Goal: Task Accomplishment & Management: Use online tool/utility

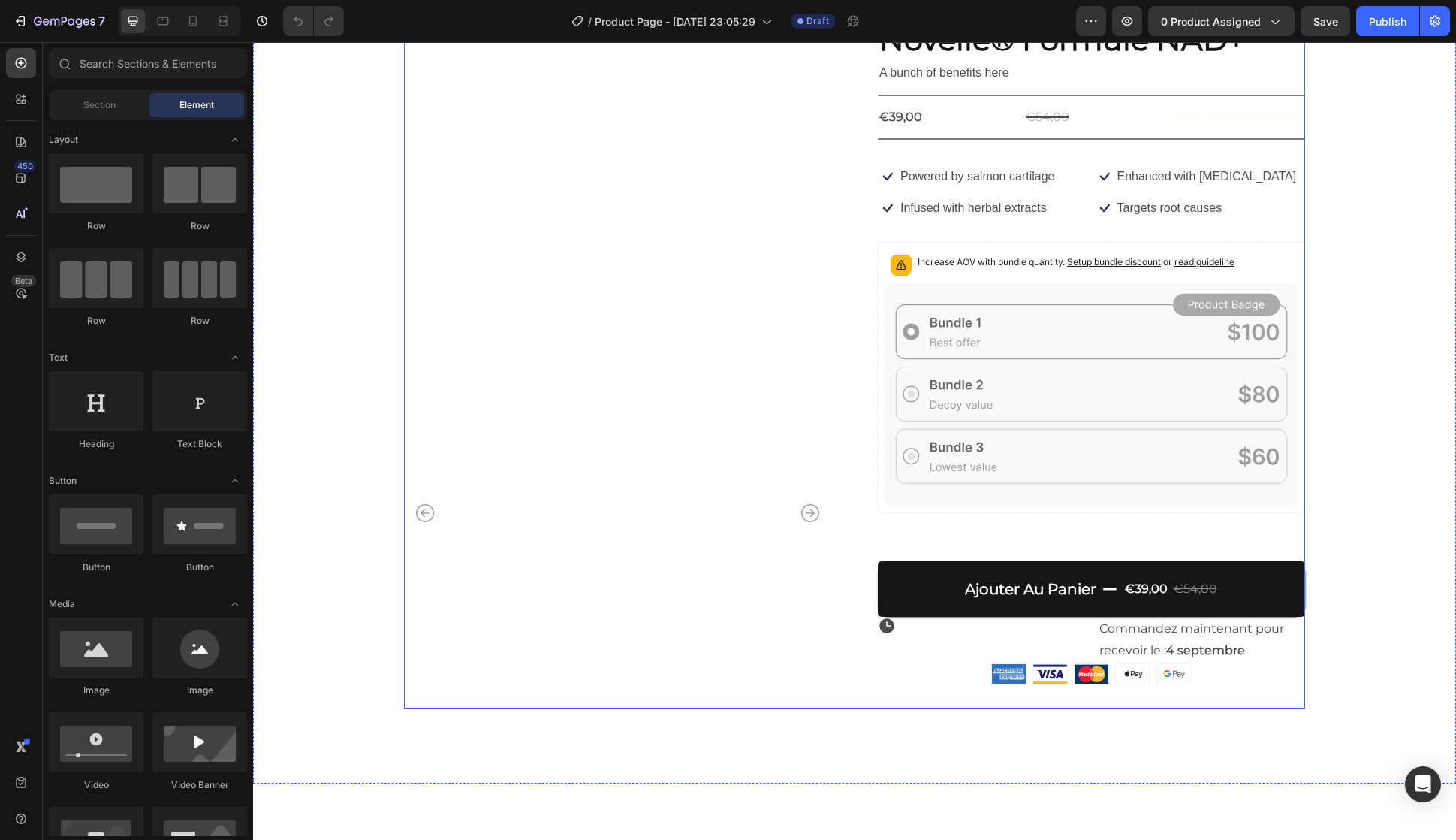
scroll to position [75, 0]
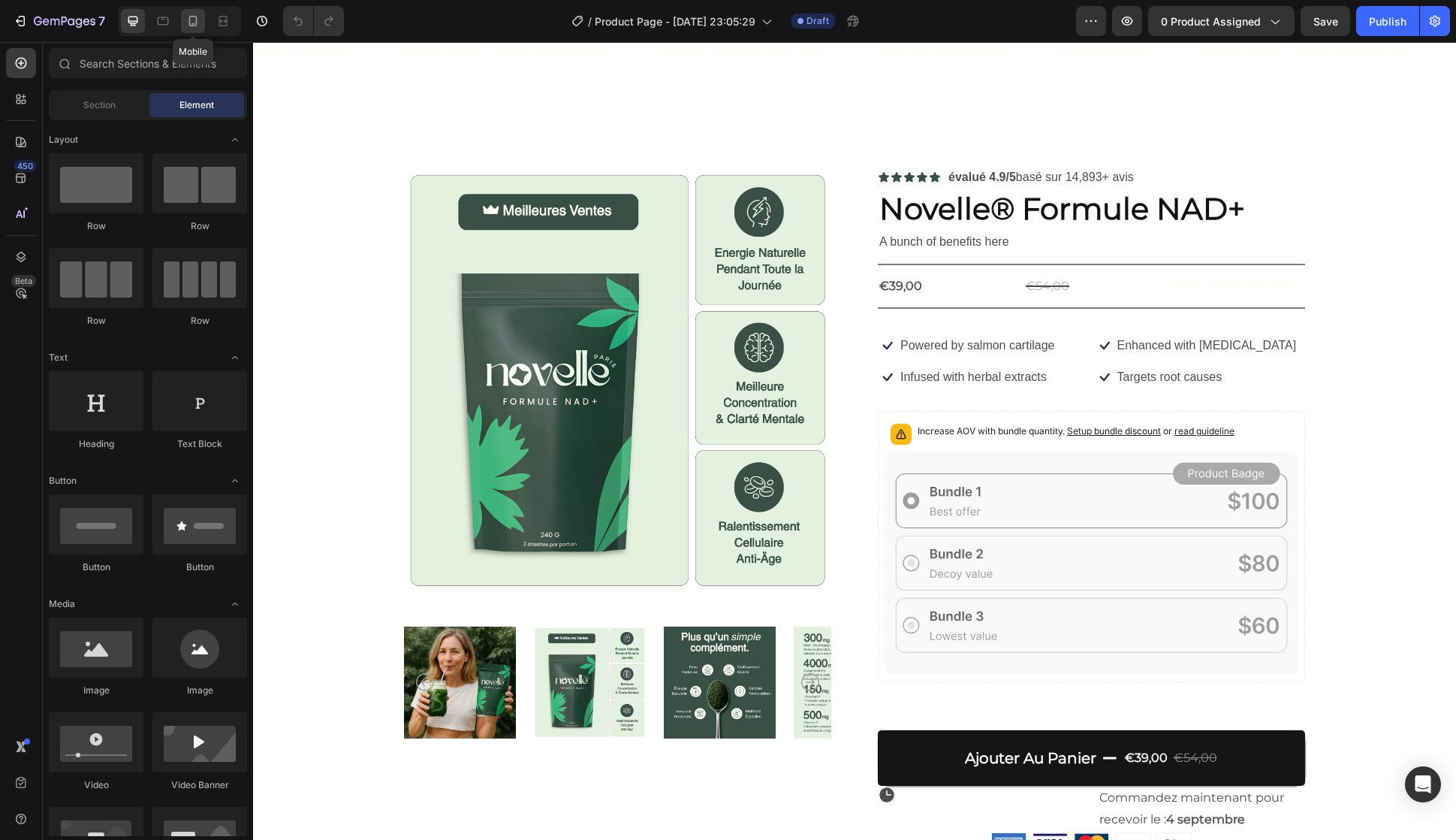
click at [184, 26] on div at bounding box center [193, 21] width 24 height 24
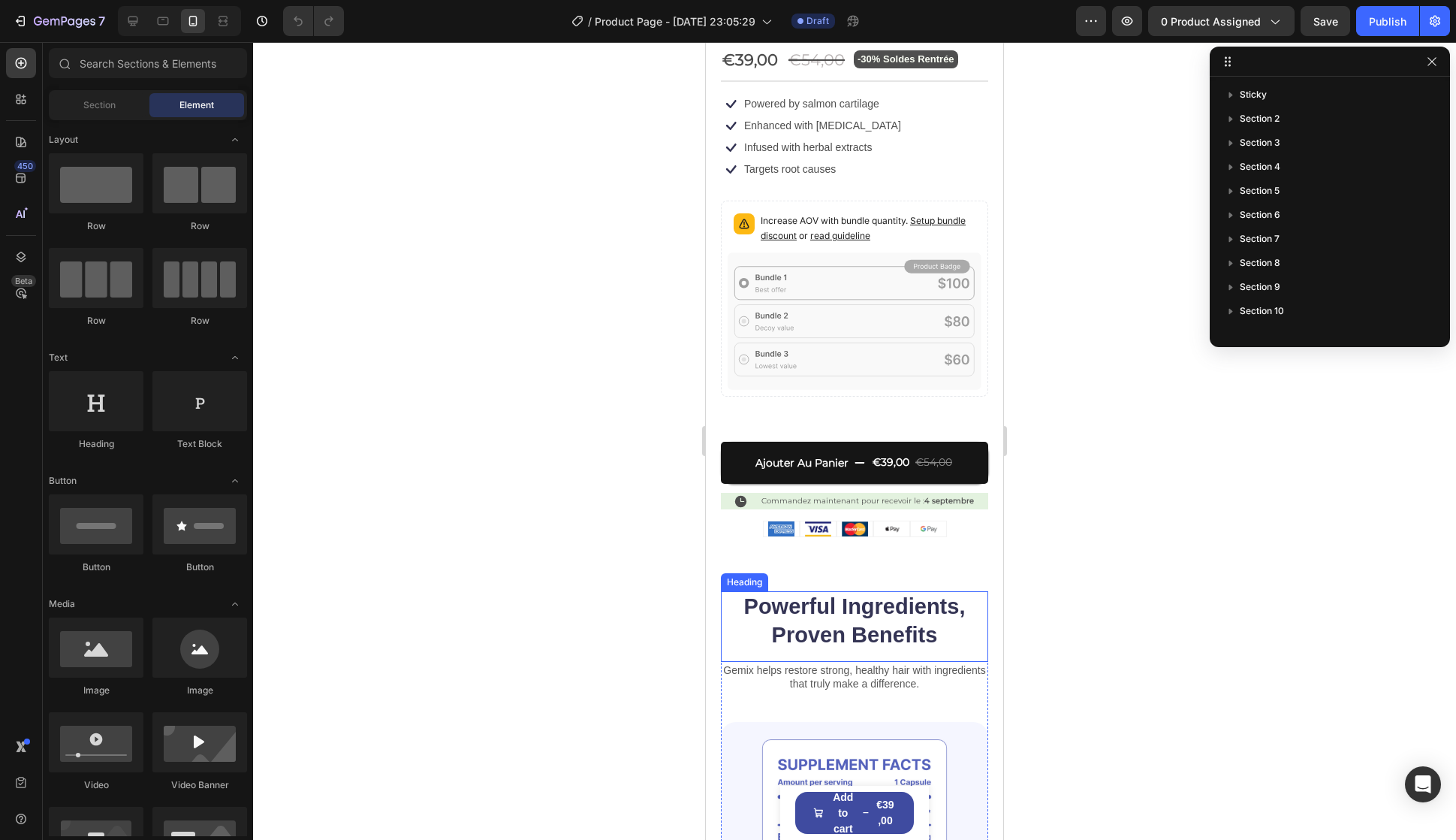
scroll to position [75, 0]
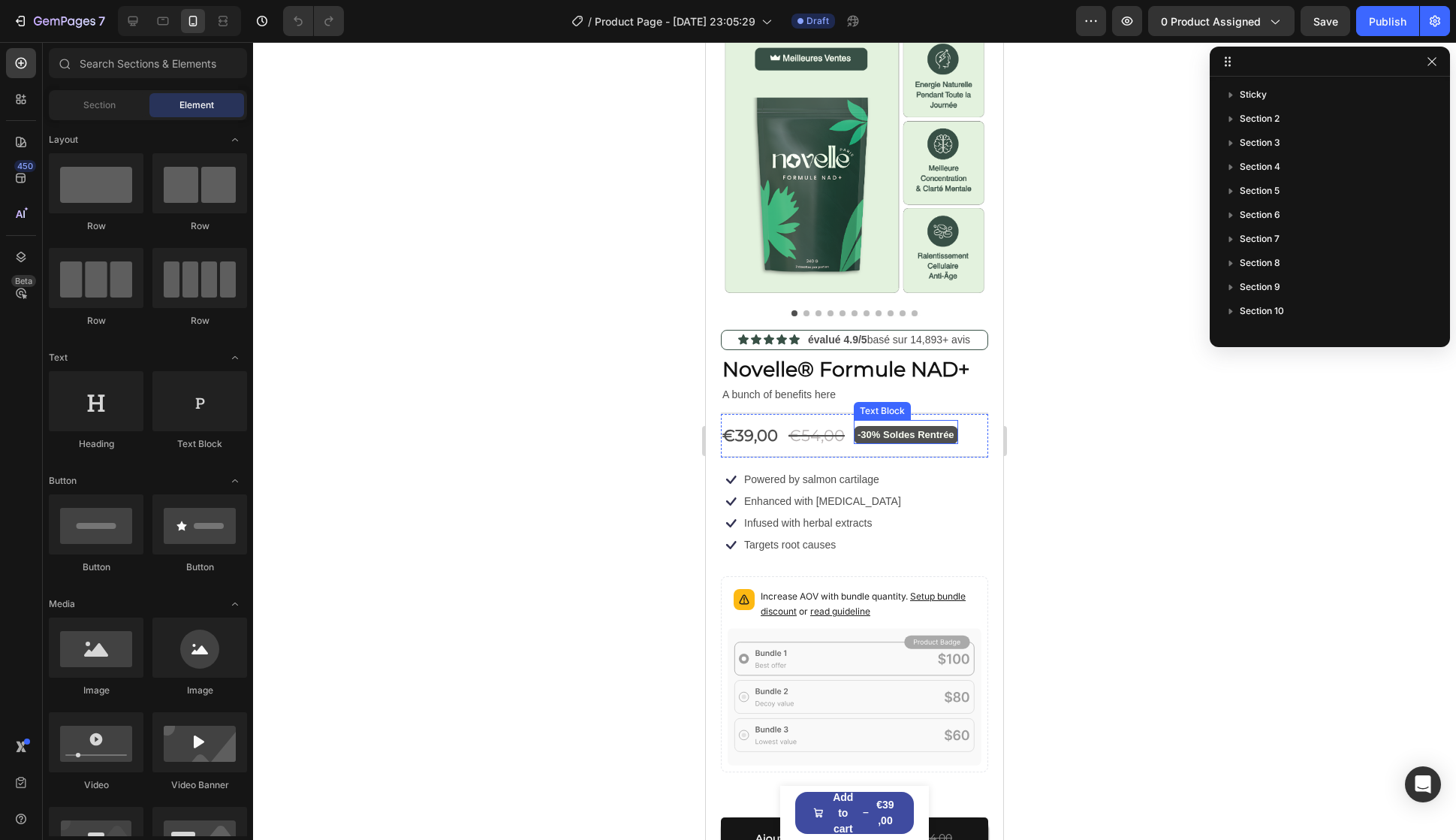
click at [857, 385] on p "A bunch of benefits here" at bounding box center [855, 395] width 264 height 19
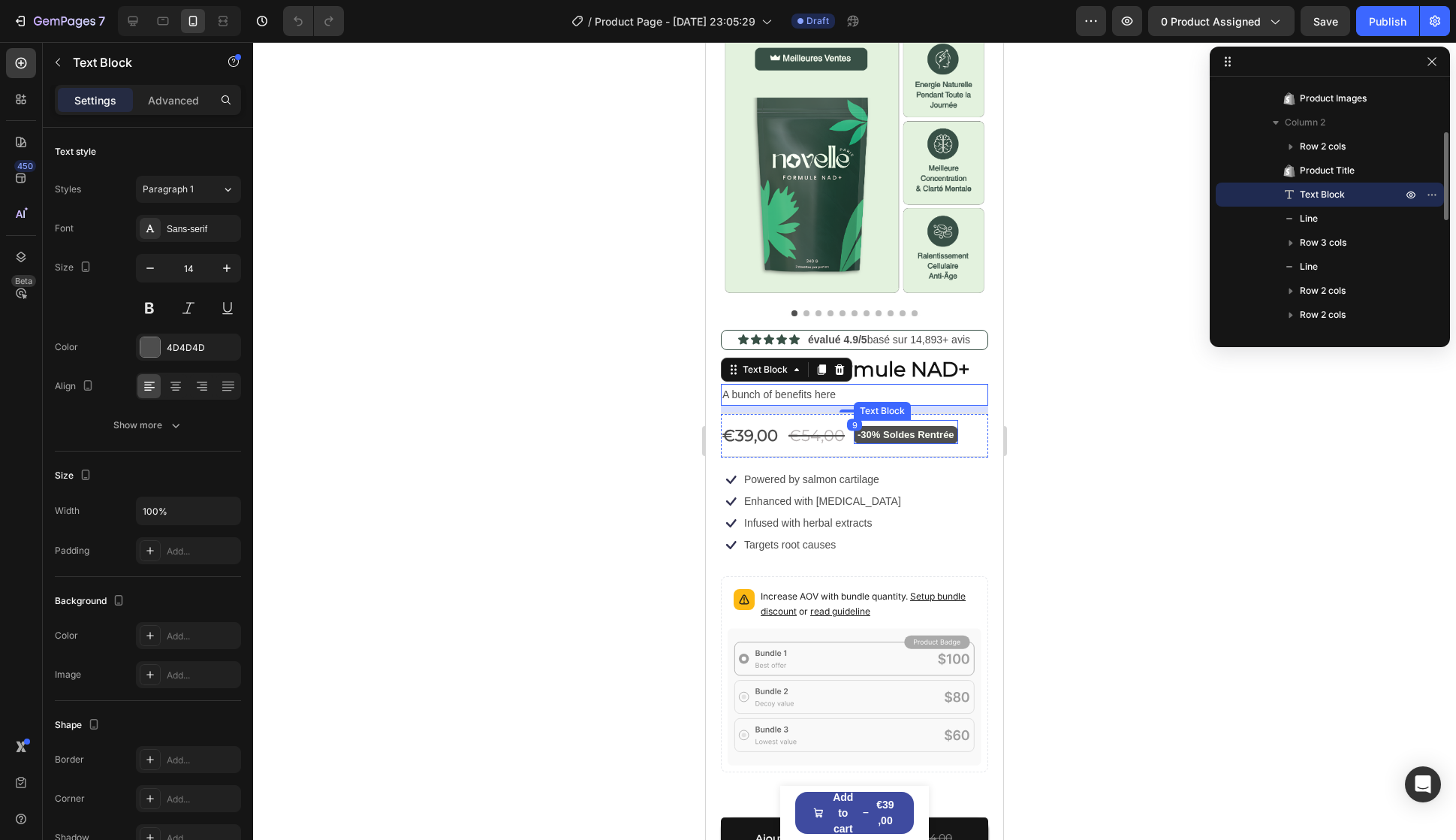
click at [869, 426] on p "-30% Soldes Rentrée" at bounding box center [906, 434] width 97 height 17
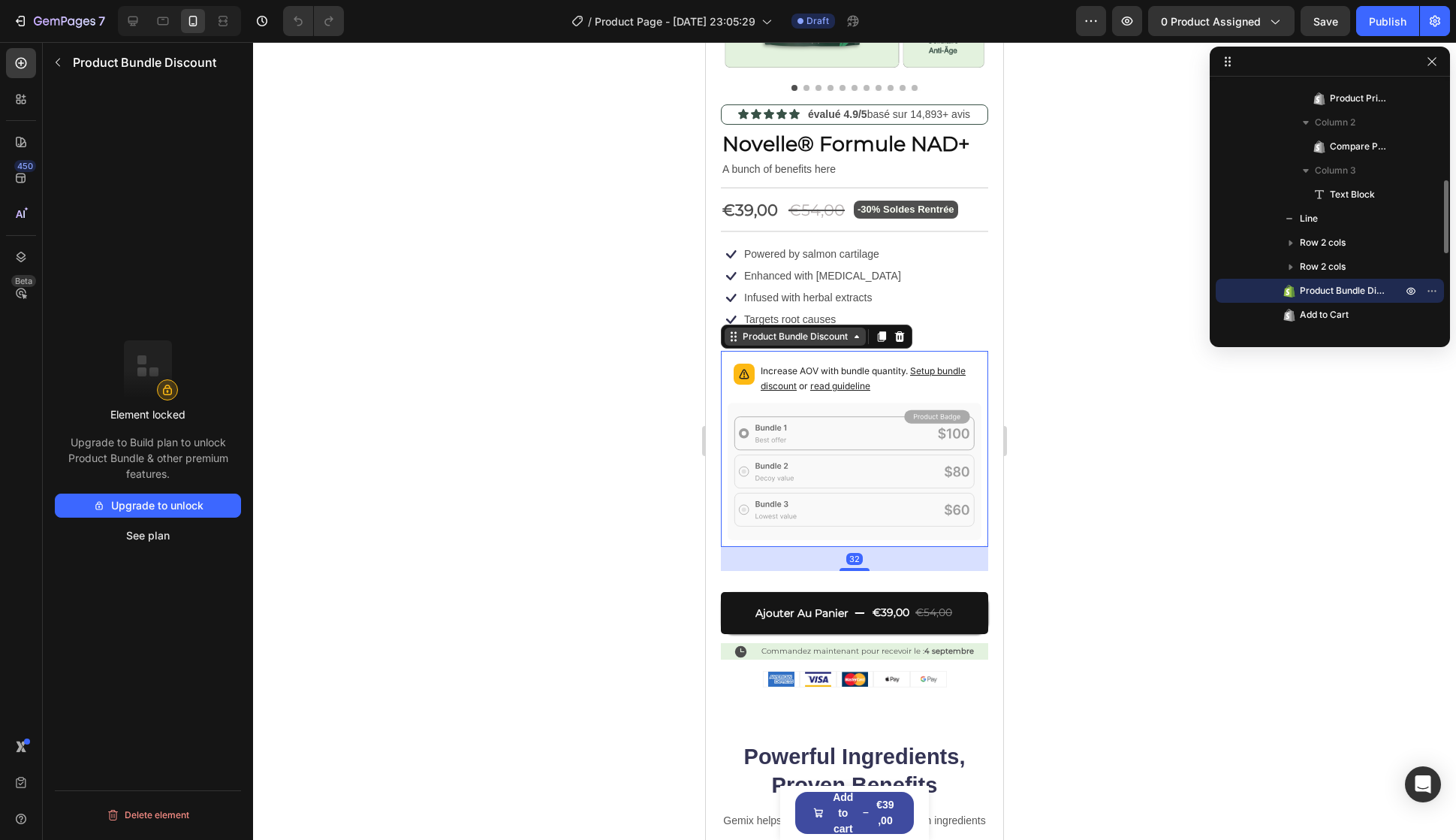
click at [834, 332] on div "Product Bundle Discount" at bounding box center [795, 336] width 142 height 18
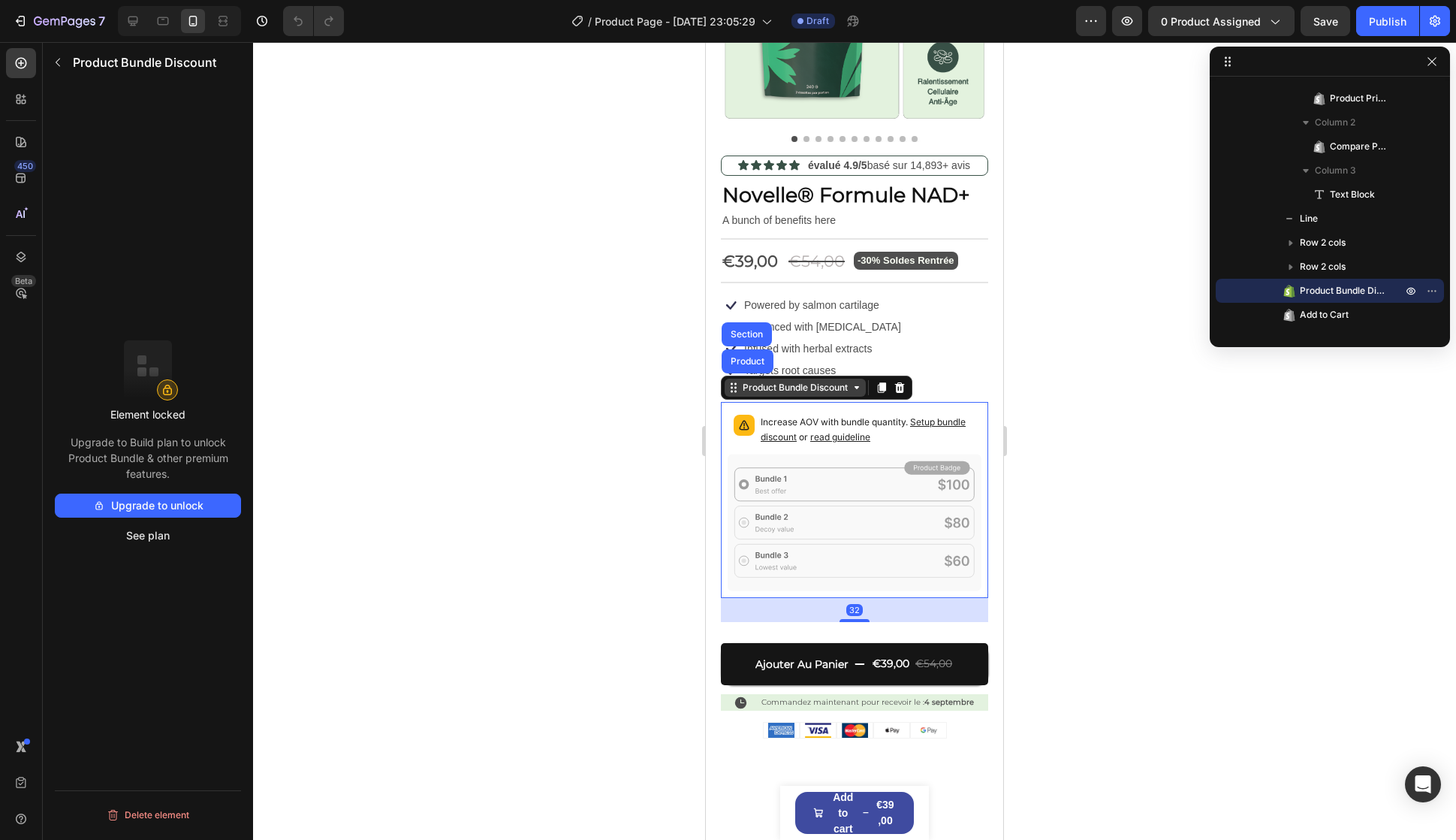
scroll to position [0, 0]
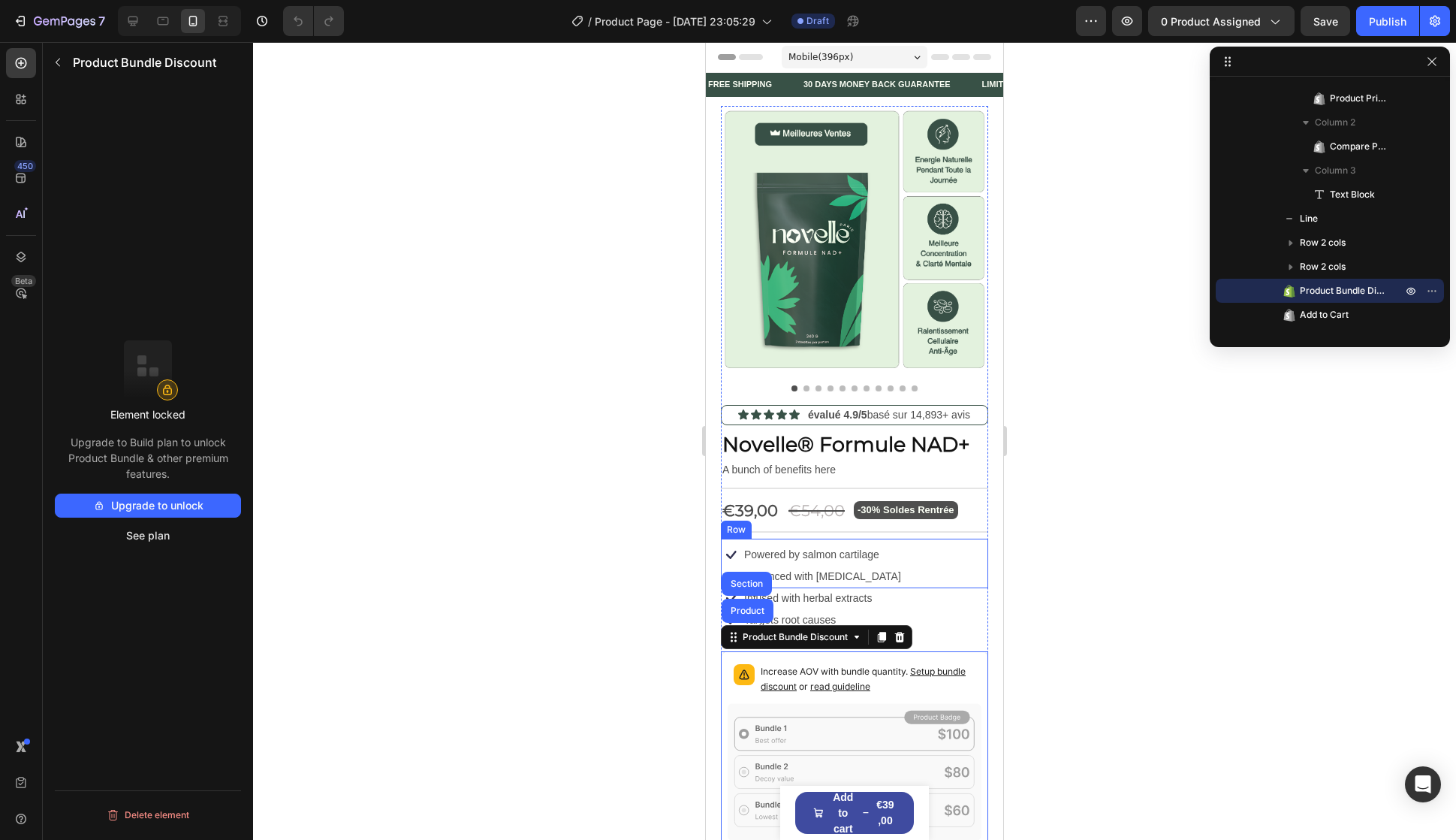
click at [828, 547] on p "Powered by salmon cartilage" at bounding box center [811, 554] width 135 height 13
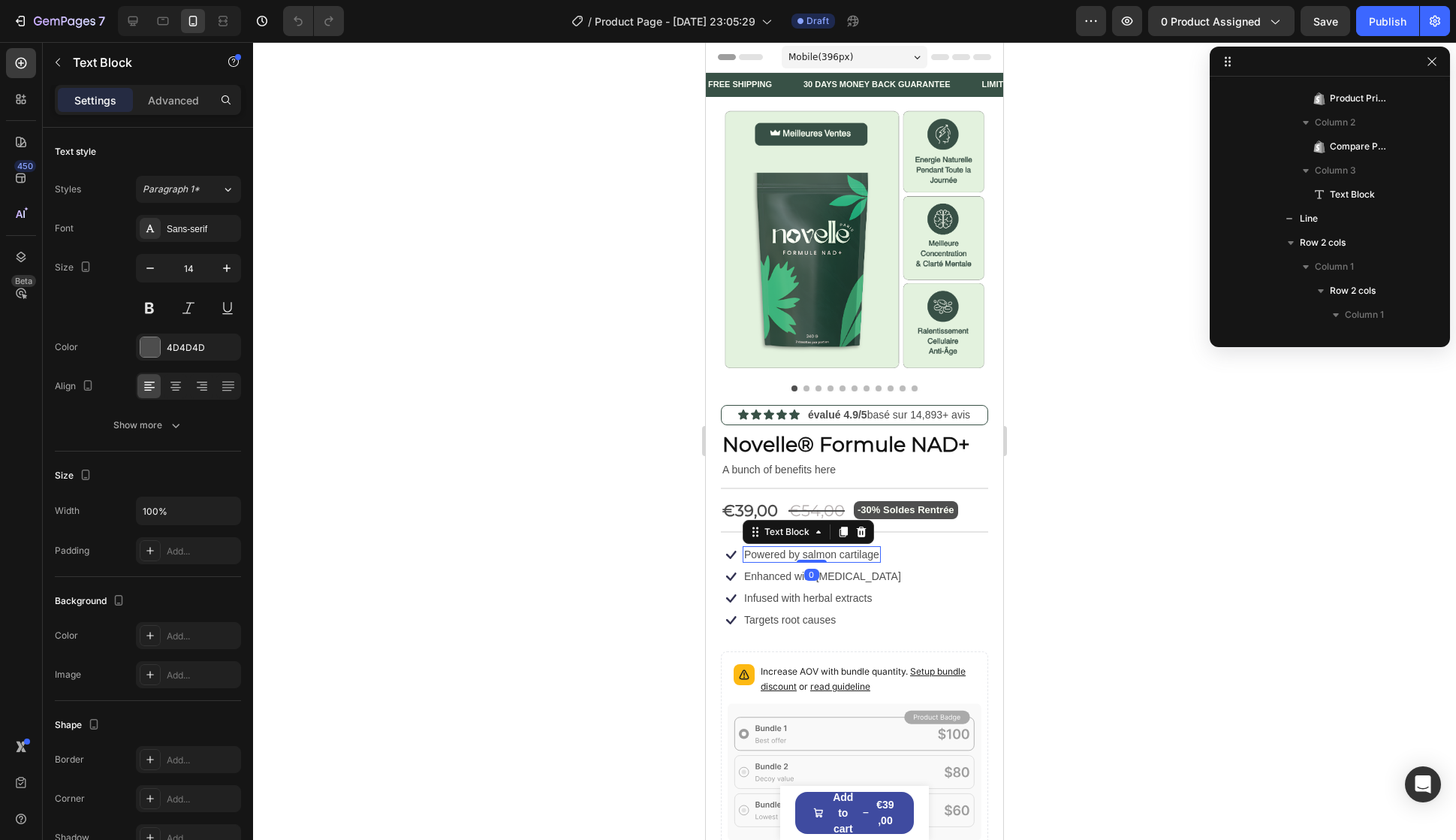
scroll to position [525, 0]
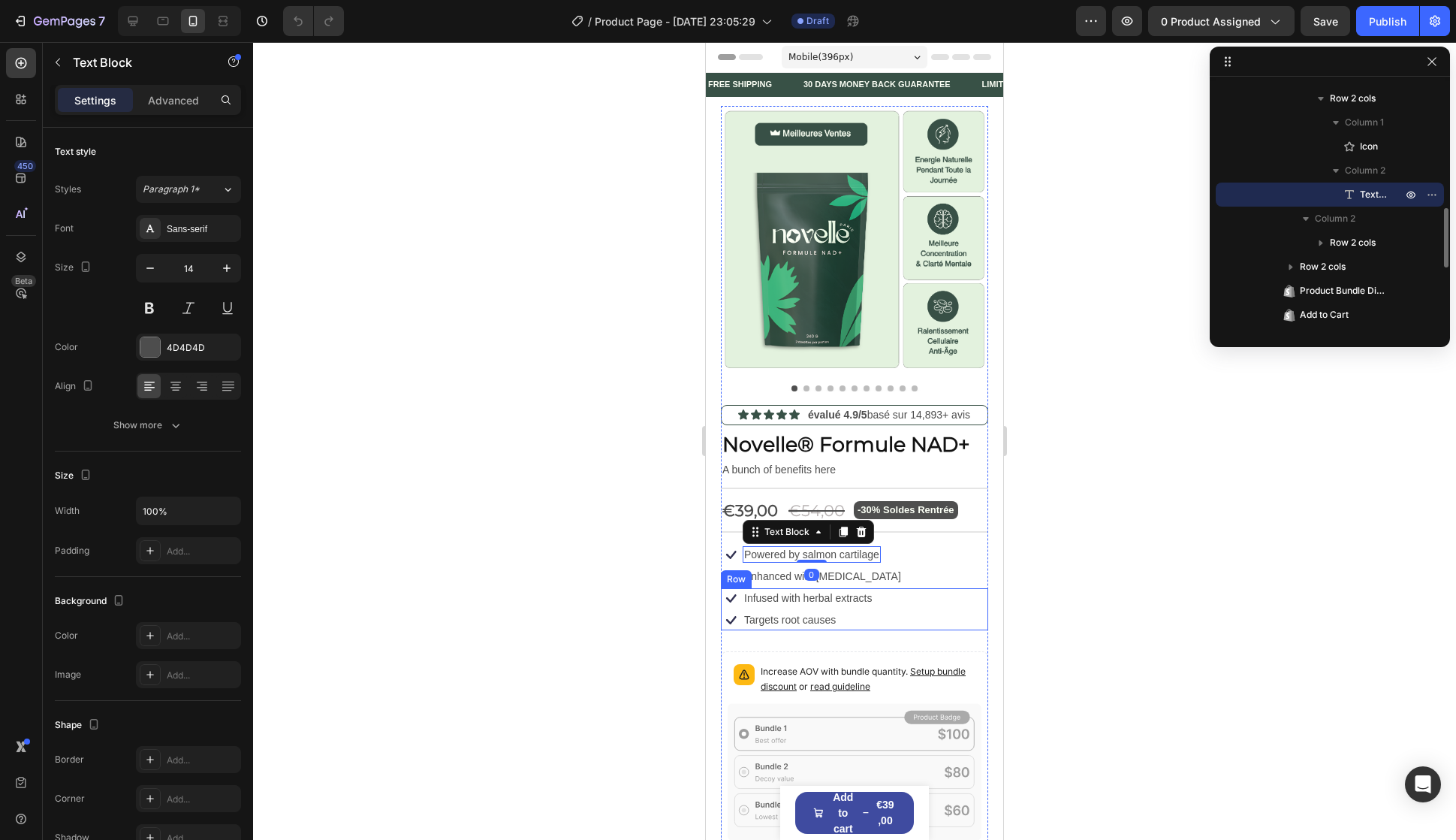
click at [918, 595] on div "Icon Infused with herbal extracts Text Block Row Icon Targets root causes Text …" at bounding box center [855, 609] width 267 height 42
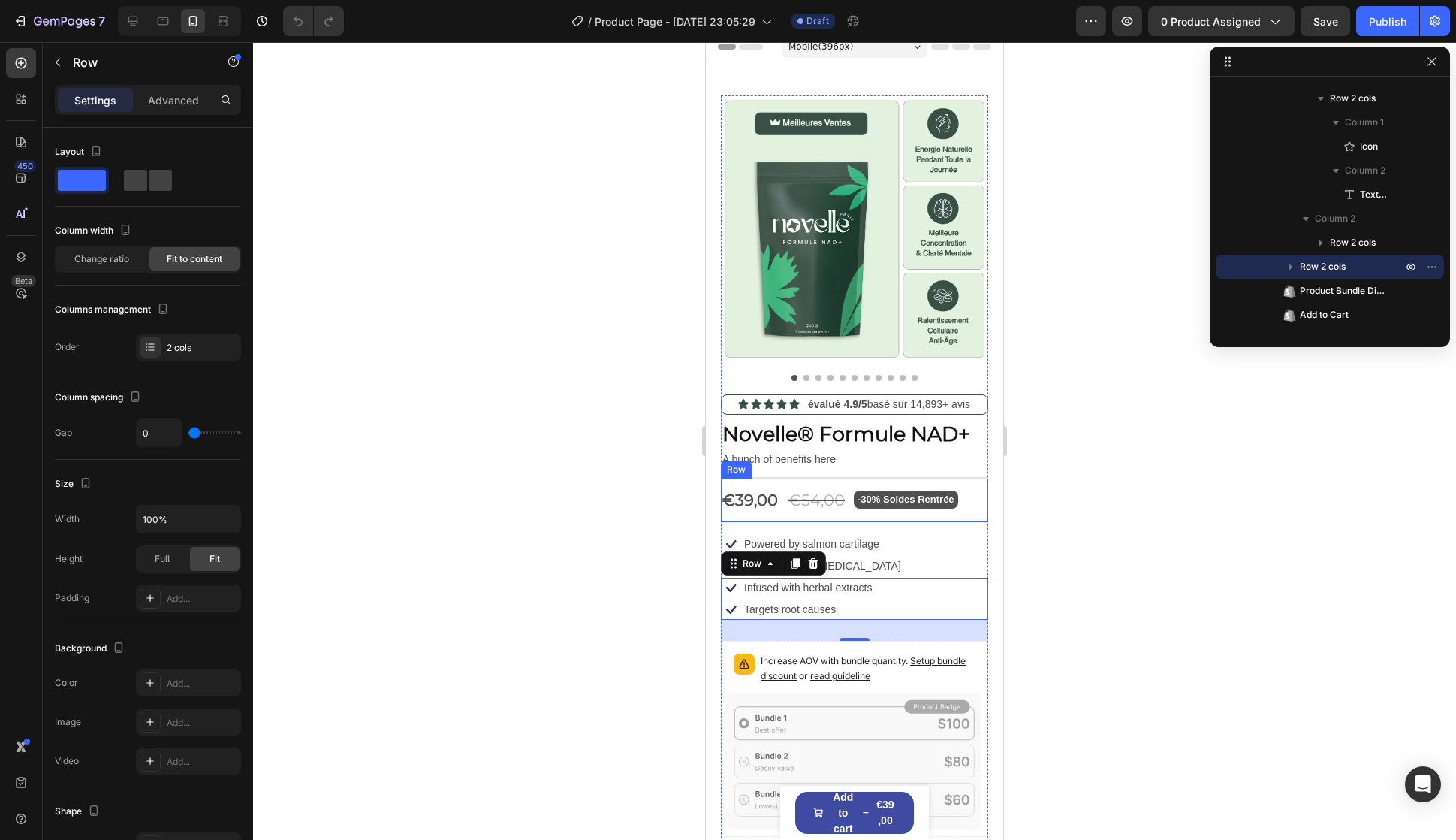
scroll to position [0, 0]
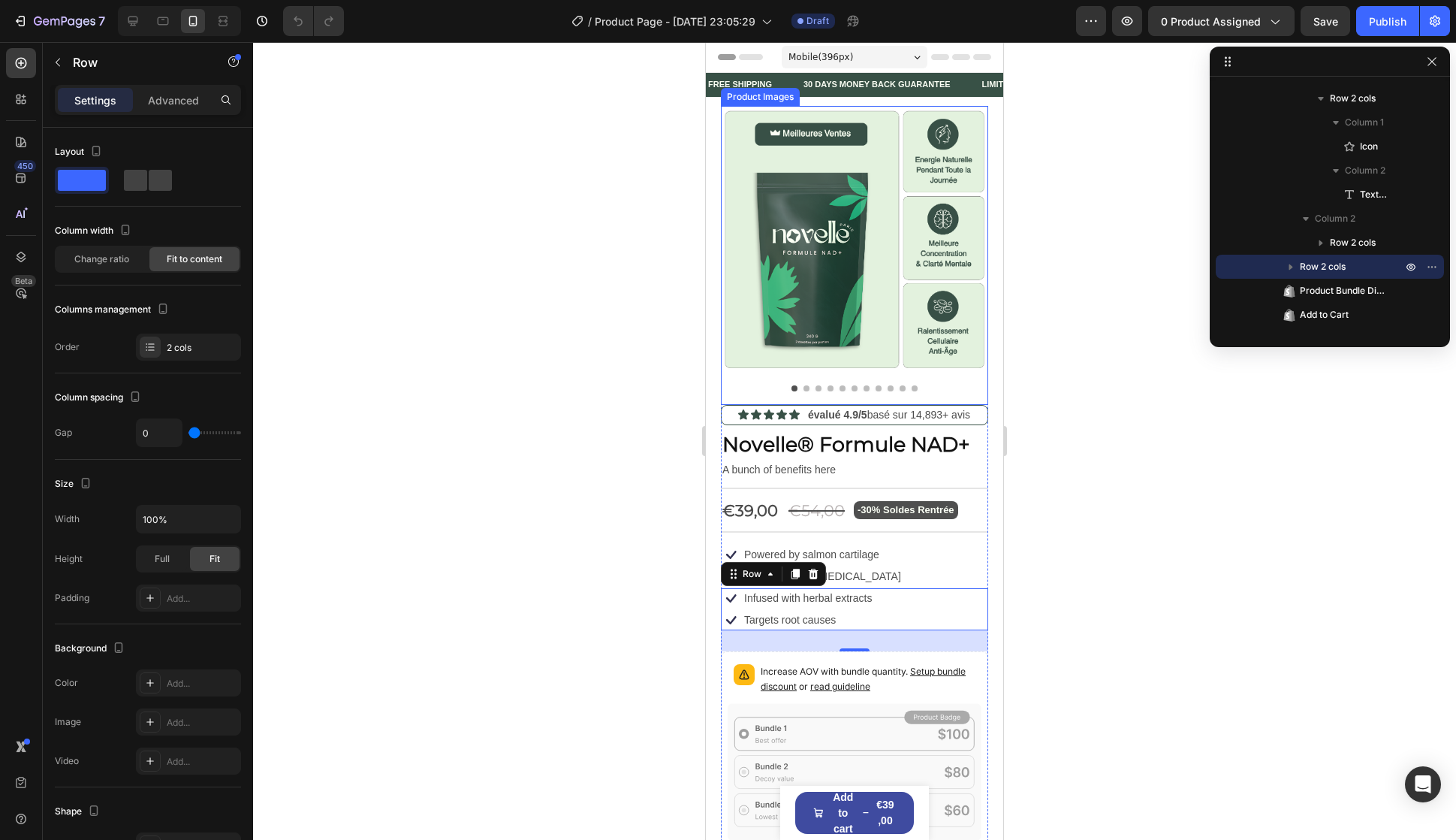
click at [764, 289] on img at bounding box center [855, 240] width 267 height 267
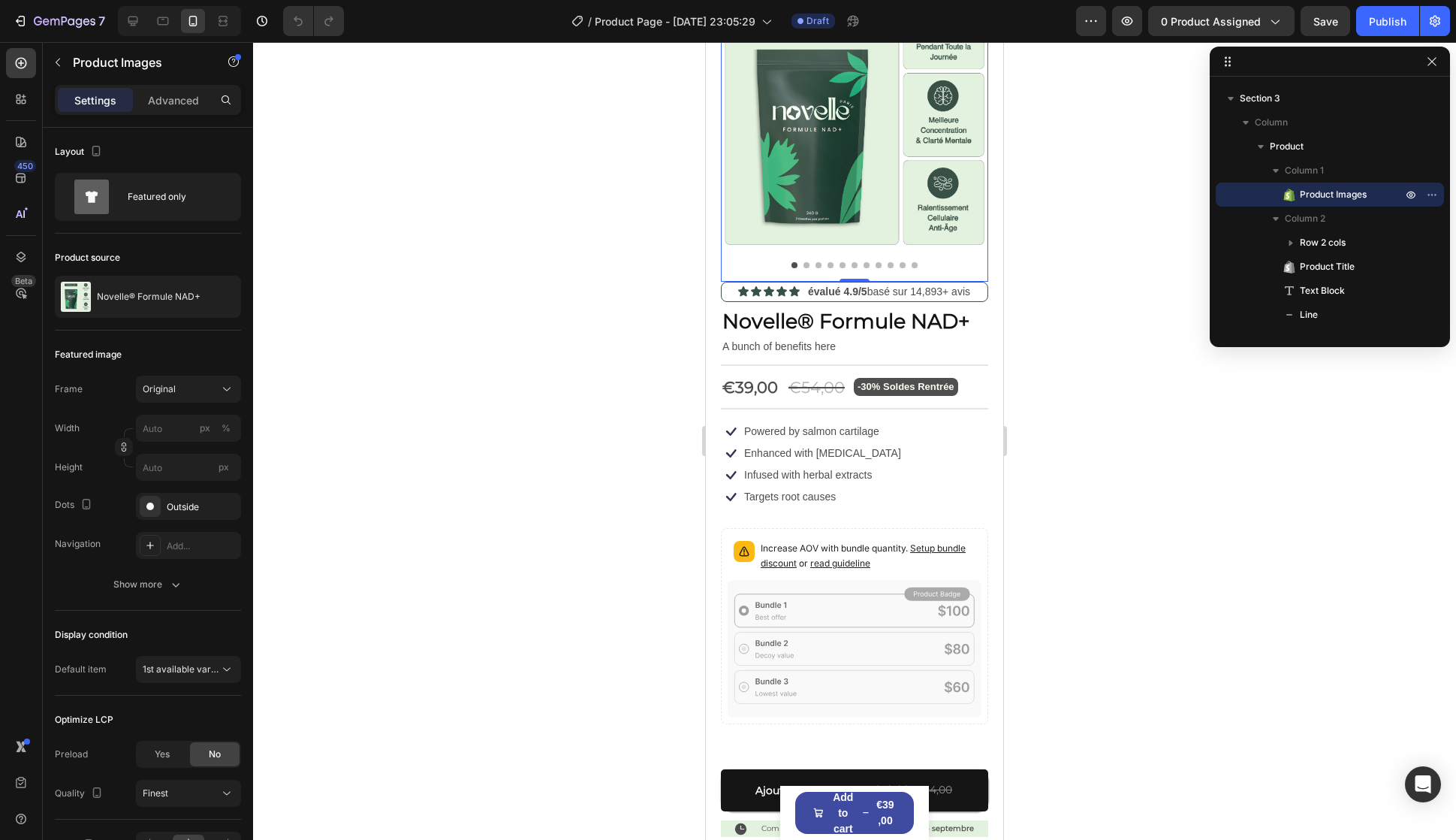
scroll to position [225, 0]
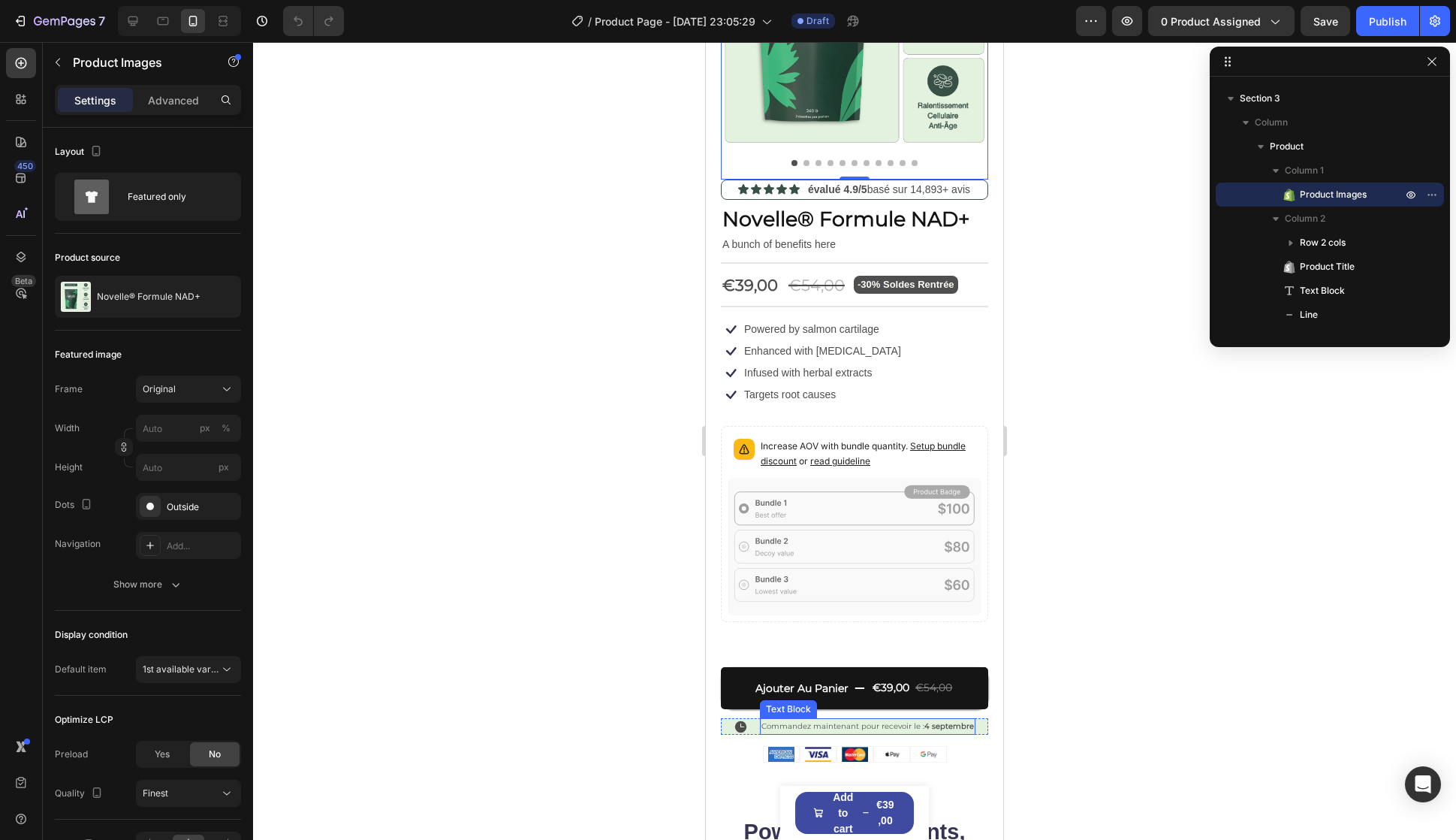
click at [853, 720] on p "Commandez maintenant pour recevoir le : 4 septembre" at bounding box center [868, 726] width 213 height 13
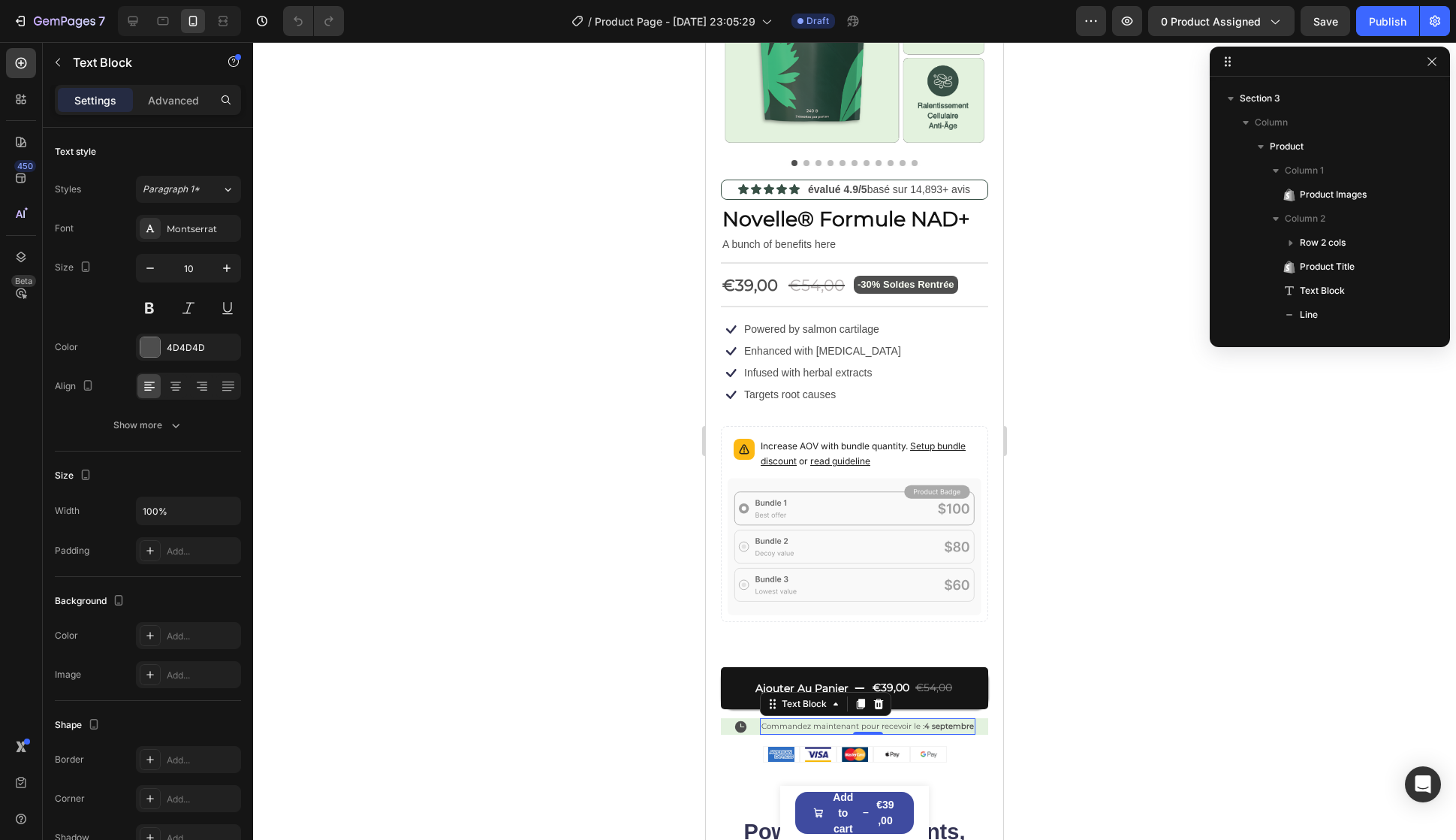
scroll to position [766, 0]
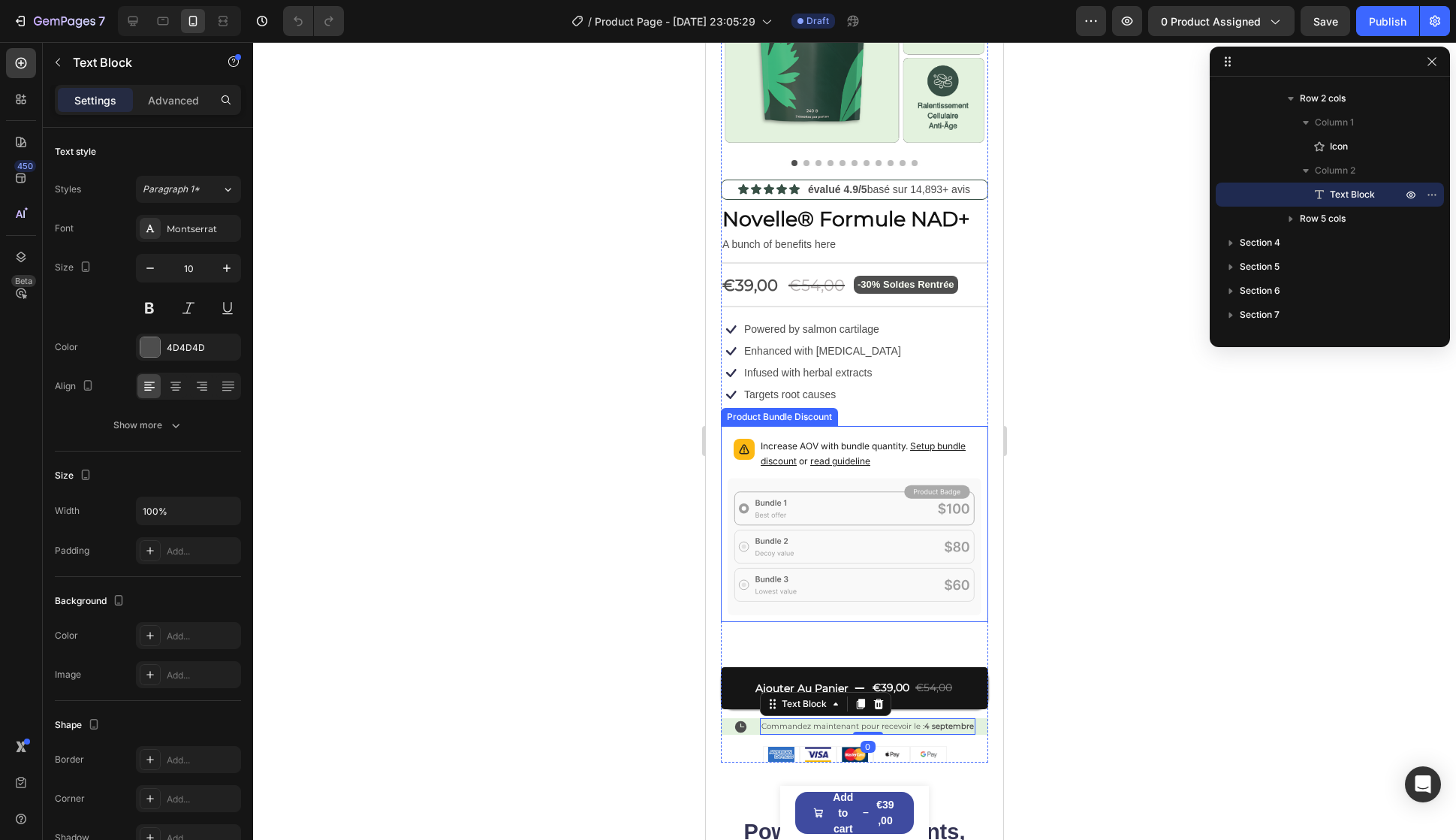
click at [792, 509] on icon at bounding box center [854, 546] width 254 height 137
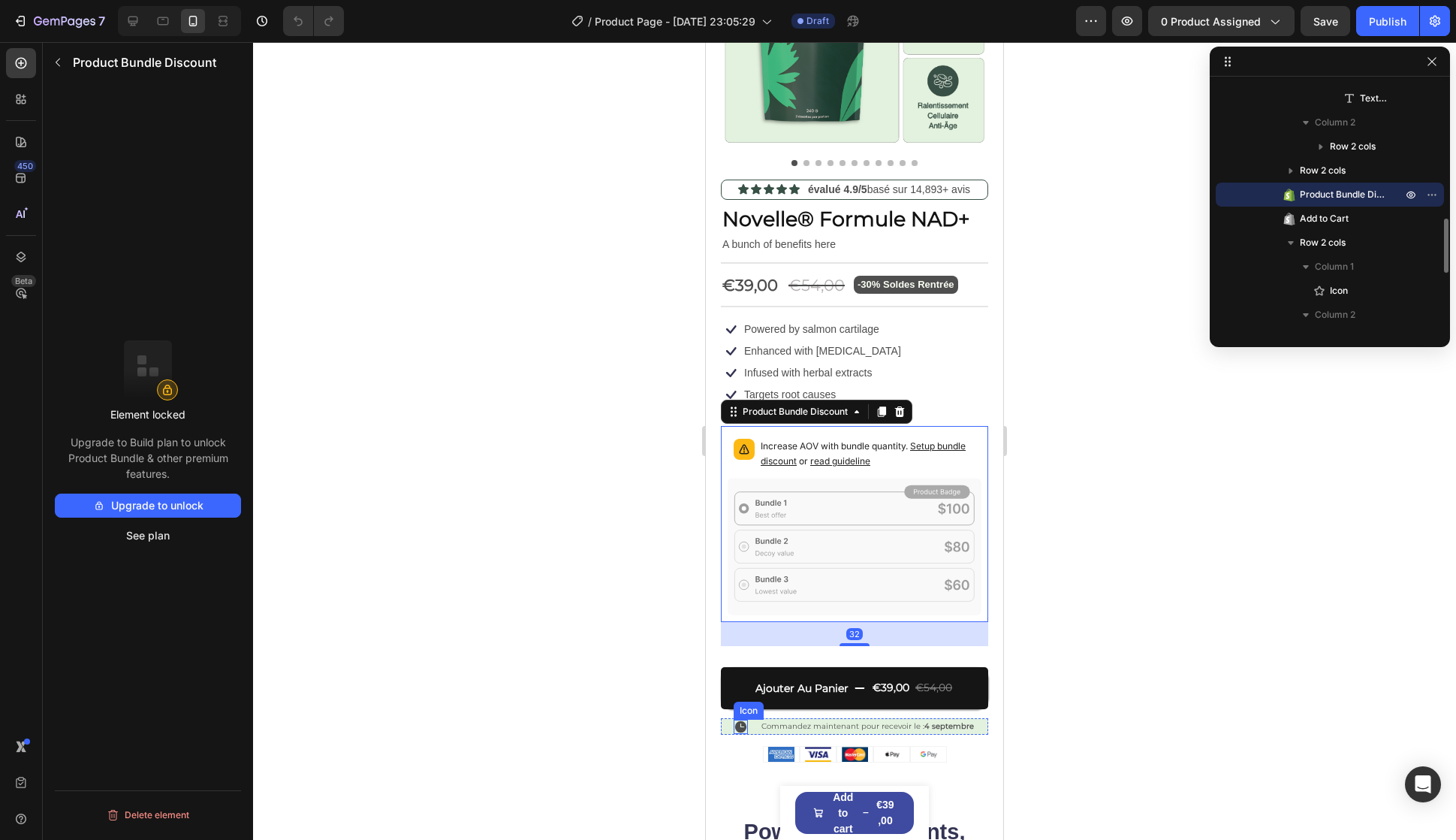
click at [736, 721] on icon at bounding box center [741, 726] width 11 height 11
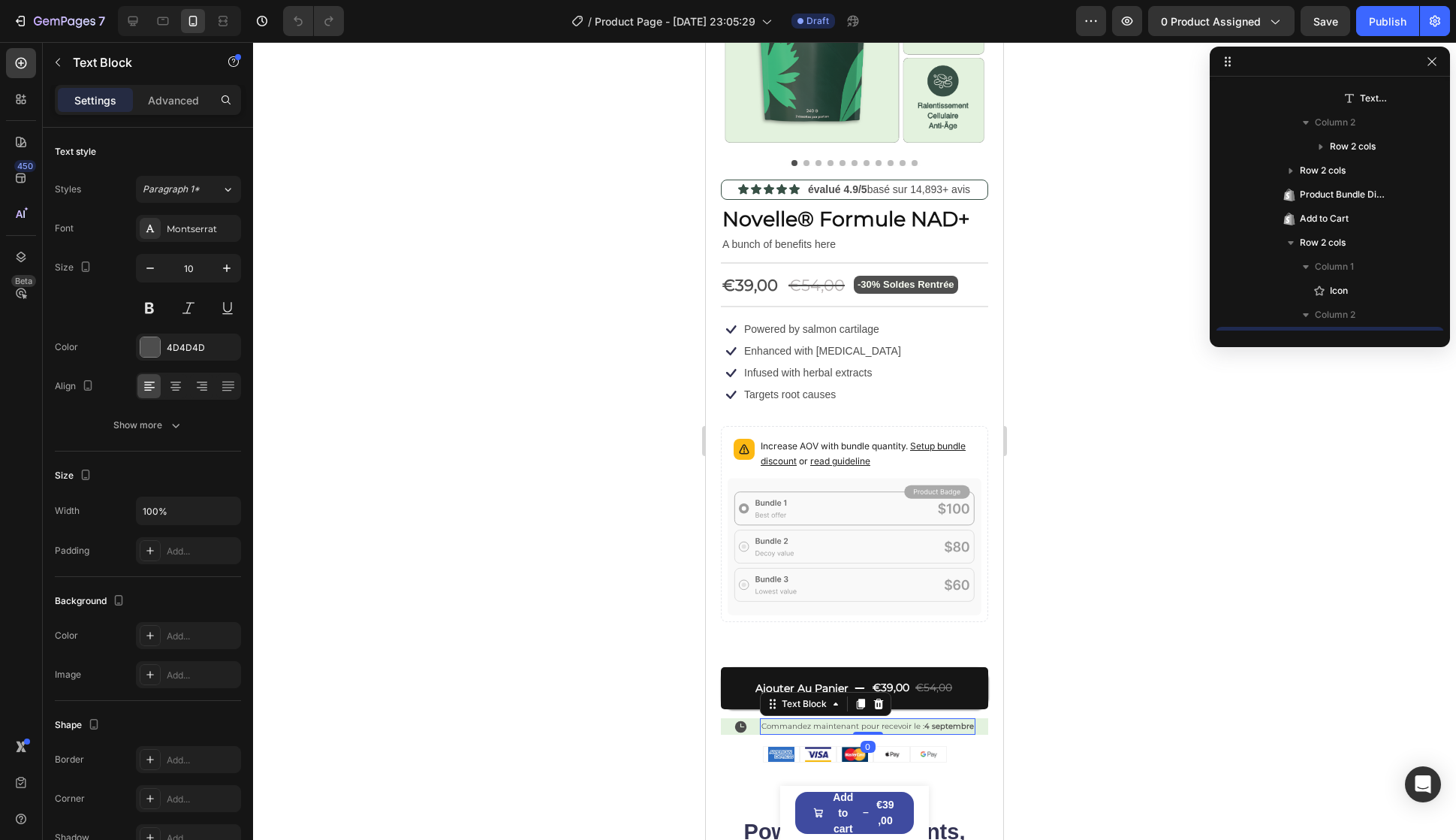
click at [762, 720] on p "Commandez maintenant pour recevoir le : 4 septembre" at bounding box center [868, 726] width 213 height 13
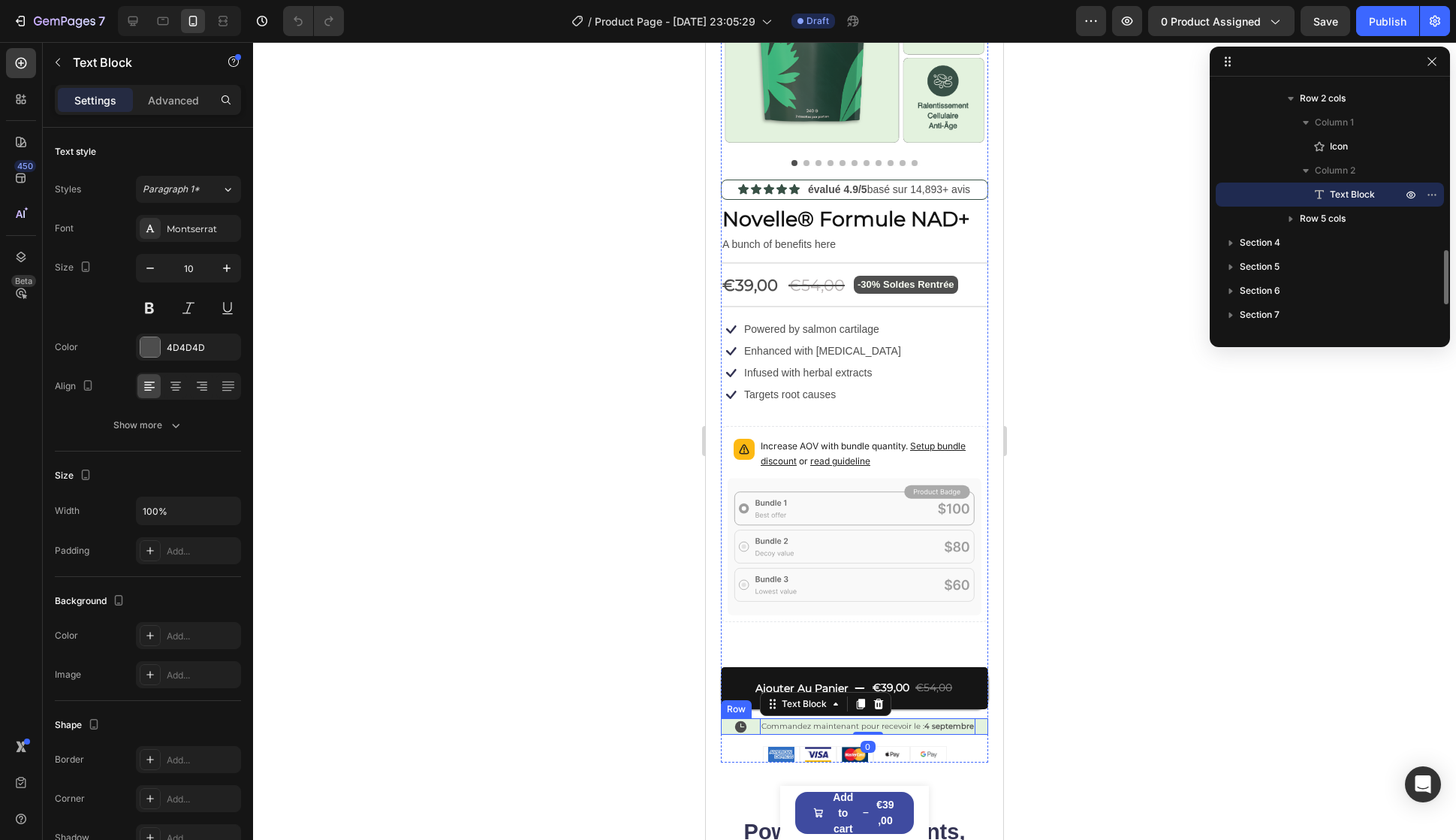
click at [751, 718] on div "Icon Commandez maintenant pour recevoir le : 4 septembre Text Block 0 Row" at bounding box center [855, 726] width 267 height 17
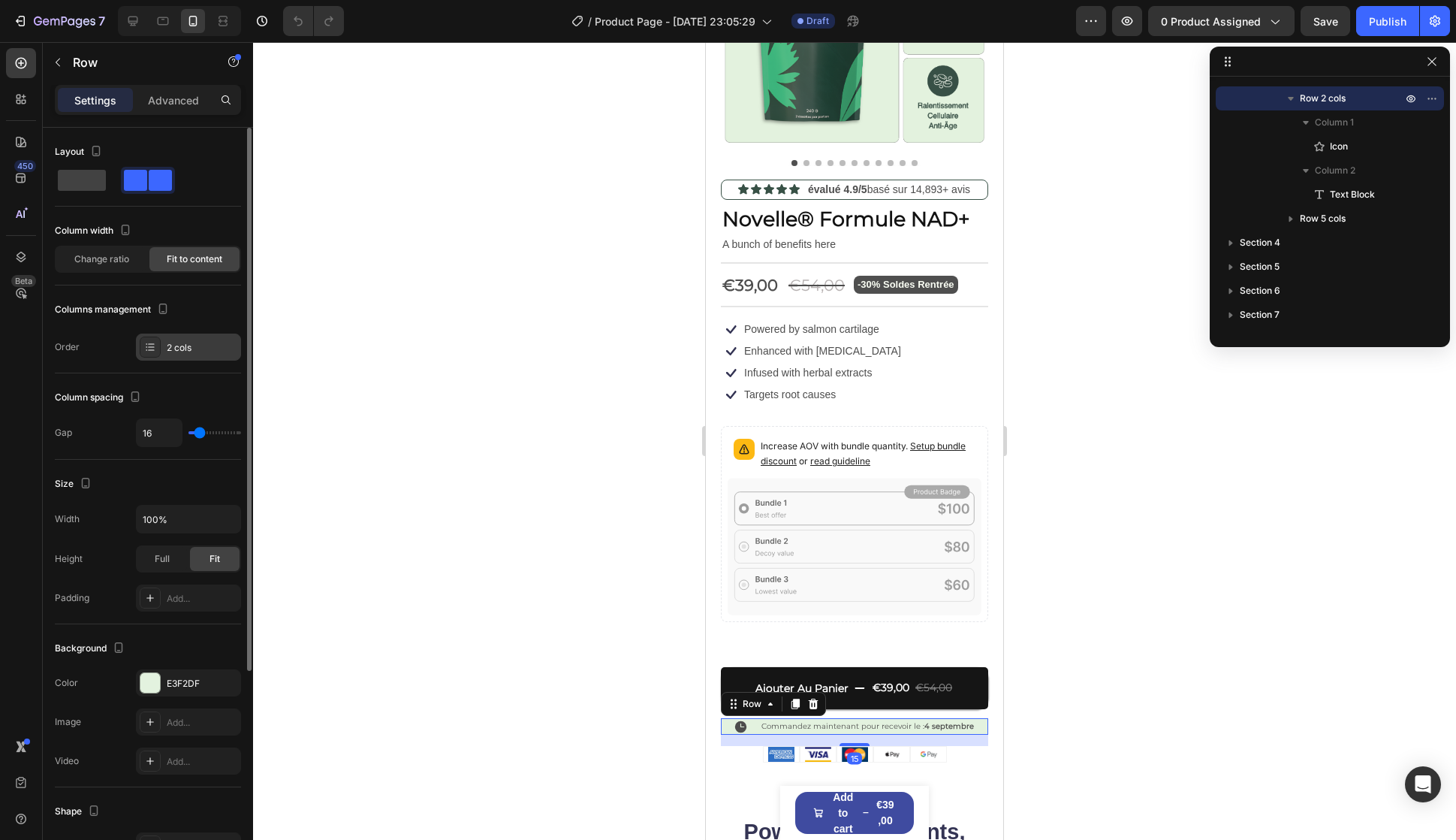
click at [176, 352] on div "2 cols" at bounding box center [202, 347] width 70 height 13
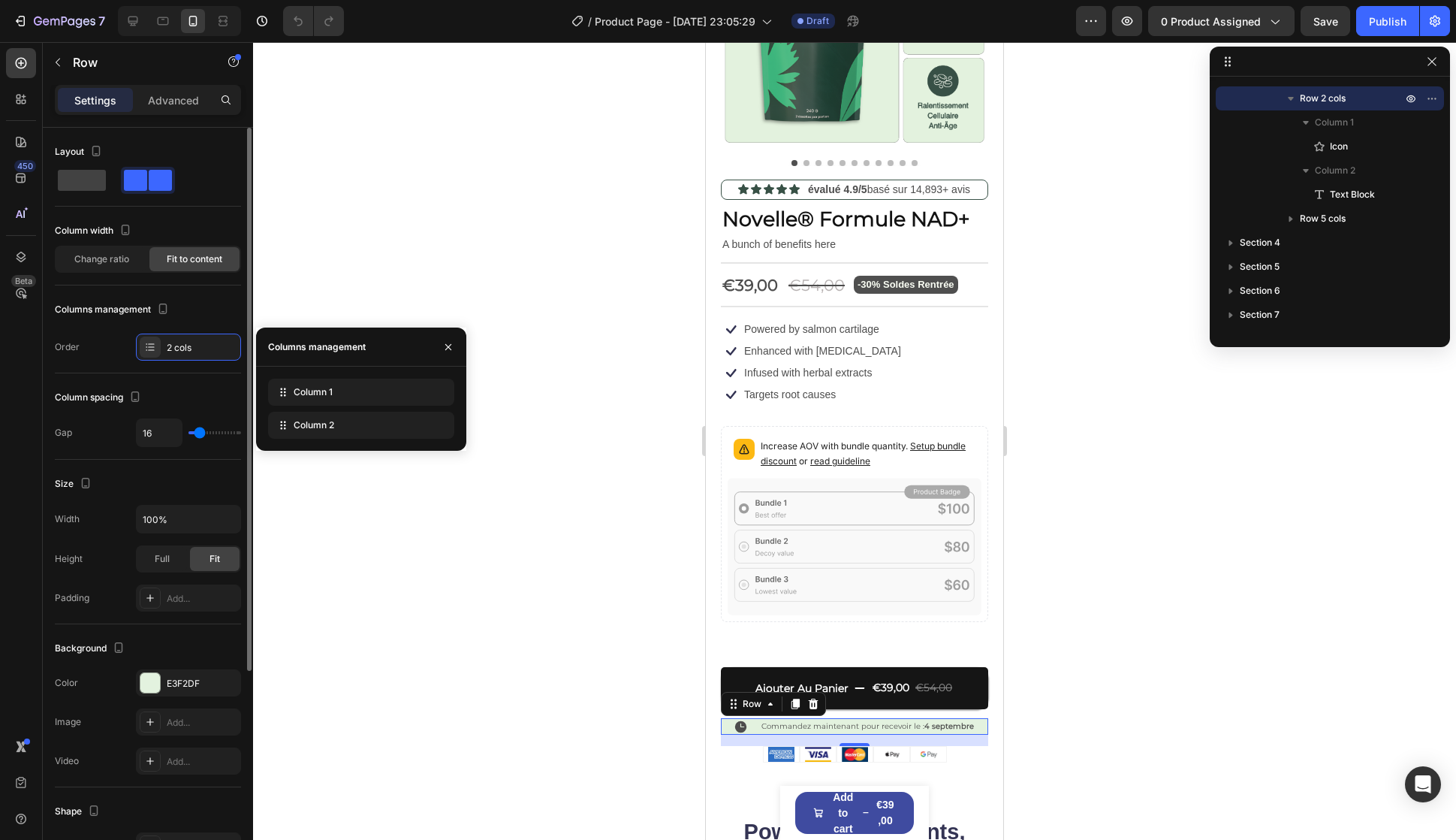
click at [199, 444] on div "16" at bounding box center [188, 433] width 105 height 28
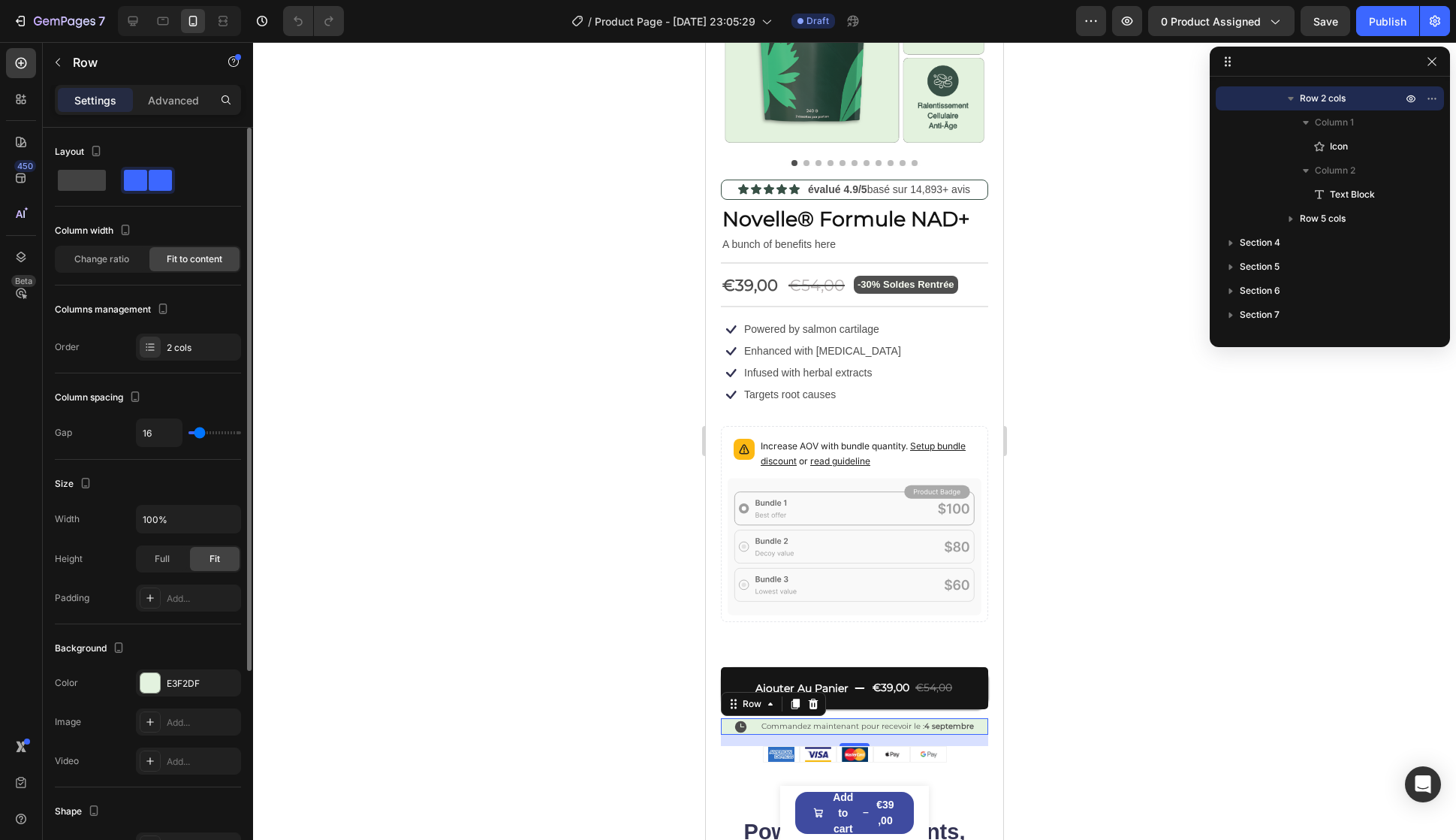
type input "9"
type input "7"
type input "4"
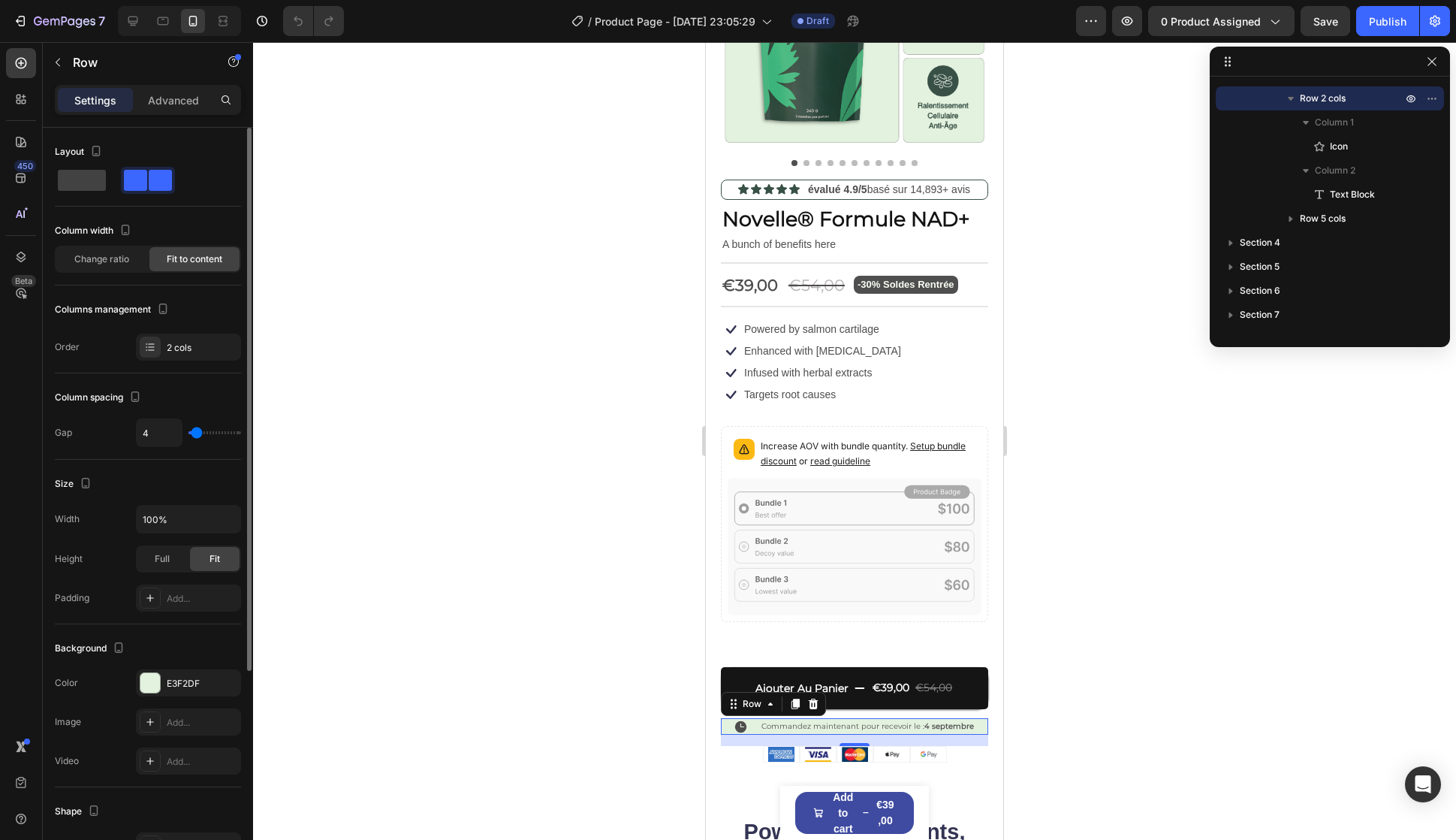
type input "4"
type input "2"
type input "0"
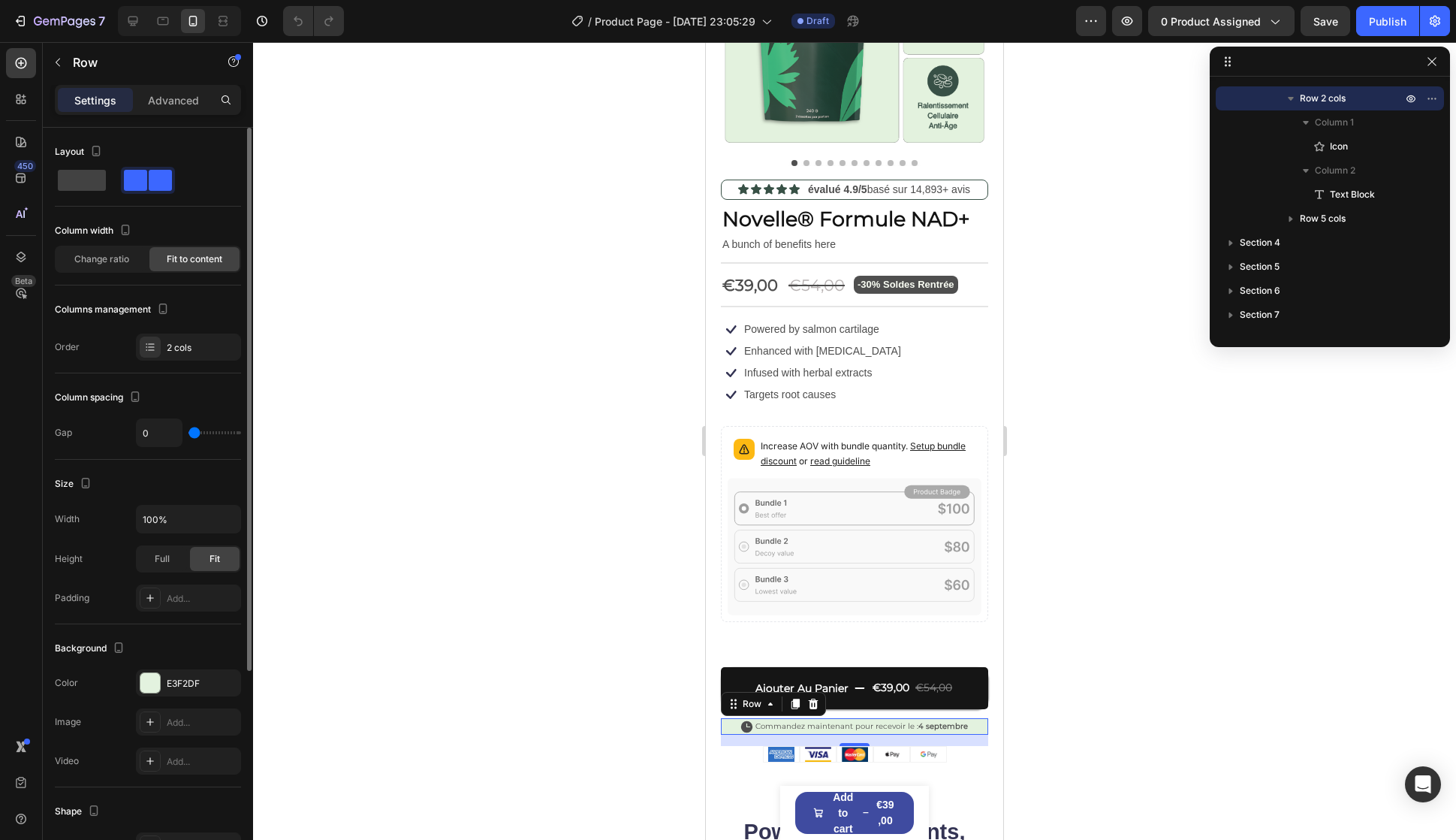
type input "2"
type input "4"
type input "7"
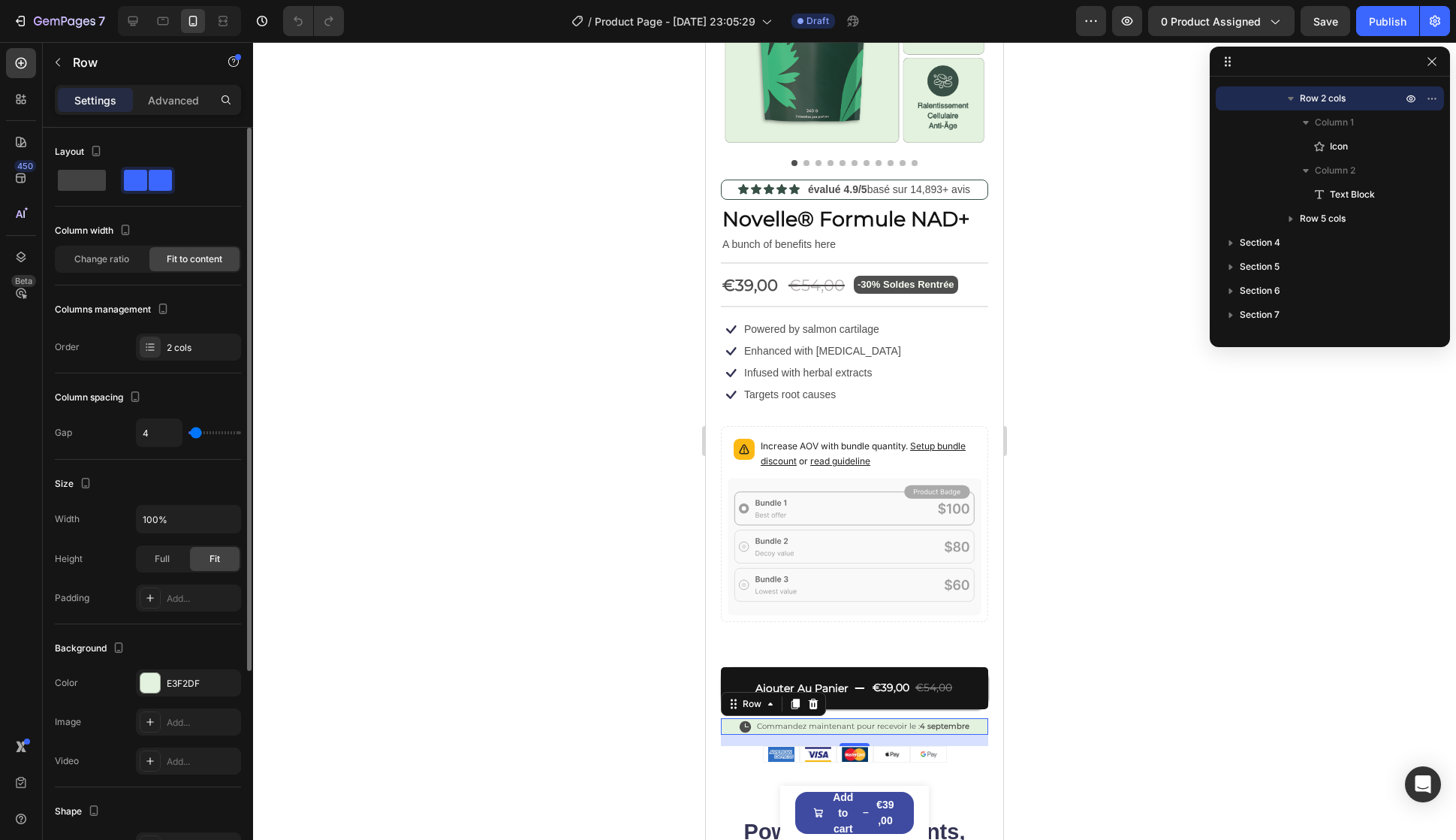
type input "7"
type input "9"
type input "7"
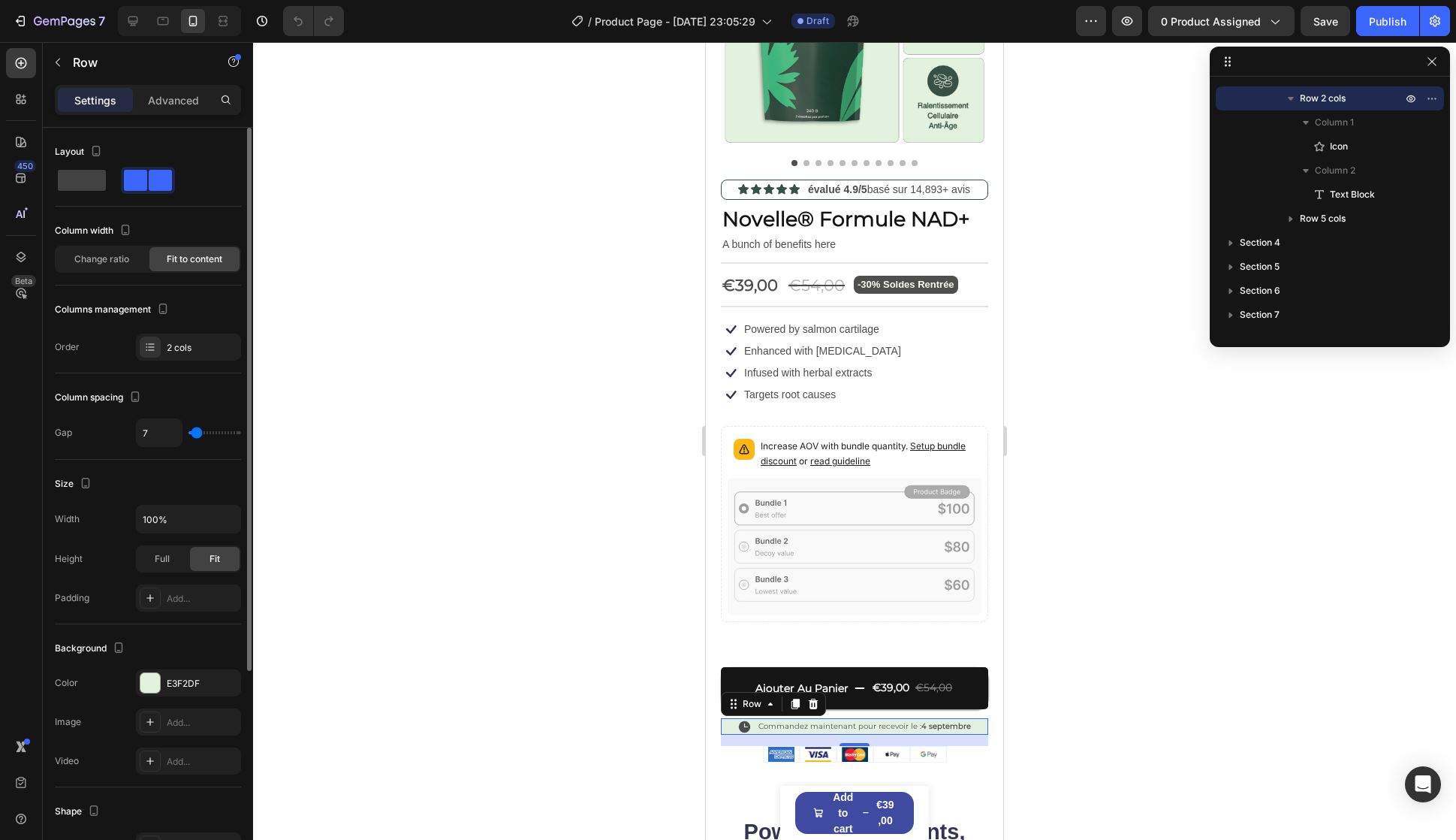
type input "4"
type input "7"
type input "9"
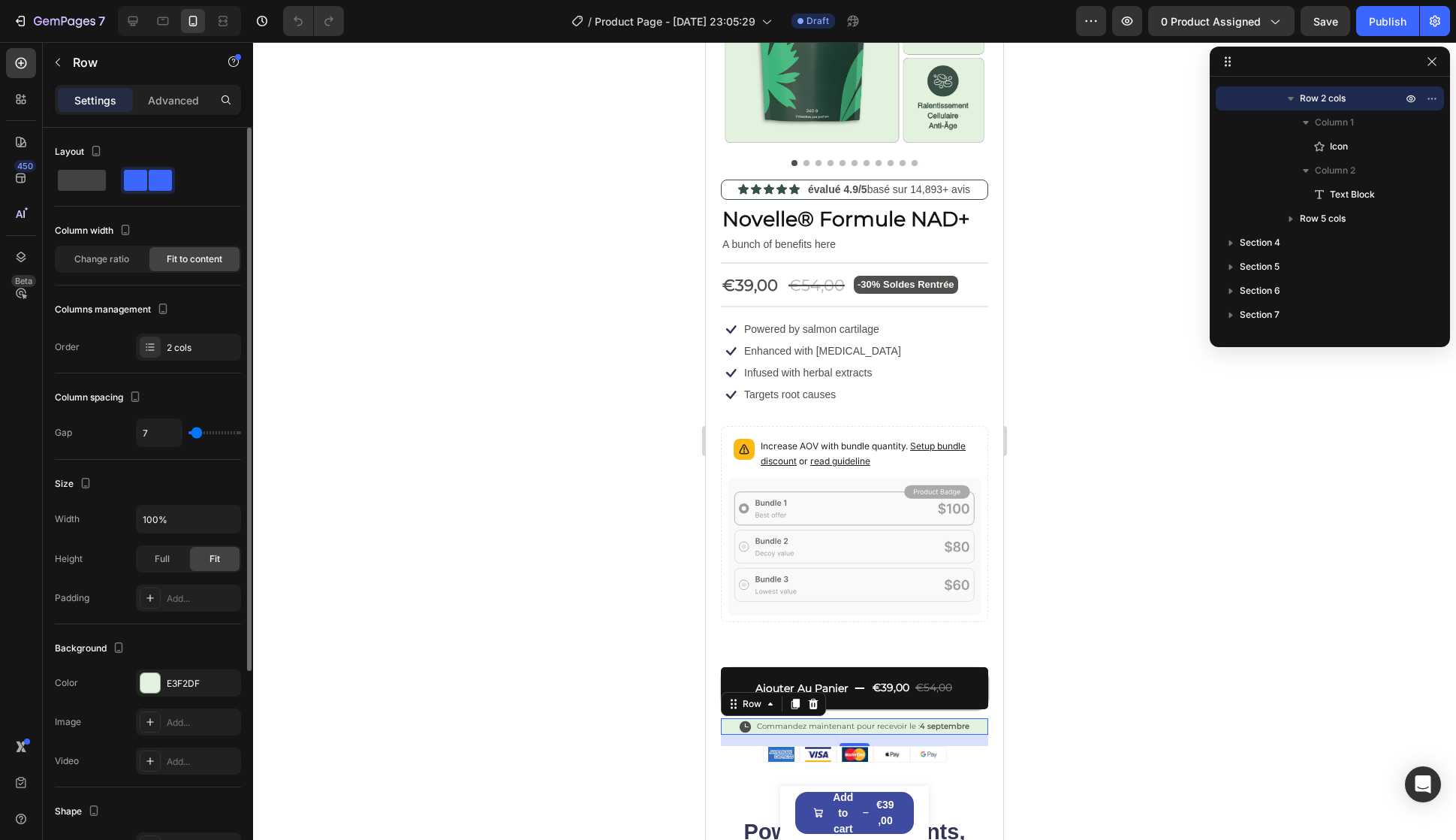
type input "9"
type input "7"
type input "4"
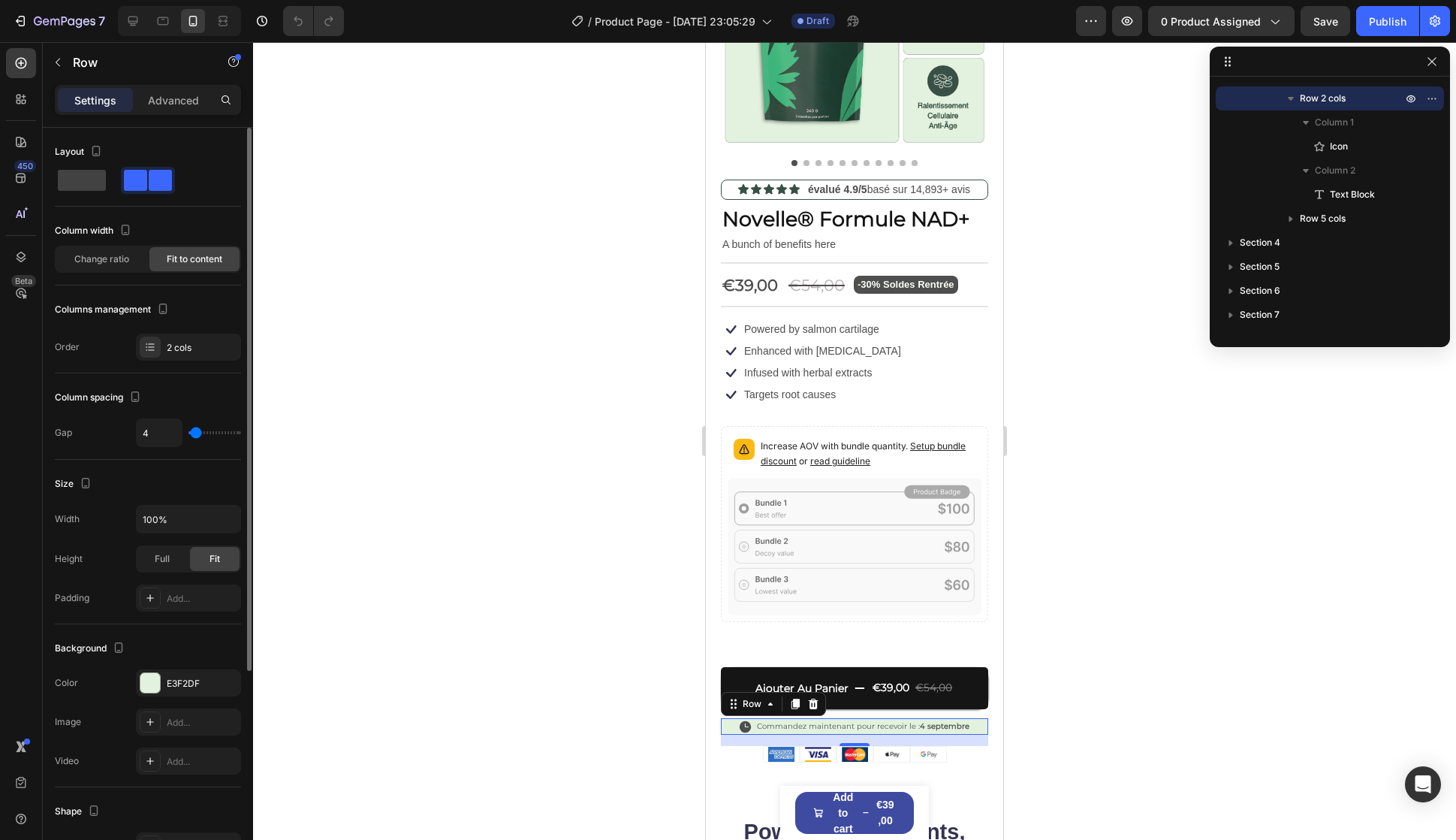
type input "7"
click at [197, 434] on input "range" at bounding box center [214, 433] width 52 height 3
click at [909, 373] on div "Icon Infused with herbal extracts Text Block Row Icon Targets root causes Text …" at bounding box center [855, 384] width 267 height 42
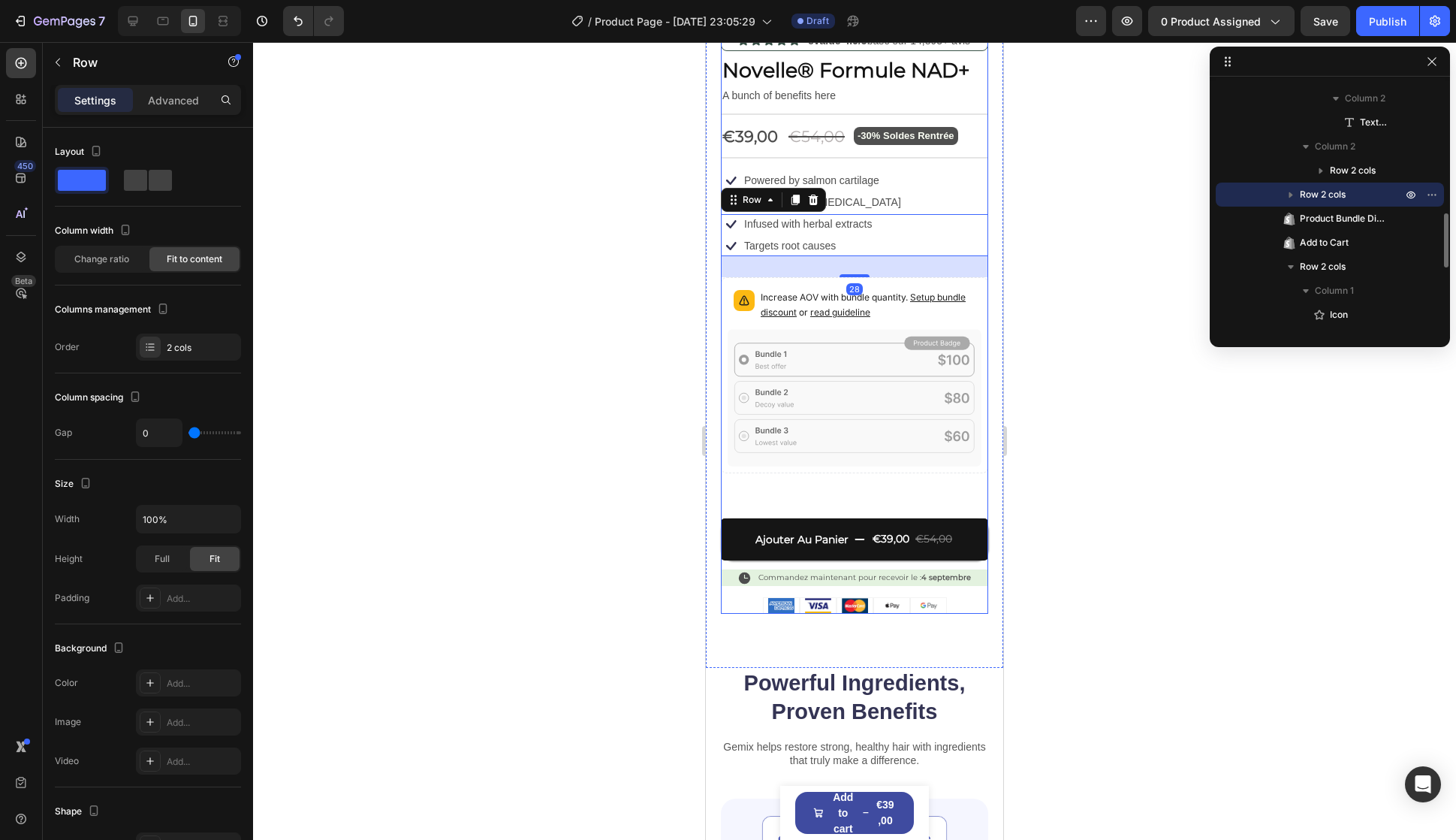
scroll to position [376, 0]
click at [917, 679] on h2 "Powerful Ingredients, Proven Benefits" at bounding box center [855, 695] width 267 height 59
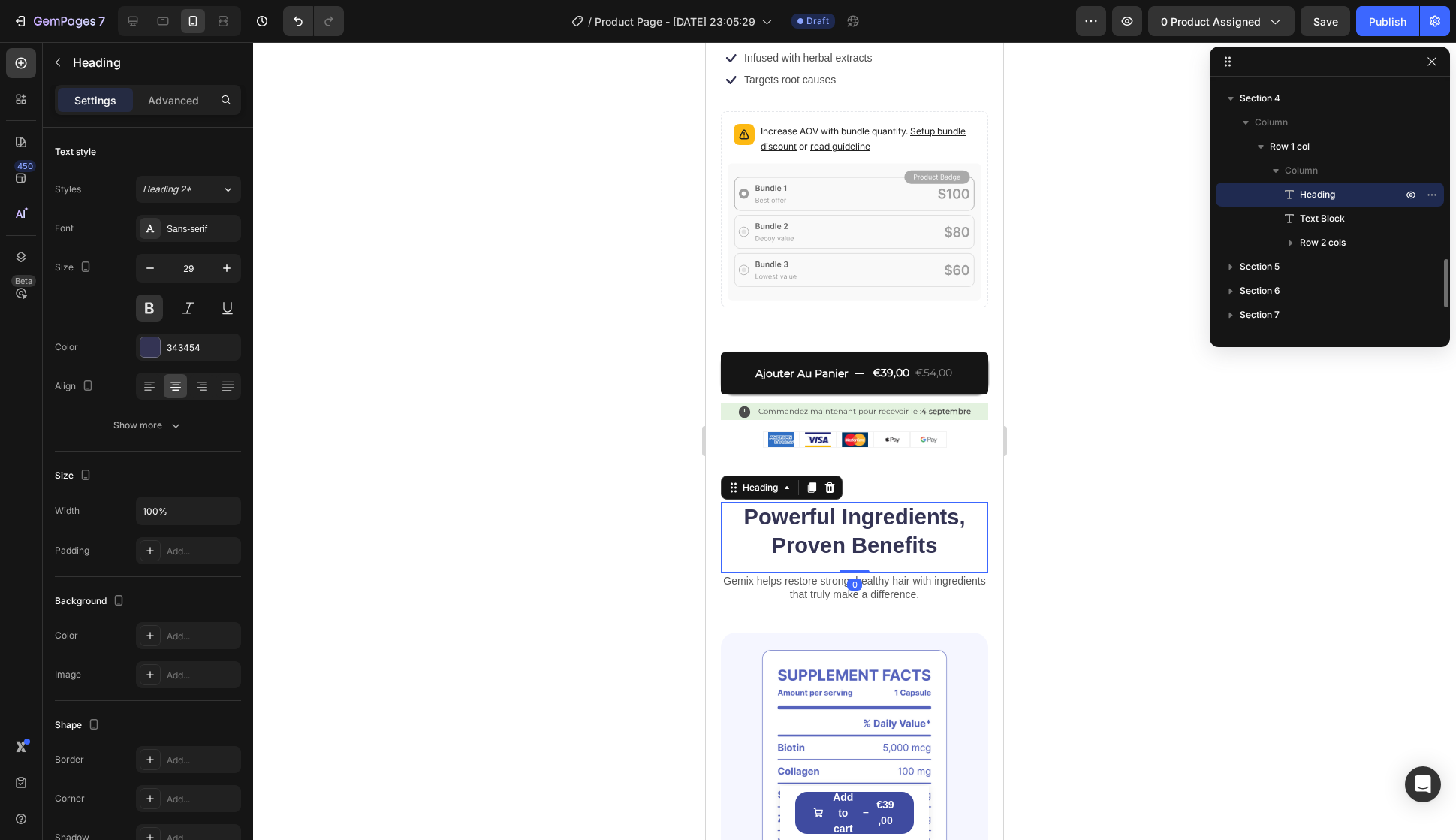
scroll to position [601, 0]
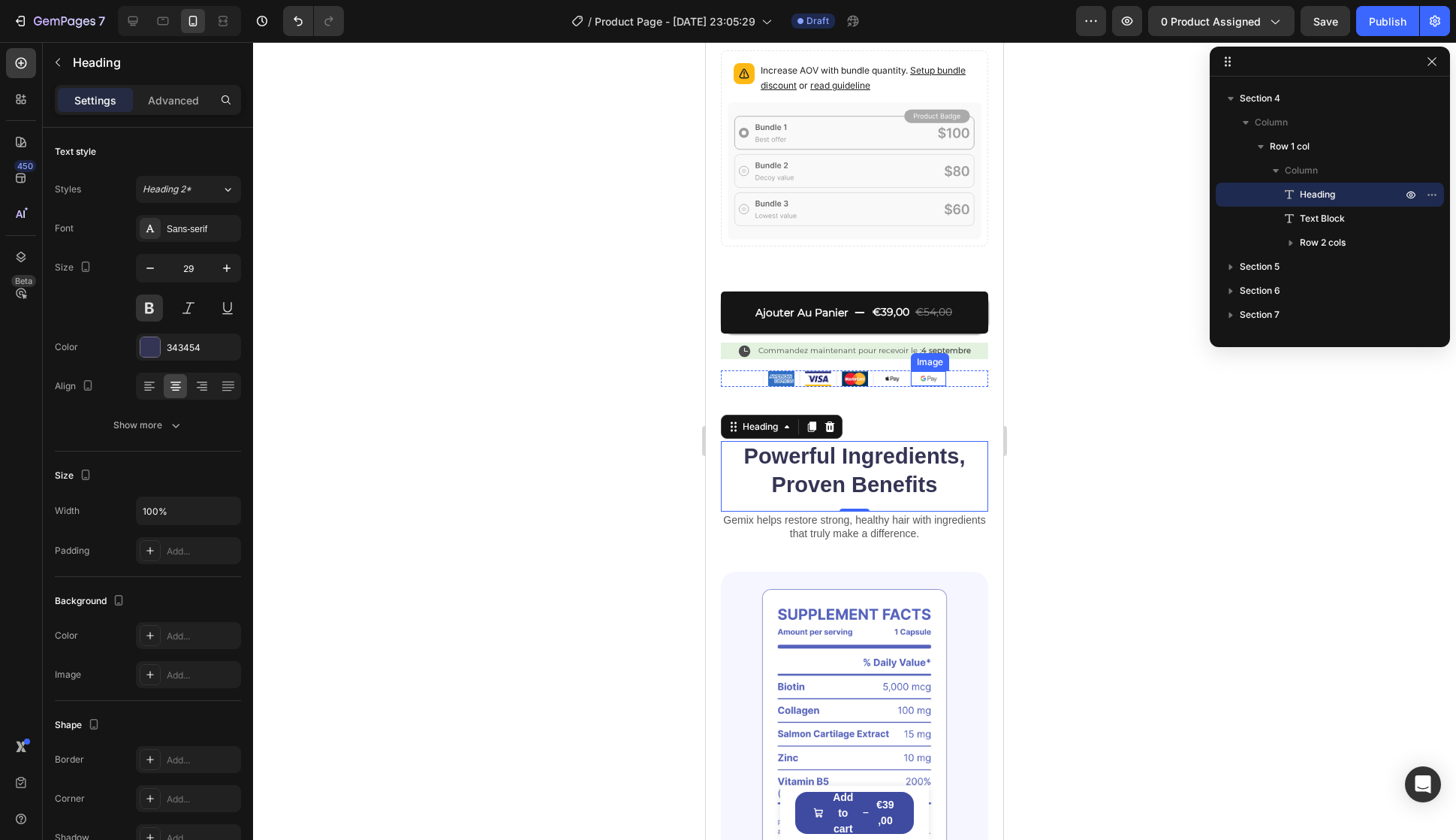
click at [931, 355] on div "Image" at bounding box center [930, 361] width 32 height 13
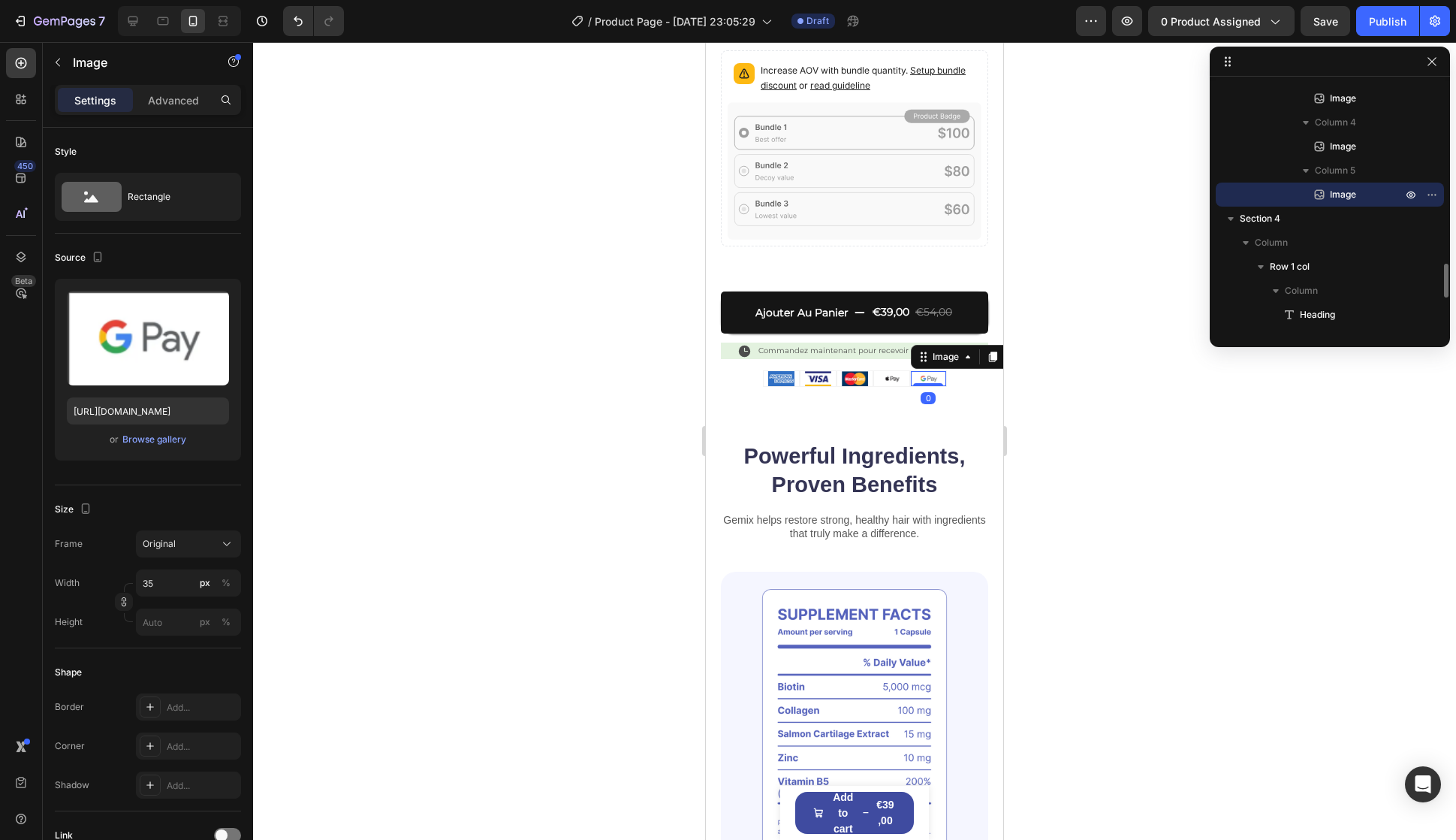
click at [887, 344] on p "Commandez maintenant pour recevoir le : 4 septembre" at bounding box center [864, 350] width 213 height 13
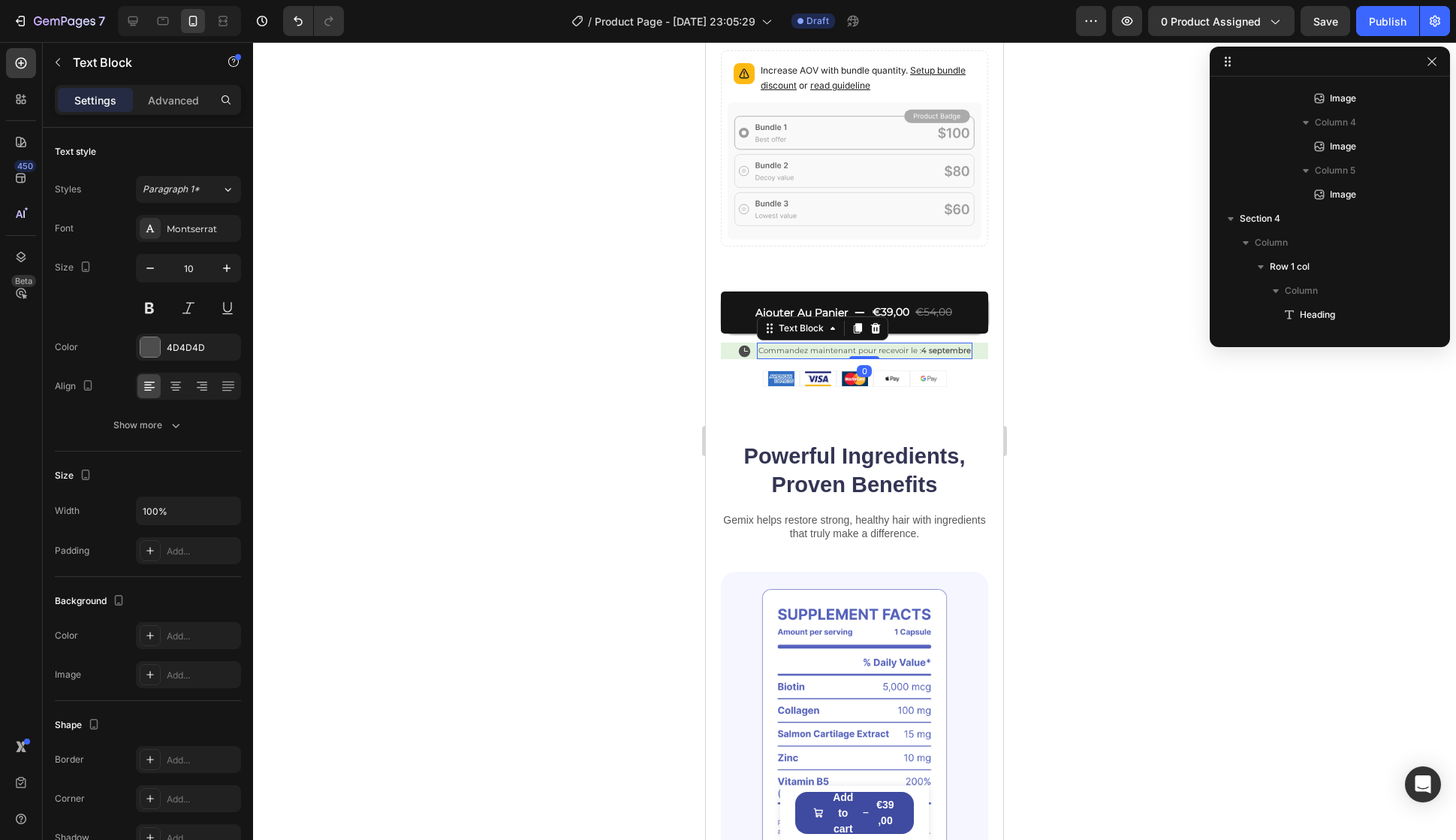
scroll to position [1054, 0]
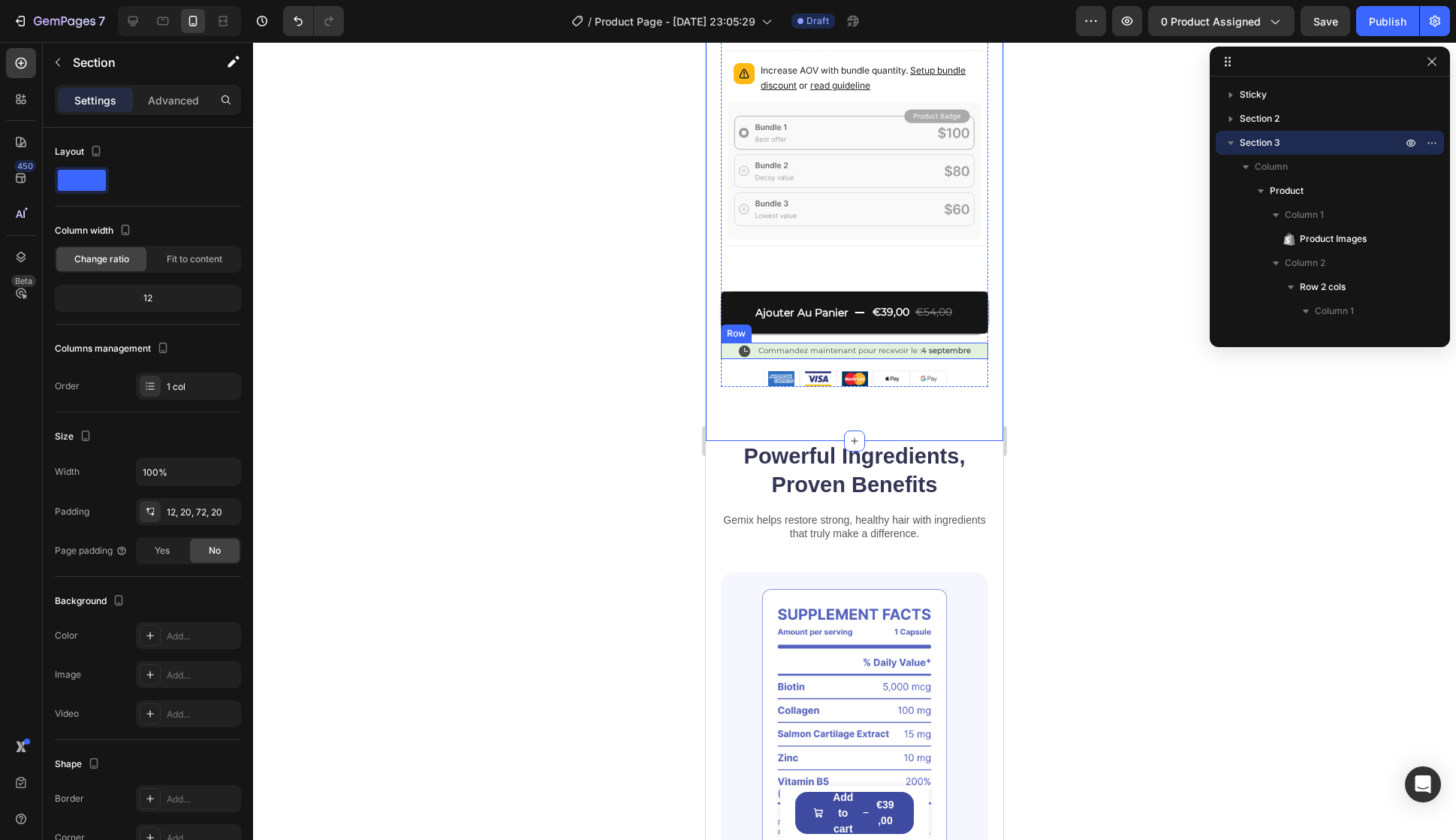
click at [751, 342] on div "Icon Commandez maintenant pour recevoir le : 4 septembre Text Block Row" at bounding box center [855, 350] width 267 height 17
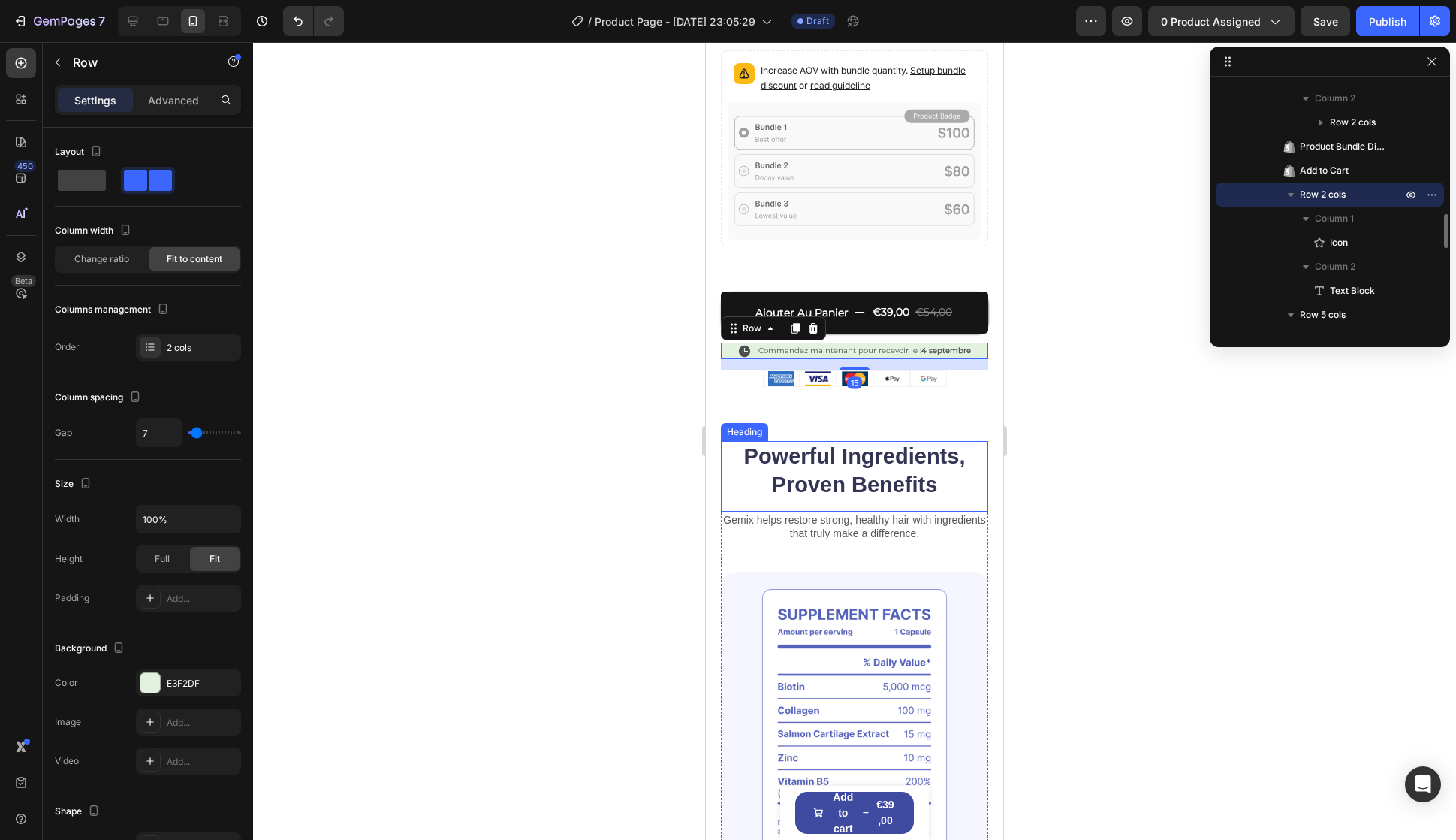
click at [777, 455] on h2 "Powerful Ingredients, Proven Benefits" at bounding box center [855, 470] width 267 height 59
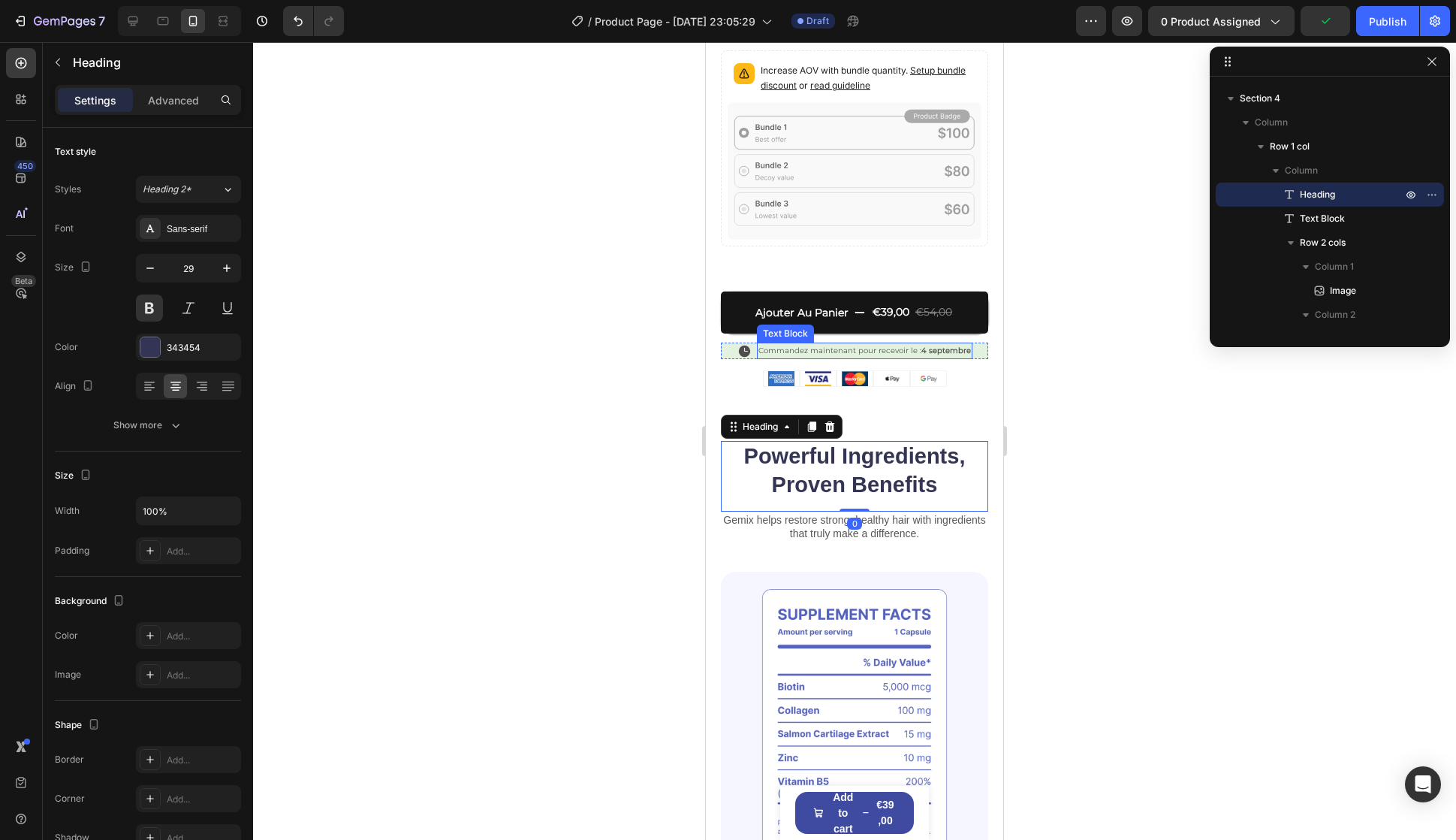
click at [921, 346] on strong "4 septembre" at bounding box center [946, 350] width 50 height 9
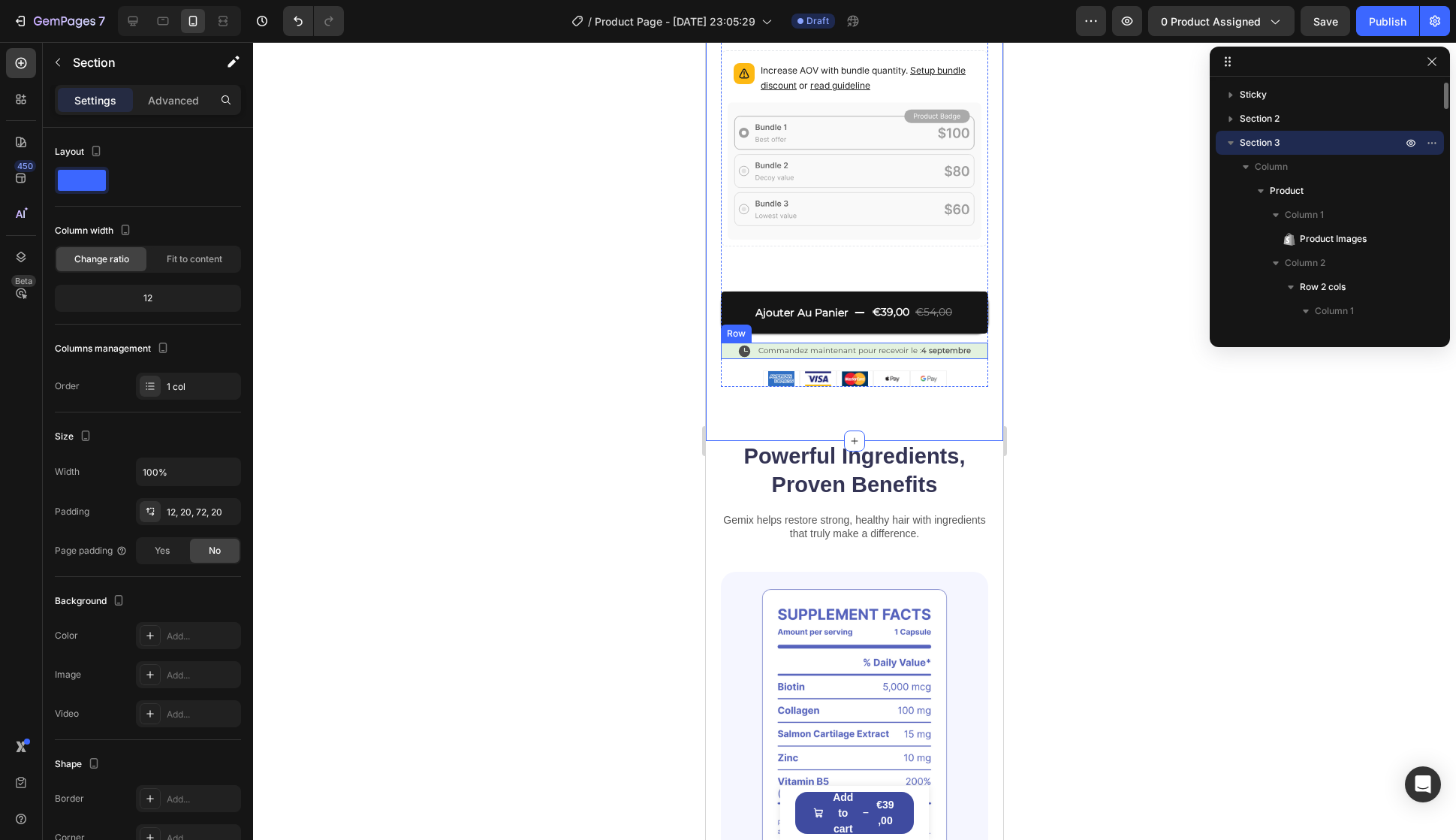
click at [970, 342] on div "Icon Commandez maintenant pour recevoir le : 4 septembre Text Block Row" at bounding box center [855, 350] width 267 height 17
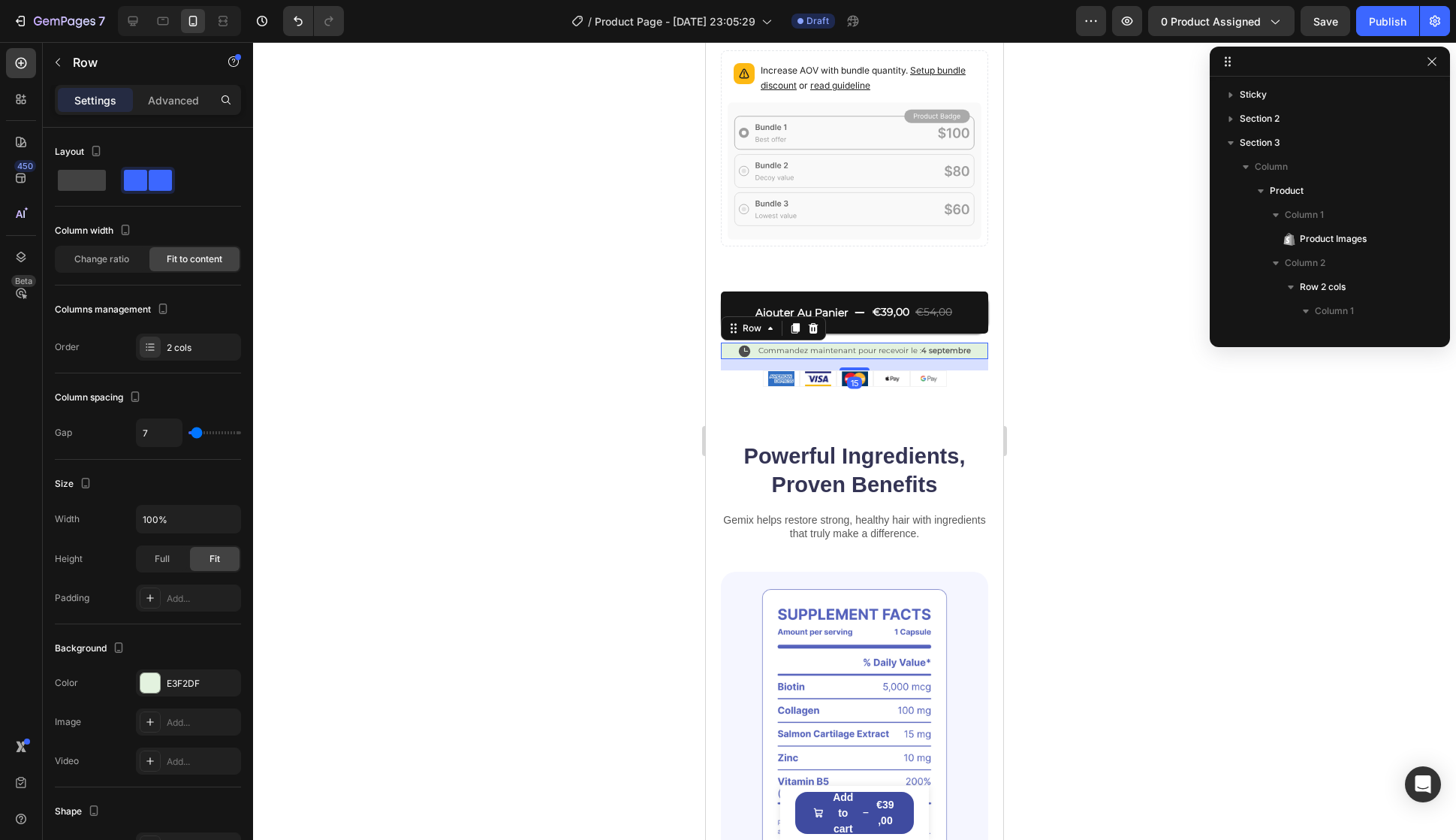
scroll to position [1391, 0]
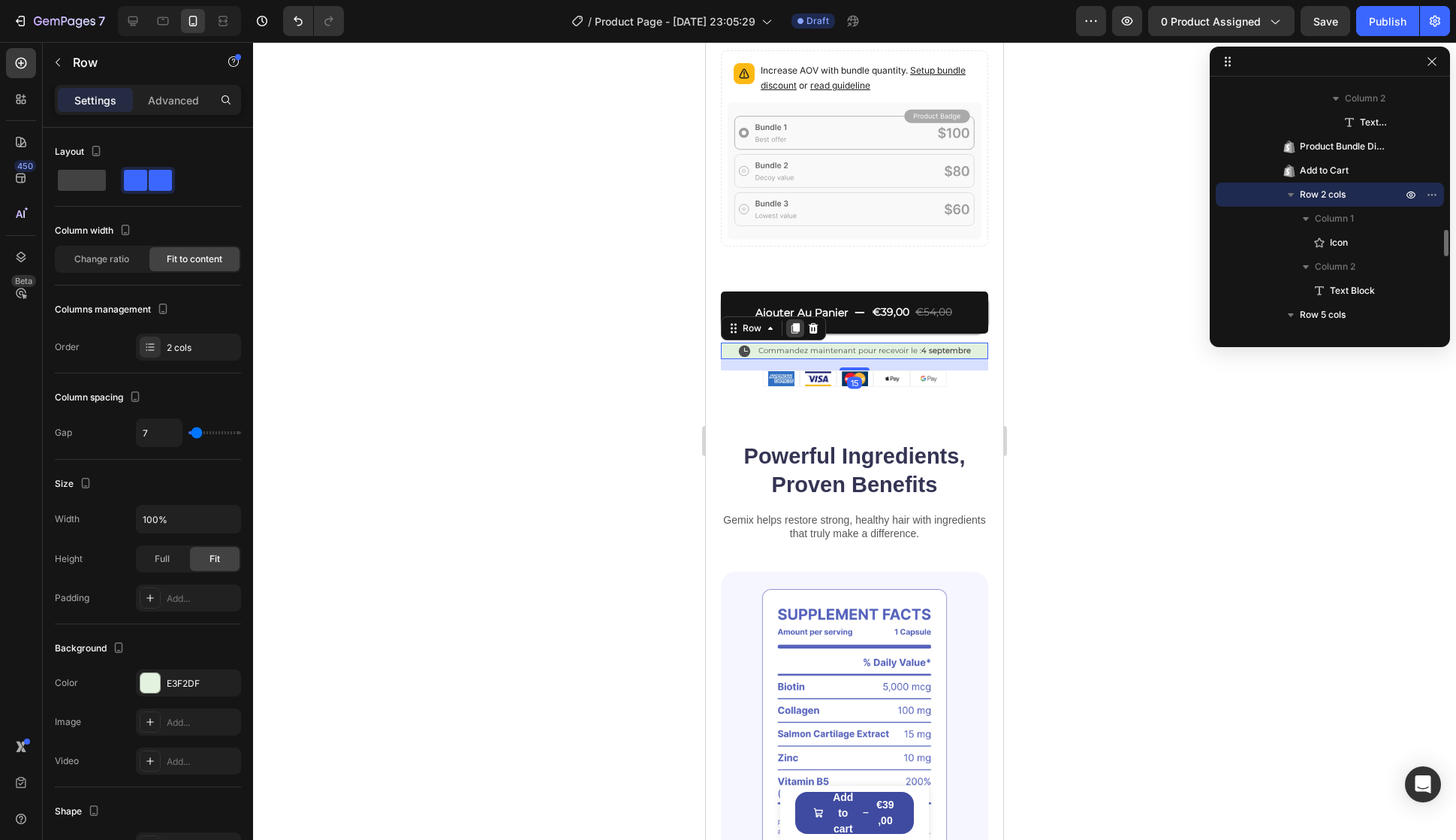
click at [797, 322] on icon at bounding box center [795, 327] width 12 height 12
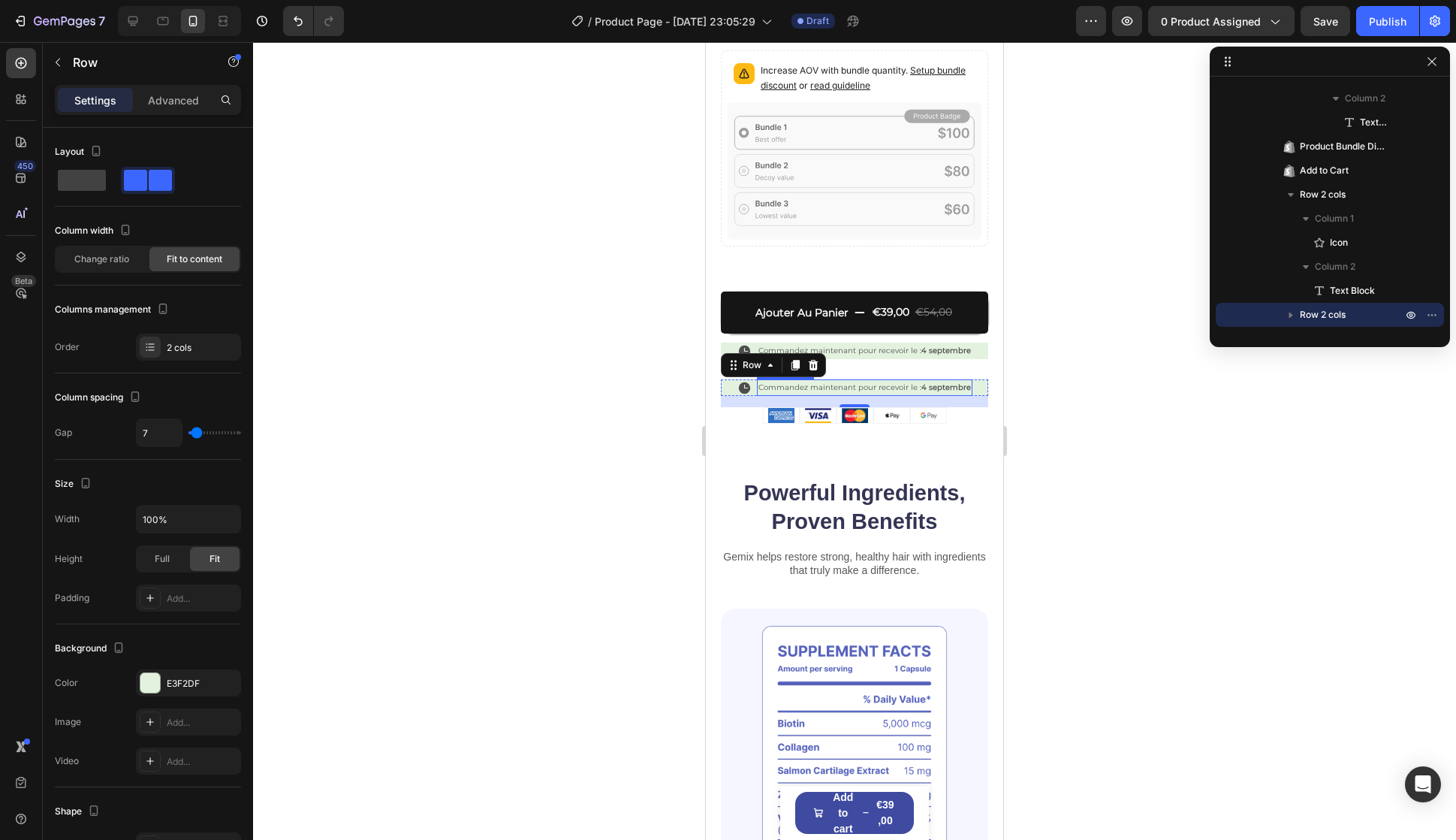
click at [833, 380] on p "Commandez maintenant pour recevoir le : 4 septembre" at bounding box center [864, 387] width 213 height 13
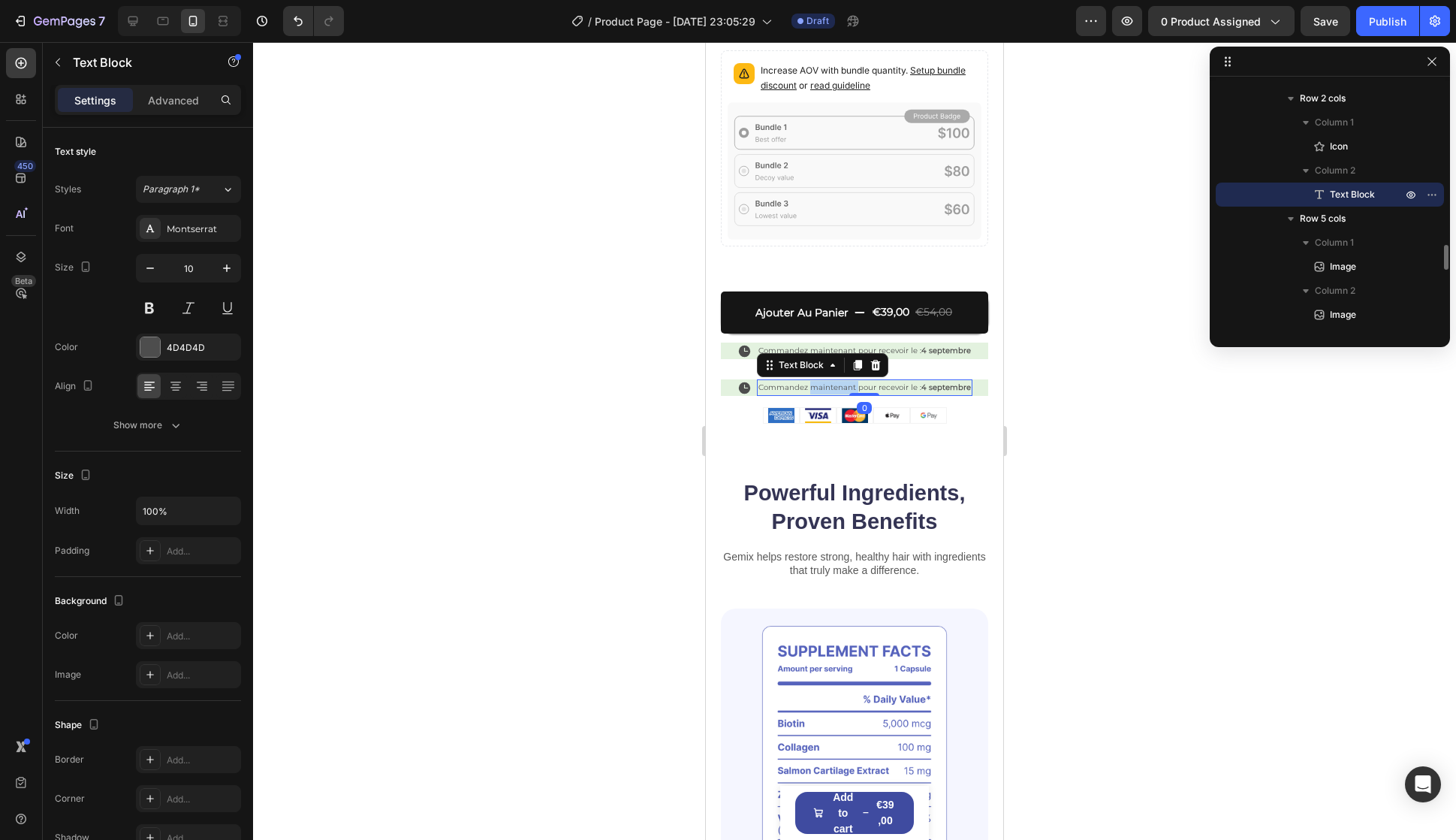
click at [833, 380] on p "Commandez maintenant pour recevoir le : 4 septembre" at bounding box center [864, 387] width 213 height 13
click at [779, 521] on div "Powerful Ingredients, Proven Benefits Heading" at bounding box center [855, 513] width 267 height 70
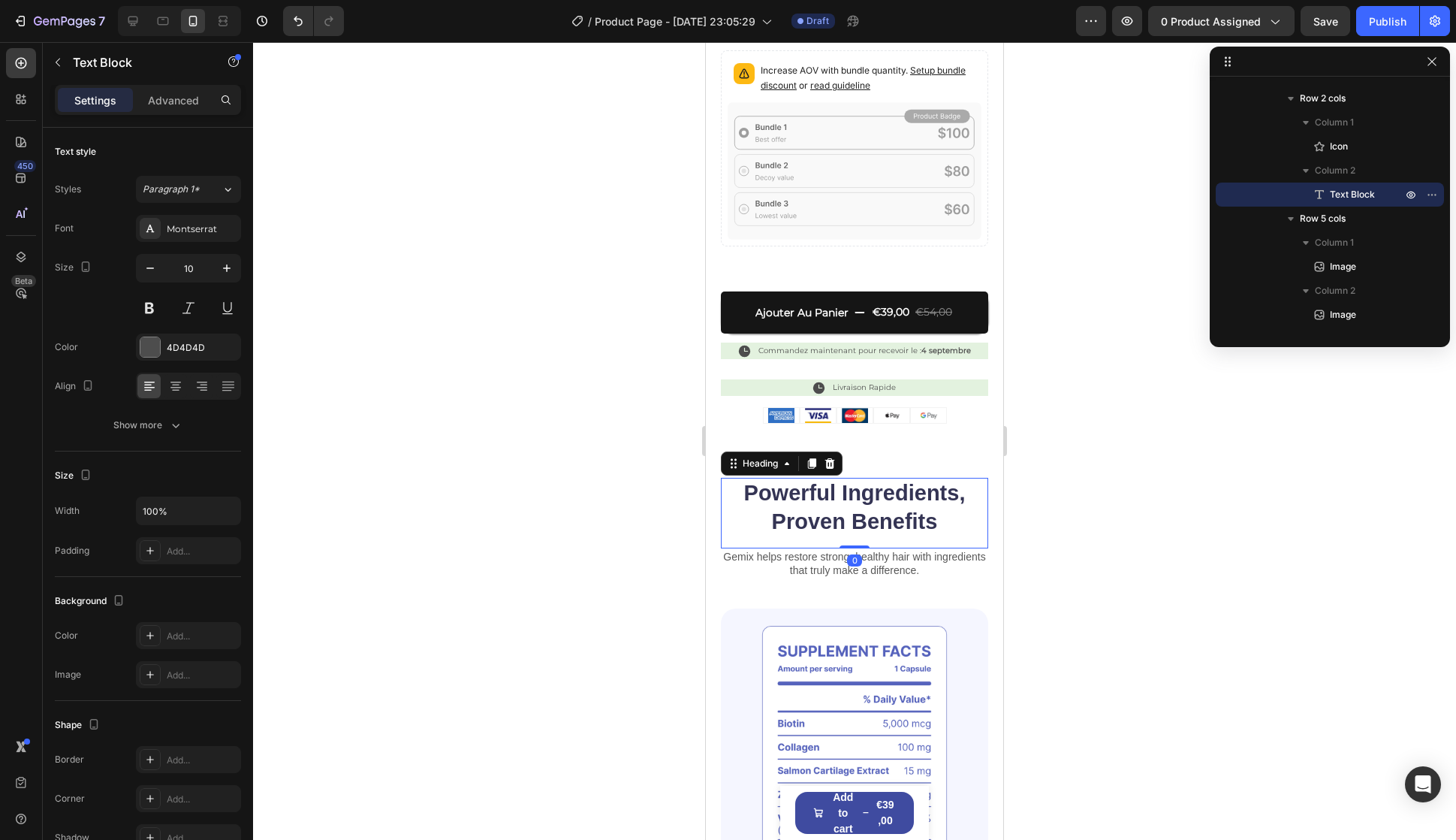
scroll to position [1992, 0]
click at [815, 380] on div "Icon Icon Icon Icon Icon Icon List évalué 4.9/5 basé sur 14,893+ avis Text Bloc…" at bounding box center [855, 114] width 267 height 620
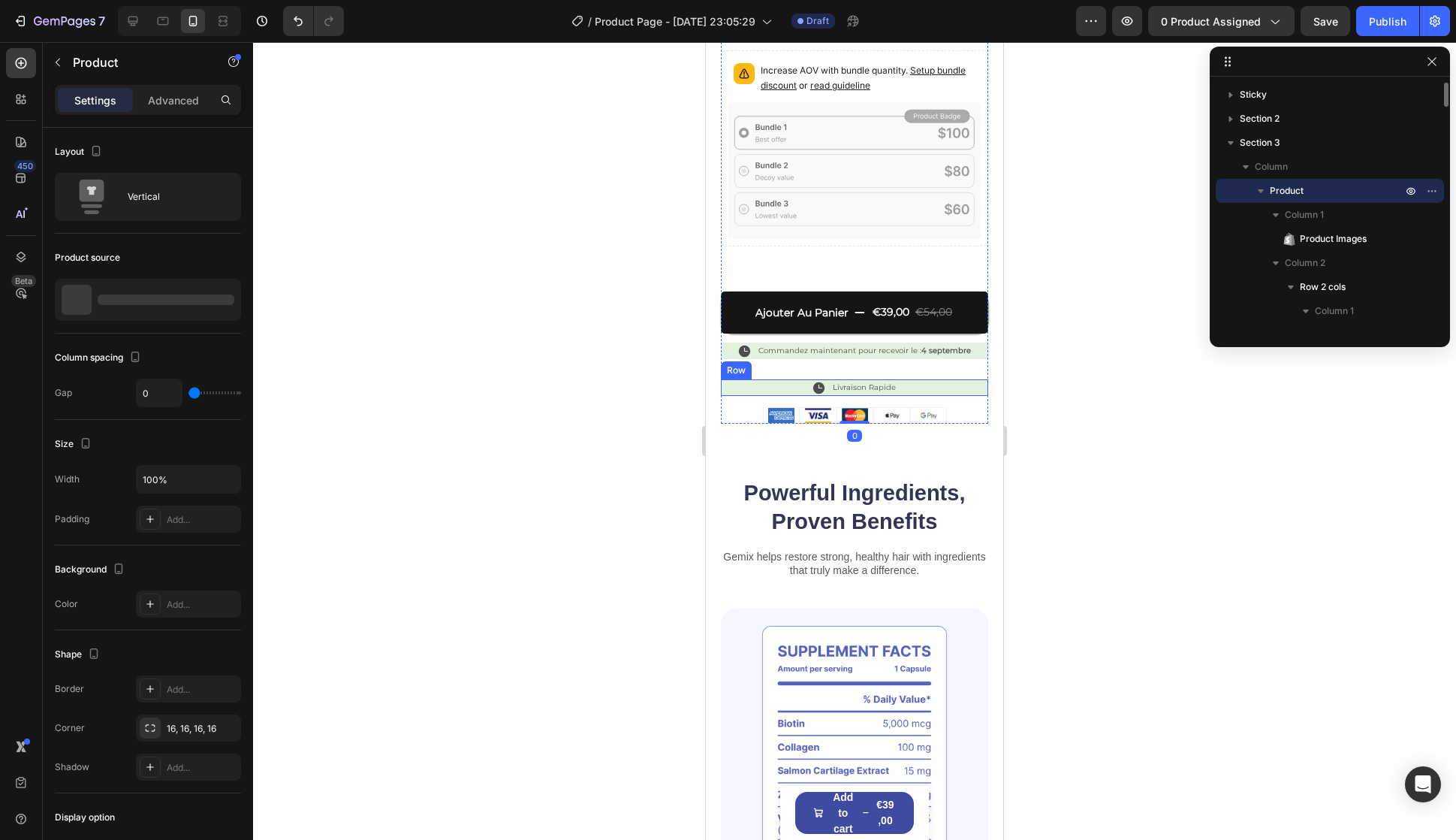
click at [818, 381] on icon at bounding box center [819, 387] width 11 height 11
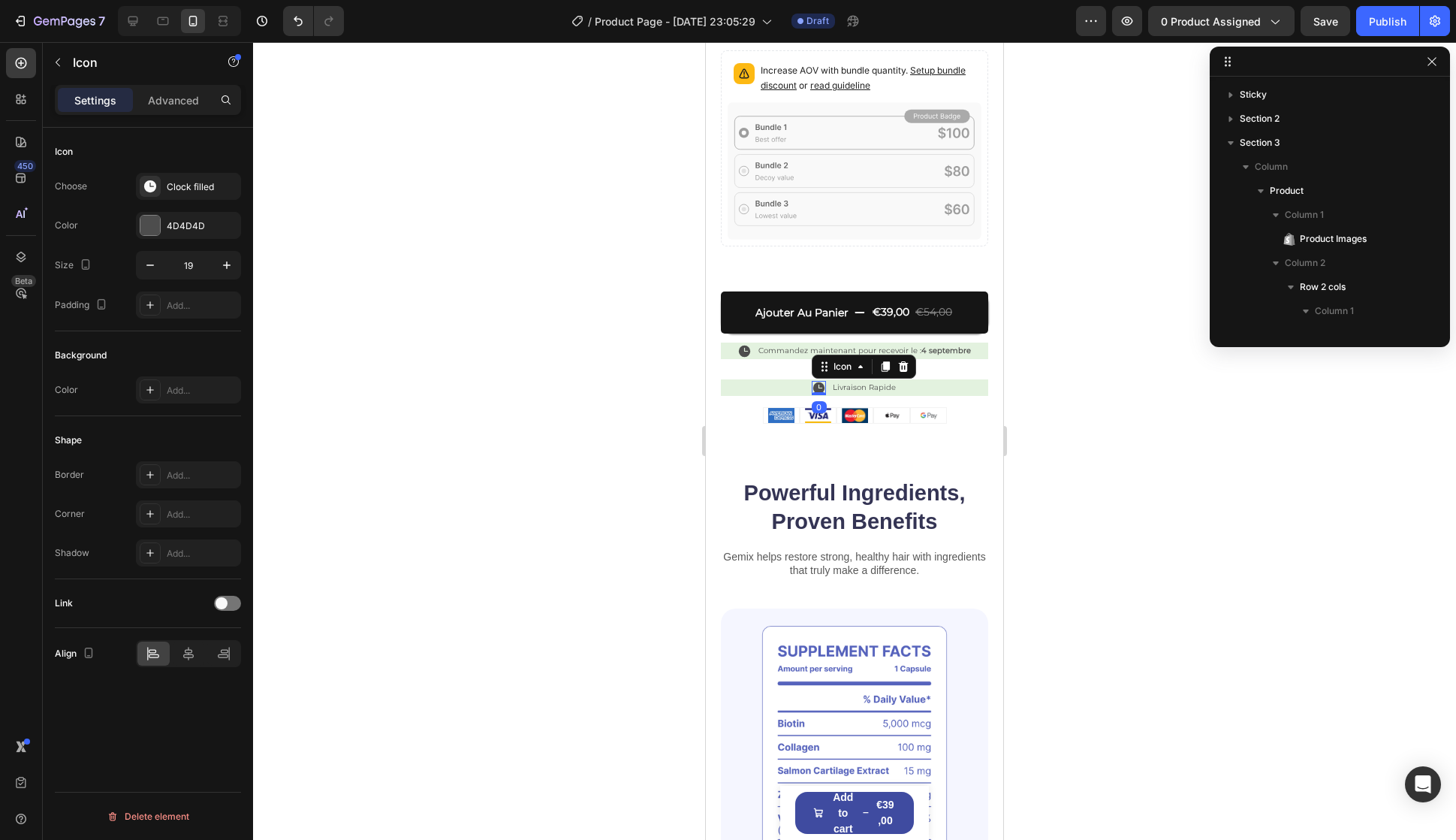
scroll to position [1559, 0]
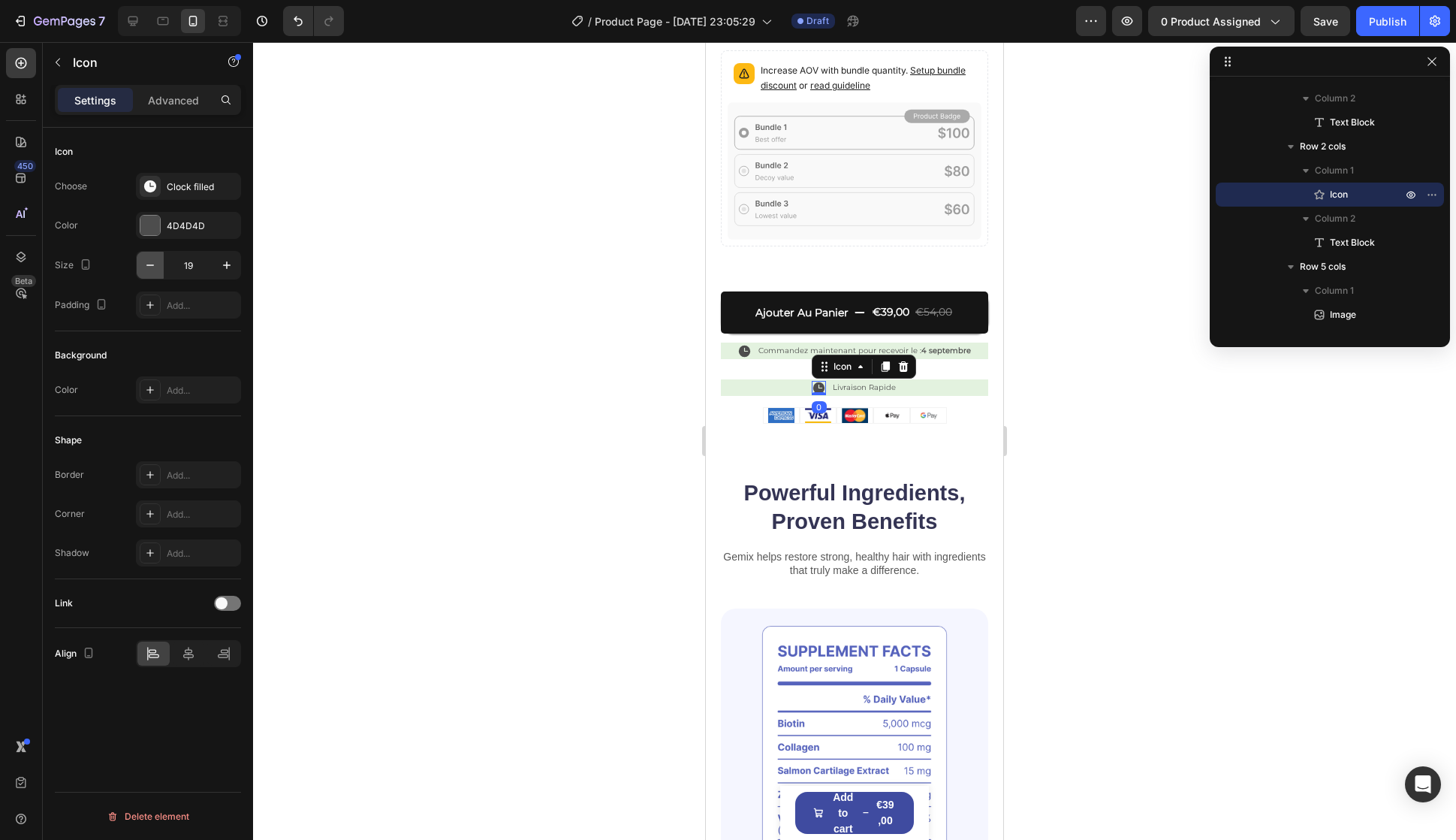
click at [153, 263] on icon "button" at bounding box center [149, 265] width 15 height 15
click at [202, 267] on input "15" at bounding box center [188, 265] width 50 height 27
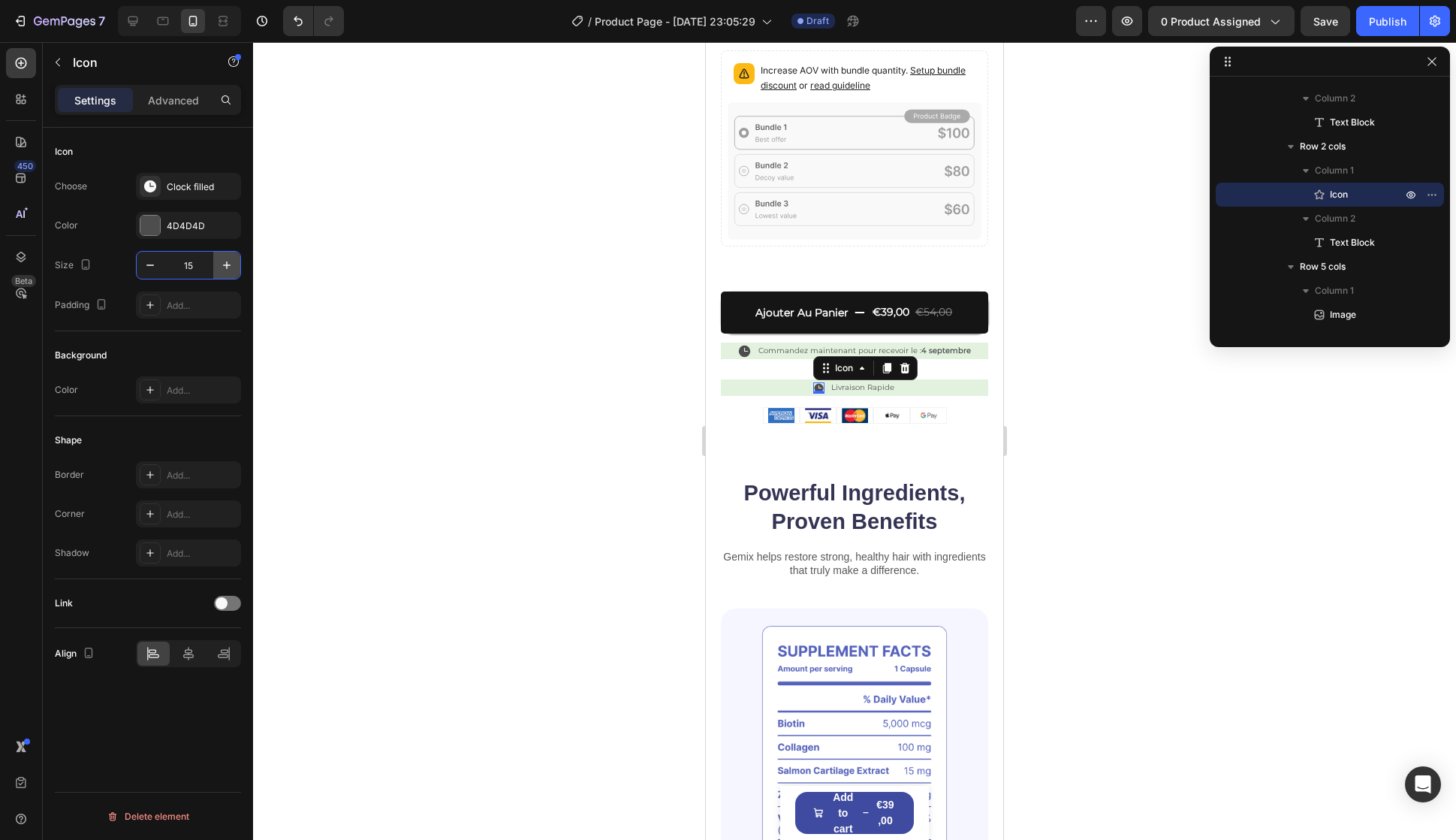
click at [224, 266] on icon "button" at bounding box center [226, 265] width 15 height 15
type input "16"
click at [200, 182] on div "Clock filled" at bounding box center [202, 187] width 70 height 13
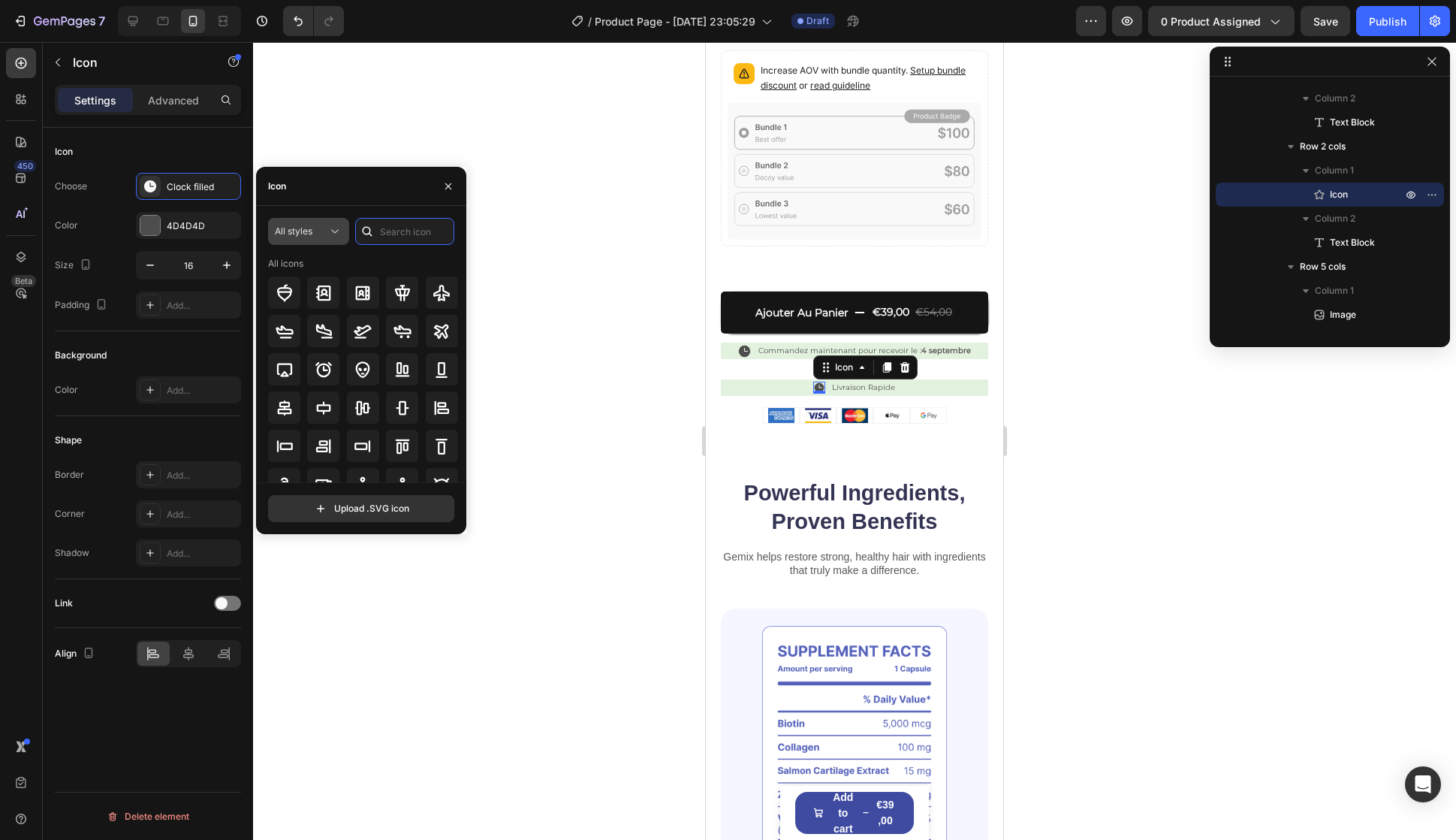
click at [348, 240] on div "All styles" at bounding box center [361, 231] width 187 height 27
type input "shipping"
click at [327, 416] on icon at bounding box center [323, 407] width 18 height 18
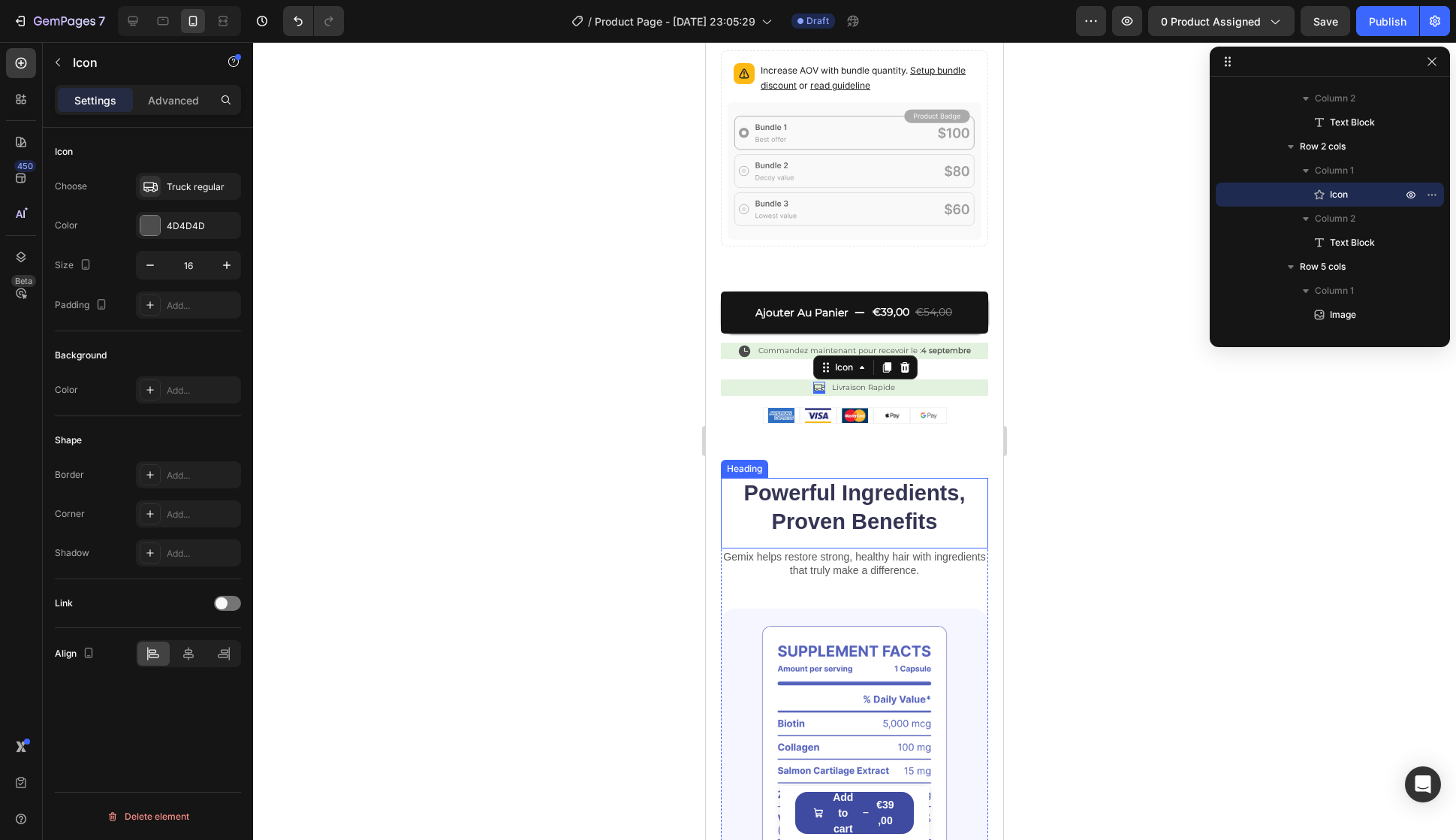
click at [842, 508] on h2 "Powerful Ingredients, Proven Benefits" at bounding box center [855, 507] width 267 height 59
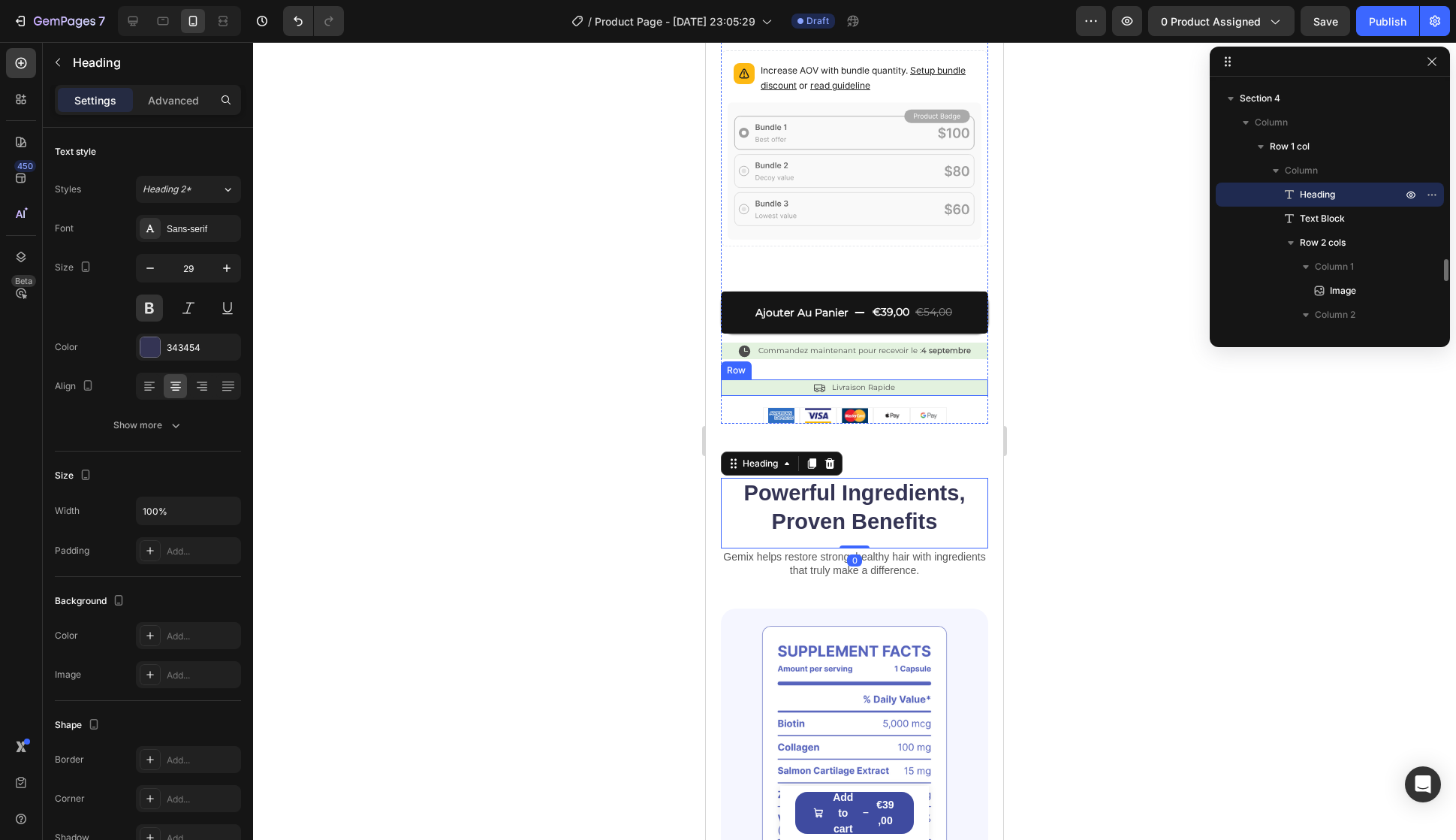
click at [949, 380] on div "Icon Livraison Rapide Text Block Row" at bounding box center [855, 388] width 267 height 17
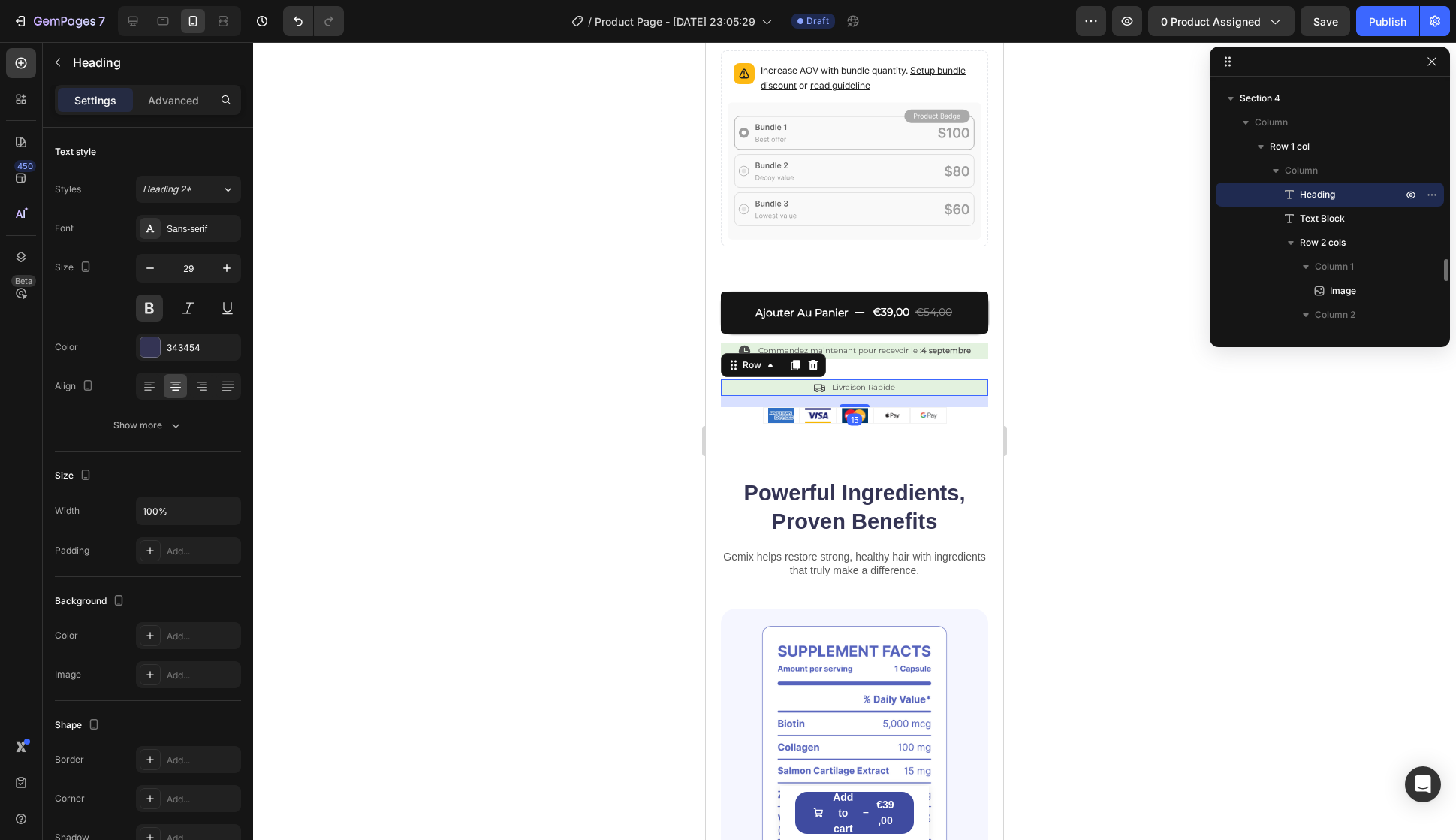
scroll to position [1511, 0]
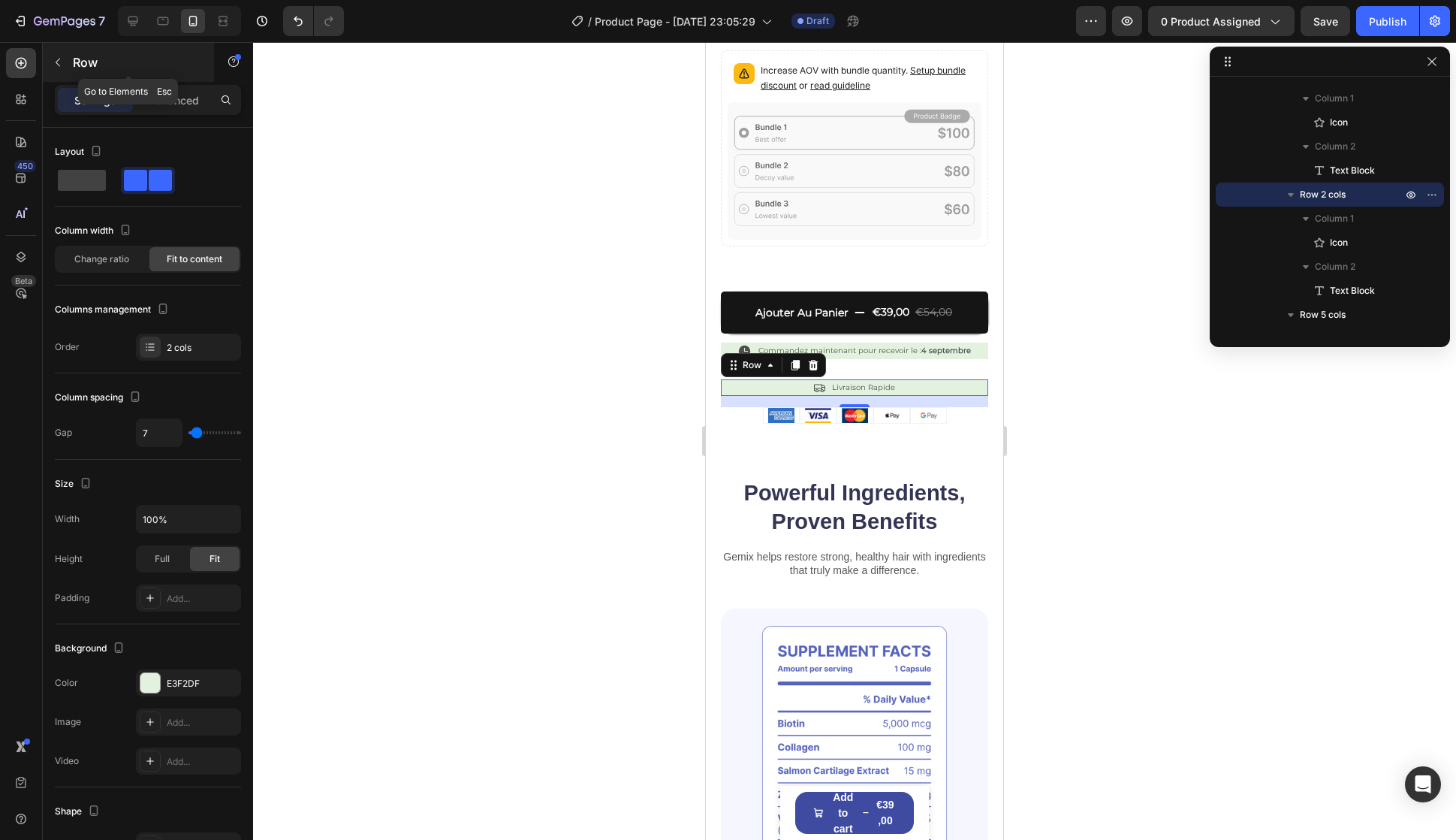
click at [67, 56] on button "button" at bounding box center [58, 62] width 24 height 24
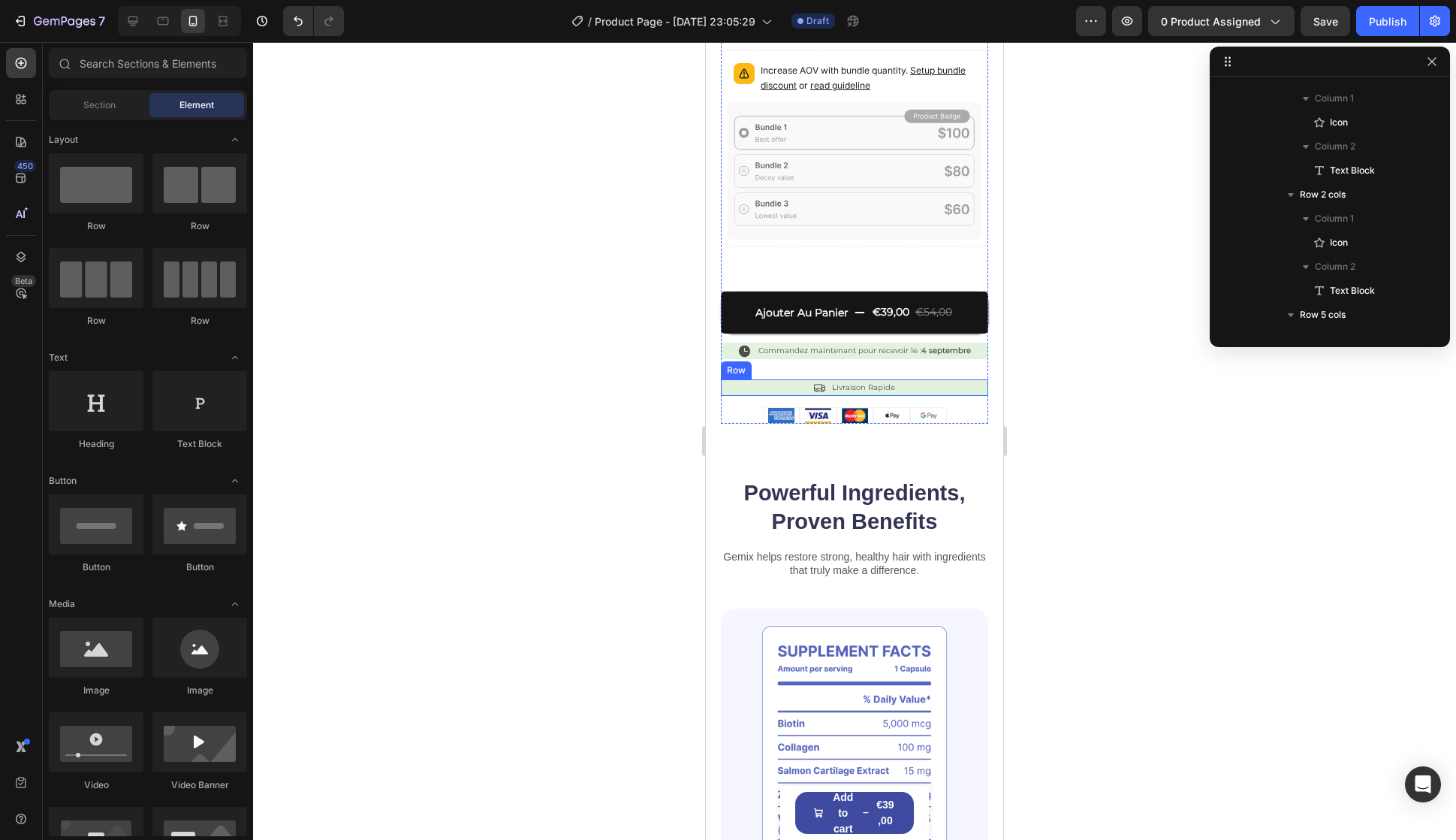
click at [925, 380] on div "Icon Livraison Rapide Text Block Row" at bounding box center [855, 388] width 267 height 17
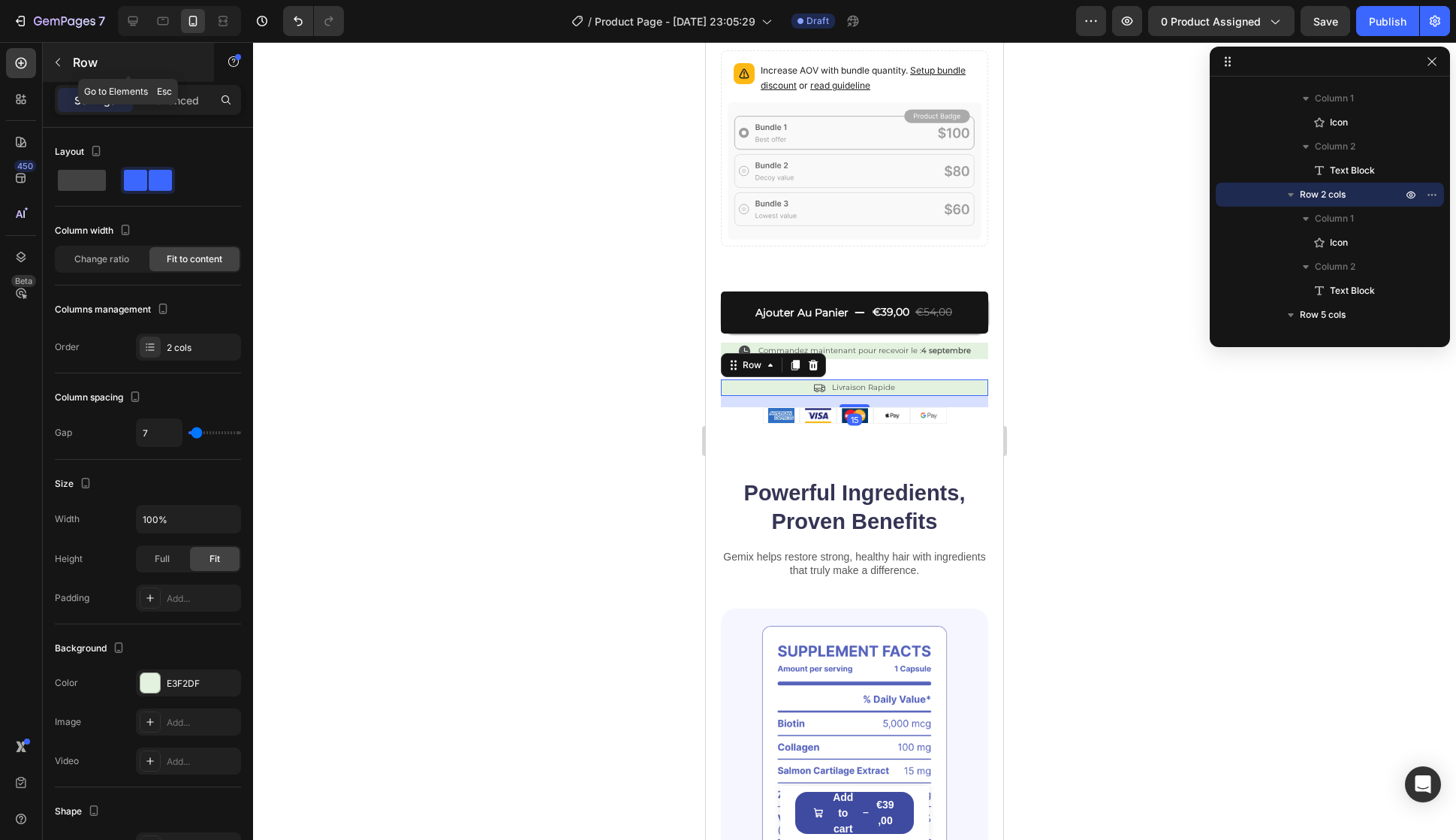
click at [73, 66] on p "Row" at bounding box center [136, 62] width 127 height 18
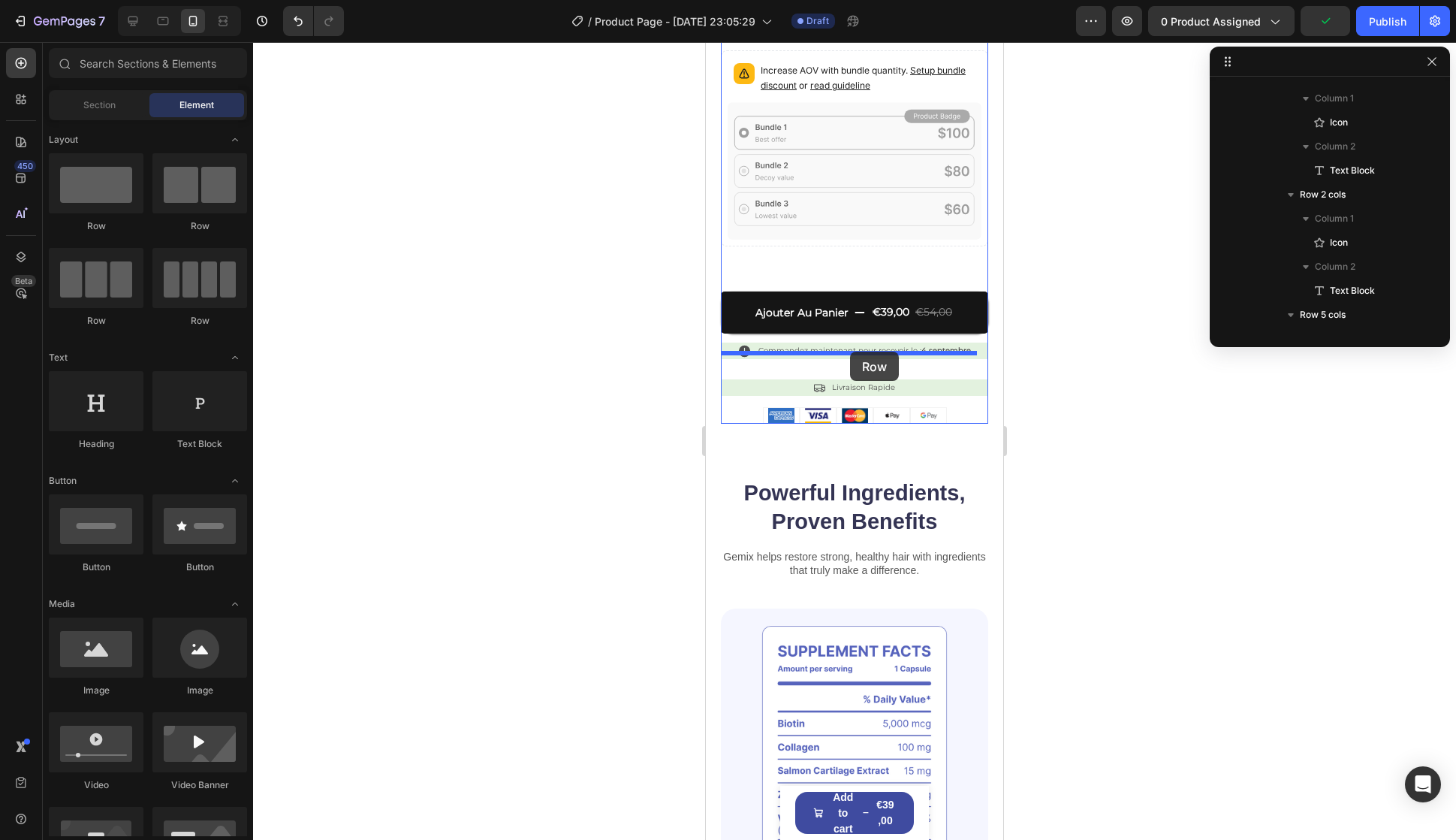
drag, startPoint x: 1319, startPoint y: 415, endPoint x: 850, endPoint y: 351, distance: 473.3
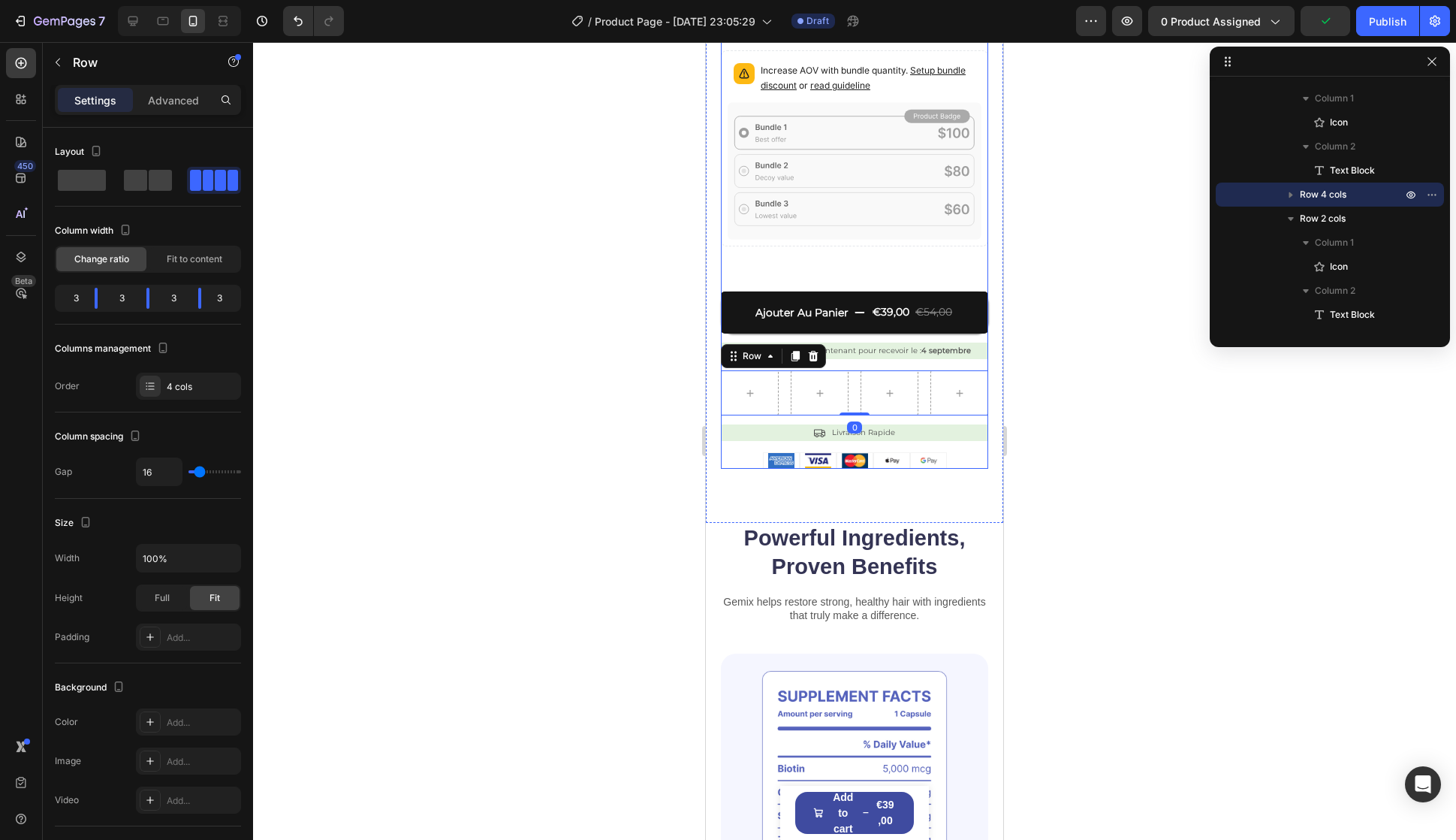
click at [845, 426] on div "Icon Icon Icon Icon Icon Icon List évalué 4.9/5 basé sur 14,893+ avis Text Bloc…" at bounding box center [855, 136] width 267 height 665
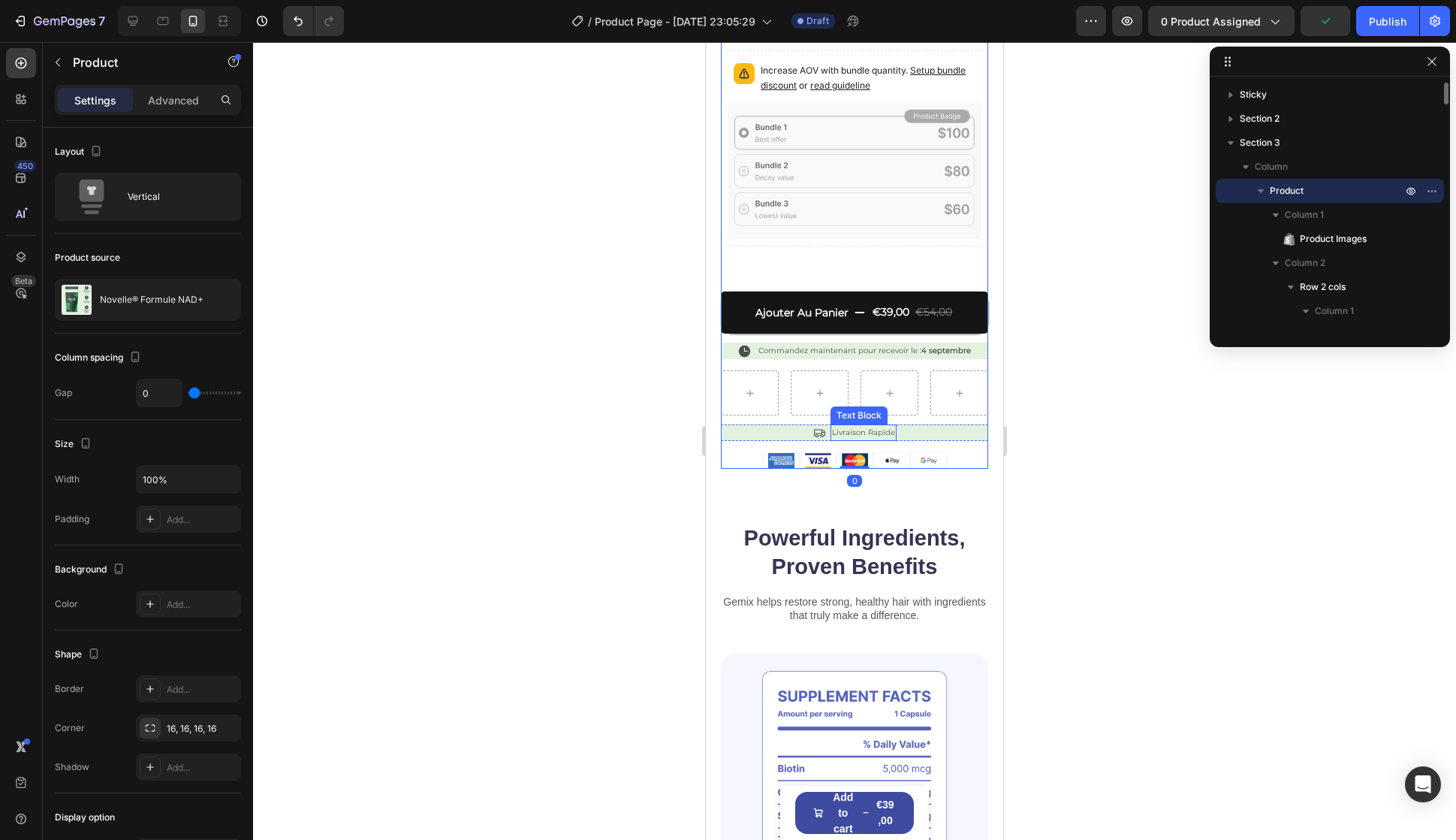
click at [842, 426] on p "Livraison Rapide" at bounding box center [864, 432] width 63 height 13
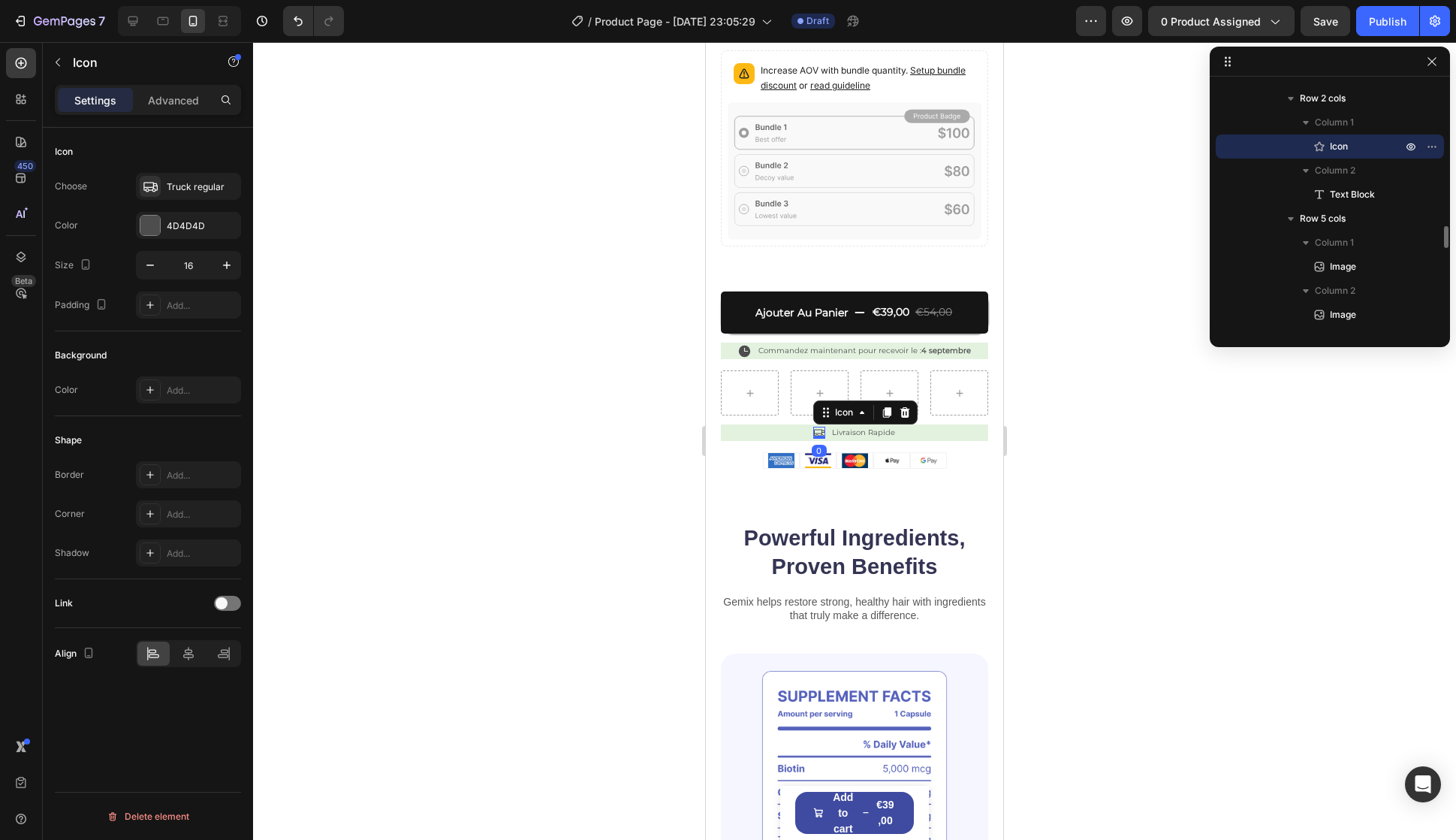
click at [817, 426] on icon at bounding box center [819, 432] width 12 height 12
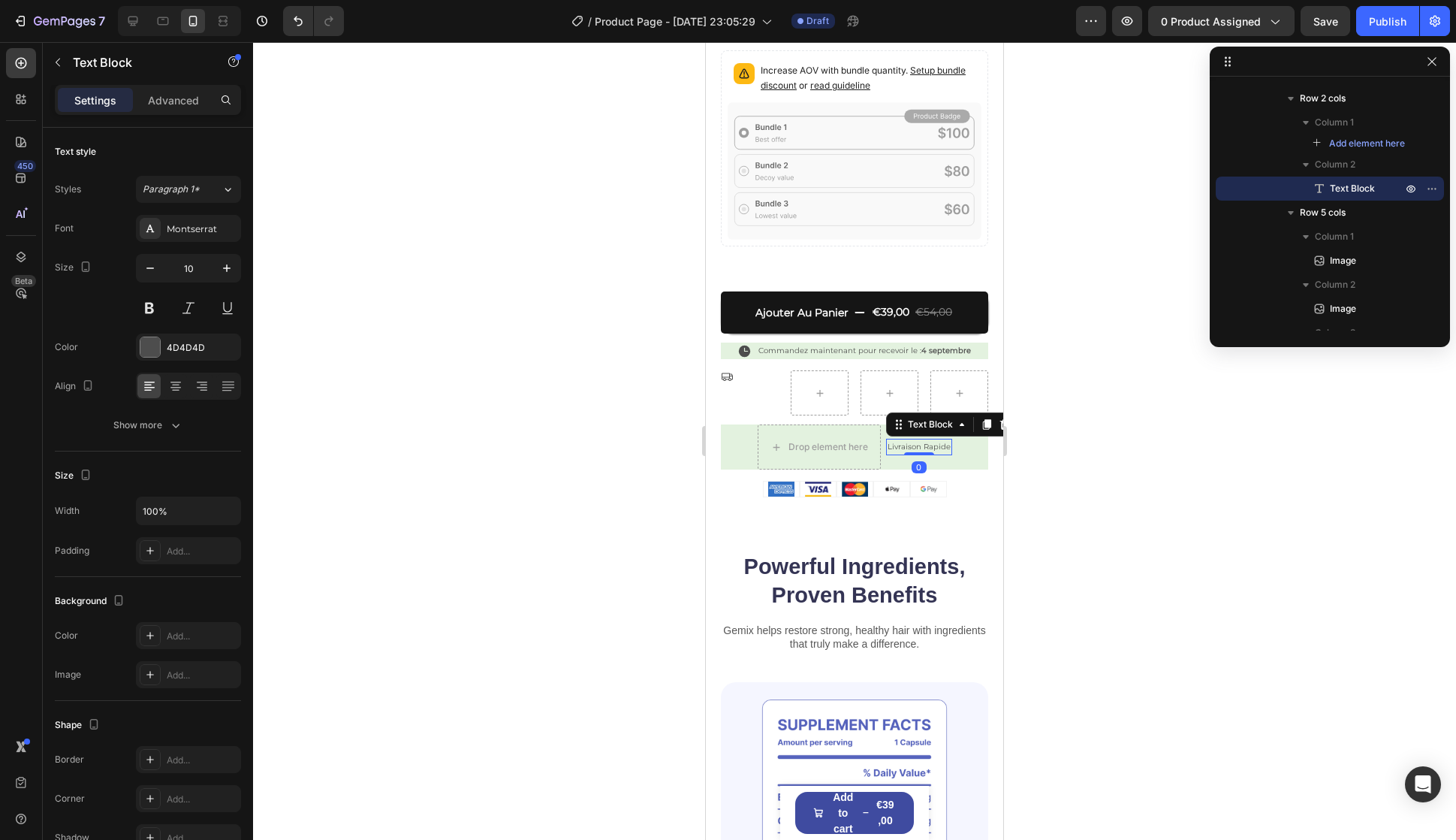
click at [898, 440] on p "Livraison Rapide" at bounding box center [919, 446] width 63 height 13
drag, startPoint x: 908, startPoint y: 412, endPoint x: 813, endPoint y: 373, distance: 102.7
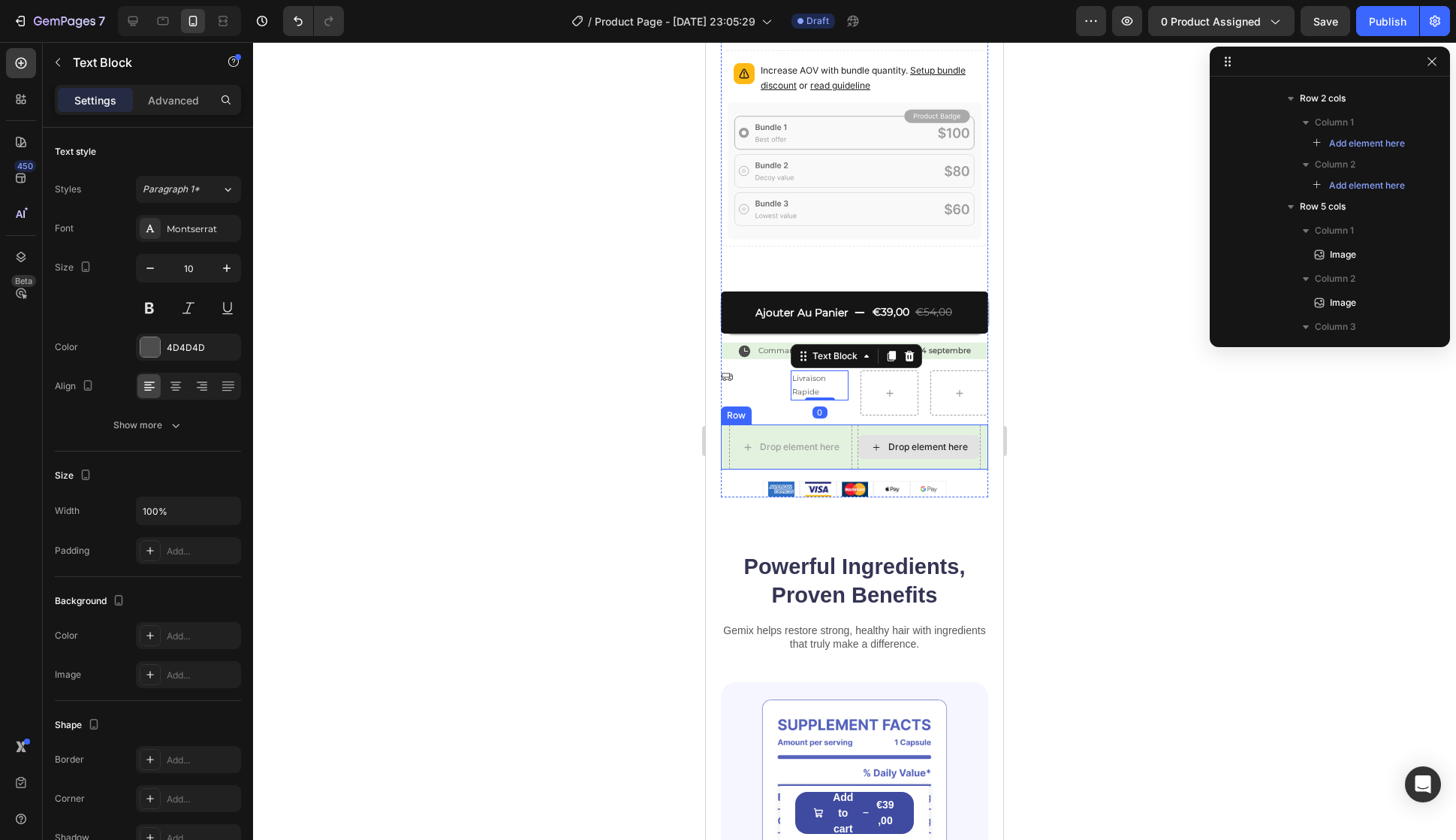
click at [873, 461] on div "Icon Icon Icon Icon Icon Icon List évalué 4.9/5 basé sur 14,893+ avis Text Bloc…" at bounding box center [855, 150] width 267 height 694
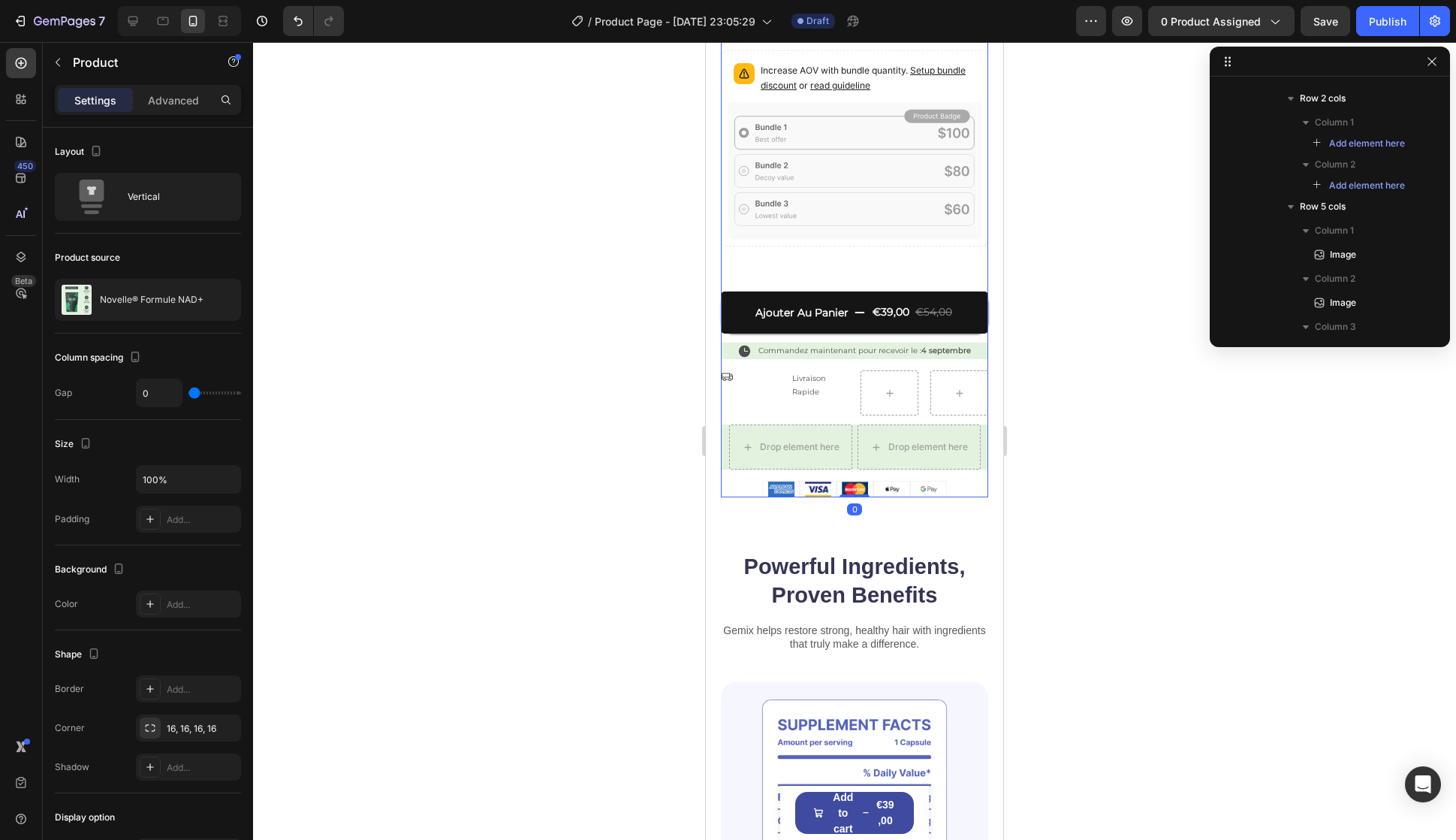
scroll to position [0, 0]
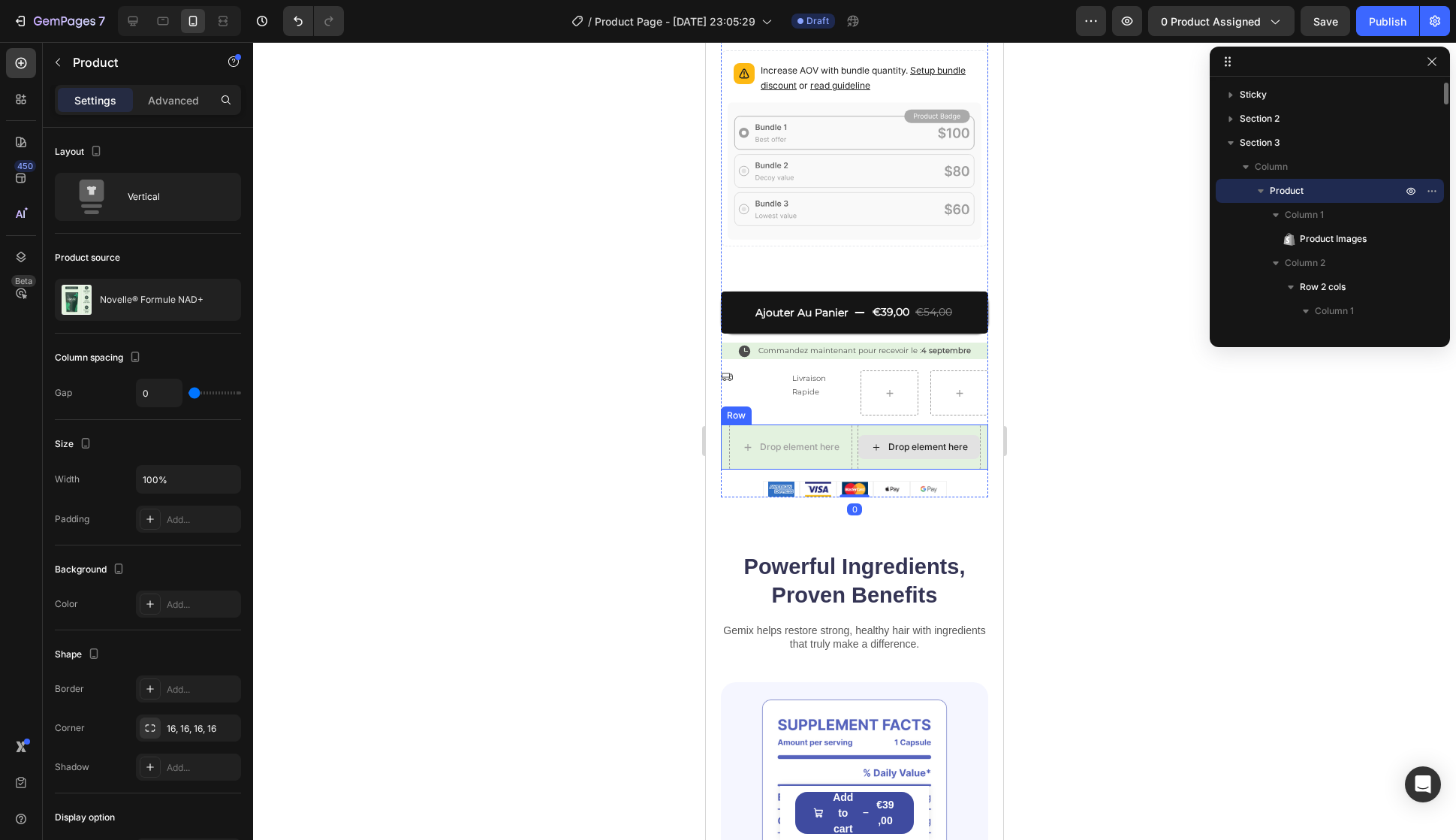
click at [858, 441] on div "Drop element here" at bounding box center [919, 447] width 122 height 24
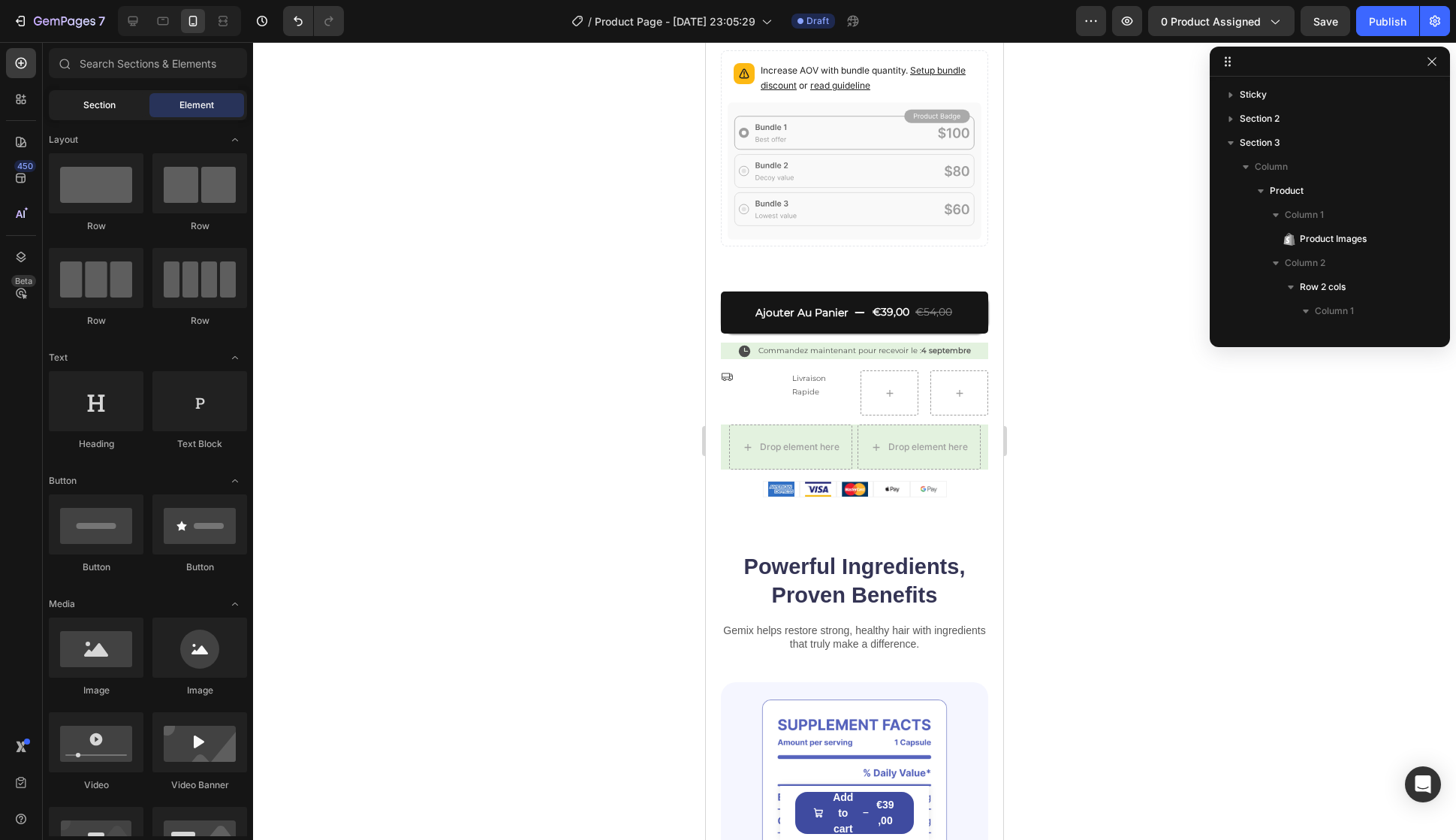
click at [123, 106] on div "Section" at bounding box center [100, 105] width 95 height 24
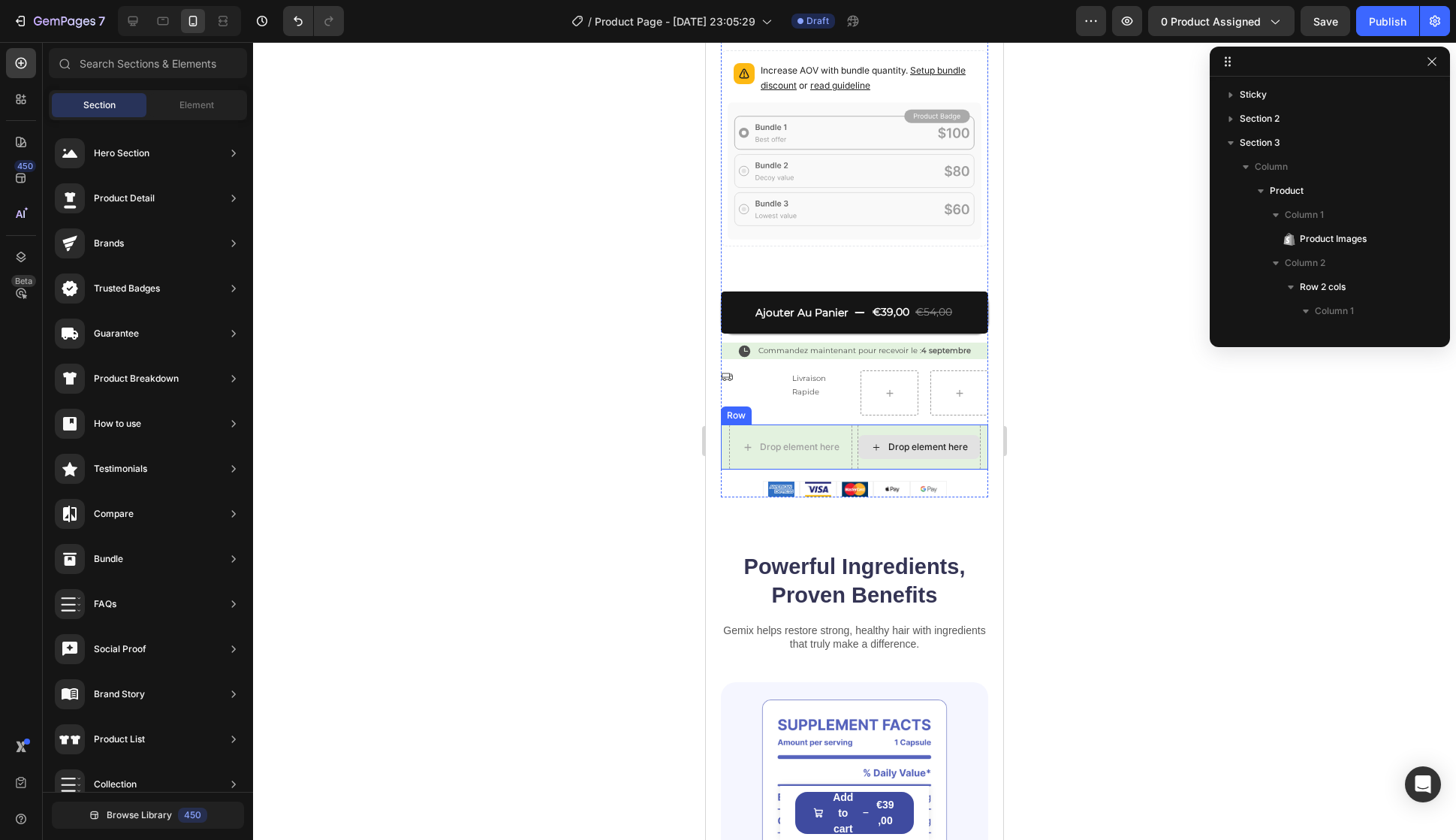
click at [857, 425] on div "Drop element here" at bounding box center [919, 447] width 123 height 45
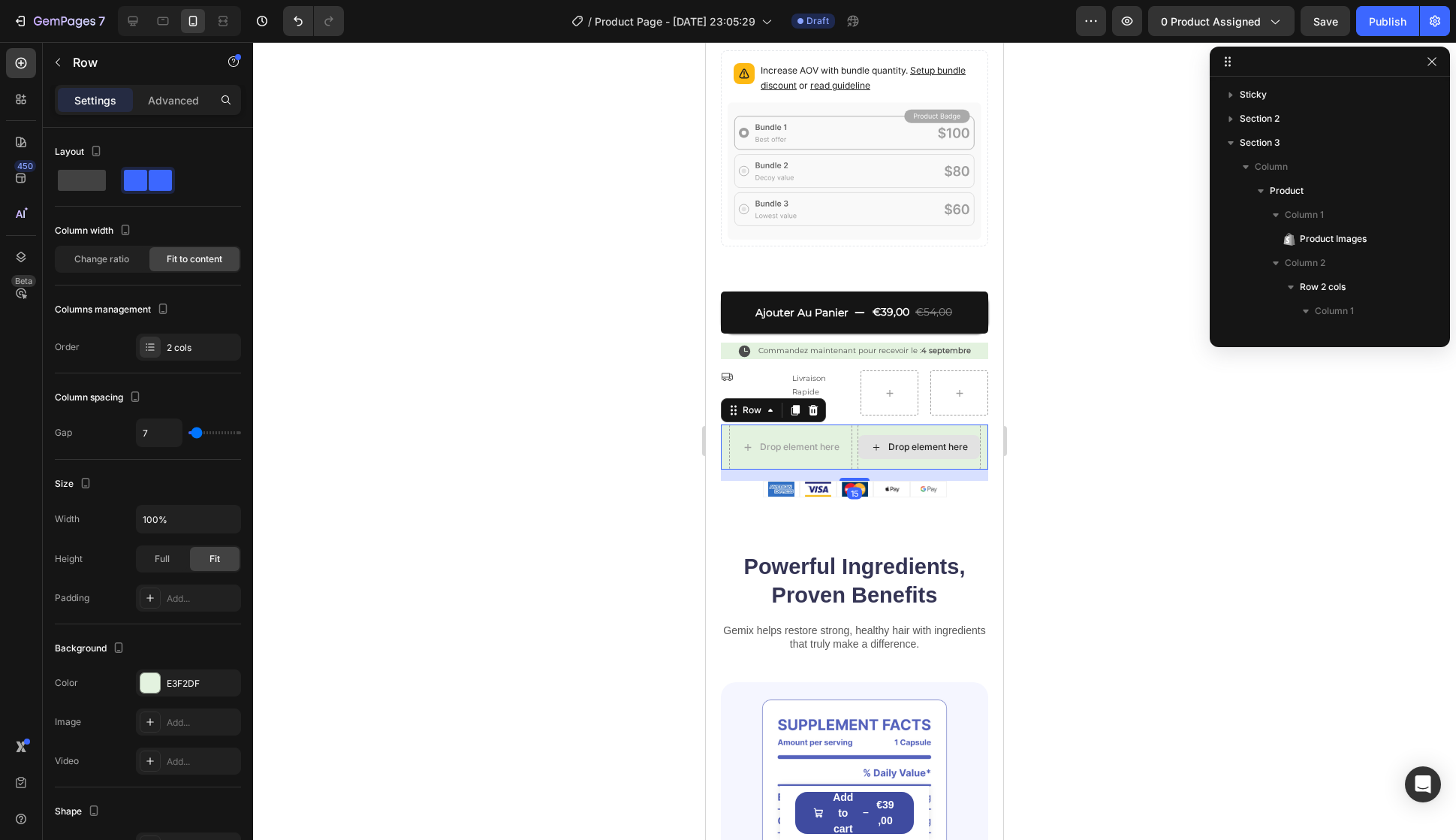
scroll to position [1715, 0]
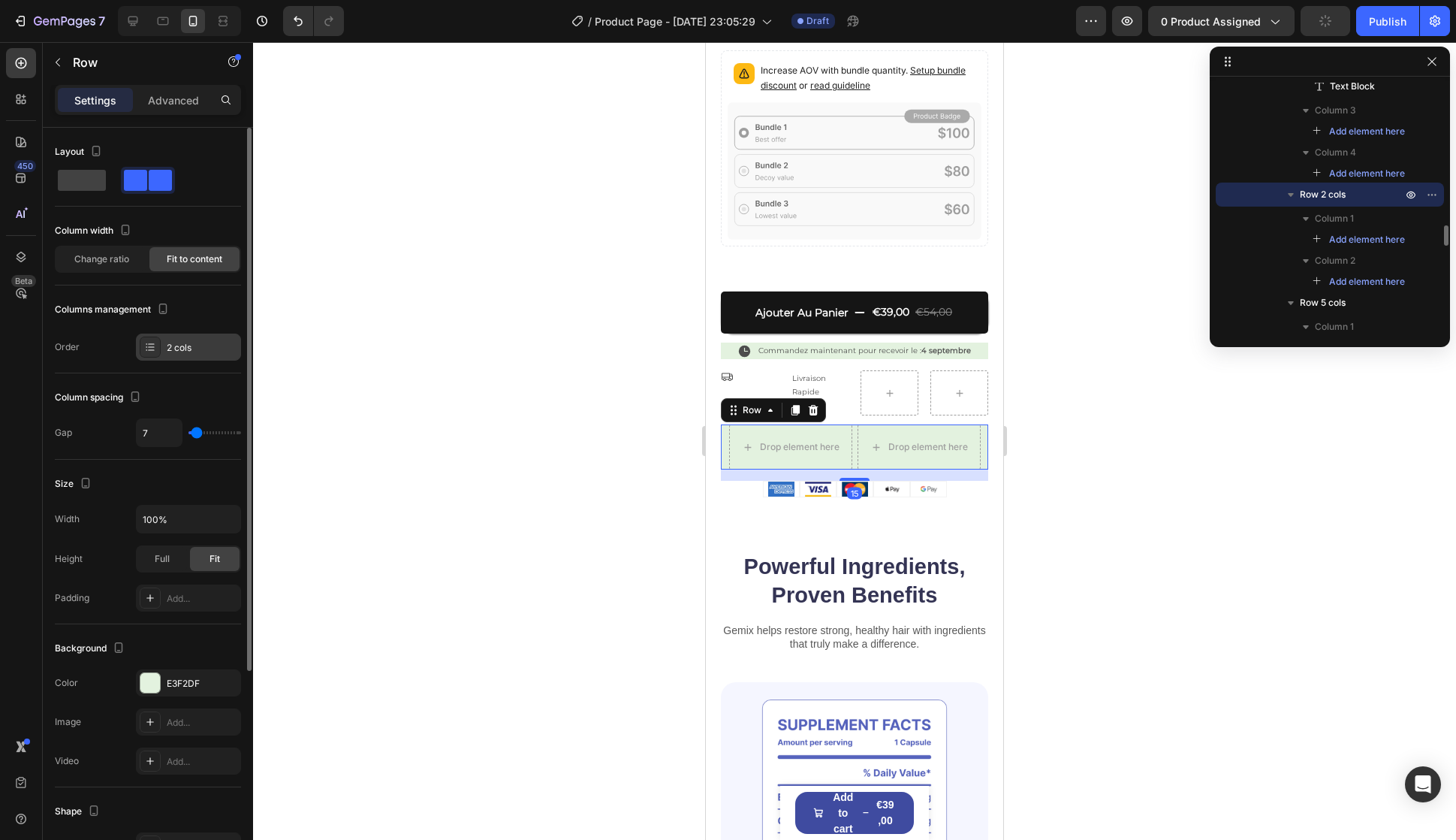
click at [181, 347] on div "2 cols" at bounding box center [202, 347] width 70 height 13
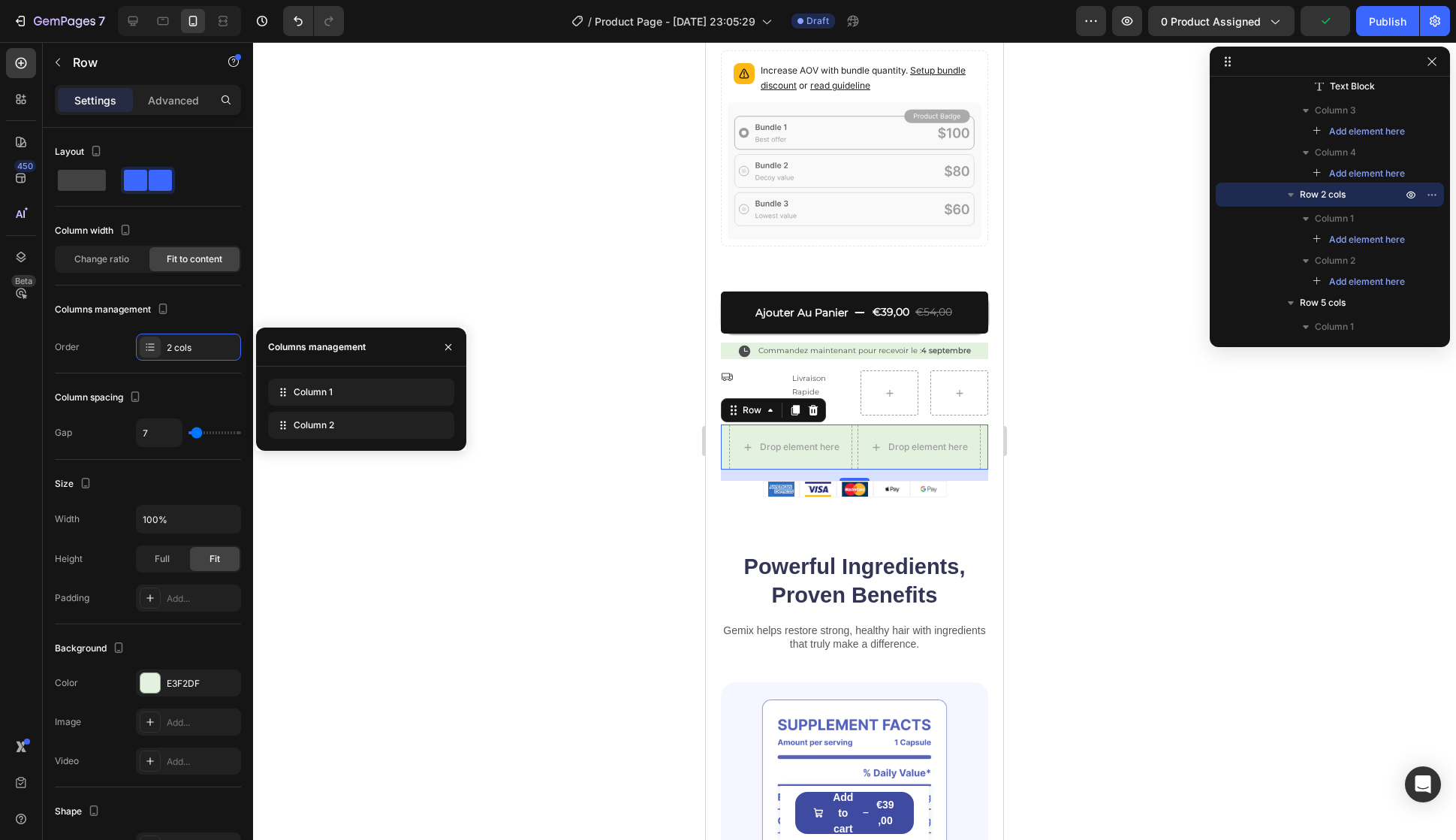
click at [327, 440] on div "Column 1 Column 2" at bounding box center [361, 408] width 210 height 84
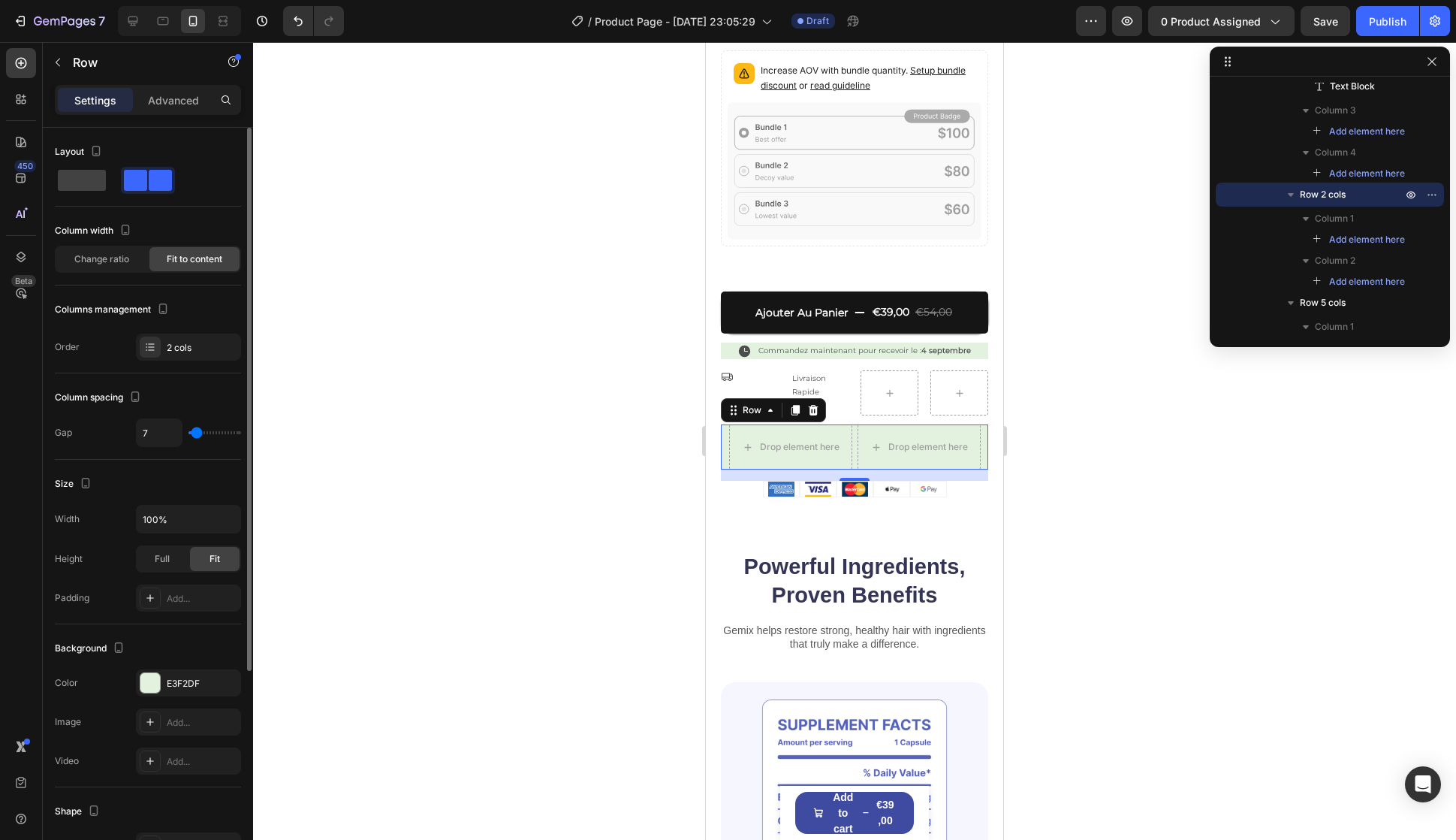
click at [187, 177] on div at bounding box center [148, 180] width 187 height 27
click at [175, 177] on div at bounding box center [148, 180] width 187 height 27
click at [119, 260] on span "Change ratio" at bounding box center [101, 259] width 55 height 13
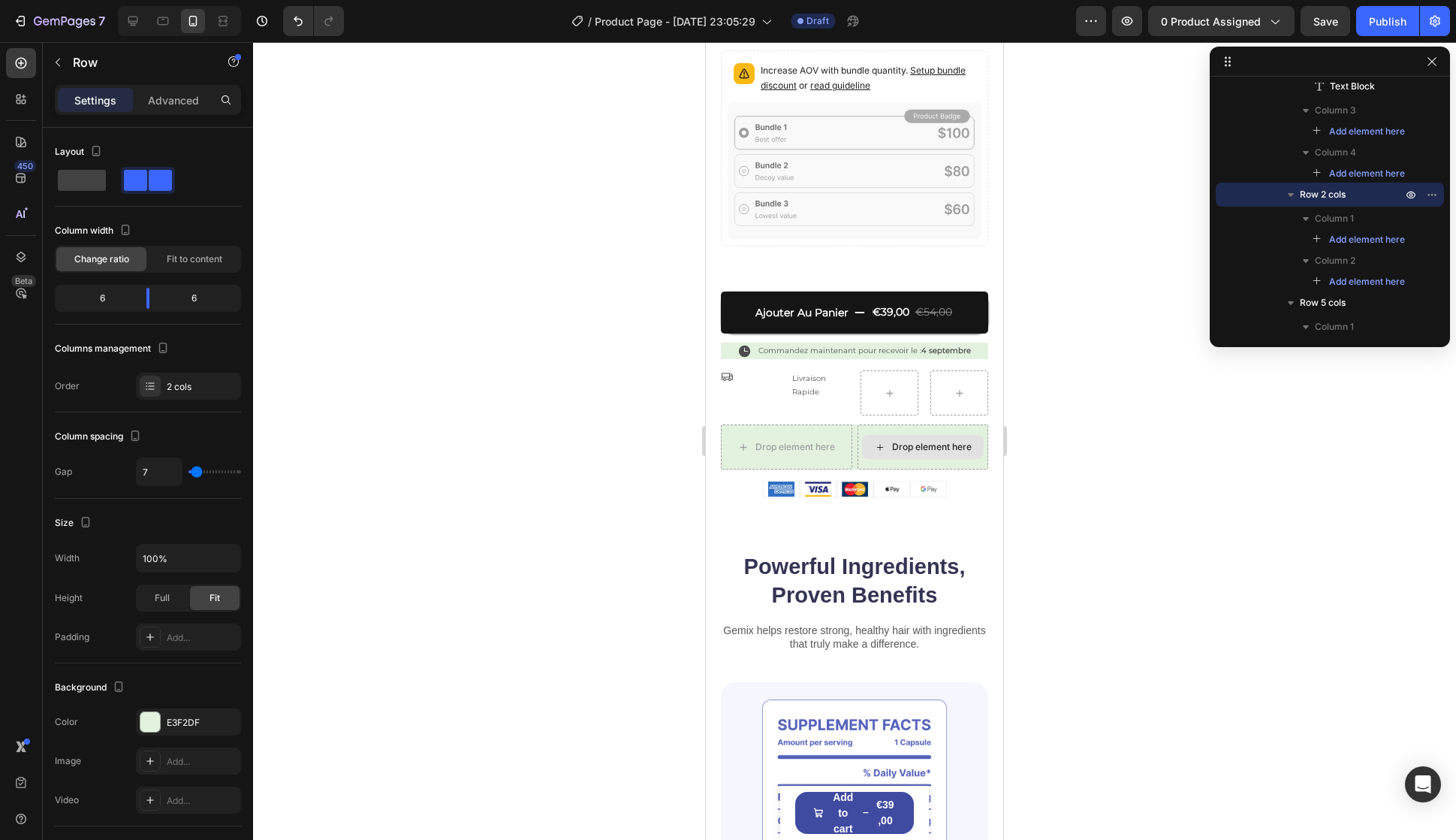
click at [878, 435] on div "Drop element here" at bounding box center [923, 447] width 122 height 24
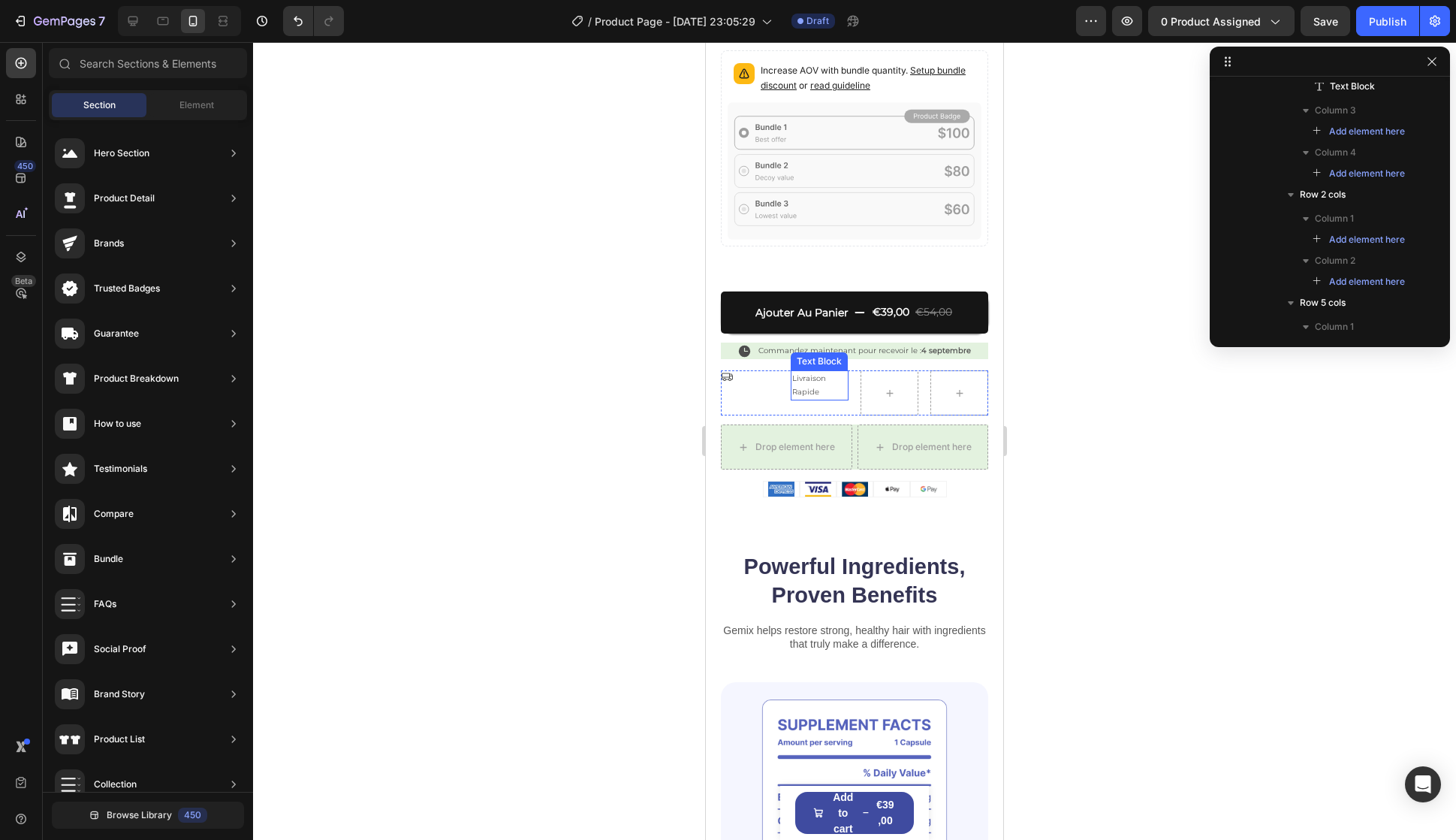
click at [820, 372] on p "Livraison Rapide" at bounding box center [819, 385] width 55 height 27
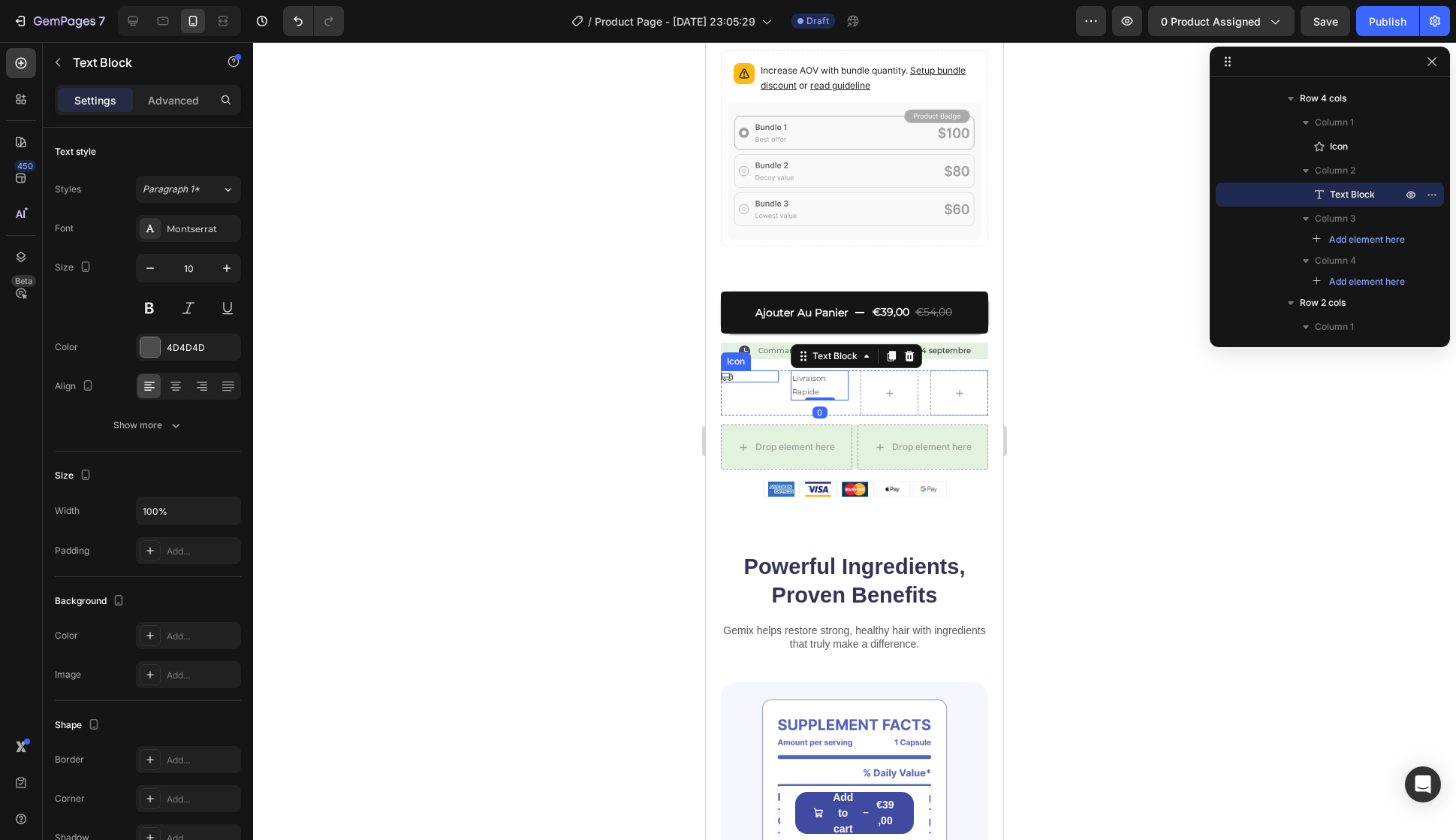
click at [725, 373] on icon at bounding box center [728, 377] width 11 height 8
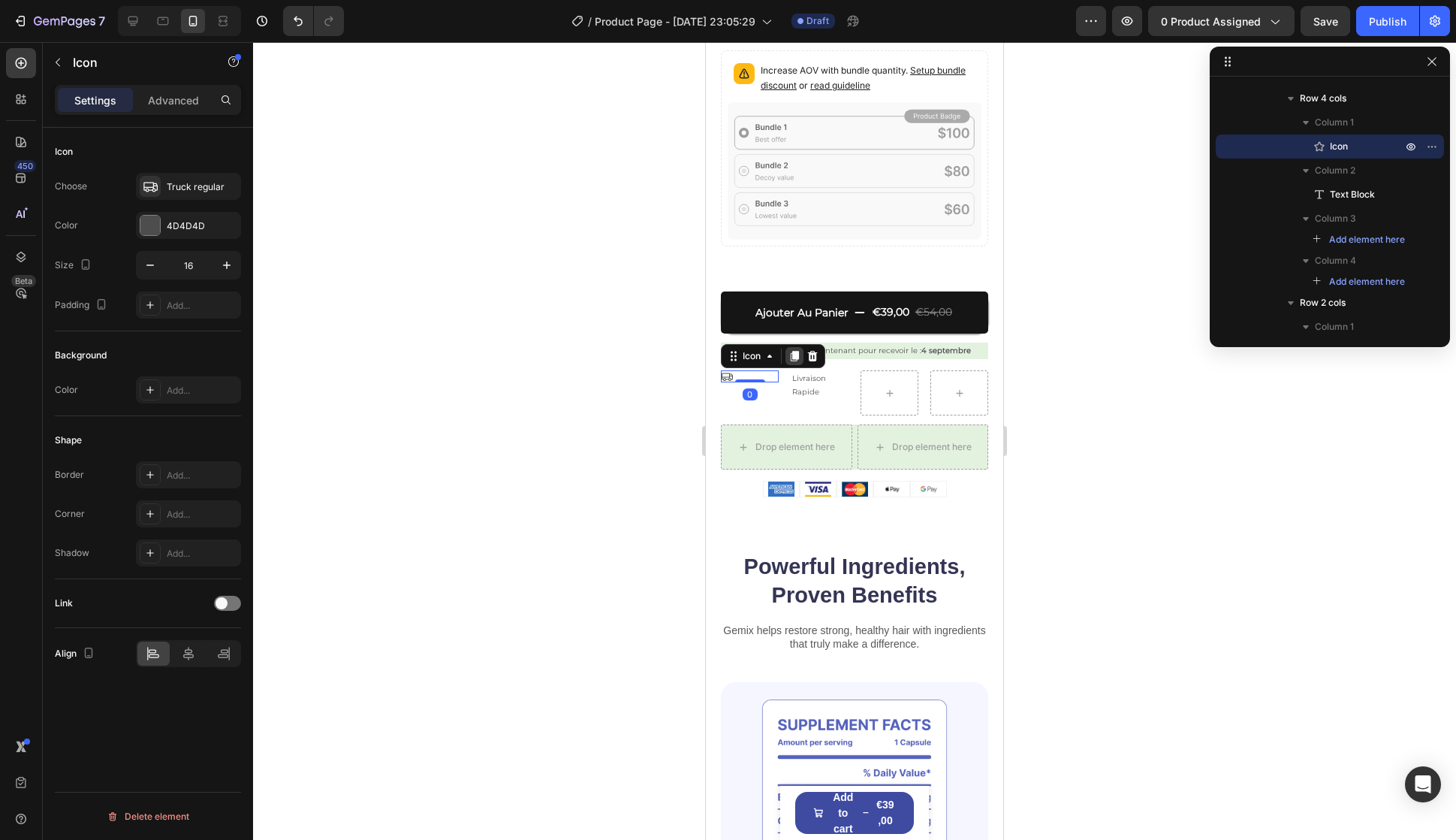
click at [799, 350] on icon at bounding box center [794, 356] width 12 height 12
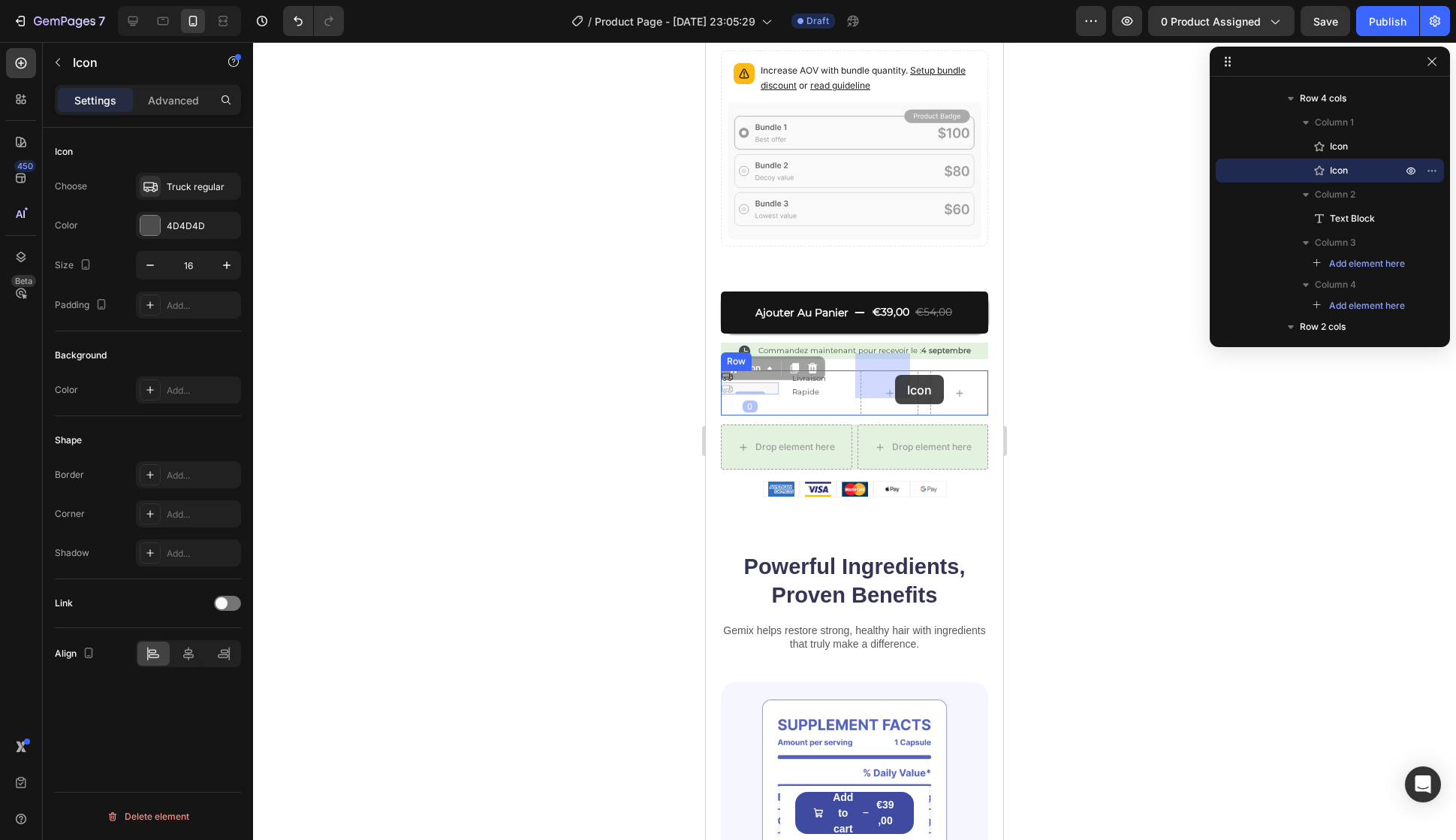
drag, startPoint x: 748, startPoint y: 353, endPoint x: 892, endPoint y: 373, distance: 145.4
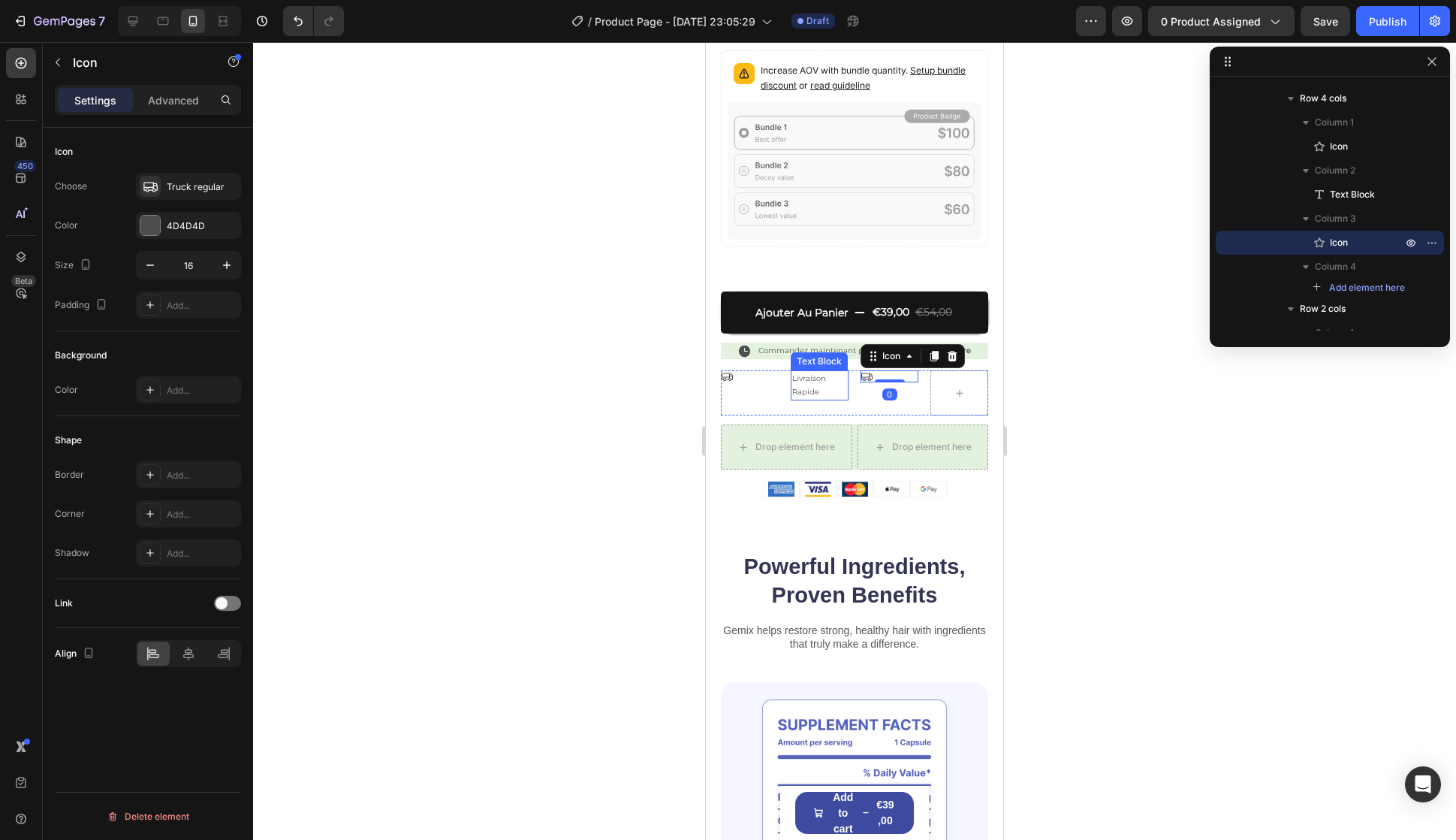
click at [807, 372] on p "Livraison Rapide" at bounding box center [819, 385] width 55 height 27
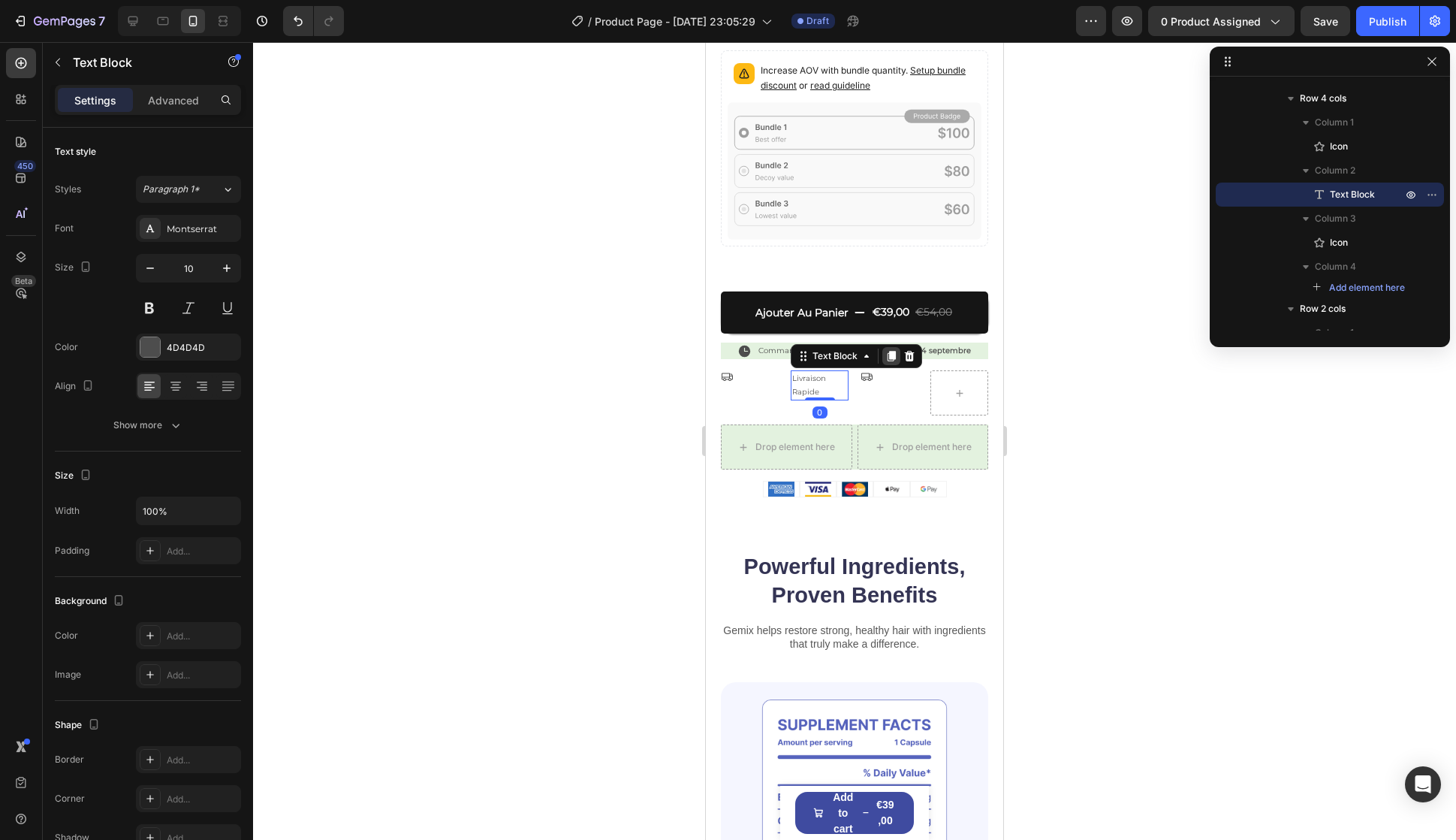
click at [887, 350] on icon at bounding box center [891, 355] width 8 height 10
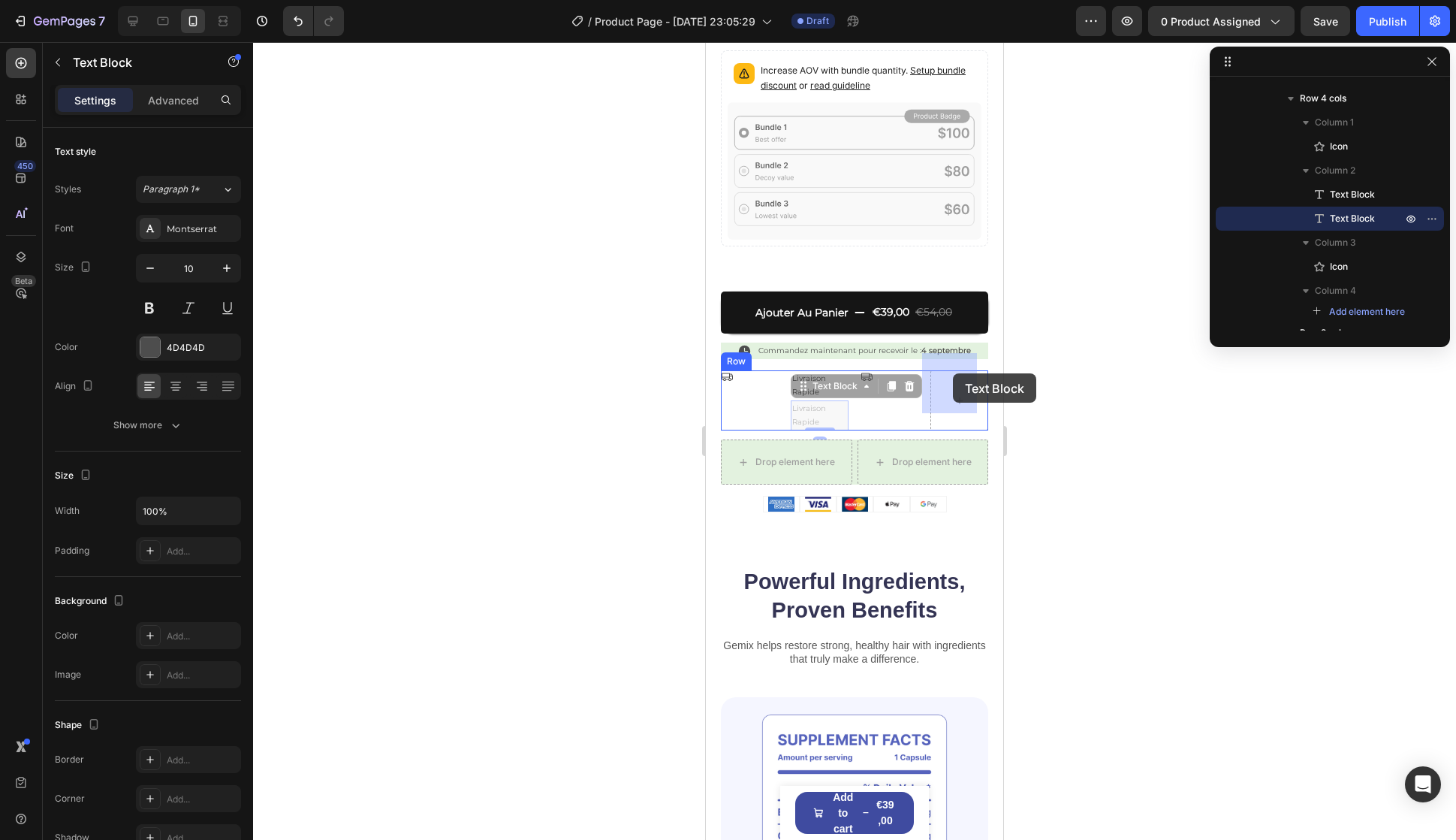
drag, startPoint x: 826, startPoint y: 372, endPoint x: 958, endPoint y: 372, distance: 132.0
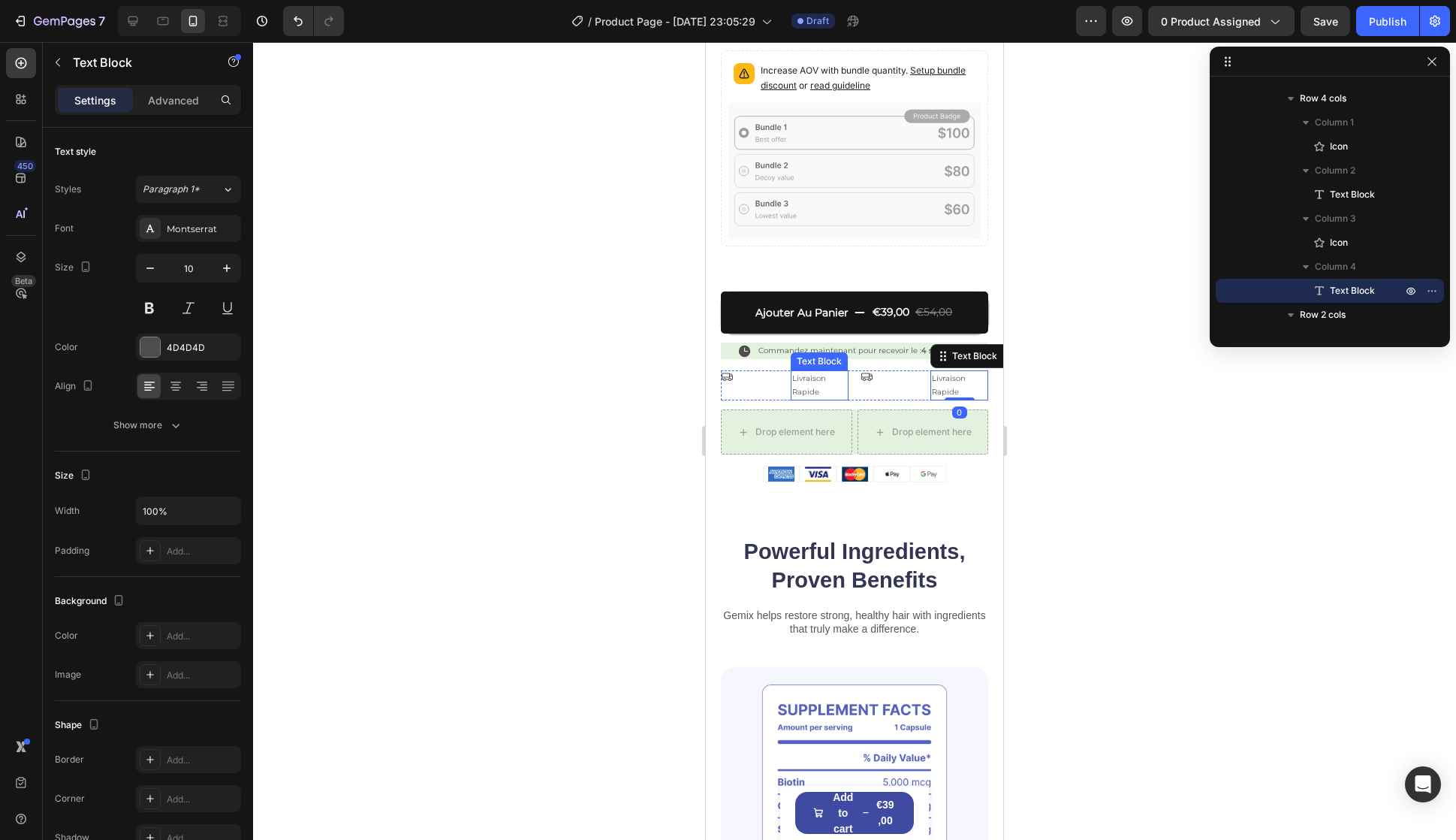
click at [796, 372] on p "Livraison Rapide" at bounding box center [819, 385] width 55 height 27
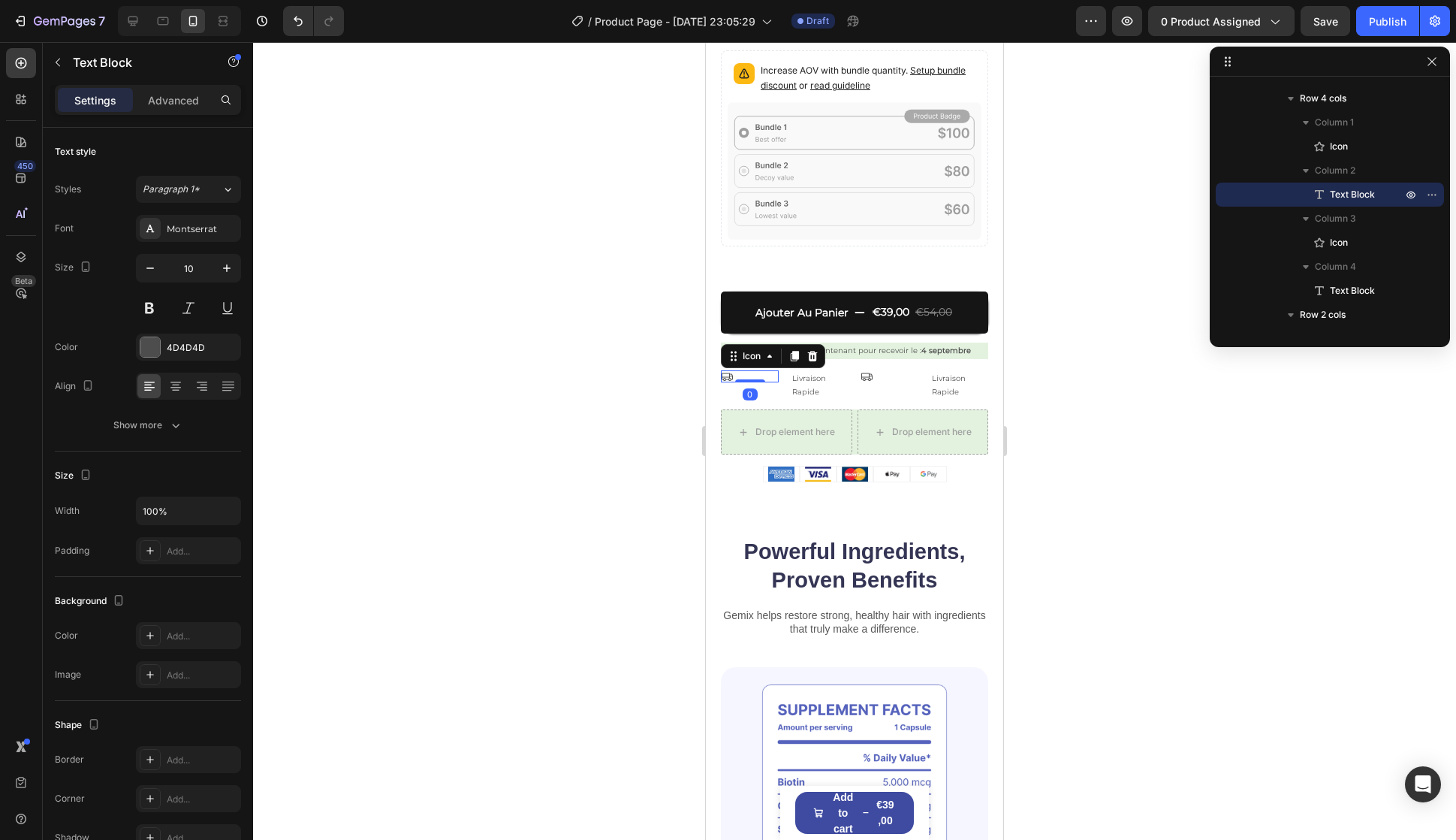
click at [733, 370] on div "Icon 0" at bounding box center [750, 376] width 58 height 12
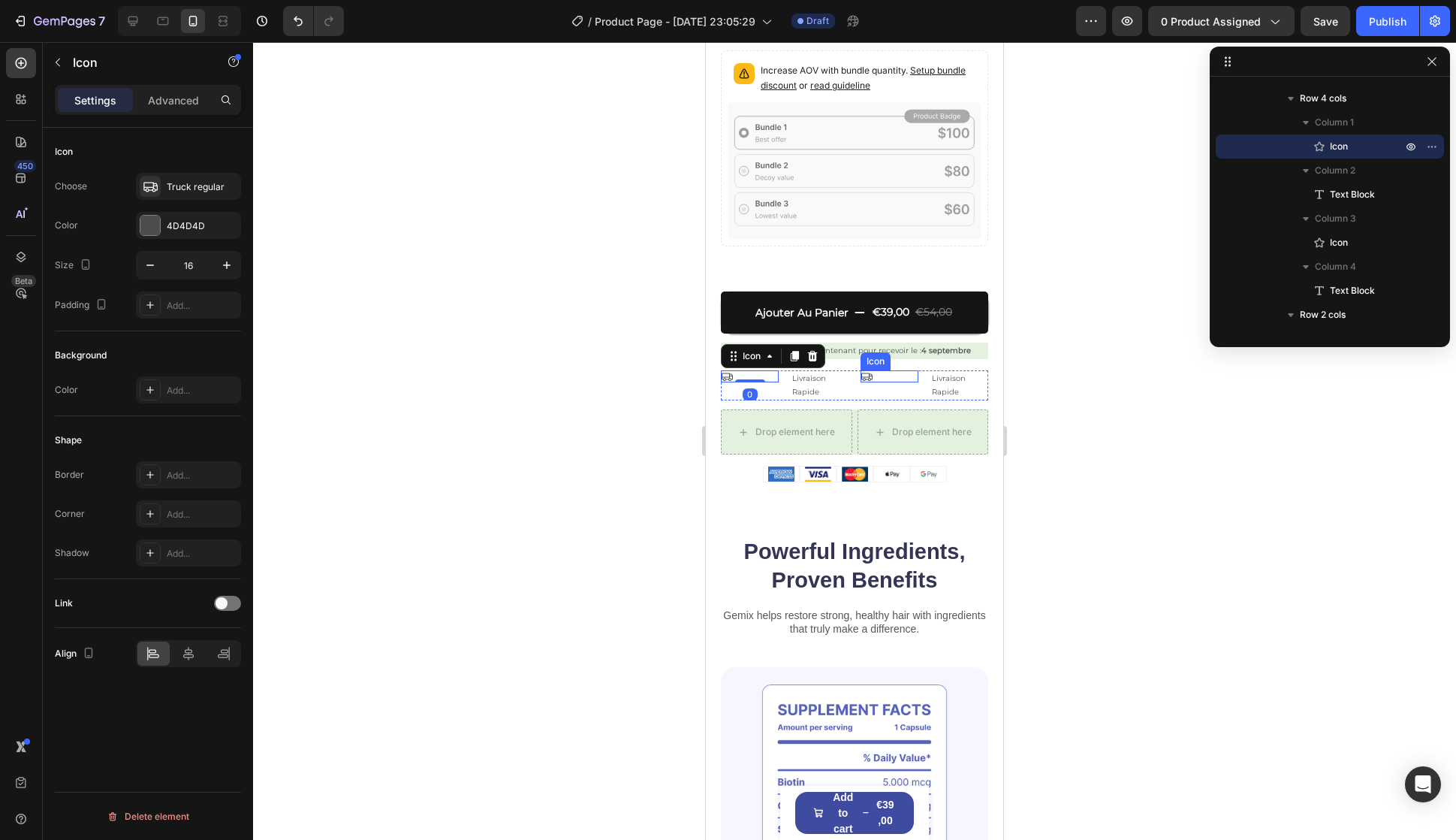
click at [862, 370] on icon at bounding box center [866, 376] width 12 height 12
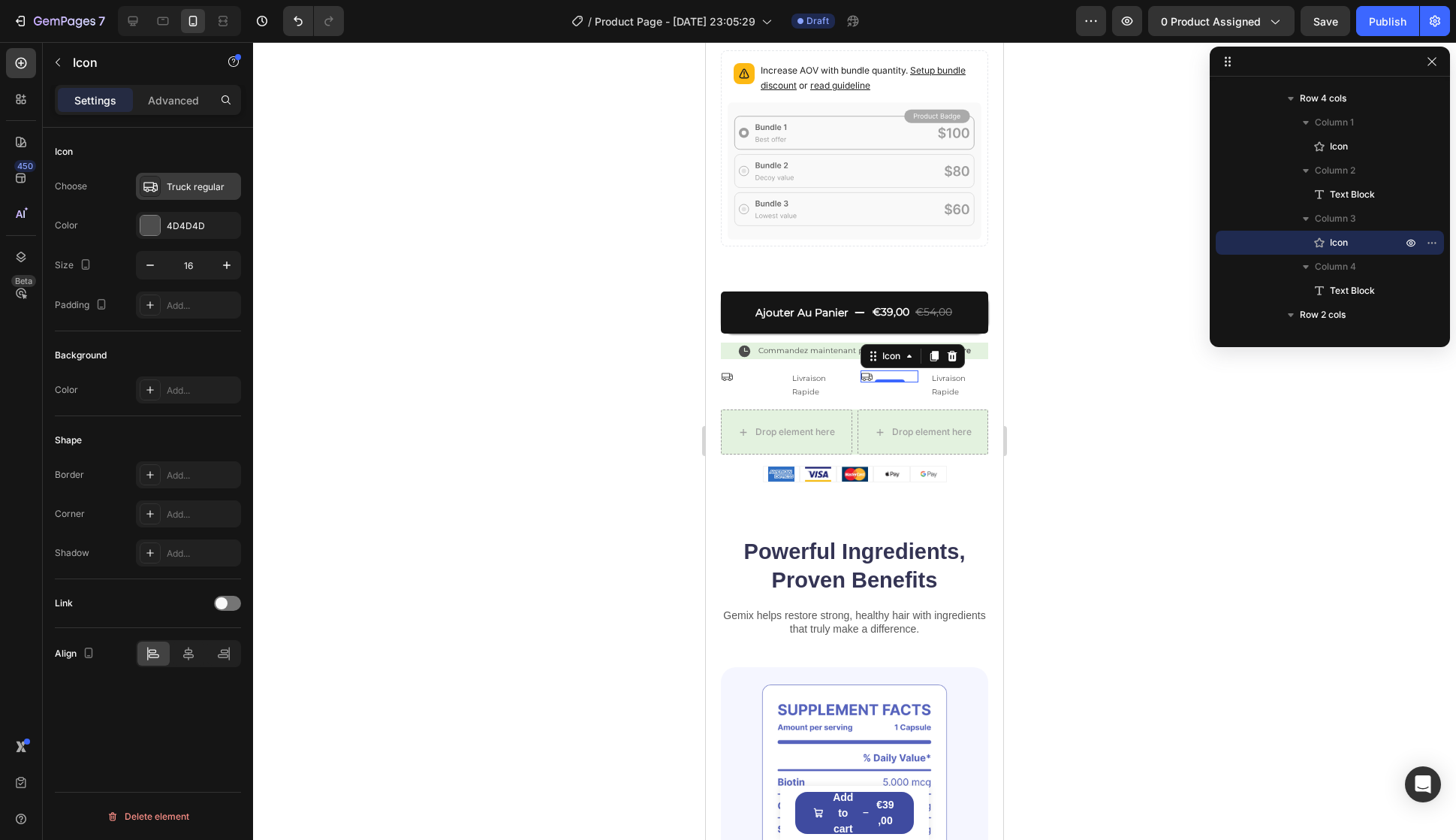
click at [185, 188] on div "Truck regular" at bounding box center [202, 187] width 70 height 13
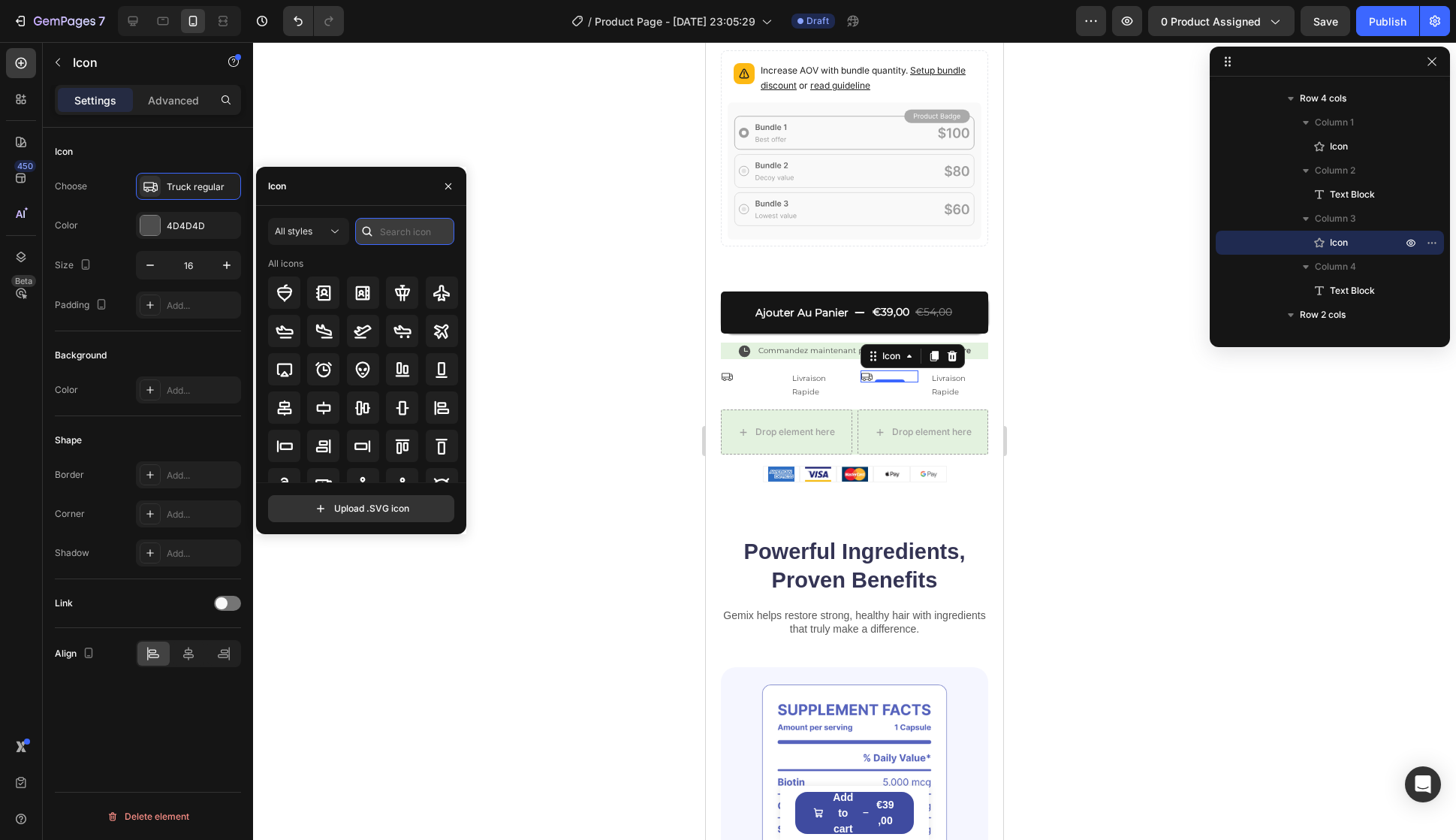
click at [429, 239] on input "text" at bounding box center [404, 231] width 99 height 27
type input "card"
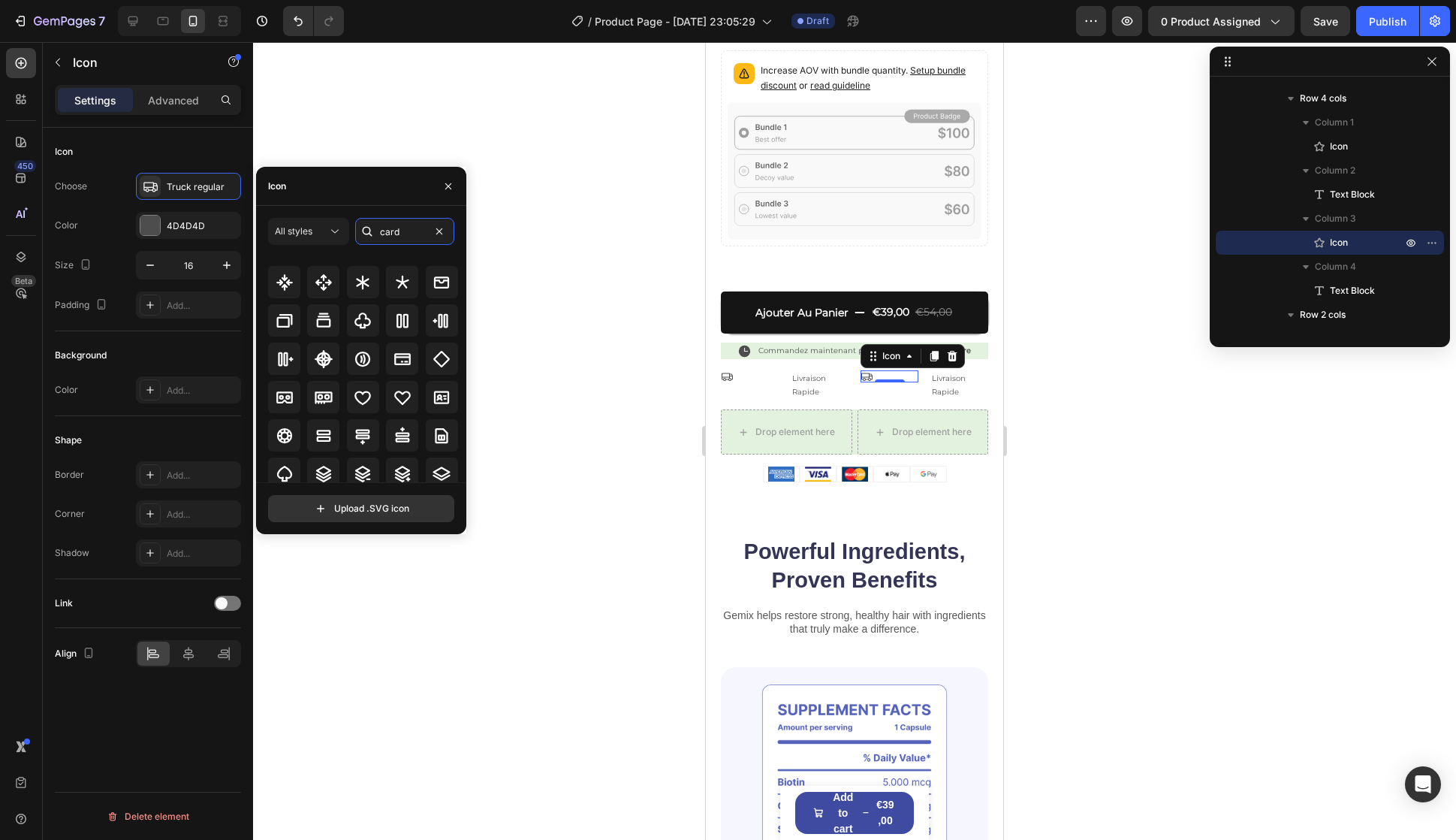
scroll to position [0, 0]
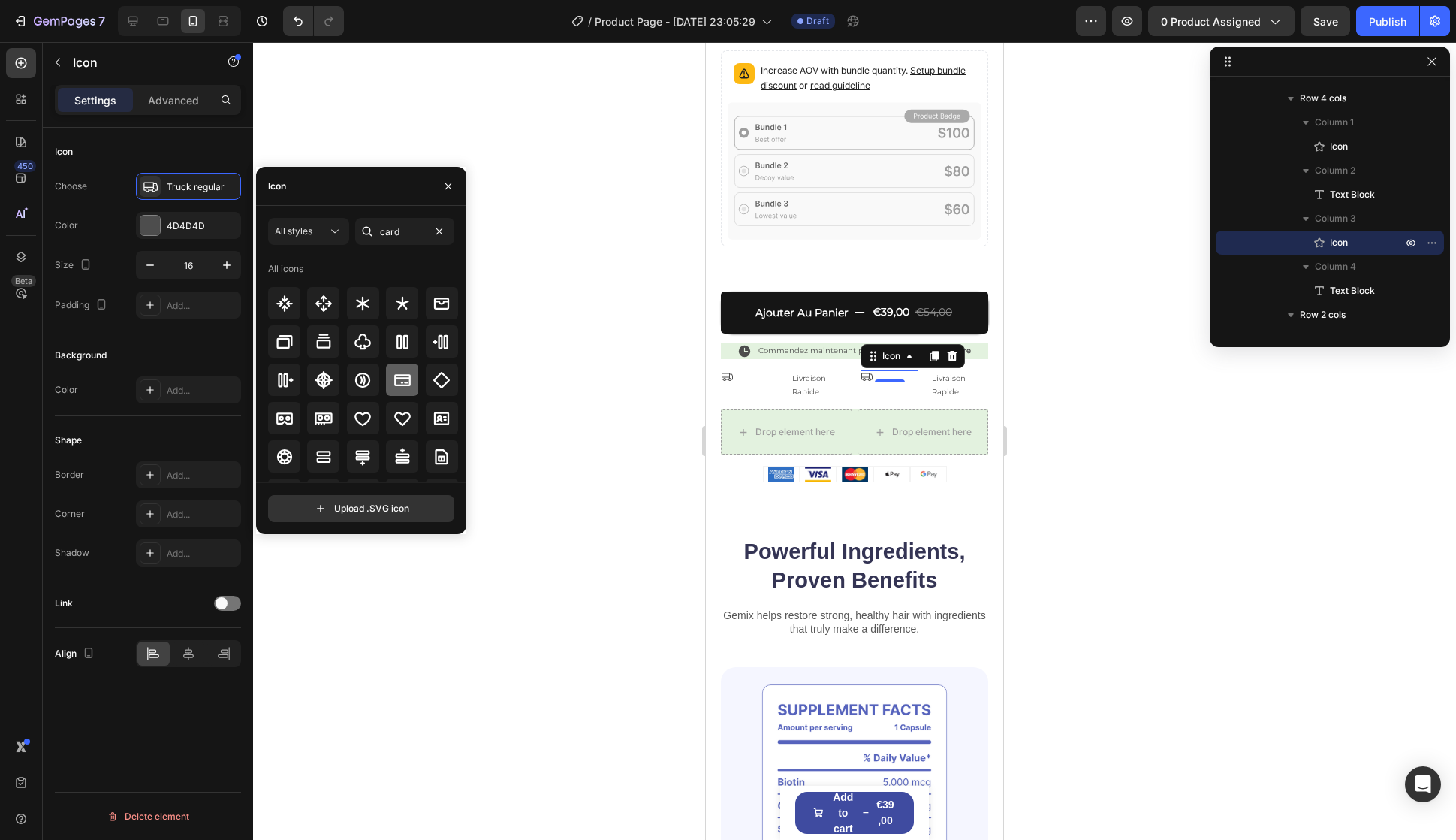
click at [405, 385] on icon at bounding box center [403, 380] width 17 height 12
click at [921, 451] on div "Image" at bounding box center [931, 457] width 32 height 13
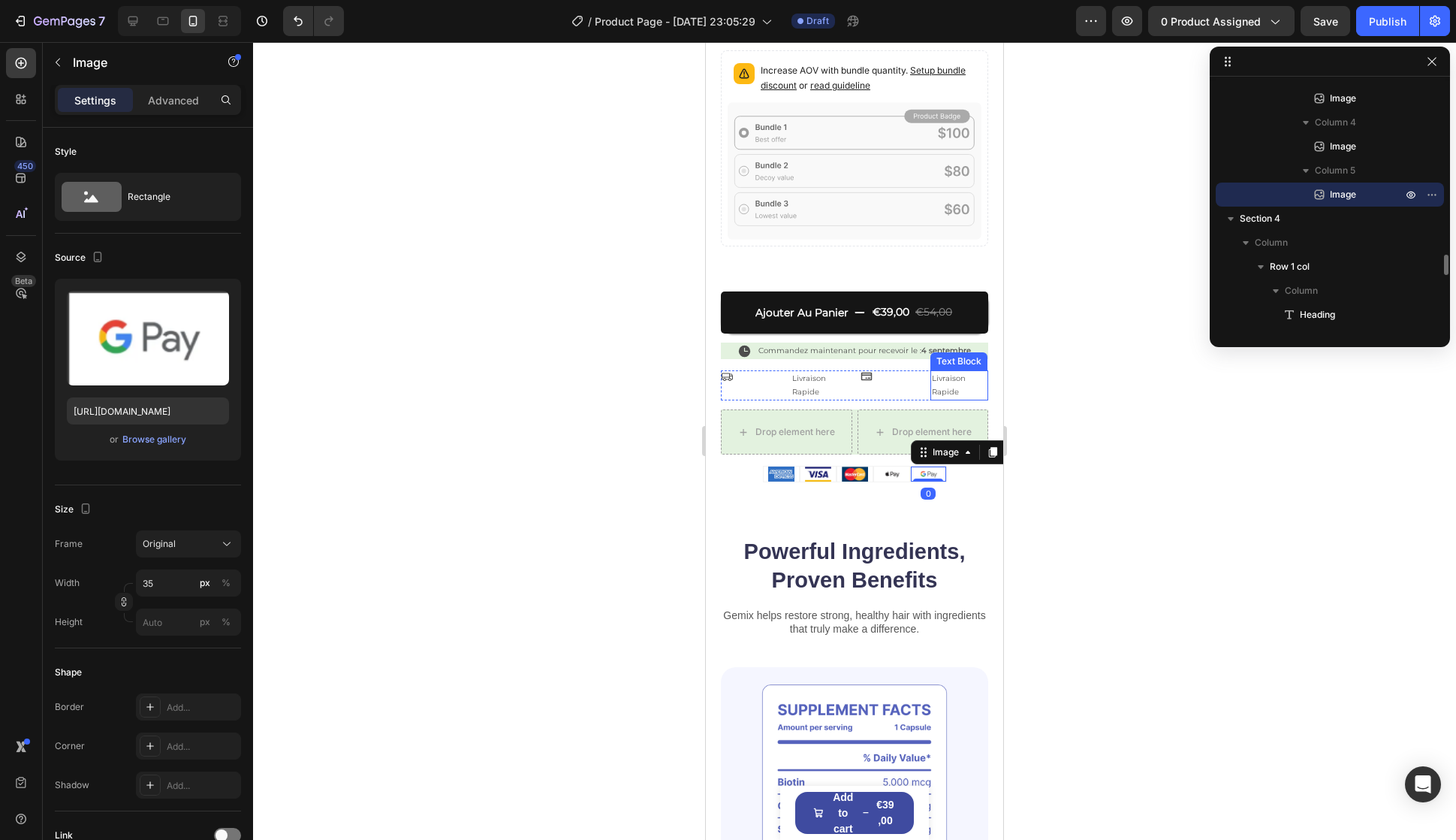
click at [947, 372] on p "Livraison Rapide" at bounding box center [959, 385] width 55 height 27
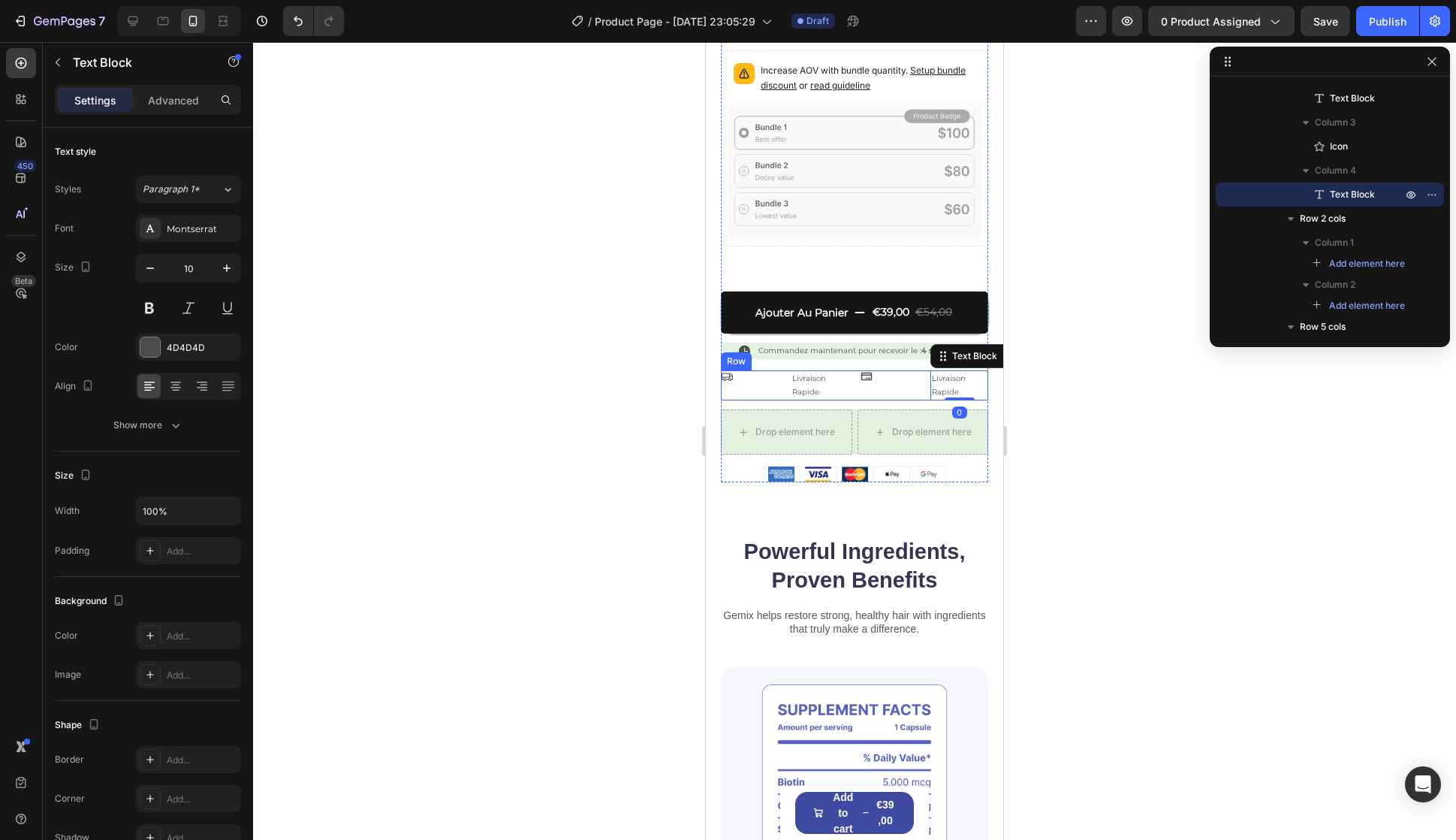
click at [874, 370] on div "Icon" at bounding box center [889, 385] width 58 height 30
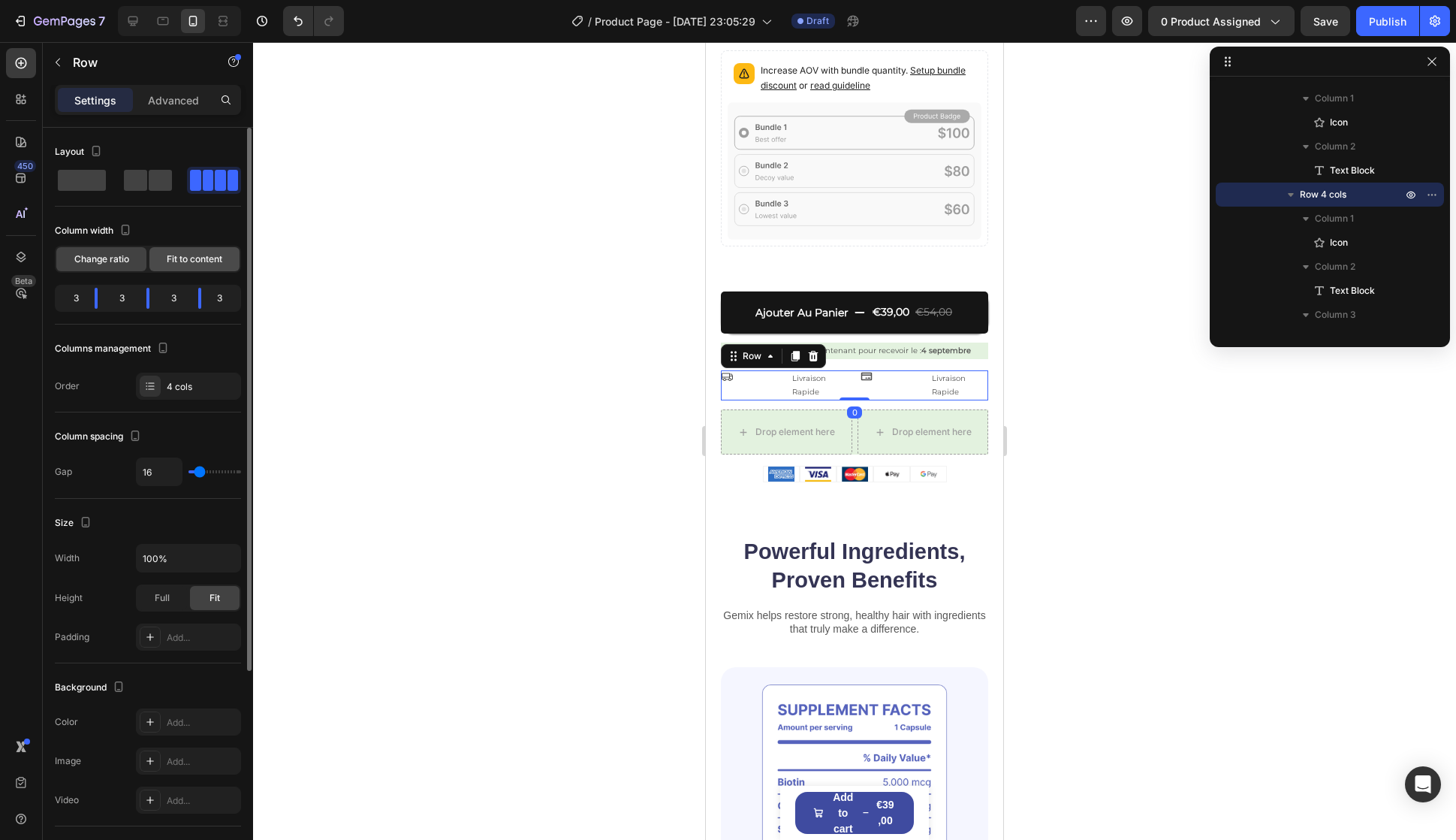
click at [204, 252] on div "Fit to content" at bounding box center [195, 259] width 90 height 24
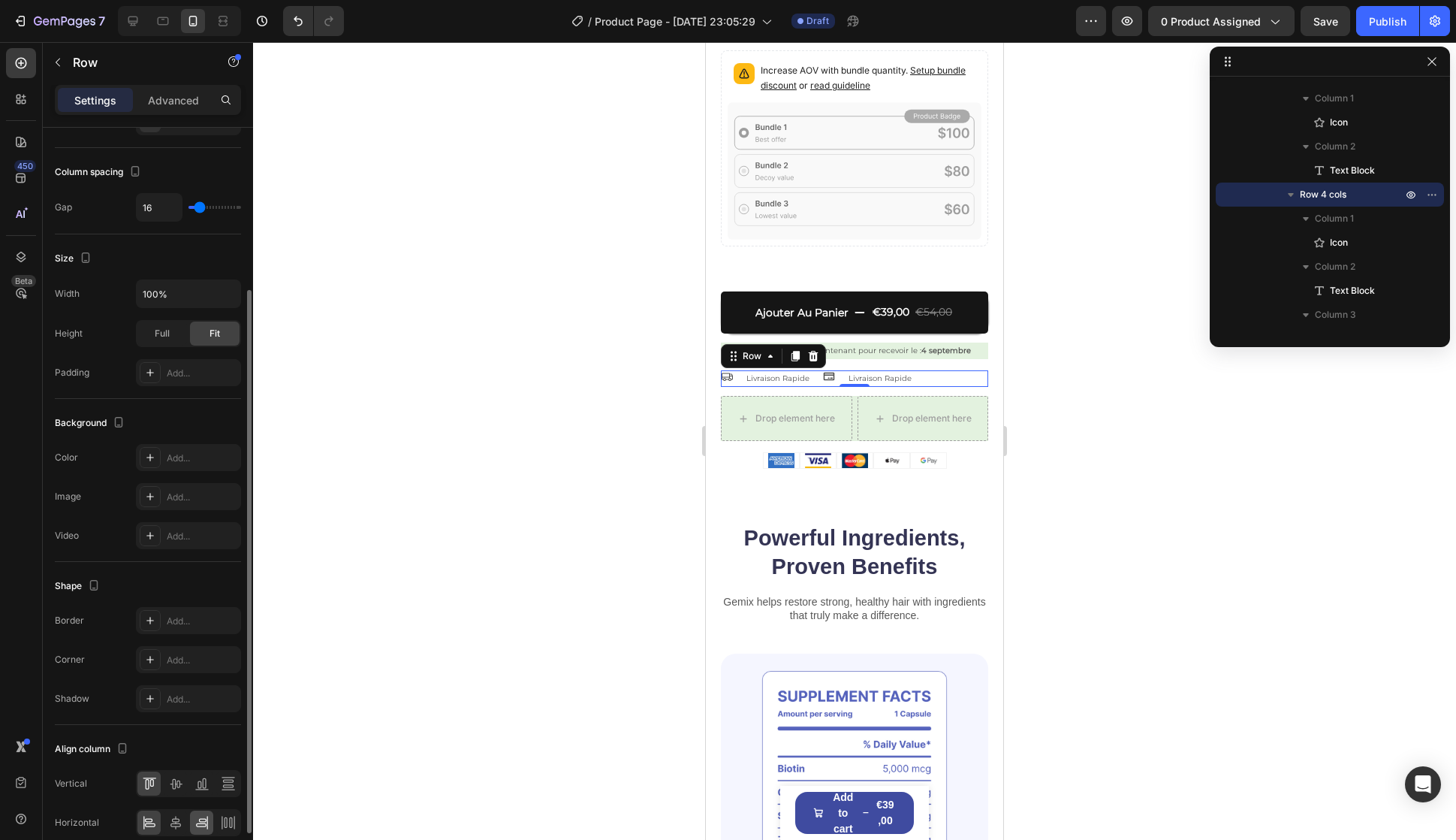
scroll to position [293, 0]
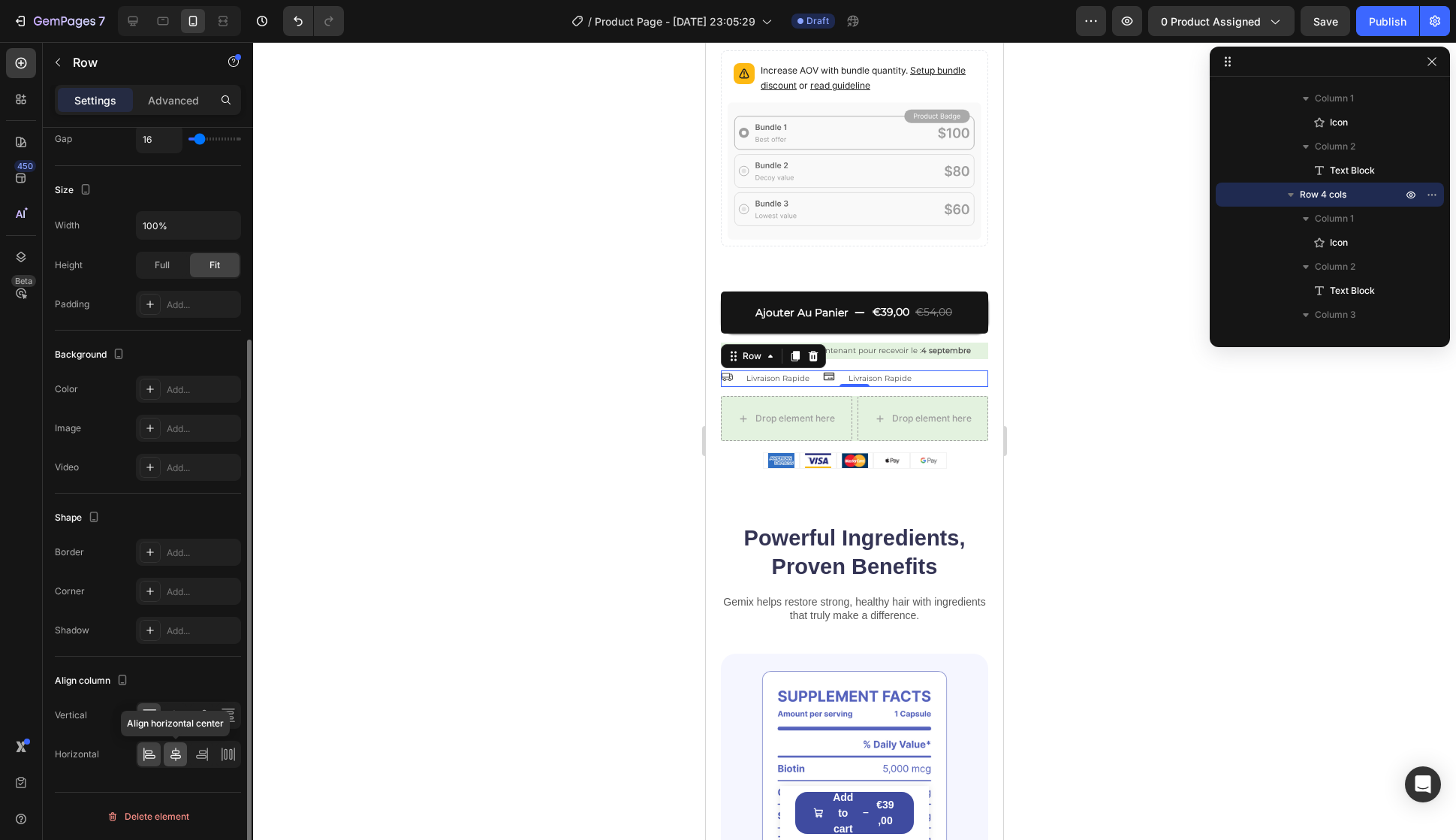
click at [181, 748] on icon at bounding box center [176, 754] width 15 height 15
click at [176, 702] on div "Align vertical center" at bounding box center [188, 715] width 105 height 27
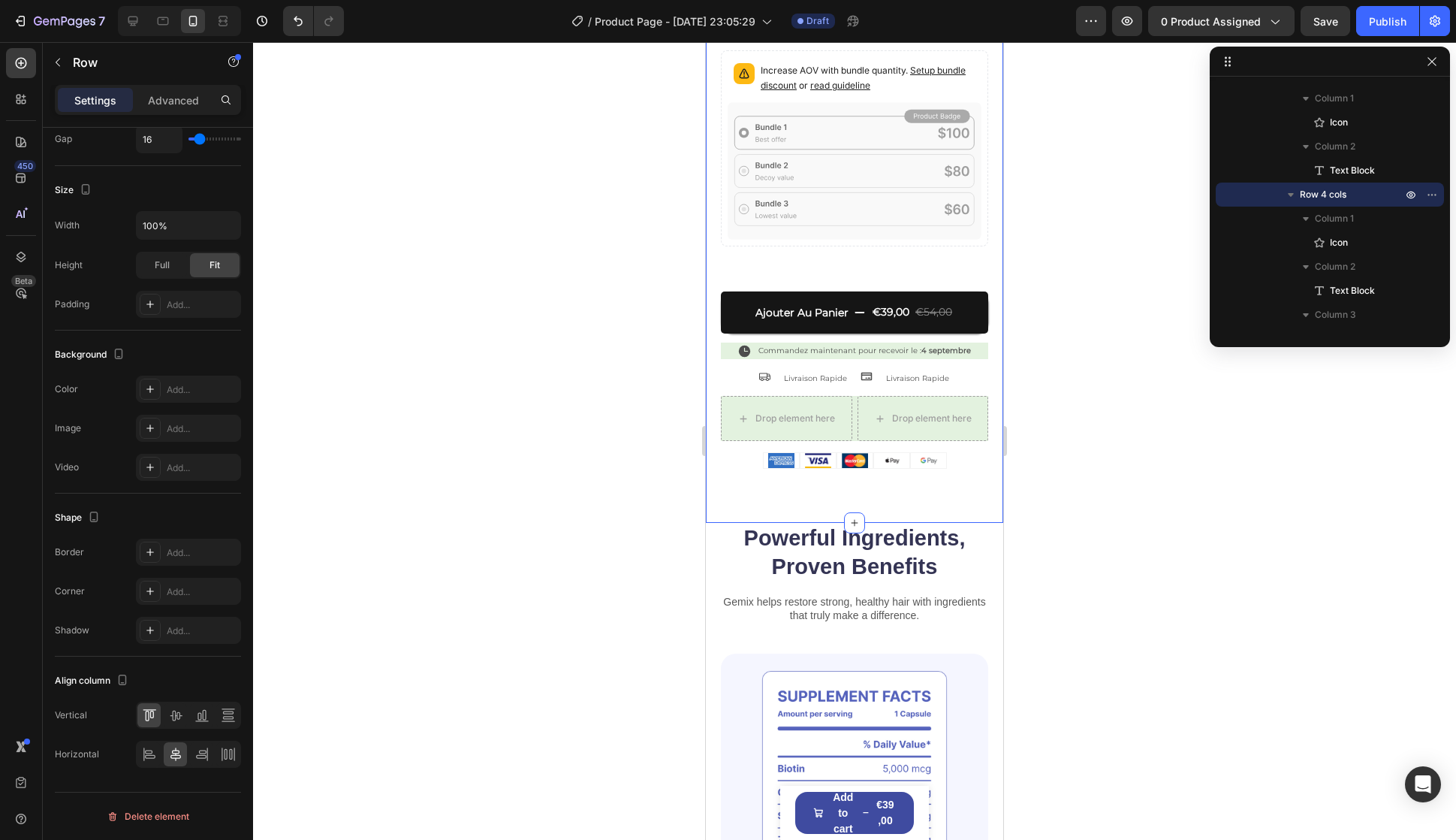
click at [888, 481] on div "Product Images Icon Icon Icon Icon Icon Icon List évalué 4.9/5 basé sur 14,893+…" at bounding box center [855, 9] width 297 height 1027
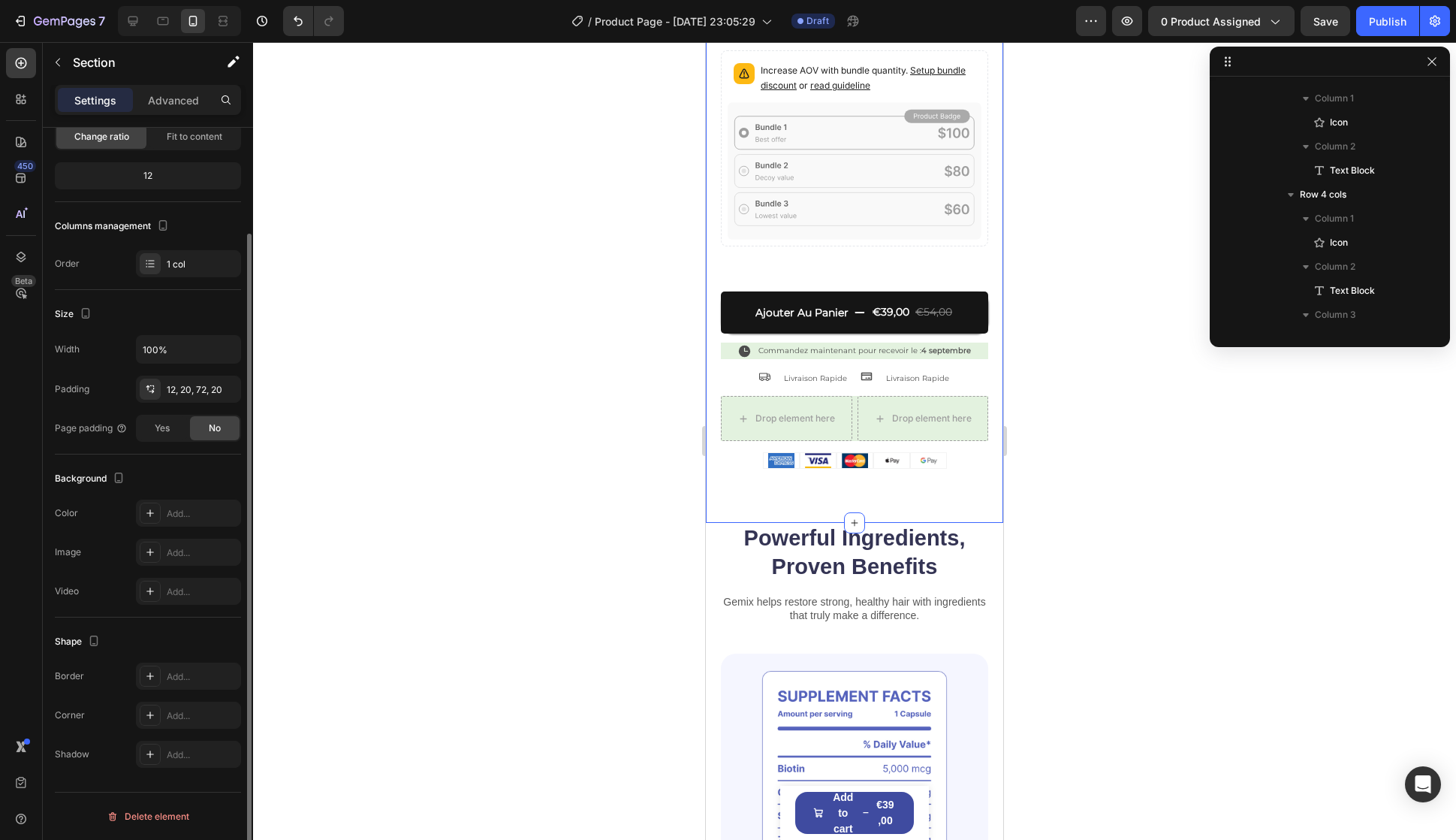
scroll to position [0, 0]
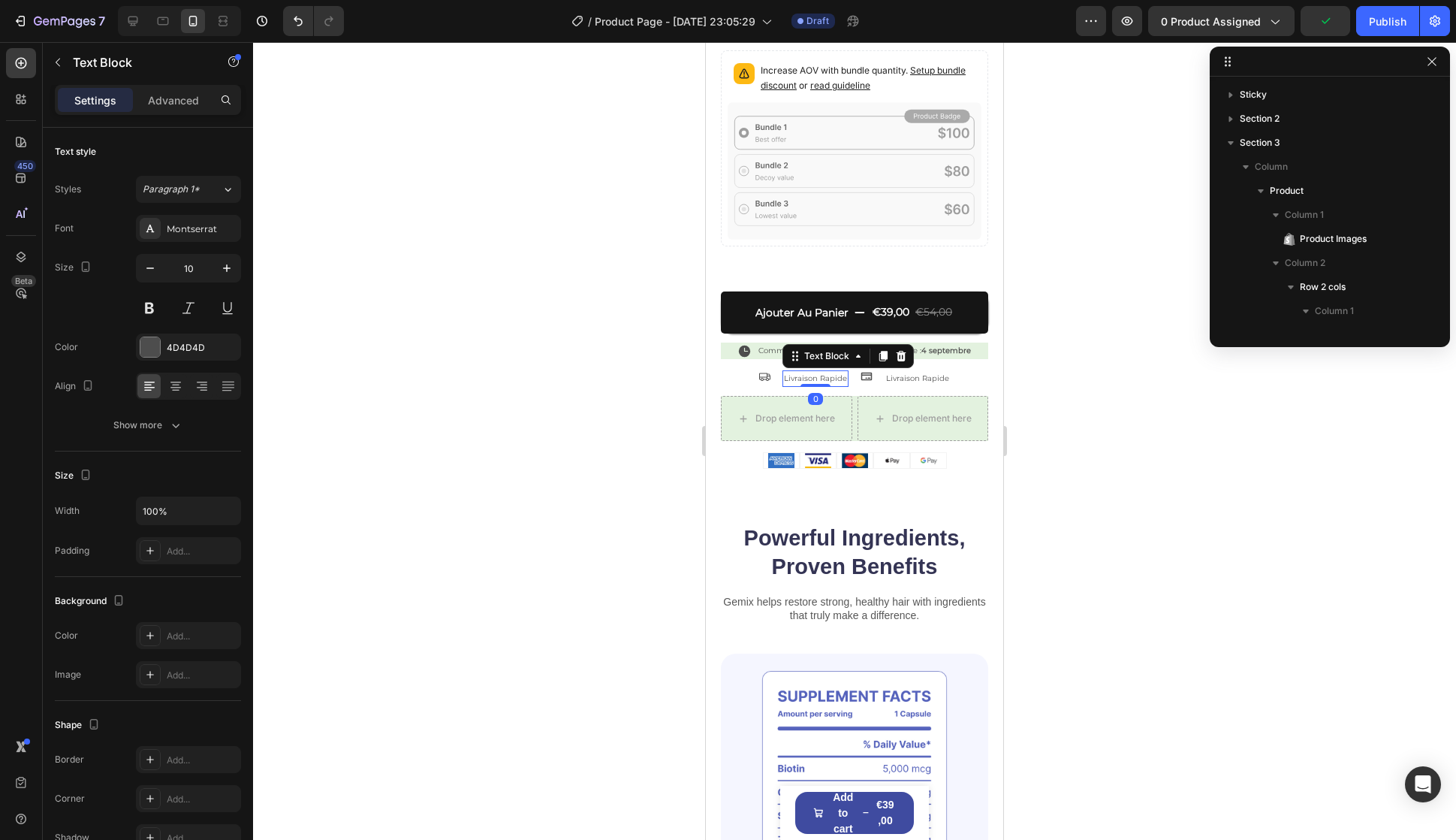
click at [843, 370] on div "Livraison Rapide" at bounding box center [816, 378] width 66 height 17
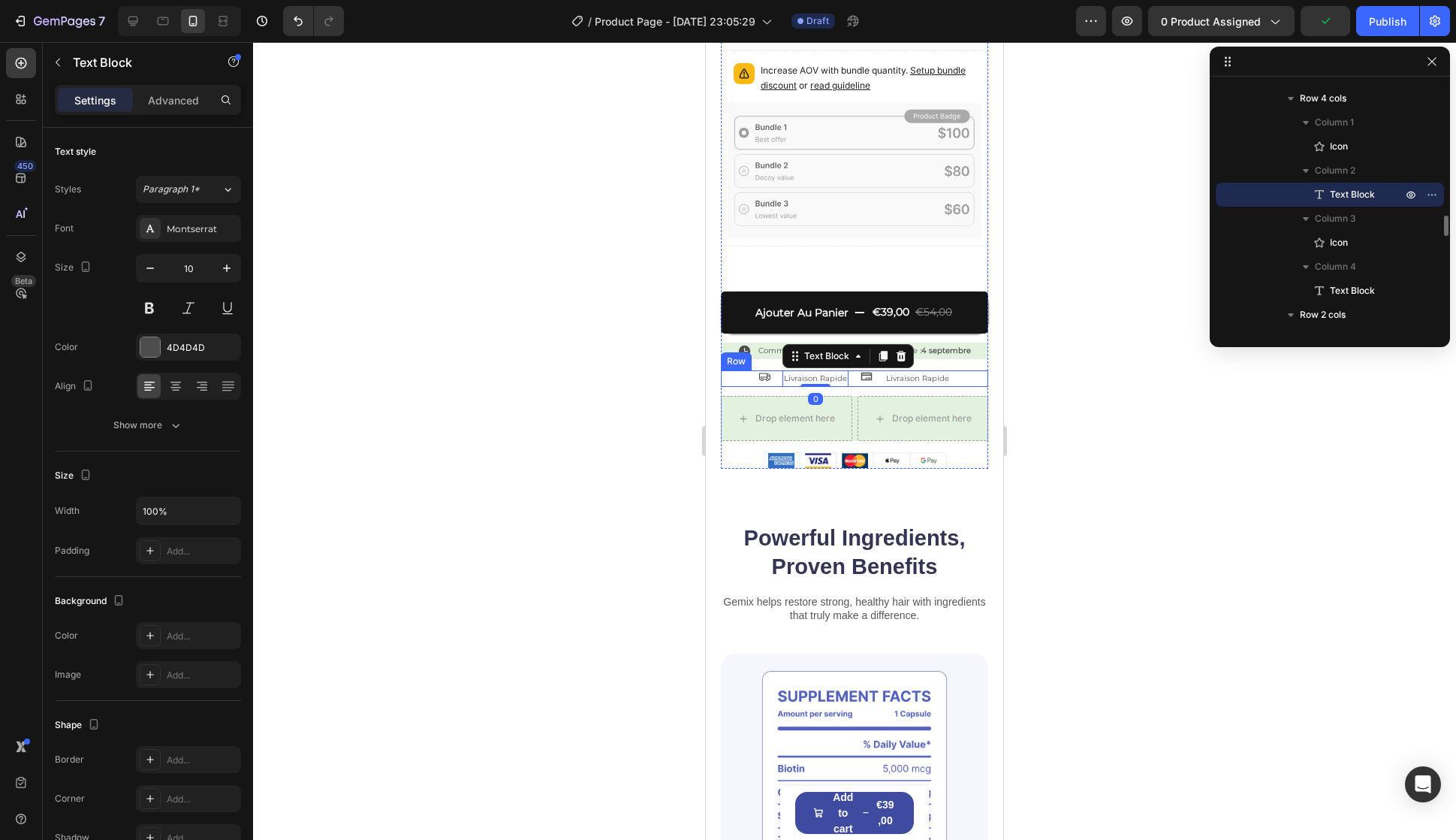
click at [851, 370] on div "Icon Livraison Rapide Text Block 0 Icon Livraison Rapide Text Block Row" at bounding box center [855, 378] width 267 height 17
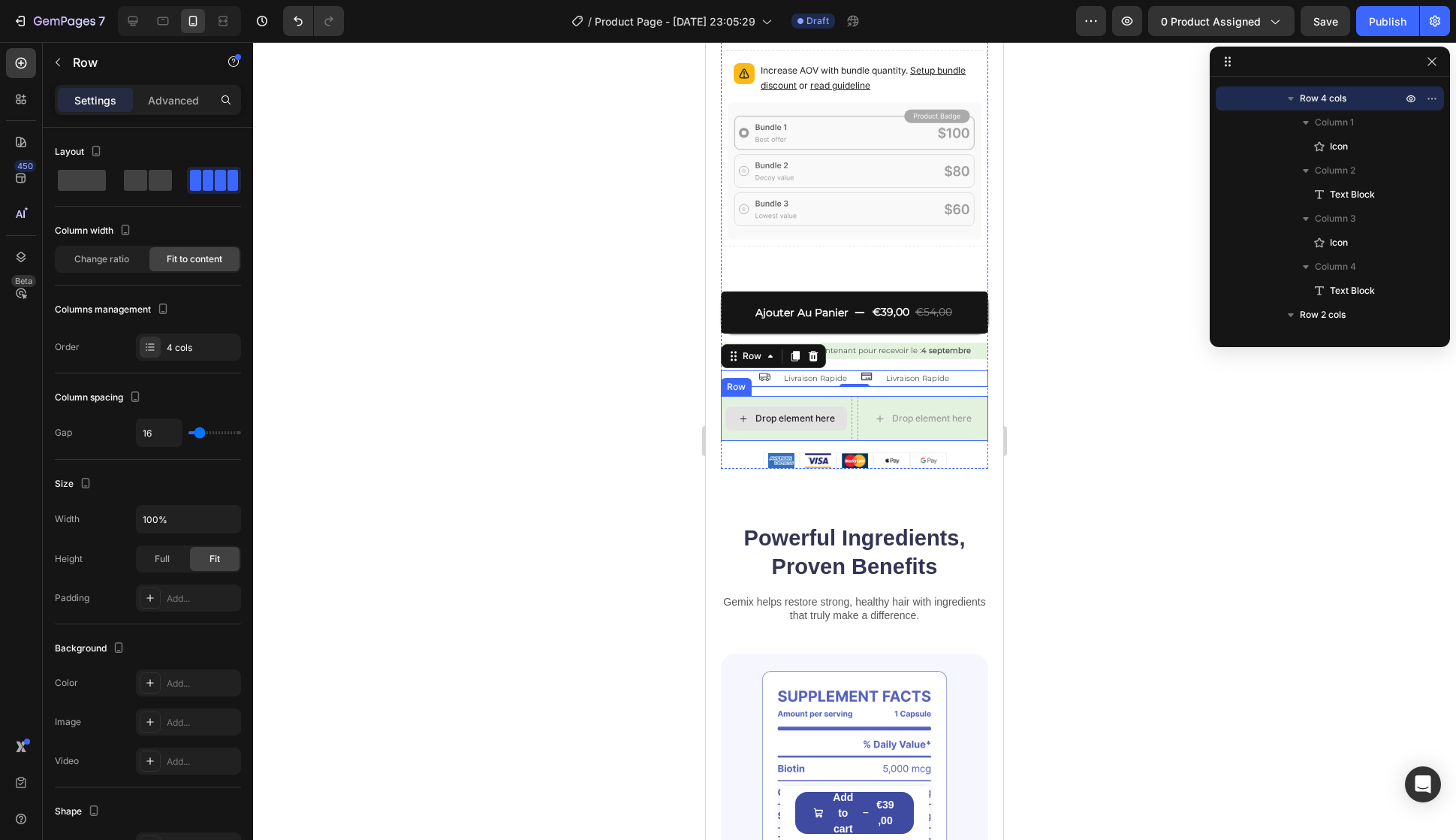
click at [728, 421] on div "Drop element here" at bounding box center [787, 418] width 131 height 45
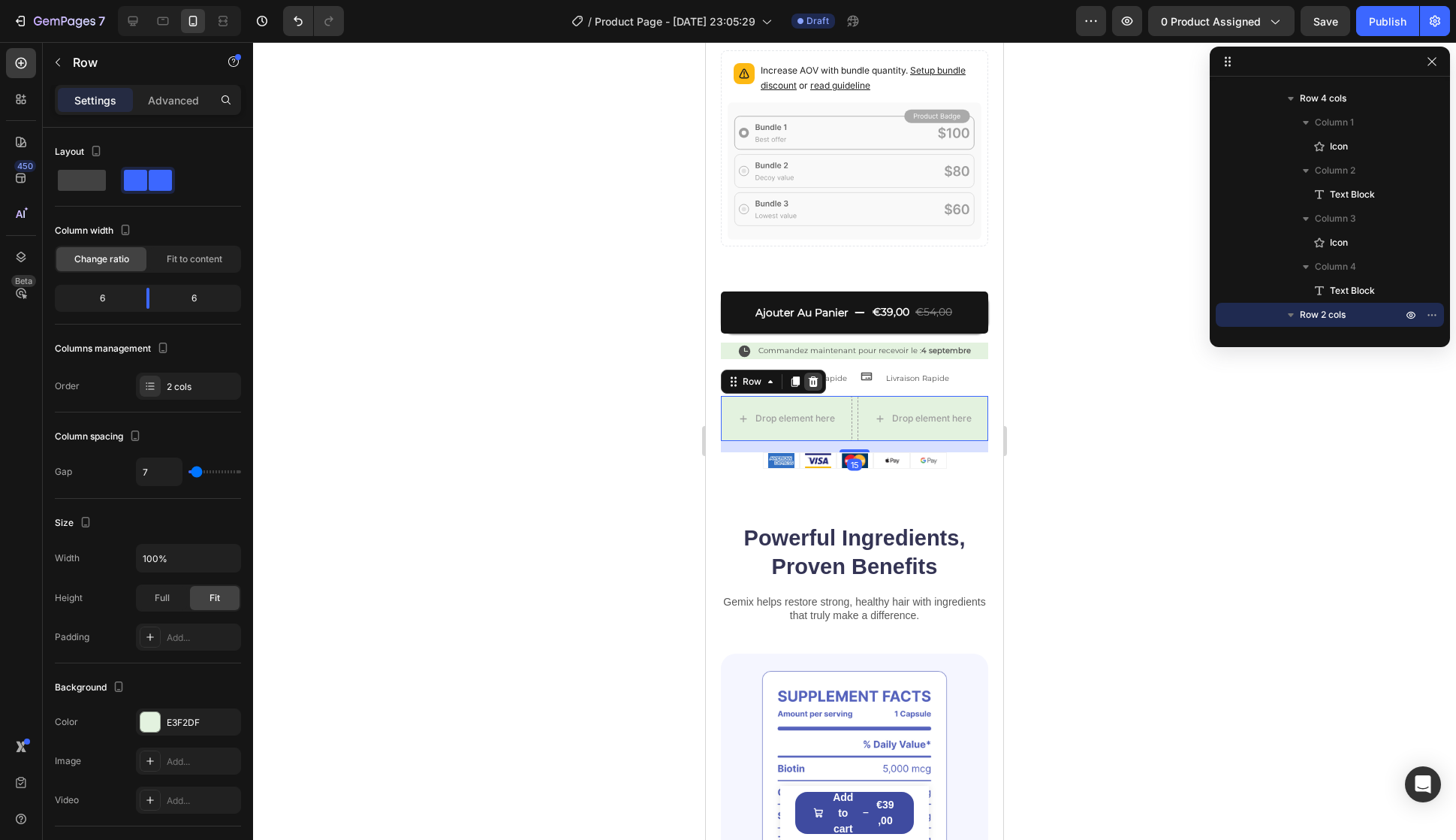
click at [816, 376] on icon at bounding box center [814, 381] width 9 height 10
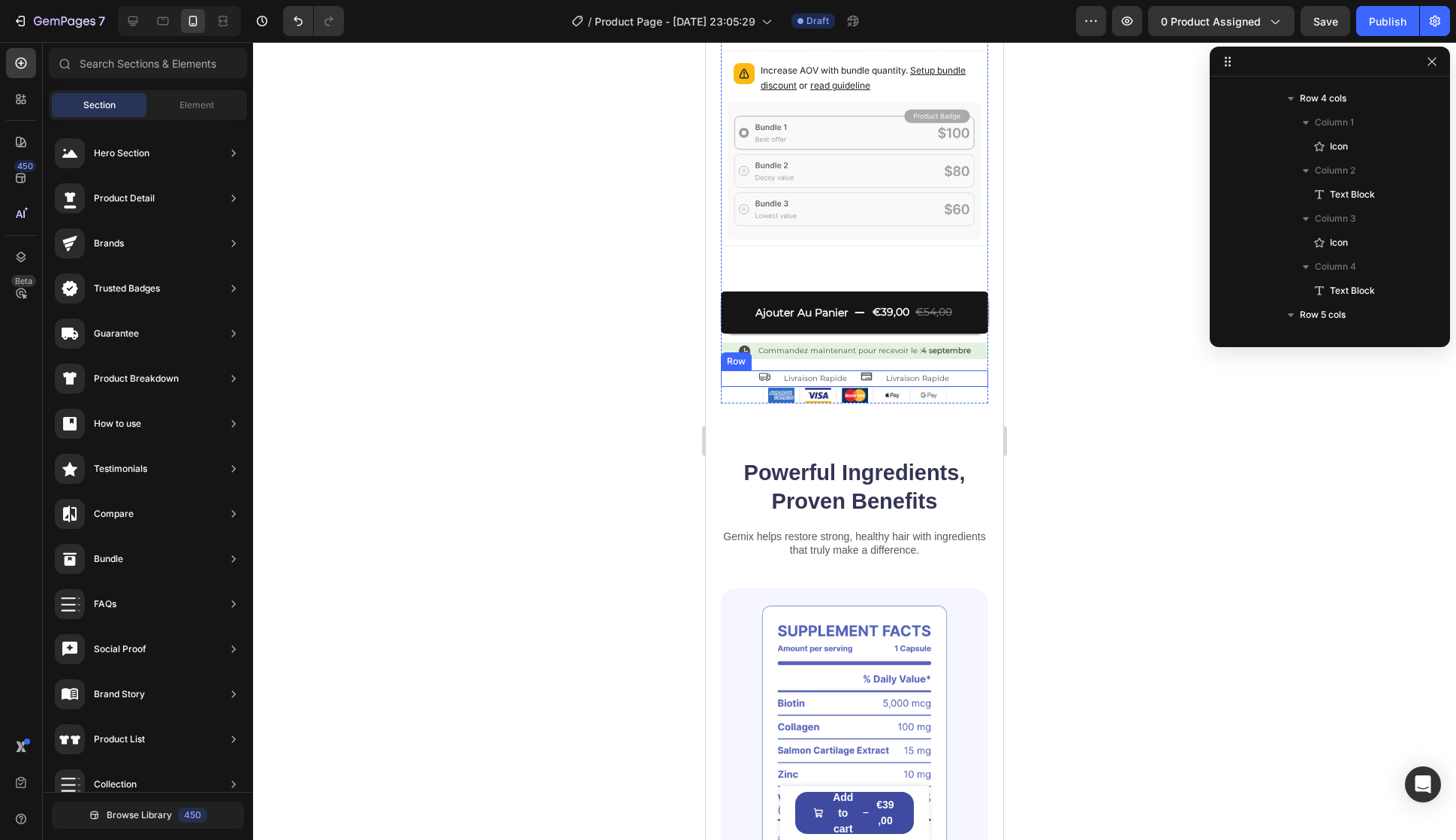
click at [742, 370] on div "Icon Livraison Rapide Text Block Icon Livraison Rapide Text Block Row" at bounding box center [855, 378] width 267 height 17
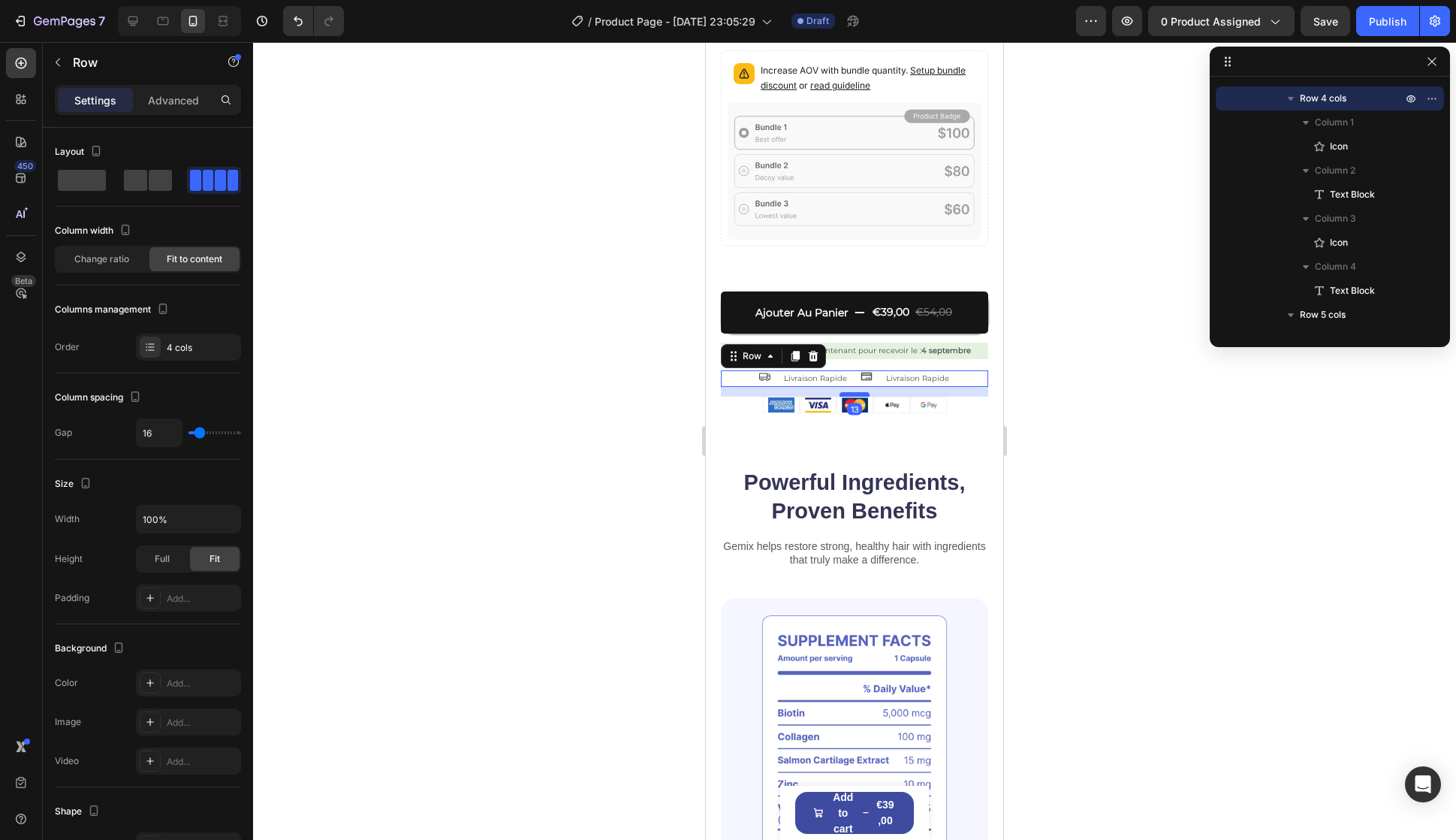
drag, startPoint x: 843, startPoint y: 369, endPoint x: 849, endPoint y: 379, distance: 11.7
click at [849, 392] on div at bounding box center [855, 395] width 30 height 5
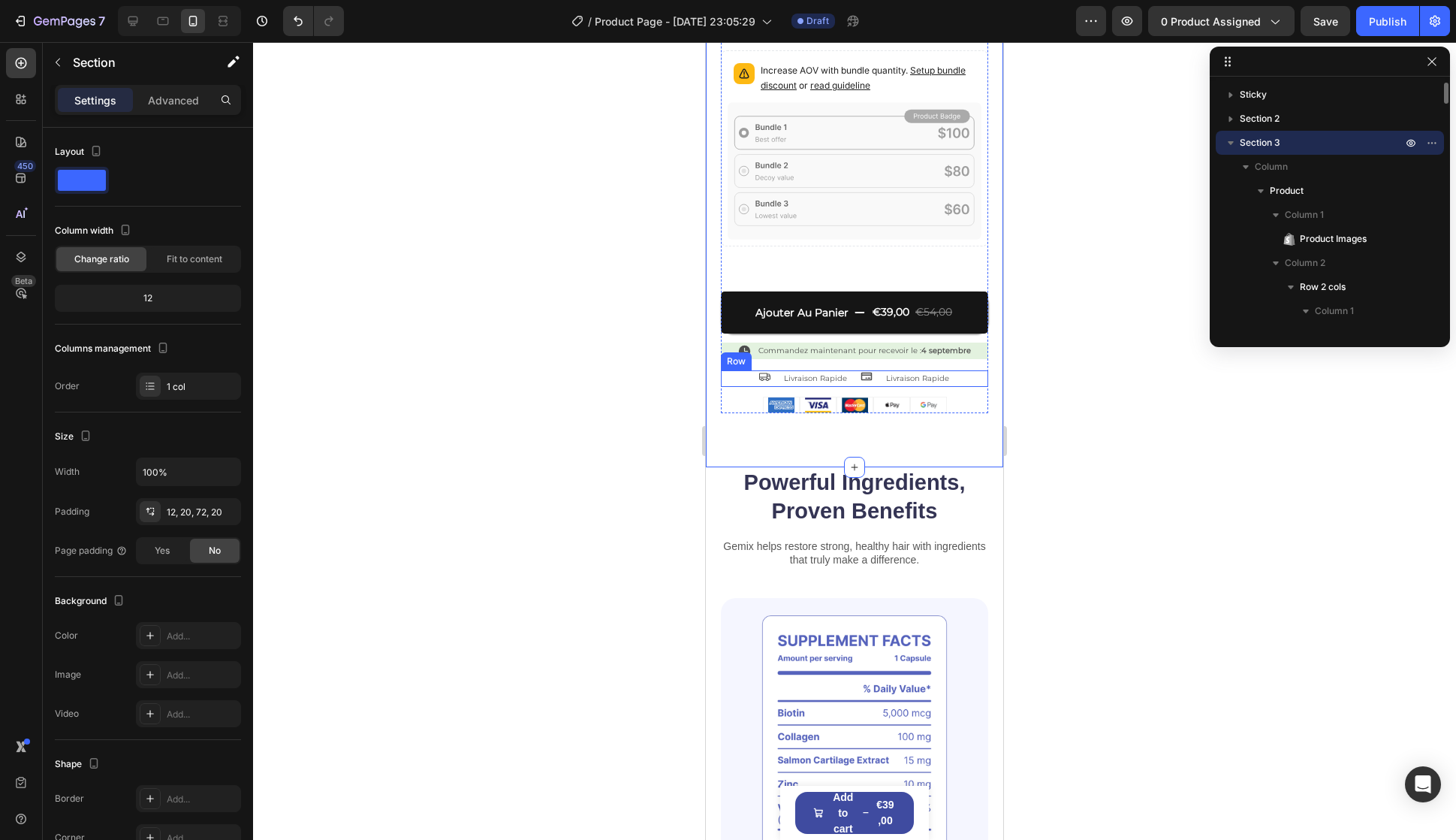
click at [739, 370] on div "Icon Livraison Rapide Text Block Icon Livraison Rapide Text Block Row" at bounding box center [855, 378] width 267 height 17
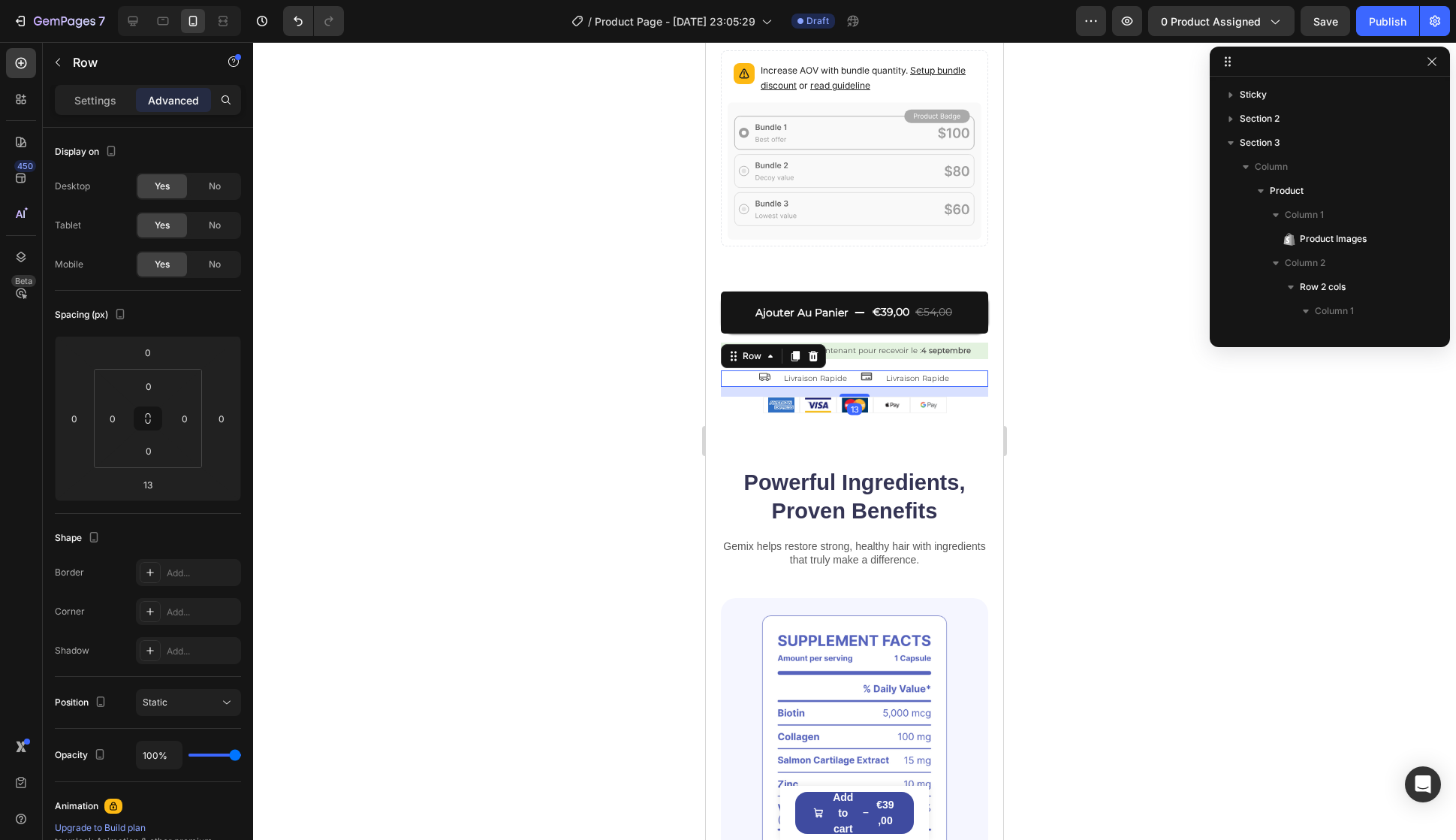
scroll to position [1511, 0]
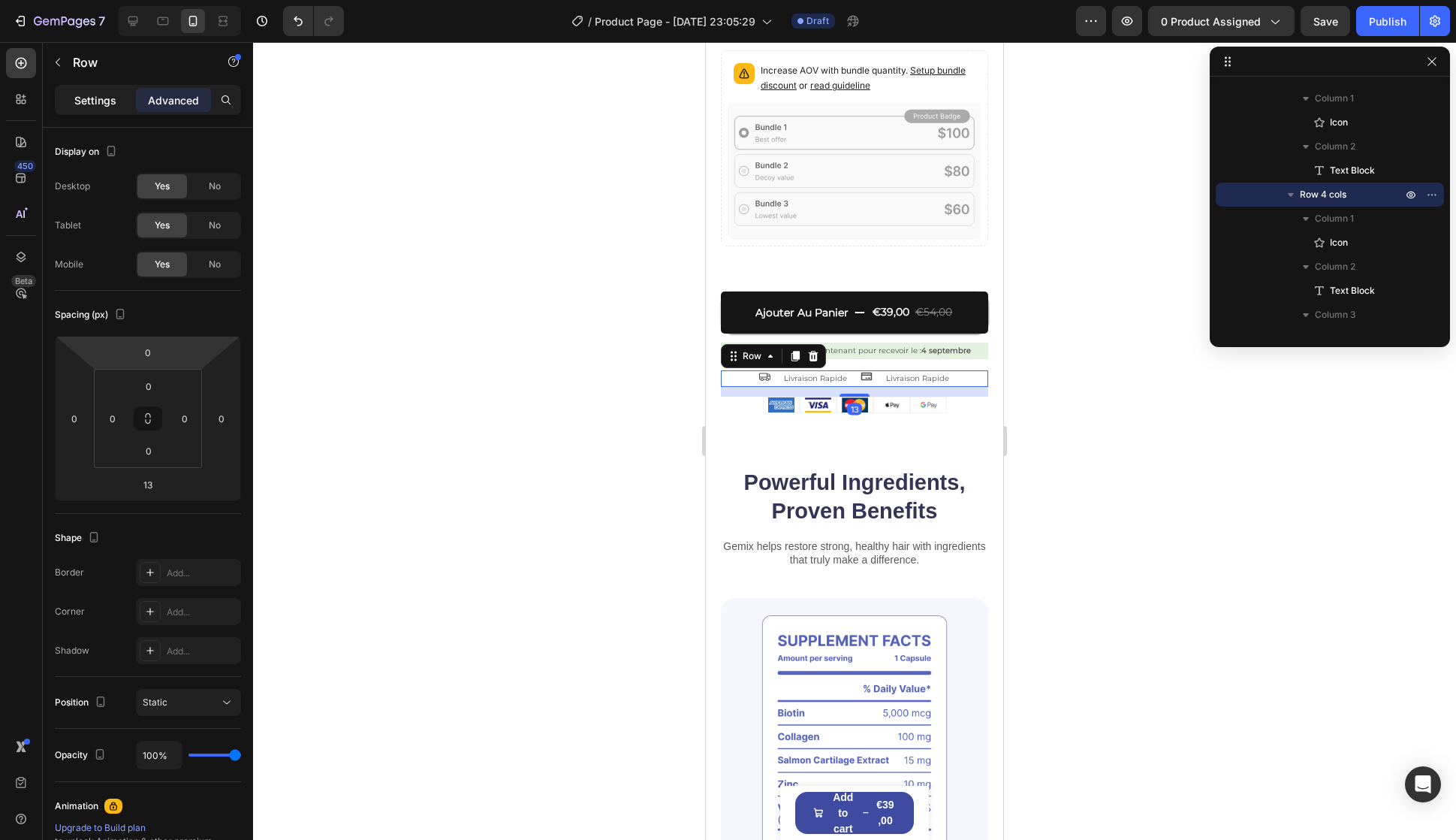
click at [91, 93] on p "Settings" at bounding box center [95, 100] width 42 height 16
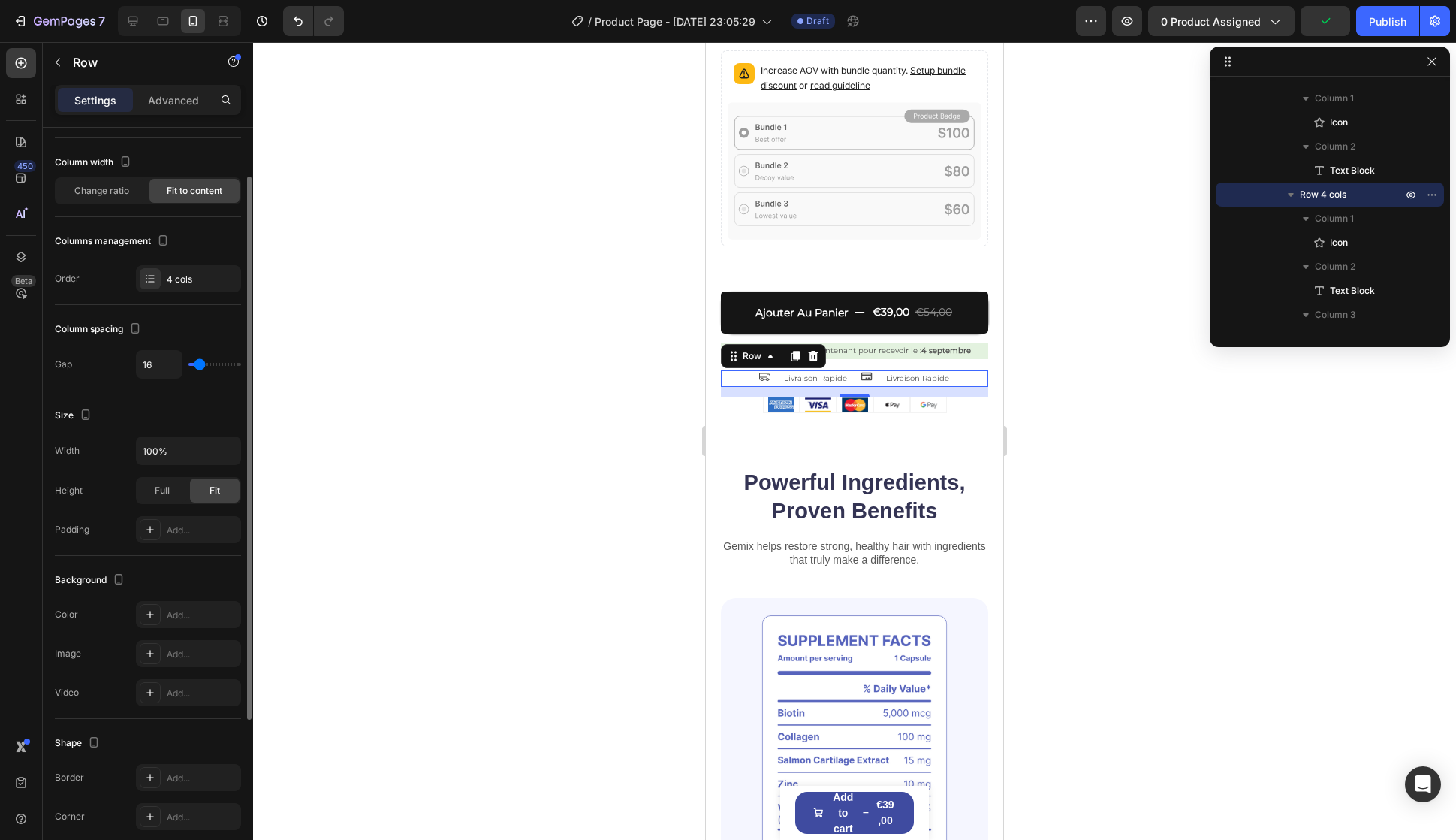
scroll to position [0, 0]
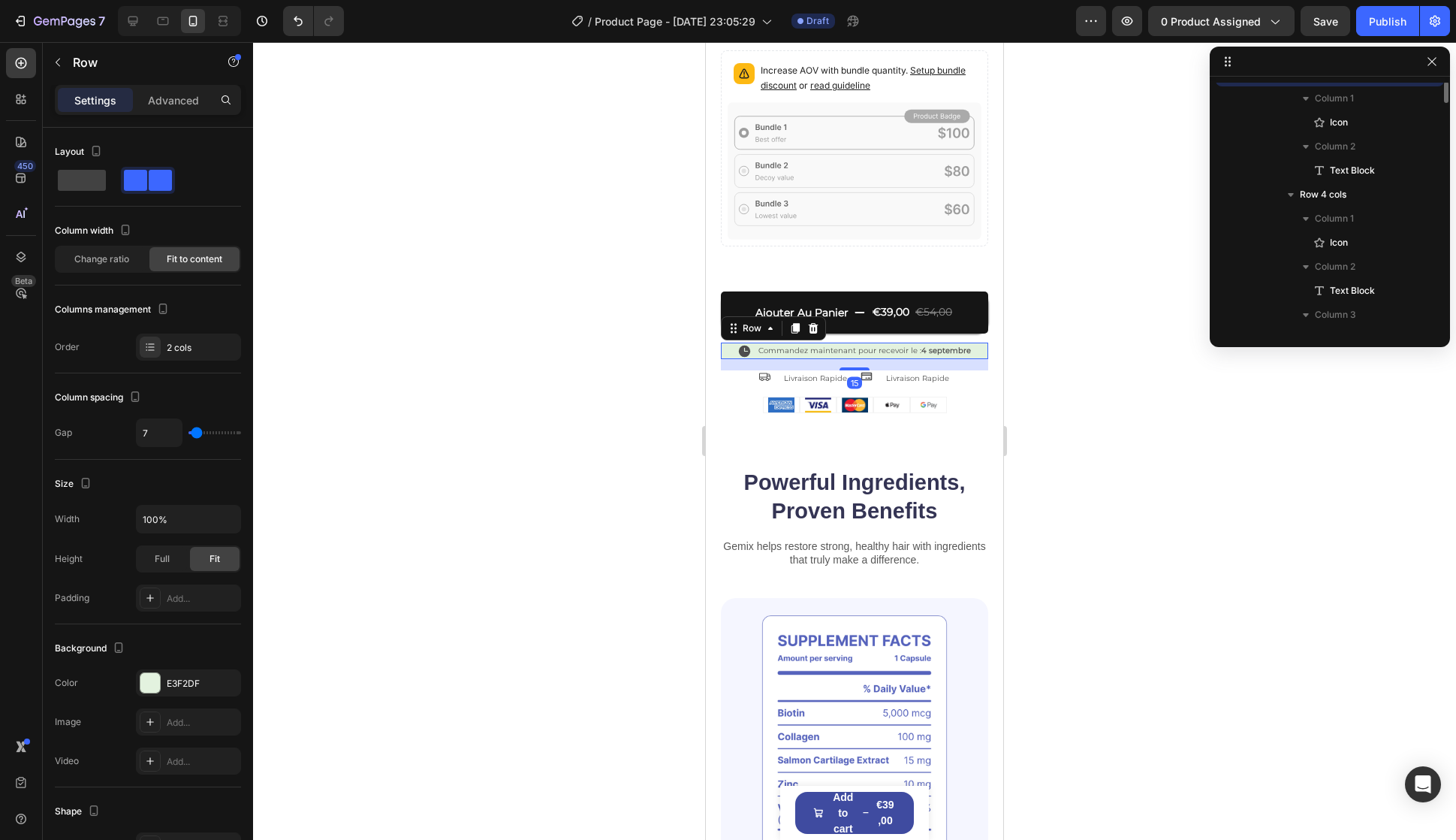
click at [969, 342] on div "Icon Commandez maintenant pour recevoir le : 4 septembre Text Block Row 15" at bounding box center [855, 350] width 267 height 17
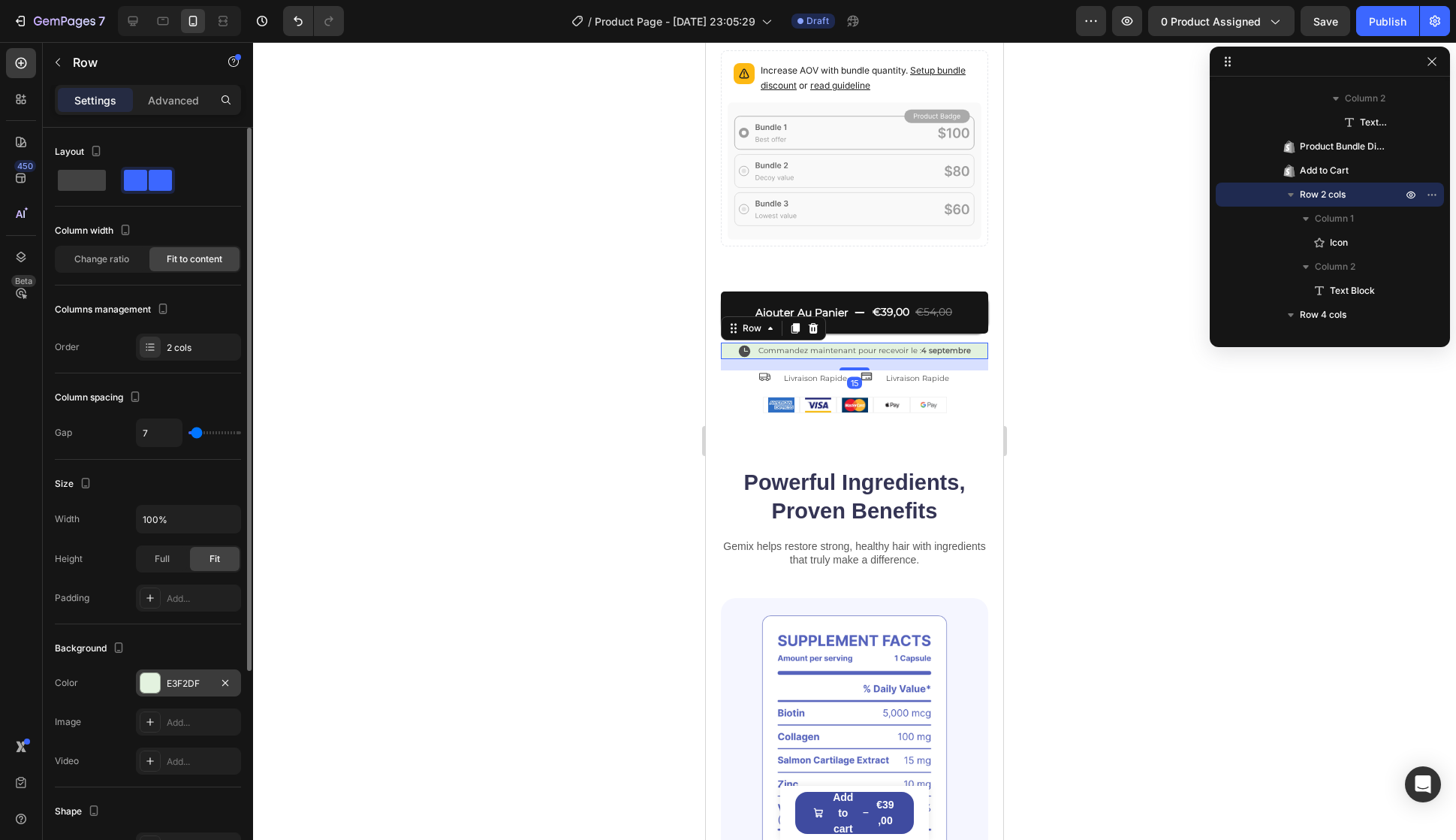
click at [185, 687] on div "E3F2DF" at bounding box center [188, 683] width 43 height 13
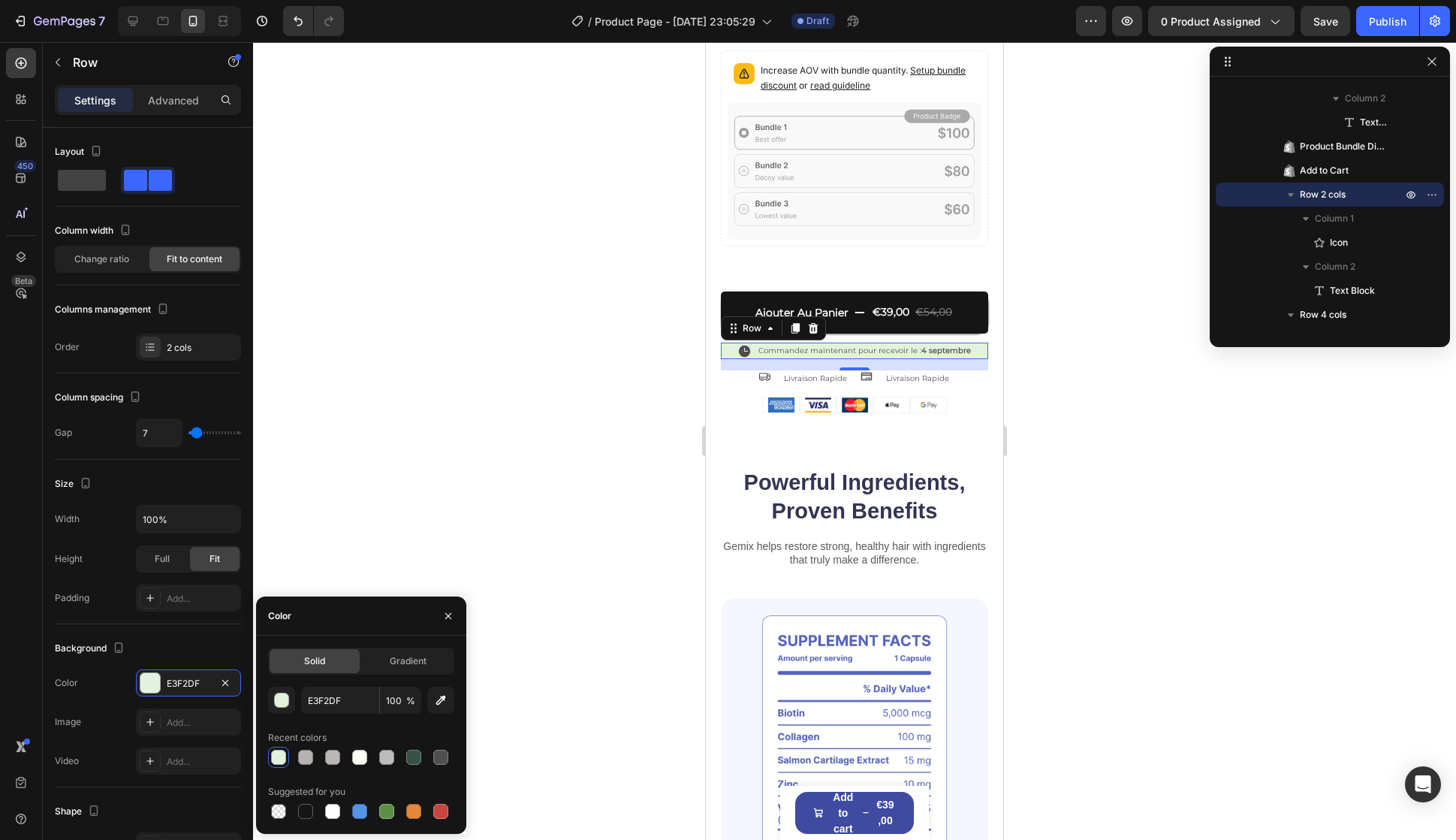
click at [427, 755] on div at bounding box center [361, 757] width 187 height 21
click at [441, 755] on div at bounding box center [441, 757] width 15 height 15
click at [426, 755] on div at bounding box center [361, 757] width 187 height 21
click at [420, 763] on div at bounding box center [414, 757] width 15 height 15
click at [438, 763] on div at bounding box center [441, 757] width 15 height 15
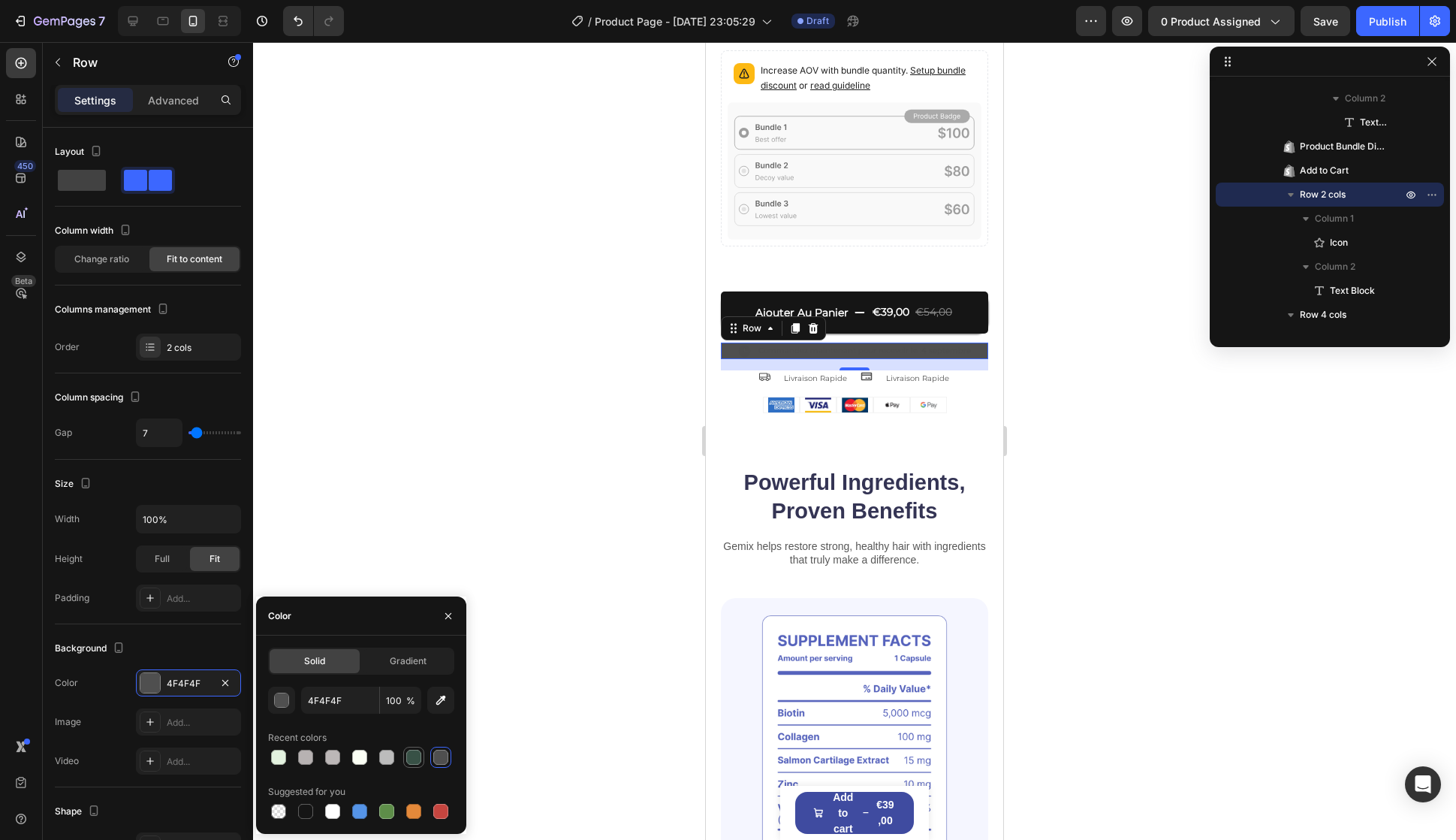
click at [410, 755] on div at bounding box center [414, 757] width 15 height 15
type input "385146"
click at [403, 755] on div at bounding box center [361, 757] width 187 height 21
click at [906, 344] on p "Commandez maintenant pour recevoir le : 4 septembre" at bounding box center [864, 350] width 213 height 13
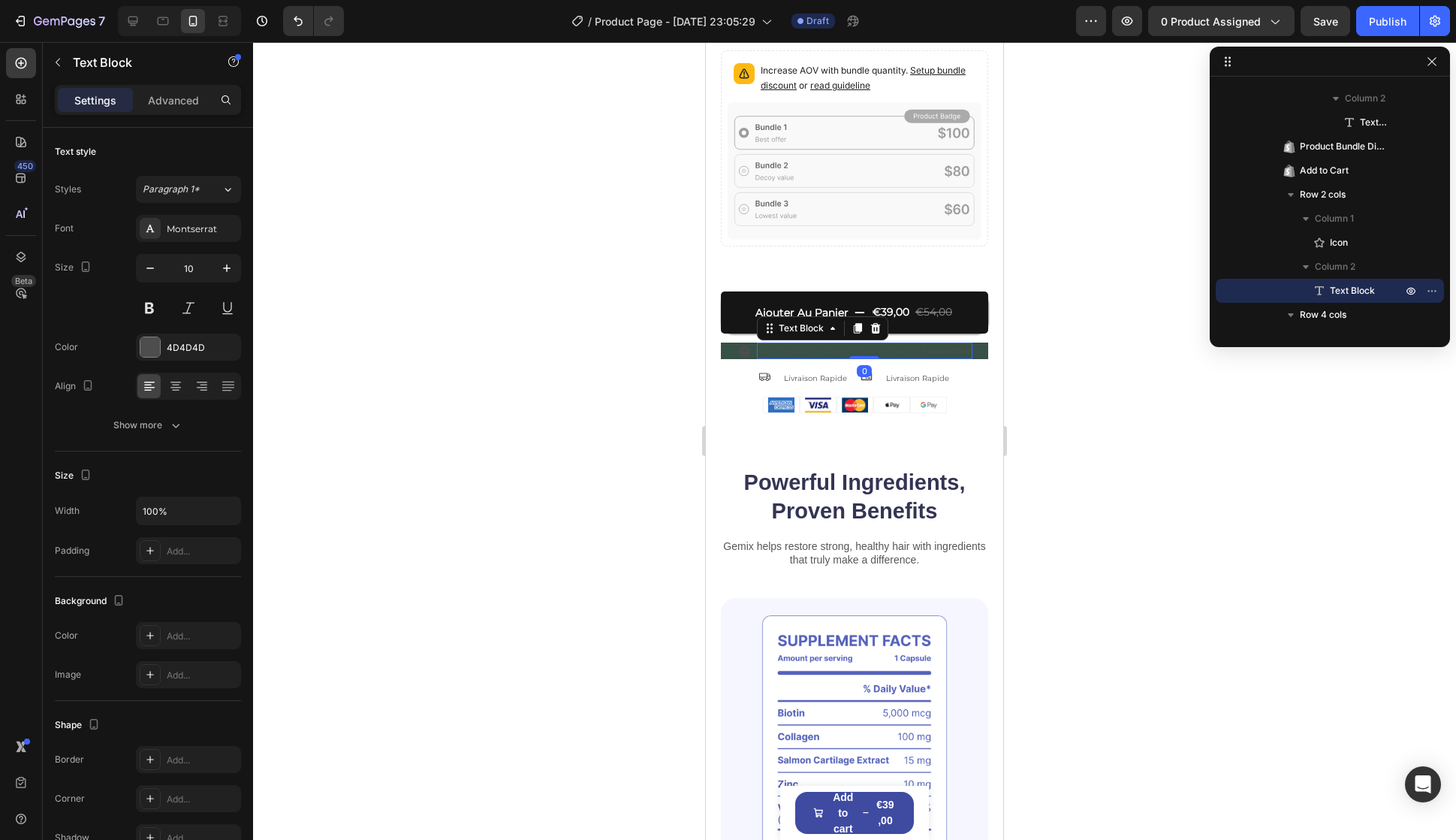
click at [905, 344] on p "Commandez maintenant pour recevoir le : 4 septembre" at bounding box center [864, 350] width 213 height 13
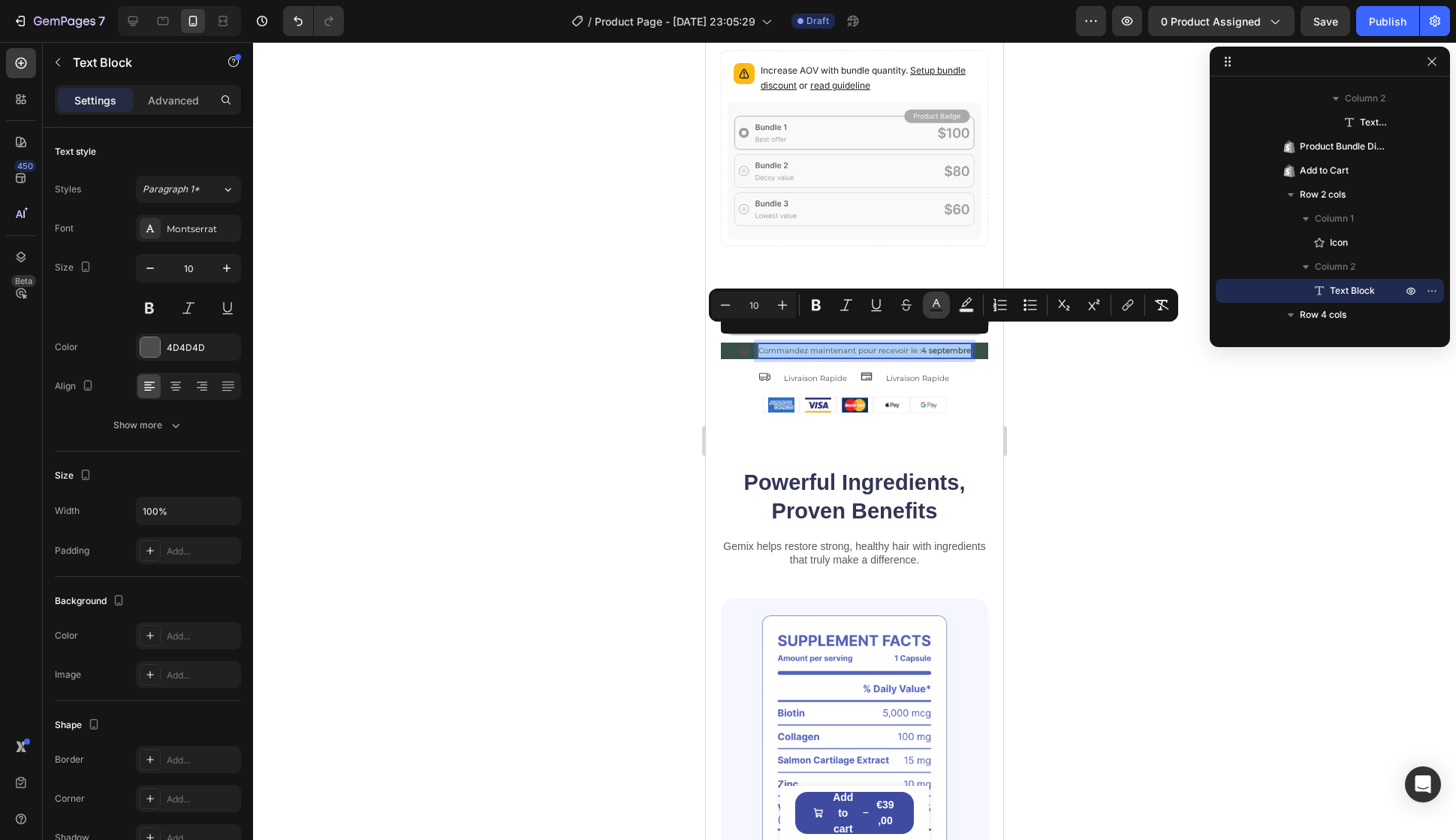
click at [932, 309] on rect "Editor contextual toolbar" at bounding box center [937, 310] width 14 height 4
type input "4D4D4D"
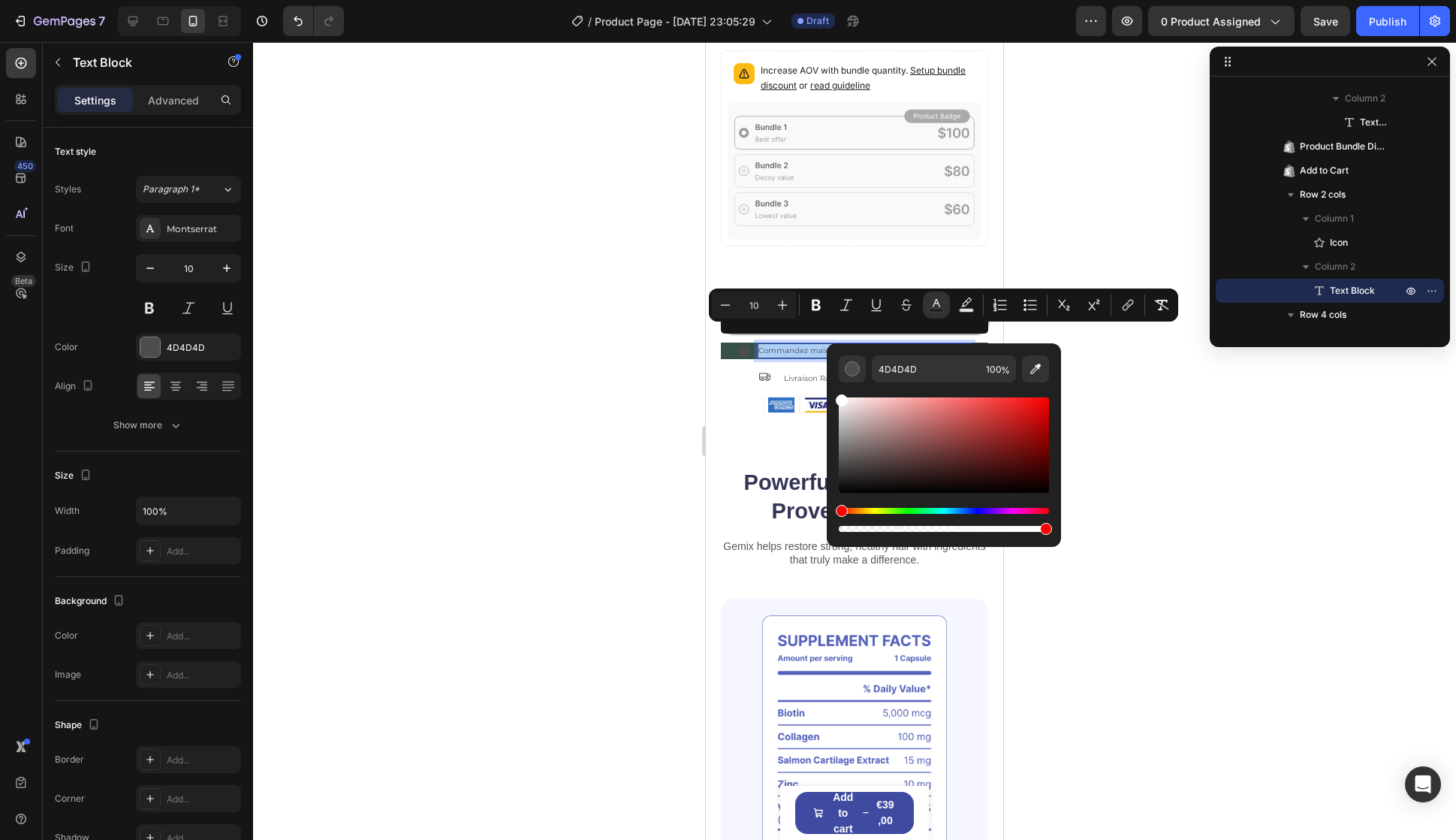
drag, startPoint x: 1560, startPoint y: 496, endPoint x: 822, endPoint y: 373, distance: 748.2
click at [838, 404] on div "Editor contextual toolbar" at bounding box center [841, 410] width 12 height 12
type input "EAEAEA"
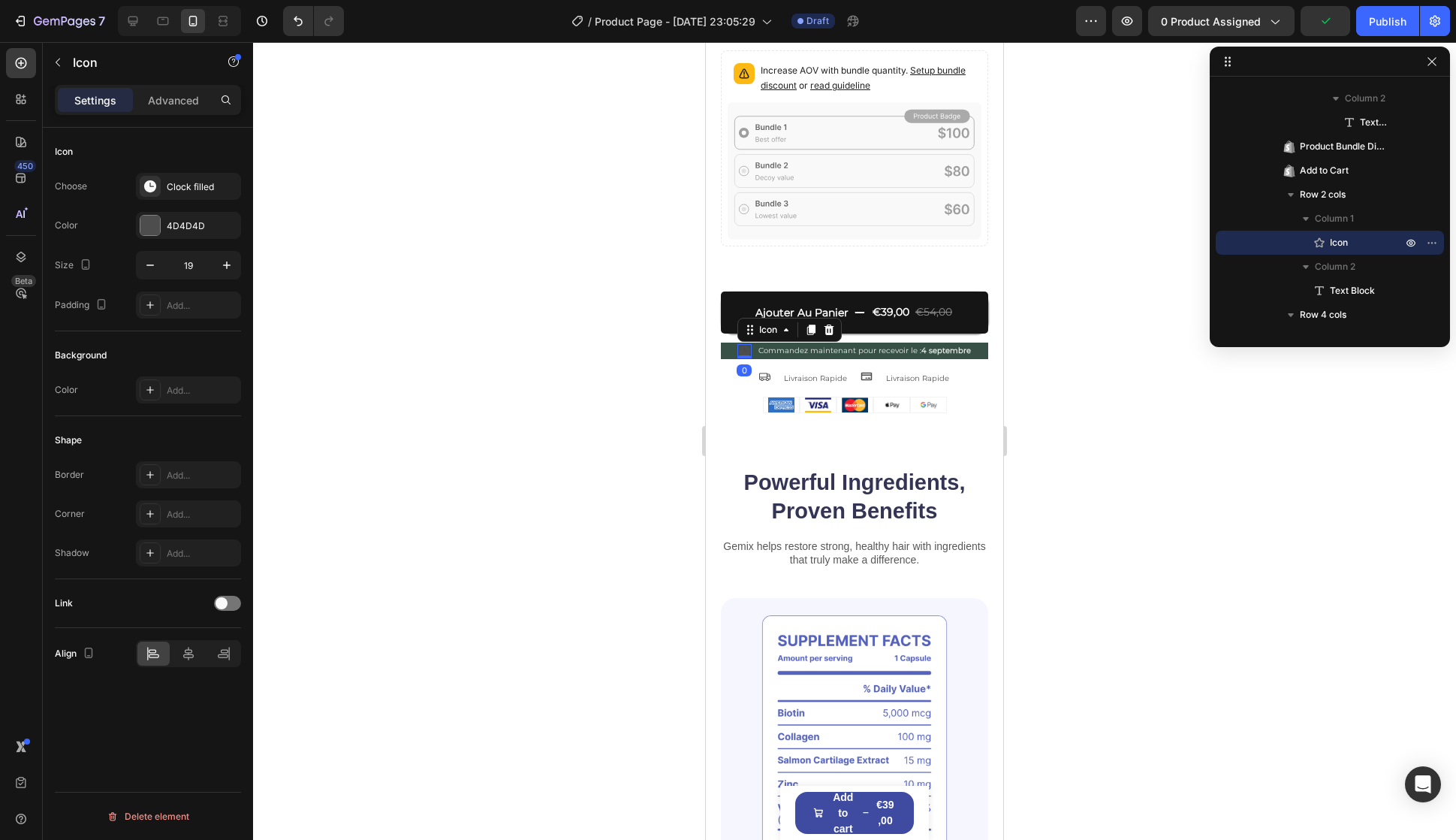
click at [739, 345] on icon at bounding box center [744, 350] width 11 height 11
click at [169, 233] on div "4D4D4D" at bounding box center [188, 225] width 105 height 27
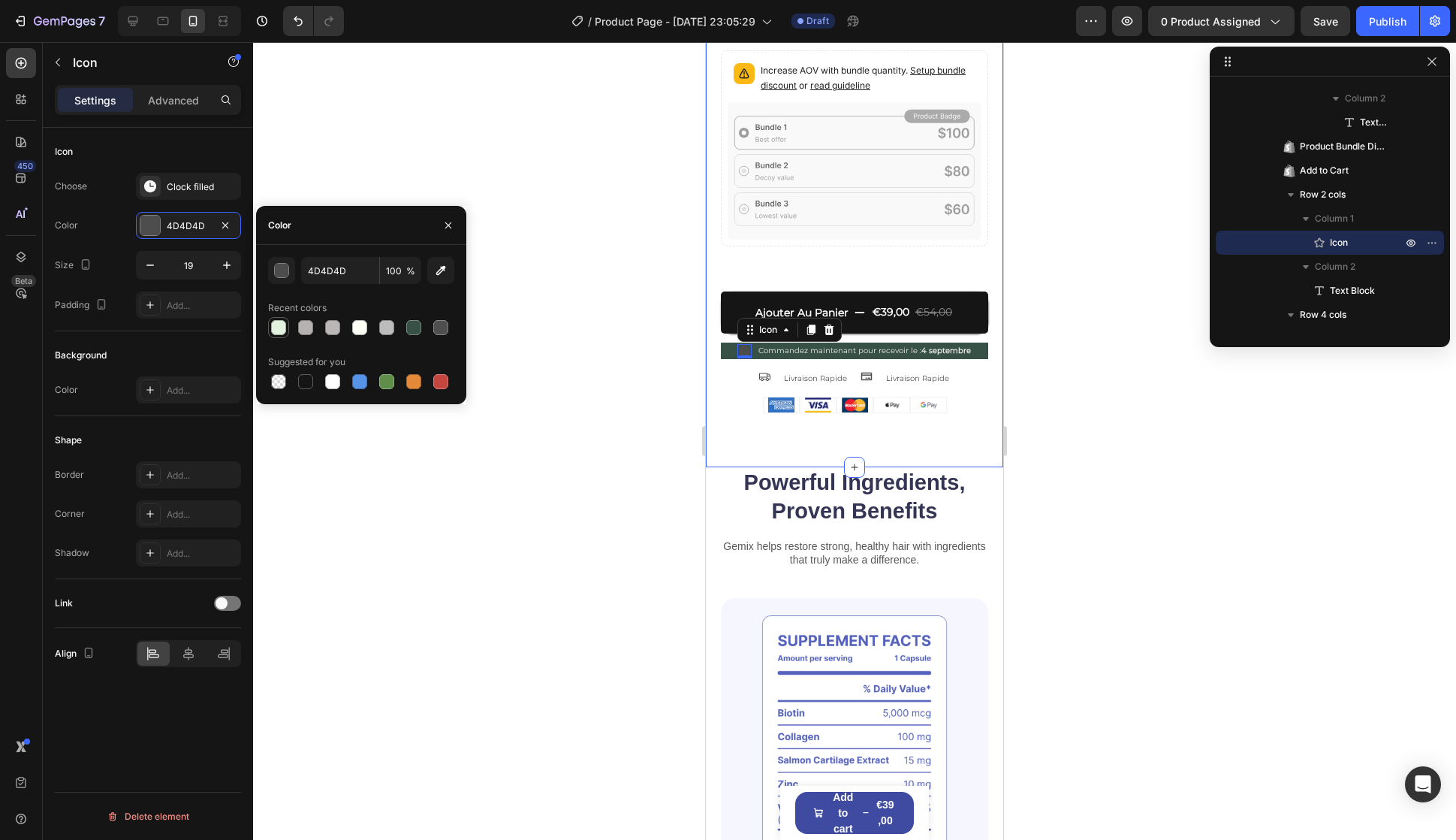
click at [288, 330] on div at bounding box center [278, 327] width 21 height 21
type input "E3F2DF"
click at [608, 428] on div at bounding box center [854, 441] width 1203 height 798
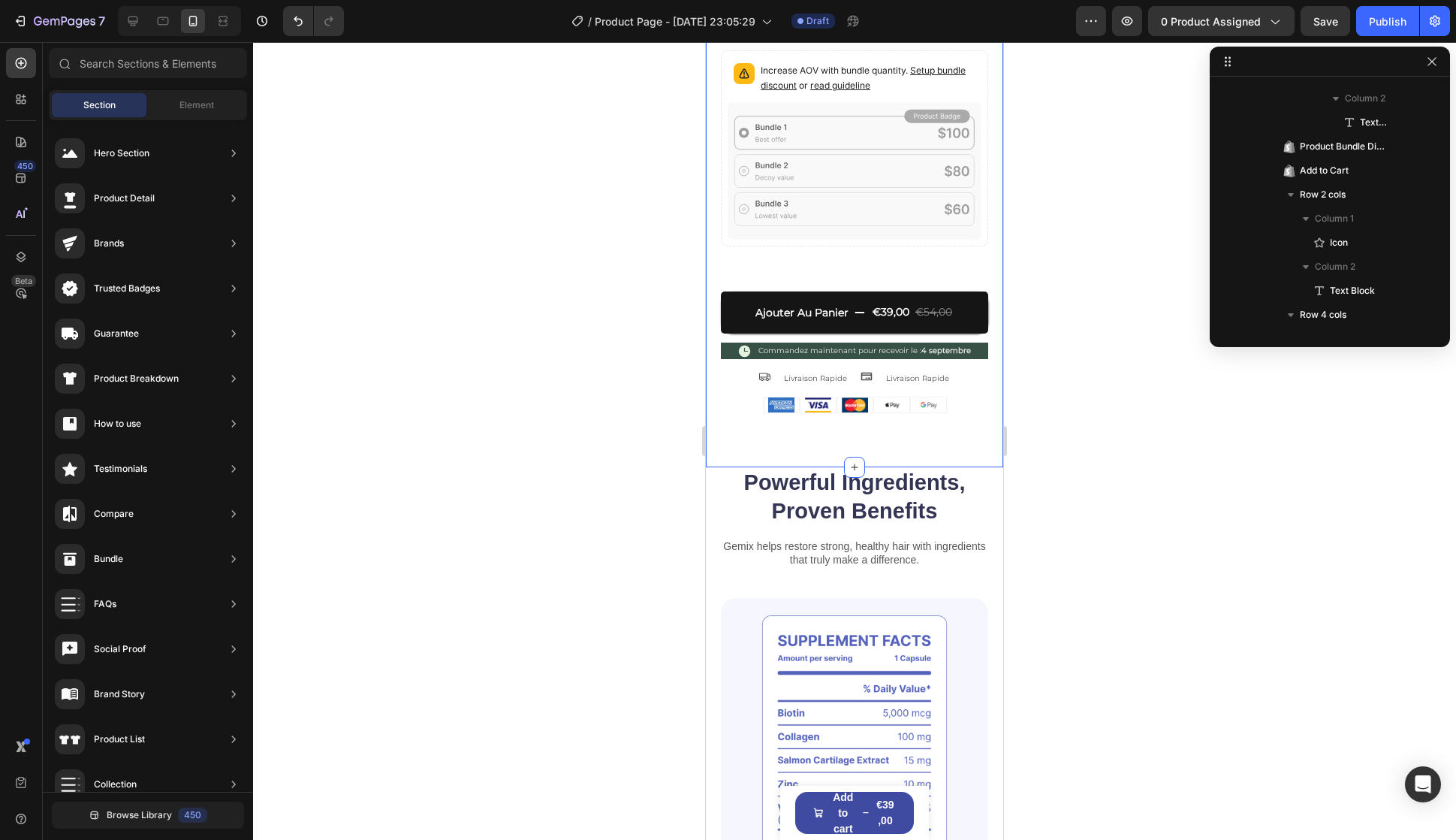
click at [608, 428] on div at bounding box center [854, 441] width 1203 height 798
click at [801, 354] on div "Text Block" at bounding box center [811, 361] width 51 height 13
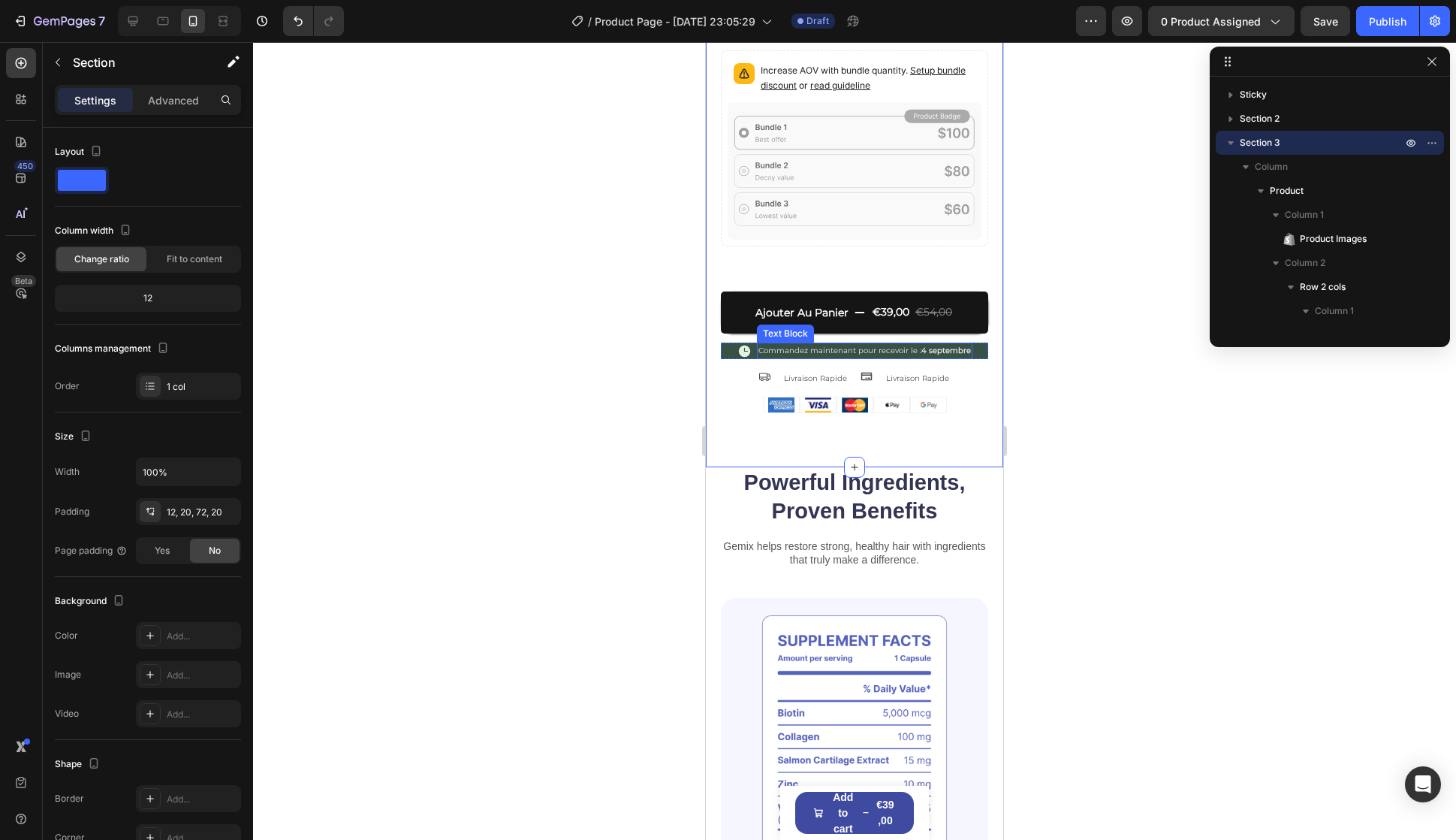
click at [872, 346] on span "Commandez maintenant pour recevoir le : 4 septembre" at bounding box center [864, 350] width 213 height 9
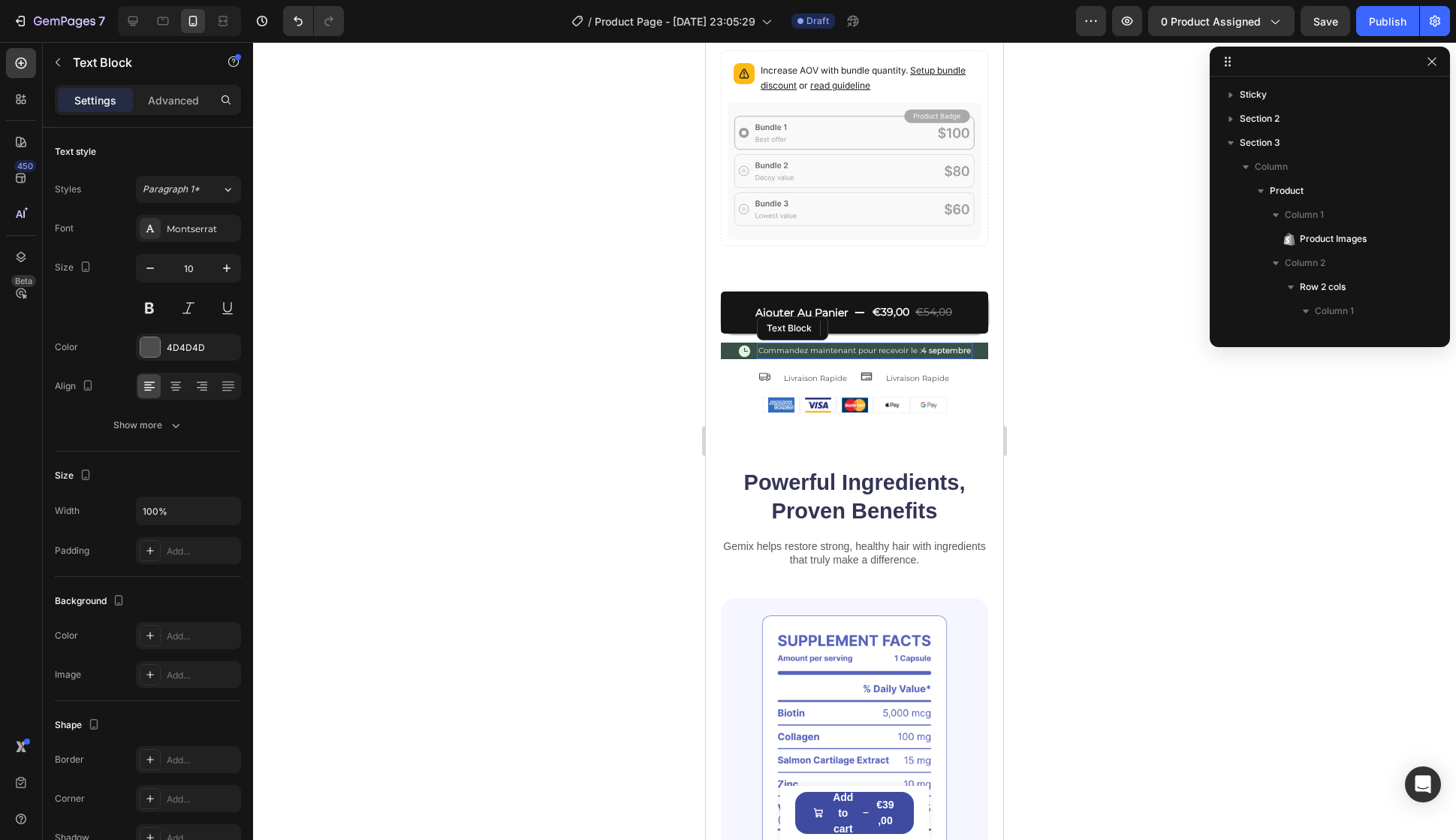
scroll to position [1486, 0]
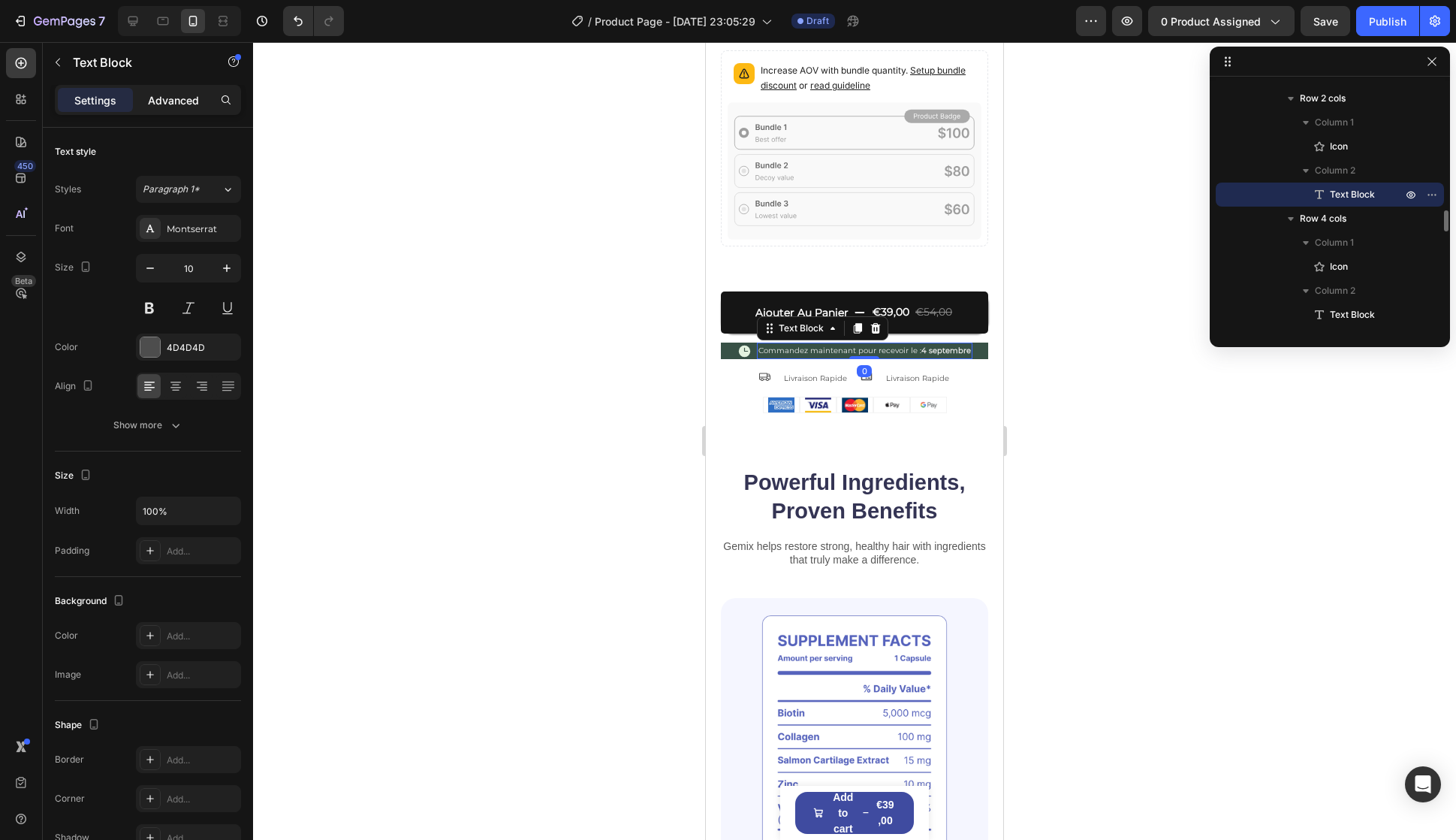
click at [168, 106] on p "Advanced" at bounding box center [173, 100] width 51 height 16
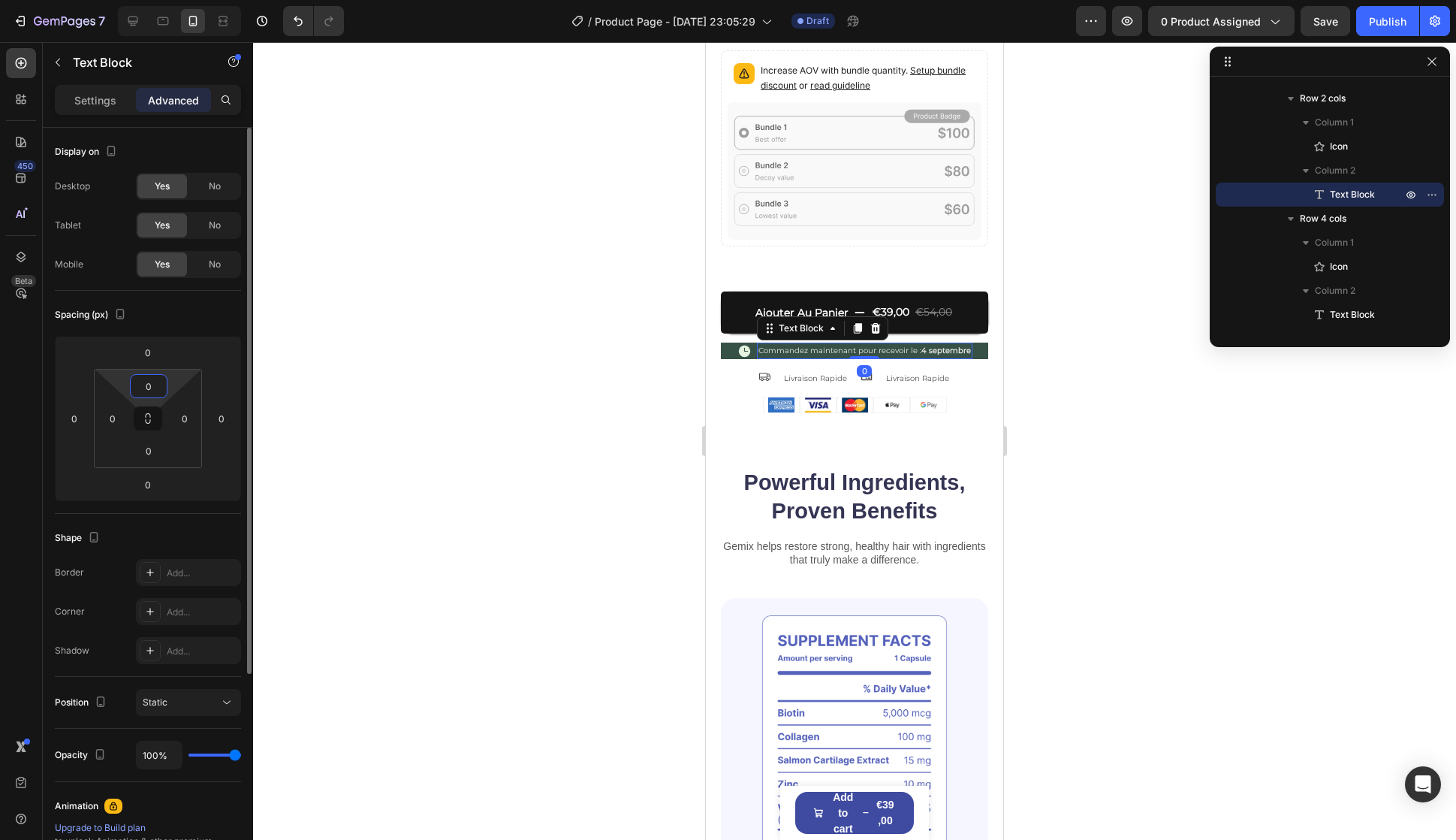
click at [161, 377] on input "0" at bounding box center [149, 386] width 30 height 22
type input "2"
click at [157, 454] on input "0" at bounding box center [149, 451] width 30 height 22
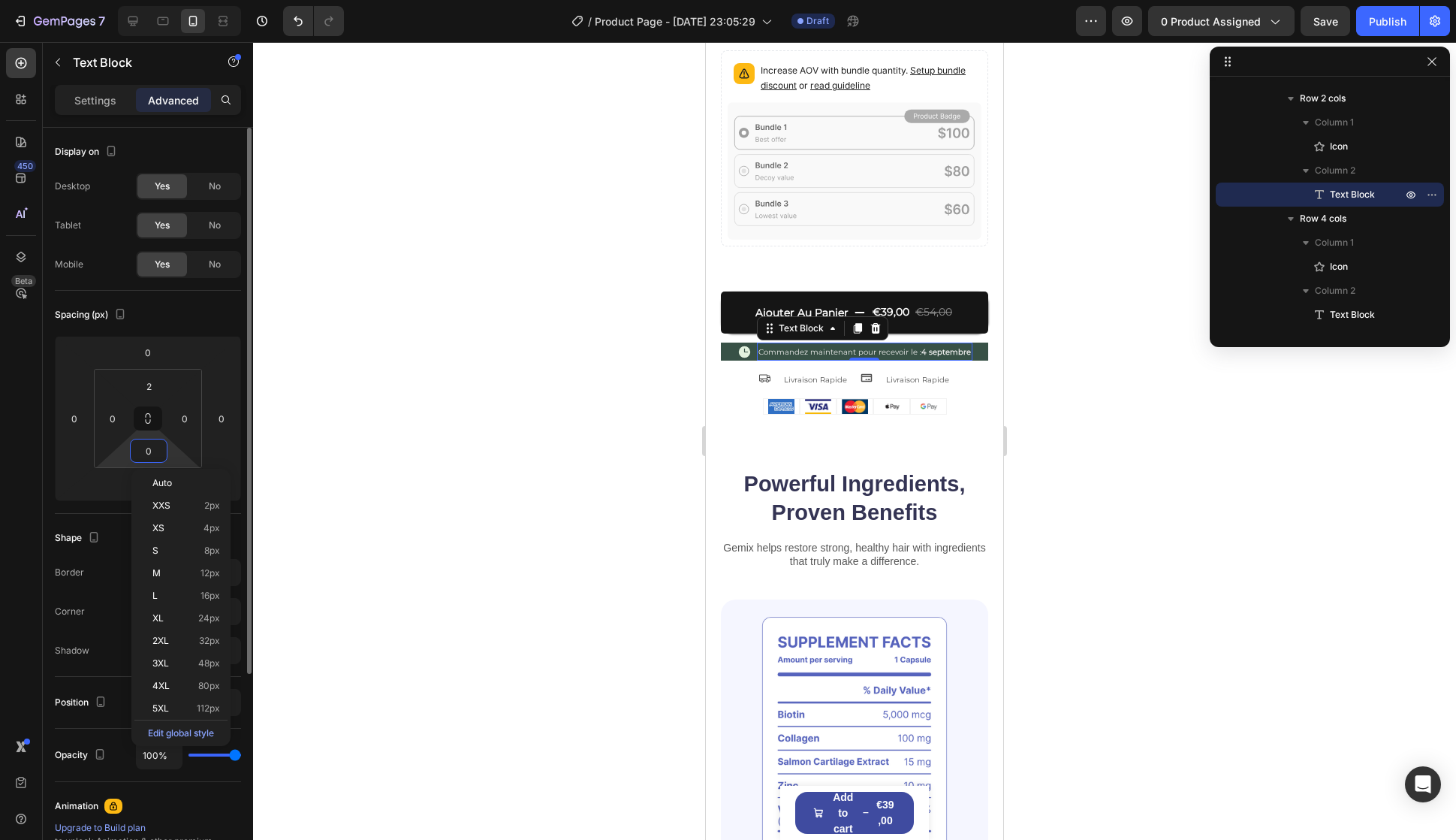
type input "2"
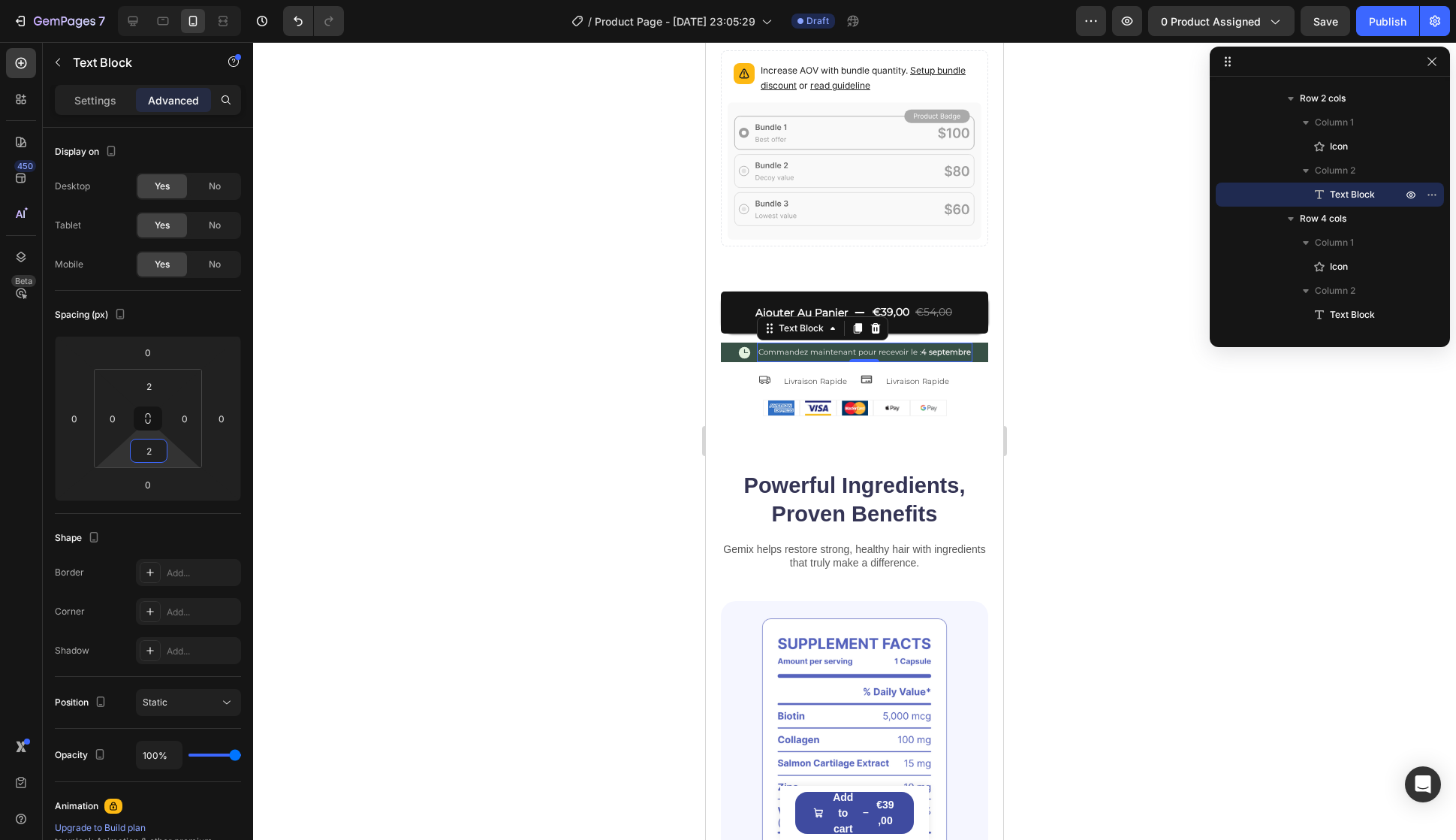
click at [550, 413] on div at bounding box center [854, 441] width 1203 height 798
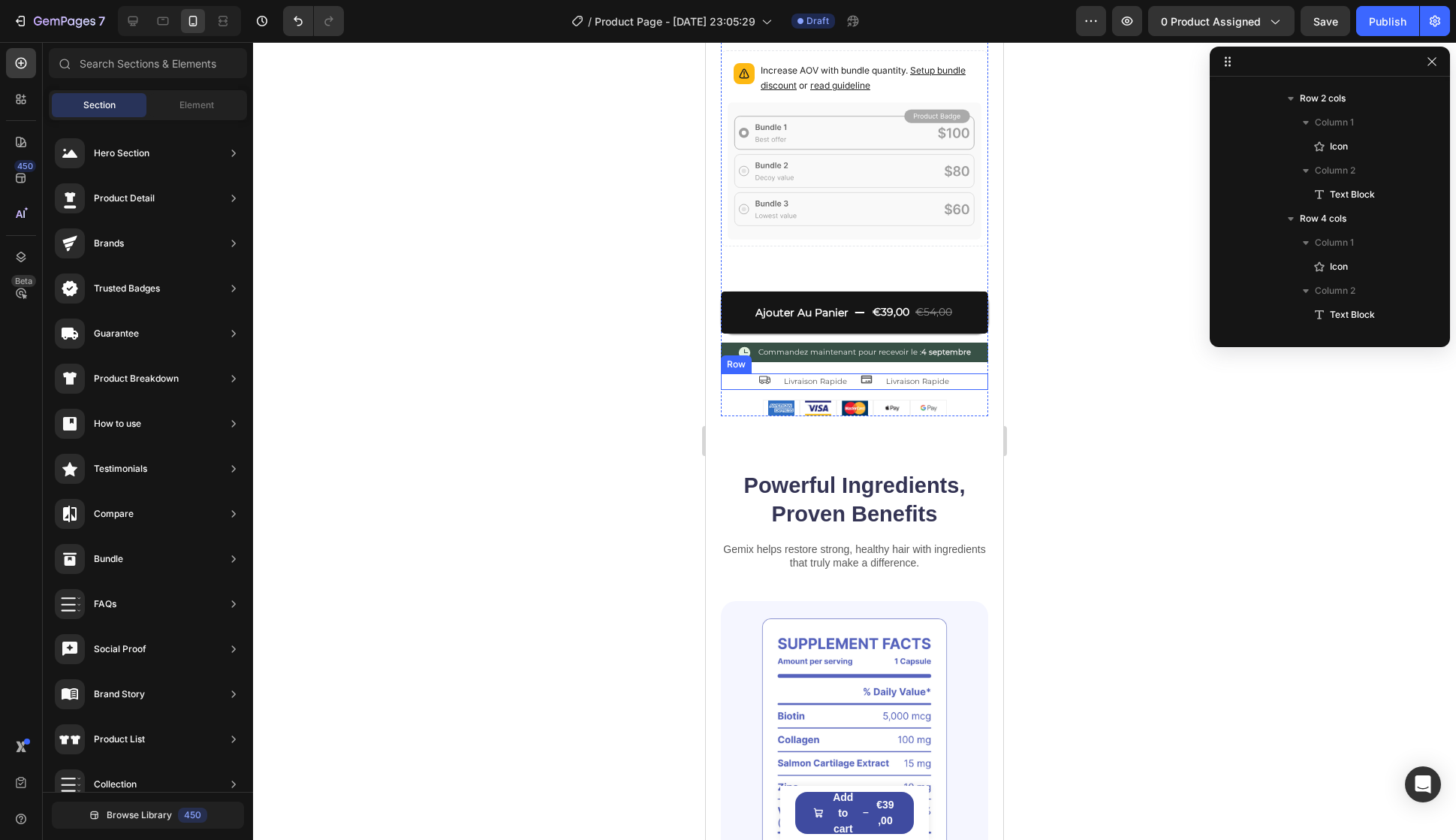
click at [728, 373] on div "Icon Livraison Rapide Text Block Icon Livraison Rapide Text Block Row" at bounding box center [855, 381] width 267 height 17
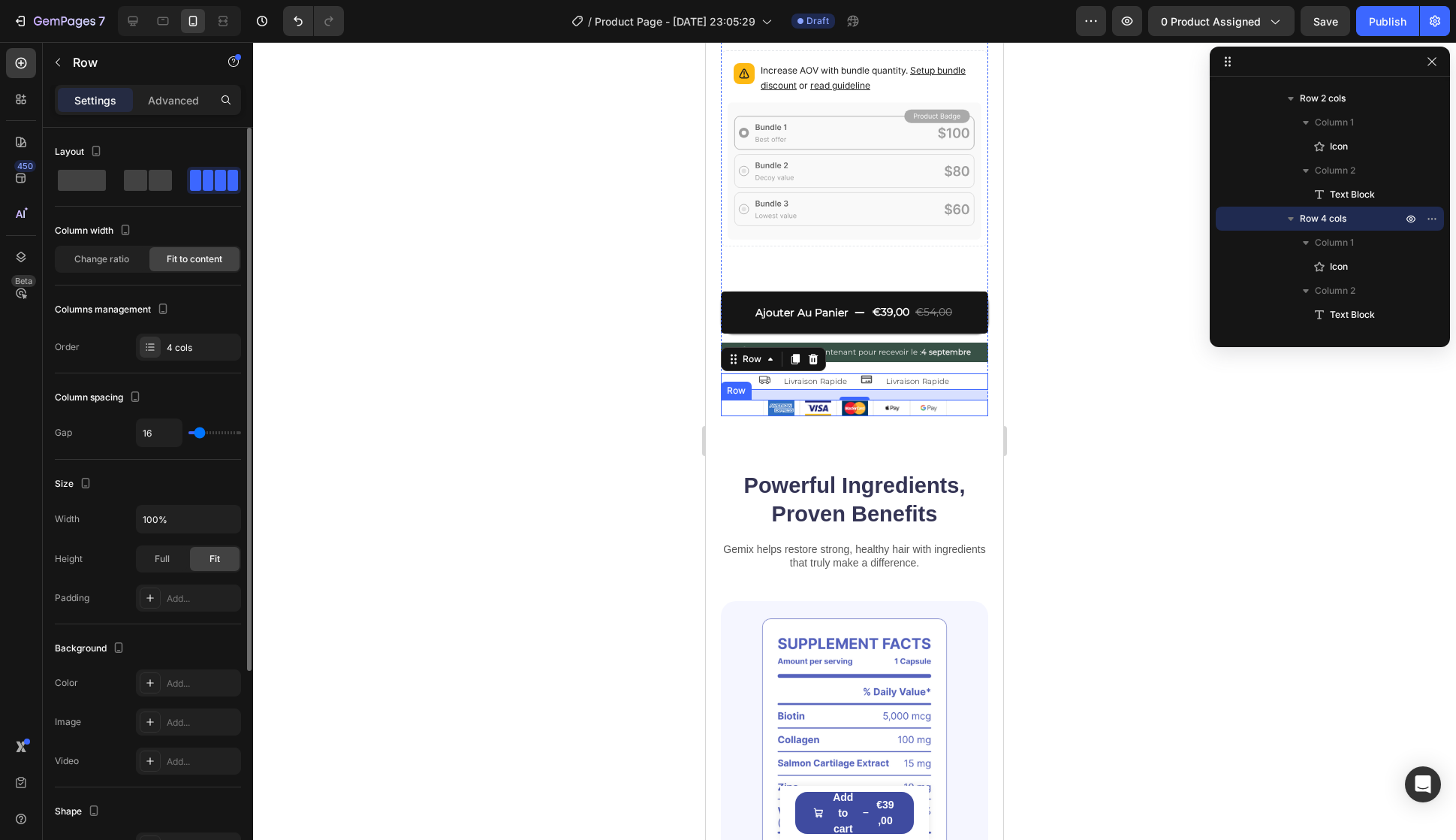
scroll to position [293, 0]
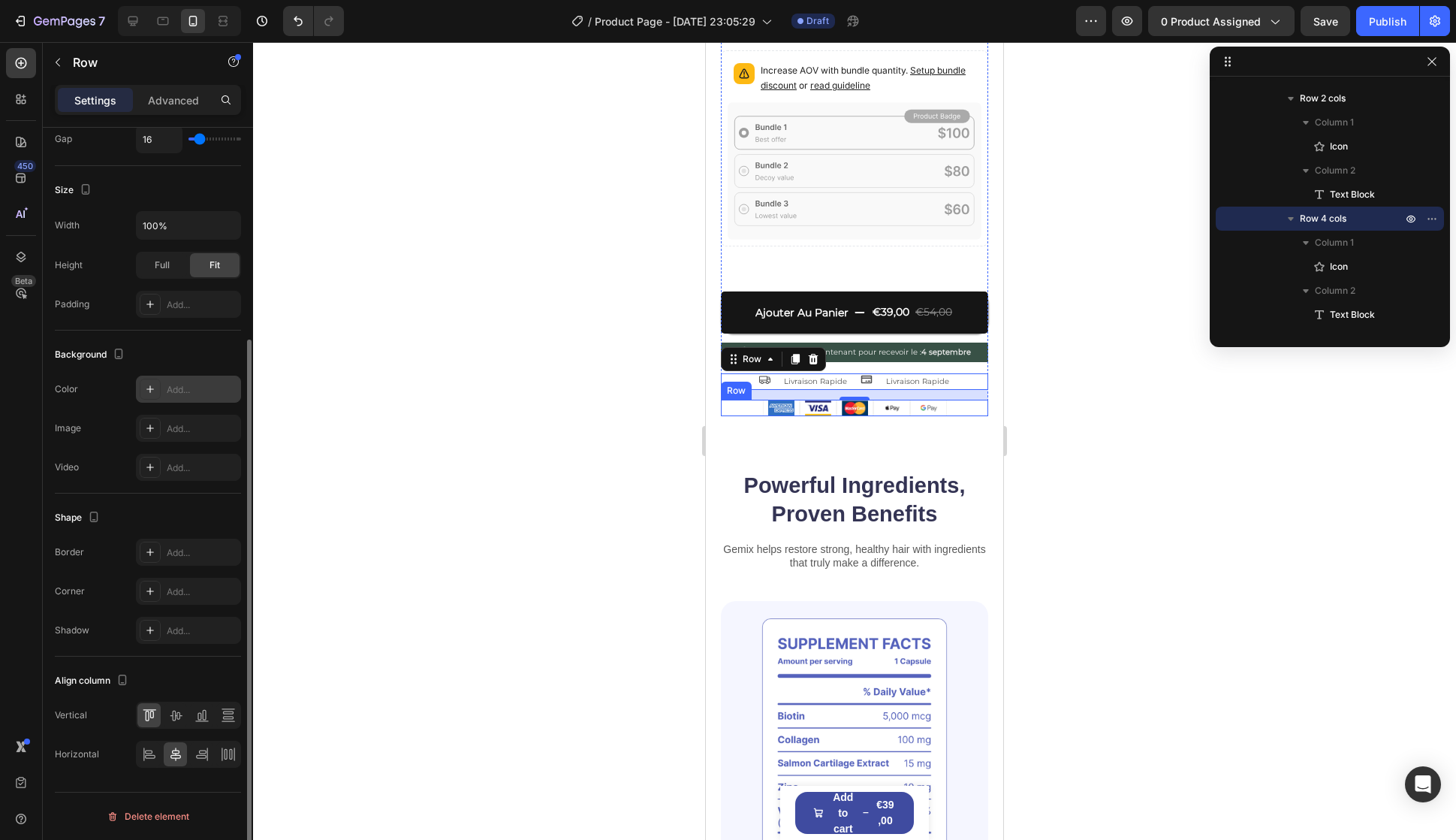
click at [194, 393] on div "Add..." at bounding box center [202, 389] width 70 height 13
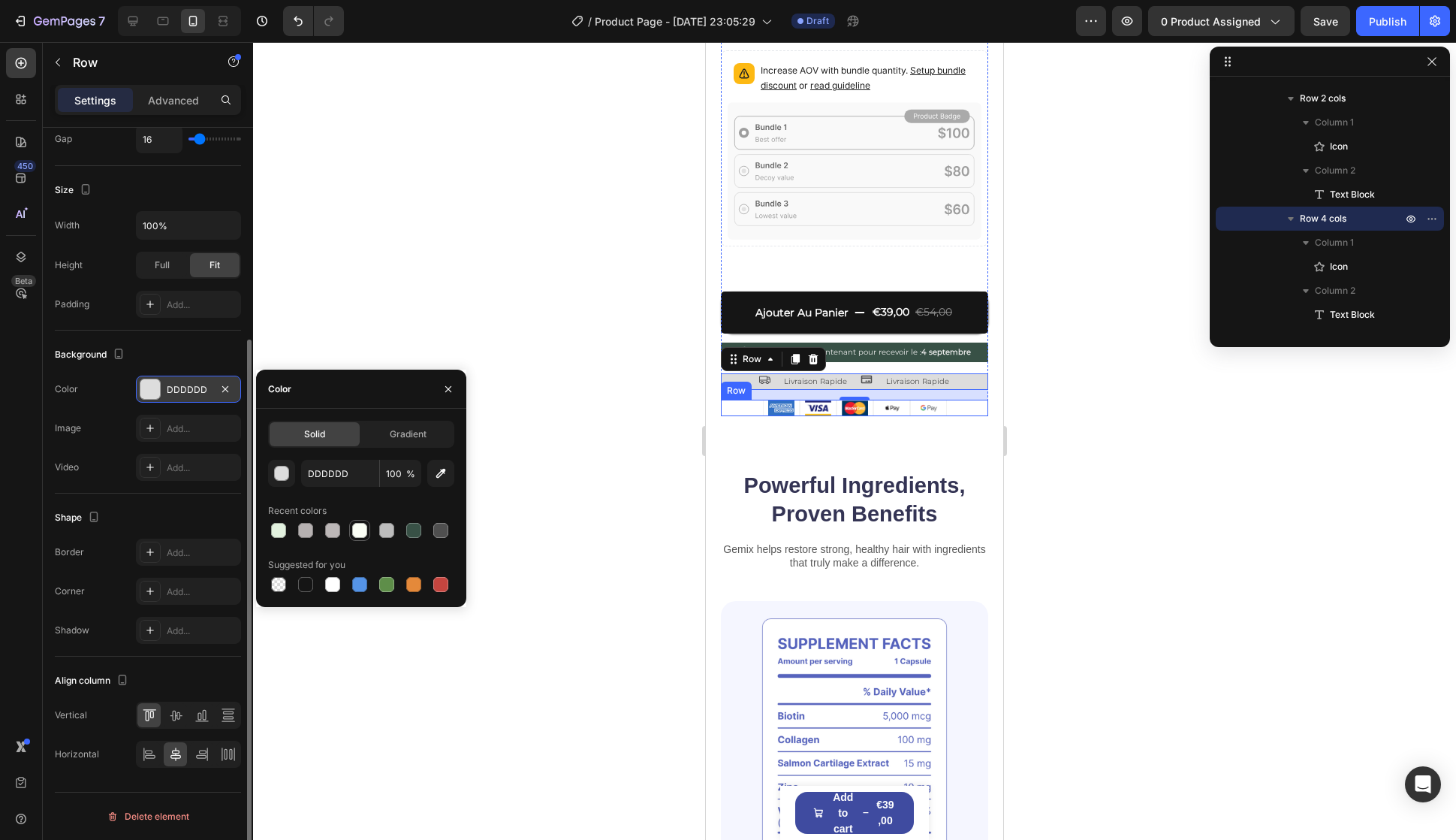
click at [364, 532] on div at bounding box center [359, 530] width 15 height 15
click at [387, 531] on div at bounding box center [387, 530] width 15 height 15
click at [370, 530] on div at bounding box center [361, 530] width 187 height 21
click at [361, 531] on div at bounding box center [359, 530] width 15 height 15
type input "FBFFF5"
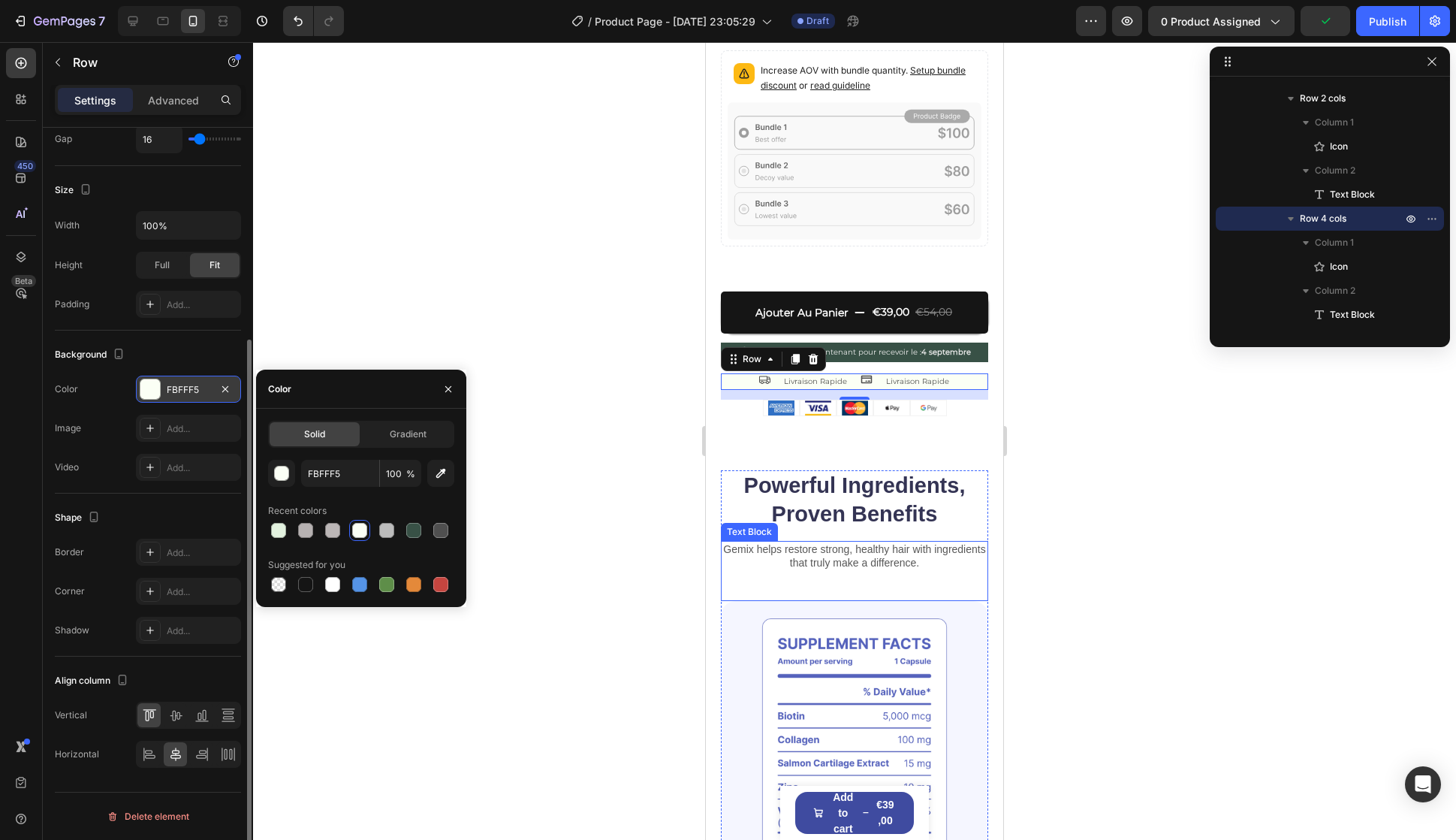
click at [850, 543] on p "Gemix helps restore strong, healthy hair with ingredients that truly make a dif…" at bounding box center [855, 556] width 264 height 27
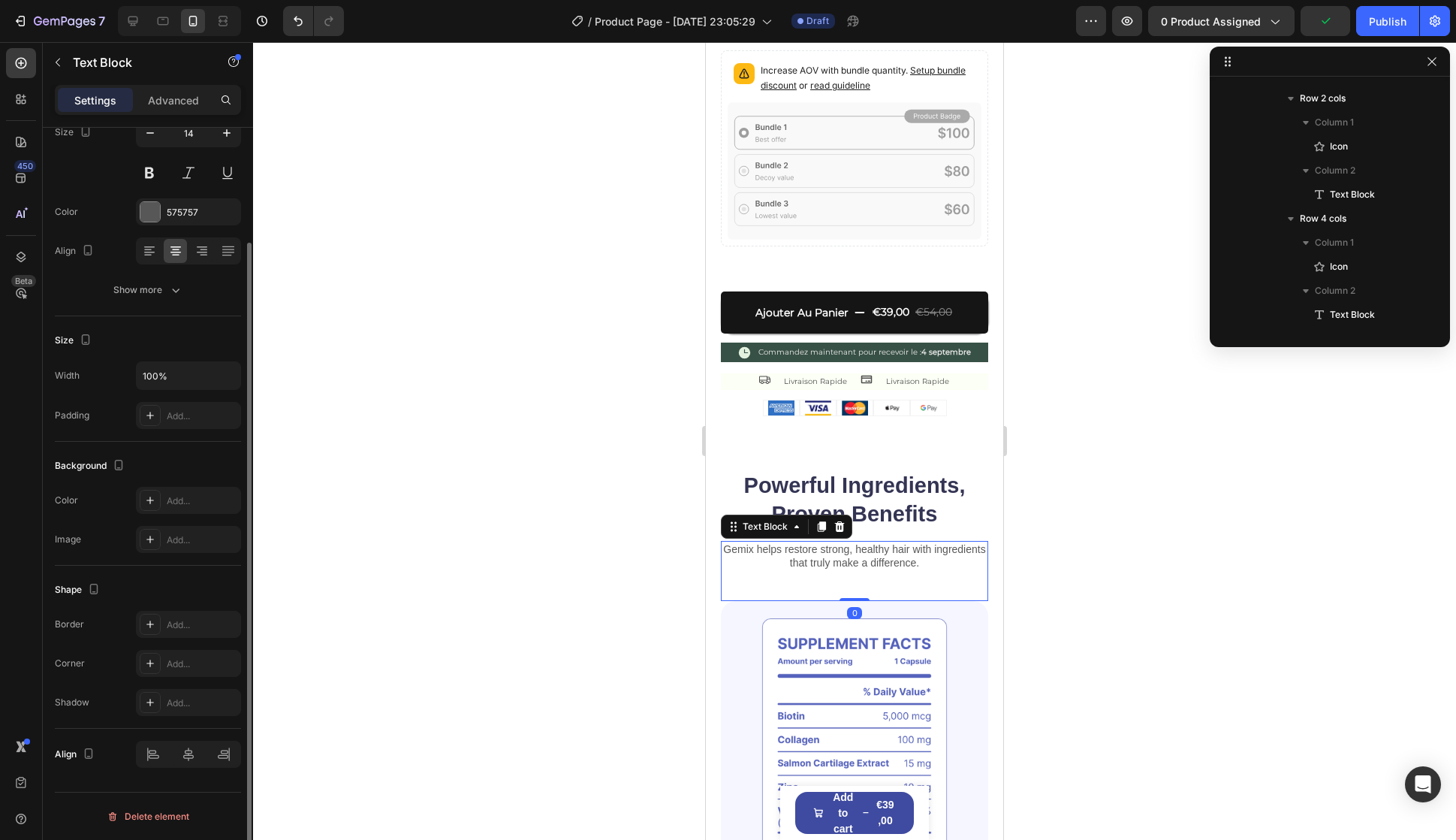
scroll to position [0, 0]
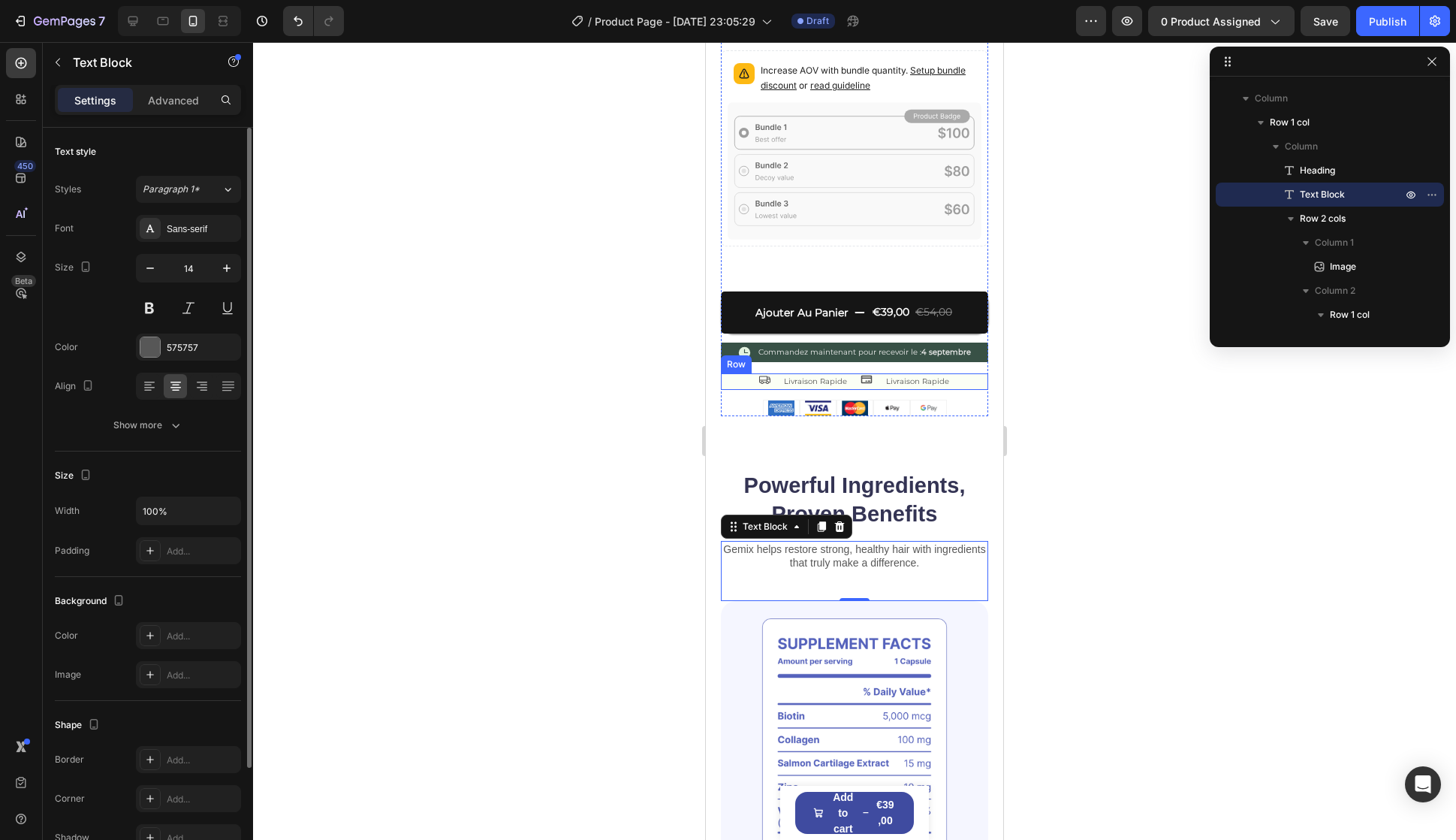
click at [955, 373] on div "Icon Livraison Rapide Text Block Icon Livraison Rapide Text Block Row" at bounding box center [855, 381] width 267 height 17
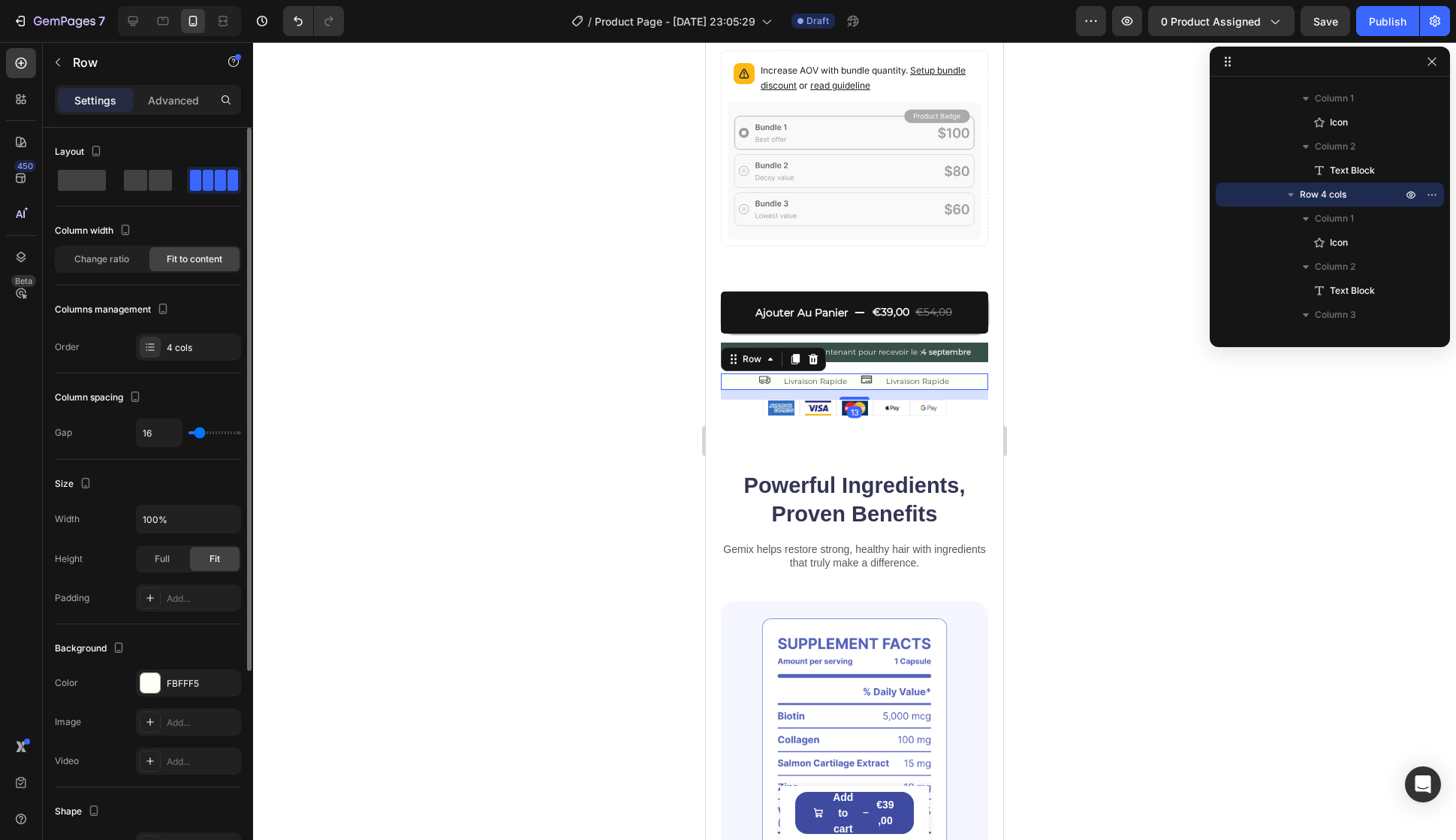
click at [187, 665] on div "Background The changes might be hidden by the video. Color FBFFF5 Image Add... …" at bounding box center [148, 706] width 187 height 163
click at [183, 688] on div "FBFFF5" at bounding box center [188, 683] width 43 height 13
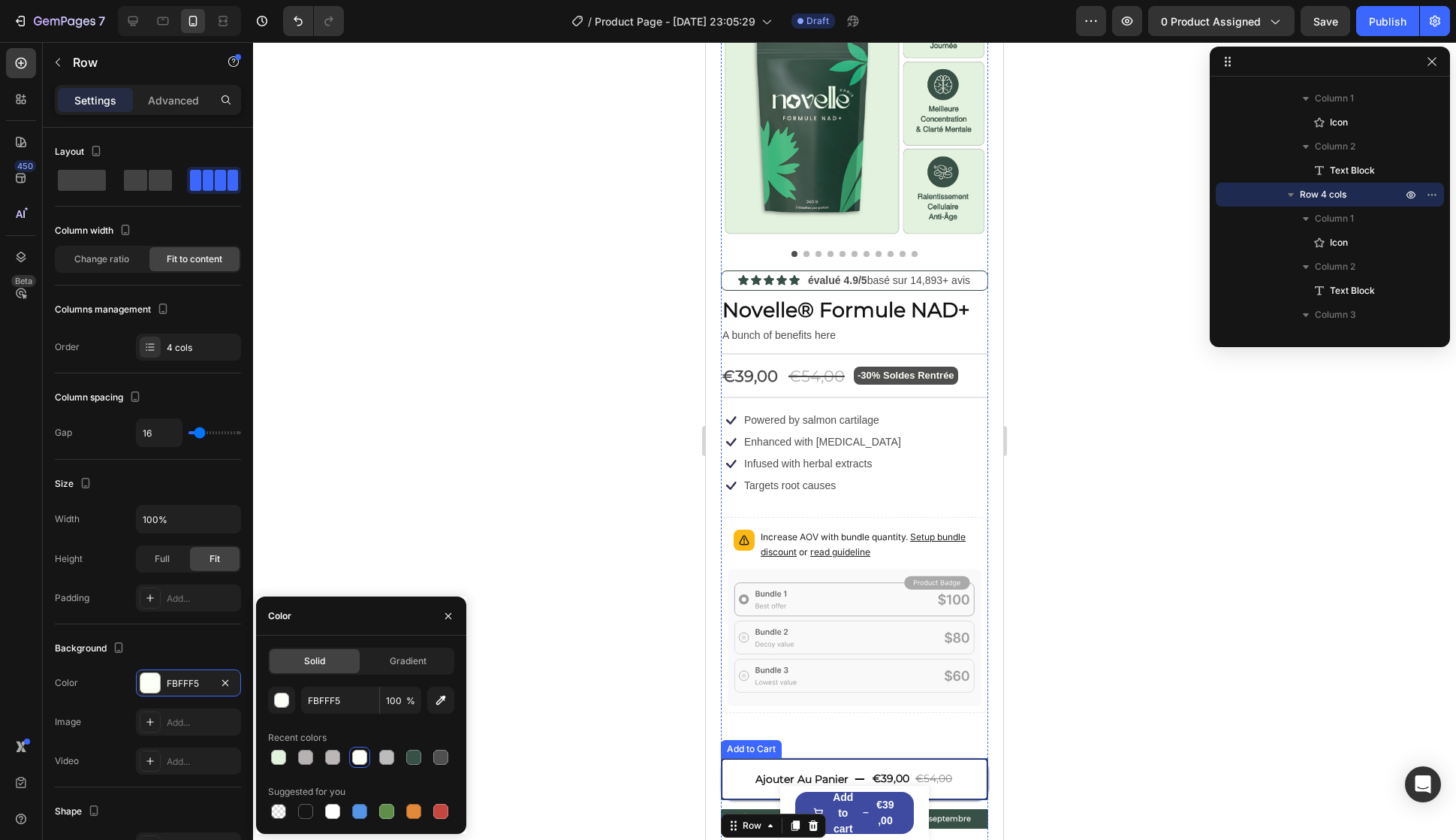
scroll to position [0, 0]
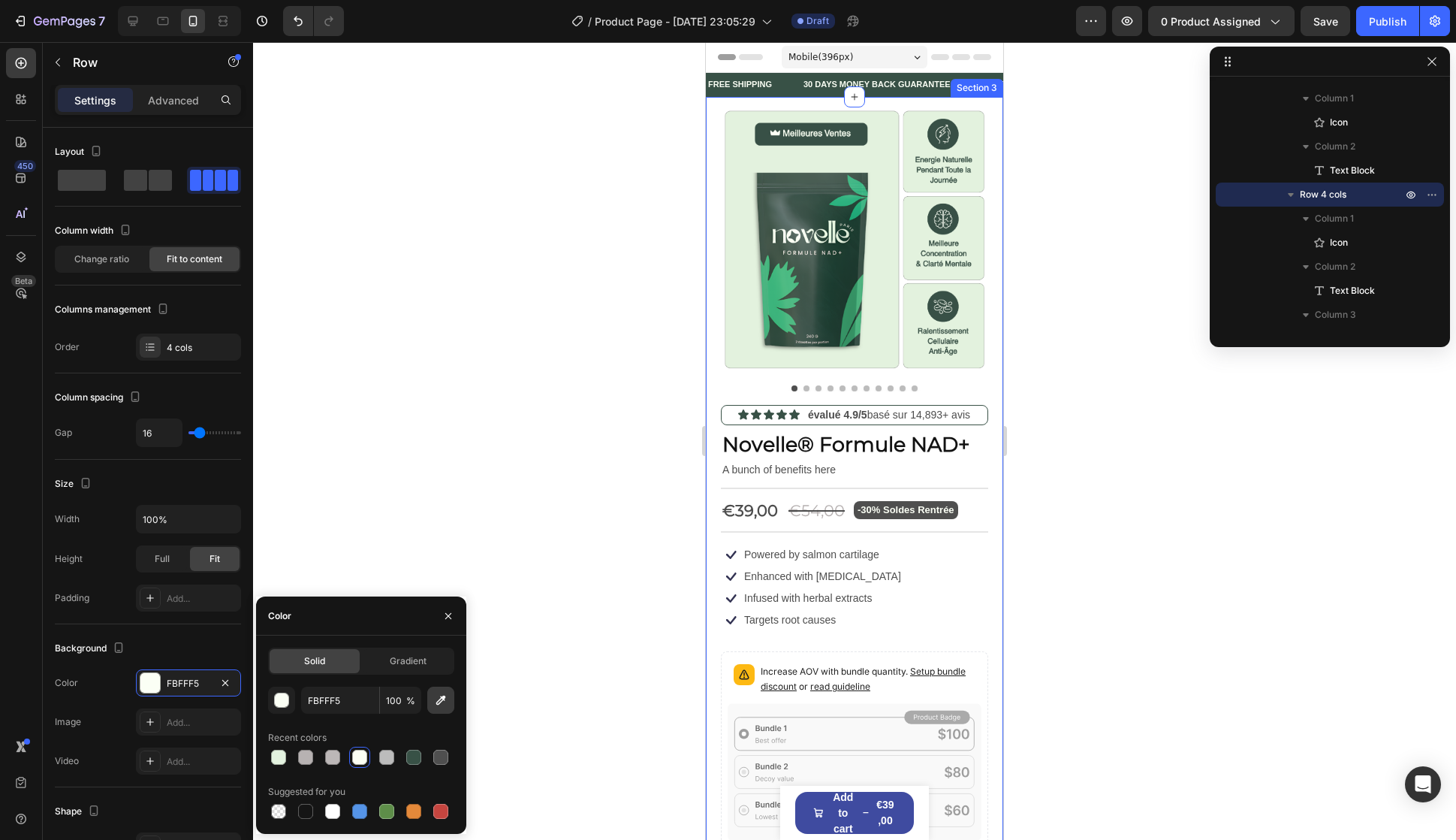
click at [438, 702] on icon "button" at bounding box center [441, 700] width 9 height 9
type input "E3F2DF"
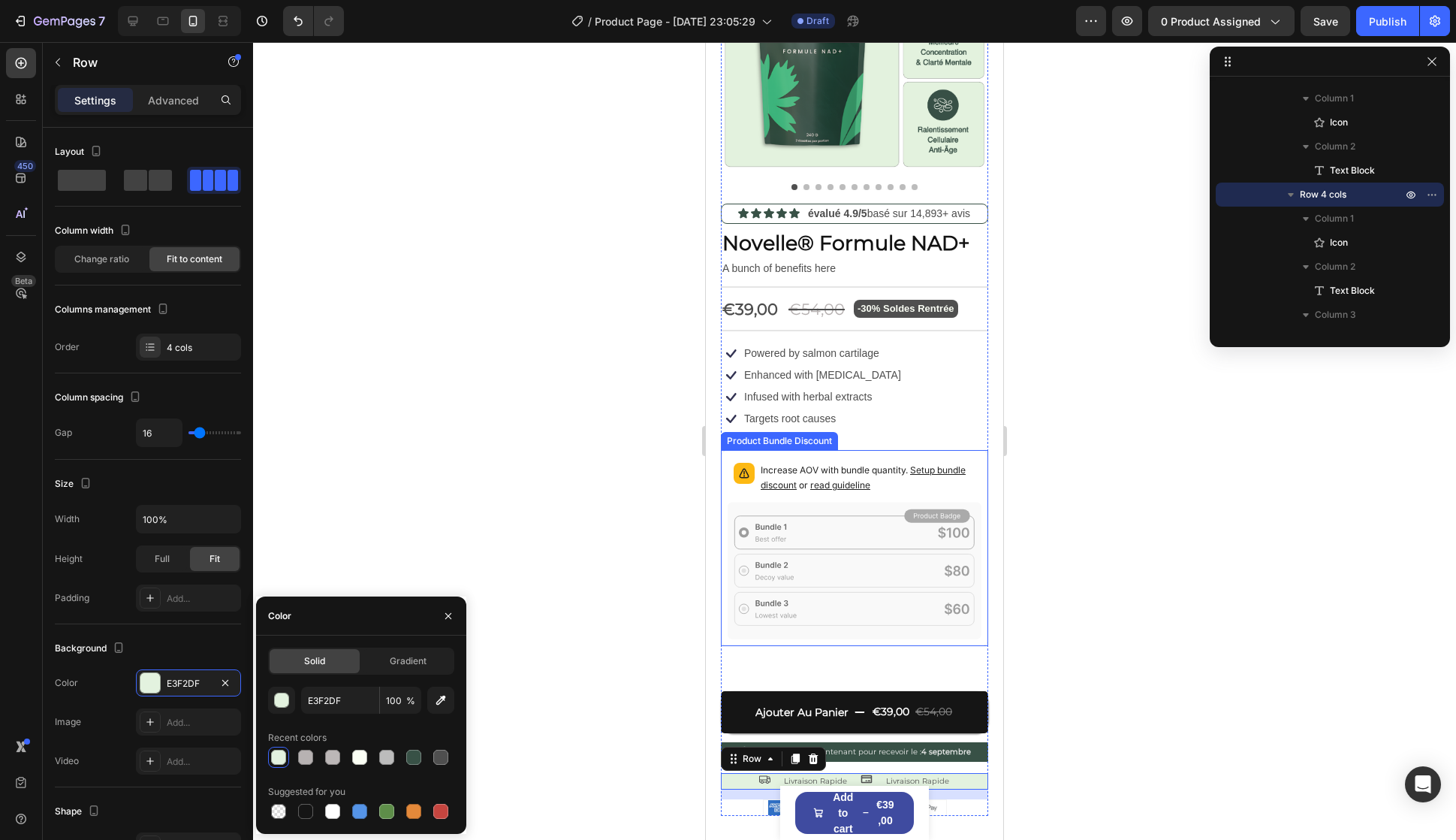
scroll to position [451, 0]
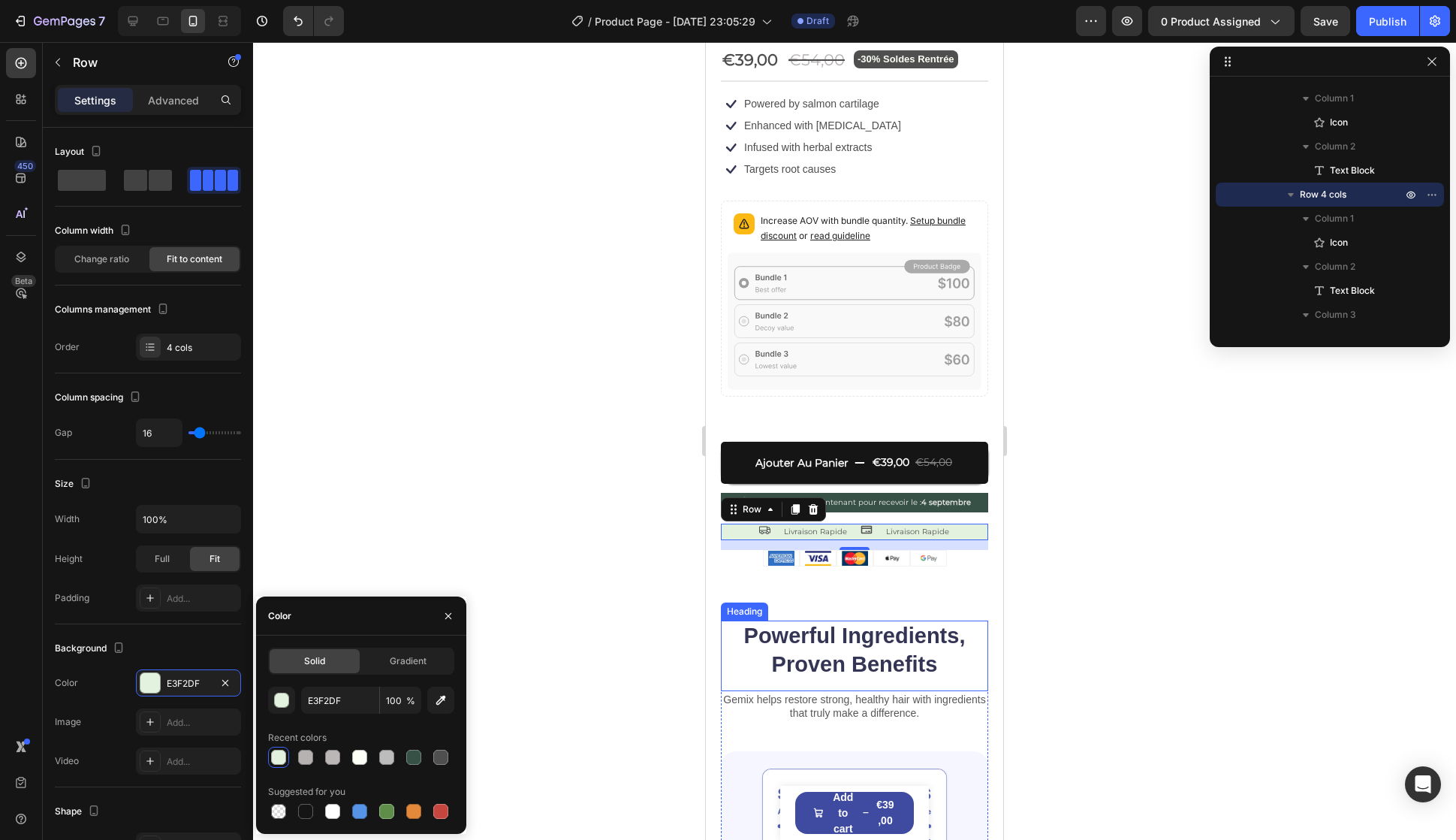
click at [871, 649] on h2 "Powerful Ingredients, Proven Benefits" at bounding box center [855, 649] width 267 height 59
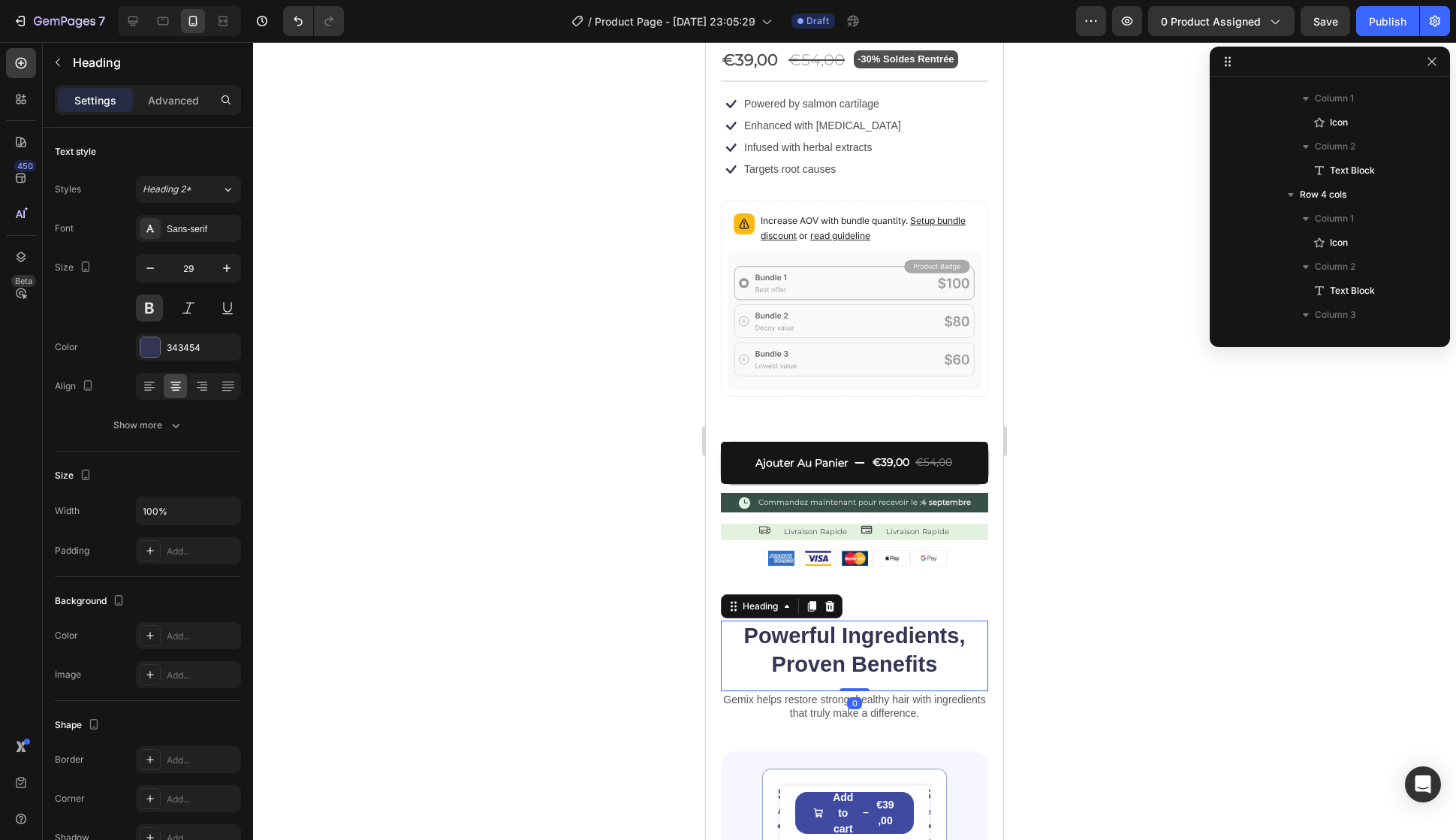
scroll to position [2087, 0]
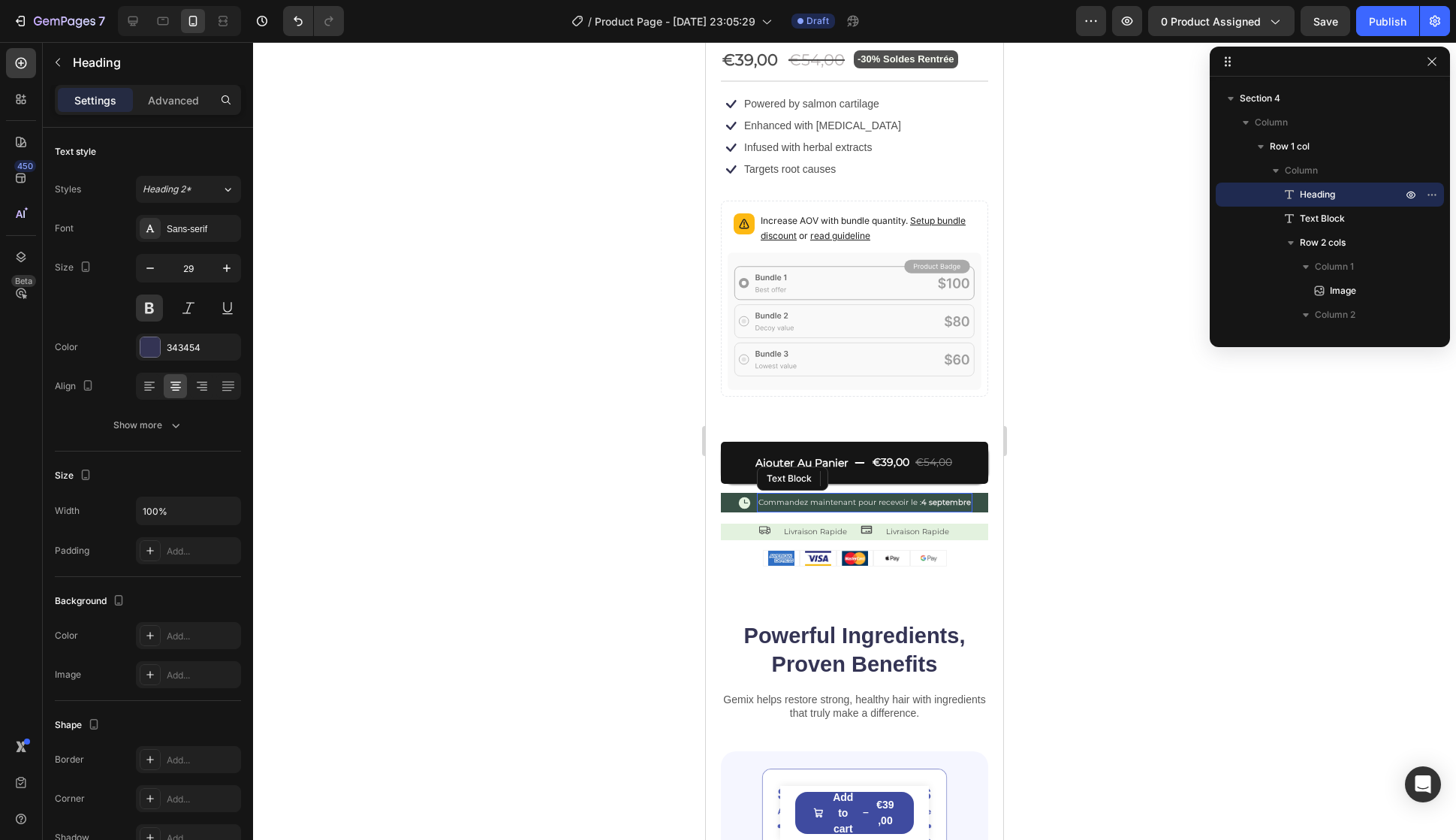
click at [954, 494] on div "Commandez maintenant pour recevoir le : 4 septembre" at bounding box center [864, 502] width 216 height 17
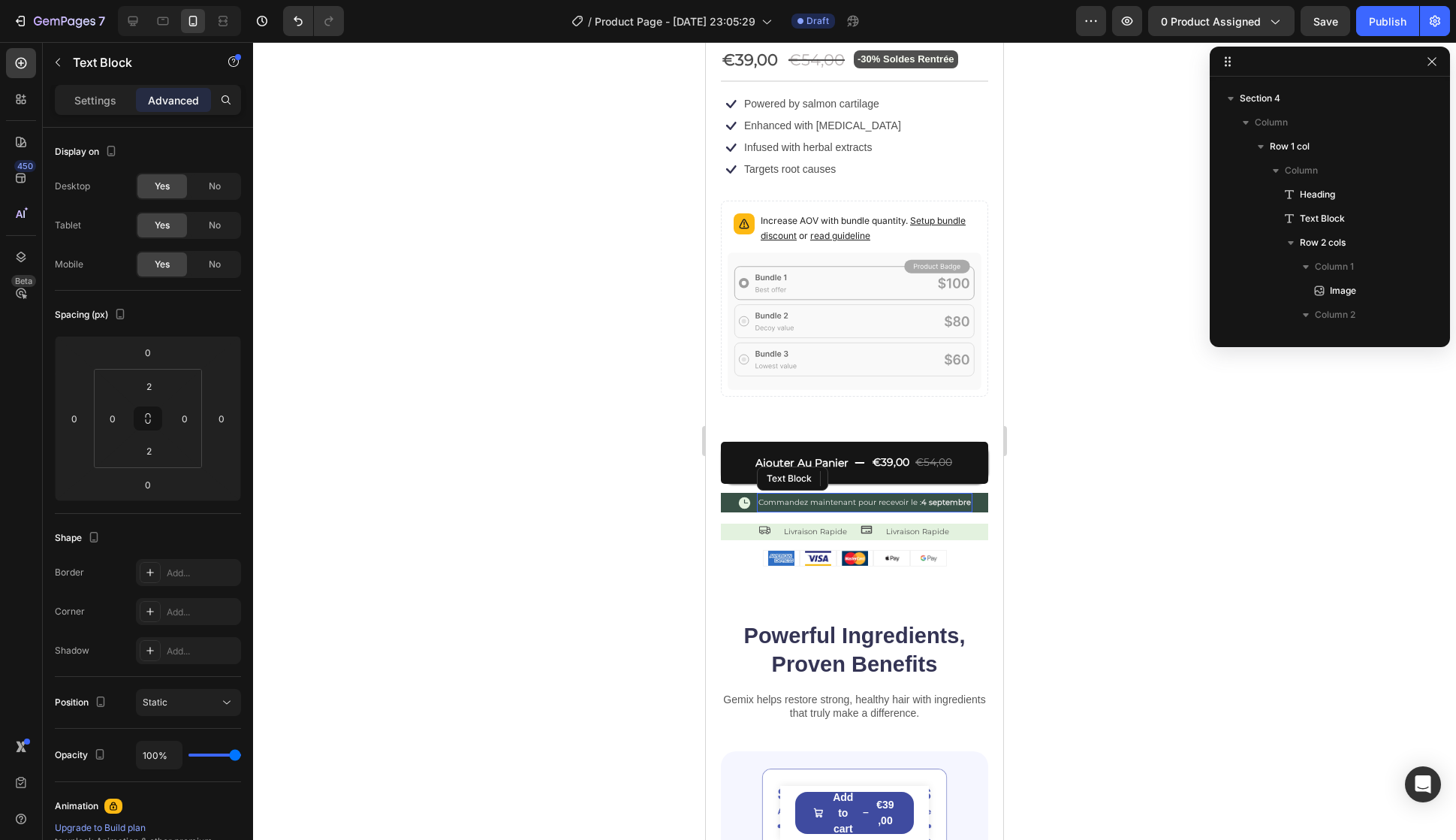
scroll to position [1486, 0]
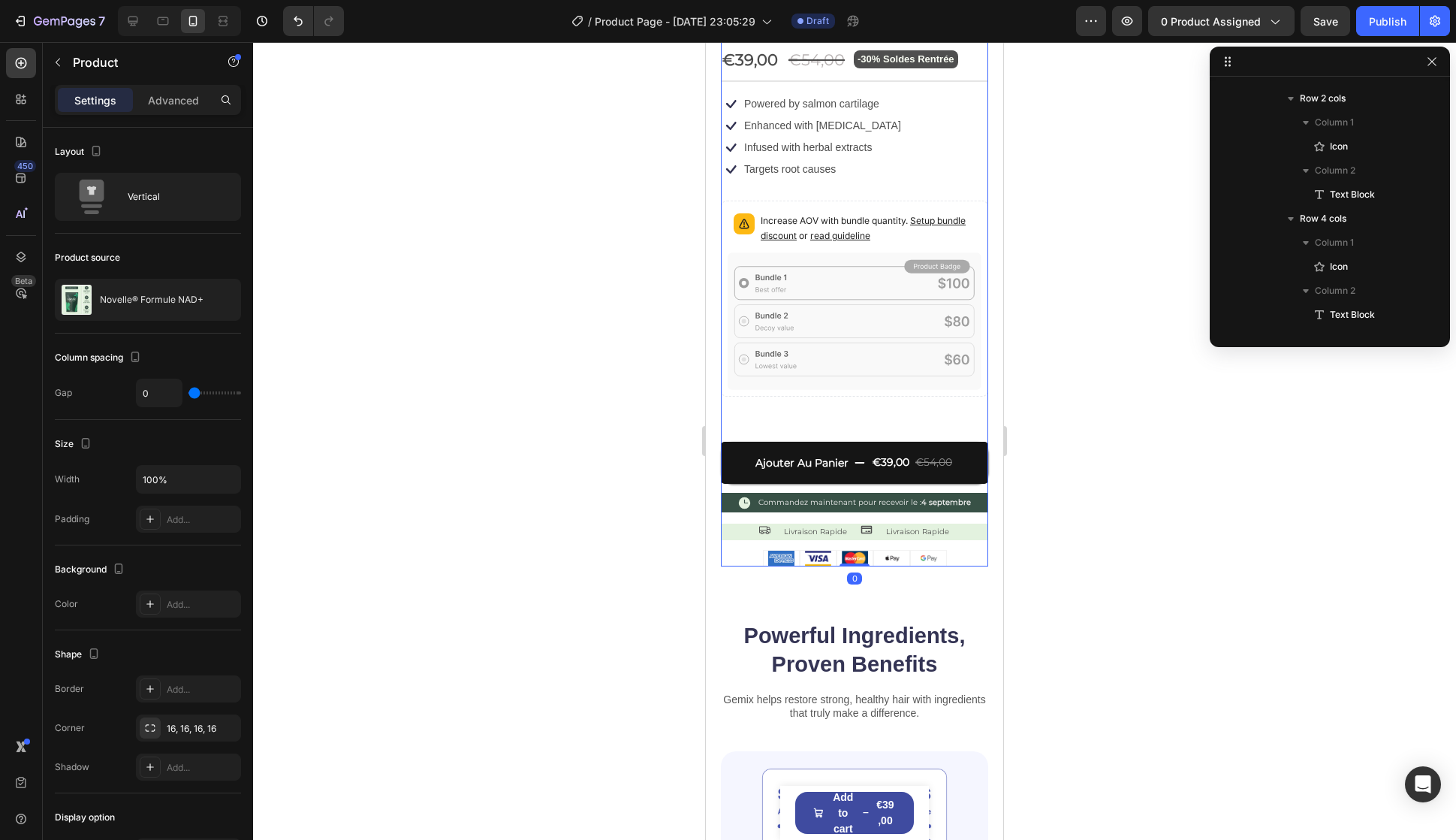
click at [922, 505] on div "Icon Icon Icon Icon Icon Icon List évalué 4.9/5 basé sur 14,893+ avis Text Bloc…" at bounding box center [855, 260] width 267 height 613
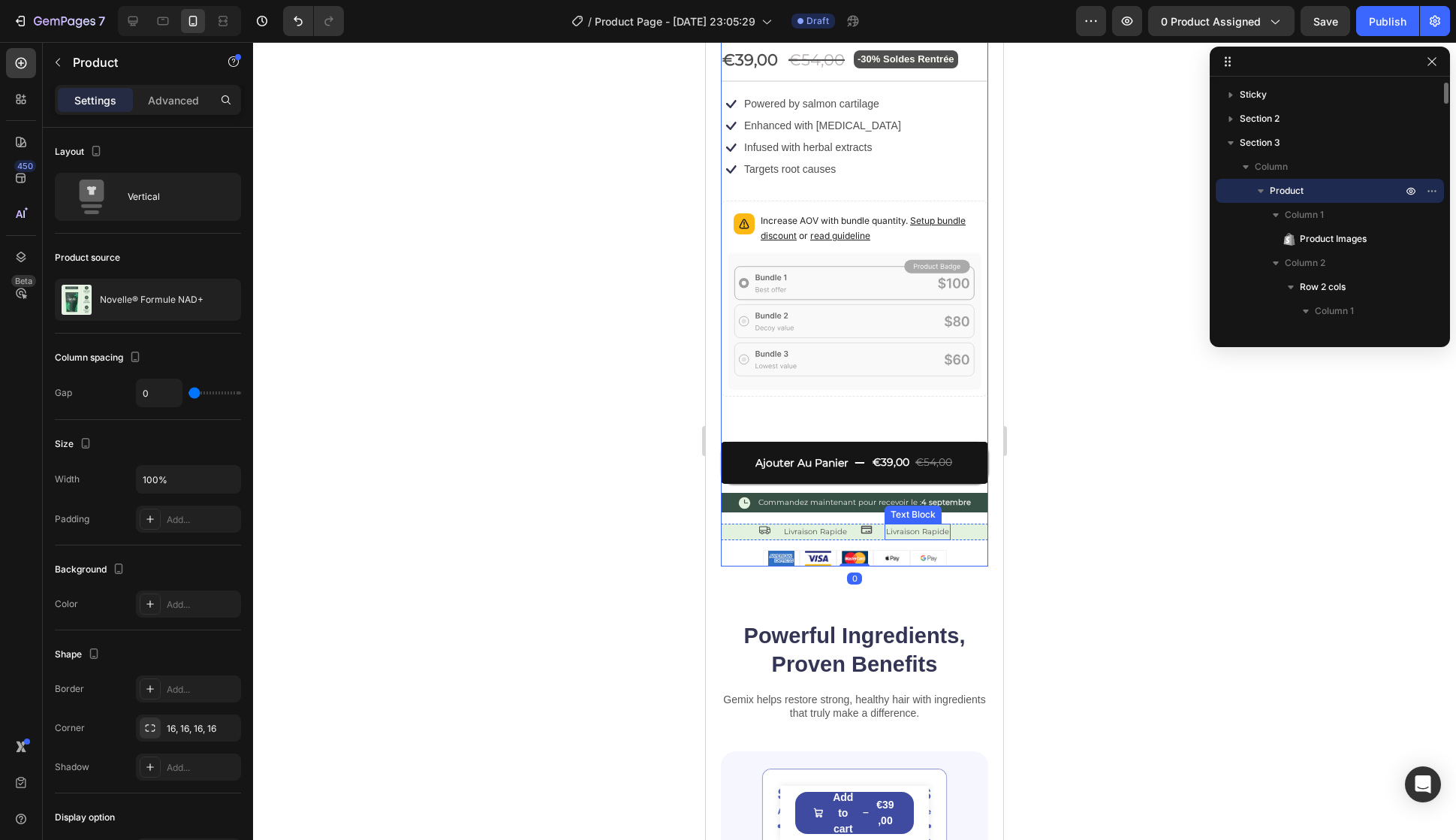
click at [918, 525] on p "Livraison Rapide" at bounding box center [918, 532] width 63 height 13
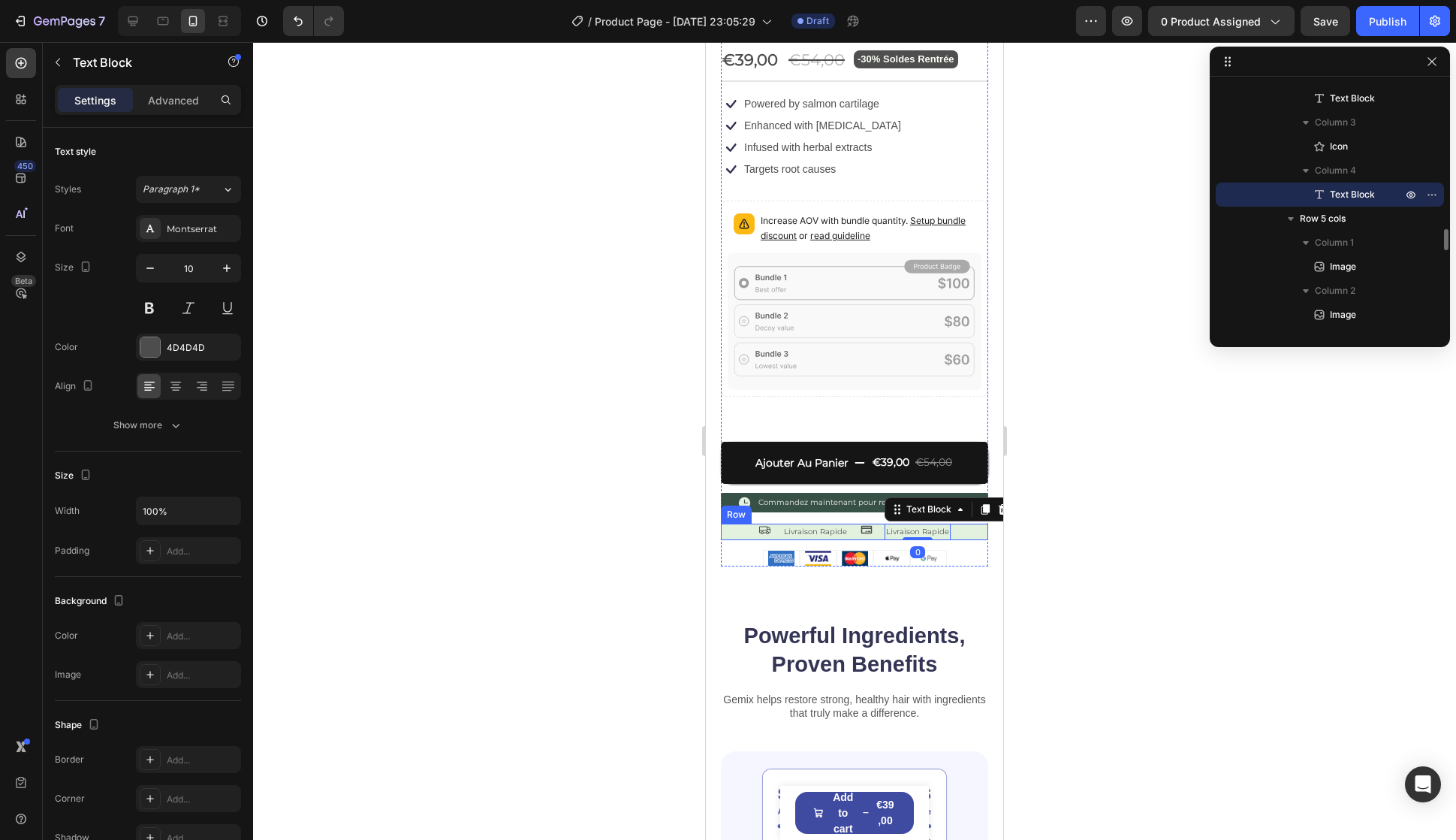
click at [965, 524] on div "Icon Livraison Rapide Text Block Icon Livraison Rapide Text Block 0 Row" at bounding box center [855, 532] width 267 height 17
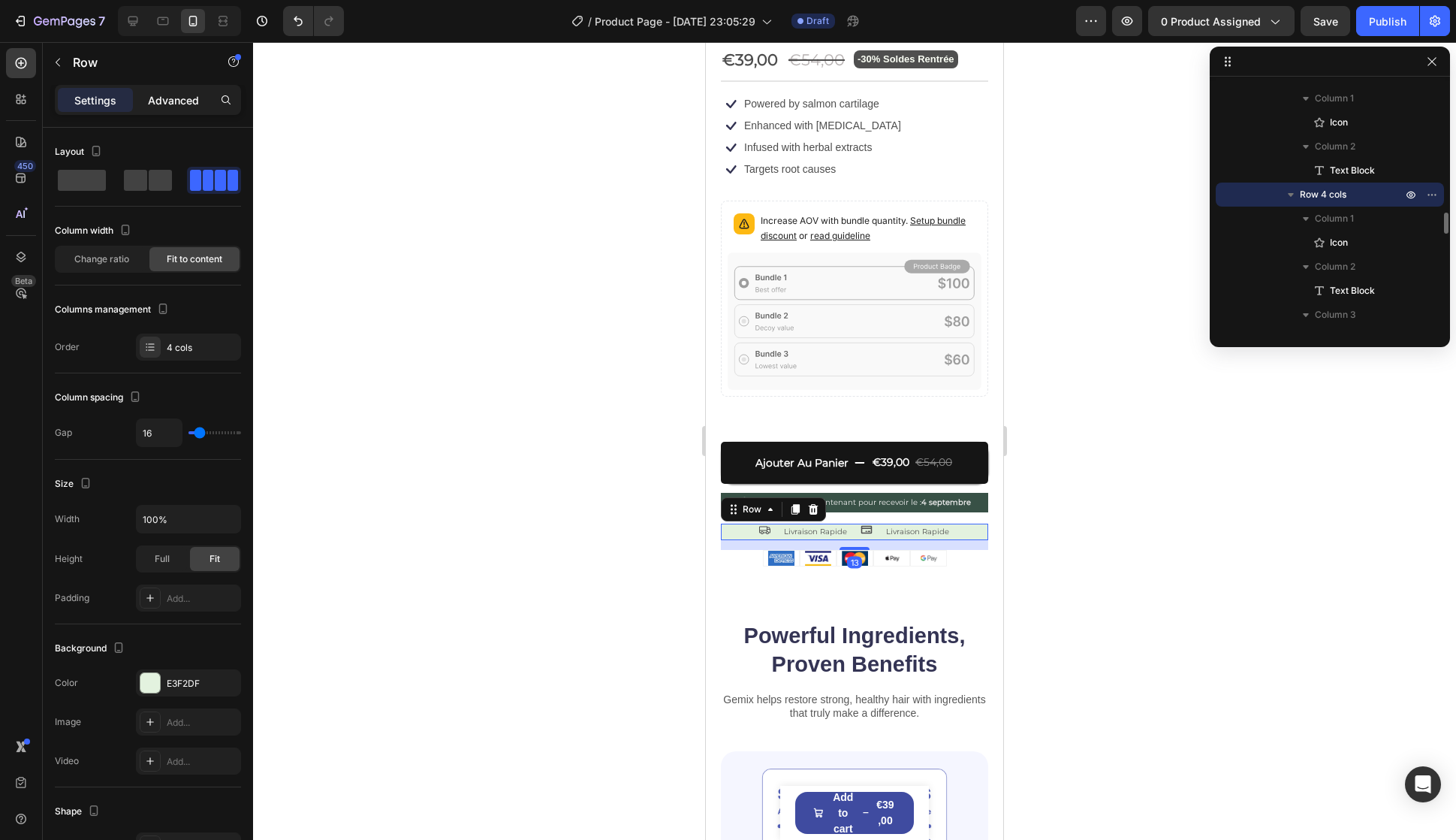
click at [156, 106] on p "Advanced" at bounding box center [173, 100] width 51 height 16
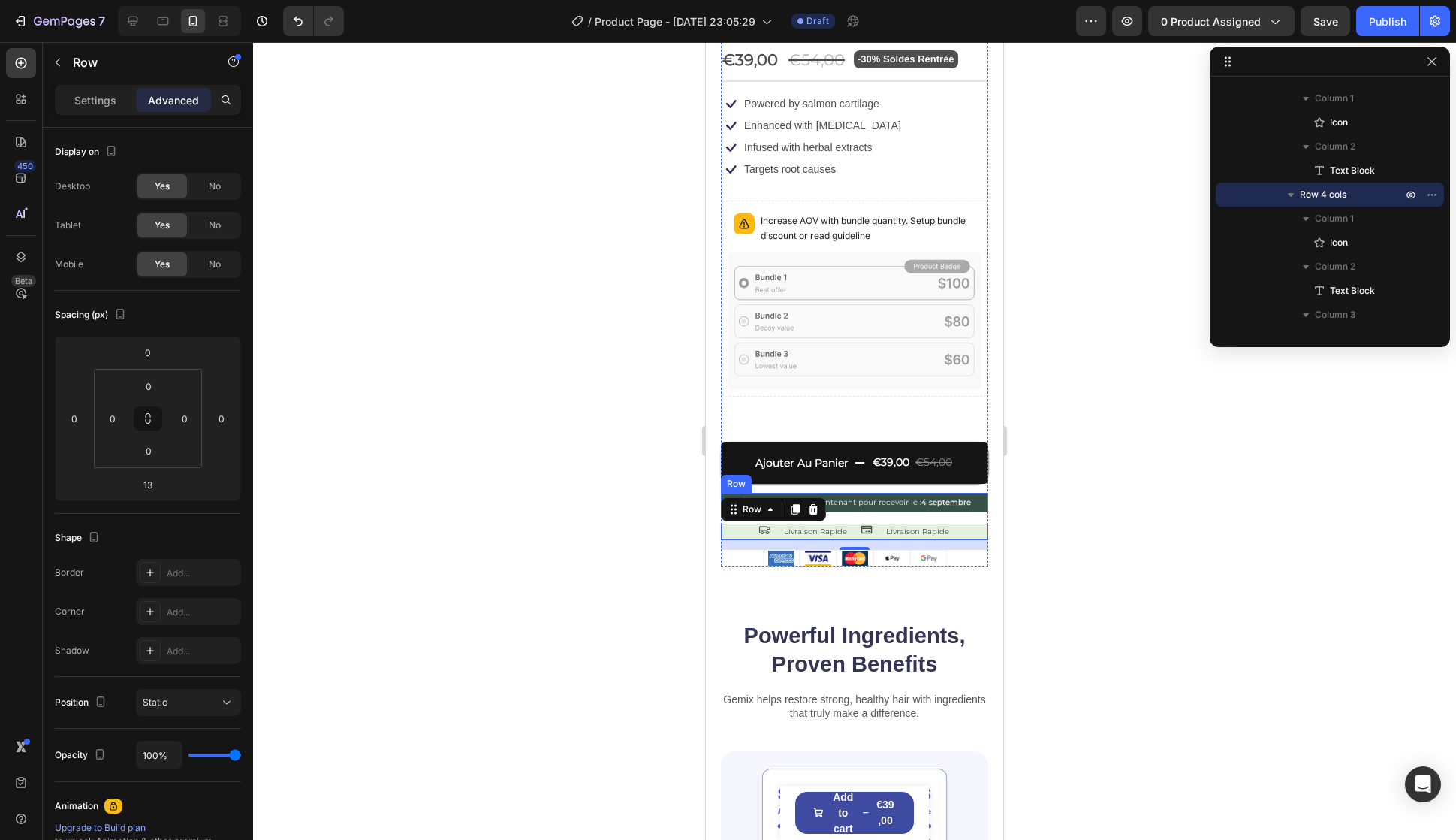
click at [970, 493] on div "Icon Commandez maintenant pour recevoir le : 4 septembre Text Block Row" at bounding box center [855, 502] width 267 height 20
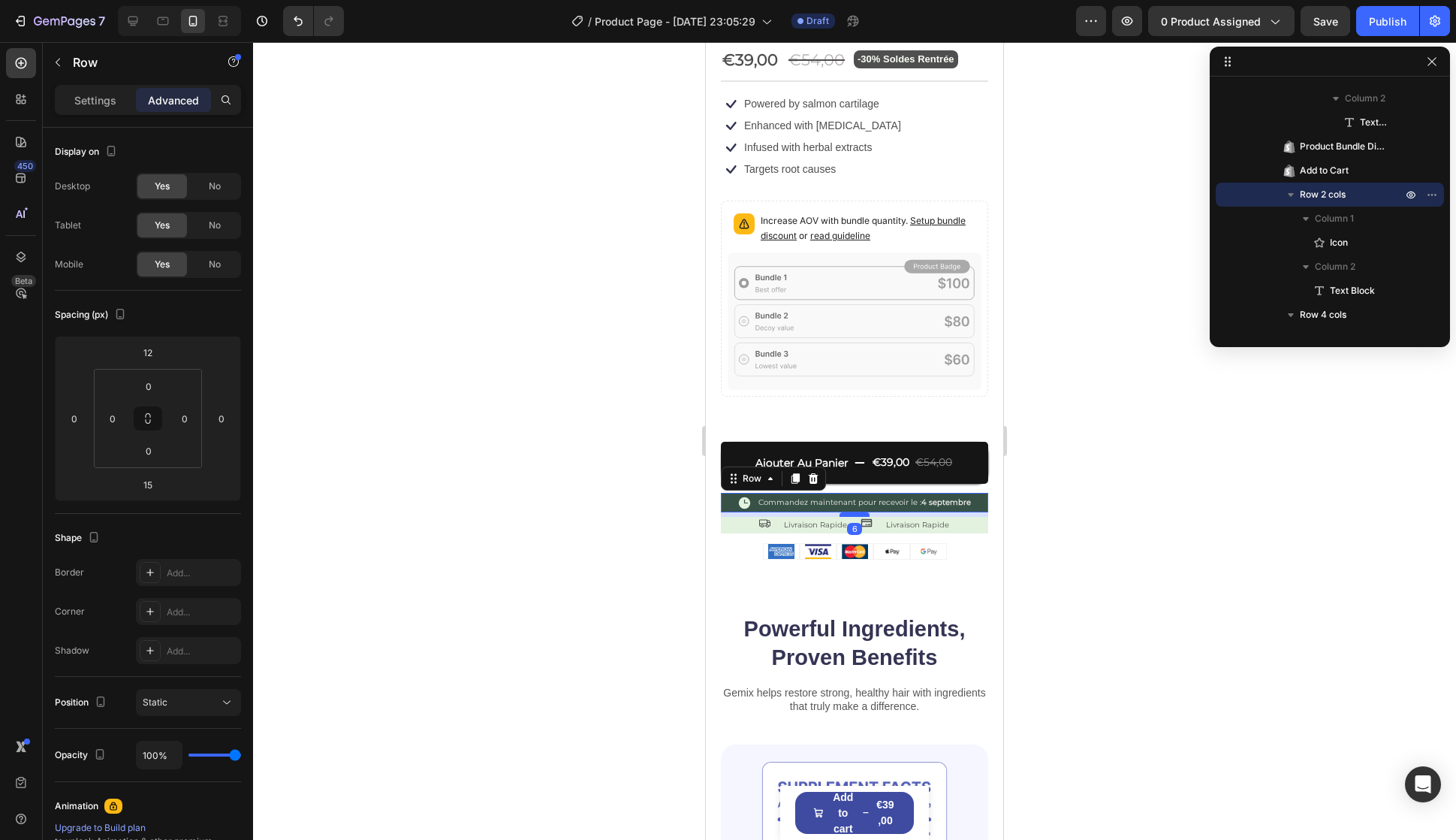
drag, startPoint x: 850, startPoint y: 504, endPoint x: 858, endPoint y: 498, distance: 10.0
click at [858, 513] on div at bounding box center [855, 515] width 30 height 5
type input "6"
click at [967, 581] on div "Product Images Icon Icon Icon Icon Icon Icon List évalué 4.9/5 basé sur 14,893+…" at bounding box center [855, 131] width 297 height 968
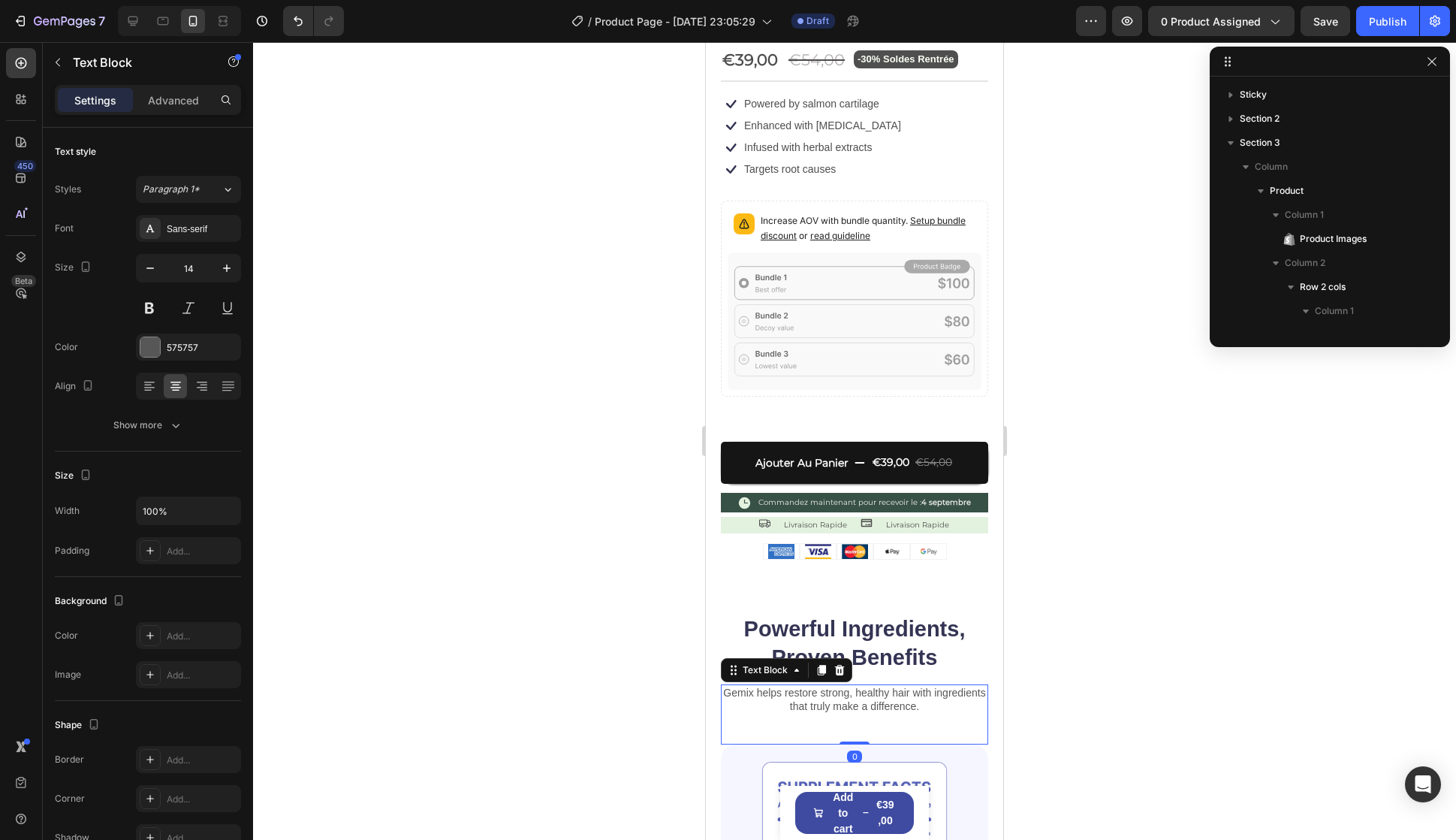
click at [925, 714] on div "Gemix helps restore strong, healthy hair with ingredients that truly make a dif…" at bounding box center [855, 714] width 267 height 60
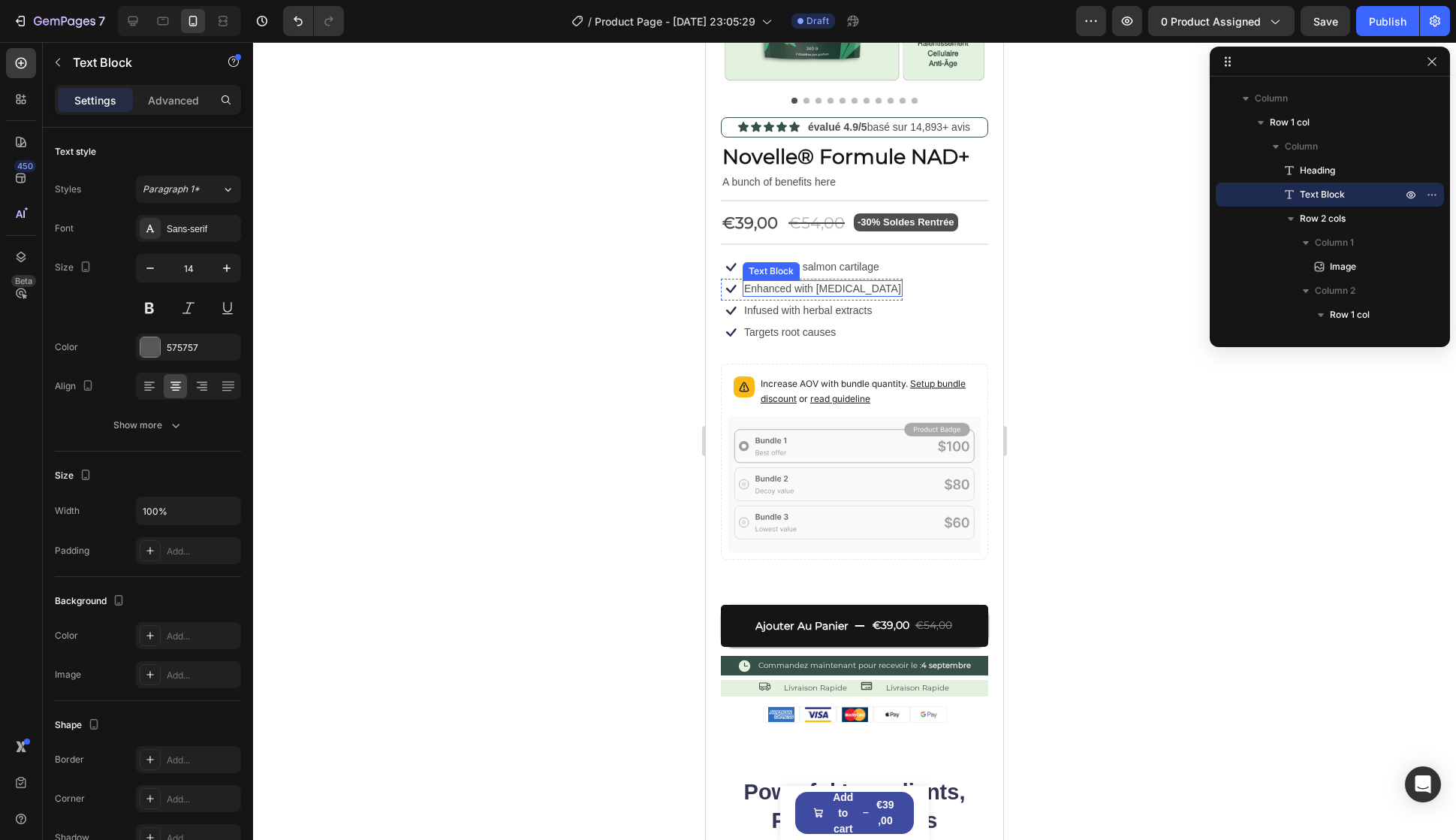
scroll to position [526, 0]
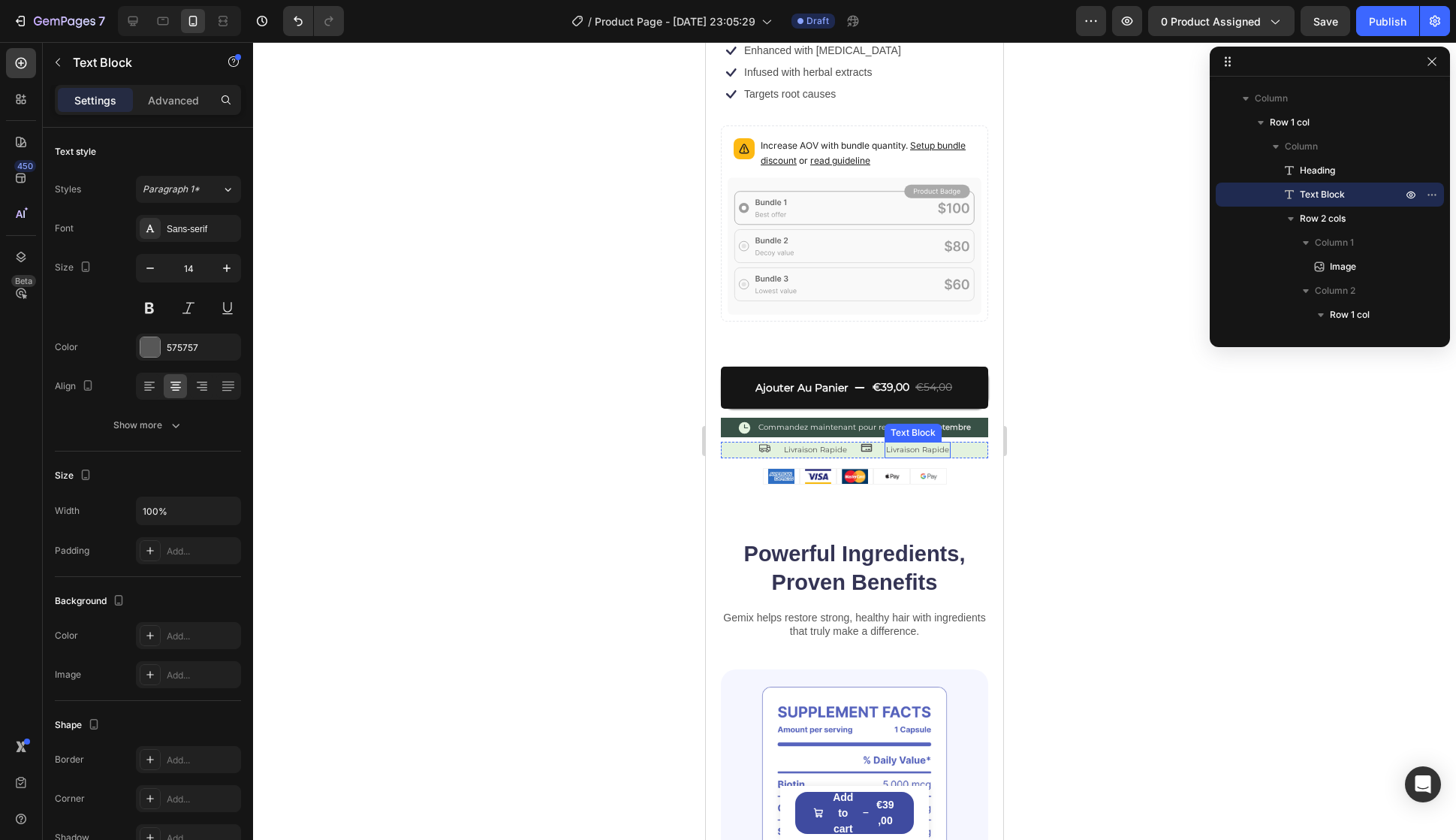
click at [909, 443] on p "Livraison Rapide" at bounding box center [918, 449] width 63 height 13
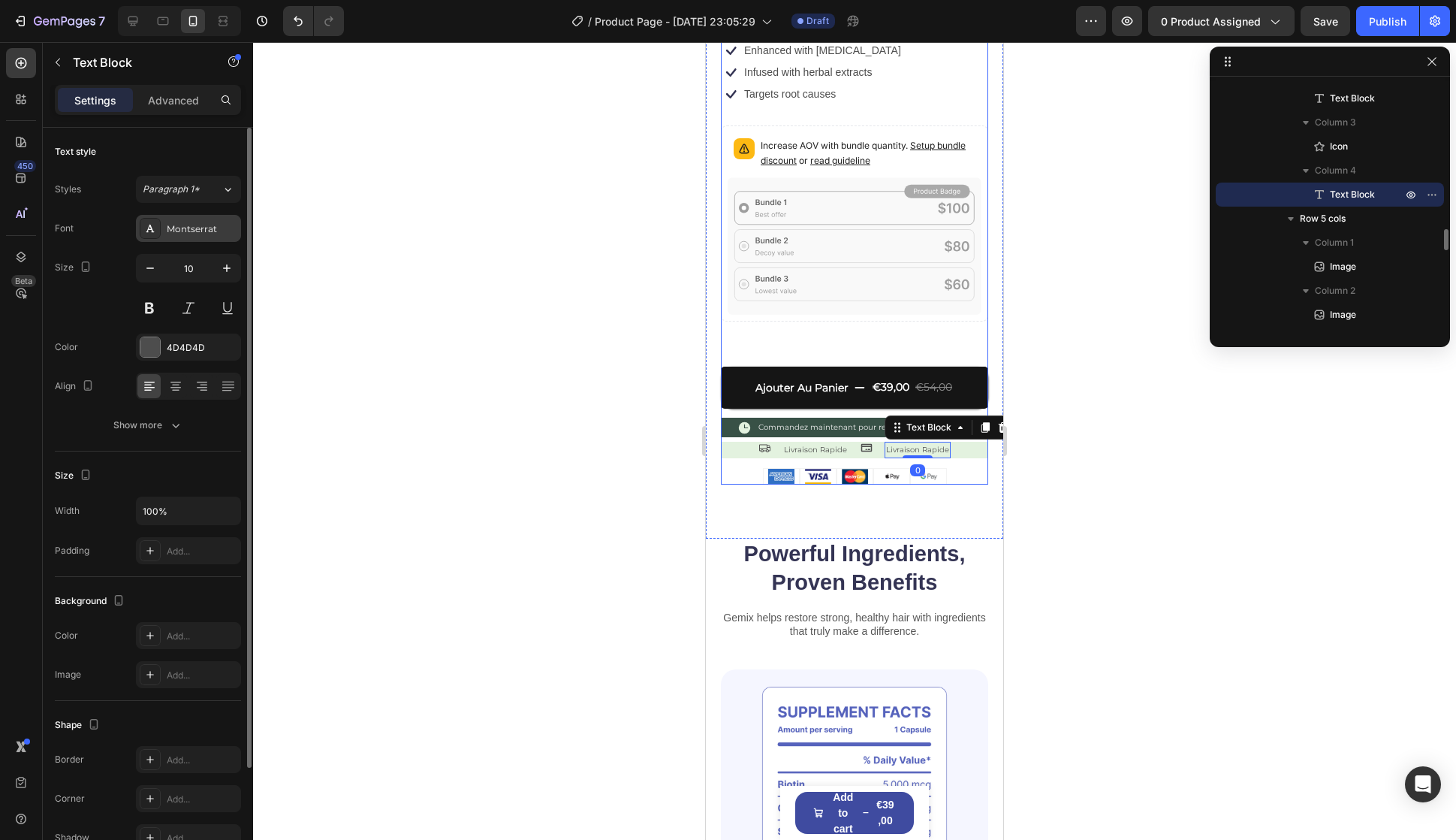
click at [199, 230] on div "Montserrat" at bounding box center [202, 229] width 70 height 13
click at [150, 303] on button at bounding box center [149, 308] width 27 height 27
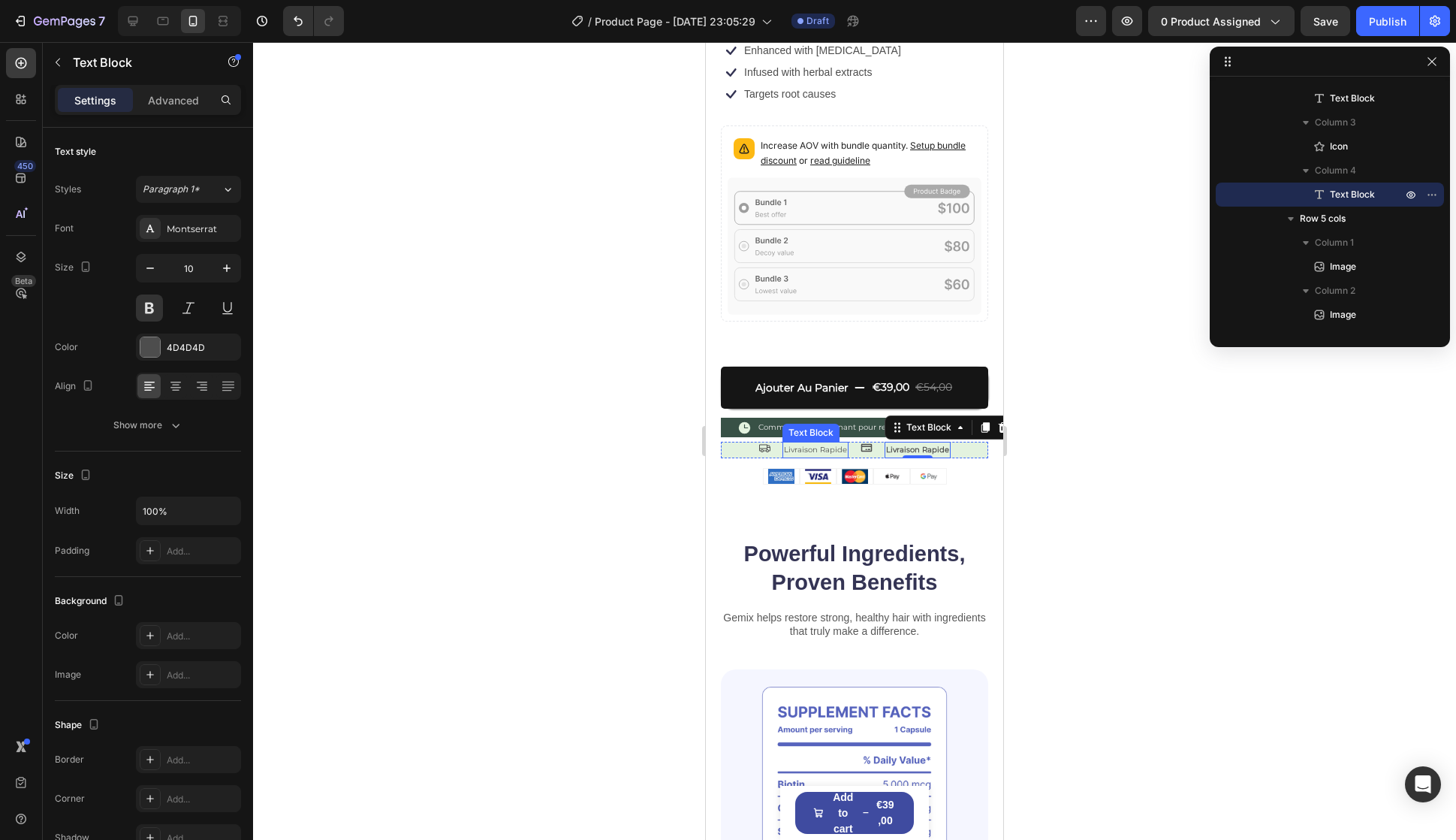
click at [793, 443] on p "Livraison Rapide" at bounding box center [815, 449] width 63 height 13
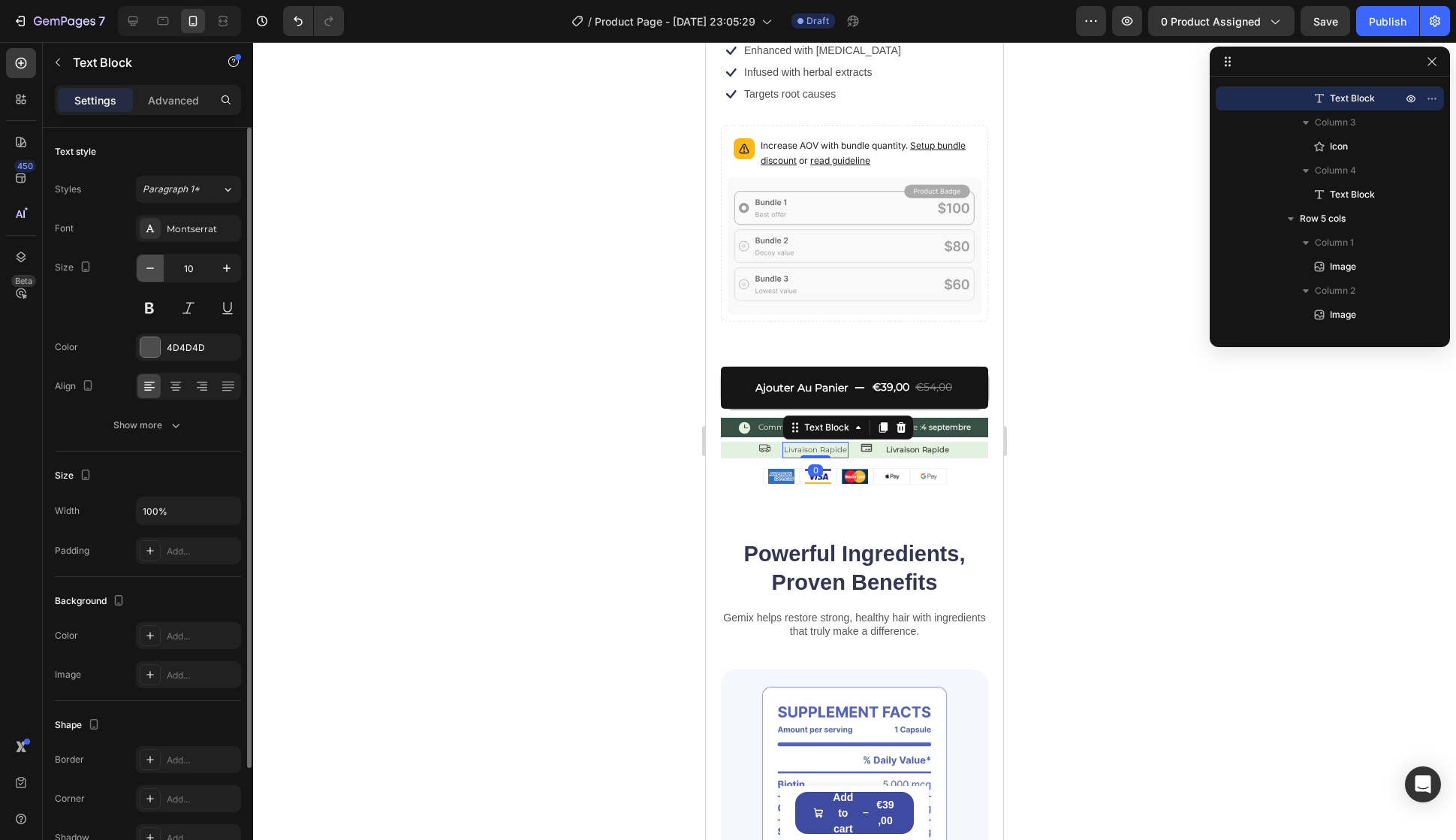
click at [157, 258] on button "button" at bounding box center [150, 268] width 27 height 27
type input "9"
click at [153, 301] on button at bounding box center [149, 308] width 27 height 27
click at [815, 562] on h2 "Powerful Ingredients, Proven Benefits" at bounding box center [855, 568] width 267 height 59
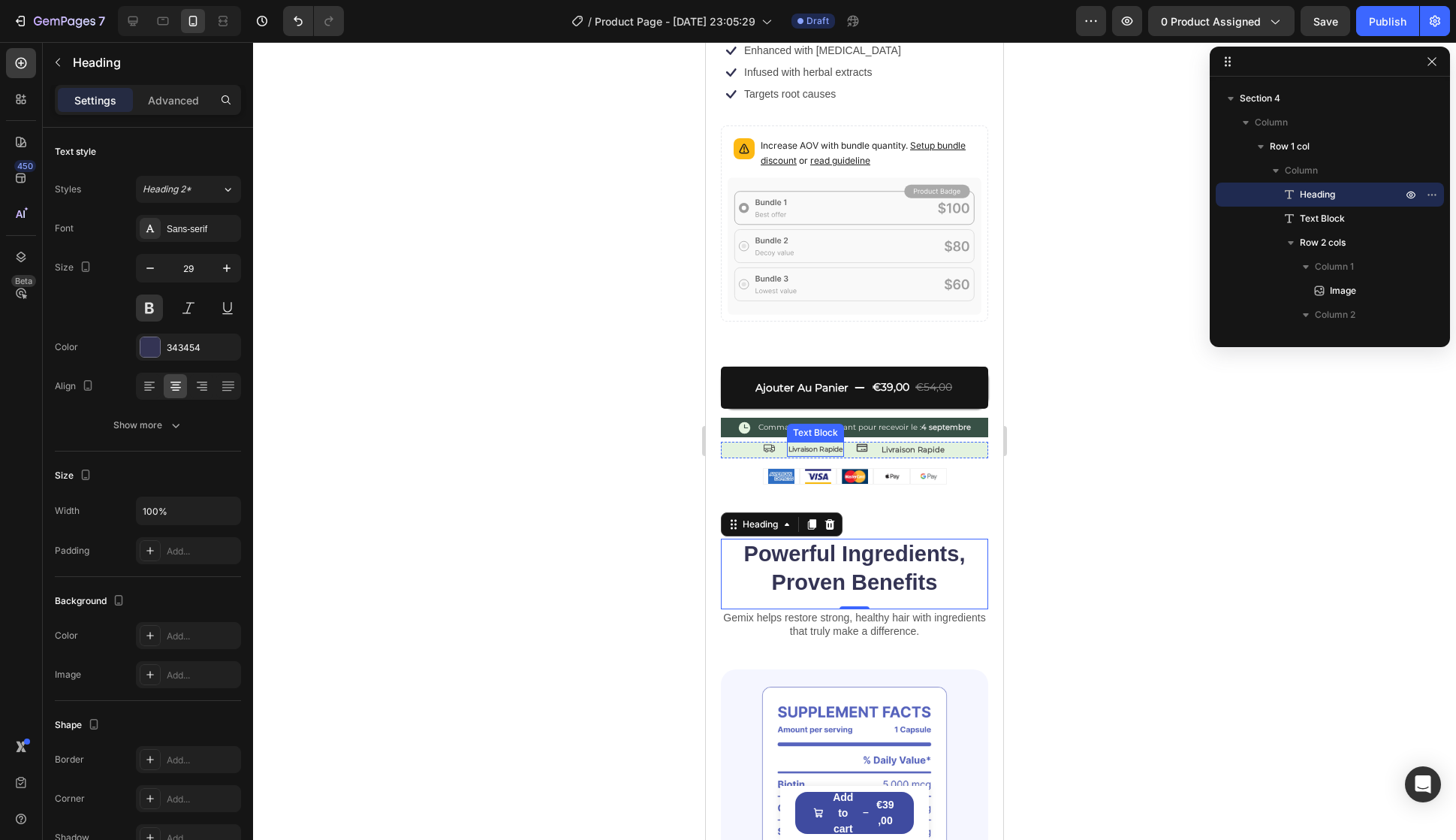
click at [789, 443] on p "Livraison Rapide" at bounding box center [815, 448] width 54 height 12
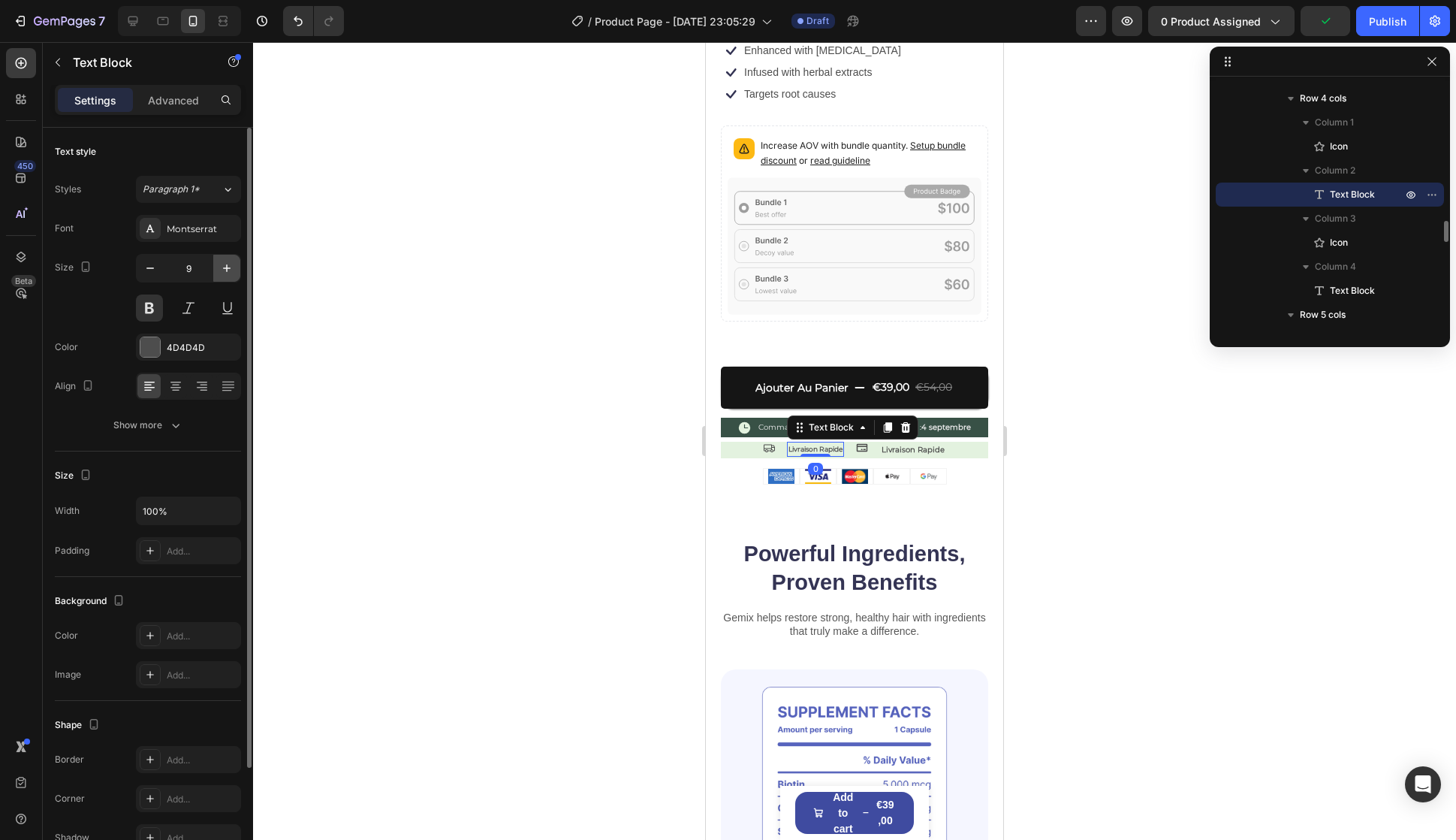
click at [231, 269] on icon "button" at bounding box center [226, 268] width 15 height 15
type input "10"
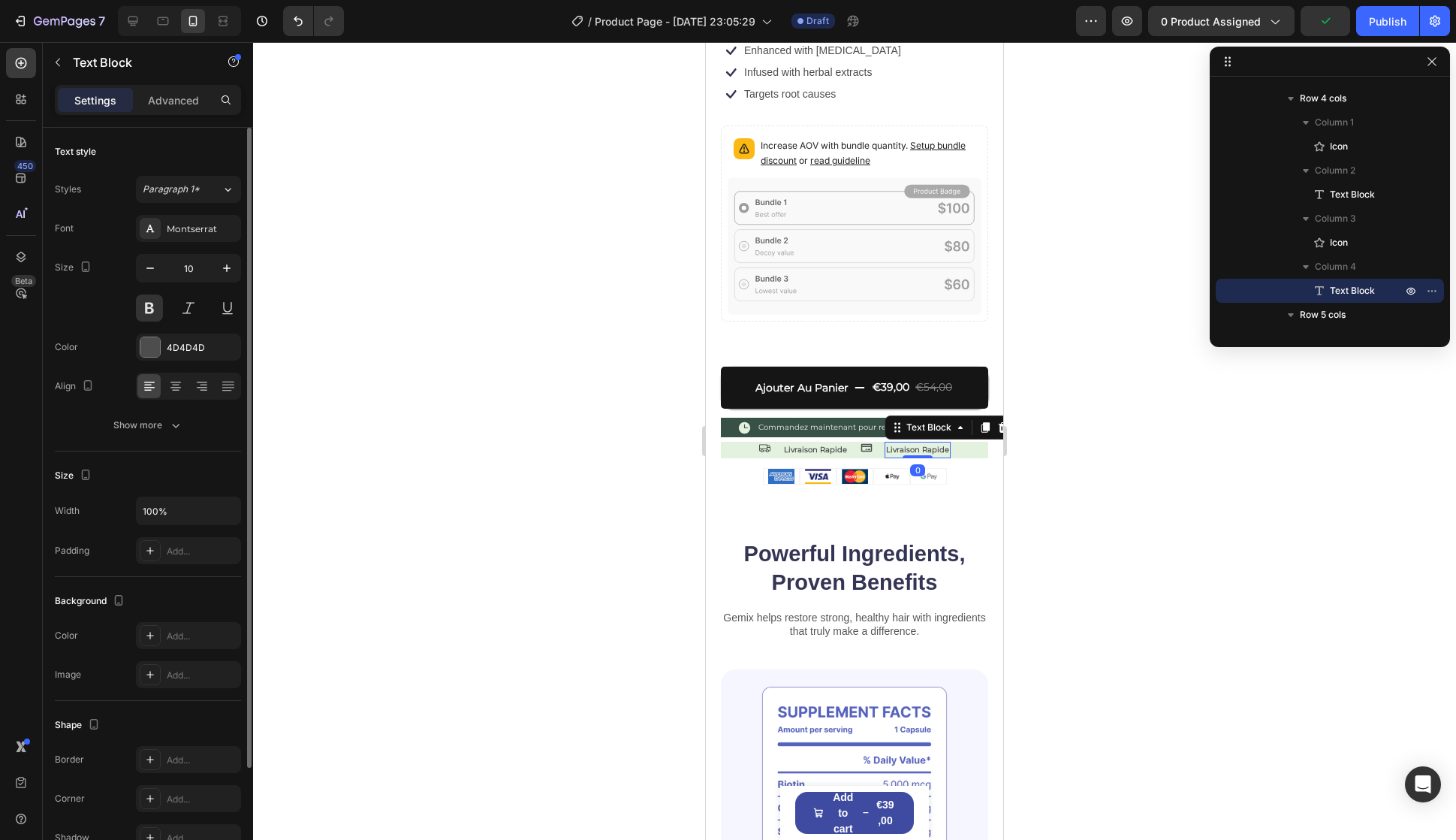
click at [926, 443] on p "Livraison Rapide" at bounding box center [918, 449] width 63 height 13
click at [798, 443] on p "Livraison Rapide" at bounding box center [815, 449] width 63 height 13
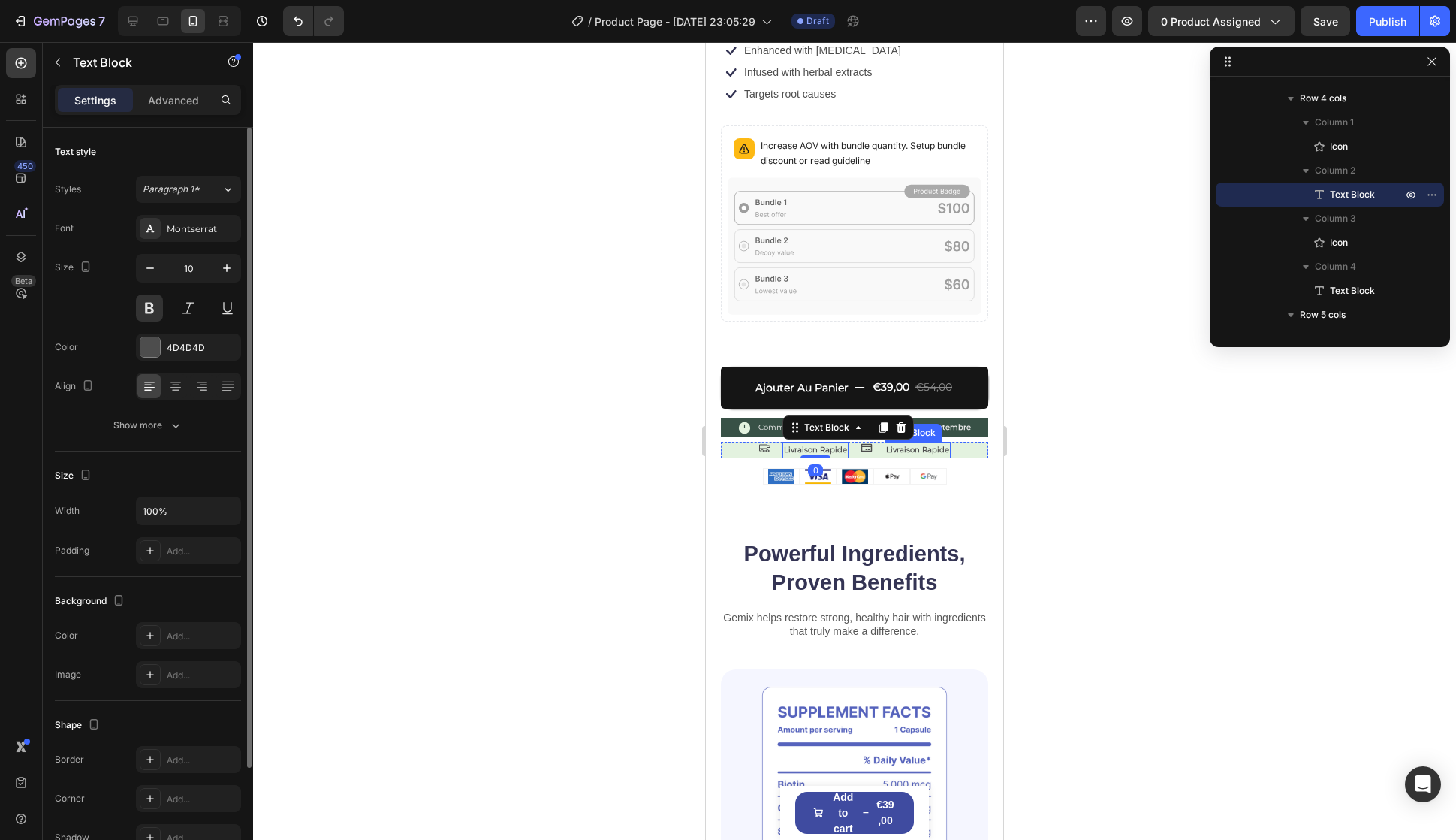
click at [893, 443] on p "Livraison Rapide" at bounding box center [918, 449] width 63 height 13
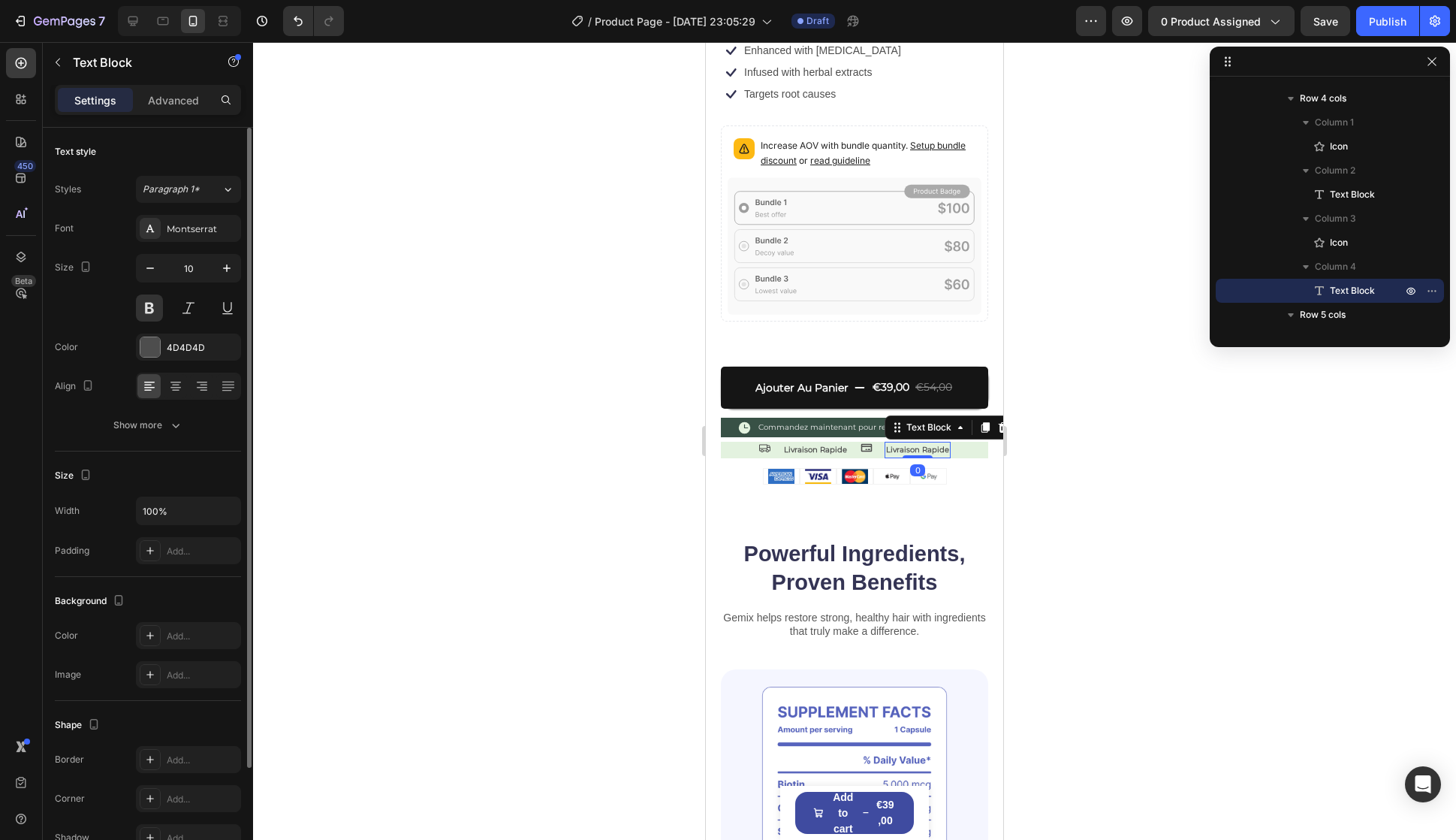
click at [928, 443] on p "Livraison Rapide" at bounding box center [918, 449] width 63 height 13
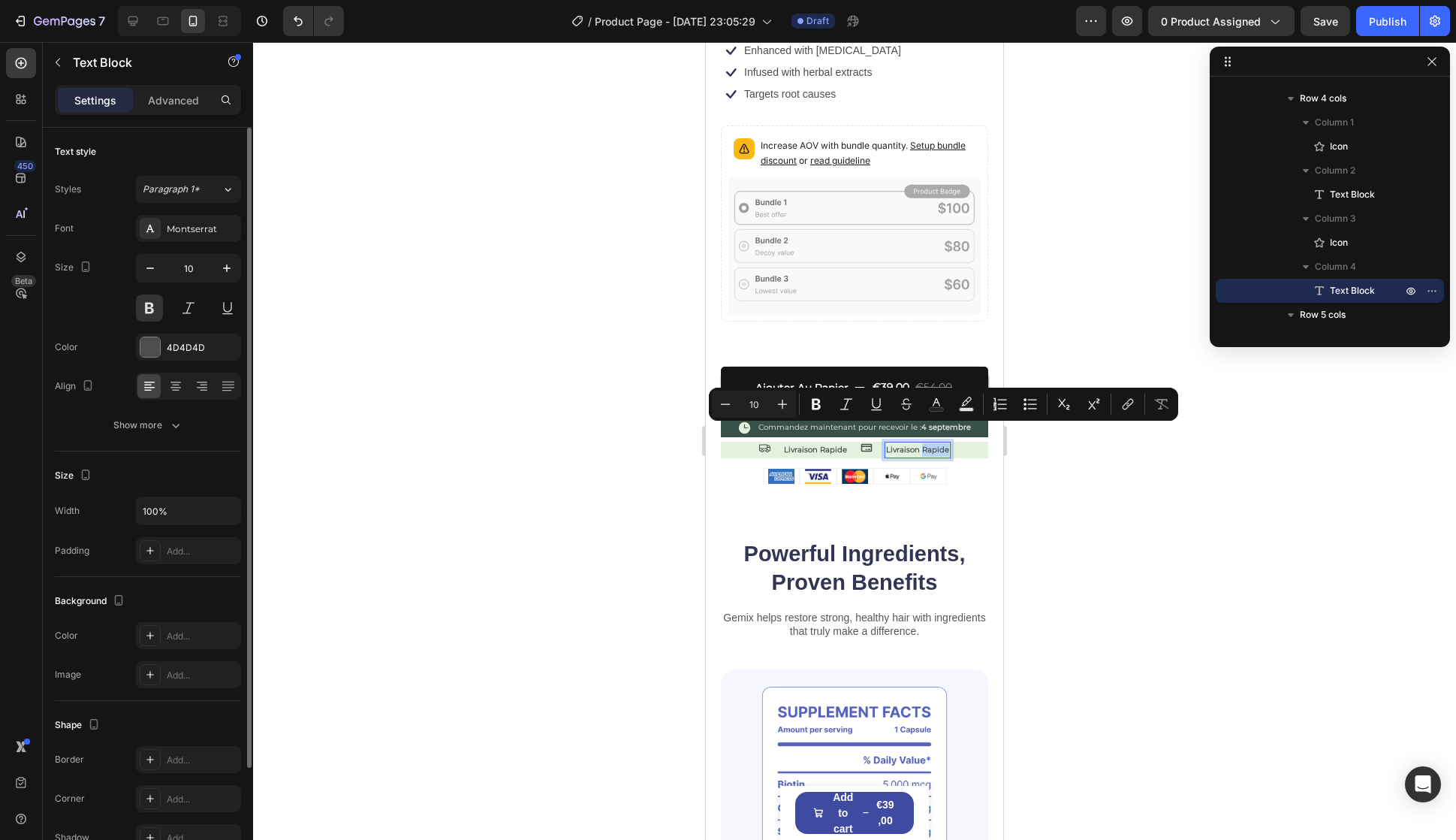
click at [921, 443] on p "Livraison Rapide" at bounding box center [918, 449] width 63 height 13
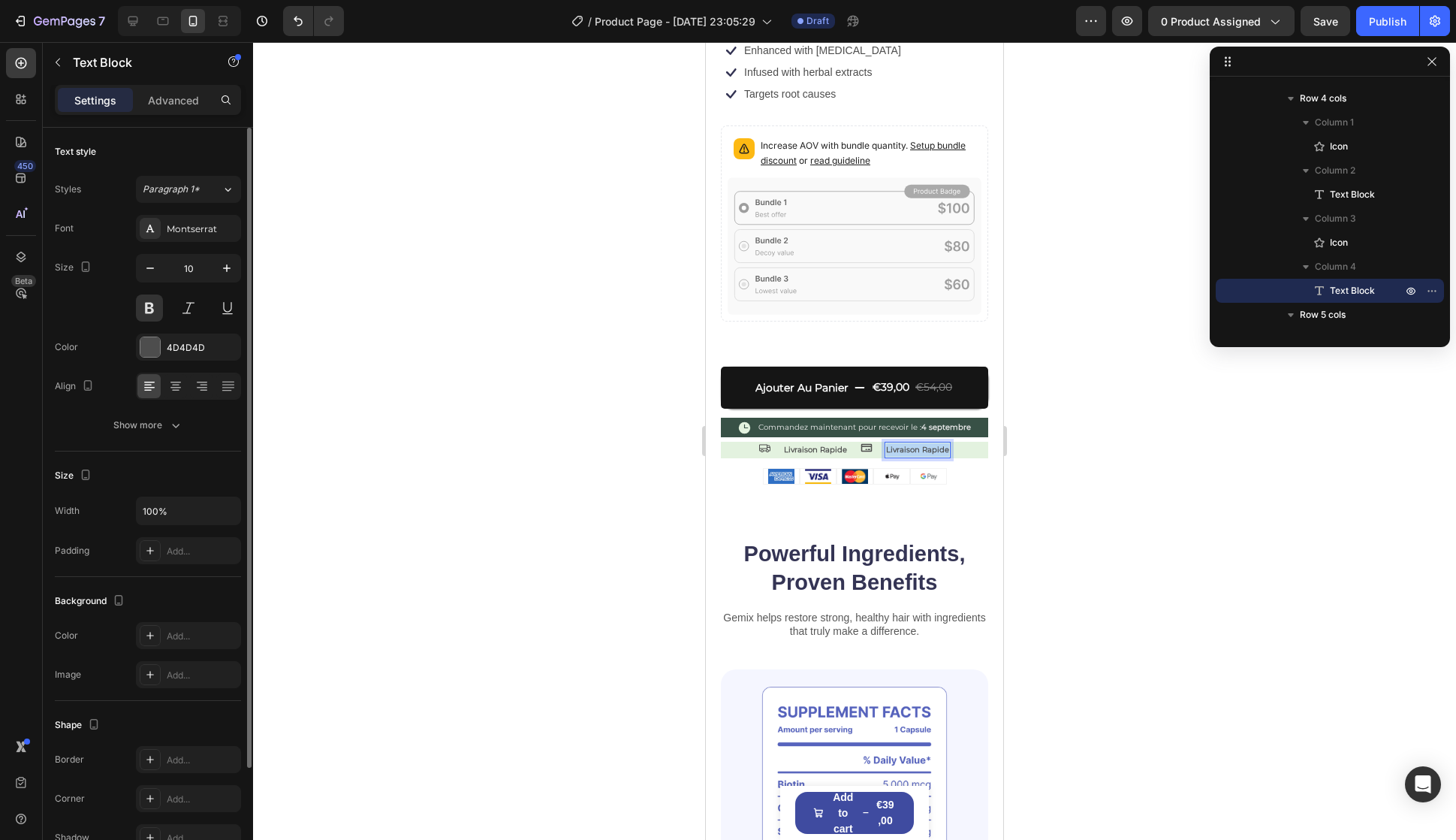
click at [921, 443] on p "Livraison Rapide" at bounding box center [918, 449] width 63 height 13
click at [845, 530] on div at bounding box center [854, 539] width 21 height 21
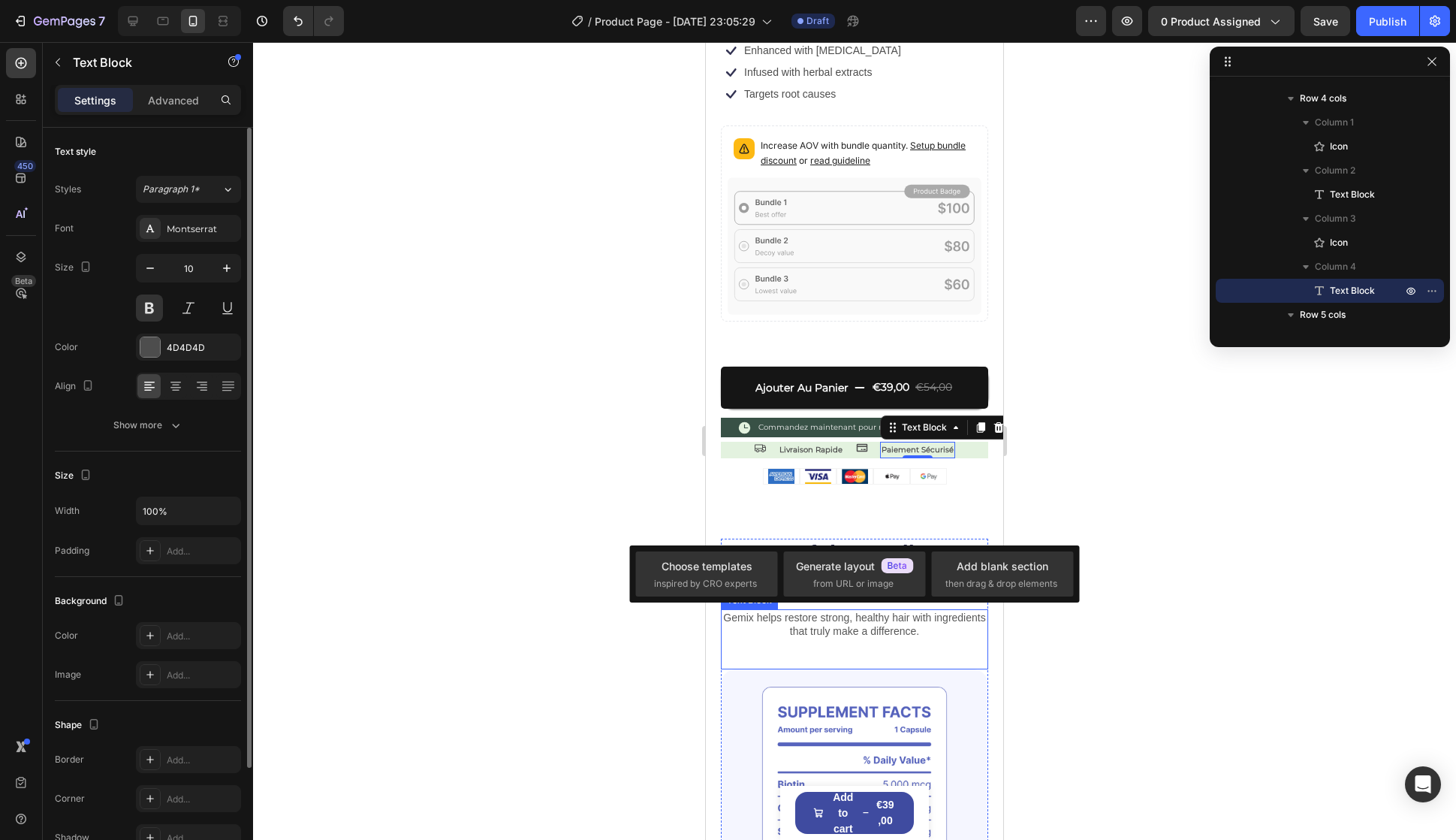
click at [846, 634] on div "Gemix helps restore strong, healthy hair with ingredients that truly make a dif…" at bounding box center [855, 639] width 267 height 60
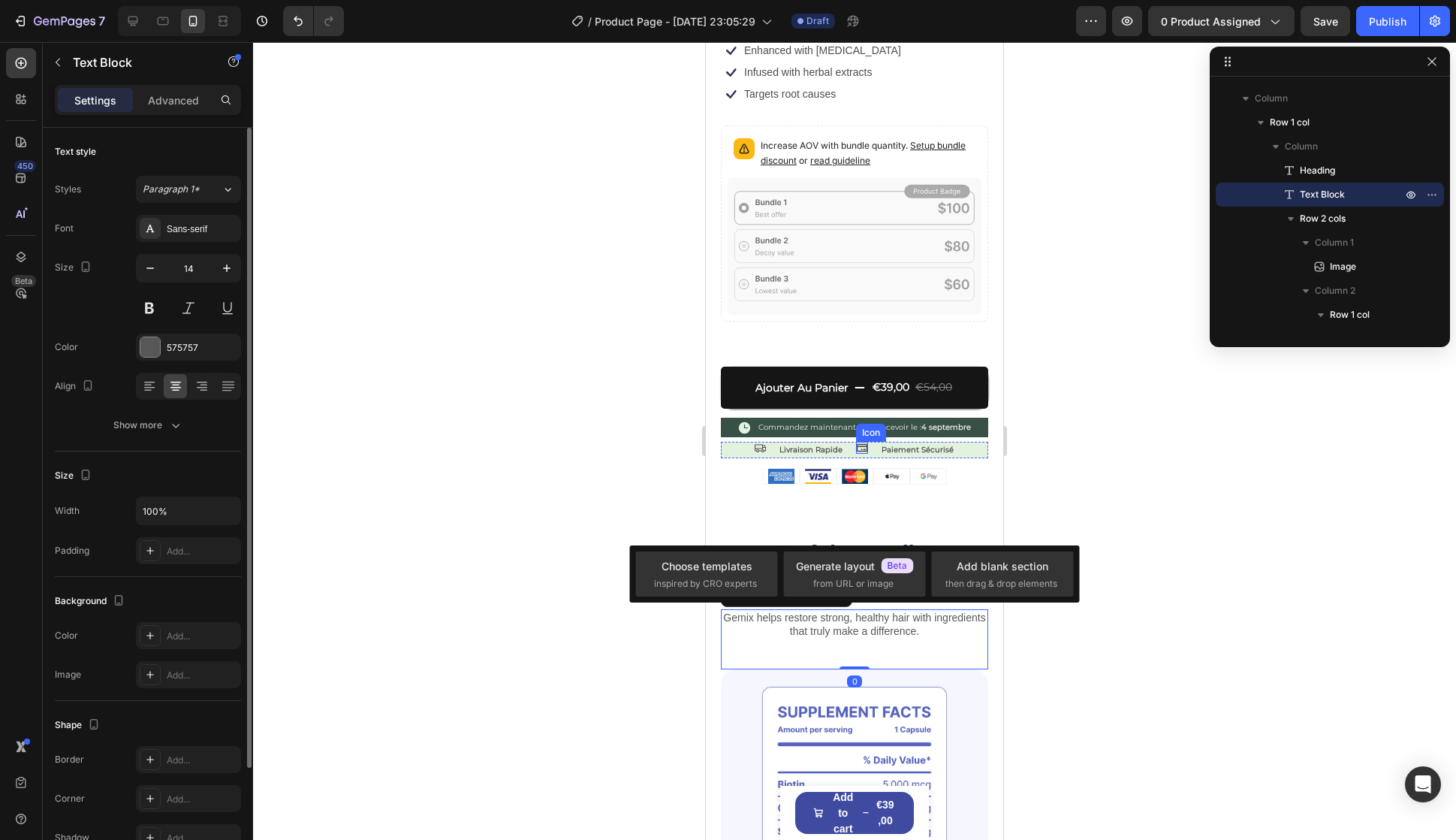
click at [862, 441] on icon at bounding box center [862, 447] width 12 height 12
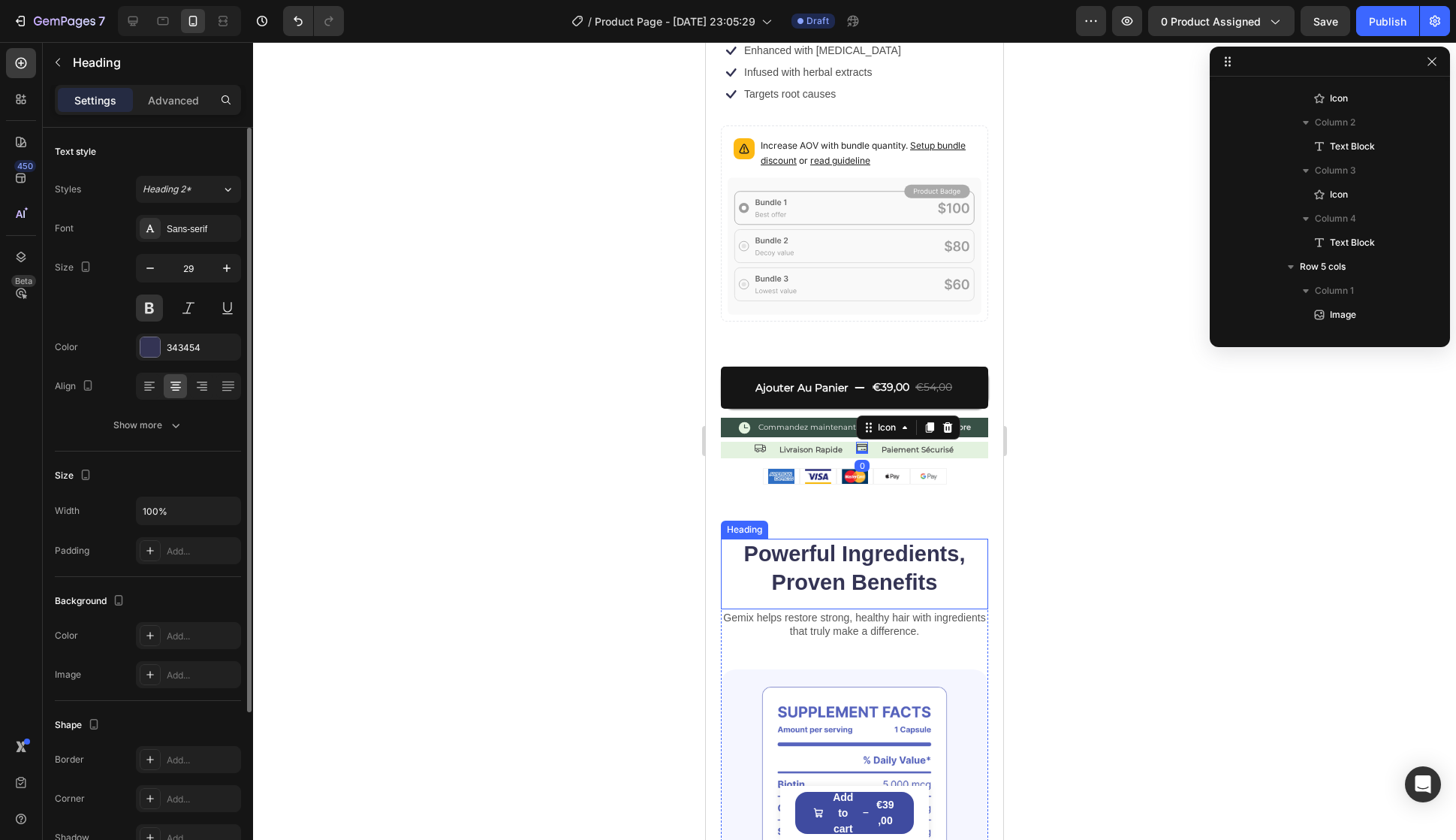
click at [804, 539] on h2 "Powerful Ingredients, Proven Benefits" at bounding box center [855, 568] width 267 height 59
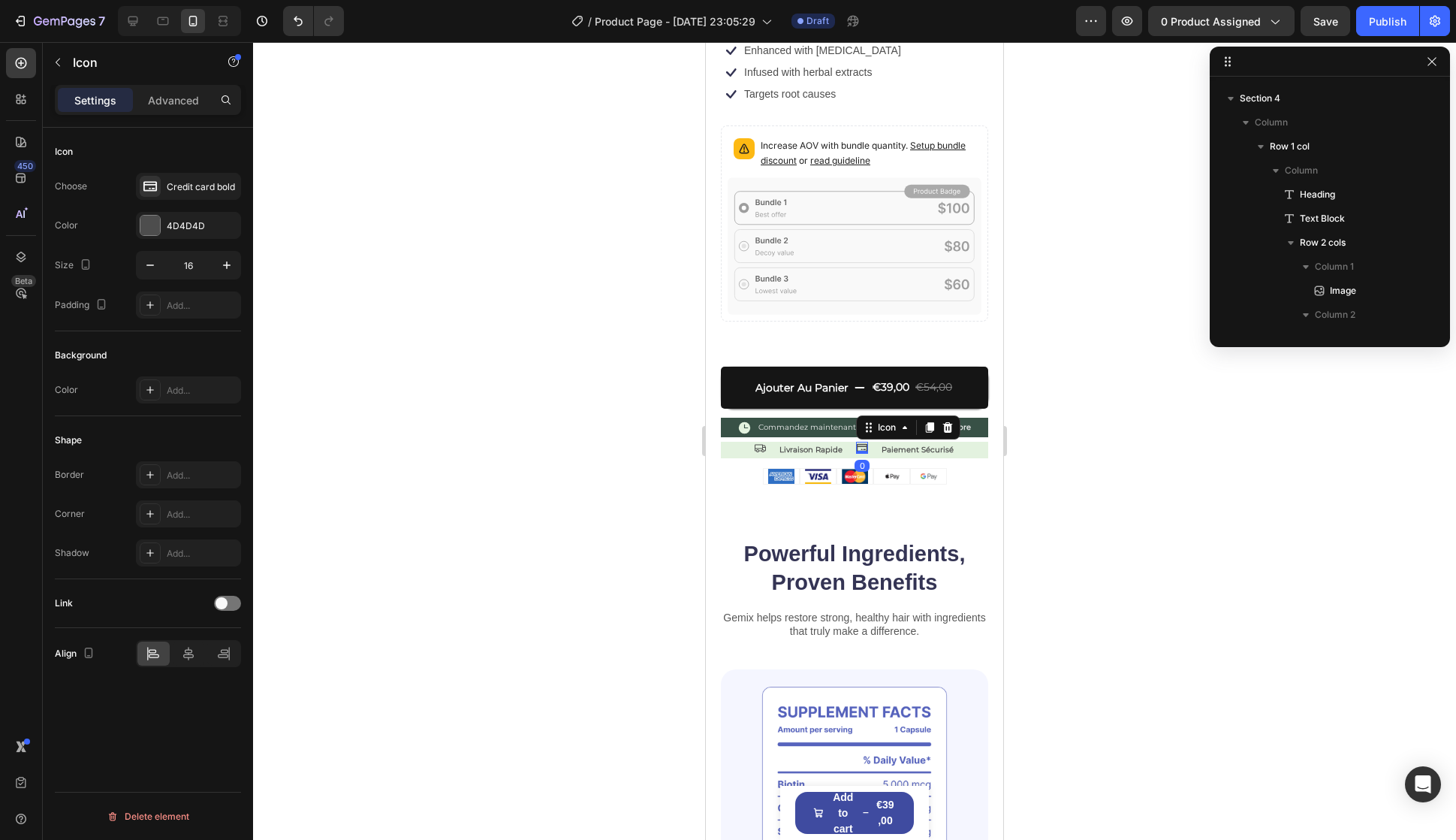
click at [857, 441] on icon at bounding box center [862, 447] width 12 height 12
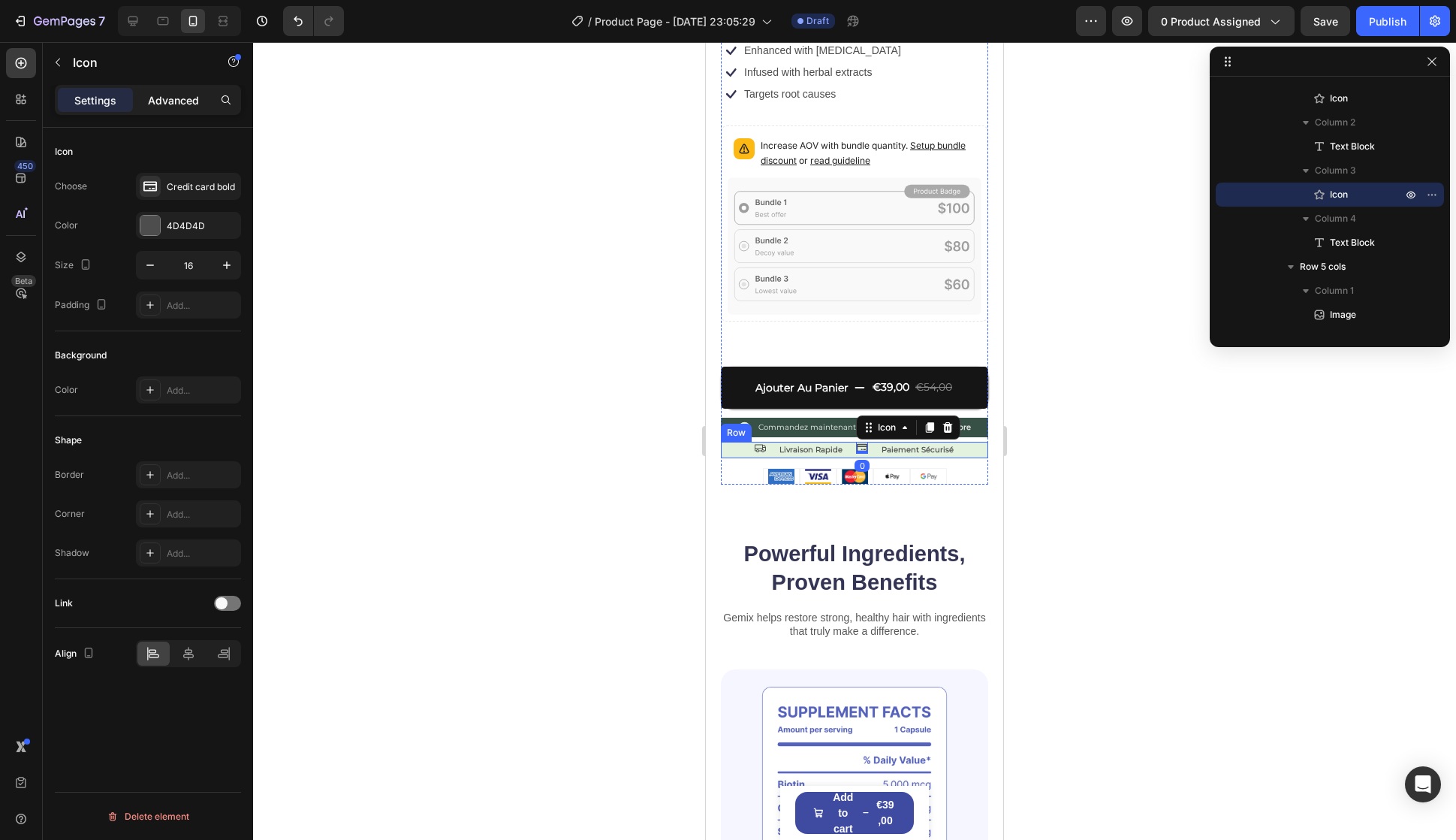
click at [178, 112] on div "Advanced" at bounding box center [173, 100] width 75 height 24
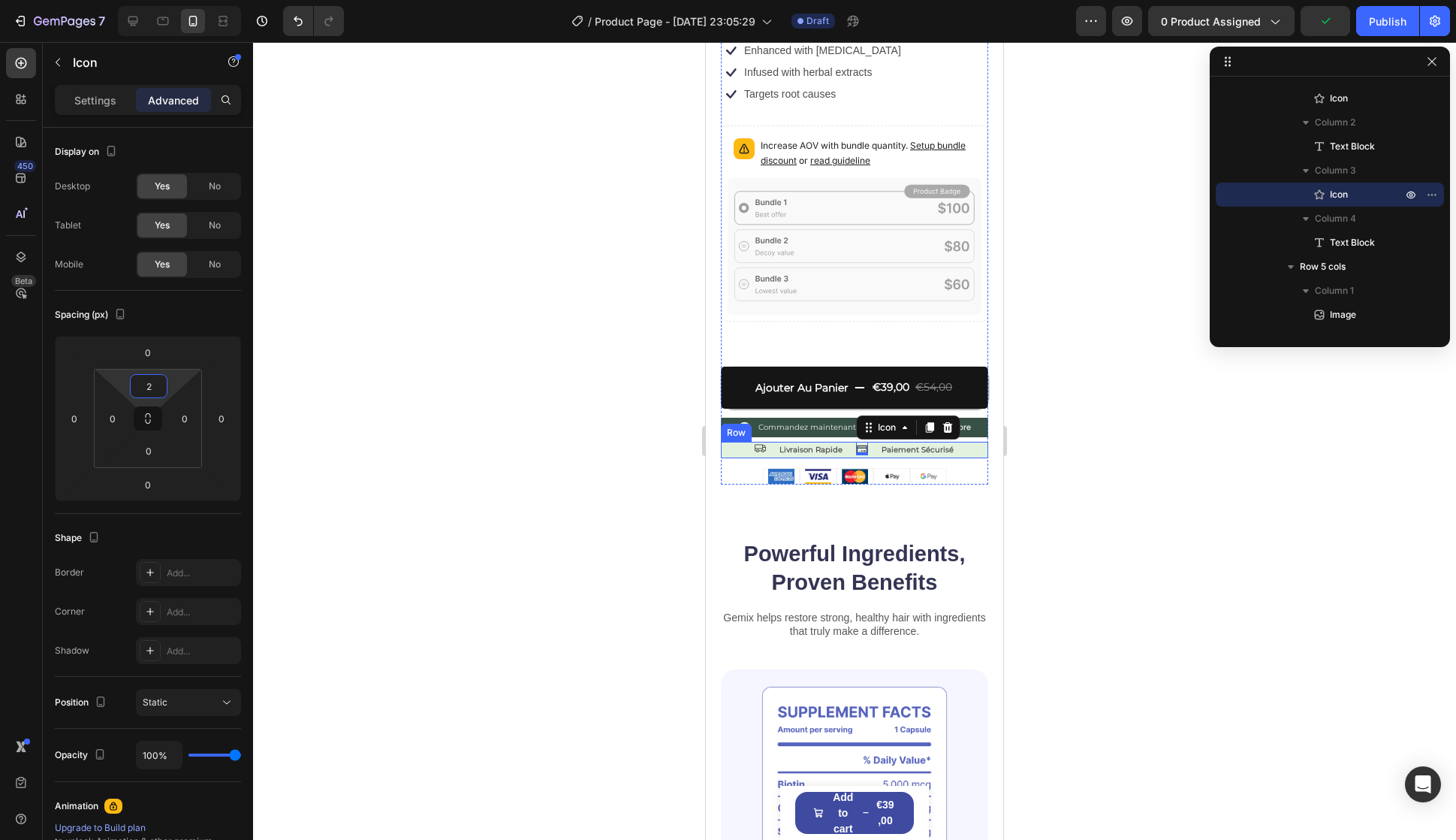
type input "0"
click at [176, 0] on html "7 / Product Page - [DATE] 23:05:29 Draft Preview 0 product assigned Save Publis…" at bounding box center [728, 0] width 1456 height 0
click at [108, 86] on div "Settings Advanced" at bounding box center [148, 100] width 187 height 30
click at [106, 114] on div "Settings Advanced" at bounding box center [148, 100] width 187 height 30
click at [104, 105] on p "Settings" at bounding box center [95, 100] width 42 height 16
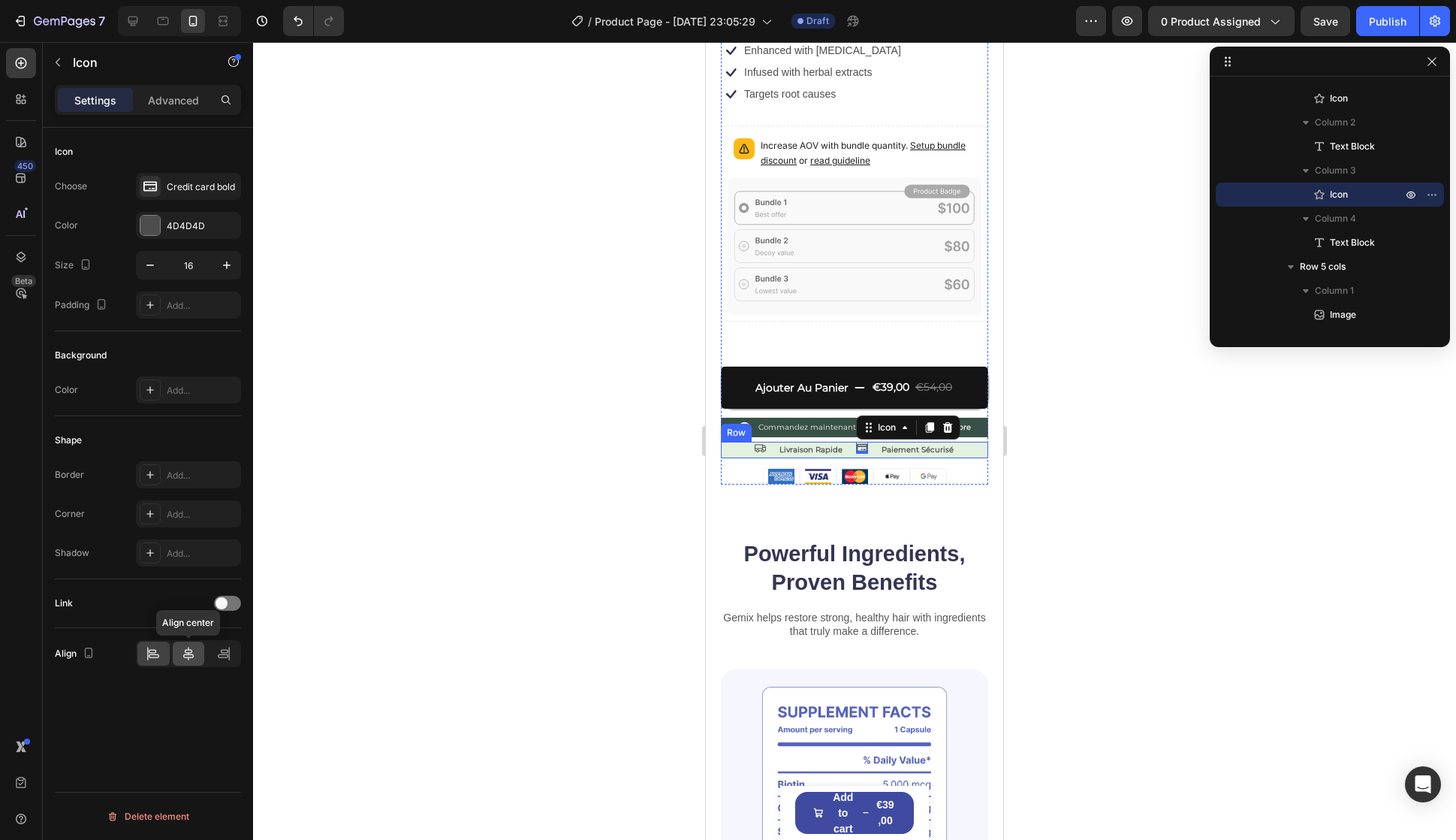
click at [187, 656] on icon at bounding box center [188, 653] width 15 height 15
click at [164, 650] on div at bounding box center [153, 653] width 32 height 24
click at [187, 650] on icon at bounding box center [188, 653] width 15 height 15
click at [149, 654] on icon at bounding box center [153, 653] width 15 height 15
click at [168, 285] on div "Choose Credit card bold Color 4D4D4D Size 16 Padding Add..." at bounding box center [148, 245] width 187 height 146
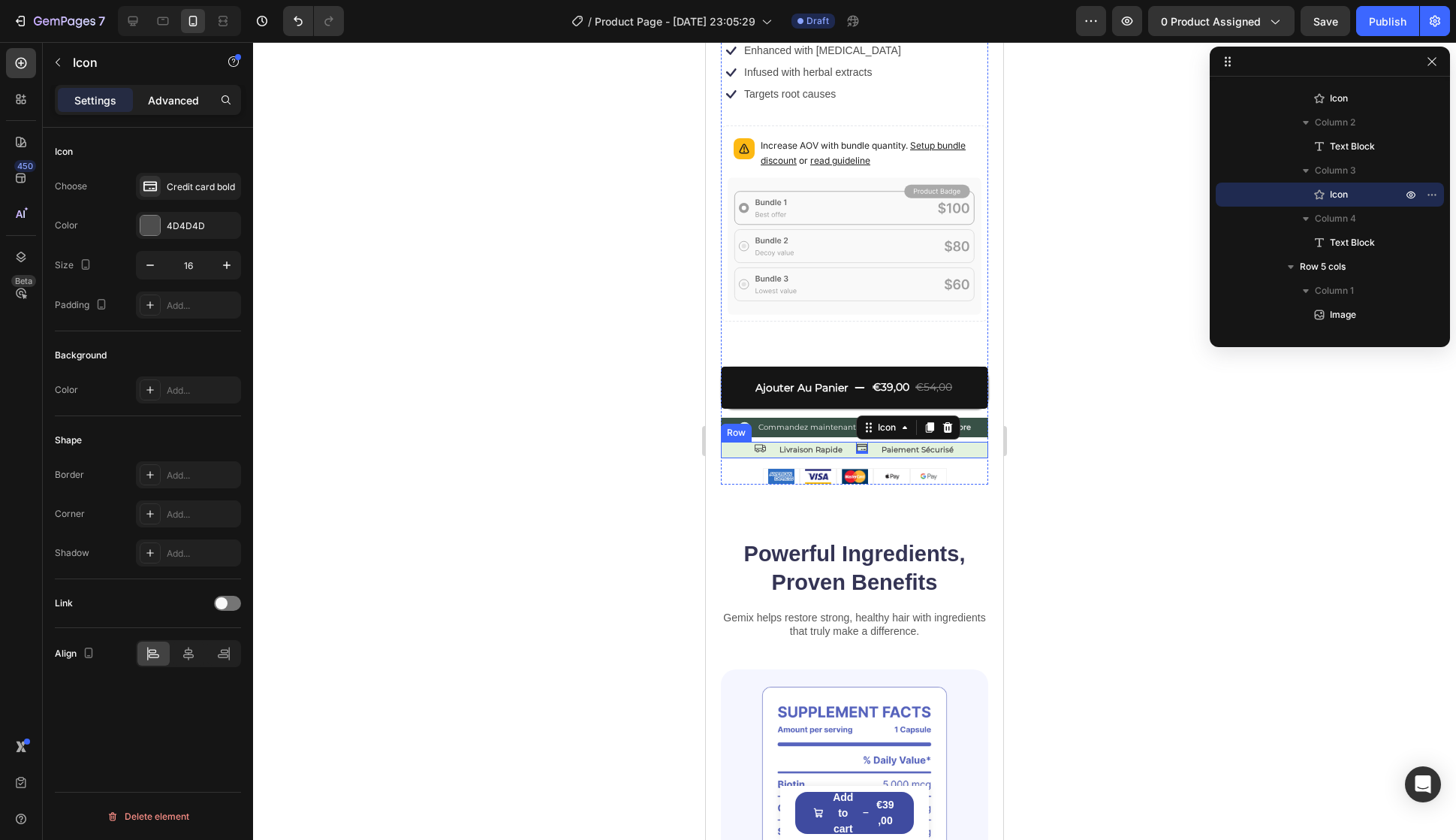
click at [172, 104] on p "Advanced" at bounding box center [173, 100] width 51 height 16
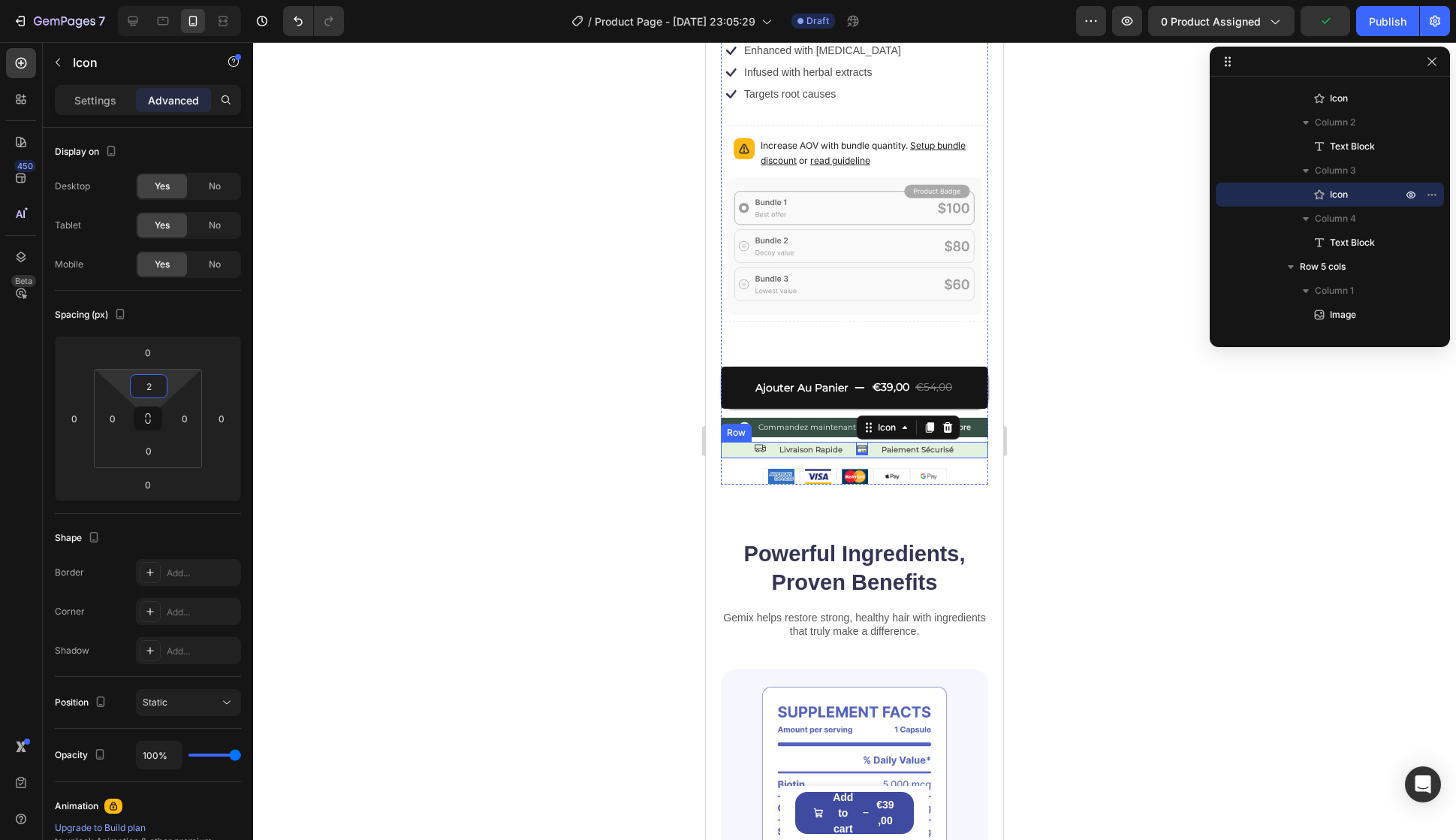
type input "0"
click at [177, 0] on html "7 / Product Page - [DATE] 23:05:29 Draft Preview 0 product assigned Save Publis…" at bounding box center [728, 0] width 1456 height 0
click at [178, 0] on html "7 / Product Page - [DATE] 23:05:29 Draft Preview 0 product assigned Save Publis…" at bounding box center [728, 0] width 1456 height 0
click at [849, 532] on icon at bounding box center [854, 538] width 12 height 12
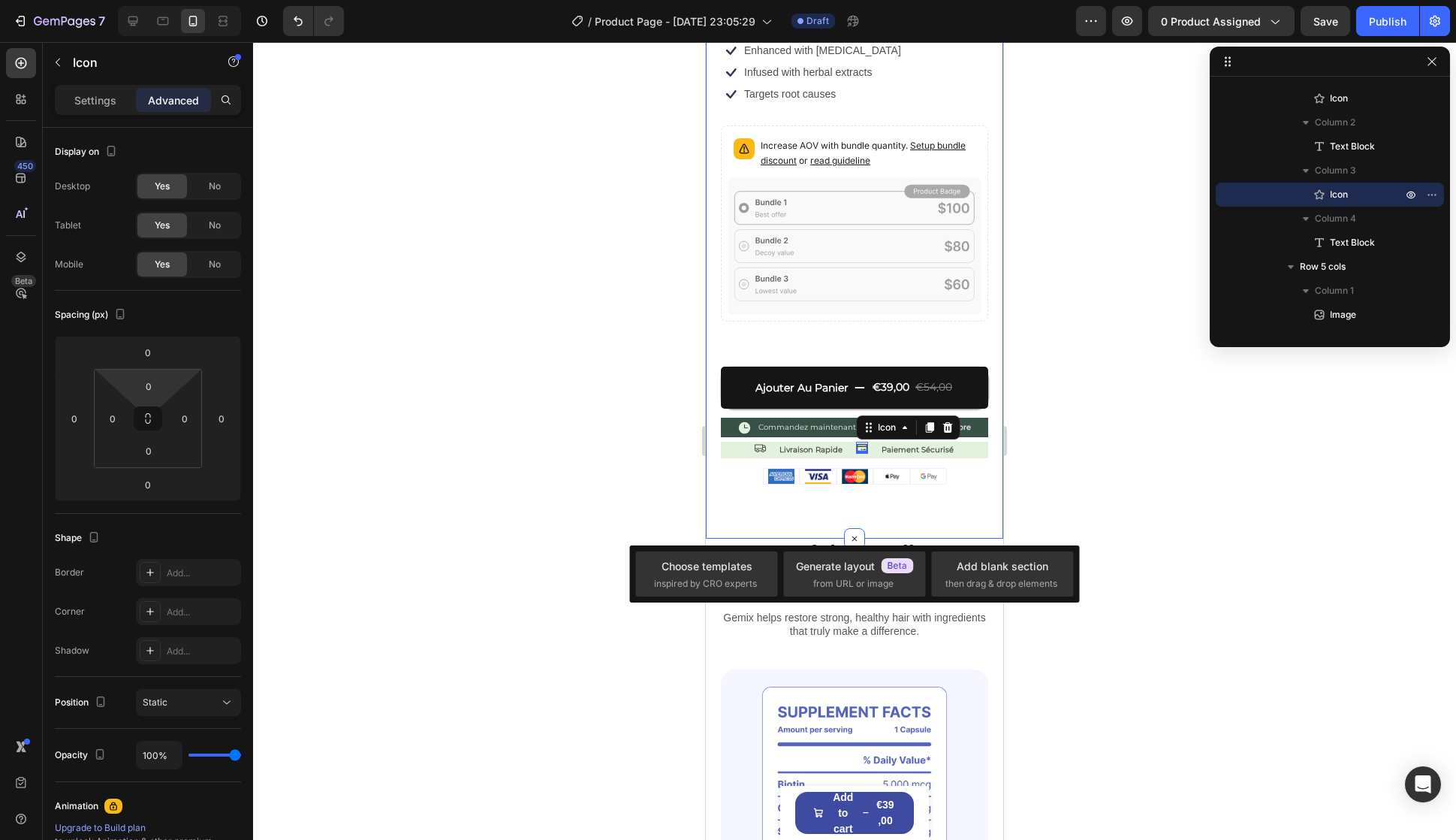
drag, startPoint x: 853, startPoint y: 638, endPoint x: 1558, endPoint y: 645, distance: 705.0
click at [853, 638] on div "Gemix helps restore strong, healthy hair with ingredients that truly make a dif…" at bounding box center [855, 639] width 267 height 60
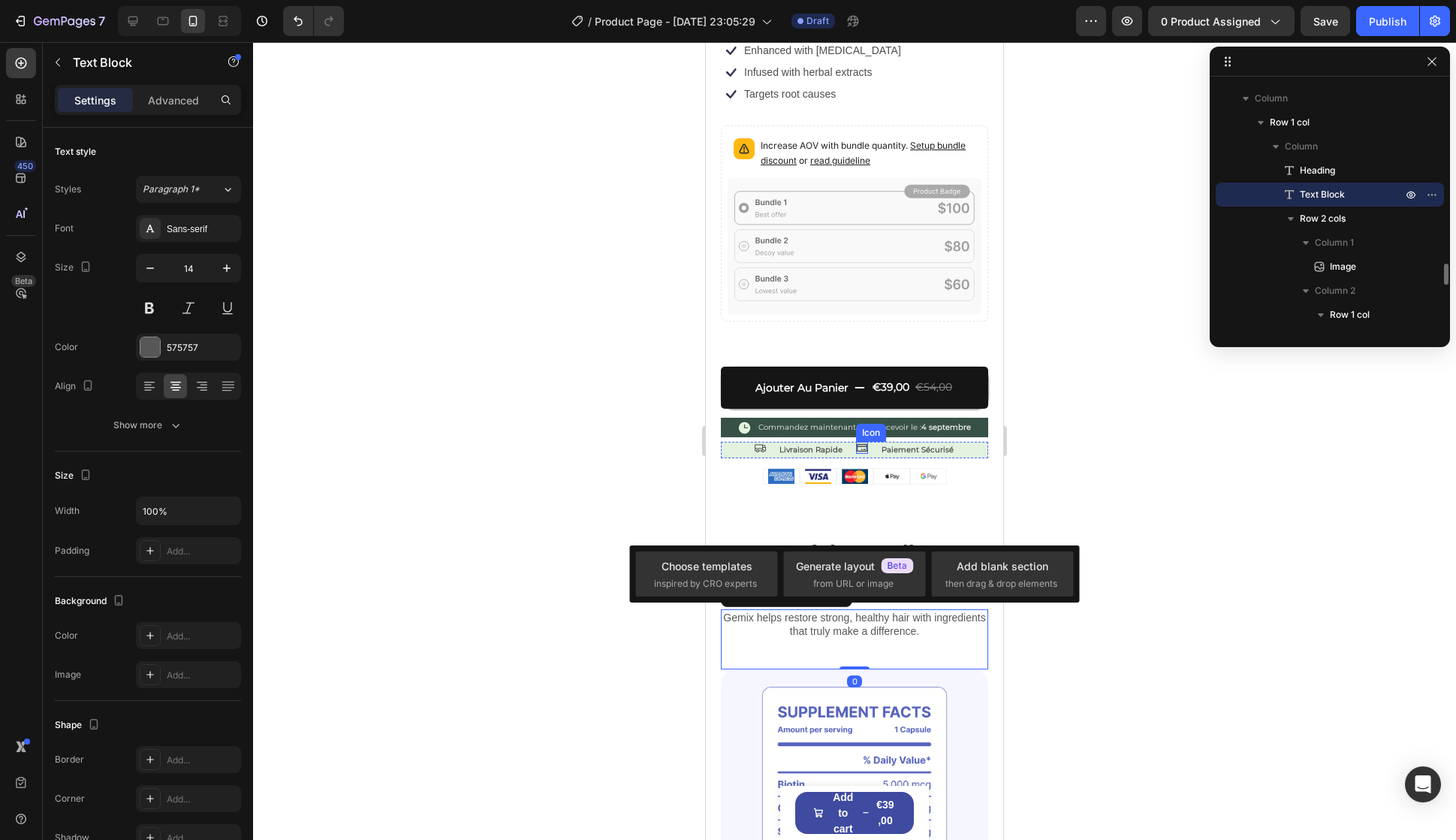
click at [857, 441] on icon at bounding box center [862, 447] width 12 height 12
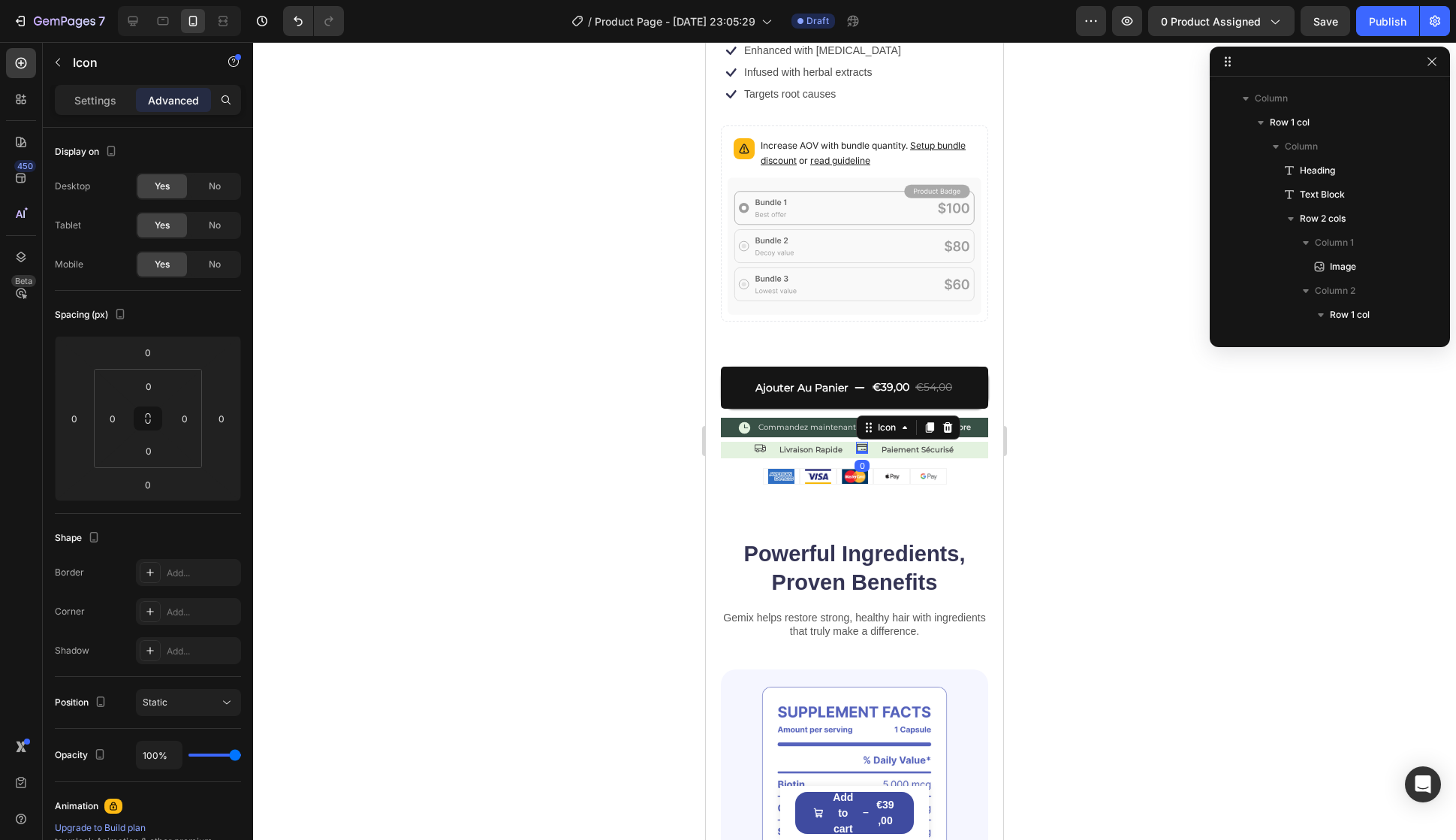
scroll to position [1655, 0]
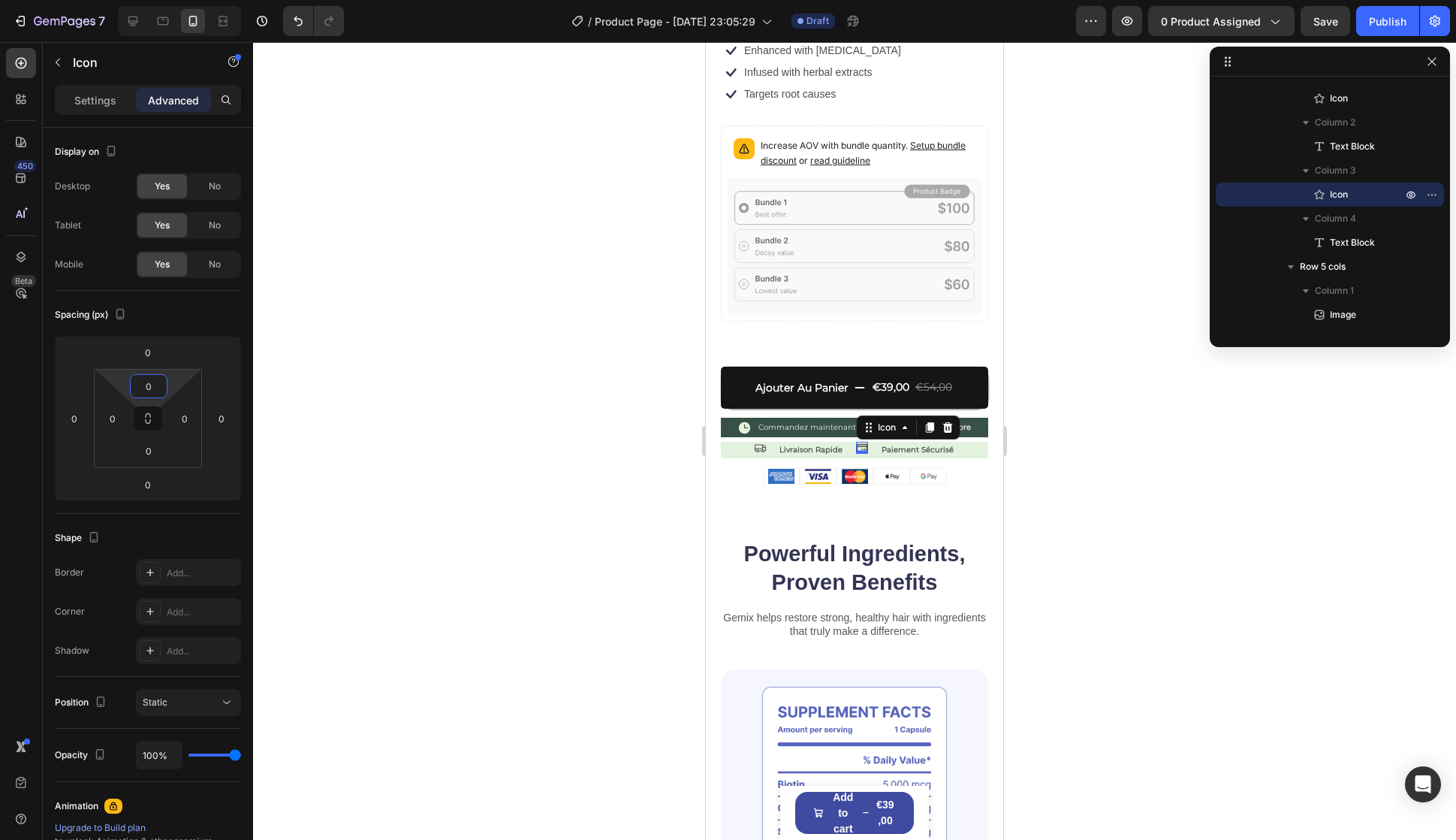
type input "2"
drag, startPoint x: 173, startPoint y: 379, endPoint x: 186, endPoint y: 378, distance: 13.0
click at [186, 0] on html "7 / Product Page - [DATE] 23:05:29 Draft Preview 0 product assigned Save Publis…" at bounding box center [728, 0] width 1456 height 0
click at [901, 611] on p "Gemix helps restore strong, healthy hair with ingredients that truly make a dif…" at bounding box center [855, 624] width 264 height 27
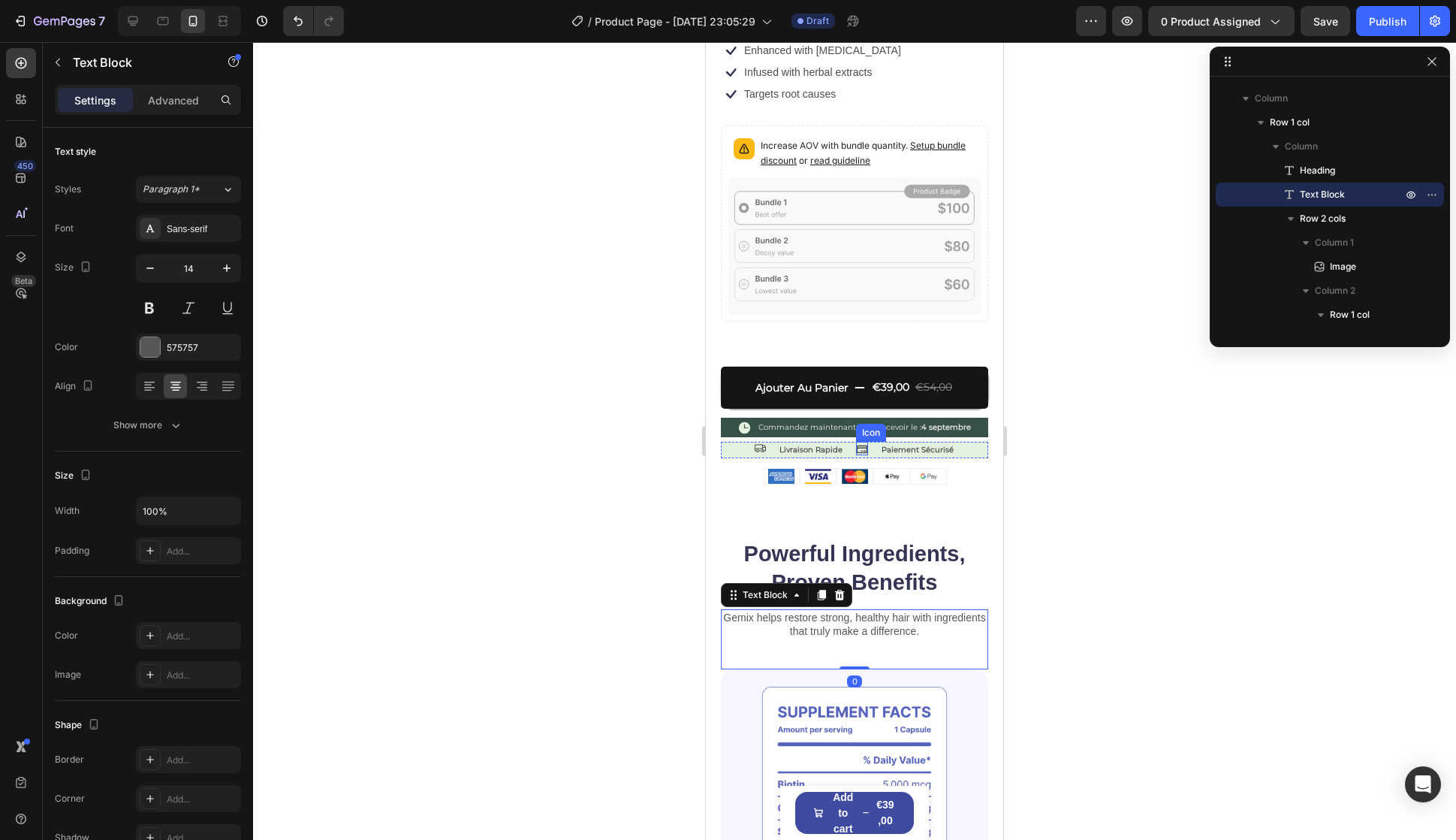
click at [858, 443] on icon at bounding box center [862, 448] width 12 height 12
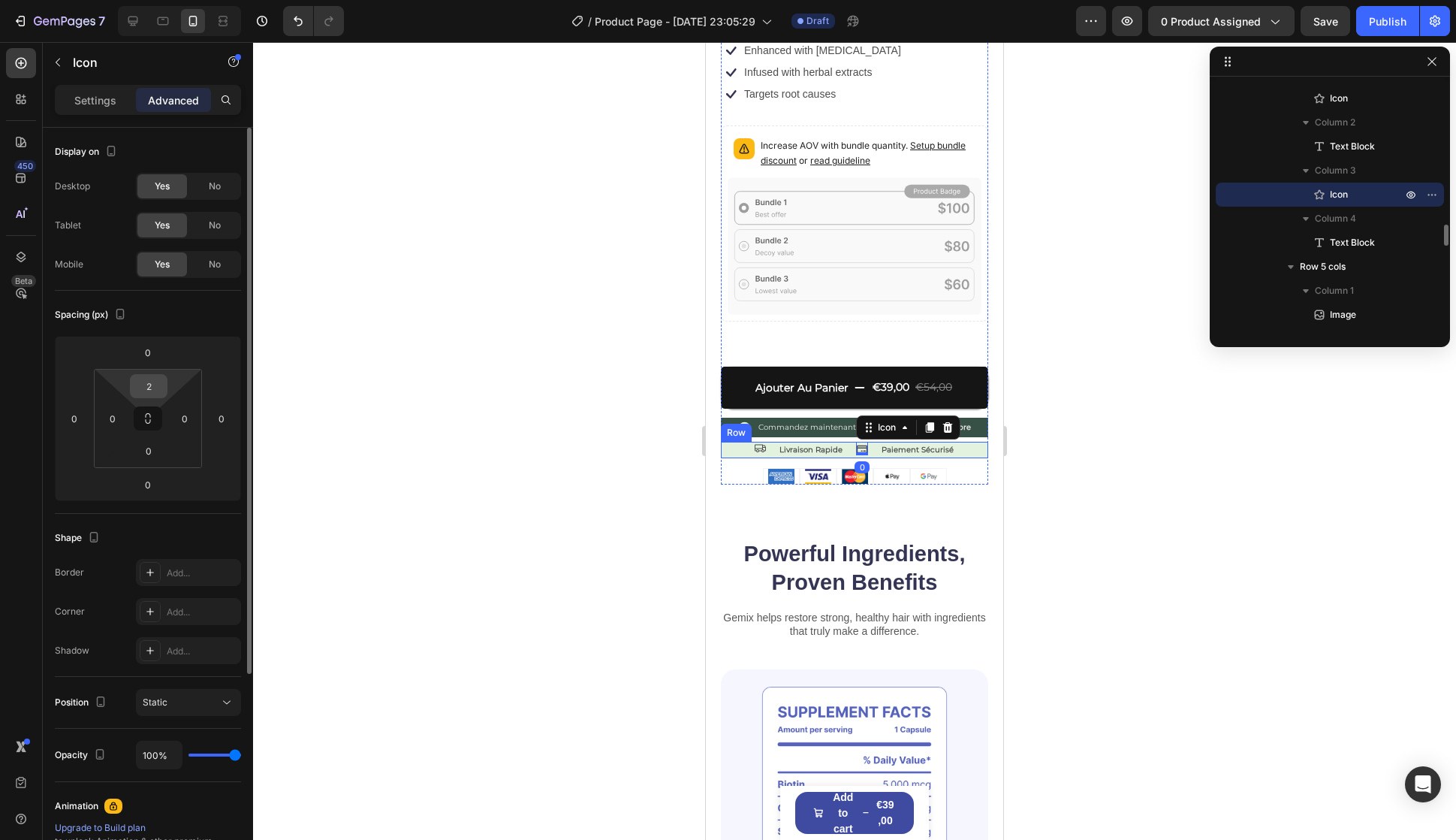
click at [152, 388] on input "2" at bounding box center [149, 386] width 30 height 22
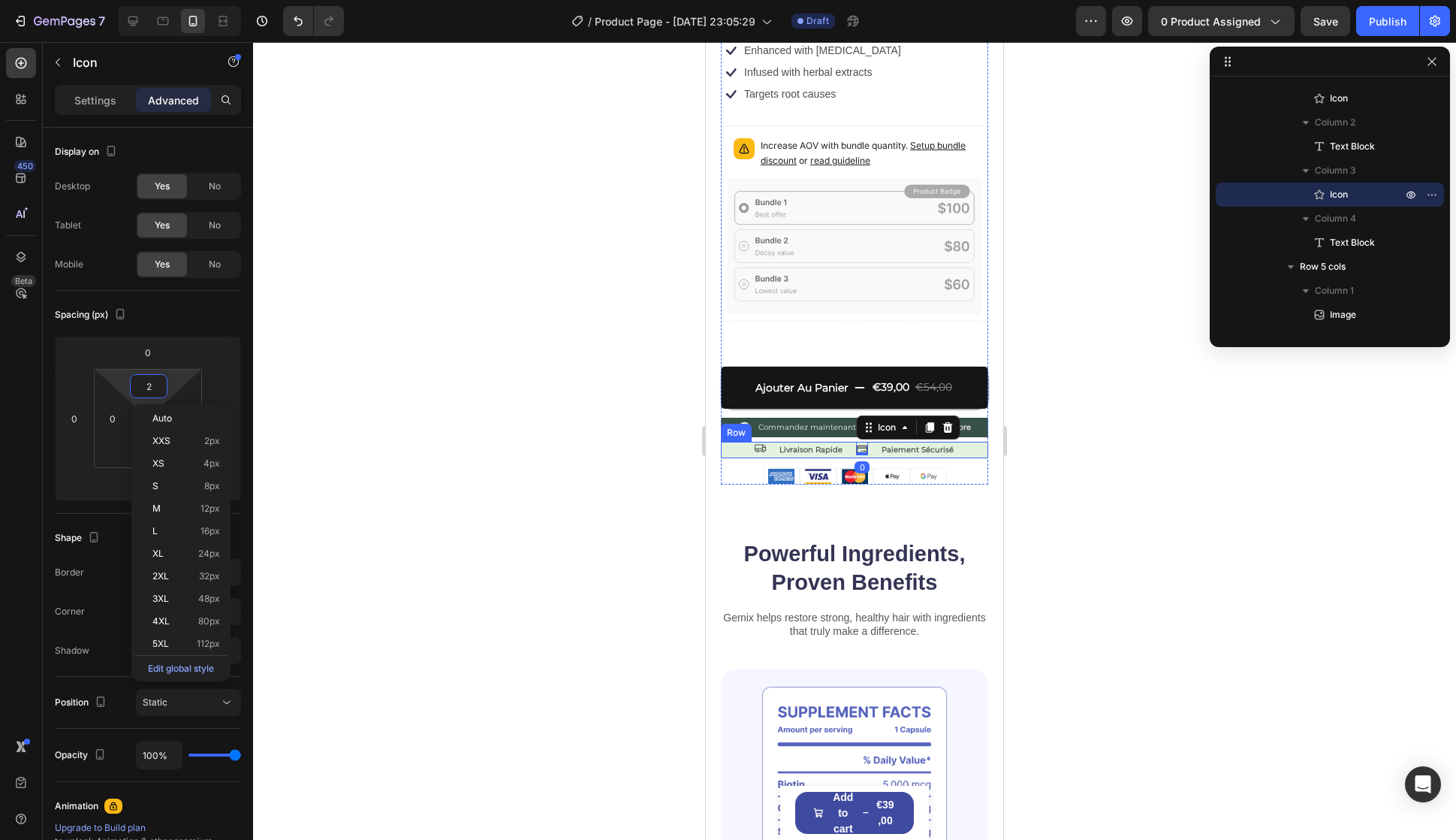
click at [757, 441] on icon at bounding box center [759, 447] width 12 height 12
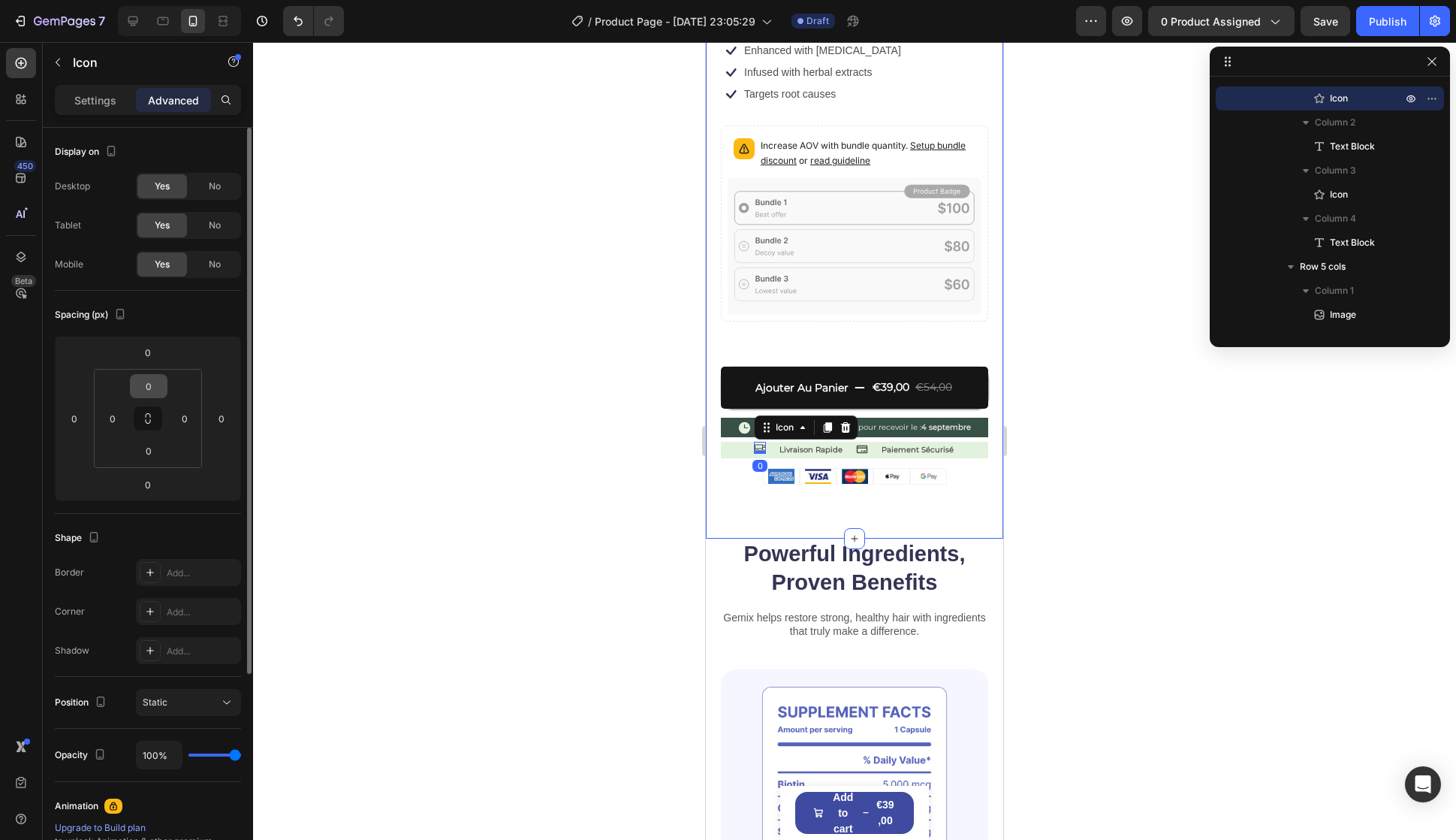
click at [149, 388] on input "0" at bounding box center [149, 386] width 30 height 22
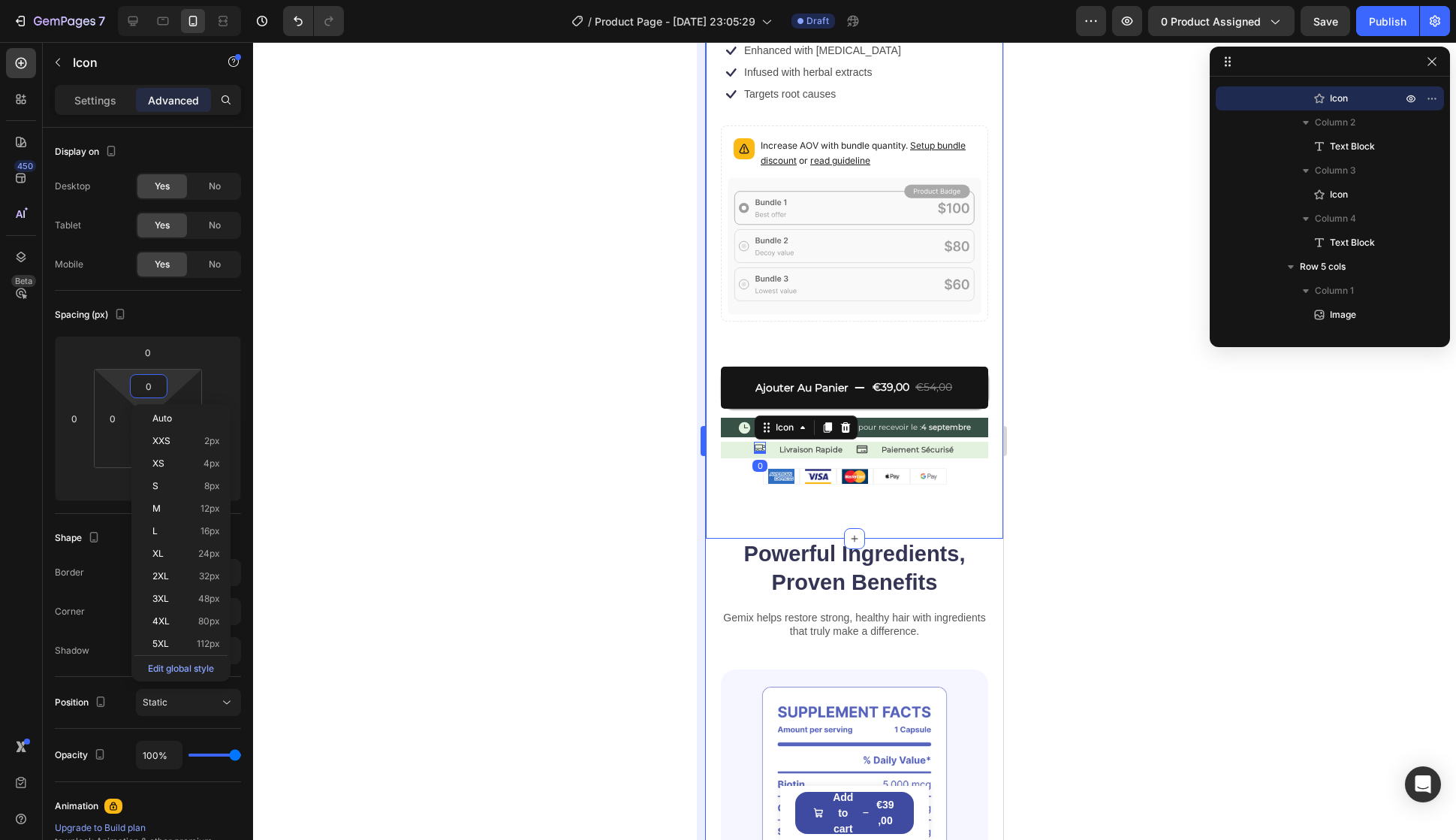
paste input "2"
type input "2"
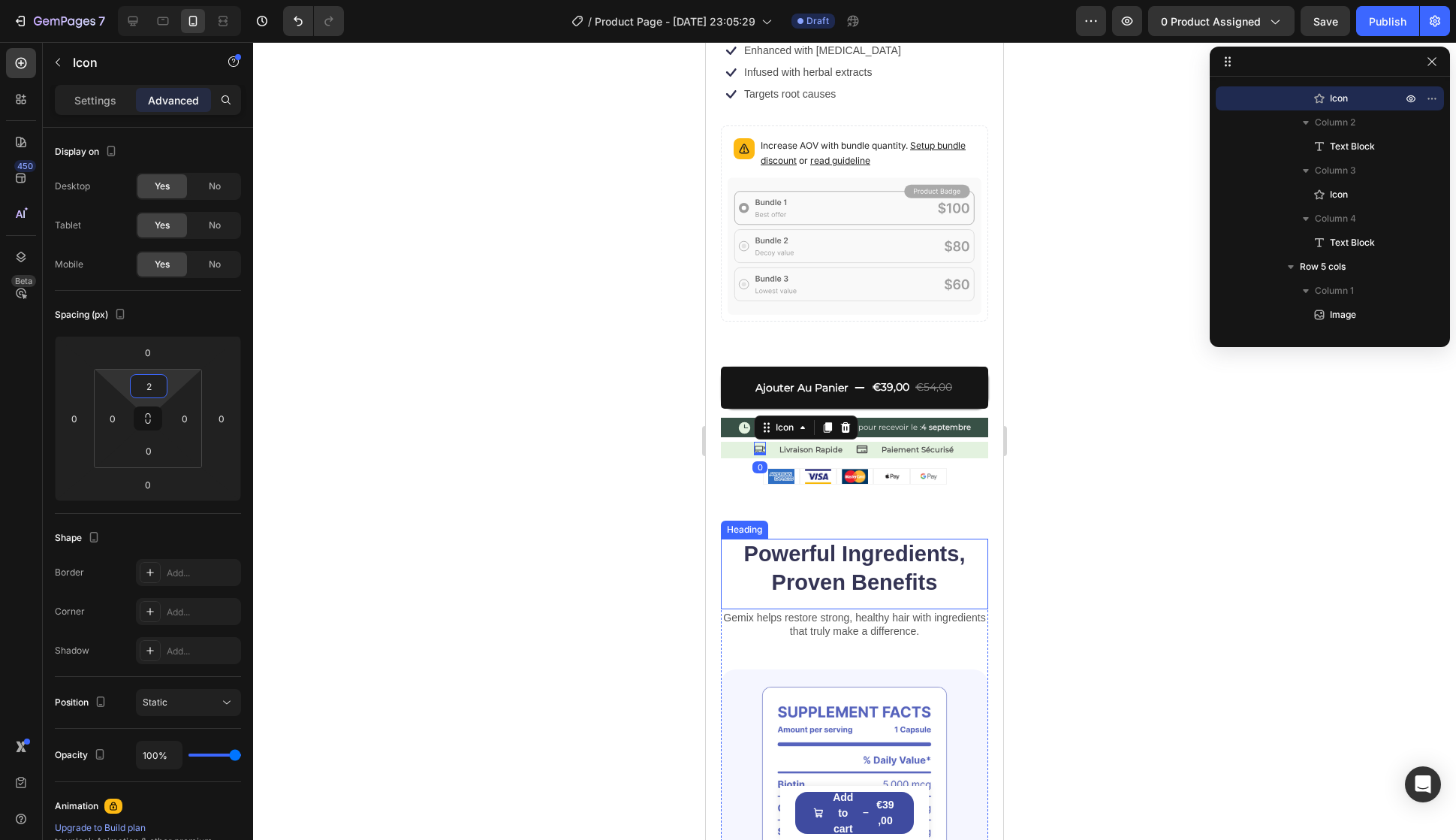
click at [839, 611] on p "Gemix helps restore strong, healthy hair with ingredients that truly make a dif…" at bounding box center [855, 624] width 264 height 27
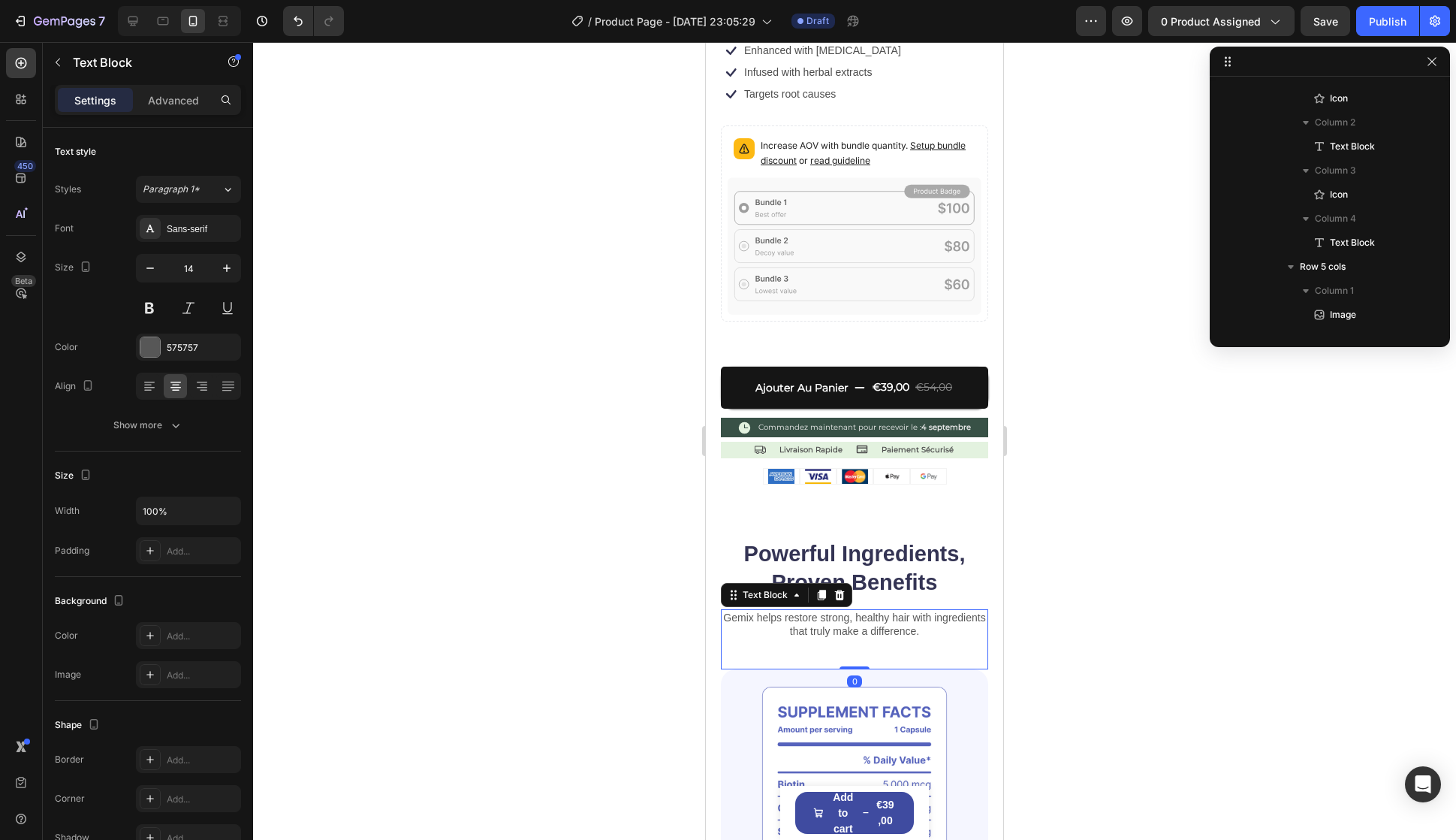
scroll to position [2111, 0]
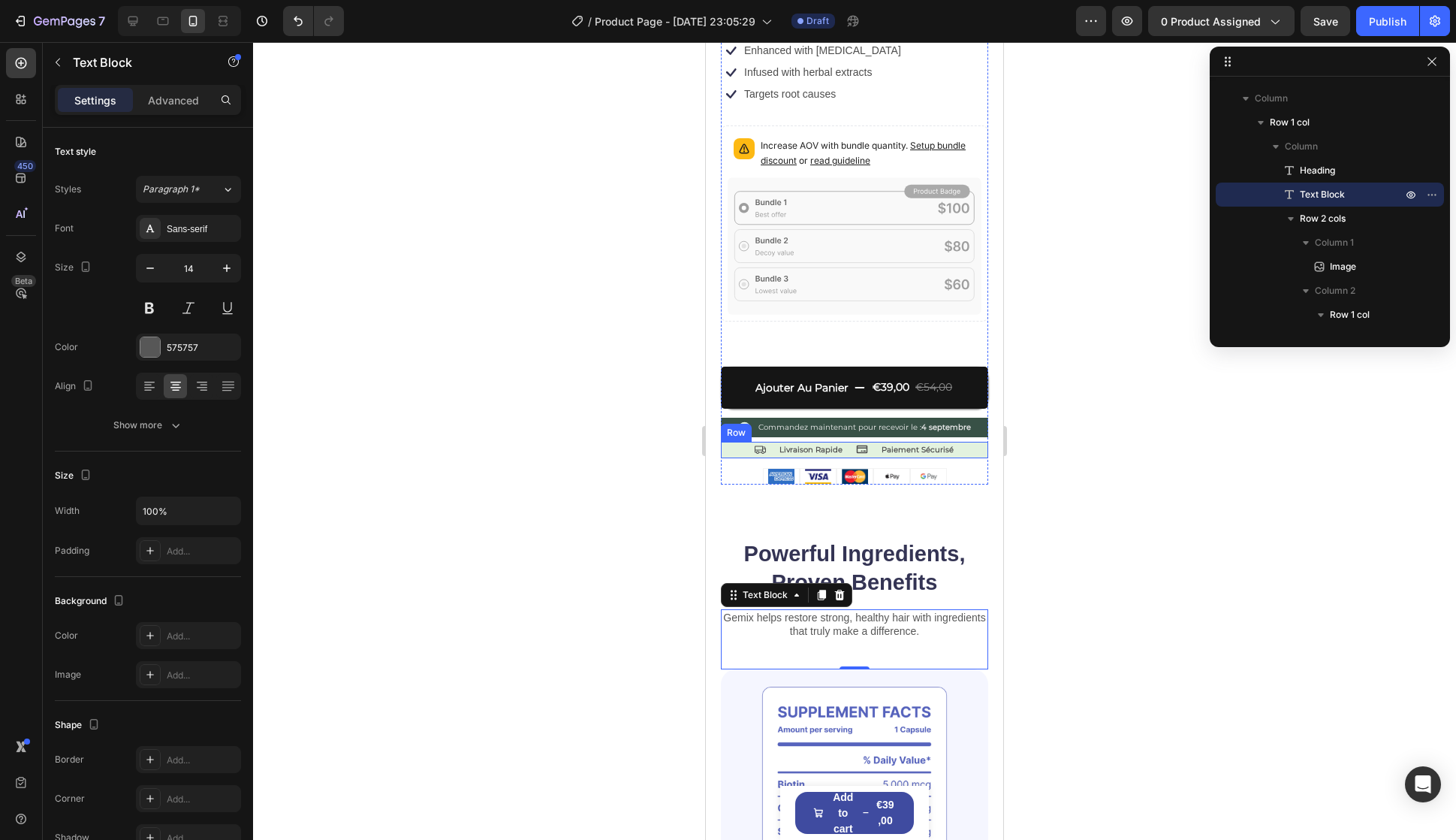
click at [872, 441] on div "Icon Livraison Rapide Text Block Icon Paiement Sécurisé Text Block Row" at bounding box center [855, 449] width 267 height 17
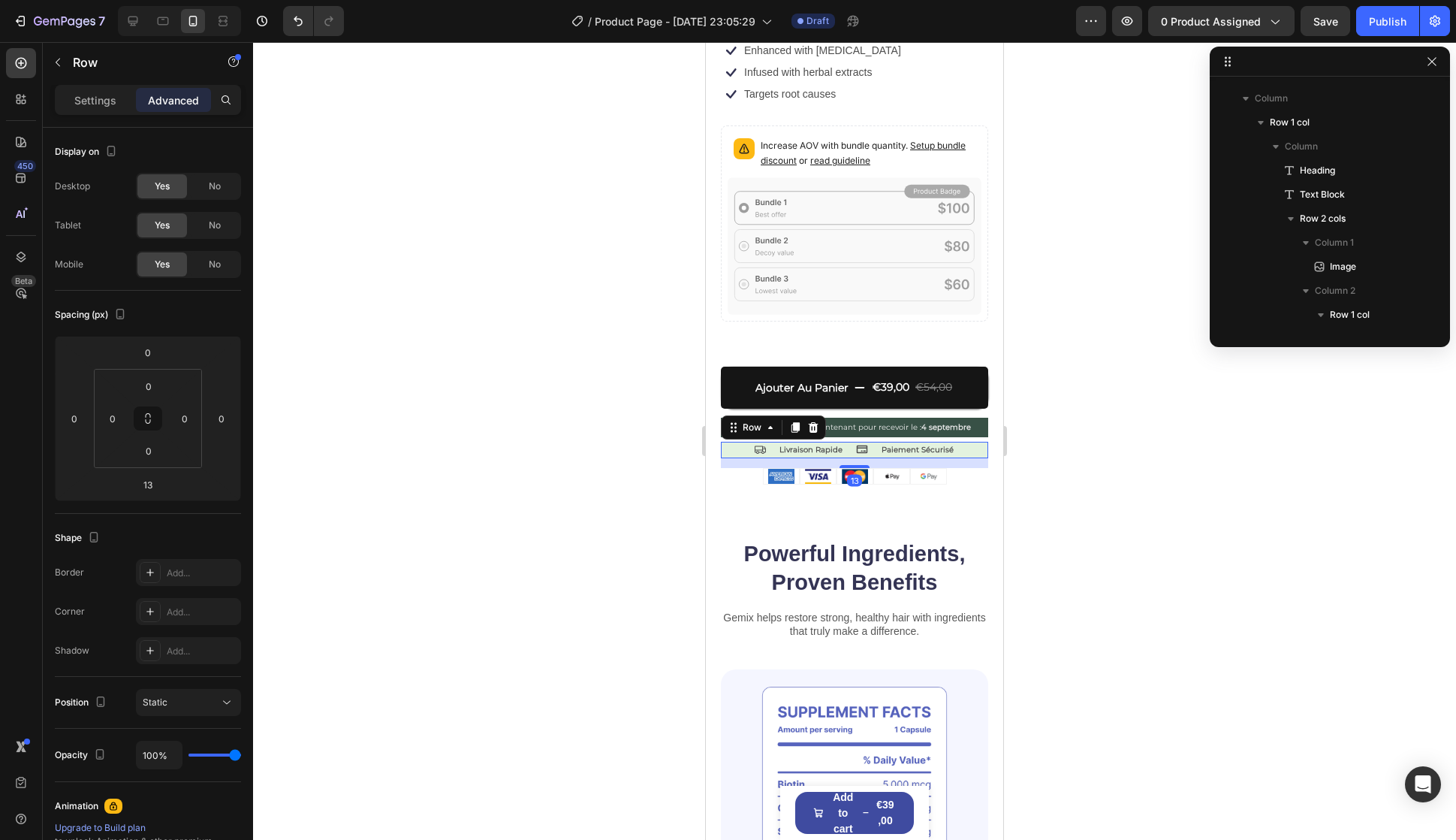
scroll to position [1511, 0]
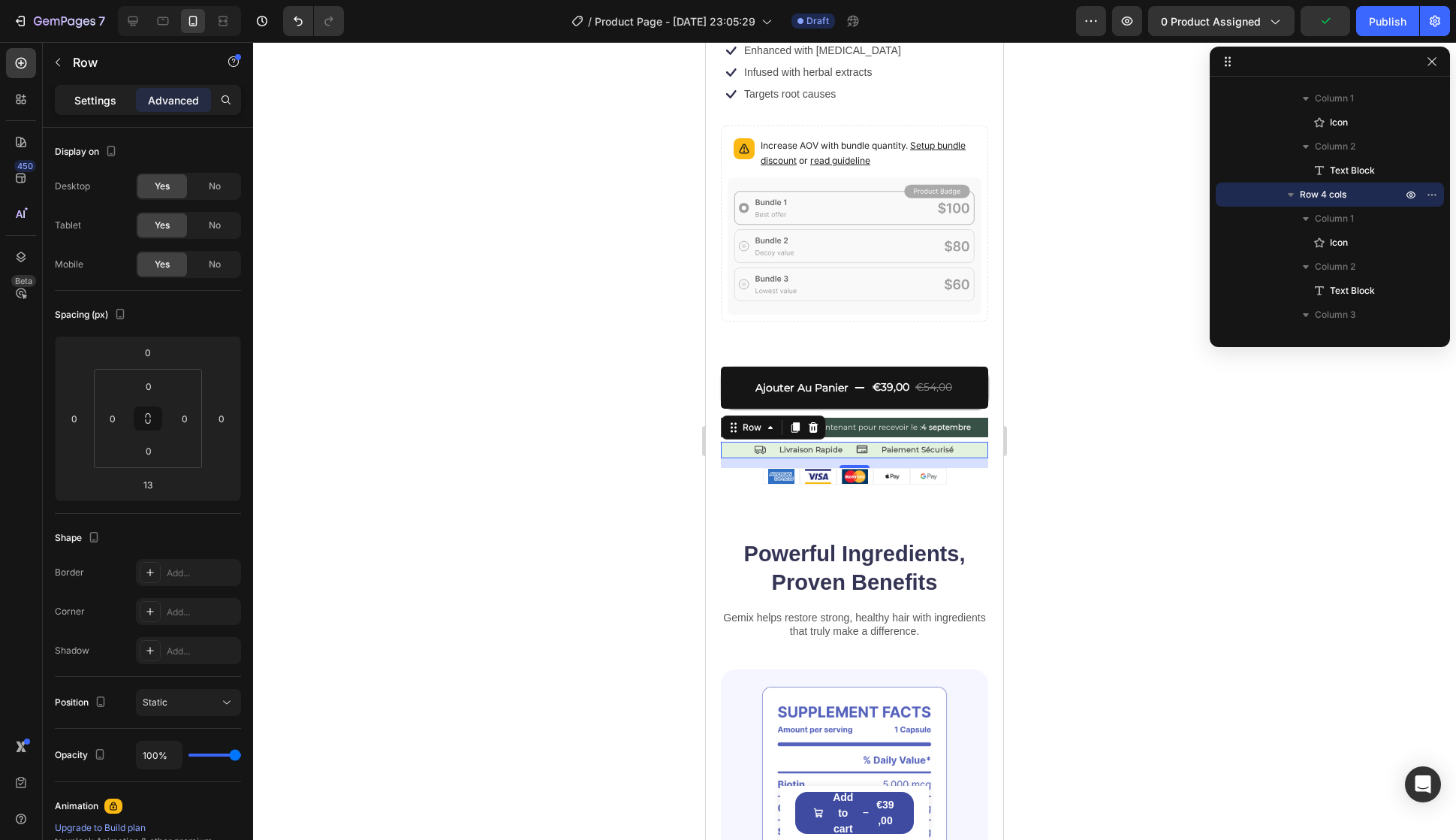
click at [104, 100] on p "Settings" at bounding box center [95, 100] width 42 height 16
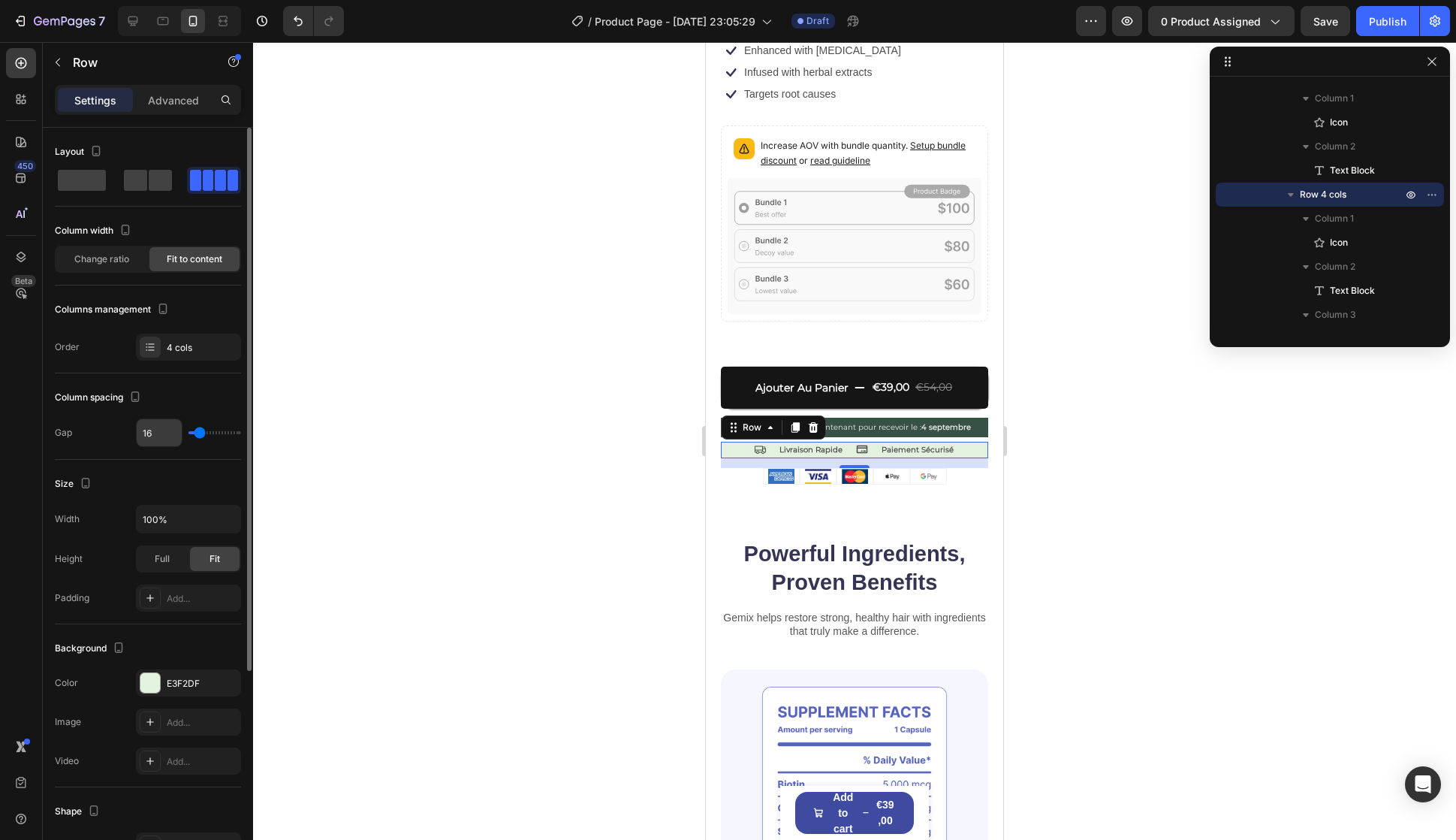
click at [160, 432] on input "16" at bounding box center [159, 433] width 45 height 27
type input "4"
type input "0"
type input "9"
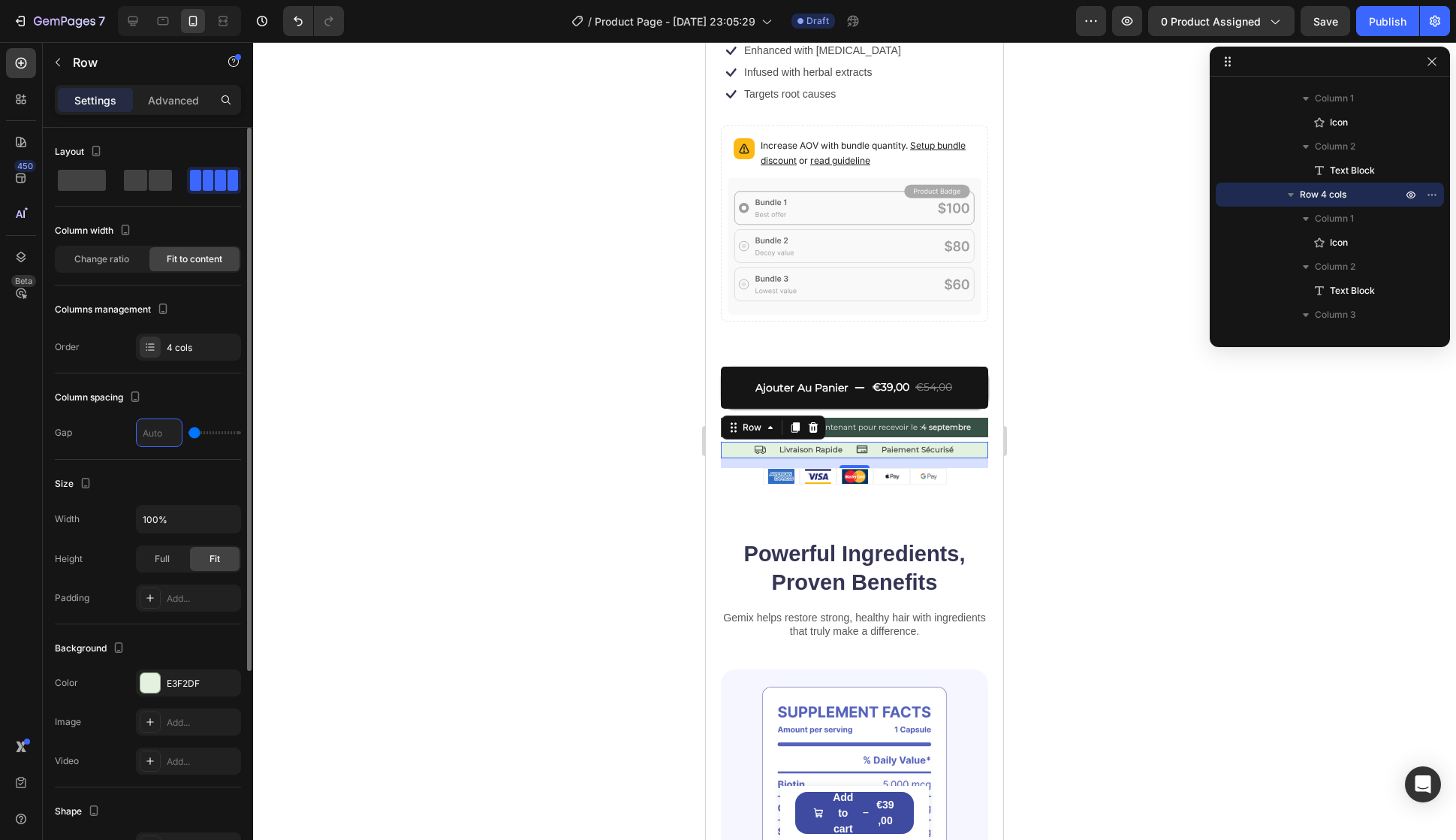
type input "9"
click at [824, 543] on h2 "Powerful Ingredients, Proven Benefits" at bounding box center [855, 568] width 267 height 59
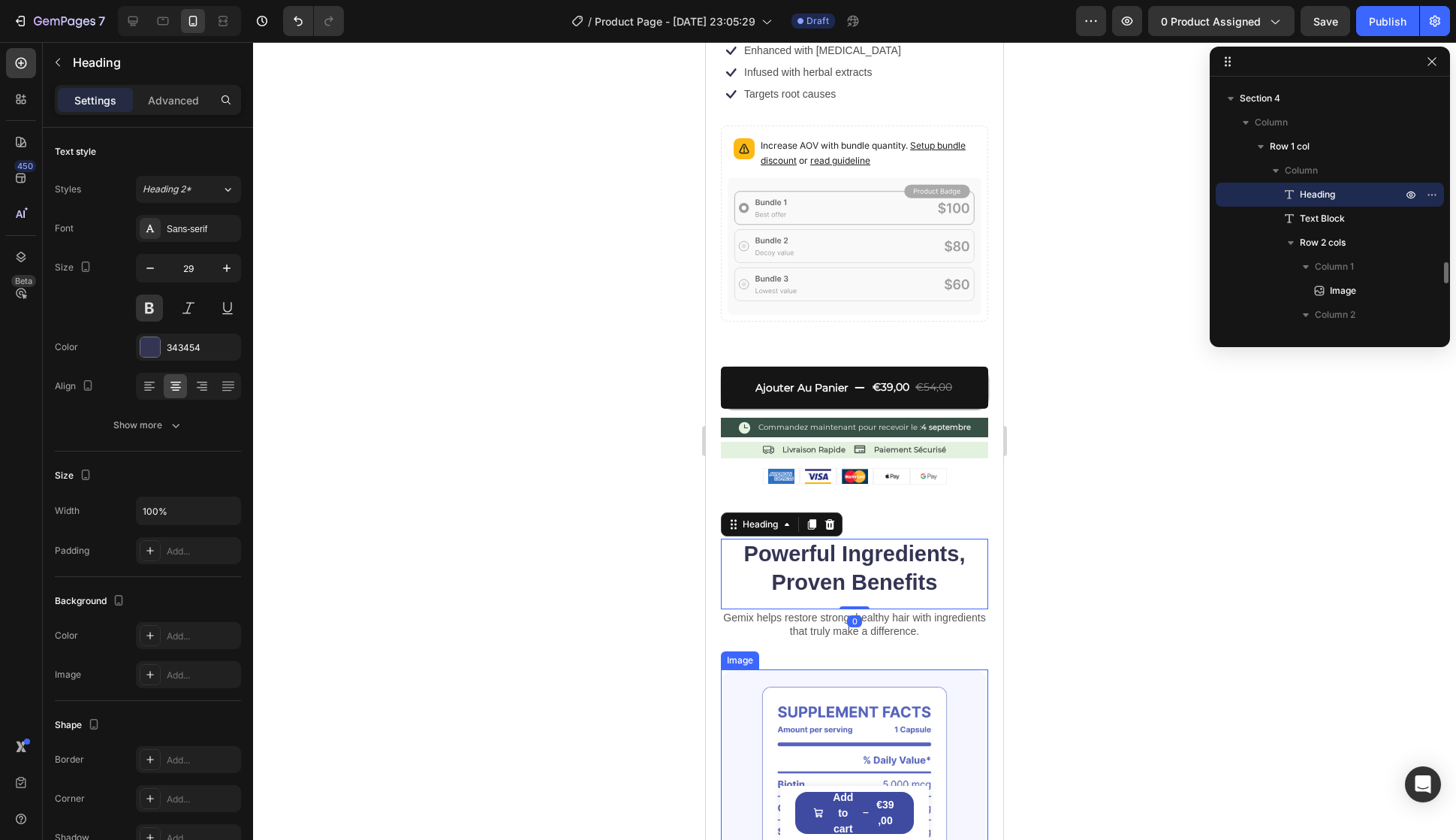
click at [866, 691] on img at bounding box center [855, 817] width 267 height 297
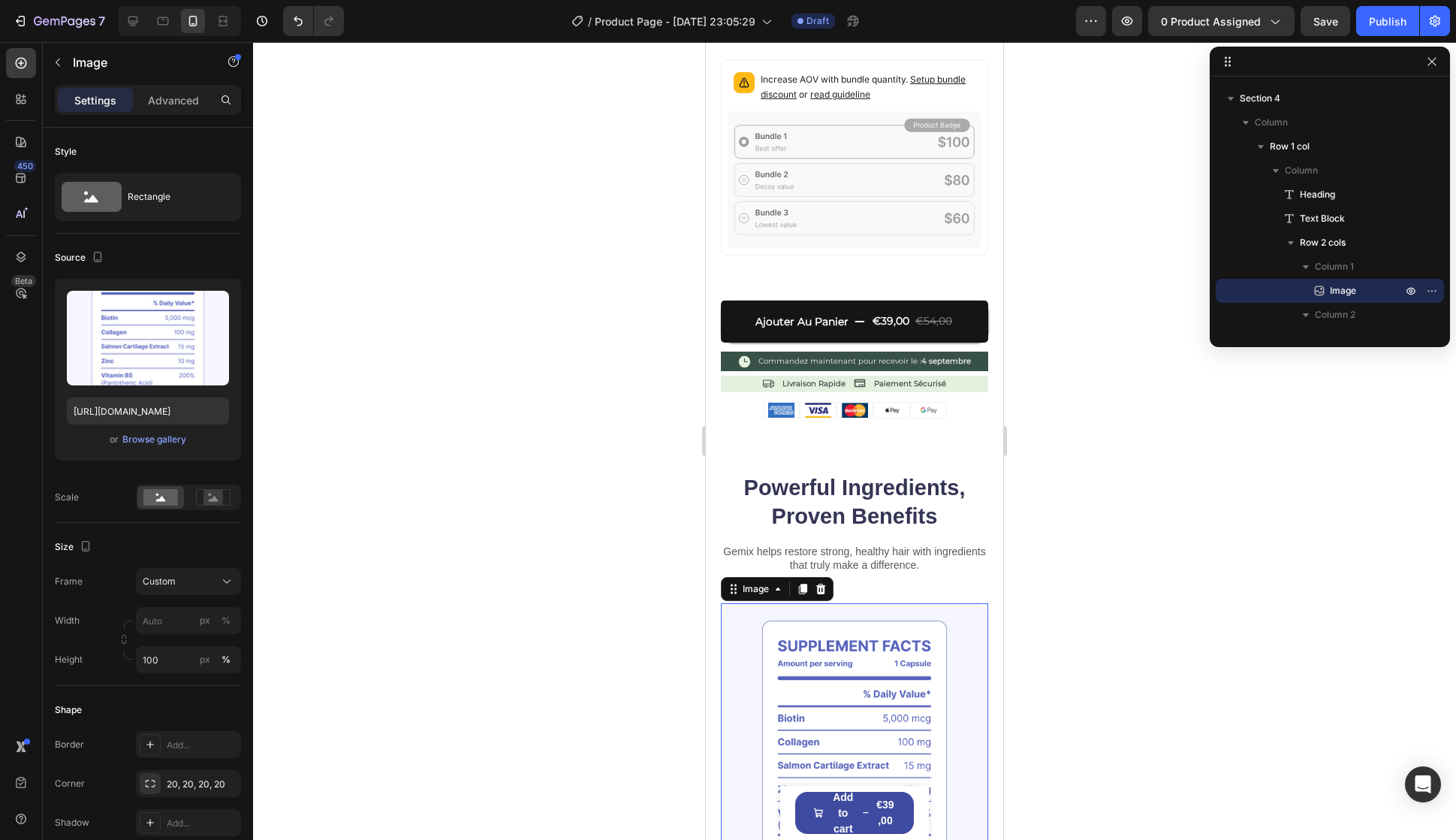
scroll to position [376, 0]
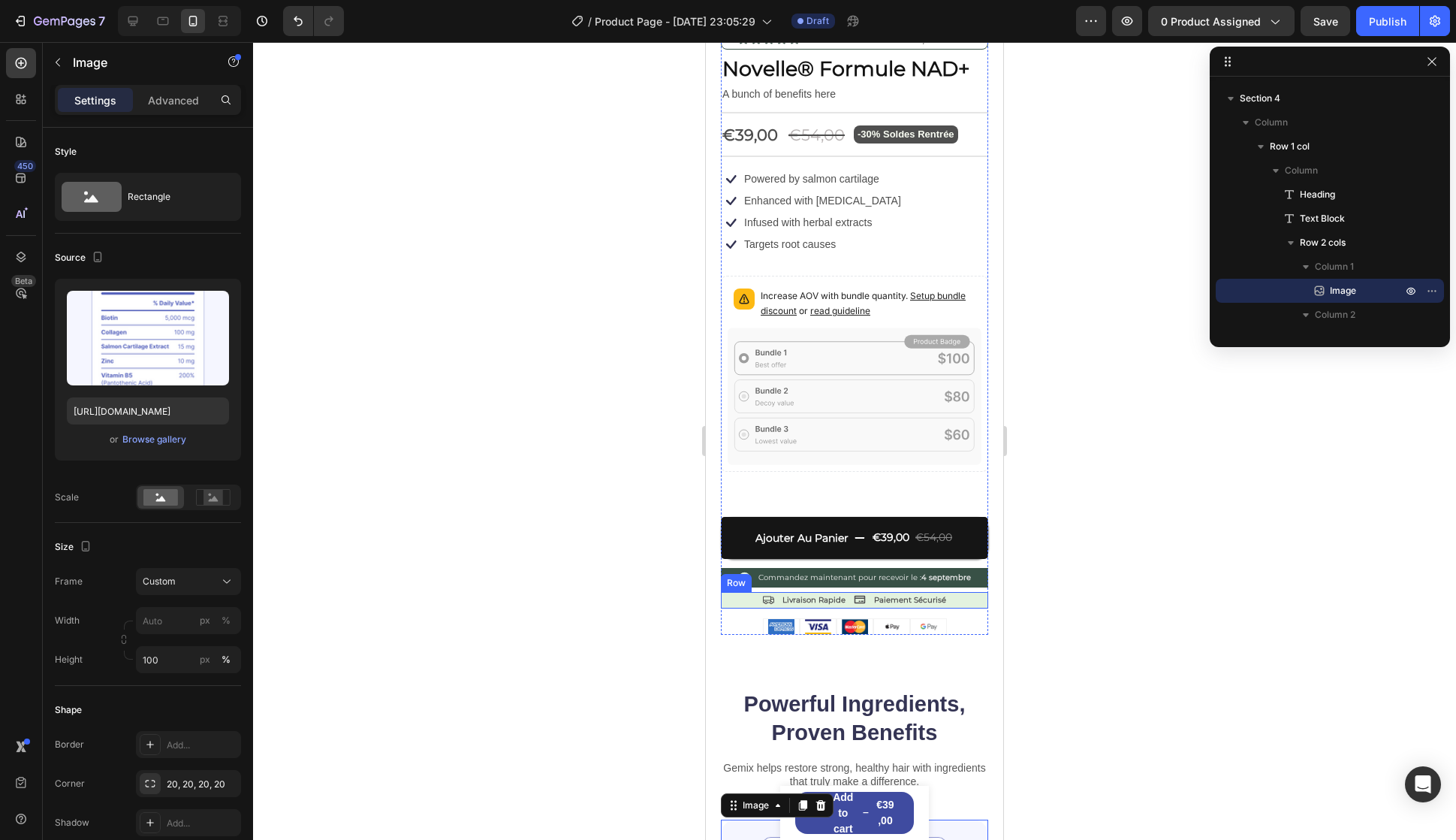
click at [845, 592] on div "Icon Livraison Rapide Text Block Icon Paiement Sécurisé Text Block Row" at bounding box center [855, 600] width 267 height 17
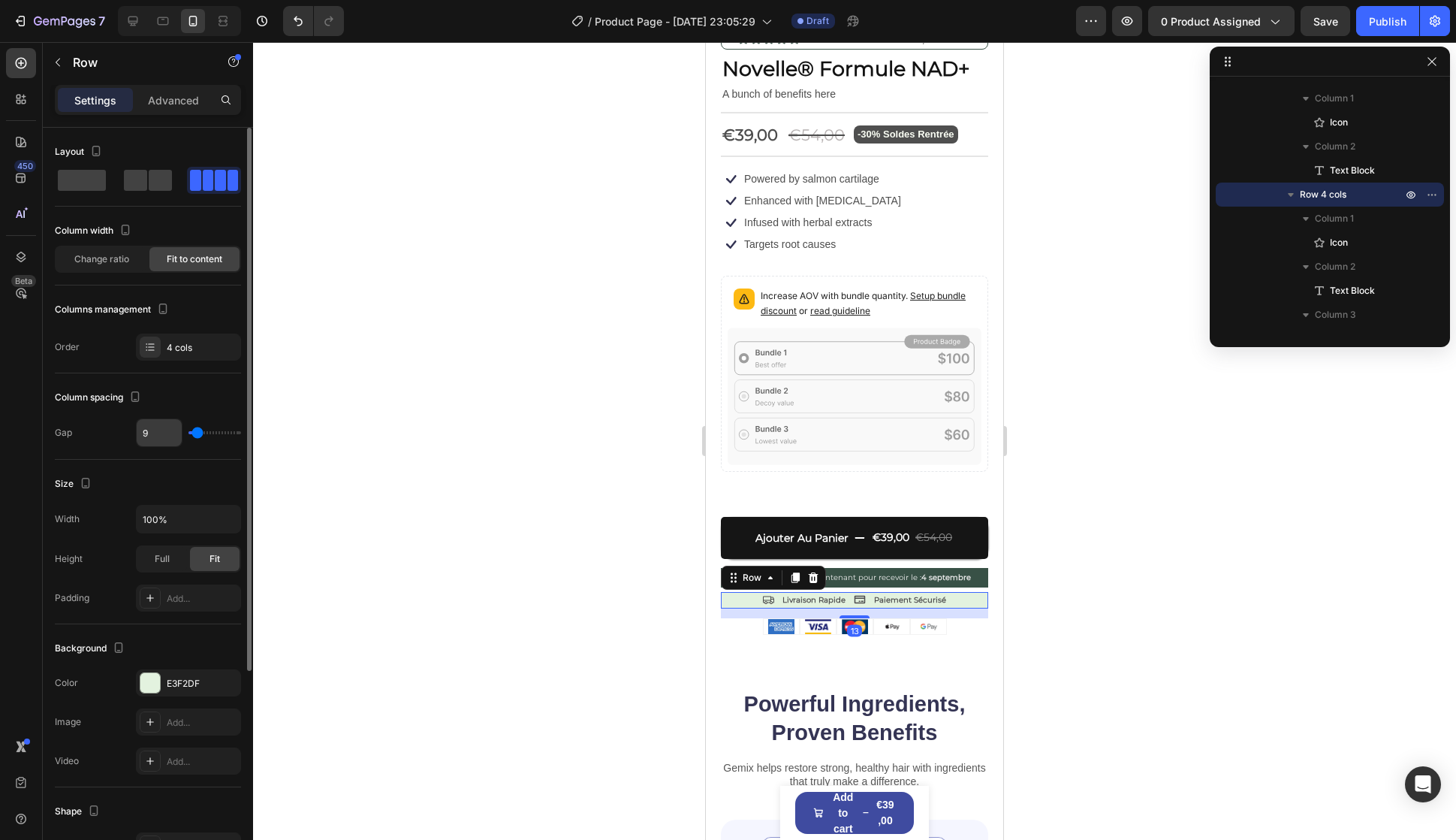
click at [155, 429] on input "9" at bounding box center [159, 433] width 45 height 27
type input "&"
type input "0"
type input "1"
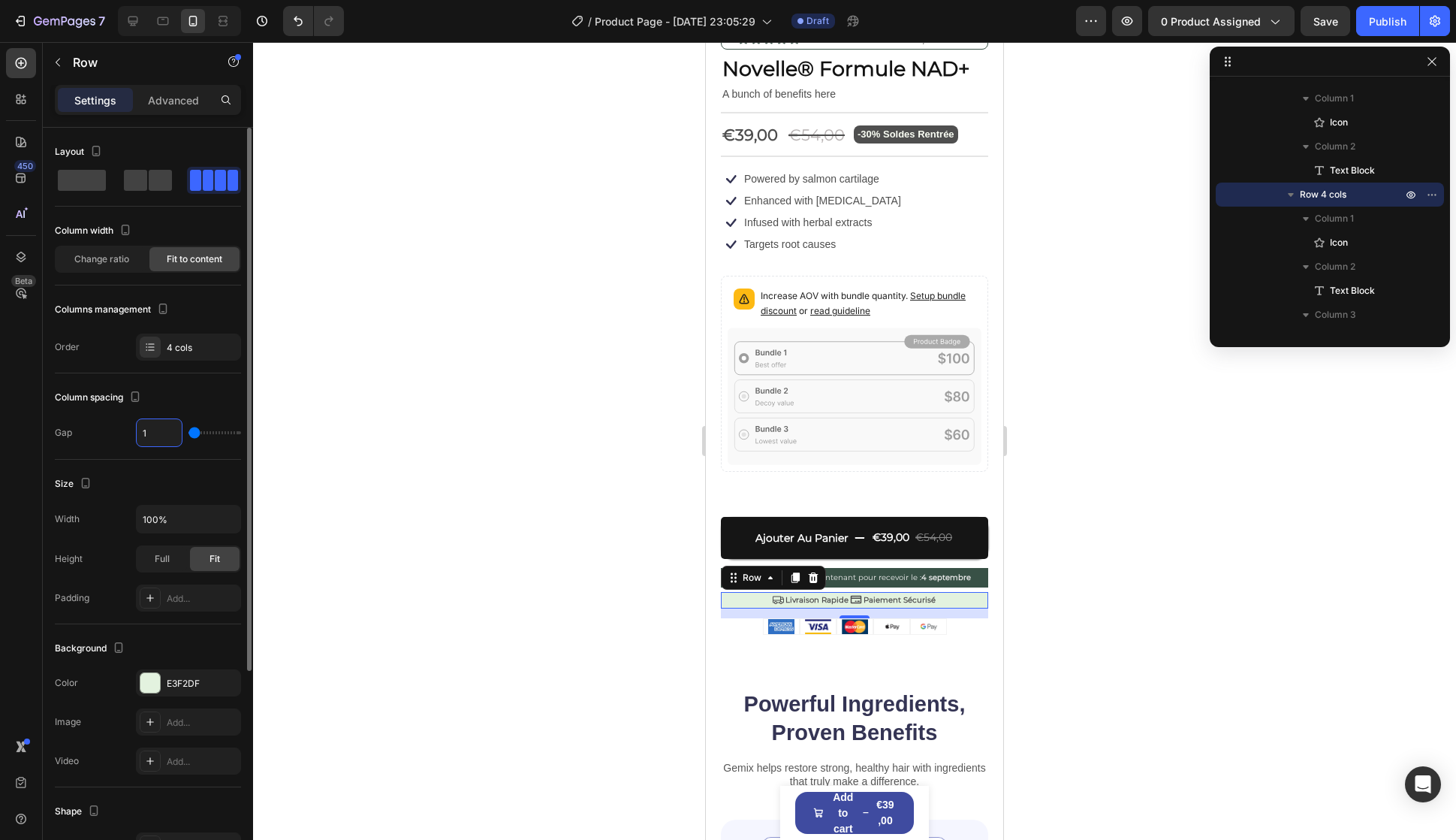
type input "10"
click at [838, 695] on h2 "Powerful Ingredients, Proven Benefits" at bounding box center [855, 718] width 267 height 59
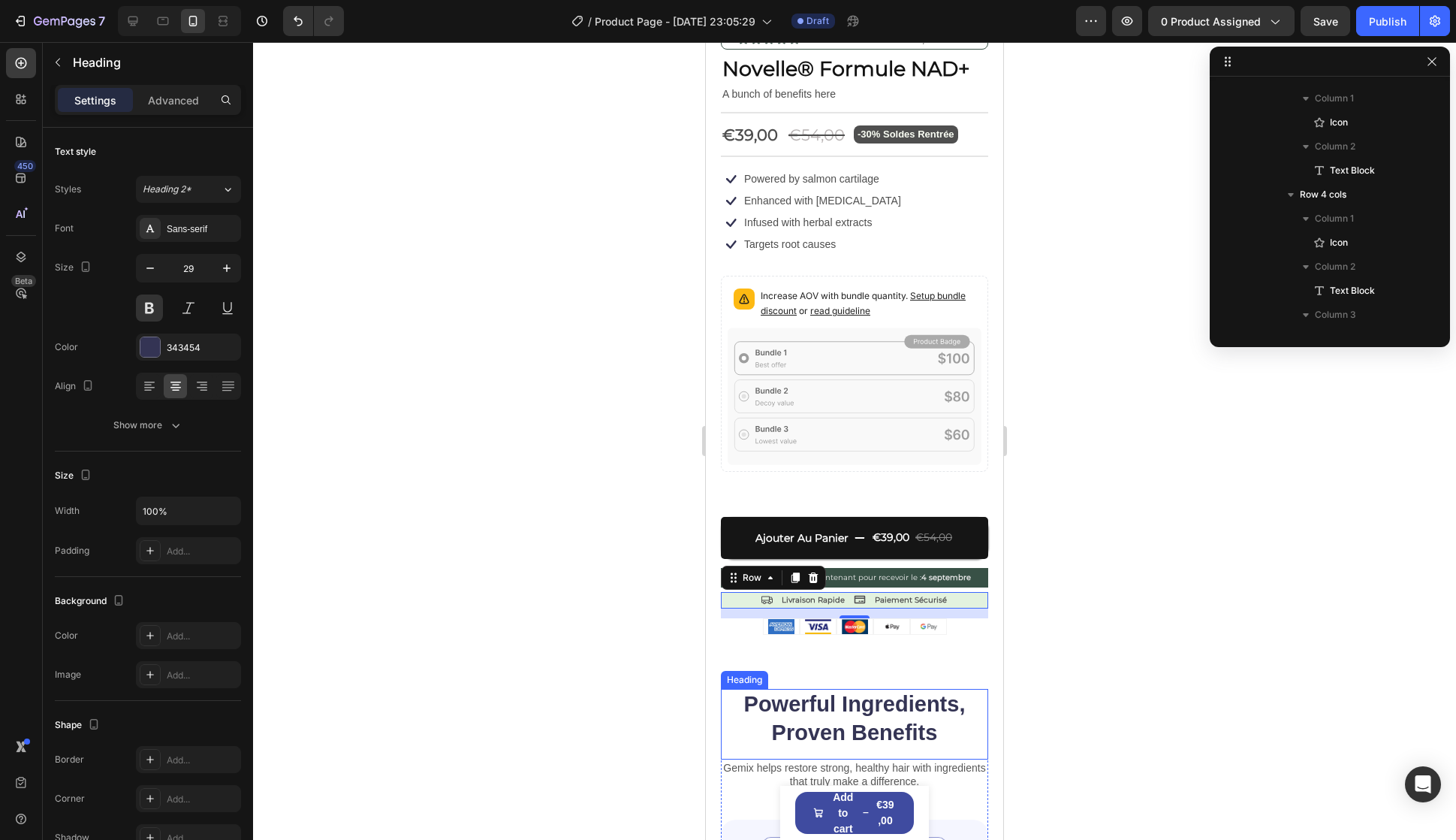
scroll to position [2087, 0]
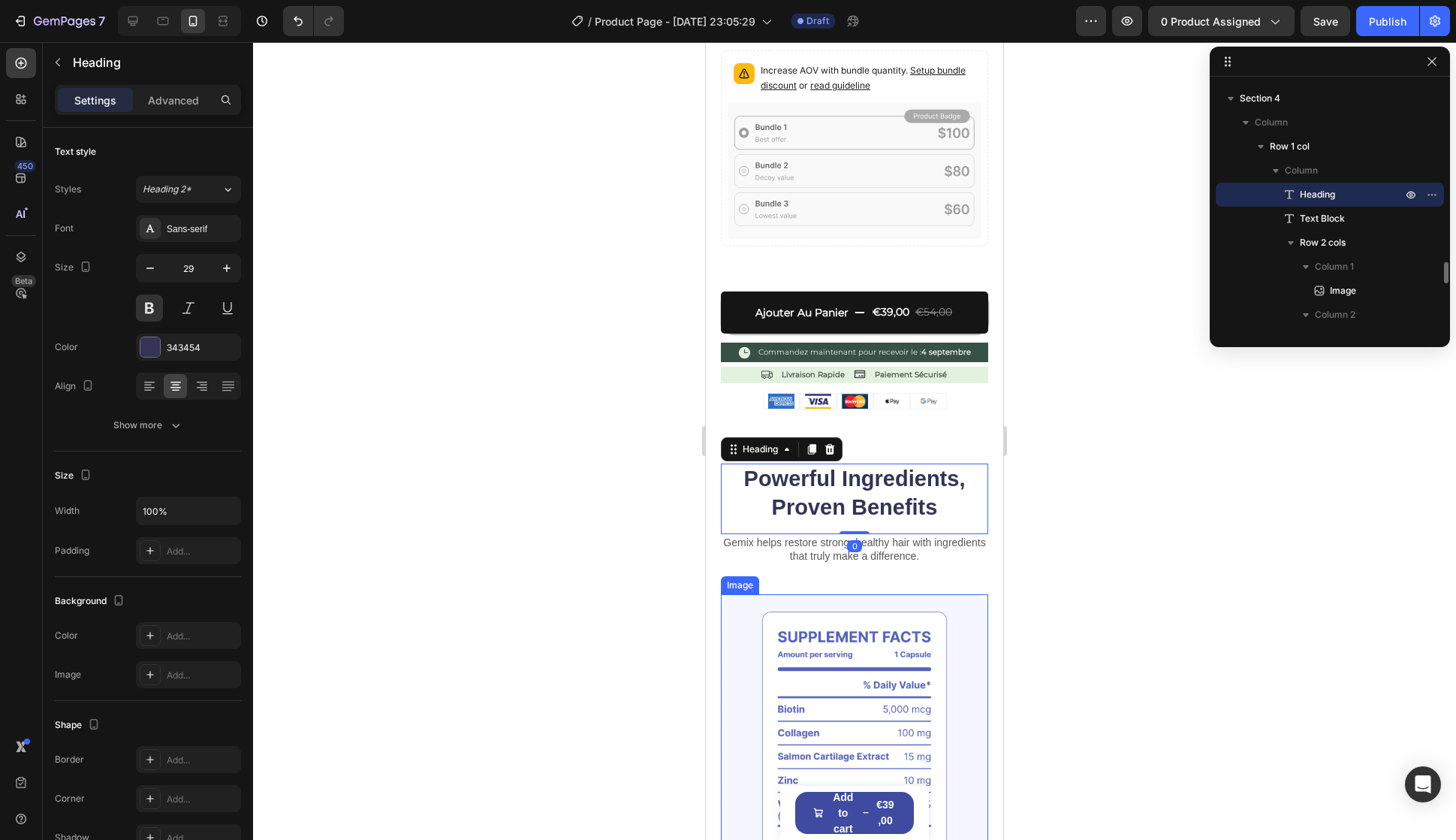
click at [826, 709] on img at bounding box center [855, 742] width 267 height 297
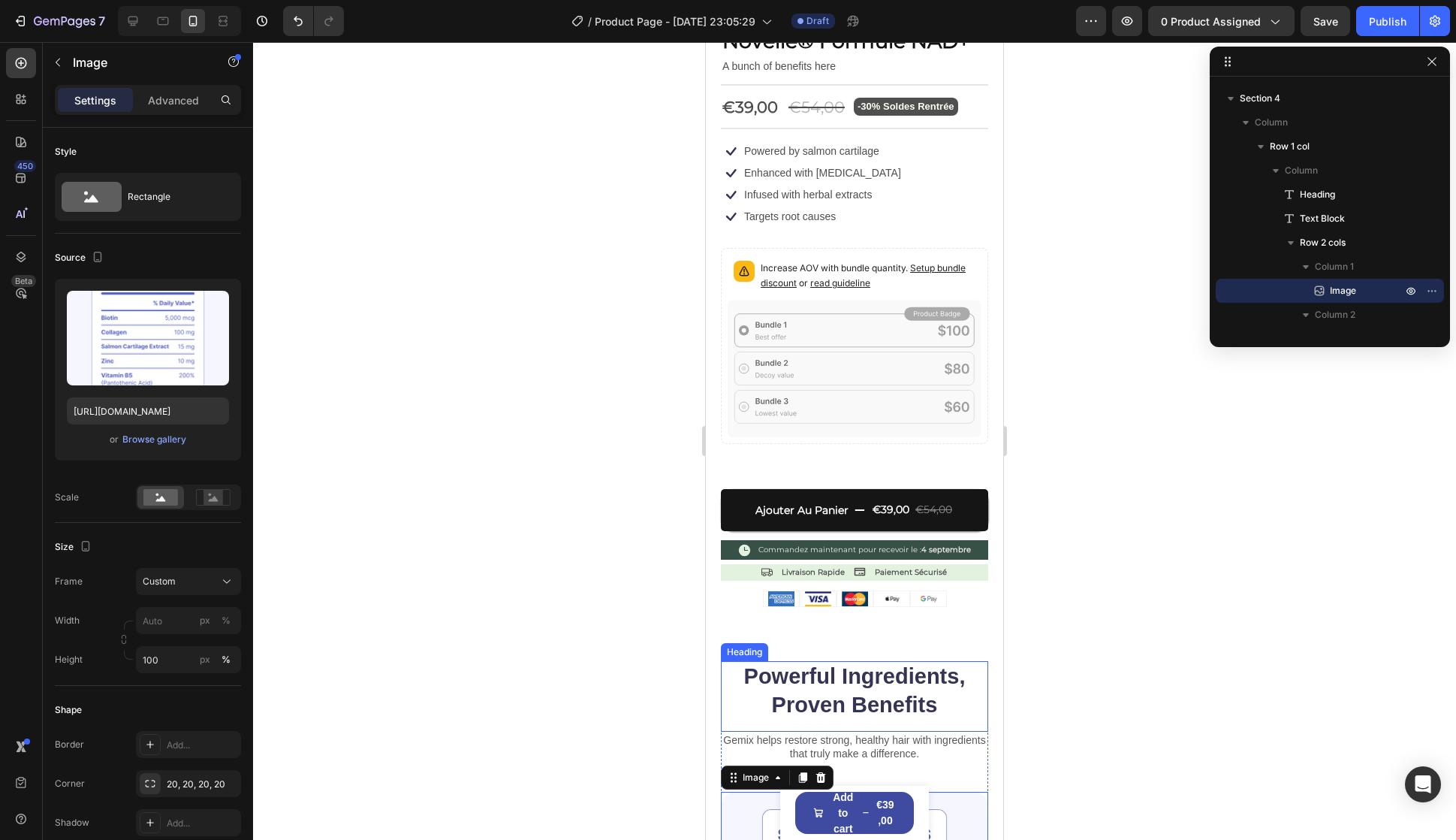
scroll to position [376, 0]
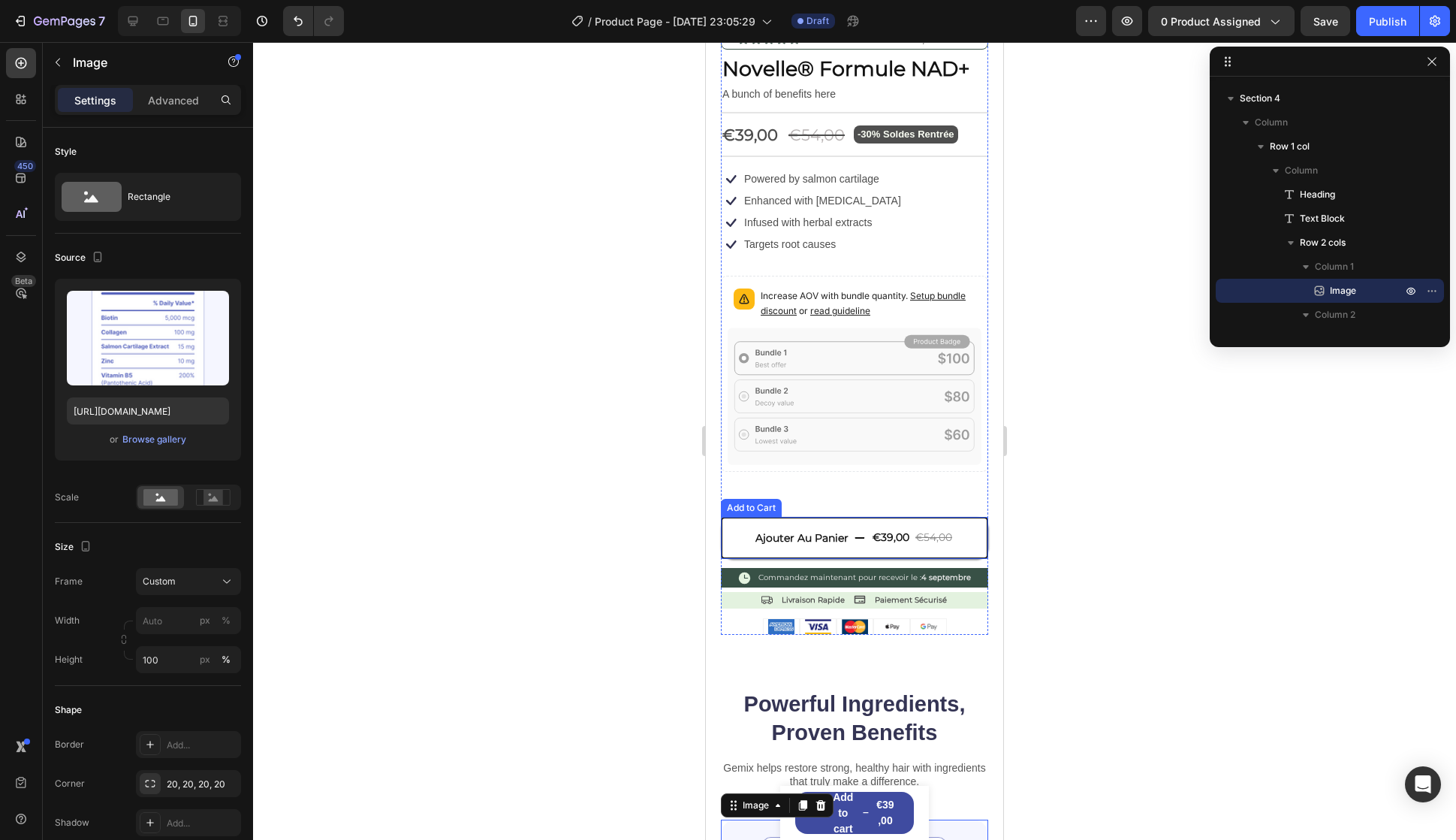
click at [738, 516] on button "Ajouter Au Panier €39,00 €54,00" at bounding box center [855, 537] width 267 height 42
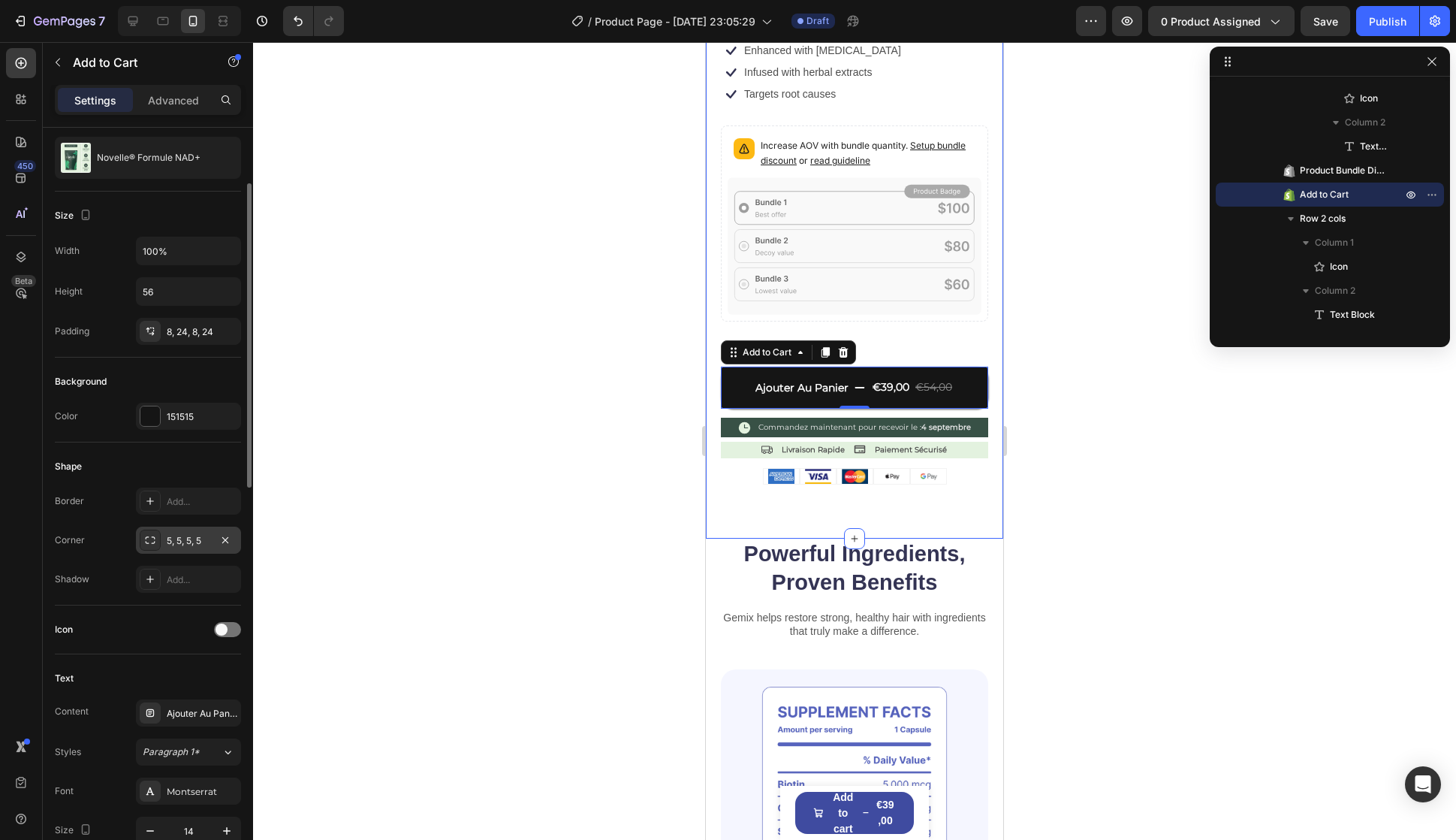
scroll to position [0, 0]
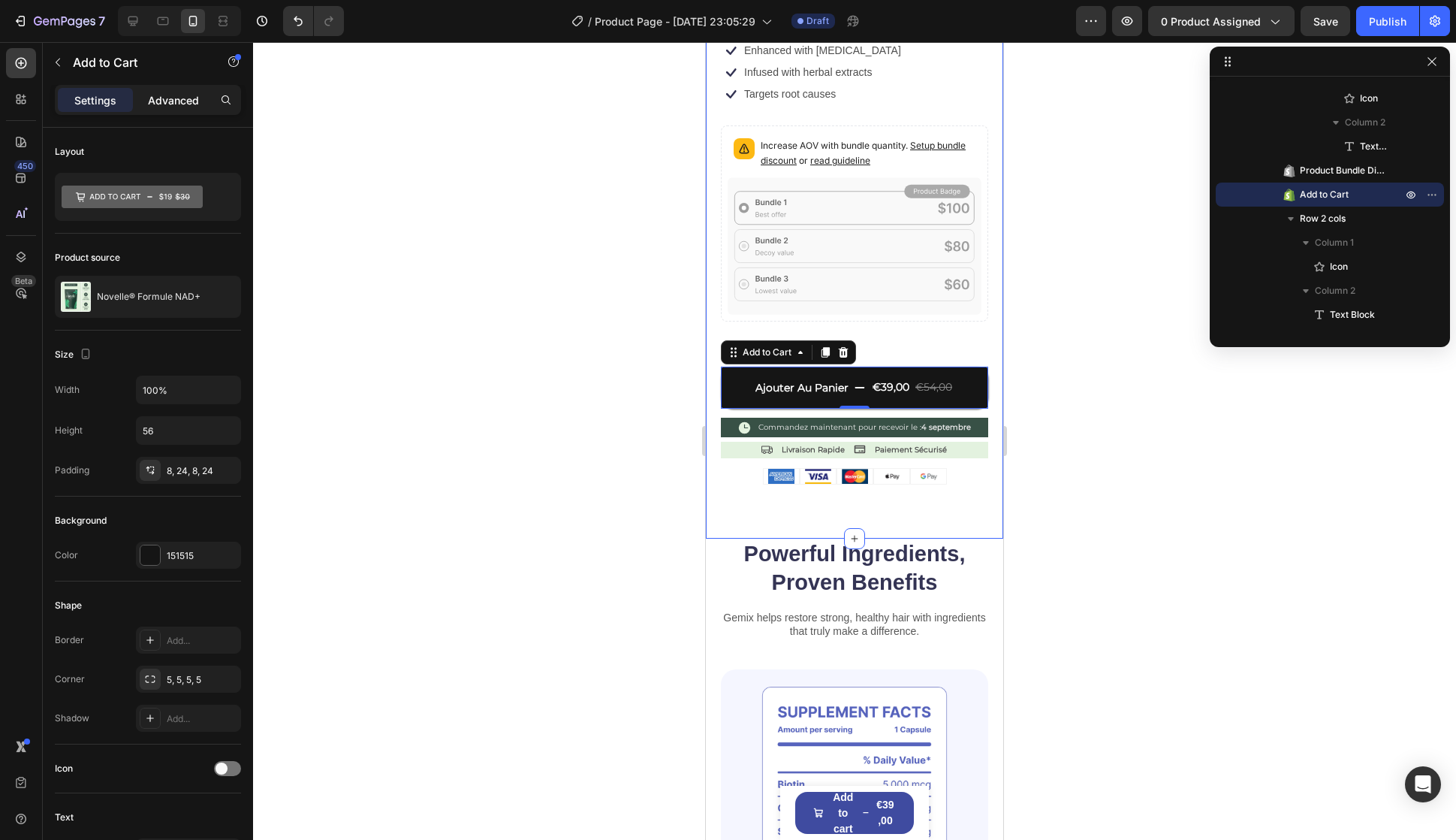
click at [161, 94] on p "Advanced" at bounding box center [173, 100] width 51 height 16
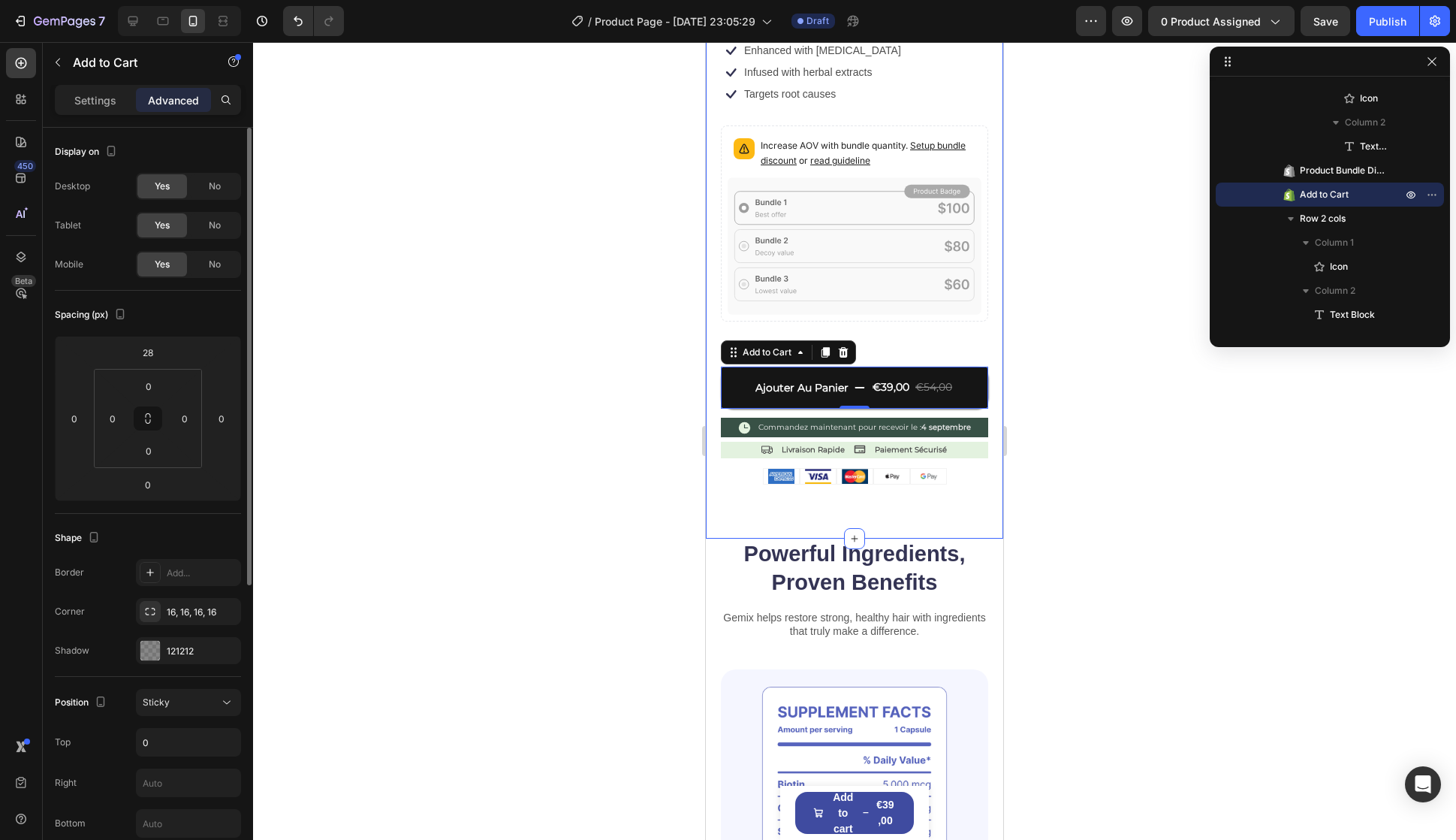
scroll to position [150, 0]
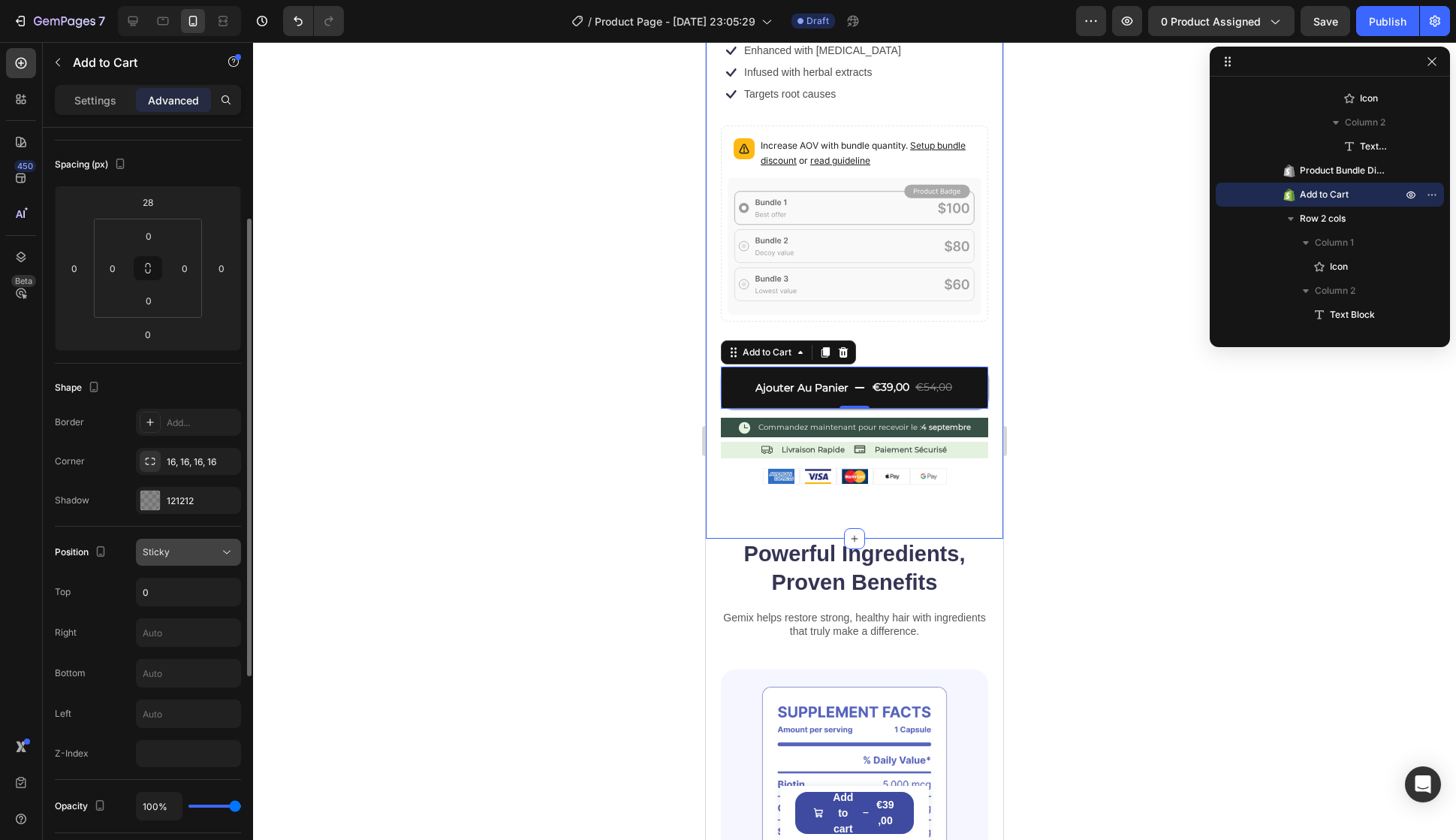
click at [185, 547] on div "Sticky" at bounding box center [180, 551] width 77 height 13
click at [210, 572] on div "Static Relative Absolute Sticky Fixed" at bounding box center [173, 646] width 135 height 155
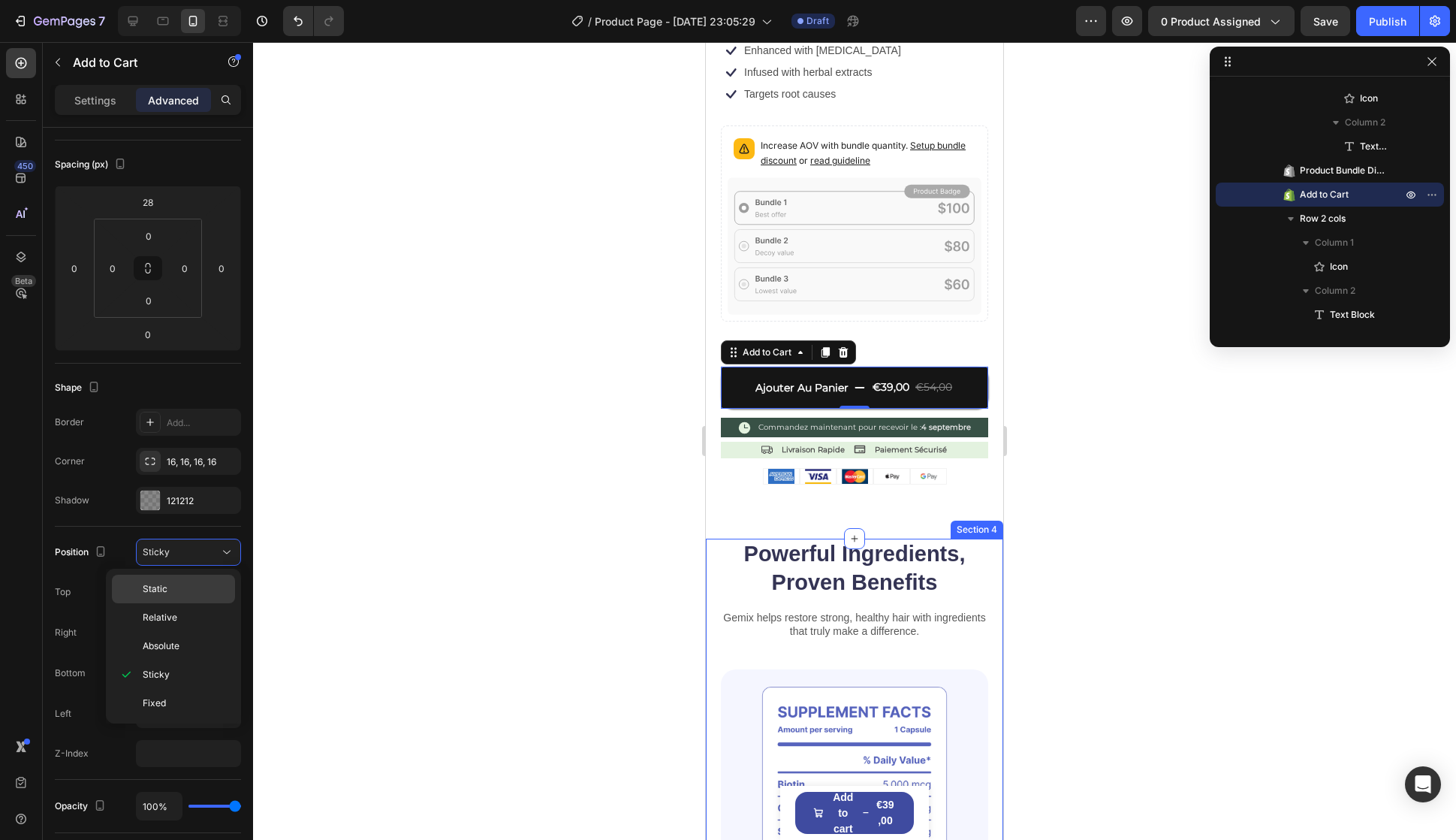
click at [179, 588] on p "Static" at bounding box center [185, 588] width 85 height 13
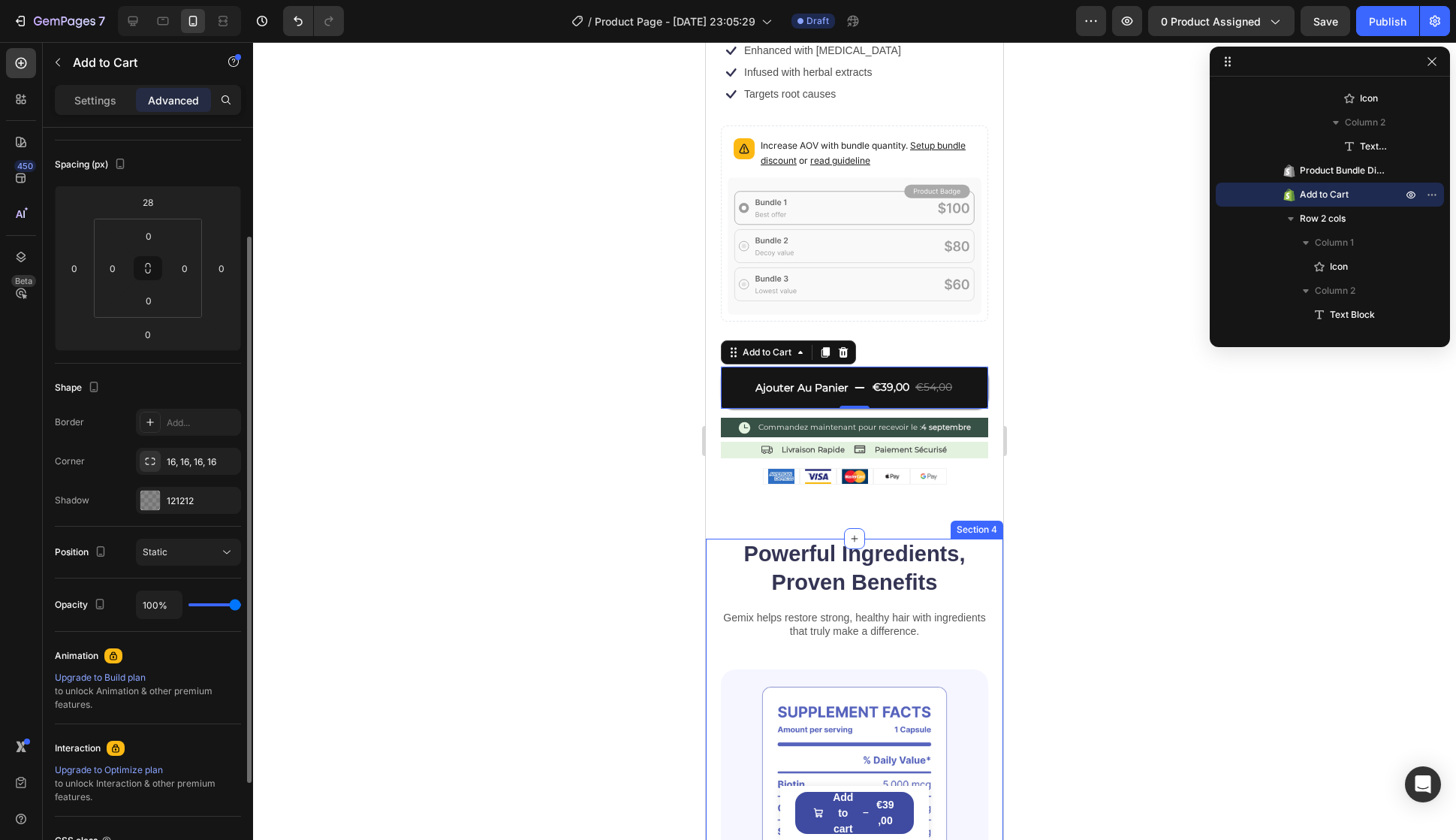
click at [130, 553] on div "Position Static" at bounding box center [148, 552] width 187 height 27
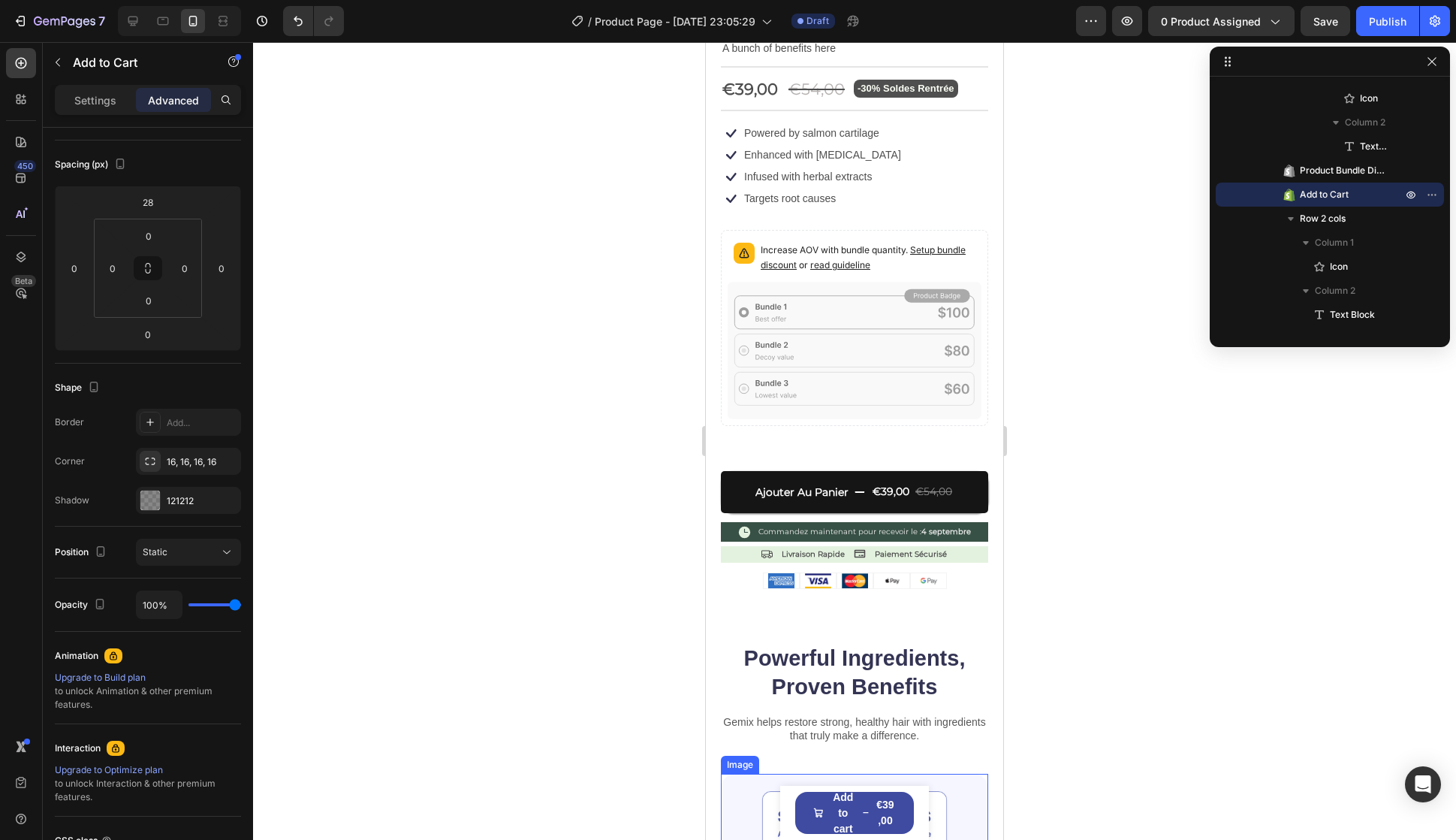
scroll to position [319, 0]
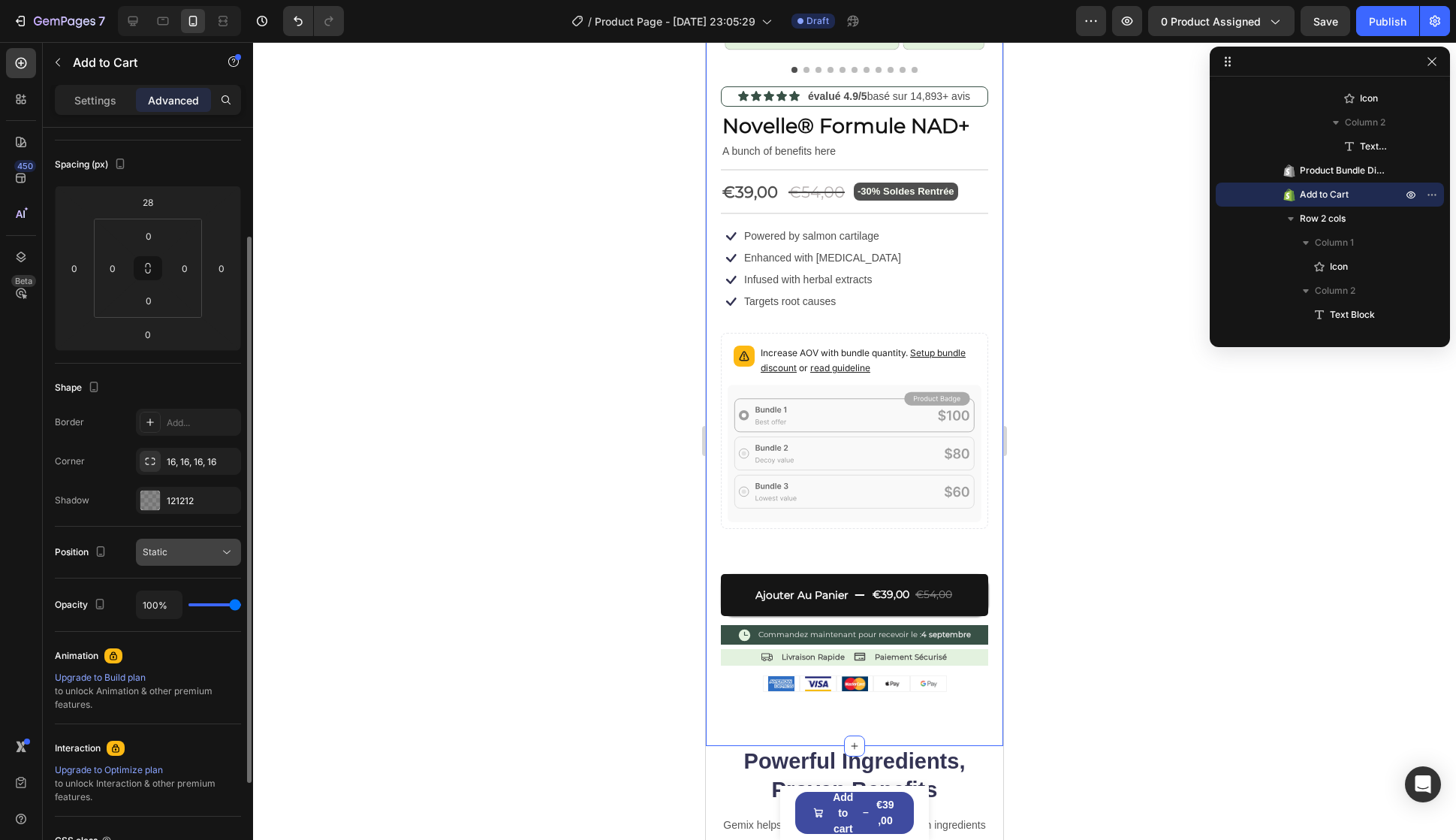
click at [165, 544] on button "Static" at bounding box center [188, 552] width 105 height 27
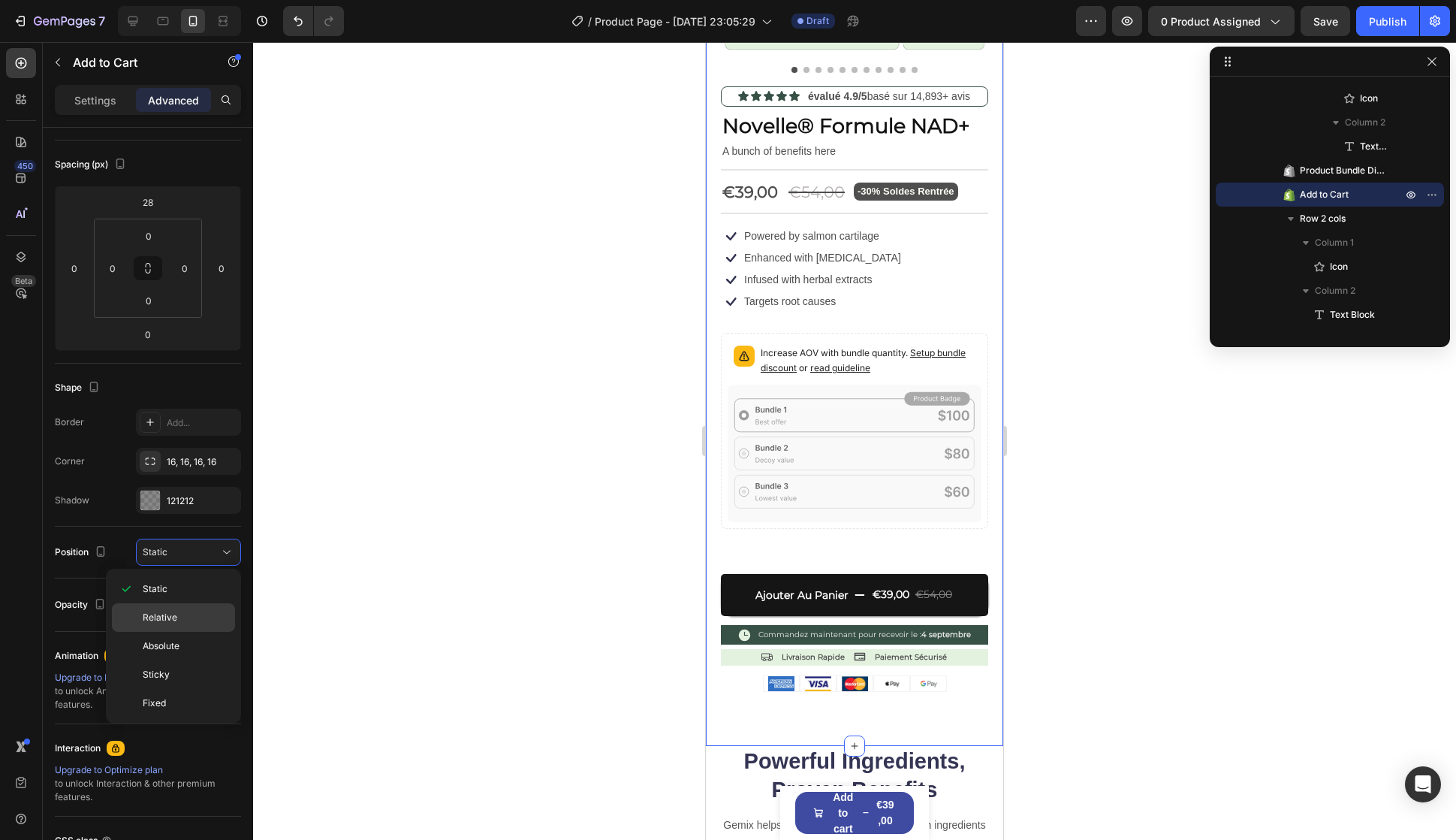
click at [172, 619] on span "Relative" at bounding box center [160, 617] width 35 height 13
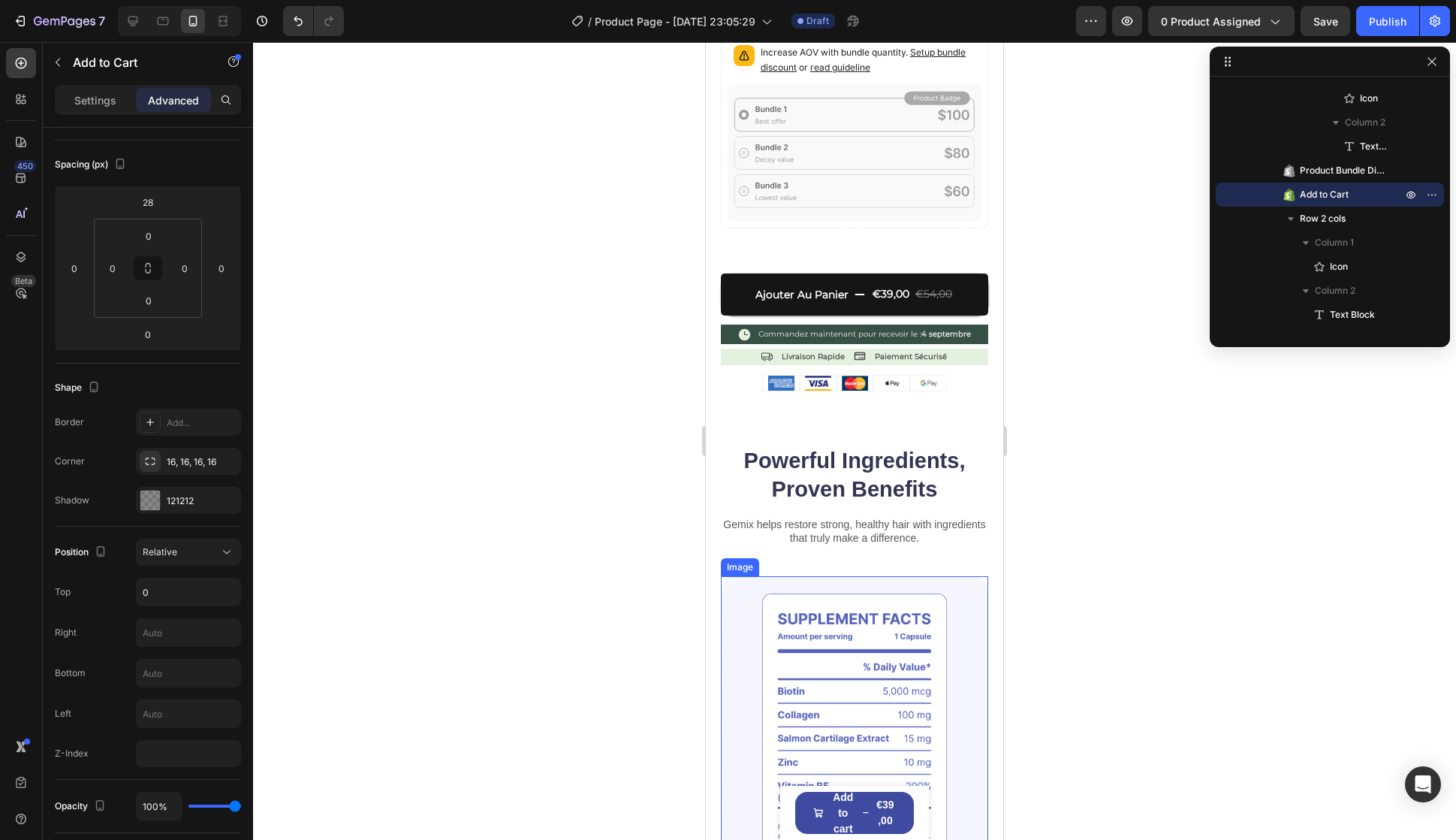
scroll to position [244, 0]
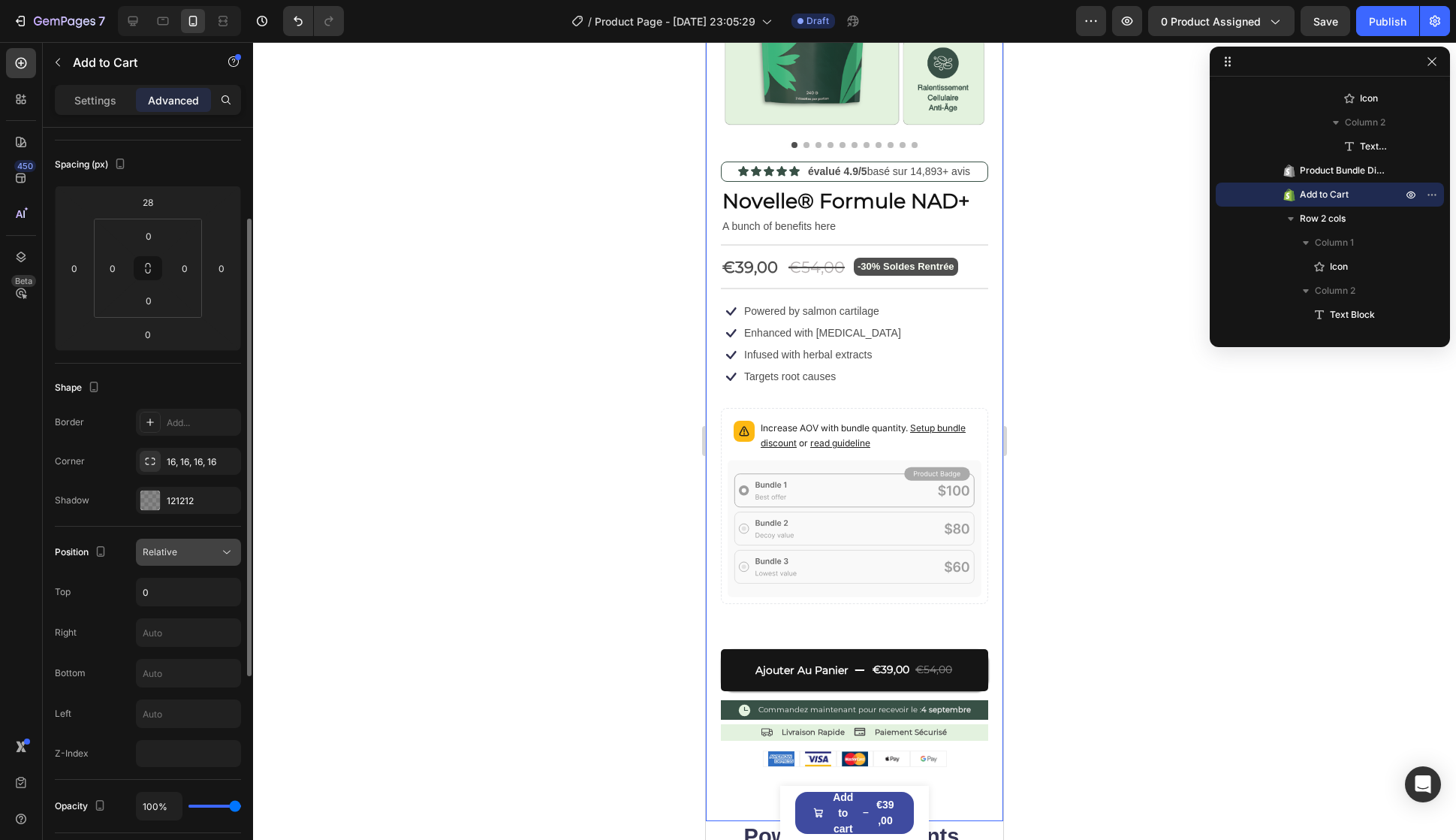
click at [198, 551] on div "Relative" at bounding box center [180, 551] width 77 height 13
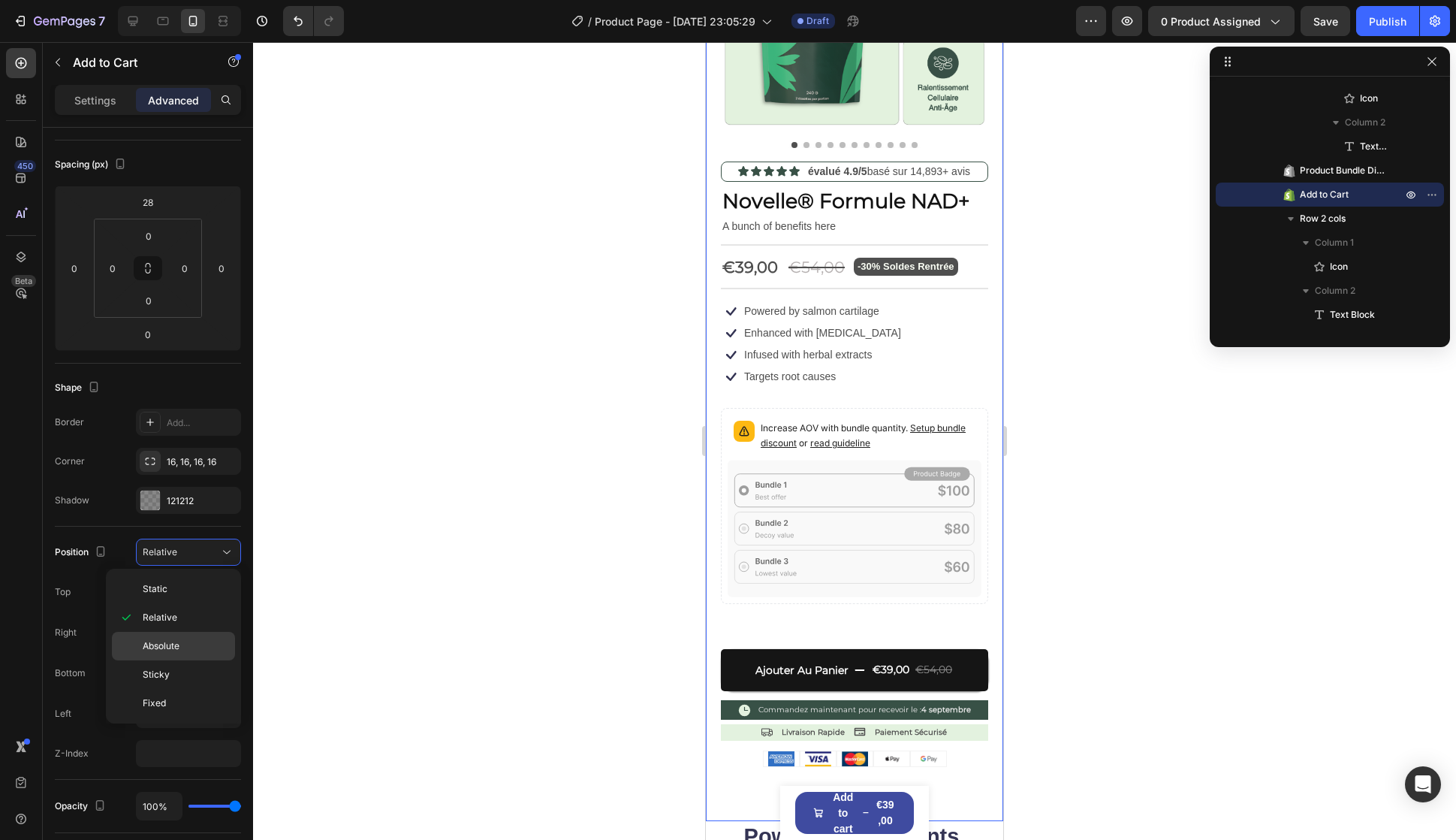
click at [195, 640] on p "Absolute" at bounding box center [185, 645] width 85 height 13
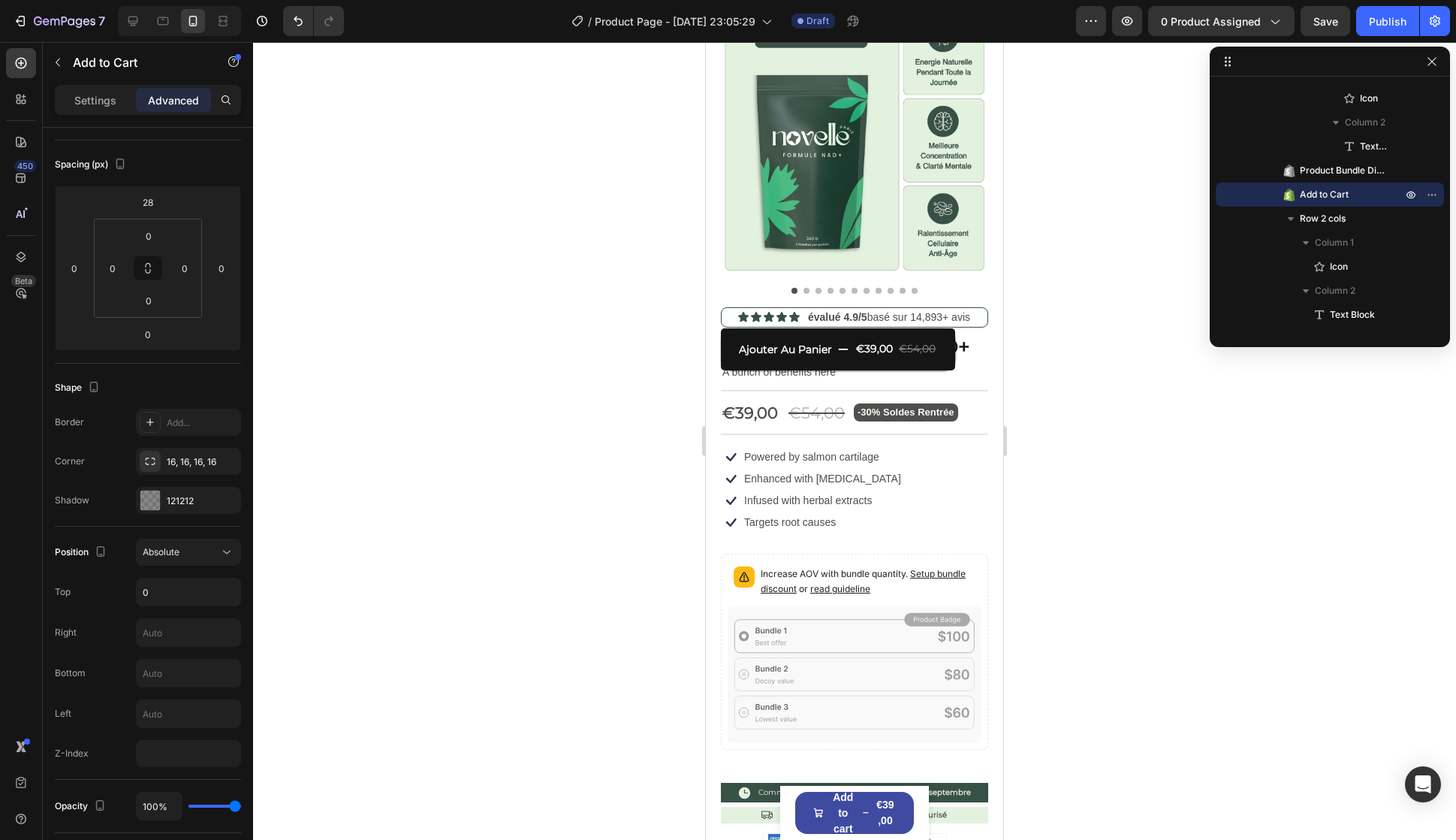
scroll to position [18, 0]
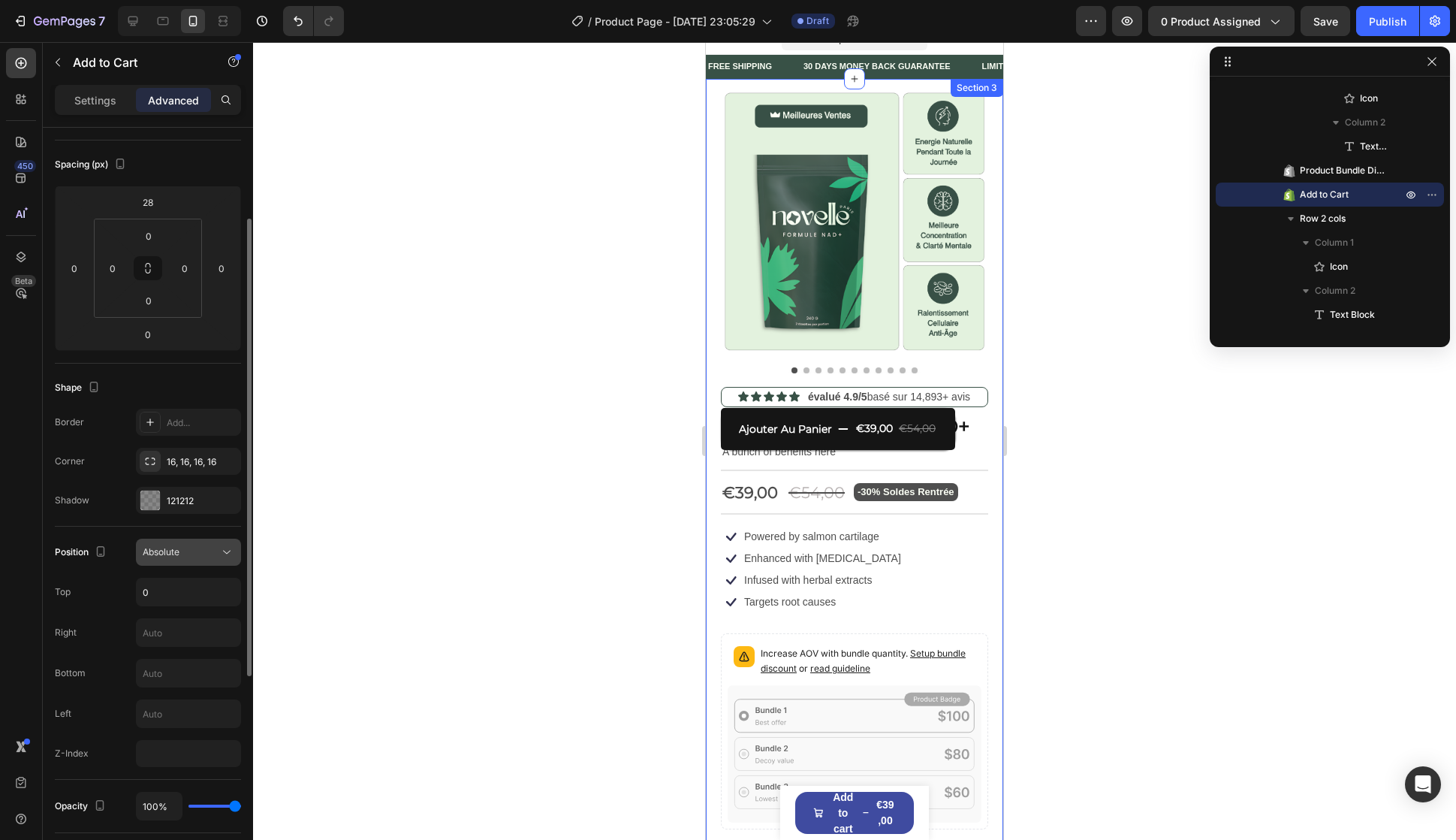
click at [165, 552] on span "Absolute" at bounding box center [161, 551] width 37 height 11
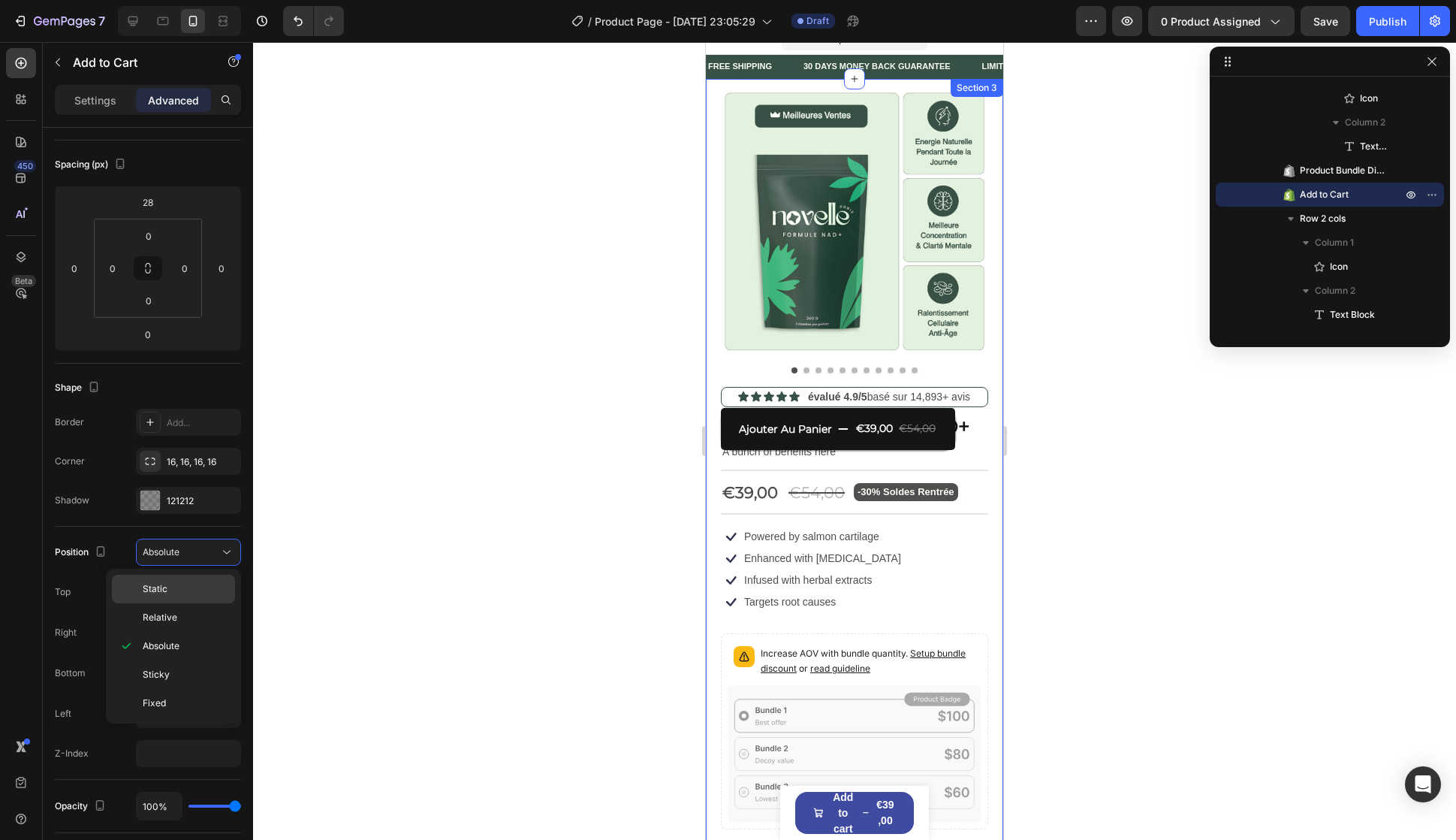
click at [168, 604] on div "Static" at bounding box center [173, 618] width 123 height 28
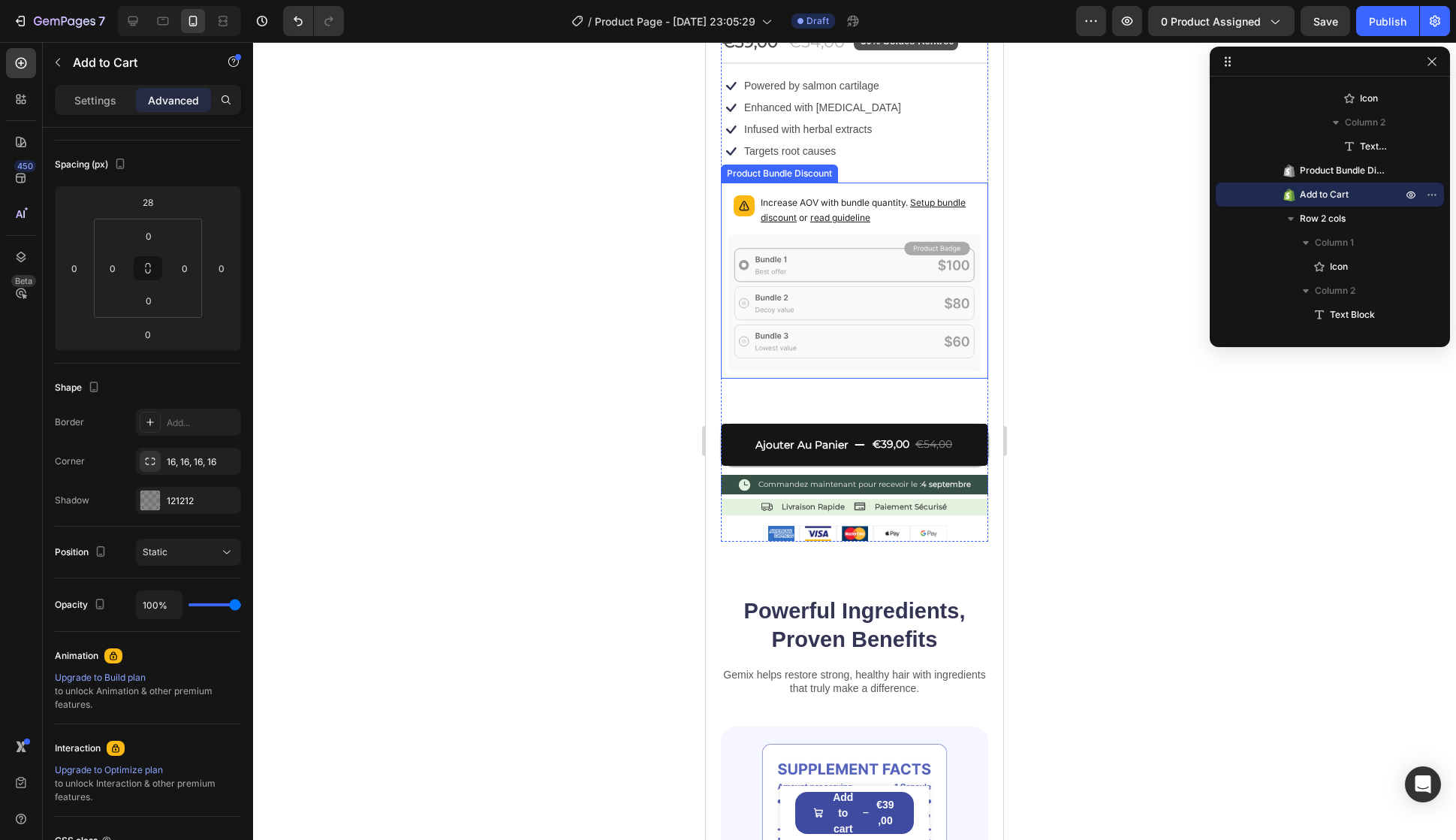
click at [860, 328] on icon at bounding box center [854, 302] width 254 height 137
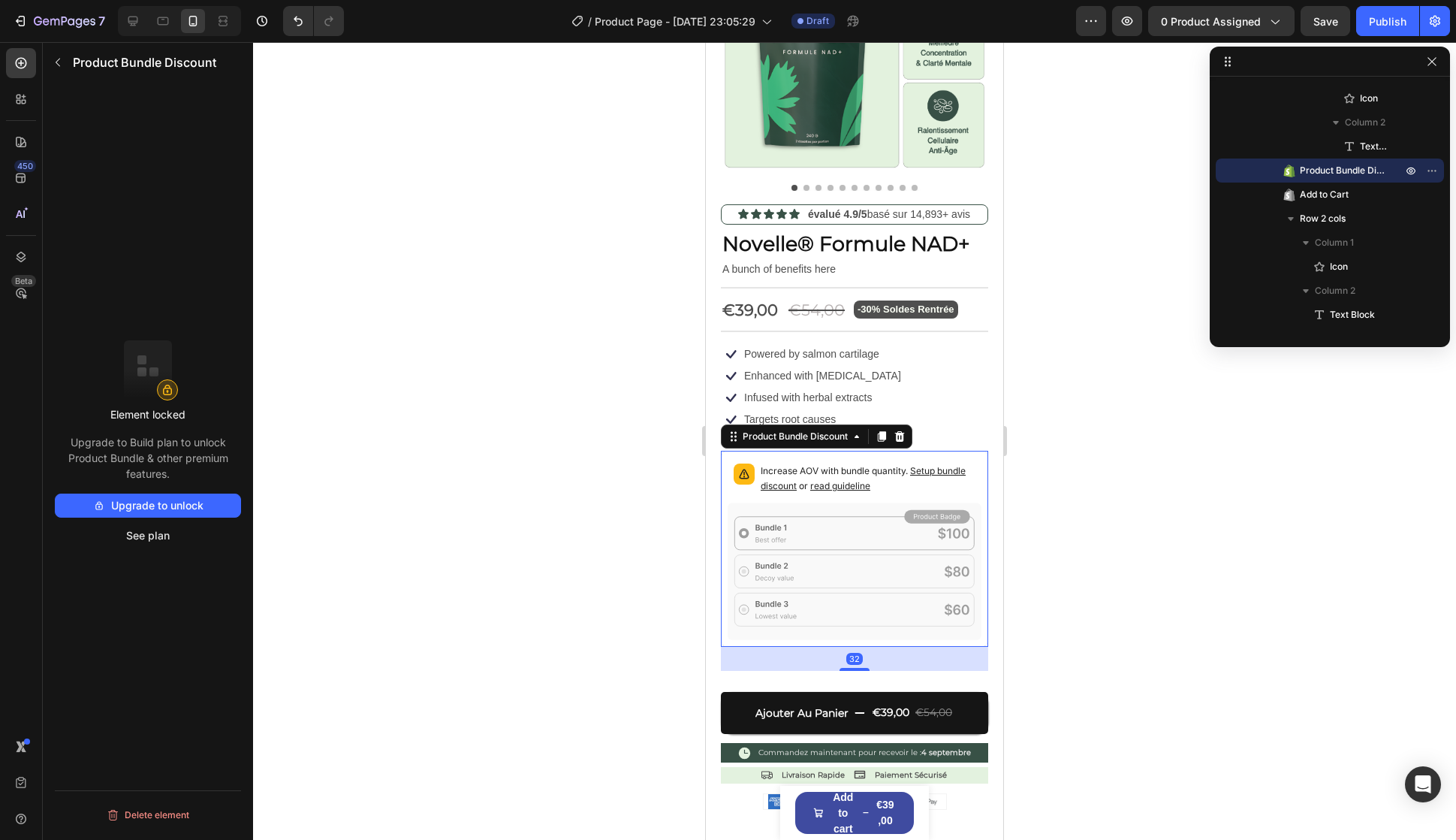
scroll to position [168, 0]
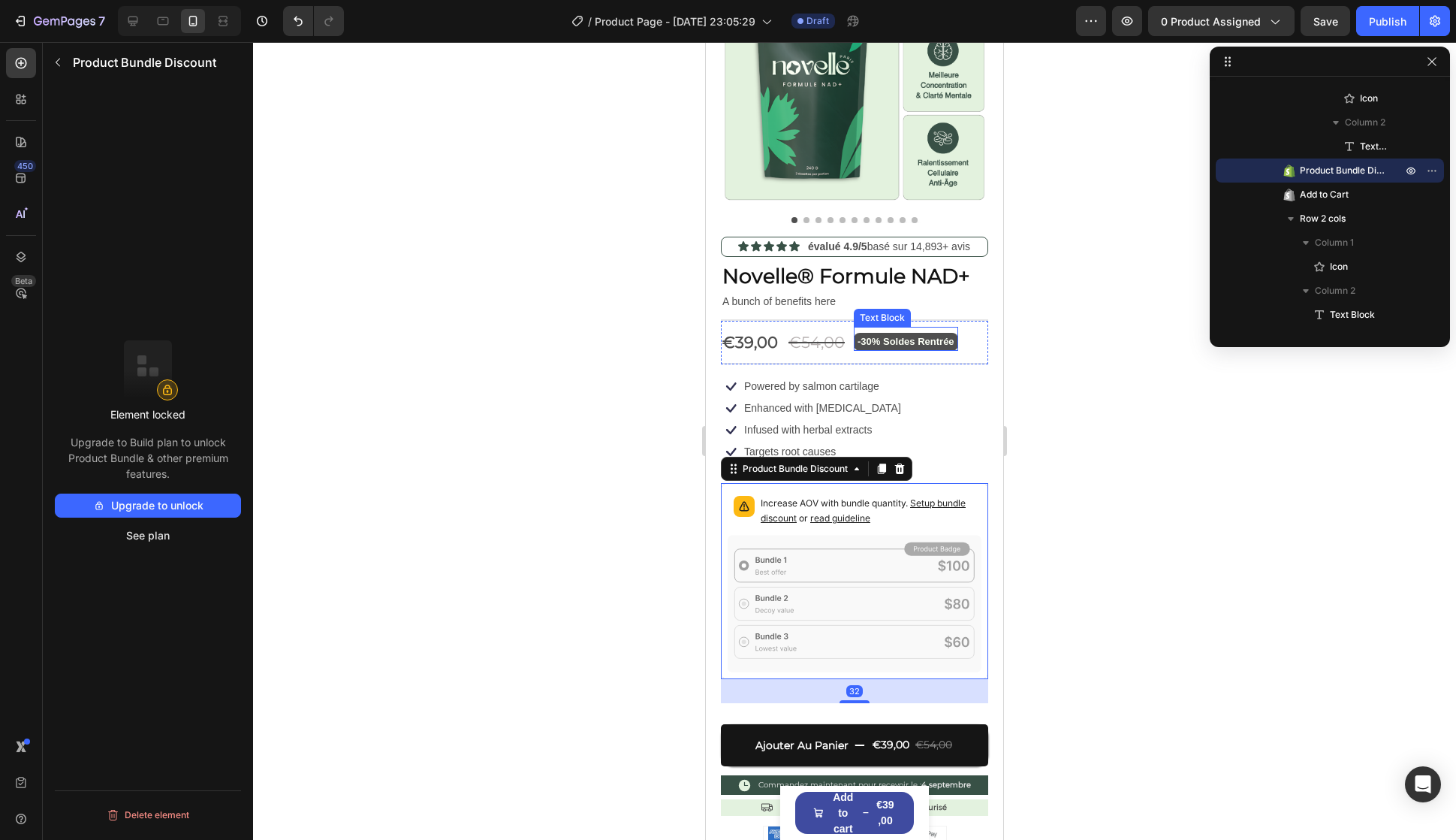
click at [868, 339] on p "-30% Soldes Rentrée" at bounding box center [906, 342] width 97 height 17
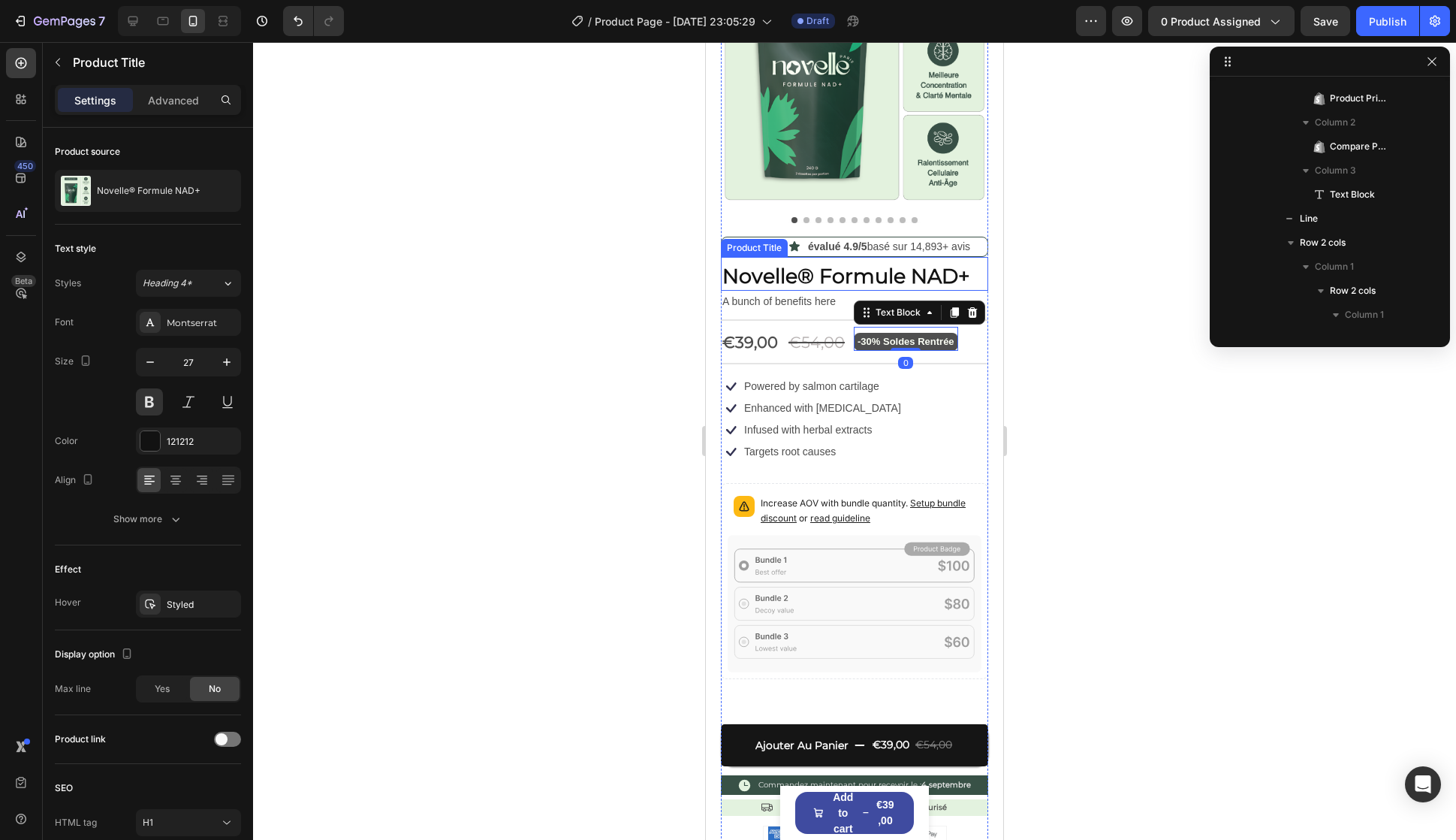
click at [814, 261] on h1 "Novelle® Formule NAD+" at bounding box center [855, 275] width 267 height 29
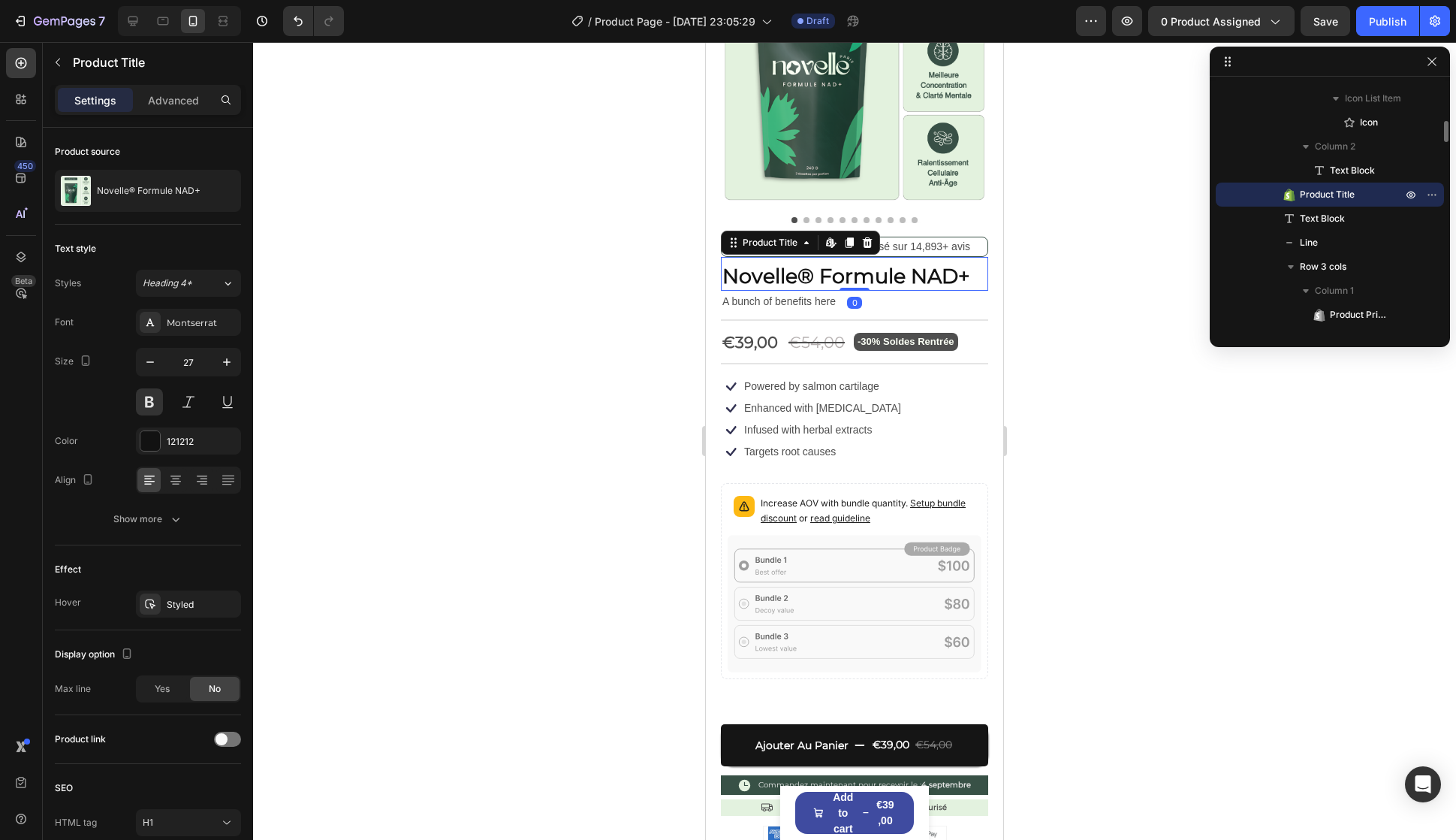
scroll to position [0, 0]
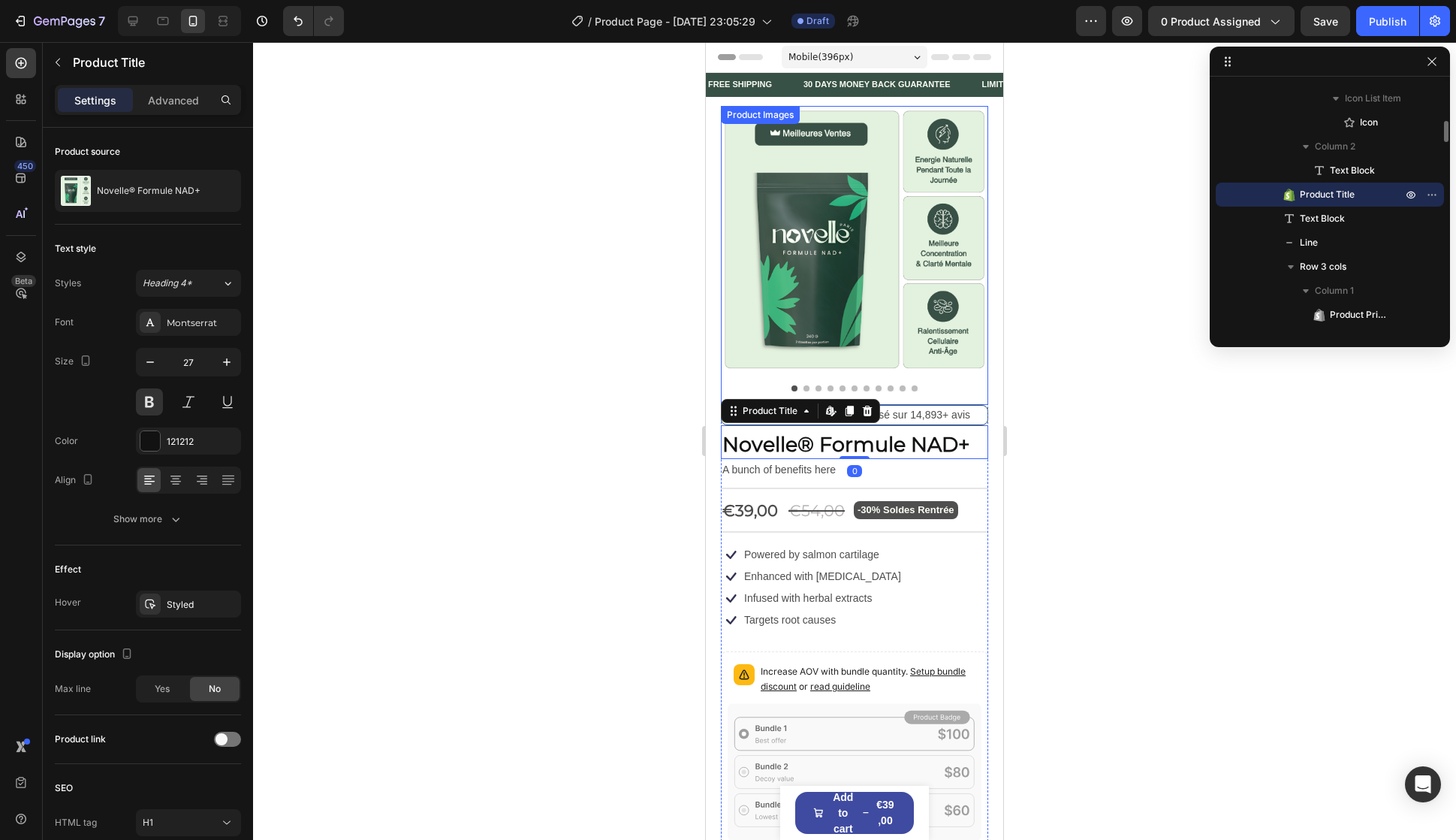
click at [849, 272] on img at bounding box center [855, 240] width 267 height 267
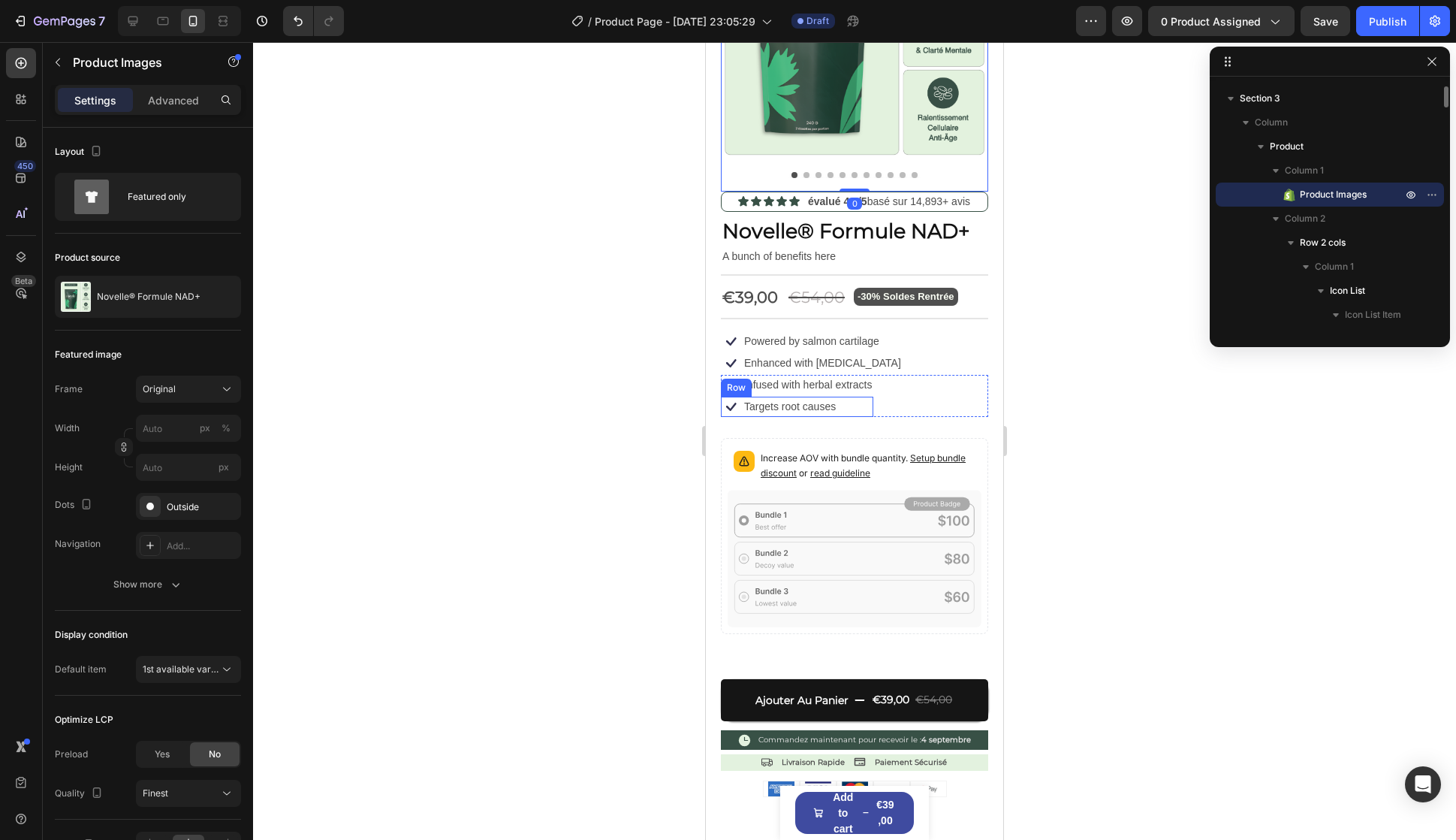
scroll to position [225, 0]
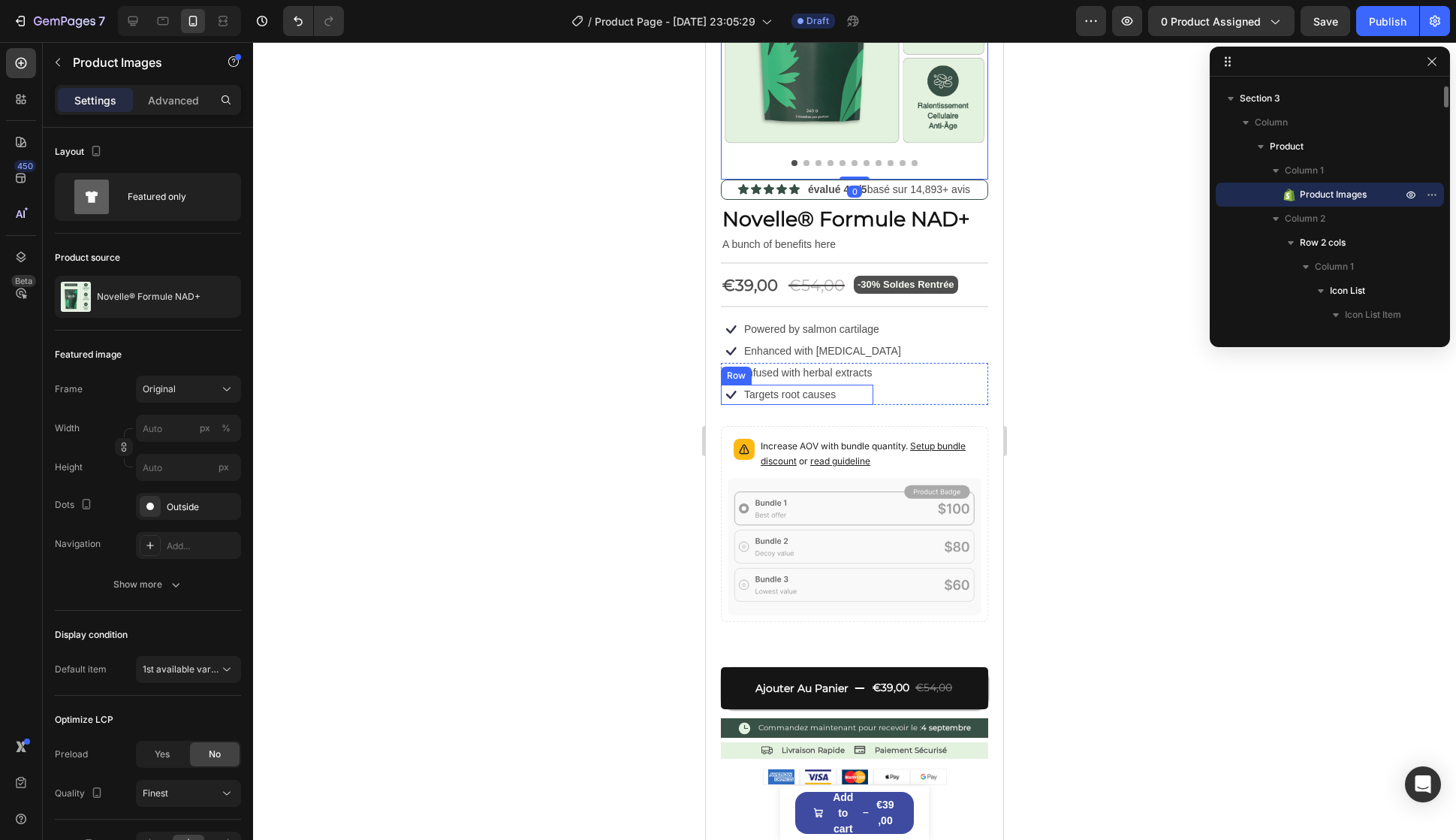
click at [864, 399] on div "Icon Icon Icon Icon Icon Icon List évalué 4.9/5 basé sur 14,893+ avis Text Bloc…" at bounding box center [855, 482] width 267 height 606
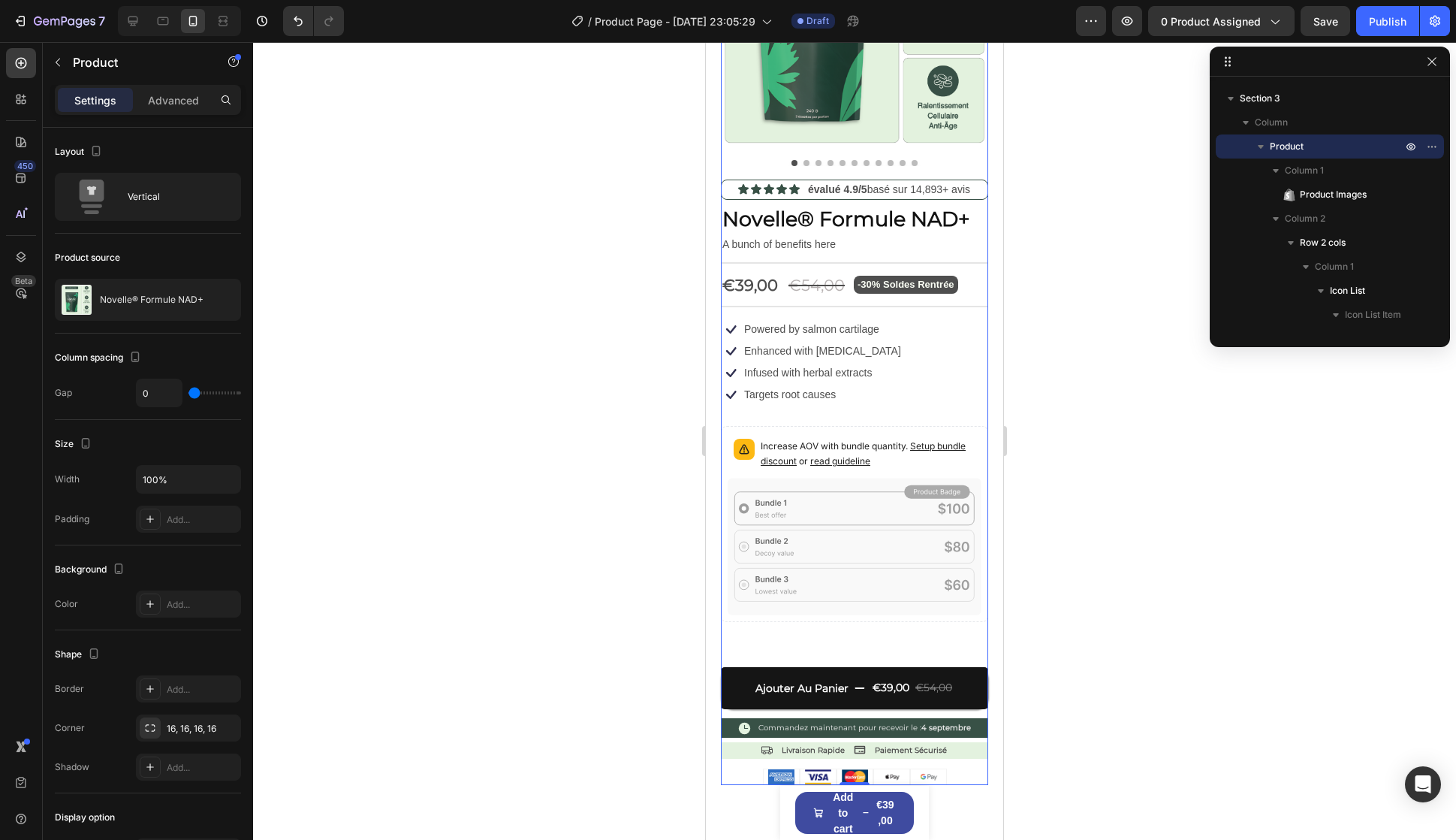
click at [868, 399] on div "Icon Icon Icon Icon Icon Icon List évalué 4.9/5 basé sur 14,893+ avis Text Bloc…" at bounding box center [855, 482] width 267 height 606
click at [921, 182] on p "évalué 4.9/5 basé sur 14,893+ avis" at bounding box center [889, 190] width 162 height 16
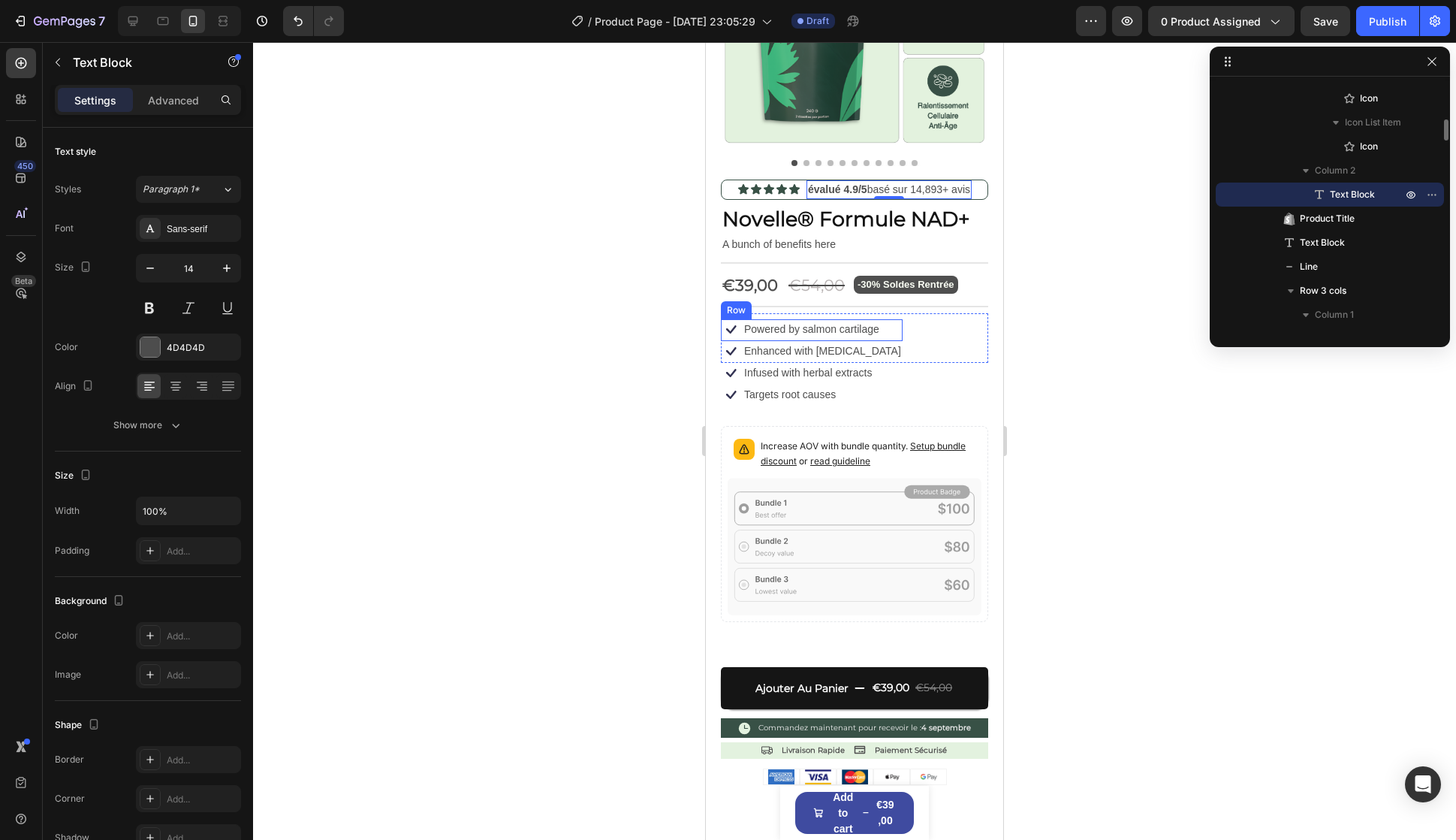
click at [823, 388] on p "Targets root causes" at bounding box center [790, 394] width 92 height 13
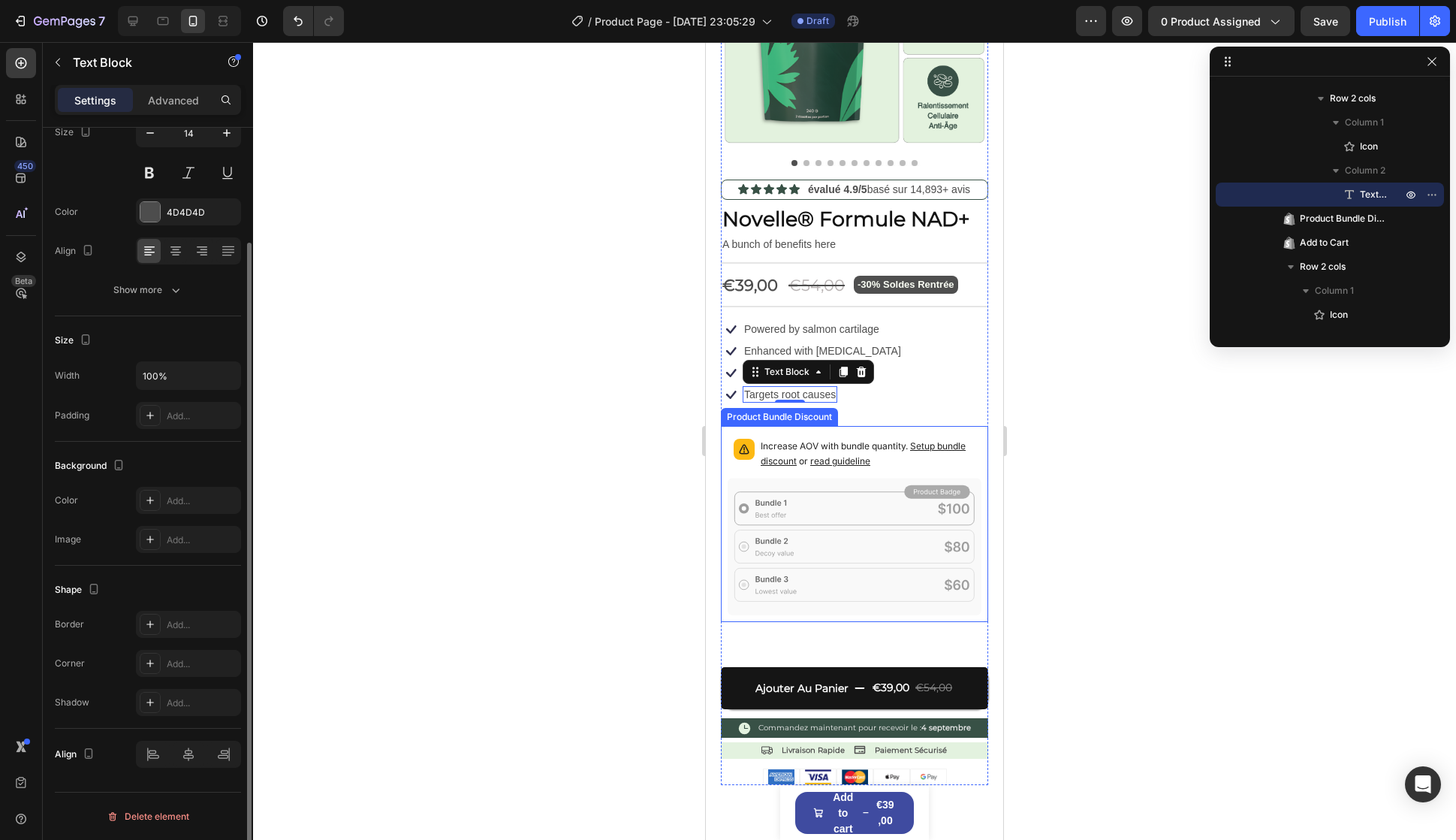
click at [860, 530] on icon at bounding box center [854, 546] width 254 height 137
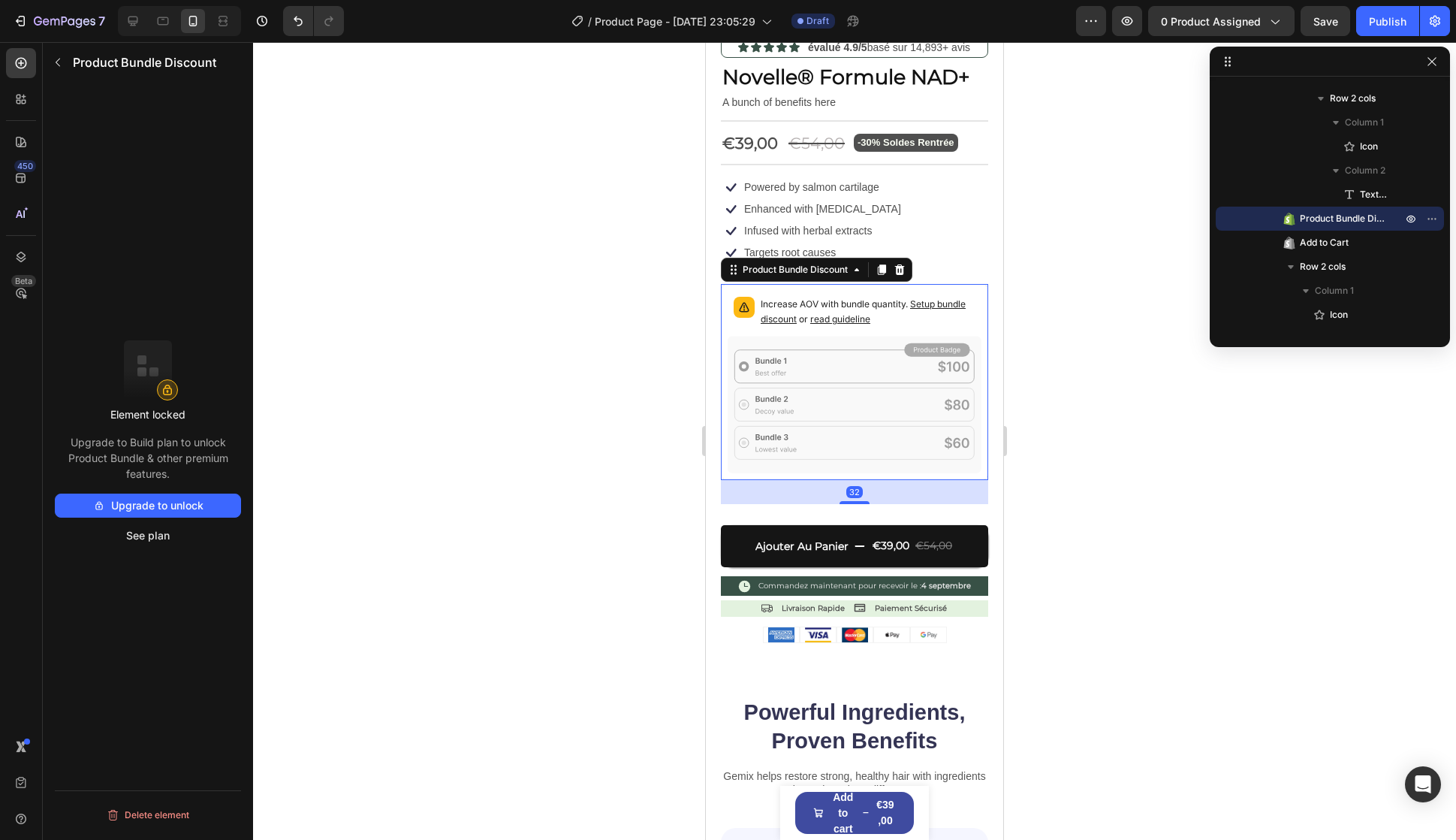
scroll to position [376, 0]
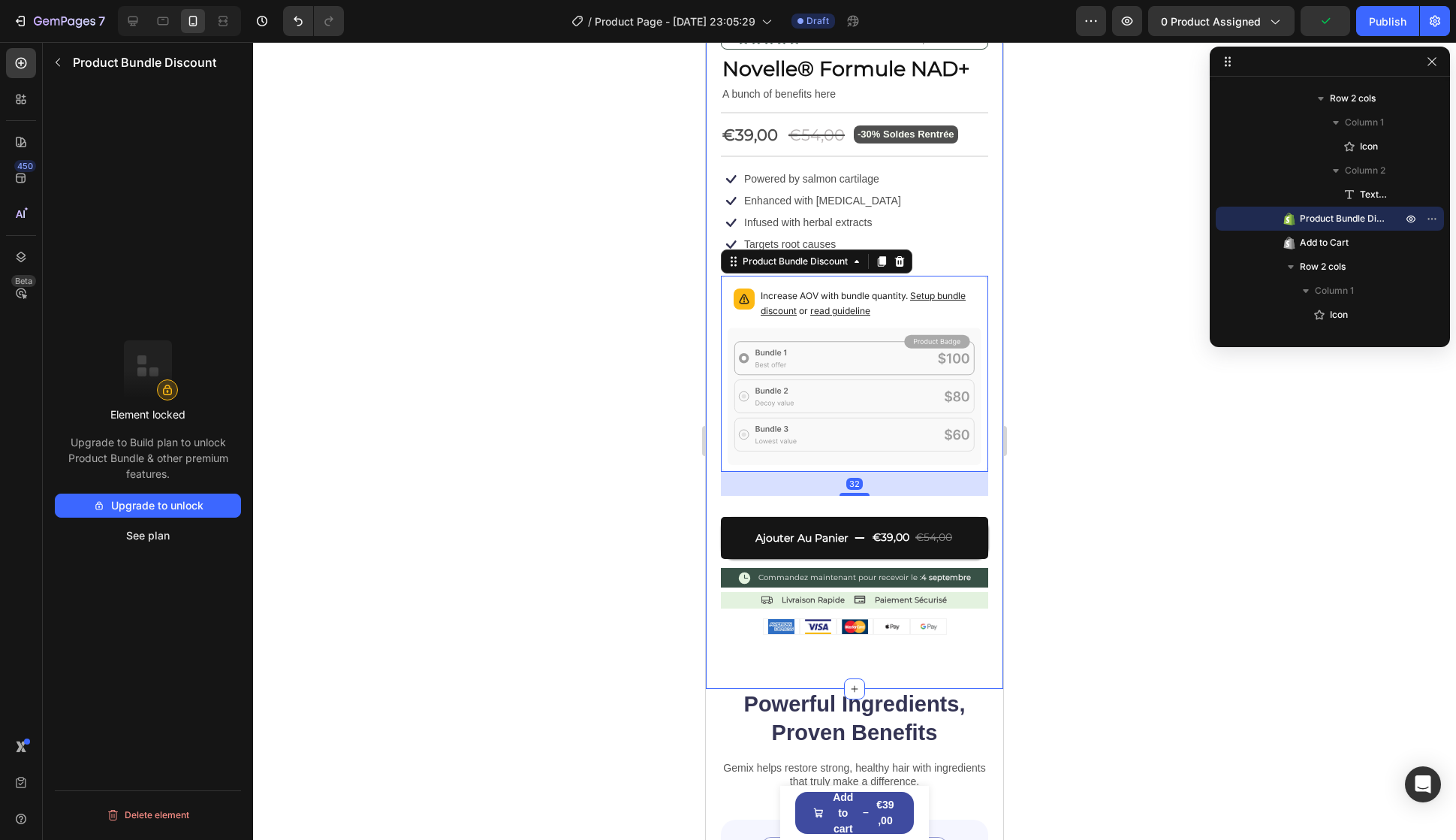
click at [872, 634] on div "Product Images Icon Icon Icon Icon Icon Icon List évalué 4.9/5 basé sur 14,893+…" at bounding box center [855, 206] width 297 height 968
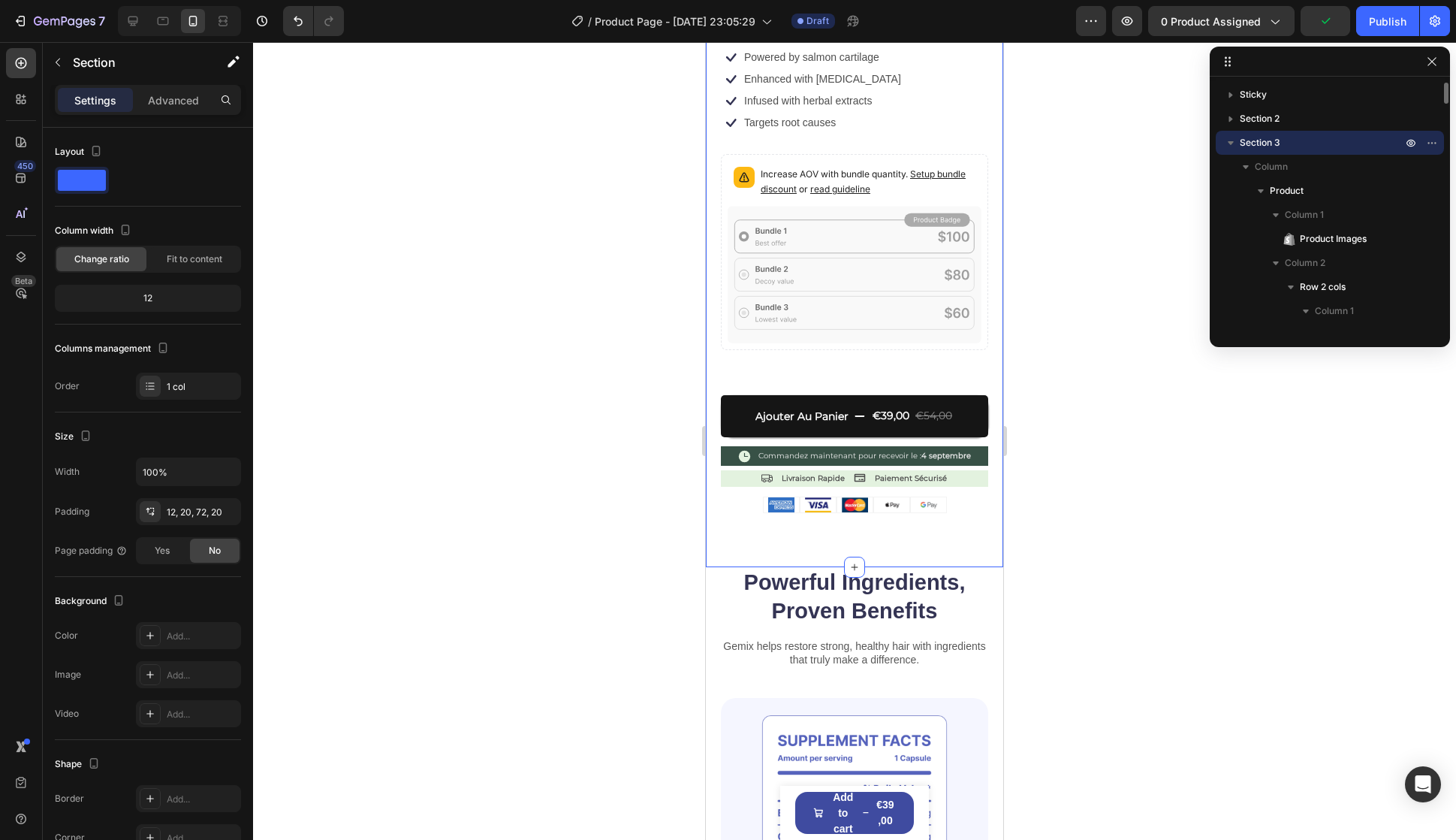
scroll to position [526, 0]
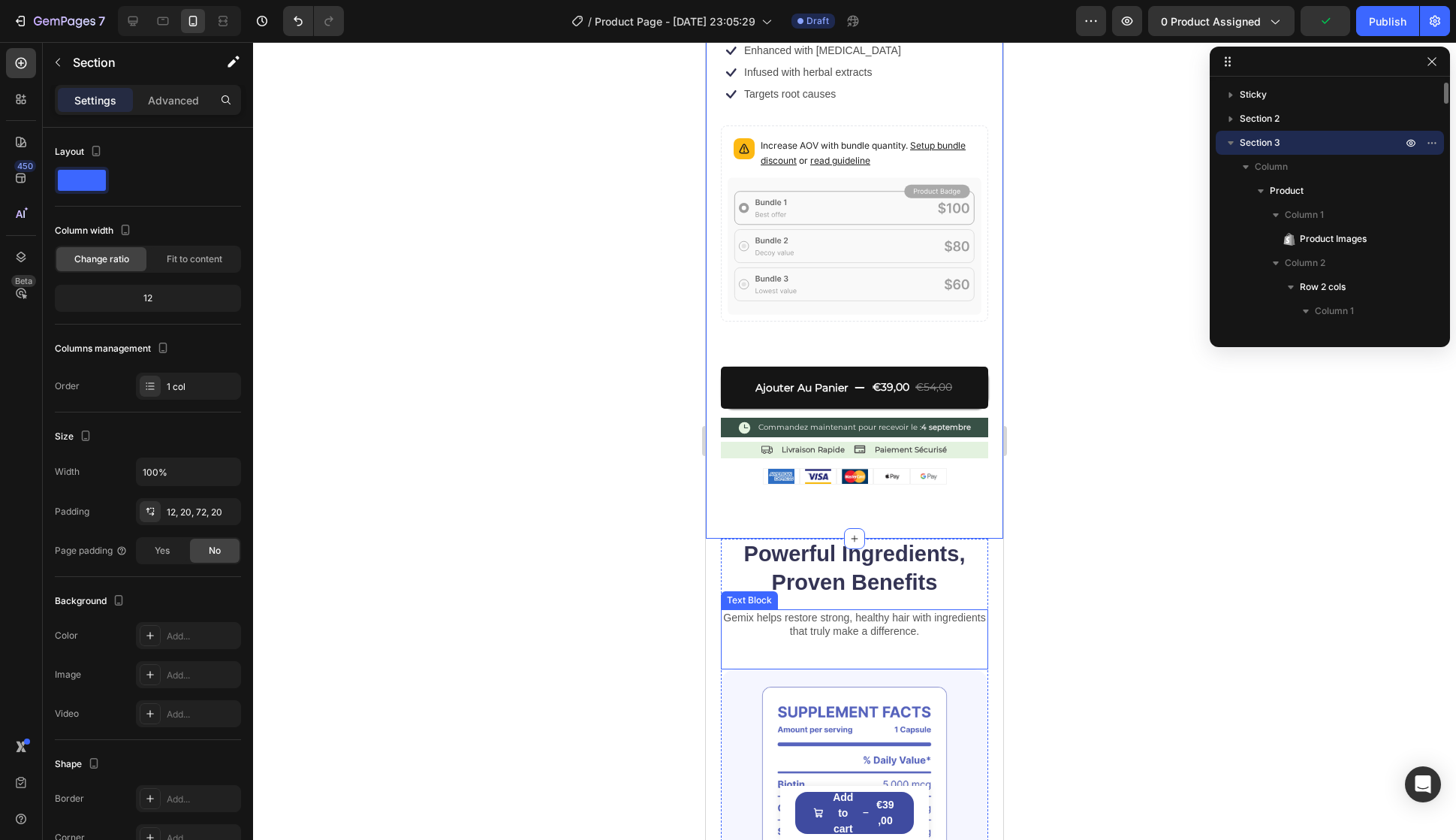
click at [871, 634] on div "Gemix helps restore strong, healthy hair with ingredients that truly make a dif…" at bounding box center [855, 639] width 267 height 60
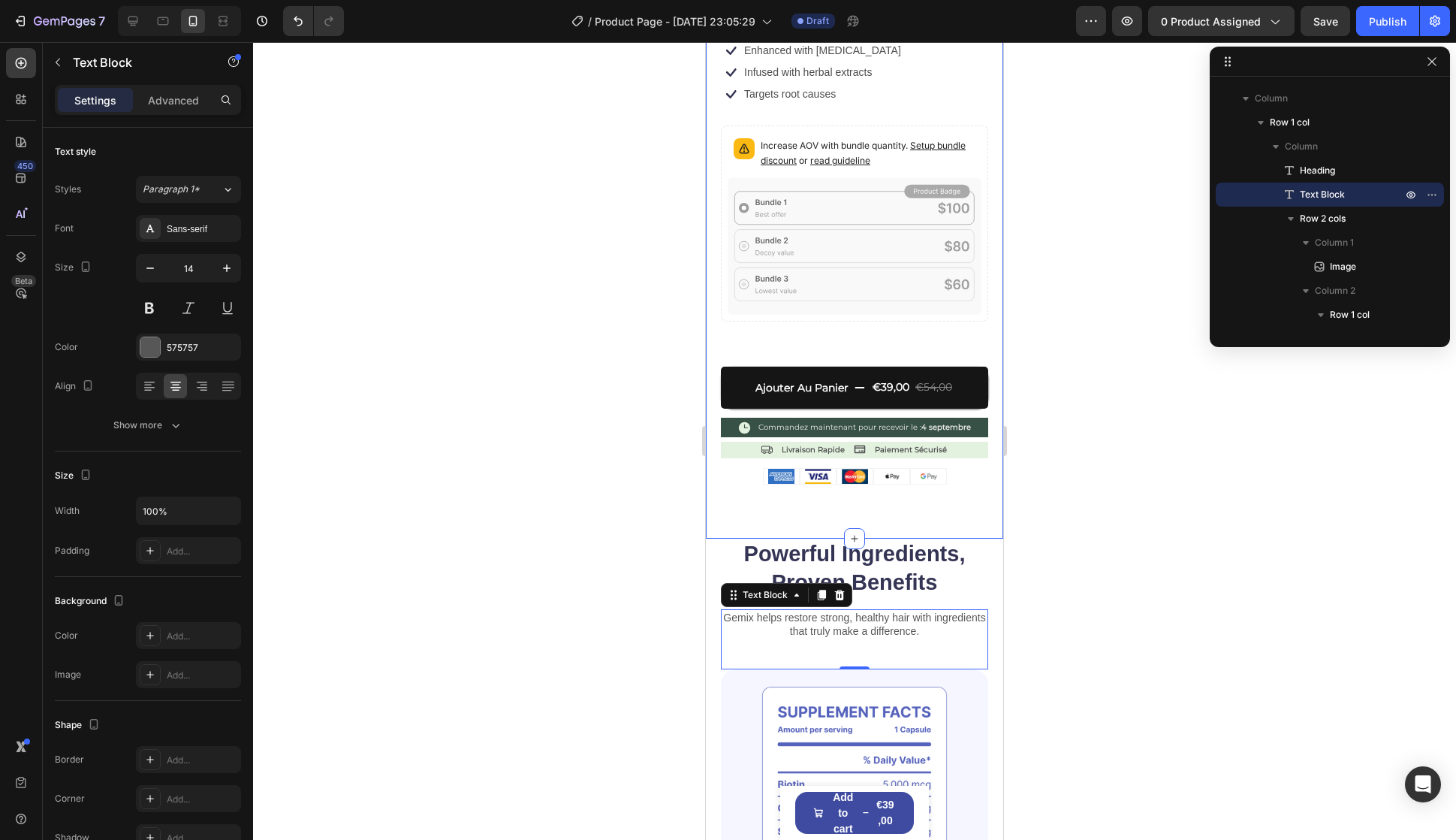
click at [882, 469] on img at bounding box center [891, 476] width 26 height 15
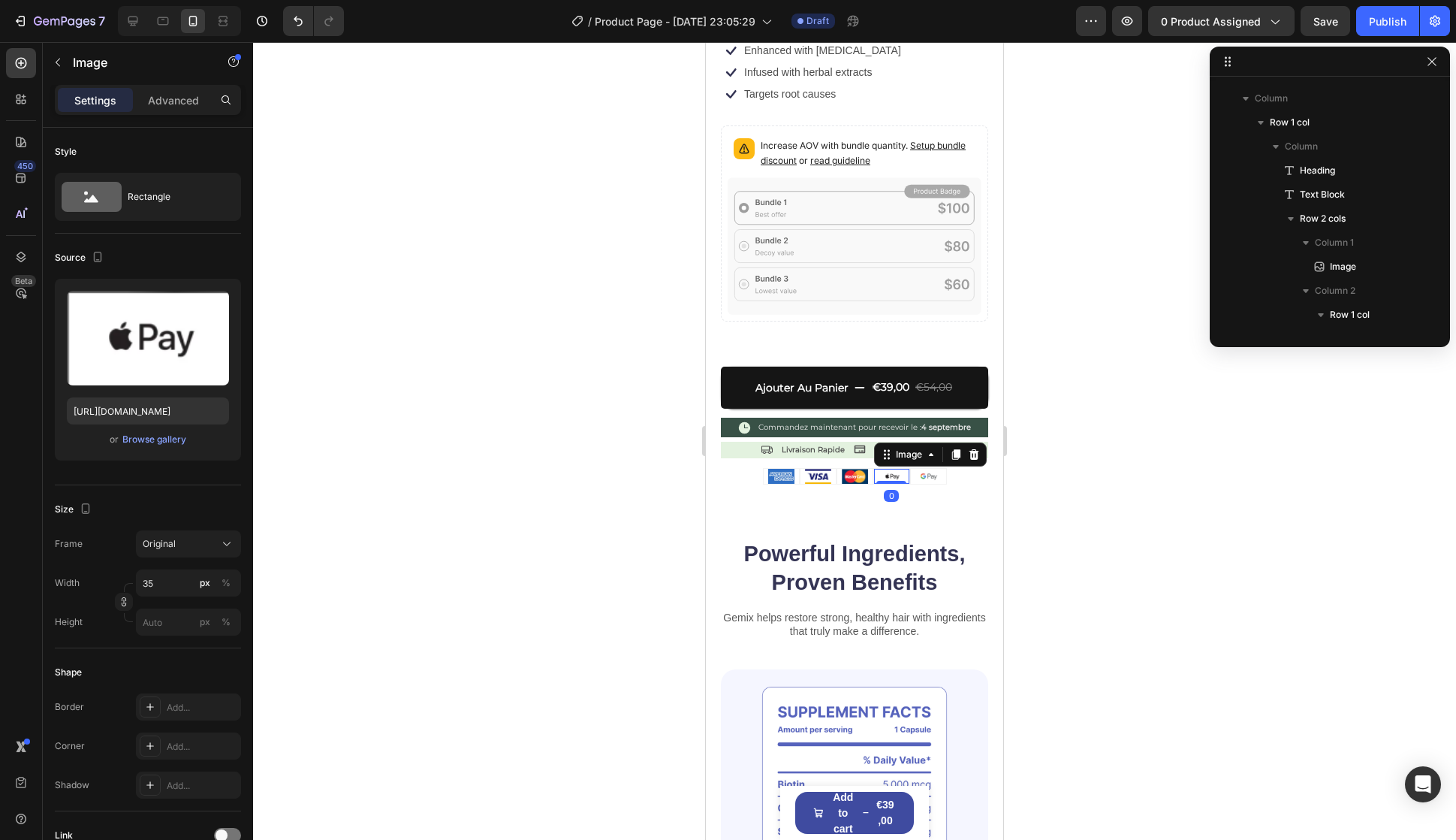
scroll to position [1919, 0]
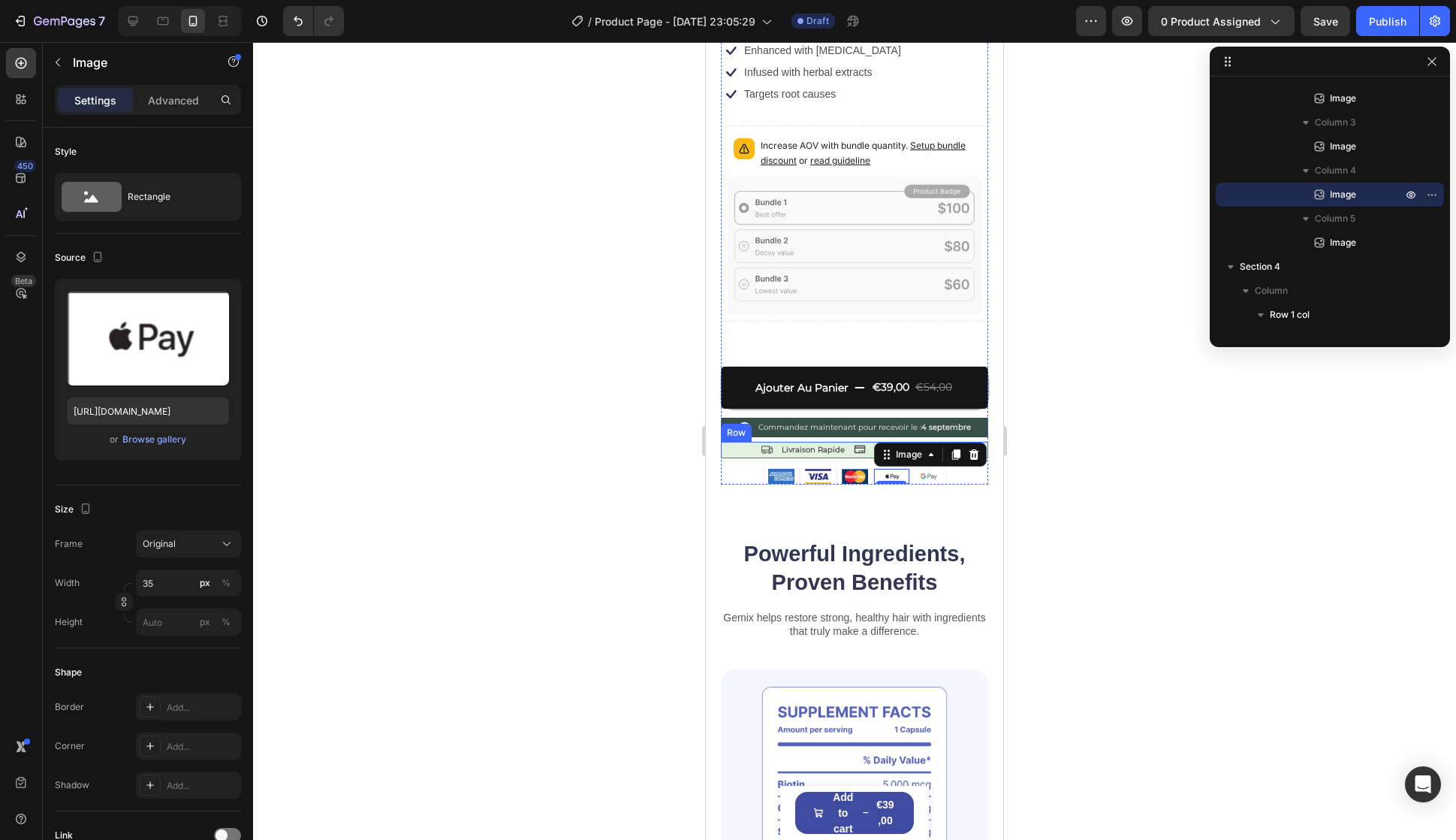
click at [761, 441] on div "Icon" at bounding box center [766, 449] width 12 height 17
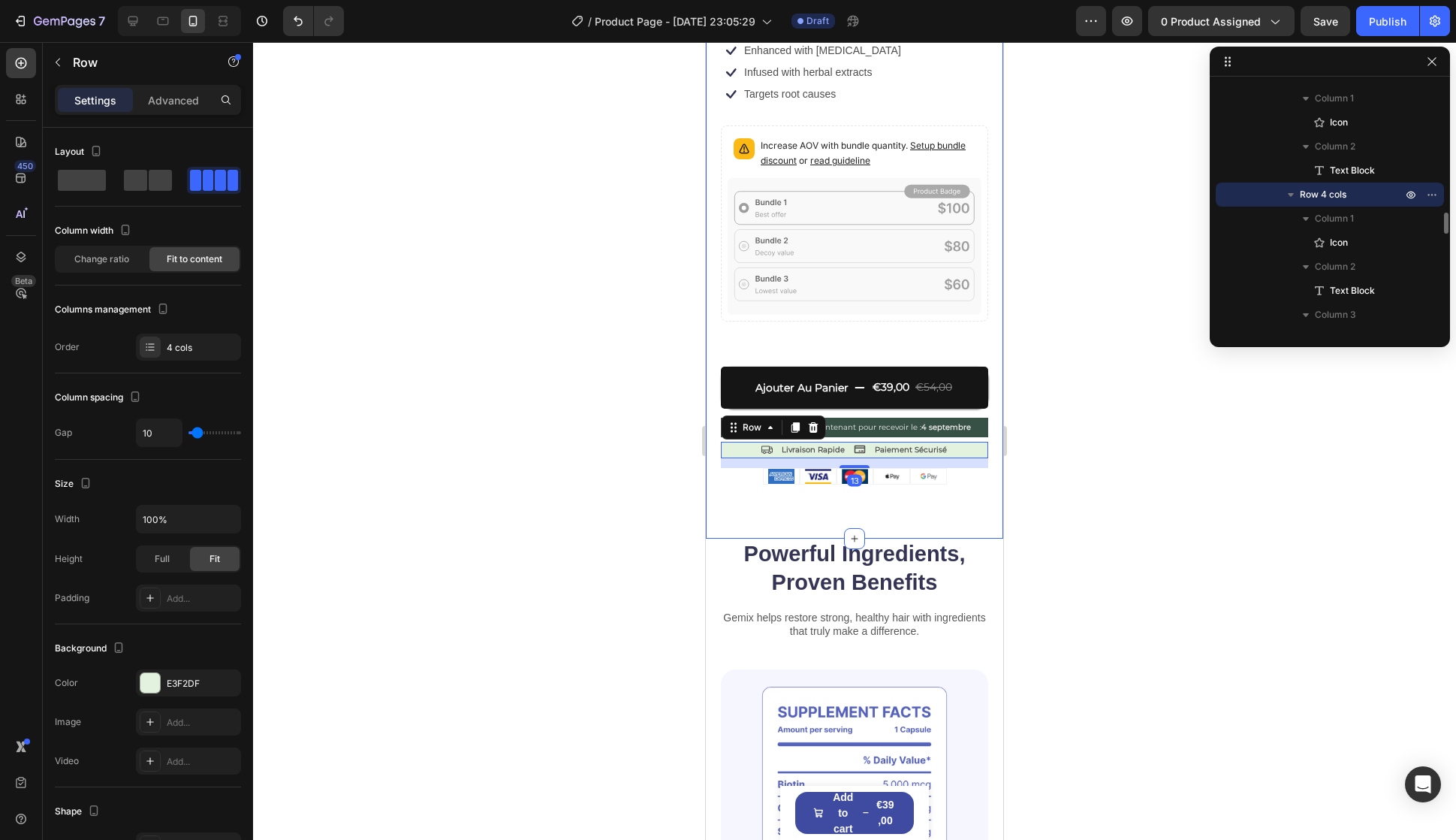
click at [734, 481] on div "Product Images Icon Icon Icon Icon Icon Icon List évalué 4.9/5 basé sur 14,893+…" at bounding box center [855, 55] width 297 height 968
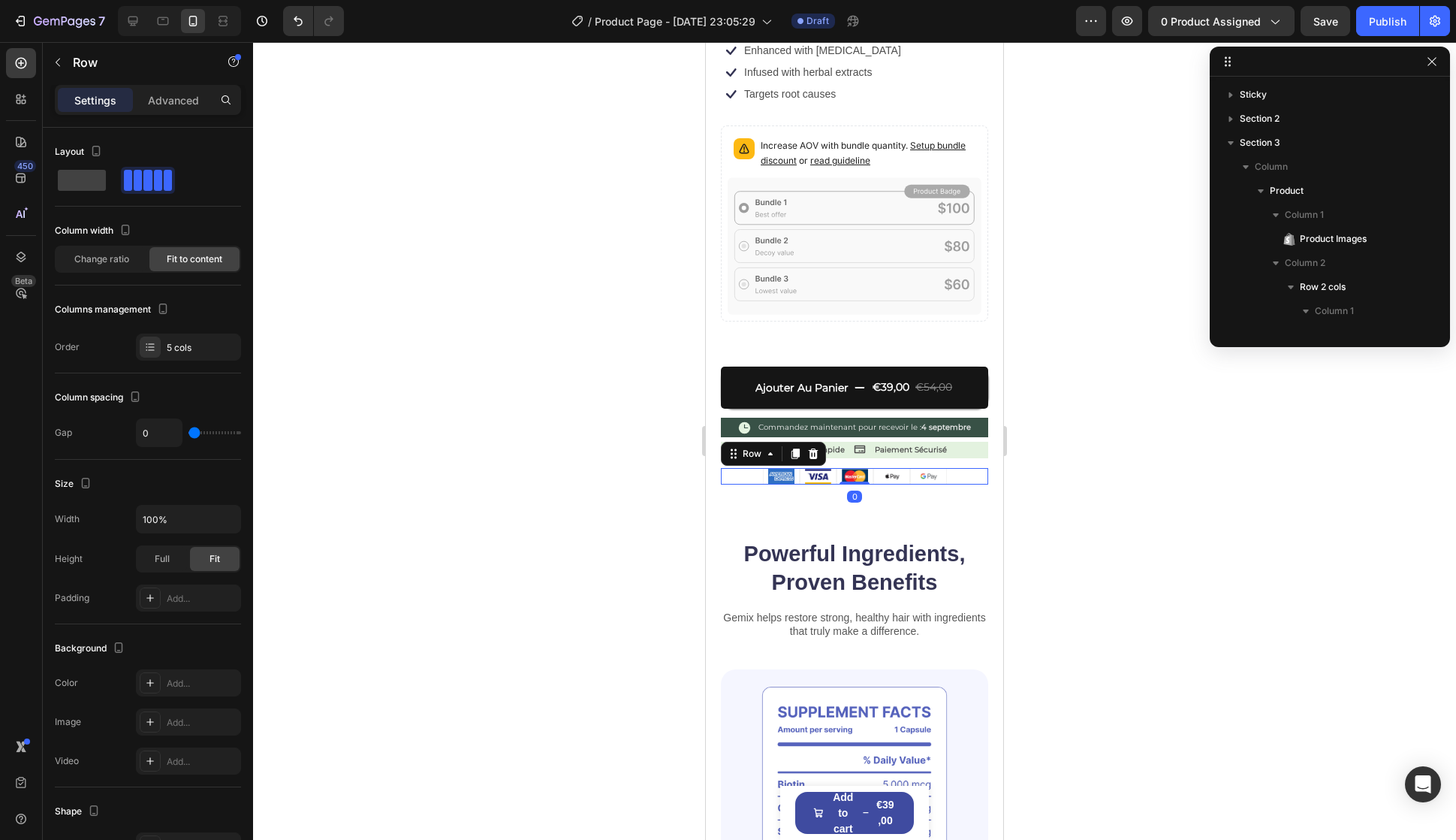
click at [751, 468] on div "Image Image Image Image Image Row 0" at bounding box center [855, 476] width 267 height 17
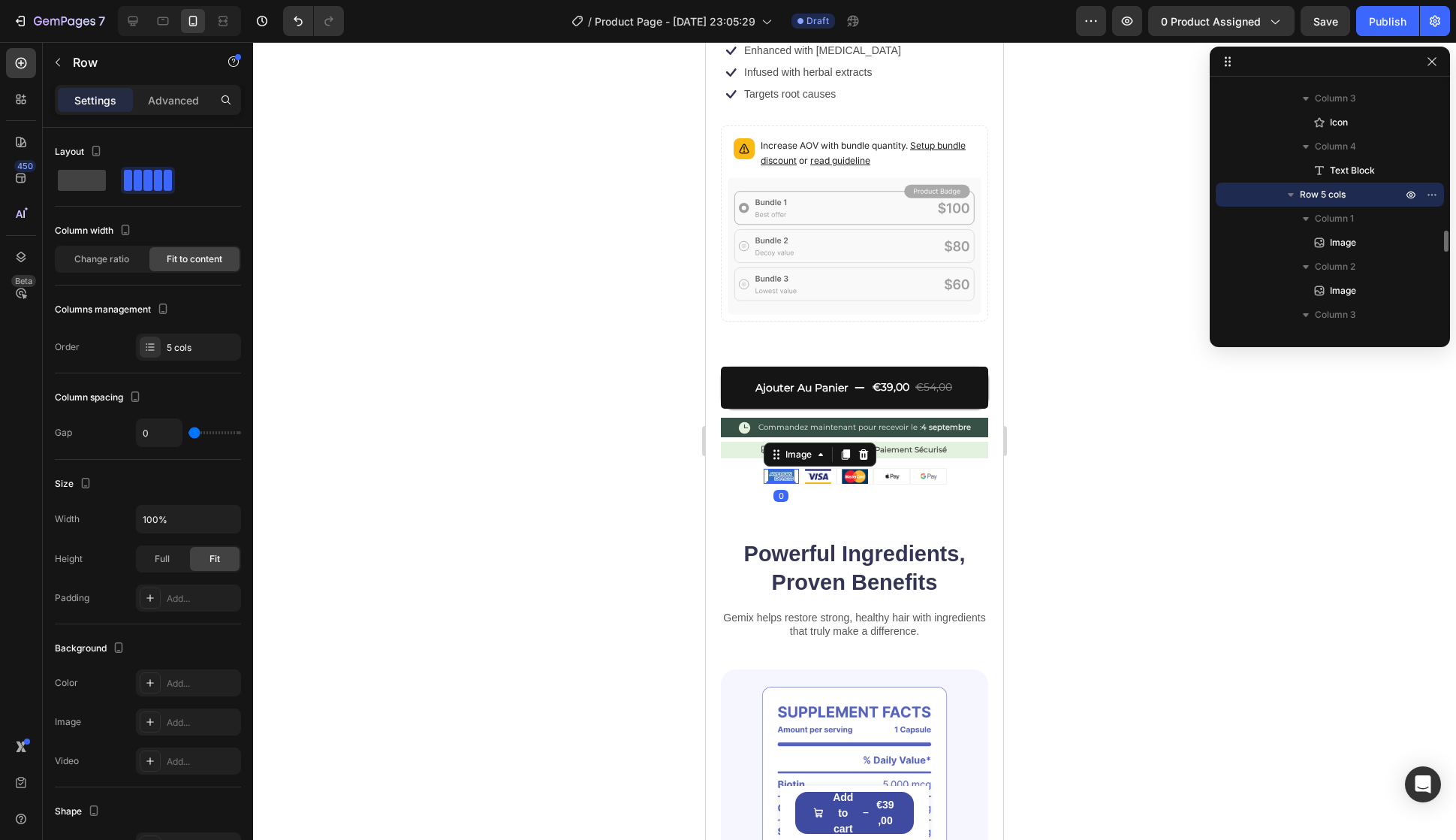
click at [768, 469] on img at bounding box center [781, 476] width 26 height 15
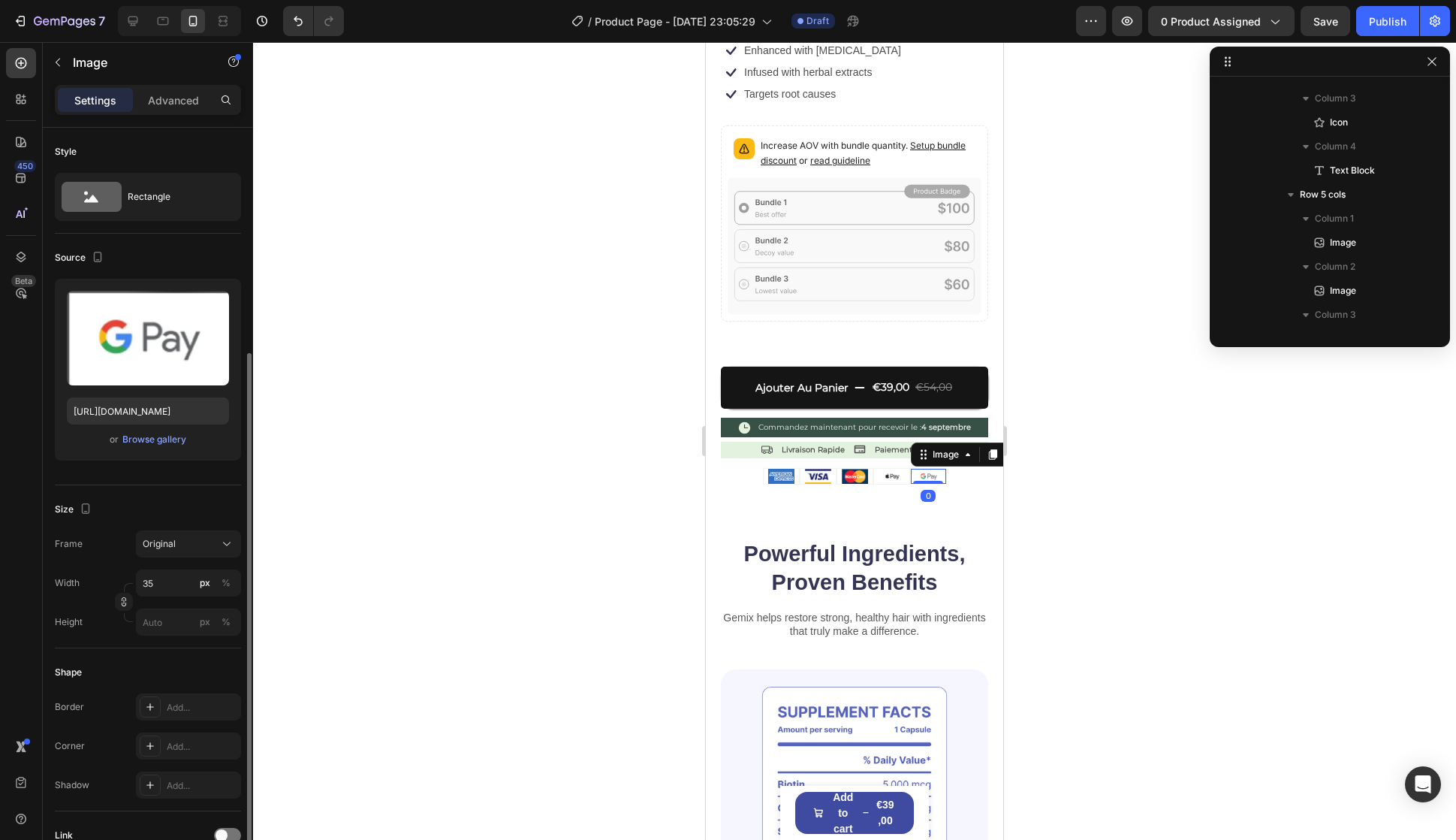
click at [925, 469] on img at bounding box center [928, 476] width 26 height 15
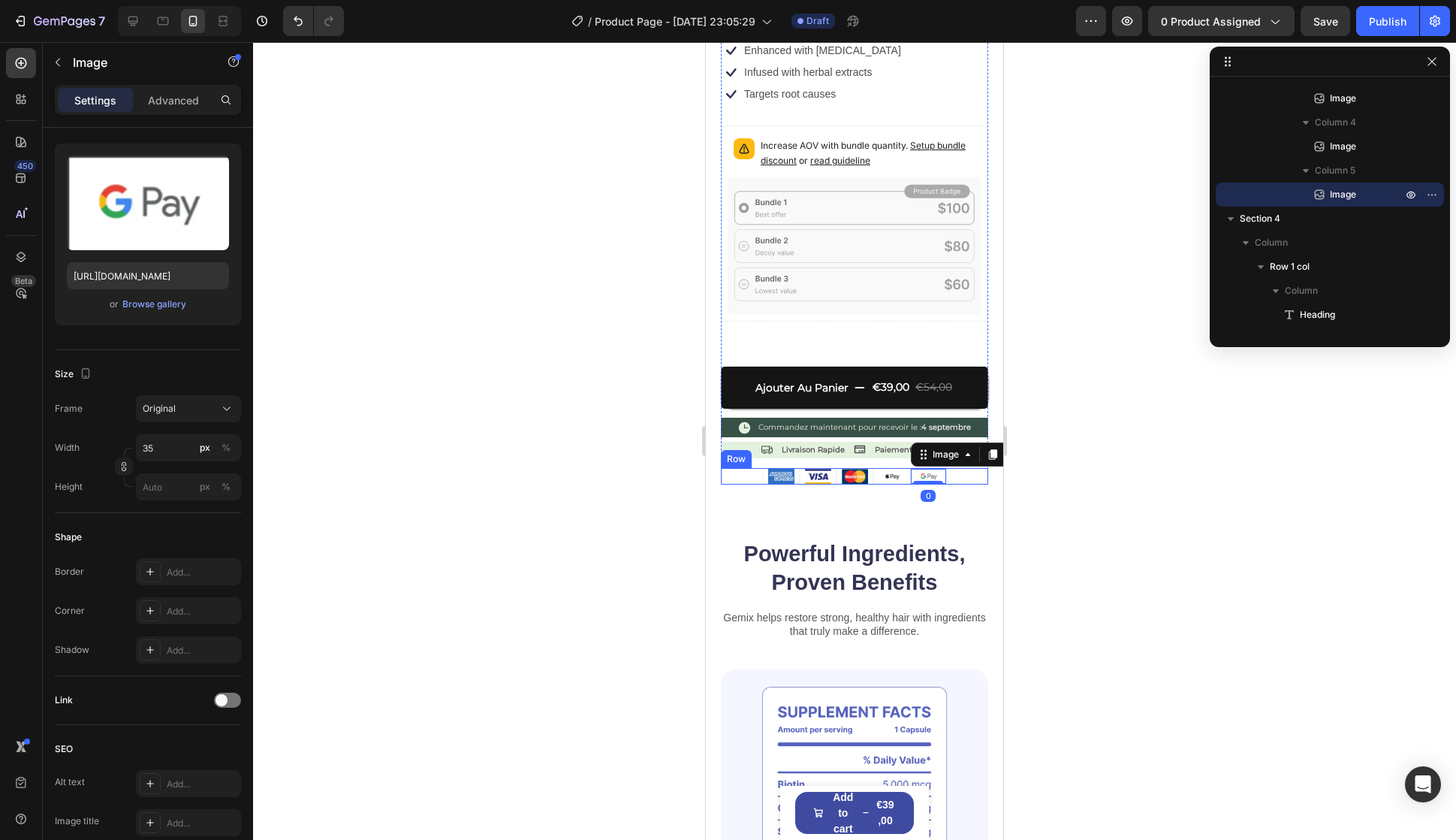
click at [738, 468] on div "Image Image Image Image Image 0 Row" at bounding box center [855, 476] width 267 height 17
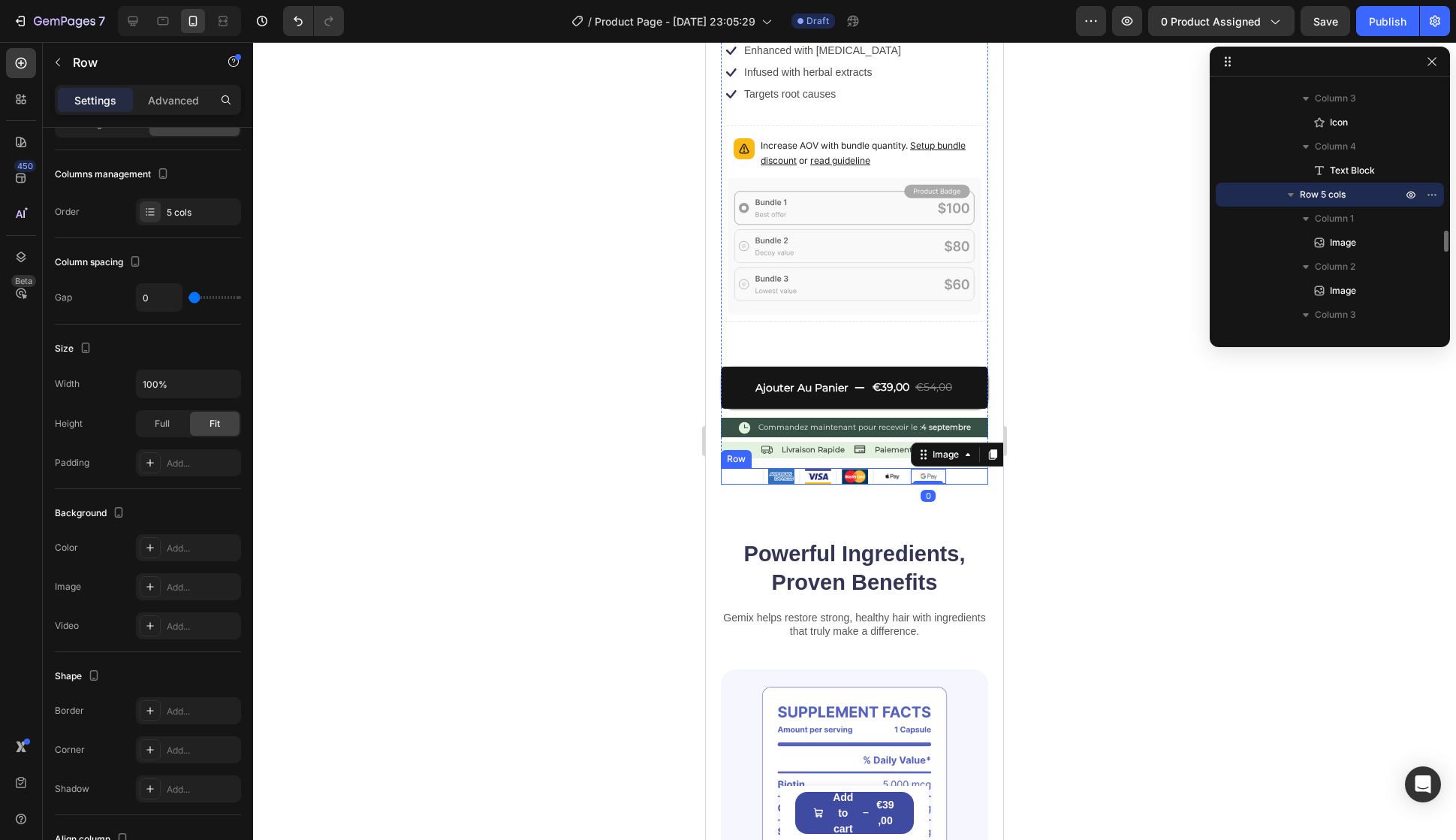
scroll to position [0, 0]
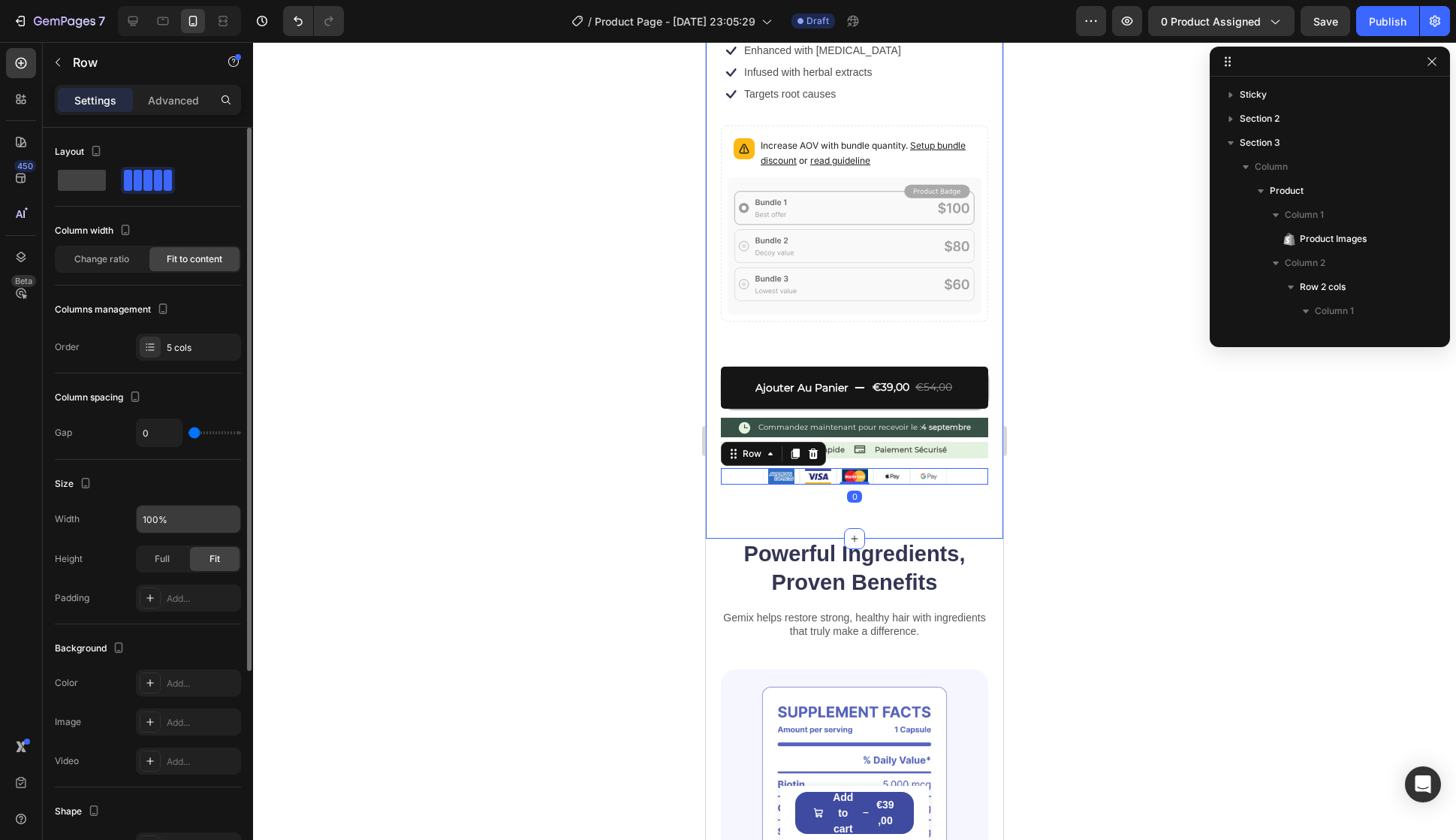
scroll to position [1727, 0]
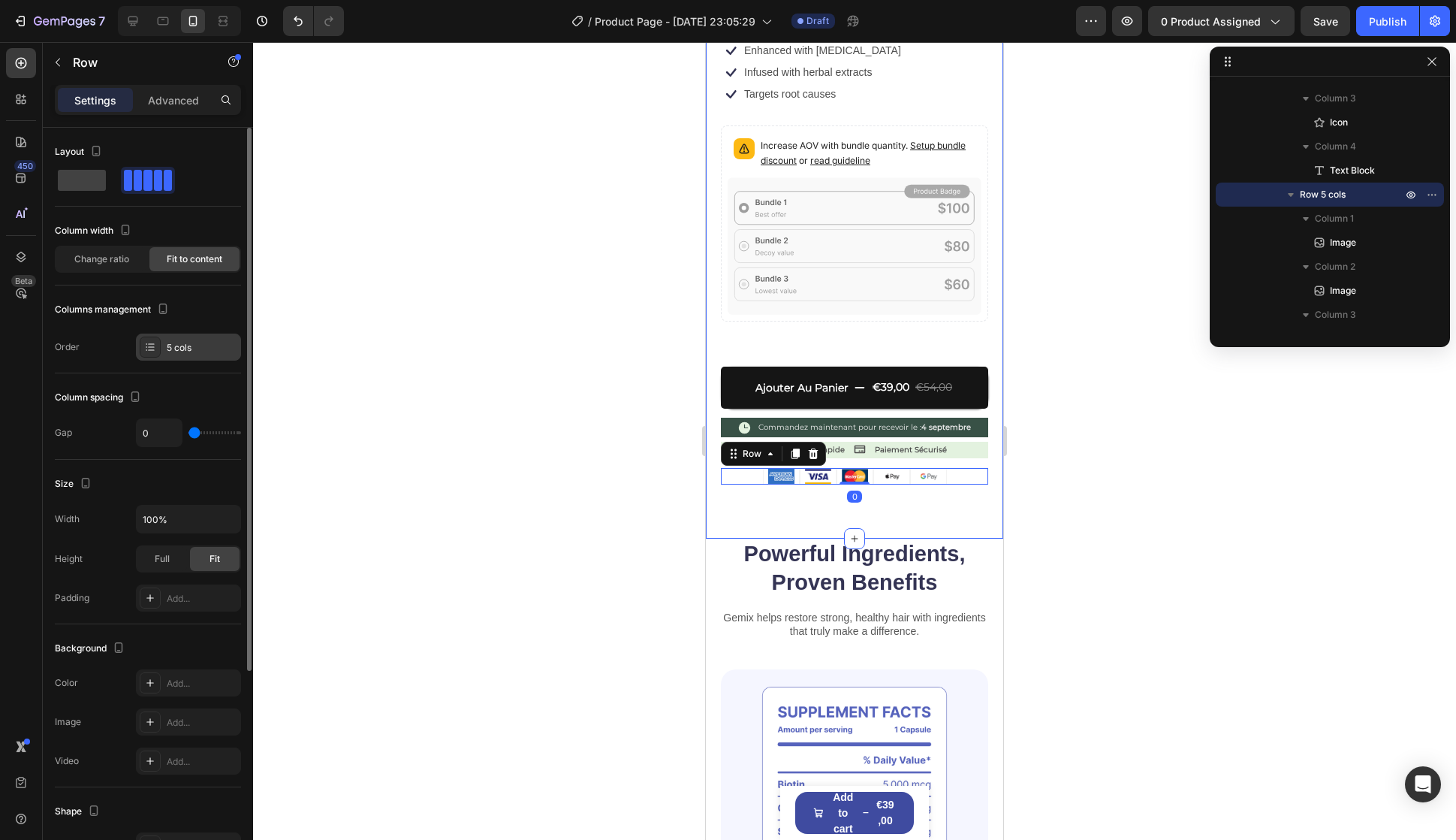
click at [184, 346] on div "5 cols" at bounding box center [202, 347] width 70 height 13
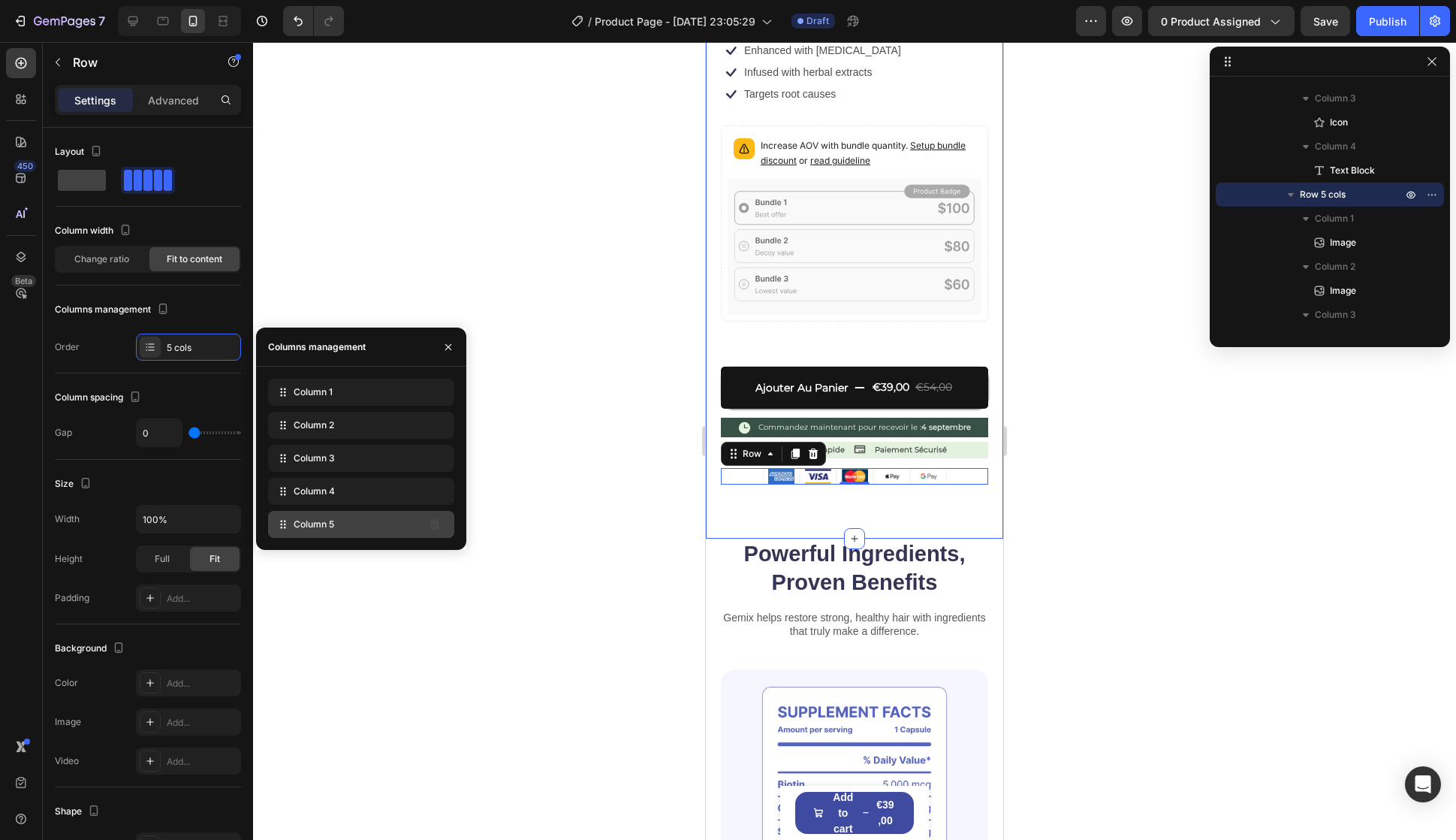
click at [412, 522] on div "Column 5" at bounding box center [361, 524] width 187 height 27
click at [127, 644] on button "button" at bounding box center [119, 647] width 18 height 18
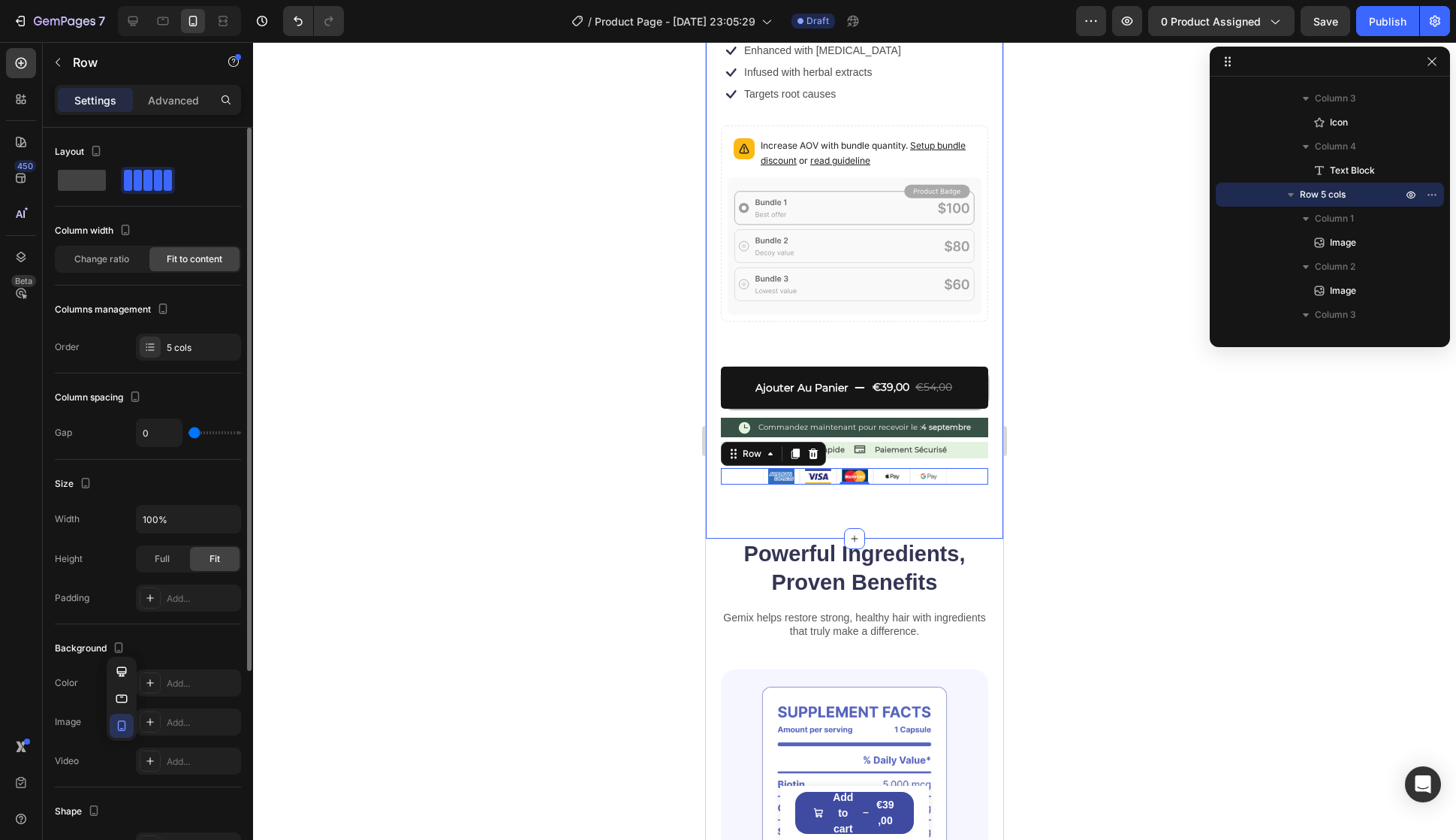
click at [149, 634] on div "Background The changes might be hidden by the video. Color Add... Image Add... …" at bounding box center [148, 706] width 187 height 163
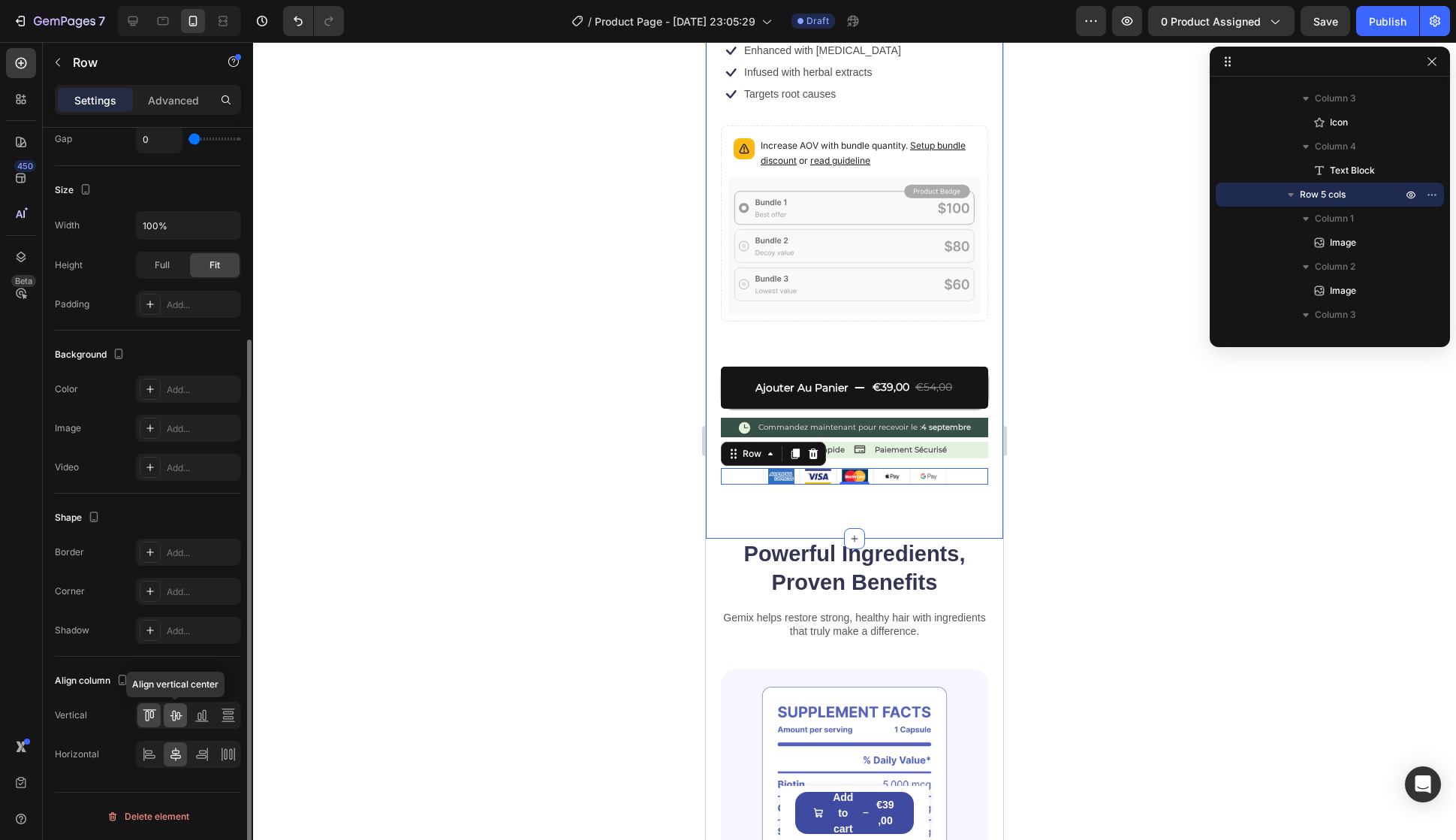
click at [177, 713] on icon at bounding box center [176, 715] width 15 height 15
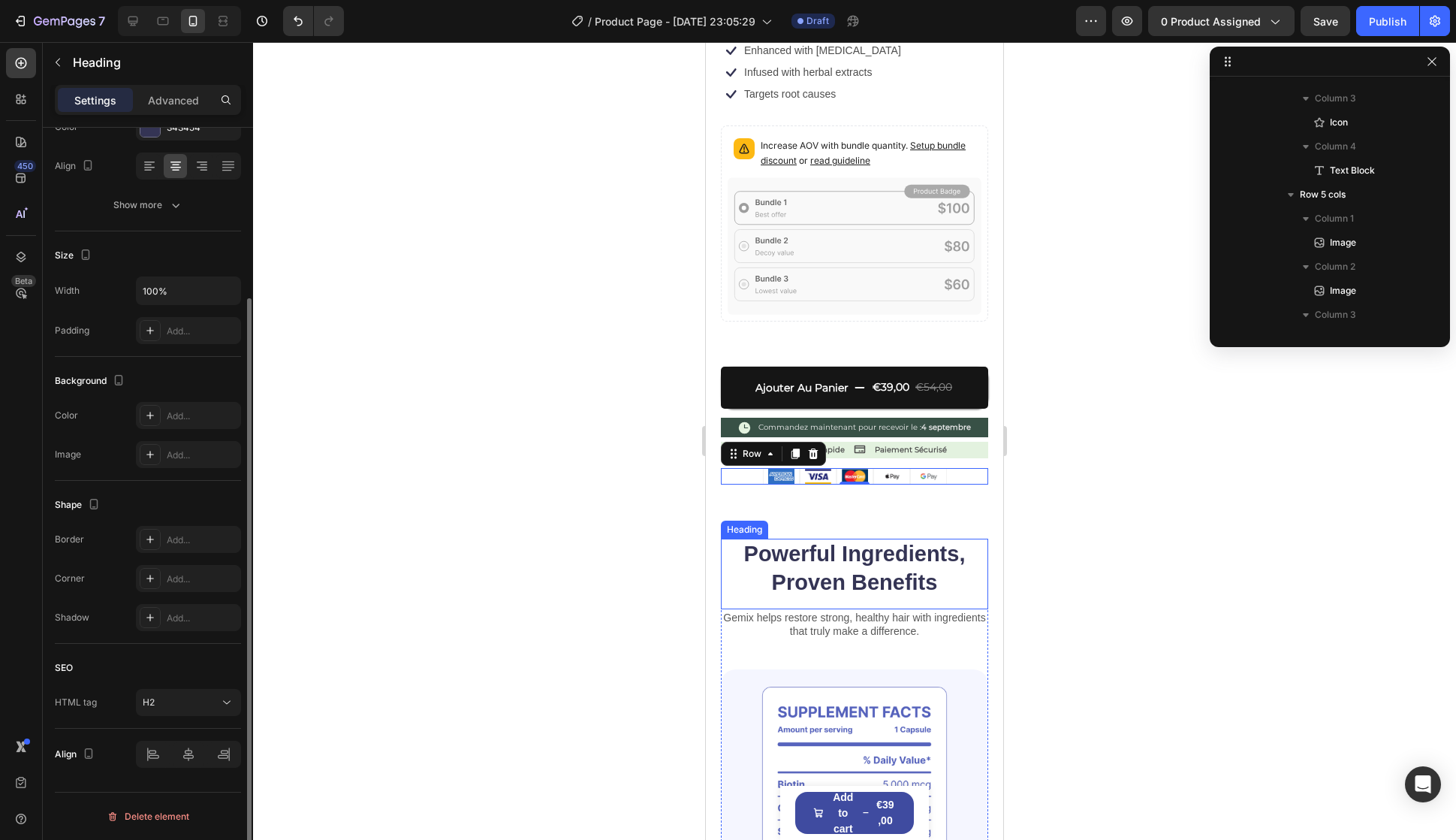
click at [722, 520] on div "Heading" at bounding box center [745, 529] width 47 height 18
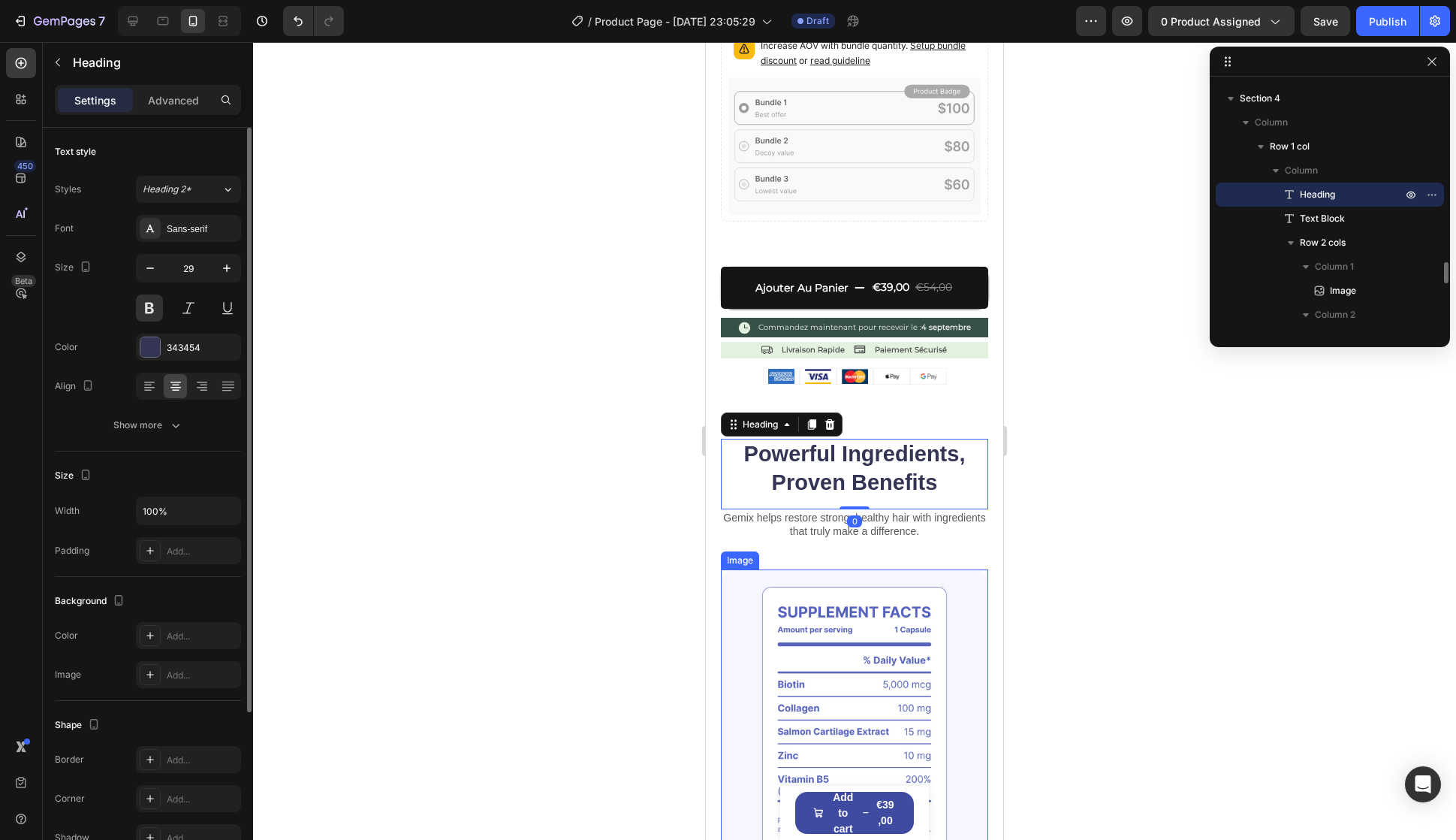
scroll to position [751, 0]
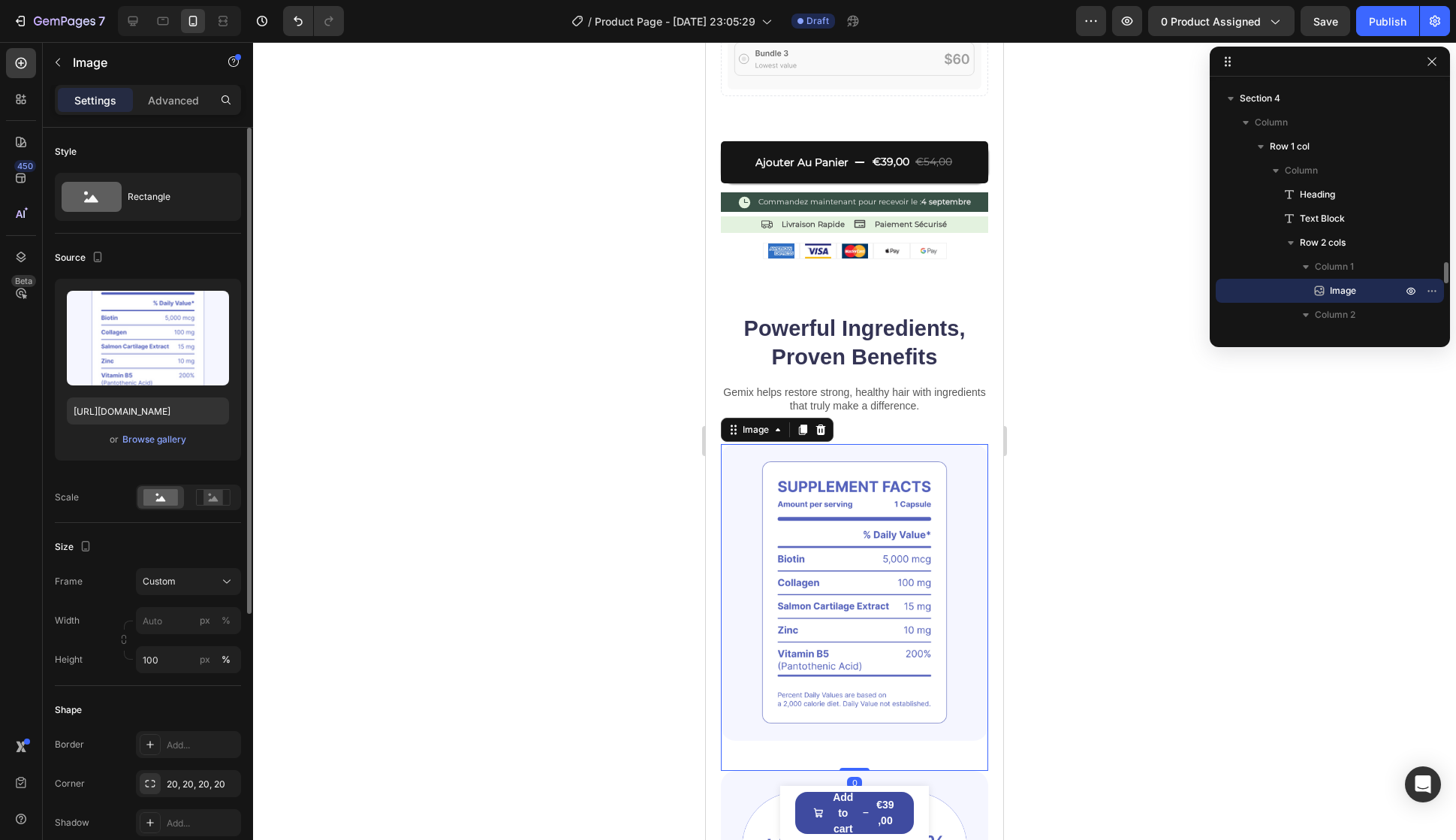
click at [813, 649] on img at bounding box center [855, 592] width 267 height 297
click at [879, 330] on h2 "Powerful Ingredients, Proven Benefits" at bounding box center [855, 342] width 267 height 59
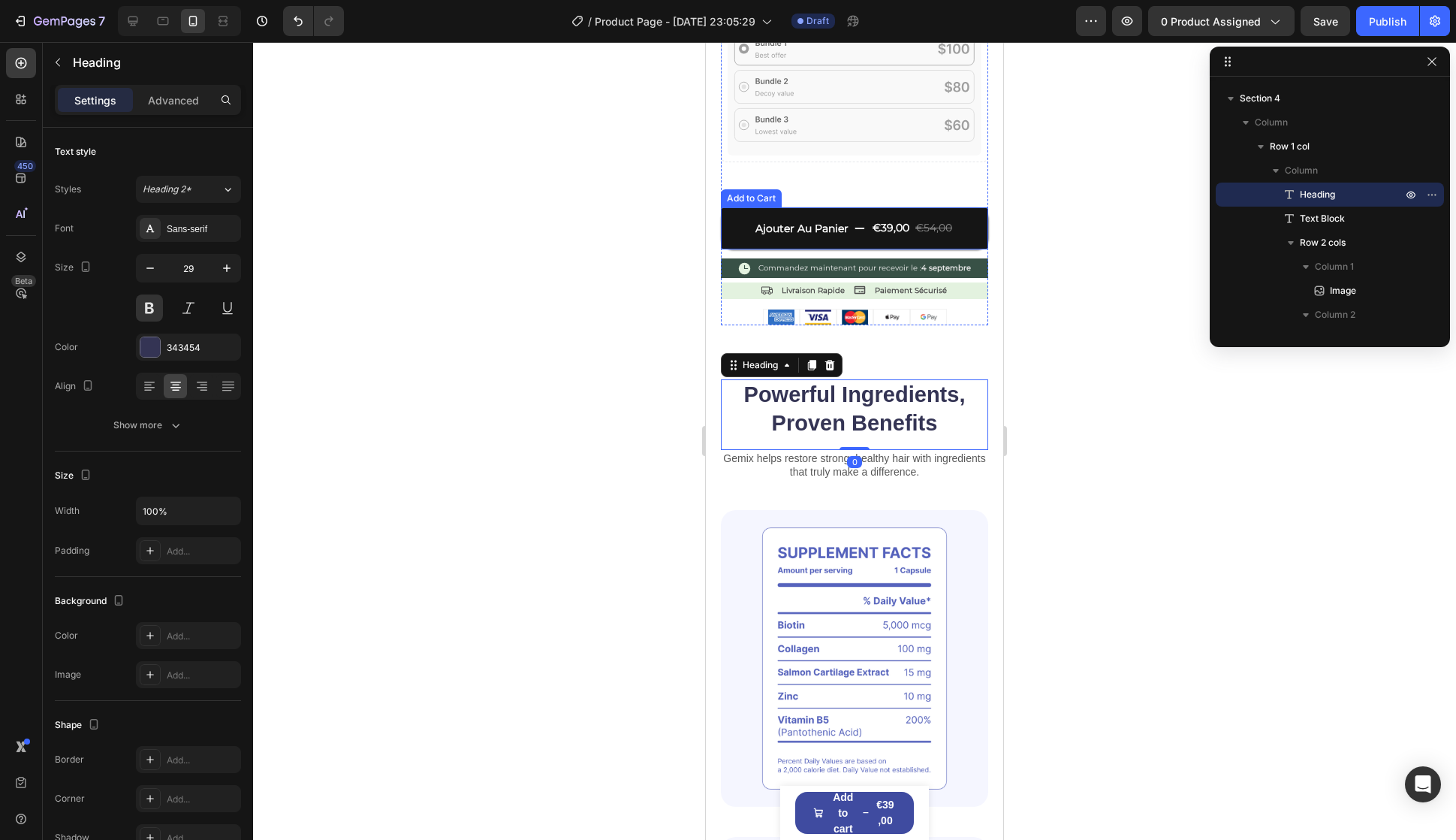
scroll to position [451, 0]
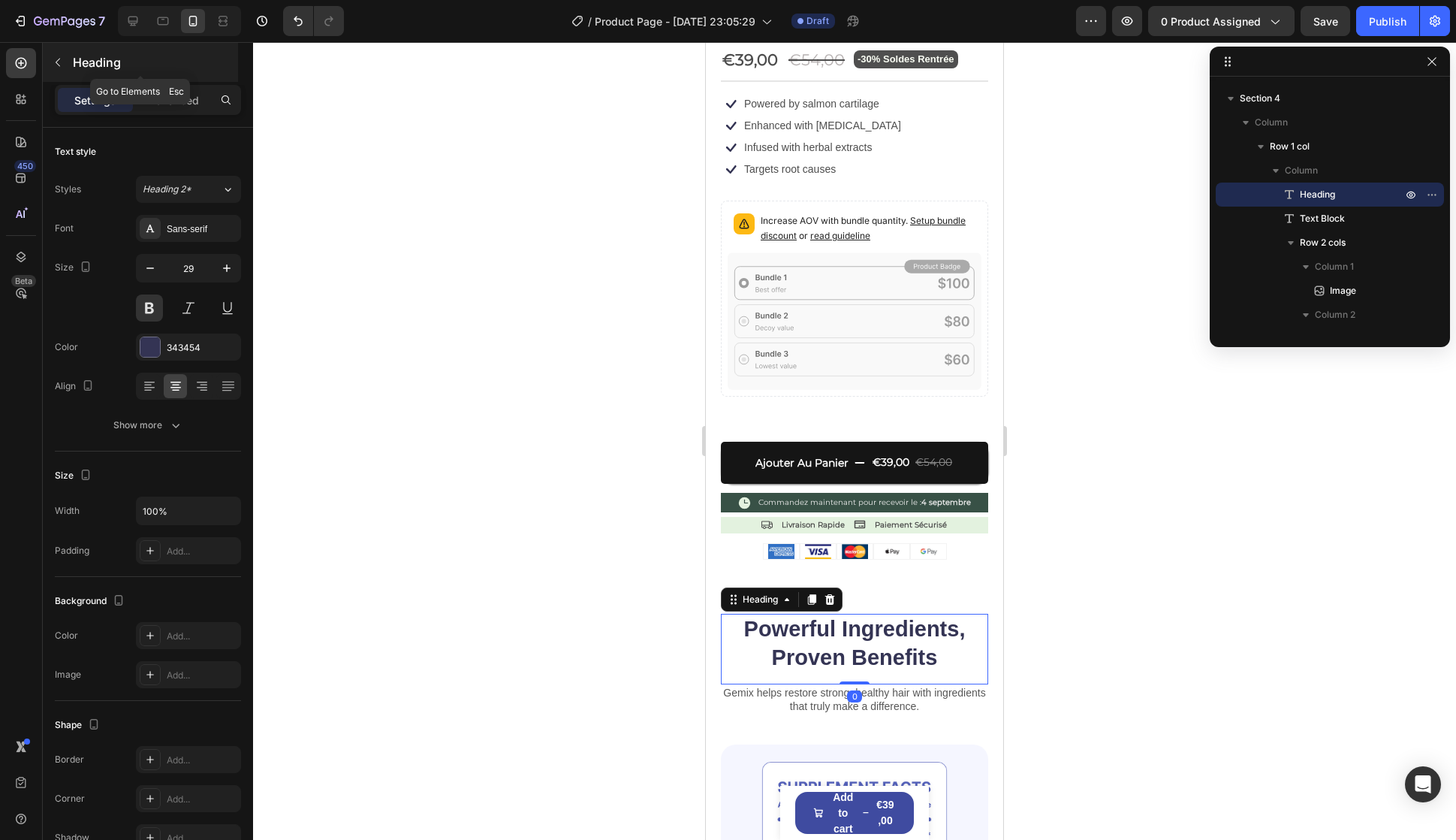
click at [51, 60] on button "button" at bounding box center [58, 62] width 24 height 24
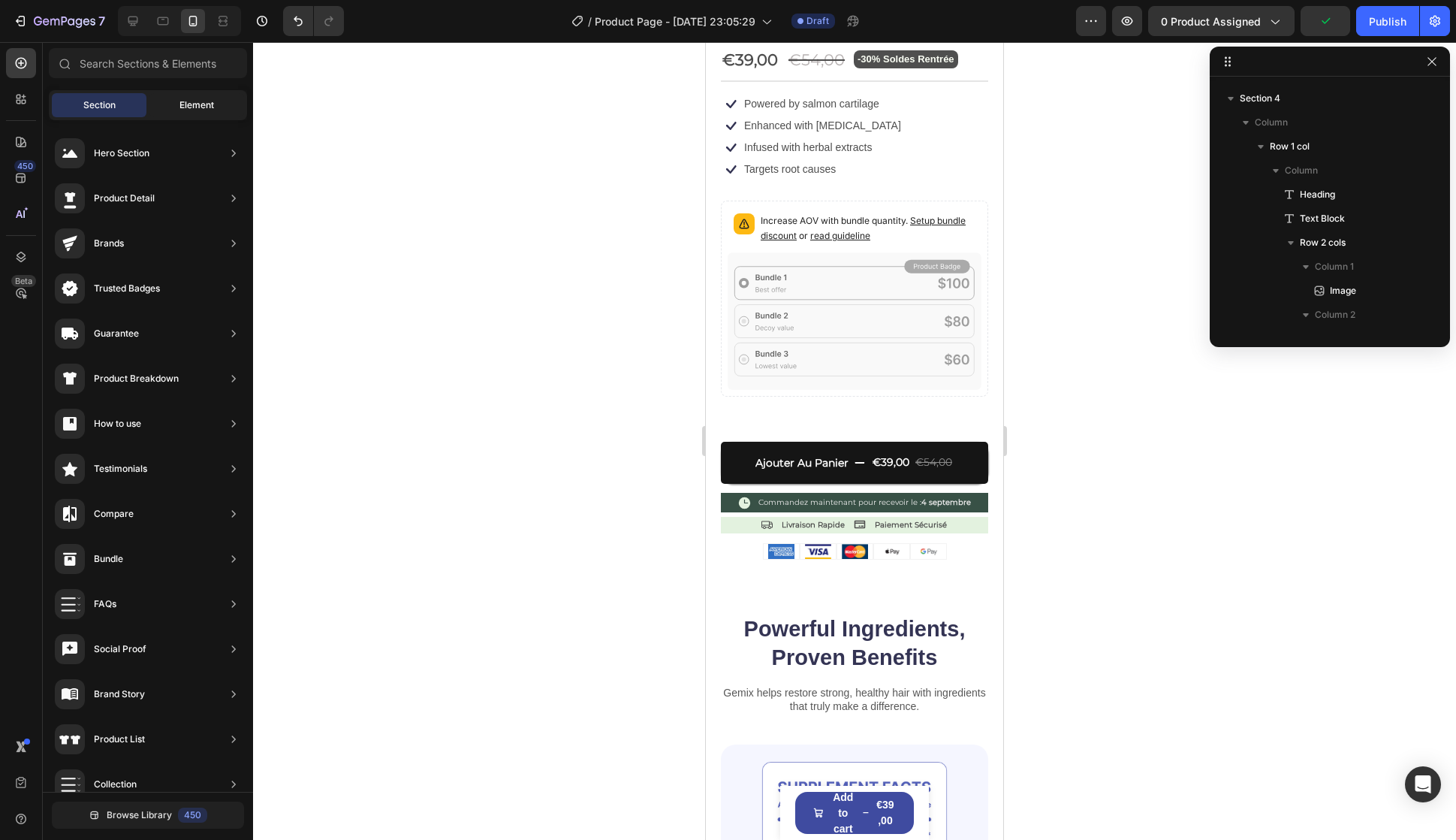
click at [225, 96] on div "Element" at bounding box center [197, 105] width 95 height 24
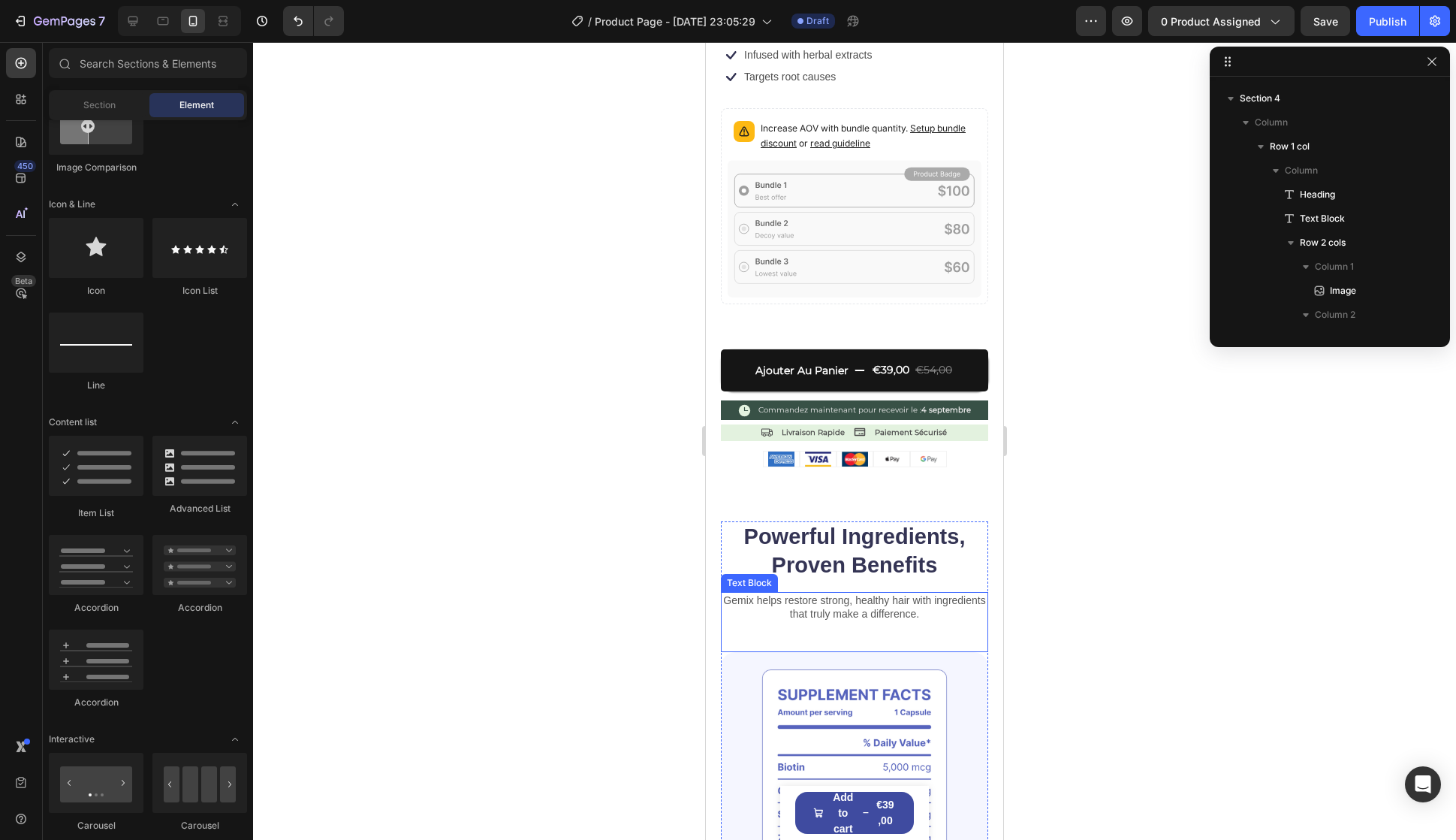
scroll to position [526, 0]
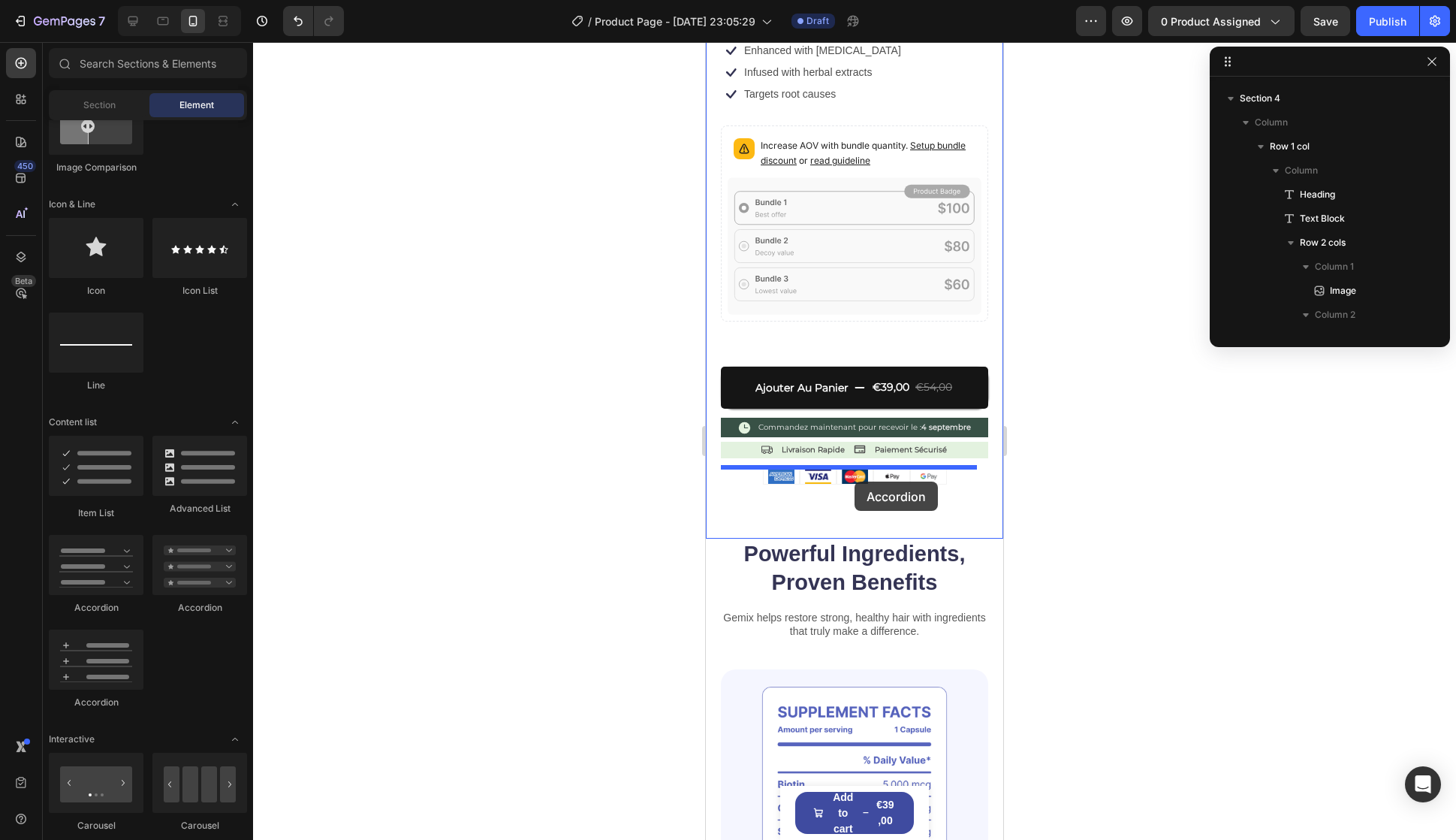
drag, startPoint x: 1401, startPoint y: 615, endPoint x: 855, endPoint y: 482, distance: 562.0
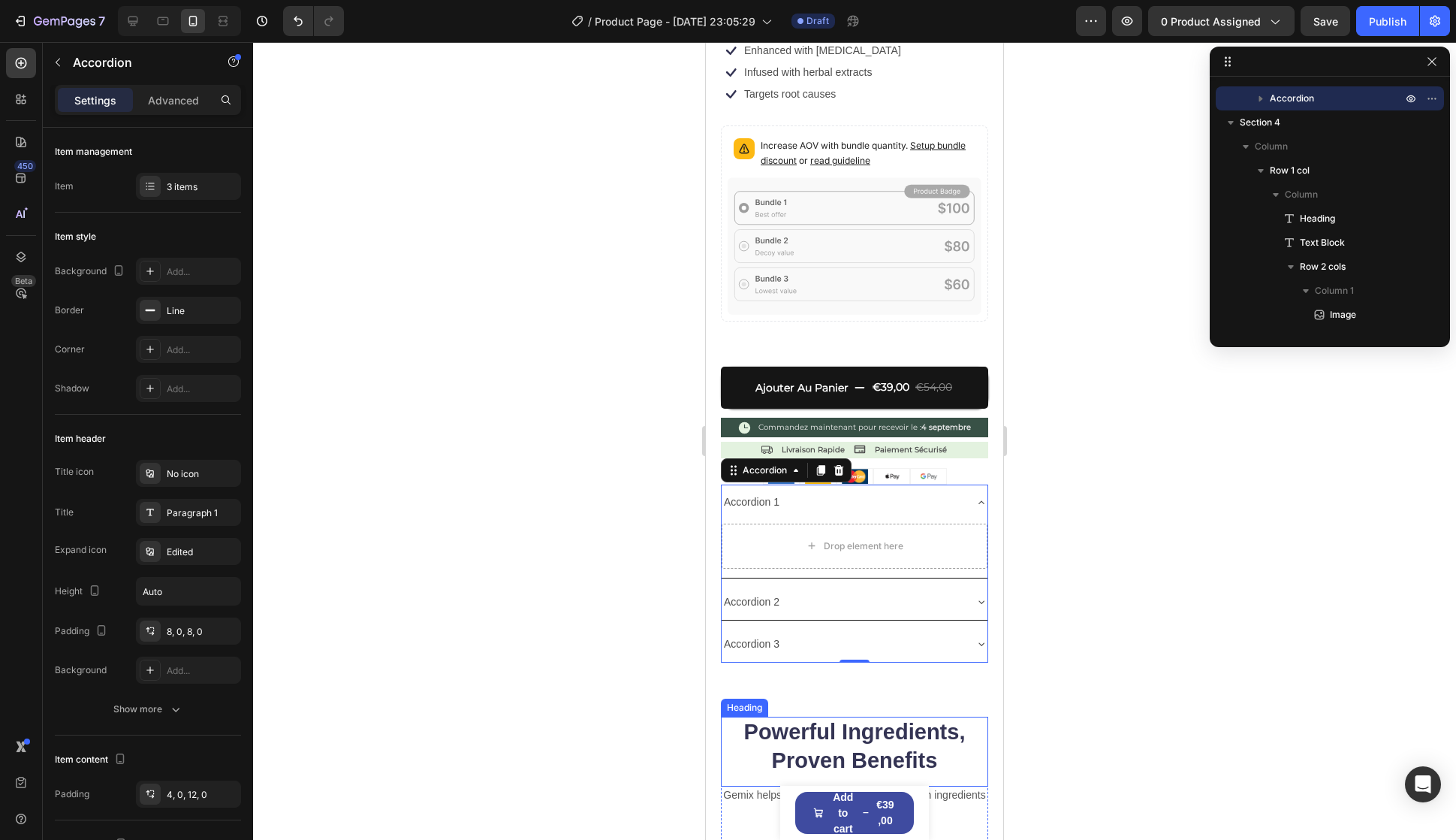
click at [868, 728] on h2 "Powerful Ingredients, Proven Benefits" at bounding box center [855, 746] width 267 height 59
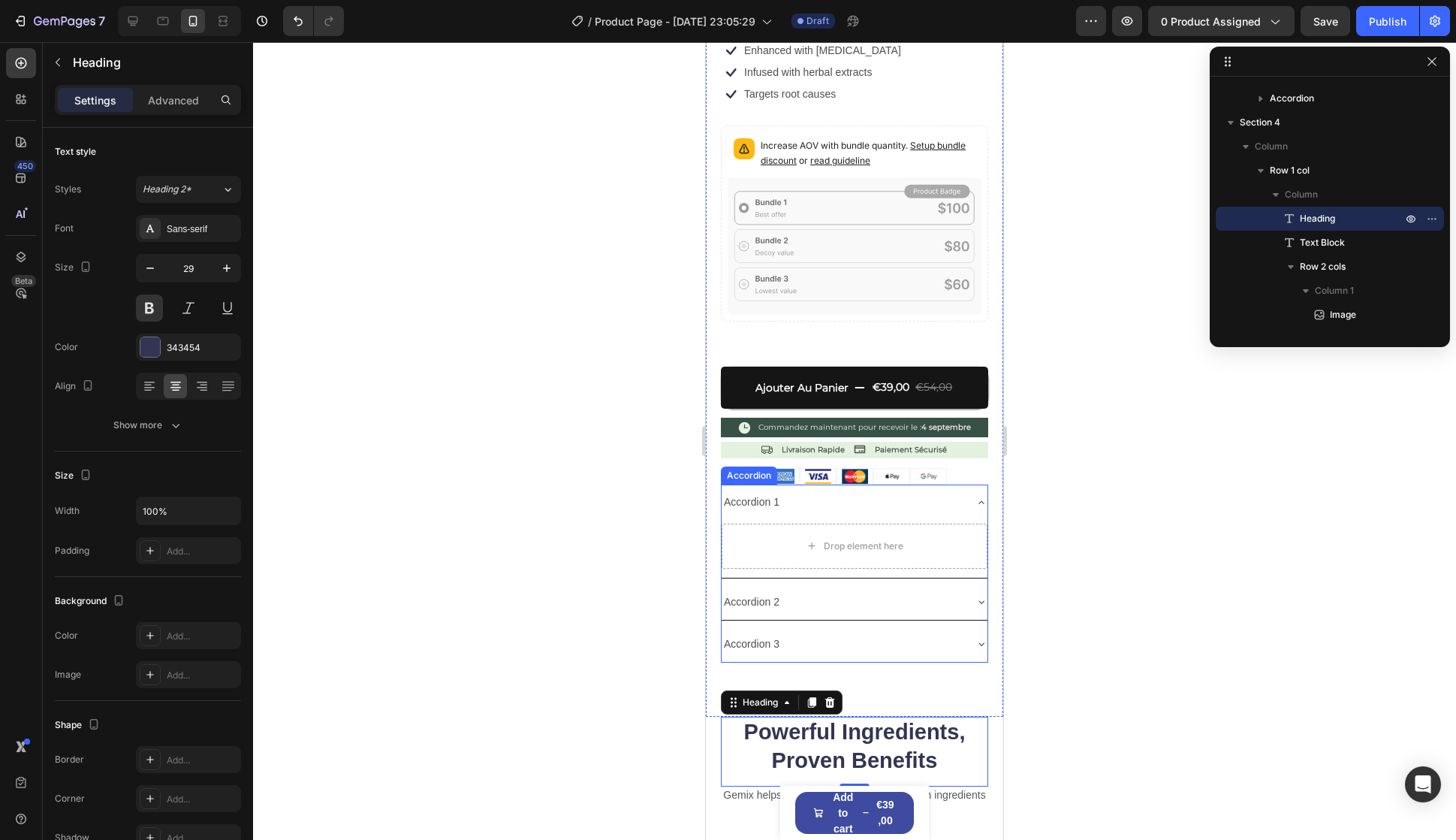
click at [843, 490] on div "Accordion 1" at bounding box center [843, 501] width 242 height 23
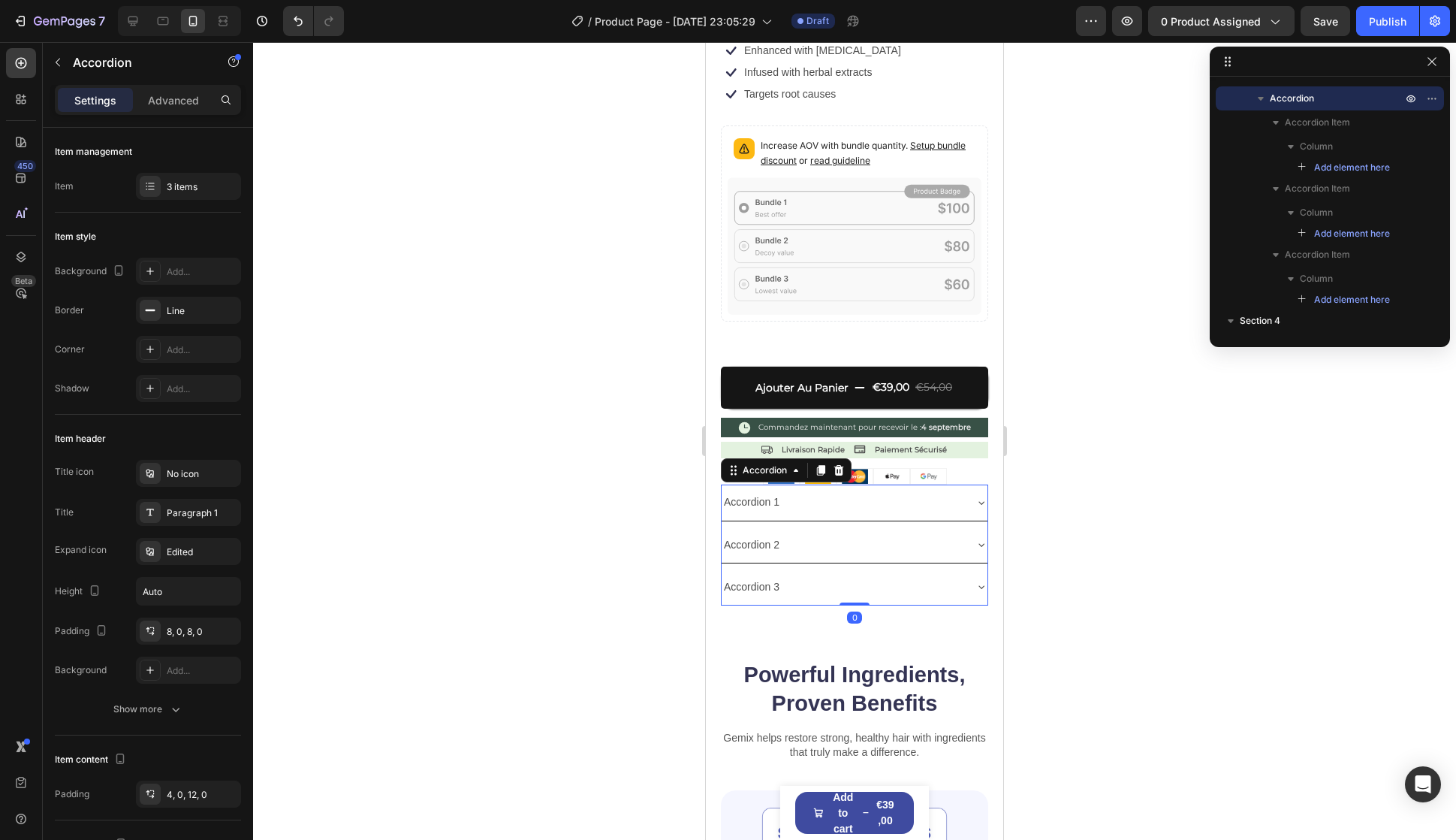
click at [843, 490] on div "Accordion 1" at bounding box center [843, 501] width 242 height 23
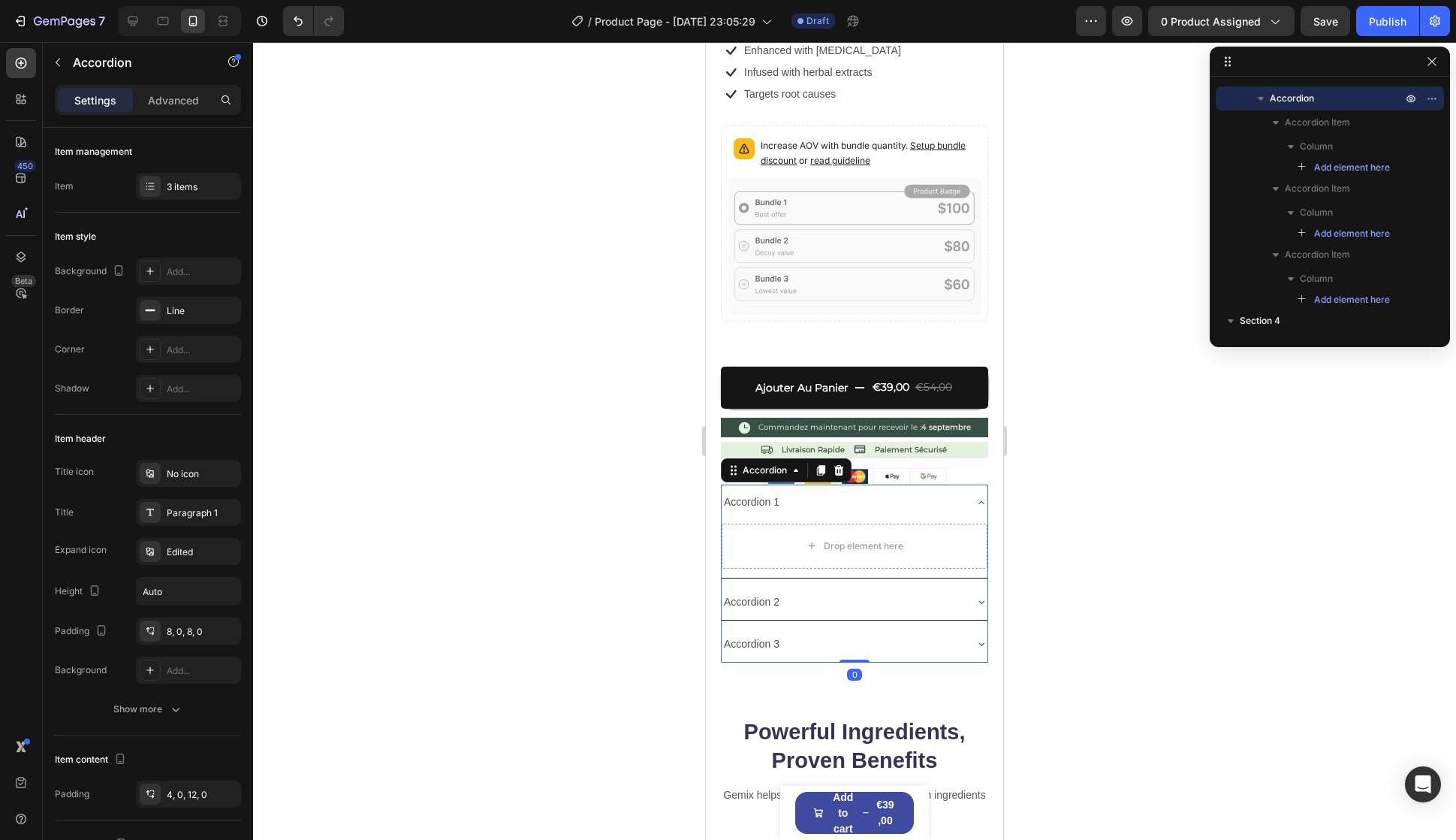
click at [843, 490] on div "Accordion 1" at bounding box center [843, 501] width 242 height 23
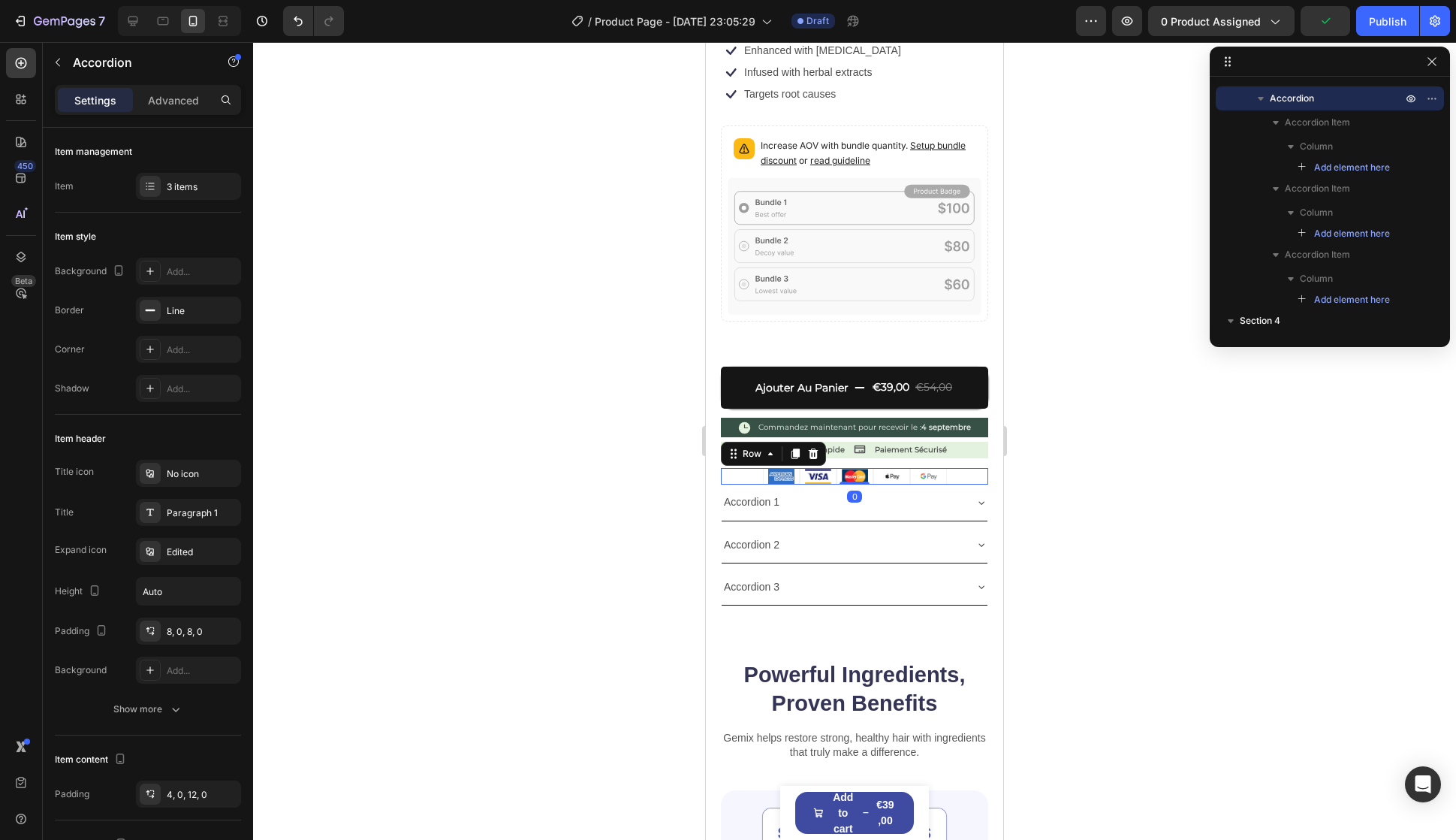
click at [966, 468] on div "Image Image Image Image Image Row 0" at bounding box center [855, 476] width 267 height 17
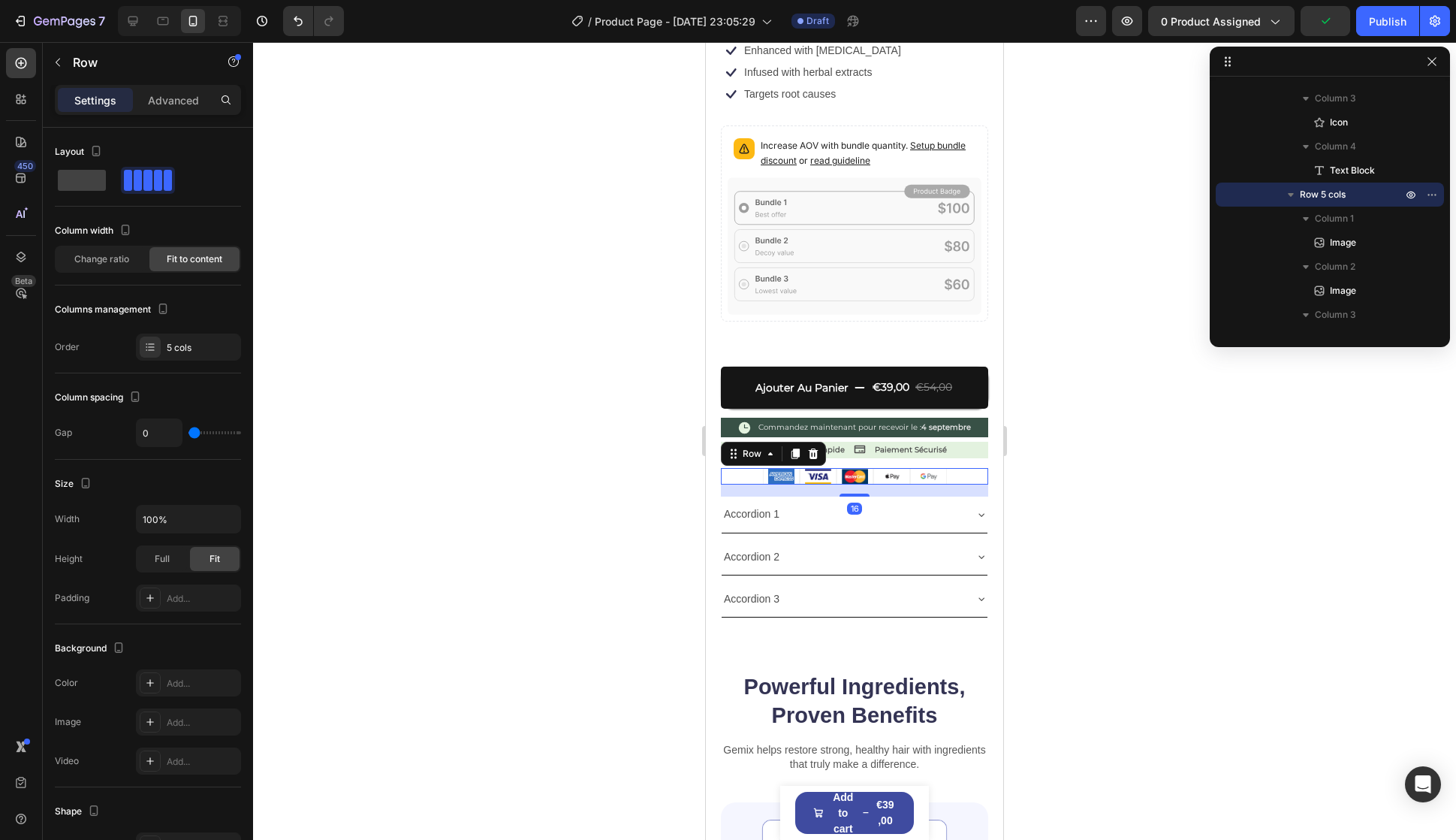
drag, startPoint x: 859, startPoint y: 465, endPoint x: 864, endPoint y: 565, distance: 100.1
click at [866, 485] on div "16" at bounding box center [855, 485] width 267 height 0
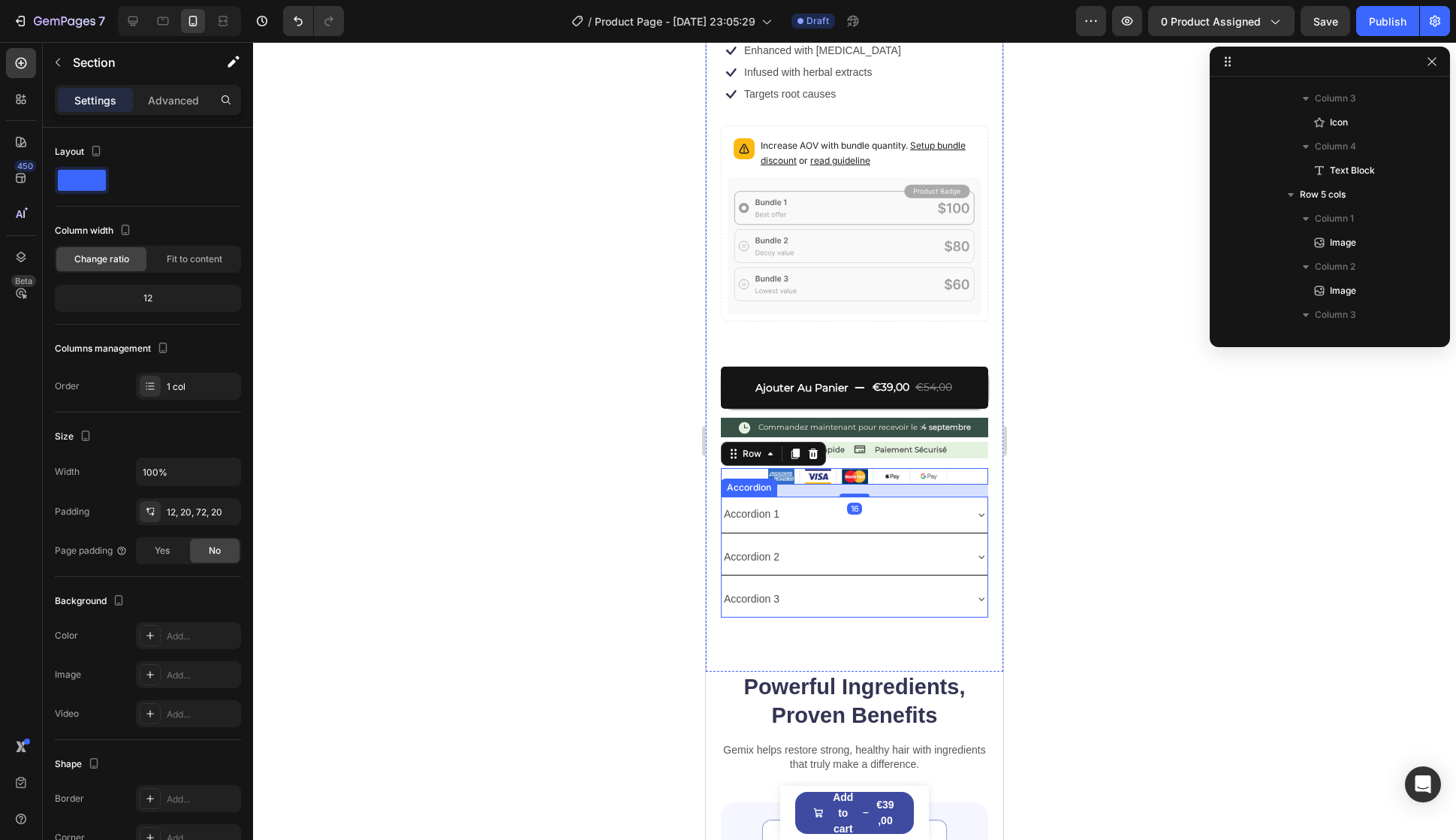
click at [875, 639] on div "Product Images Icon Icon Icon Icon Icon Icon List évalué 4.9/5 basé sur 14,893+…" at bounding box center [855, 121] width 297 height 1100
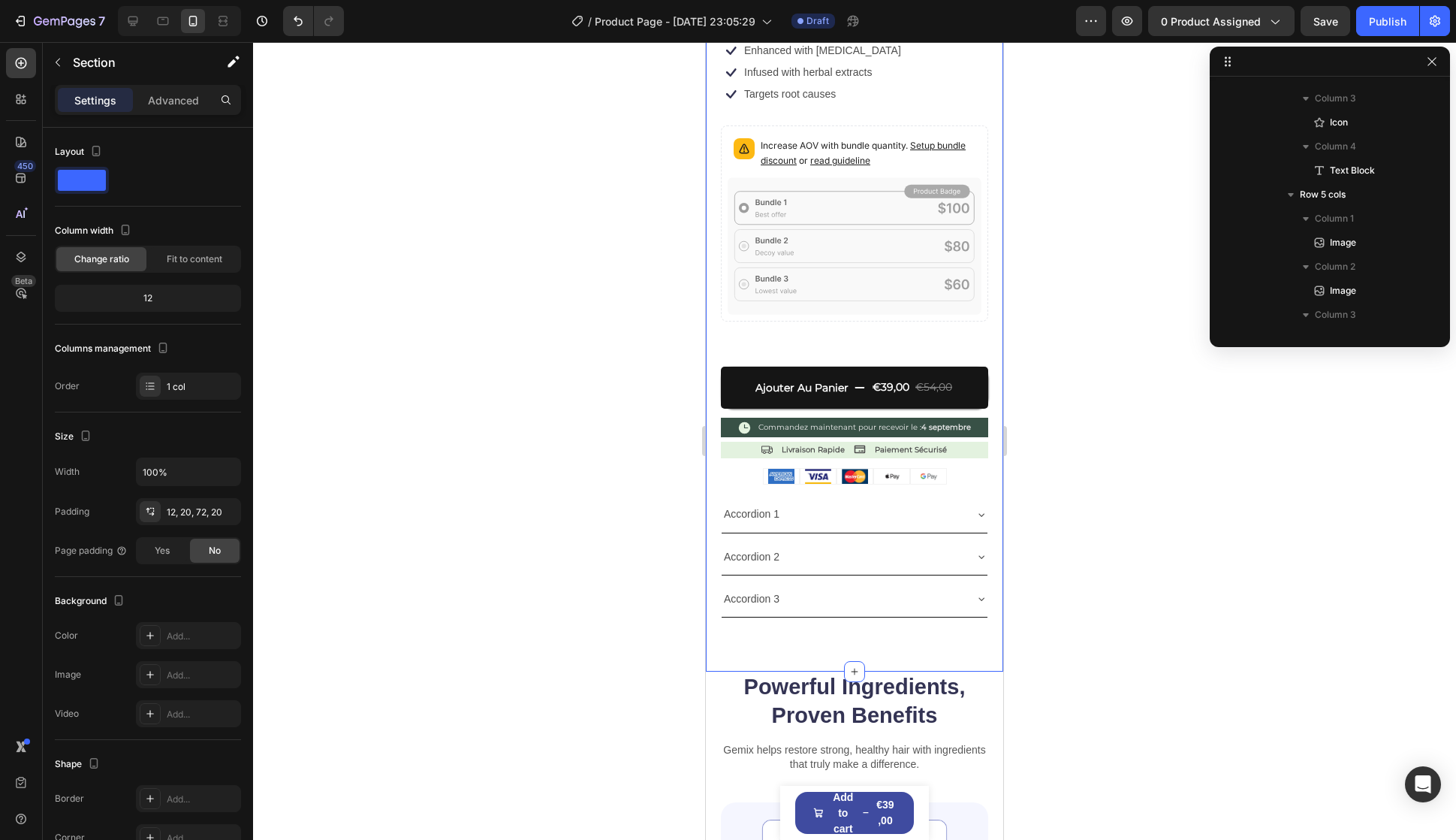
scroll to position [0, 0]
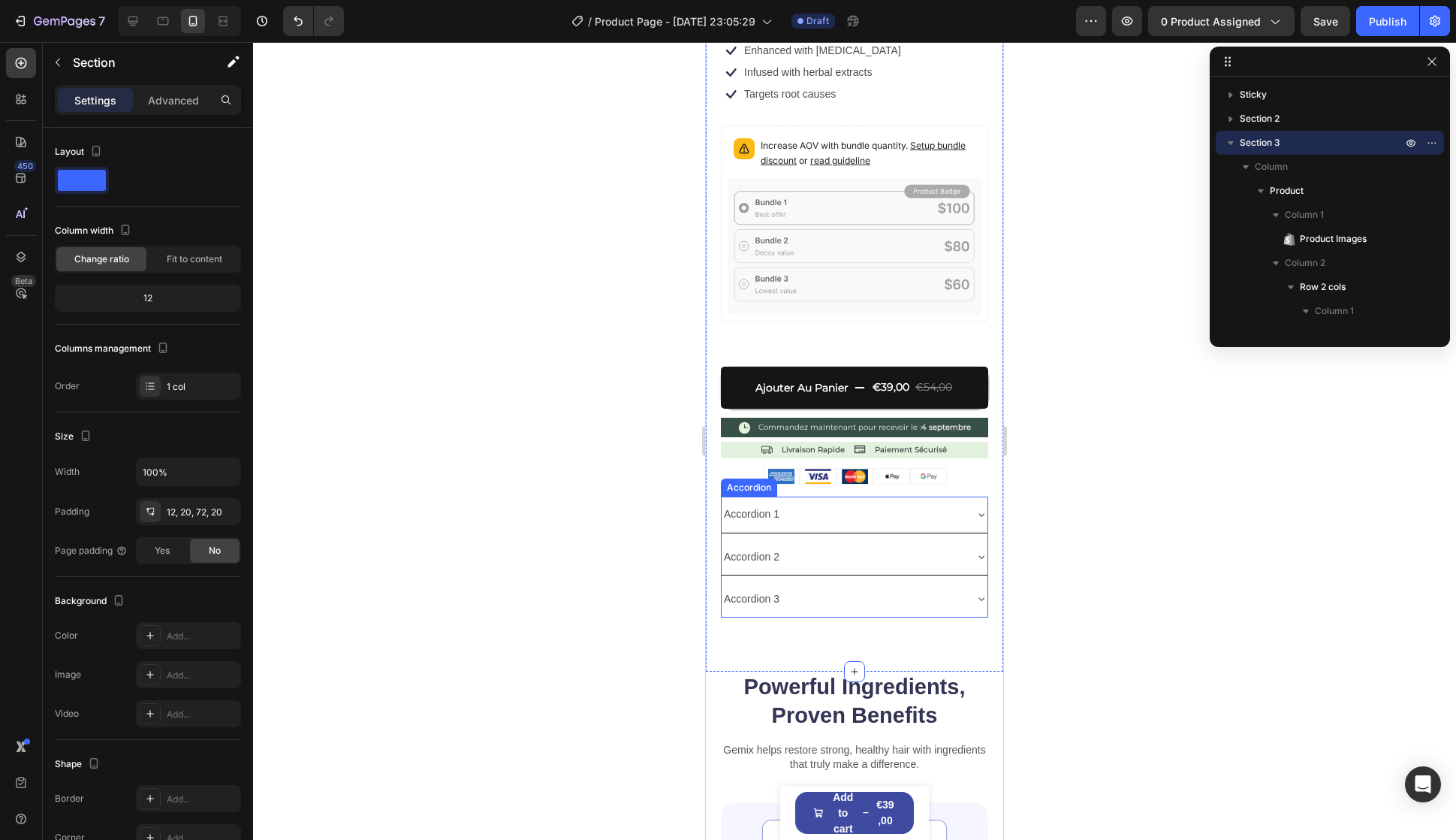
click at [811, 502] on div "Accordion 1" at bounding box center [843, 513] width 242 height 23
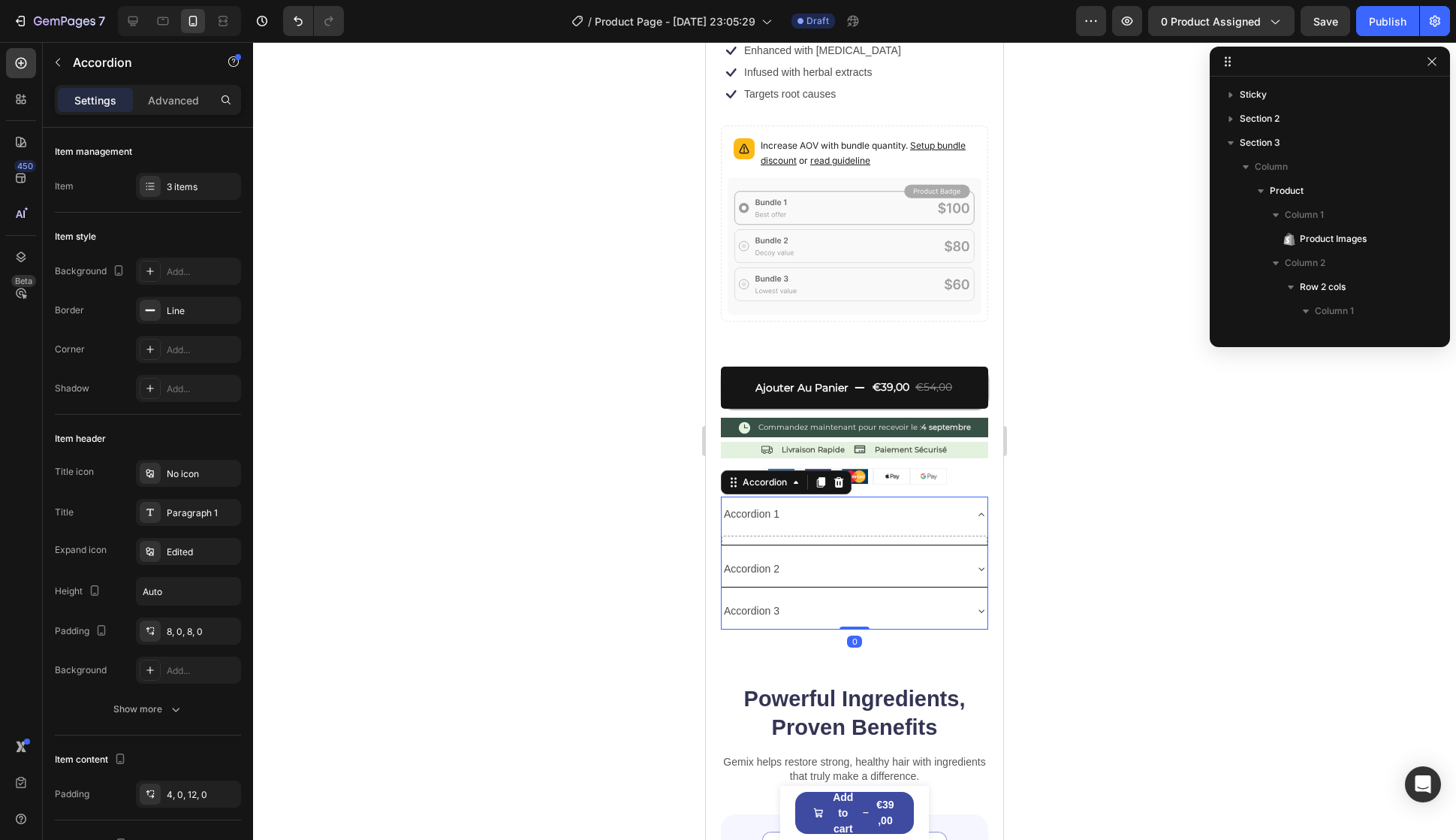
scroll to position [1992, 0]
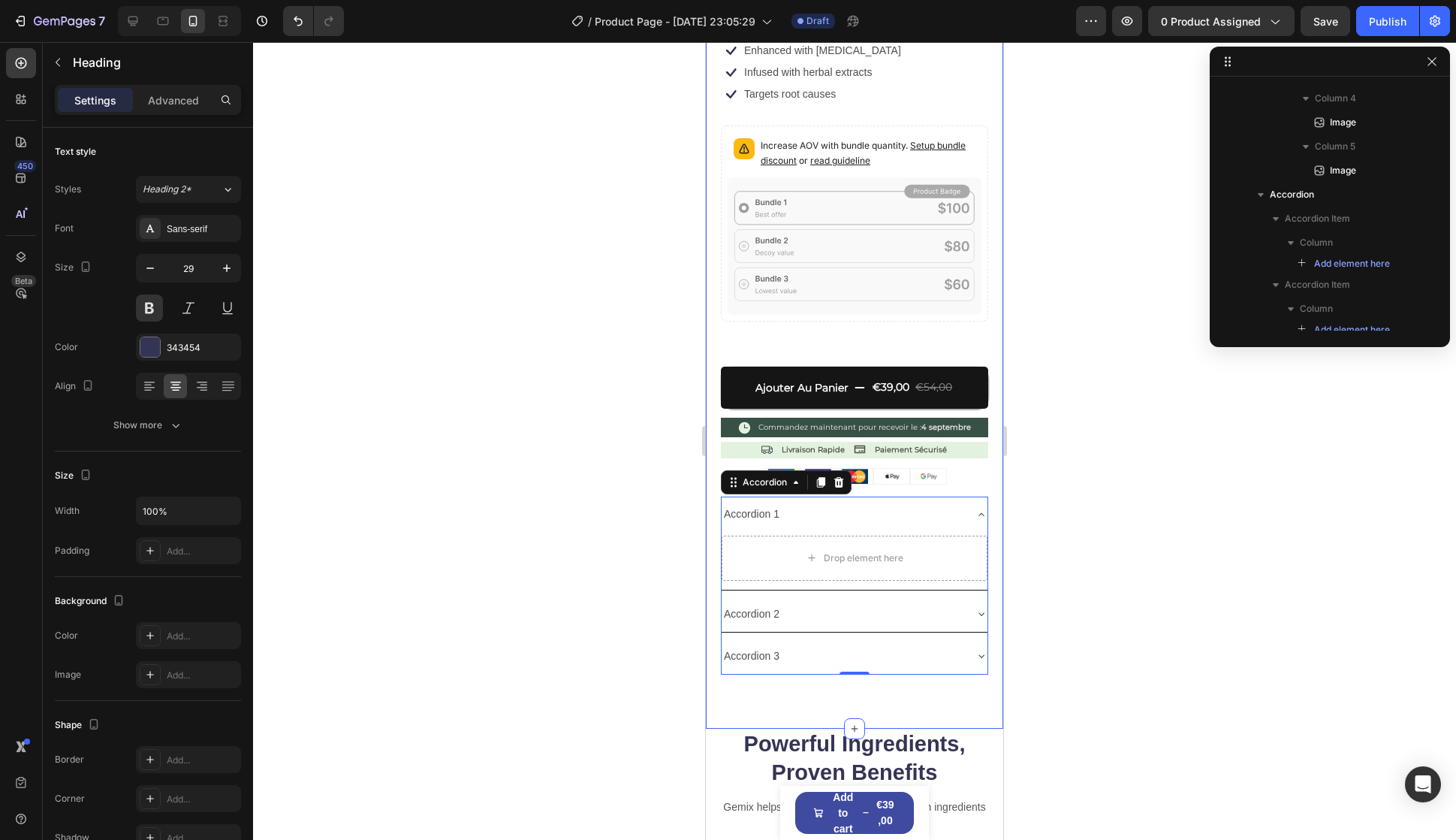
click at [885, 728] on h2 "Powerful Ingredients, Proven Benefits" at bounding box center [855, 758] width 267 height 59
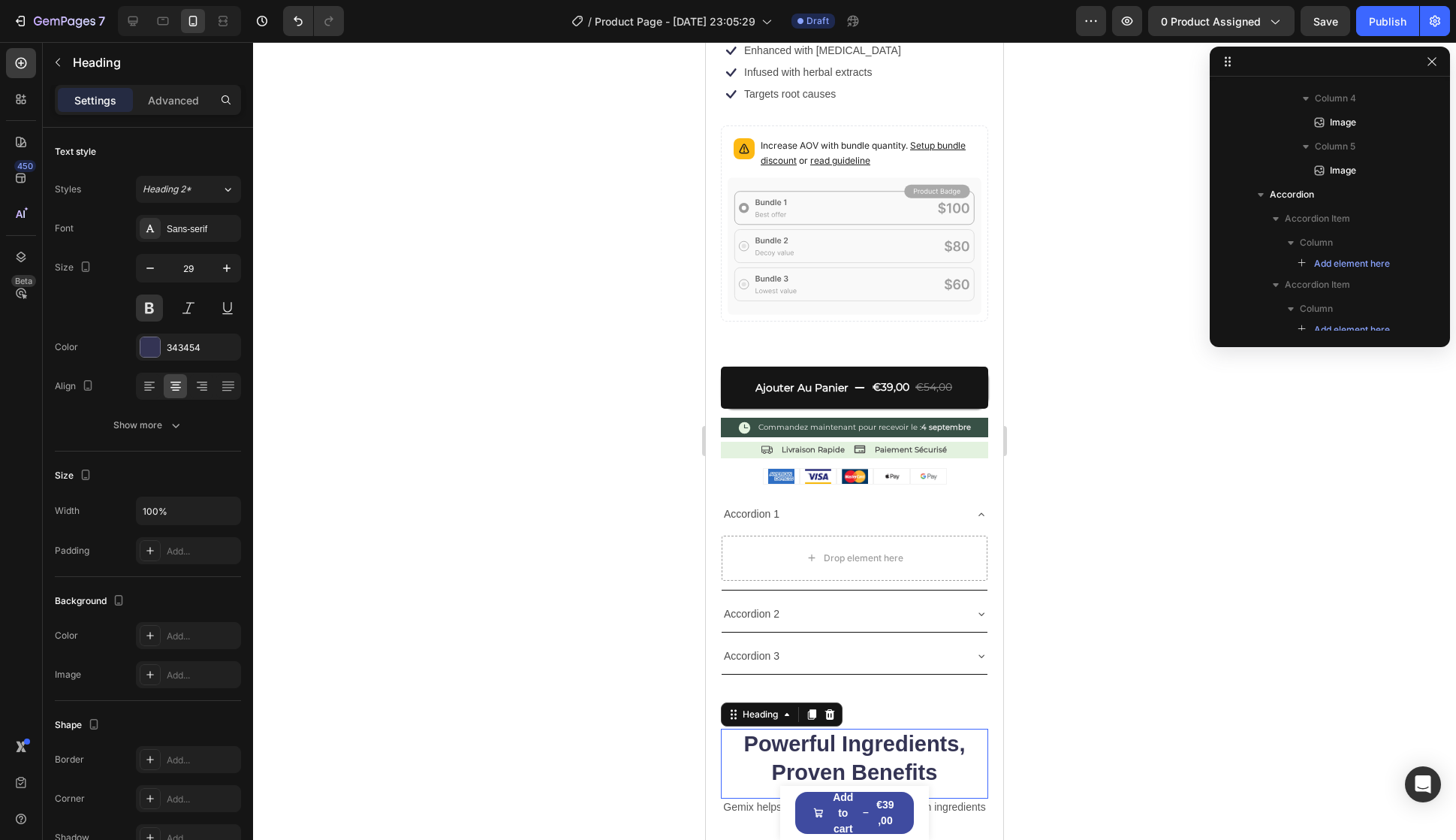
scroll to position [2310, 0]
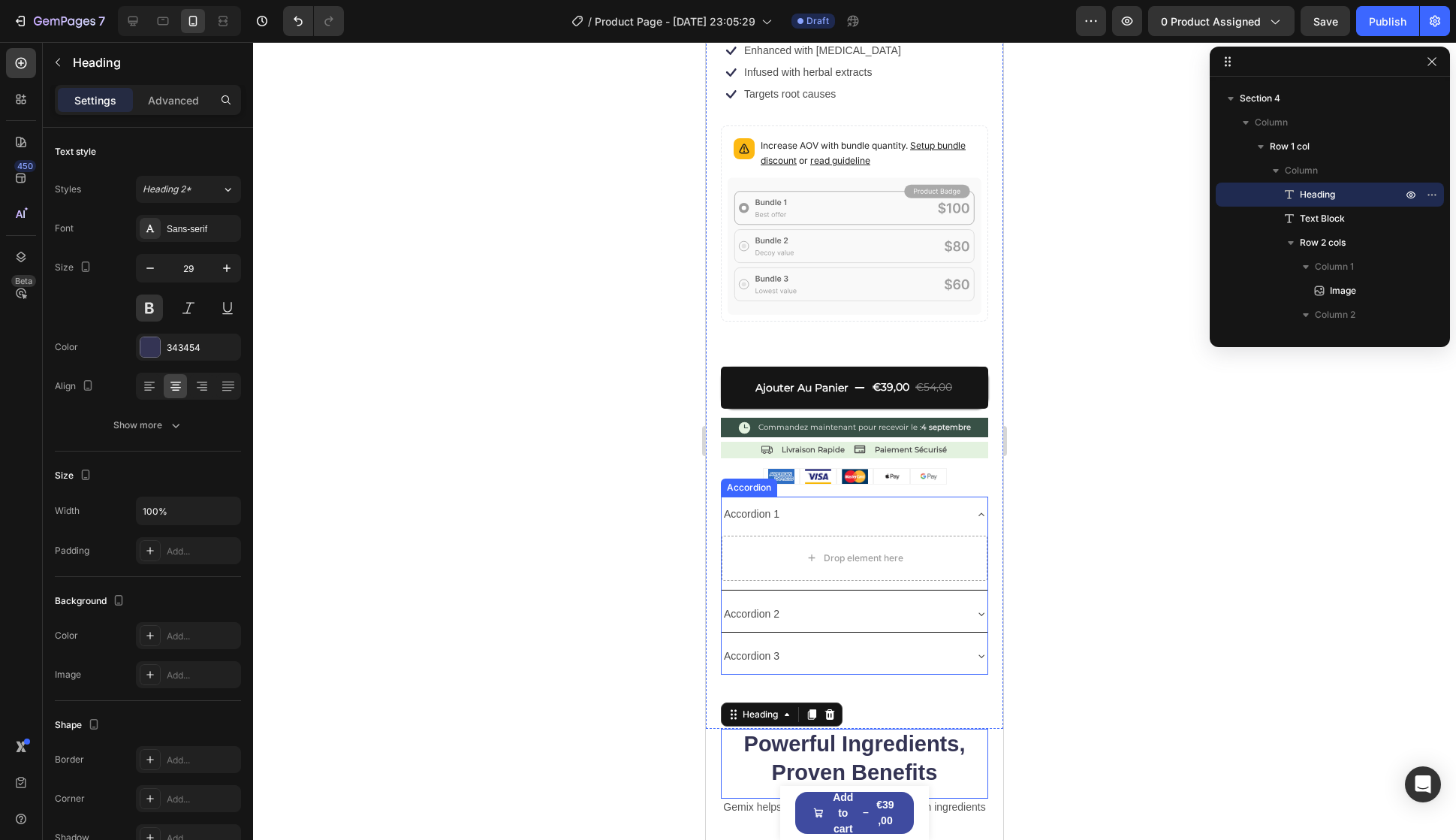
click at [843, 508] on div "Accordion 1" at bounding box center [843, 513] width 242 height 23
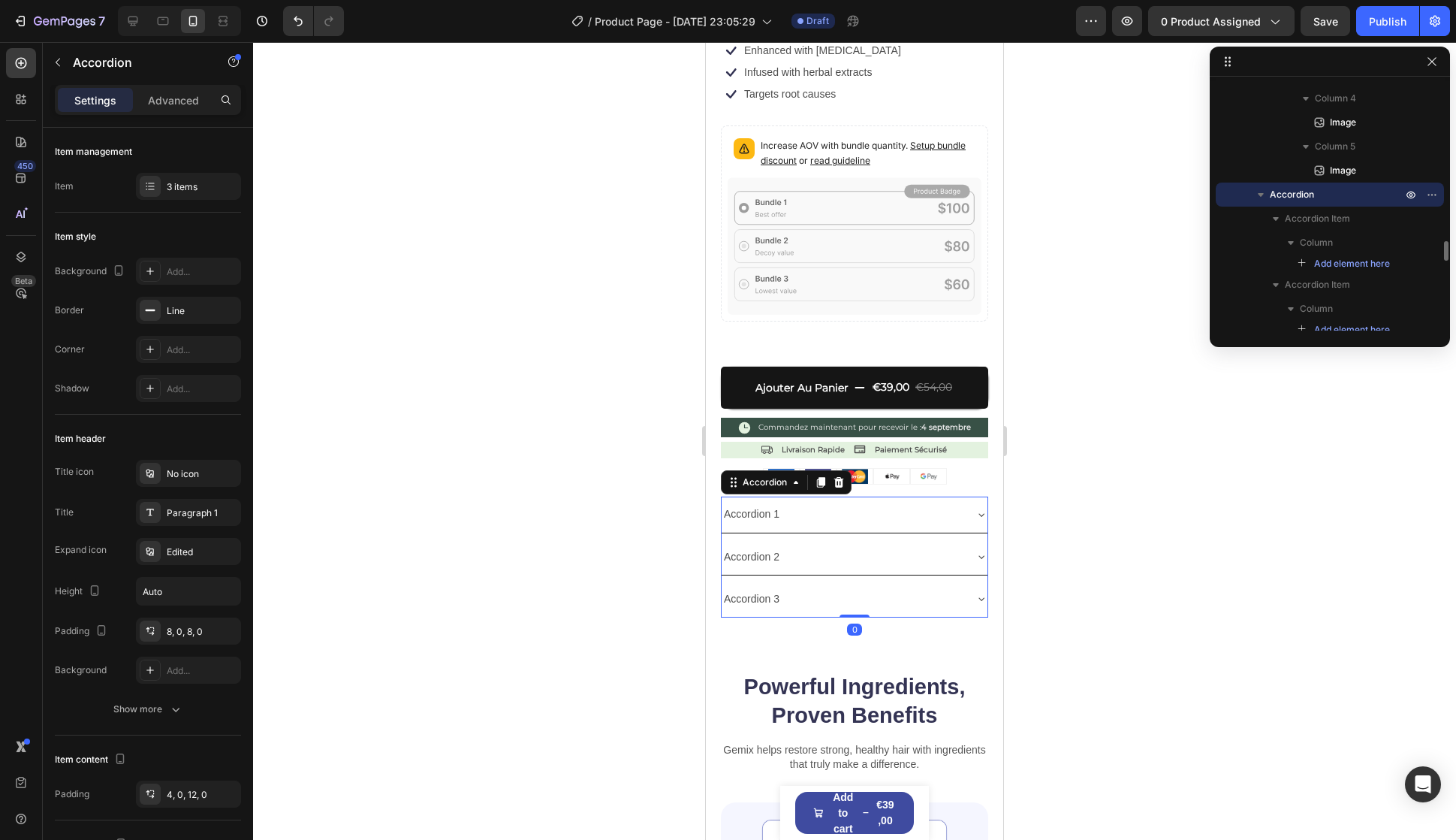
click at [819, 502] on div "Accordion 1" at bounding box center [843, 513] width 242 height 23
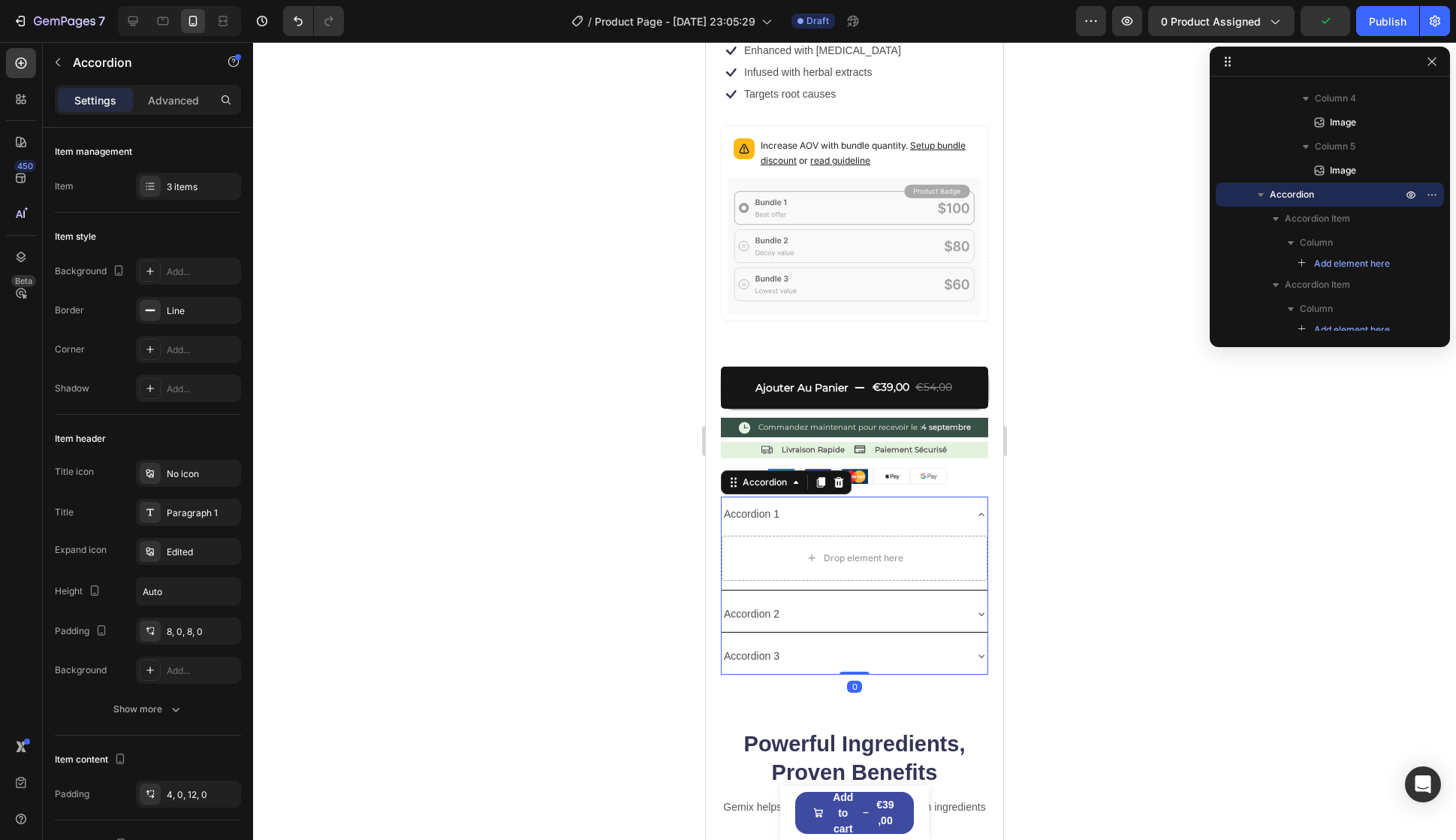
click at [796, 603] on div "Accordion 2" at bounding box center [843, 614] width 242 height 23
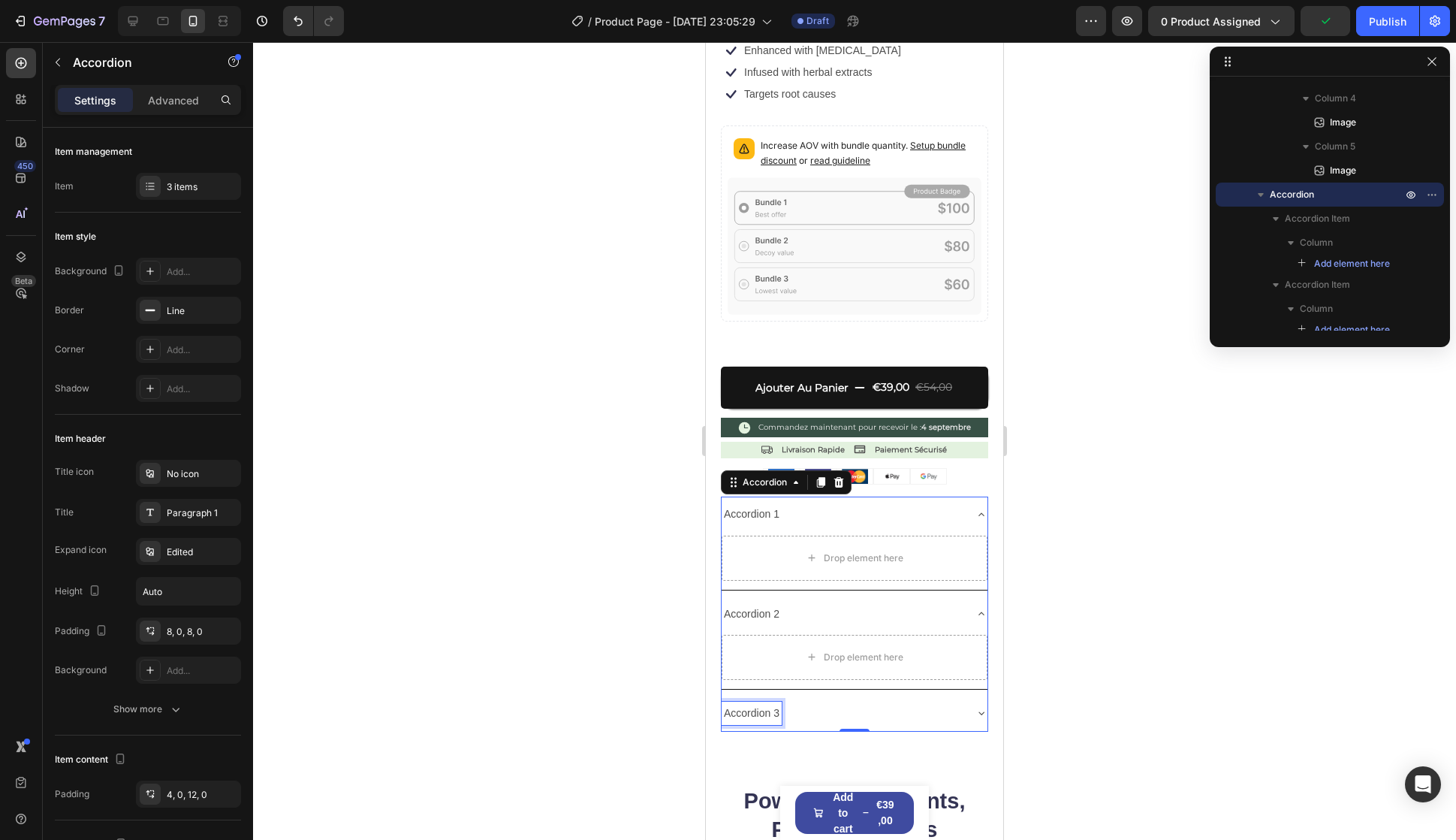
click at [776, 702] on div "Accordion 3" at bounding box center [752, 713] width 60 height 23
click at [792, 502] on div "Accordion 1" at bounding box center [843, 513] width 242 height 23
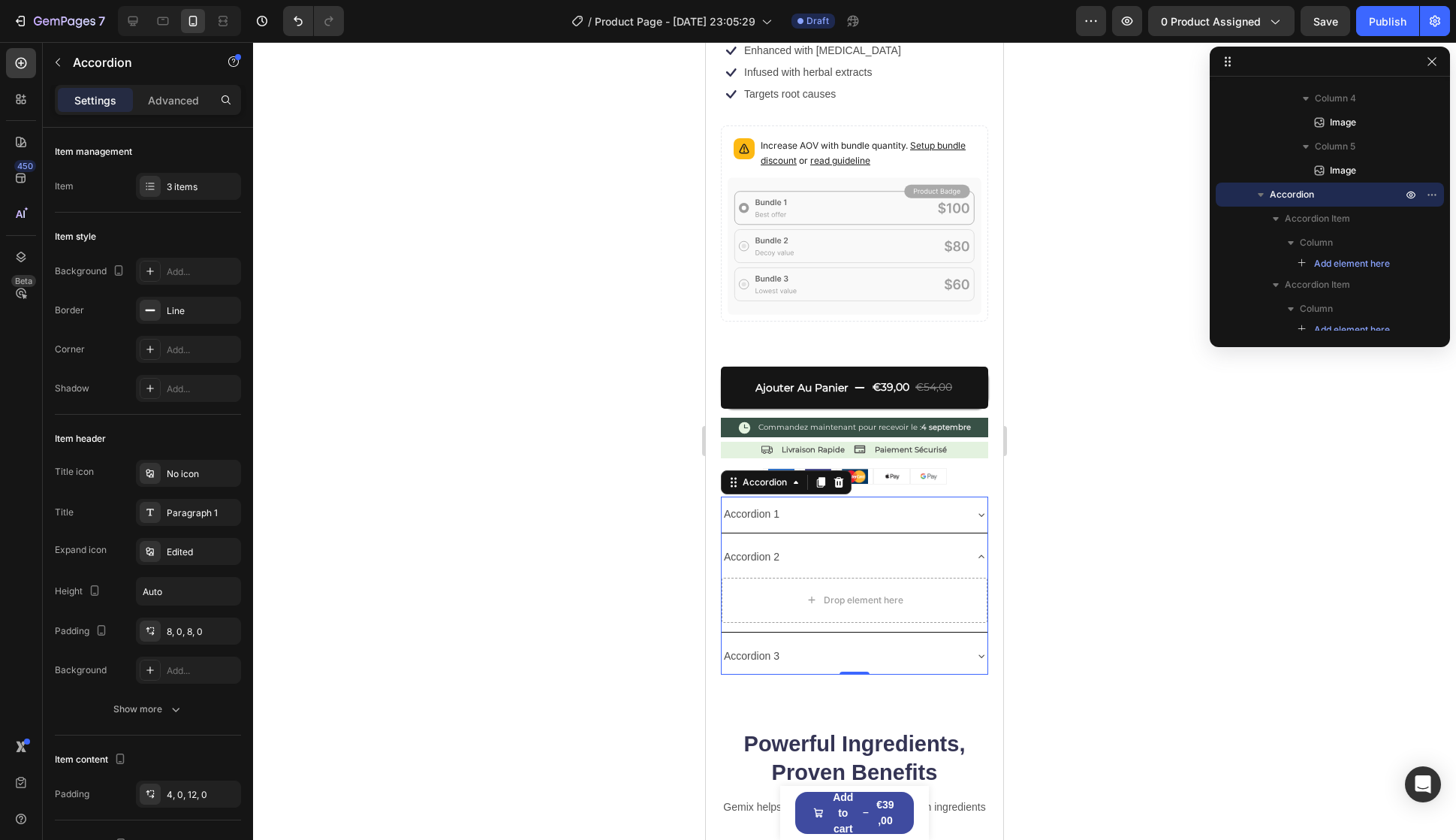
click at [806, 502] on div "Accordion 1" at bounding box center [843, 513] width 242 height 23
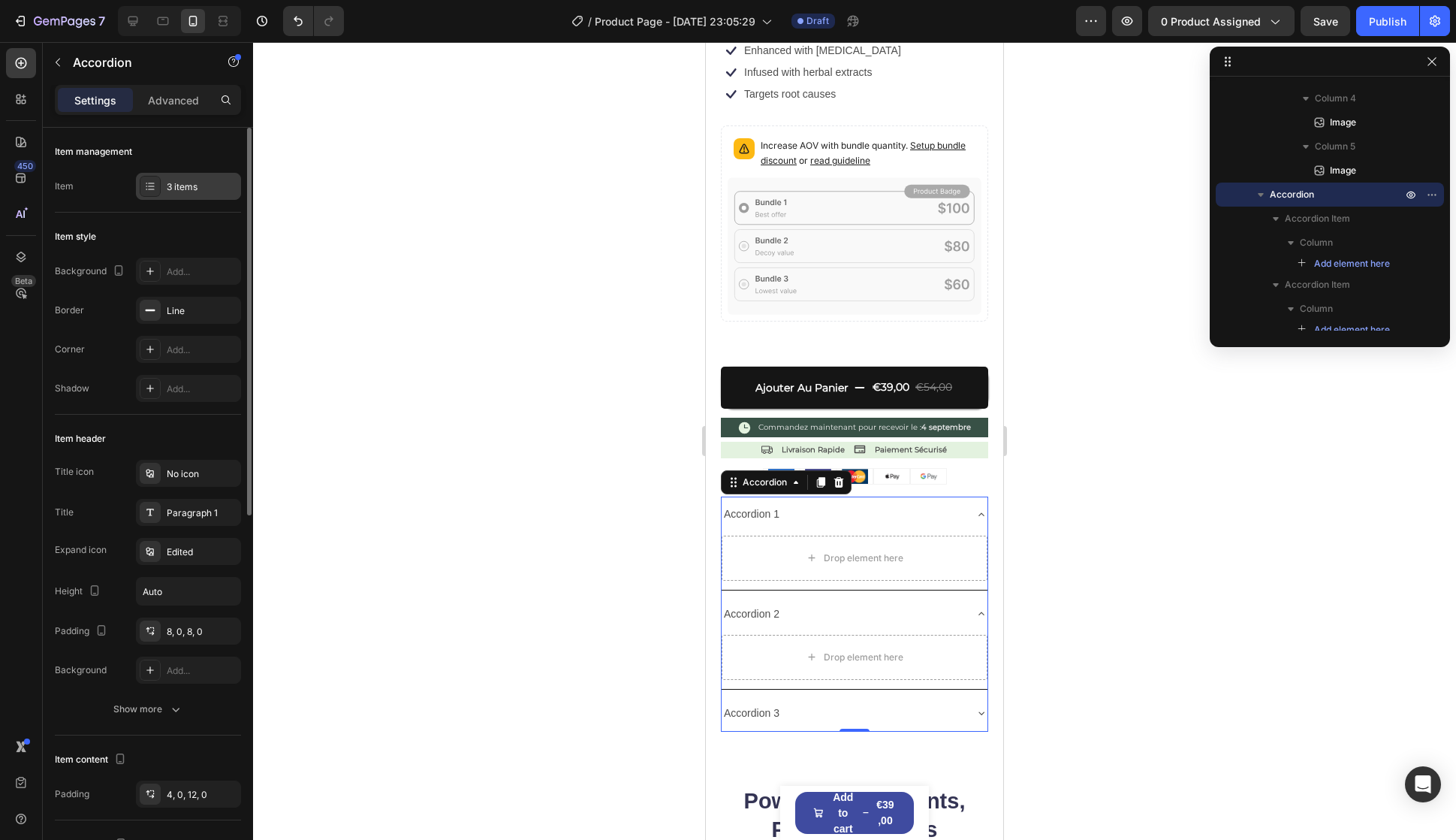
click at [160, 181] on div at bounding box center [150, 186] width 21 height 21
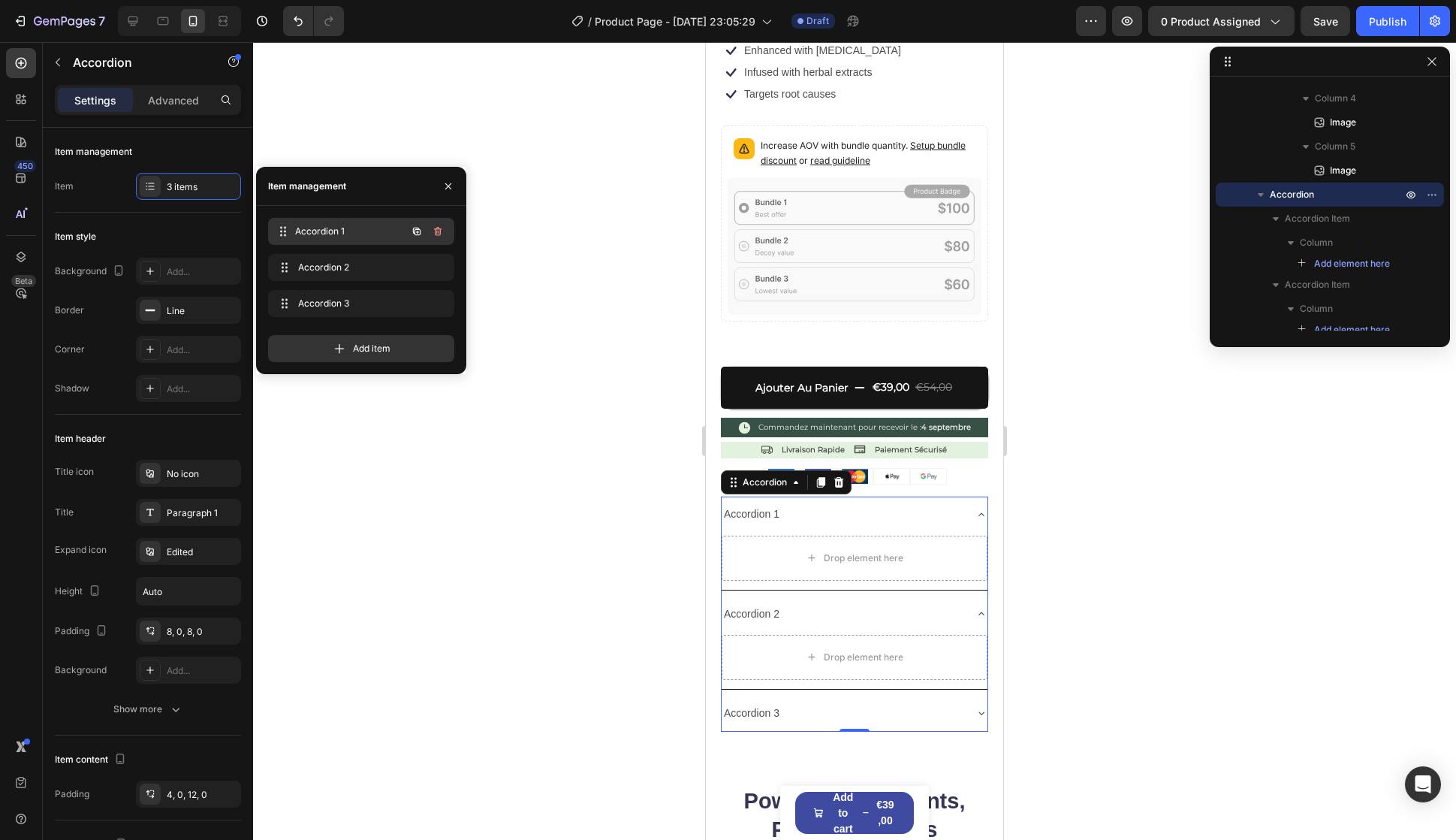
click at [303, 236] on span "Accordion 1" at bounding box center [350, 231] width 112 height 13
click at [314, 231] on span "Accordion 1" at bounding box center [340, 231] width 85 height 13
click at [338, 228] on span "Accordion 1" at bounding box center [350, 231] width 112 height 13
click at [364, 225] on span "Accordion 1" at bounding box center [340, 231] width 85 height 13
click at [315, 226] on span "Accordion 1" at bounding box center [340, 231] width 85 height 13
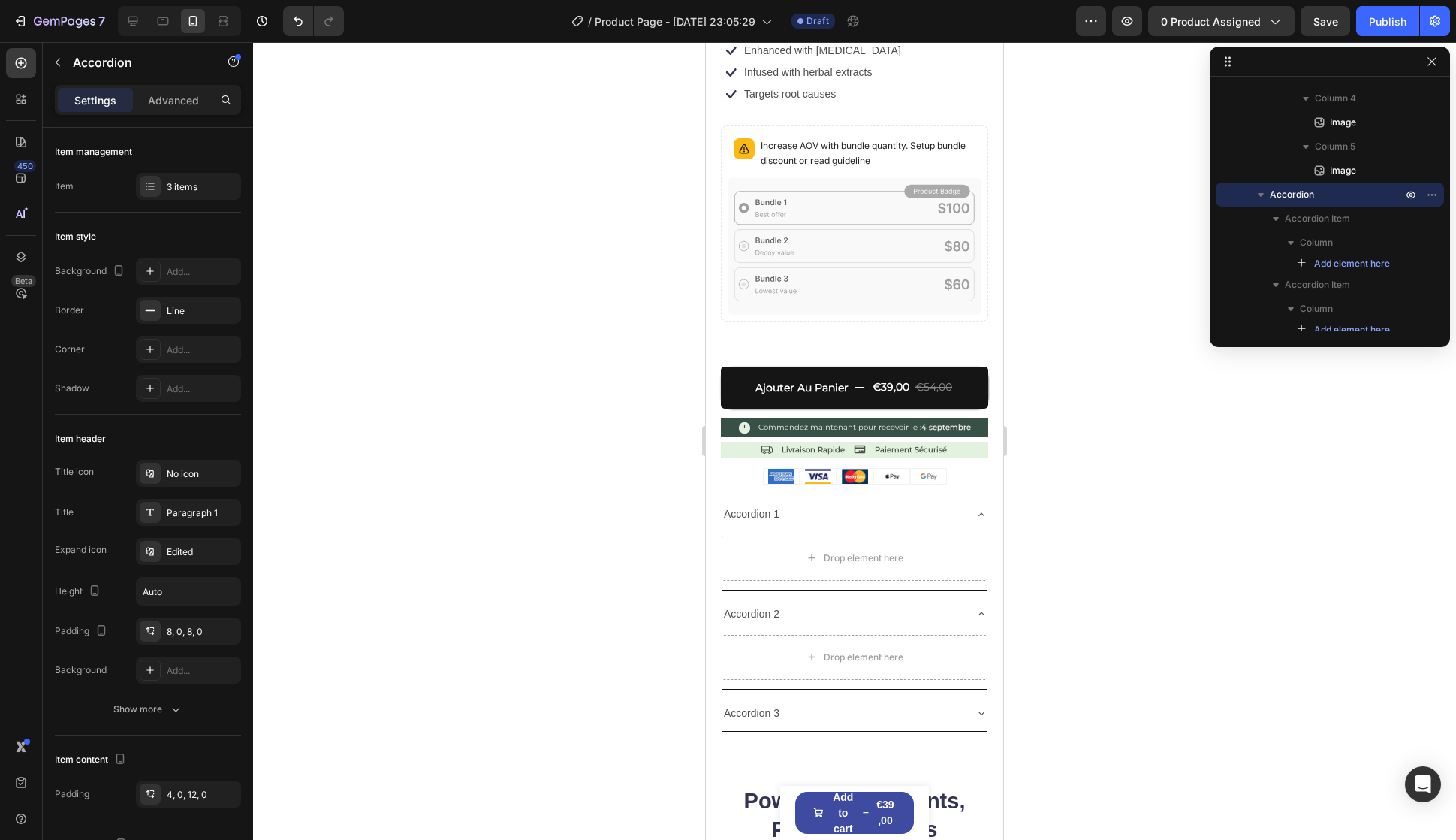
click at [819, 502] on div "Accordion 1" at bounding box center [843, 513] width 242 height 23
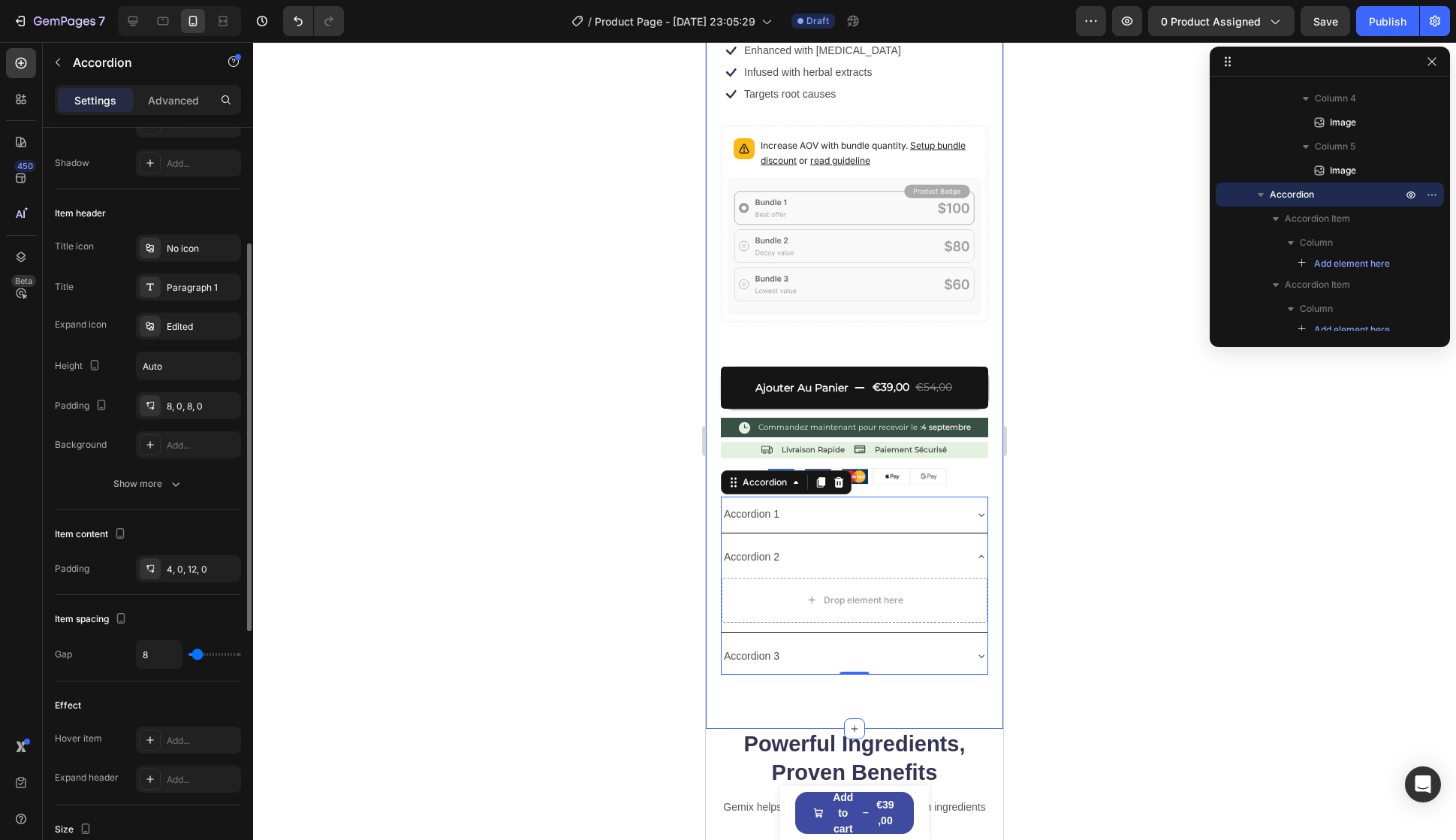
scroll to position [451, 0]
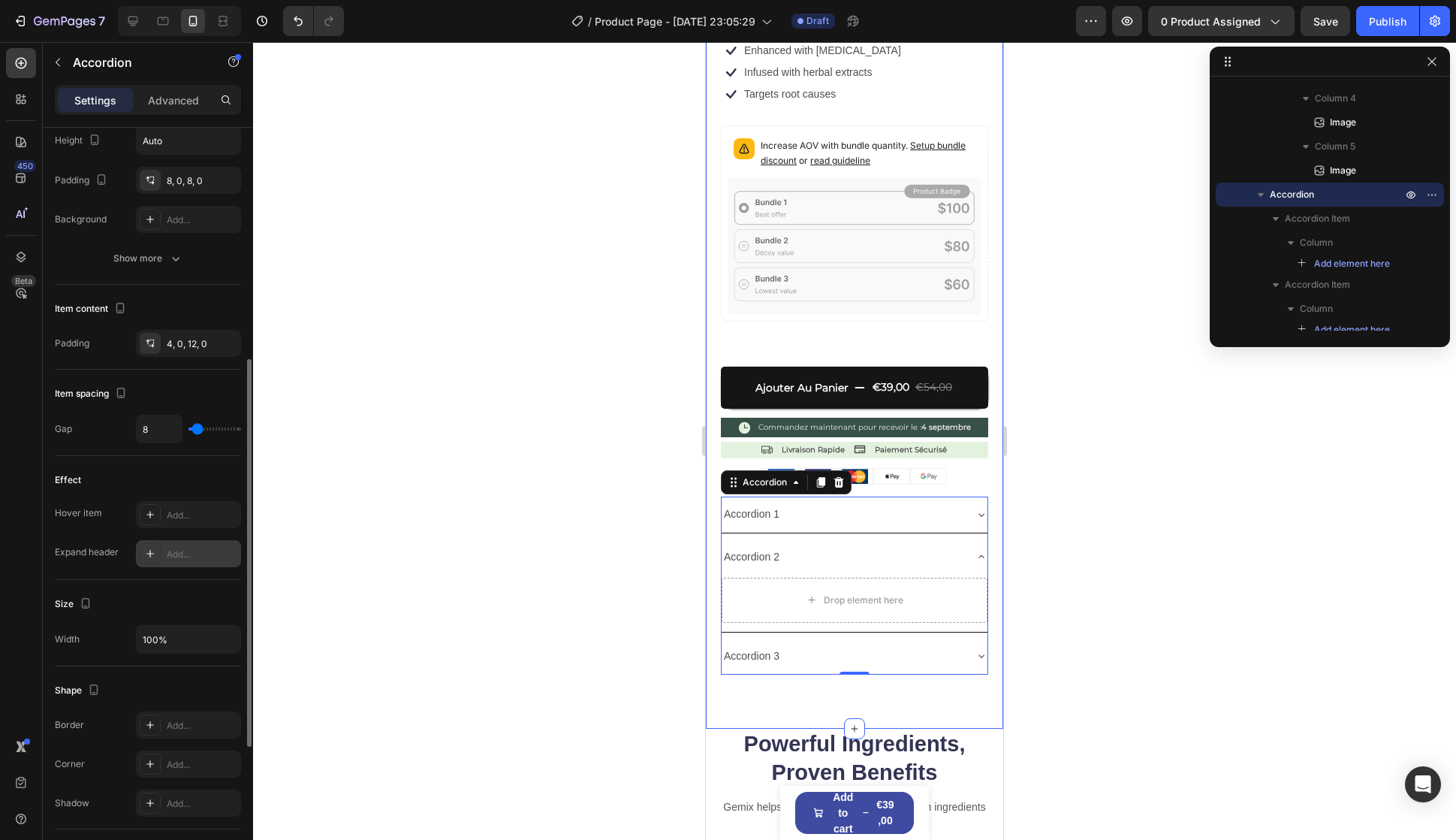
click at [175, 550] on div "Add..." at bounding box center [202, 554] width 70 height 13
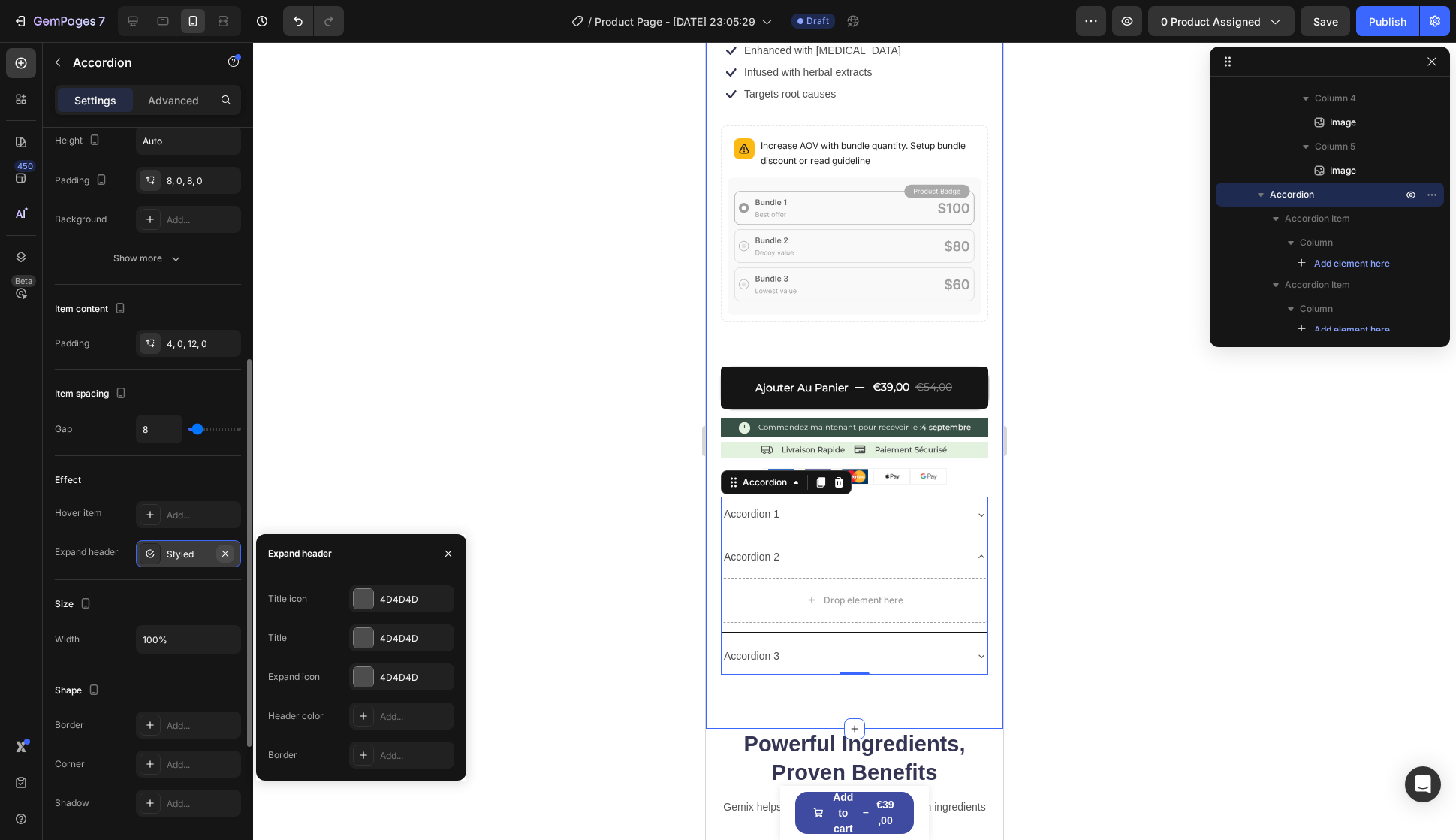
click at [228, 558] on icon "button" at bounding box center [225, 553] width 12 height 12
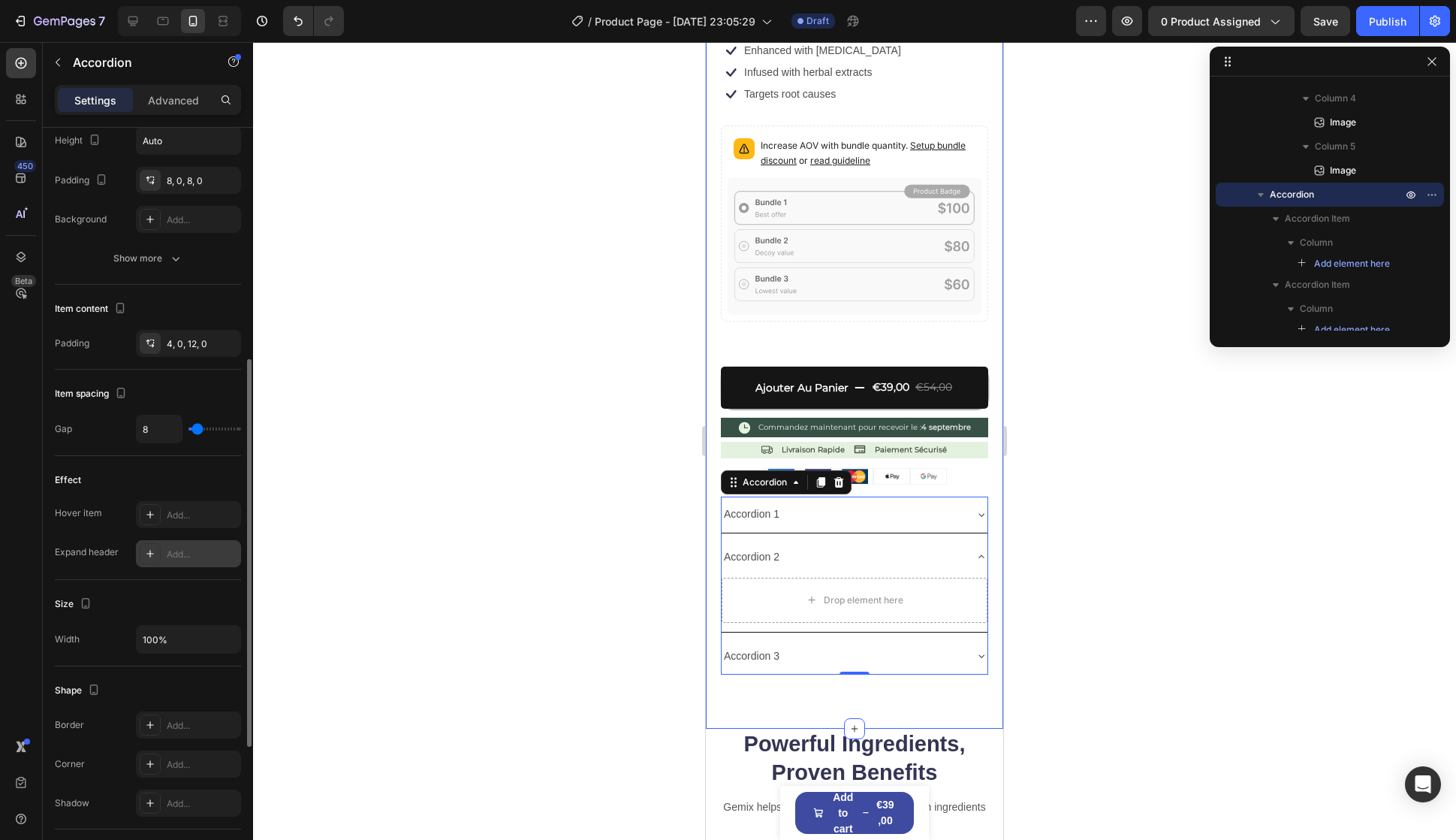
click at [108, 535] on div "Hover item Add... Expand header Add..." at bounding box center [148, 534] width 187 height 66
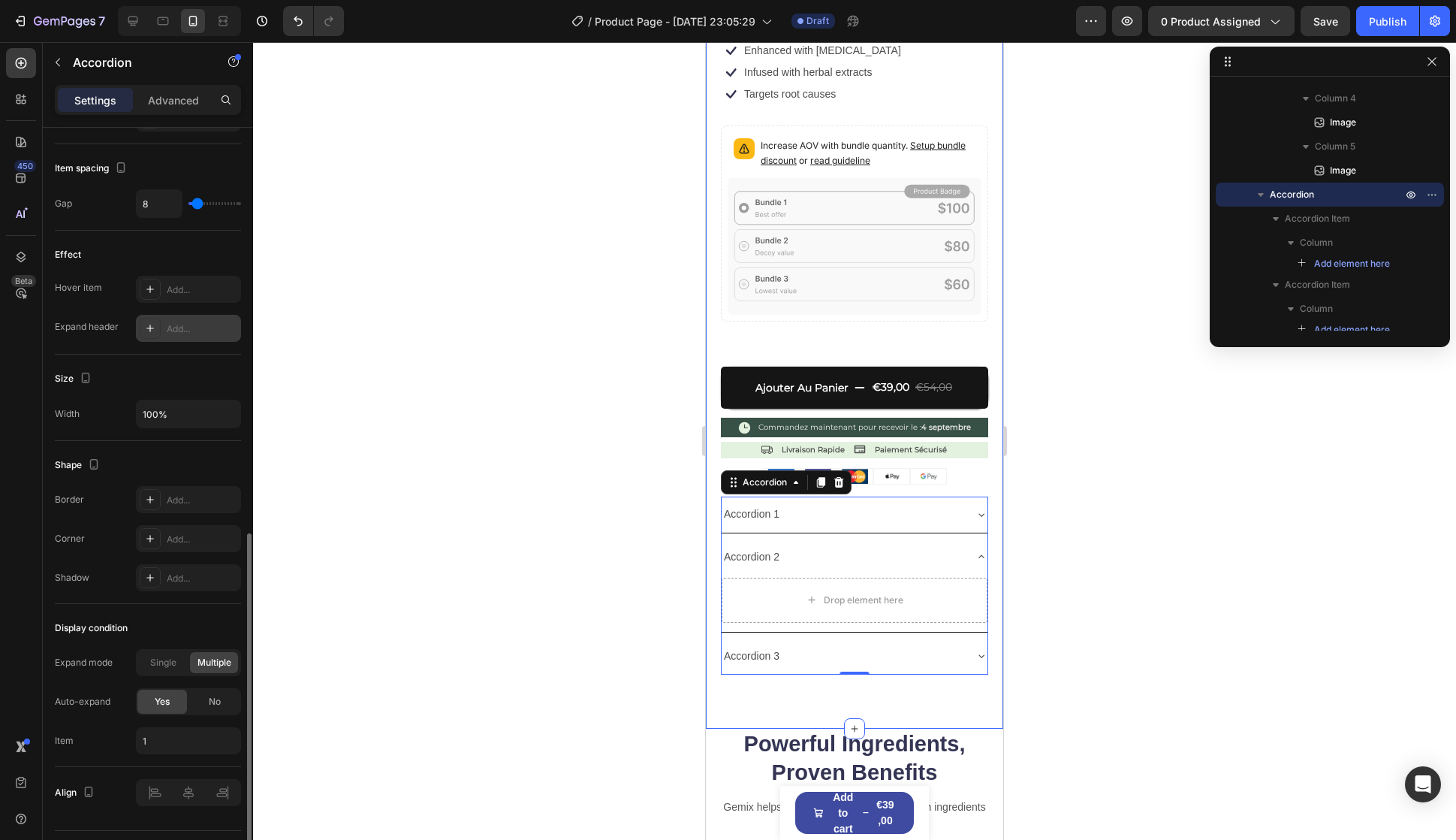
scroll to position [714, 0]
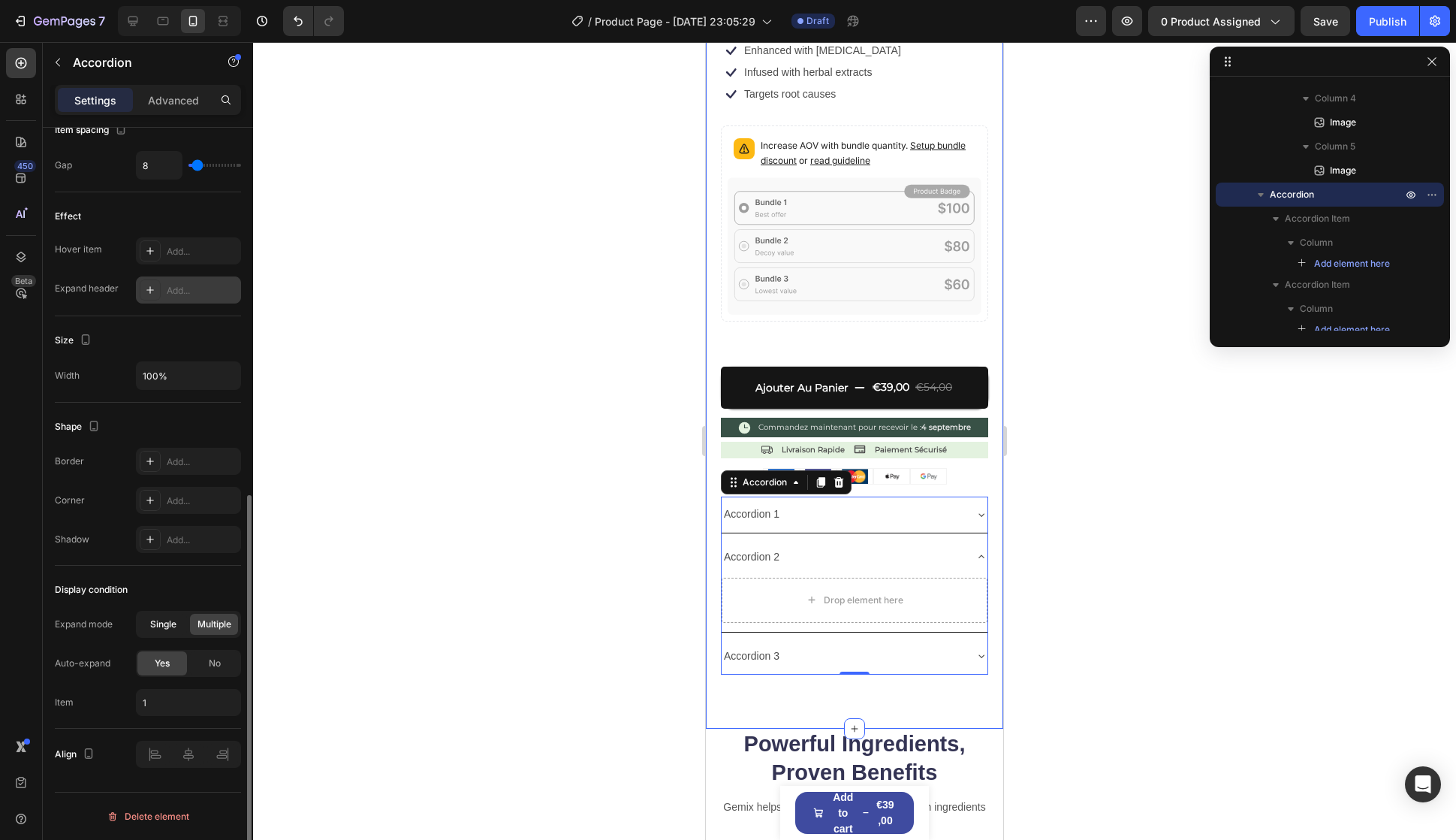
click at [168, 622] on span "Single" at bounding box center [163, 624] width 26 height 13
click at [832, 502] on div "Accordion 1" at bounding box center [843, 513] width 242 height 23
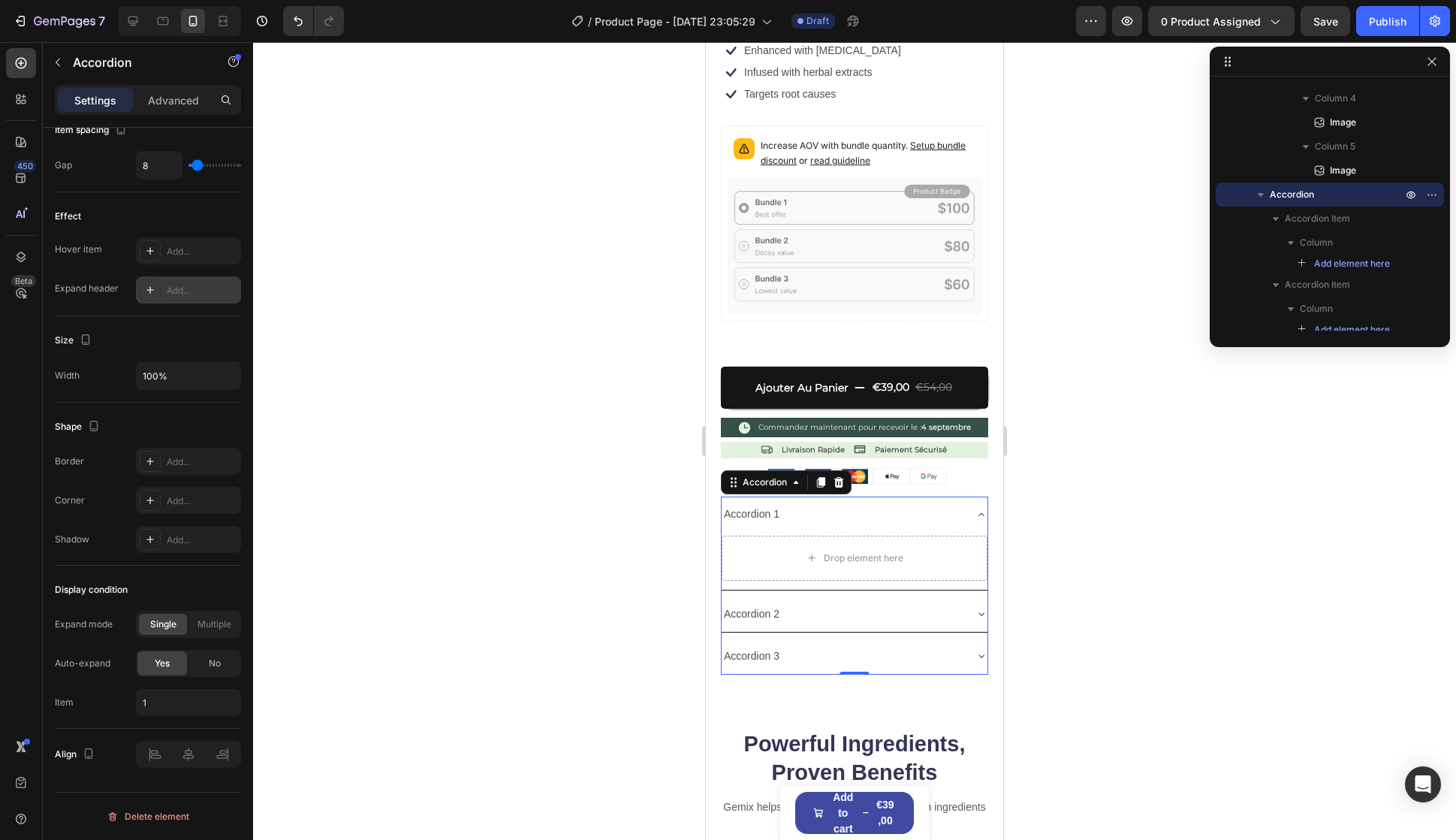
click at [832, 502] on div "Accordion 1" at bounding box center [843, 513] width 242 height 23
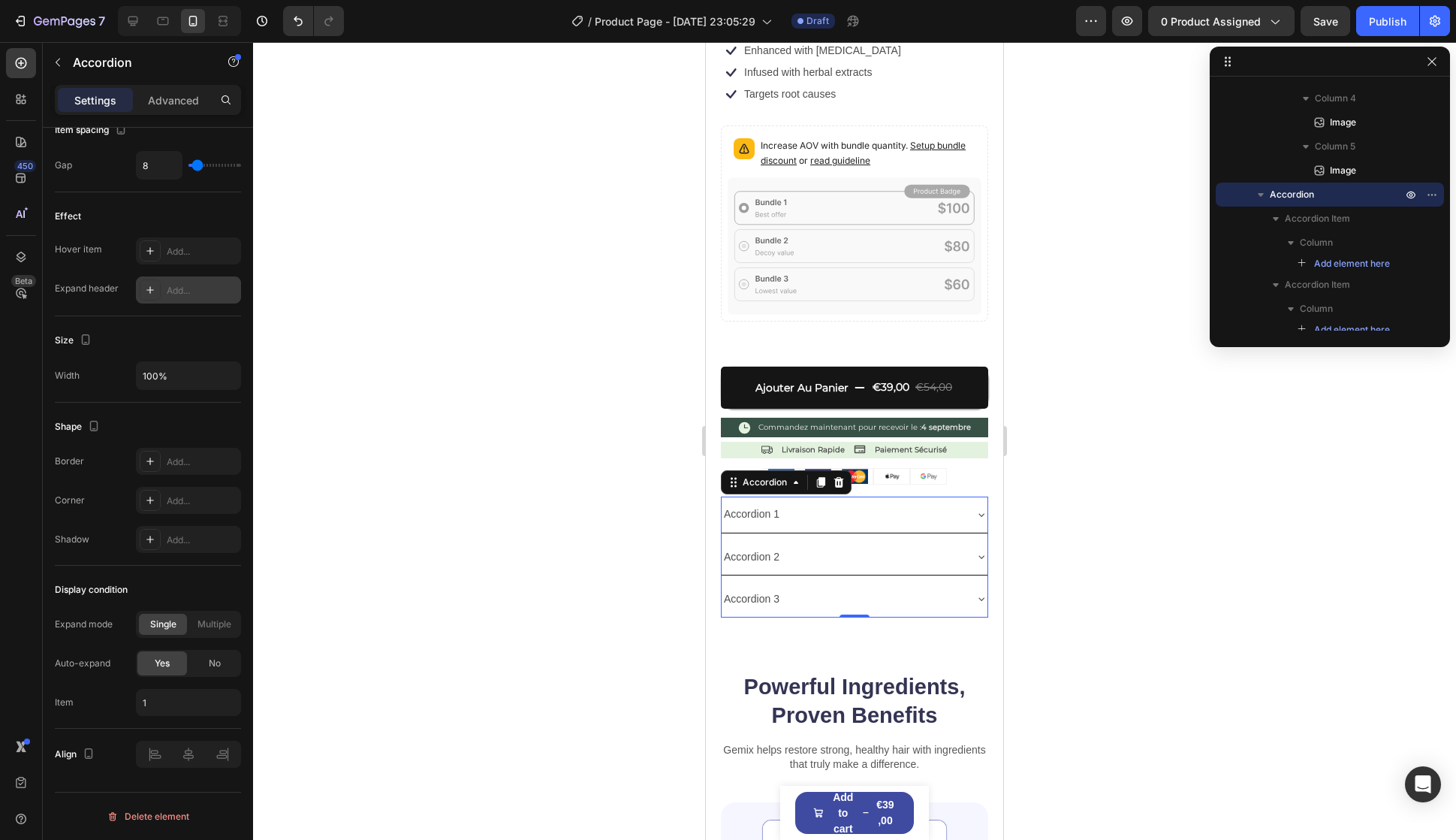
click at [820, 545] on div "Accordion 2" at bounding box center [843, 556] width 242 height 23
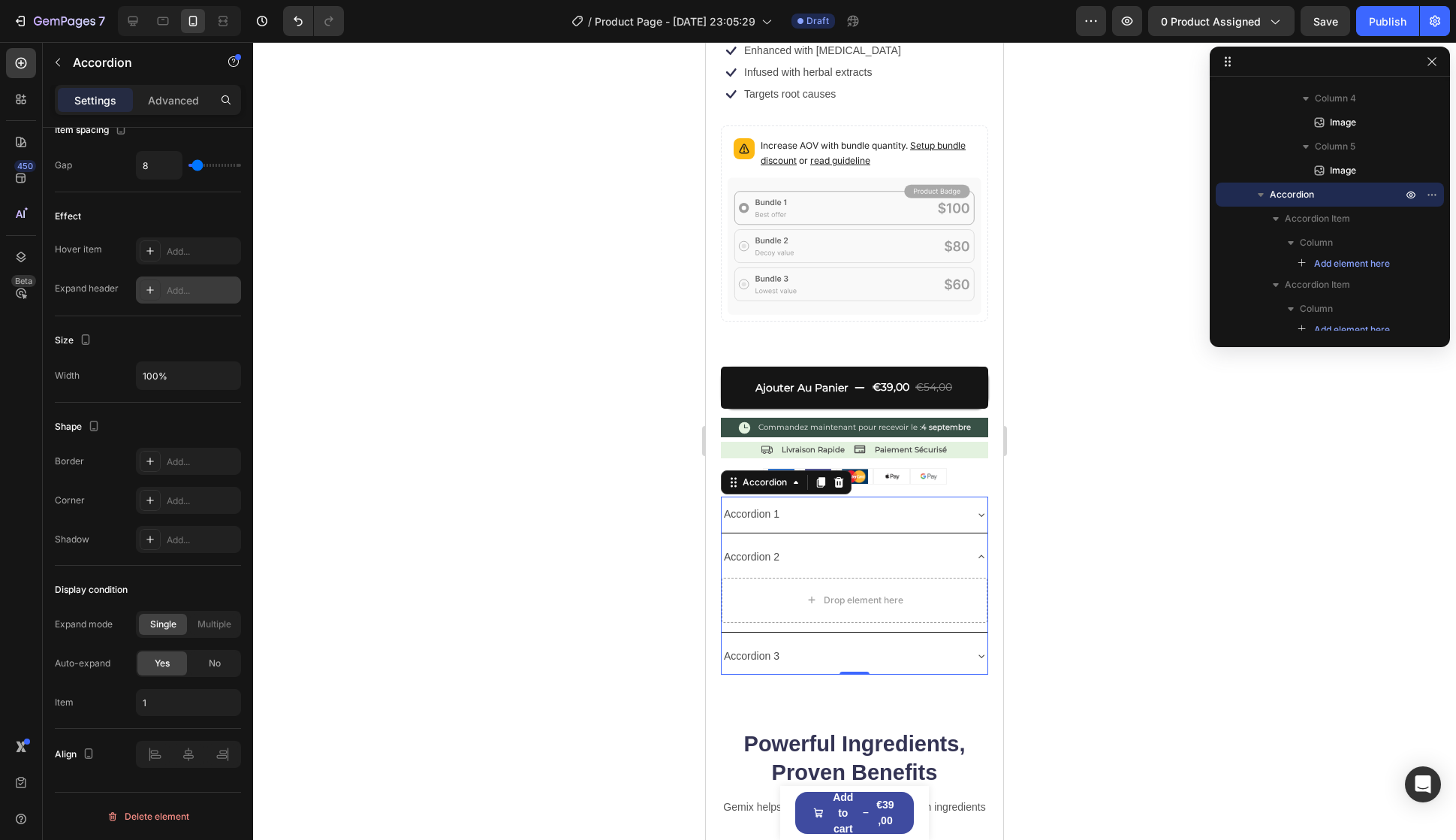
click at [819, 646] on div "Accordion 3" at bounding box center [843, 656] width 242 height 23
click at [874, 588] on div "Accordion 3" at bounding box center [843, 599] width 242 height 23
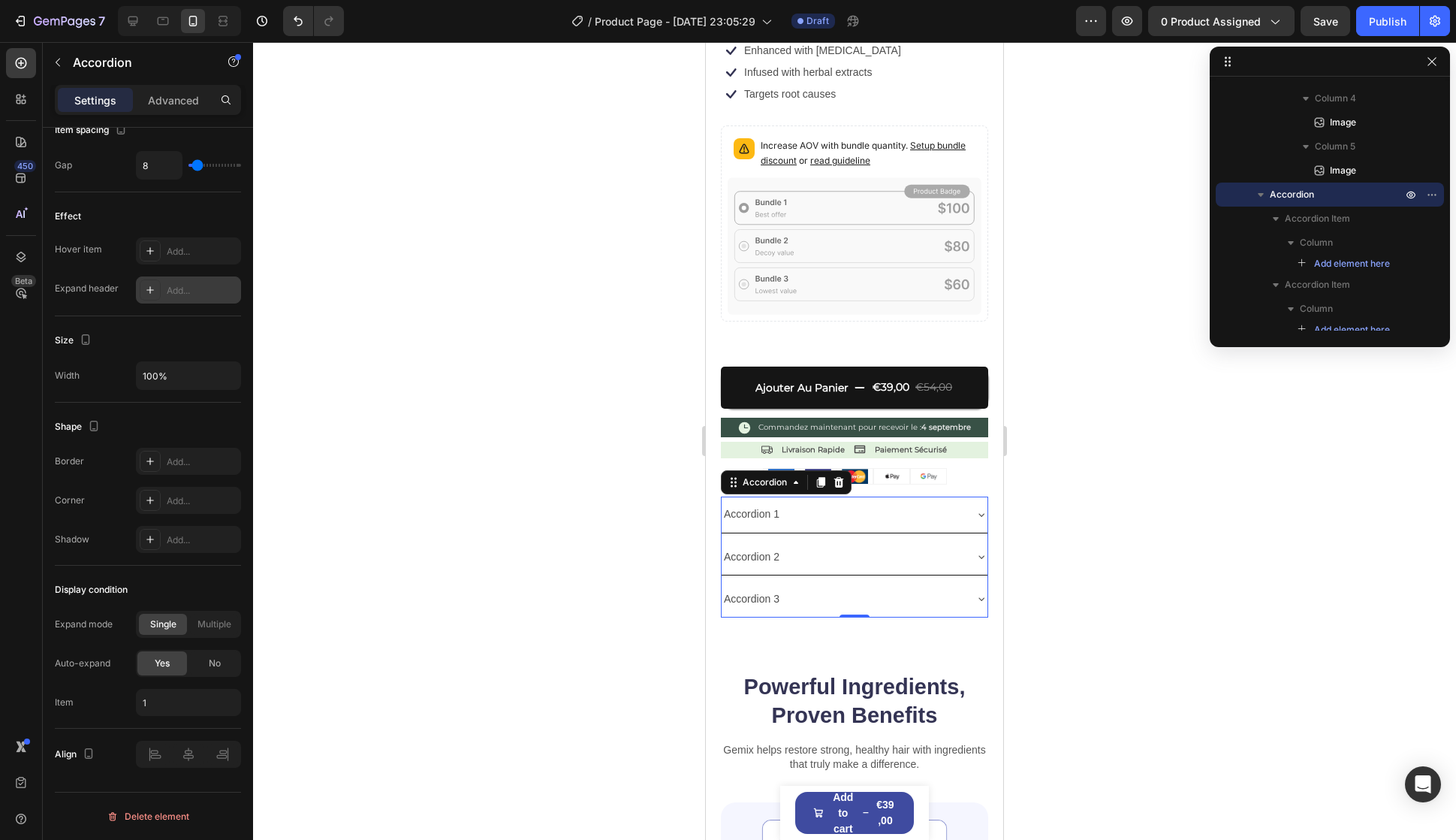
click at [848, 545] on div "Accordion 2" at bounding box center [843, 556] width 242 height 23
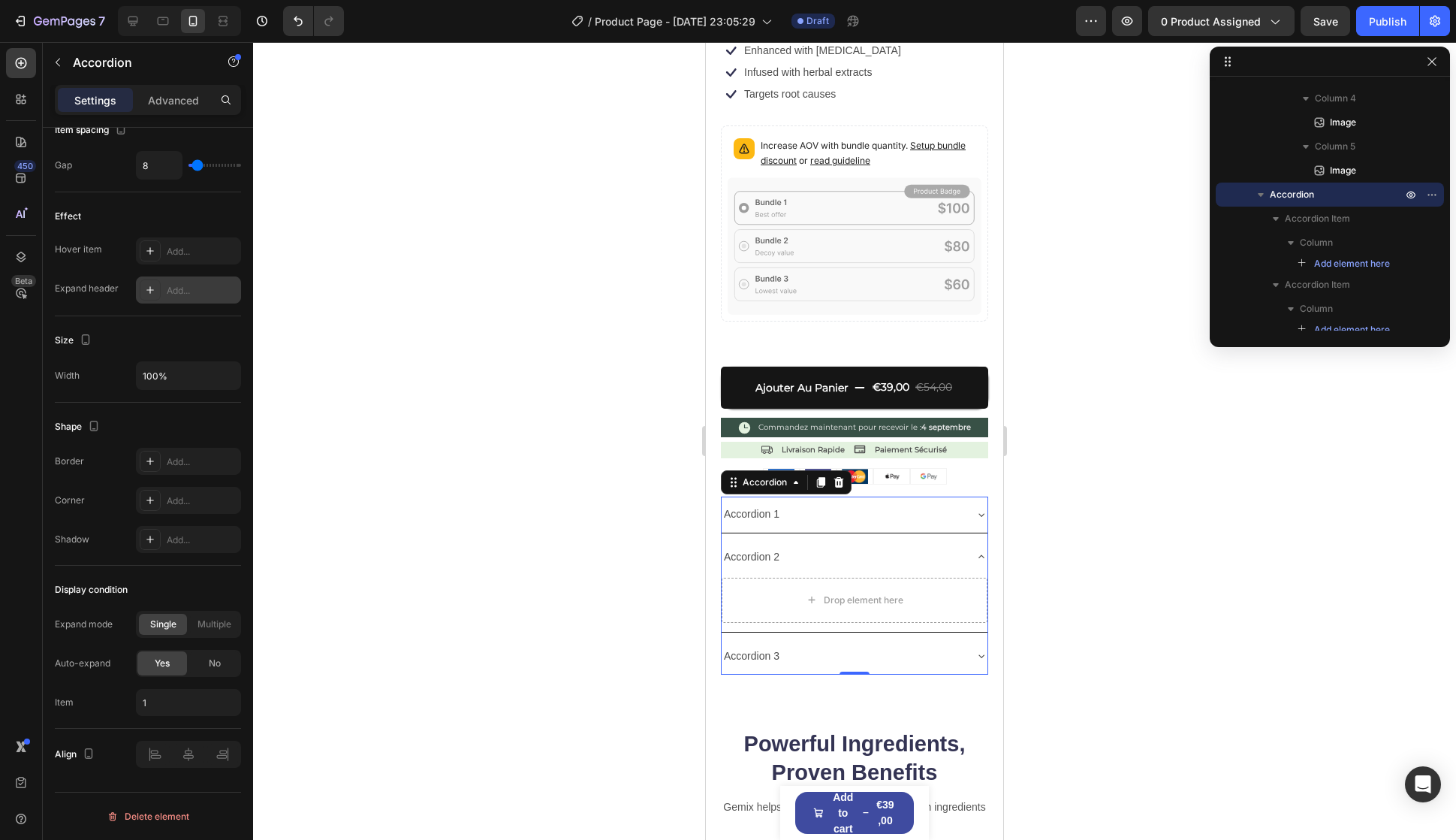
click at [834, 502] on div "Accordion 1" at bounding box center [843, 513] width 242 height 23
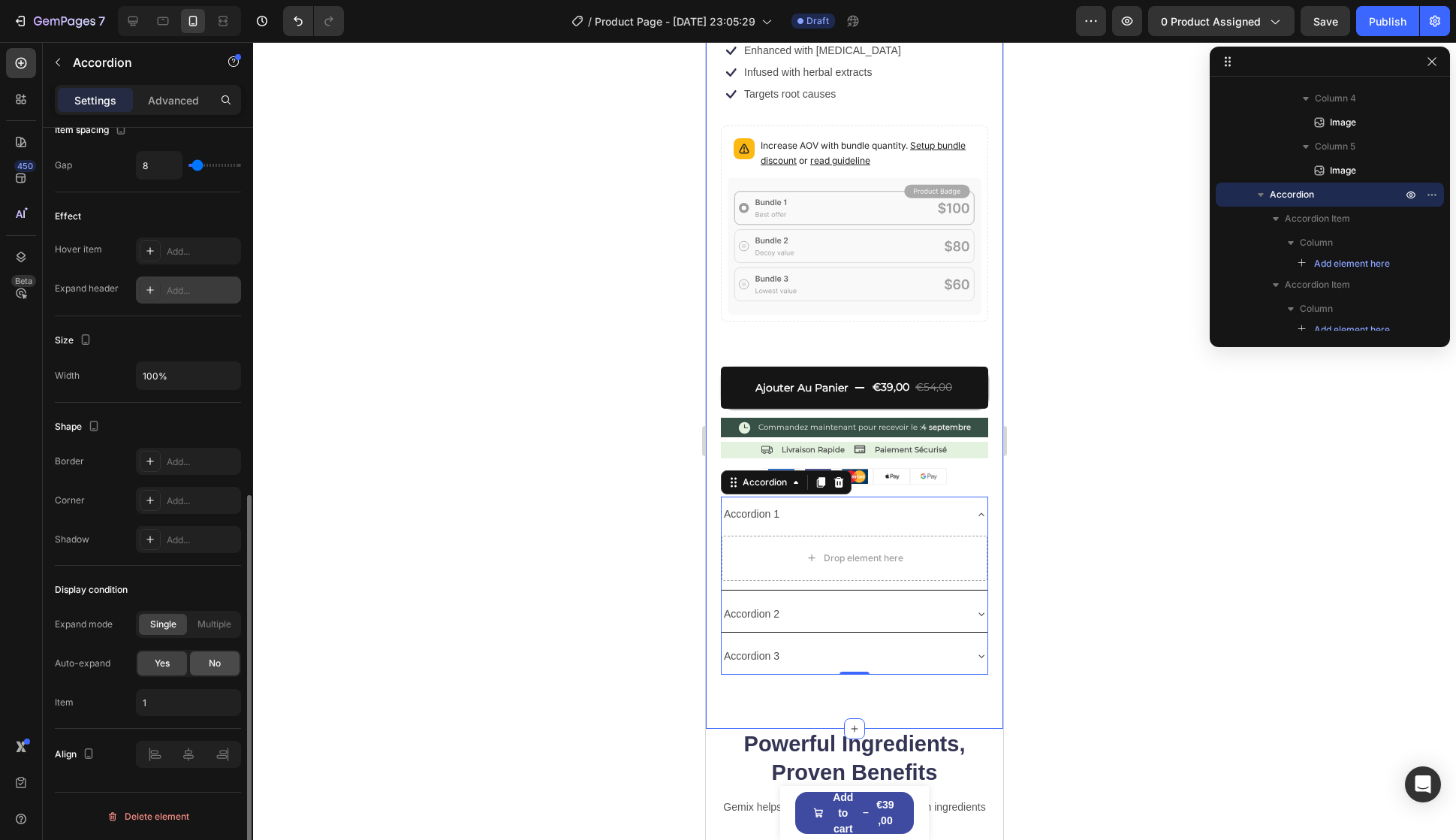
click at [199, 664] on div "No" at bounding box center [214, 663] width 50 height 24
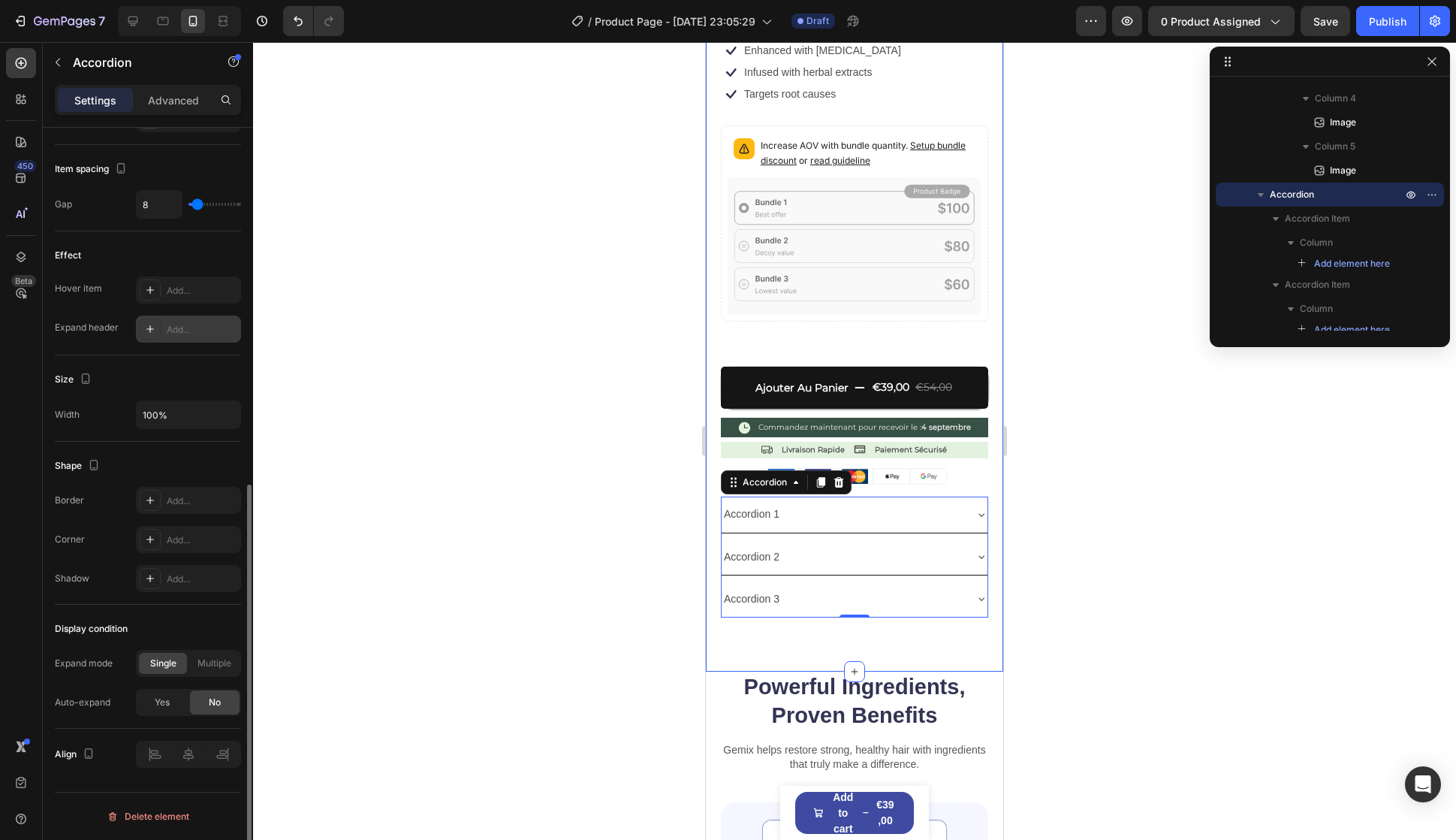
scroll to position [675, 0]
click at [815, 545] on div "Accordion 2" at bounding box center [843, 556] width 242 height 23
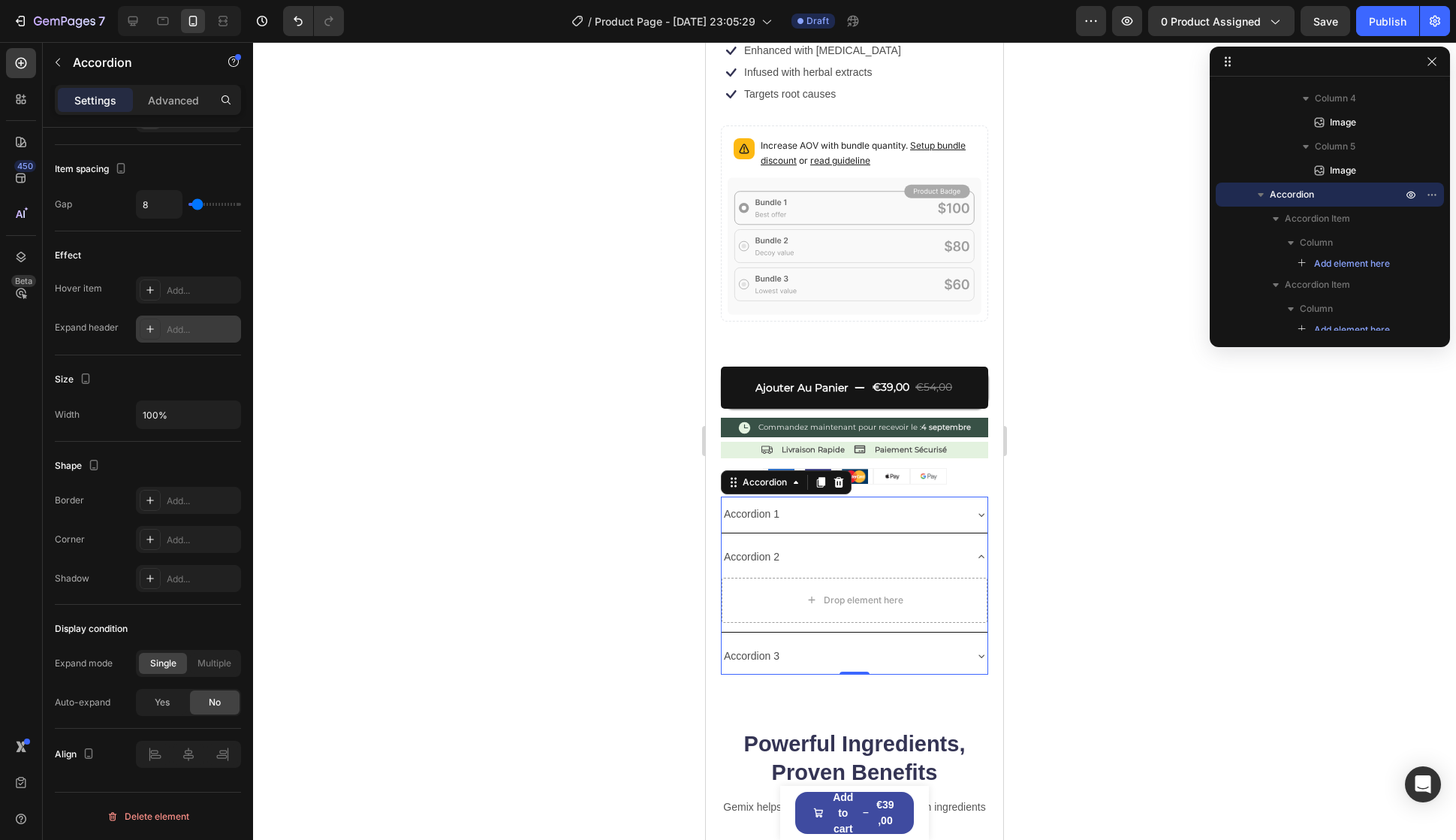
click at [844, 645] on div "Accordion 3" at bounding box center [843, 656] width 242 height 23
click at [801, 502] on div "Accordion 1" at bounding box center [843, 513] width 242 height 23
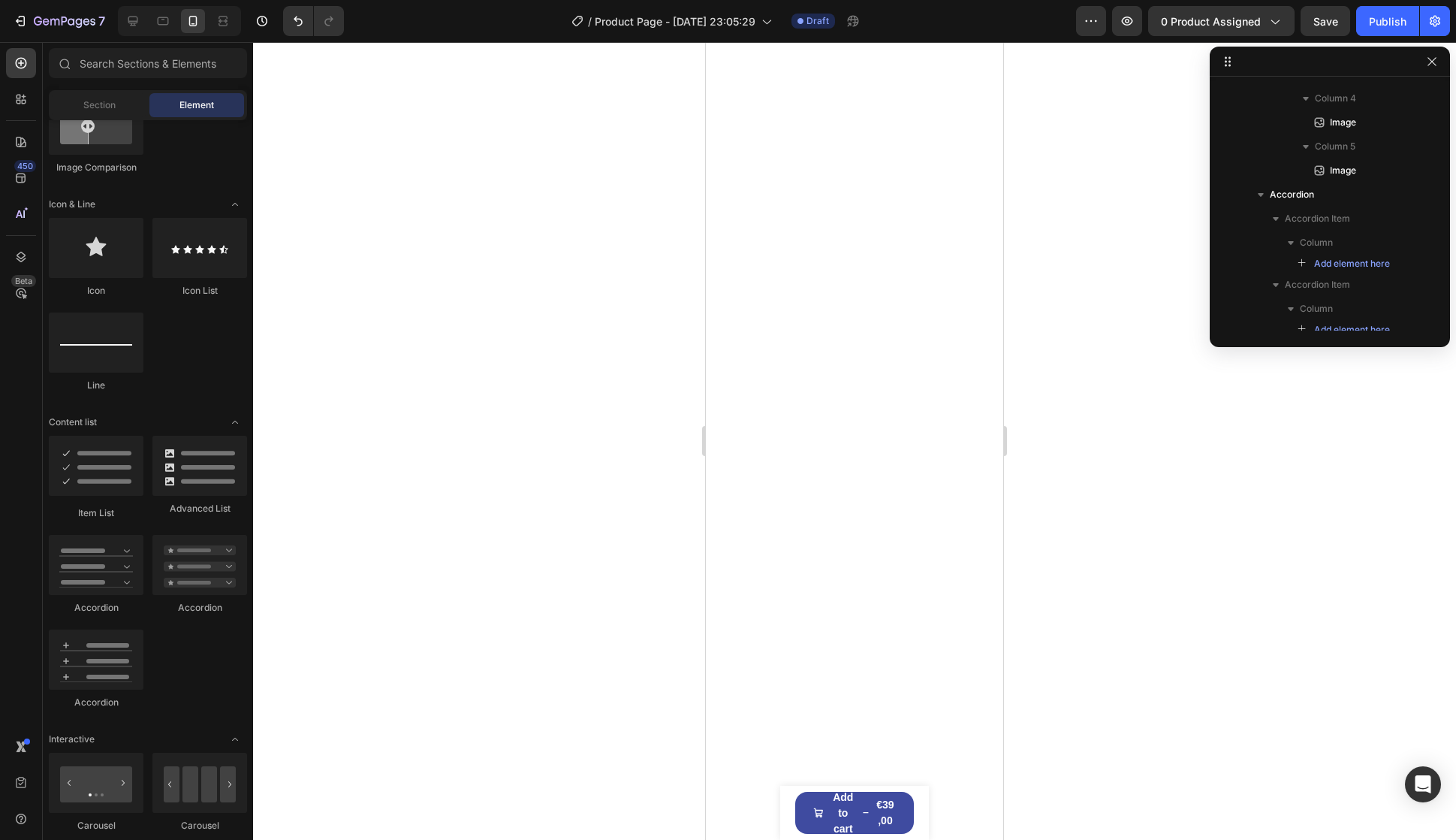
scroll to position [0, 0]
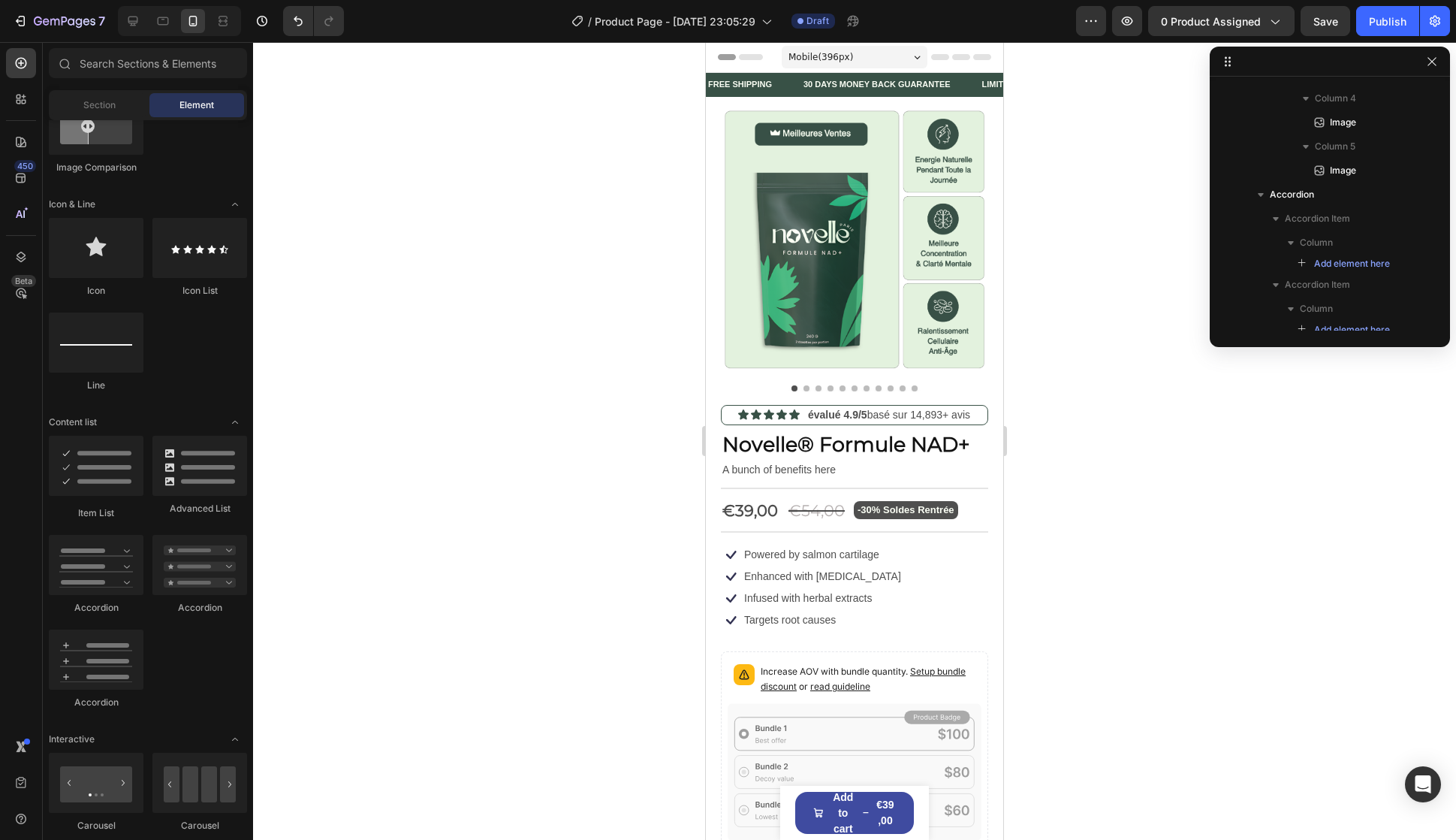
drag, startPoint x: 996, startPoint y: 672, endPoint x: 1723, endPoint y: 58, distance: 951.6
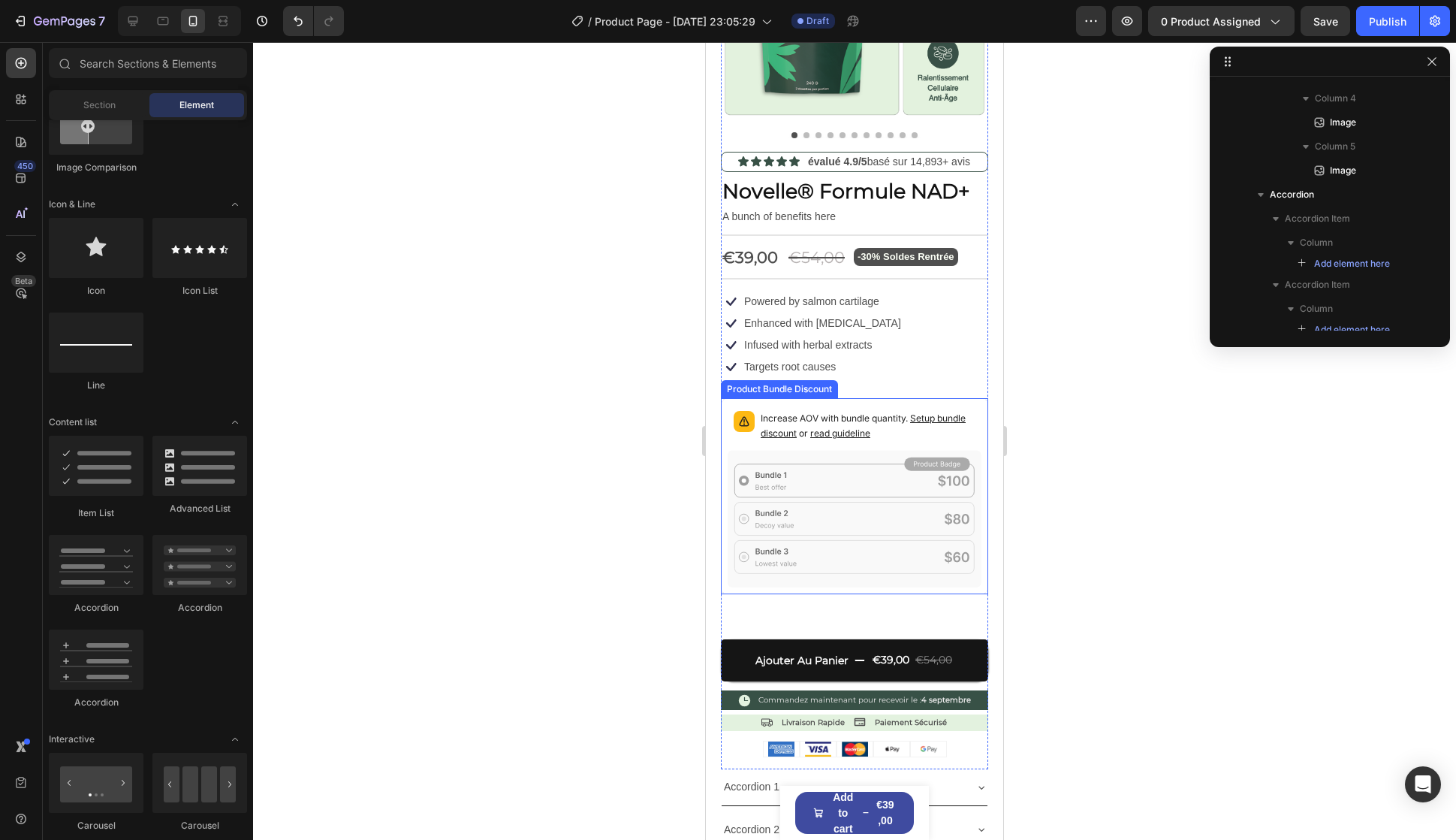
scroll to position [301, 0]
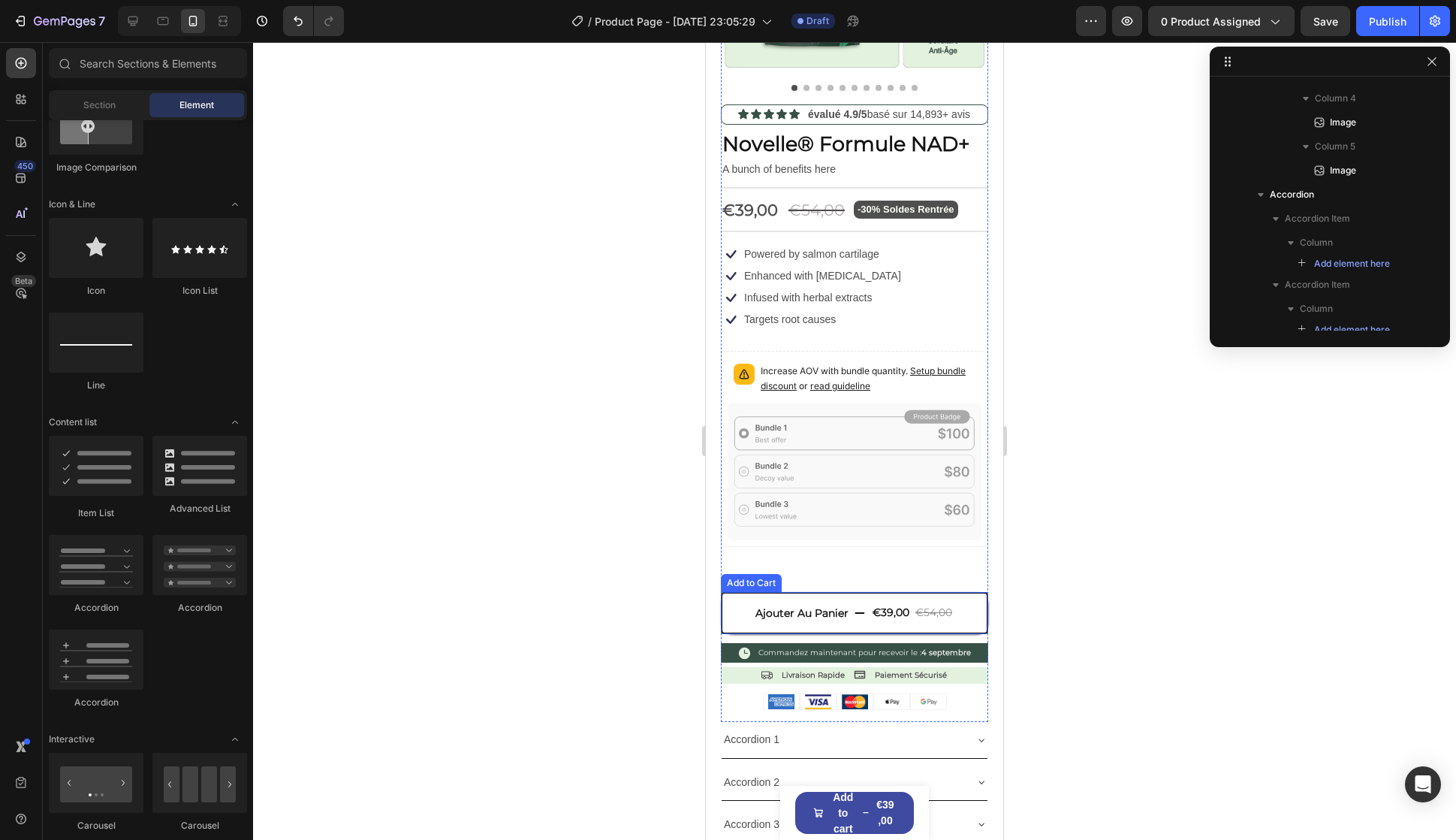
click at [753, 592] on button "Ajouter Au Panier €39,00 €54,00" at bounding box center [855, 612] width 267 height 42
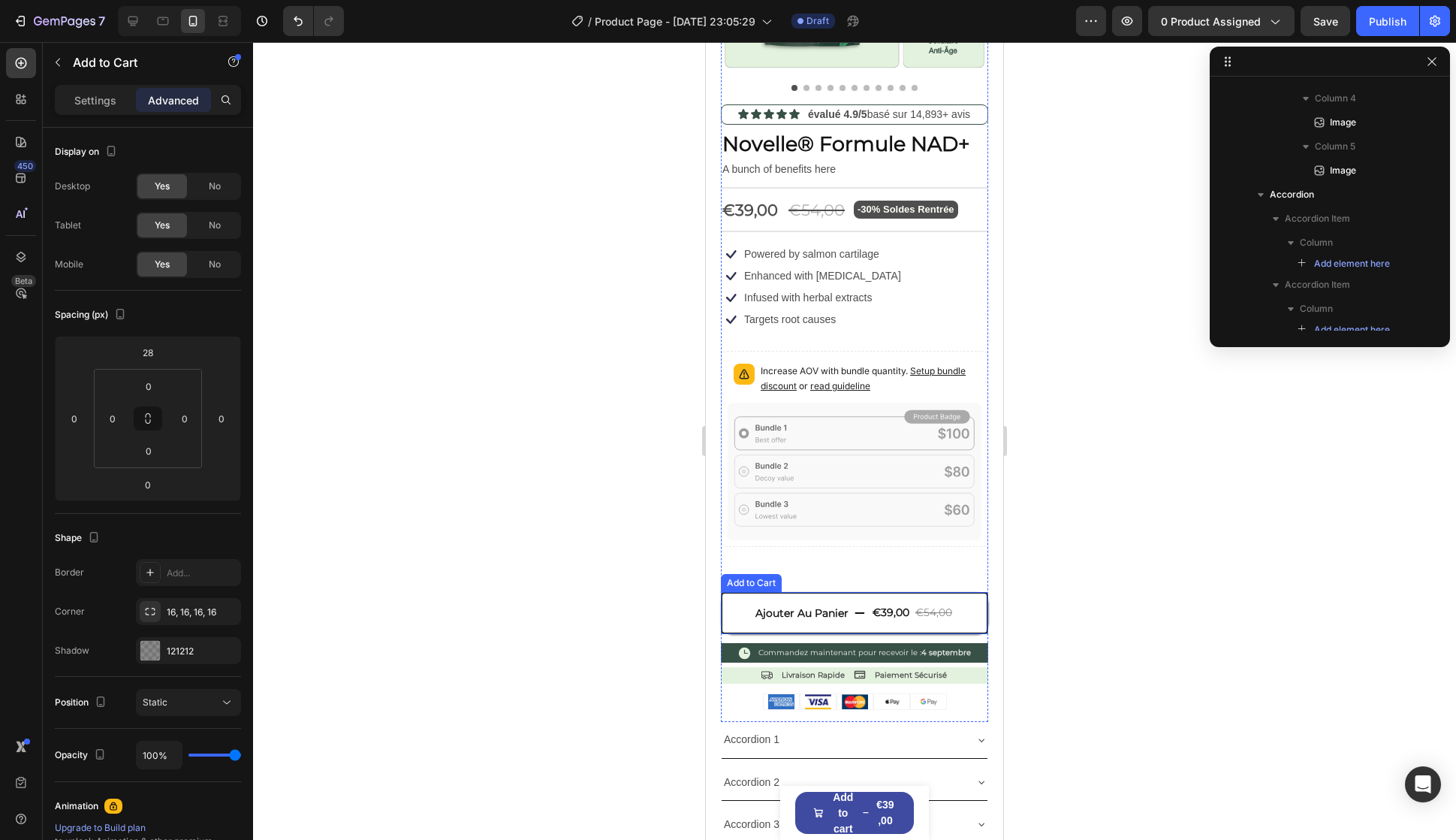
scroll to position [1366, 0]
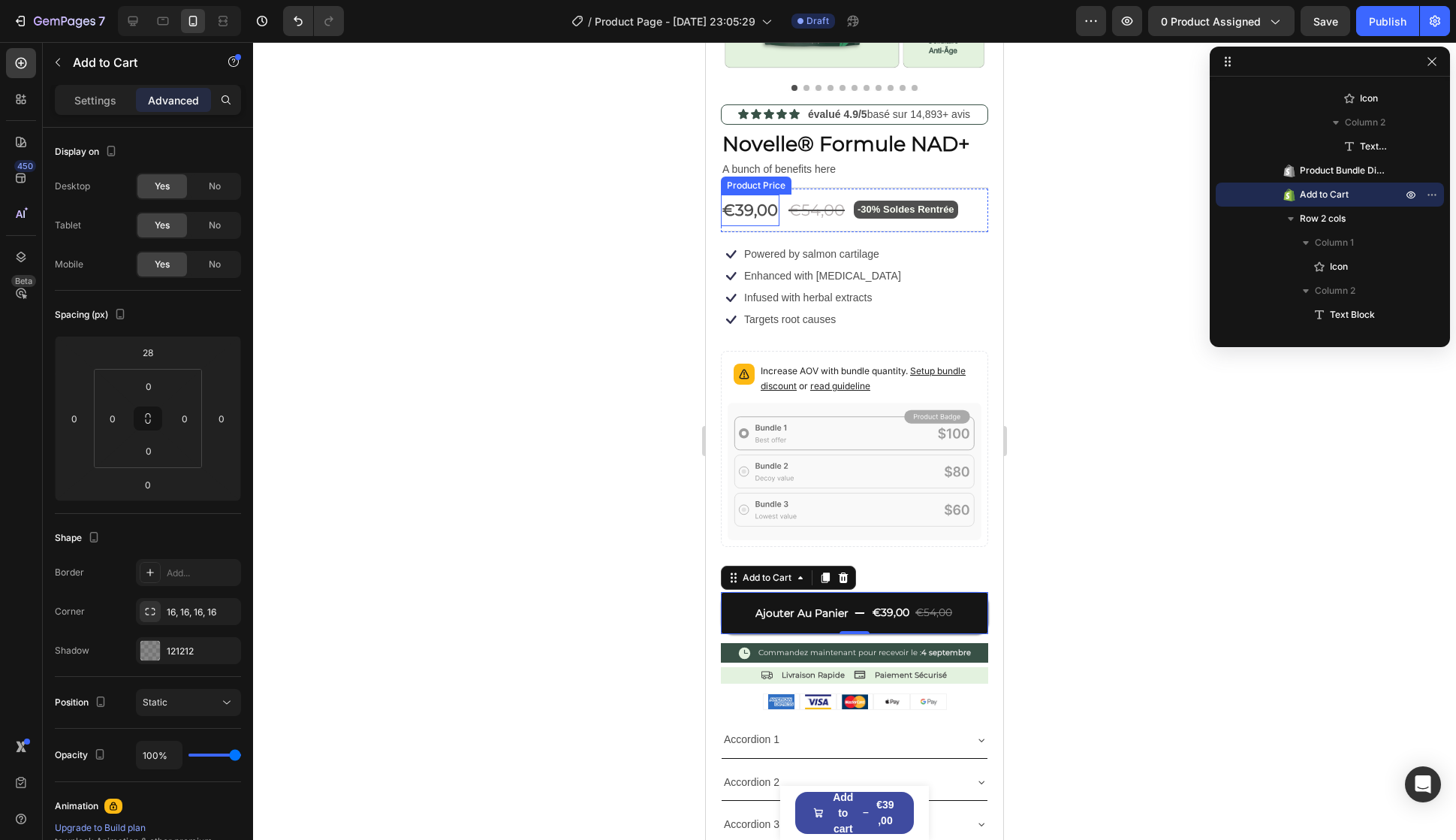
click at [739, 205] on div "€39,00" at bounding box center [751, 210] width 59 height 32
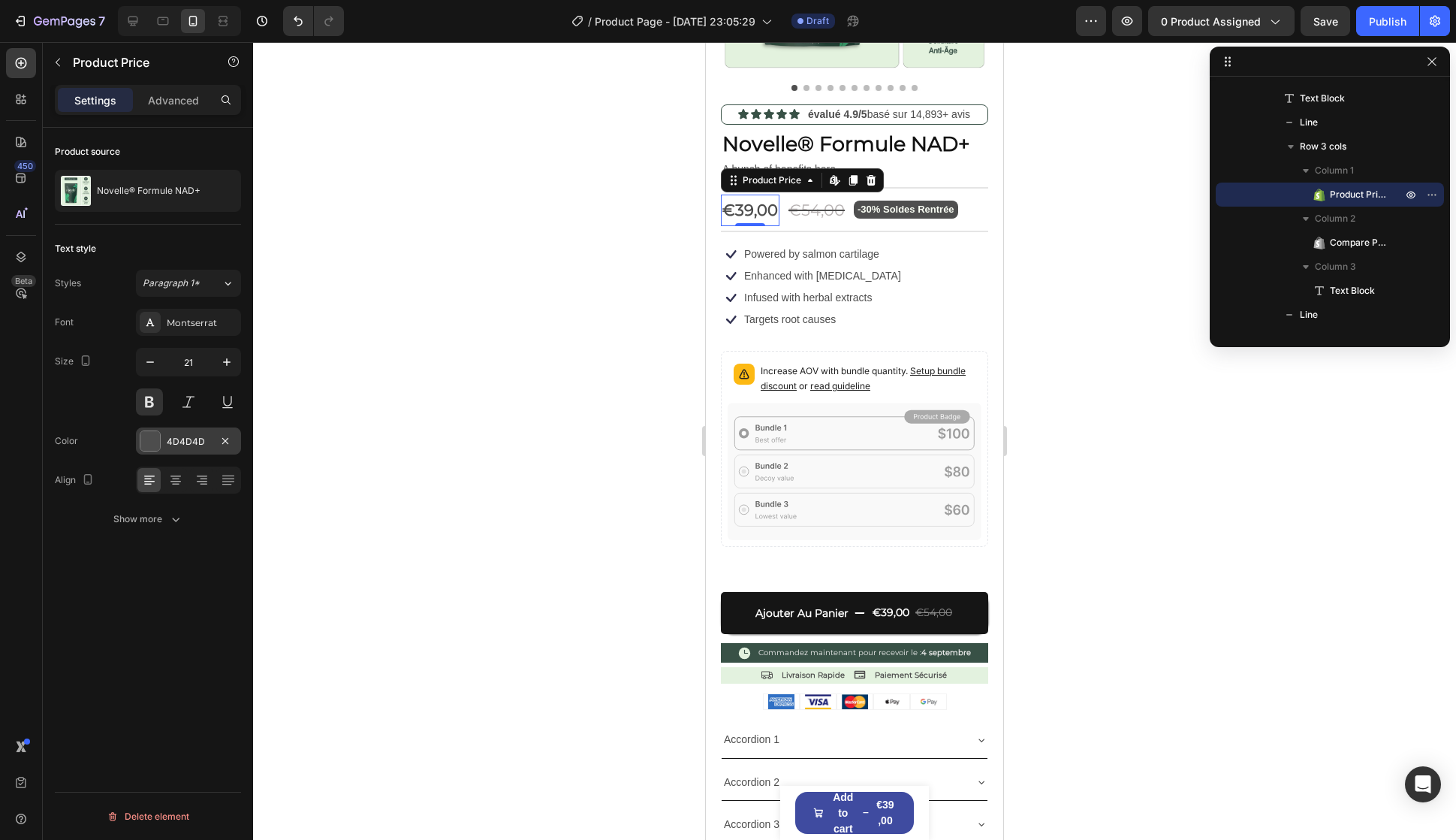
click at [179, 437] on div "4D4D4D" at bounding box center [188, 441] width 43 height 13
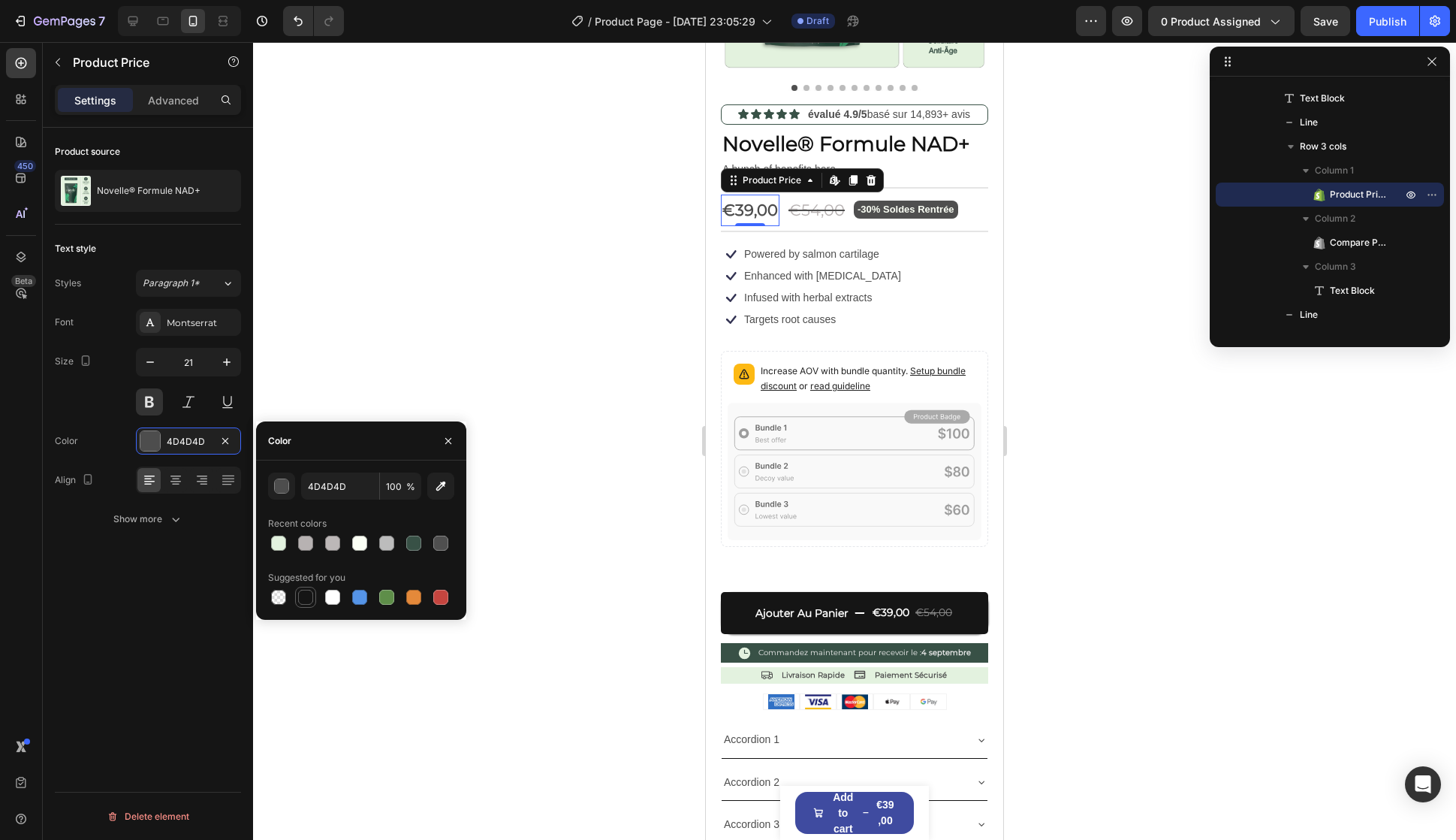
click at [301, 596] on div at bounding box center [305, 596] width 15 height 15
type input "151515"
click at [819, 199] on div "€54,00" at bounding box center [816, 210] width 59 height 32
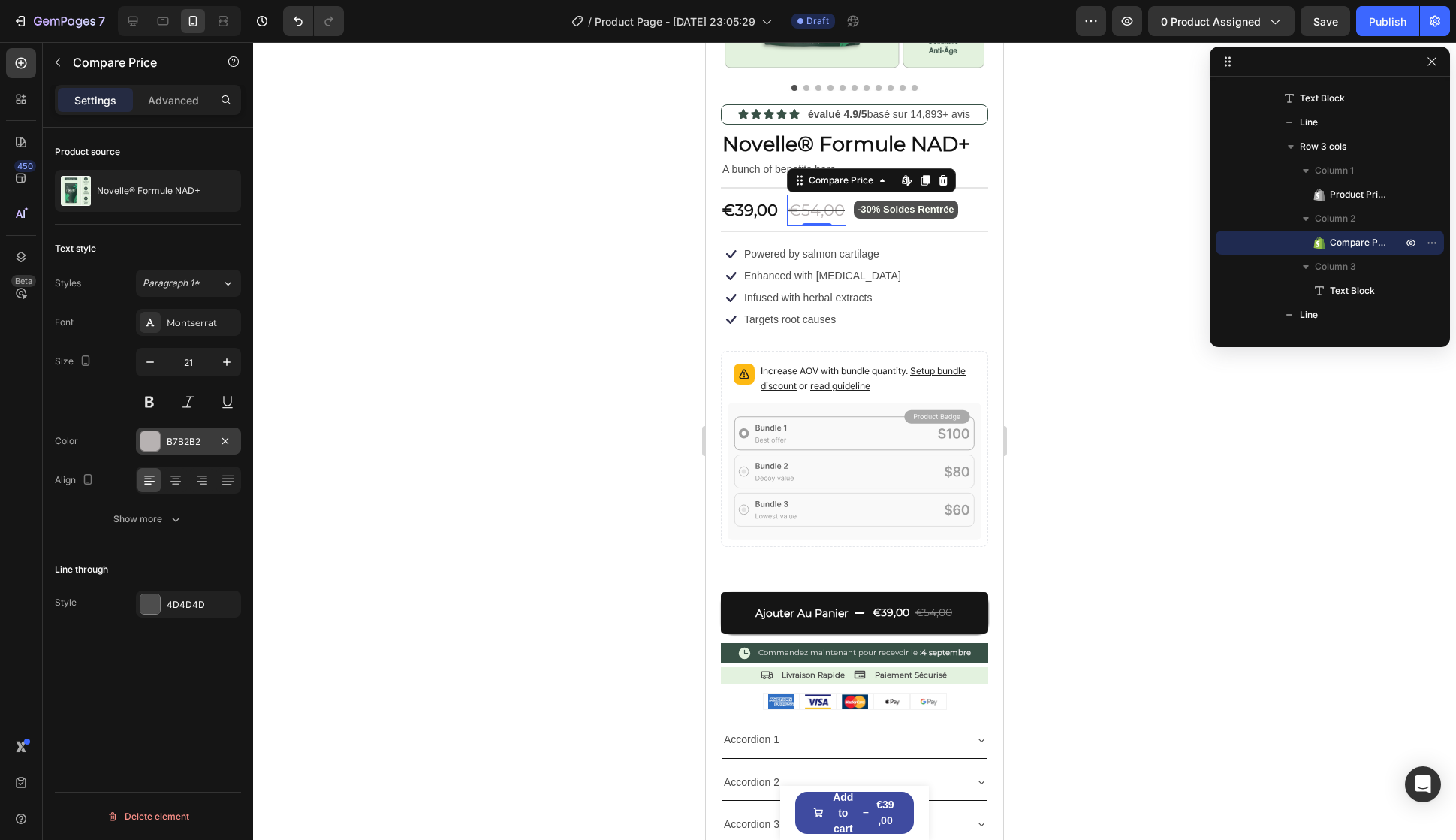
click at [182, 449] on div "B7B2B2" at bounding box center [188, 441] width 105 height 27
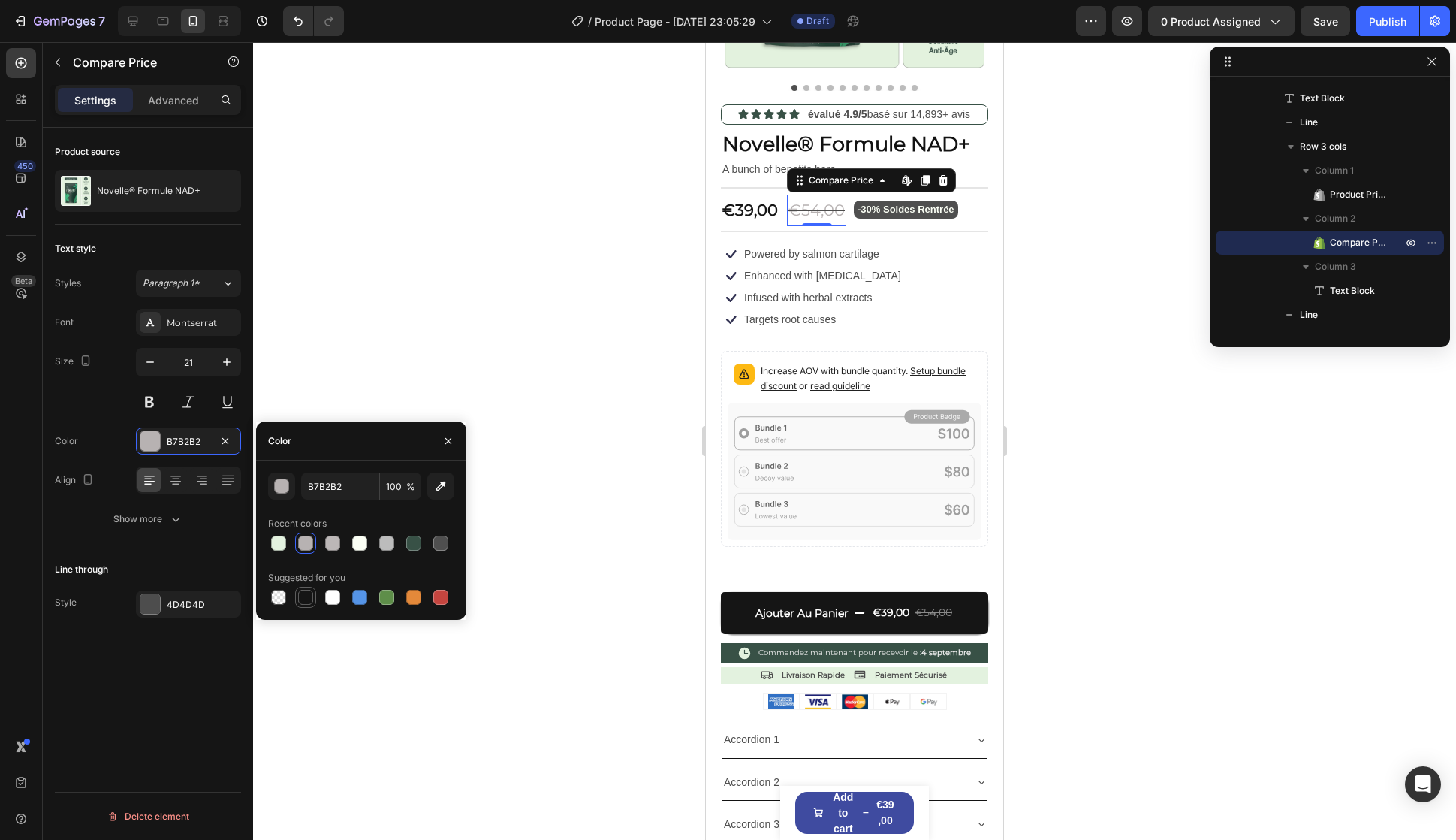
click at [302, 598] on div at bounding box center [305, 596] width 15 height 15
type input "151515"
click at [388, 482] on input "100" at bounding box center [401, 486] width 41 height 27
type input "2"
type input "1"
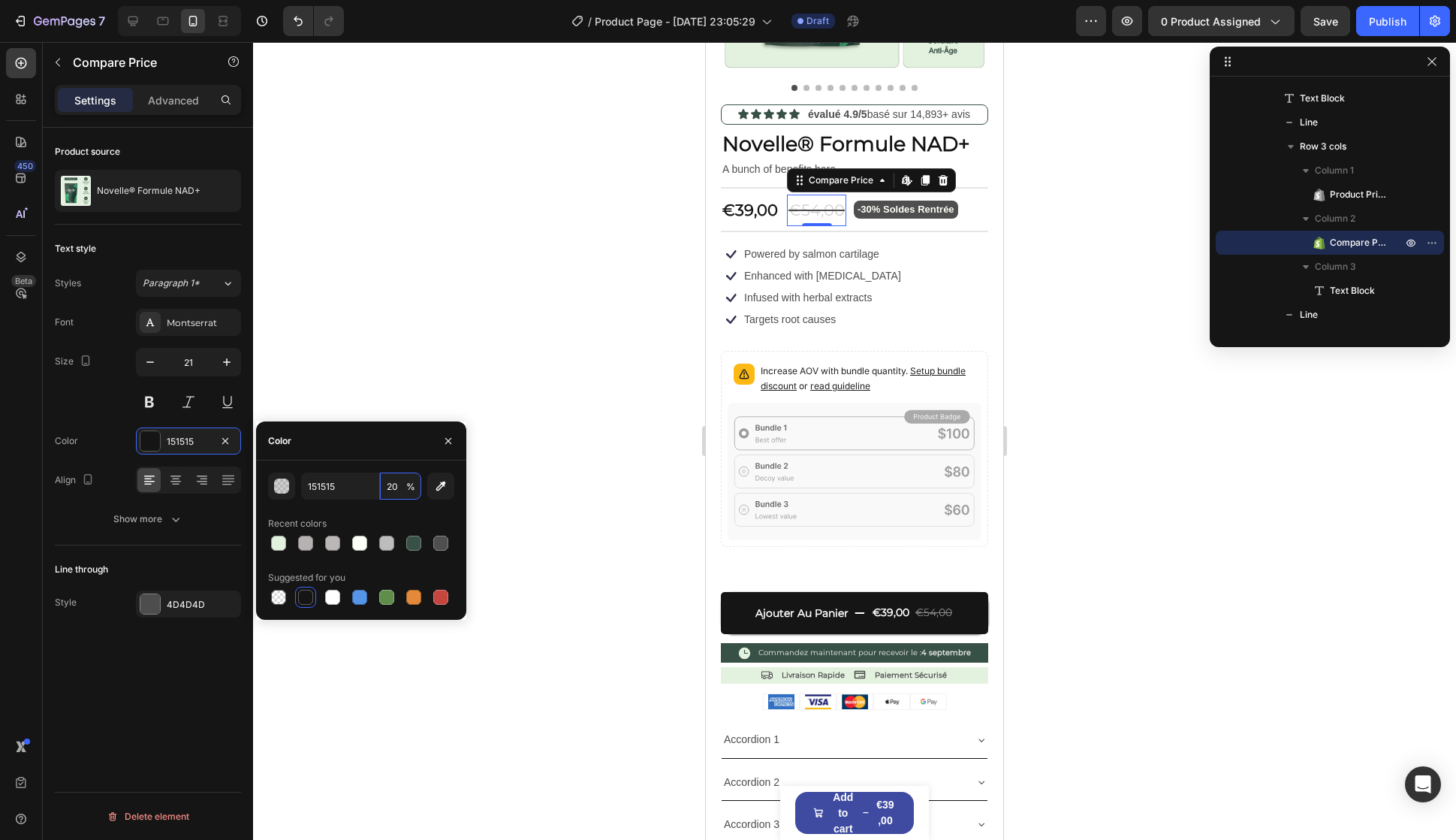
type input "2"
type input "4"
type input "50"
click at [85, 394] on div "Size 21" at bounding box center [148, 381] width 187 height 67
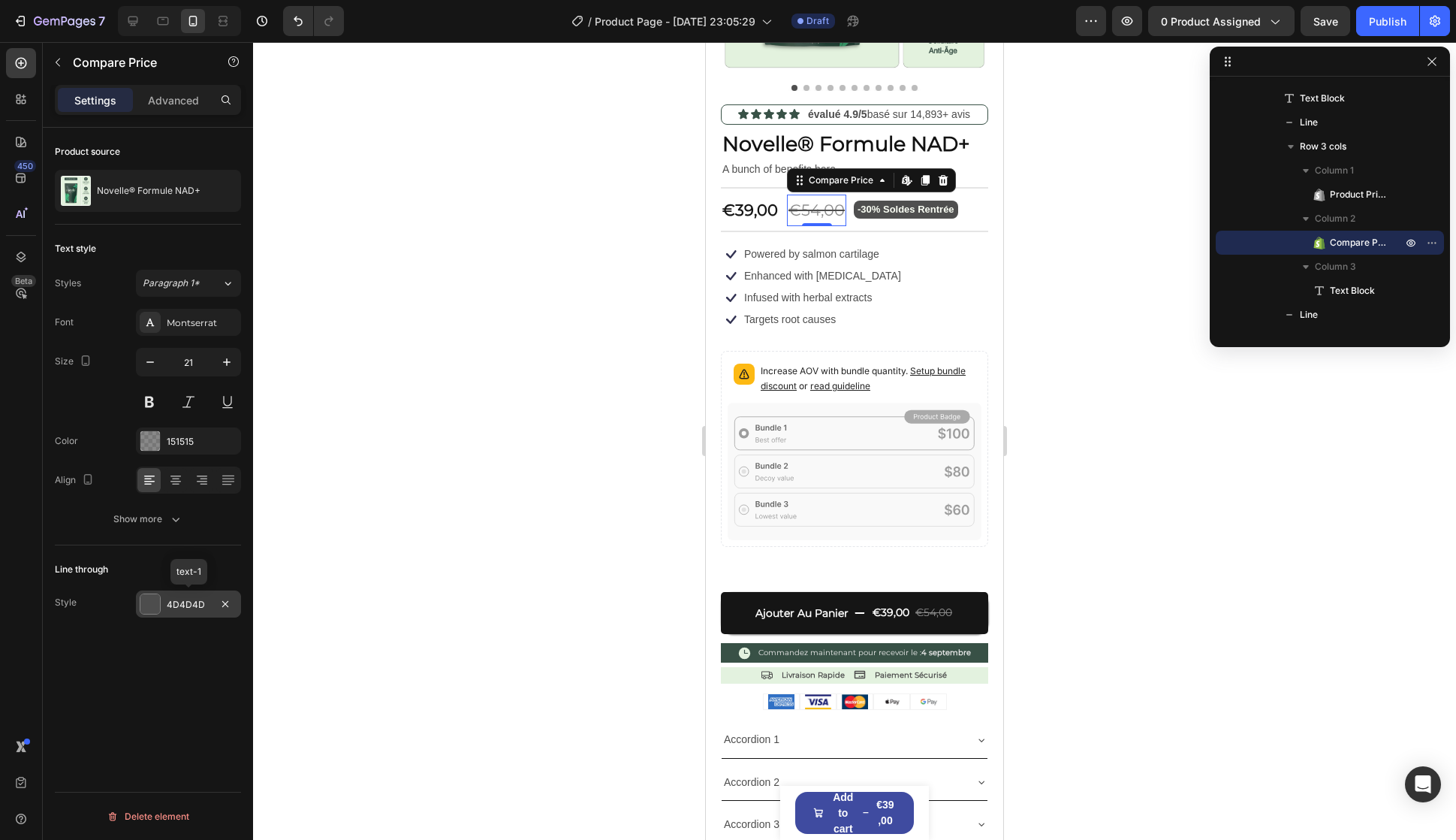
click at [197, 609] on div "4D4D4D" at bounding box center [188, 604] width 43 height 13
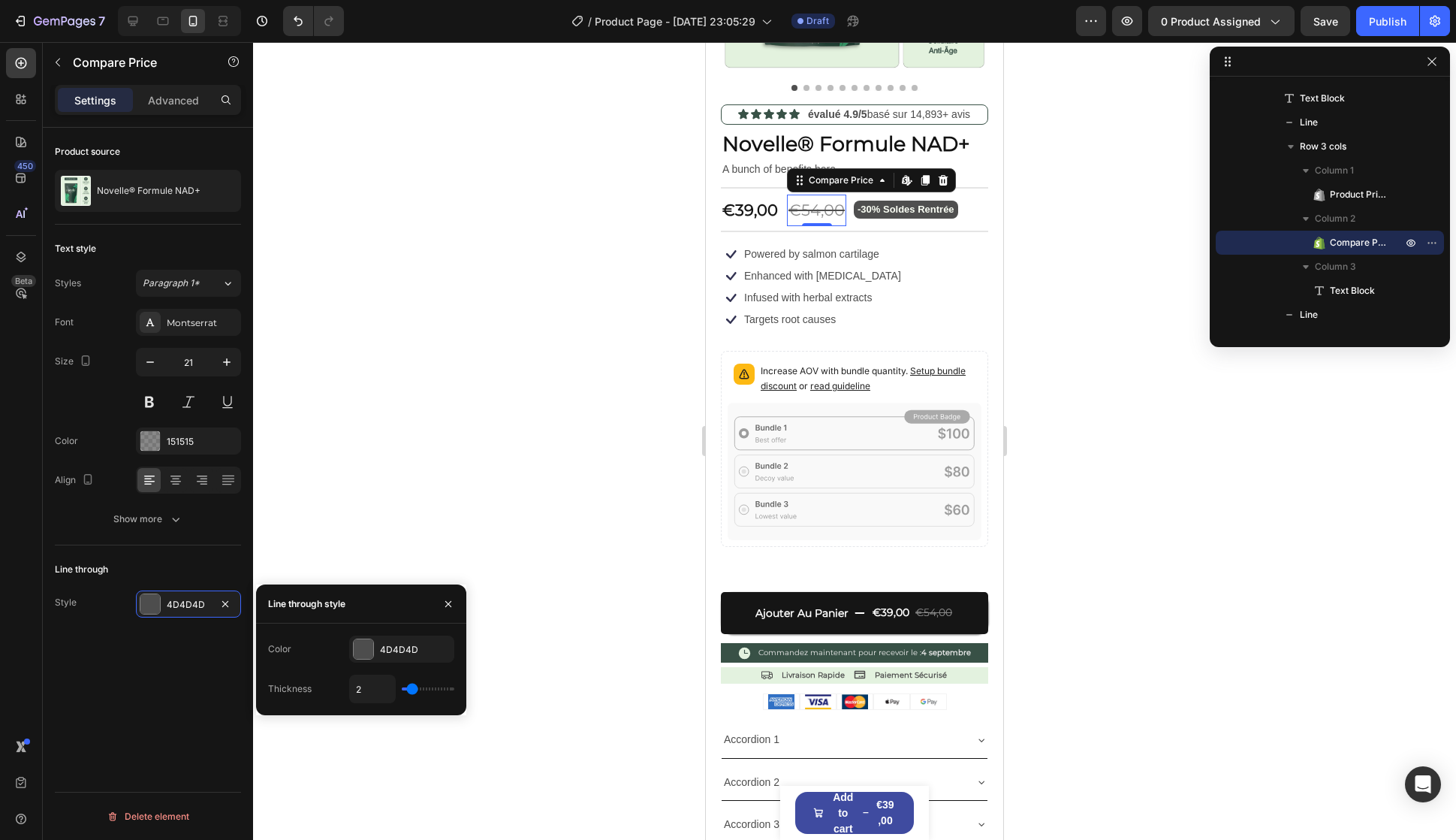
type input "1"
drag, startPoint x: 412, startPoint y: 691, endPoint x: 387, endPoint y: 691, distance: 25.0
type input "1"
click at [402, 691] on input "range" at bounding box center [428, 689] width 52 height 3
click at [879, 300] on div "Icon Infused with herbal extracts Text Block Row Icon Targets root causes Text …" at bounding box center [855, 308] width 267 height 42
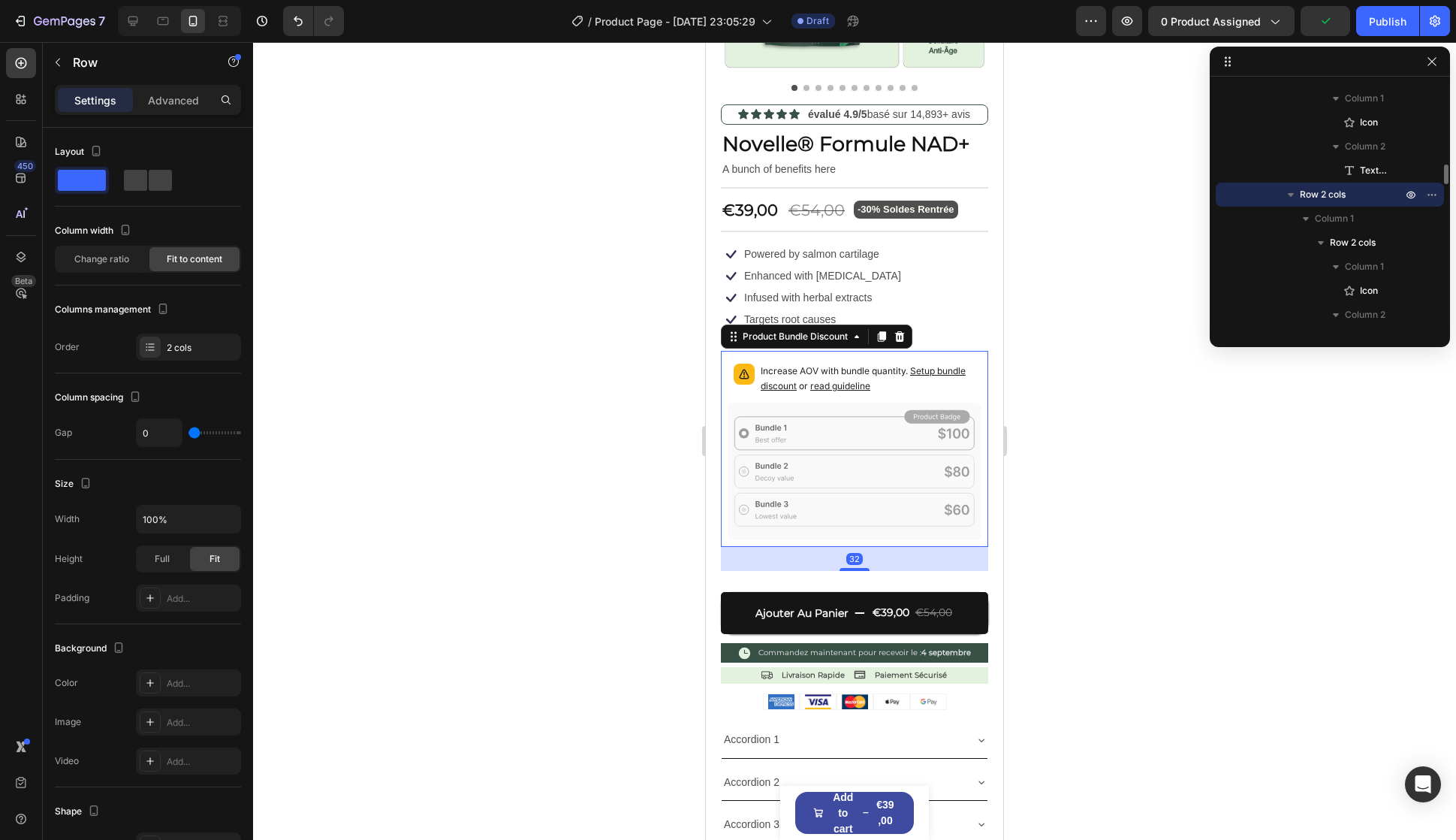
click at [863, 481] on icon at bounding box center [854, 471] width 254 height 137
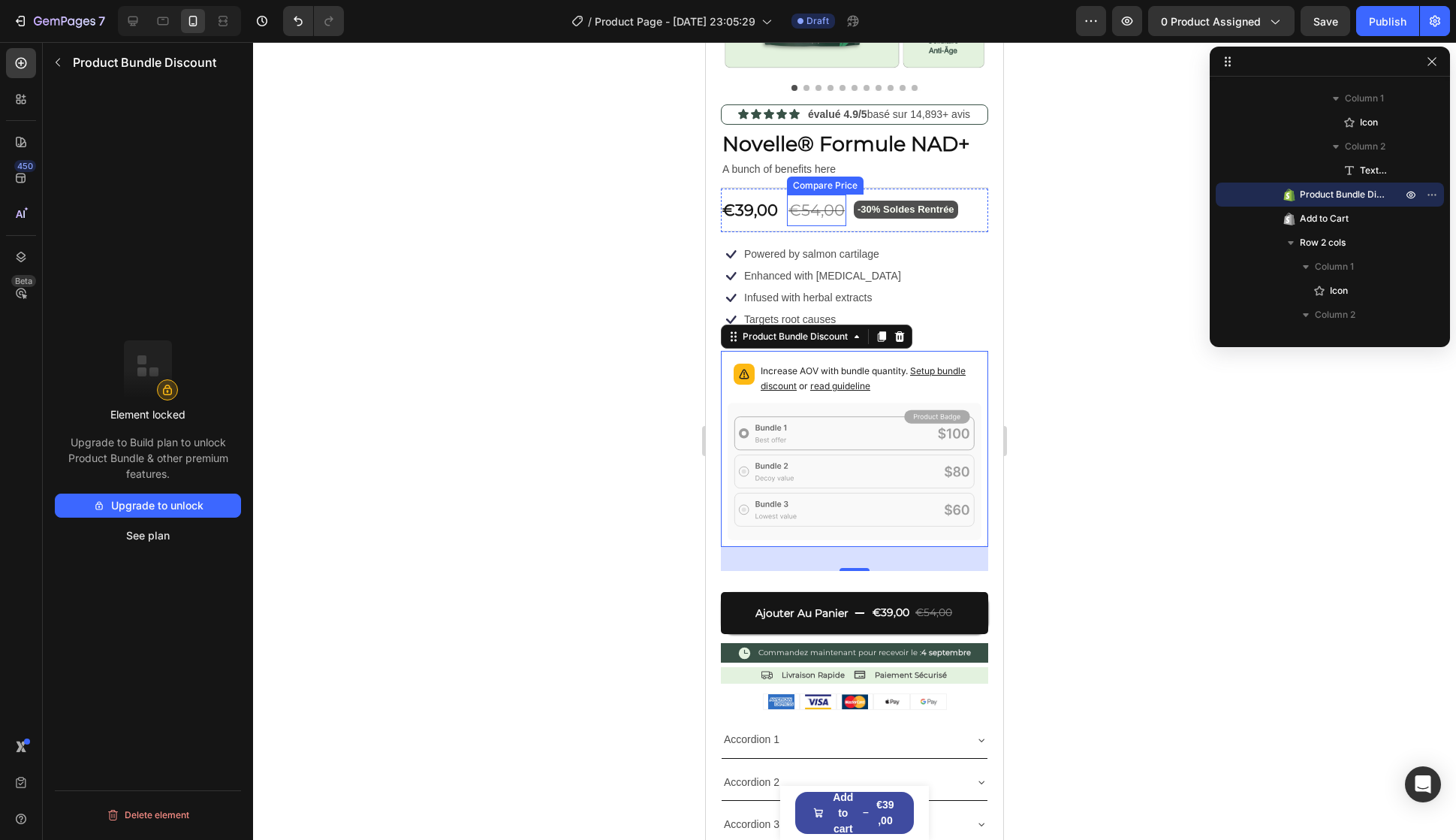
click at [806, 202] on div "€54,00" at bounding box center [816, 210] width 59 height 32
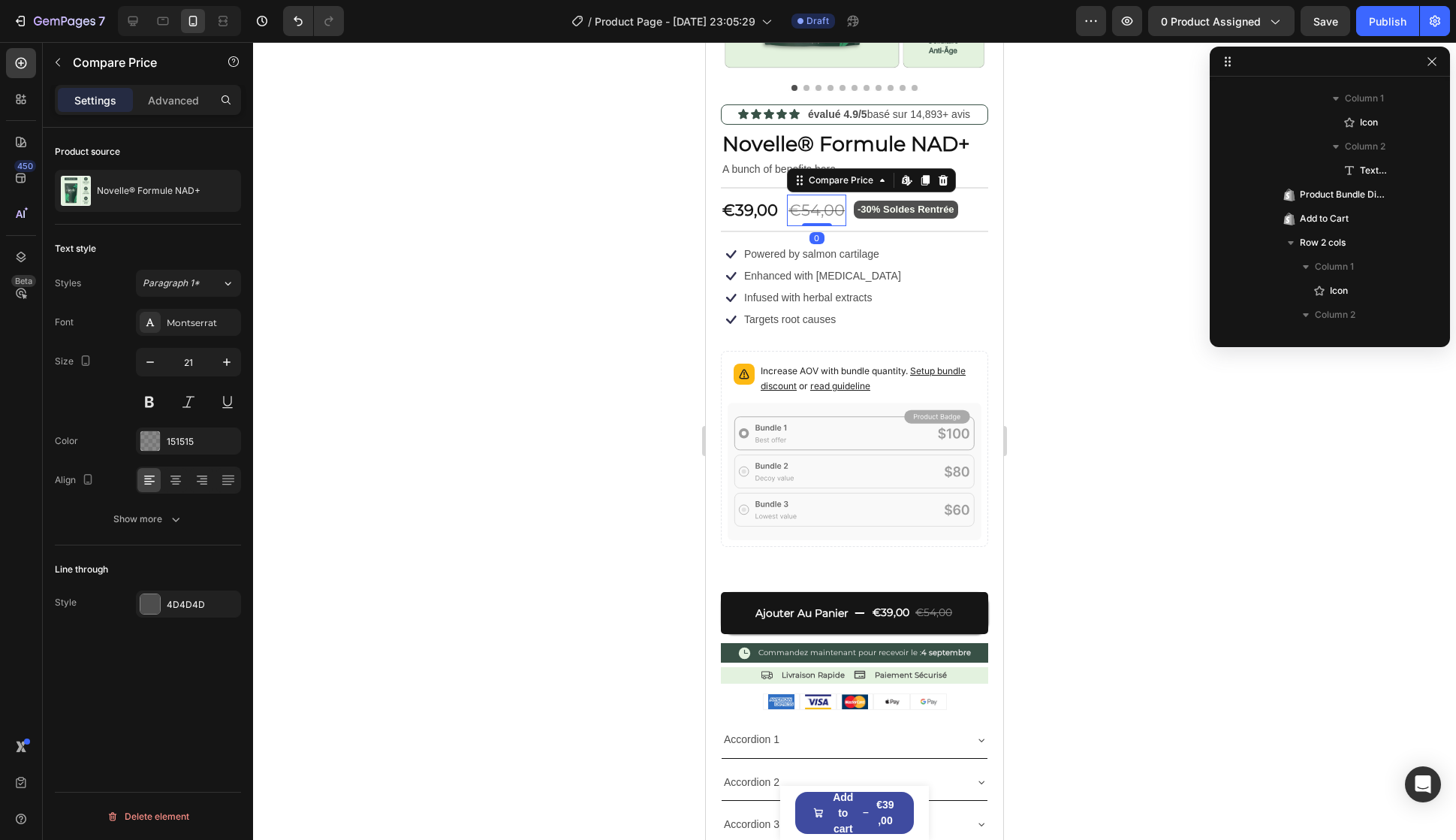
scroll to position [621, 0]
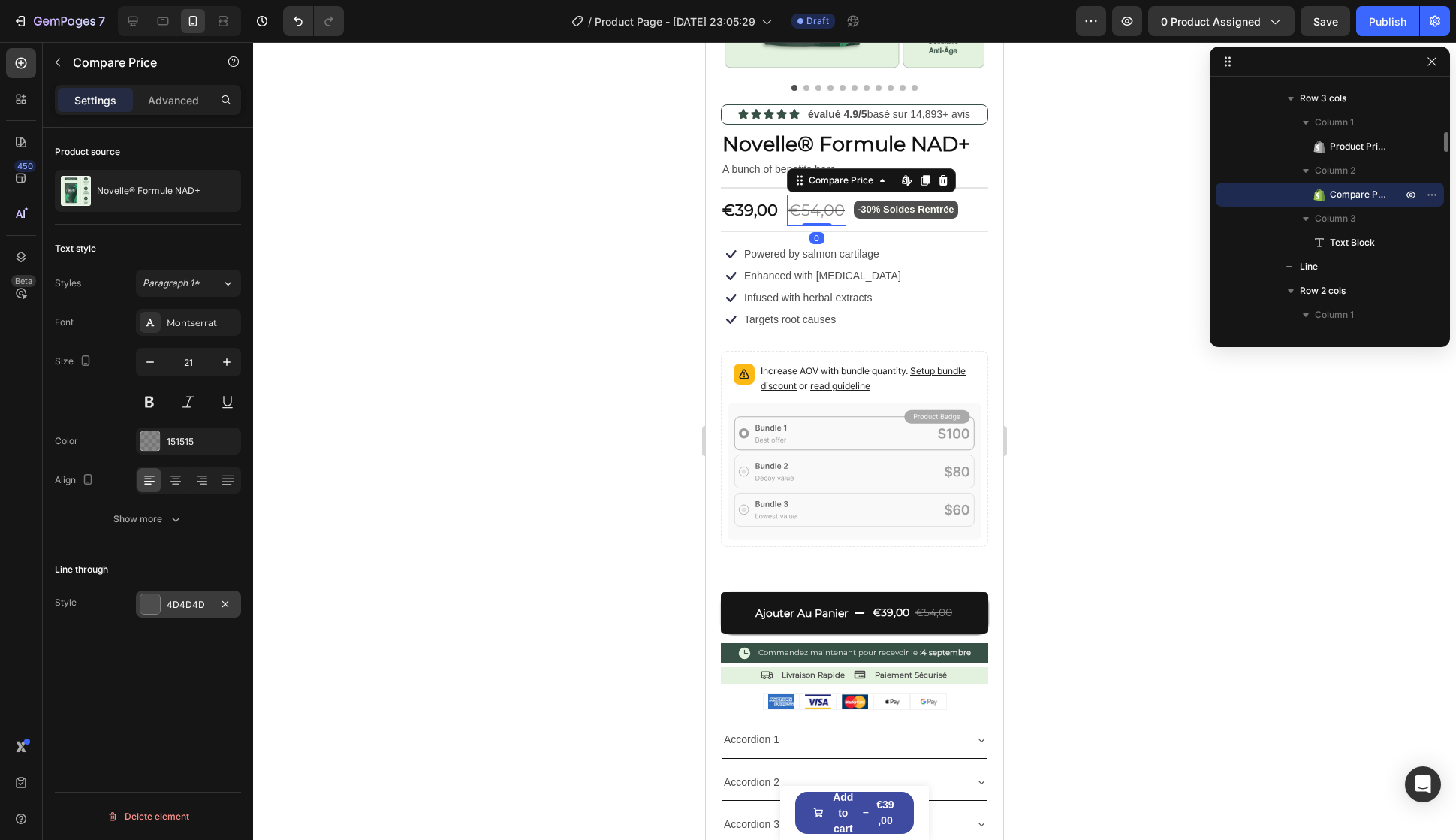
click at [202, 603] on div "4D4D4D" at bounding box center [188, 604] width 43 height 13
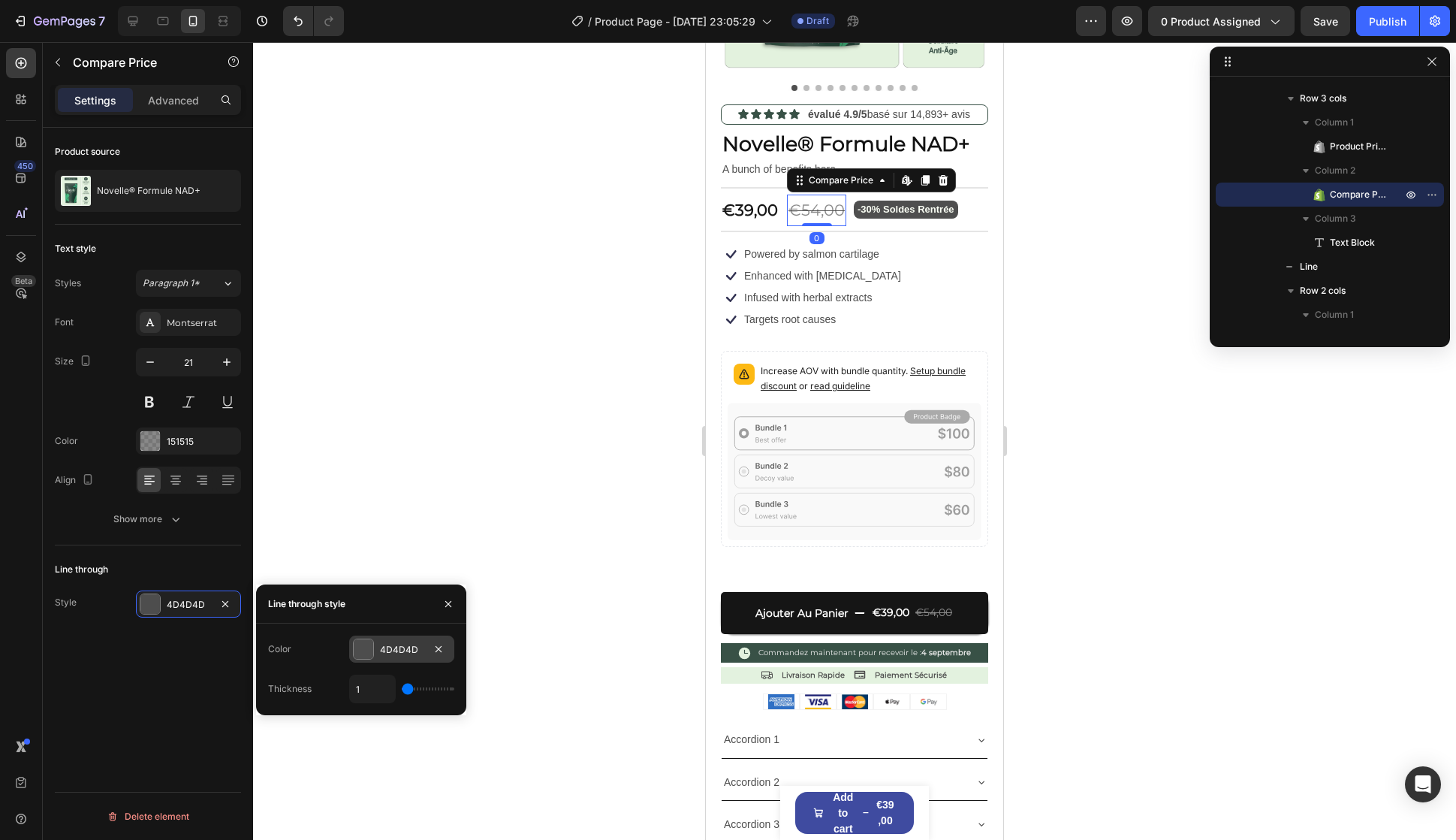
click at [383, 656] on div "4D4D4D" at bounding box center [402, 649] width 43 height 13
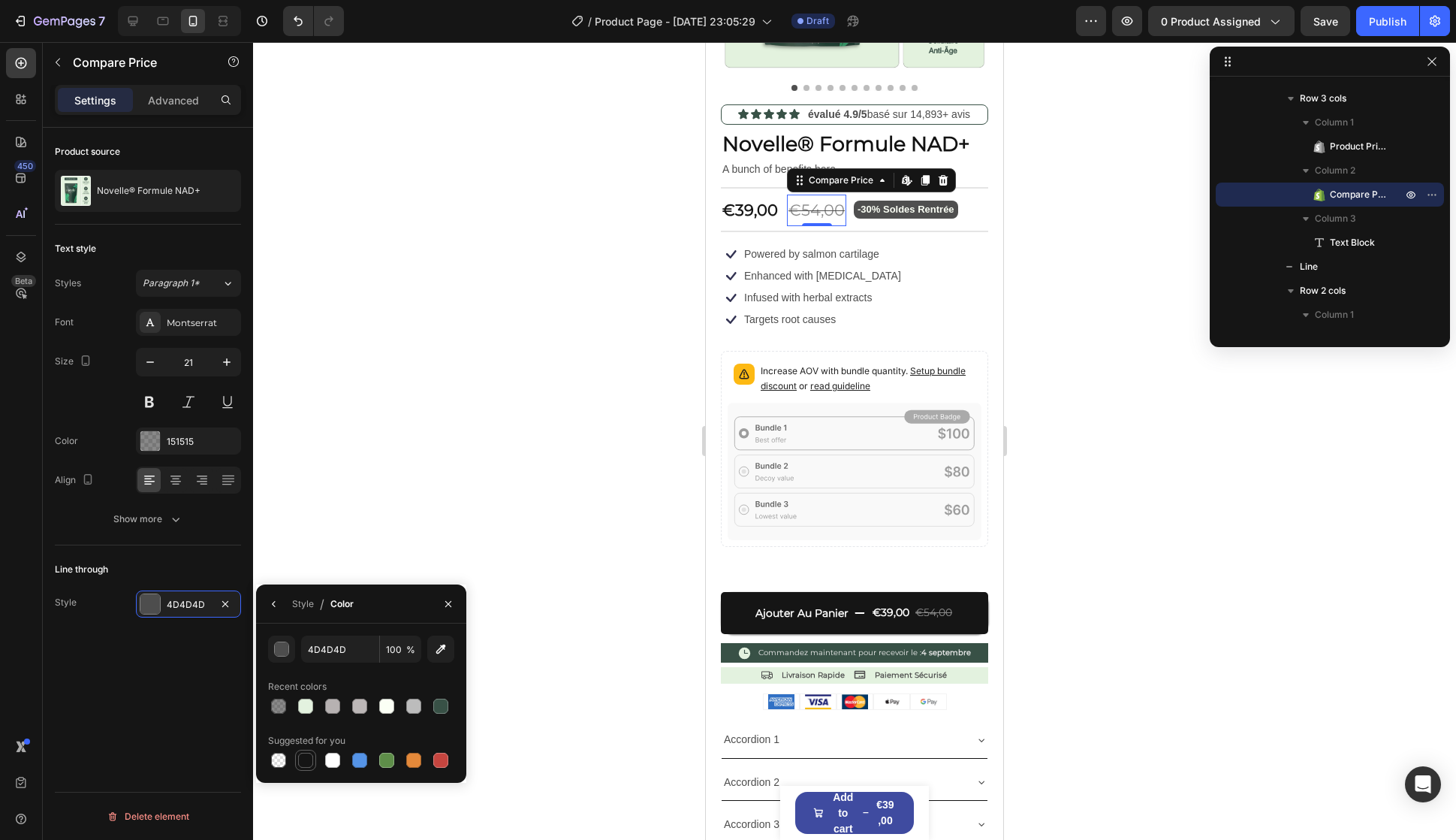
click at [307, 760] on div at bounding box center [305, 760] width 15 height 15
type input "151515"
click at [395, 648] on input "100" at bounding box center [401, 649] width 41 height 27
type input "2"
type input "5"
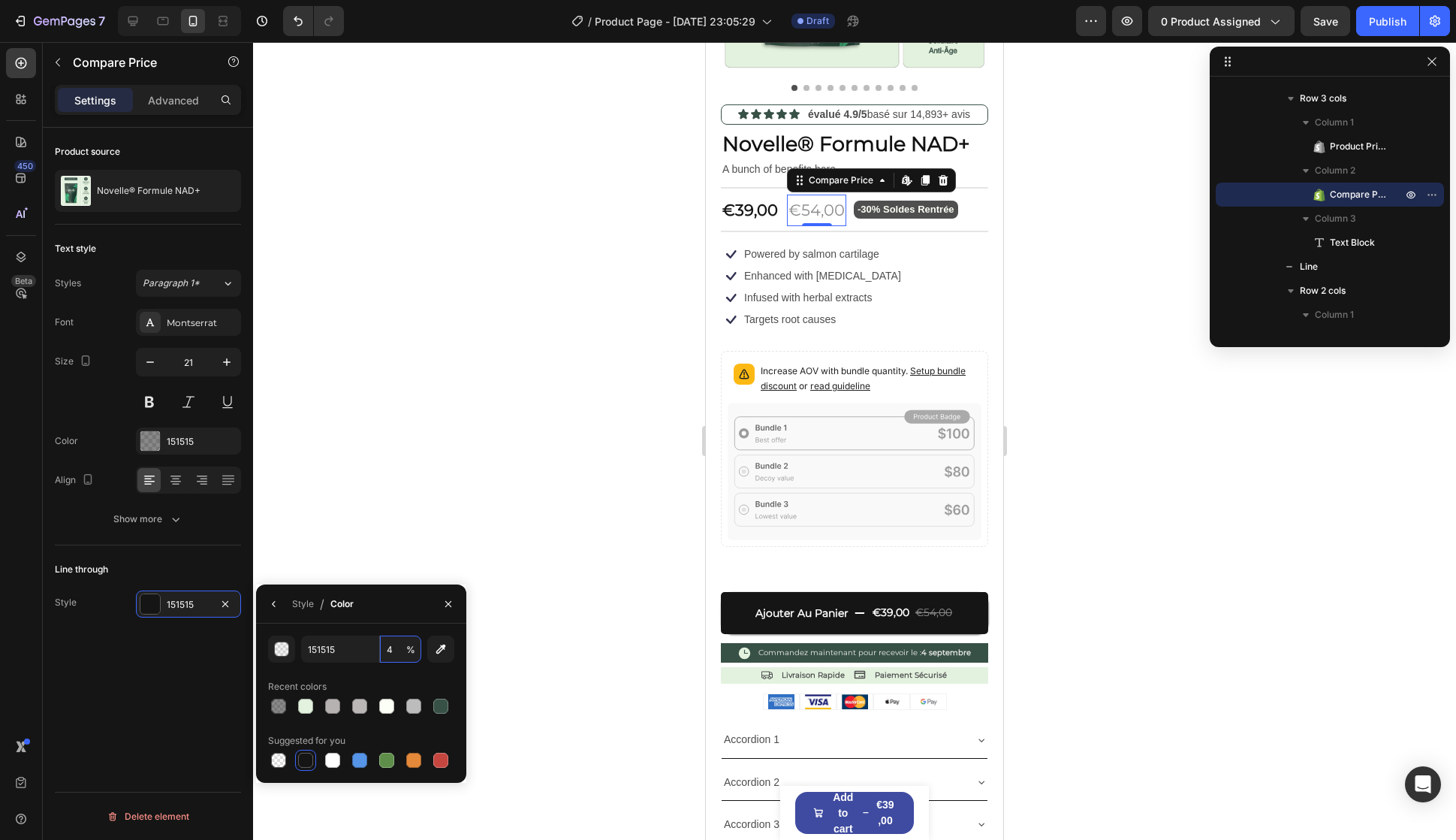
type input "40"
click at [759, 320] on div "Icon Icon Icon Icon Icon Icon List évalué 4.9/5 basé sur 14,893+ avis Text Bloc…" at bounding box center [855, 414] width 267 height 619
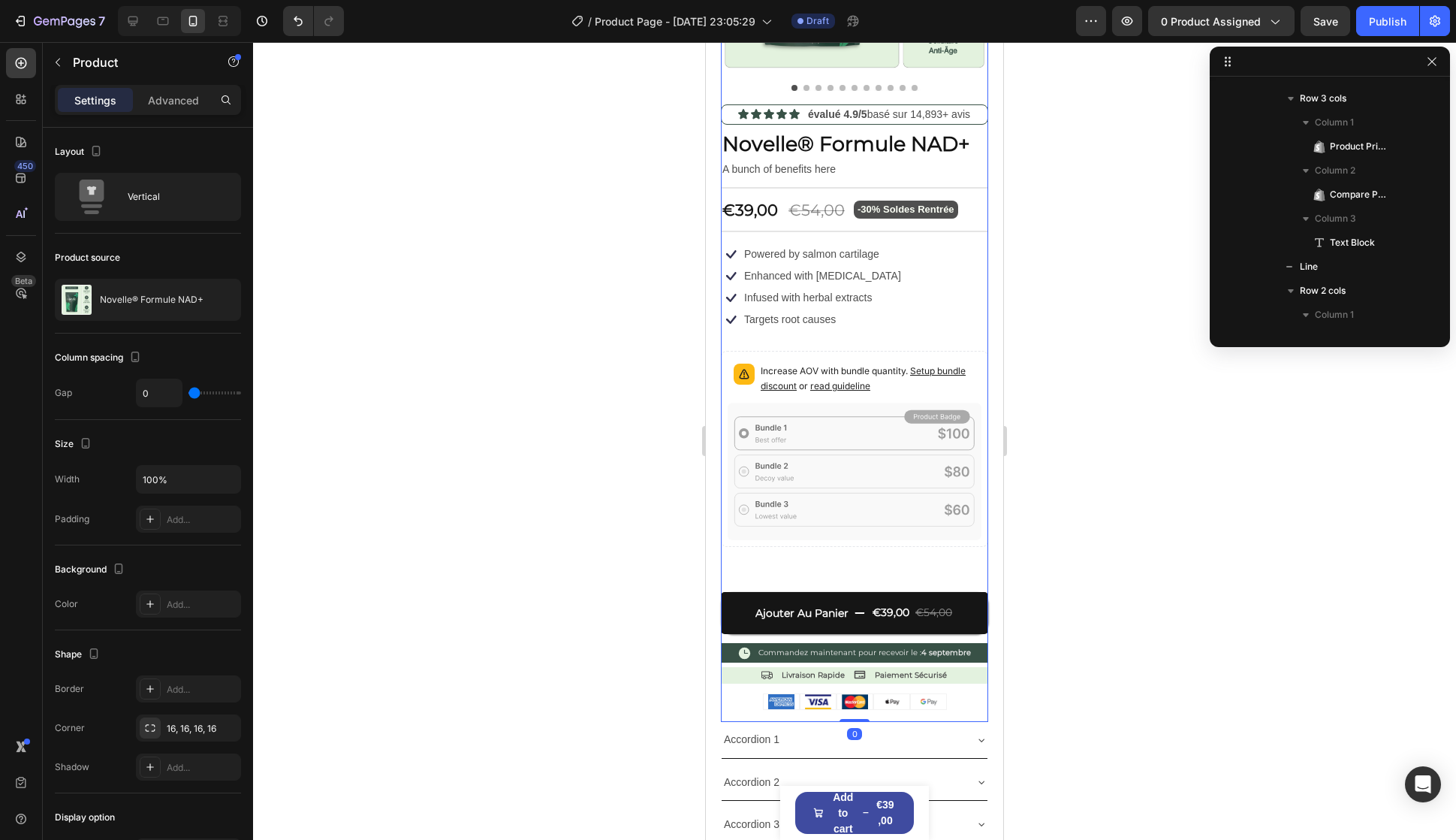
scroll to position [0, 0]
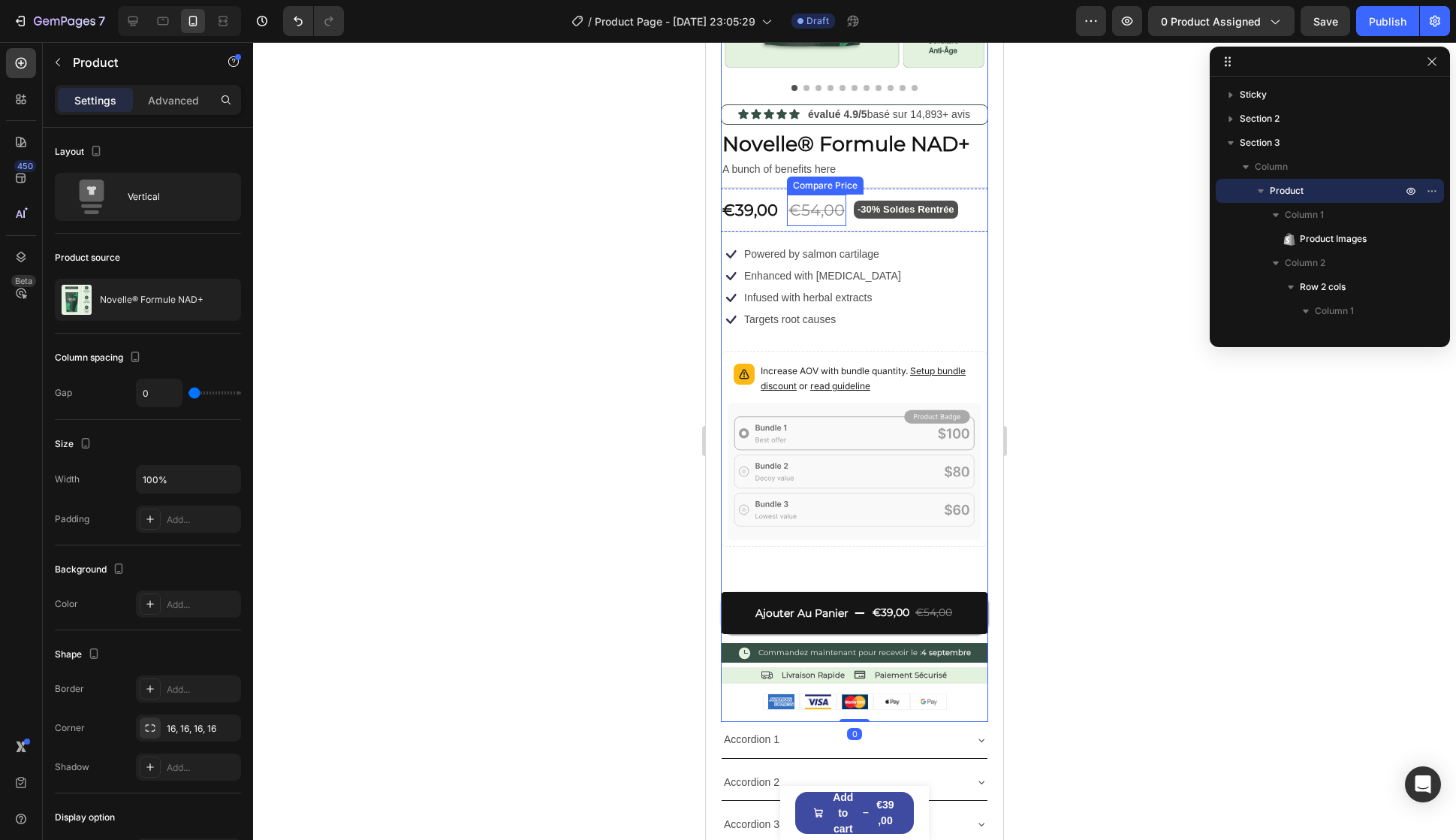
click at [823, 199] on div "€54,00" at bounding box center [816, 210] width 59 height 32
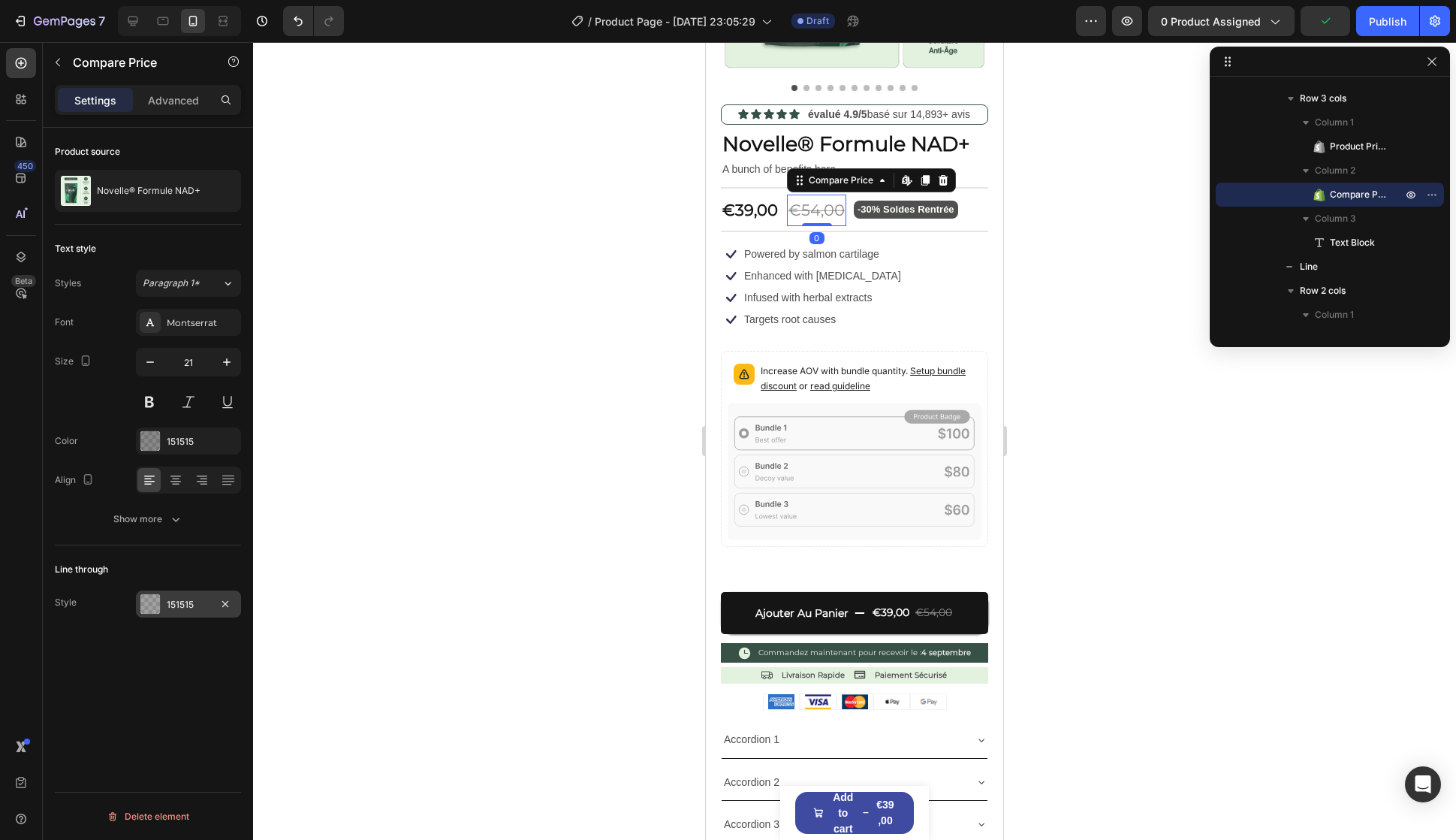
click at [200, 590] on div "151515" at bounding box center [188, 604] width 105 height 27
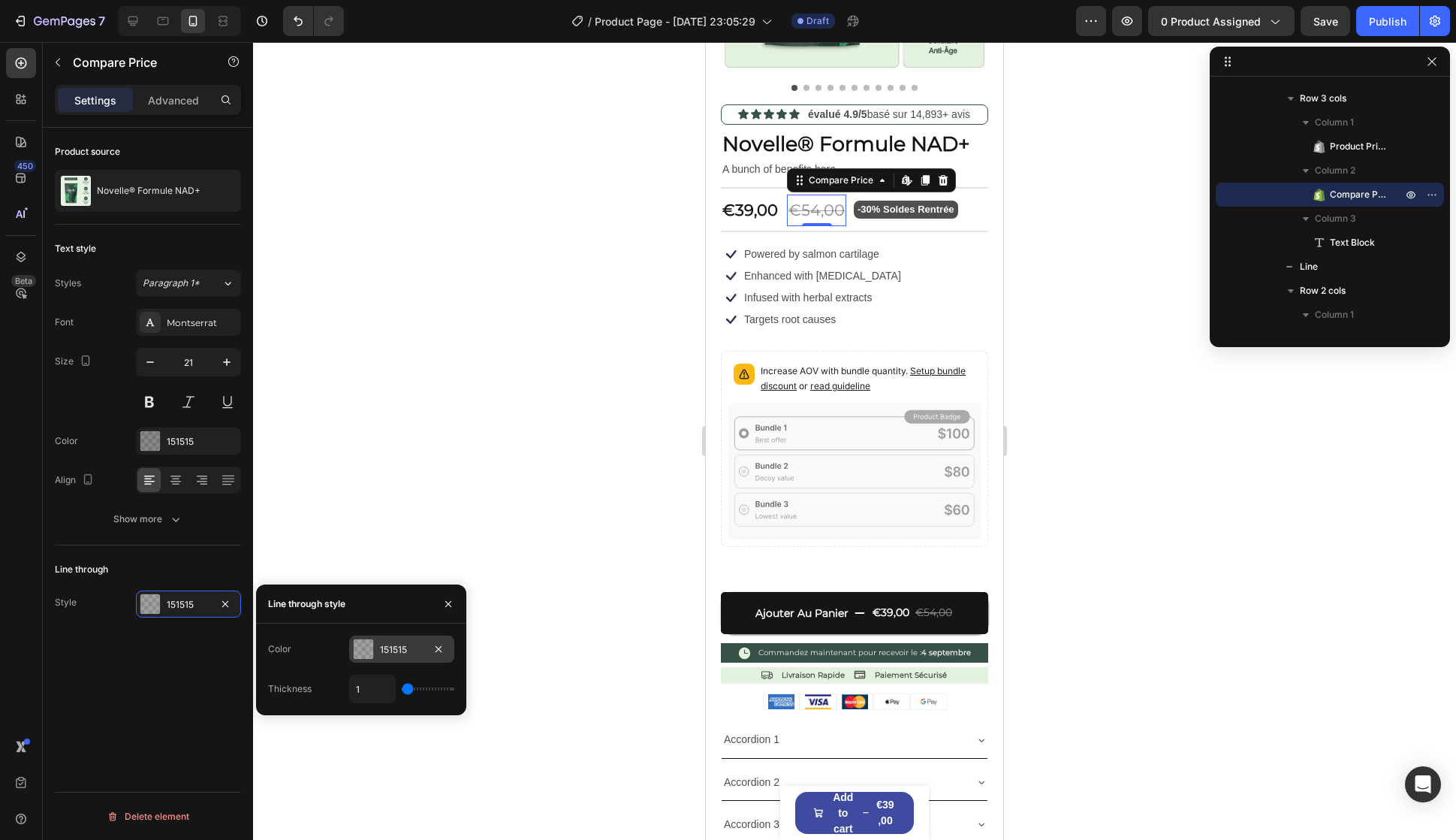
click at [399, 655] on div "151515" at bounding box center [402, 649] width 43 height 13
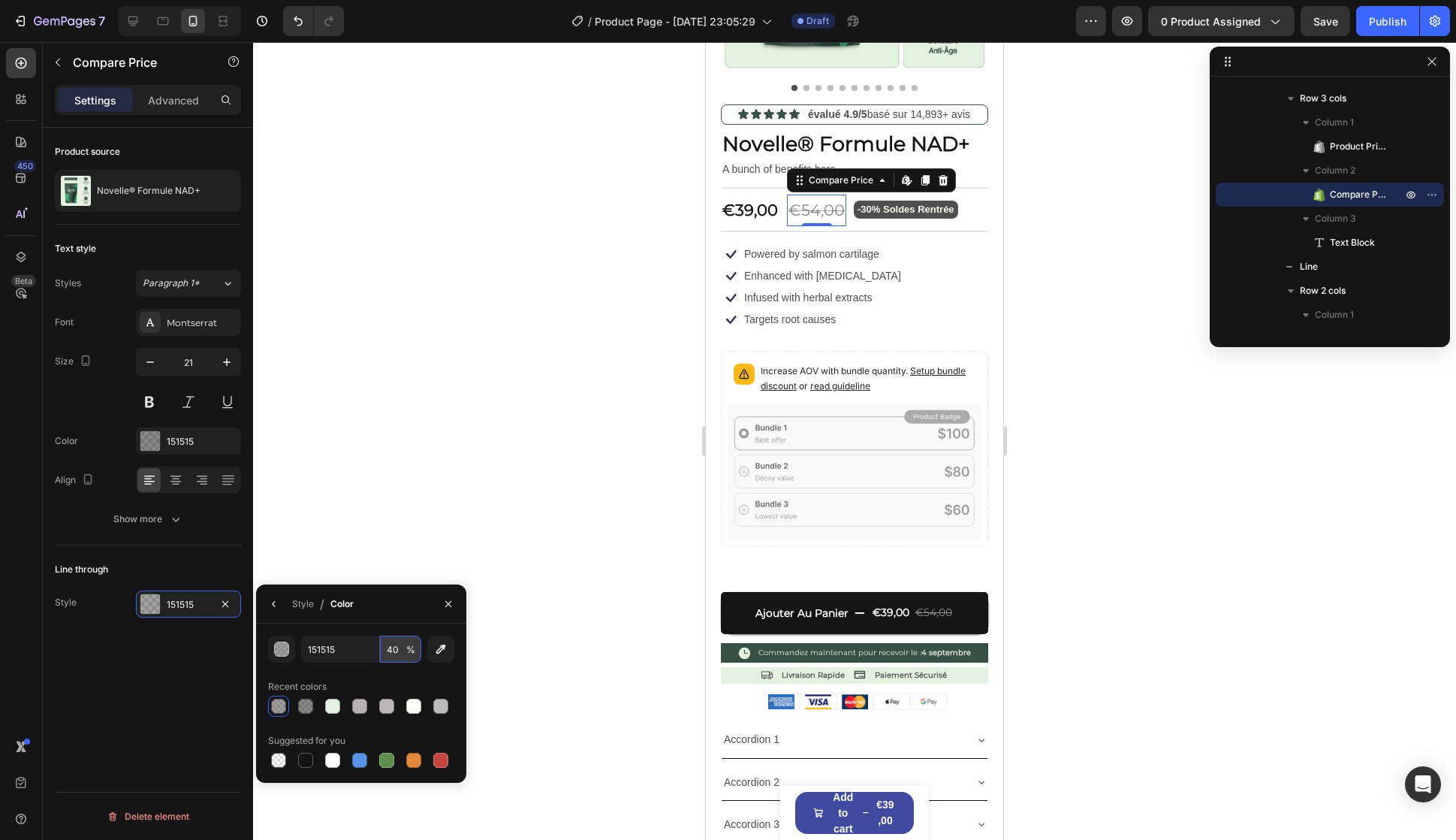
click at [391, 654] on input "40" at bounding box center [401, 649] width 41 height 27
type input "60"
click at [835, 291] on p "Infused with herbal extracts" at bounding box center [807, 297] width 127 height 13
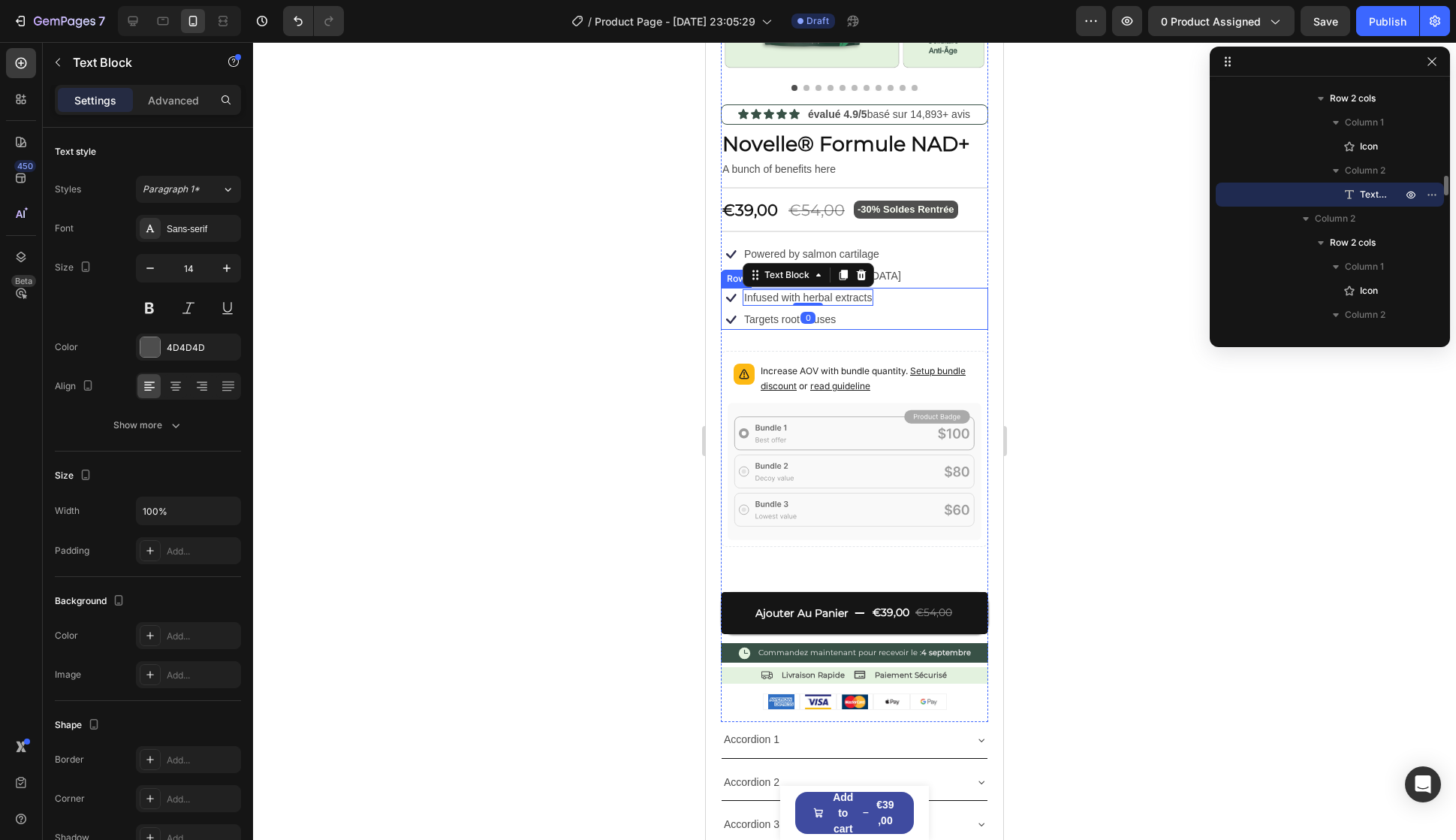
click at [919, 309] on div "Icon Infused with herbal extracts Text Block 0 Row Icon Targets root causes Tex…" at bounding box center [855, 308] width 267 height 42
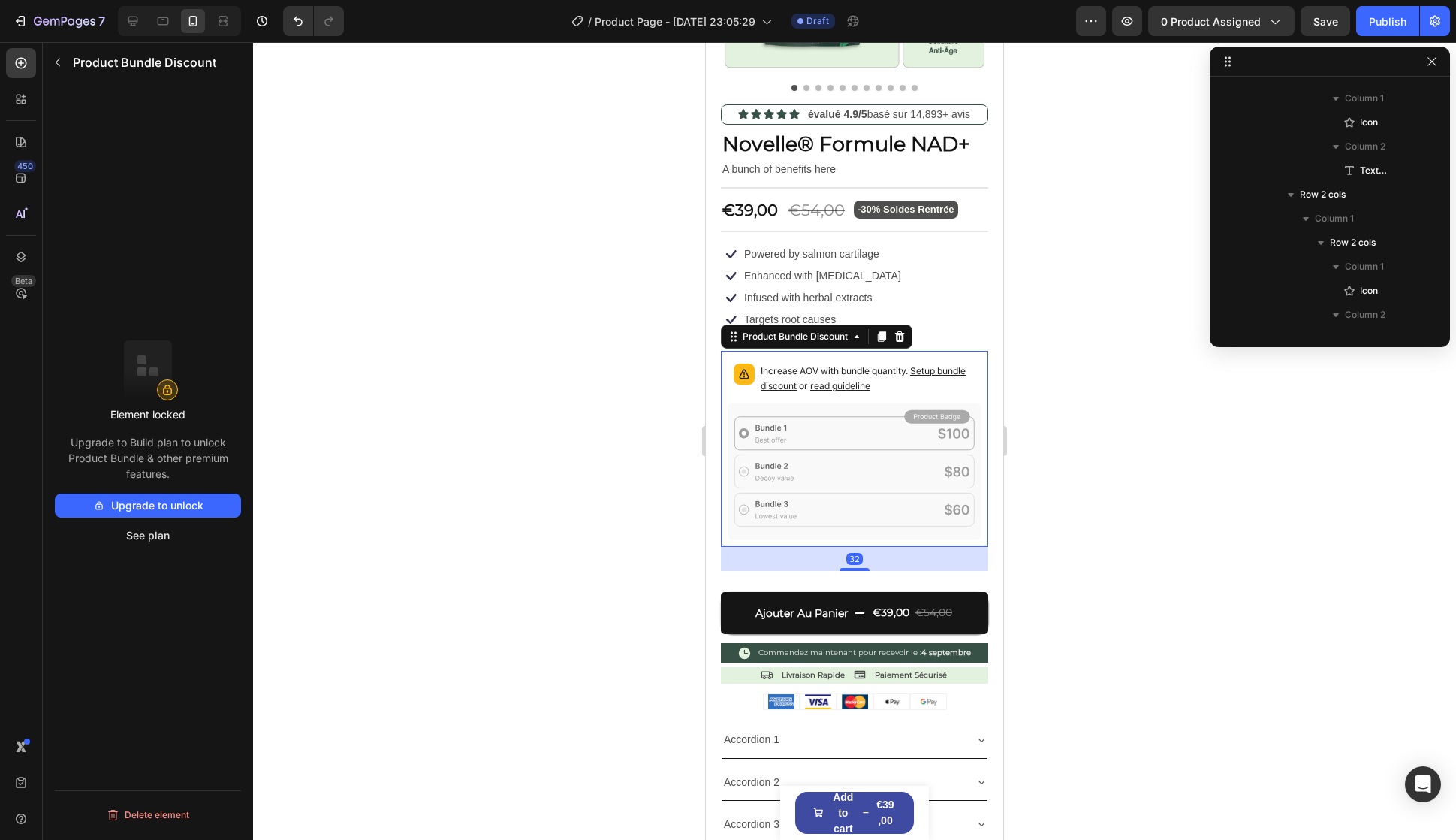
click at [912, 382] on div "Increase AOV with bundle quantity. Setup bundle discount or read guideline" at bounding box center [868, 380] width 215 height 33
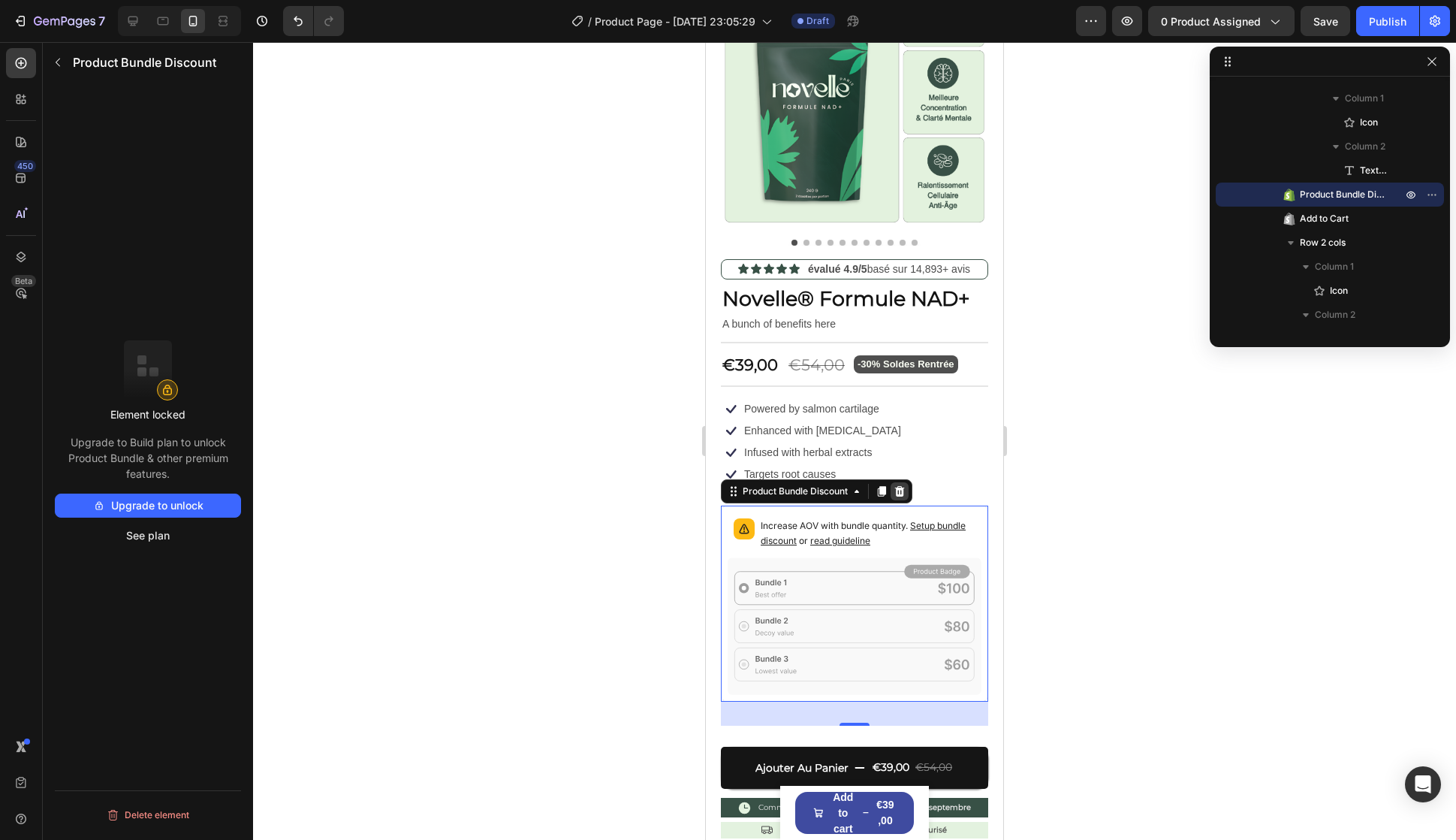
scroll to position [0, 0]
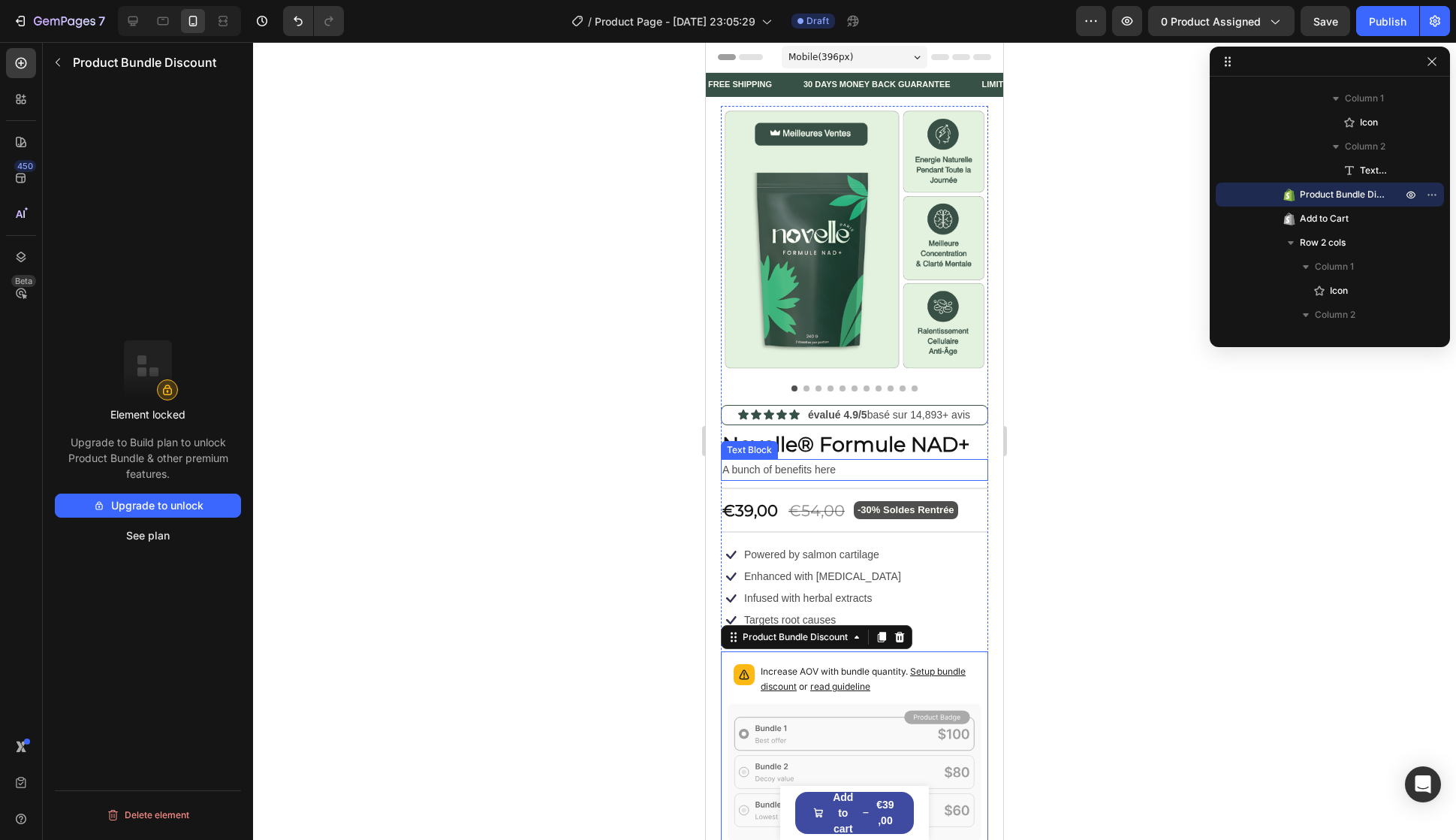
click at [792, 433] on h1 "Novelle® Formule NAD+" at bounding box center [855, 444] width 267 height 29
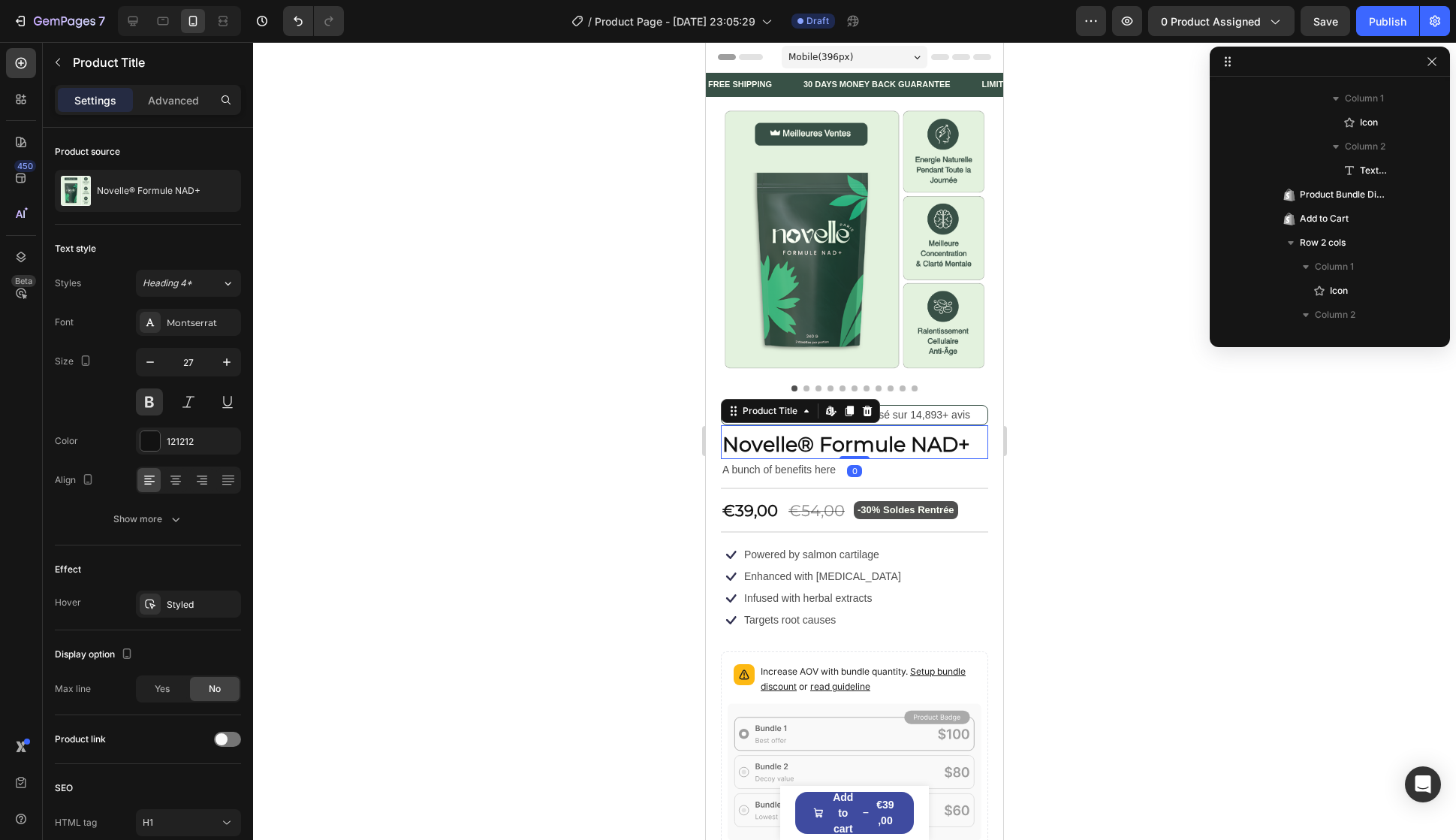
scroll to position [453, 0]
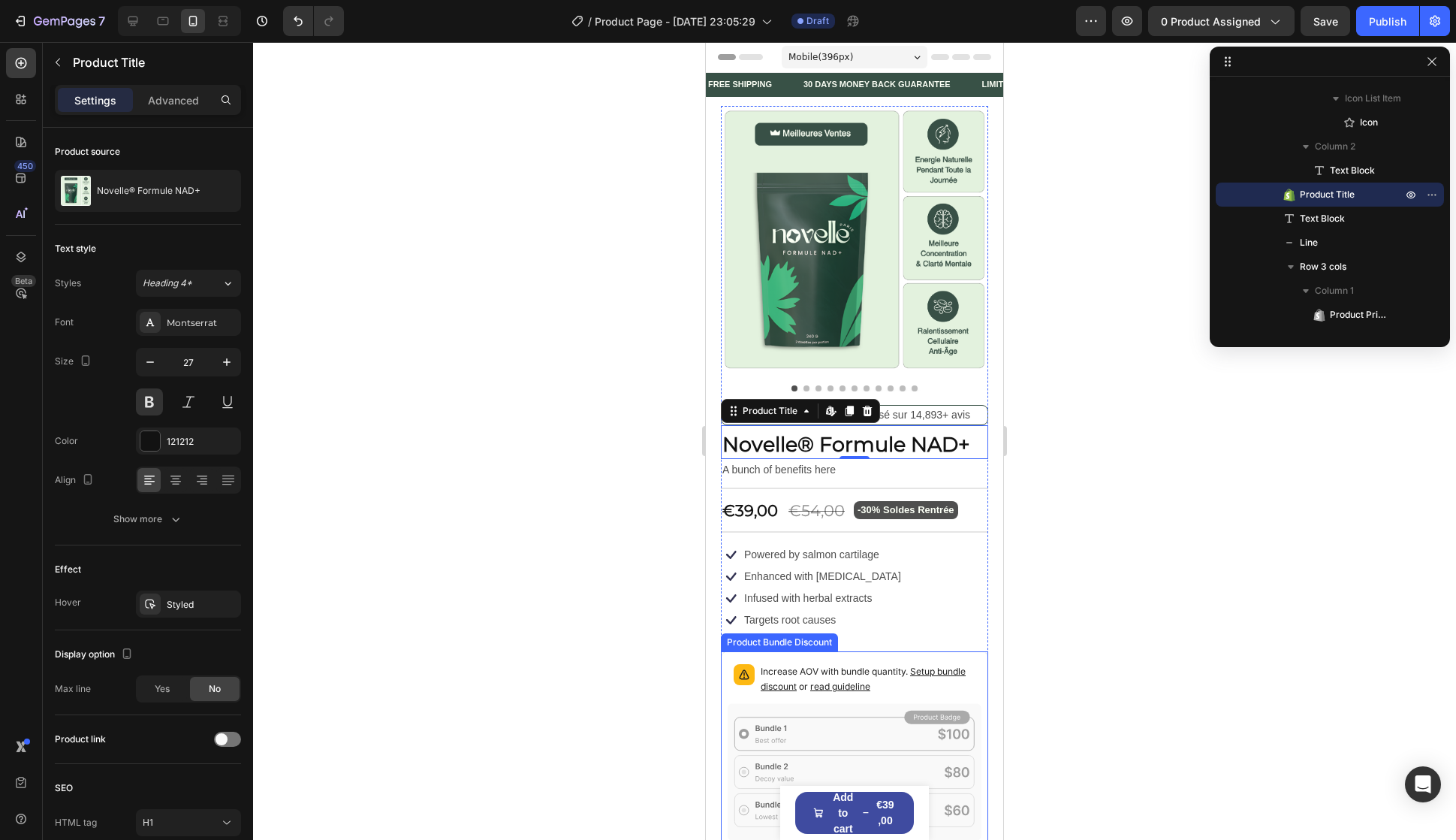
click at [878, 635] on div "Icon Icon Icon Icon Icon Icon List évalué 4.9/5 basé sur 14,893+ avis Text Bloc…" at bounding box center [855, 714] width 267 height 619
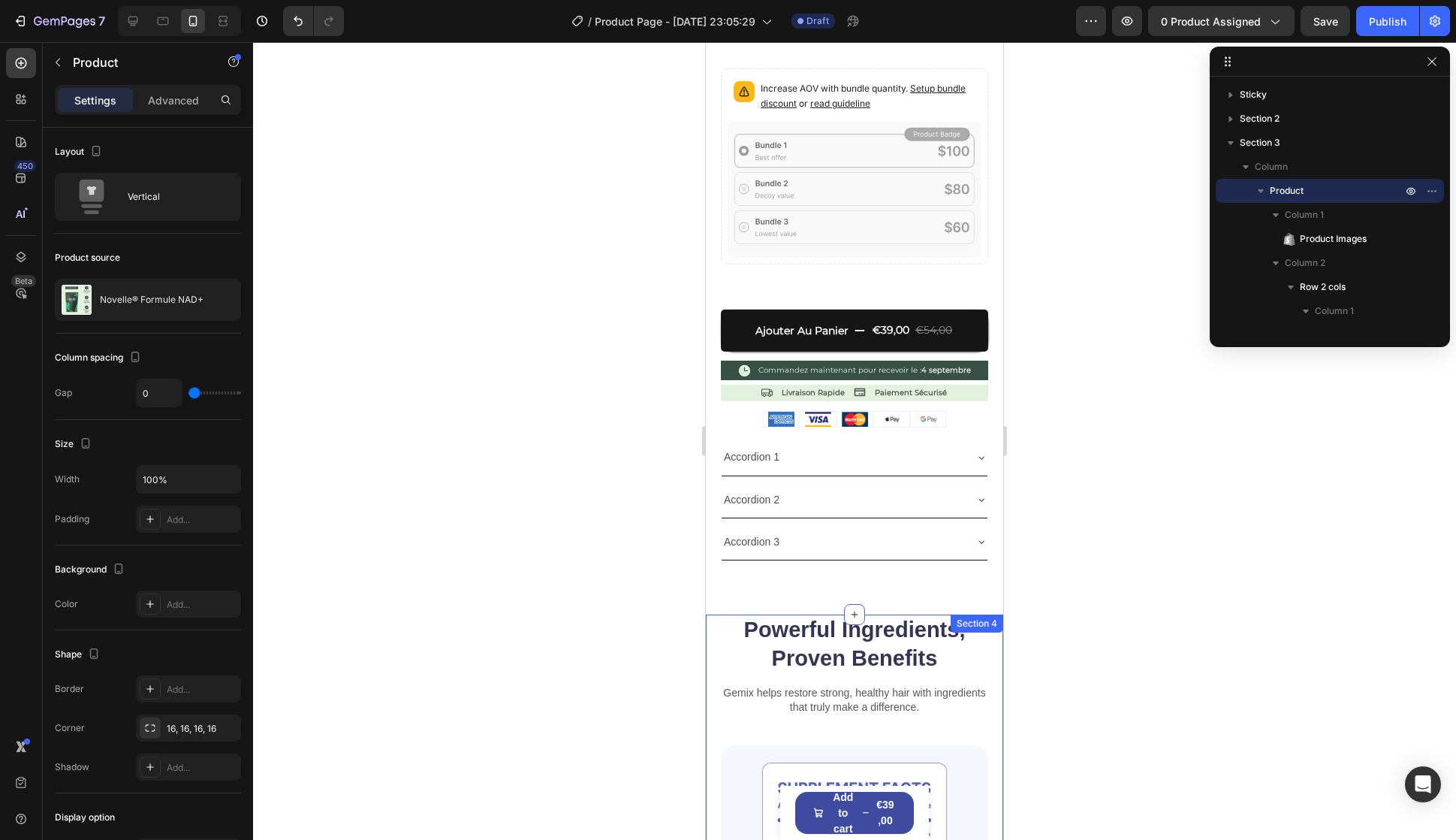
scroll to position [676, 0]
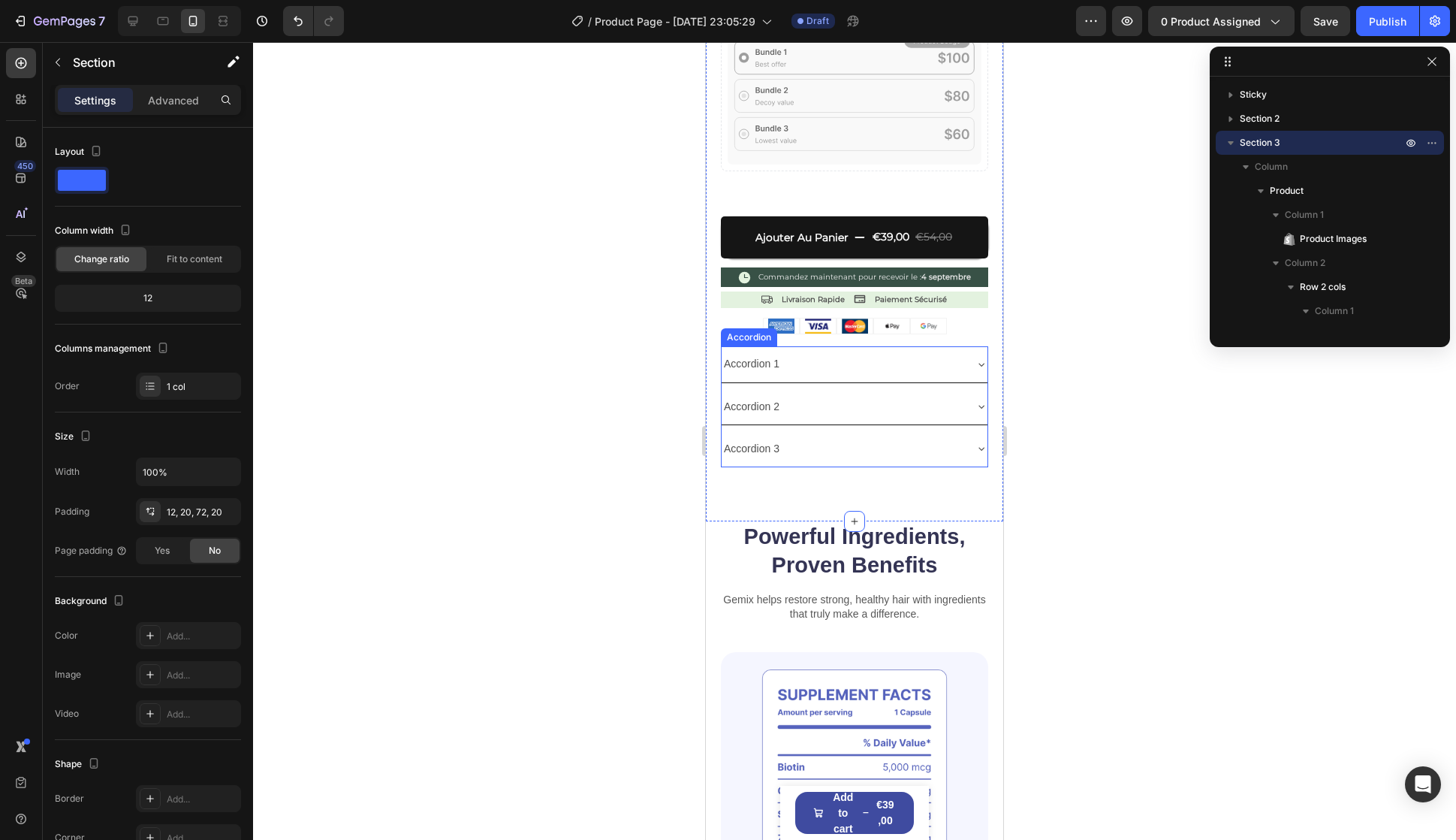
click at [843, 439] on div "Accordion 3" at bounding box center [843, 448] width 242 height 23
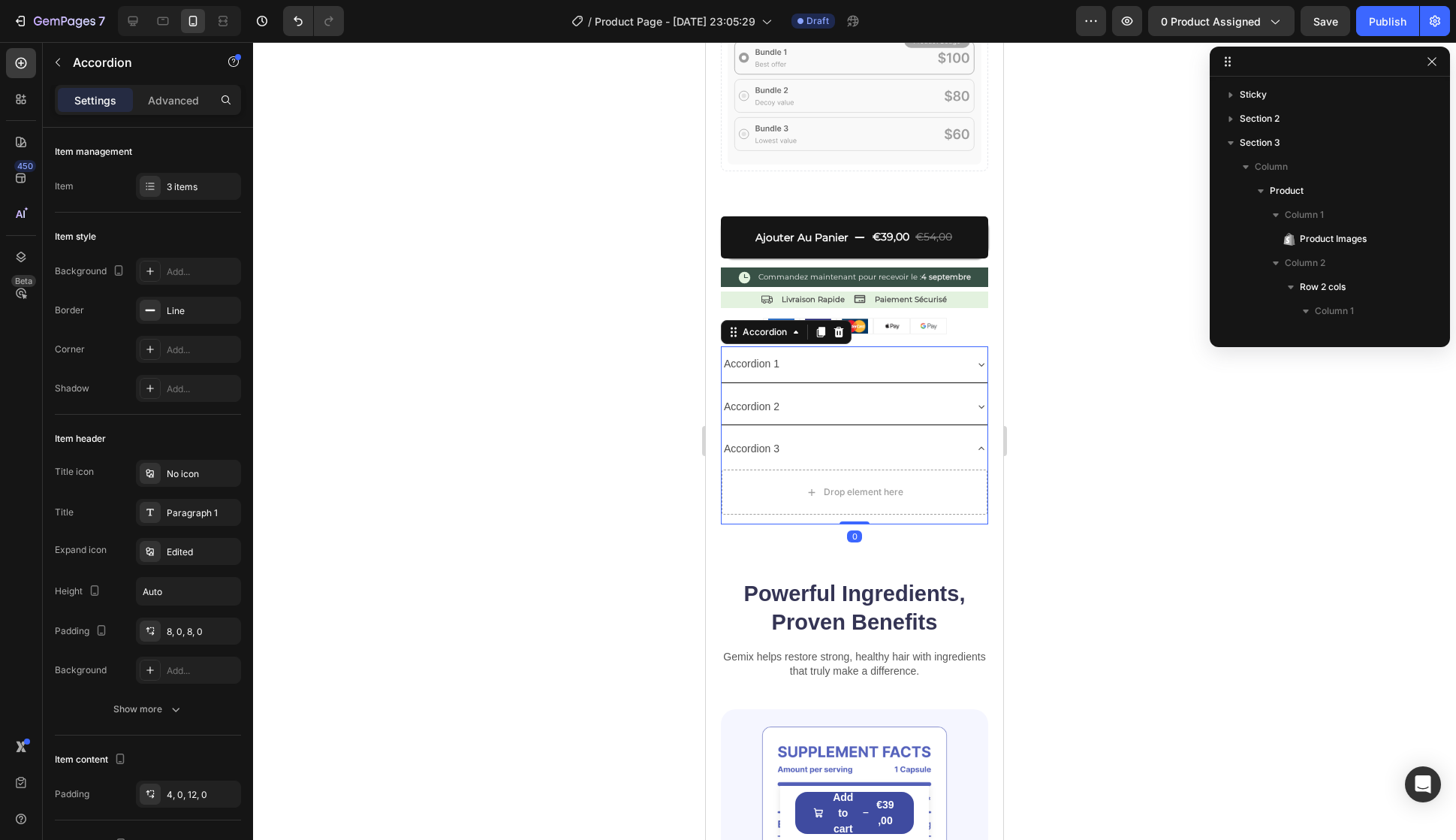
scroll to position [1992, 0]
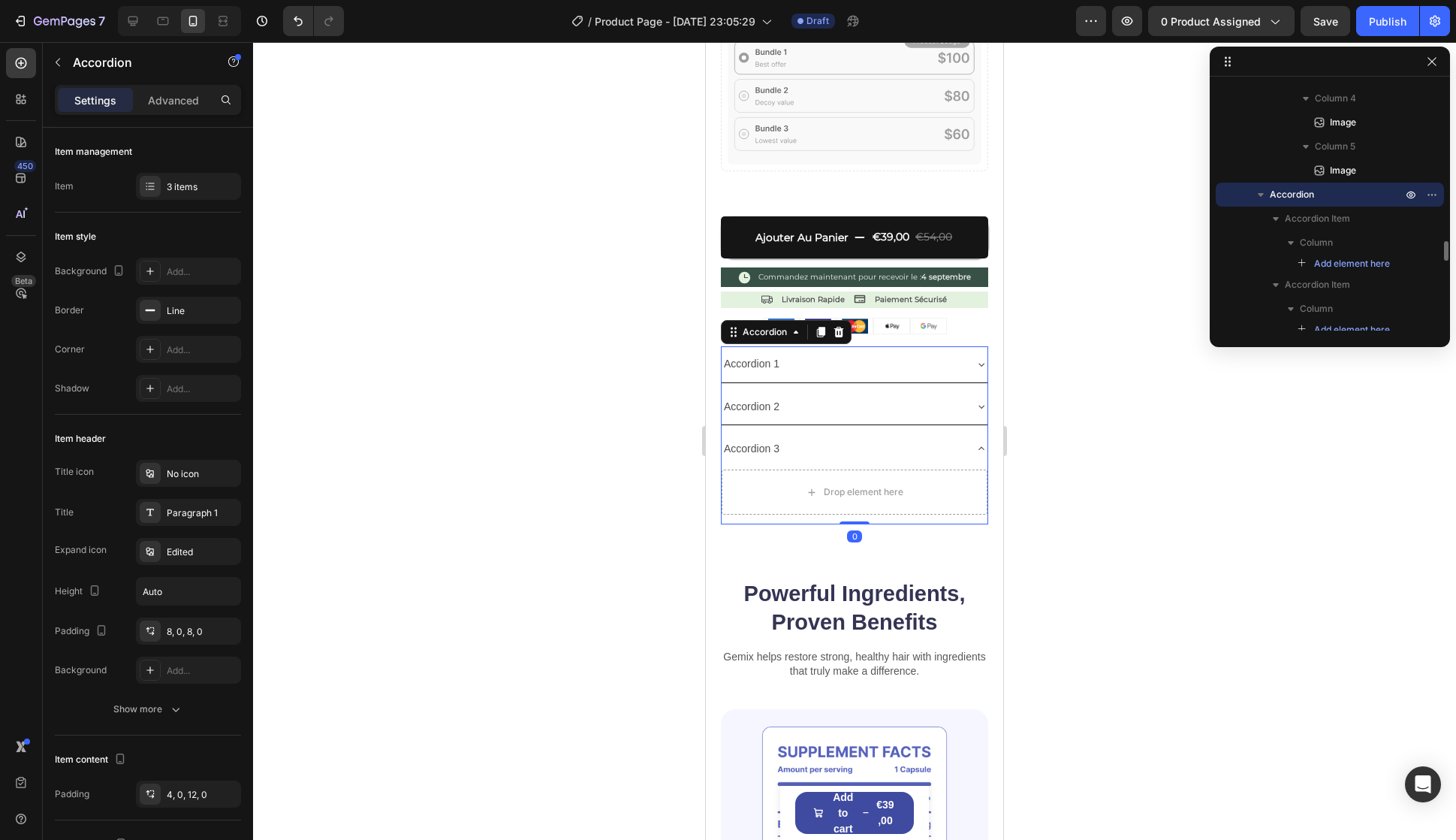
click at [862, 437] on div "Accordion 3" at bounding box center [843, 448] width 242 height 23
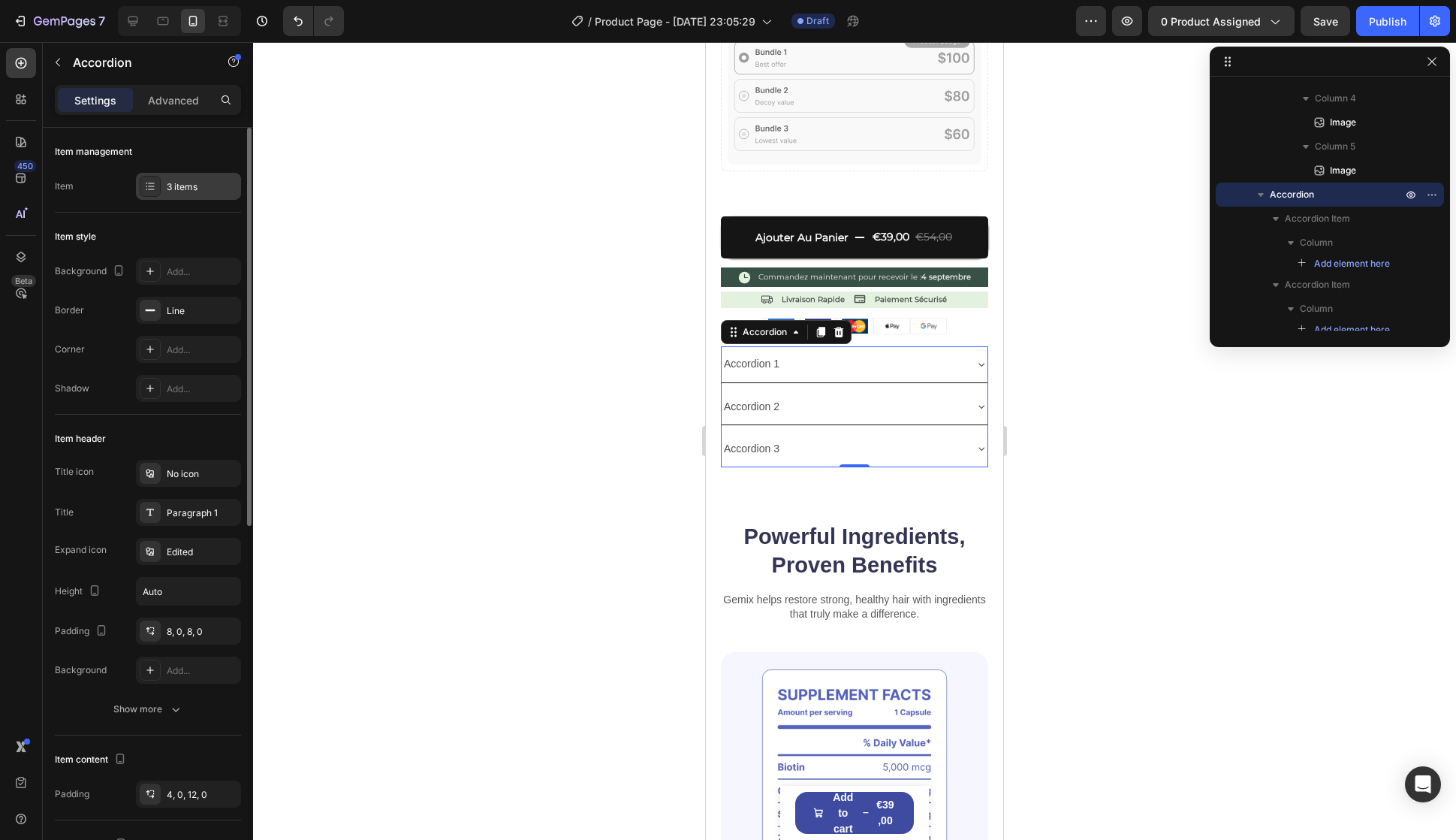
click at [174, 184] on div "3 items" at bounding box center [202, 187] width 70 height 13
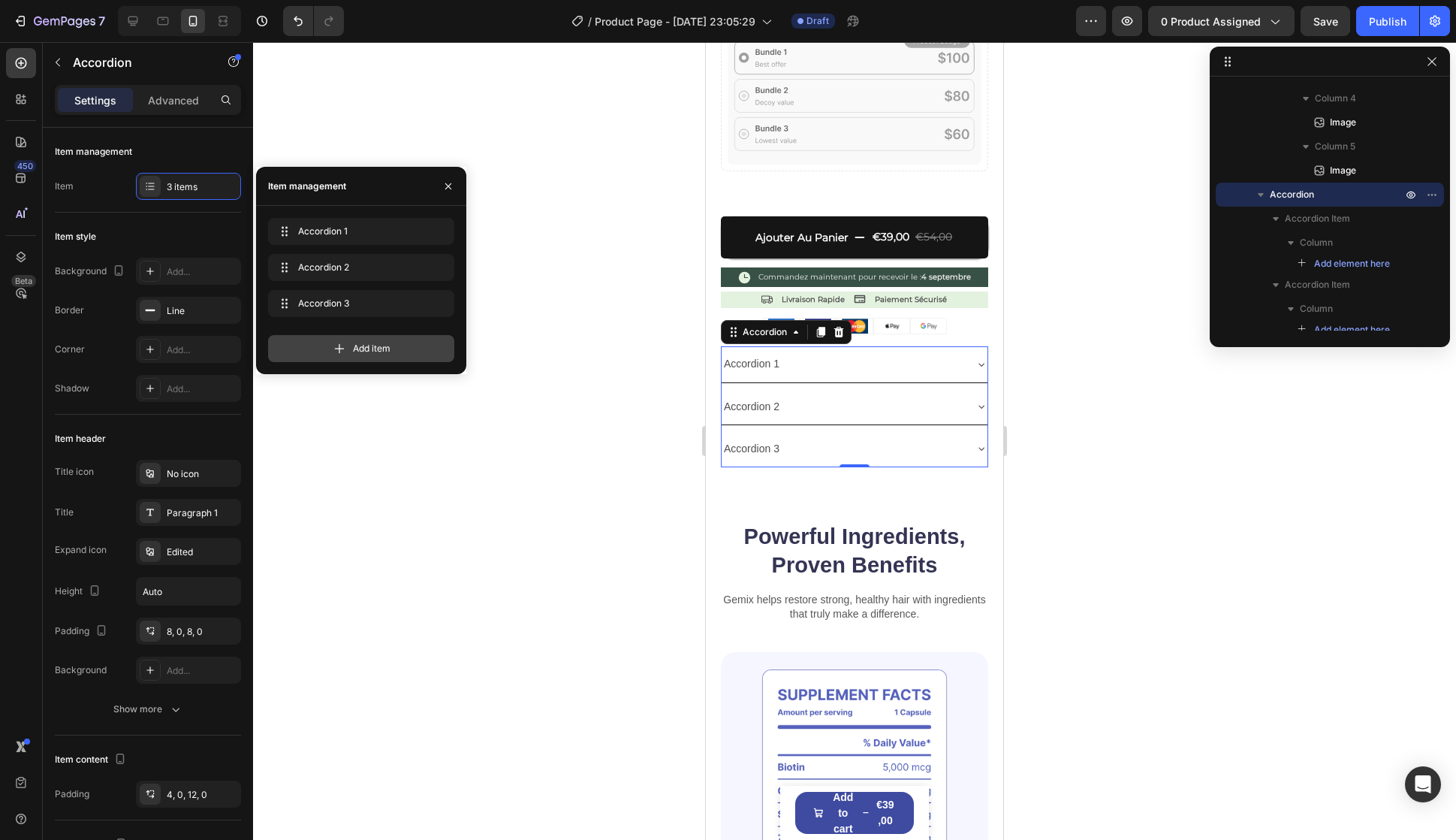
click at [346, 341] on icon at bounding box center [339, 348] width 15 height 15
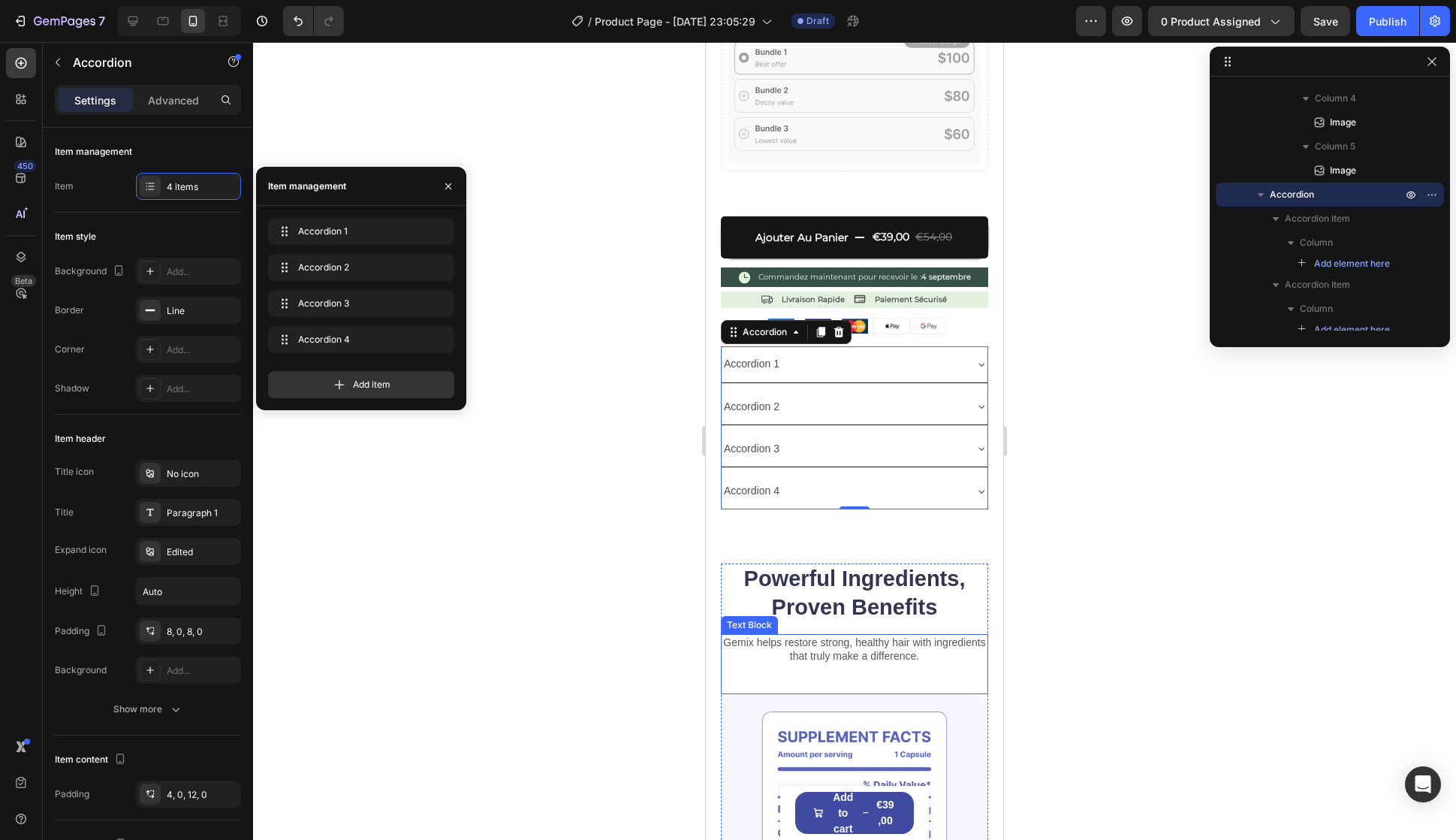
click at [877, 635] on p "Gemix helps restore strong, healthy hair with ingredients that truly make a dif…" at bounding box center [855, 649] width 264 height 27
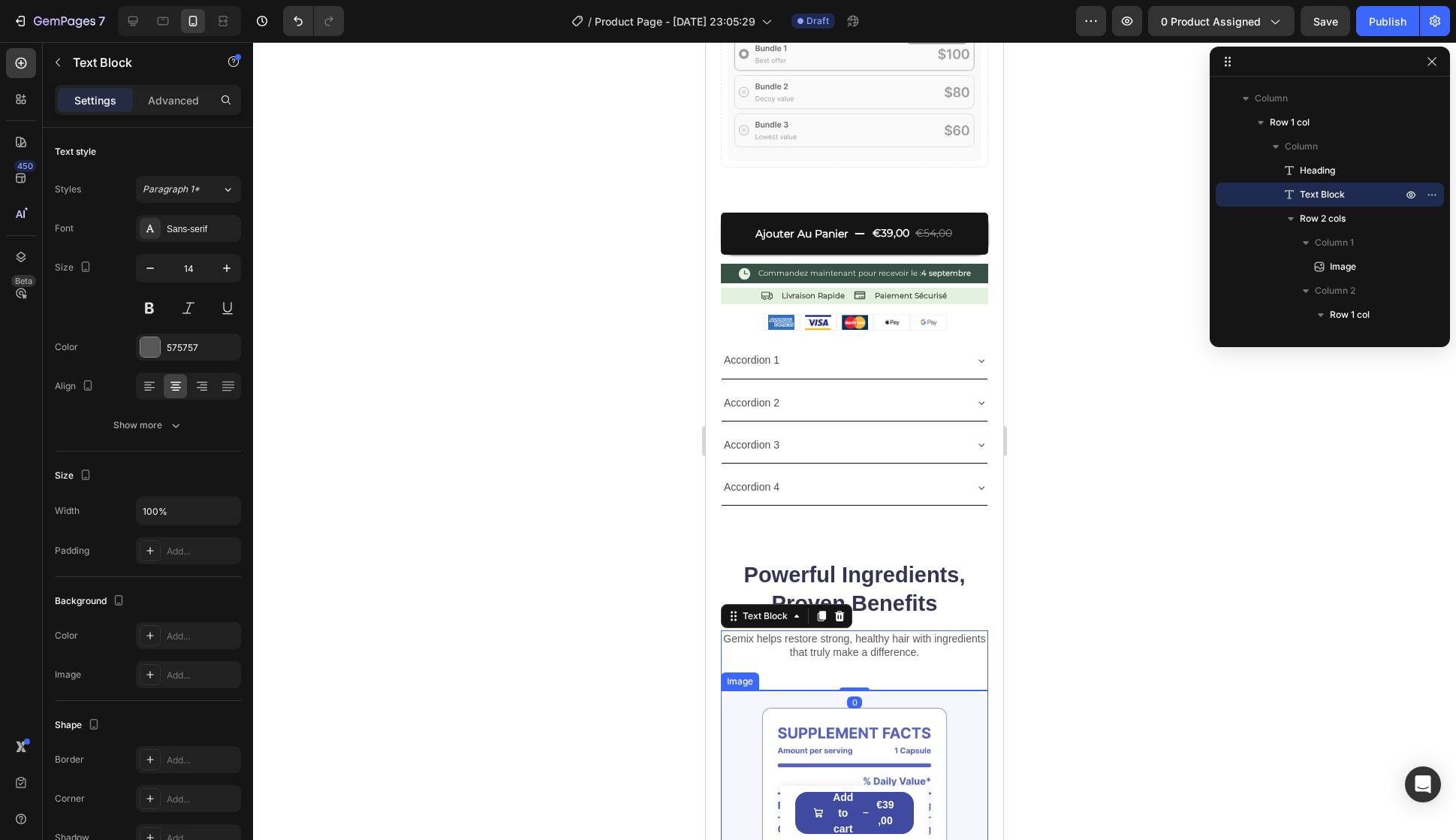
scroll to position [676, 0]
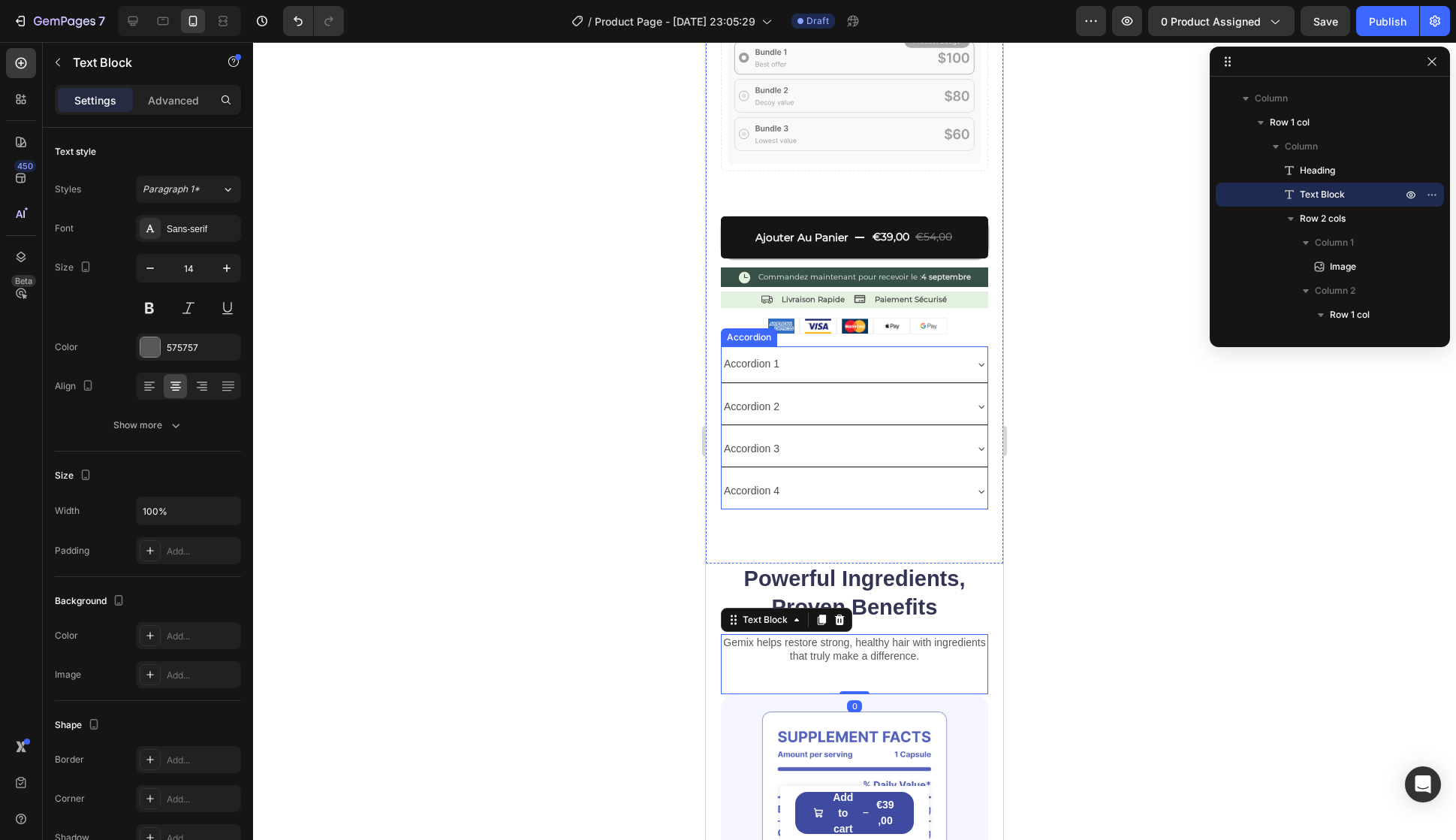
click at [807, 352] on div "Accordion 1" at bounding box center [843, 363] width 242 height 23
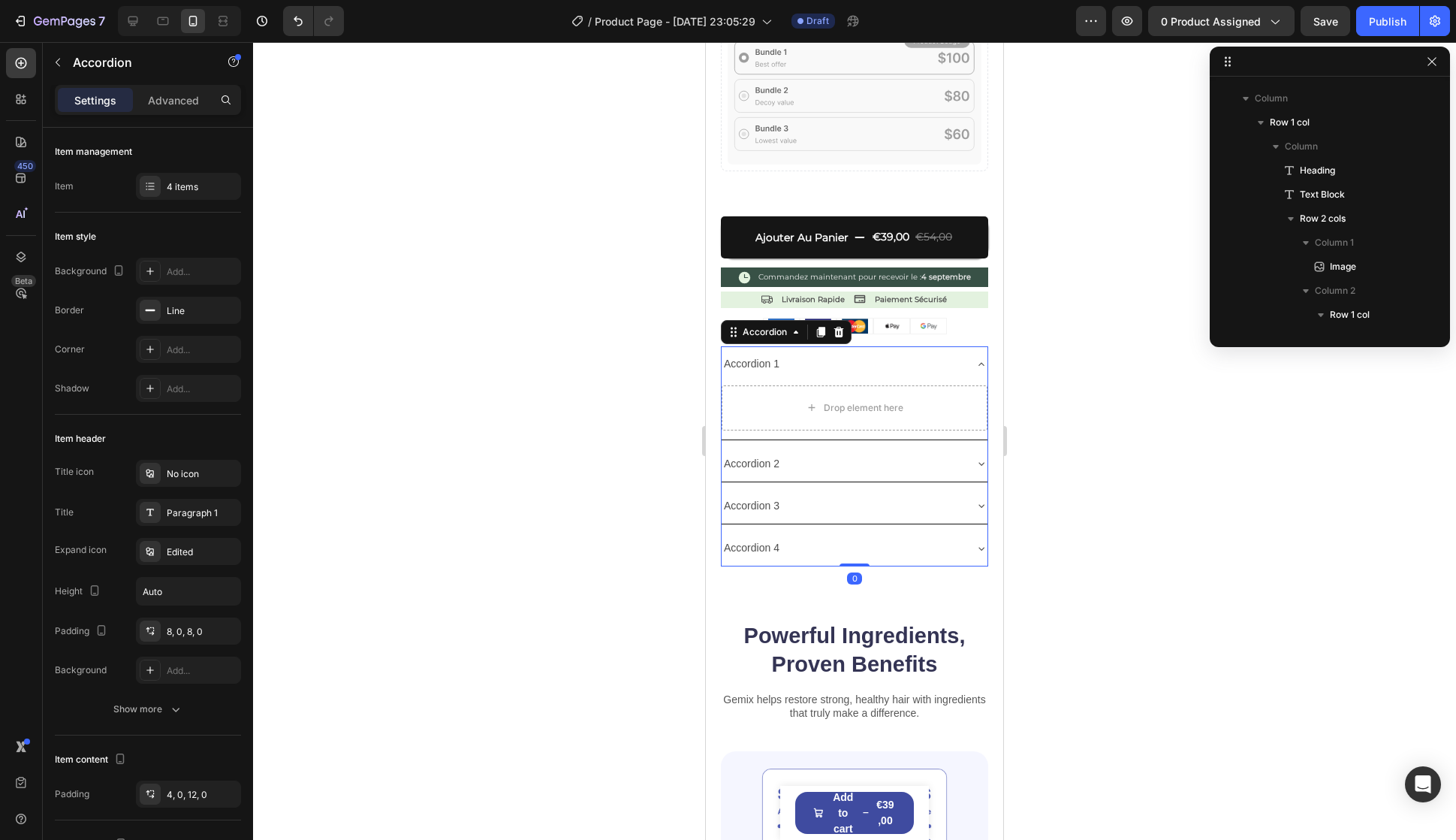
scroll to position [1992, 0]
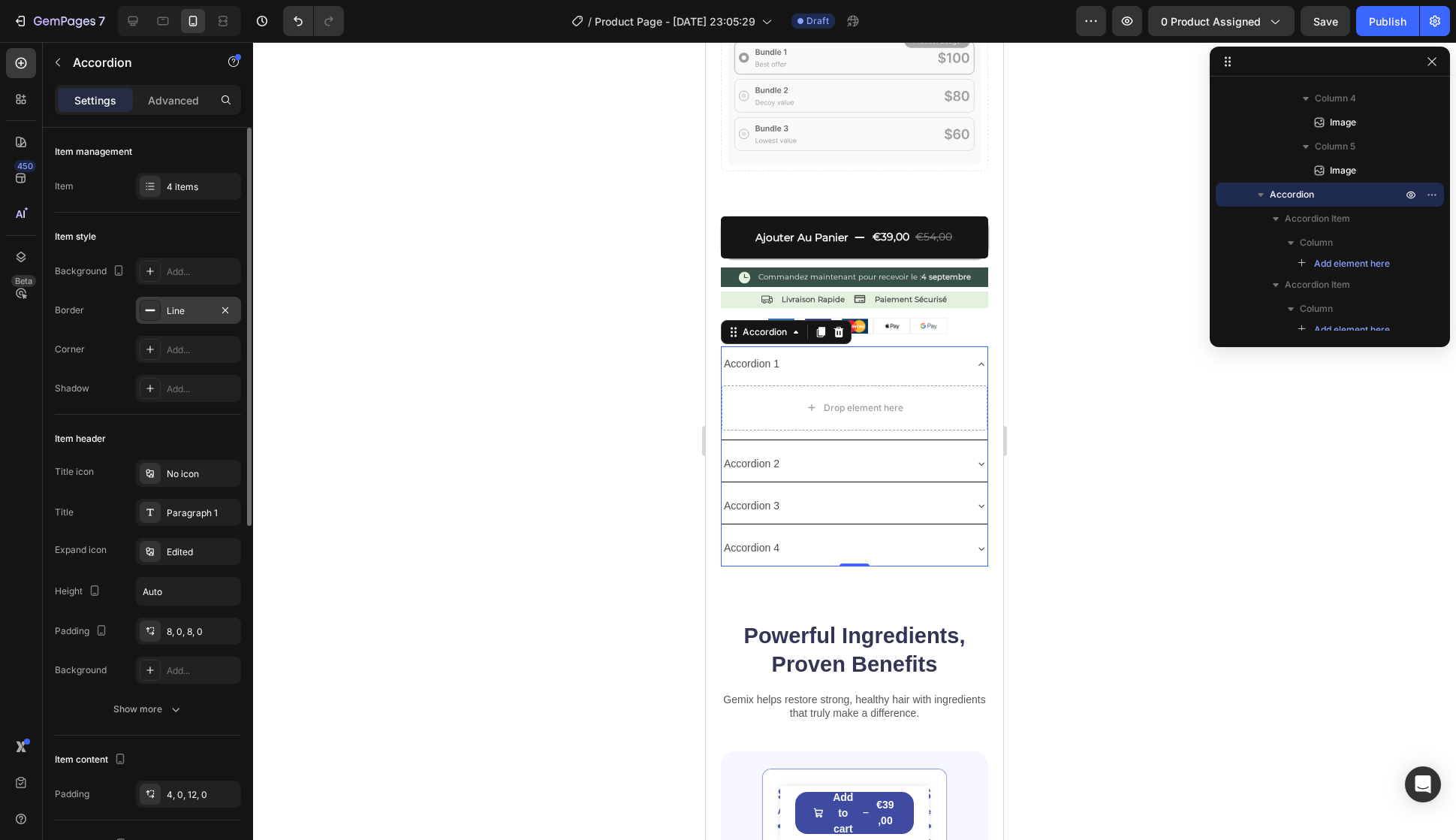
click at [195, 308] on div "Line" at bounding box center [188, 311] width 43 height 13
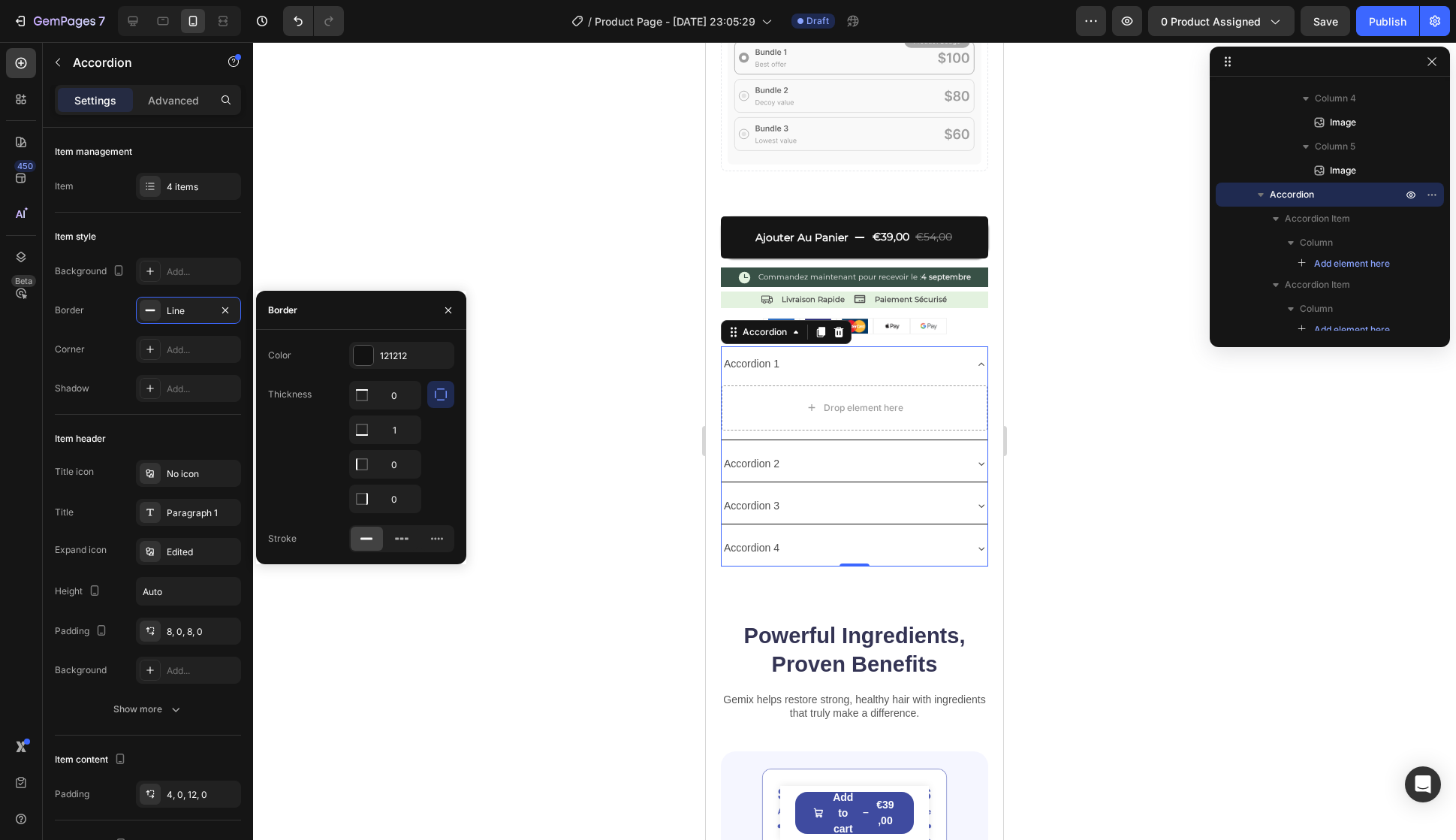
click at [439, 399] on icon "button" at bounding box center [441, 394] width 12 height 12
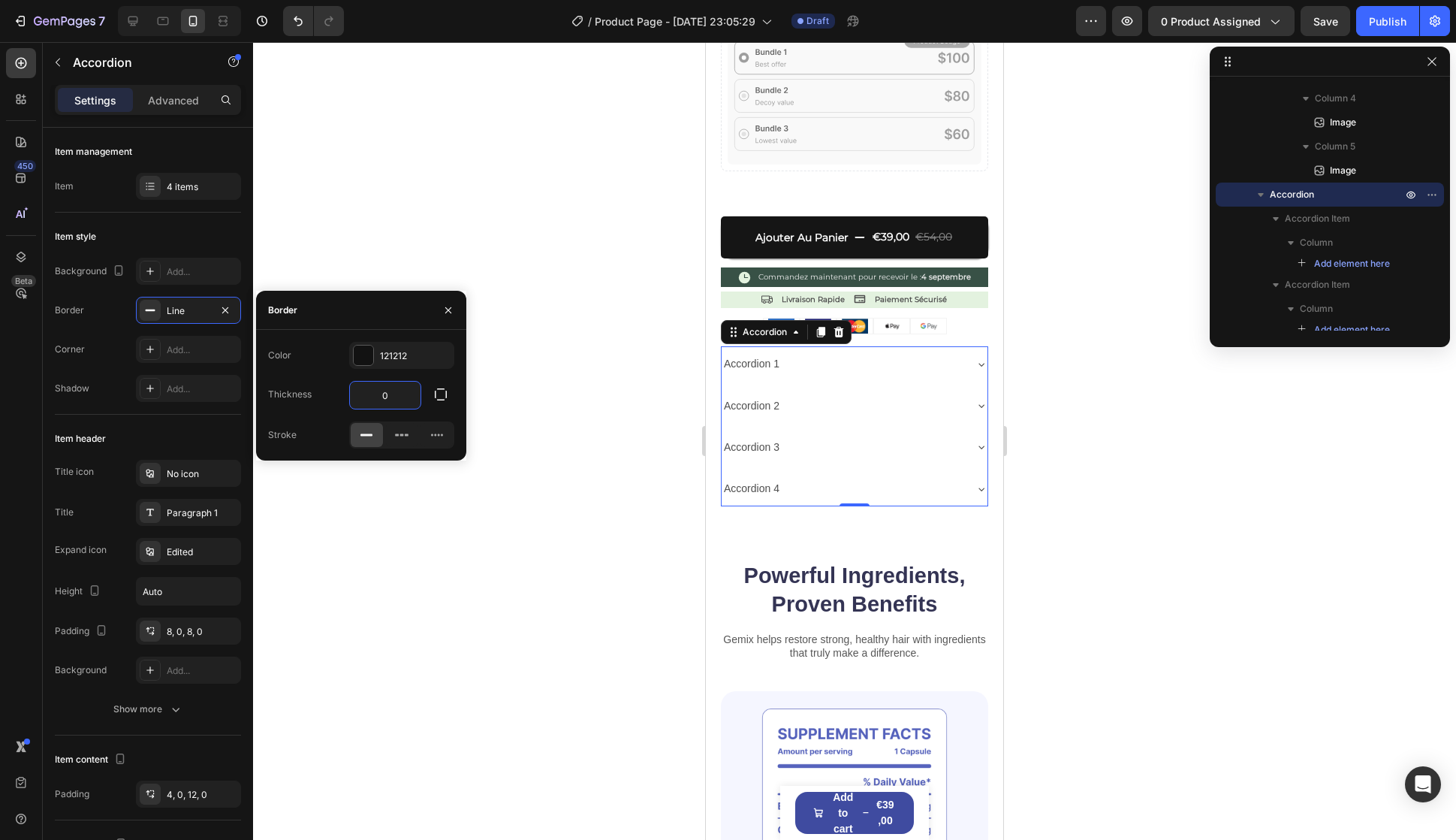
click at [384, 390] on input "0" at bounding box center [385, 395] width 70 height 27
type input "1"
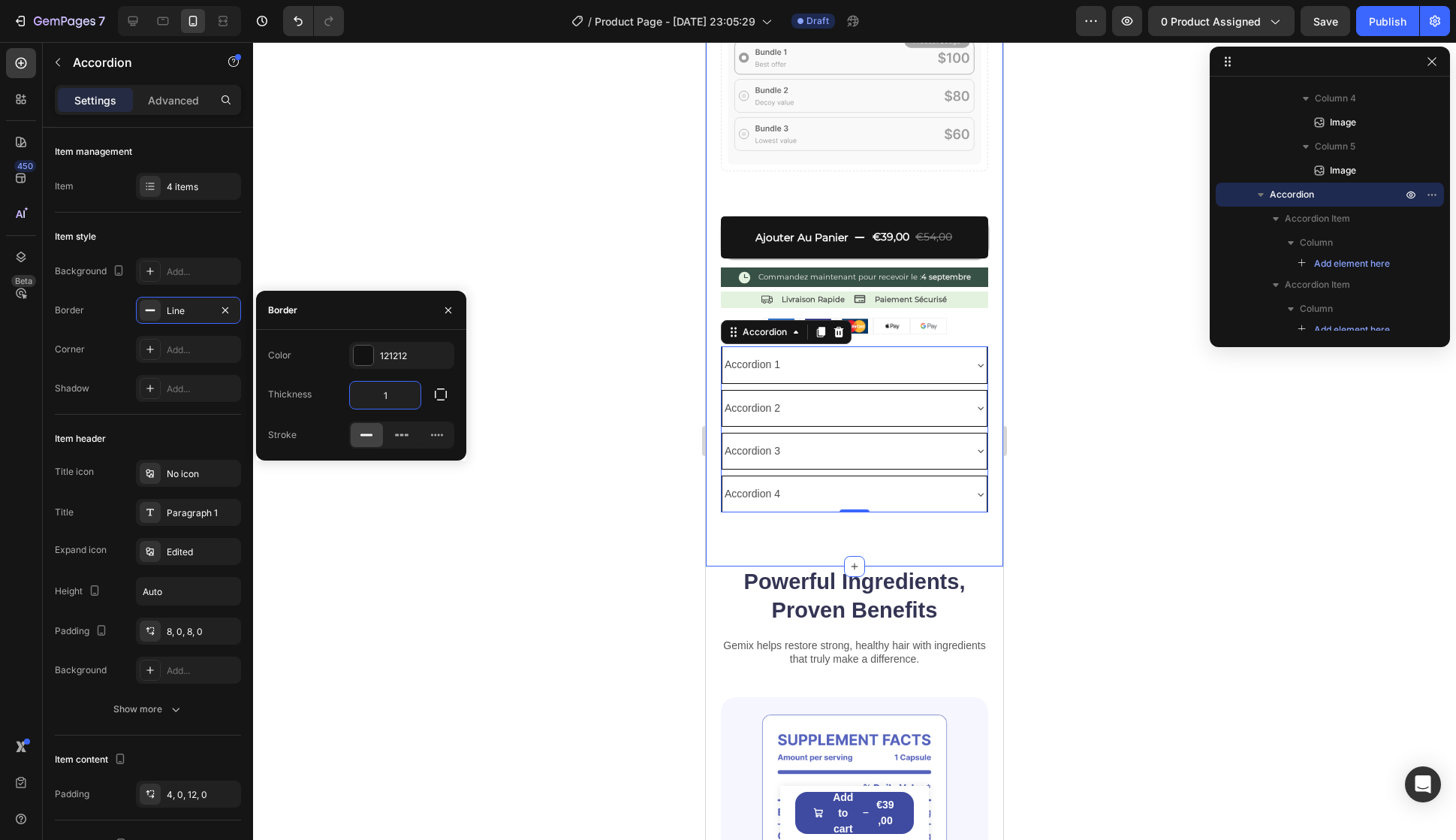
click at [817, 566] on h2 "Powerful Ingredients, Proven Benefits" at bounding box center [855, 596] width 267 height 59
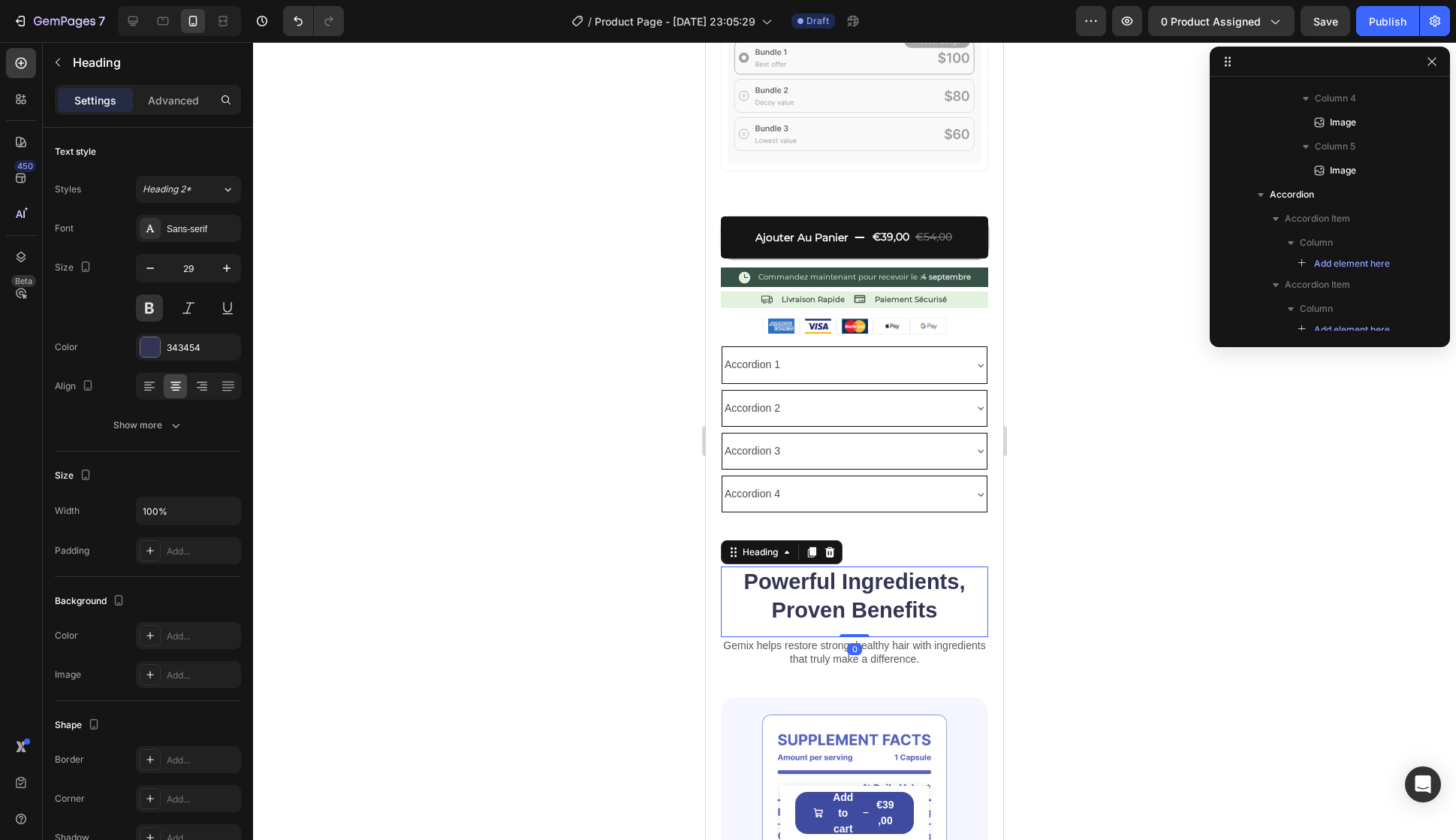
scroll to position [2376, 0]
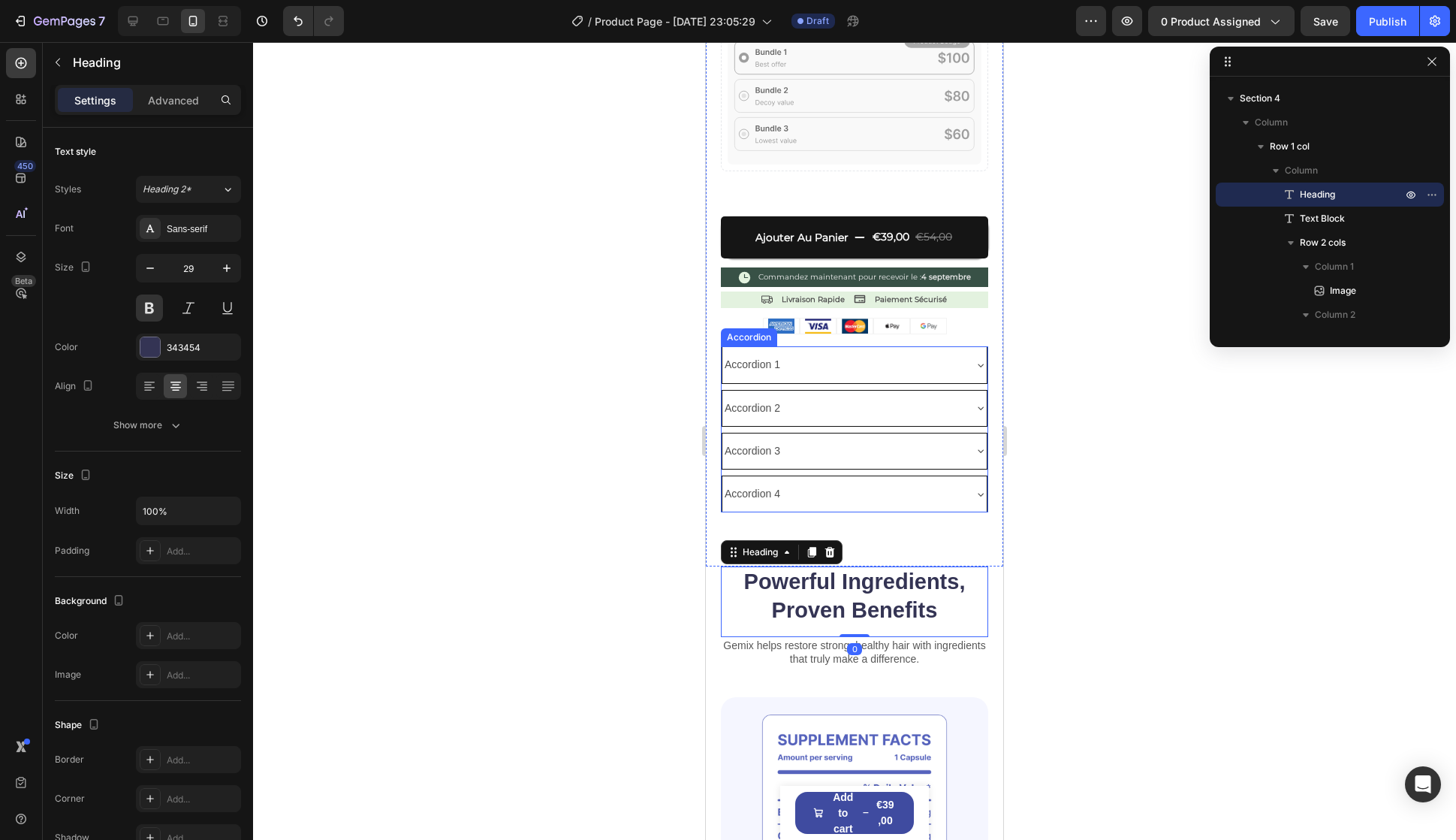
click at [945, 353] on div "Accordion 1" at bounding box center [843, 364] width 240 height 23
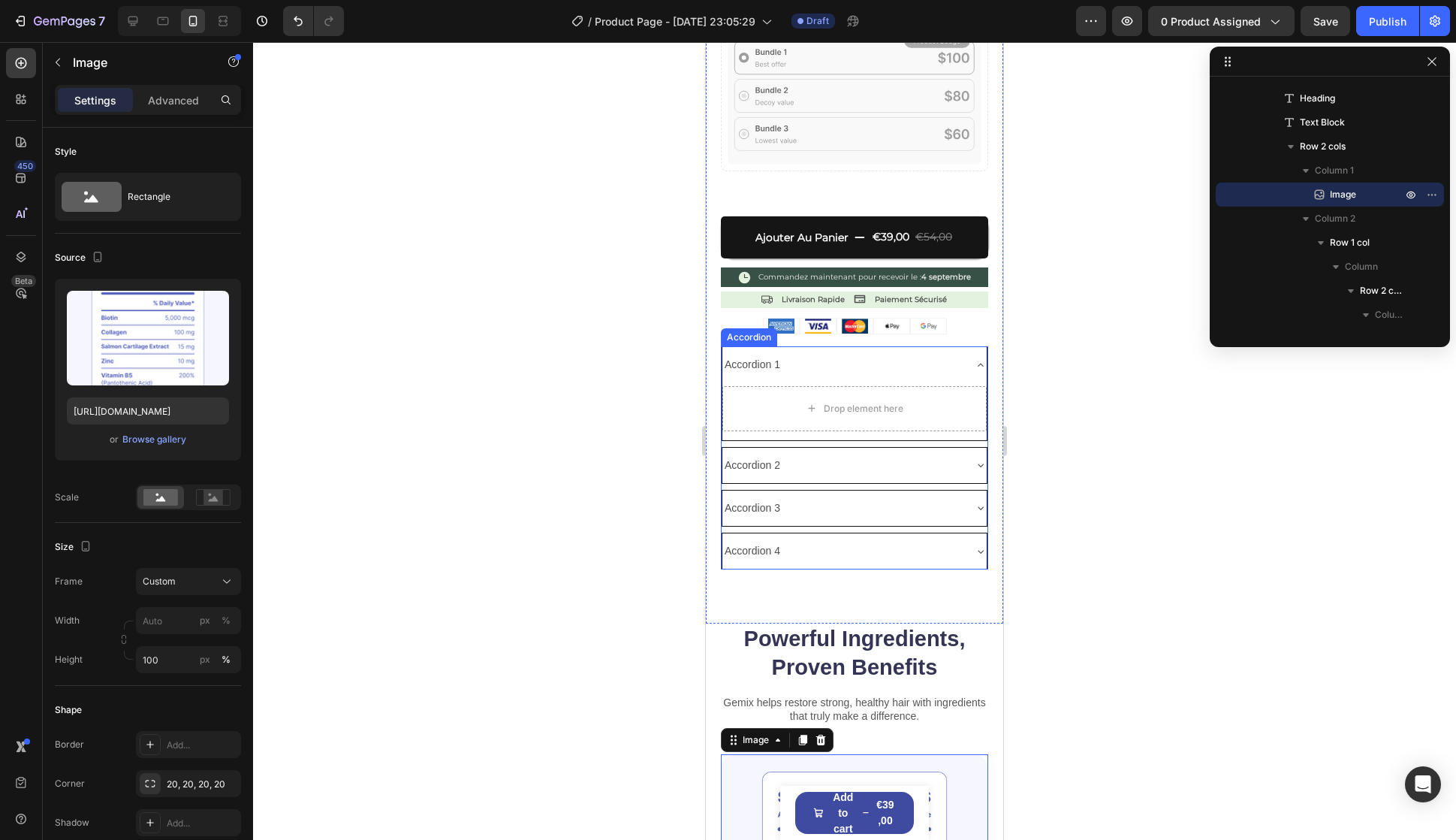
click at [887, 347] on div "Accordion 1" at bounding box center [855, 365] width 264 height 36
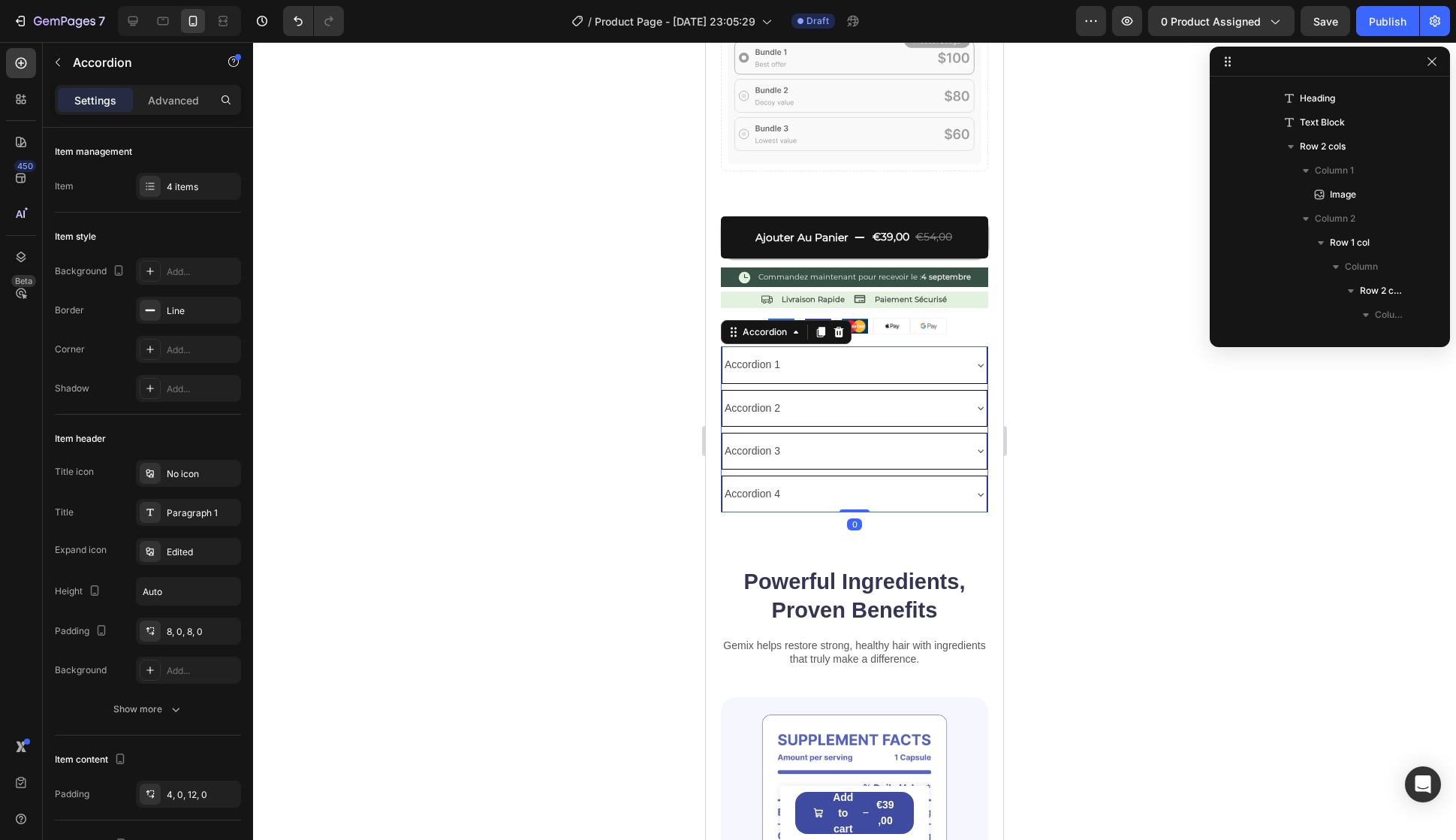
scroll to position [1992, 0]
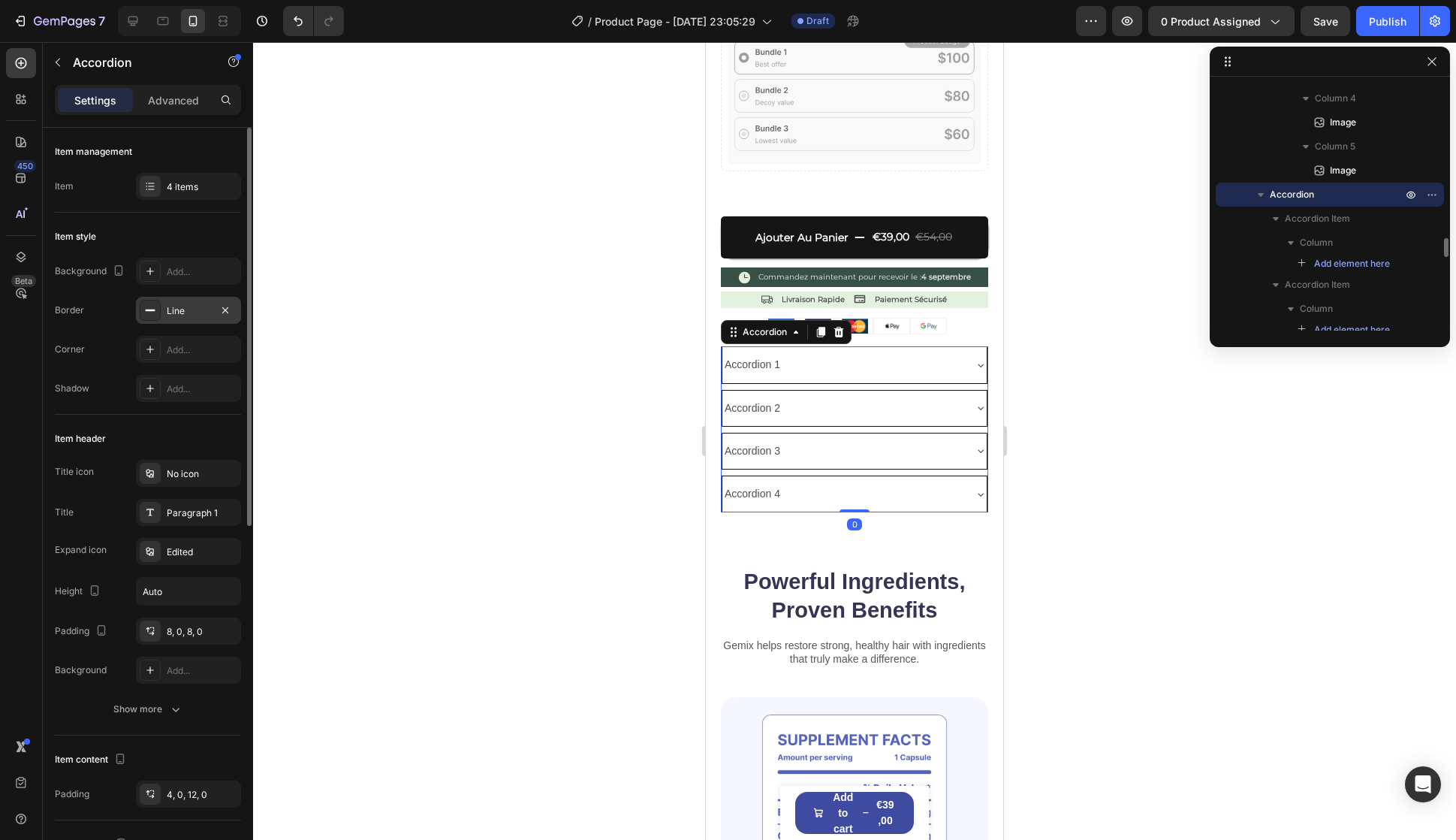
click at [182, 305] on div "Line" at bounding box center [188, 311] width 43 height 13
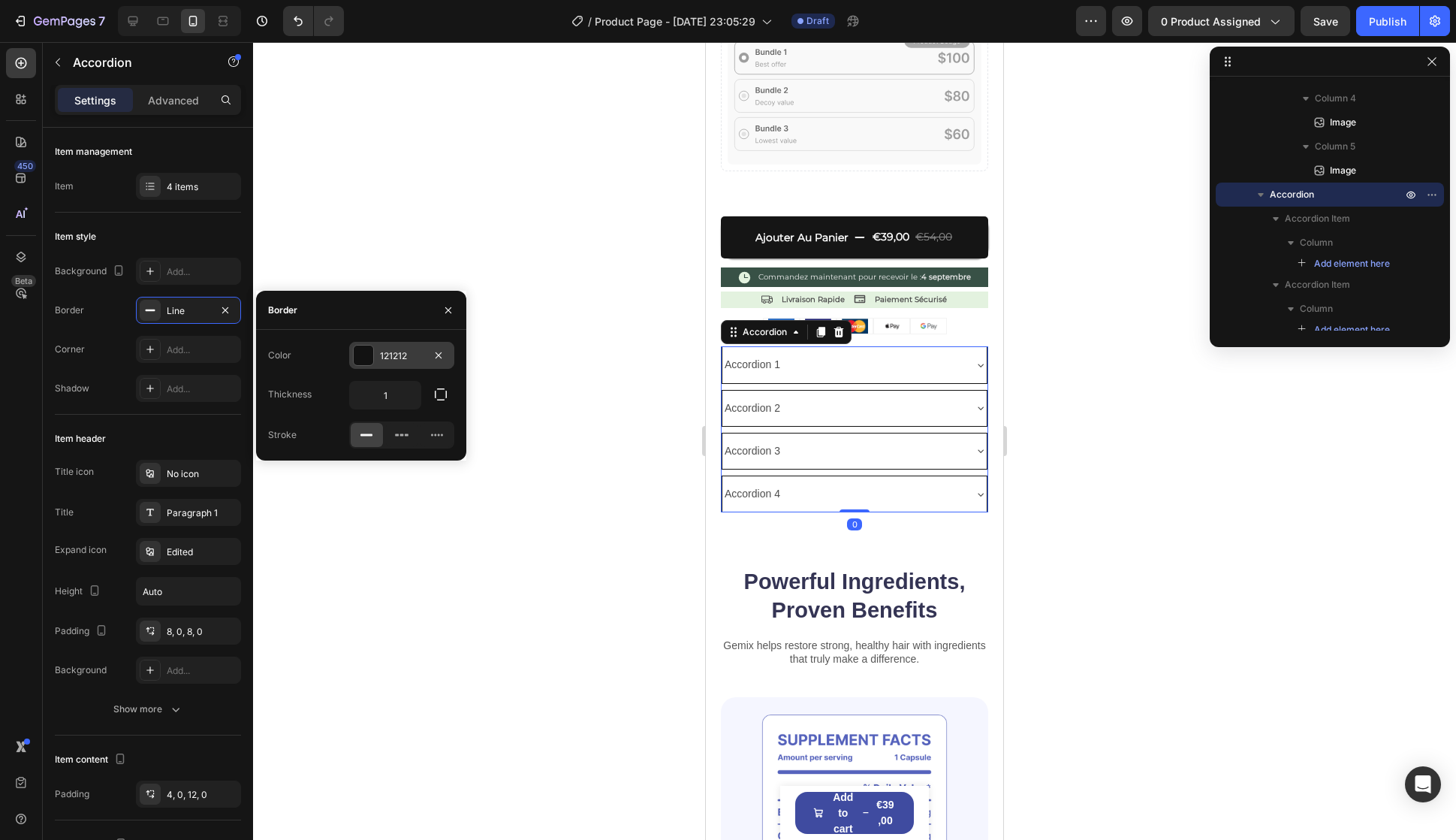
click at [405, 351] on div "121212" at bounding box center [402, 356] width 43 height 13
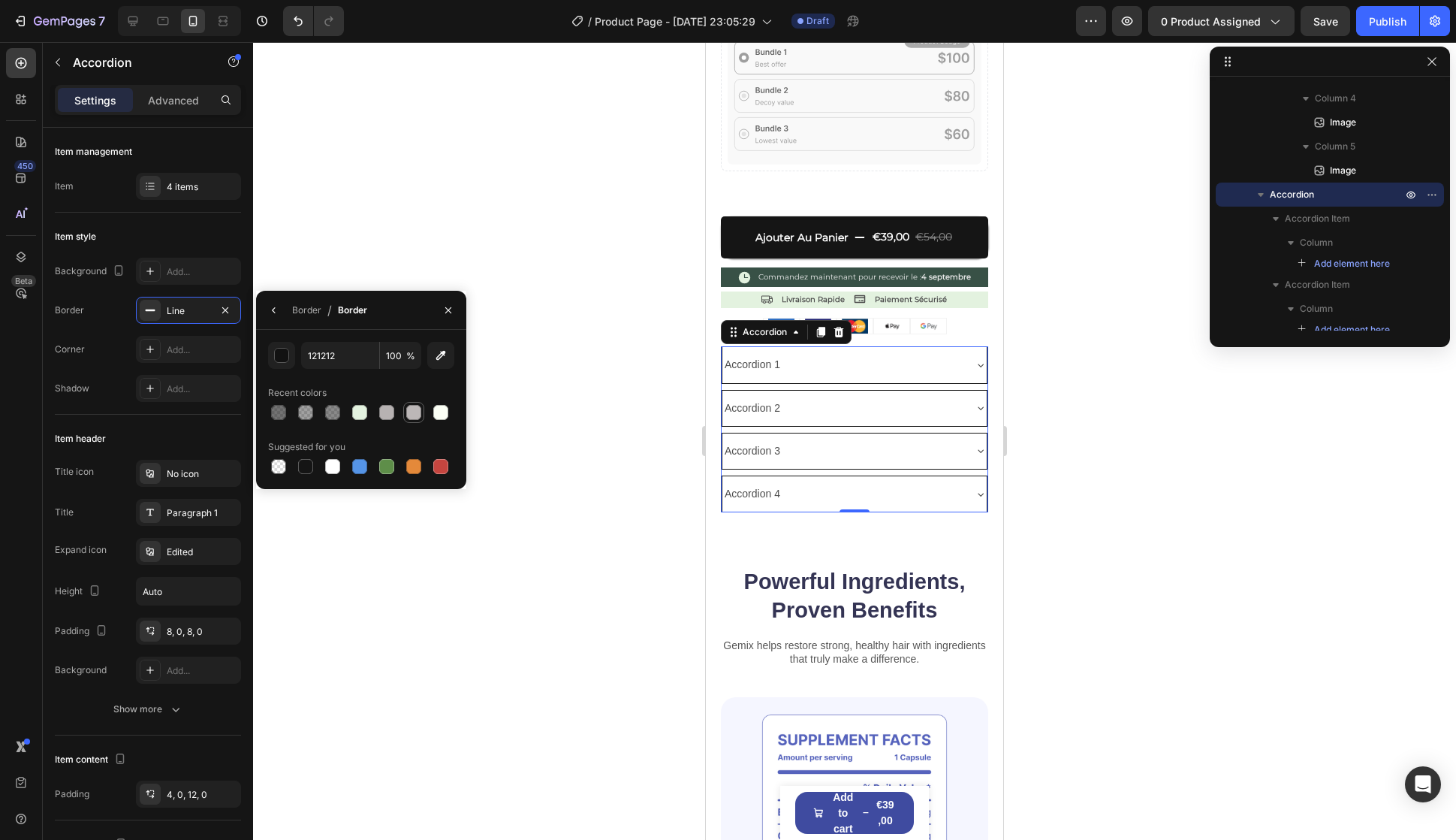
click at [421, 407] on div at bounding box center [414, 412] width 15 height 15
type input "BCB7B7"
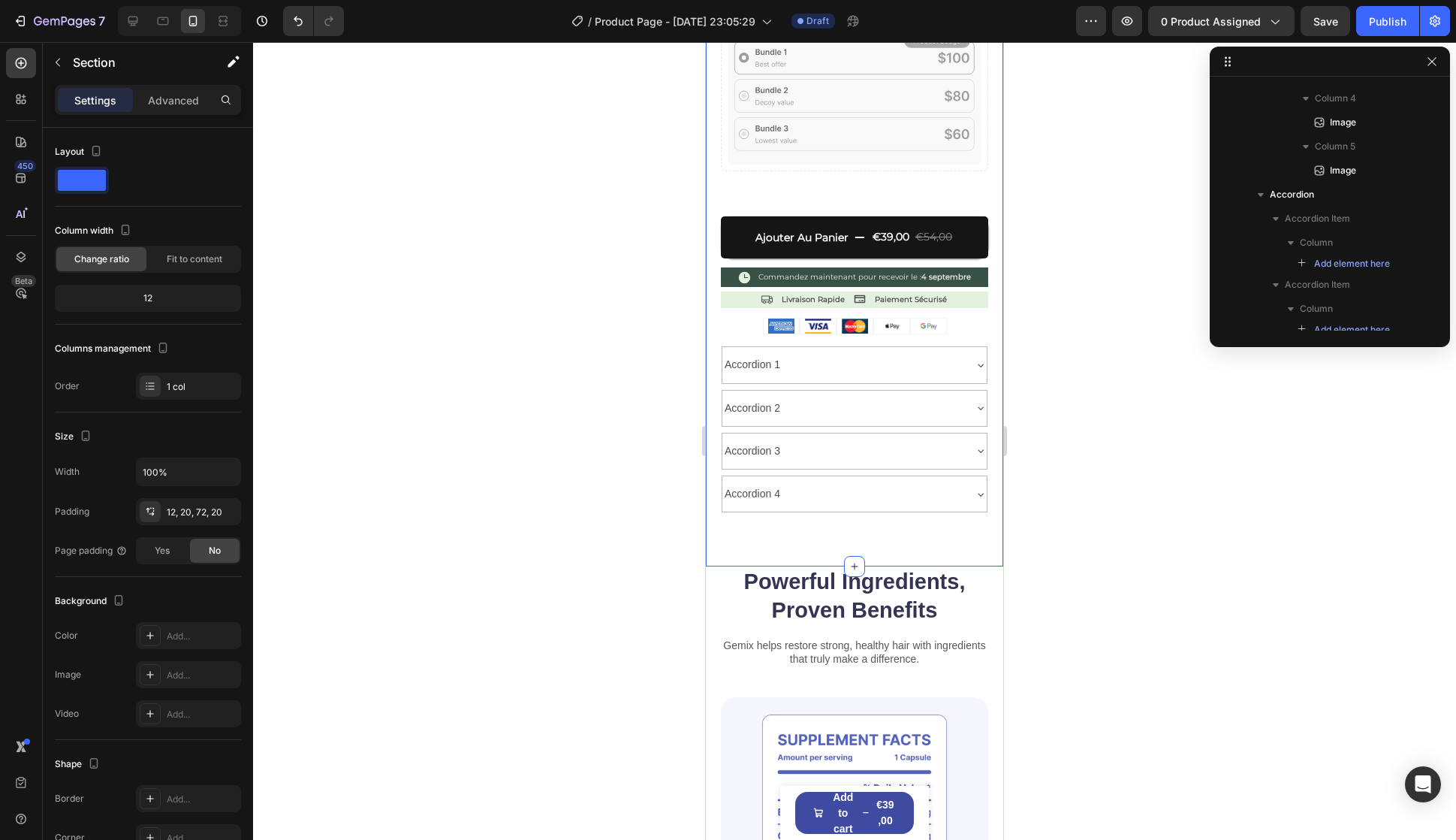
scroll to position [0, 0]
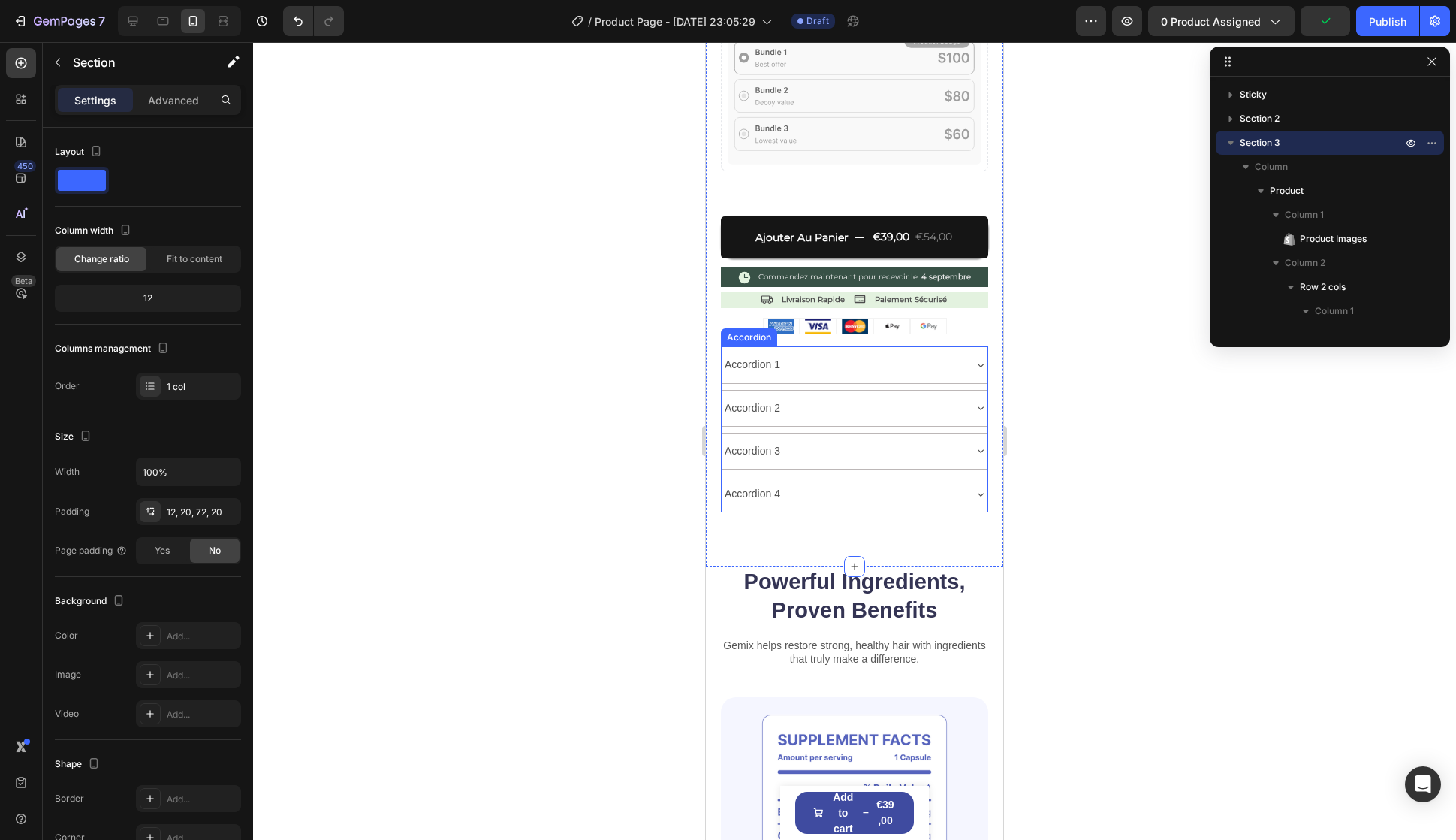
click at [798, 353] on div "Accordion 1" at bounding box center [843, 364] width 240 height 23
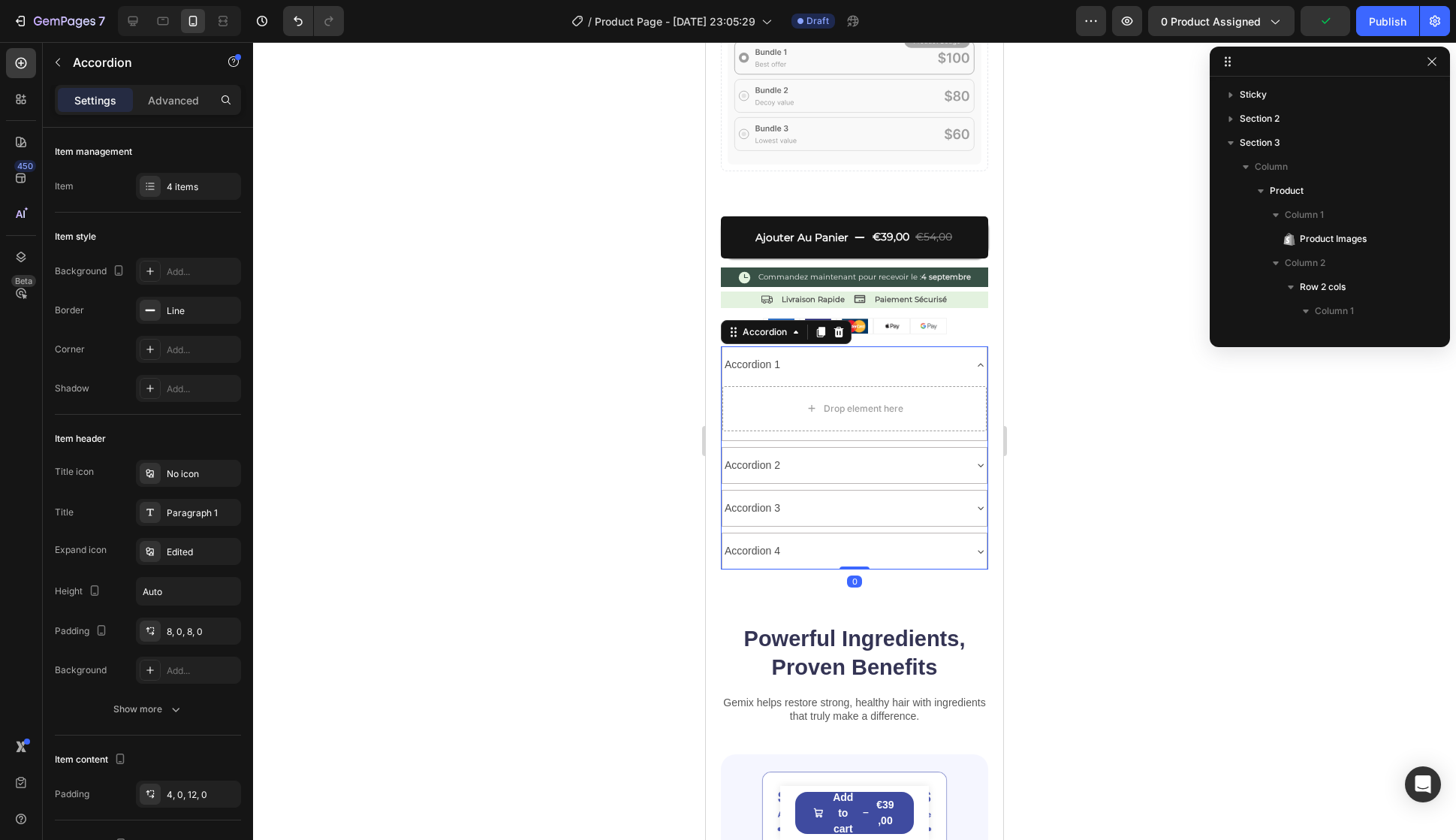
scroll to position [1992, 0]
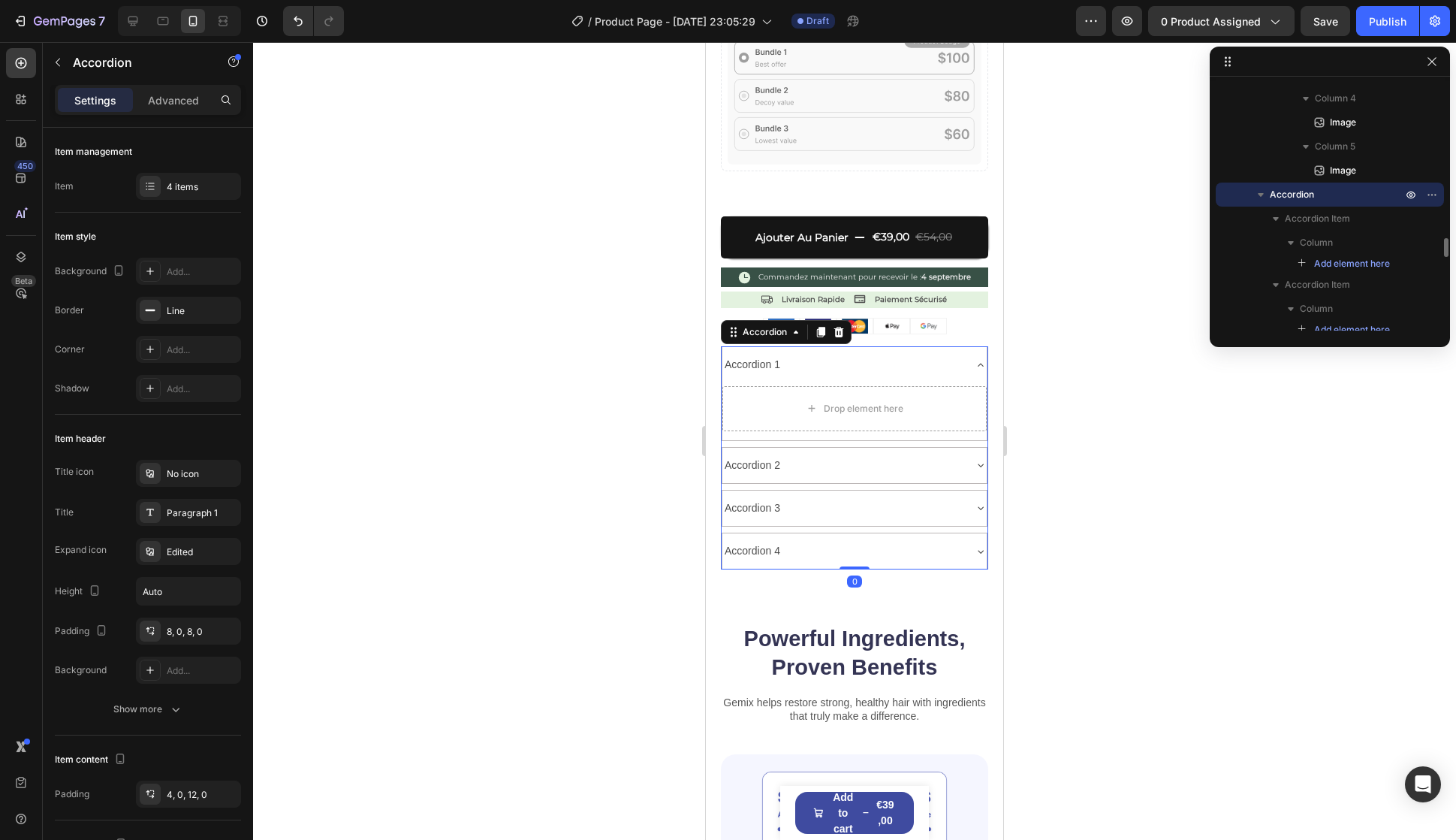
click at [766, 353] on div "Accordion 1" at bounding box center [753, 364] width 60 height 23
click at [761, 542] on p "Accordion 4" at bounding box center [752, 551] width 55 height 19
click at [782, 651] on h2 "Powerful Ingredients, Proven Benefits" at bounding box center [855, 653] width 267 height 59
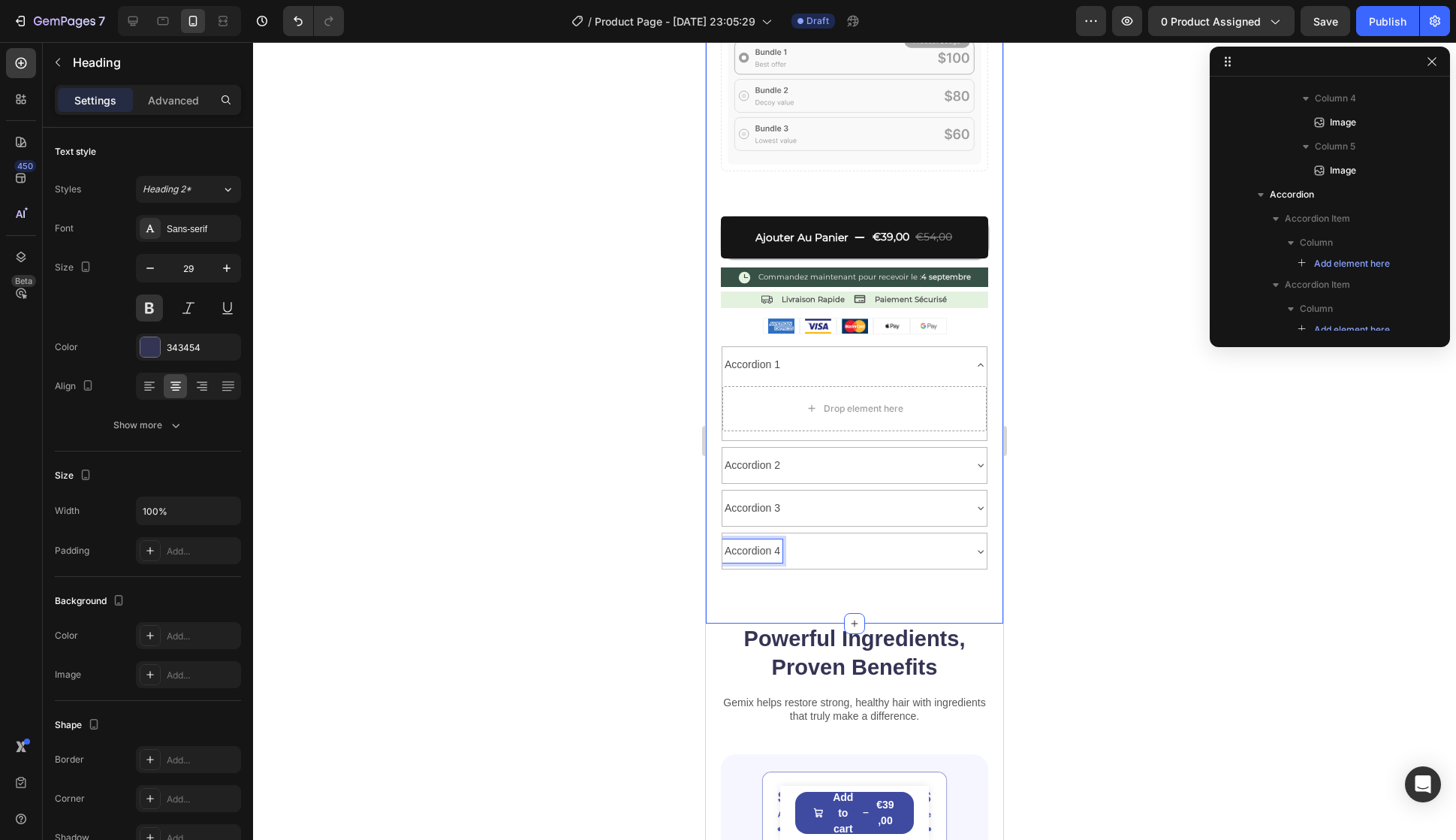
scroll to position [2376, 0]
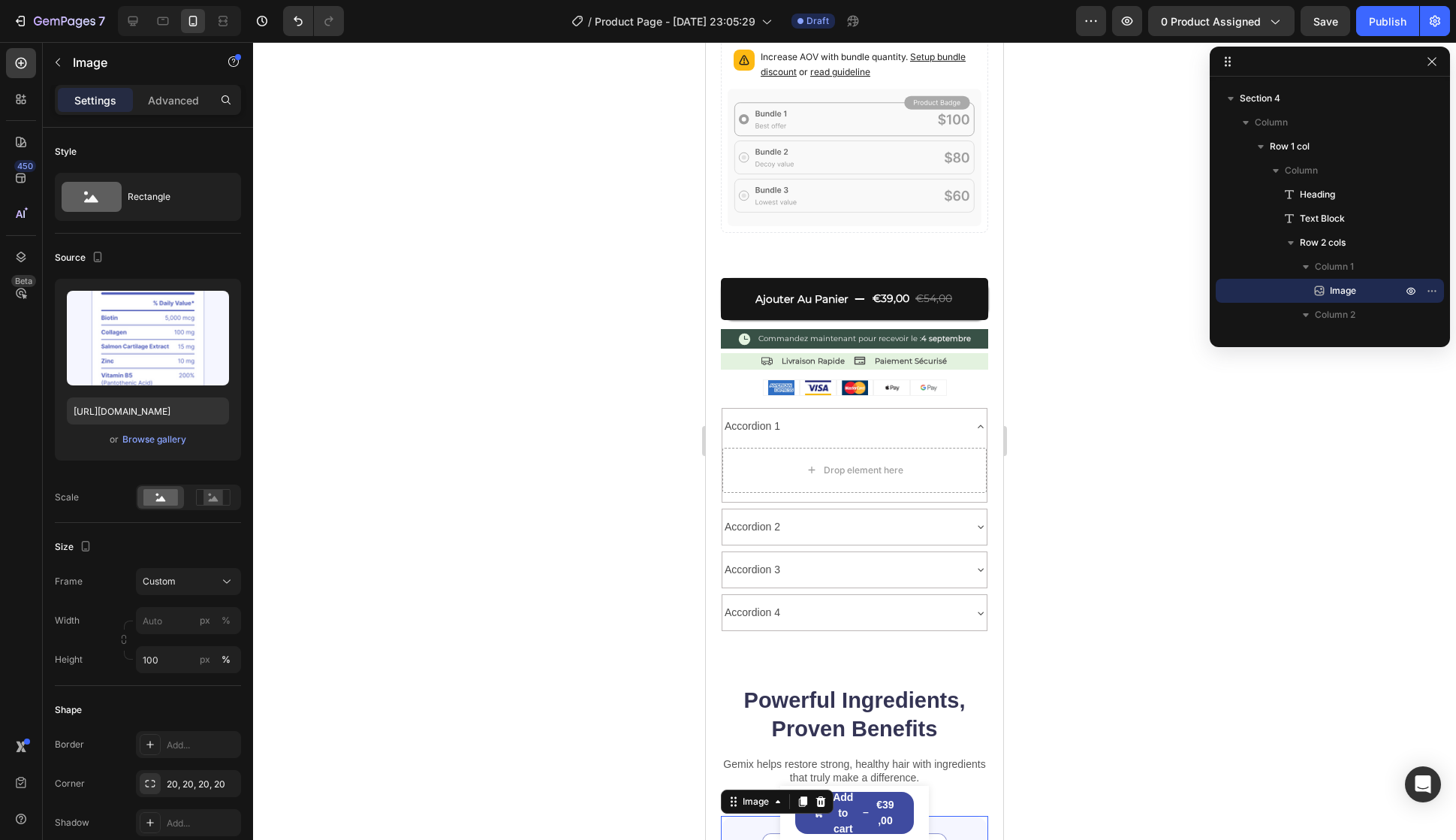
scroll to position [601, 0]
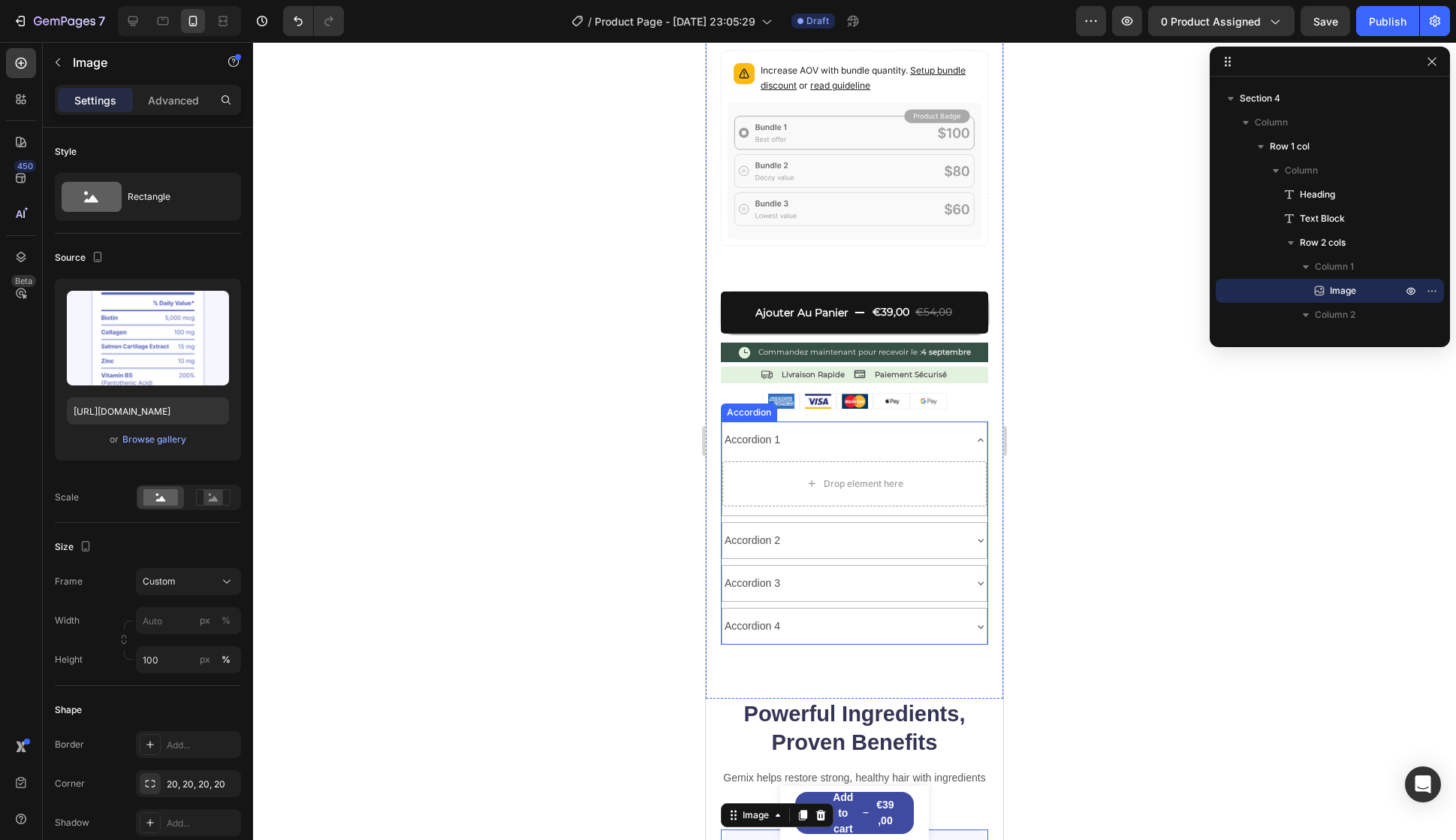
click at [879, 428] on div "Accordion 1" at bounding box center [843, 439] width 240 height 23
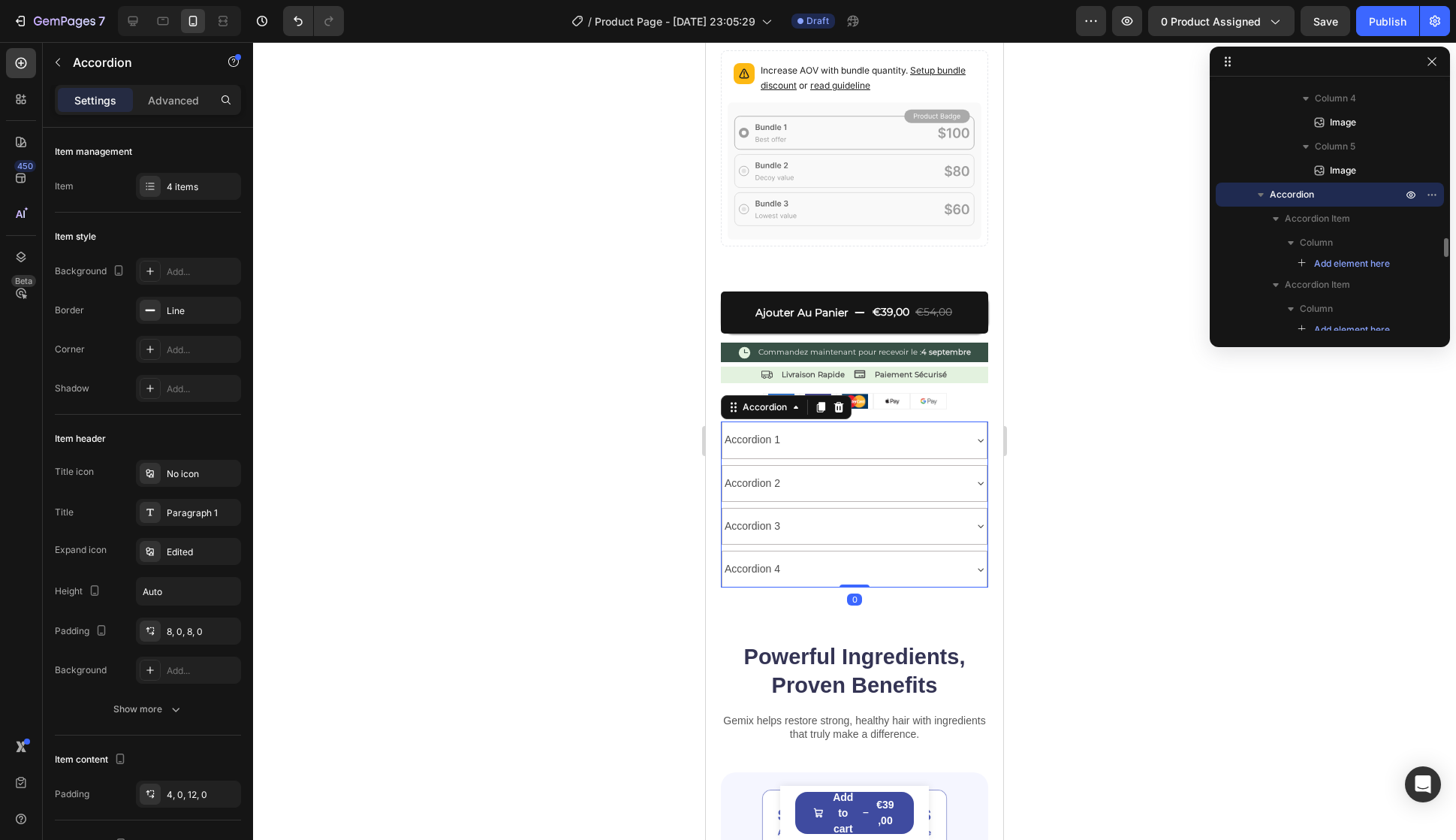
click at [872, 428] on div "Accordion 1" at bounding box center [843, 439] width 240 height 23
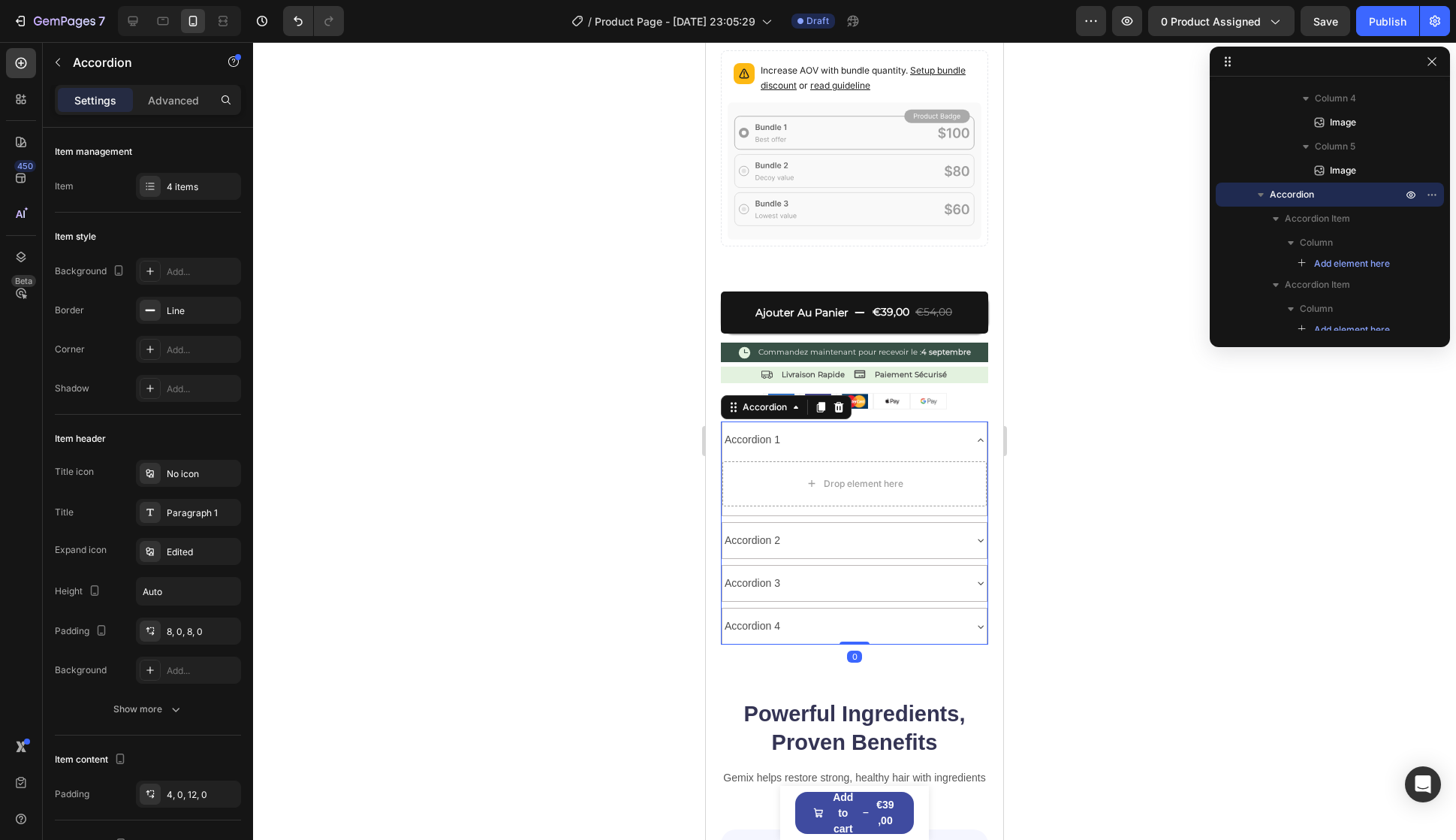
click at [51, 59] on button "button" at bounding box center [58, 62] width 24 height 24
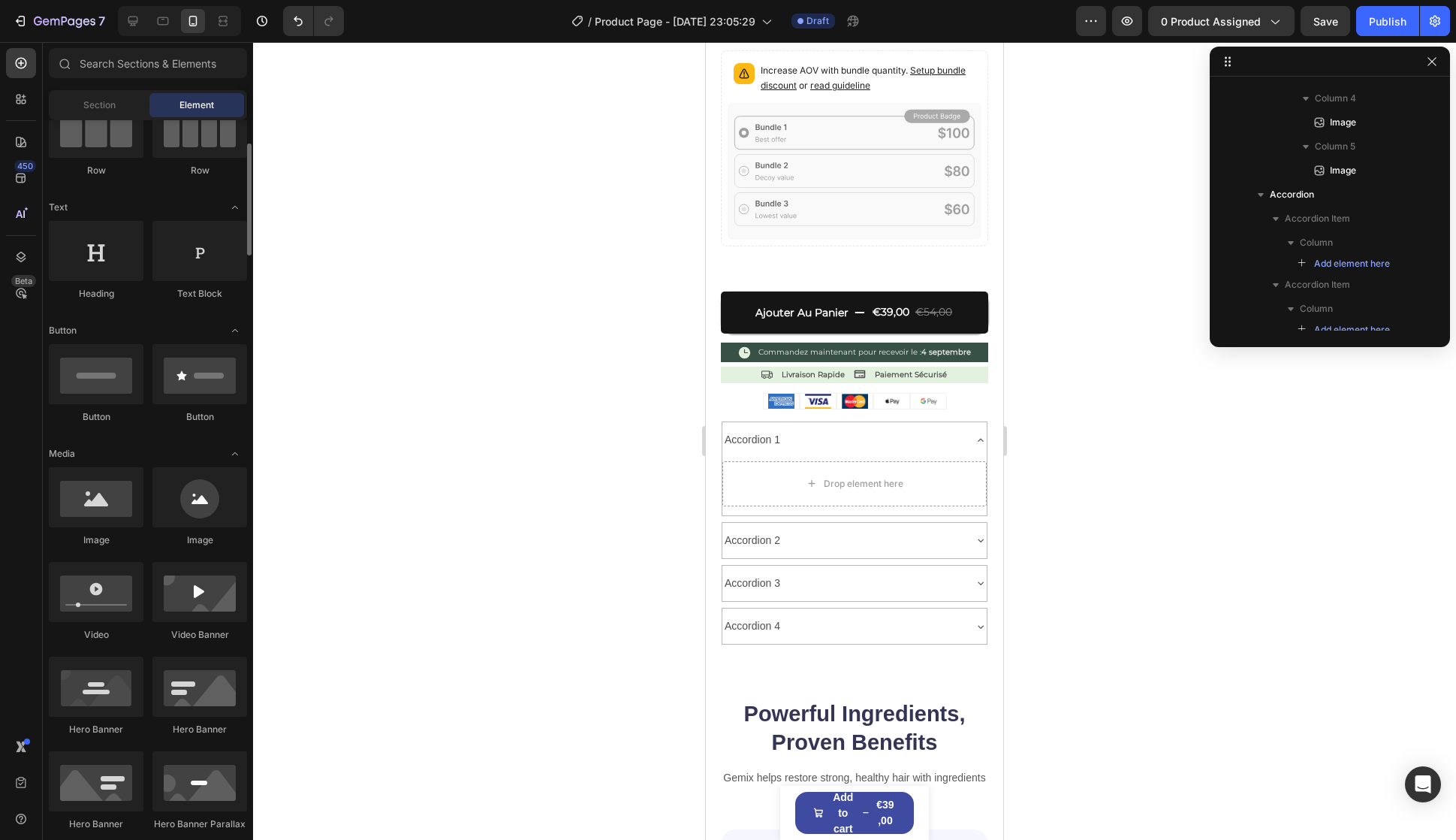
scroll to position [0, 0]
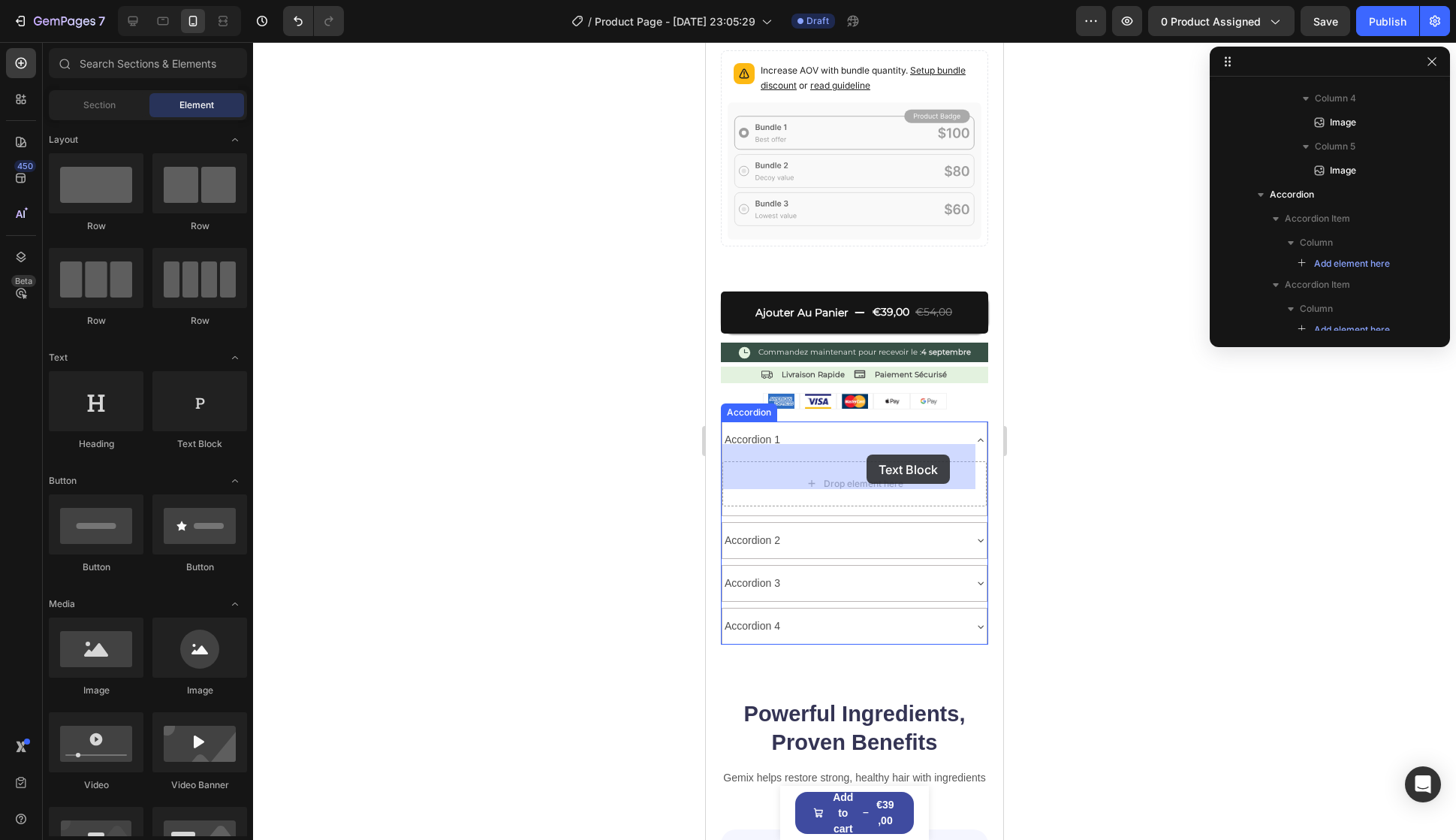
drag, startPoint x: 1059, startPoint y: 474, endPoint x: 867, endPoint y: 455, distance: 192.9
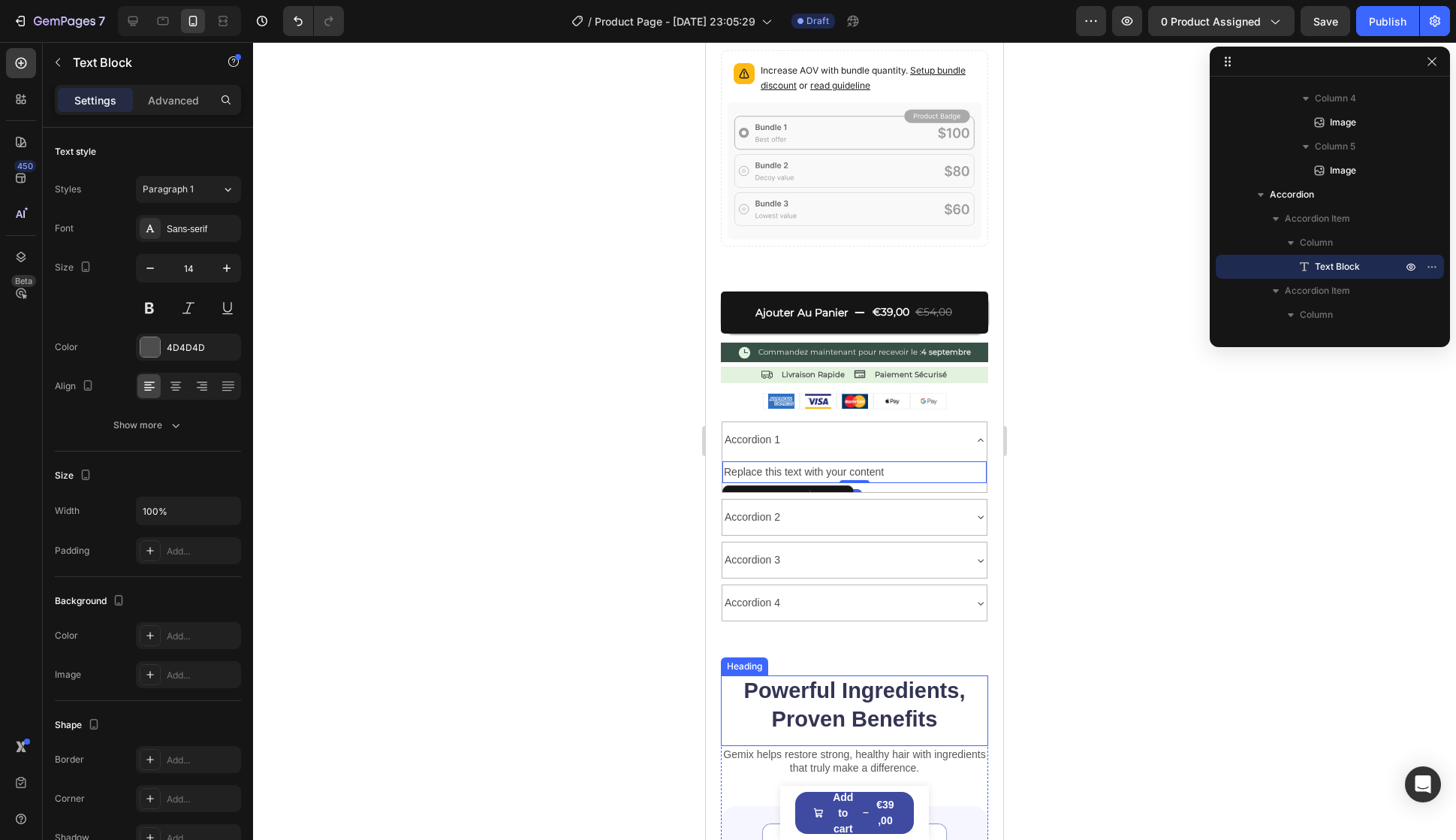
click at [815, 694] on h2 "Powerful Ingredients, Proven Benefits" at bounding box center [855, 705] width 267 height 59
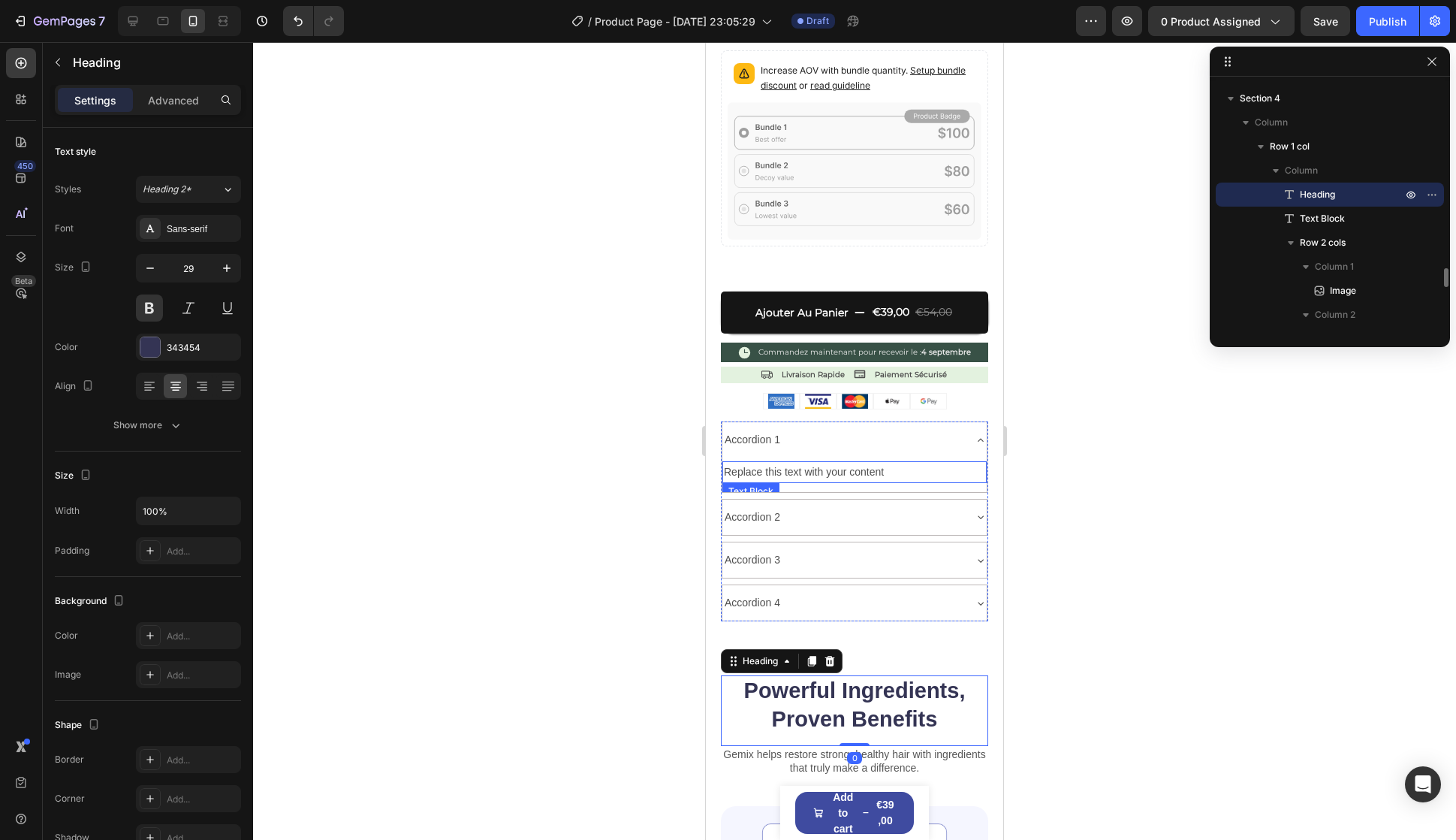
click at [818, 461] on div "Replace this text with your content" at bounding box center [855, 472] width 264 height 22
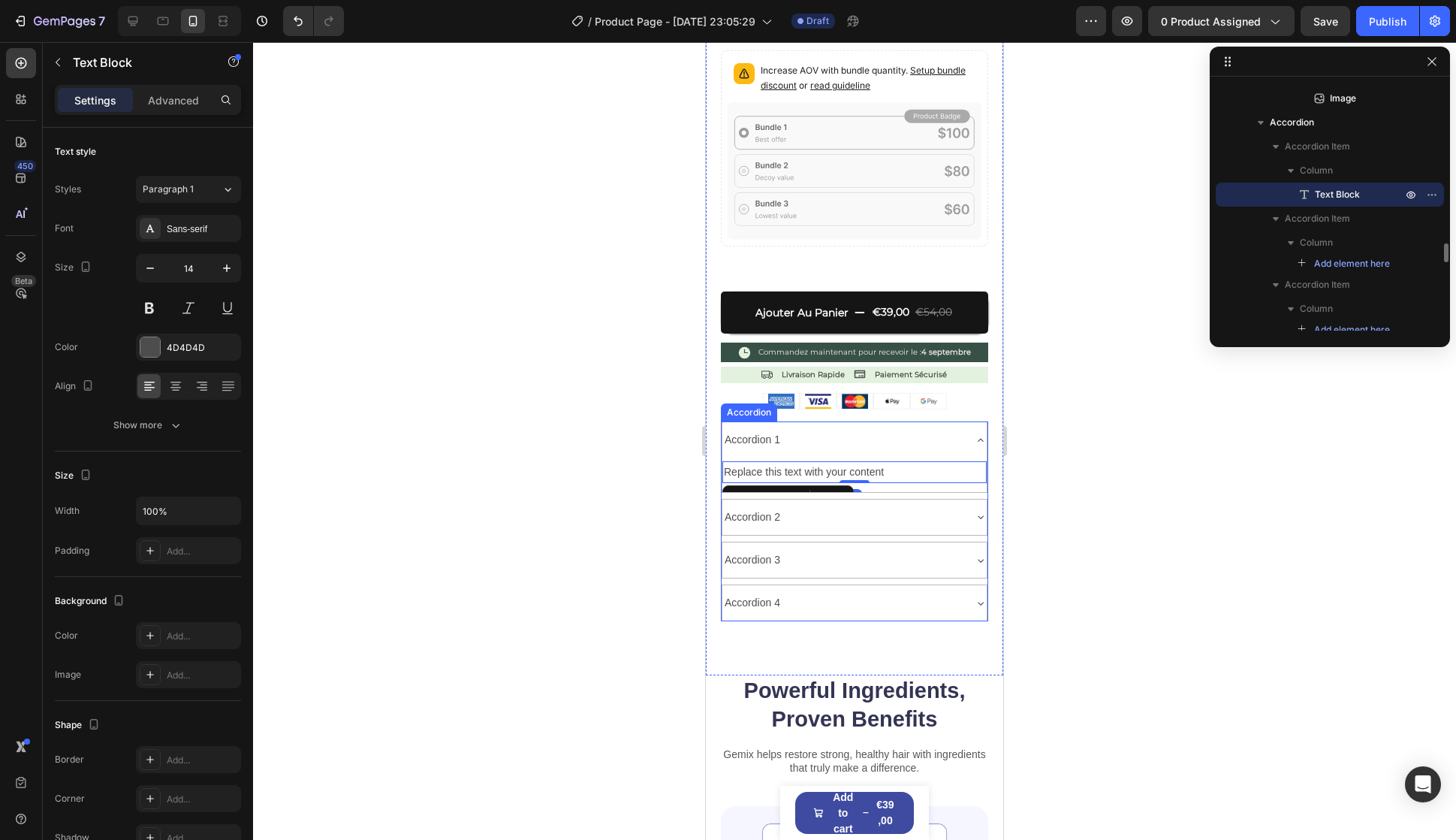
click at [803, 694] on h2 "Powerful Ingredients, Proven Benefits" at bounding box center [855, 705] width 267 height 59
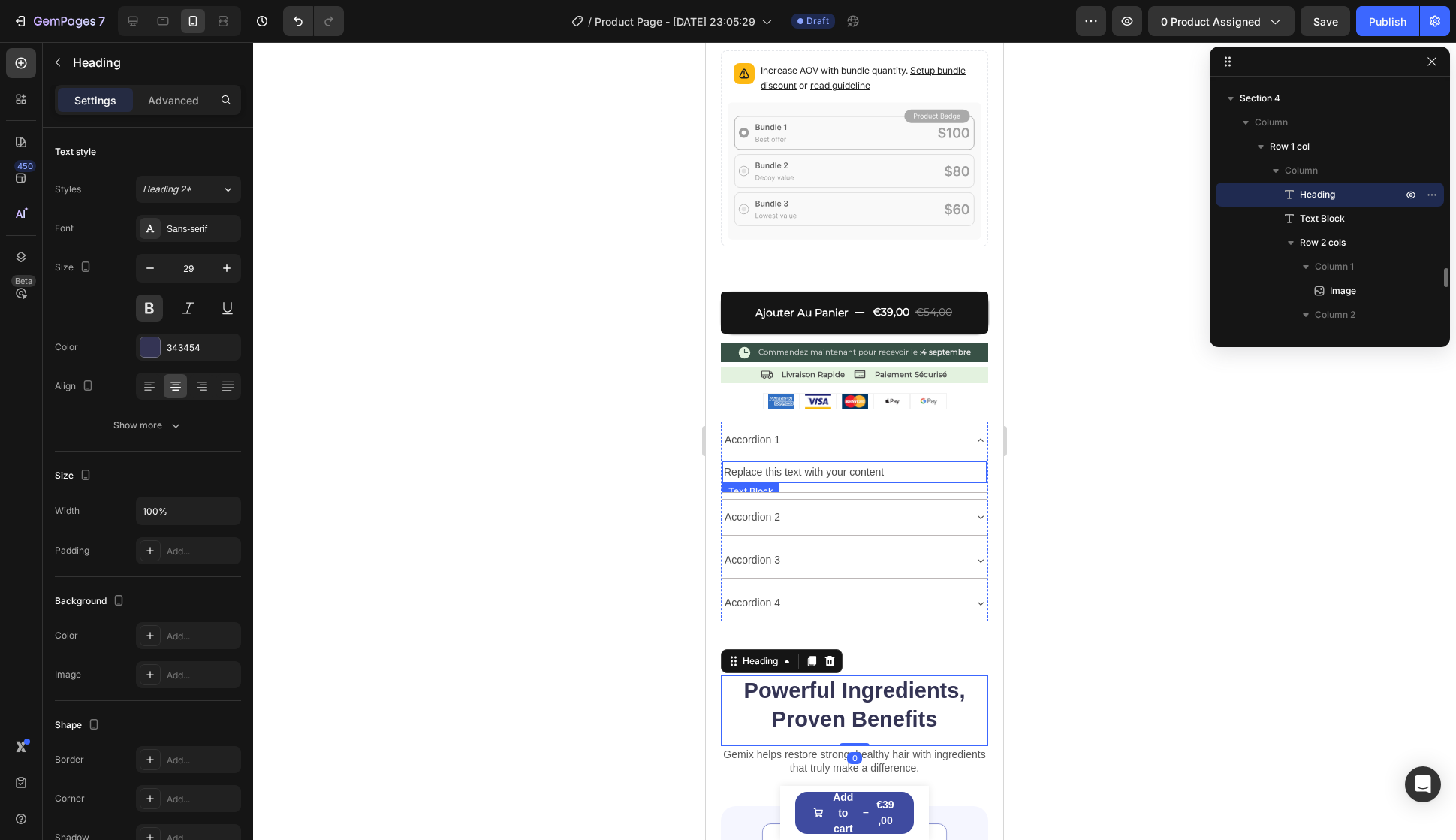
click at [917, 428] on div "Accordion 1" at bounding box center [843, 439] width 240 height 23
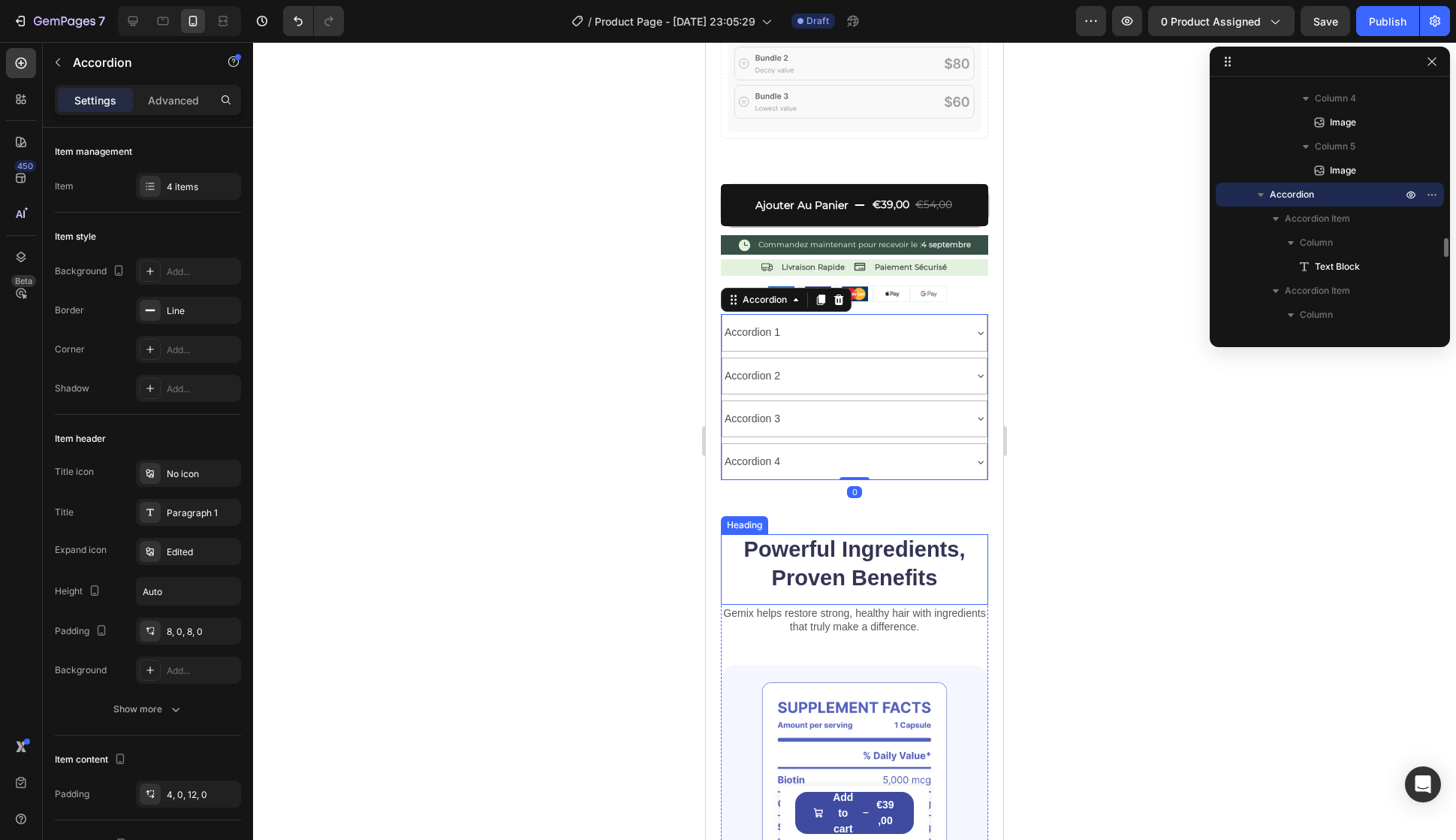
scroll to position [751, 0]
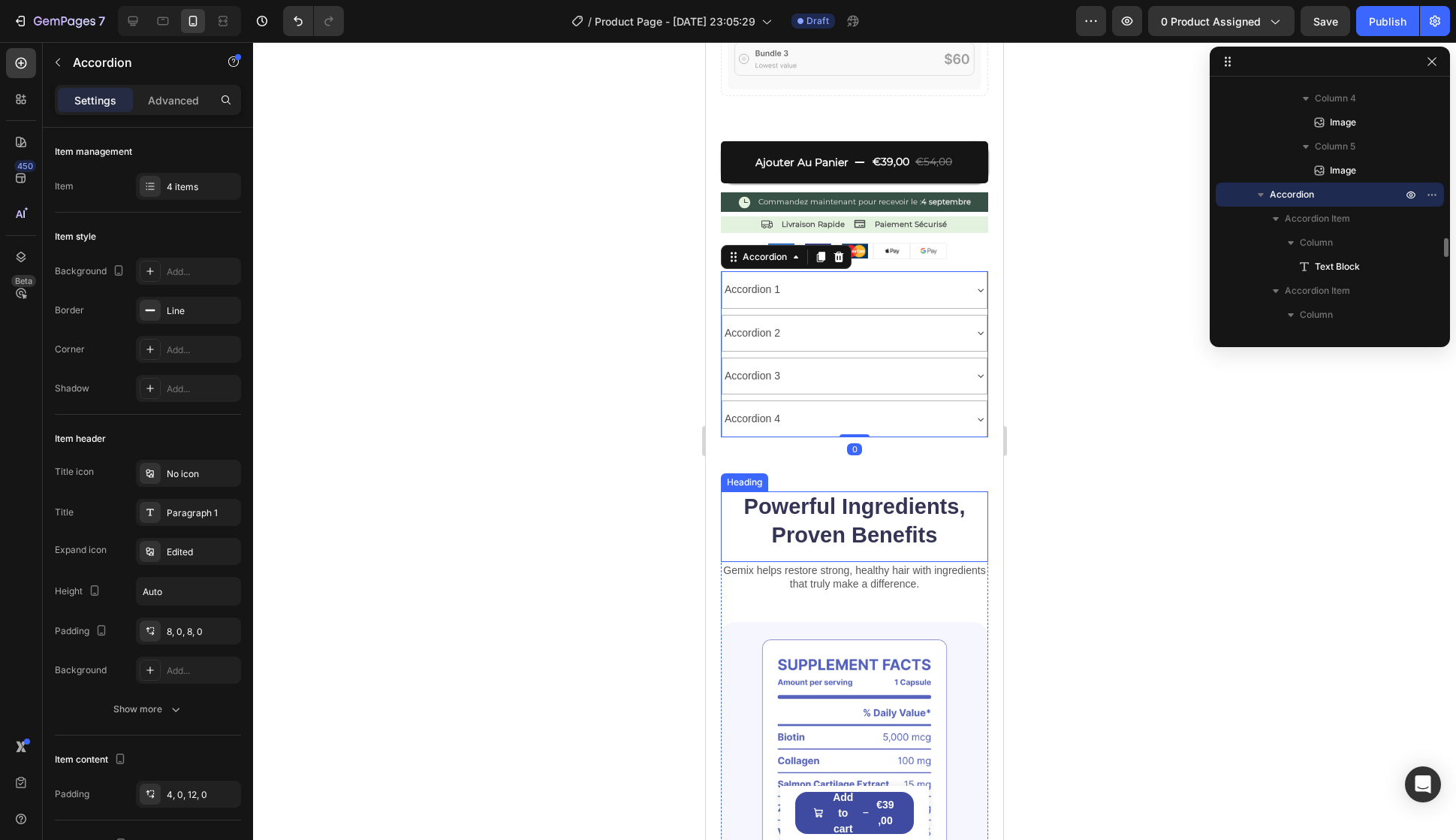
click at [834, 637] on img at bounding box center [855, 770] width 267 height 297
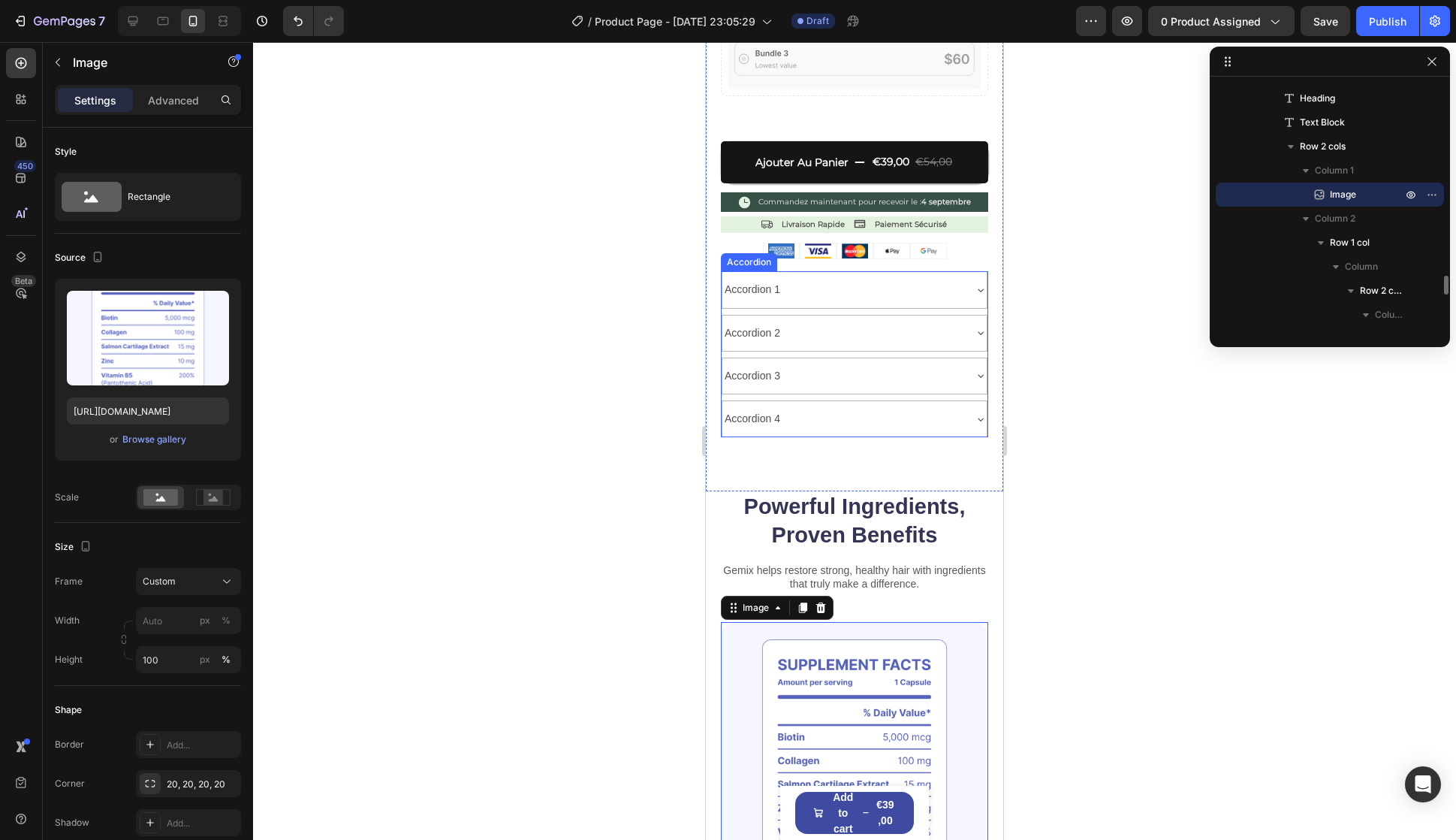
click at [943, 278] on div "Accordion 1" at bounding box center [843, 289] width 240 height 23
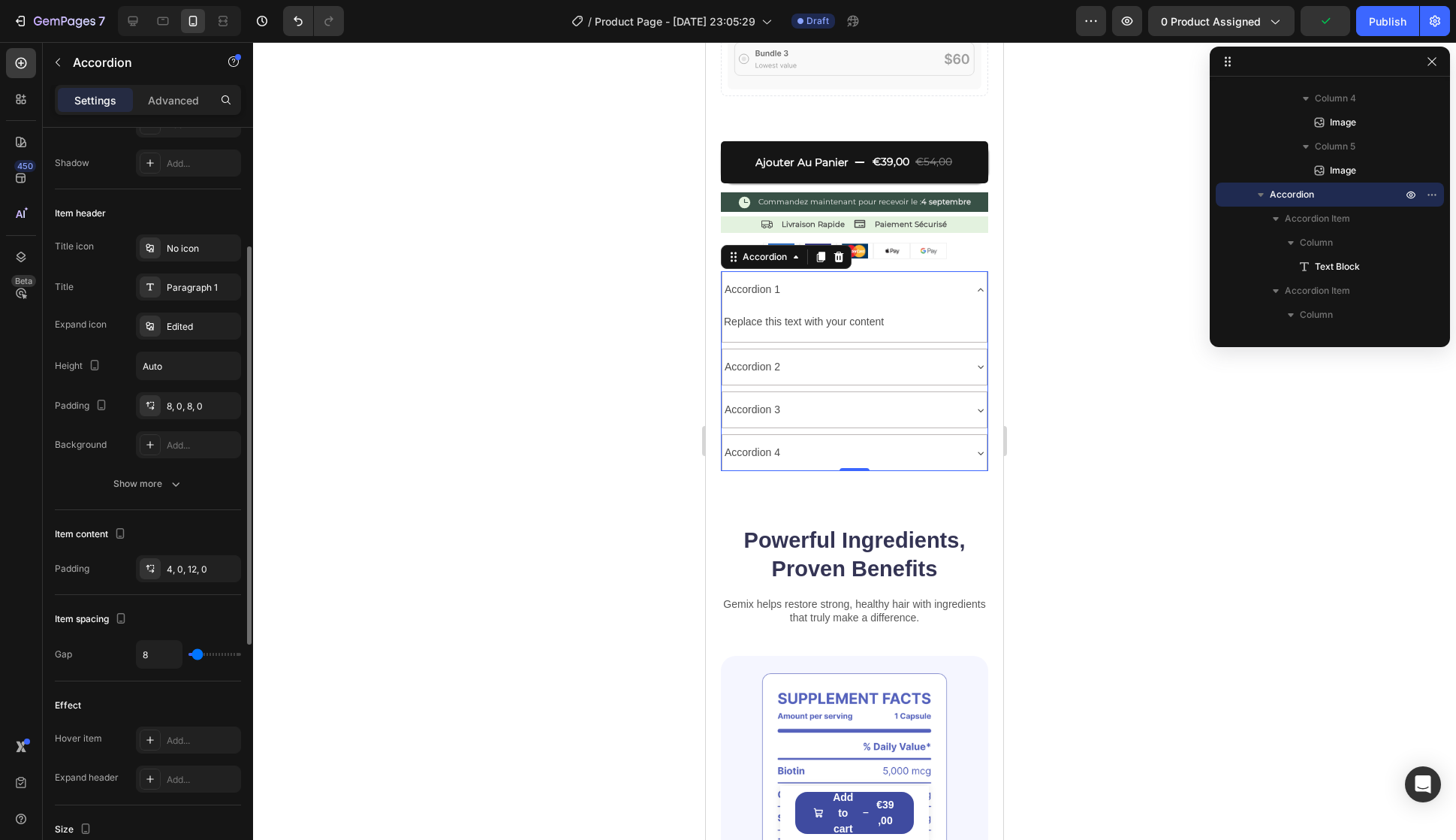
scroll to position [0, 0]
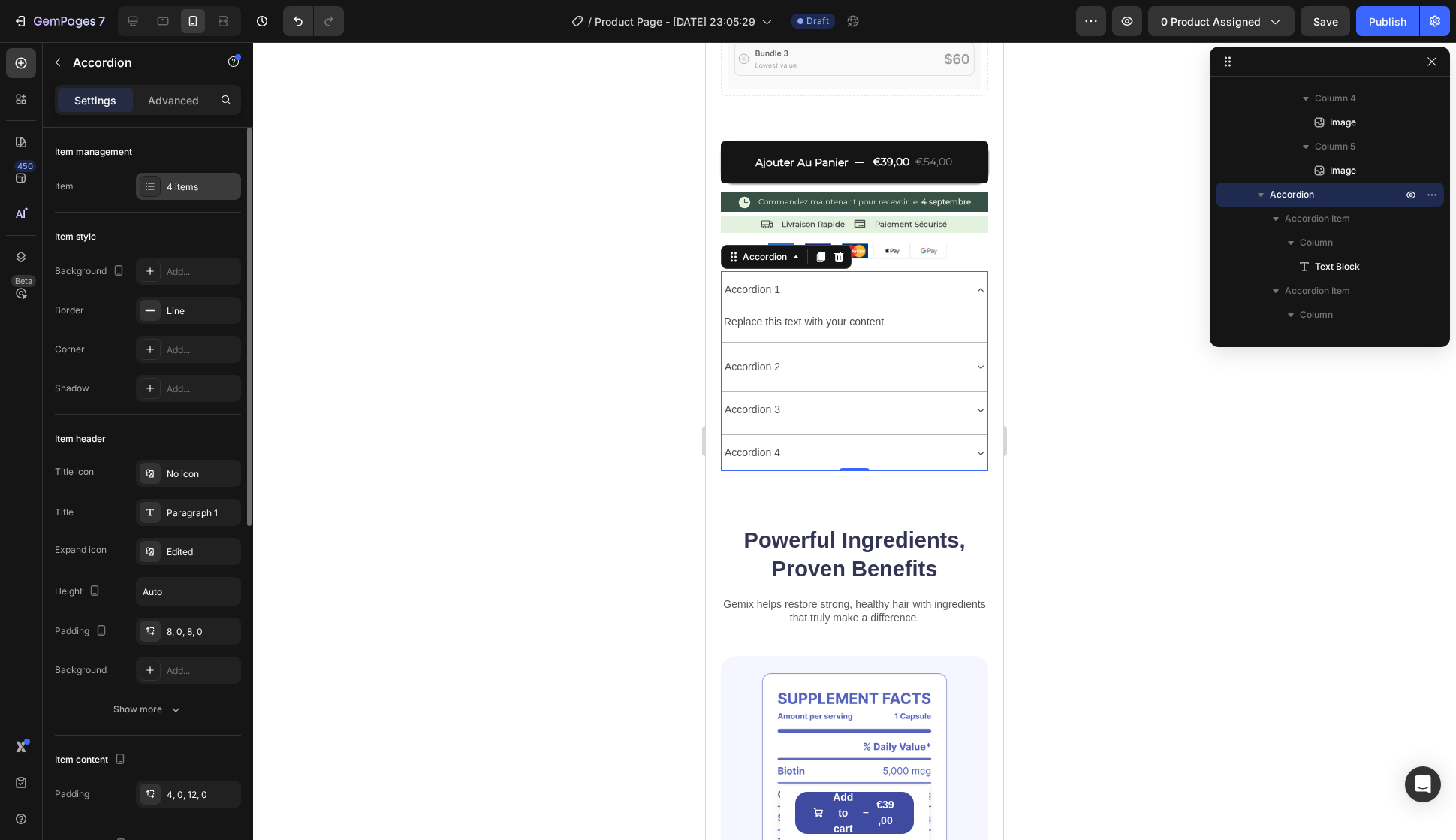
click at [176, 191] on div "4 items" at bounding box center [202, 187] width 70 height 13
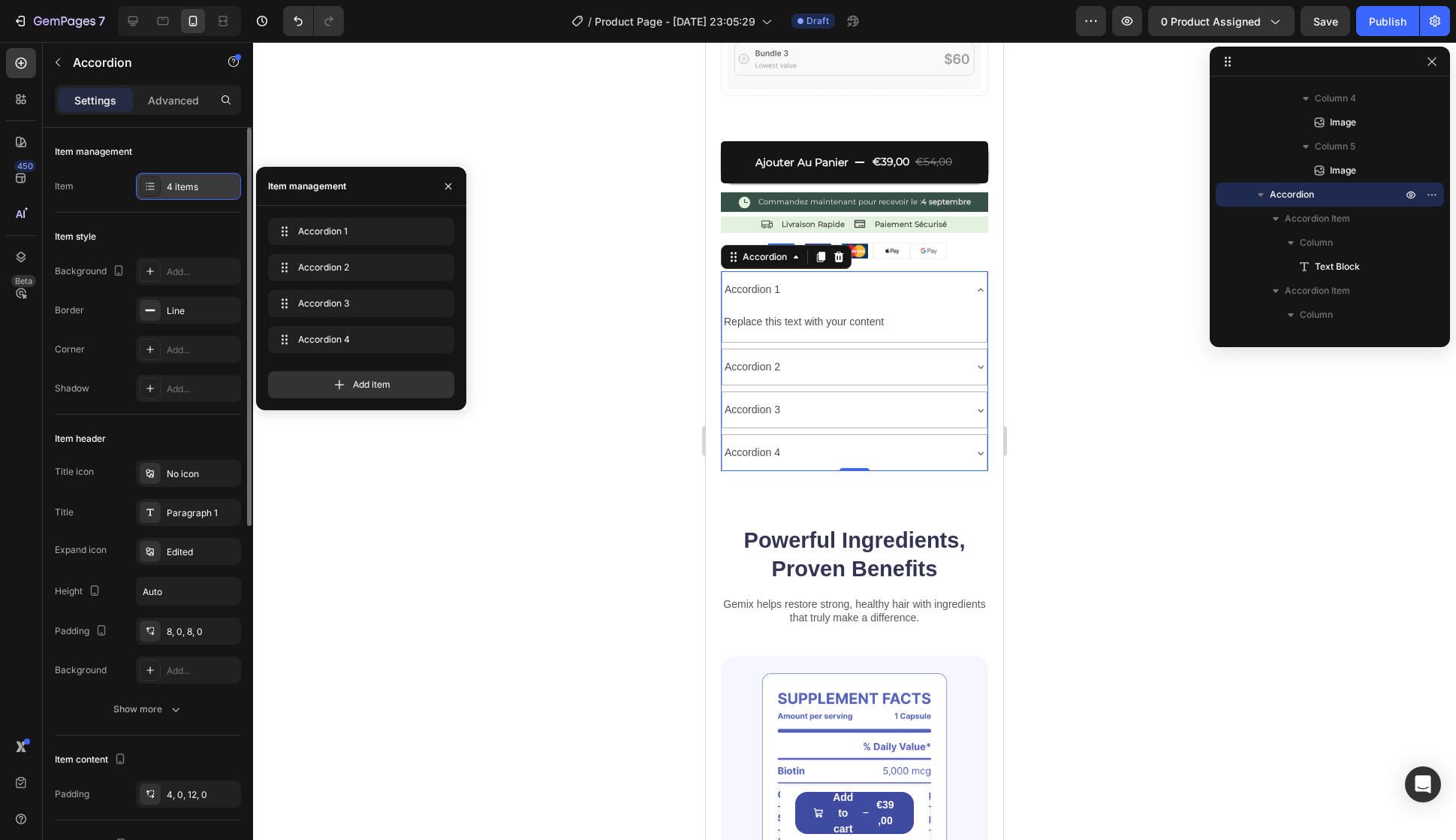
click at [176, 191] on div "4 items" at bounding box center [202, 187] width 70 height 13
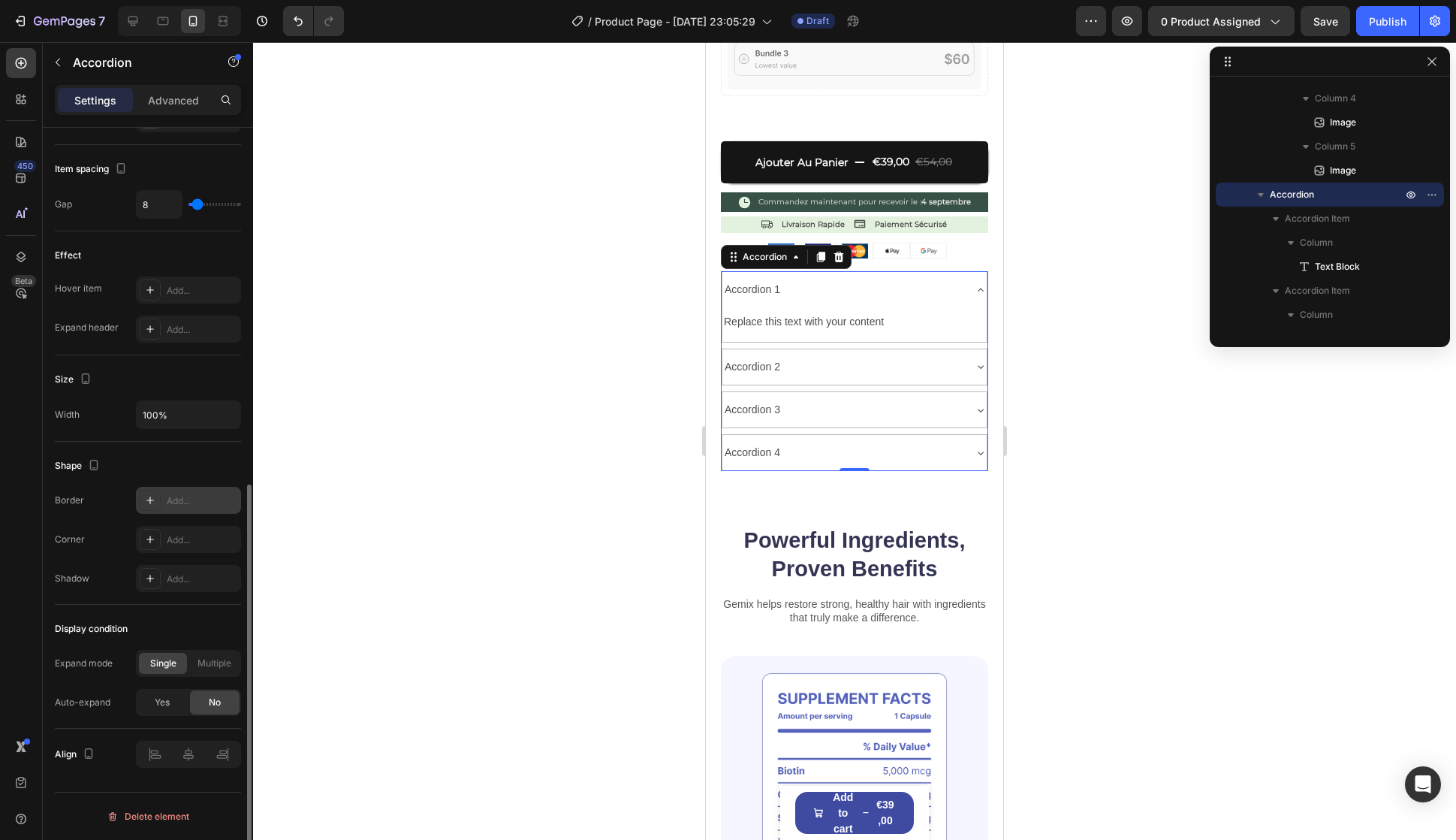
scroll to position [375, 0]
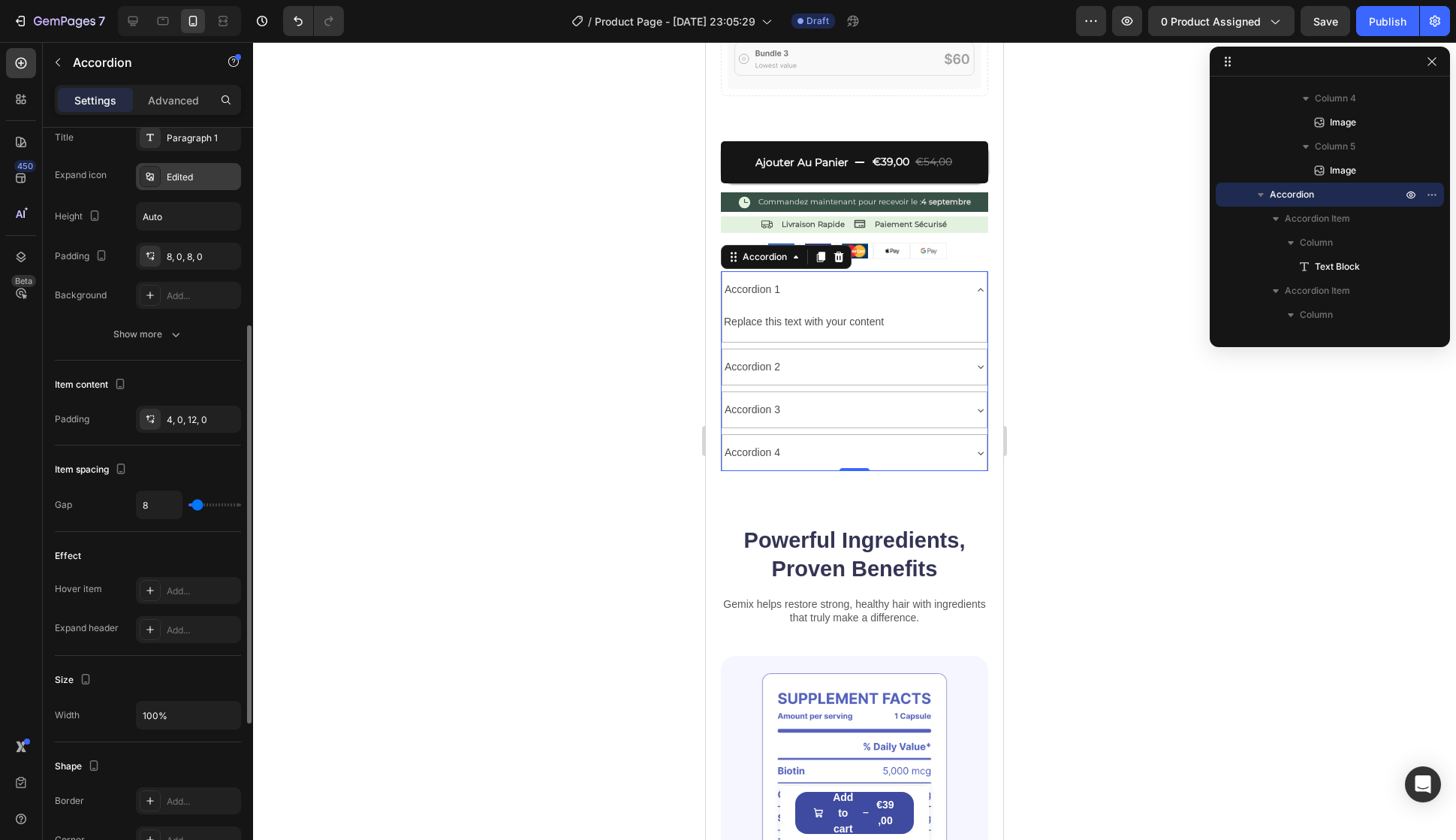
click at [186, 168] on div "Edited" at bounding box center [188, 176] width 105 height 27
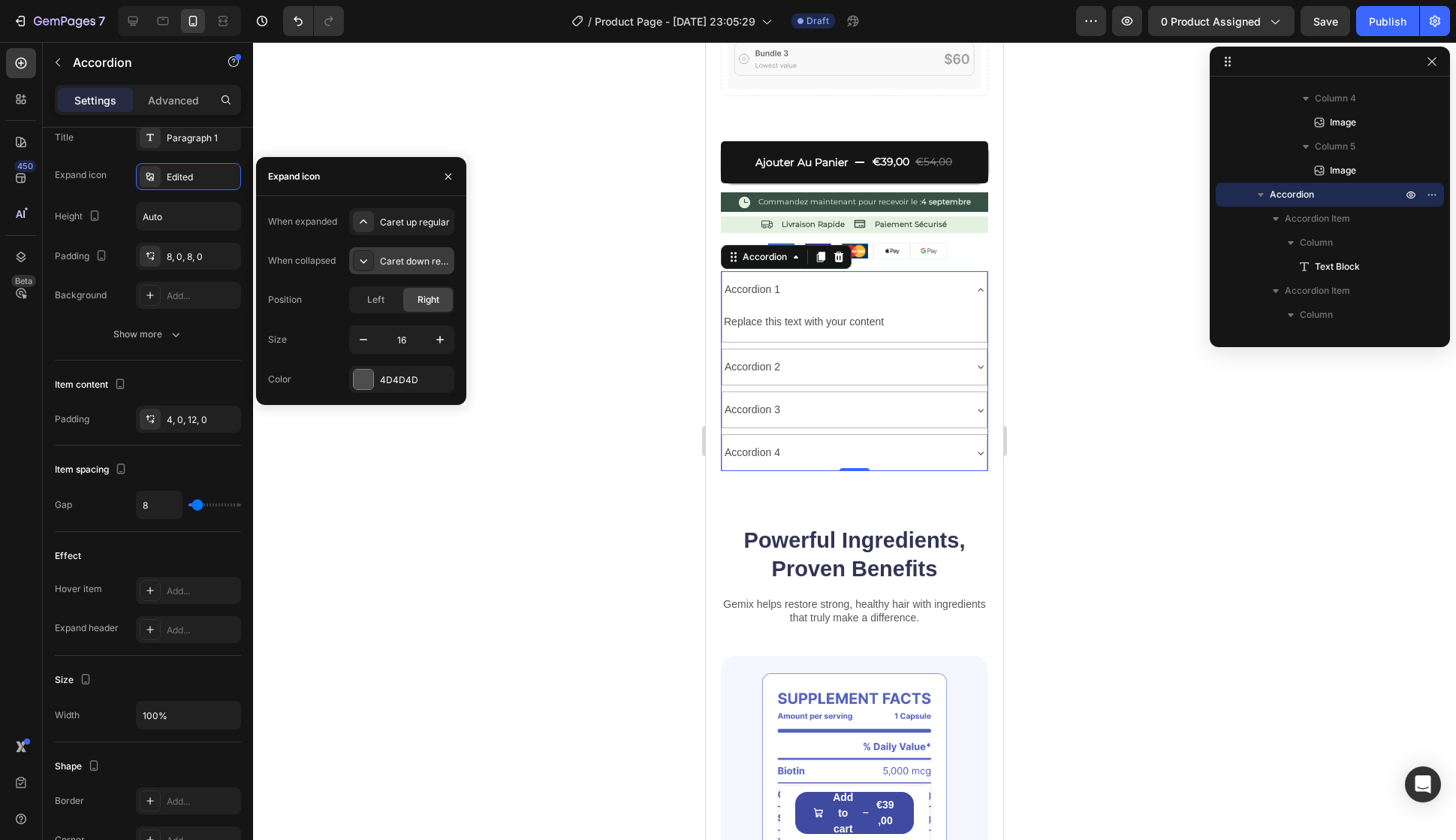
click at [404, 252] on div "Caret down regular" at bounding box center [402, 260] width 105 height 27
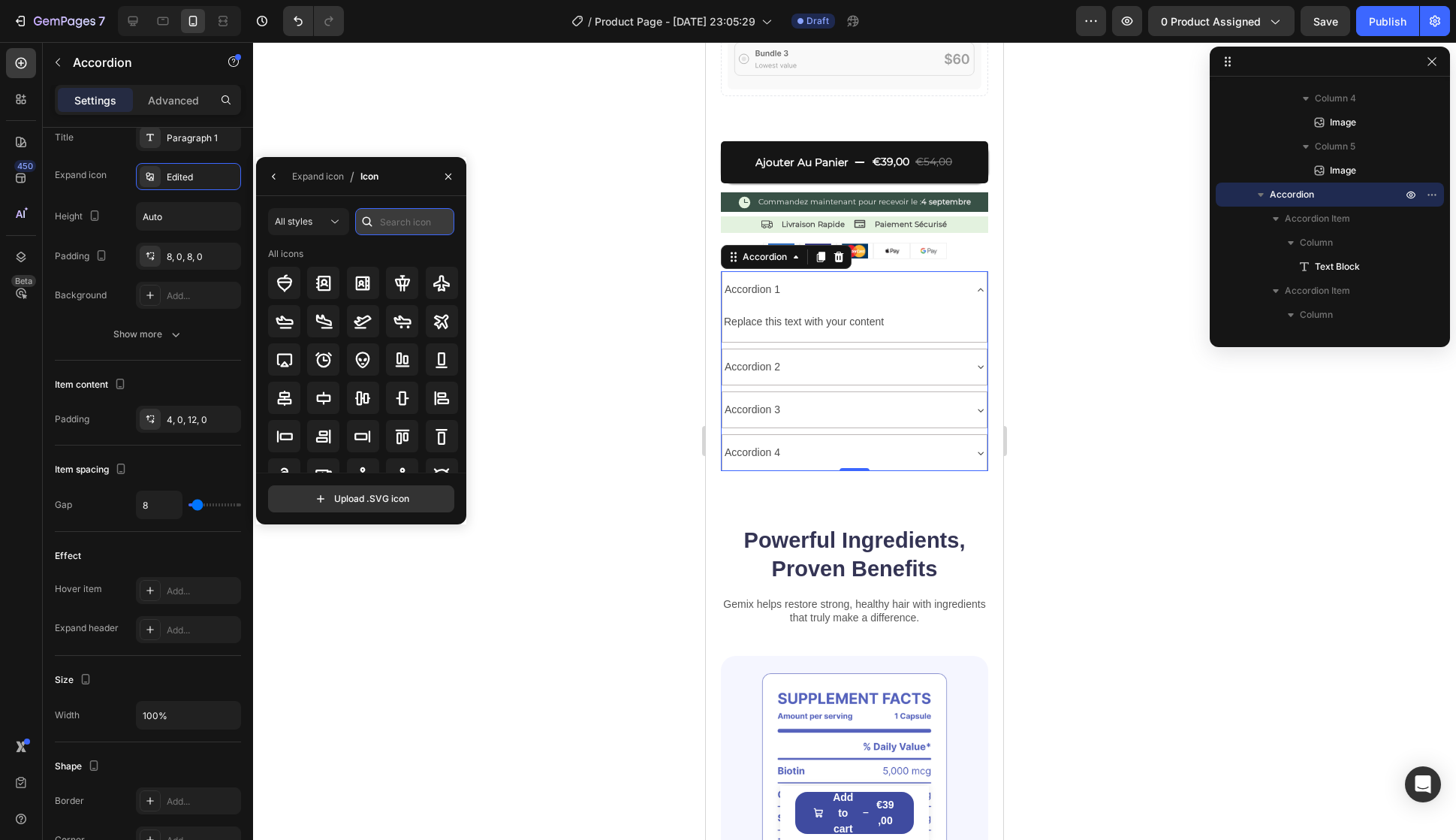
click at [398, 226] on input "text" at bounding box center [404, 221] width 99 height 27
type input "+"
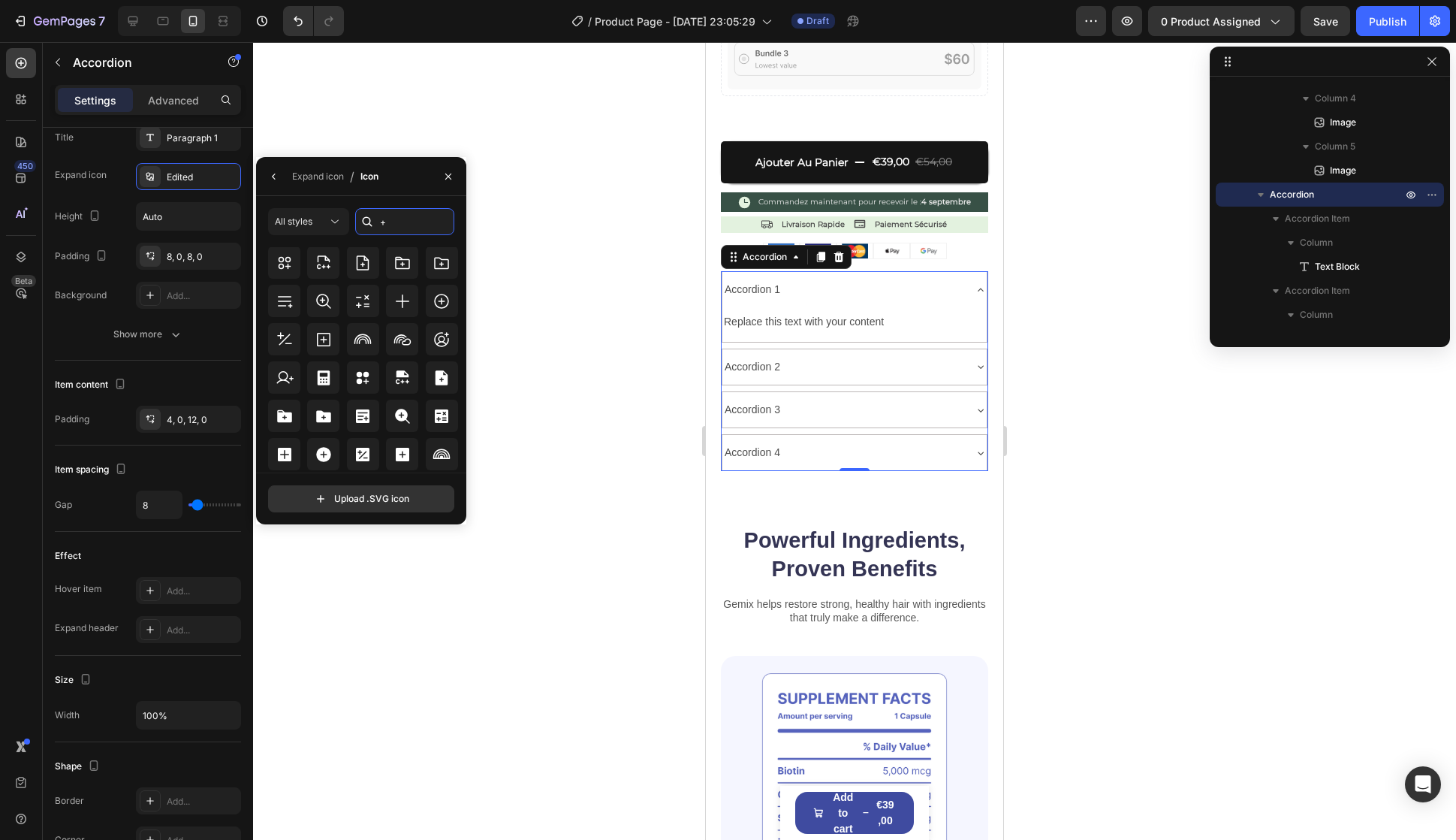
scroll to position [144, 0]
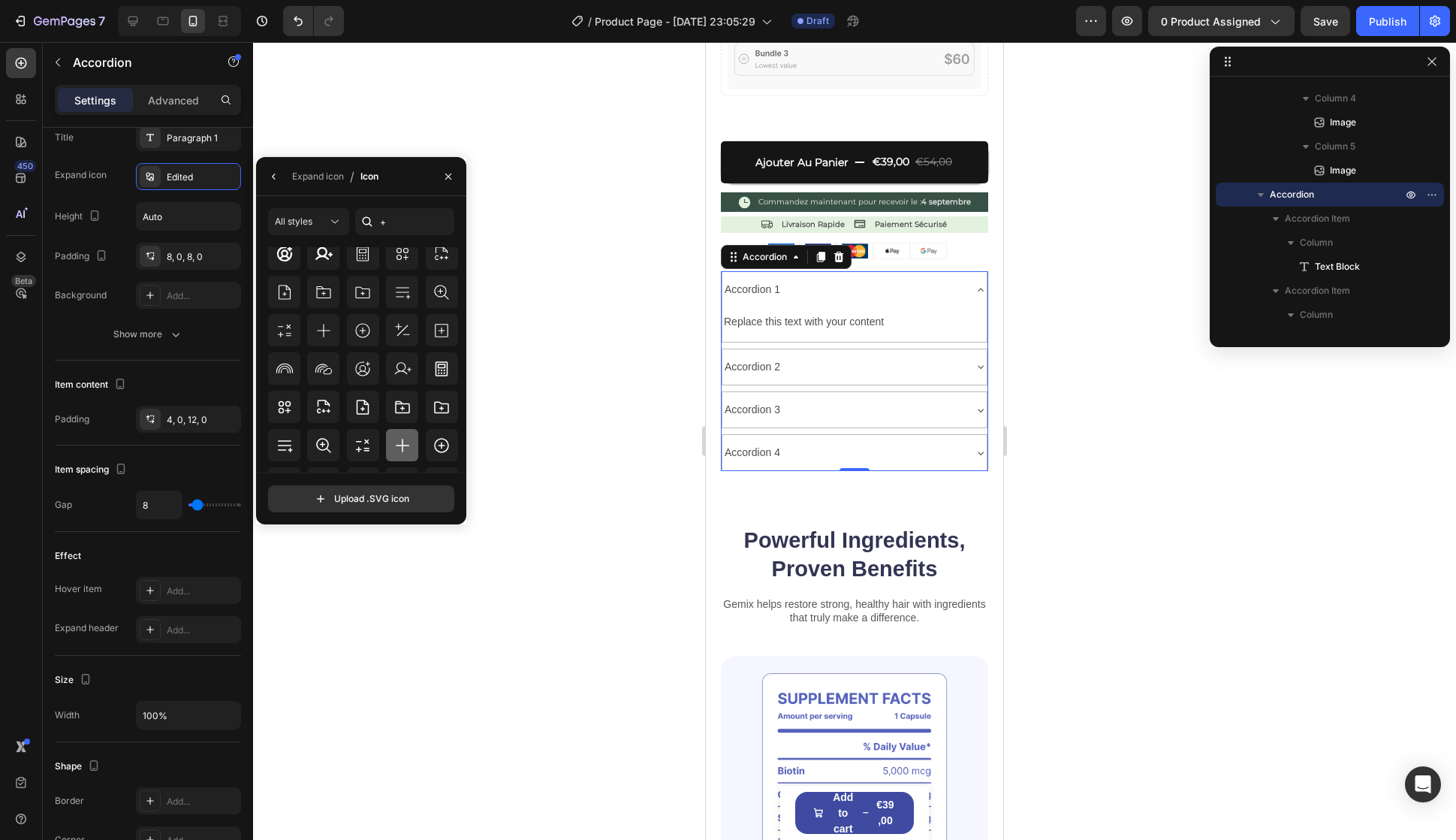
click at [409, 441] on icon at bounding box center [403, 445] width 18 height 18
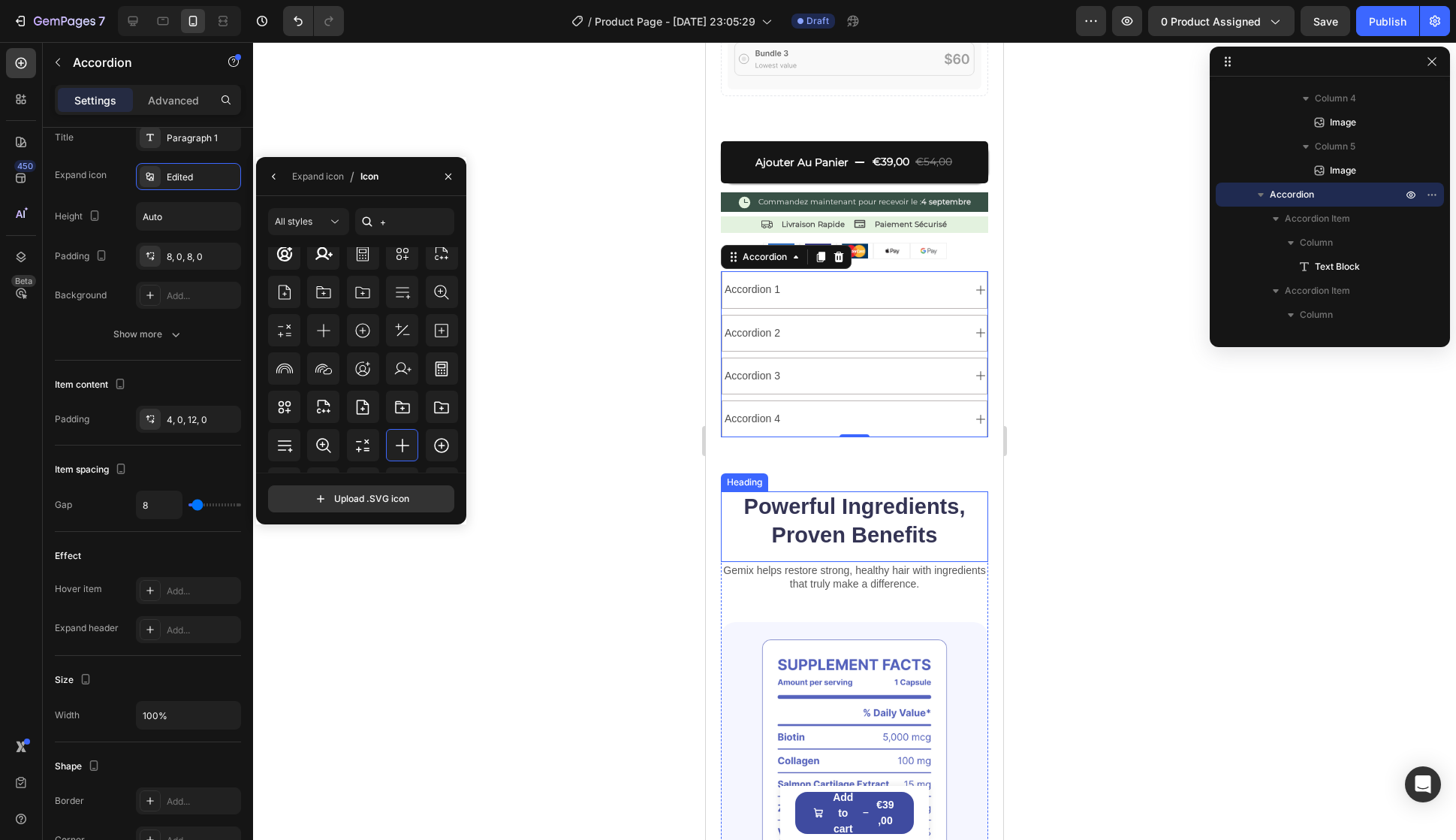
click at [838, 518] on h2 "Powerful Ingredients, Proven Benefits" at bounding box center [855, 520] width 267 height 59
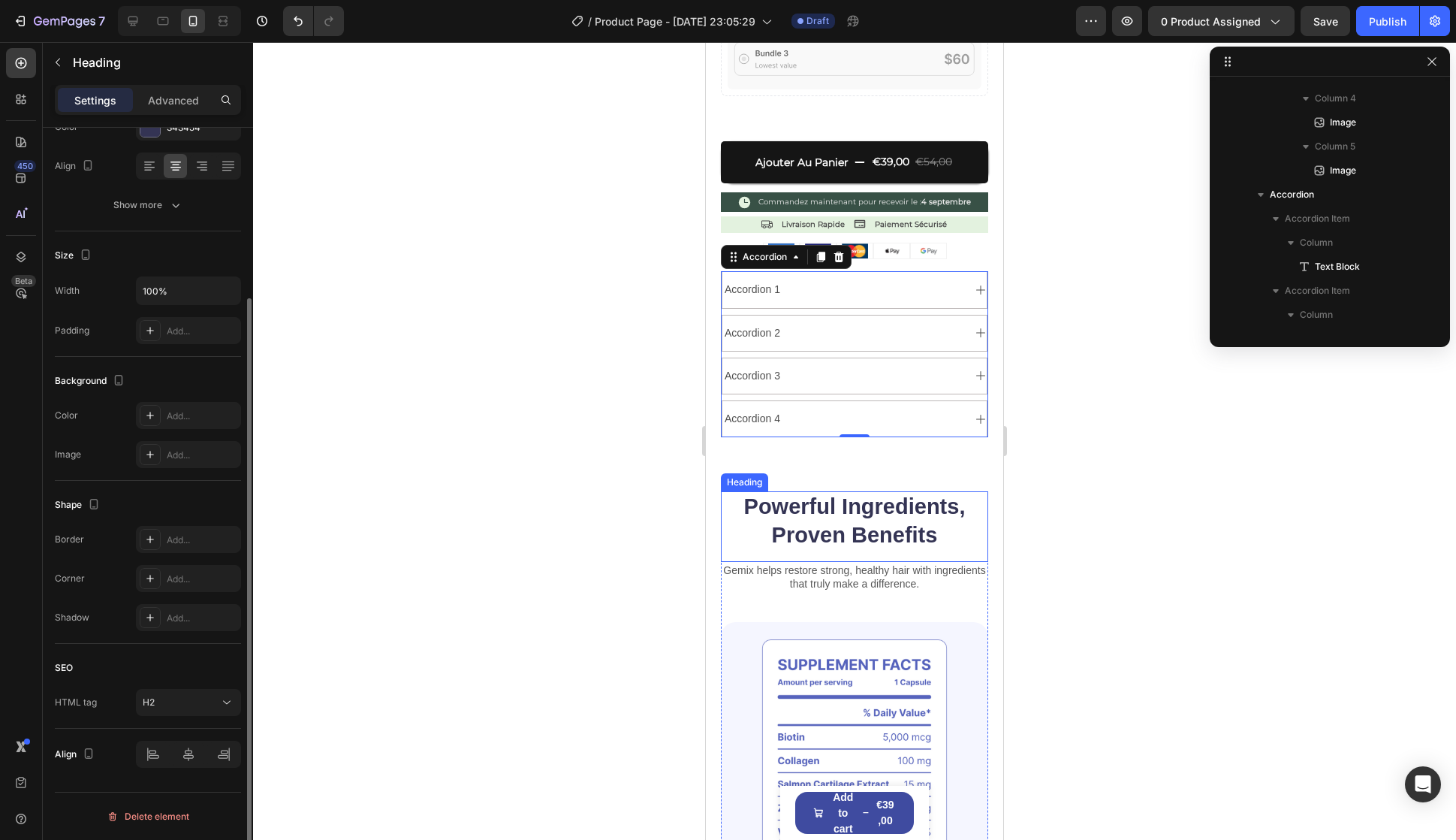
scroll to position [0, 0]
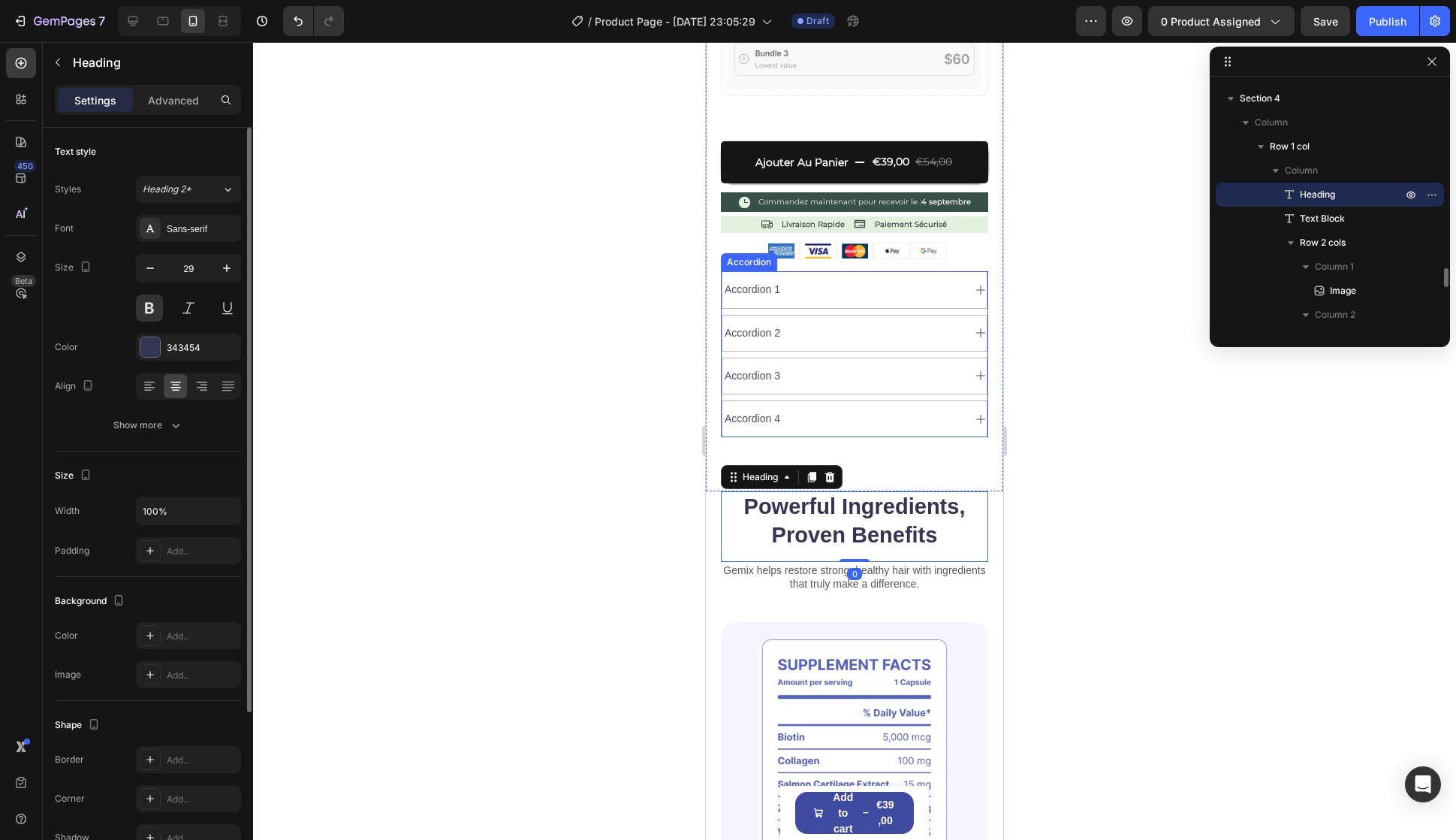
click at [932, 282] on div "Accordion 1" at bounding box center [843, 289] width 240 height 23
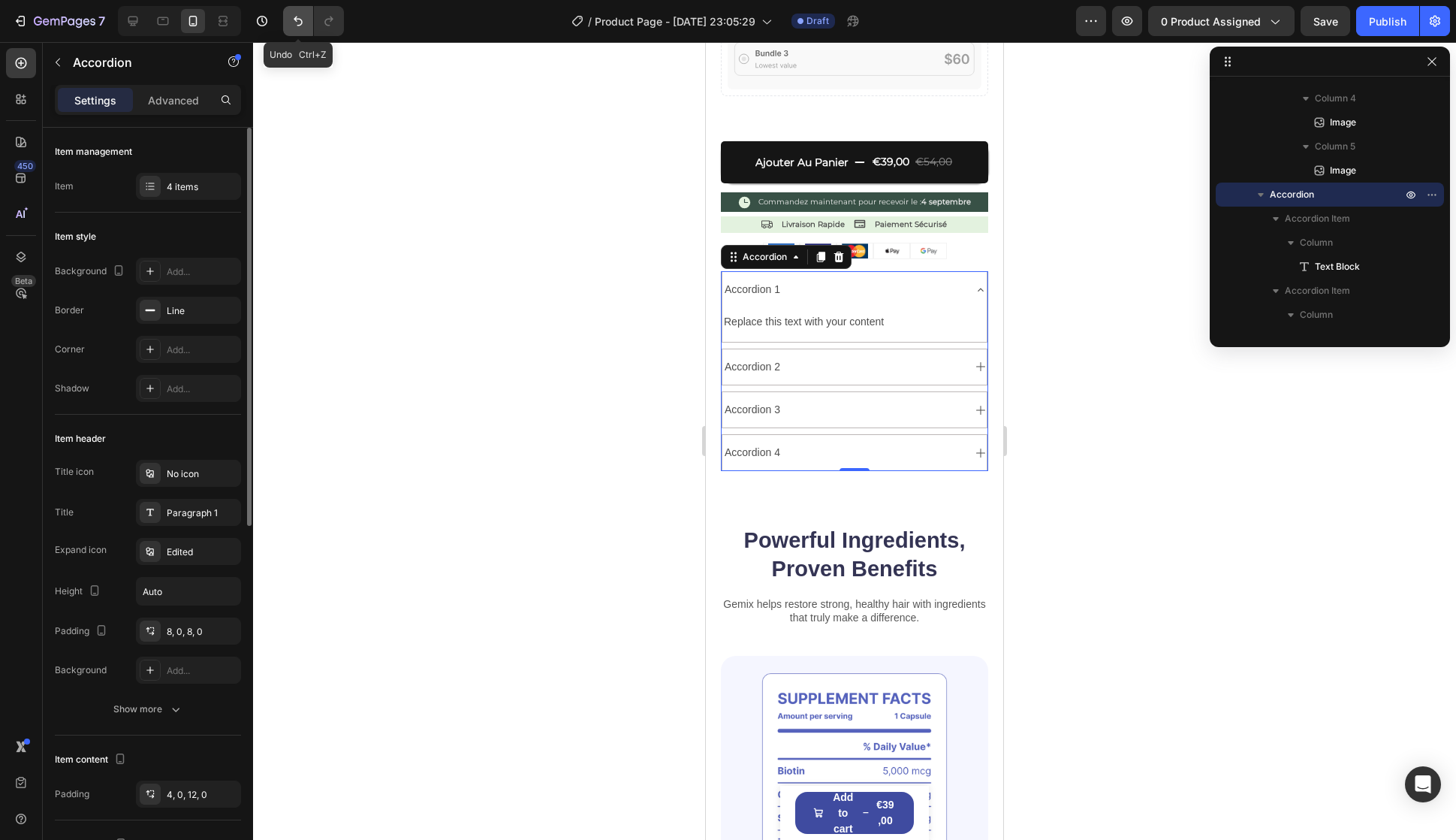
click at [302, 20] on icon "Undo/Redo" at bounding box center [298, 21] width 15 height 15
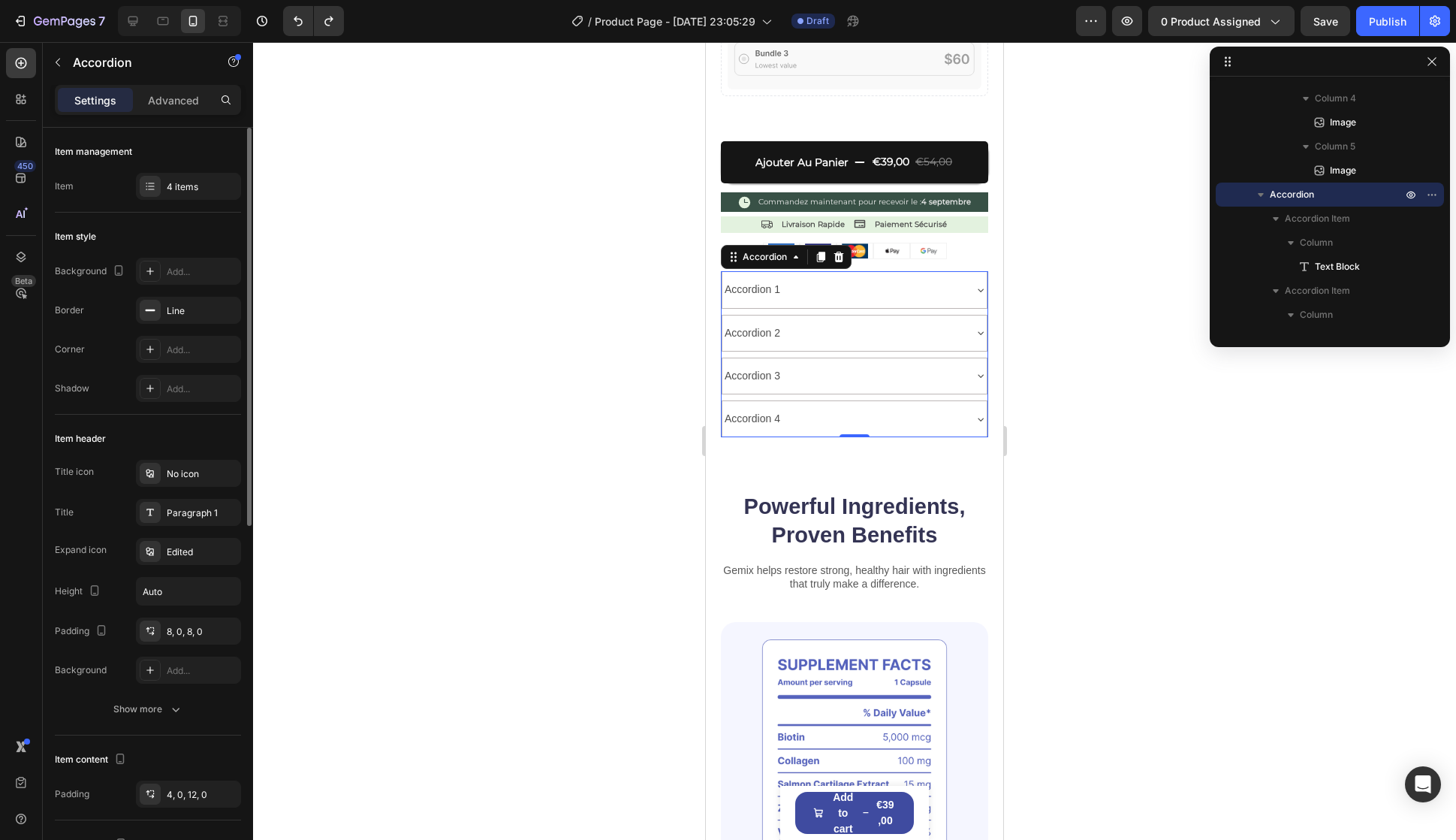
click at [884, 278] on div "Accordion 1" at bounding box center [843, 289] width 240 height 23
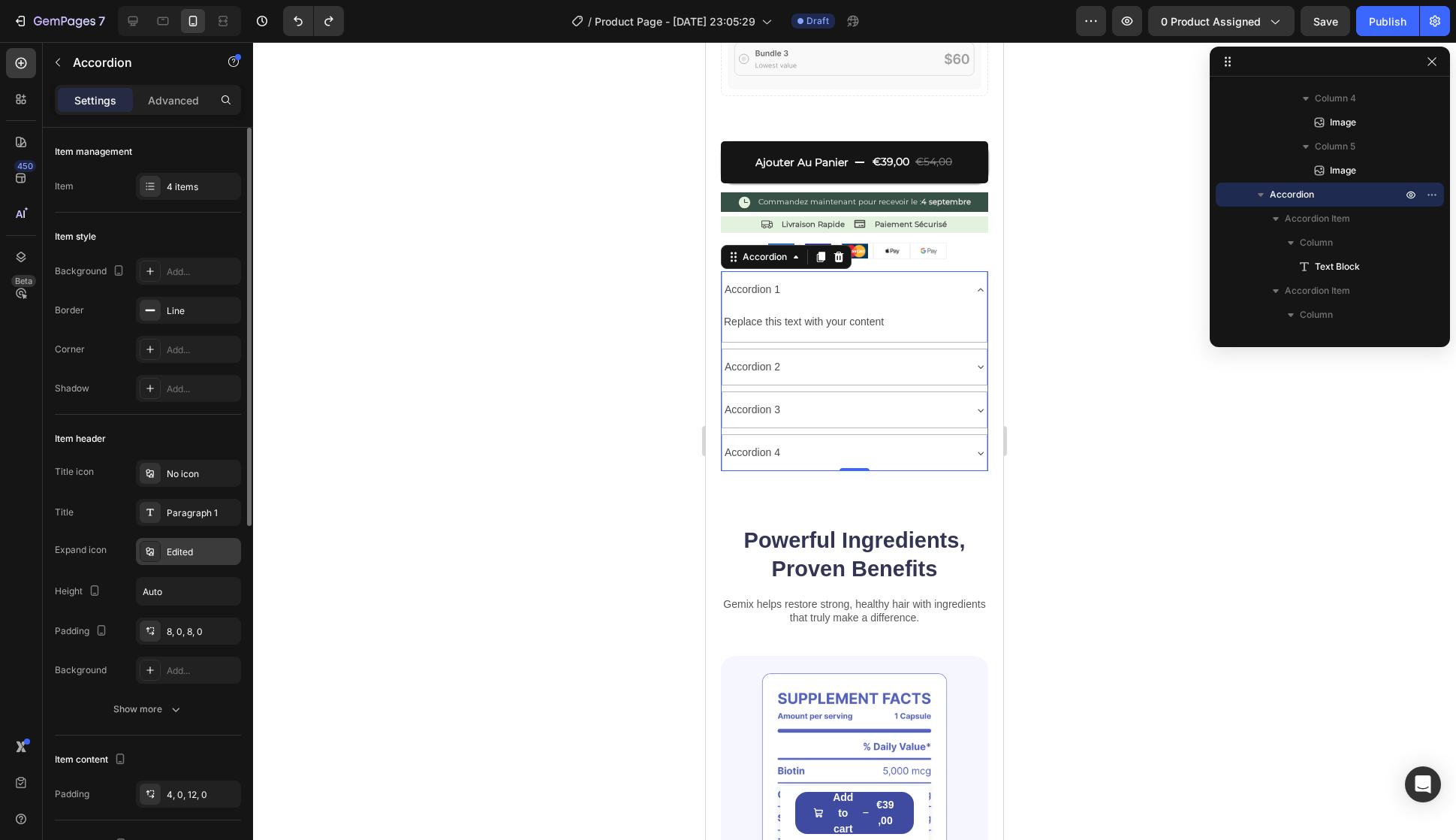
click at [189, 563] on div "Edited" at bounding box center [188, 551] width 105 height 27
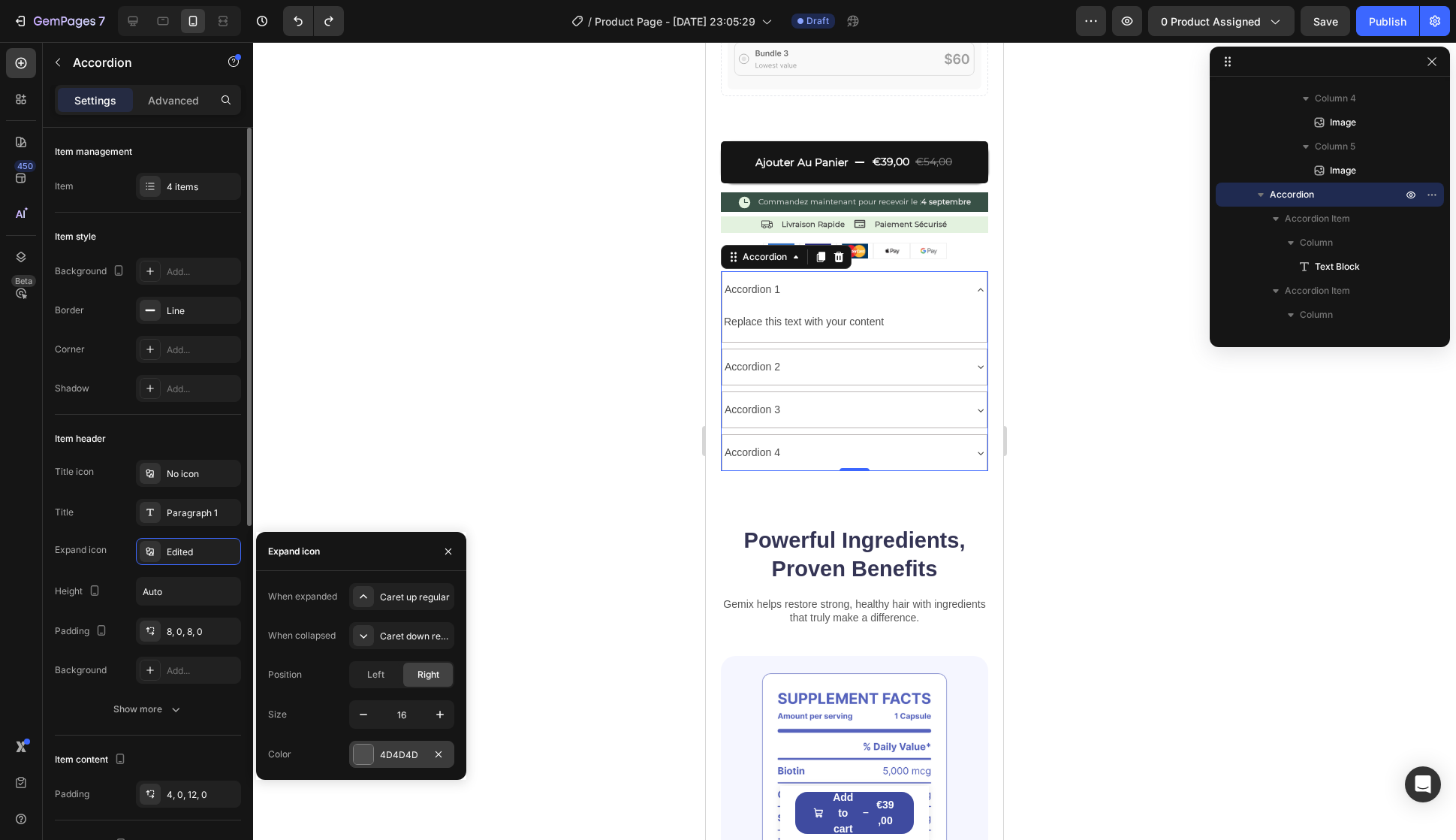
click at [397, 763] on div "4D4D4D" at bounding box center [402, 754] width 105 height 27
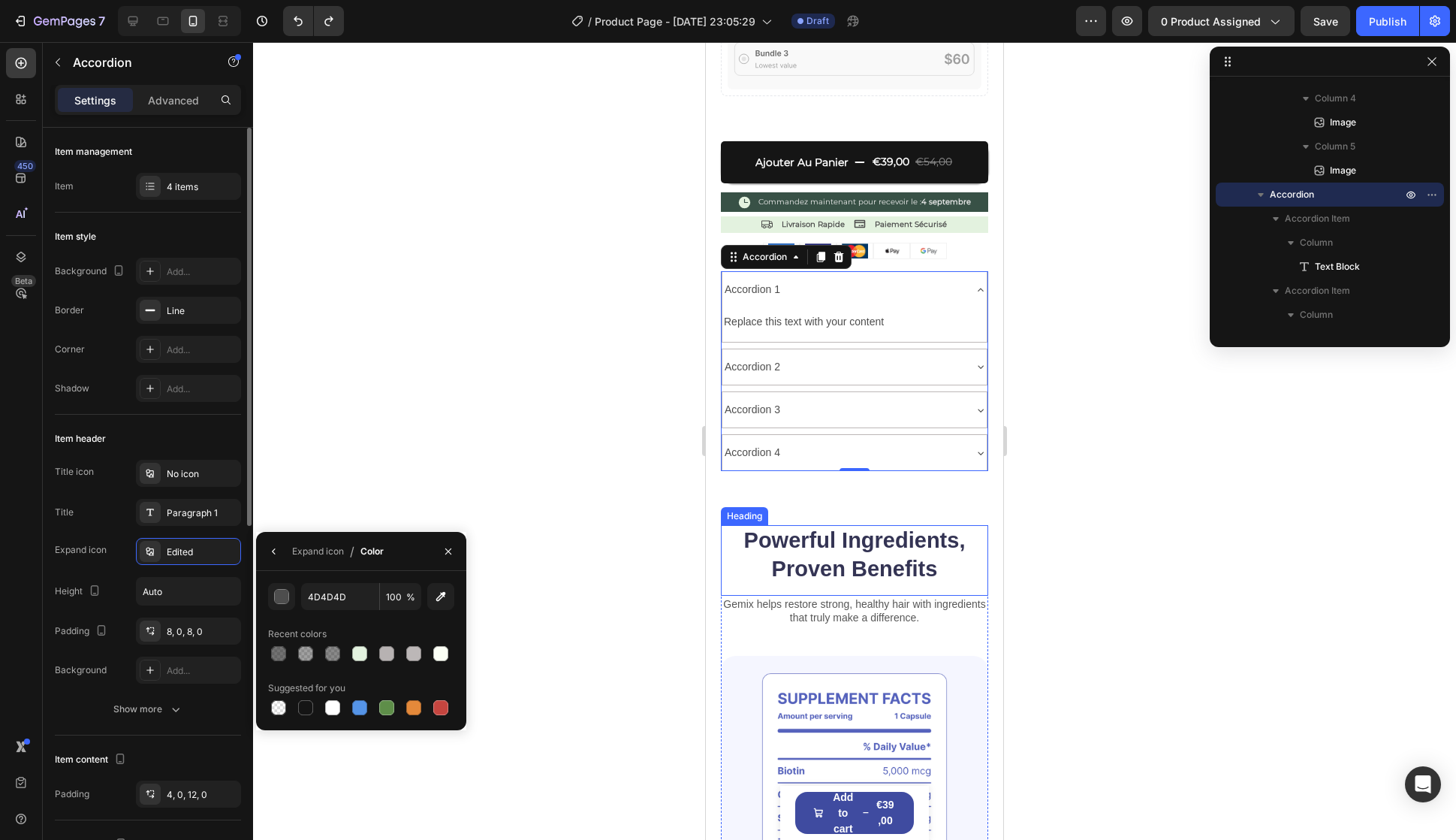
click at [807, 526] on h2 "Powerful Ingredients, Proven Benefits" at bounding box center [855, 554] width 267 height 59
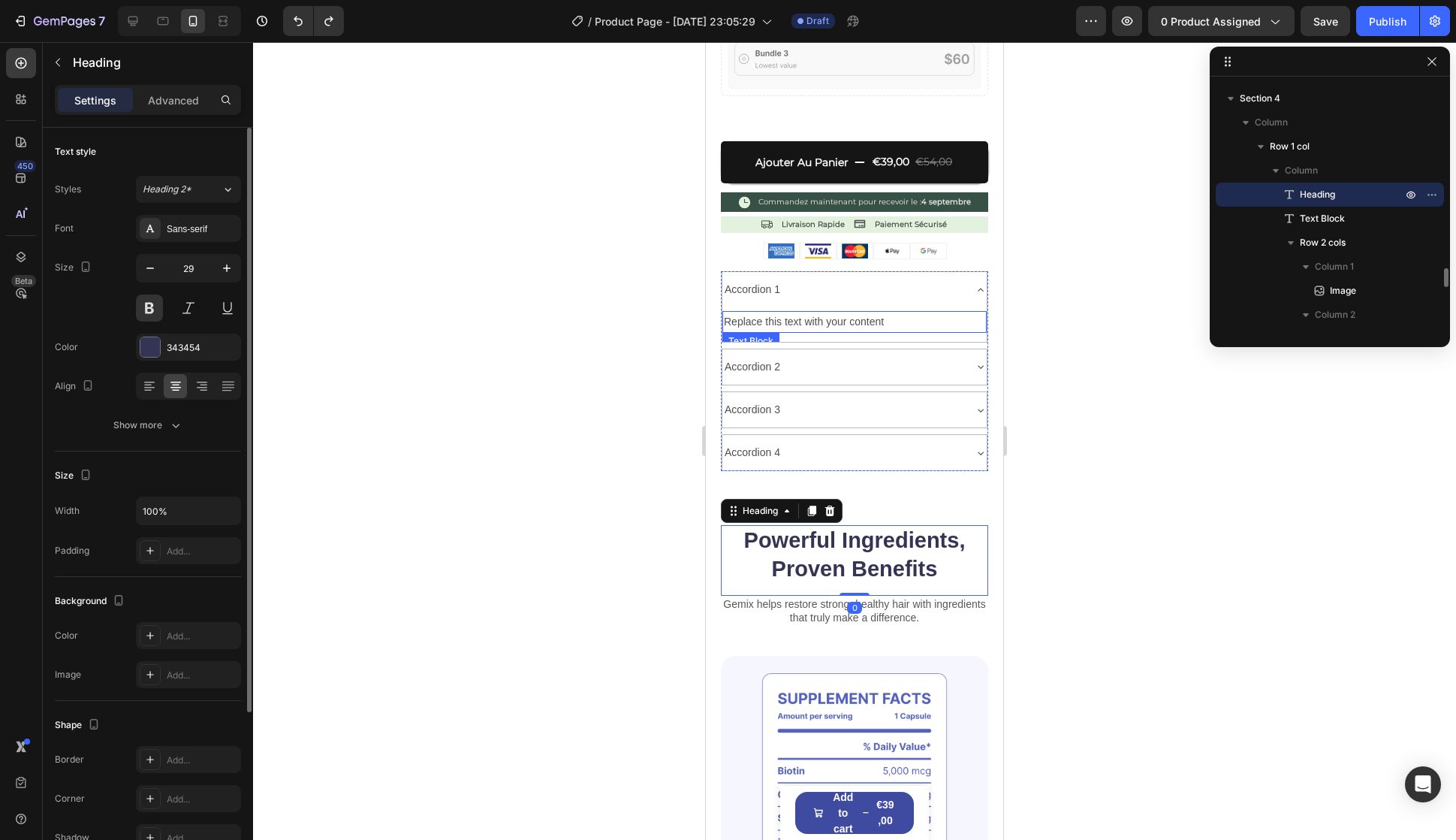
click at [924, 311] on div "Replace this text with your content" at bounding box center [855, 322] width 264 height 22
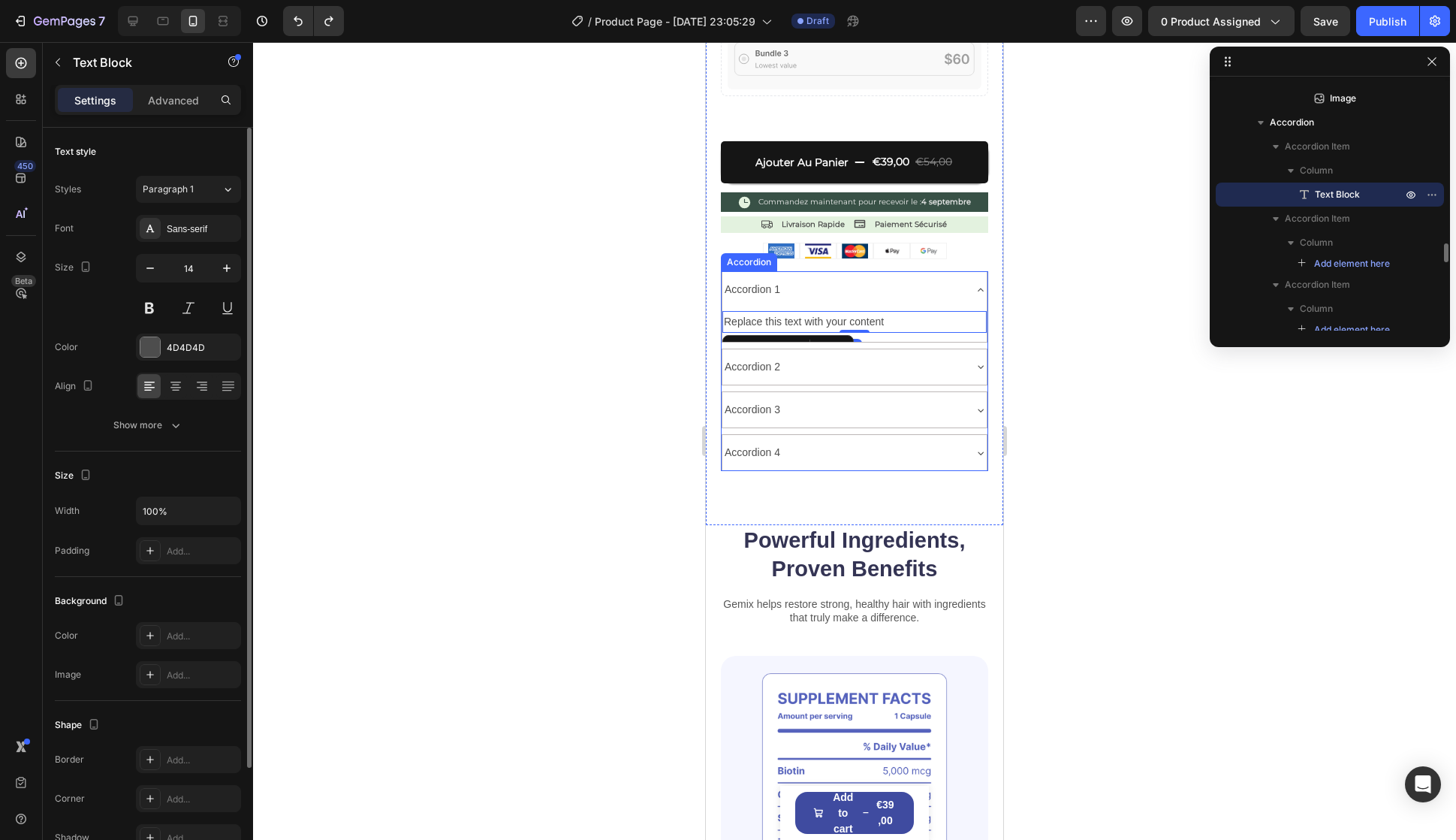
click at [946, 286] on div "Accordion 1" at bounding box center [855, 289] width 264 height 36
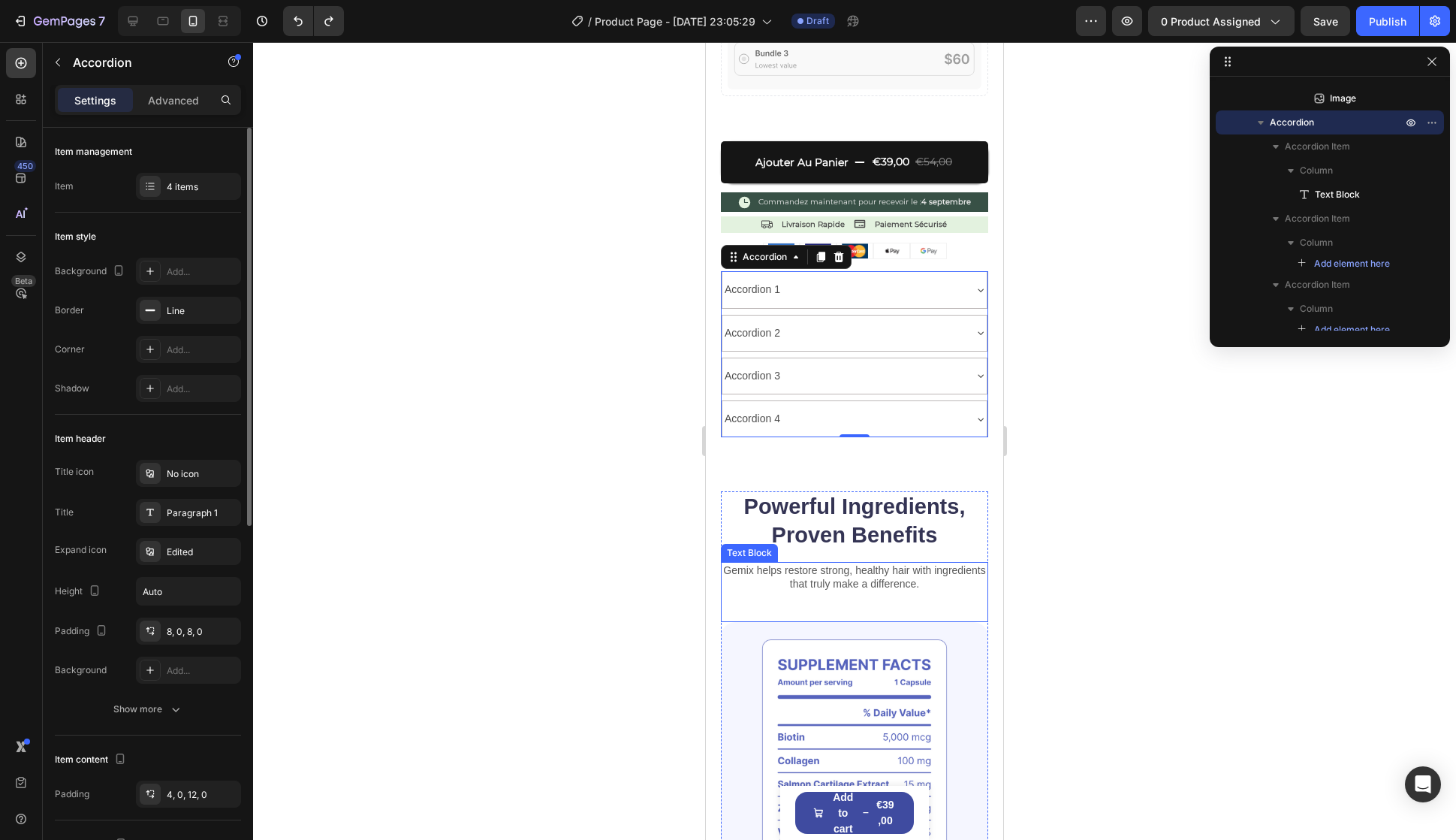
click at [774, 581] on div "Gemix helps restore strong, healthy hair with ingredients that truly make a dif…" at bounding box center [855, 592] width 267 height 60
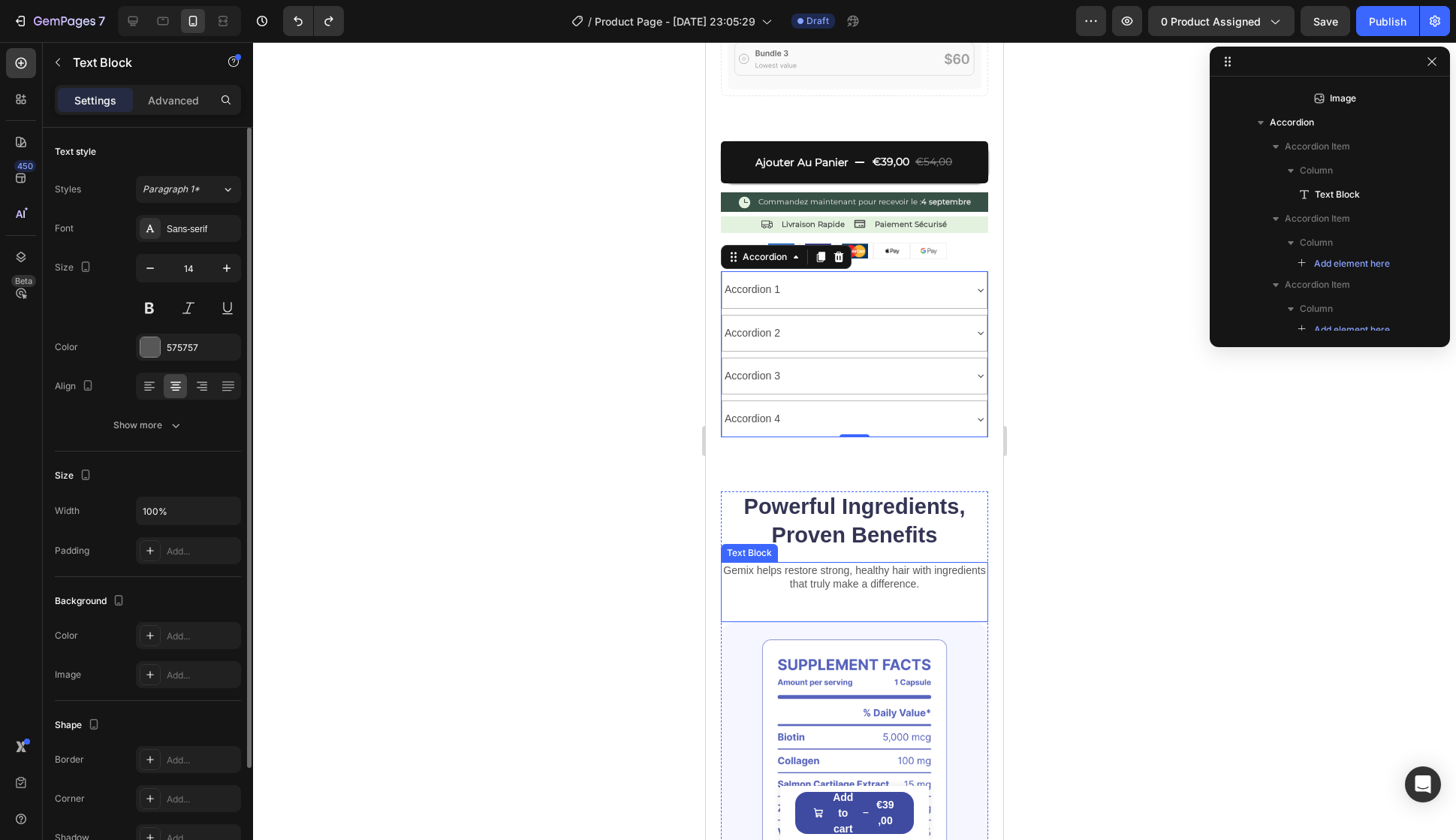
scroll to position [2406, 0]
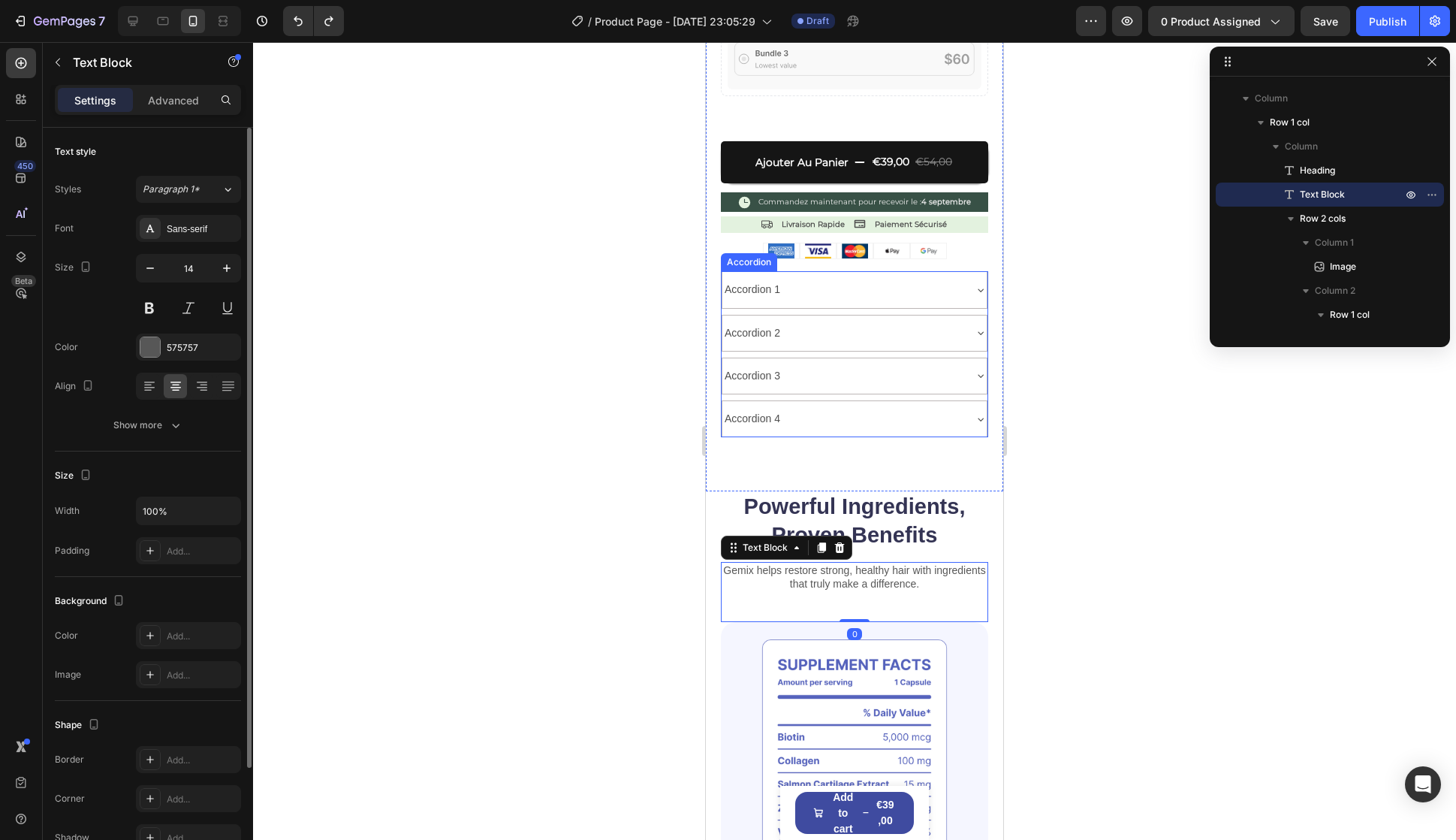
click at [932, 281] on div "Accordion 1" at bounding box center [843, 289] width 240 height 23
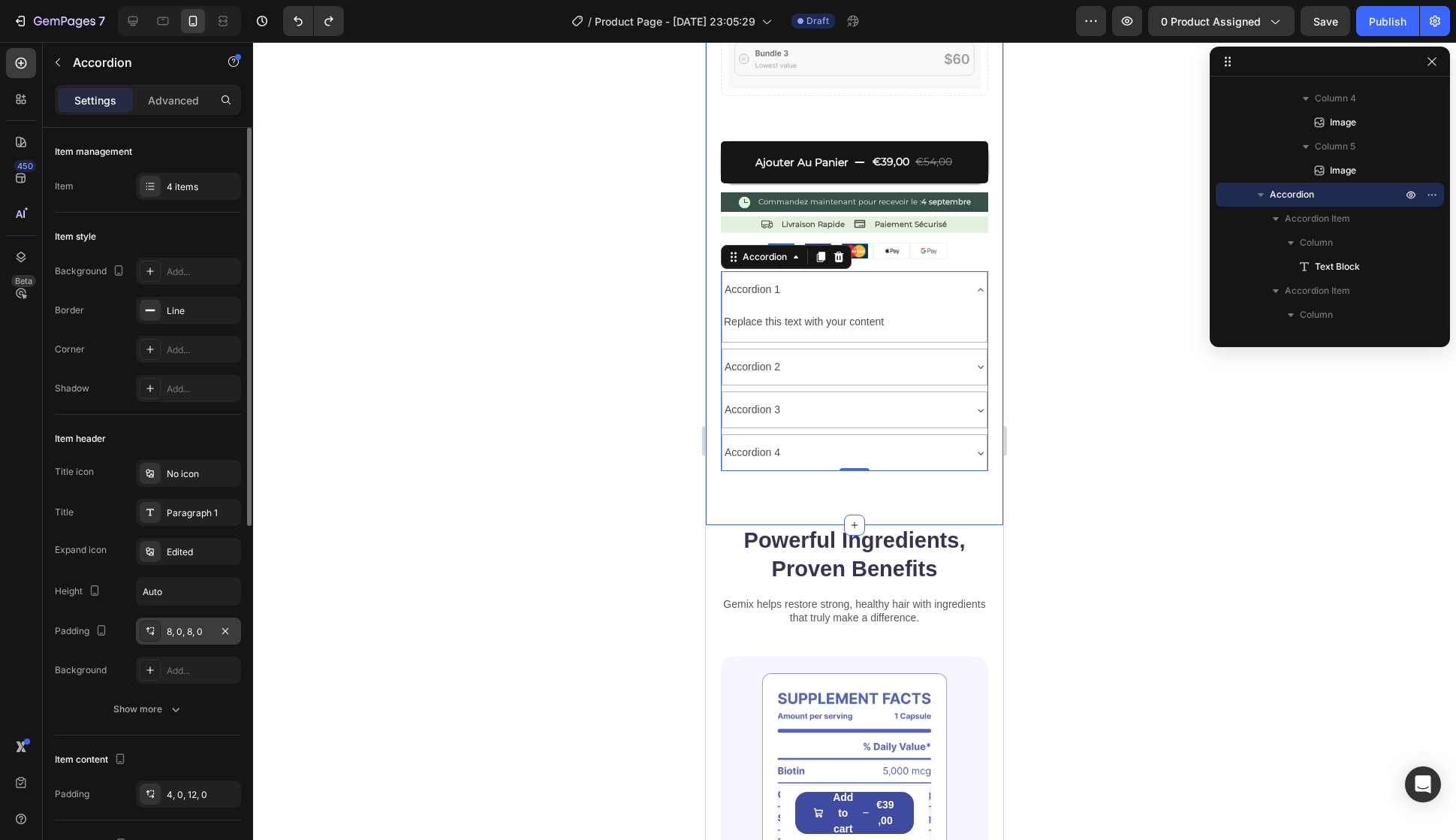
click at [188, 635] on div "8, 0, 8, 0" at bounding box center [188, 631] width 43 height 13
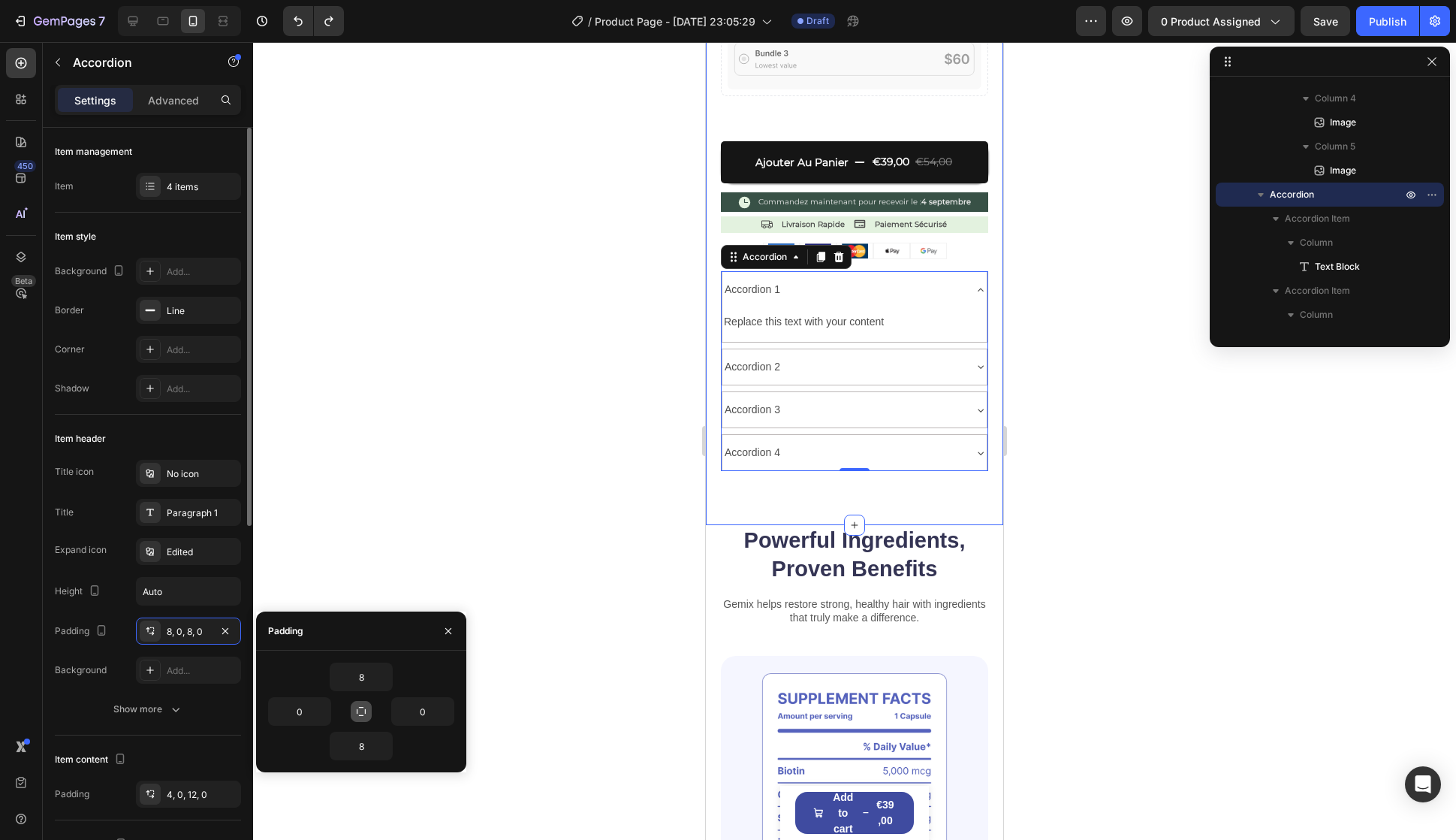
click at [359, 707] on icon "button" at bounding box center [361, 711] width 12 height 12
type input "8"
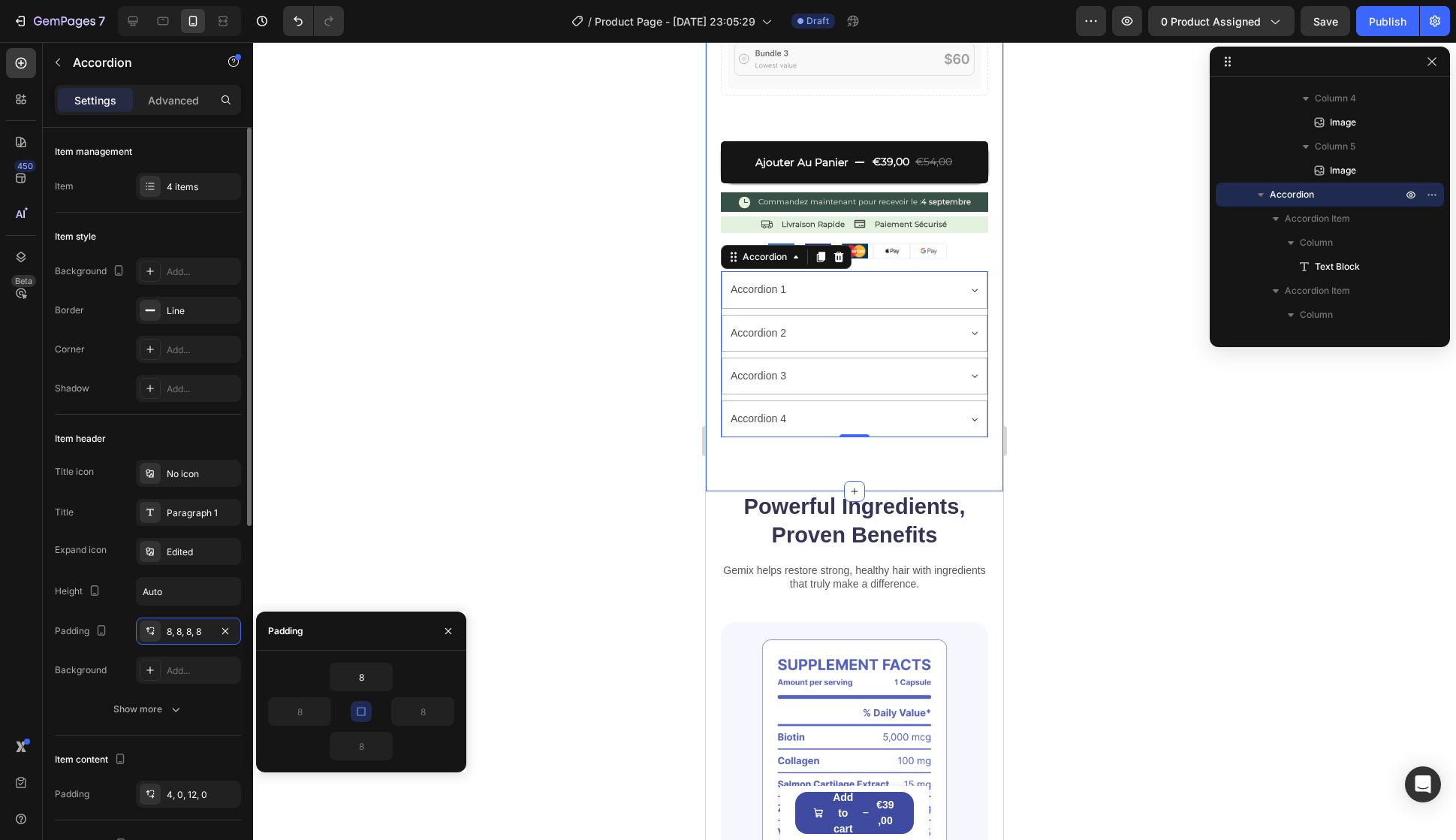
click at [359, 707] on icon "button" at bounding box center [361, 711] width 12 height 12
click at [130, 684] on div "Title icon No icon Title Paragraph 1 Expand icon Edited Height Auto Padding 8, …" at bounding box center [148, 591] width 187 height 263
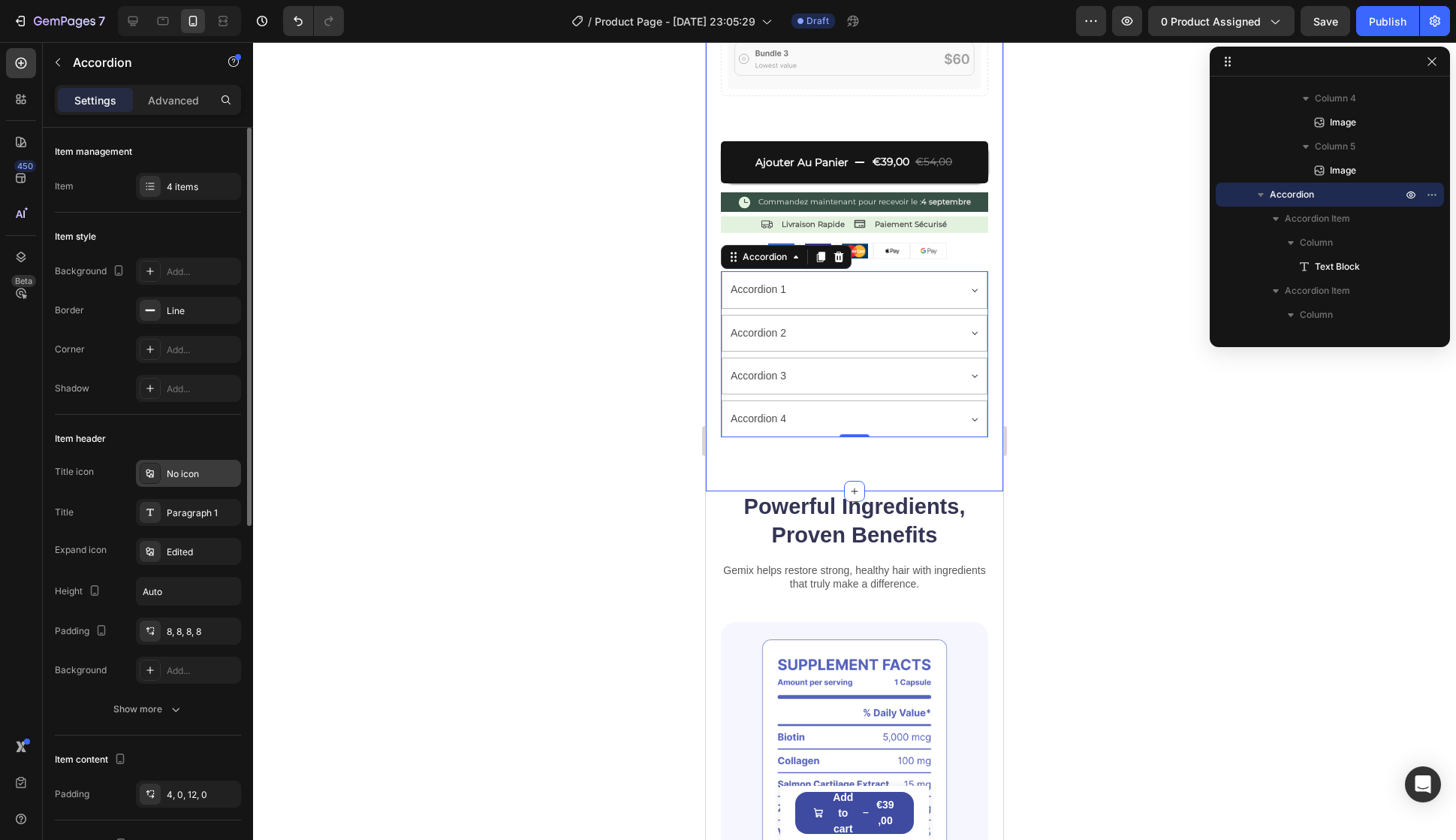
click at [180, 477] on div "No icon" at bounding box center [202, 474] width 70 height 13
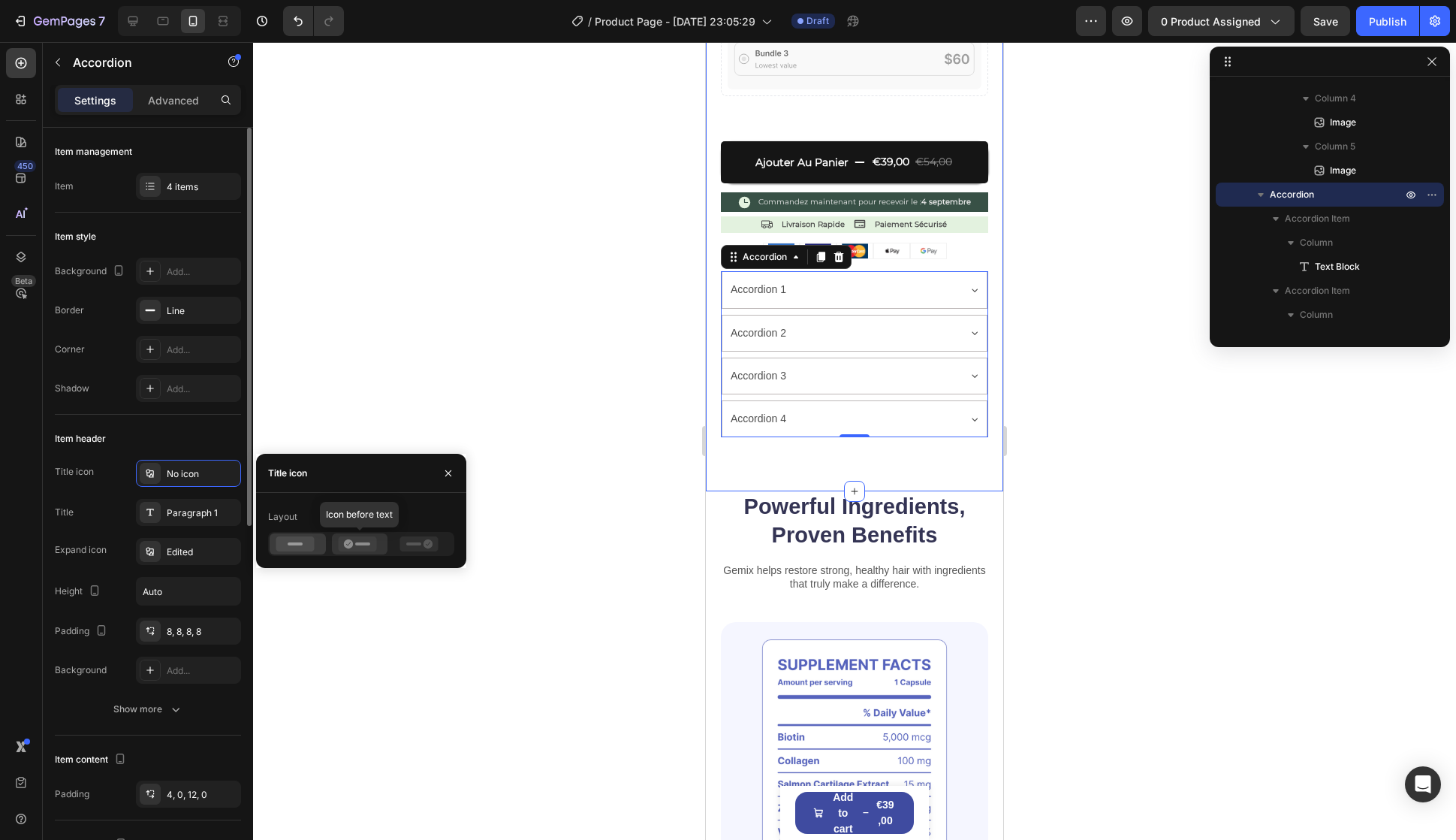
click at [347, 546] on icon at bounding box center [348, 543] width 9 height 9
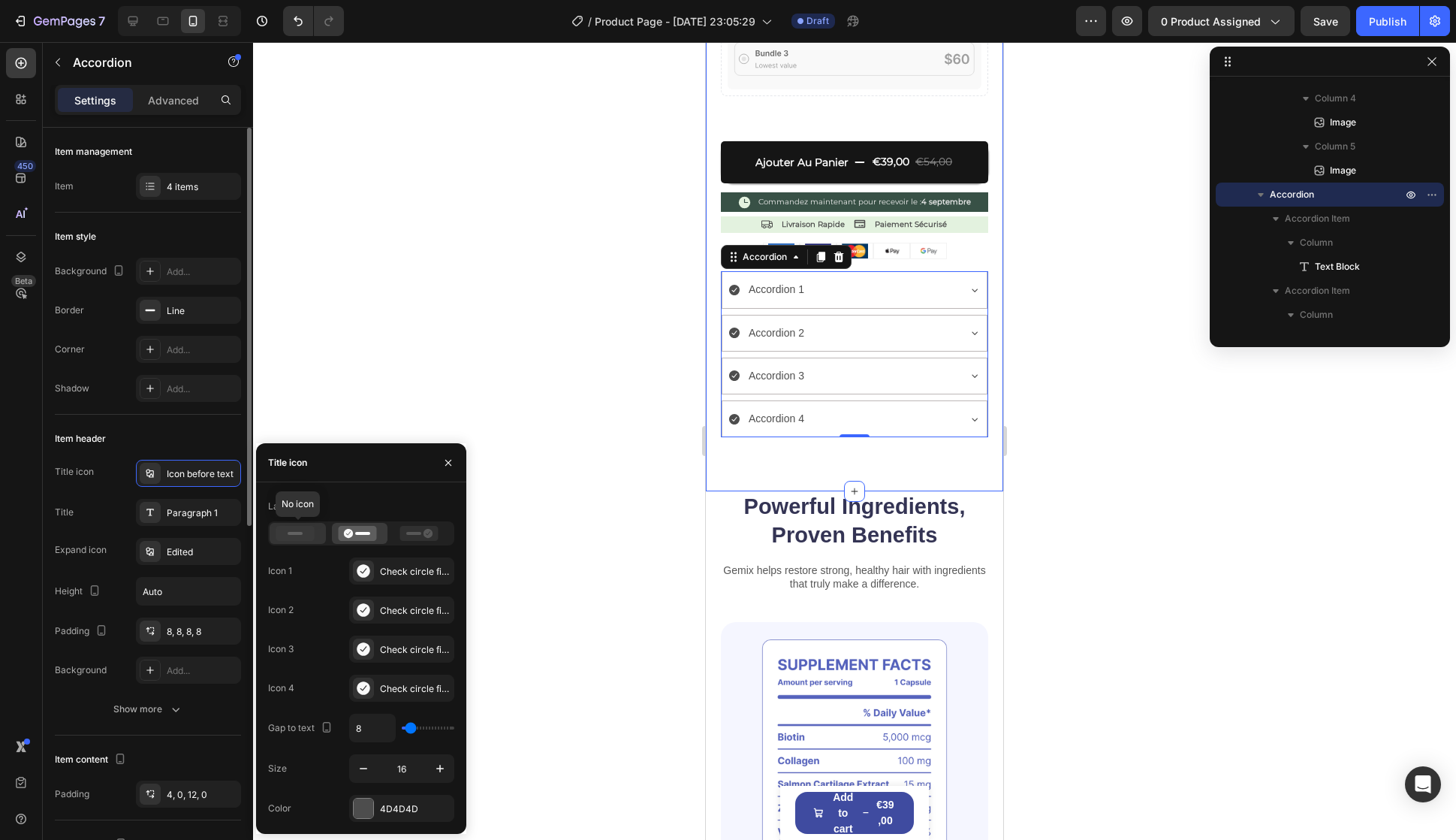
click at [298, 532] on rect at bounding box center [295, 533] width 15 height 3
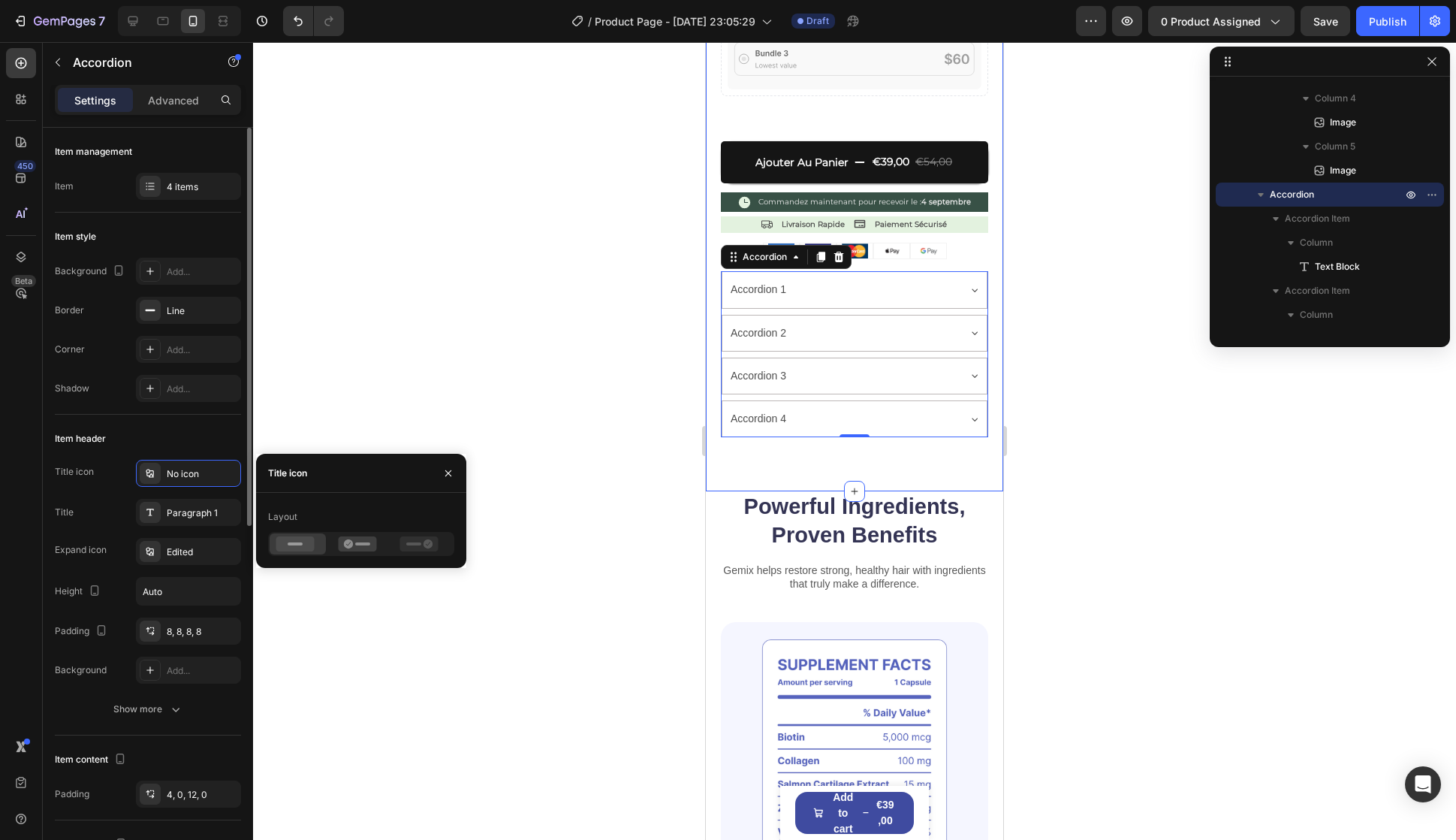
click at [84, 509] on div "Title Paragraph 1" at bounding box center [148, 513] width 187 height 27
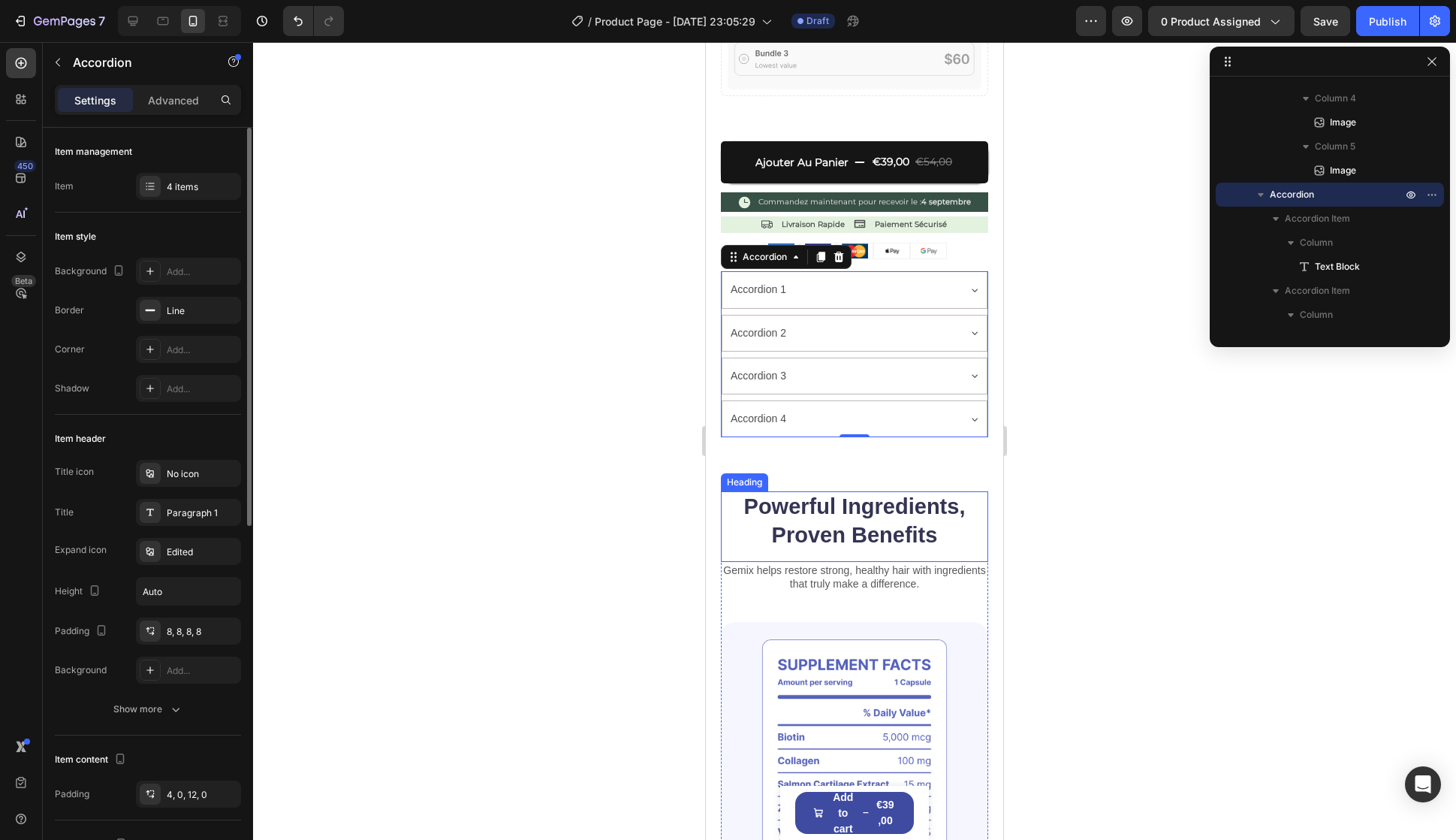
click at [817, 563] on p "Gemix helps restore strong, healthy hair with ingredients that truly make a dif…" at bounding box center [855, 577] width 264 height 27
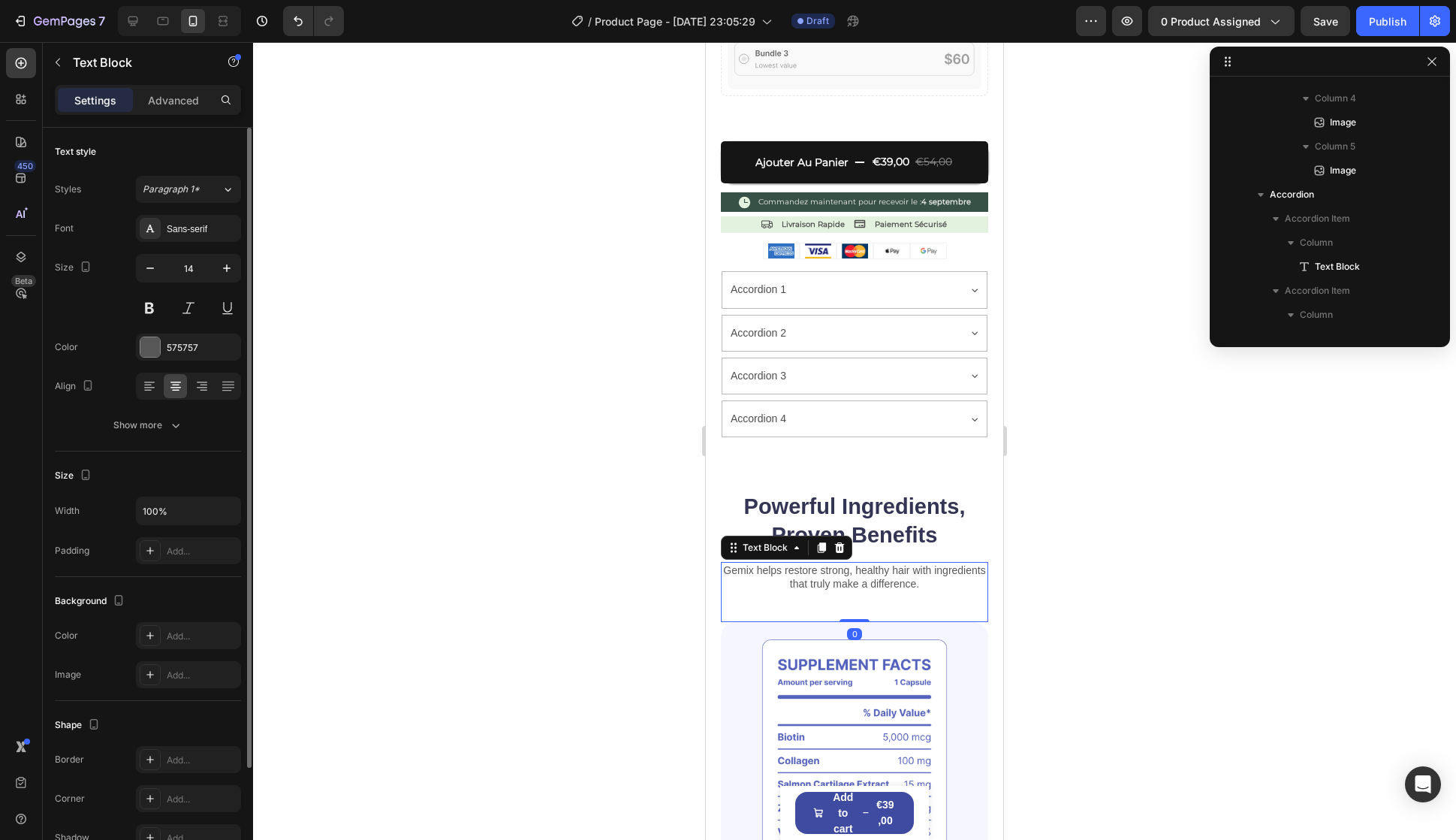
scroll to position [2406, 0]
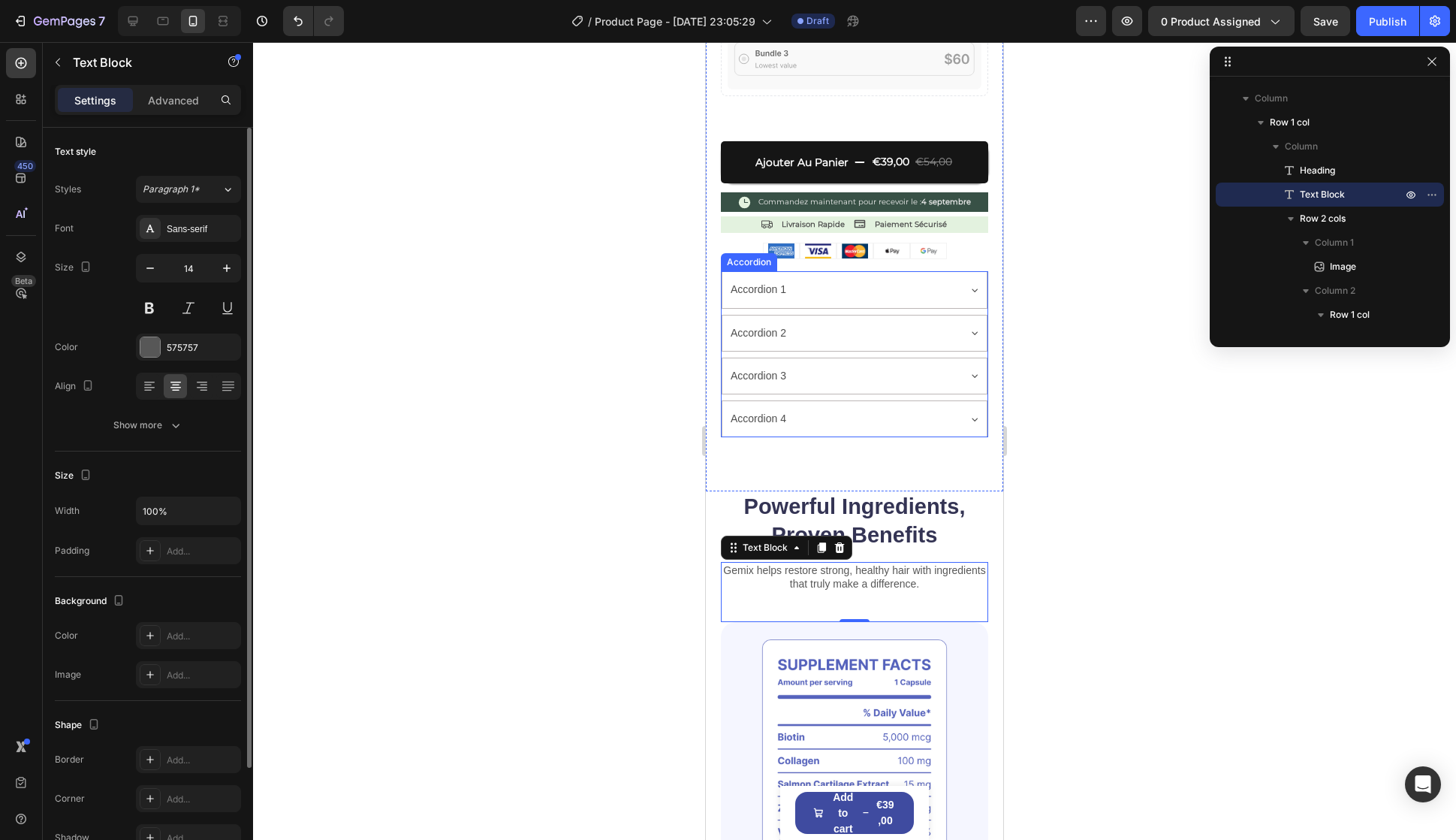
click at [901, 278] on div "Accordion 1" at bounding box center [842, 289] width 229 height 23
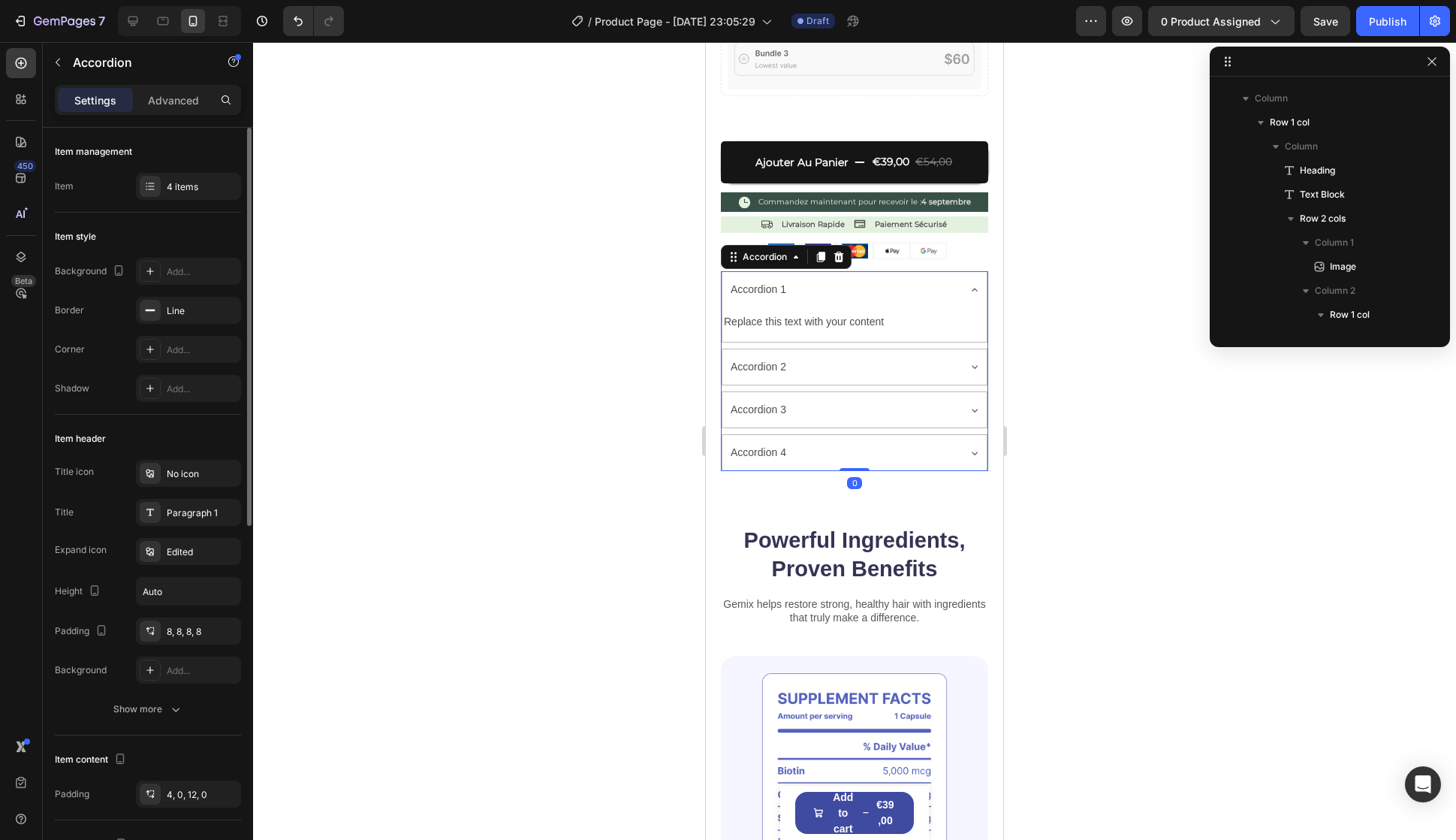
scroll to position [1992, 0]
click at [901, 278] on div "Accordion 1" at bounding box center [842, 289] width 229 height 23
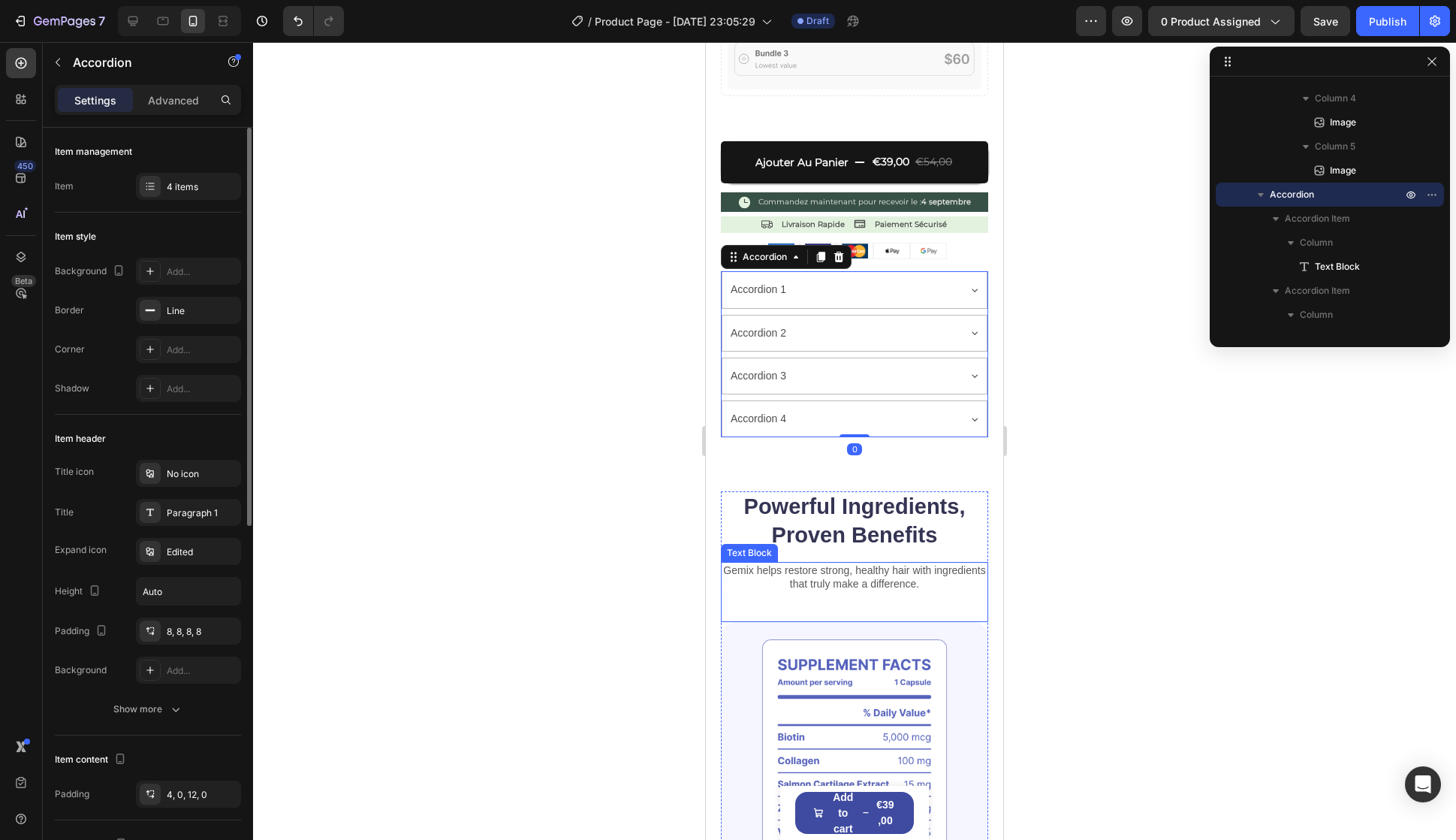
click at [832, 593] on div "Gemix helps restore strong, healthy hair with ingredients that truly make a dif…" at bounding box center [855, 592] width 267 height 60
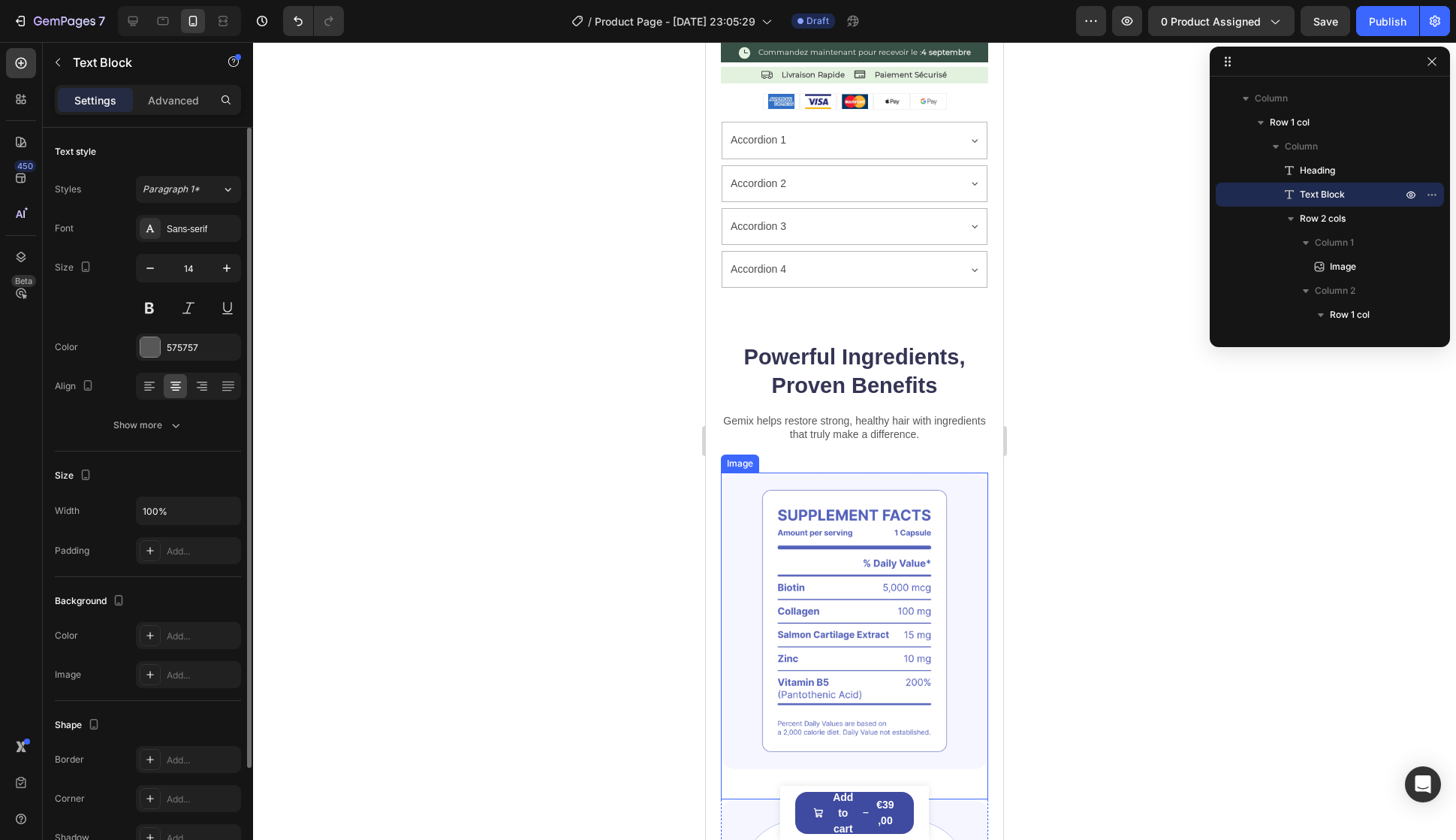
scroll to position [902, 0]
click at [828, 453] on div "Gemix helps restore strong, healthy hair with ingredients that truly make a dif…" at bounding box center [855, 441] width 267 height 60
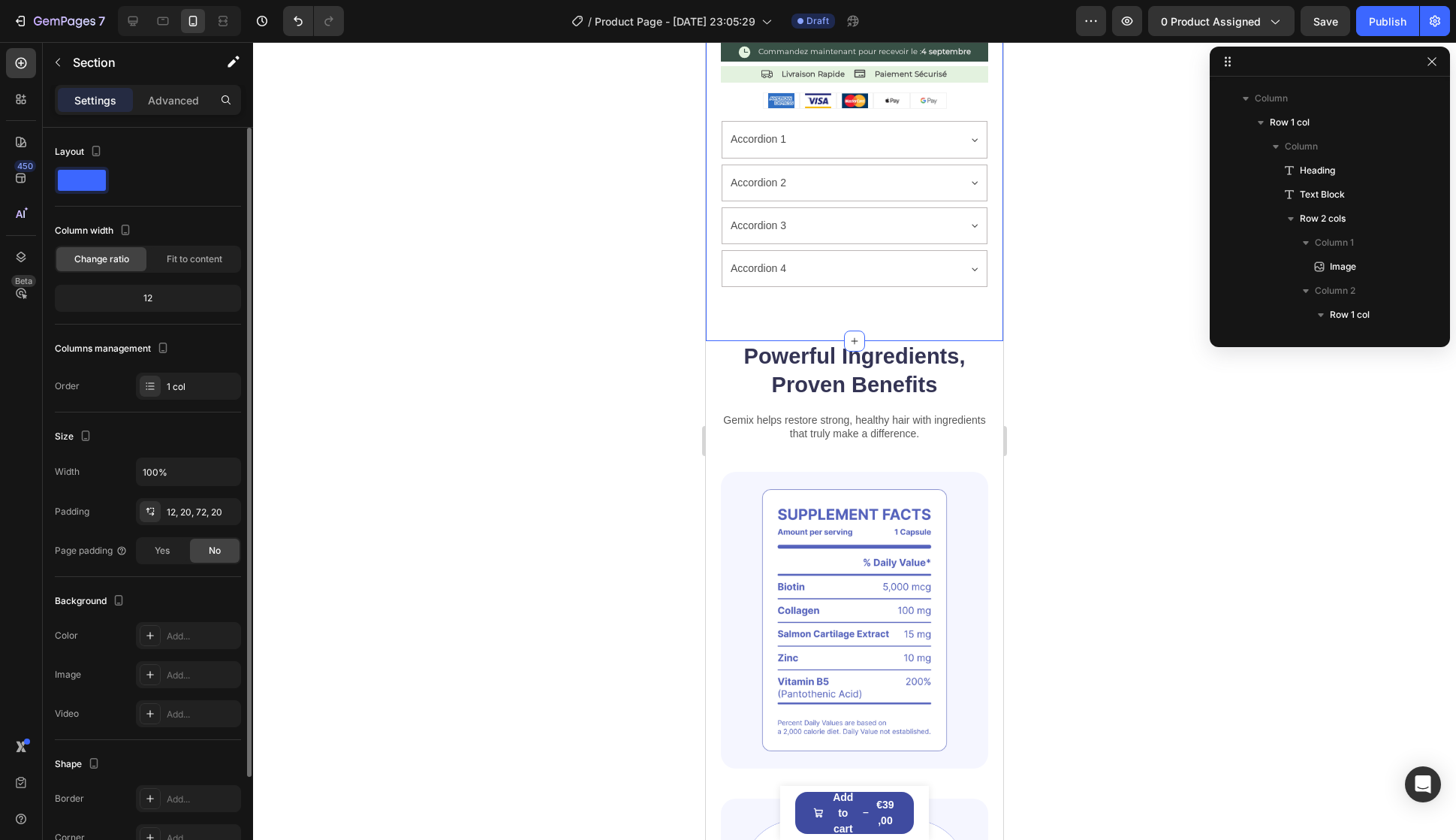
scroll to position [0, 0]
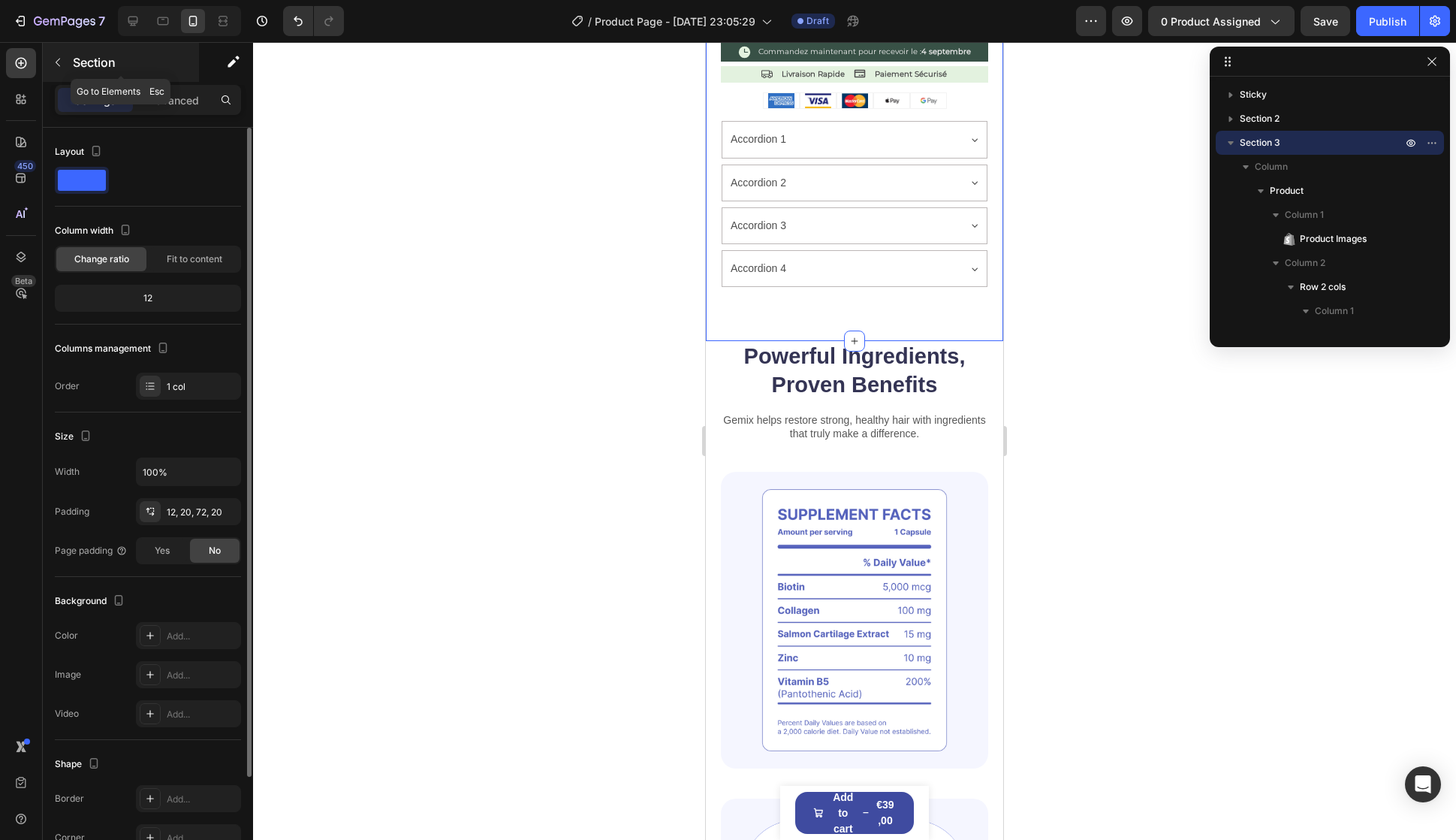
click at [54, 67] on icon "button" at bounding box center [58, 62] width 12 height 12
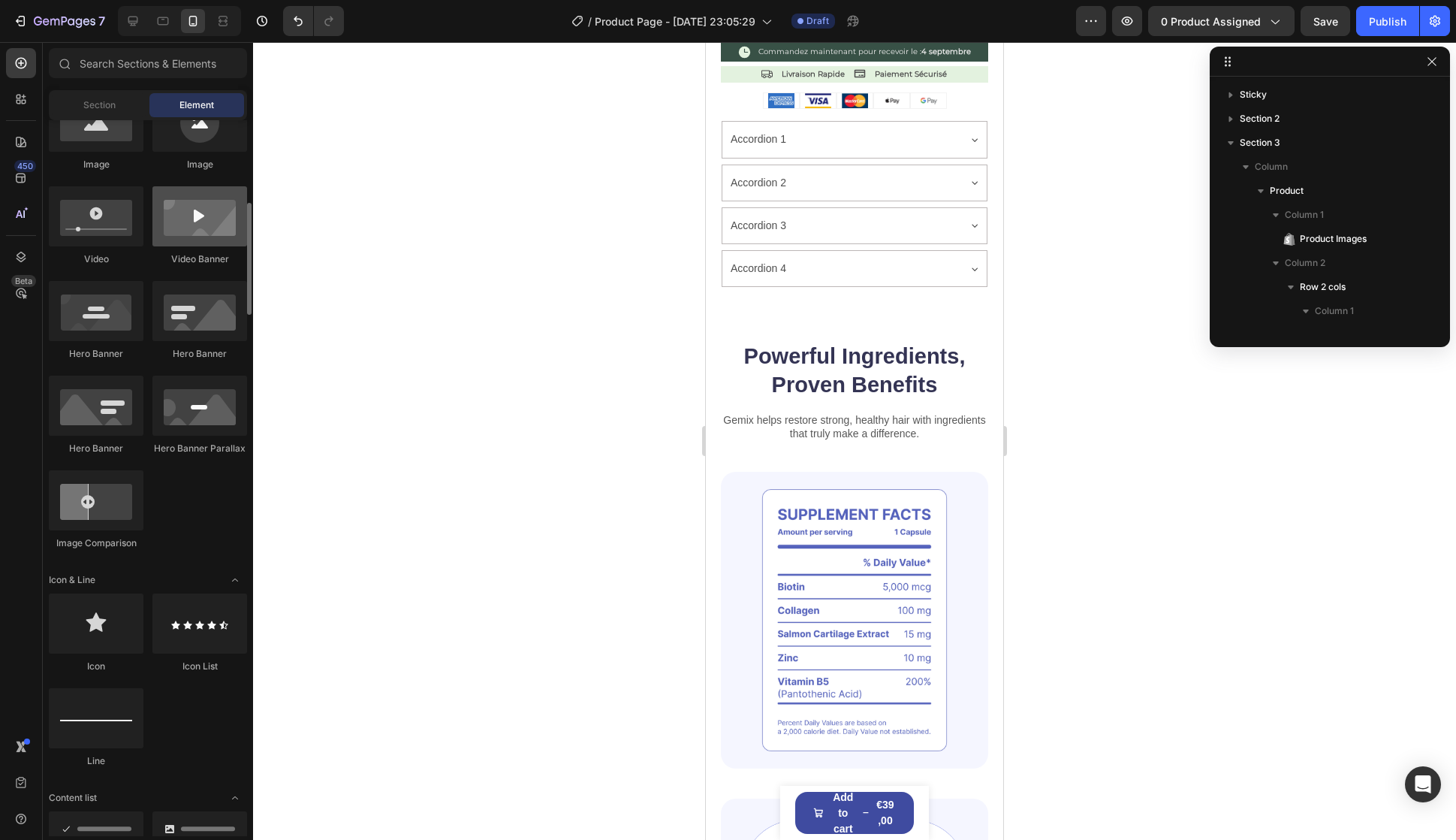
scroll to position [150, 0]
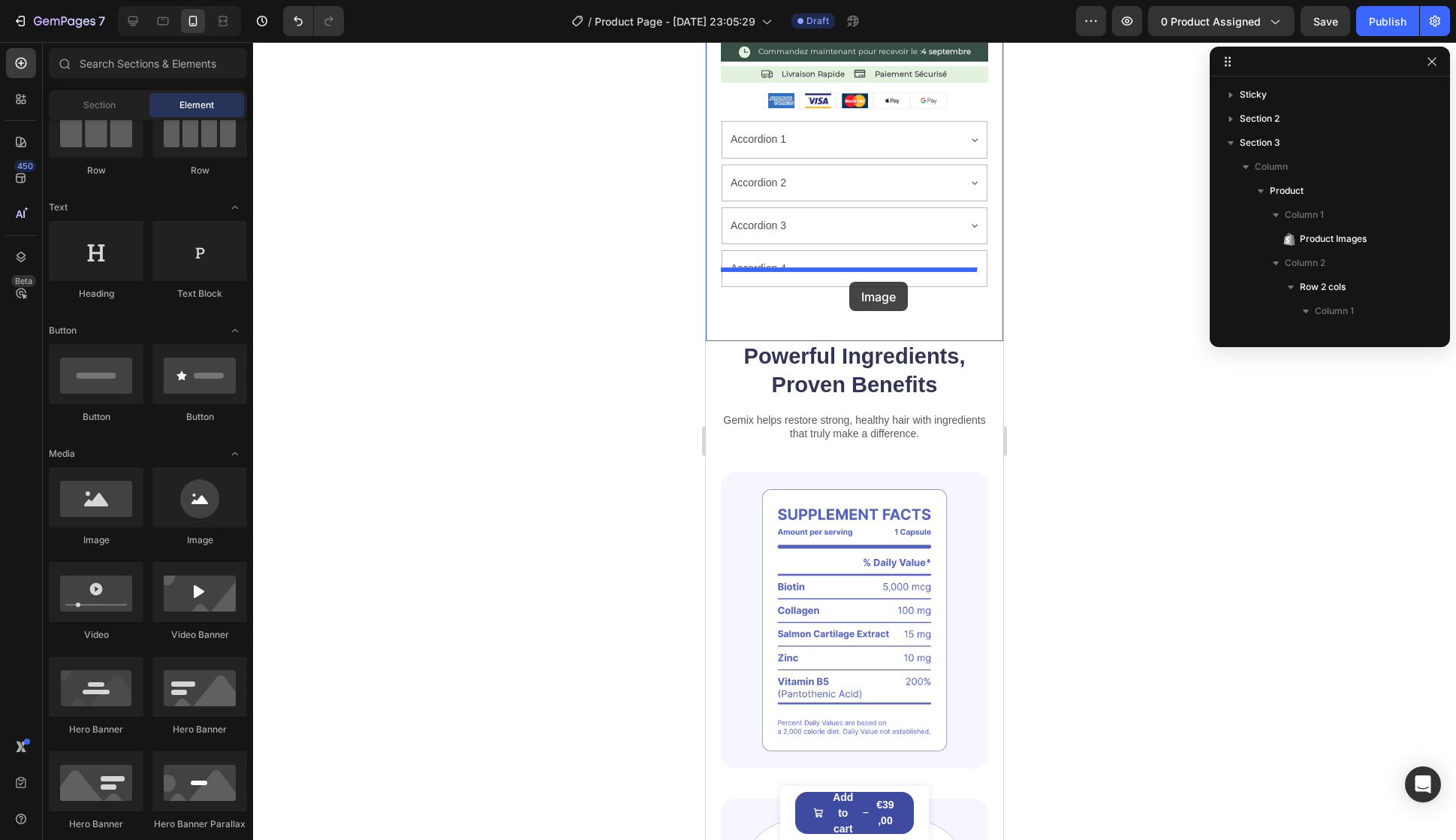
drag, startPoint x: 826, startPoint y: 544, endPoint x: 849, endPoint y: 282, distance: 263.0
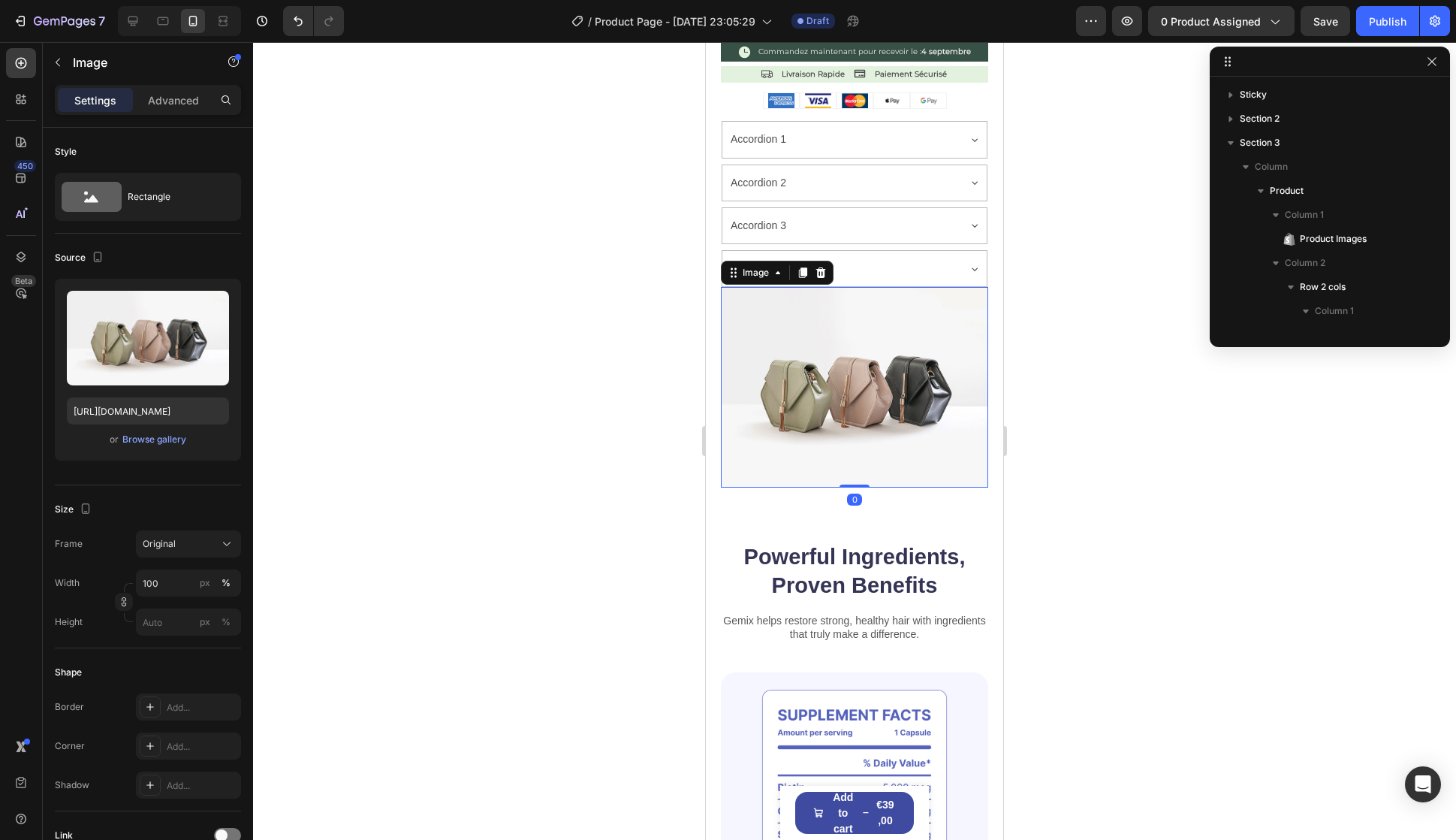
scroll to position [2286, 0]
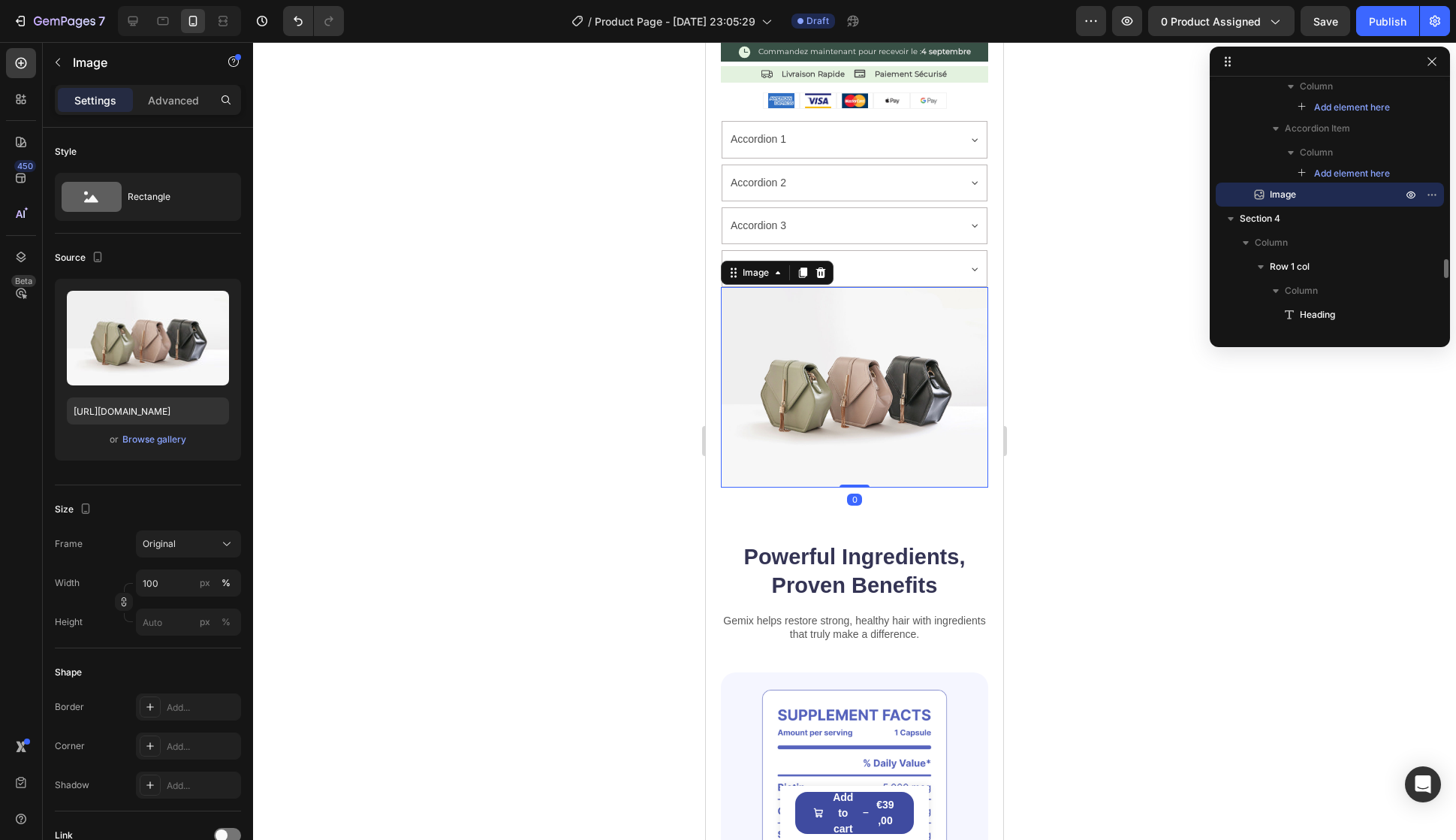
click at [828, 306] on img at bounding box center [855, 388] width 267 height 201
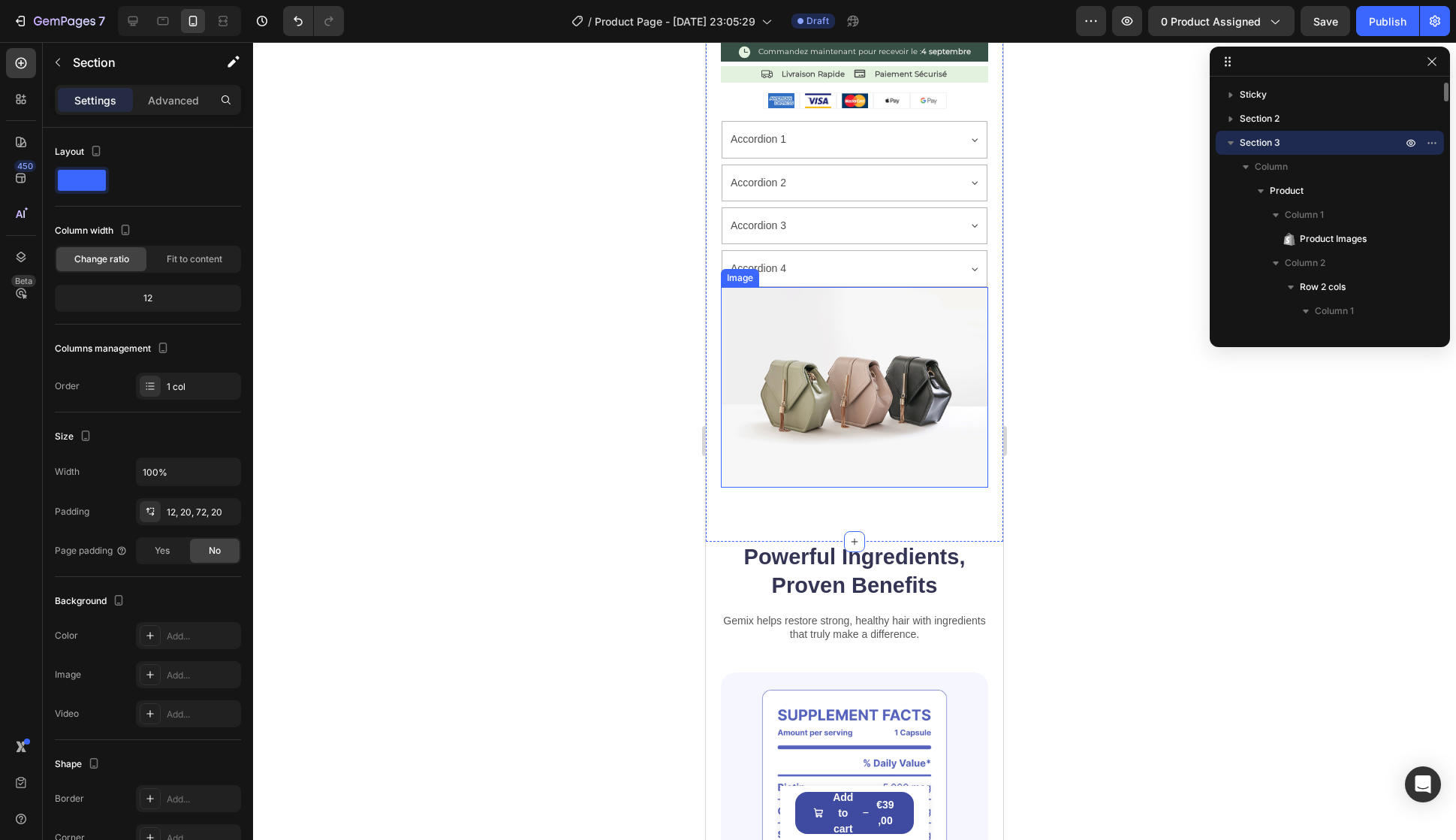
click at [816, 362] on img at bounding box center [855, 388] width 267 height 201
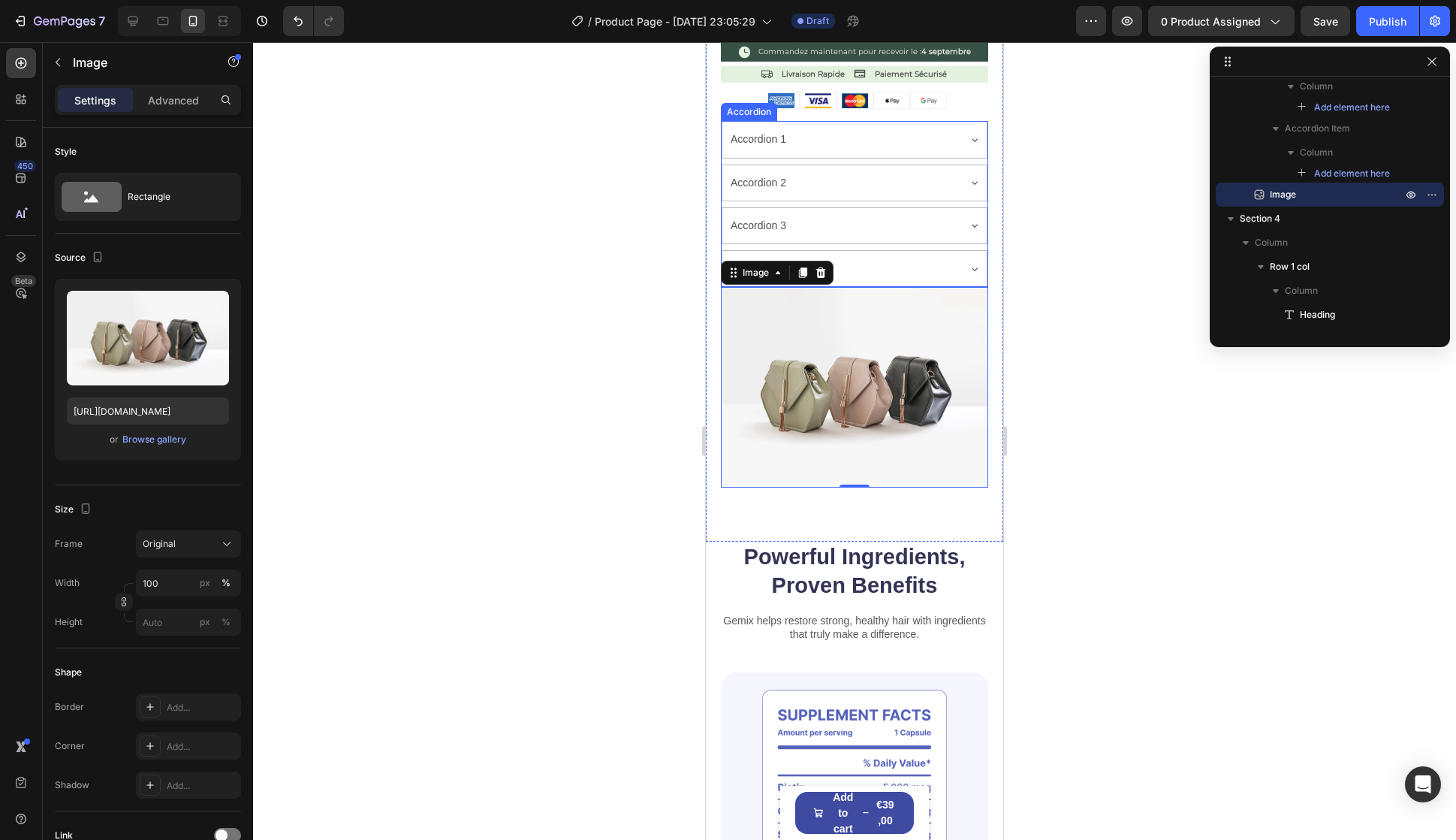
click at [895, 257] on div "Accordion 4" at bounding box center [842, 268] width 229 height 23
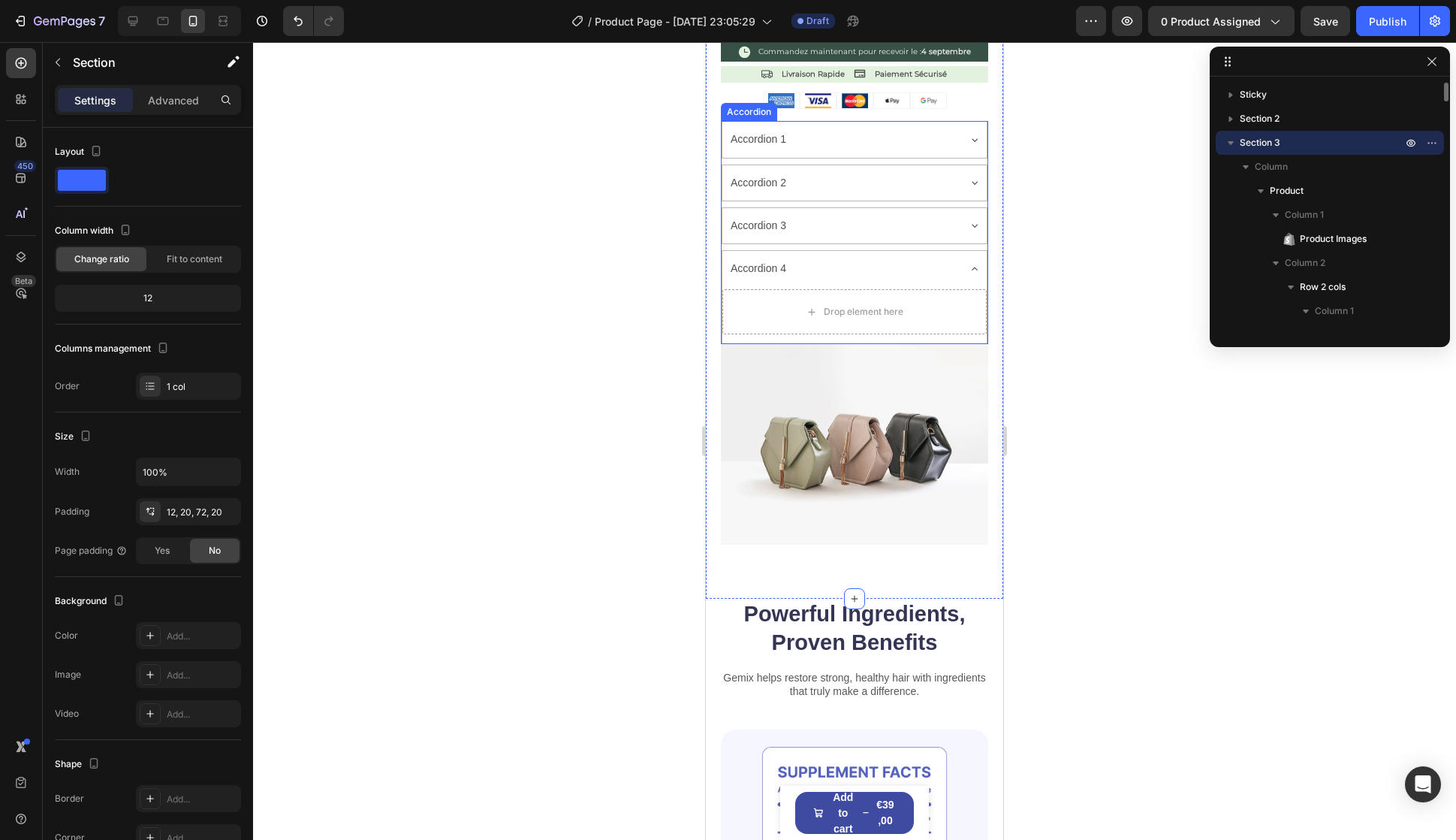
click at [937, 323] on div "Drop element here" at bounding box center [855, 315] width 264 height 57
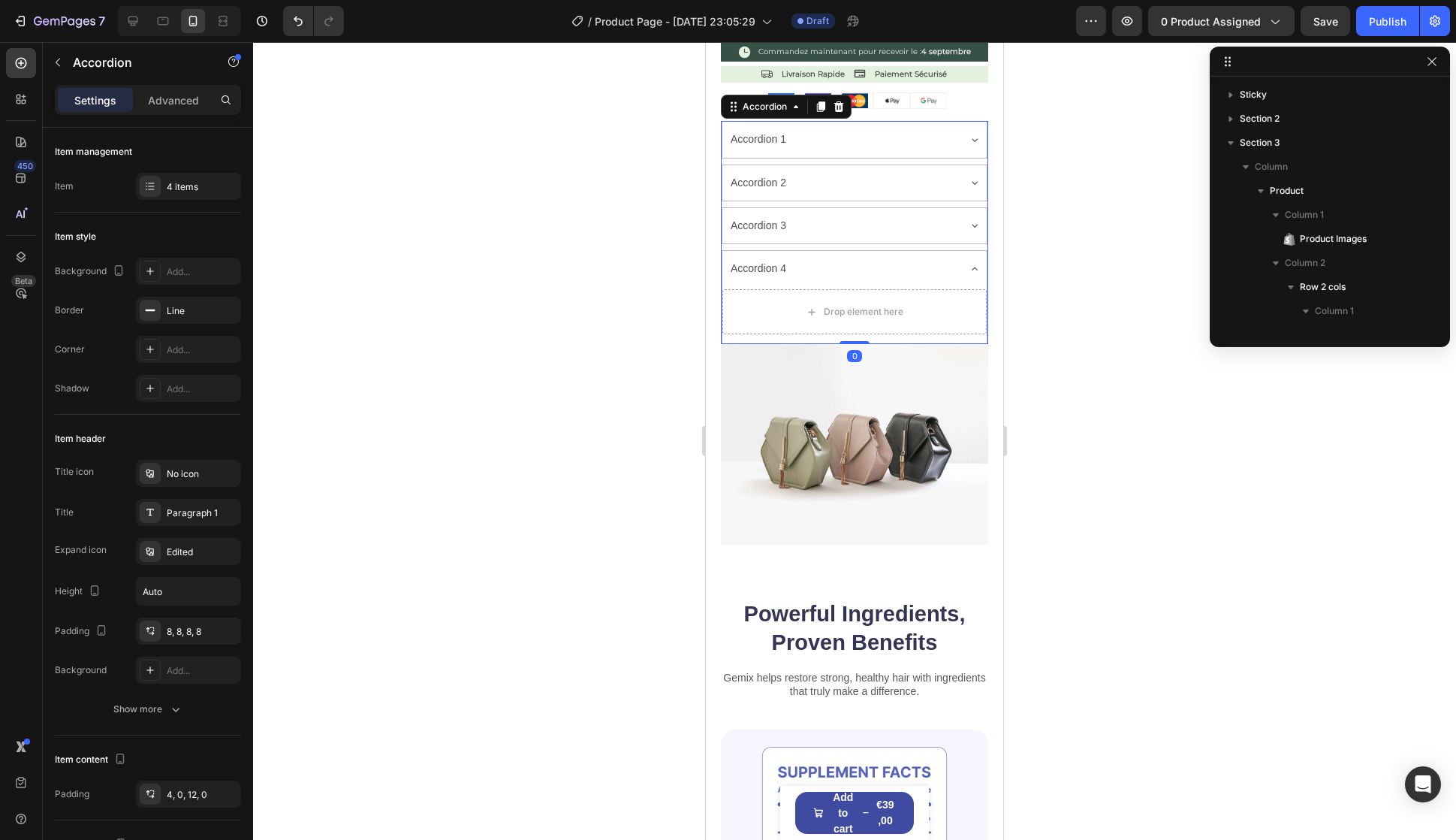
scroll to position [1992, 0]
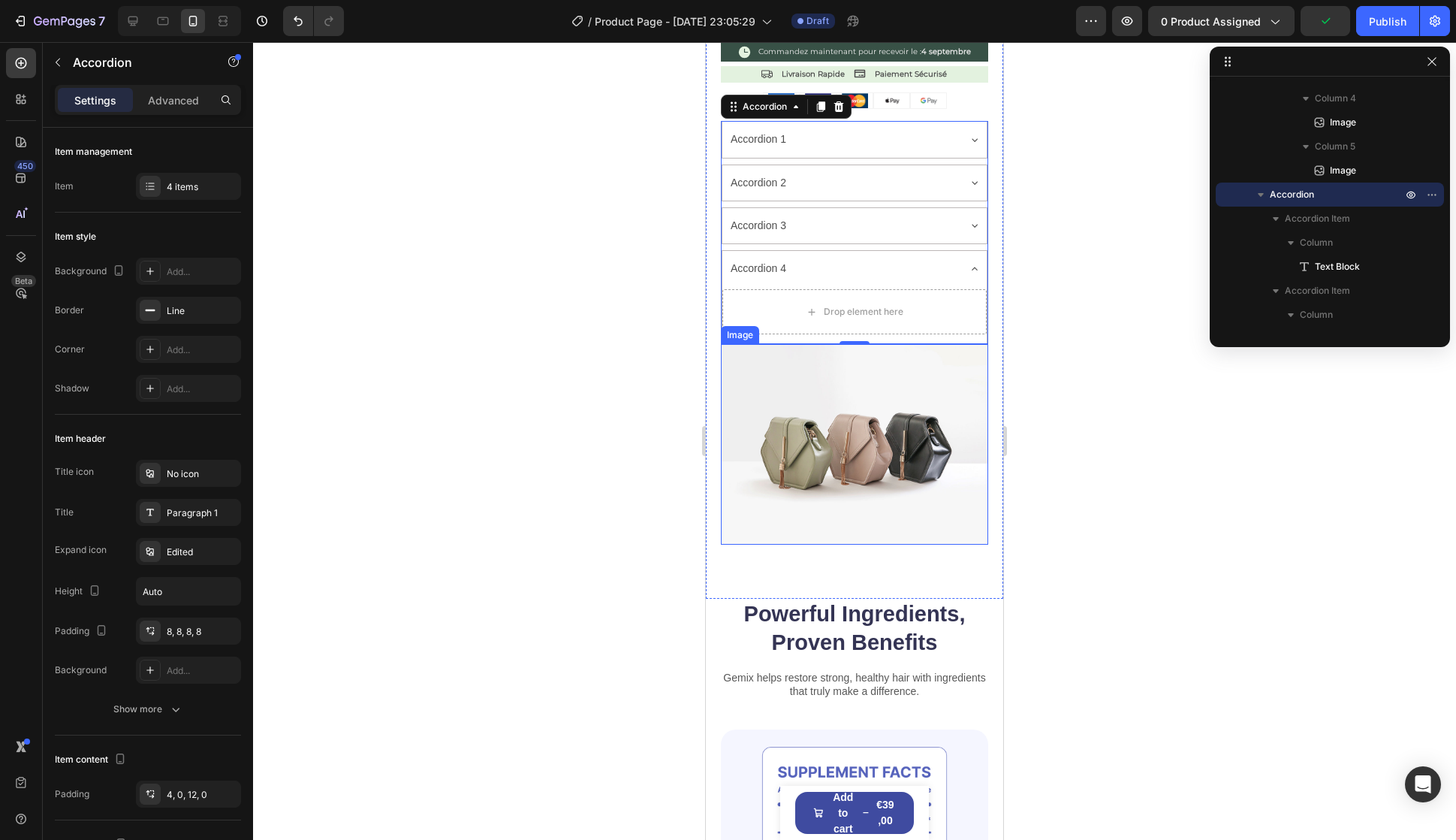
drag, startPoint x: 825, startPoint y: 331, endPoint x: 846, endPoint y: 325, distance: 21.8
click at [825, 344] on img at bounding box center [855, 445] width 267 height 201
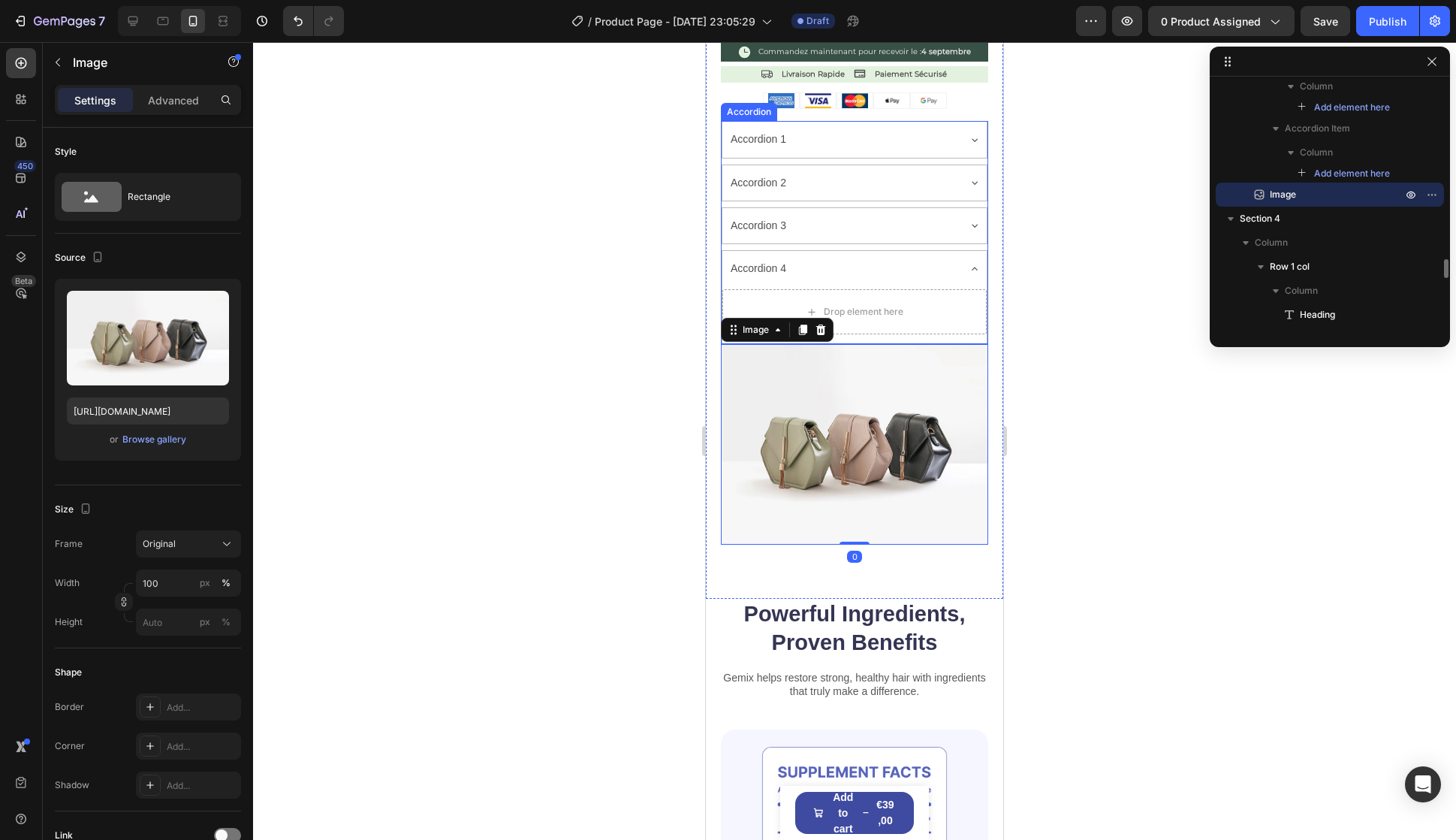
click at [879, 320] on div "Drop element here" at bounding box center [855, 315] width 264 height 57
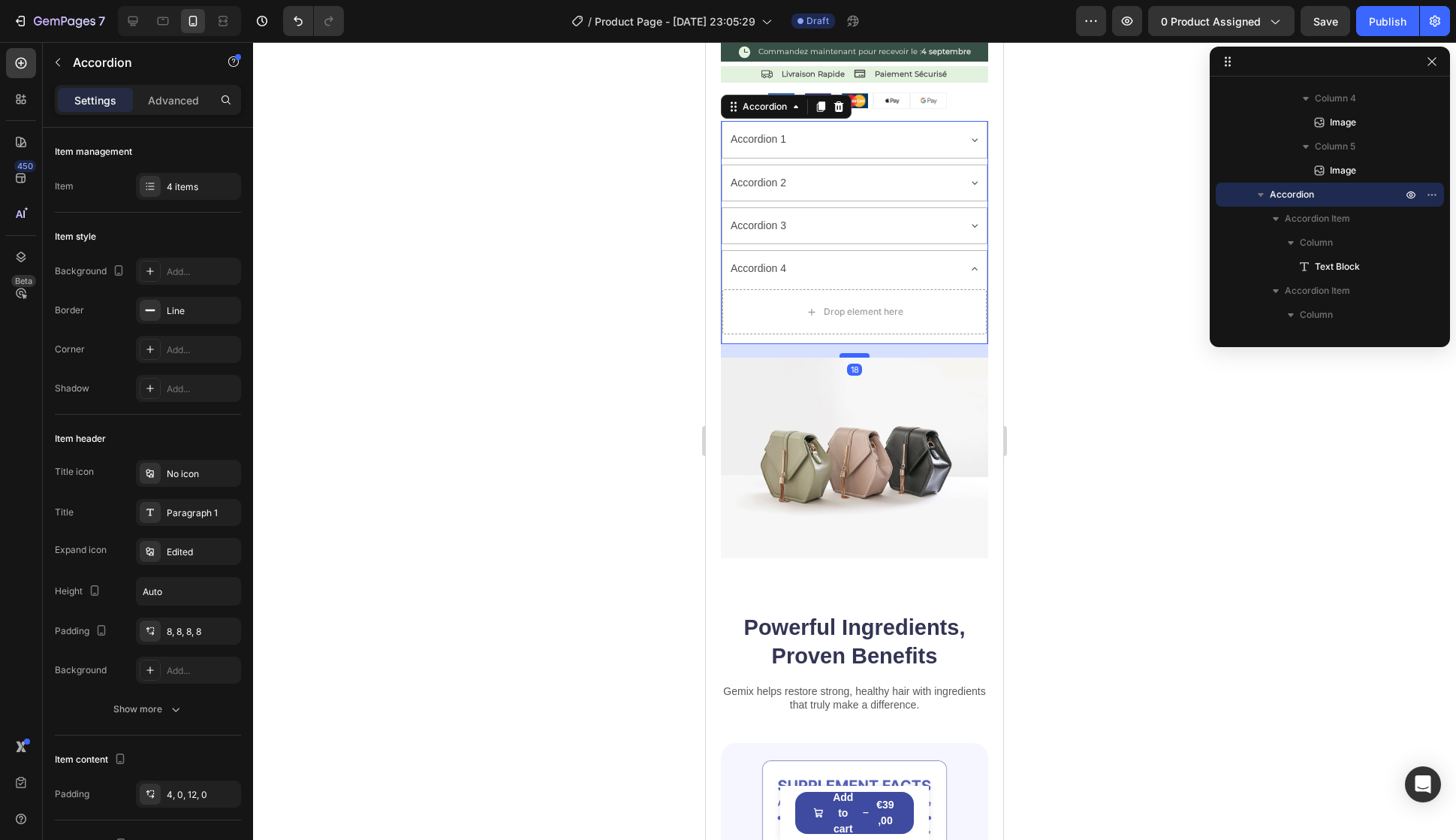
drag, startPoint x: 853, startPoint y: 326, endPoint x: 853, endPoint y: 342, distance: 16.0
click at [853, 355] on div at bounding box center [855, 358] width 30 height 5
type input "100%"
type input "100"
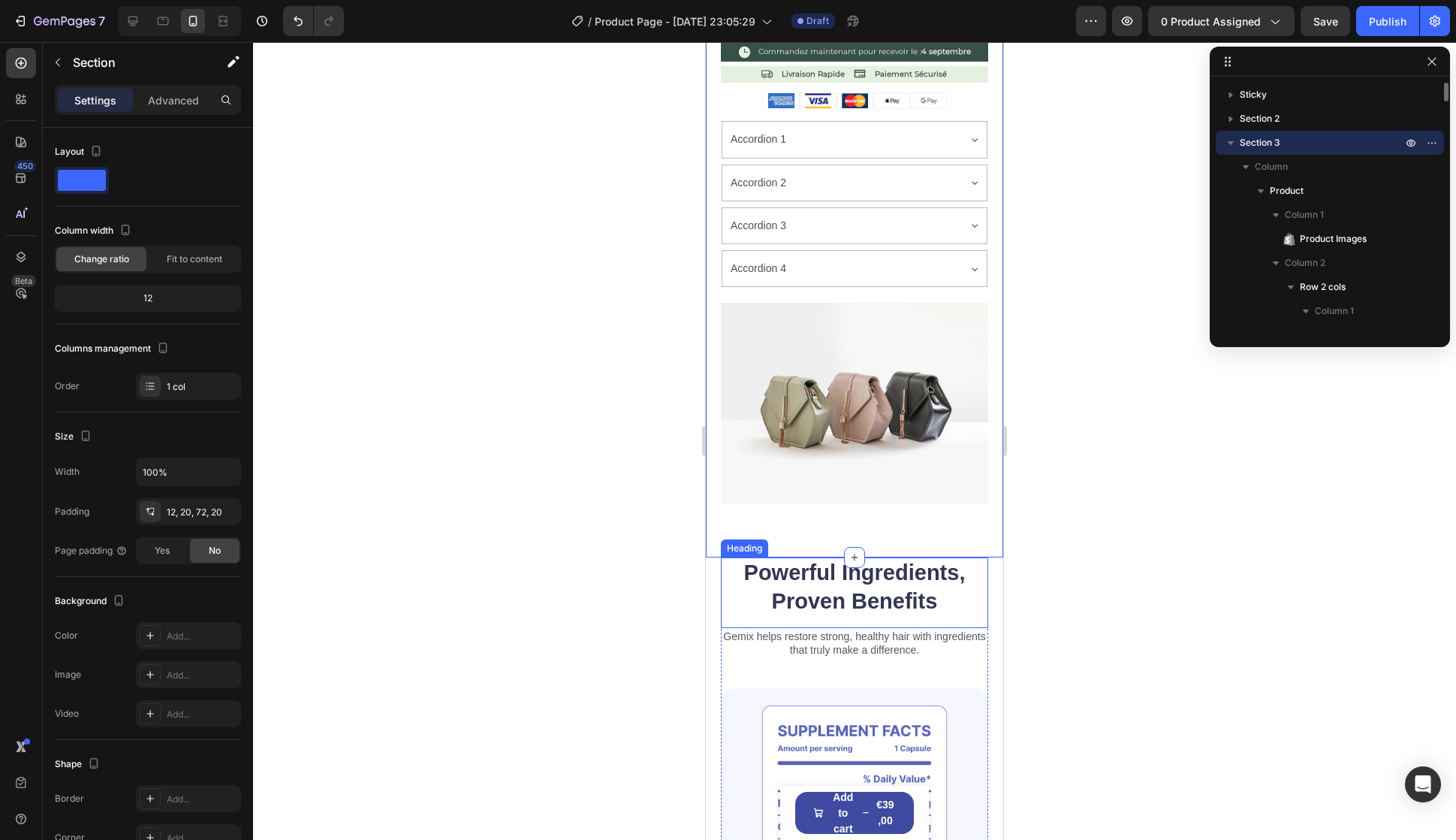
click at [943, 637] on div "Gemix helps restore strong, healthy hair with ingredients that truly make a dif…" at bounding box center [855, 658] width 267 height 60
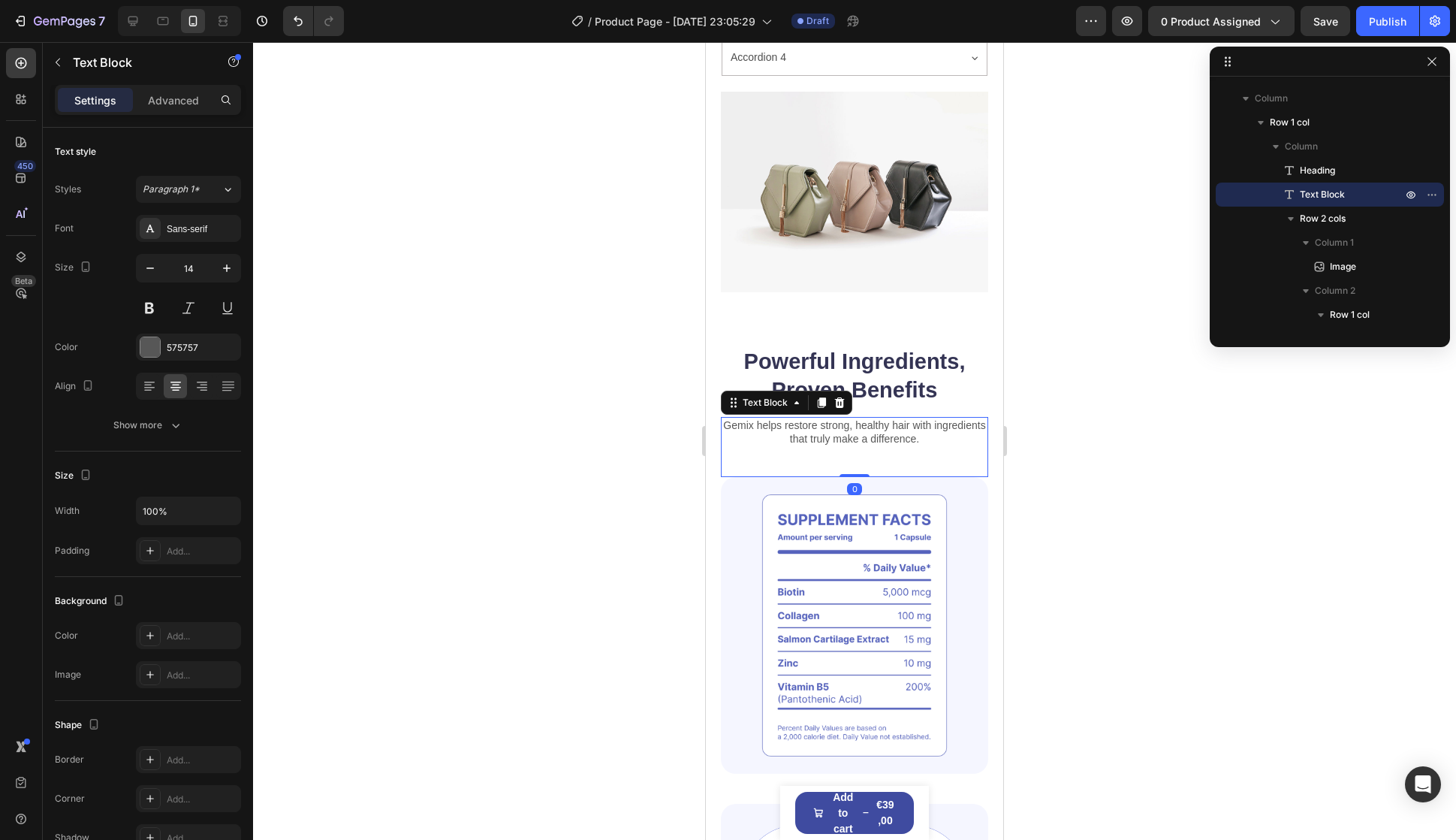
scroll to position [751, 0]
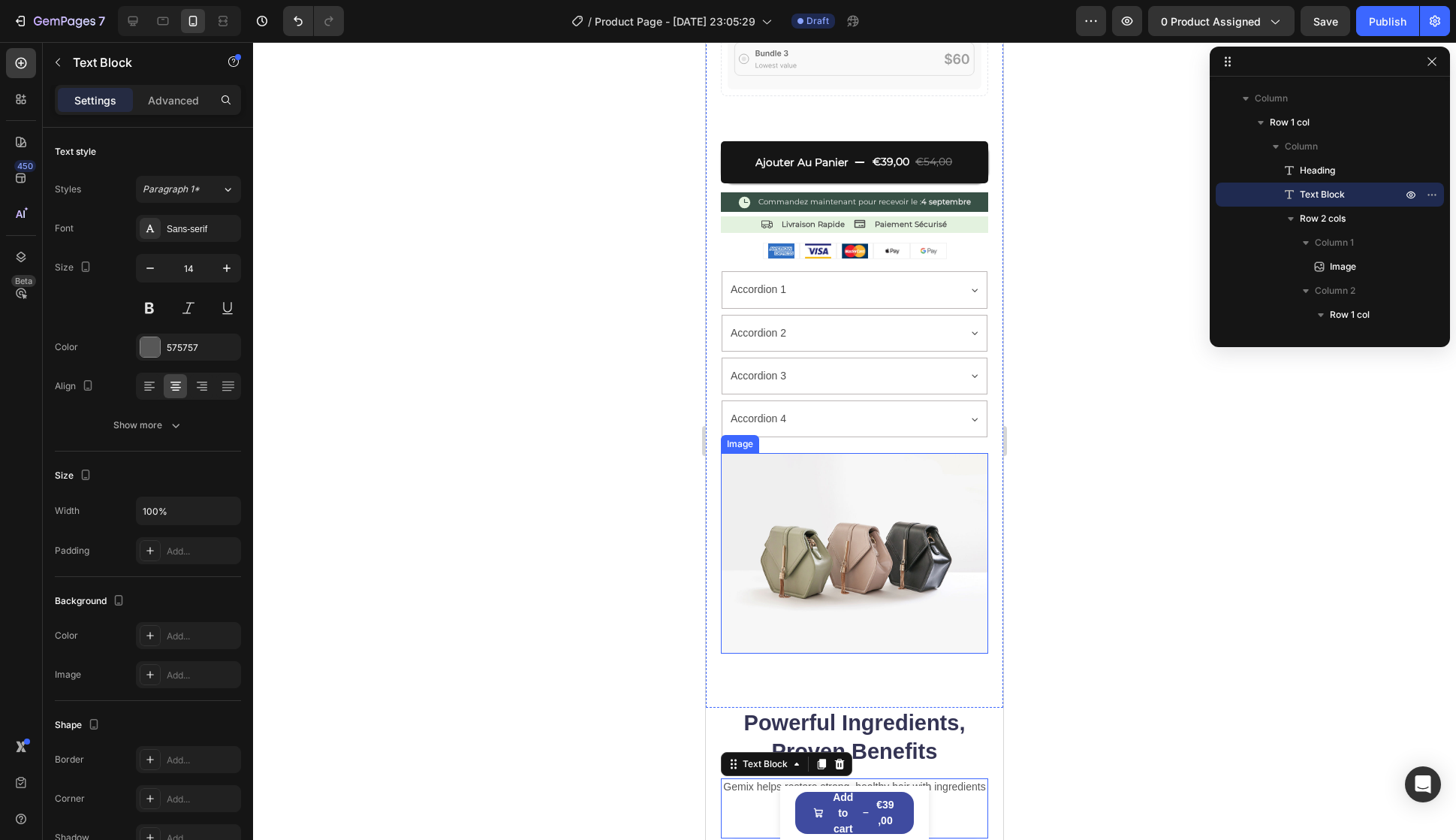
click at [857, 469] on img at bounding box center [855, 554] width 267 height 201
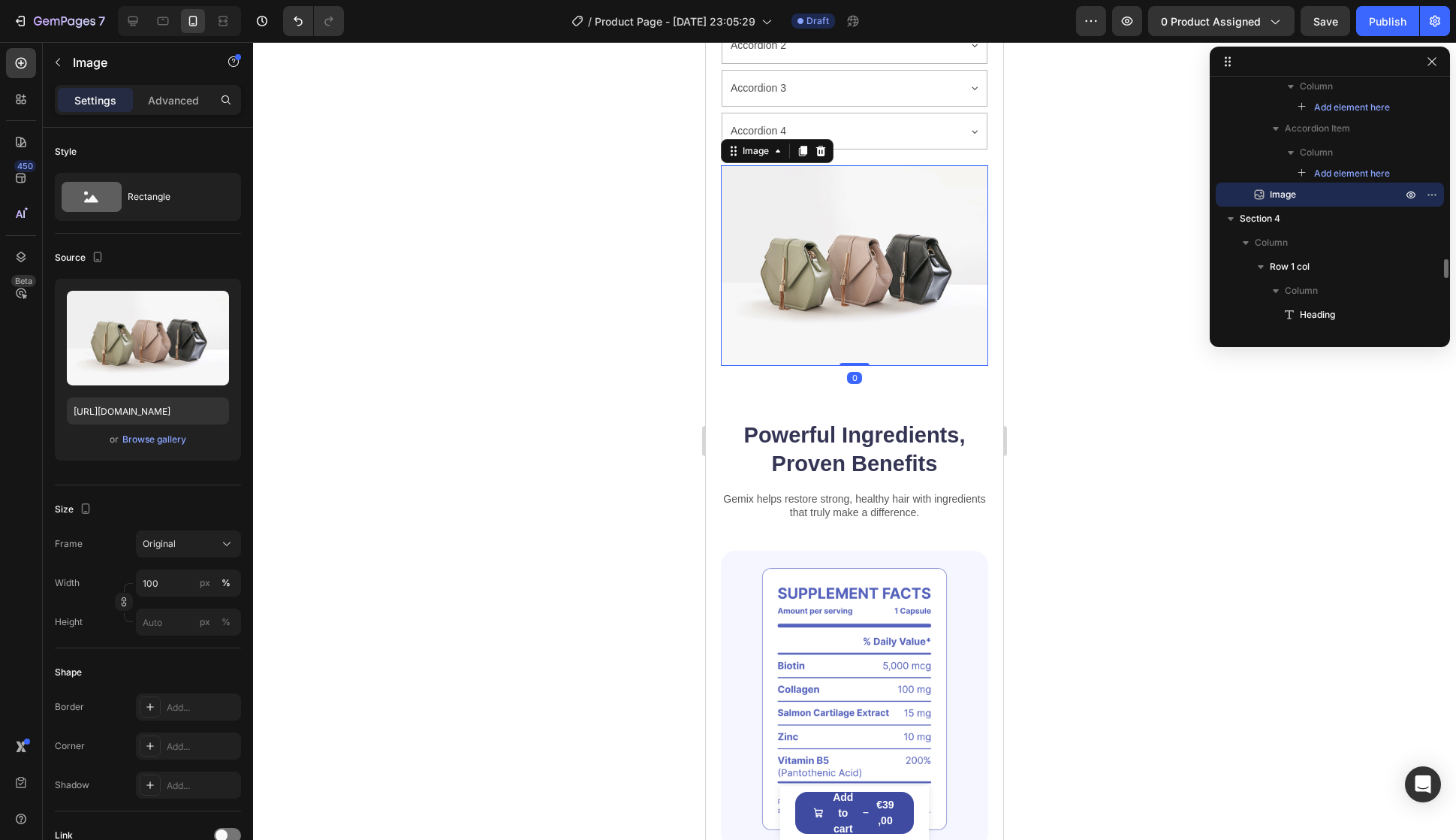
scroll to position [1052, 0]
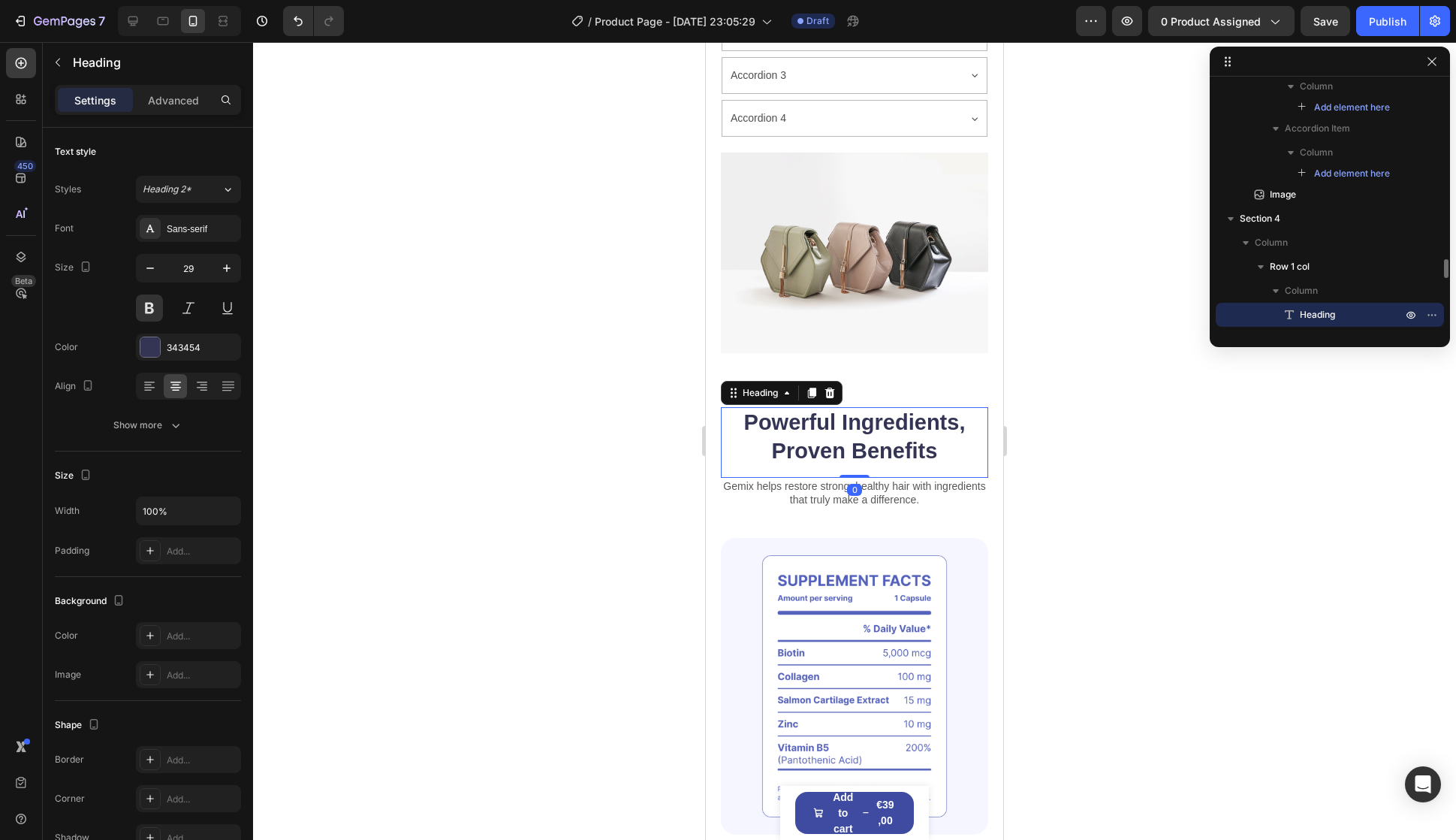
click at [857, 445] on div "Powerful Ingredients, Proven Benefits Heading 0" at bounding box center [855, 442] width 267 height 70
click at [875, 276] on img at bounding box center [855, 253] width 267 height 201
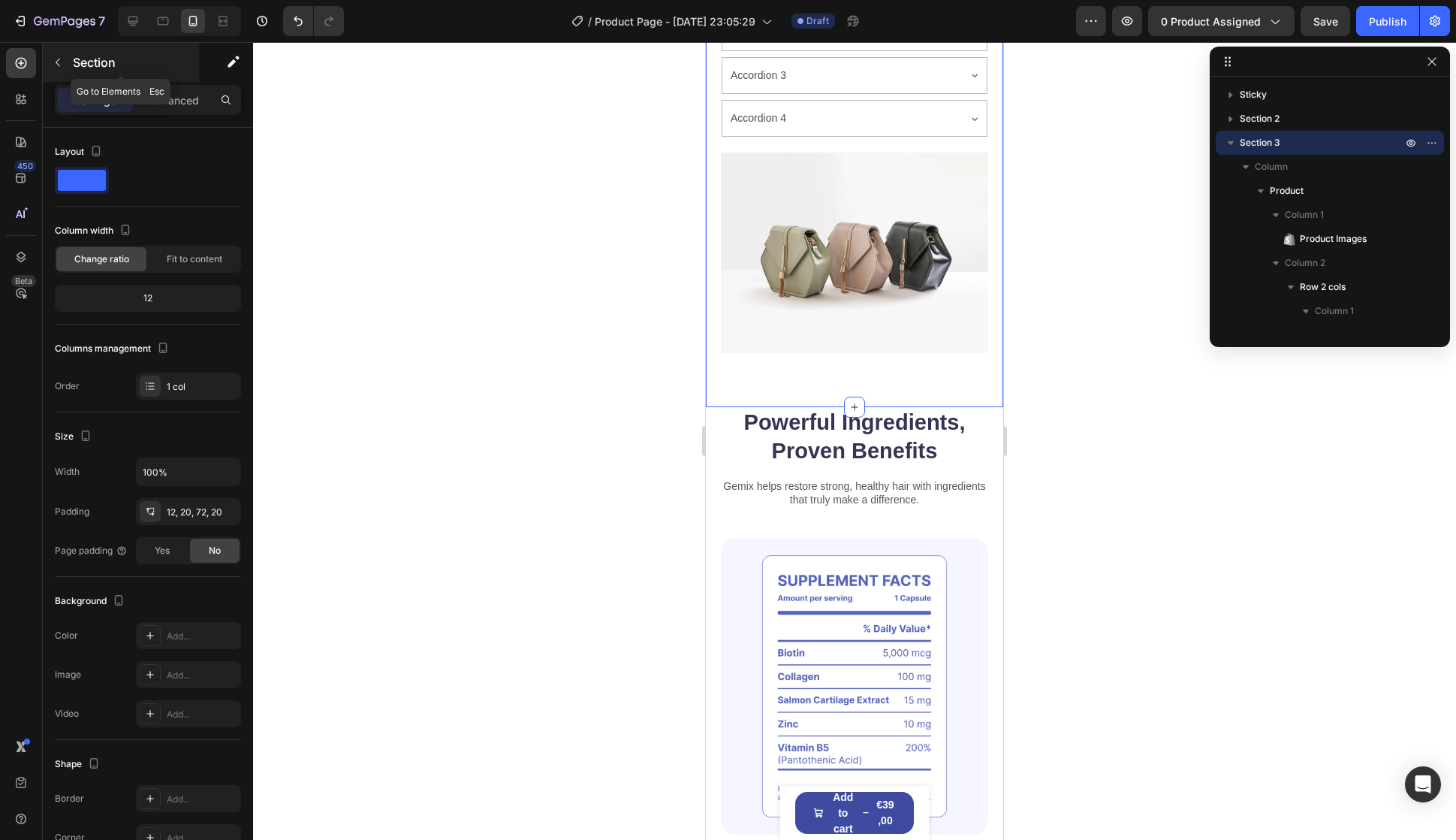
click at [68, 64] on button "button" at bounding box center [58, 62] width 24 height 24
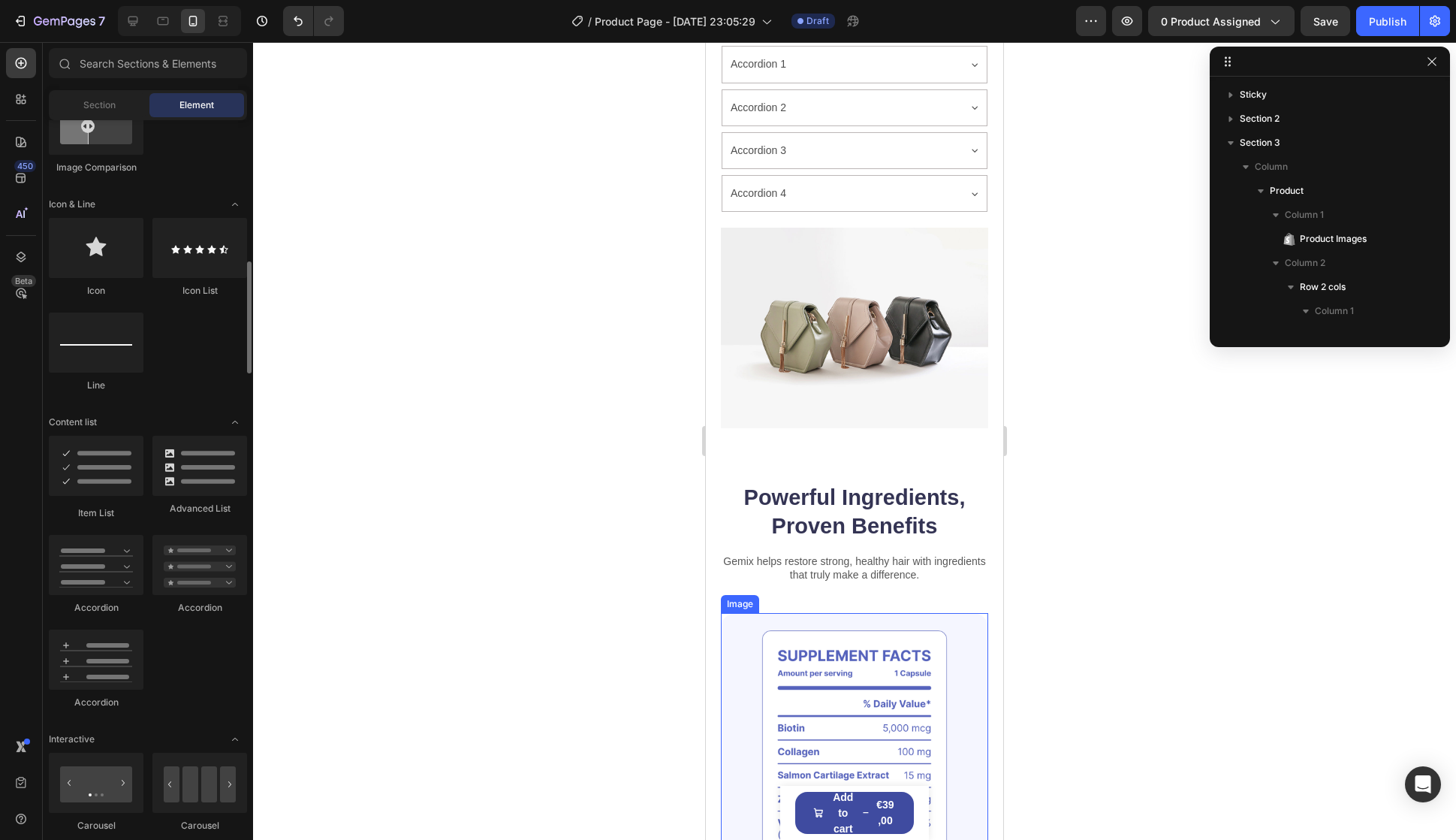
scroll to position [1277, 0]
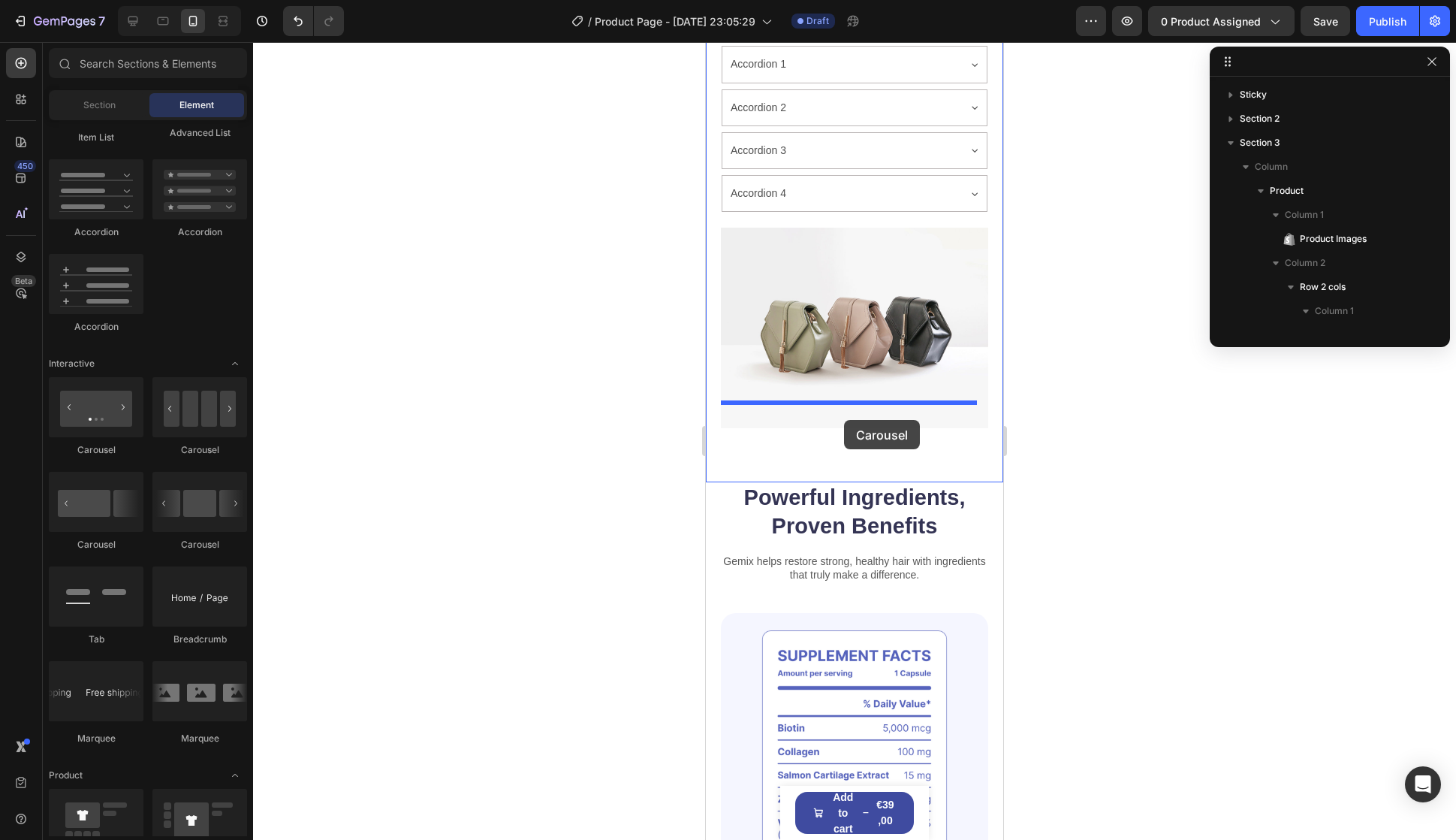
drag, startPoint x: 894, startPoint y: 461, endPoint x: 844, endPoint y: 420, distance: 64.7
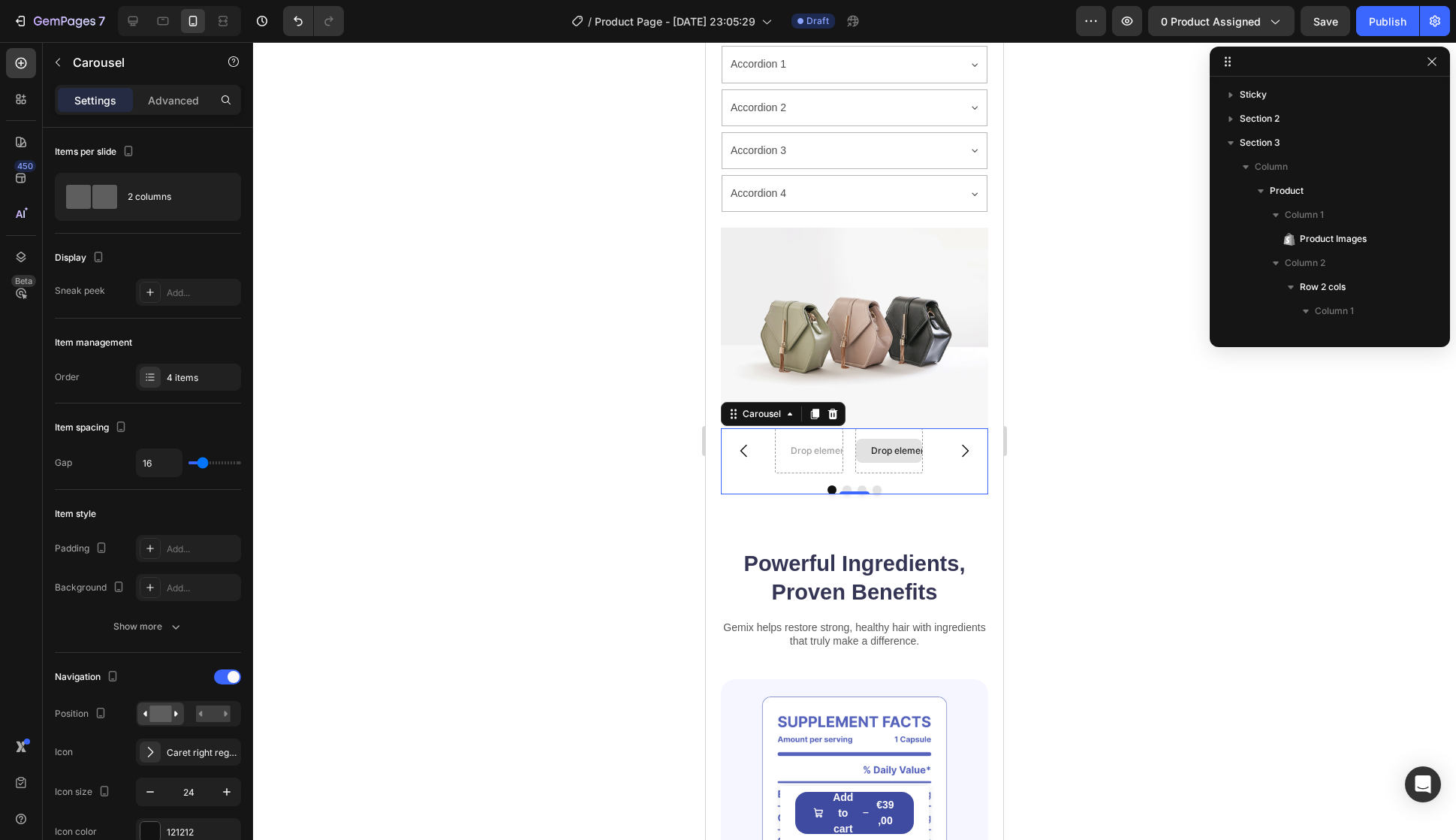
scroll to position [2310, 0]
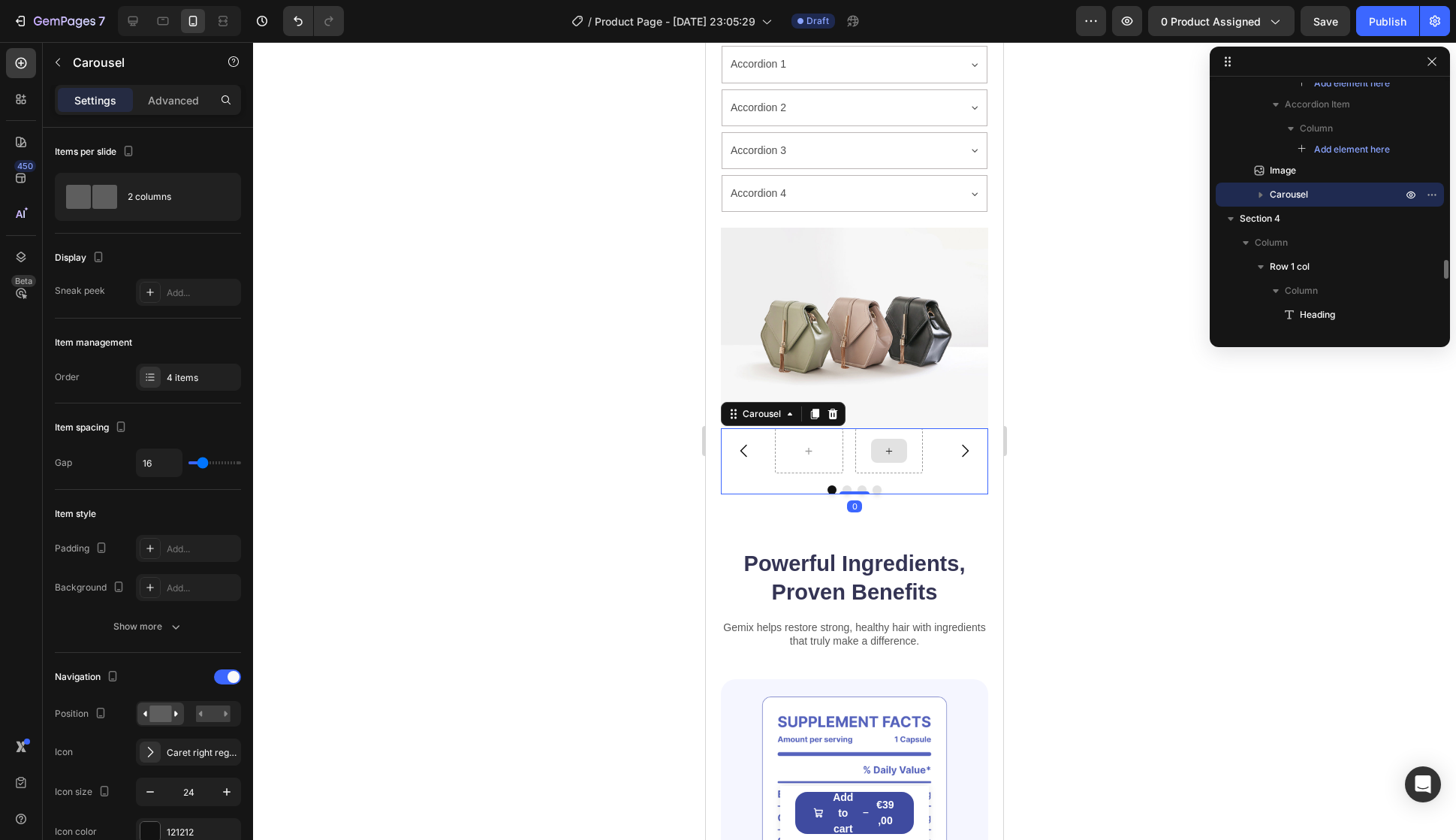
click at [887, 439] on div at bounding box center [890, 451] width 36 height 24
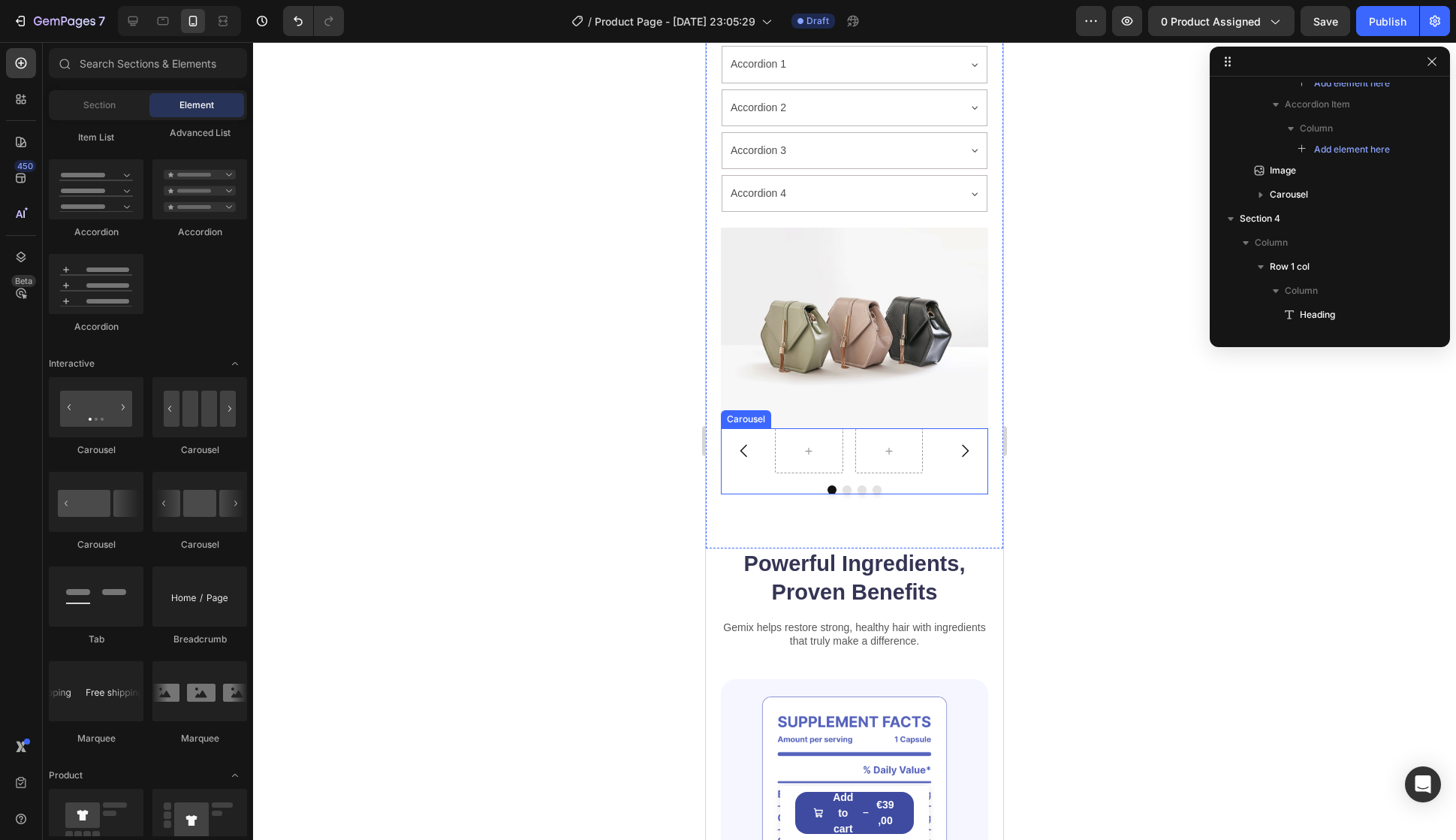
click at [913, 457] on div "Carousel" at bounding box center [855, 461] width 267 height 66
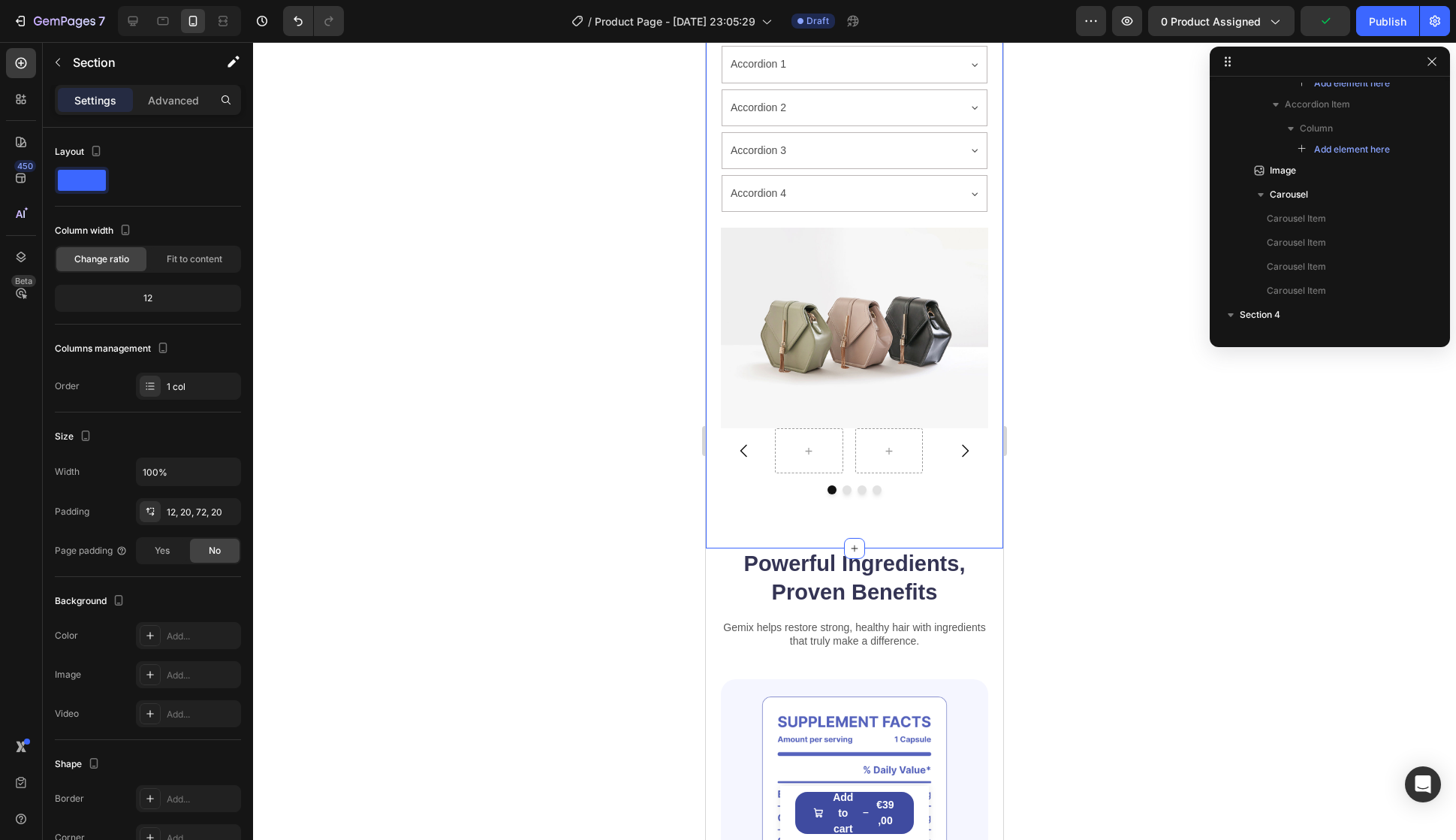
scroll to position [0, 0]
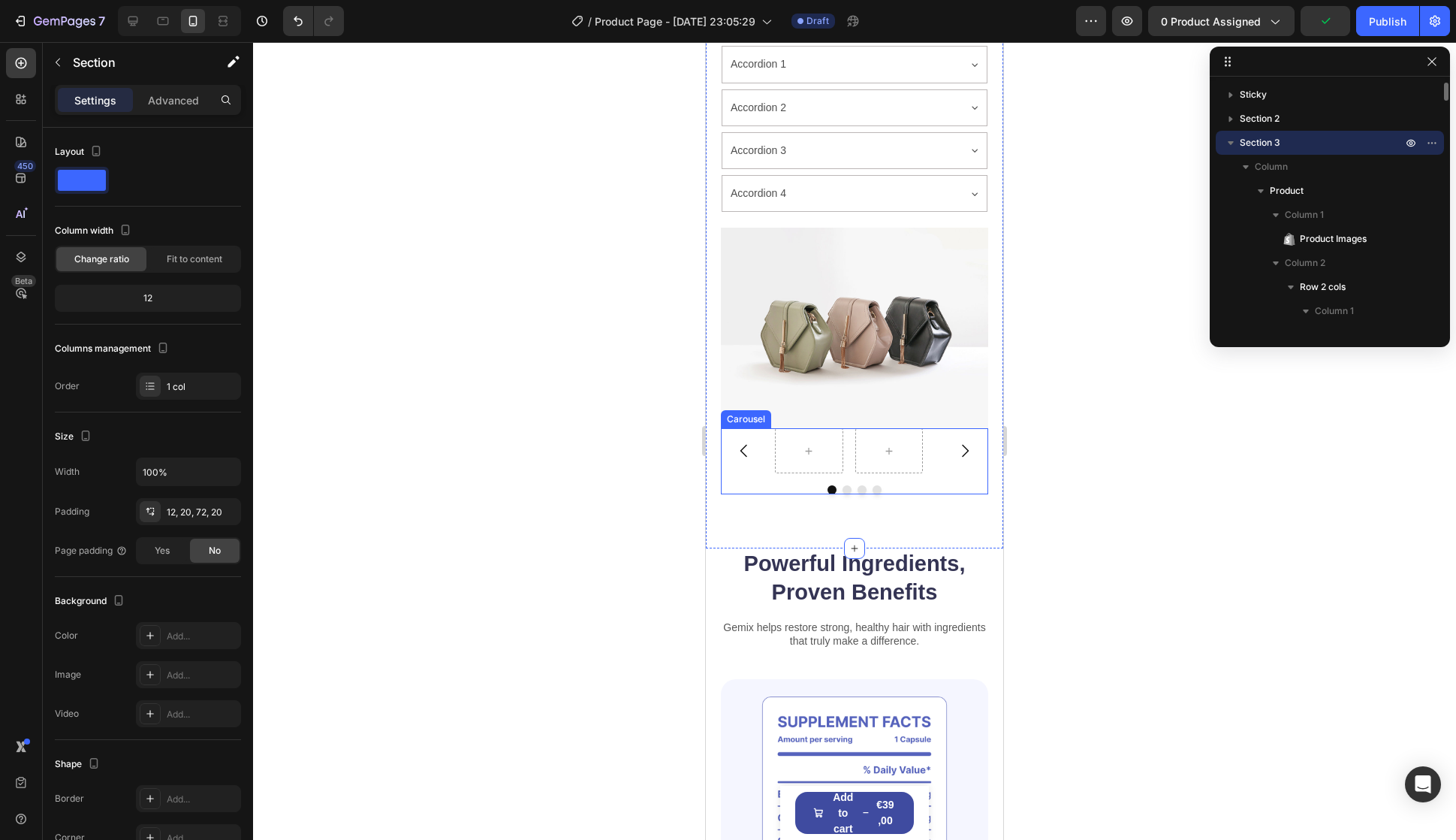
click at [944, 429] on button "Carousel Next Arrow" at bounding box center [965, 450] width 42 height 42
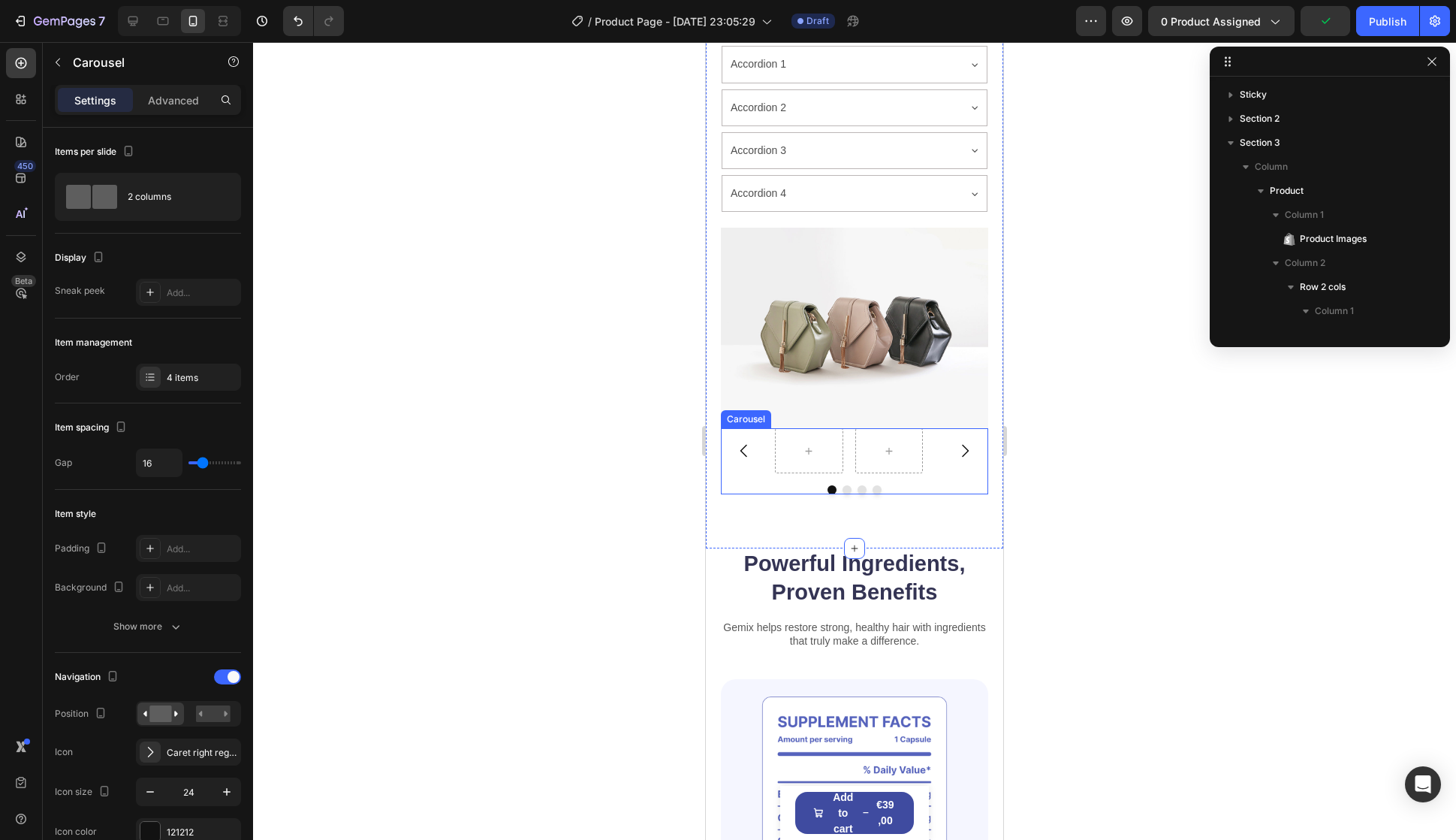
scroll to position [2310, 0]
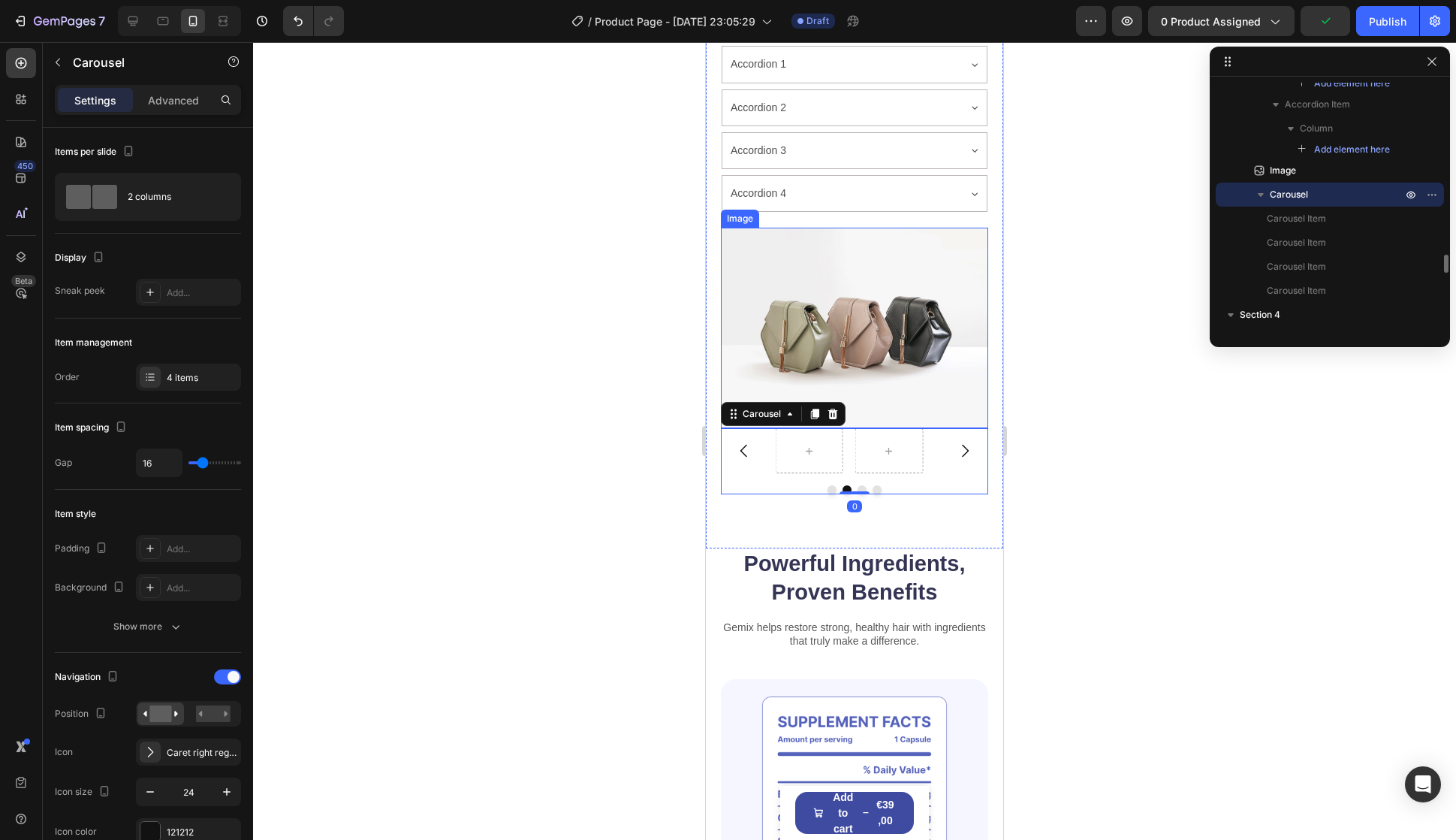
click at [905, 388] on img at bounding box center [855, 328] width 267 height 201
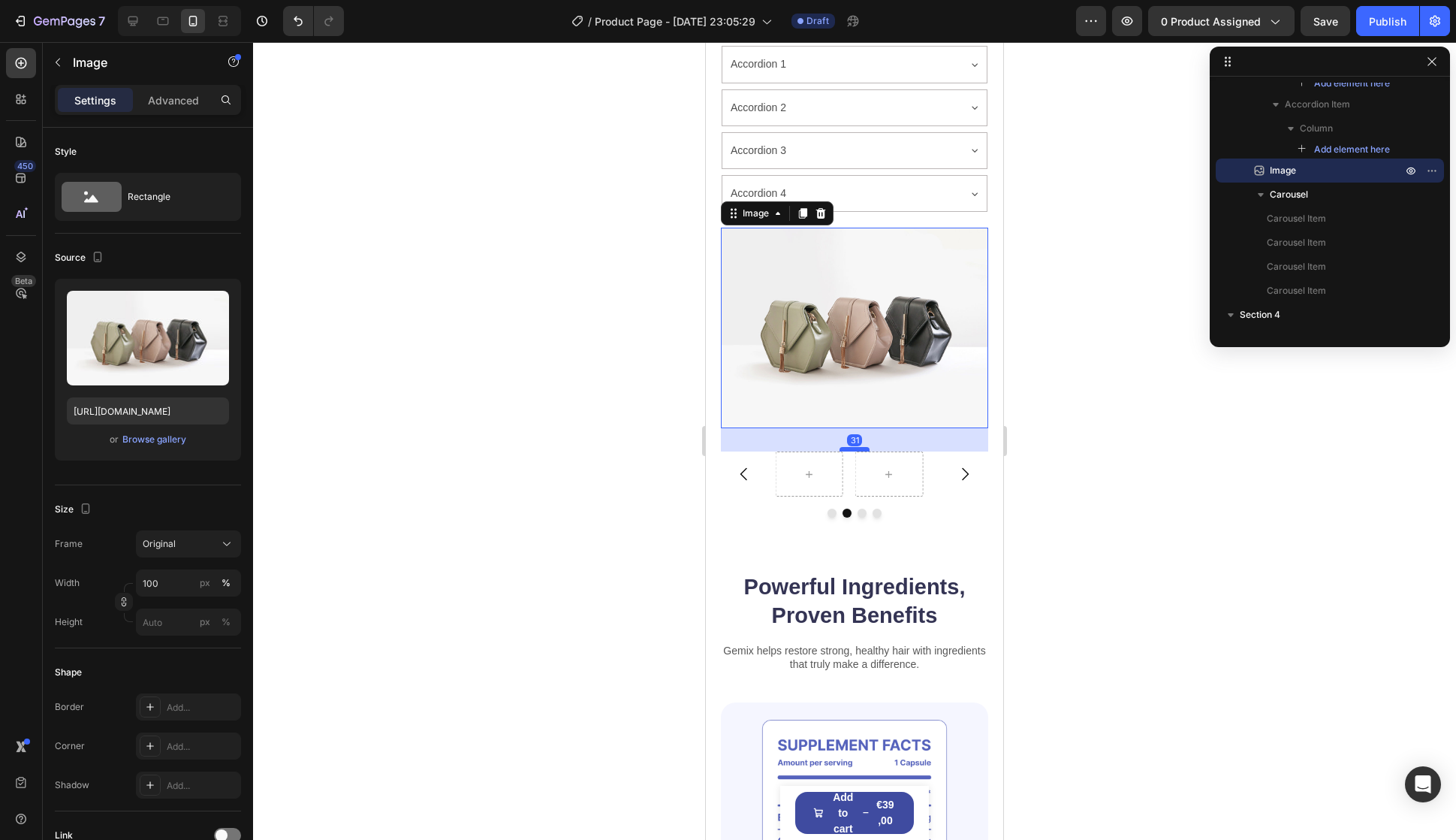
drag, startPoint x: 846, startPoint y: 400, endPoint x: 851, endPoint y: 424, distance: 24.5
click at [851, 447] on div at bounding box center [855, 449] width 30 height 5
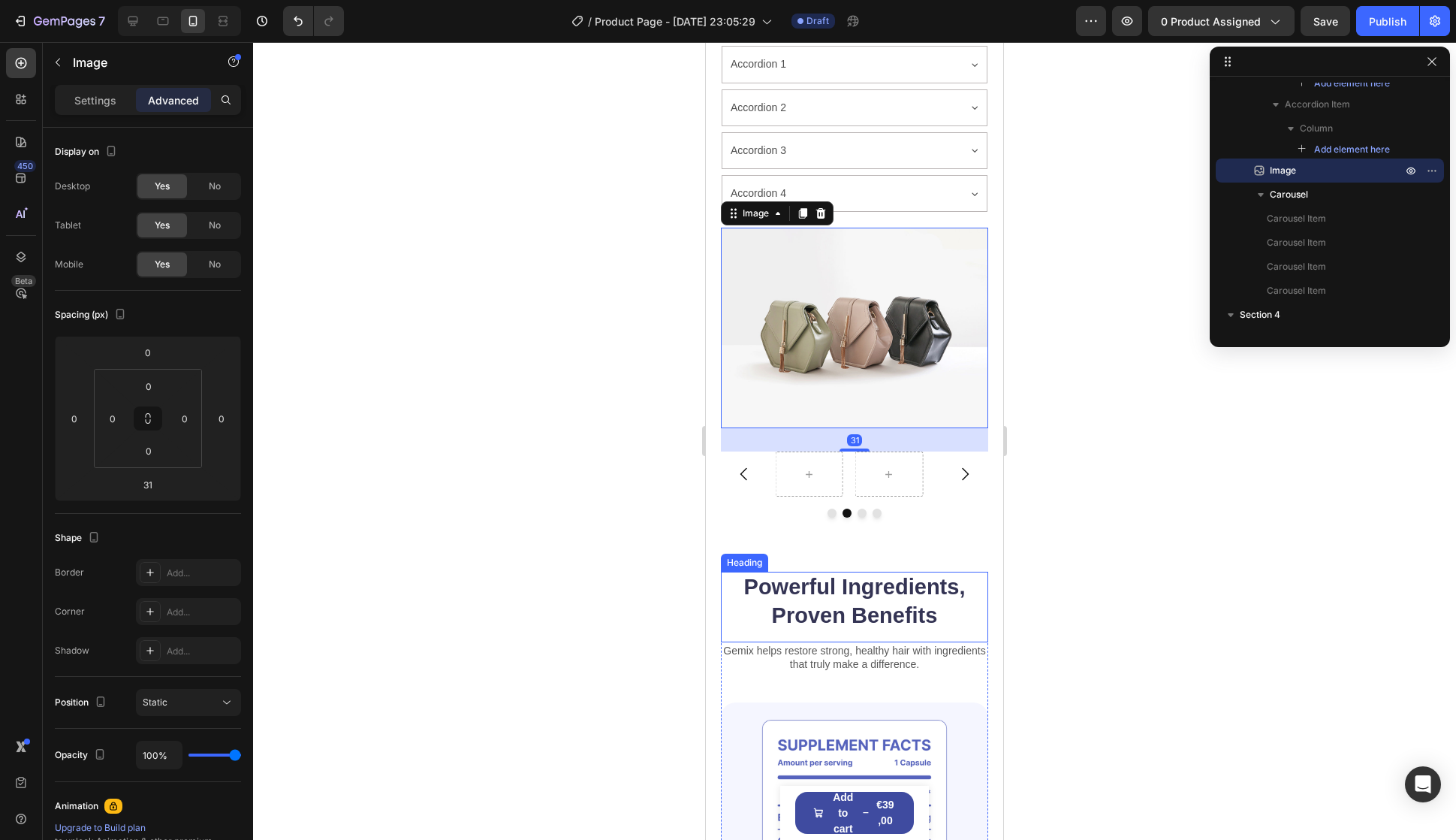
click at [918, 572] on h2 "Powerful Ingredients, Proven Benefits" at bounding box center [855, 601] width 267 height 59
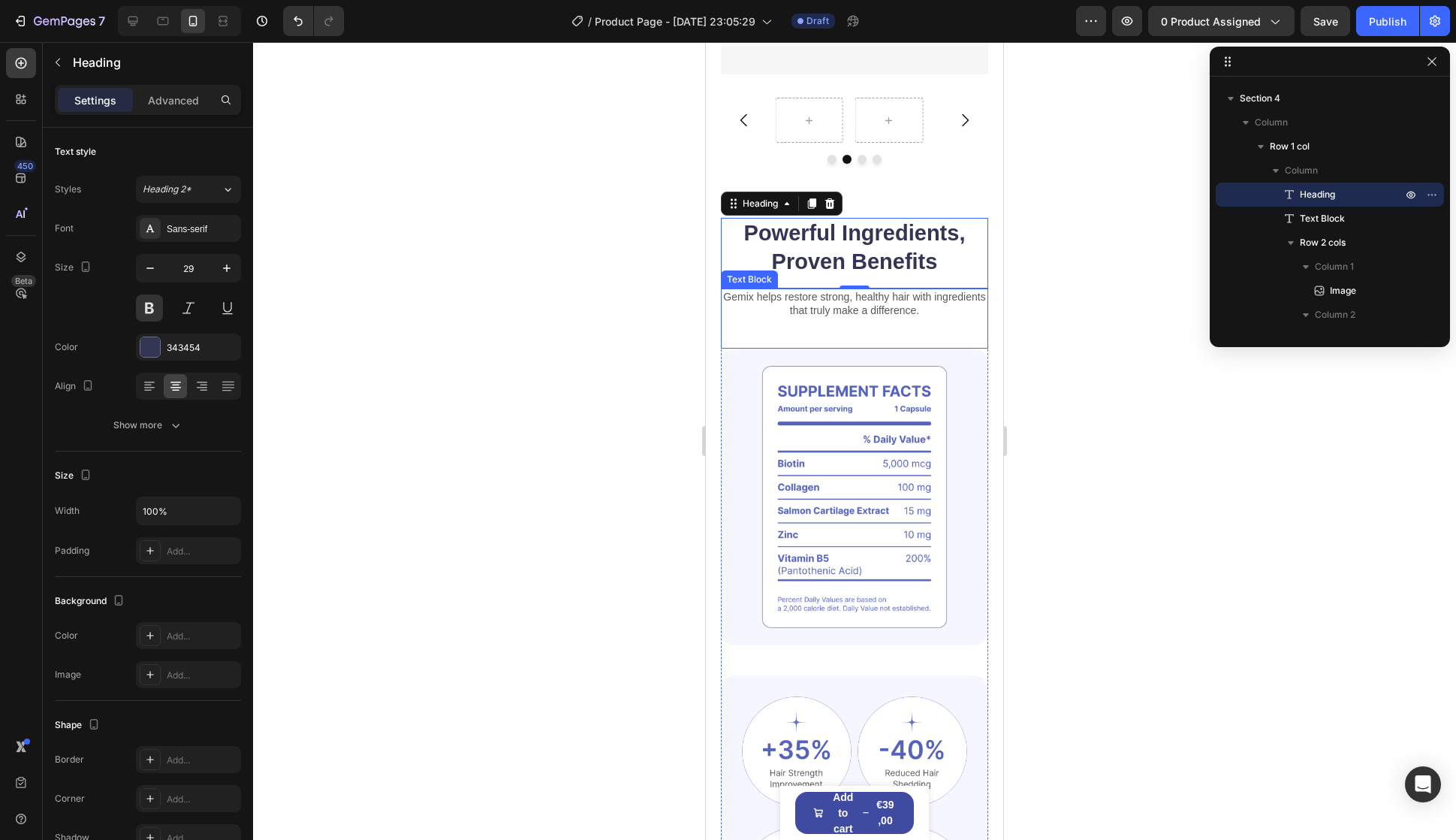
scroll to position [1052, 0]
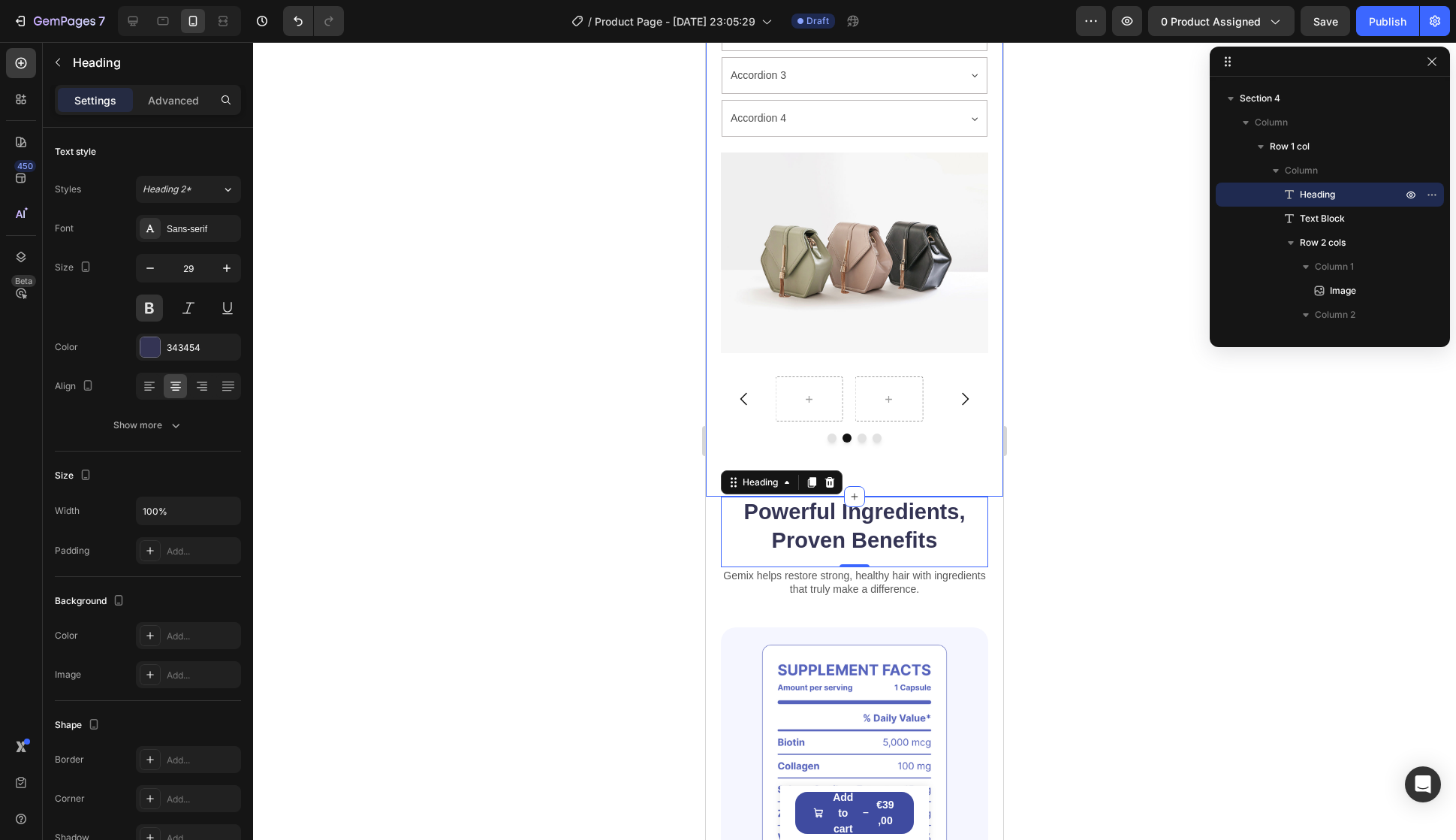
click at [879, 391] on div at bounding box center [890, 399] width 68 height 45
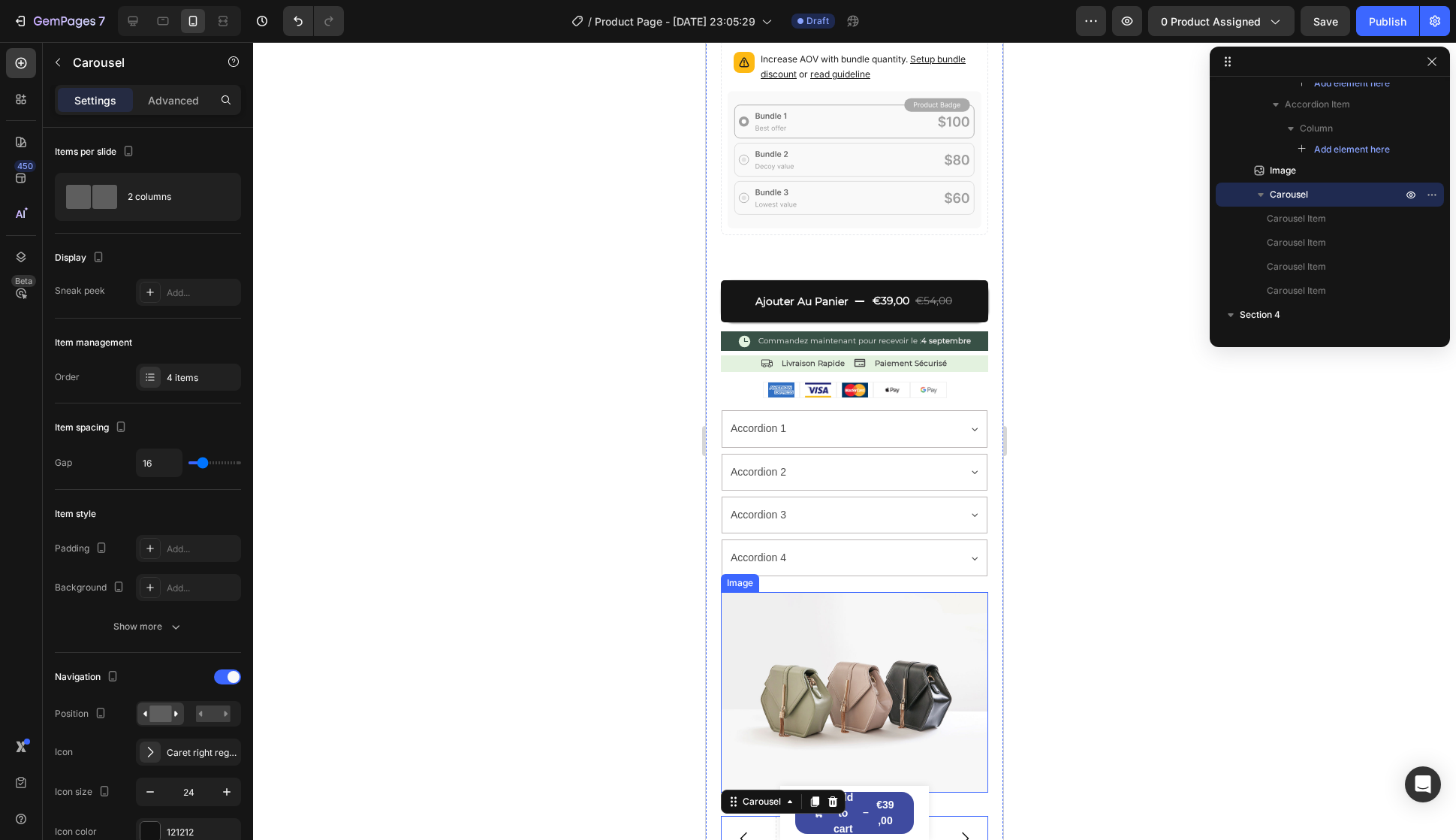
scroll to position [225, 0]
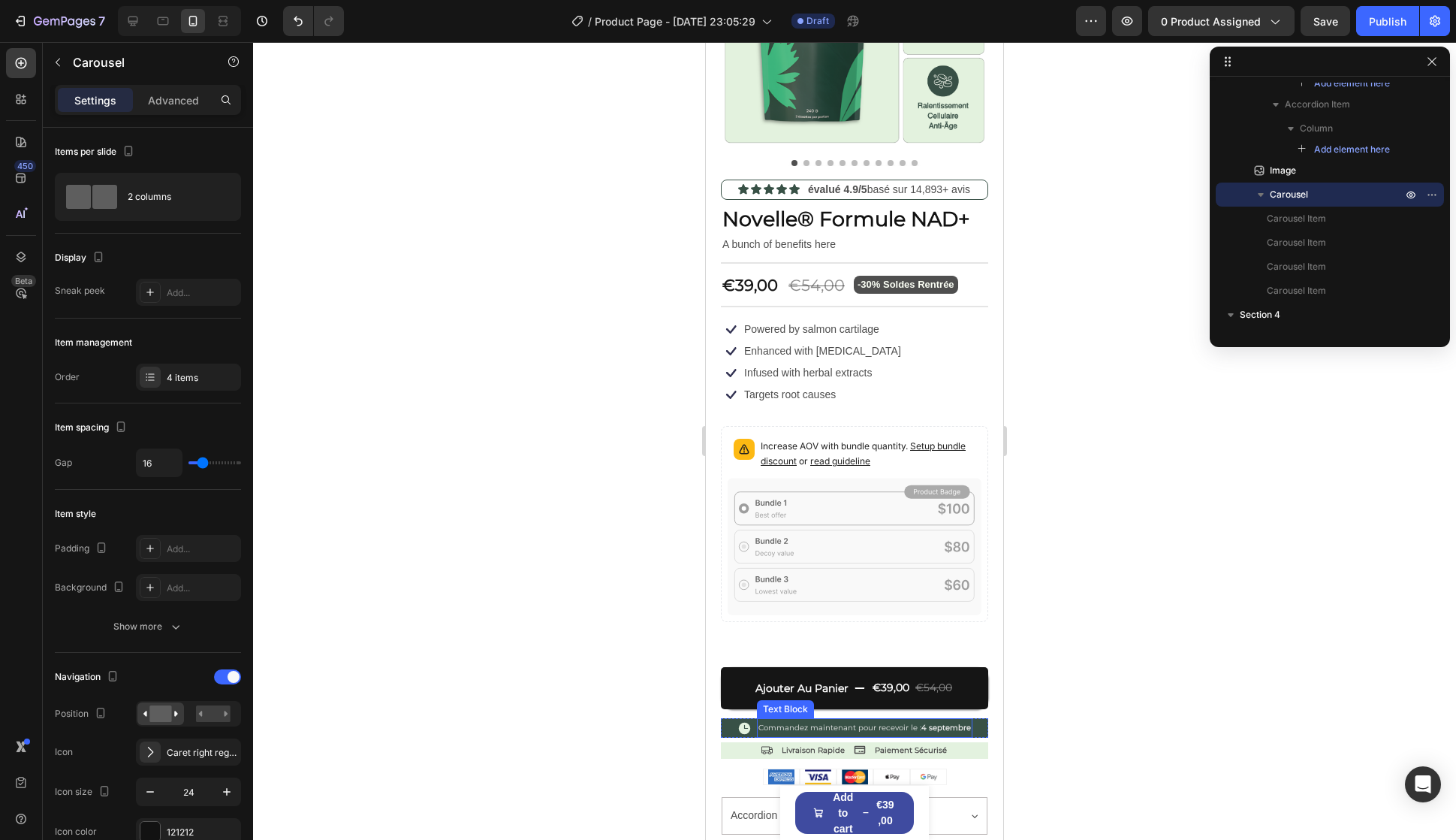
click at [959, 723] on strong "4 septembre" at bounding box center [946, 728] width 50 height 9
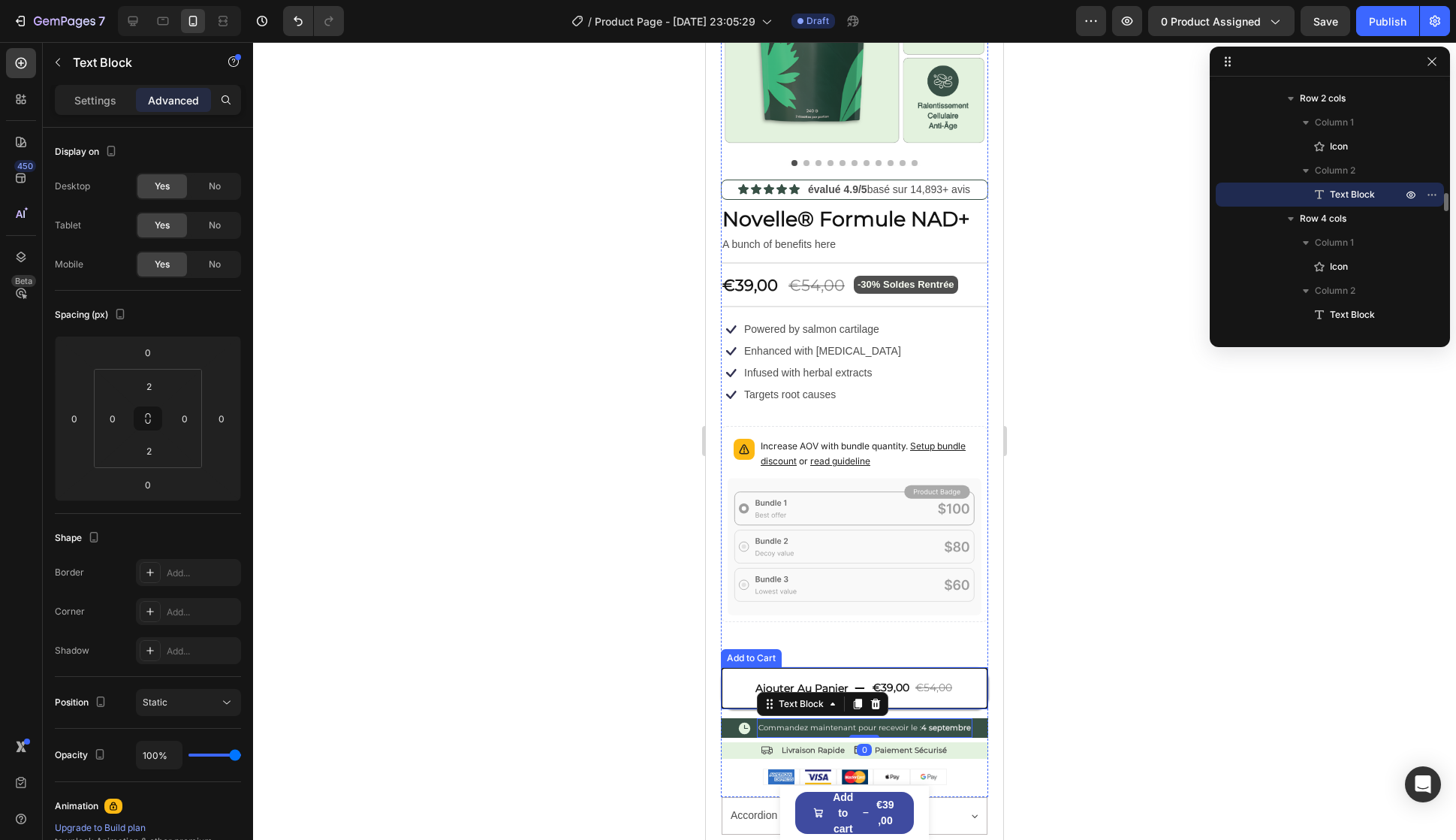
click at [742, 667] on button "Ajouter Au Panier €39,00 €54,00" at bounding box center [855, 687] width 267 height 42
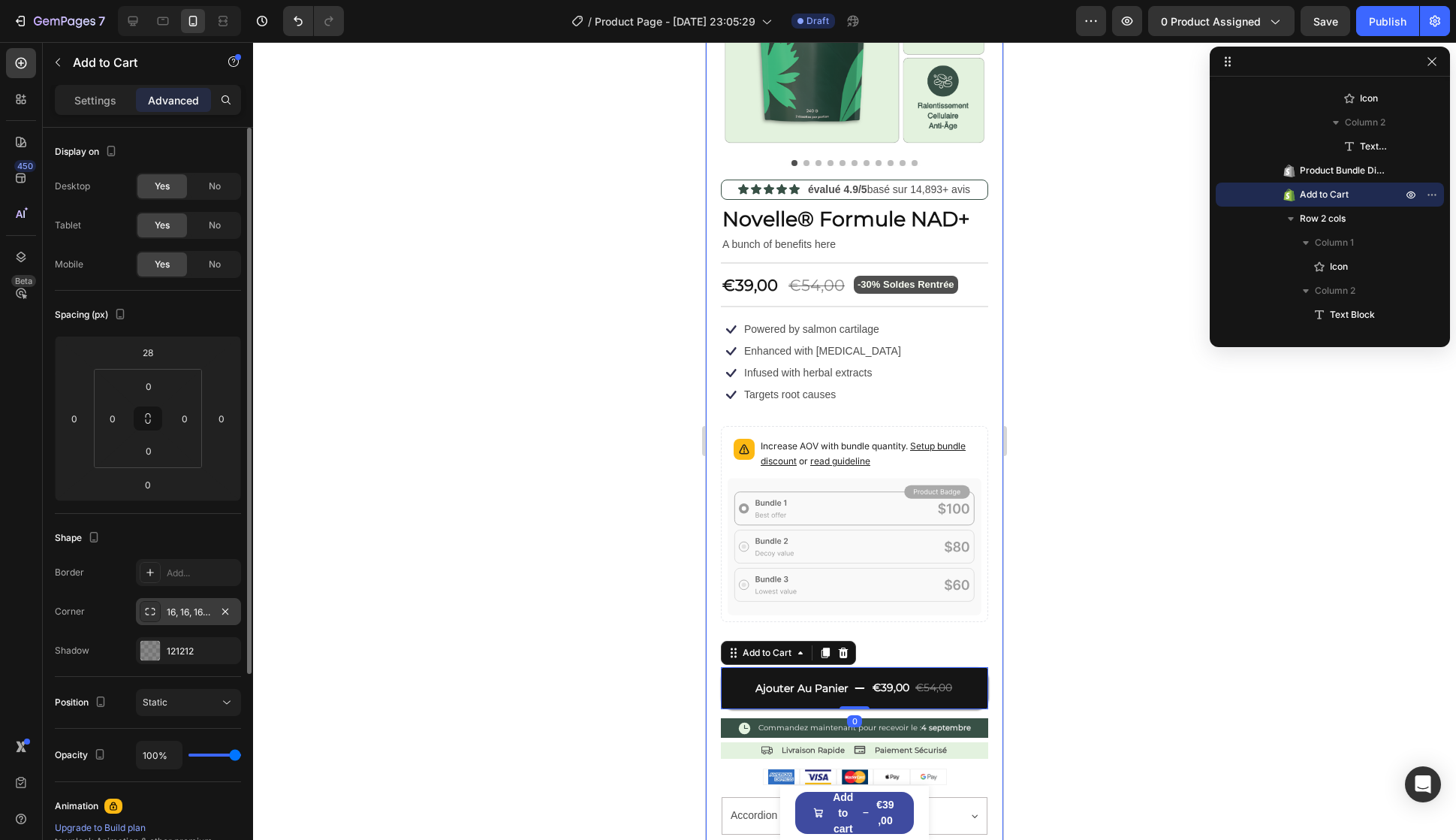
click at [186, 619] on div "16, 16, 16, 16" at bounding box center [188, 611] width 43 height 13
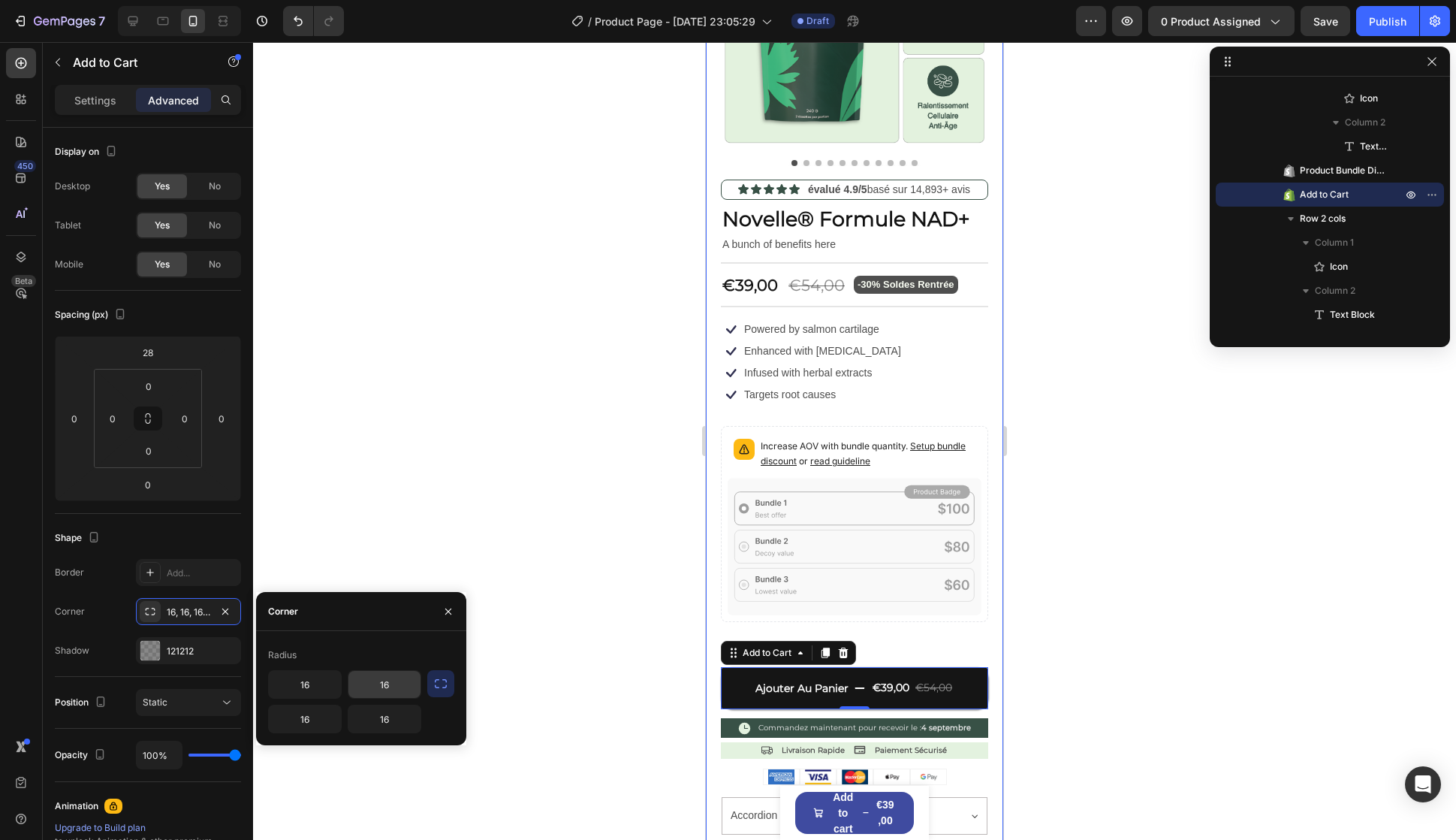
click at [369, 685] on input "16" at bounding box center [384, 684] width 72 height 27
click at [804, 721] on p "Commandez maintenant pour recevoir le : 4 septembre" at bounding box center [864, 728] width 213 height 13
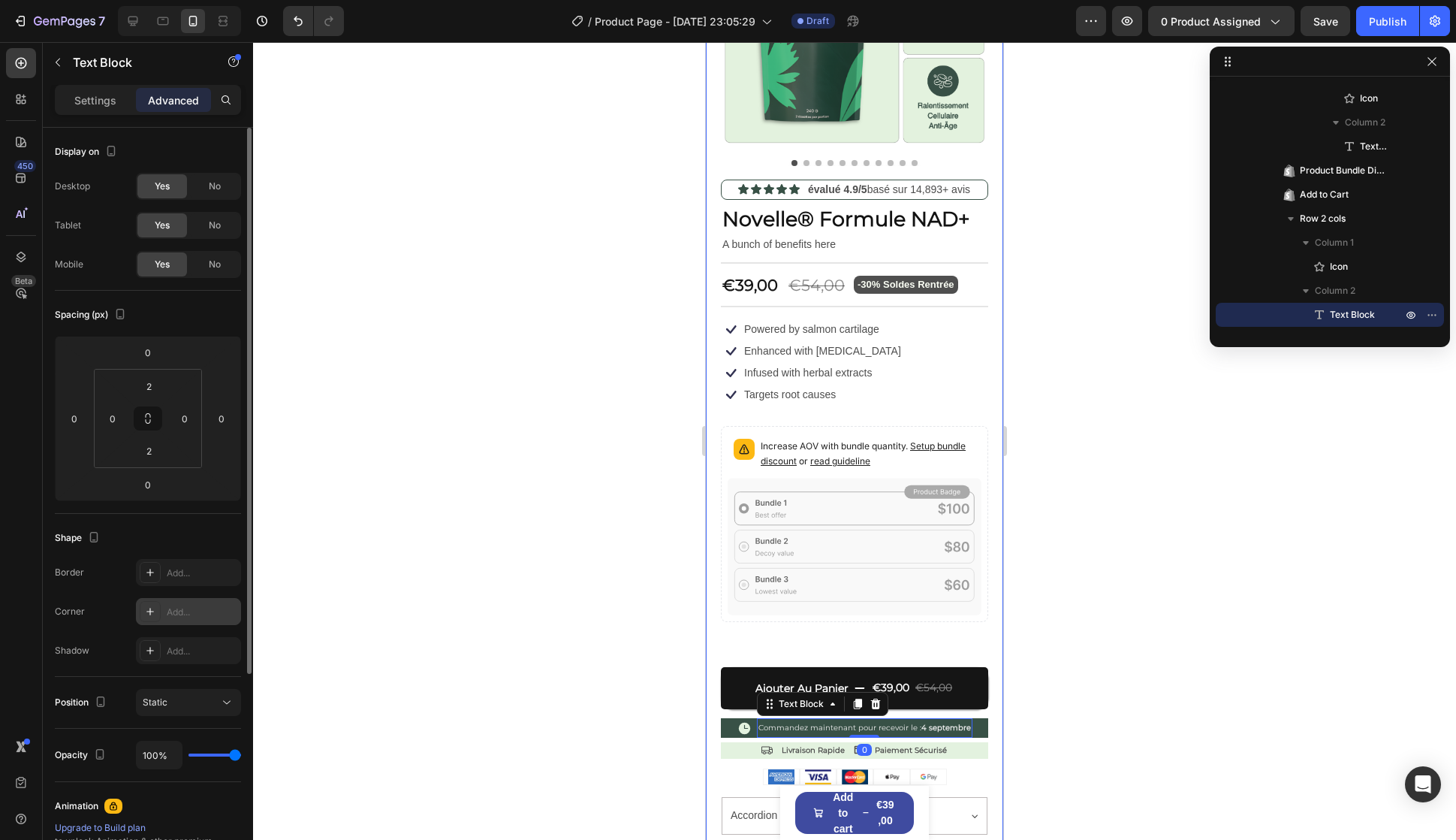
click at [183, 601] on div "Add..." at bounding box center [188, 611] width 105 height 27
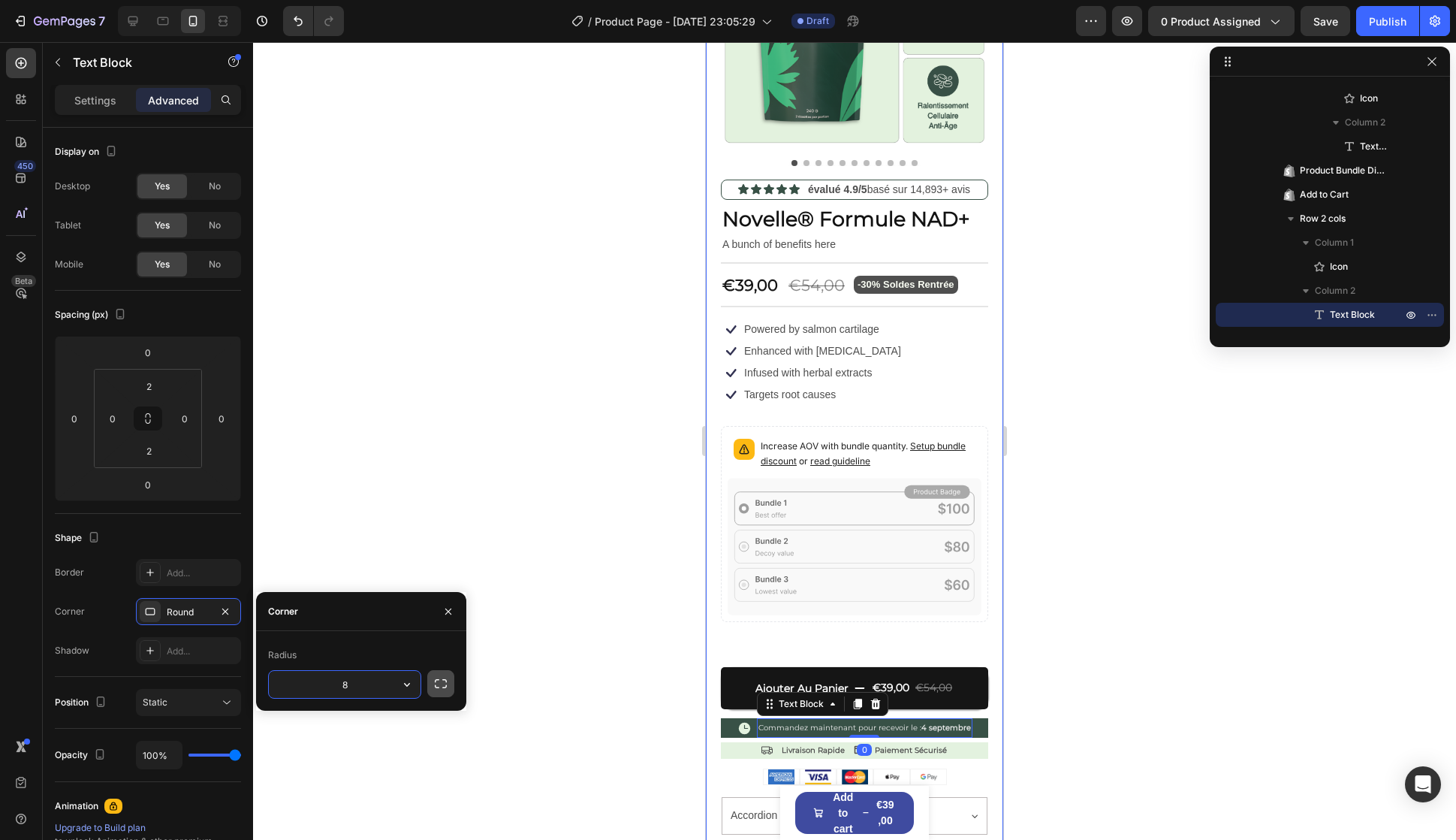
click at [436, 676] on icon "button" at bounding box center [441, 683] width 15 height 15
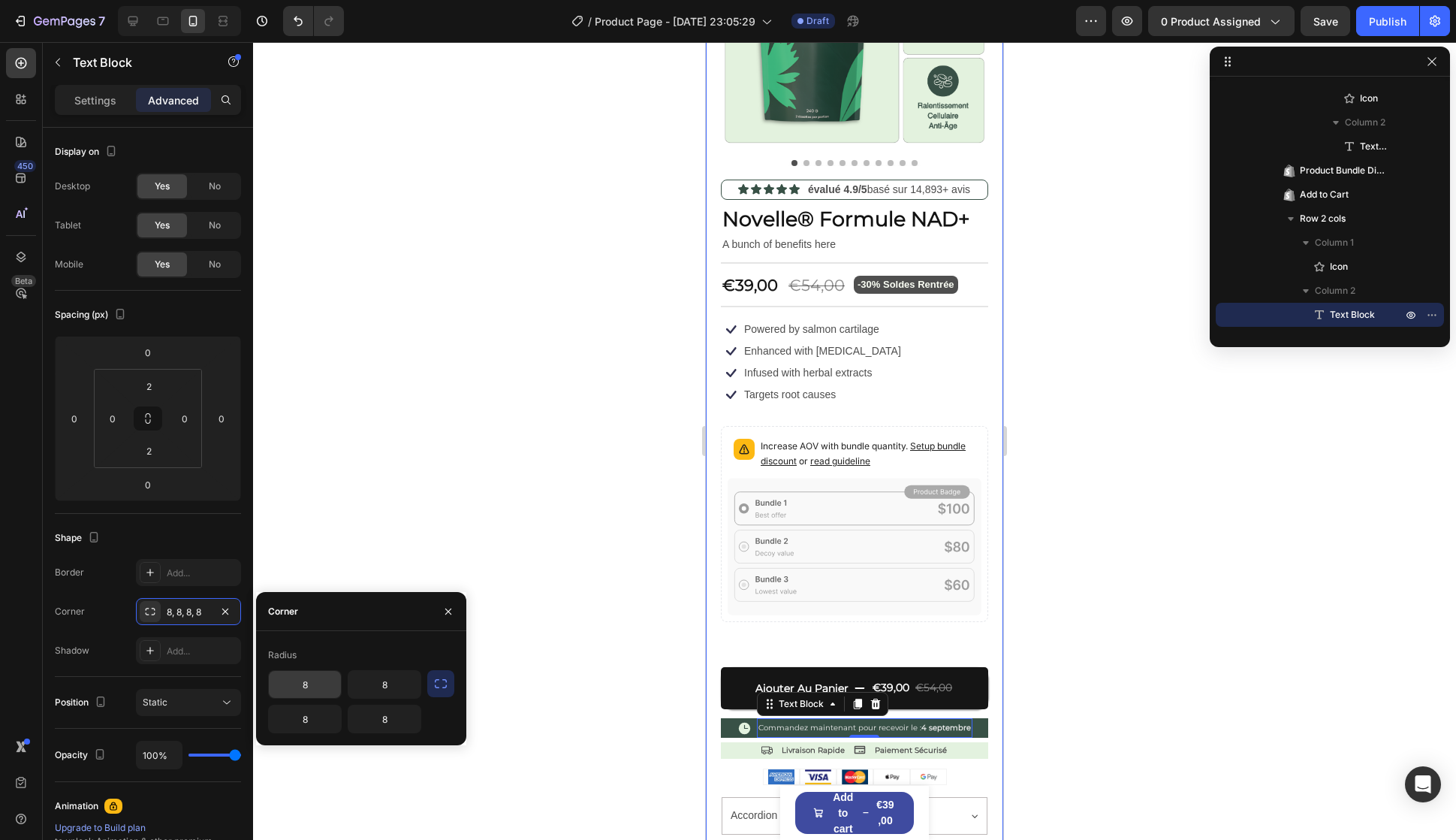
click at [308, 686] on input "8" at bounding box center [304, 684] width 72 height 27
click at [445, 679] on icon "button" at bounding box center [441, 683] width 12 height 9
click at [345, 686] on input "8" at bounding box center [345, 684] width 152 height 27
paste input "16"
type input "16"
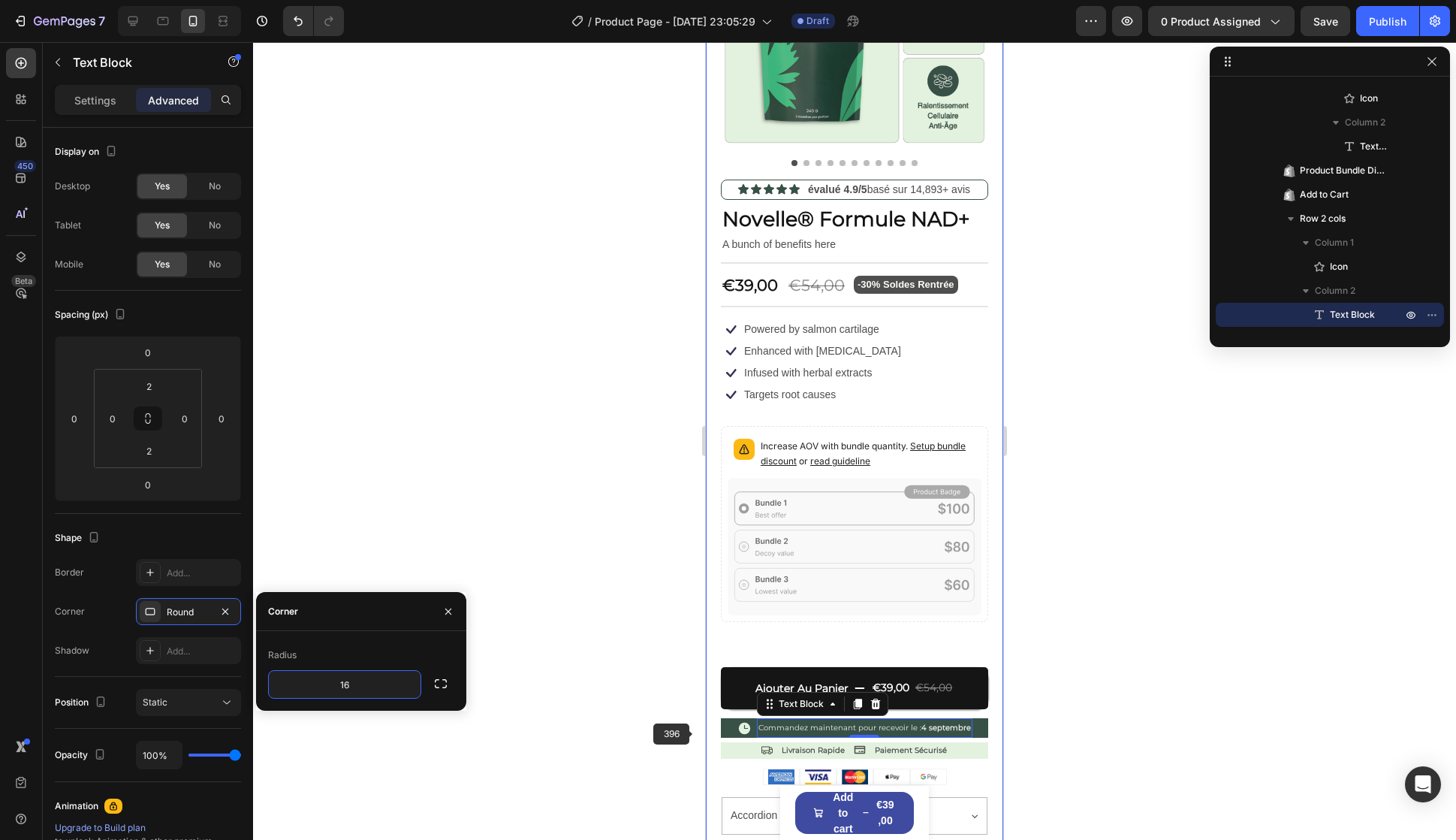
click at [746, 742] on div "Icon Livraison Rapide Text Block Icon Paiement Sécurisé Text Block Row" at bounding box center [855, 750] width 267 height 17
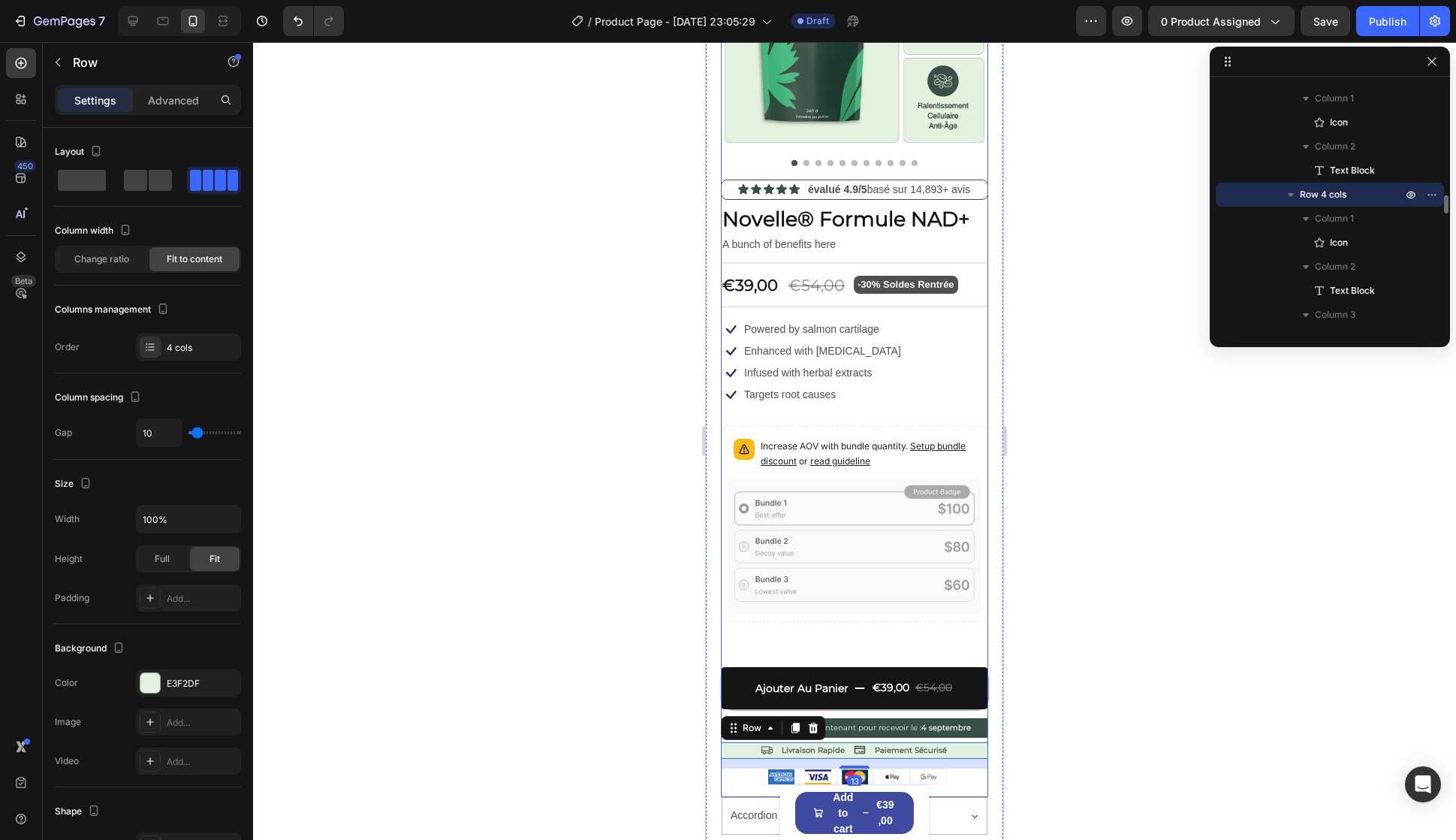
click at [875, 600] on div "Increase AOV with bundle quantity. Setup bundle discount or read guideline" at bounding box center [855, 524] width 267 height 196
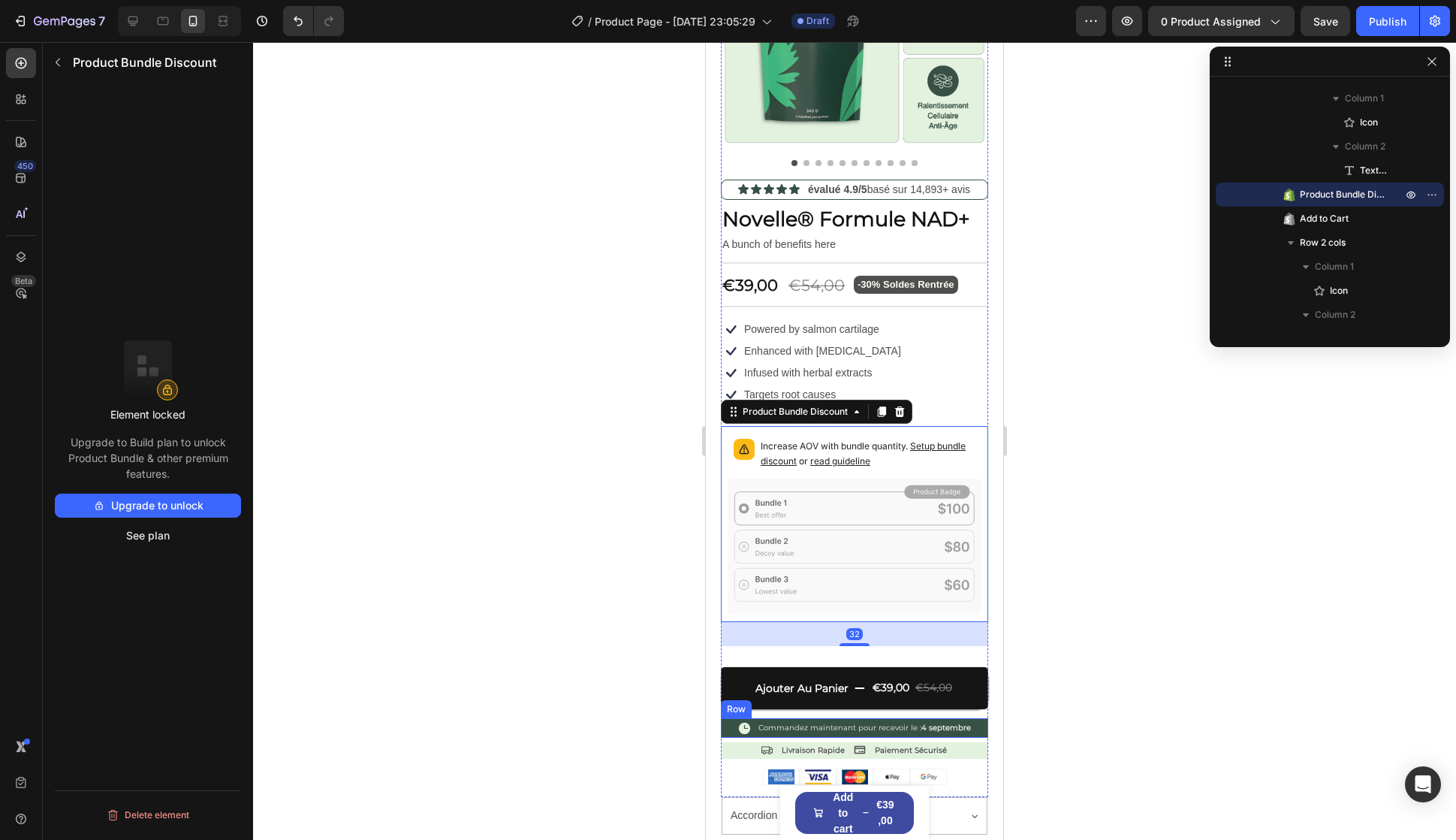
click at [729, 718] on div "Icon Commandez maintenant pour recevoir le : 4 septembre Text Block Row" at bounding box center [855, 728] width 267 height 20
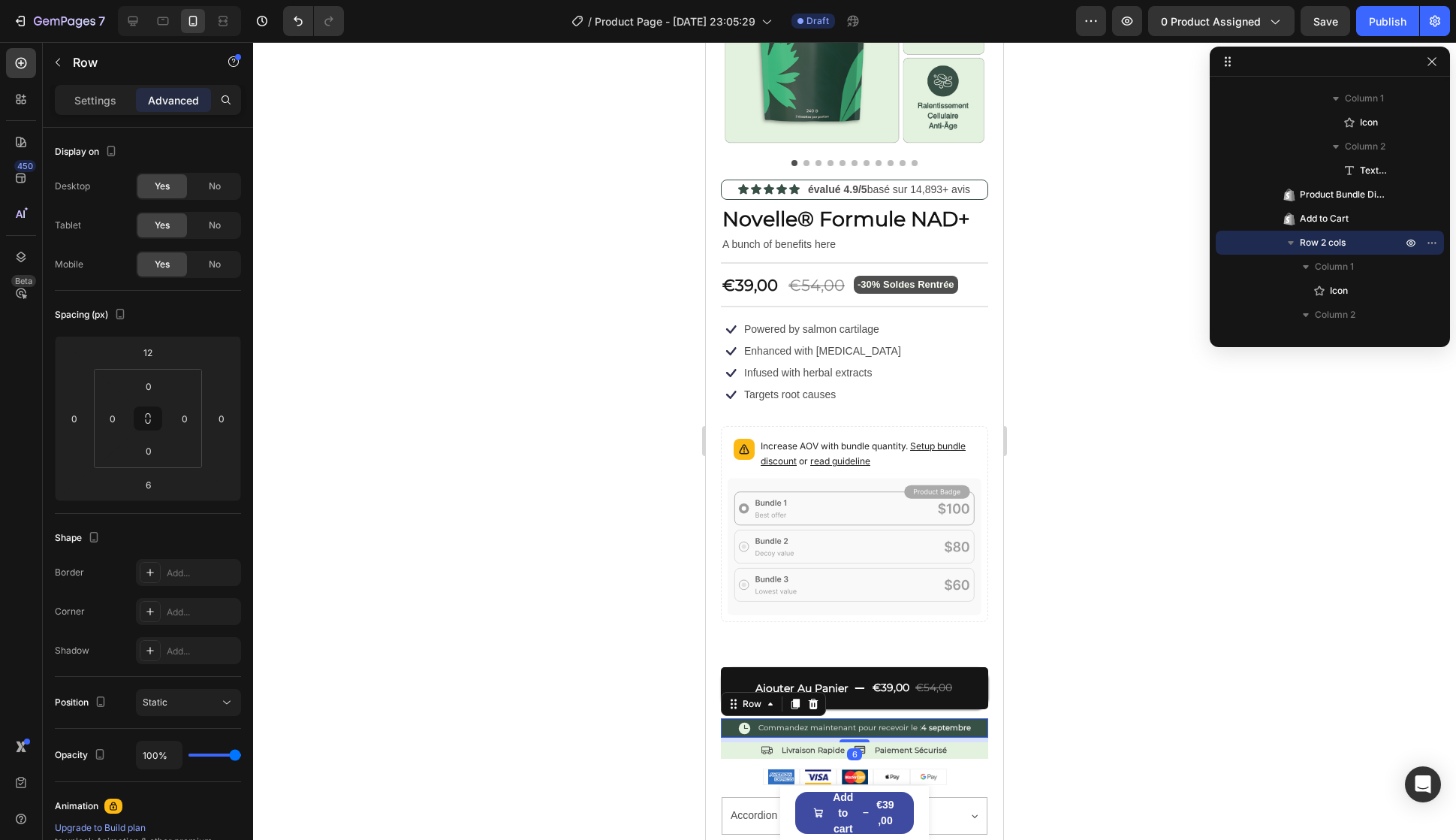
click at [112, 127] on div "Settings Advanced" at bounding box center [148, 106] width 210 height 43
click at [109, 112] on div "Settings Advanced" at bounding box center [148, 100] width 187 height 30
click at [112, 94] on p "Settings" at bounding box center [95, 100] width 42 height 16
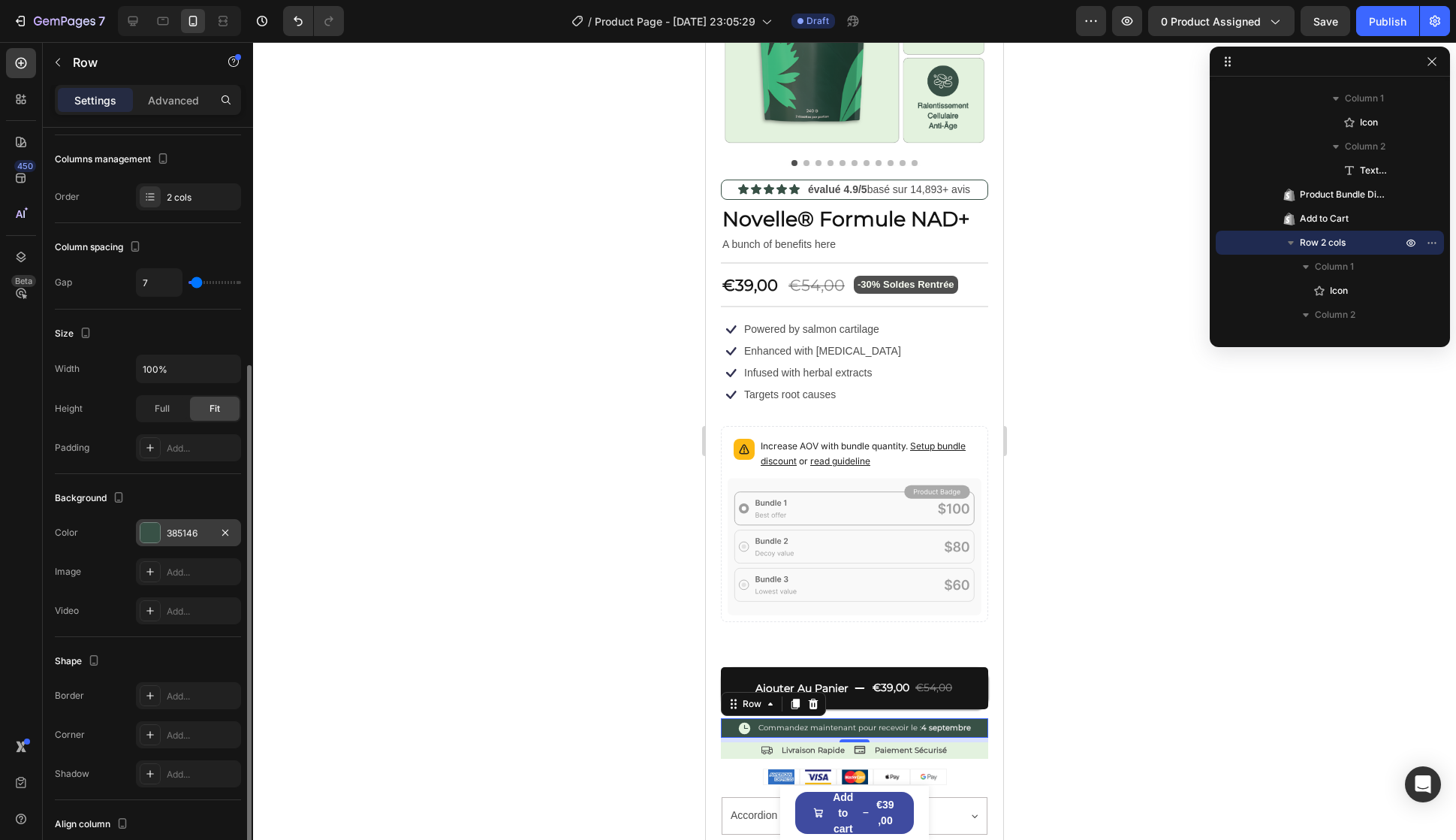
scroll to position [225, 0]
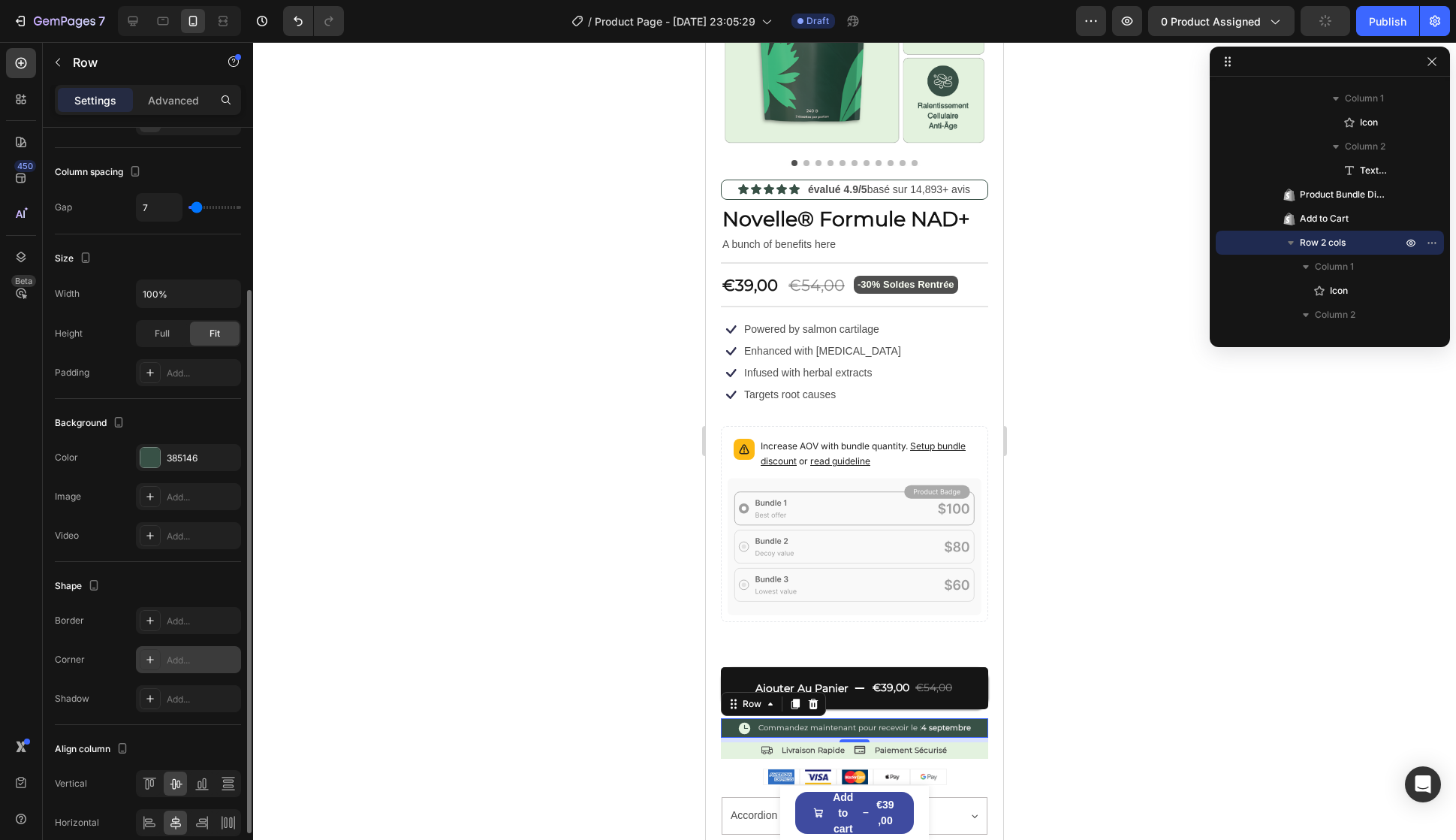
click at [202, 656] on div "Add..." at bounding box center [202, 660] width 70 height 13
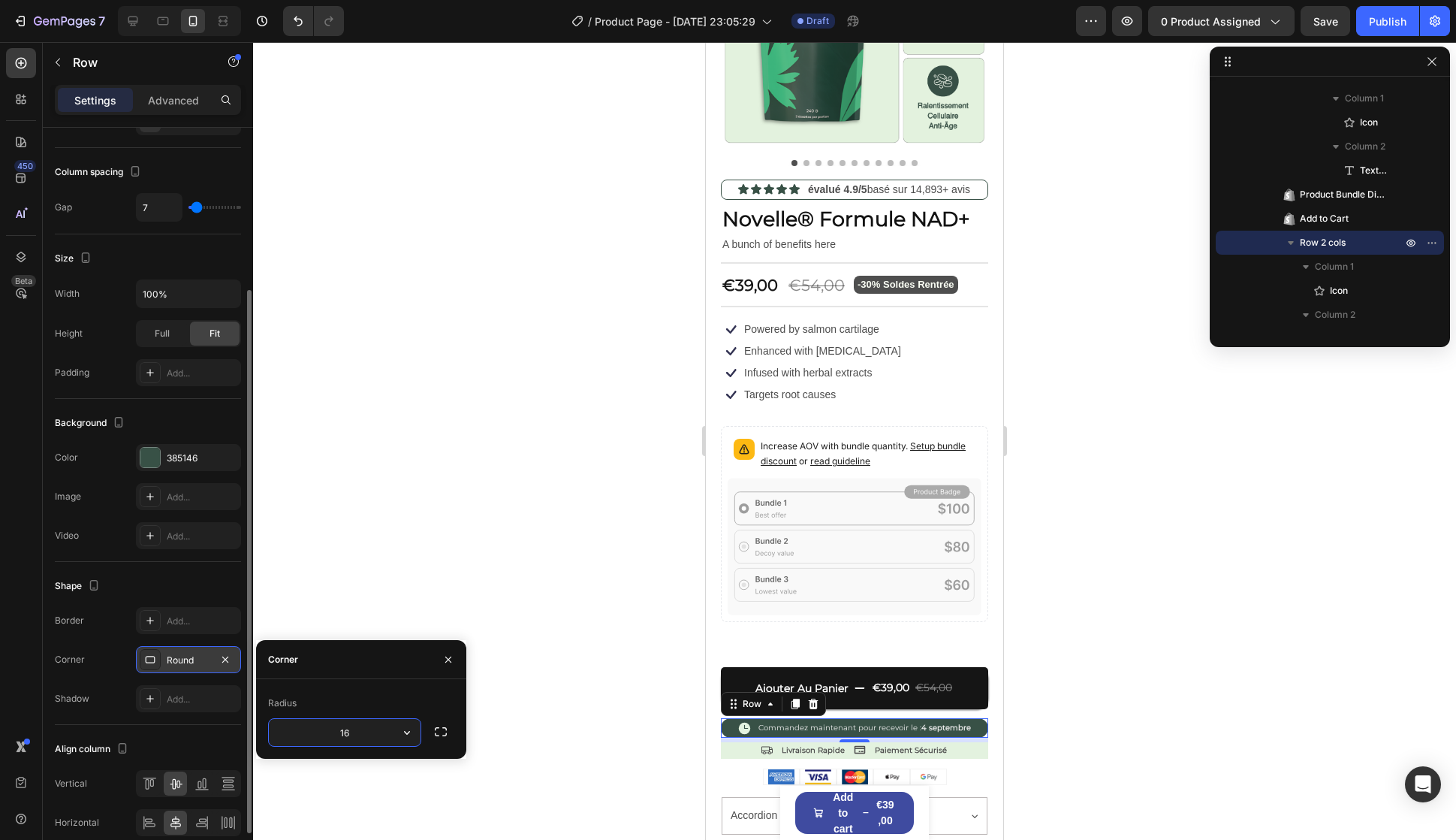
drag, startPoint x: 373, startPoint y: 724, endPoint x: 335, endPoint y: 725, distance: 38.0
click at [335, 725] on input "16" at bounding box center [345, 732] width 152 height 27
type input "8"
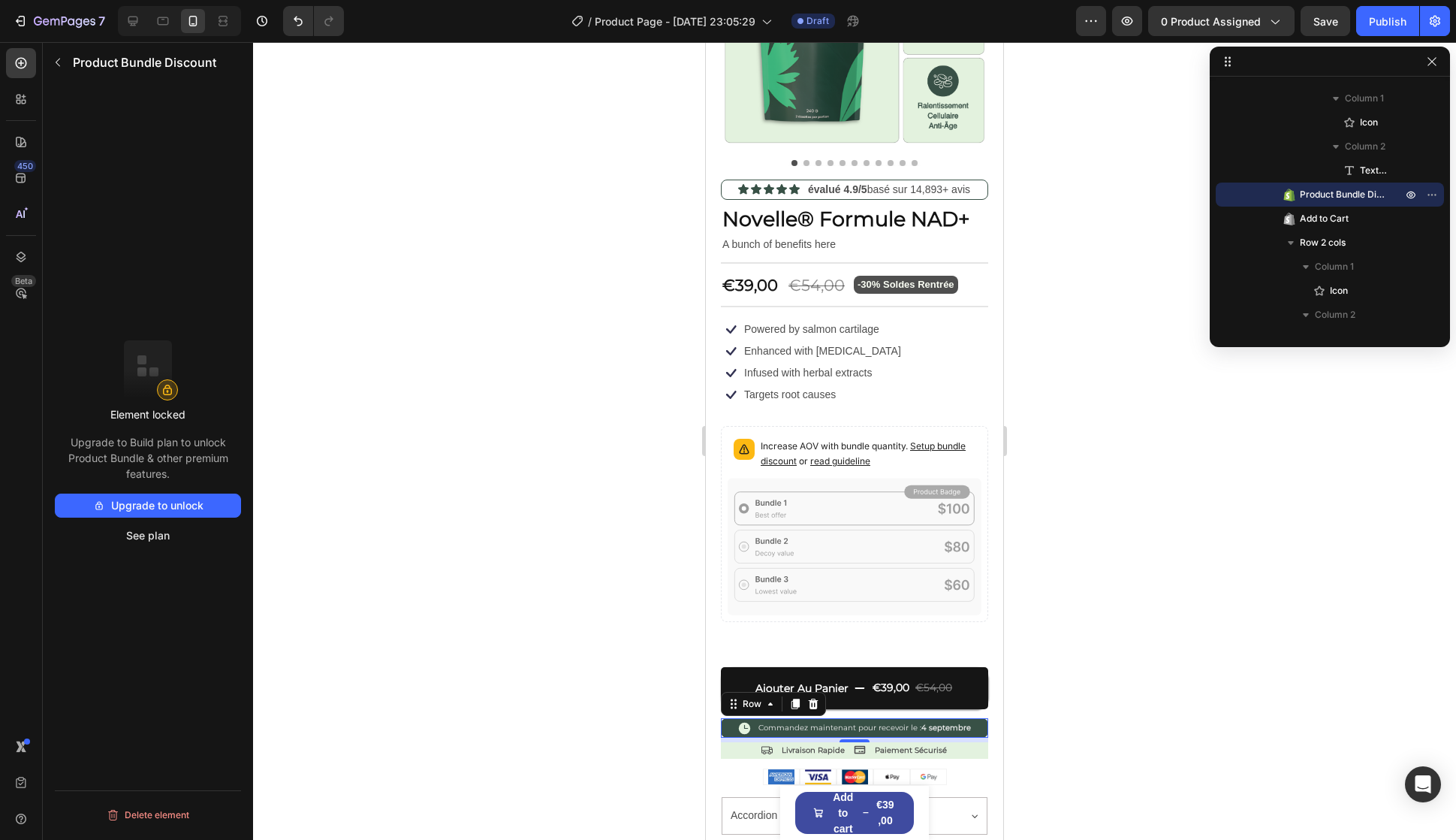
click at [902, 433] on div "Increase AOV with bundle quantity. Setup bundle discount or read guideline" at bounding box center [854, 455] width 254 height 45
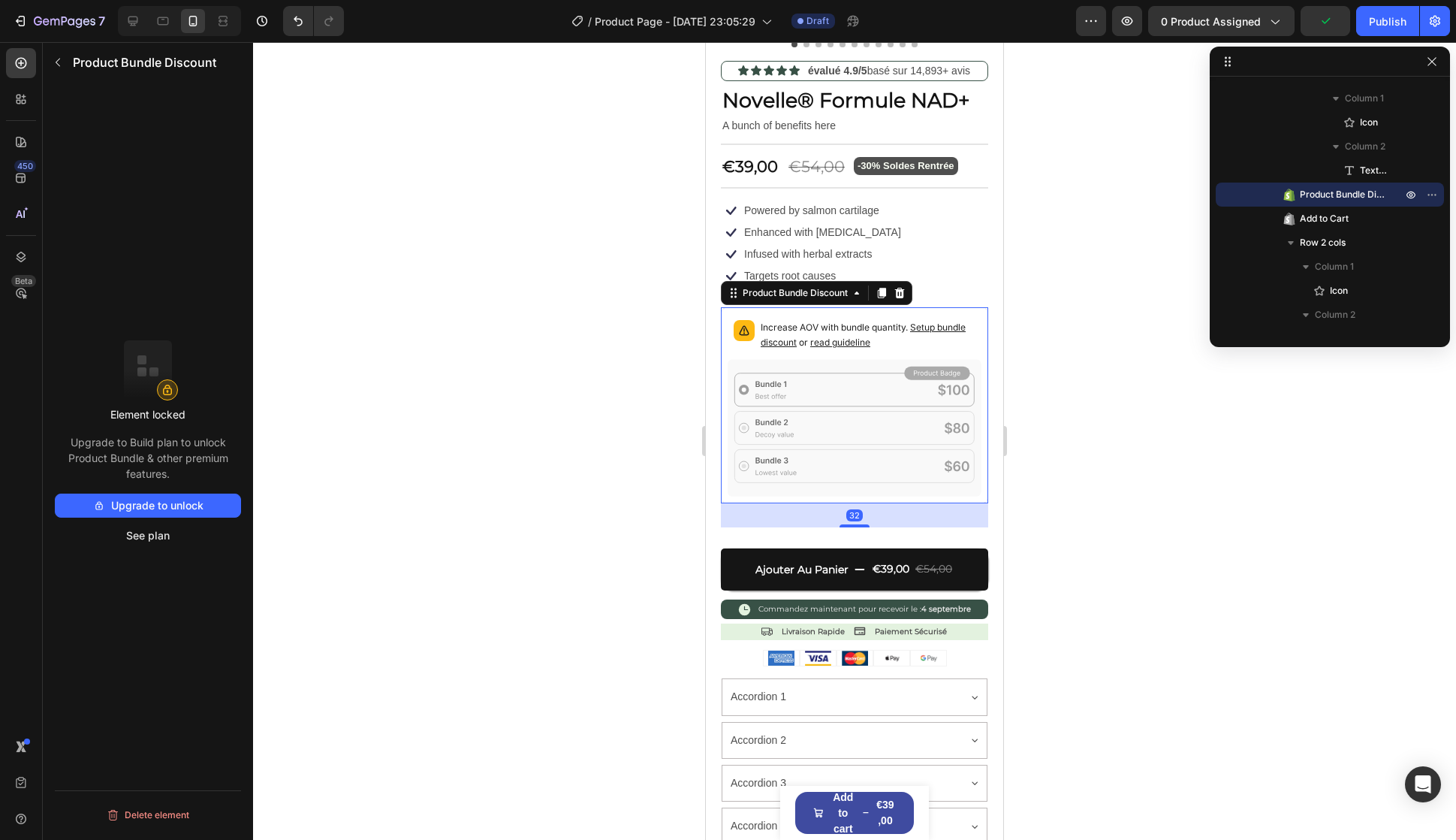
scroll to position [376, 0]
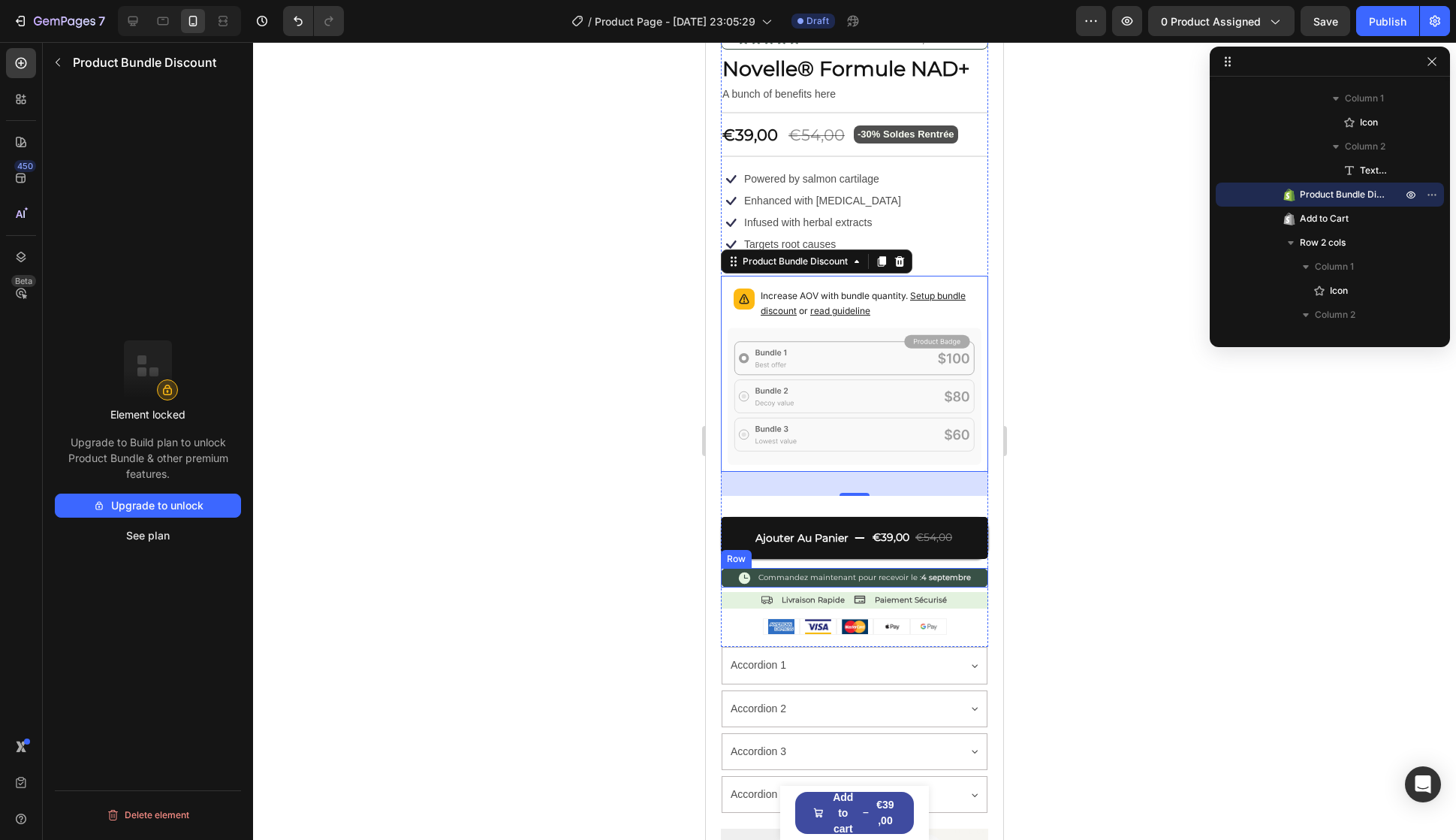
click at [732, 568] on div "Icon Commandez maintenant pour recevoir le : 4 septembre Text Block Row" at bounding box center [855, 577] width 267 height 20
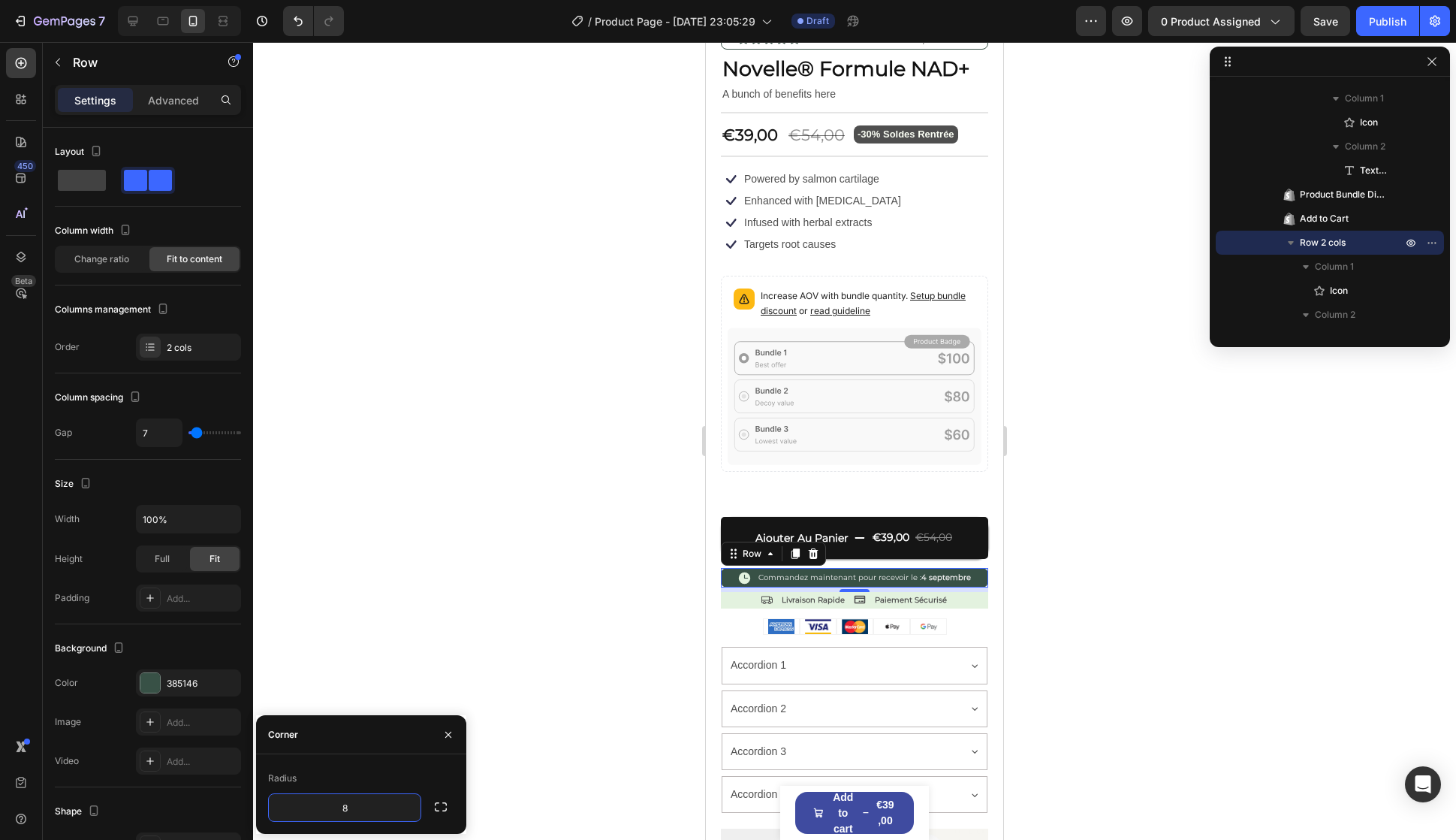
type input "2"
click at [806, 282] on div "Increase AOV with bundle quantity. Setup bundle discount or read guideline" at bounding box center [854, 305] width 254 height 45
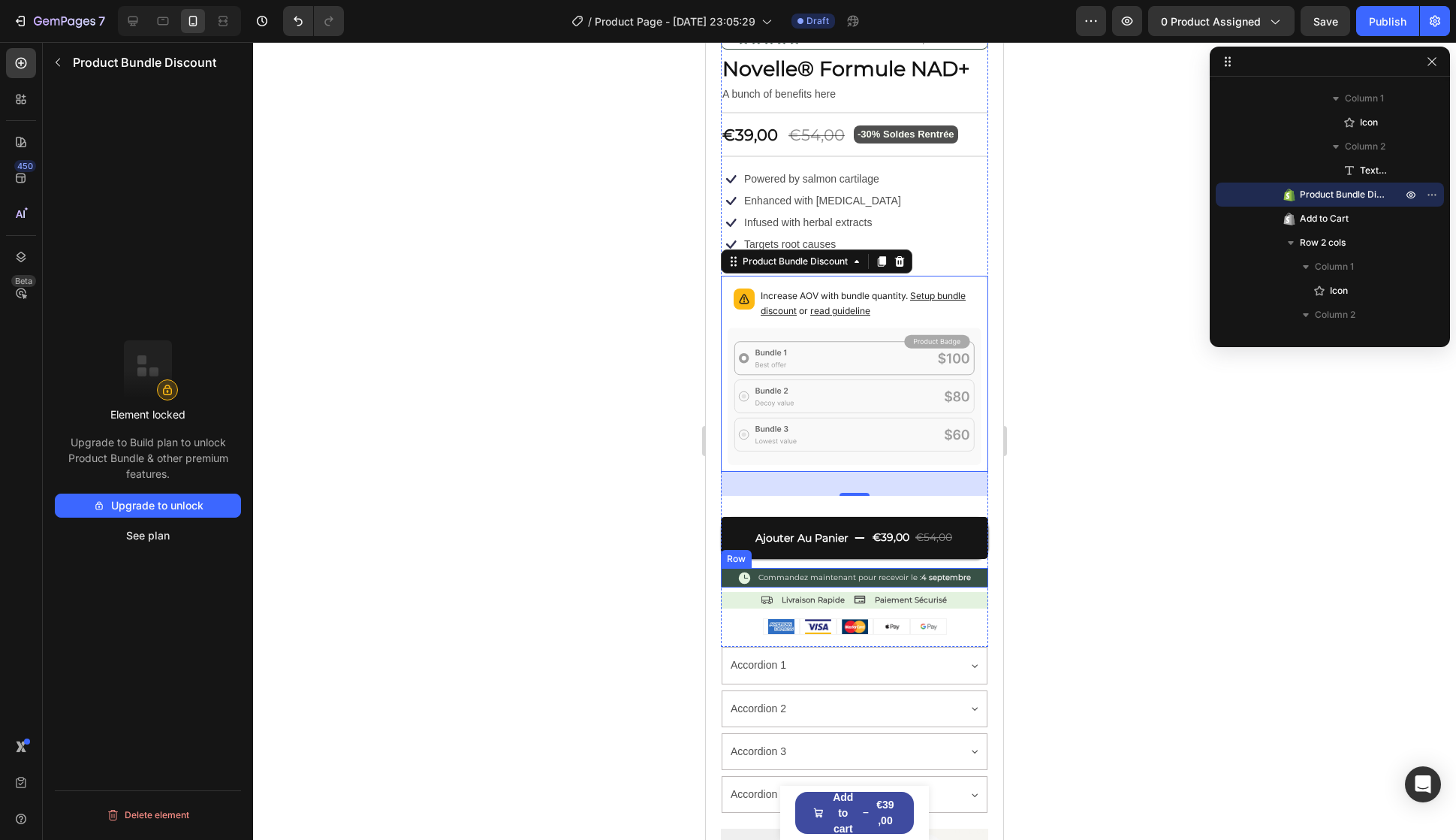
click at [725, 568] on div "Icon Commandez maintenant pour recevoir le : 4 septembre Text Block Row" at bounding box center [855, 577] width 267 height 20
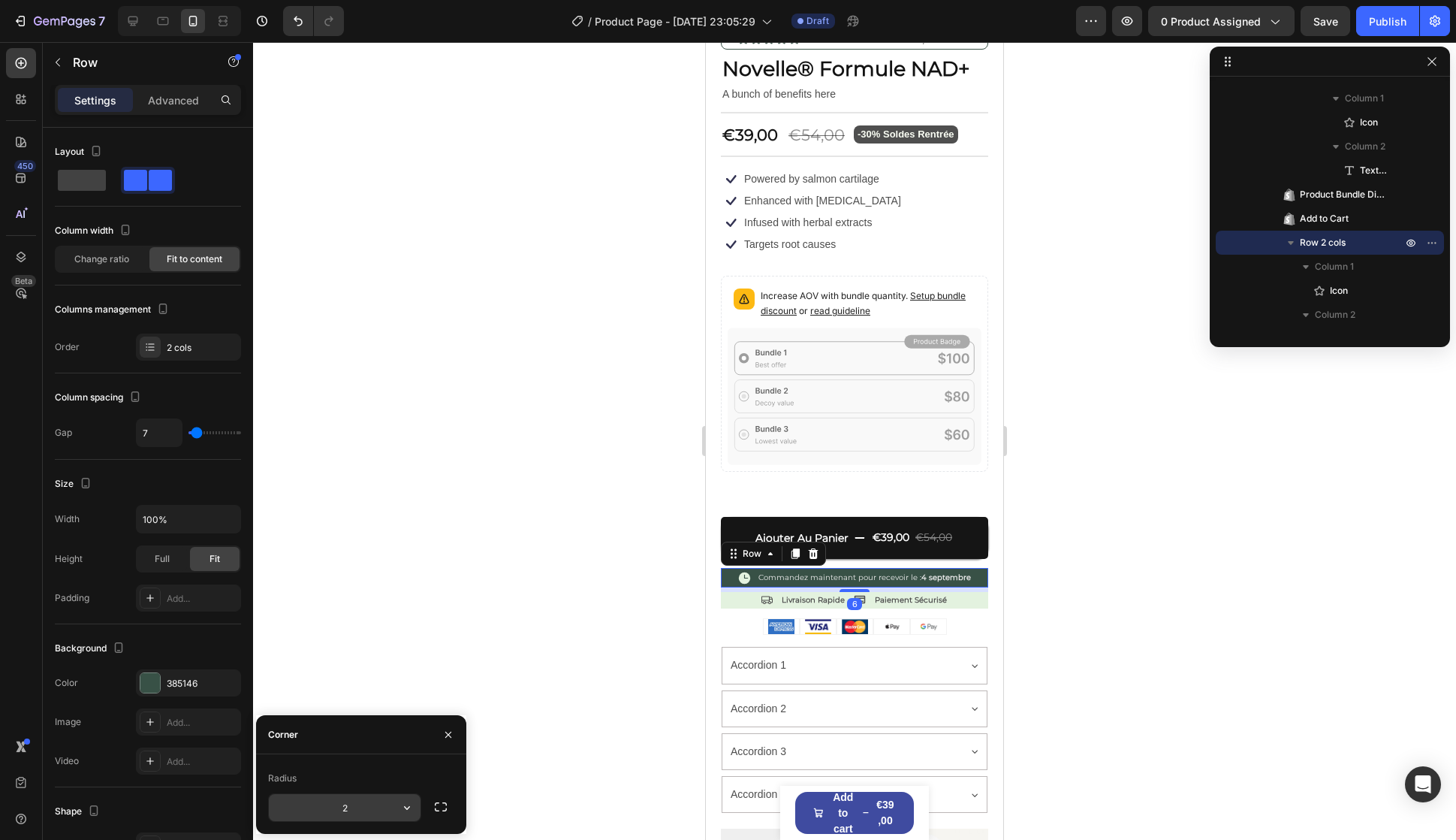
click at [344, 812] on input "2" at bounding box center [345, 808] width 152 height 27
click at [357, 812] on input "3" at bounding box center [345, 808] width 152 height 27
click at [349, 814] on input "3" at bounding box center [345, 808] width 152 height 27
click at [341, 814] on input "3" at bounding box center [345, 808] width 152 height 27
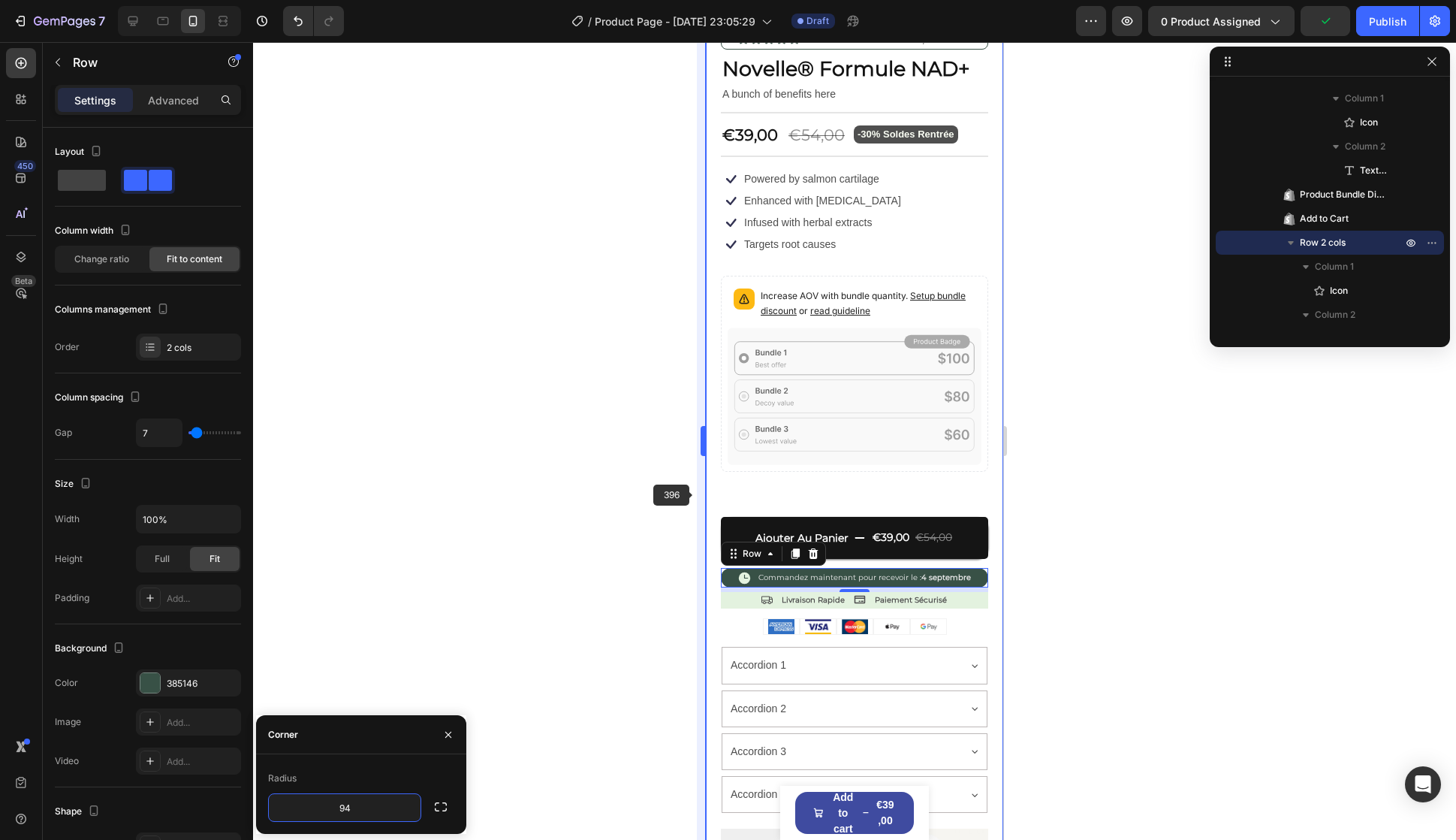
type input "9"
type input "4"
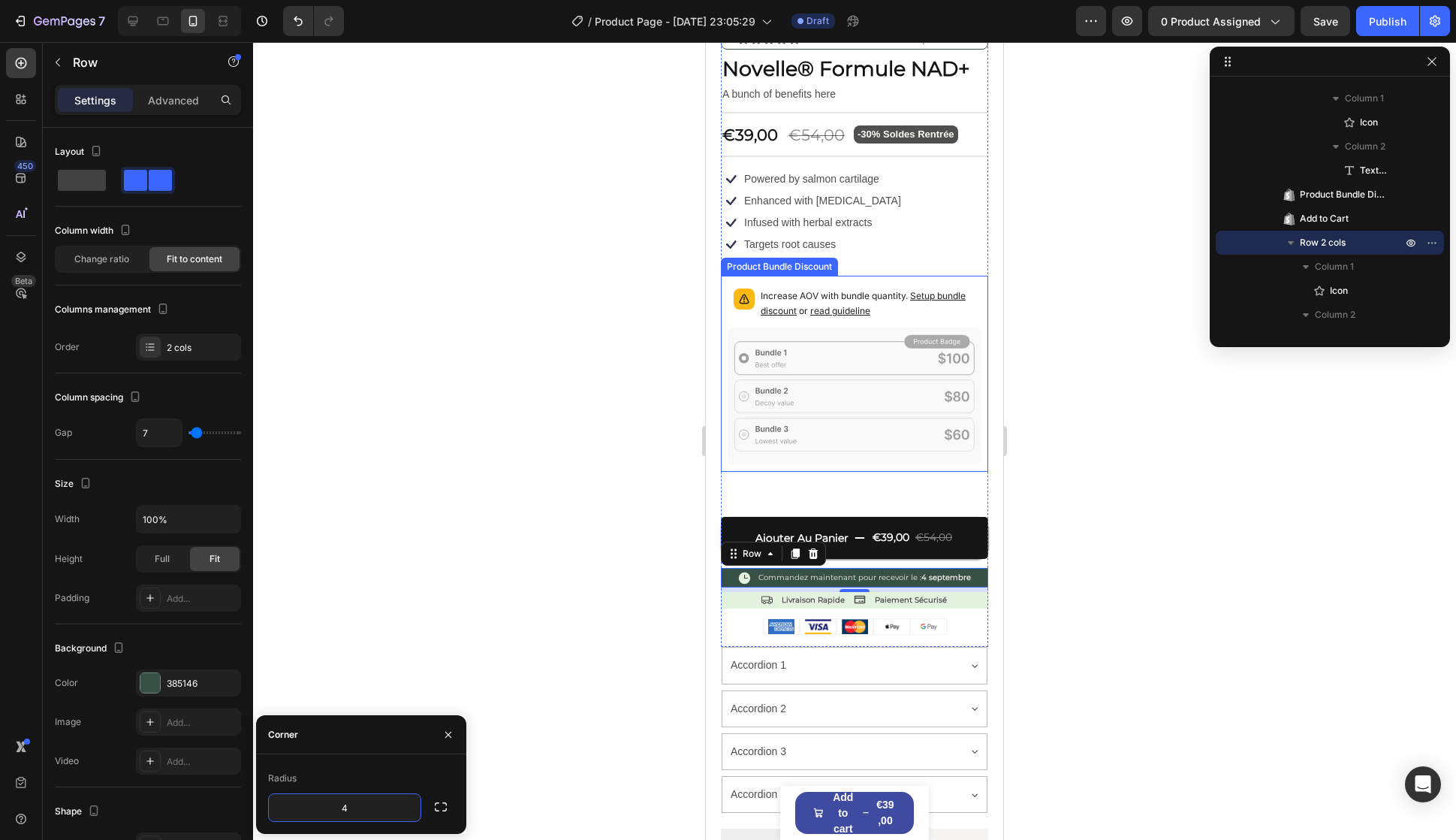
click at [865, 399] on icon at bounding box center [854, 395] width 254 height 137
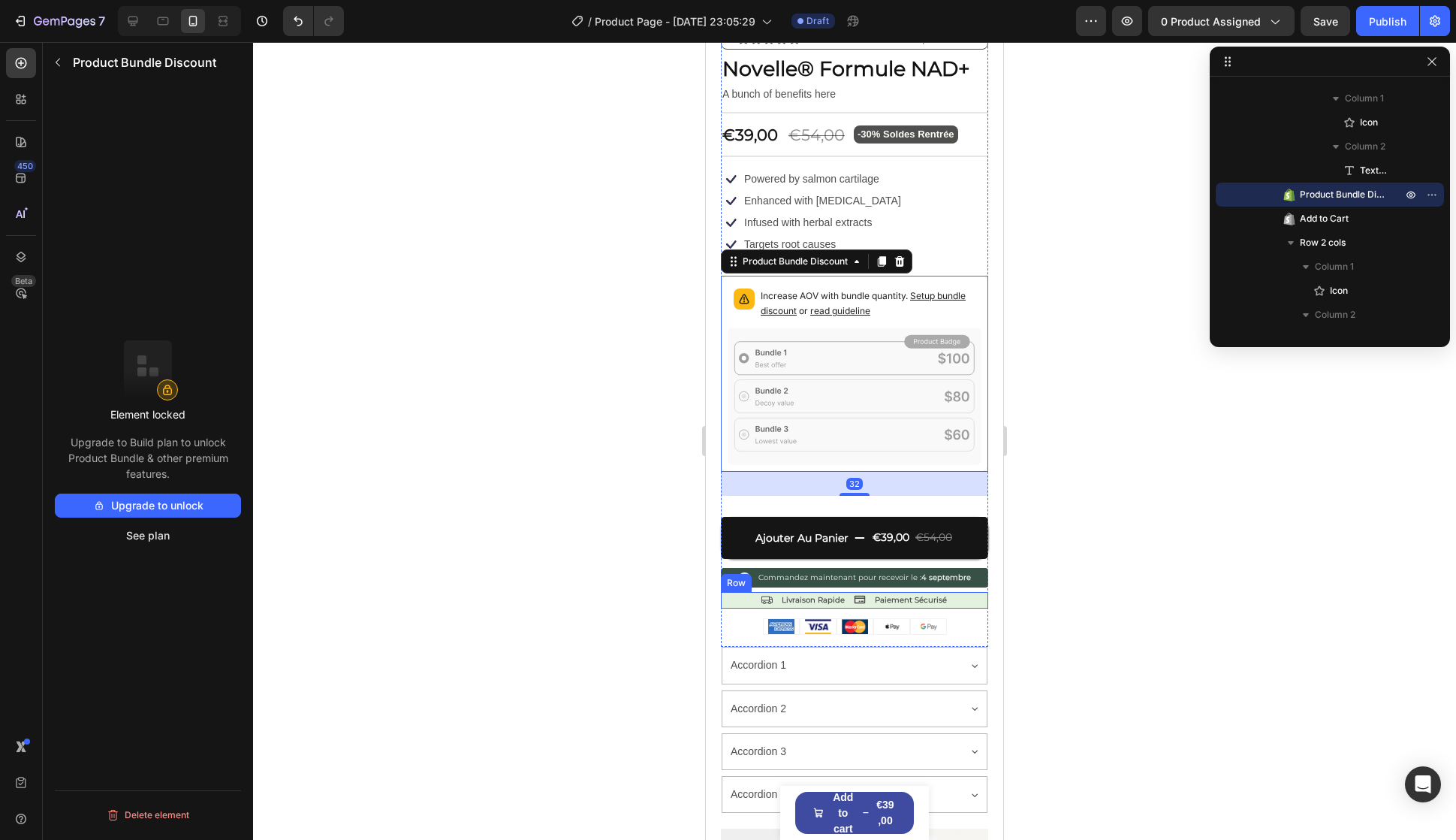
click at [733, 592] on div "Icon Livraison Rapide Text Block Icon Paiement Sécurisé Text Block Row" at bounding box center [855, 600] width 267 height 17
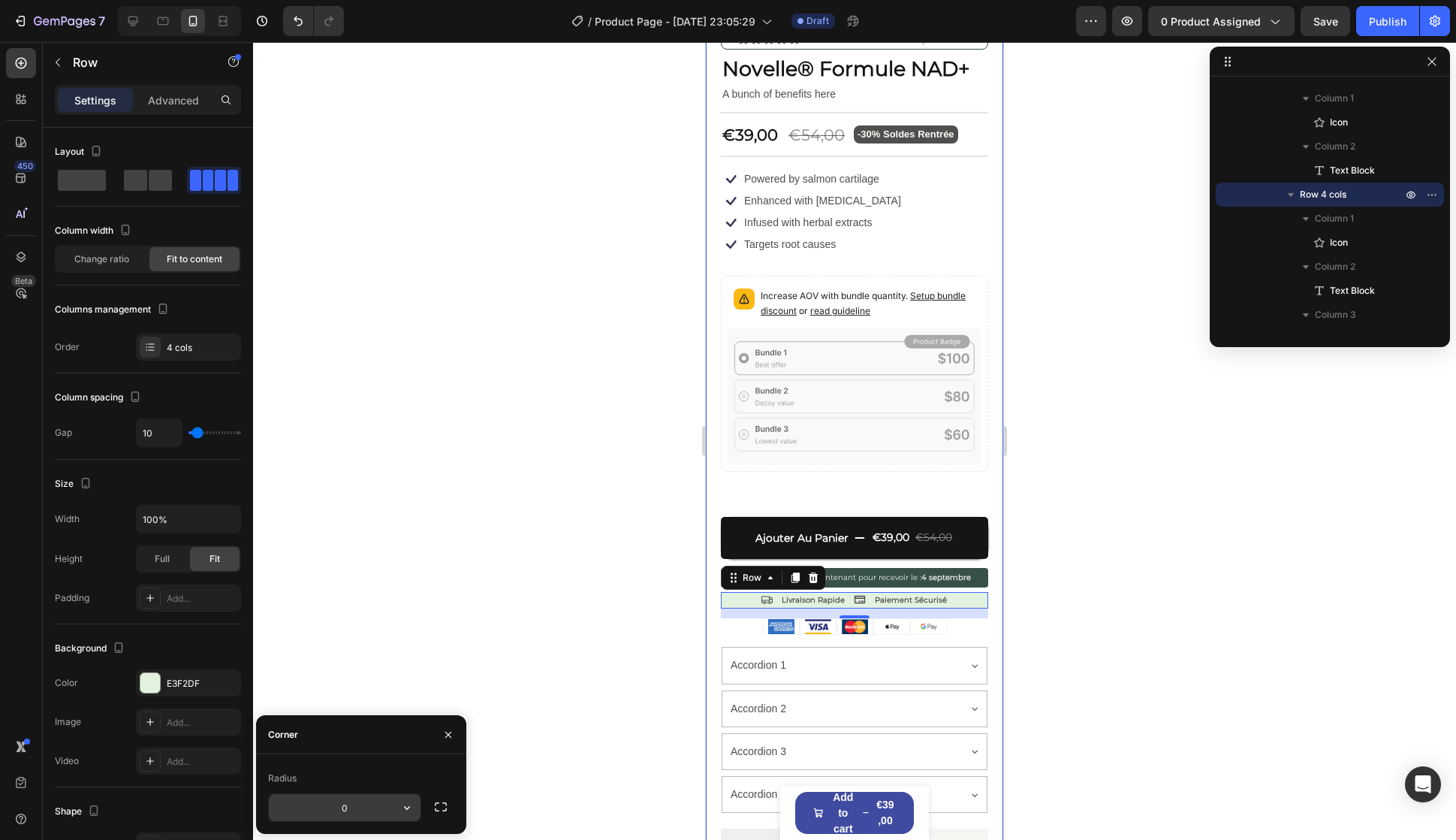
click at [339, 805] on input "0" at bounding box center [345, 808] width 152 height 27
type input "4"
click at [751, 373] on icon at bounding box center [854, 395] width 254 height 137
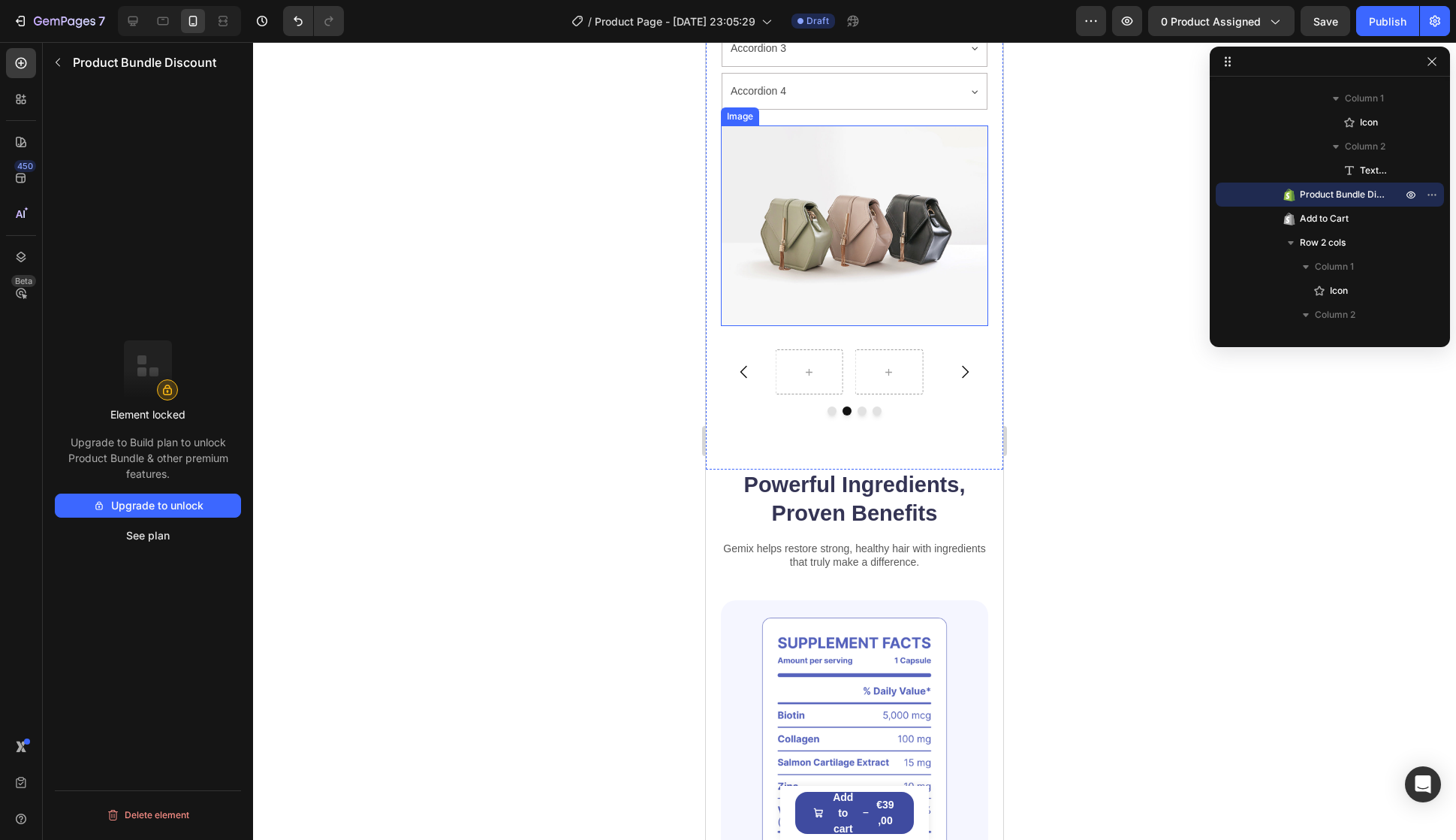
scroll to position [1201, 0]
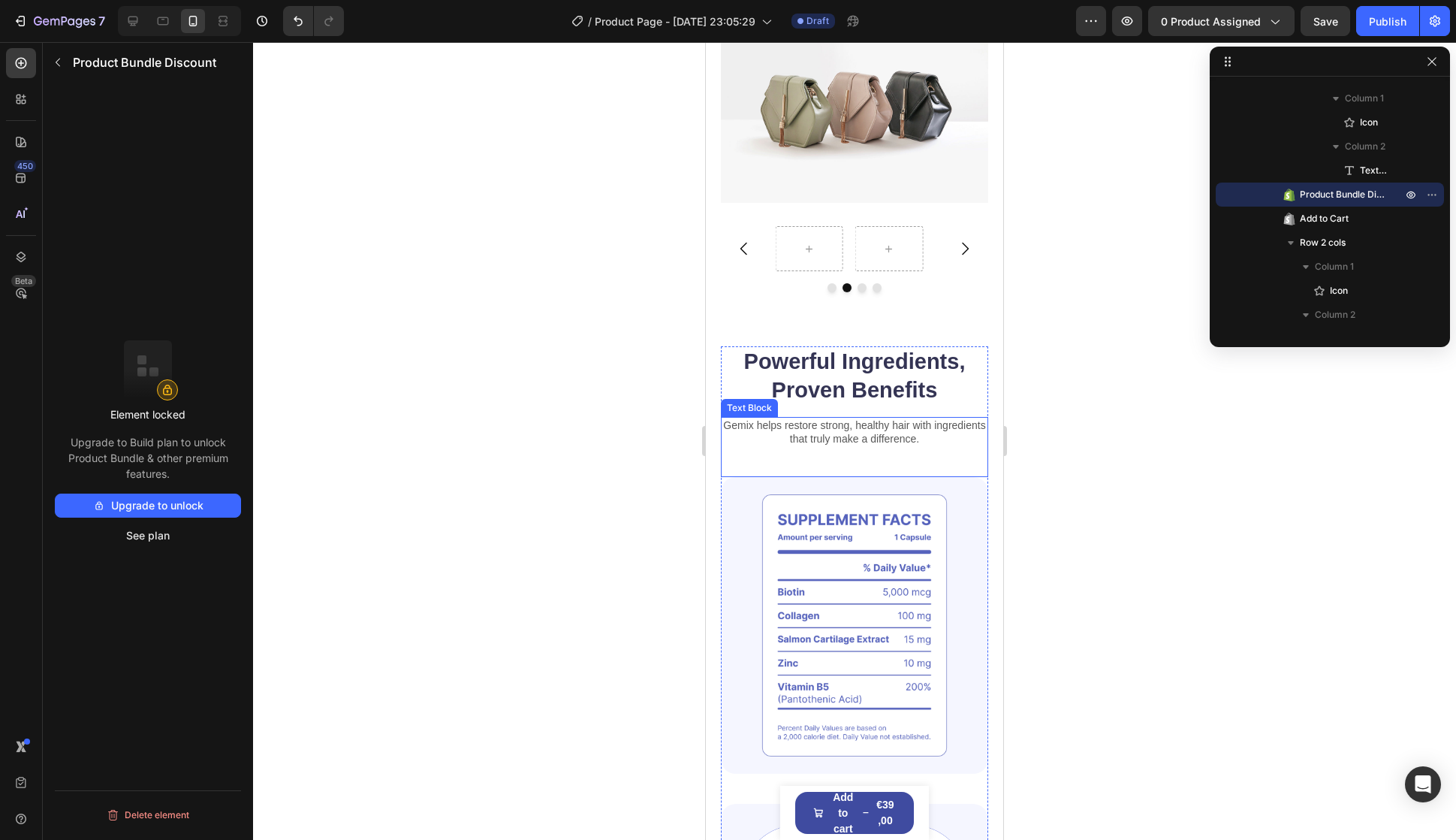
click at [853, 626] on img at bounding box center [855, 625] width 267 height 297
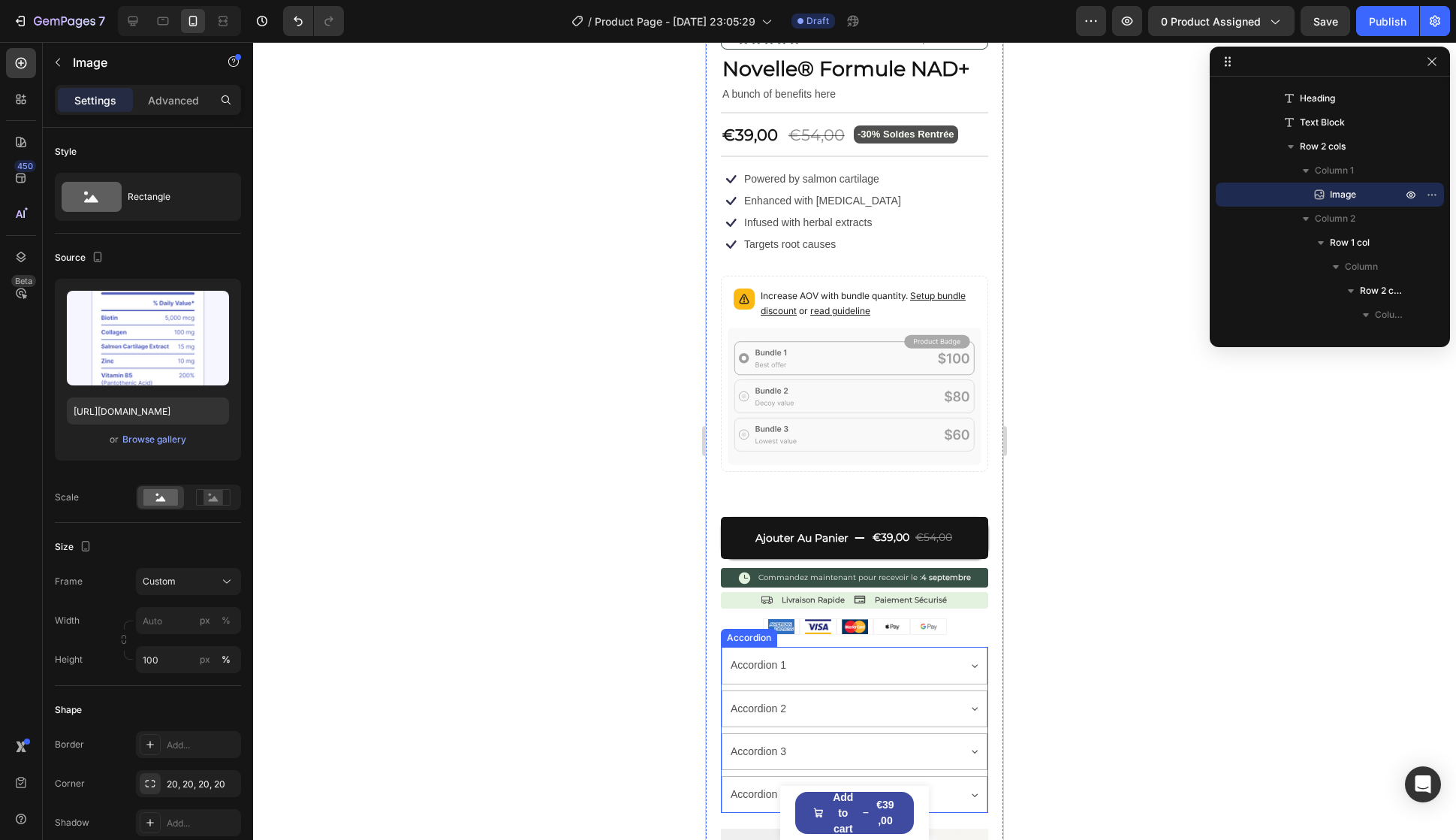
scroll to position [0, 0]
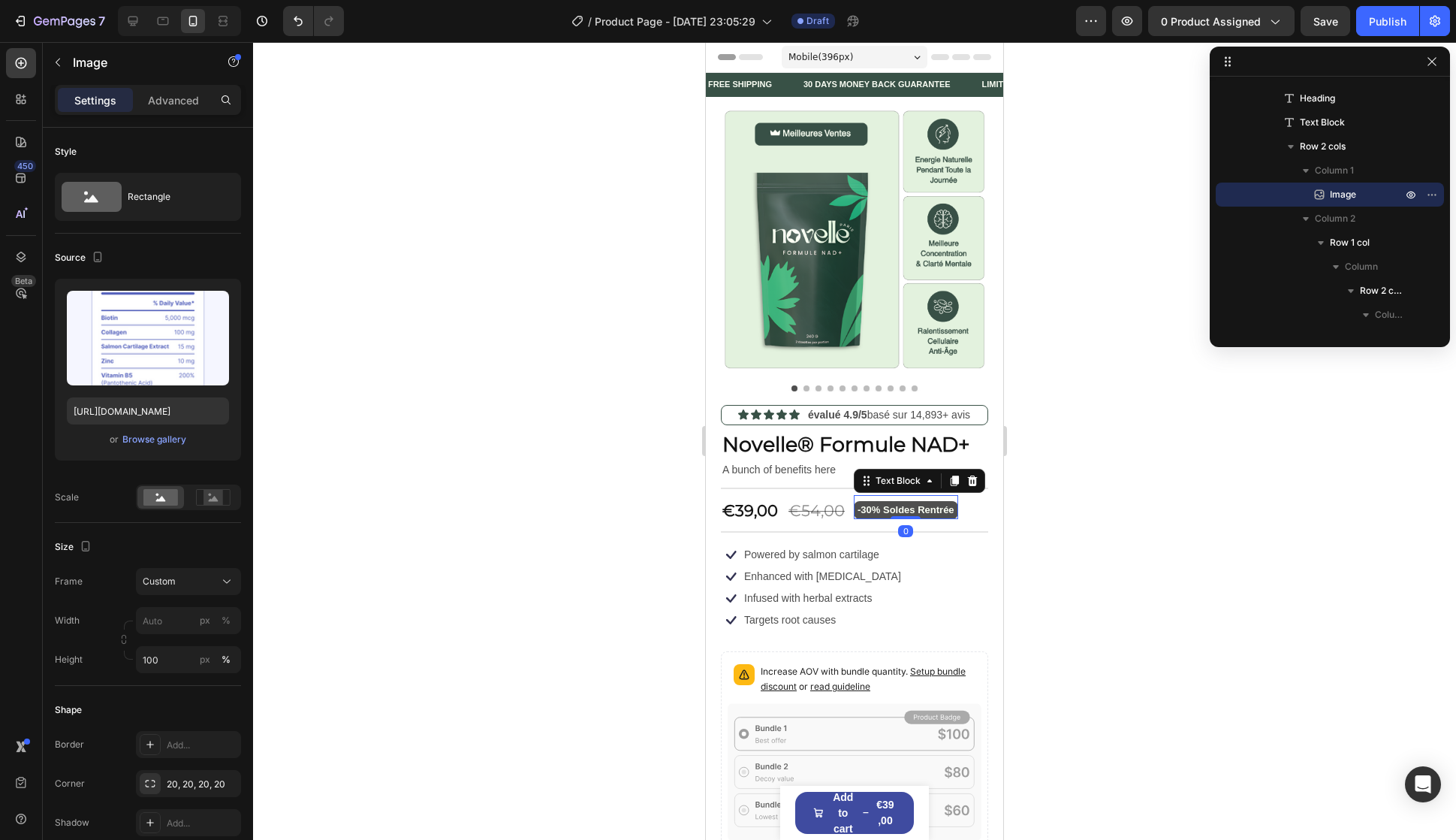
click at [891, 501] on p "-30% Soldes Rentrée" at bounding box center [906, 509] width 97 height 17
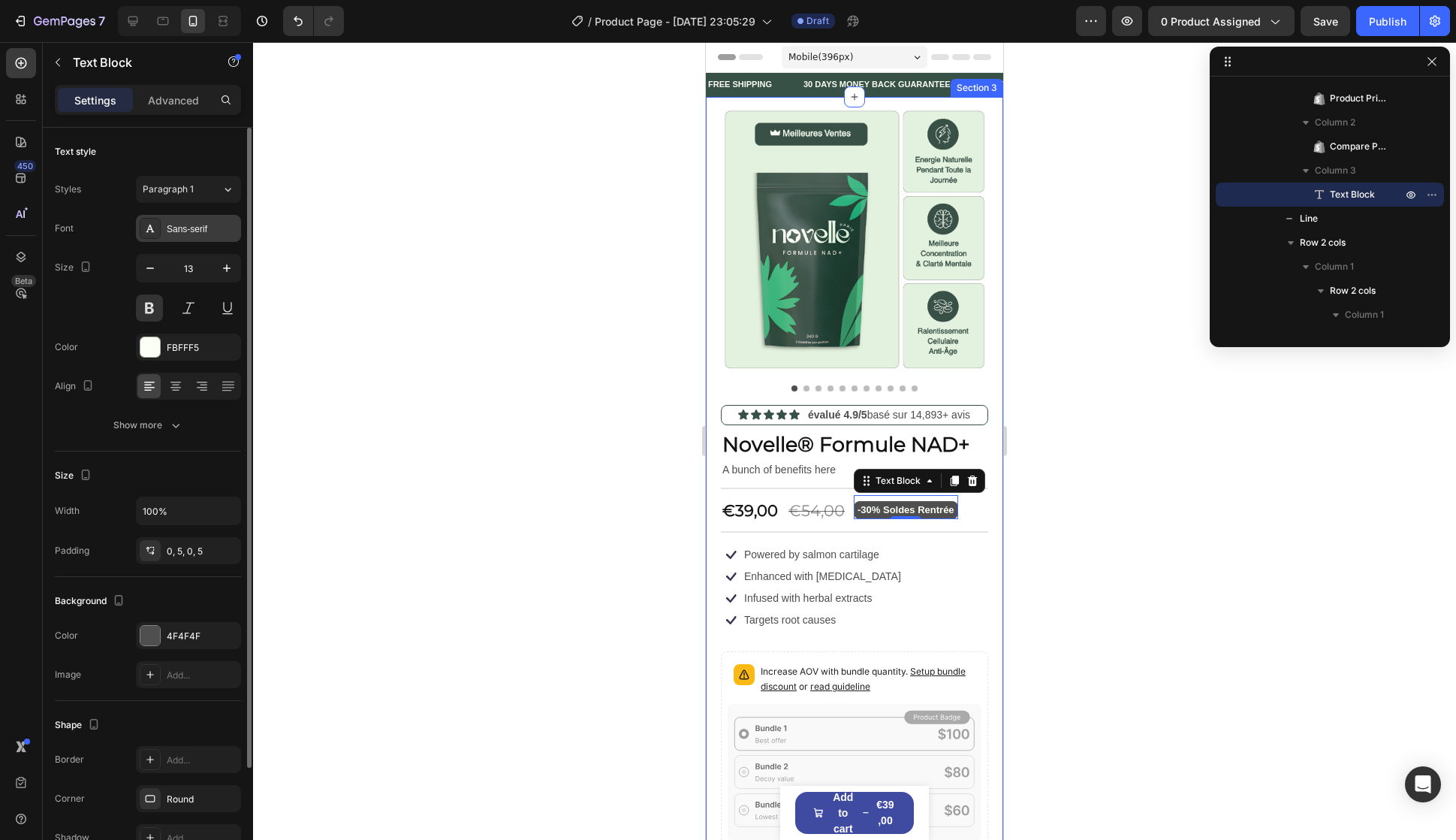
click at [172, 226] on div "Sans-serif" at bounding box center [202, 229] width 70 height 13
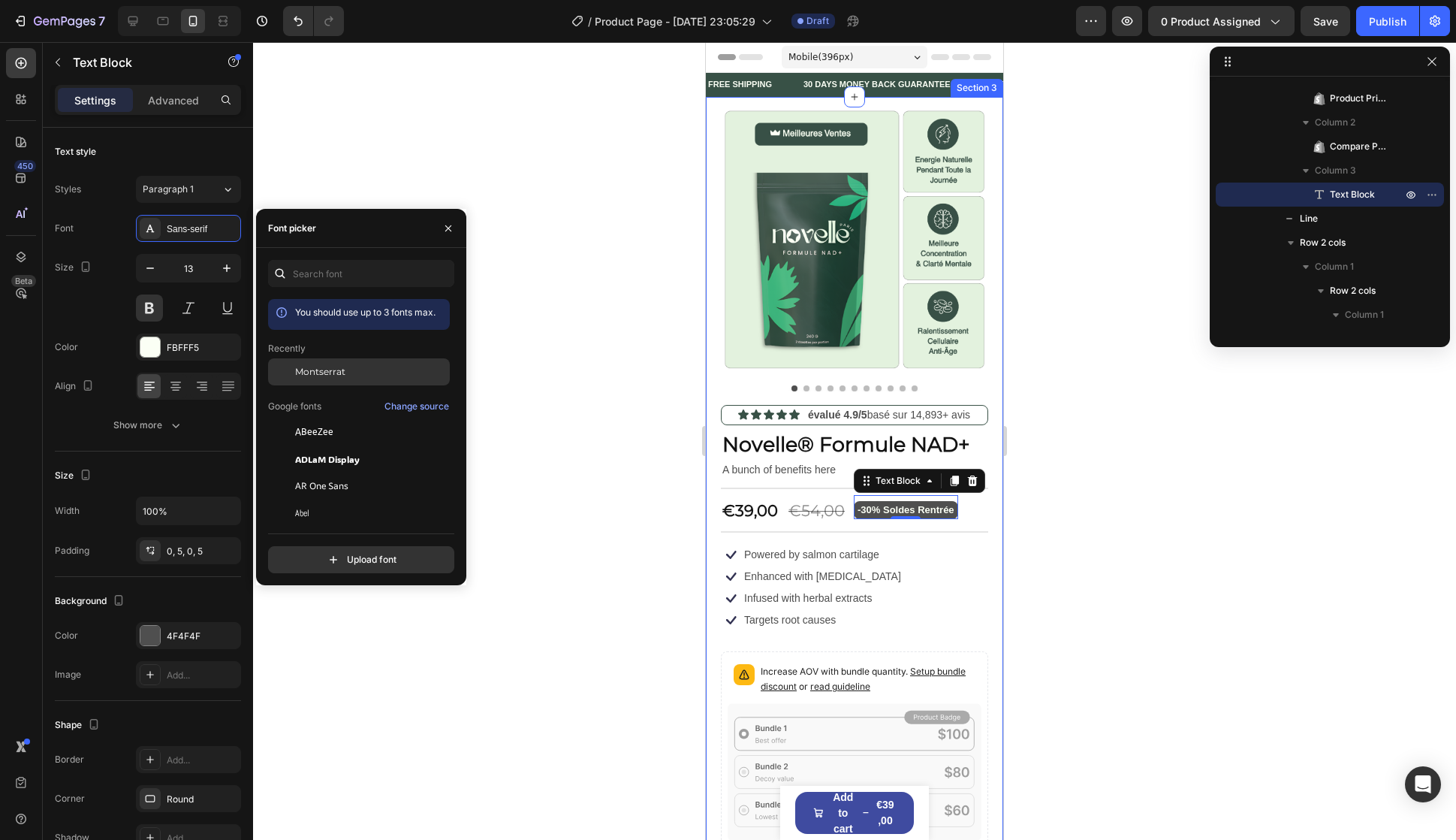
click at [342, 472] on div "Montserrat" at bounding box center [359, 486] width 182 height 27
click at [868, 664] on p "Increase AOV with bundle quantity. Setup bundle discount or read guideline" at bounding box center [868, 679] width 215 height 30
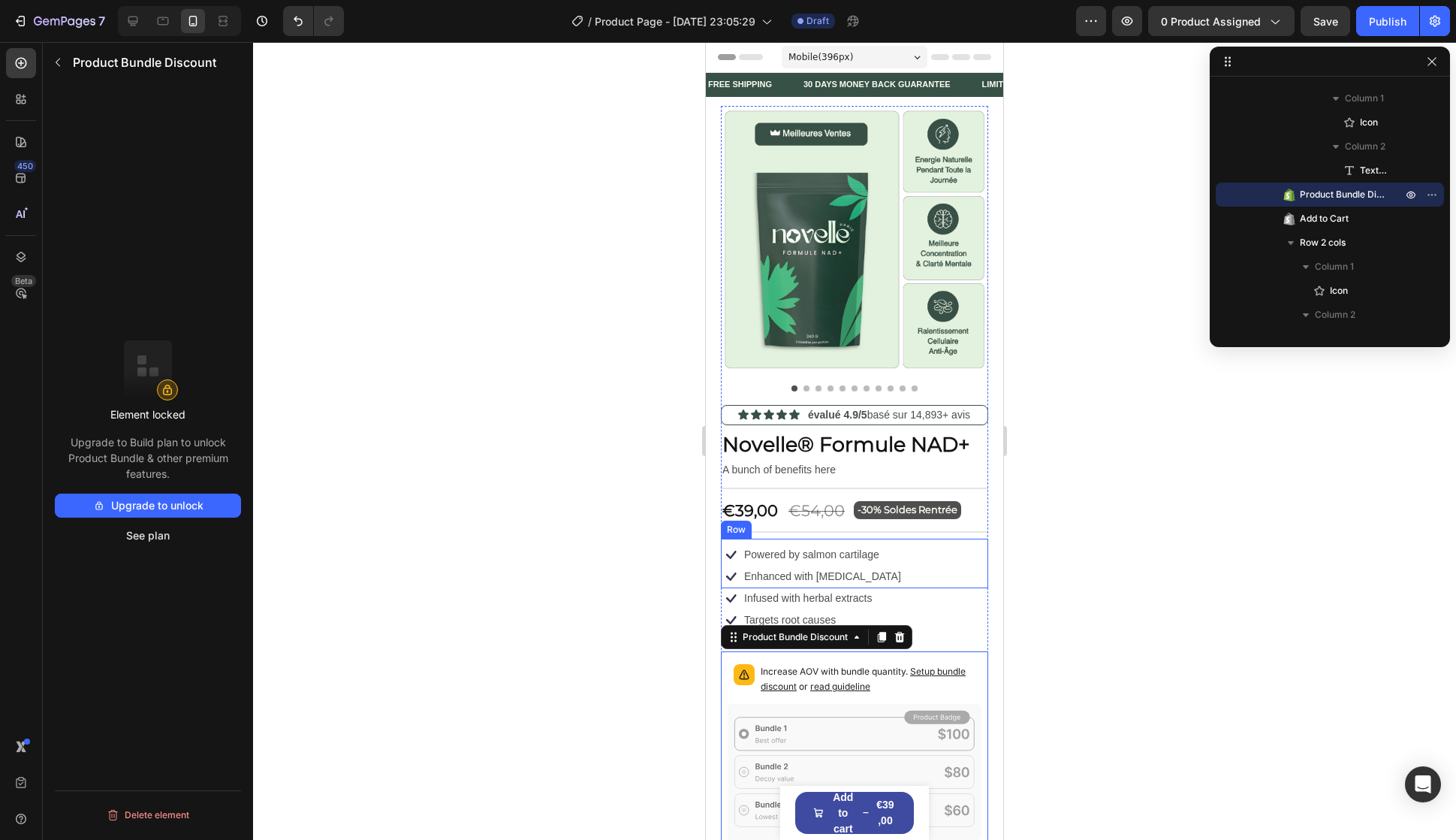
click at [905, 501] on p "-30% Soldes Rentrée" at bounding box center [907, 509] width 100 height 17
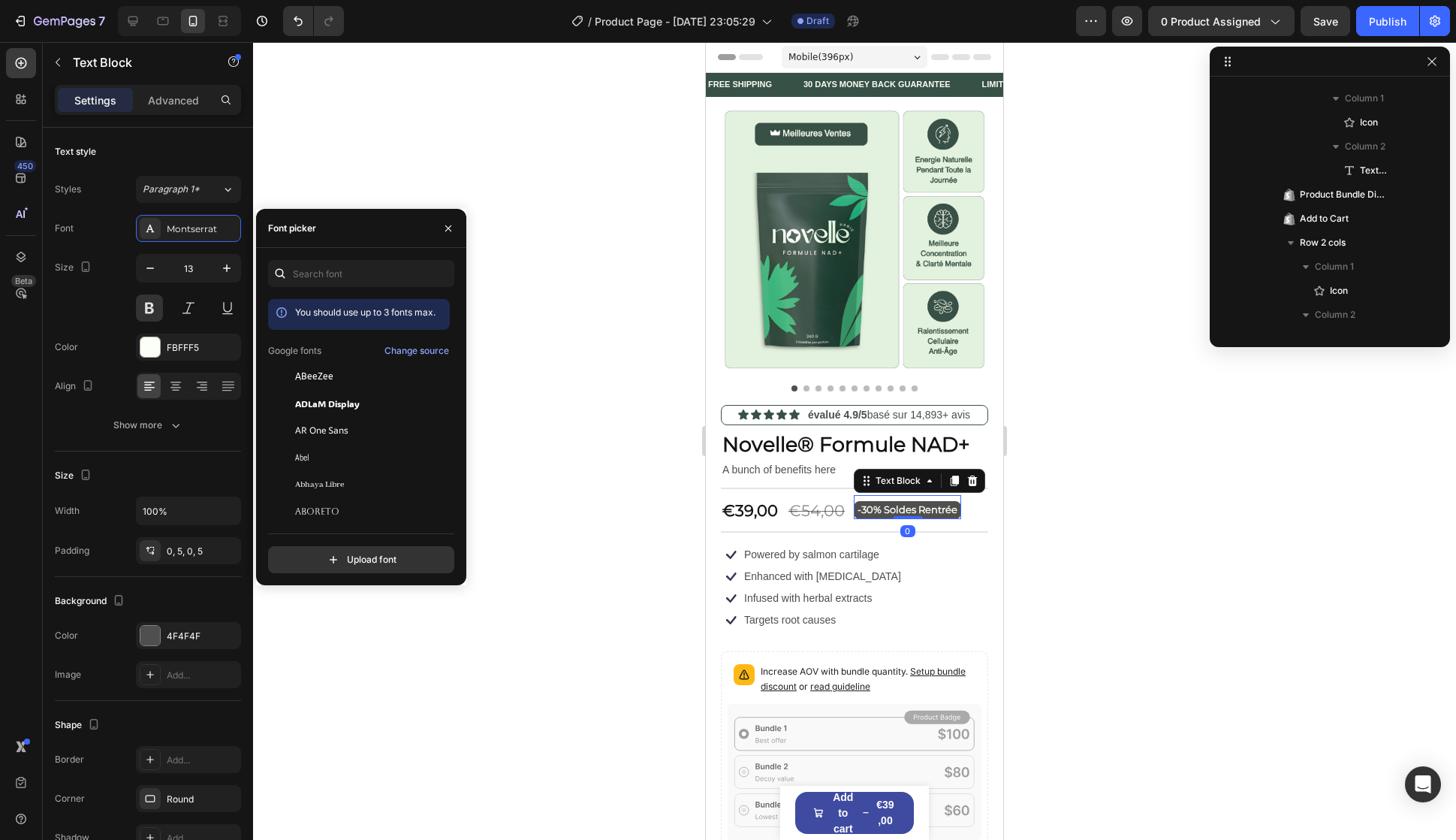
scroll to position [669, 0]
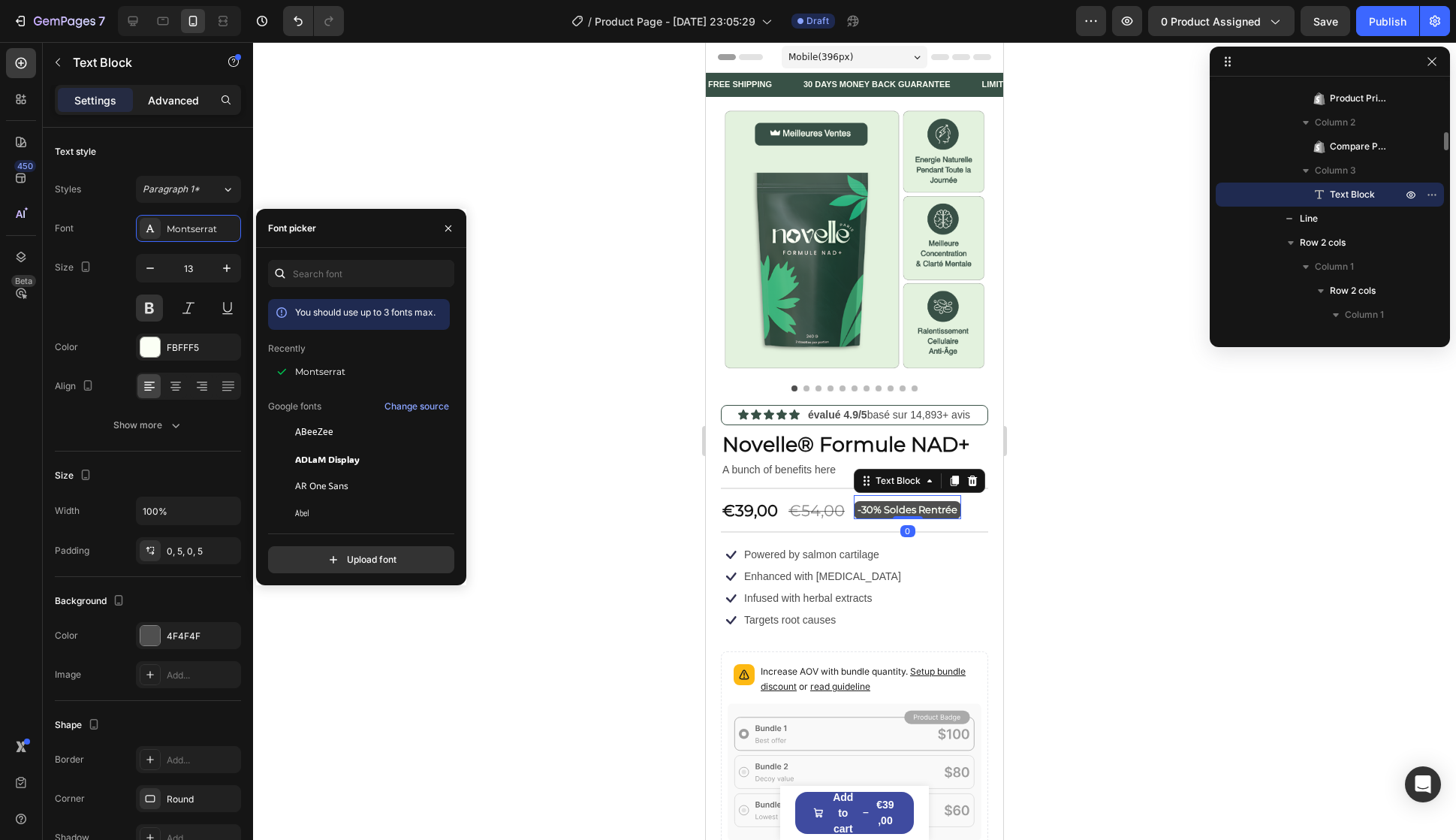
click at [182, 100] on p "Advanced" at bounding box center [173, 100] width 51 height 16
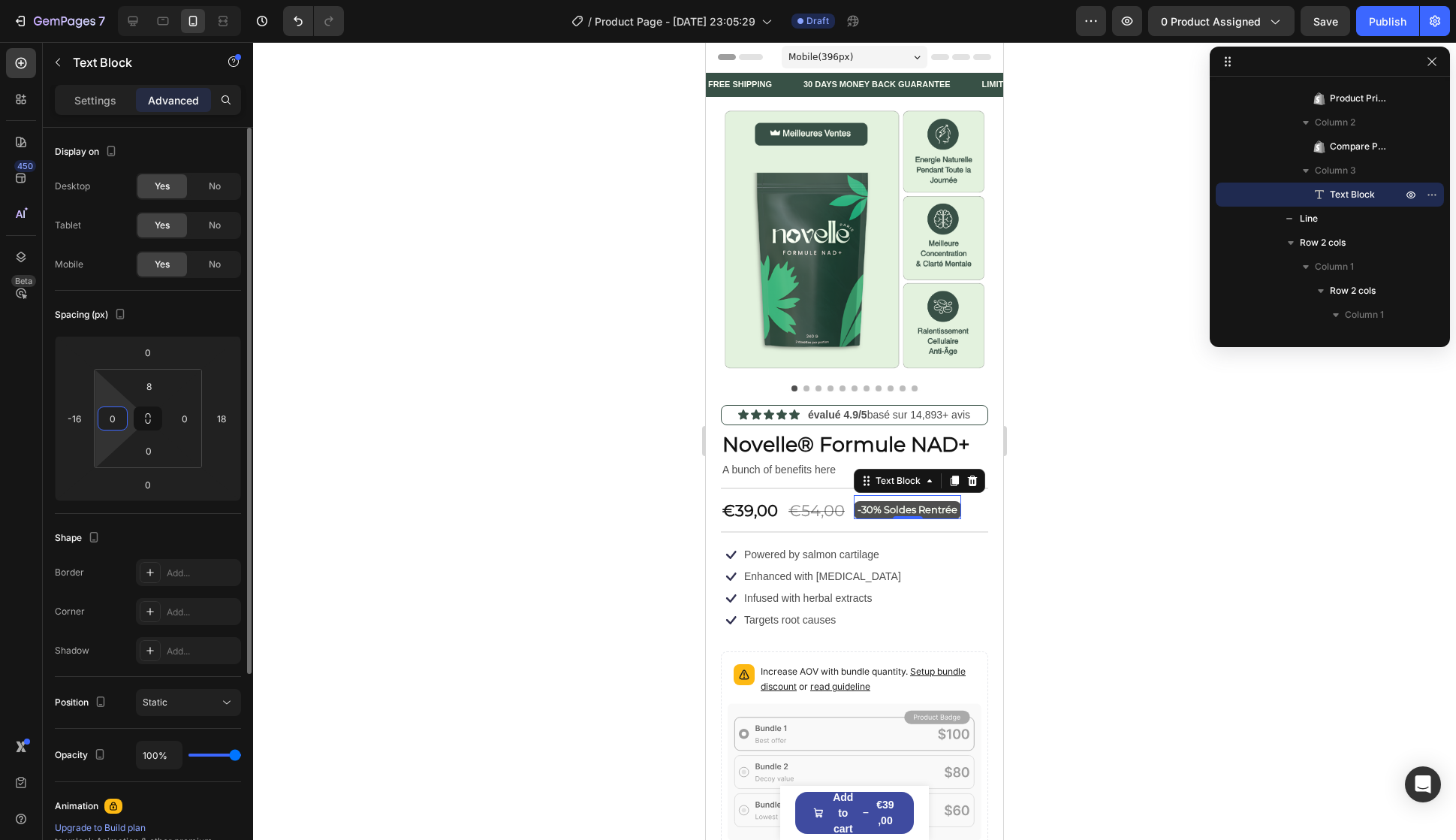
click at [114, 411] on input "0" at bounding box center [112, 418] width 22 height 22
drag, startPoint x: 117, startPoint y: 416, endPoint x: 95, endPoint y: 416, distance: 22.0
click at [96, 416] on div "8 3 0 0" at bounding box center [148, 418] width 108 height 99
type input "("
type input "1"
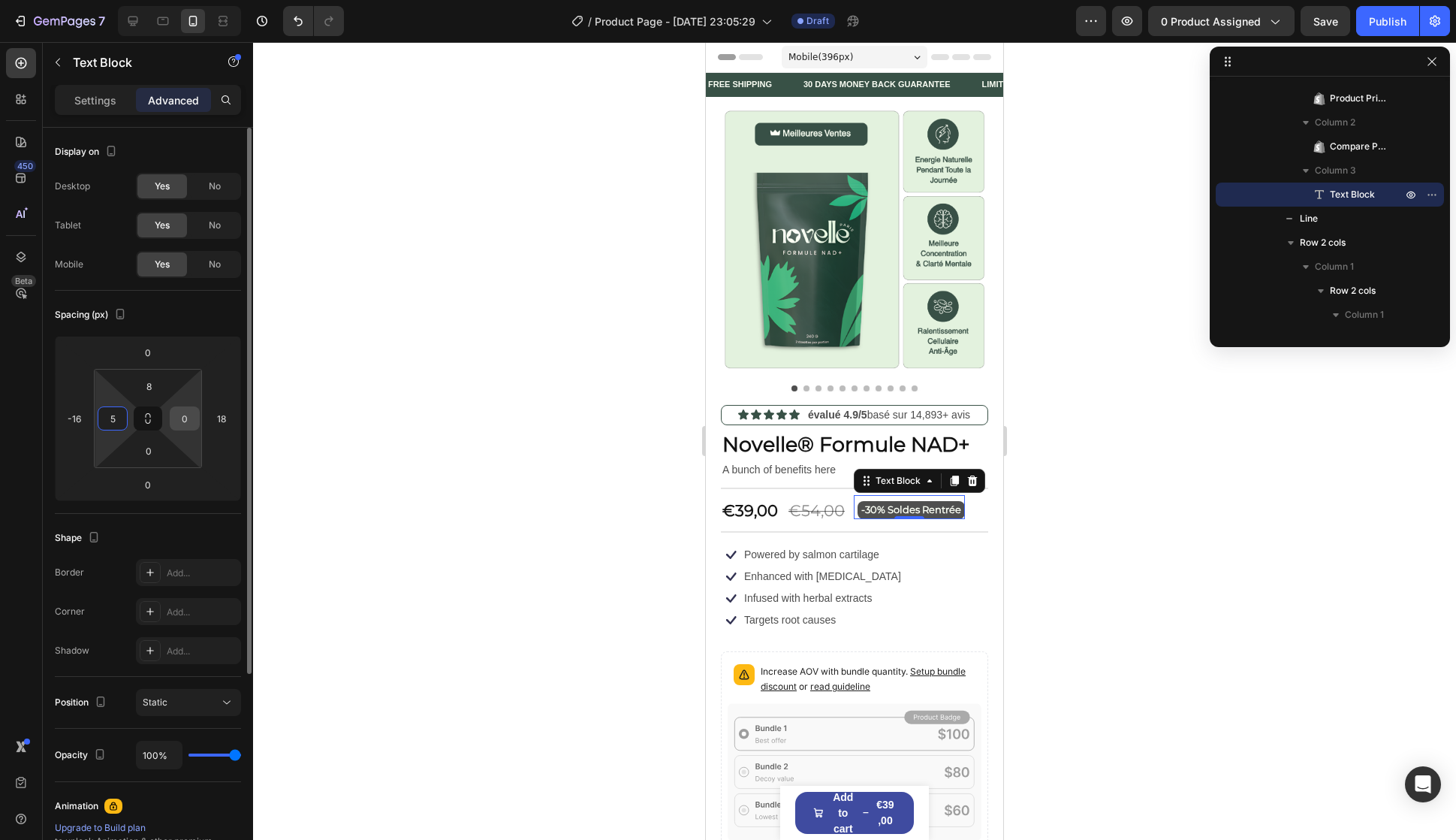
type input "5"
click at [186, 411] on input "0" at bounding box center [184, 418] width 22 height 22
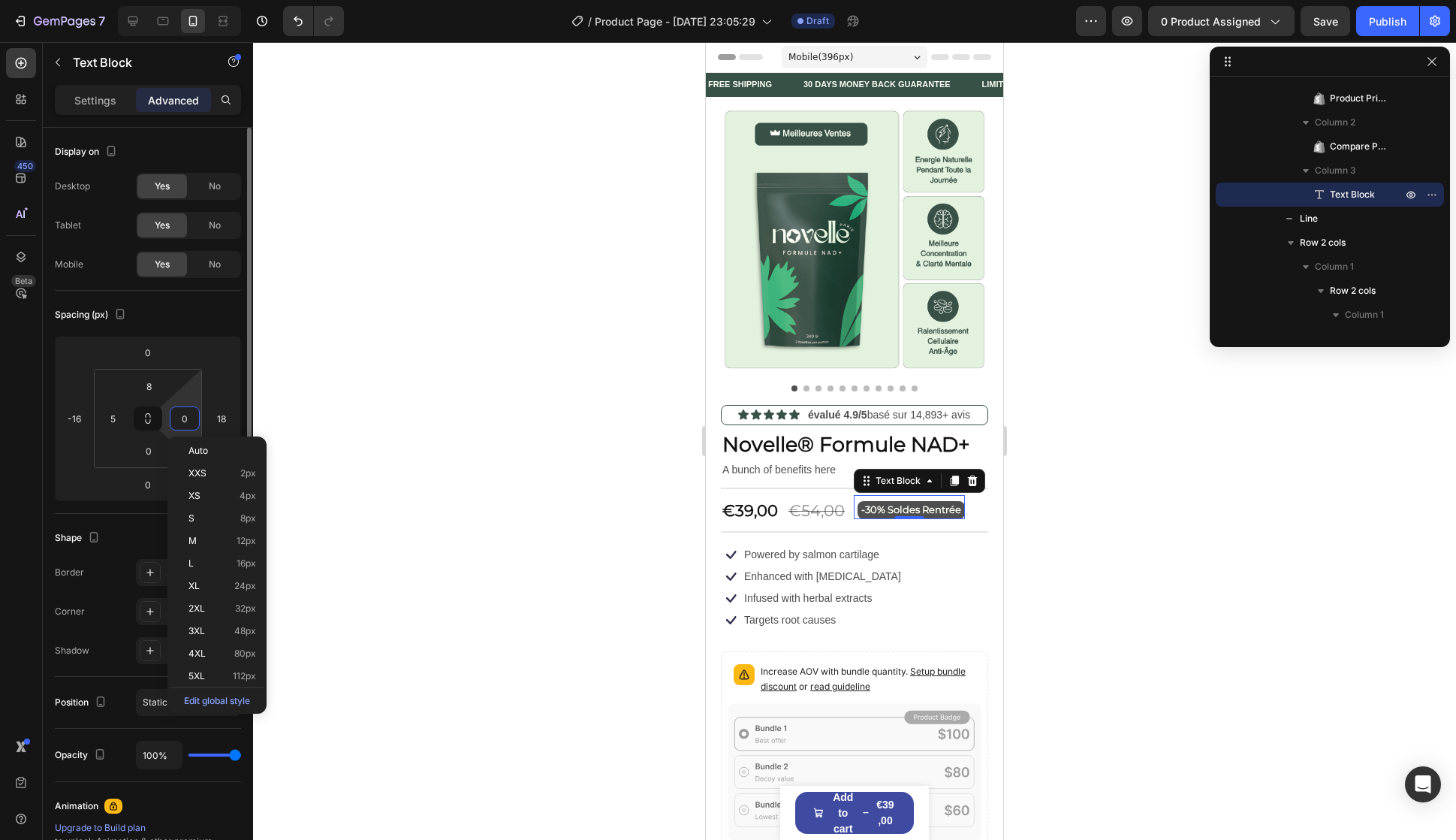
click at [186, 411] on input "0" at bounding box center [184, 418] width 22 height 22
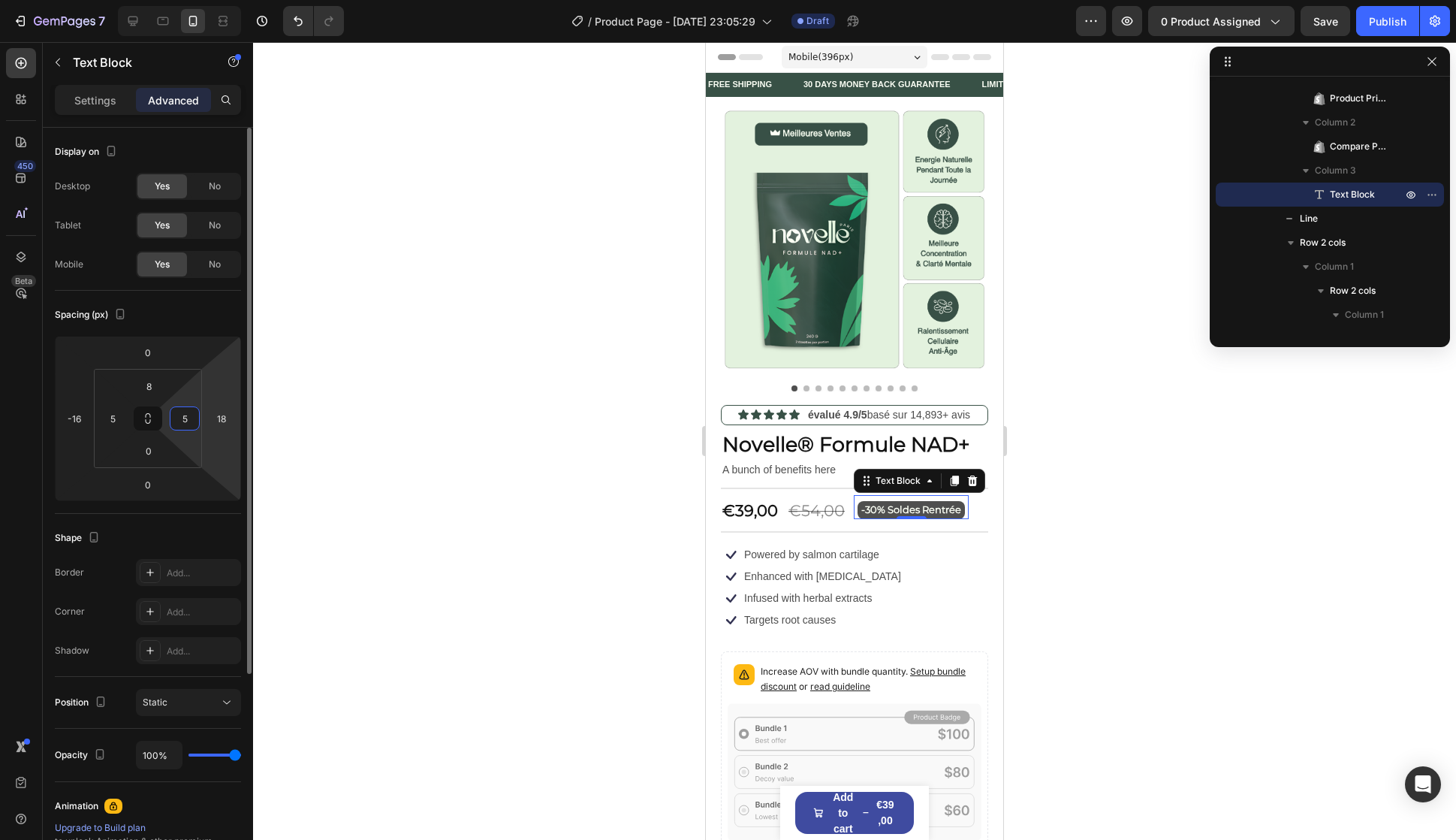
type input "0"
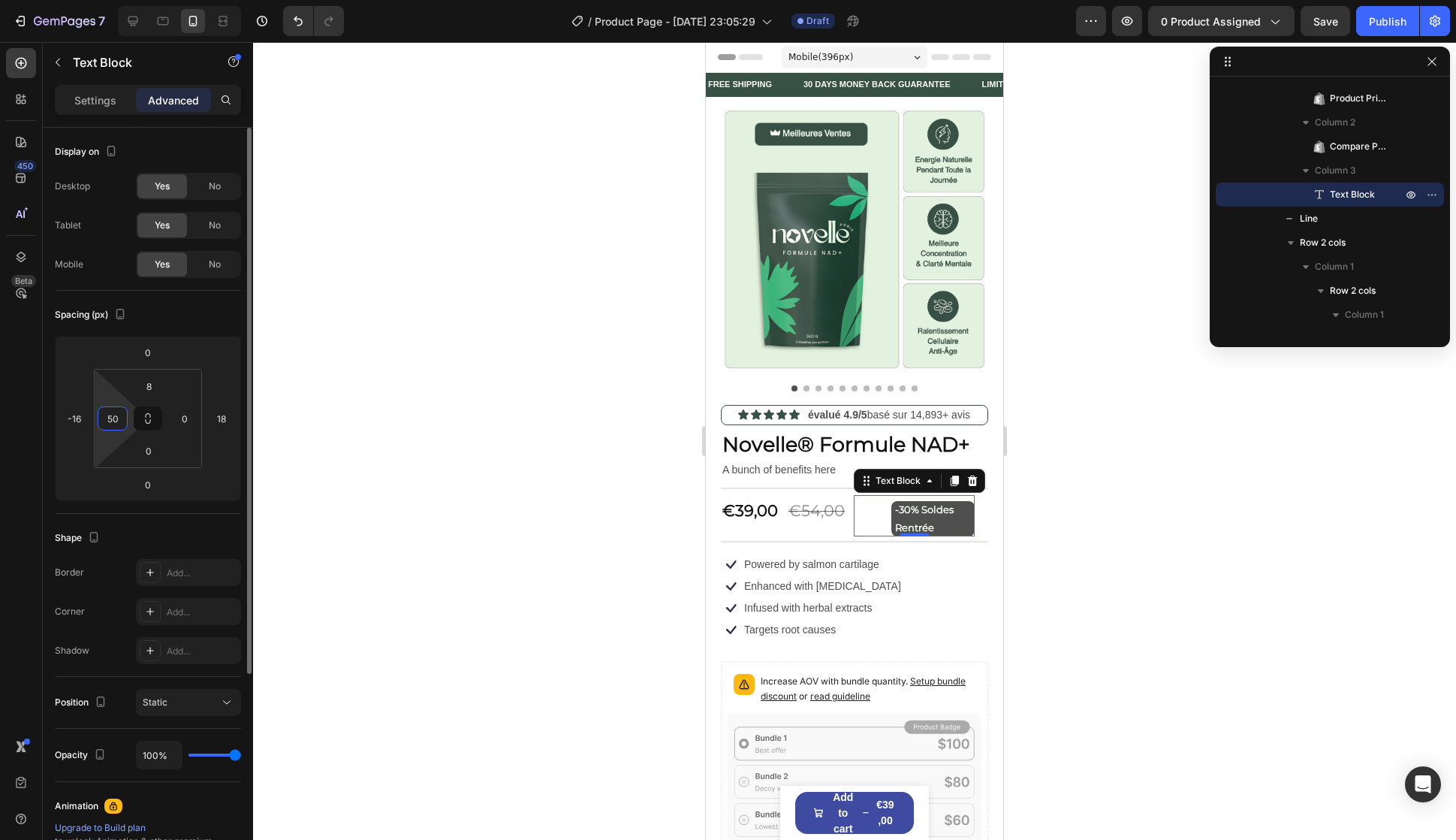
click at [111, 413] on input "50" at bounding box center [112, 418] width 22 height 22
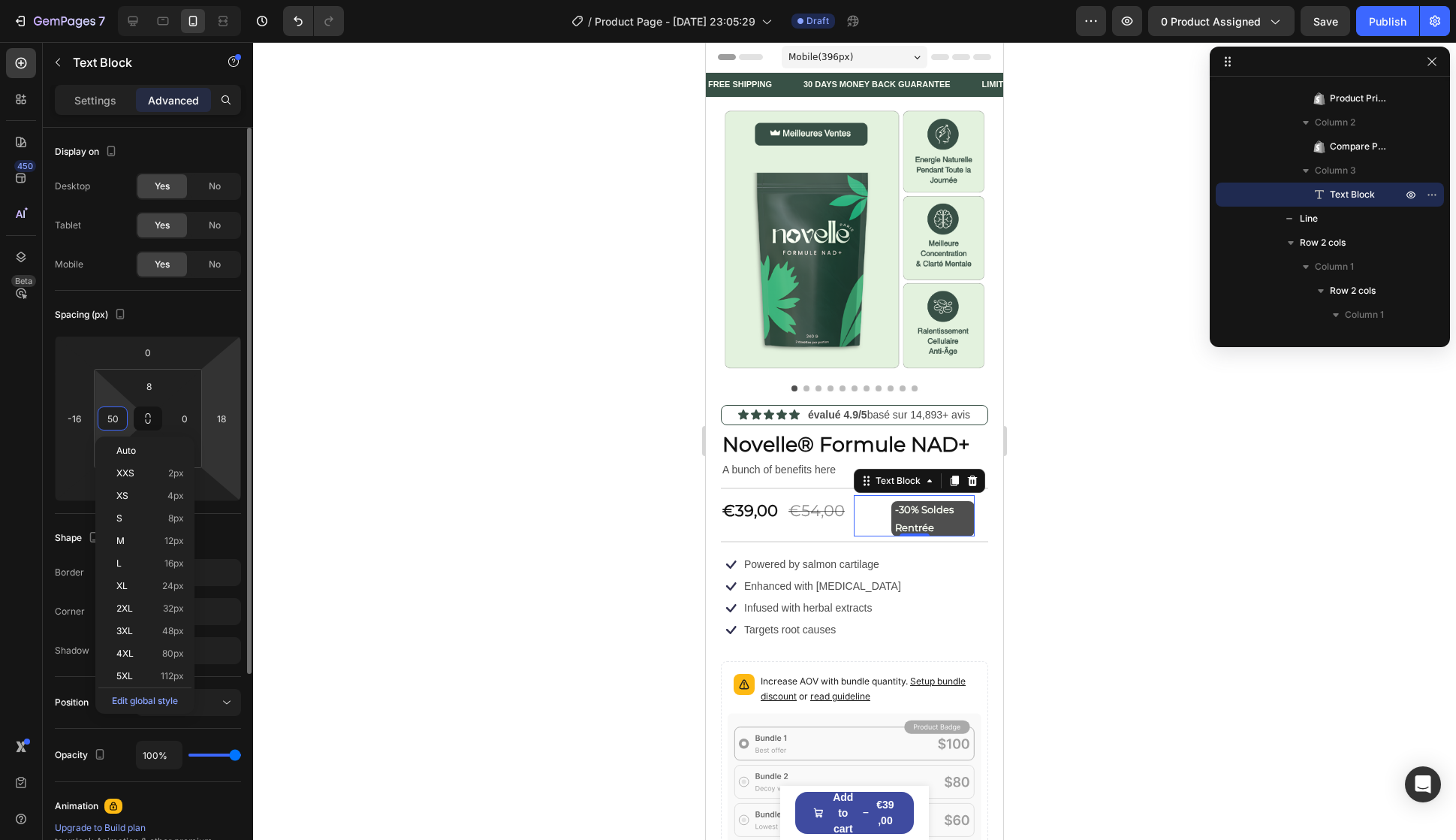
type input "à"
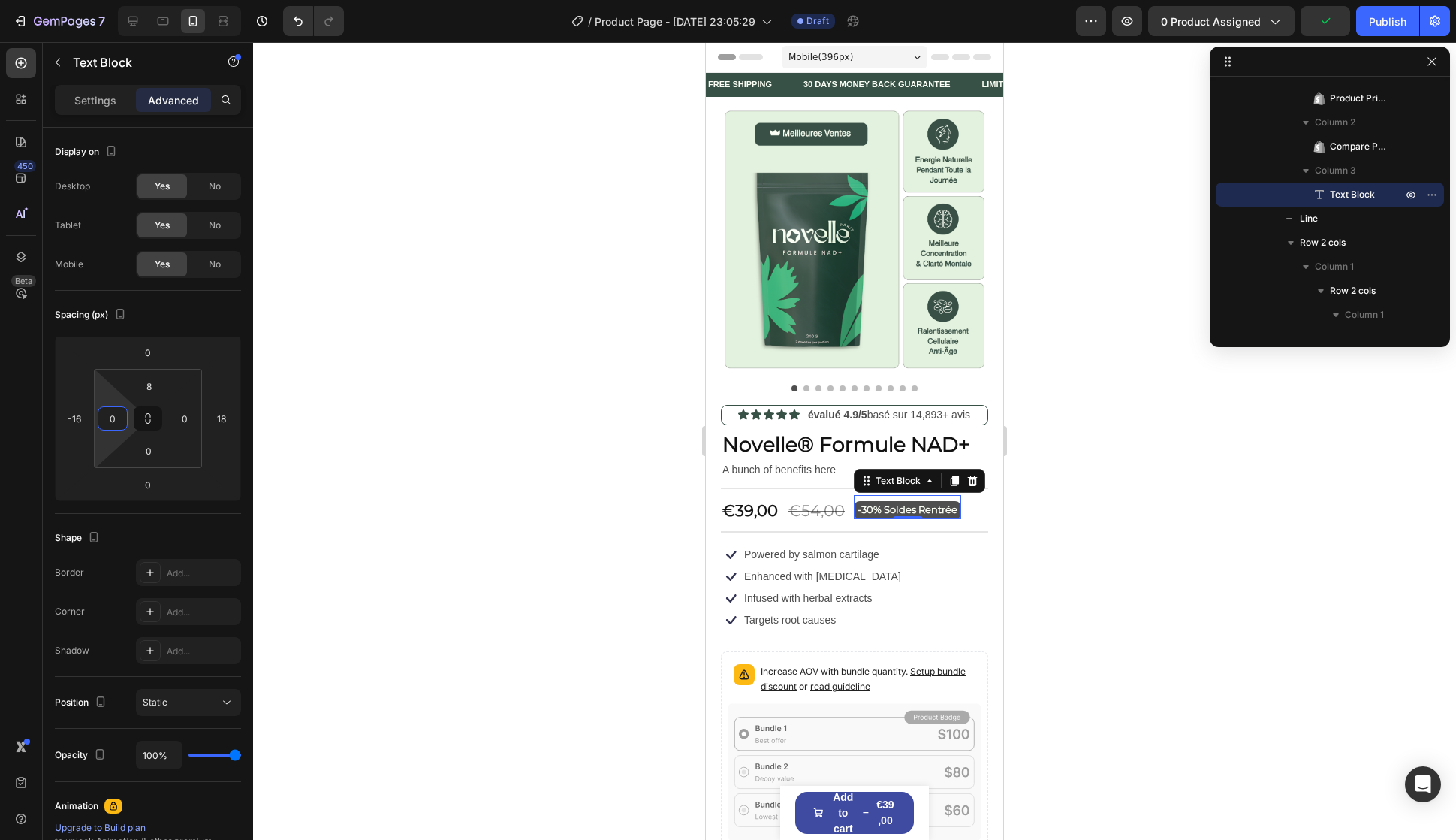
type input "0"
click at [89, 112] on div "Settings Advanced" at bounding box center [148, 100] width 187 height 30
click at [93, 106] on p "Settings" at bounding box center [95, 100] width 42 height 16
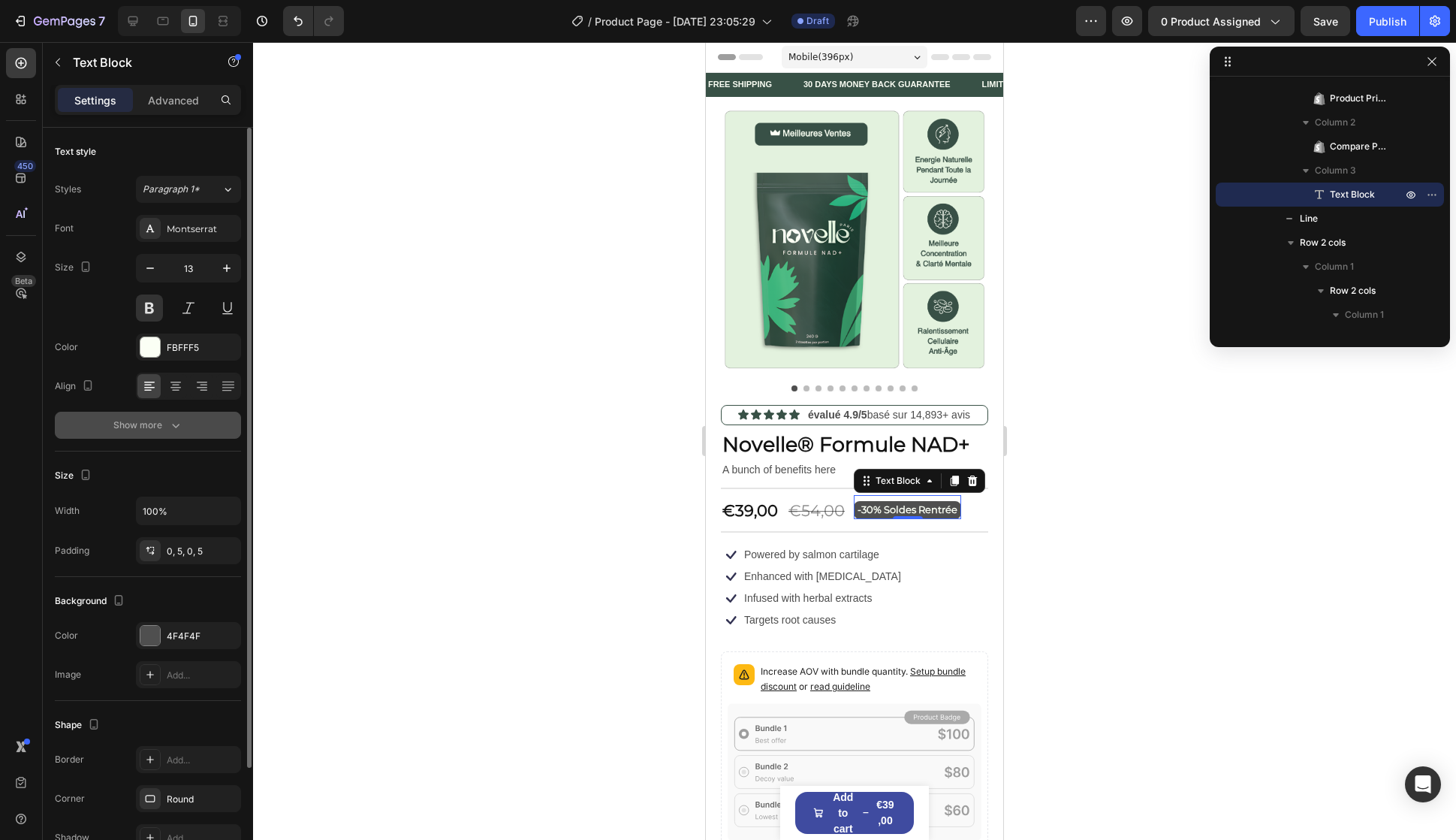
click at [120, 421] on div "Show more" at bounding box center [148, 425] width 70 height 15
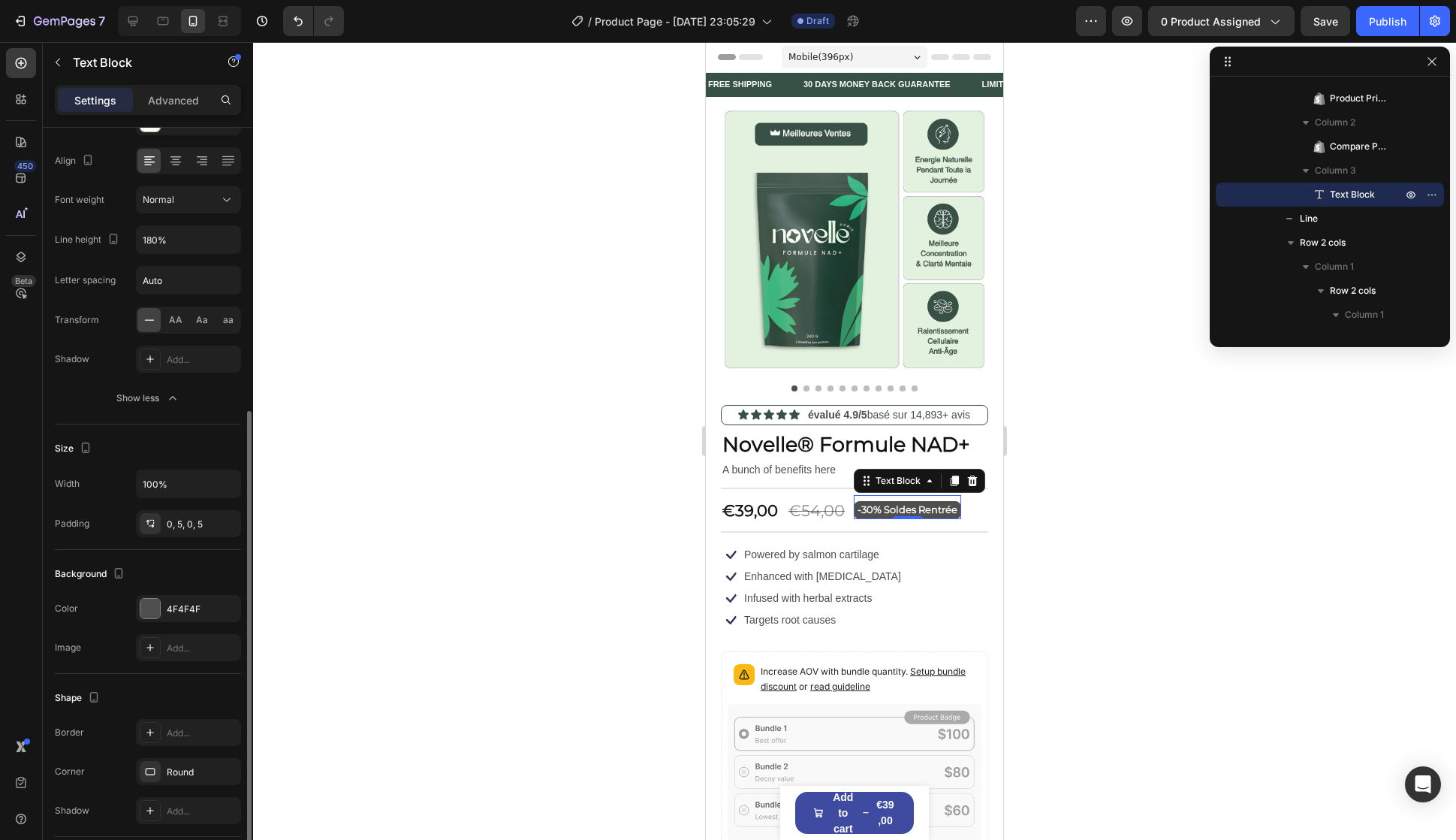
scroll to position [334, 0]
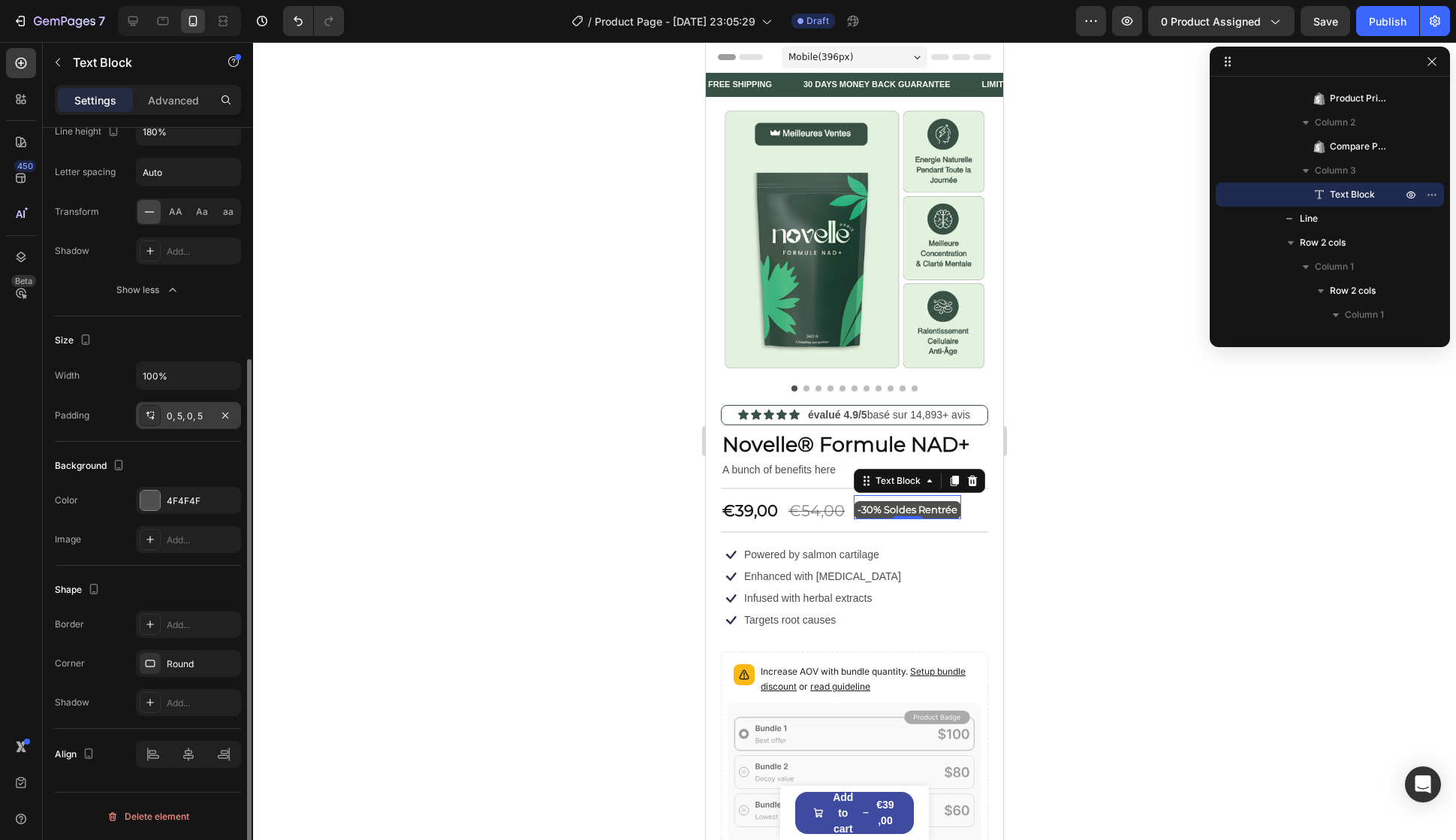
click at [176, 414] on div "0, 5, 0, 5" at bounding box center [188, 416] width 43 height 13
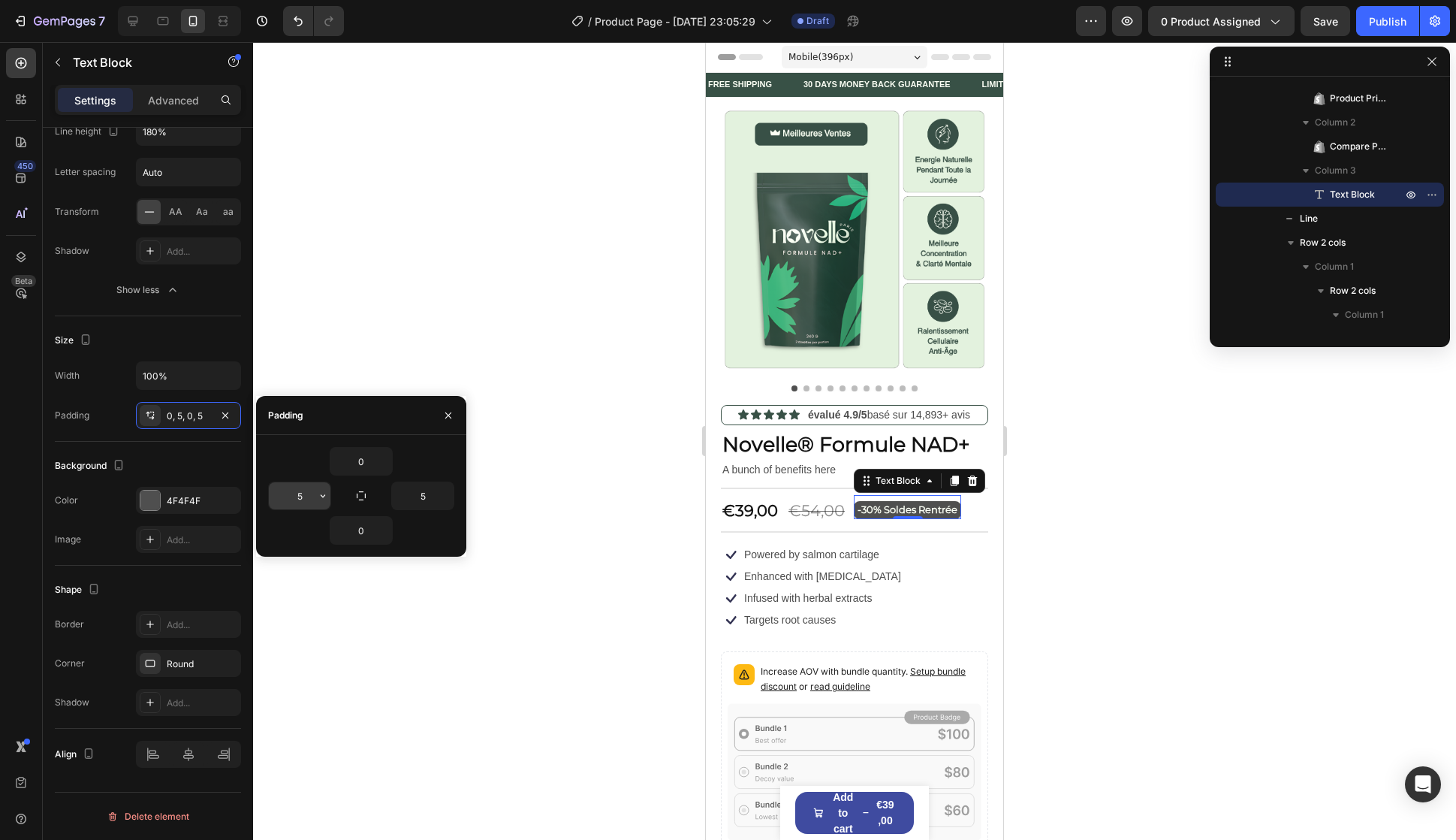
click at [293, 494] on input "5" at bounding box center [300, 496] width 62 height 27
type input "5"
type input "8"
type input "7"
click at [417, 493] on input "5" at bounding box center [423, 496] width 62 height 27
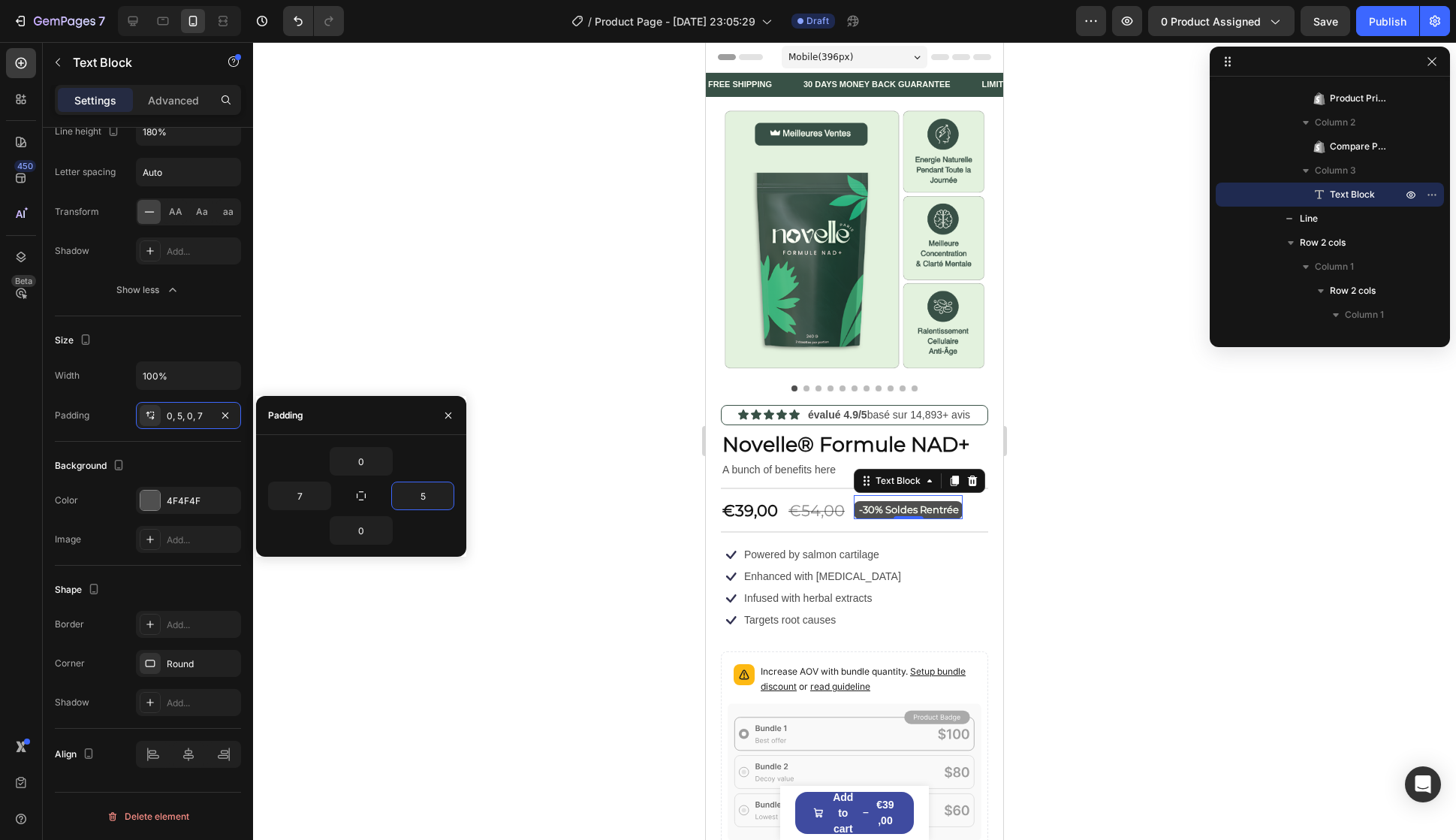
type input "7"
click at [907, 588] on div "Icon Infused with herbal extracts Text Block Row Icon Targets root causes Text …" at bounding box center [855, 609] width 267 height 42
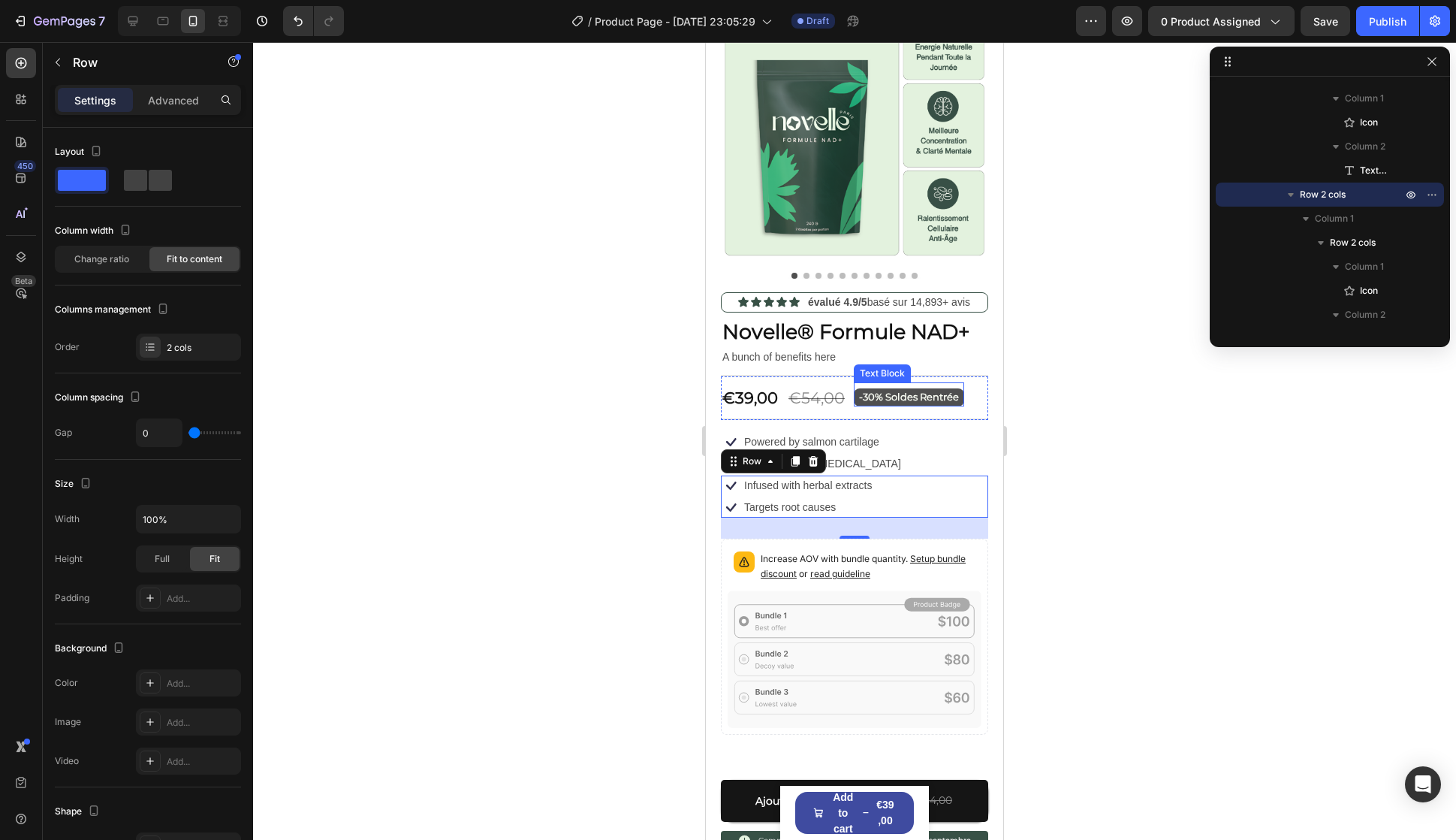
scroll to position [225, 0]
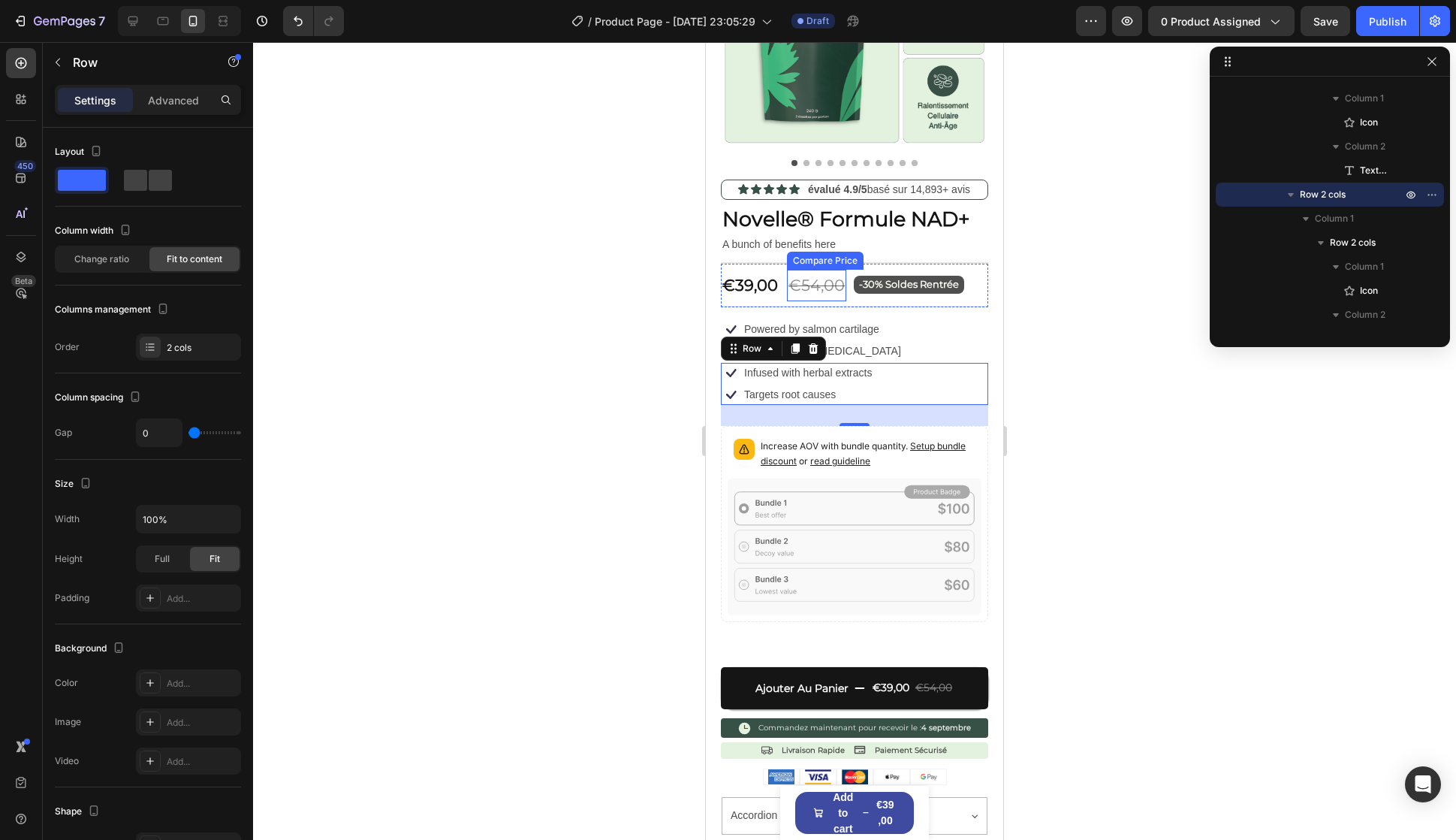
click at [816, 270] on div "€54,00" at bounding box center [816, 286] width 59 height 32
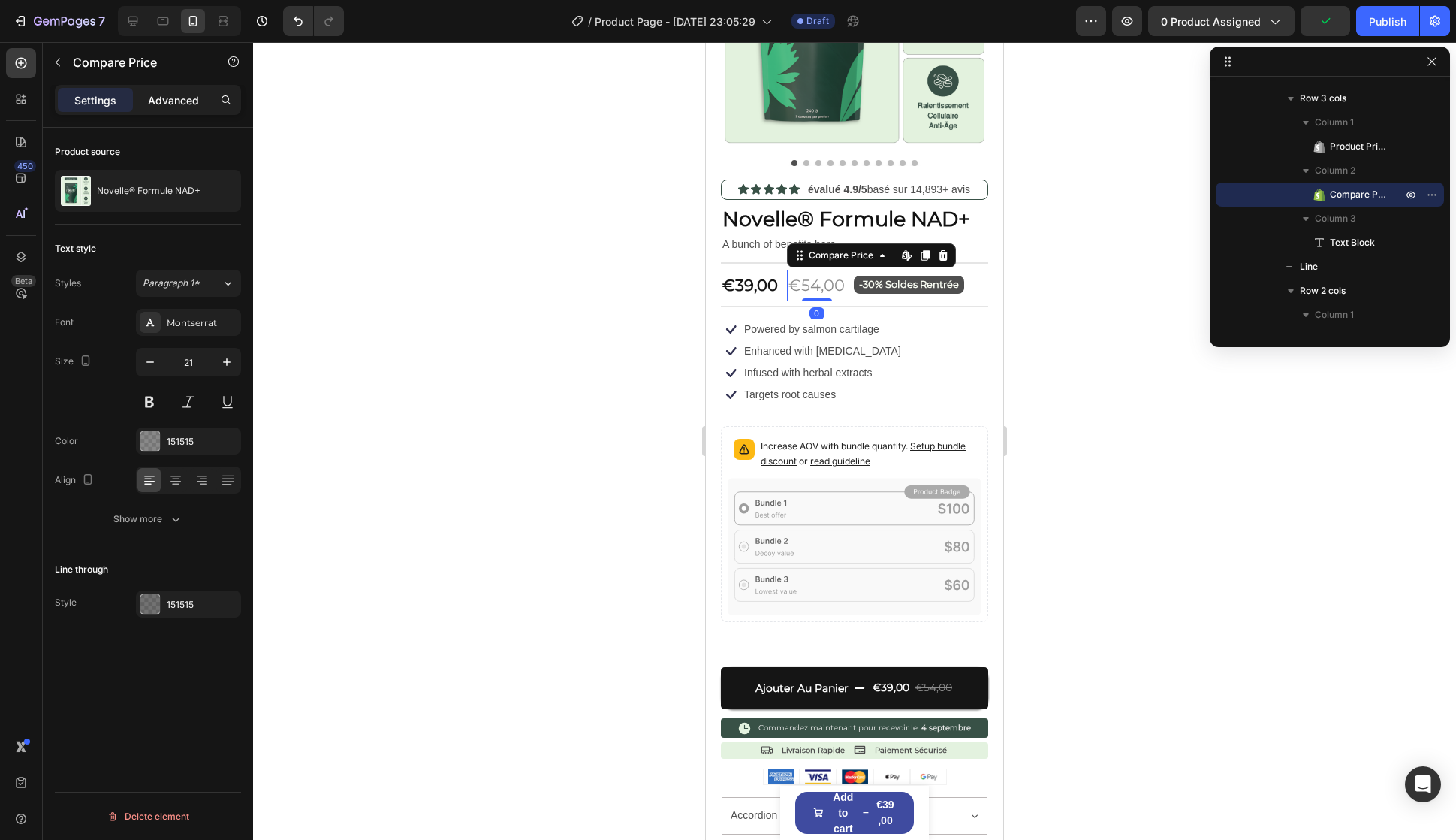
click at [191, 100] on p "Advanced" at bounding box center [173, 100] width 51 height 16
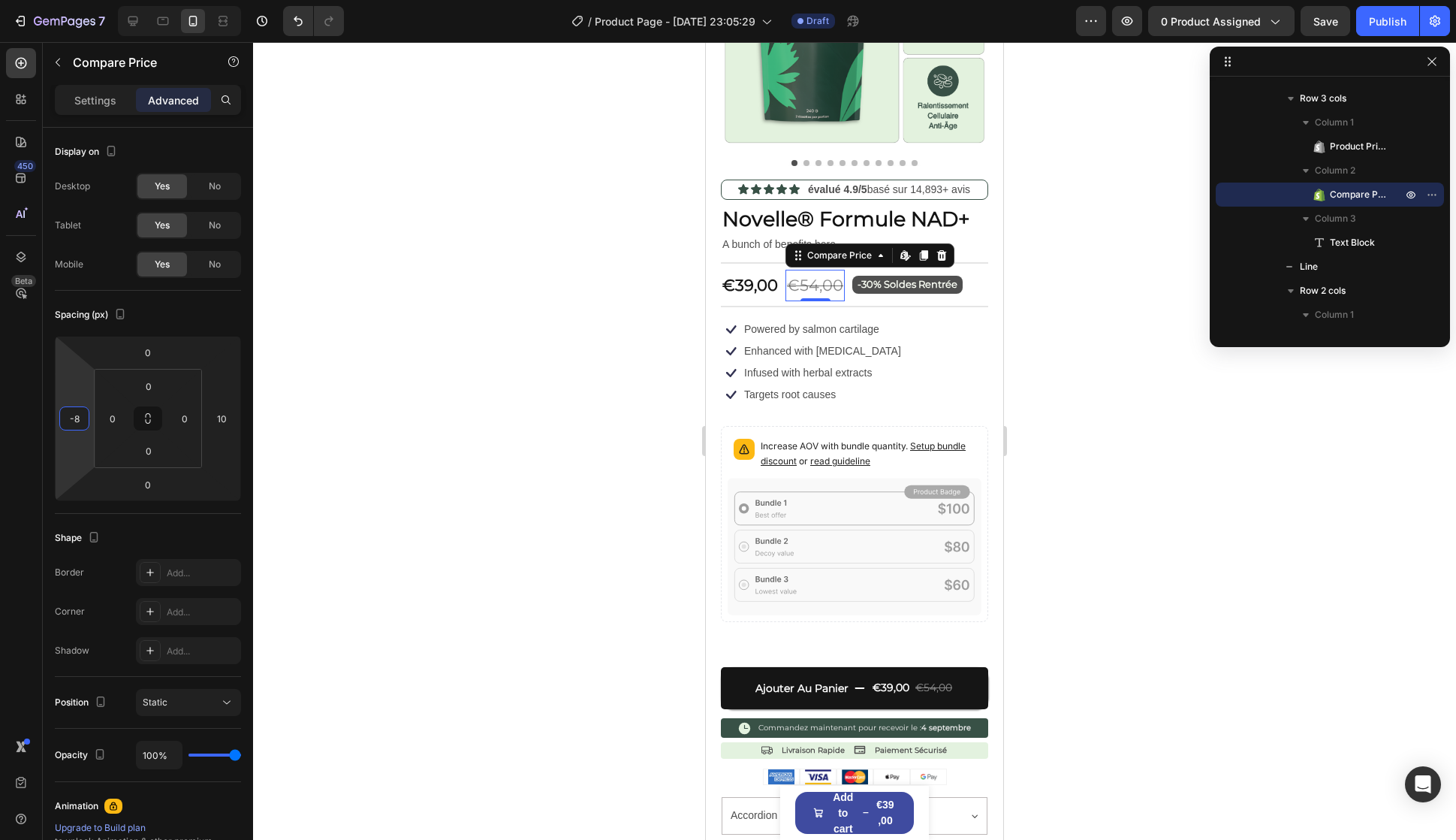
type input "-10"
click at [84, 0] on html "7 / Product Page - [DATE] 23:05:29 Draft Preview 0 product assigned Save Publis…" at bounding box center [728, 0] width 1456 height 0
click at [733, 433] on div "Increase AOV with bundle quantity. Setup bundle discount or read guideline" at bounding box center [854, 455] width 254 height 45
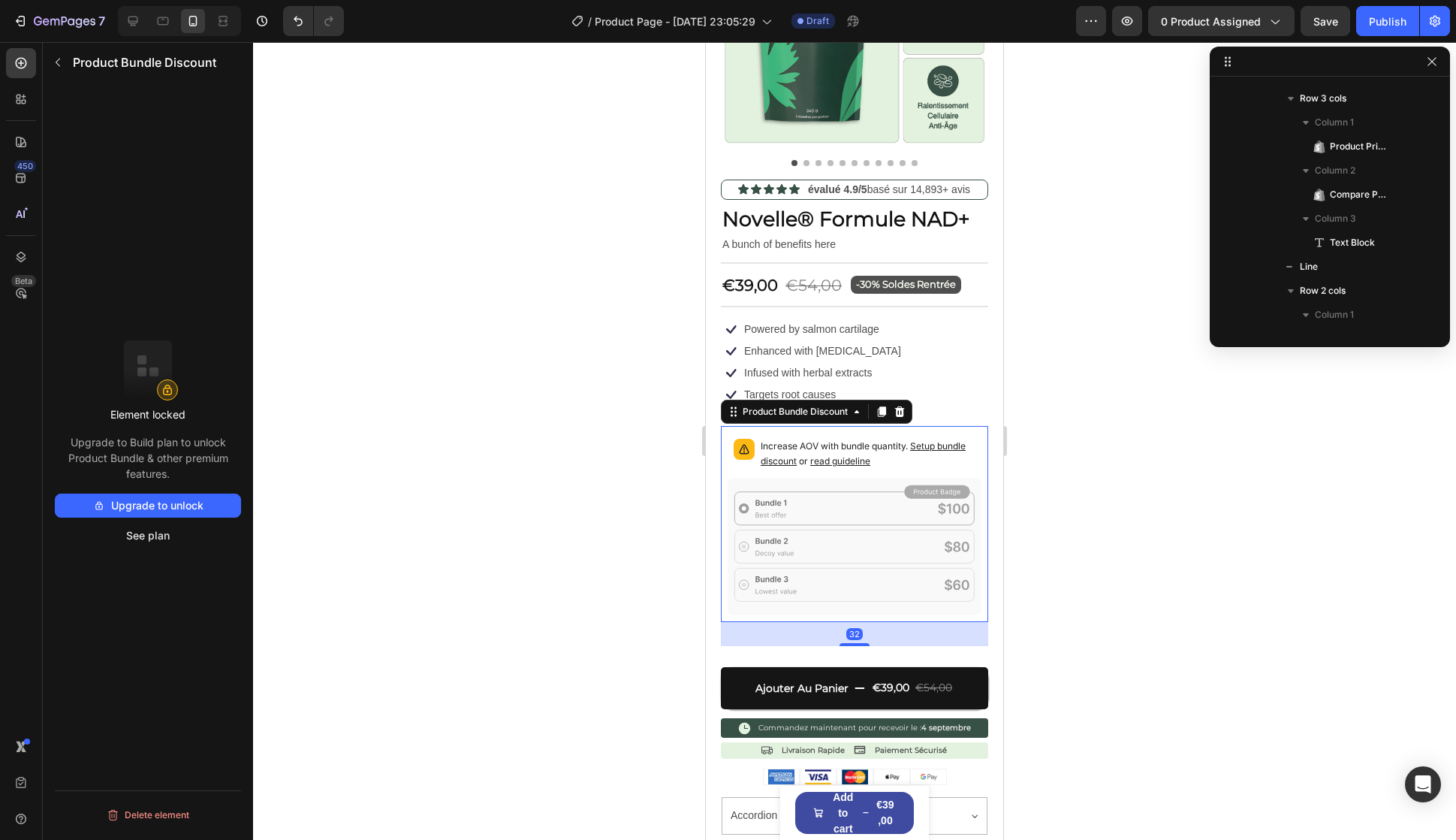
scroll to position [1342, 0]
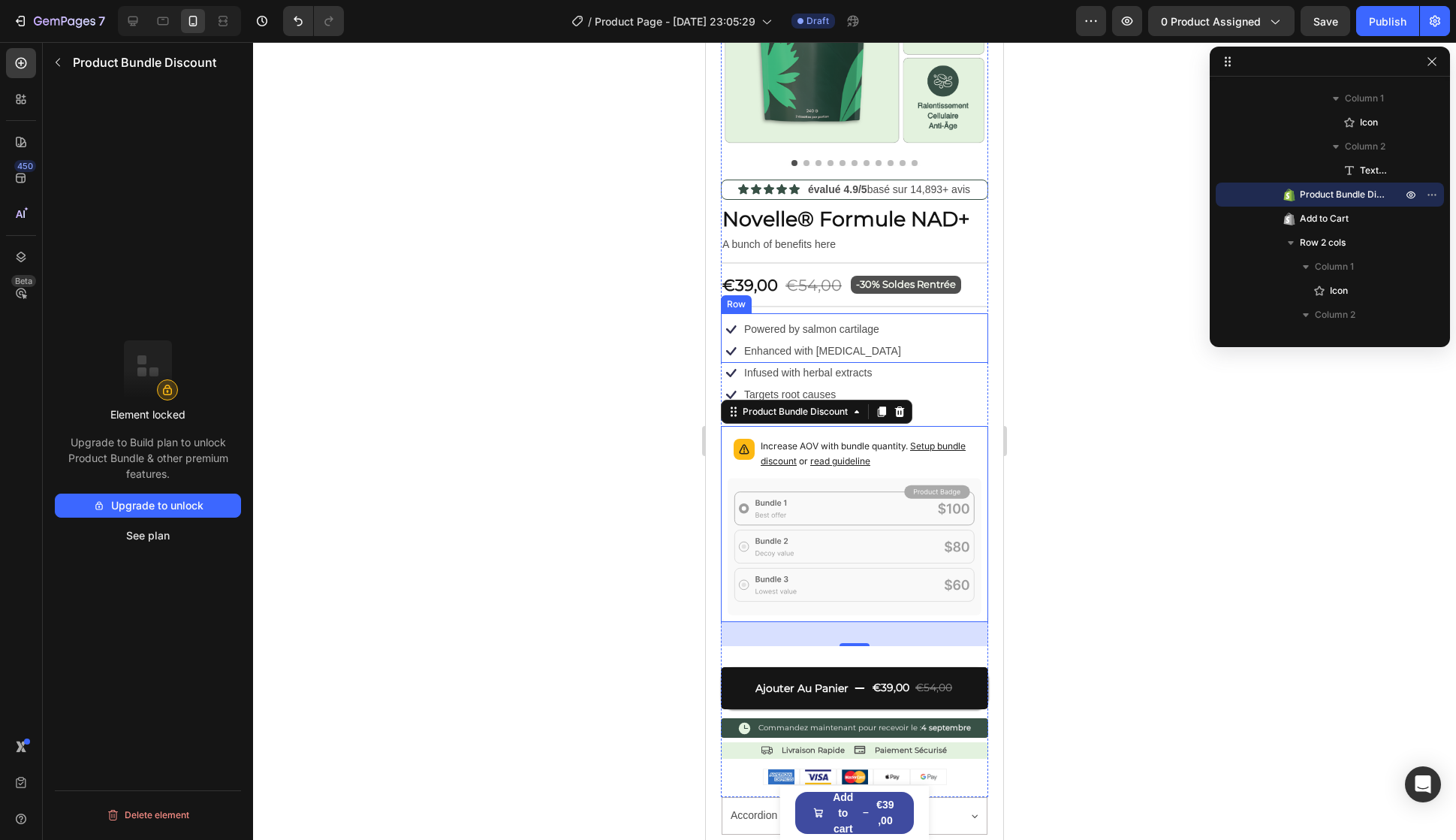
click at [925, 336] on div "Icon Powered by salmon cartilage Text Block Row Icon Enhanced with [MEDICAL_DAT…" at bounding box center [855, 338] width 267 height 50
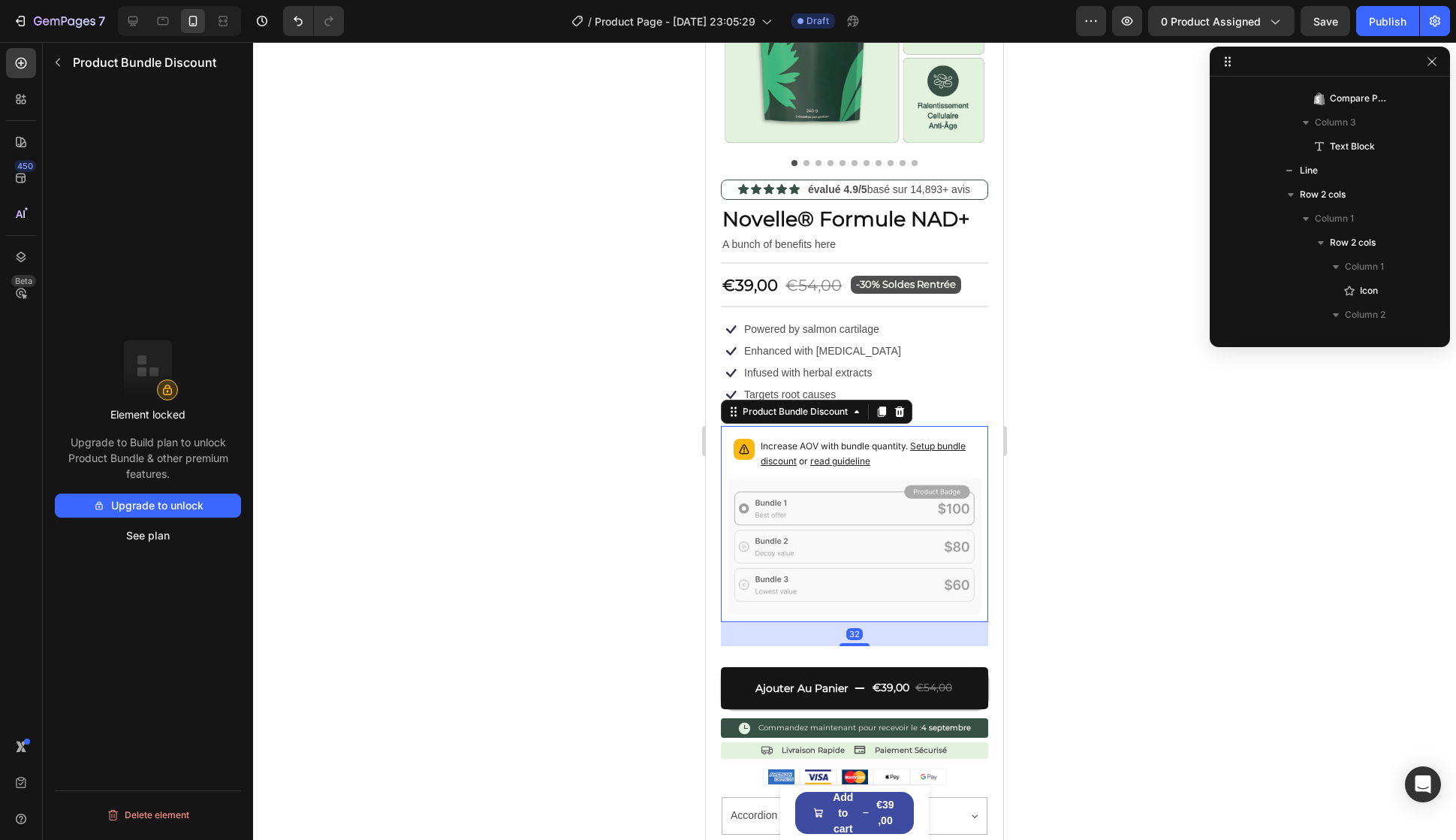
click at [927, 485] on rect at bounding box center [937, 491] width 66 height 13
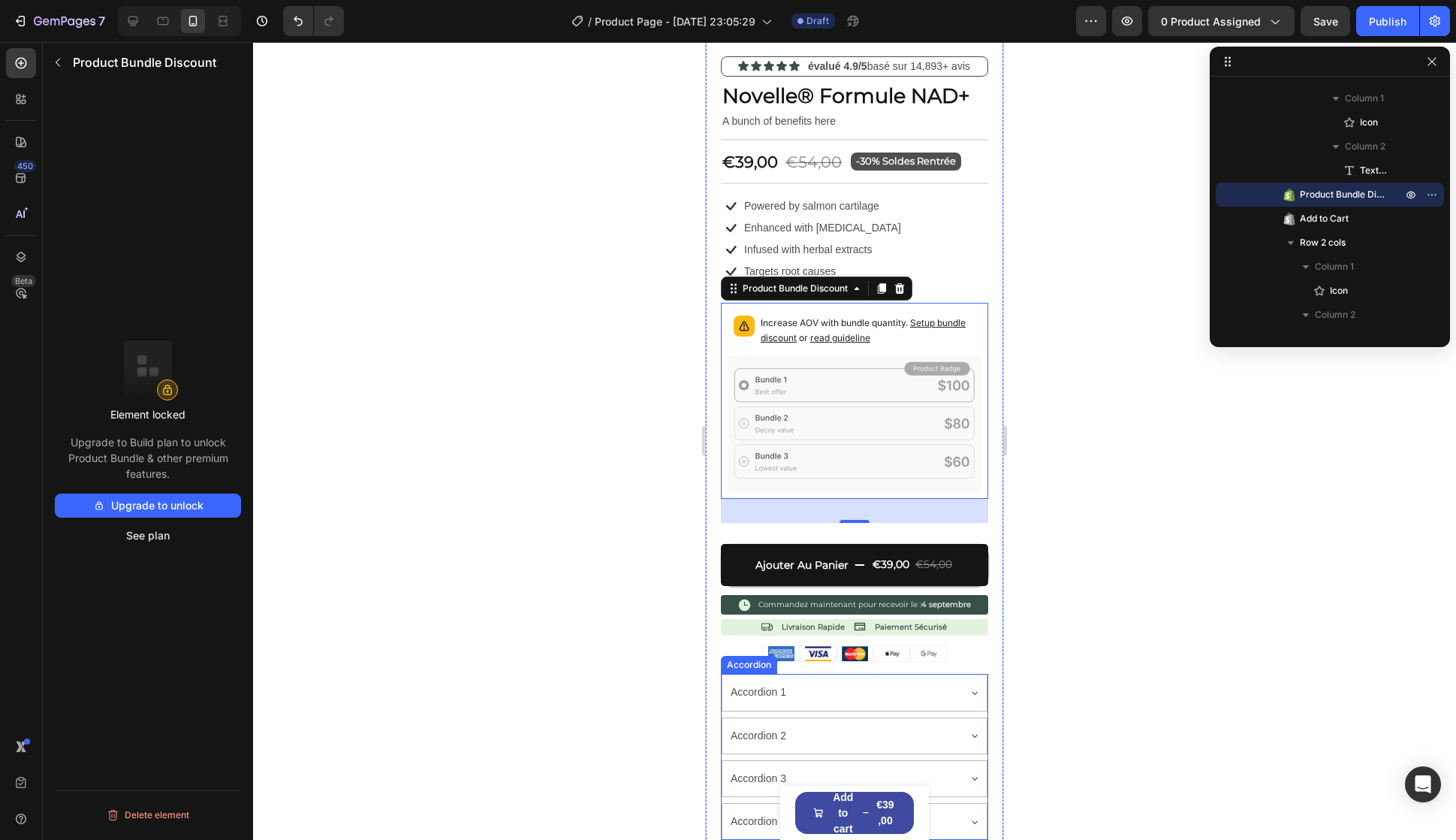
scroll to position [75, 0]
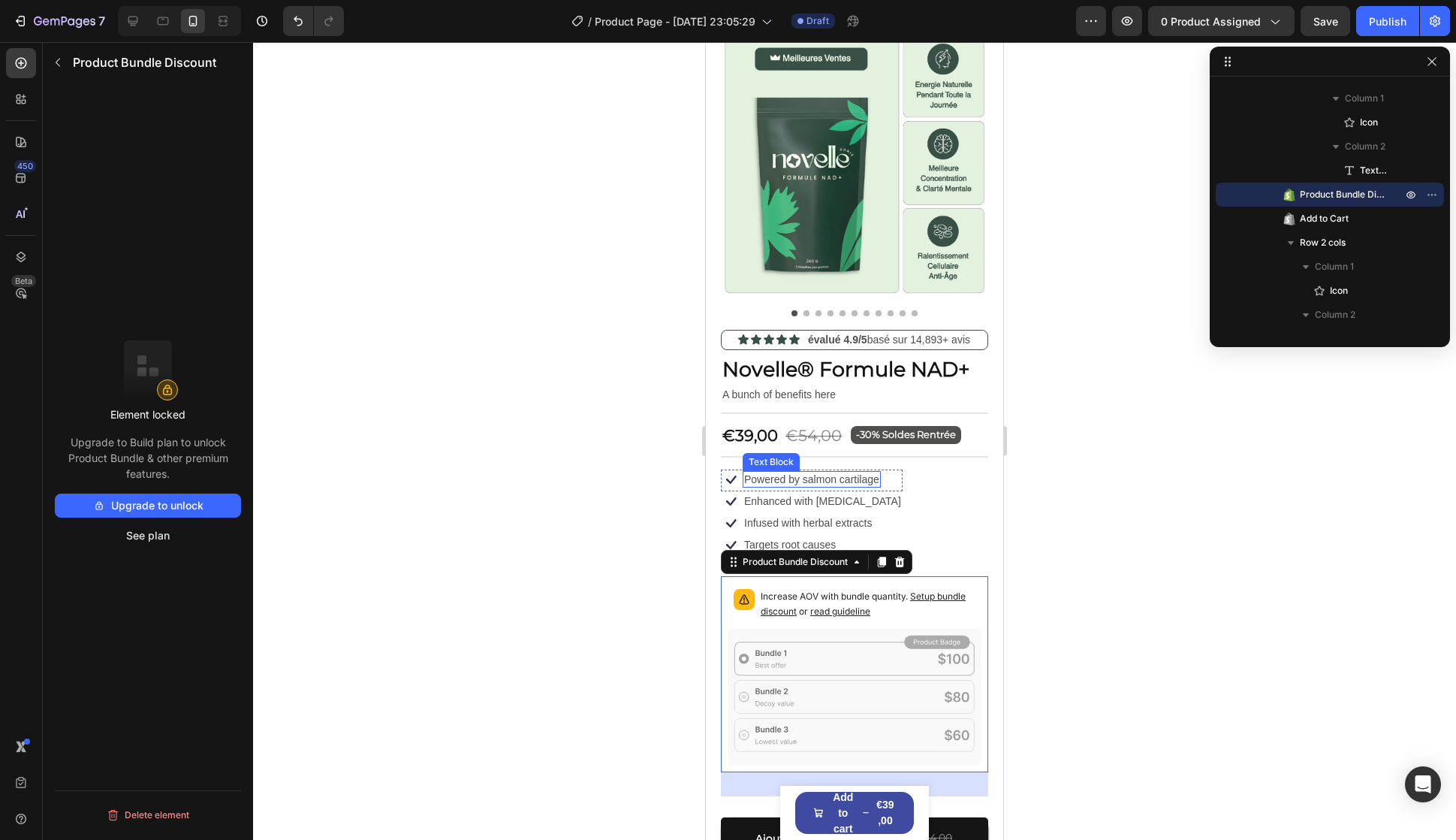
click at [824, 494] on p "Enhanced with [MEDICAL_DATA]" at bounding box center [823, 501] width 157 height 13
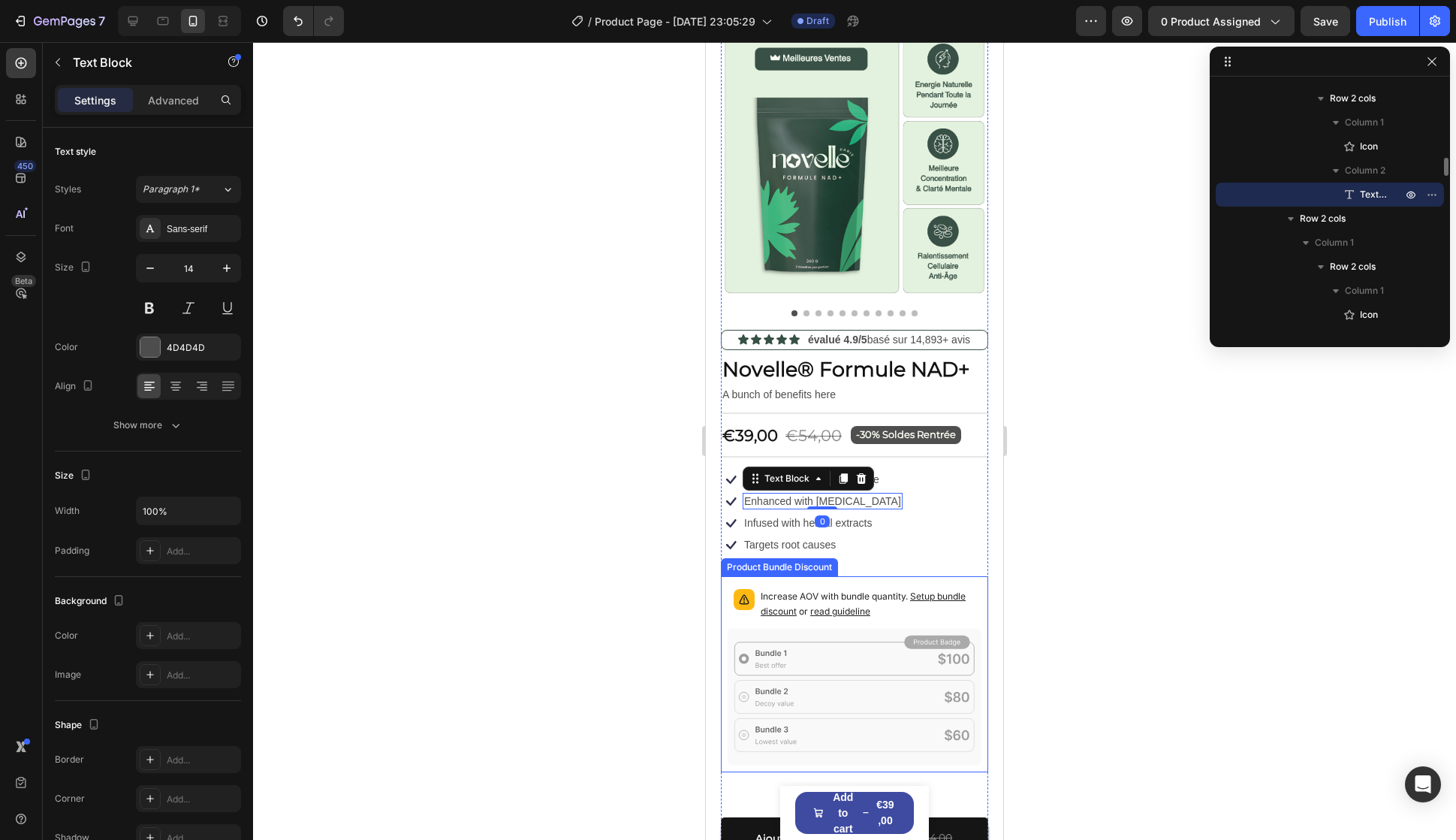
click at [857, 589] on p "Increase AOV with bundle quantity. Setup bundle discount or read guideline" at bounding box center [868, 604] width 215 height 30
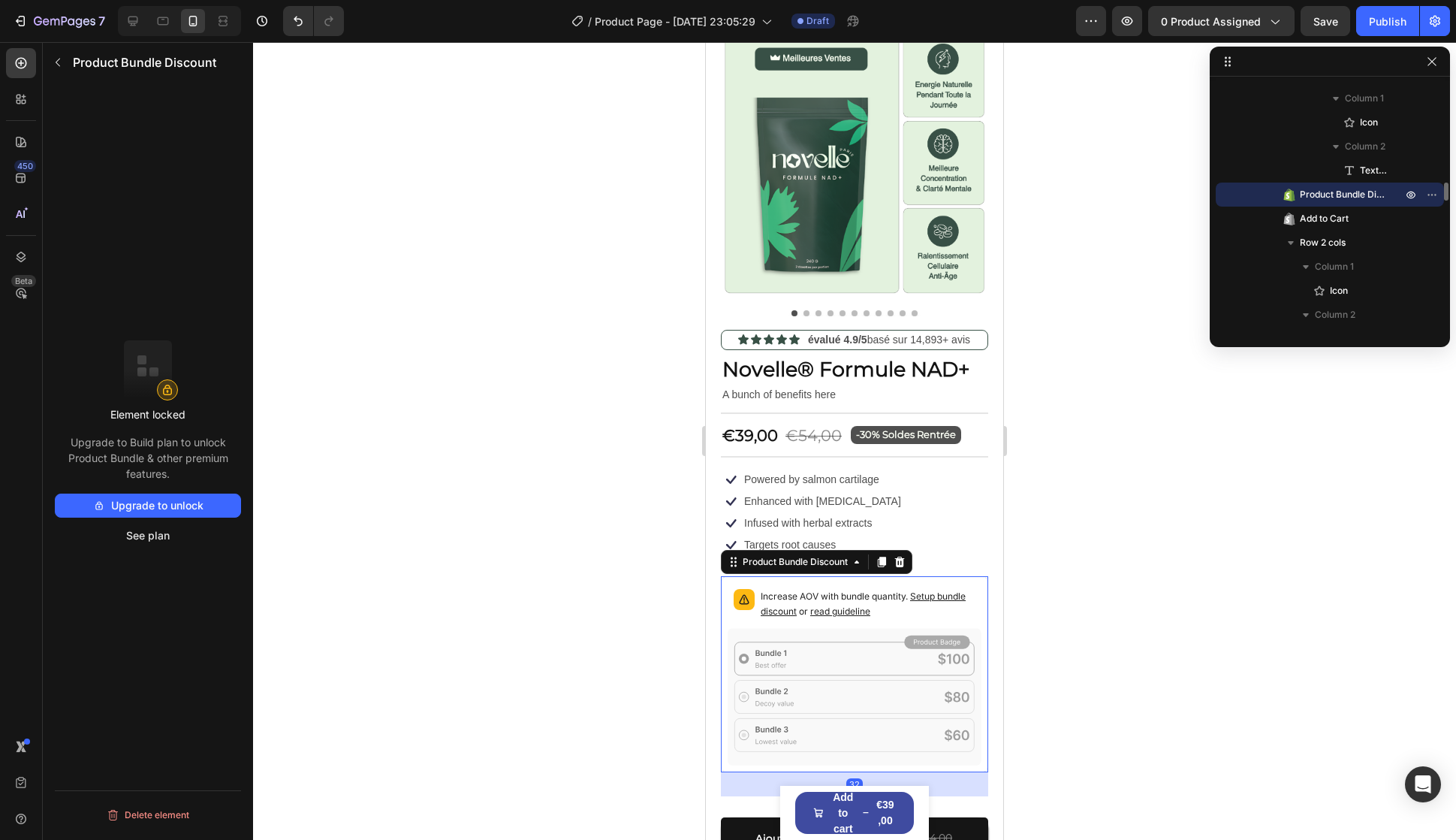
drag, startPoint x: 867, startPoint y: 638, endPoint x: 860, endPoint y: 643, distance: 8.6
click at [865, 641] on icon at bounding box center [854, 696] width 254 height 137
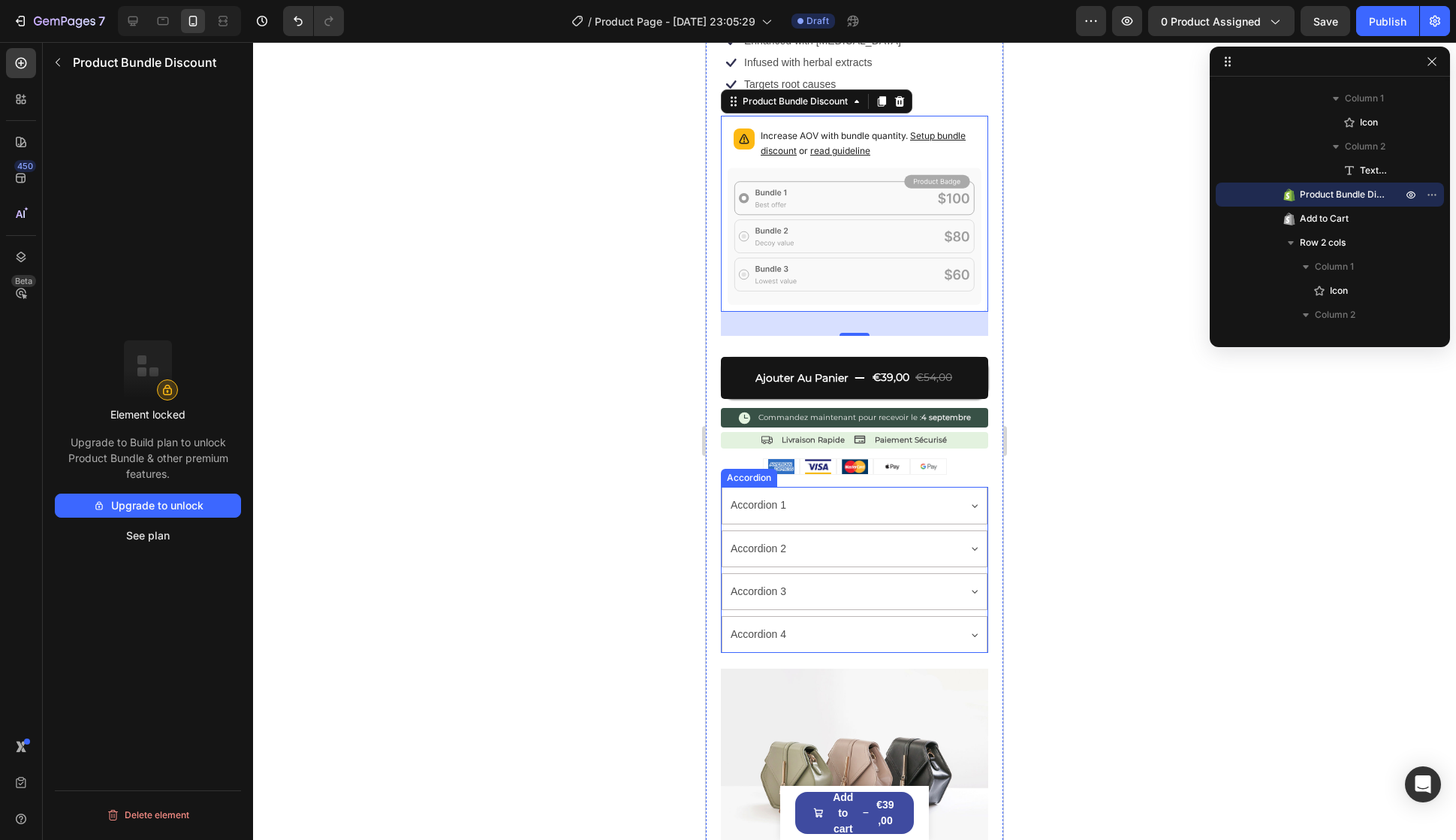
scroll to position [225, 0]
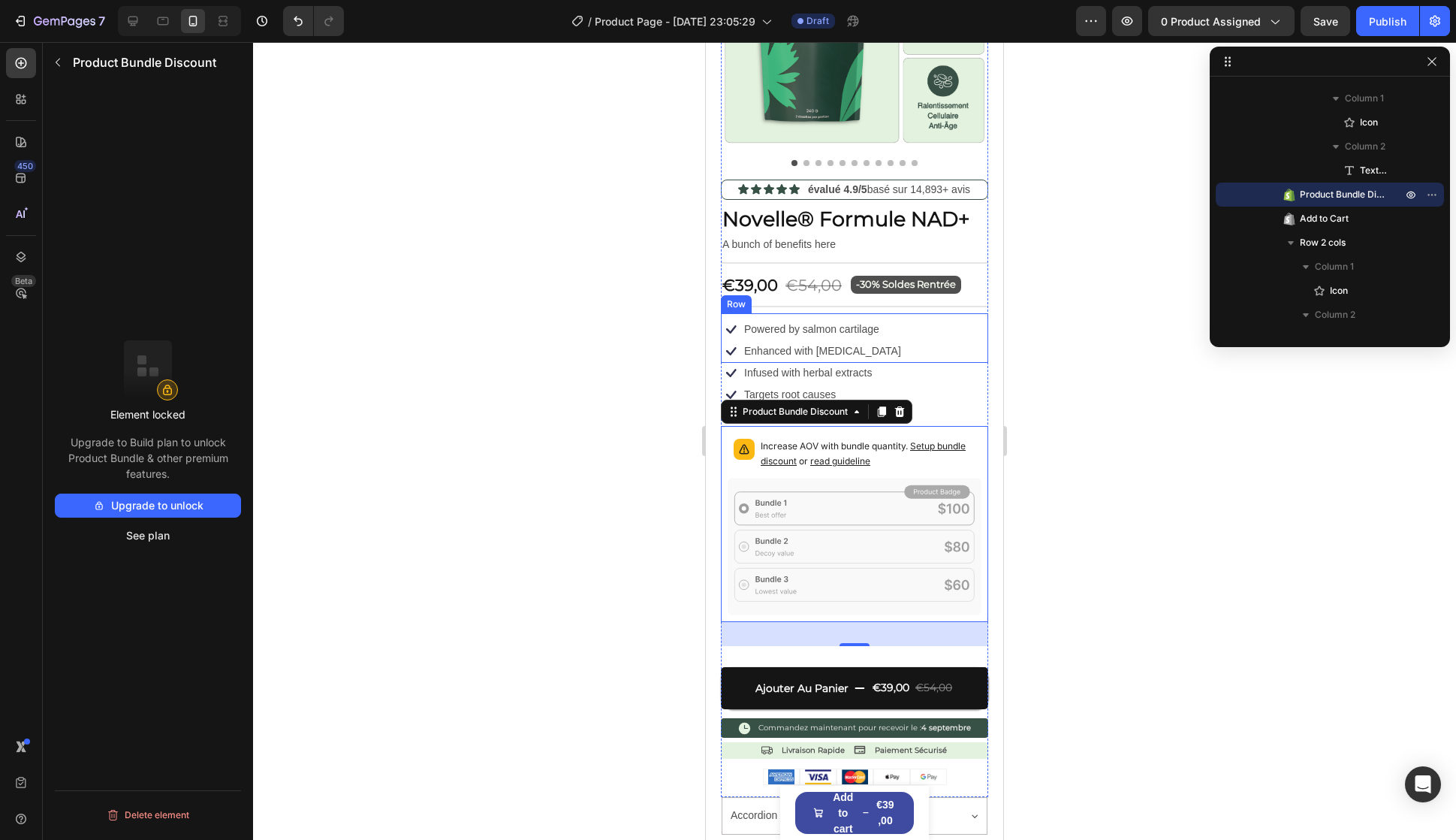
click at [936, 327] on div "Icon Powered by salmon cartilage Text Block Row Icon Enhanced with [MEDICAL_DAT…" at bounding box center [855, 338] width 267 height 50
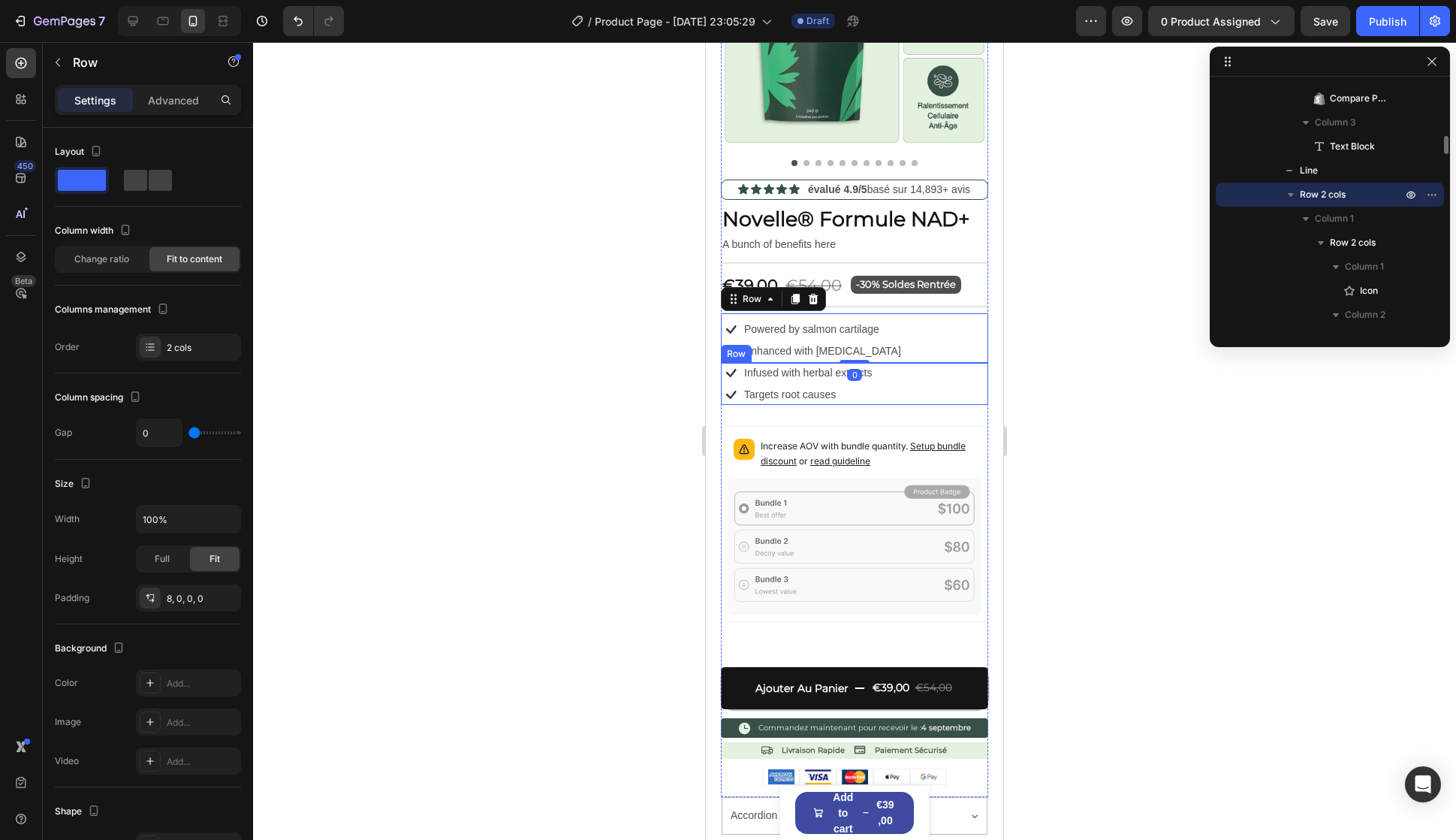
click at [938, 380] on div "Icon Infused with herbal extracts Text Block Row Icon Targets root causes Text …" at bounding box center [855, 384] width 267 height 42
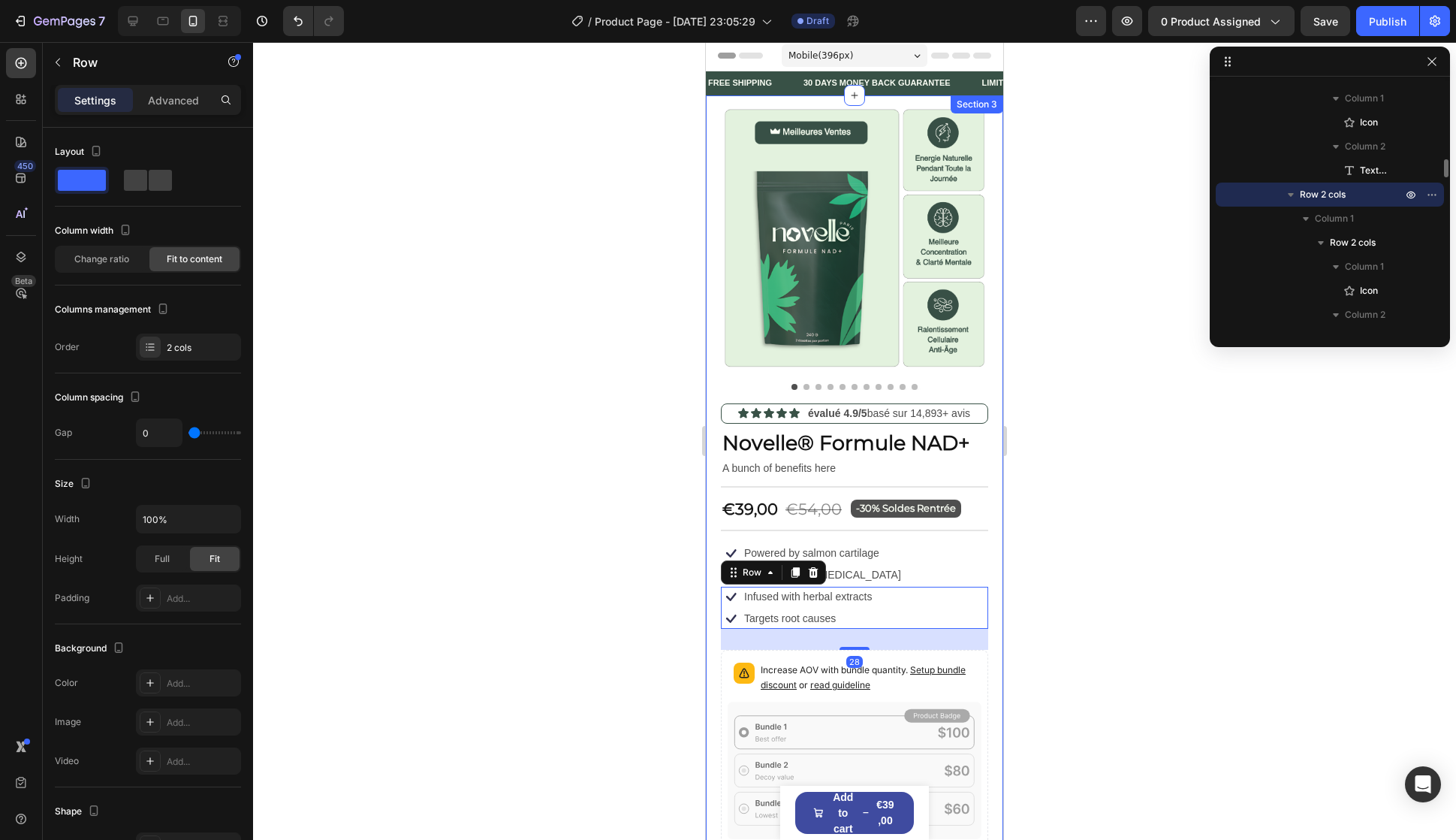
scroll to position [0, 0]
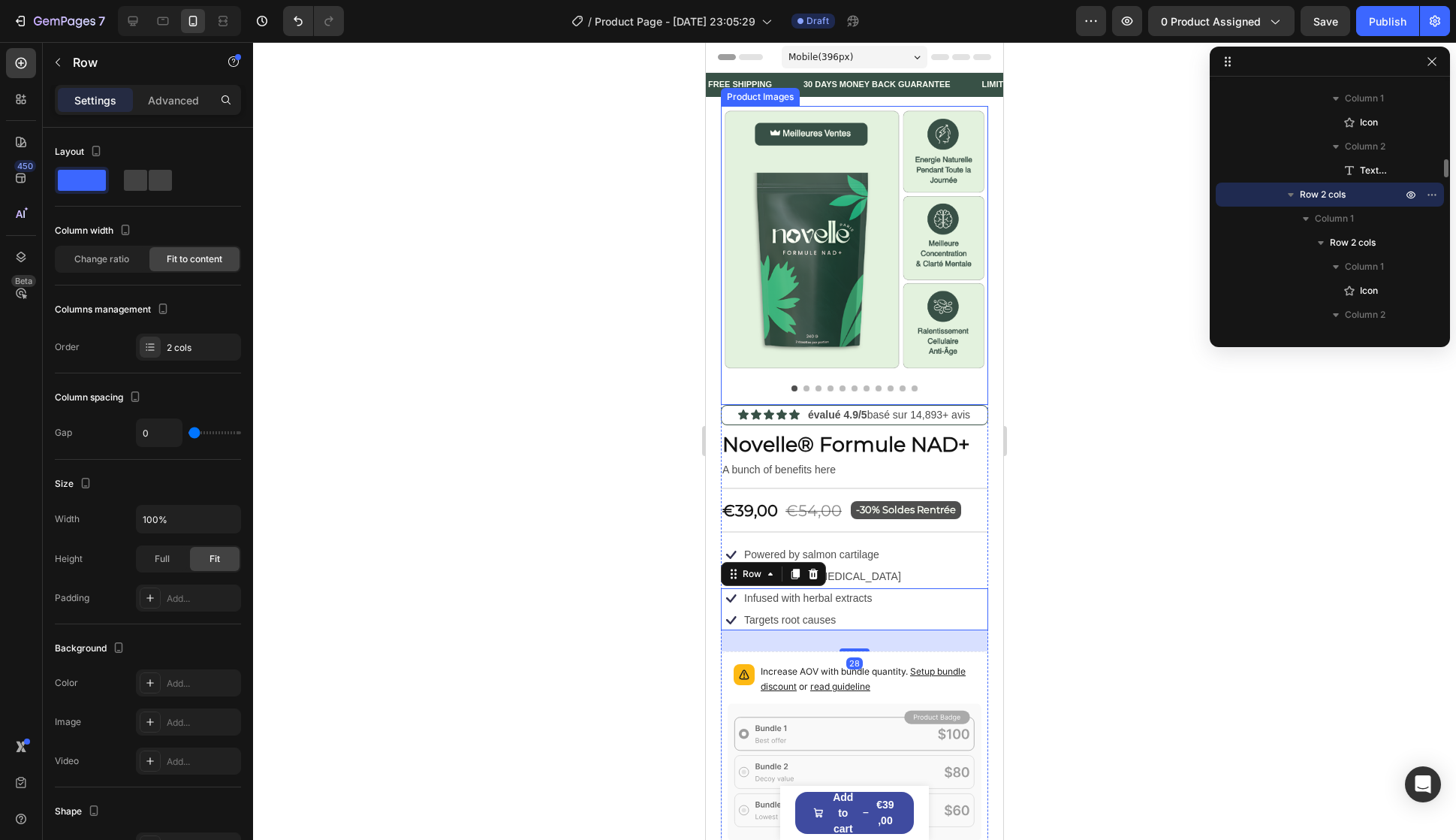
click at [878, 322] on img at bounding box center [855, 240] width 267 height 267
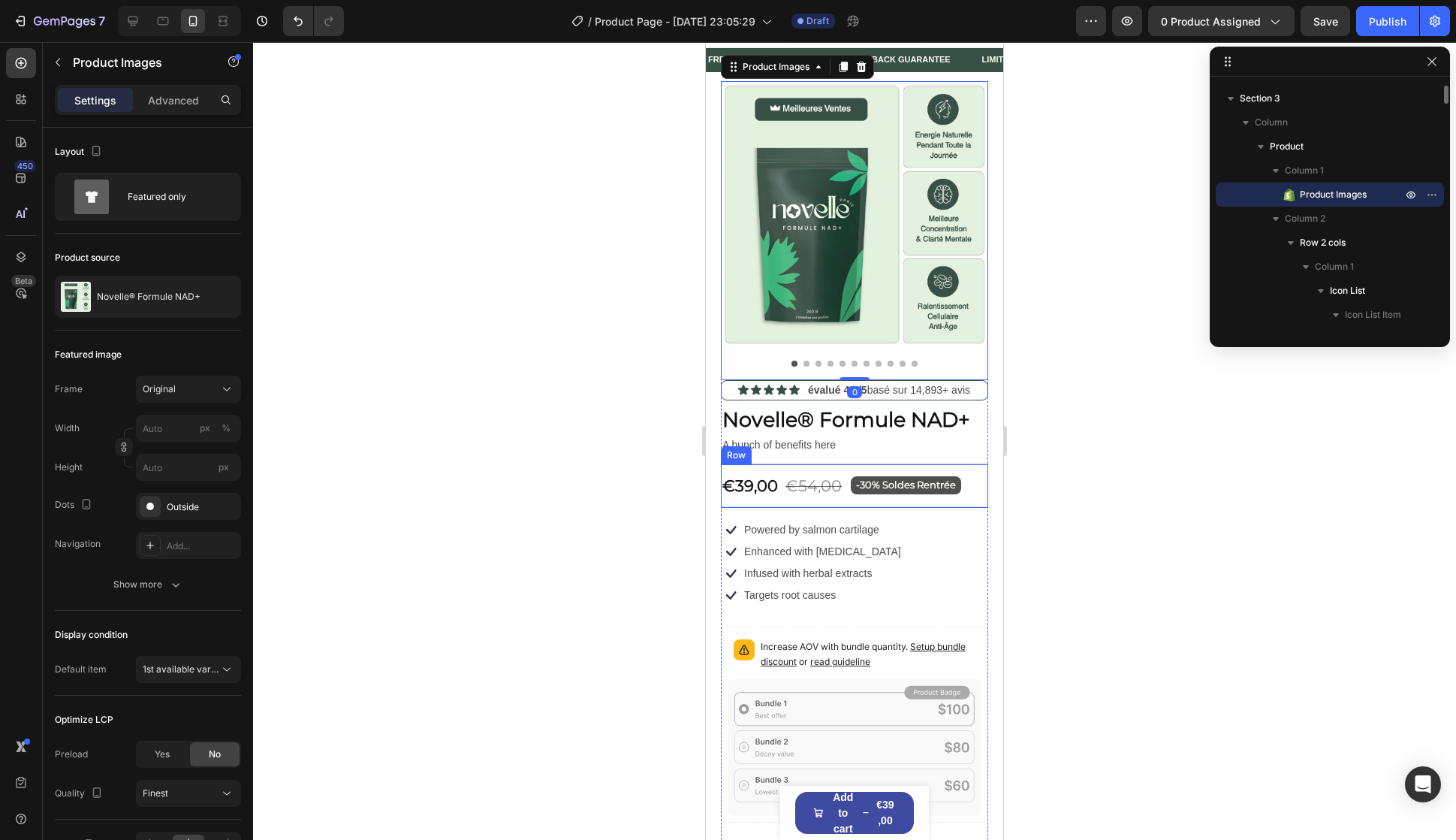
scroll to position [75, 0]
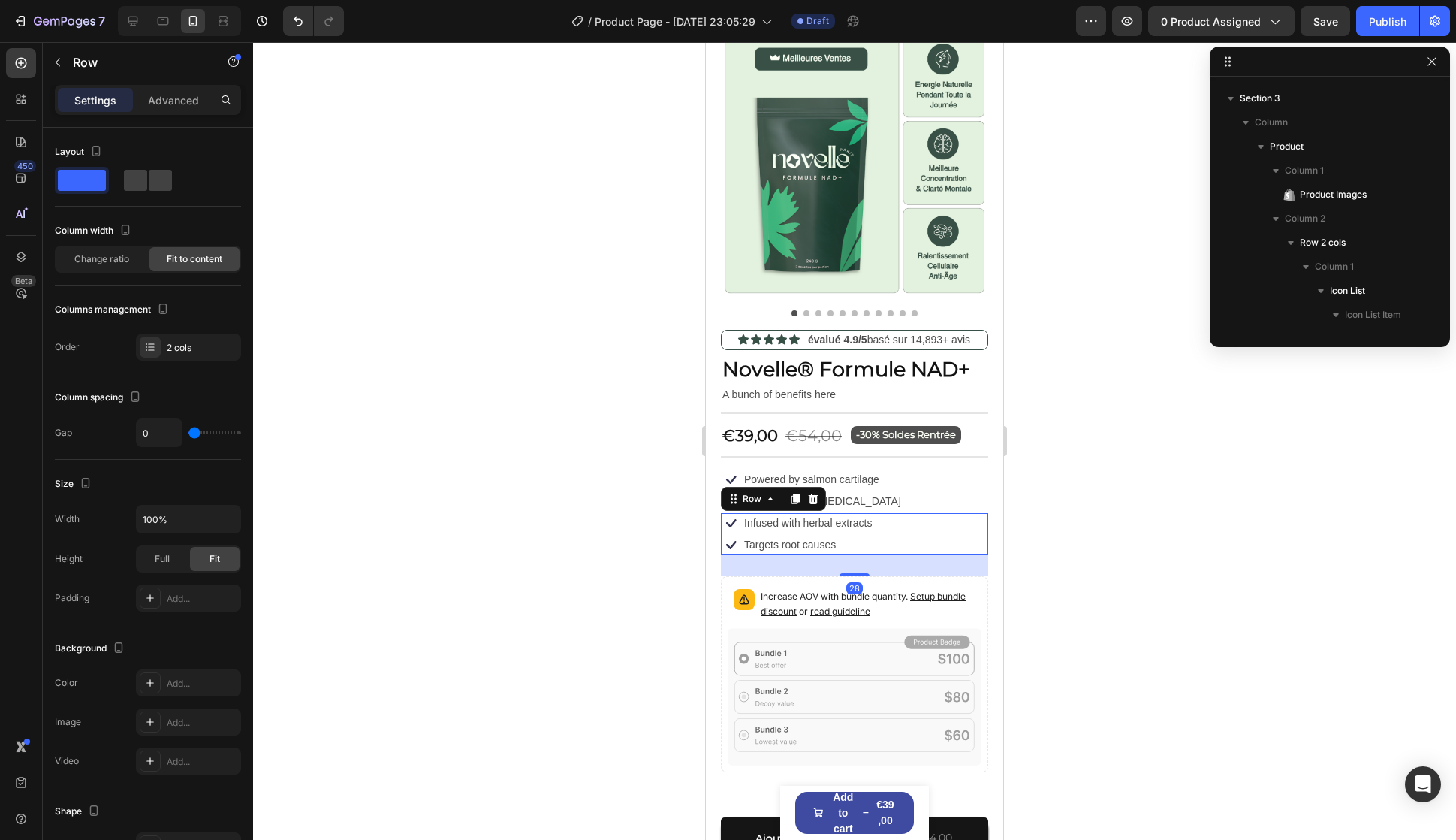
click at [918, 516] on div "Icon Infused with herbal extracts Text Block Row Icon Targets root causes Text …" at bounding box center [855, 534] width 267 height 42
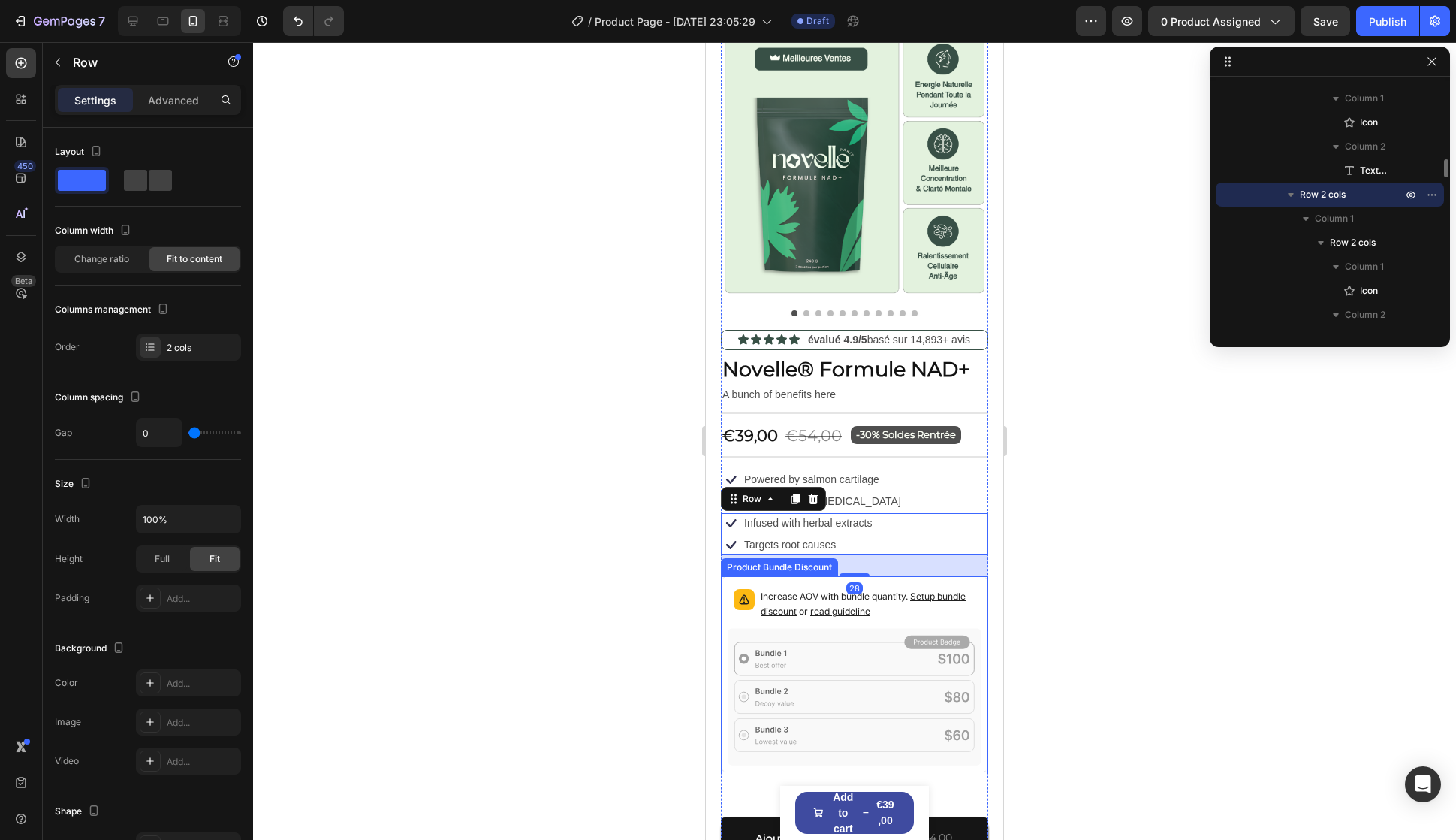
click at [897, 701] on icon at bounding box center [854, 696] width 254 height 137
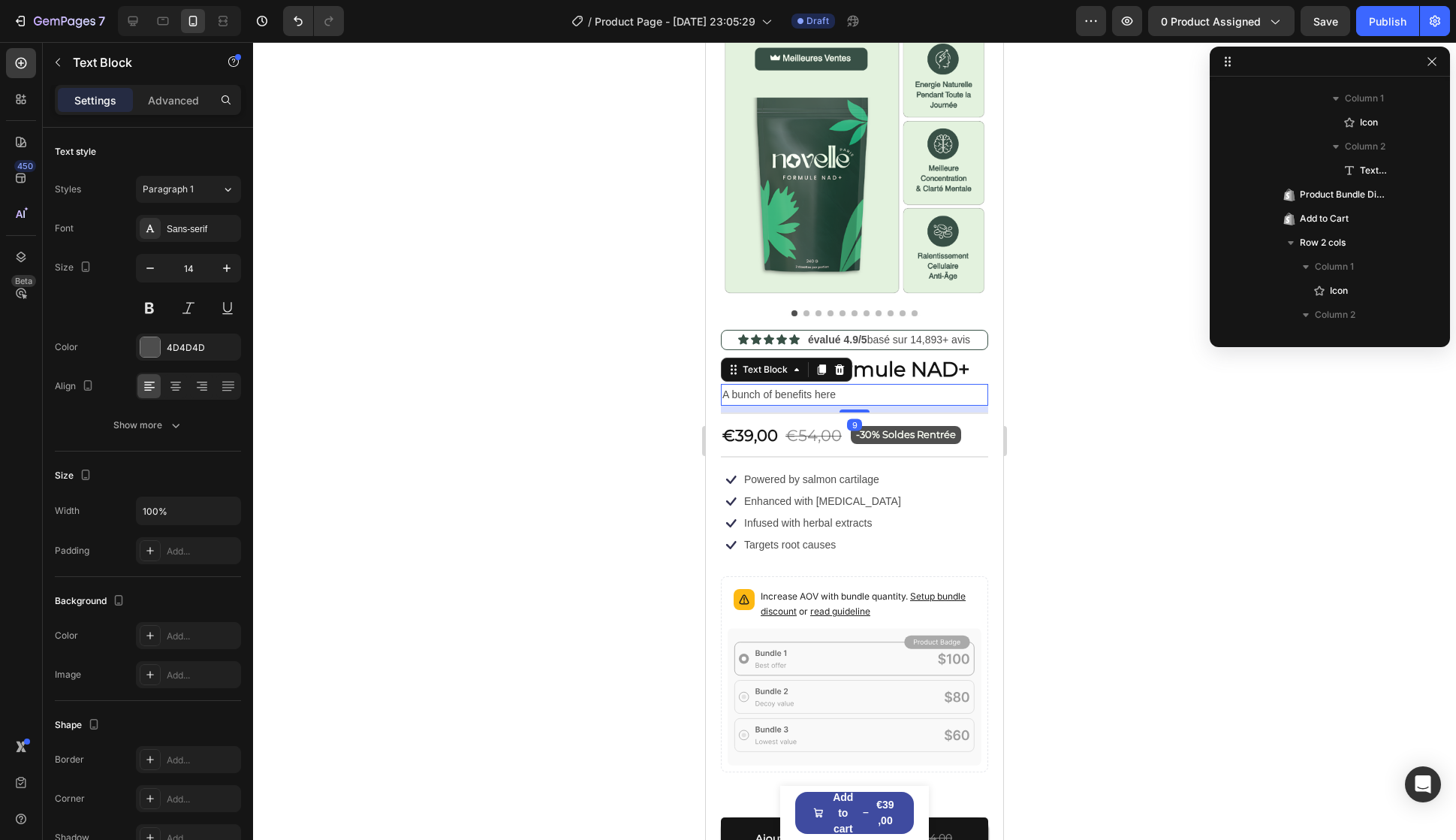
click at [794, 385] on p "A bunch of benefits here" at bounding box center [855, 395] width 264 height 19
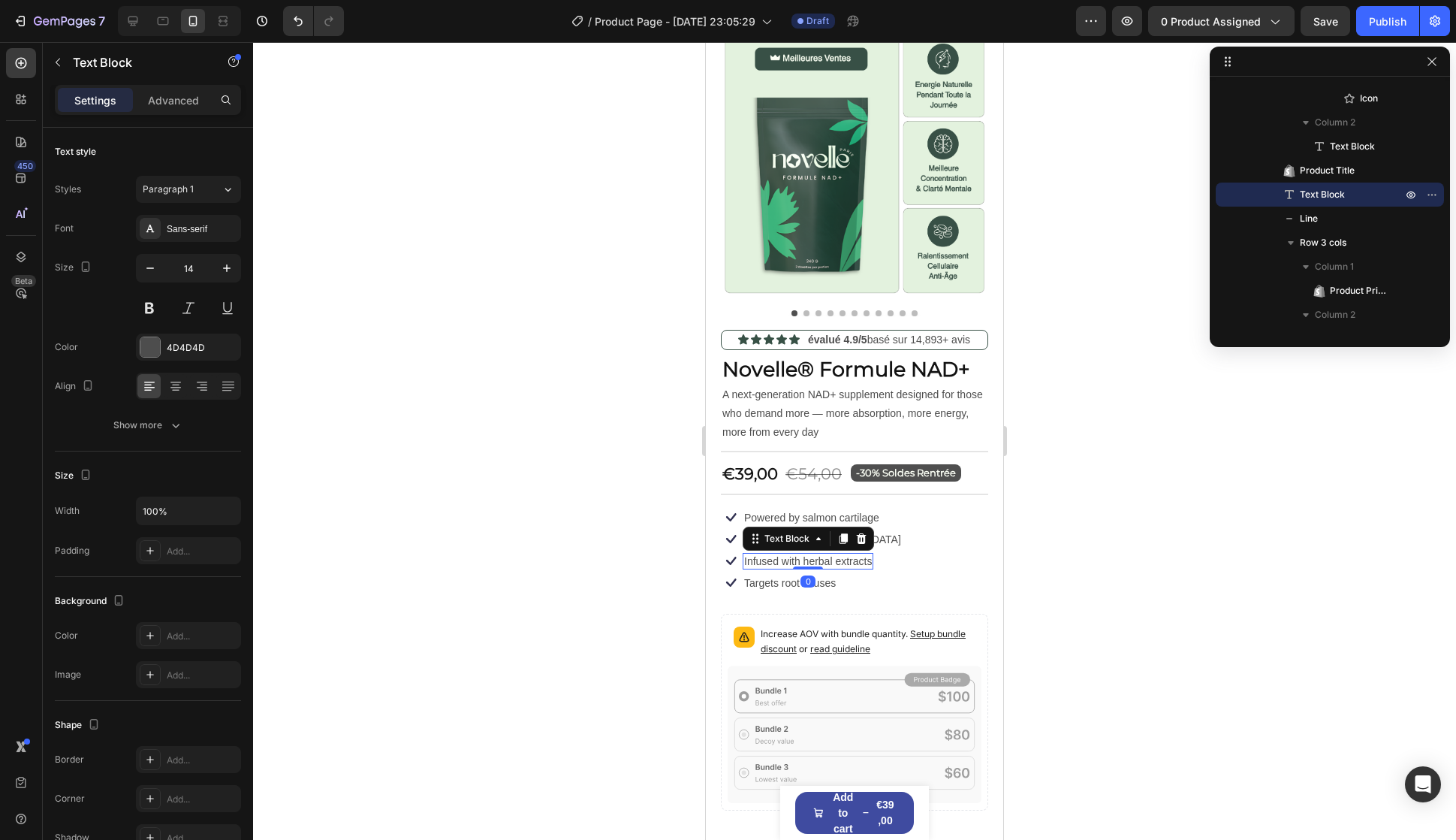
click at [838, 553] on div "Infused with herbal extracts" at bounding box center [807, 561] width 130 height 17
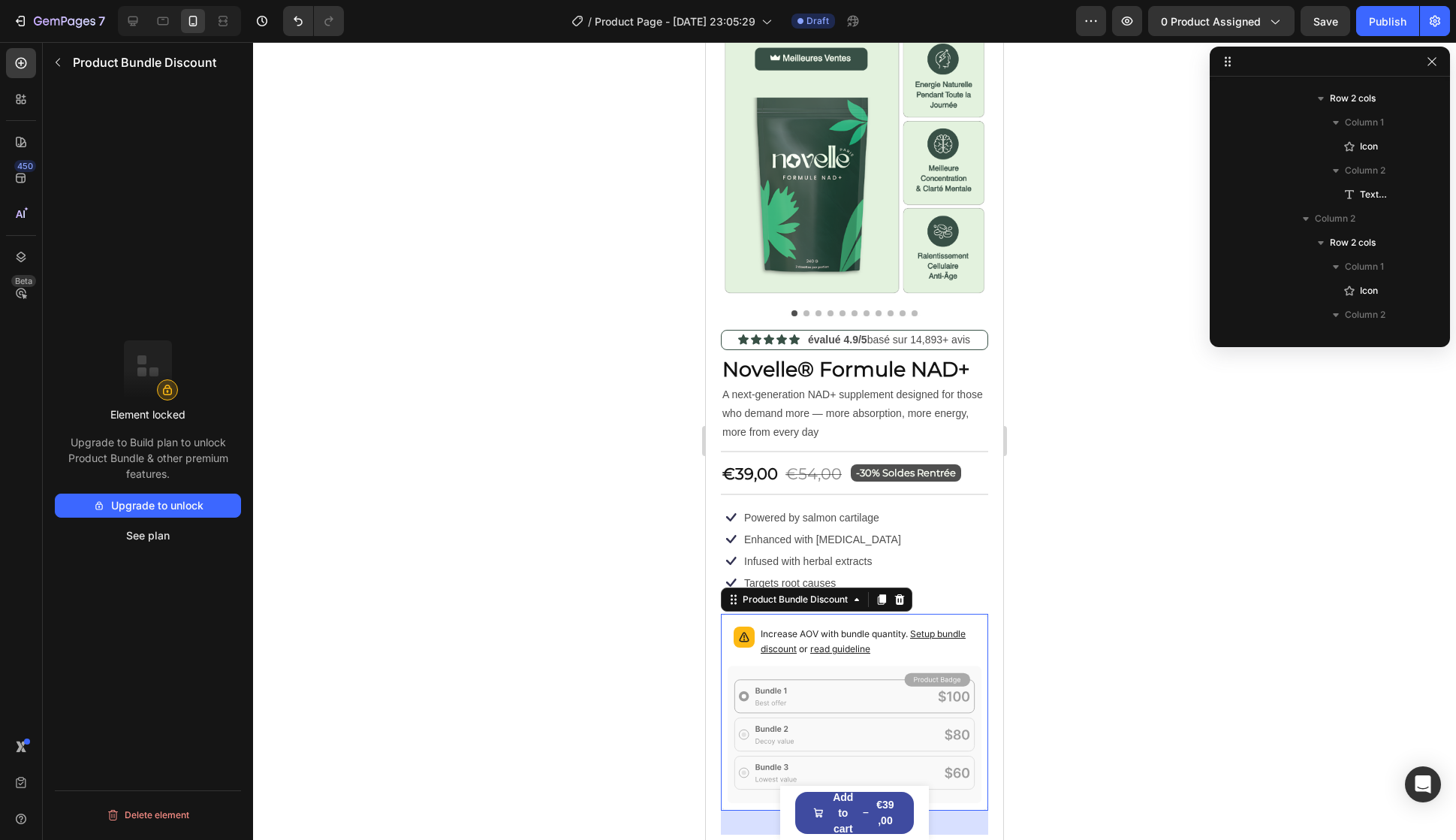
scroll to position [1342, 0]
click at [868, 728] on icon at bounding box center [854, 734] width 254 height 137
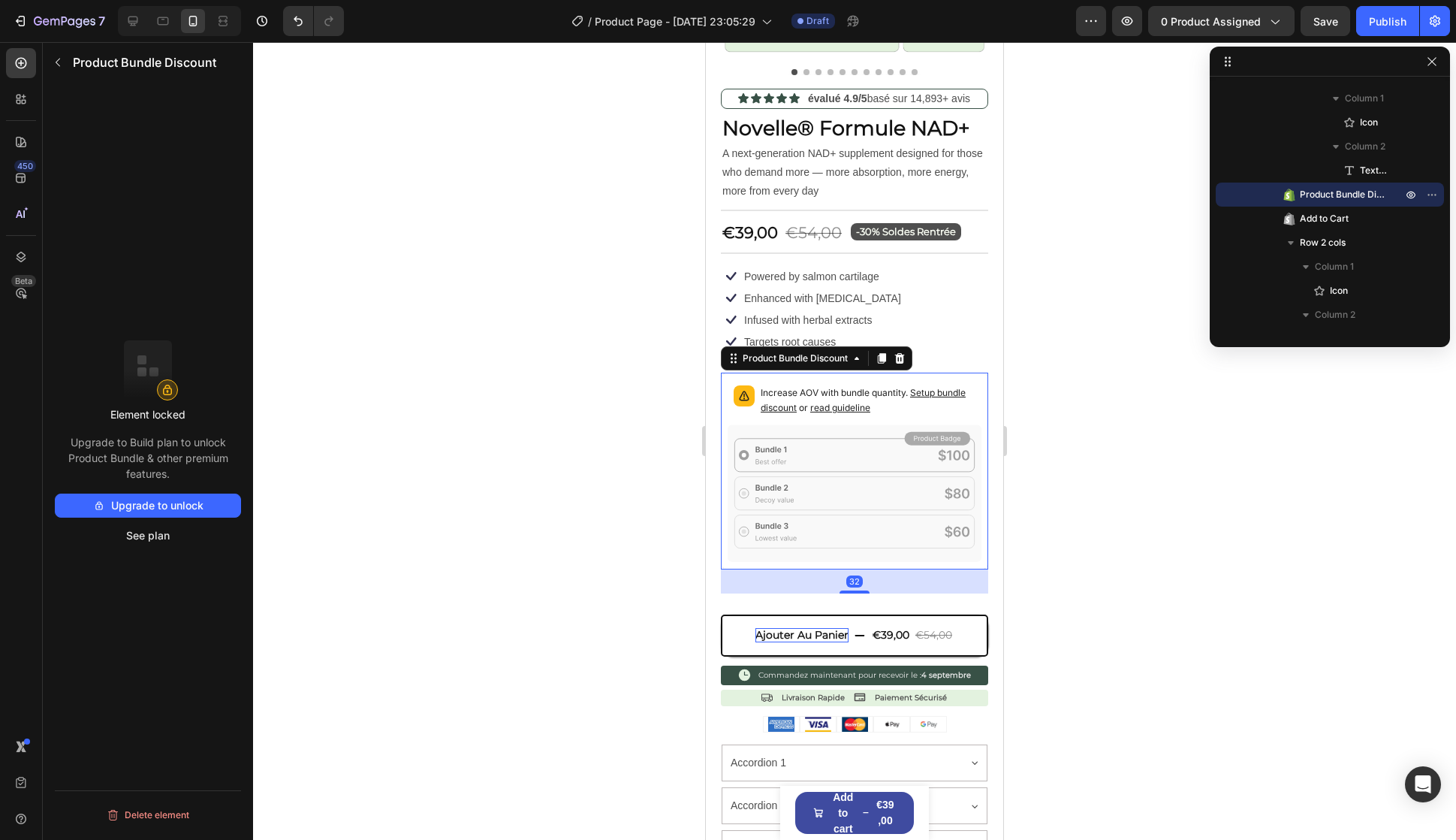
scroll to position [376, 0]
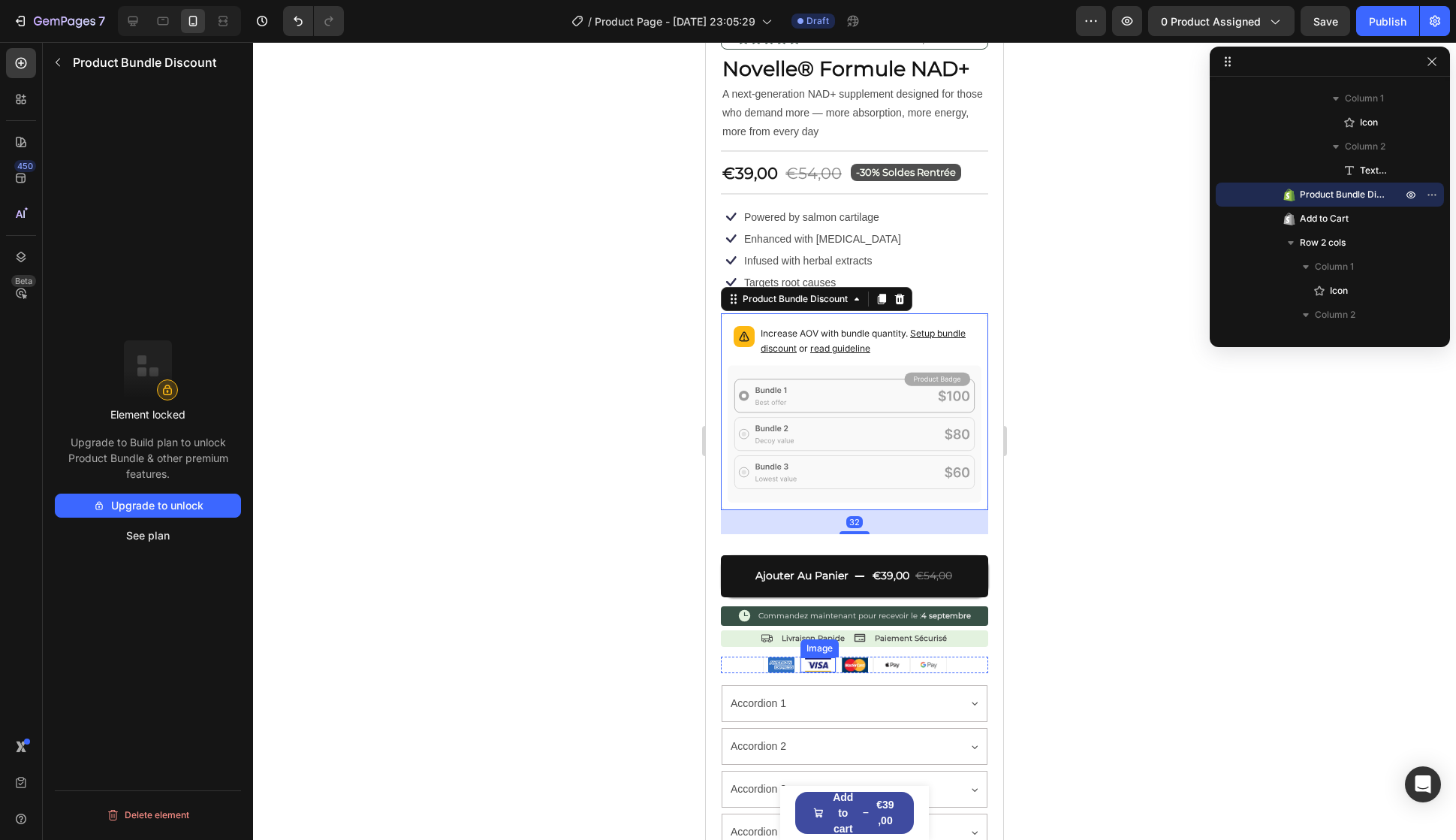
click at [809, 661] on div "Icon Icon Icon Icon Icon Icon List évalué 4.9/5 basé sur 14,893+ avis Text Bloc…" at bounding box center [855, 357] width 267 height 656
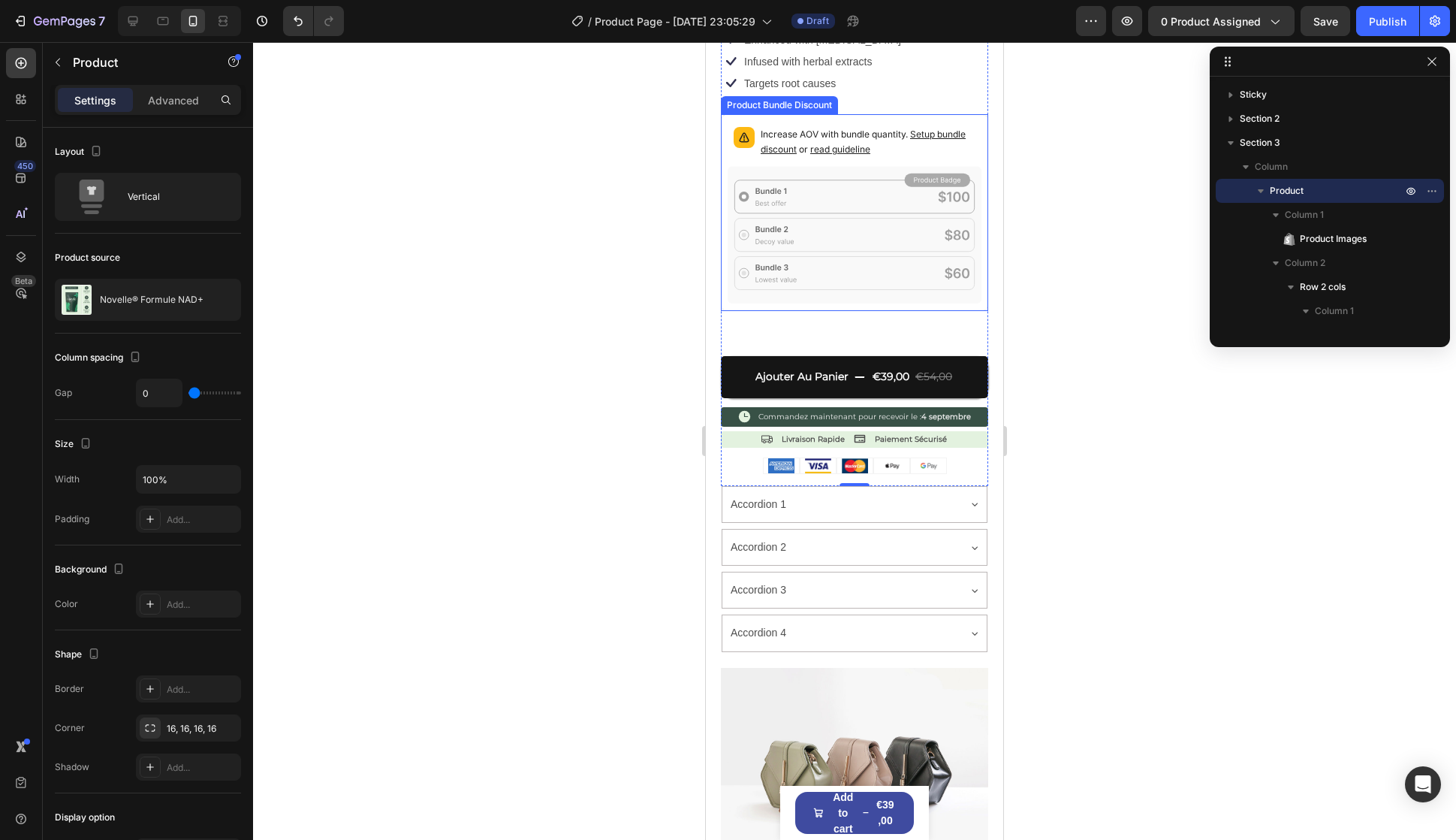
scroll to position [601, 0]
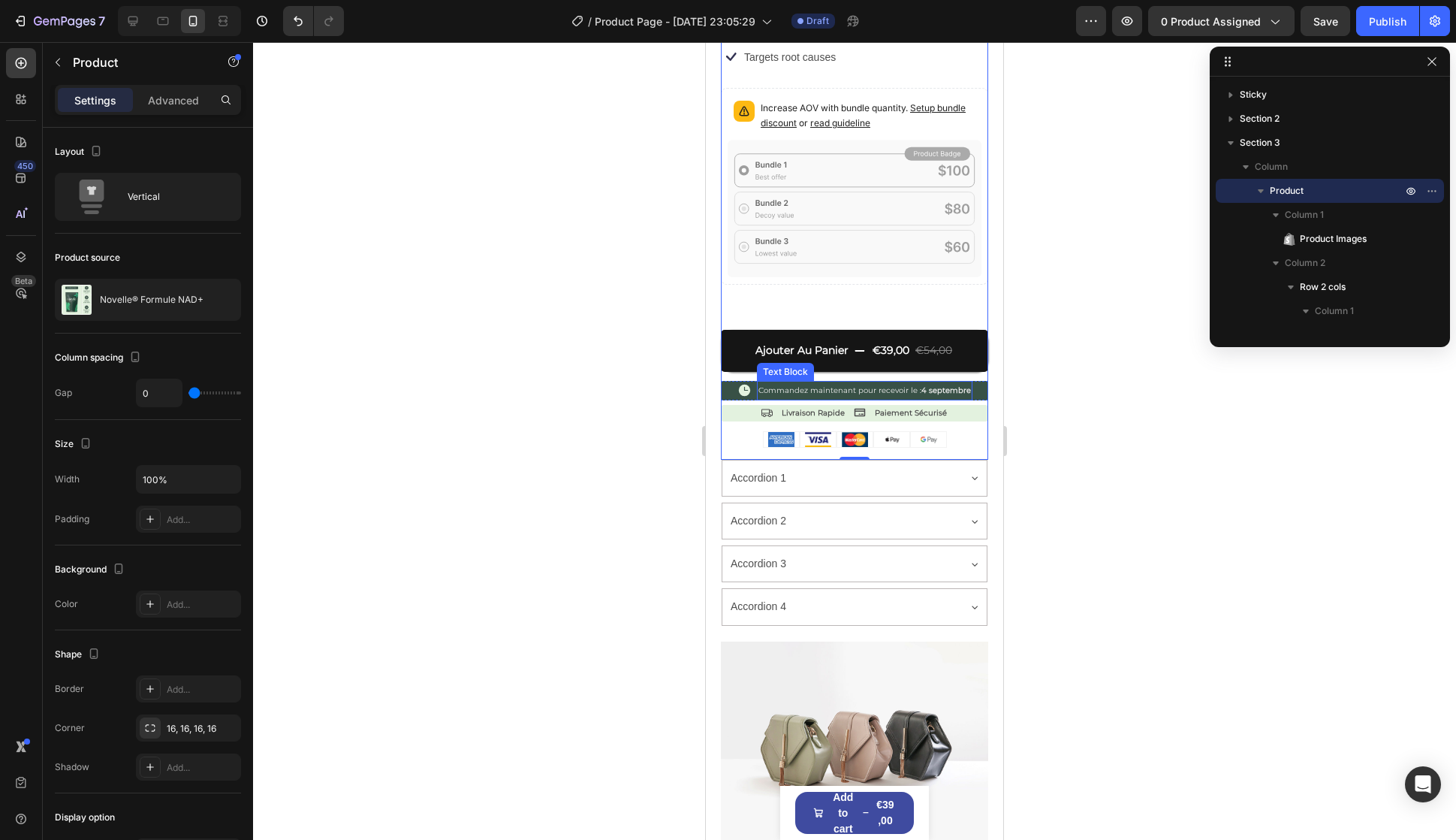
click at [879, 385] on span "Commandez maintenant pour recevoir le : 4 septembre" at bounding box center [864, 390] width 213 height 9
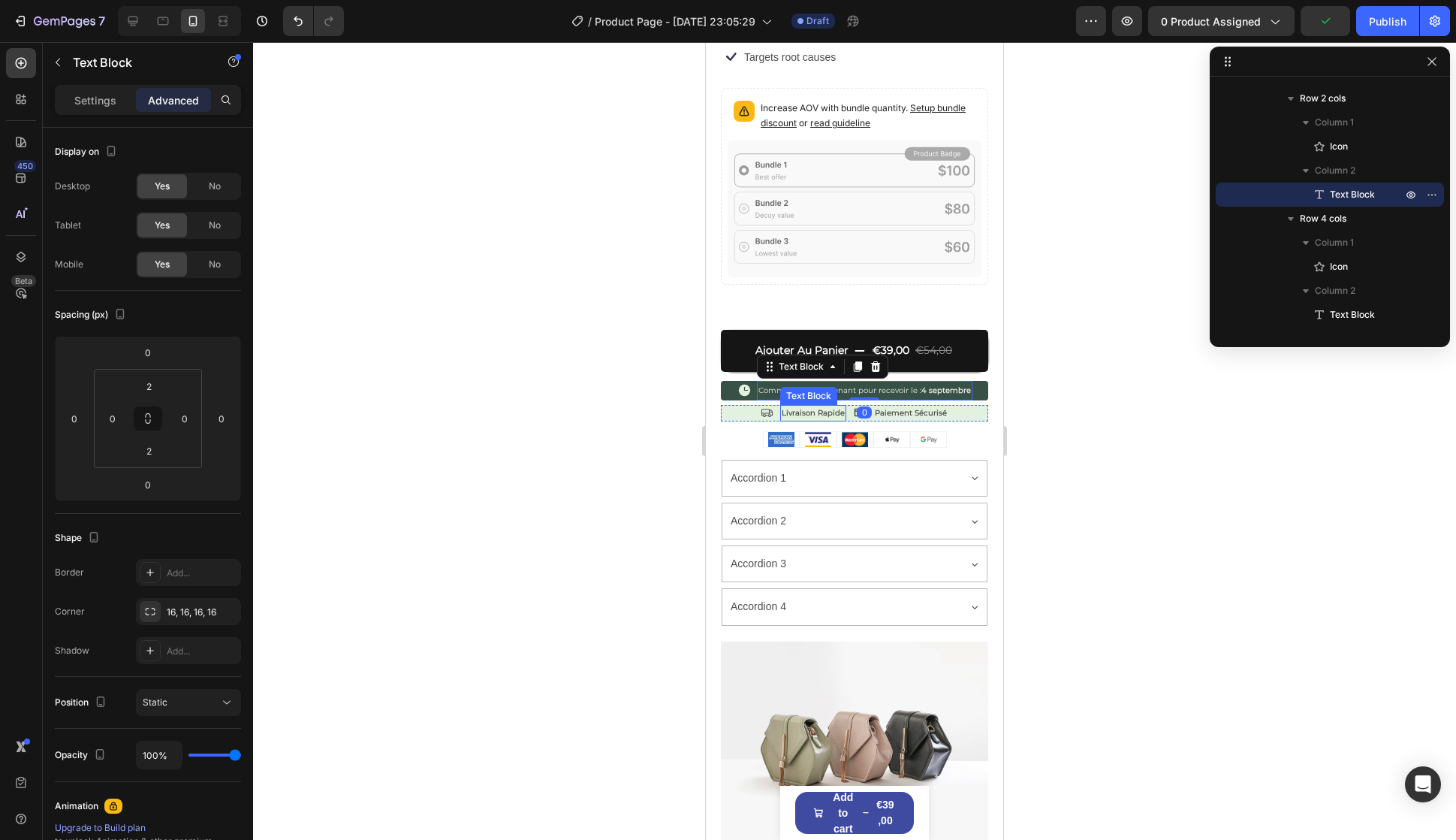
click at [798, 407] on p "Livraison Rapide" at bounding box center [814, 413] width 63 height 13
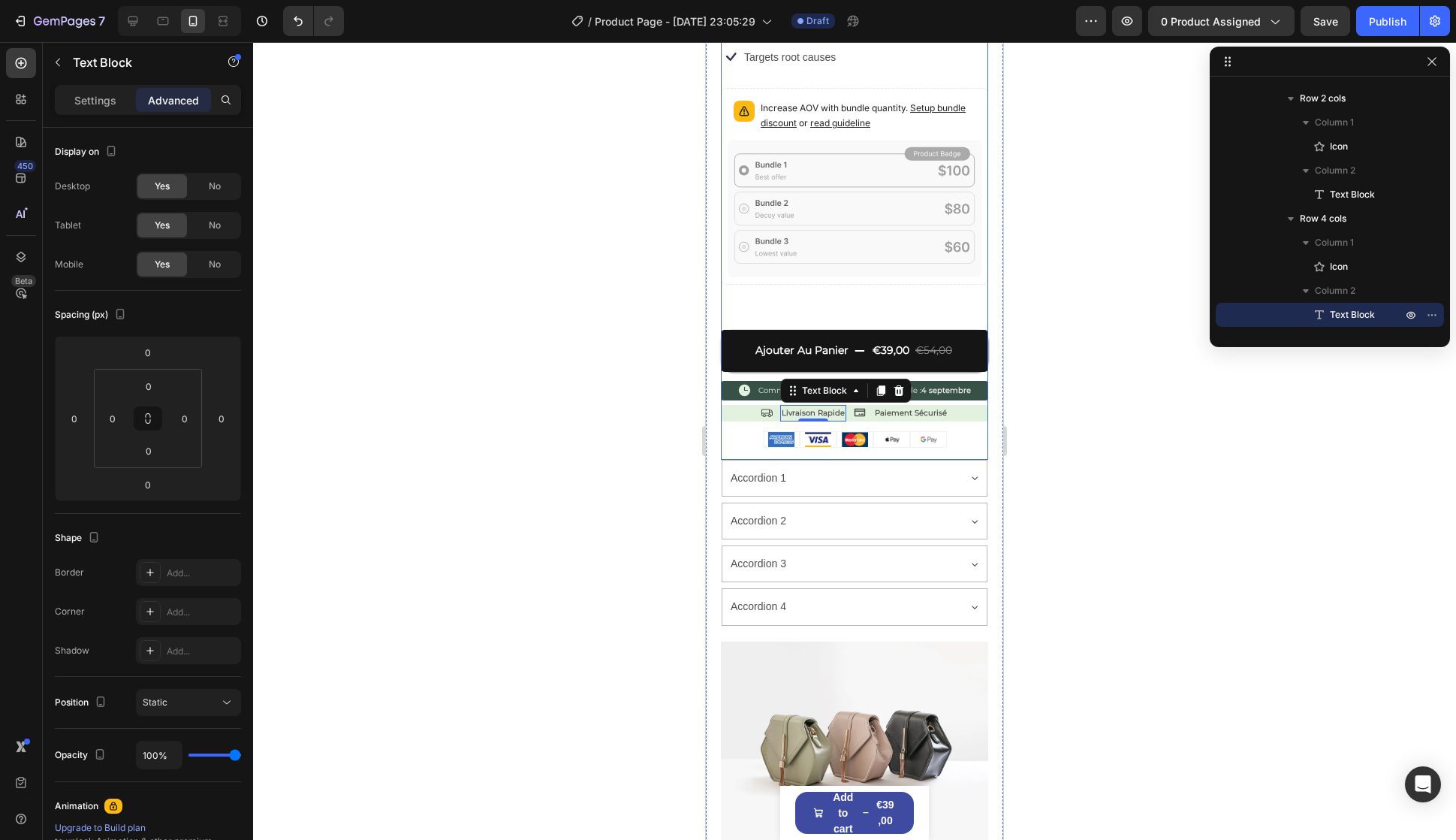
drag, startPoint x: 947, startPoint y: 434, endPoint x: 949, endPoint y: 422, distance: 12.2
click at [947, 434] on div "Icon Icon Icon Icon Icon Icon List évalué 4.9/5 basé sur 14,893+ avis Text Bloc…" at bounding box center [855, 131] width 267 height 656
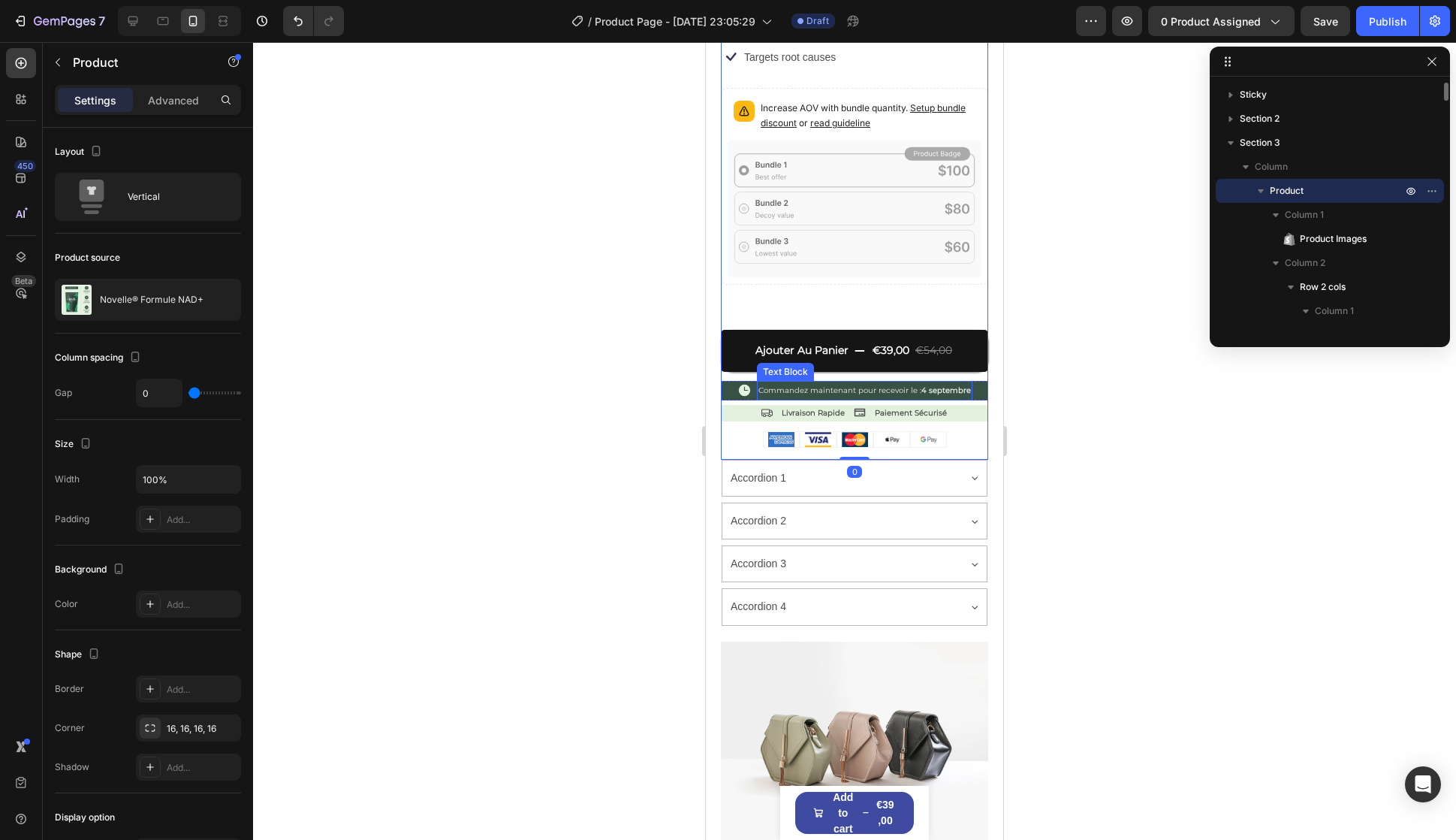
click at [851, 385] on span "Commandez maintenant pour recevoir le : 4 septembre" at bounding box center [864, 390] width 213 height 9
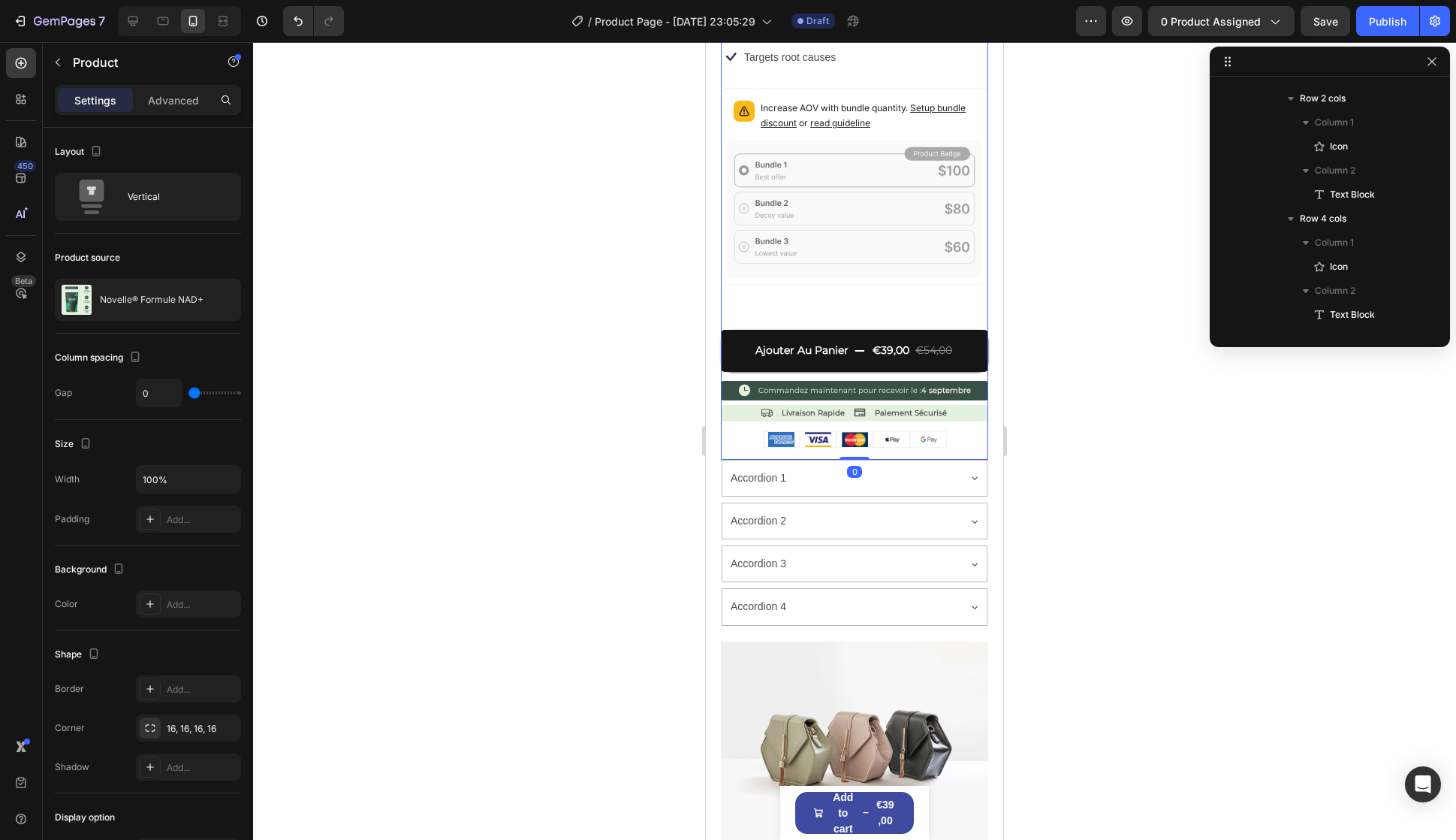
click at [854, 384] on div "Icon Icon Icon Icon Icon Icon List évalué 4.9/5 basé sur 14,893+ avis Text Bloc…" at bounding box center [855, 131] width 267 height 656
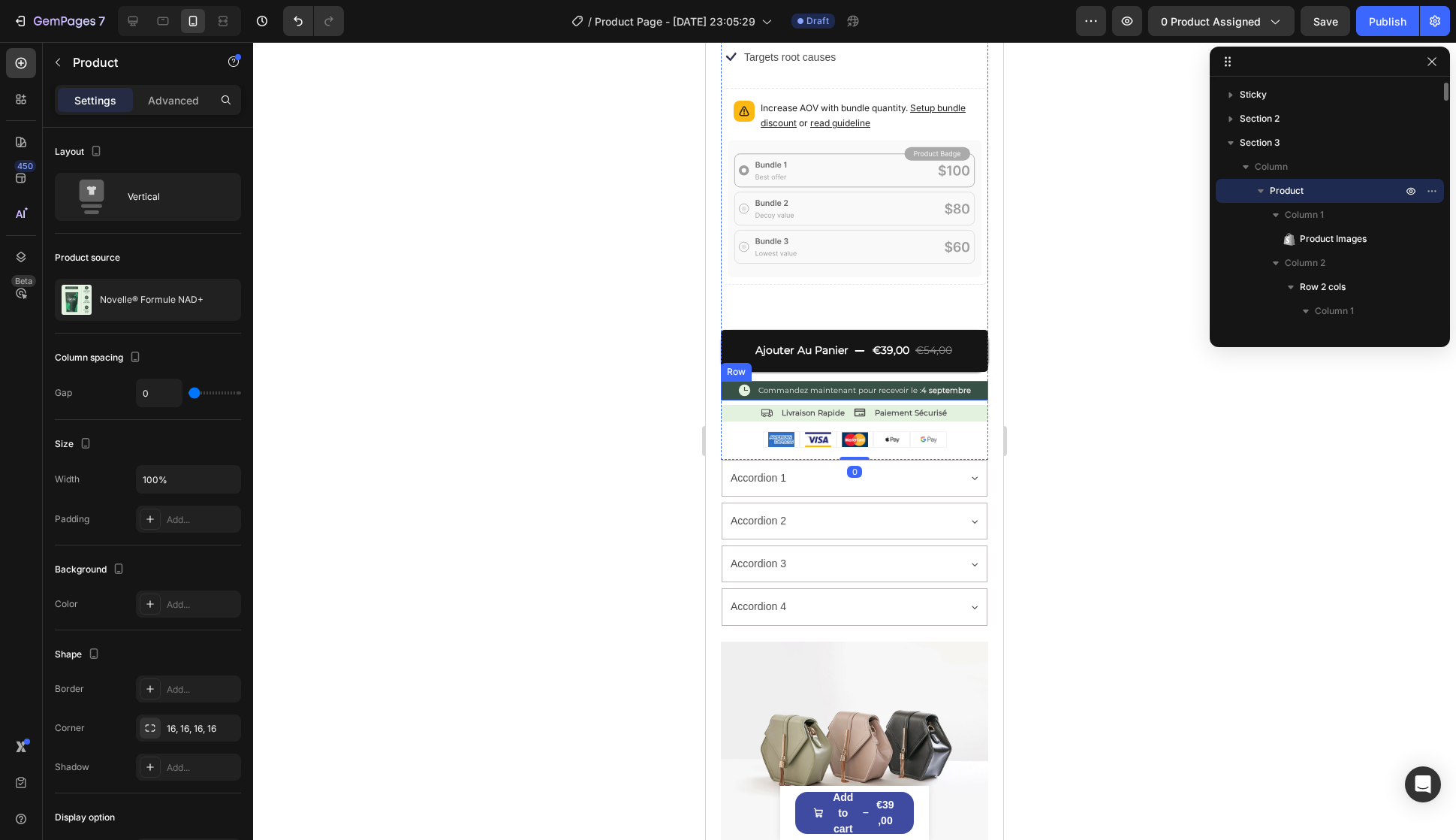
click at [721, 380] on div "Icon Commandez maintenant pour recevoir le : 4 septembre Text Block Row" at bounding box center [855, 390] width 267 height 20
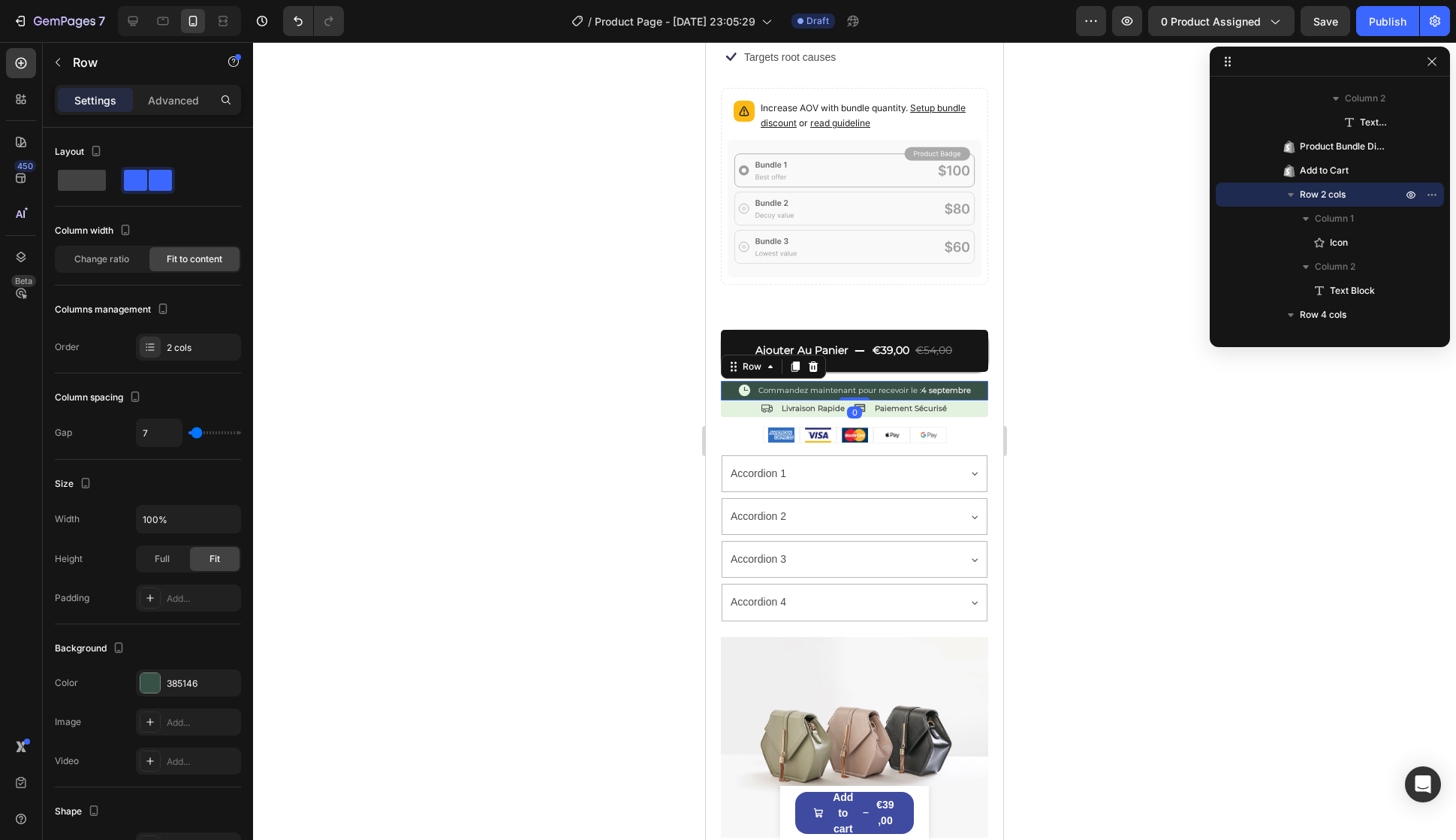
drag, startPoint x: 842, startPoint y: 384, endPoint x: 855, endPoint y: 376, distance: 15.3
click at [849, 380] on div "Icon Commandez maintenant pour recevoir le : 4 septembre Text Block Row 0" at bounding box center [855, 390] width 267 height 20
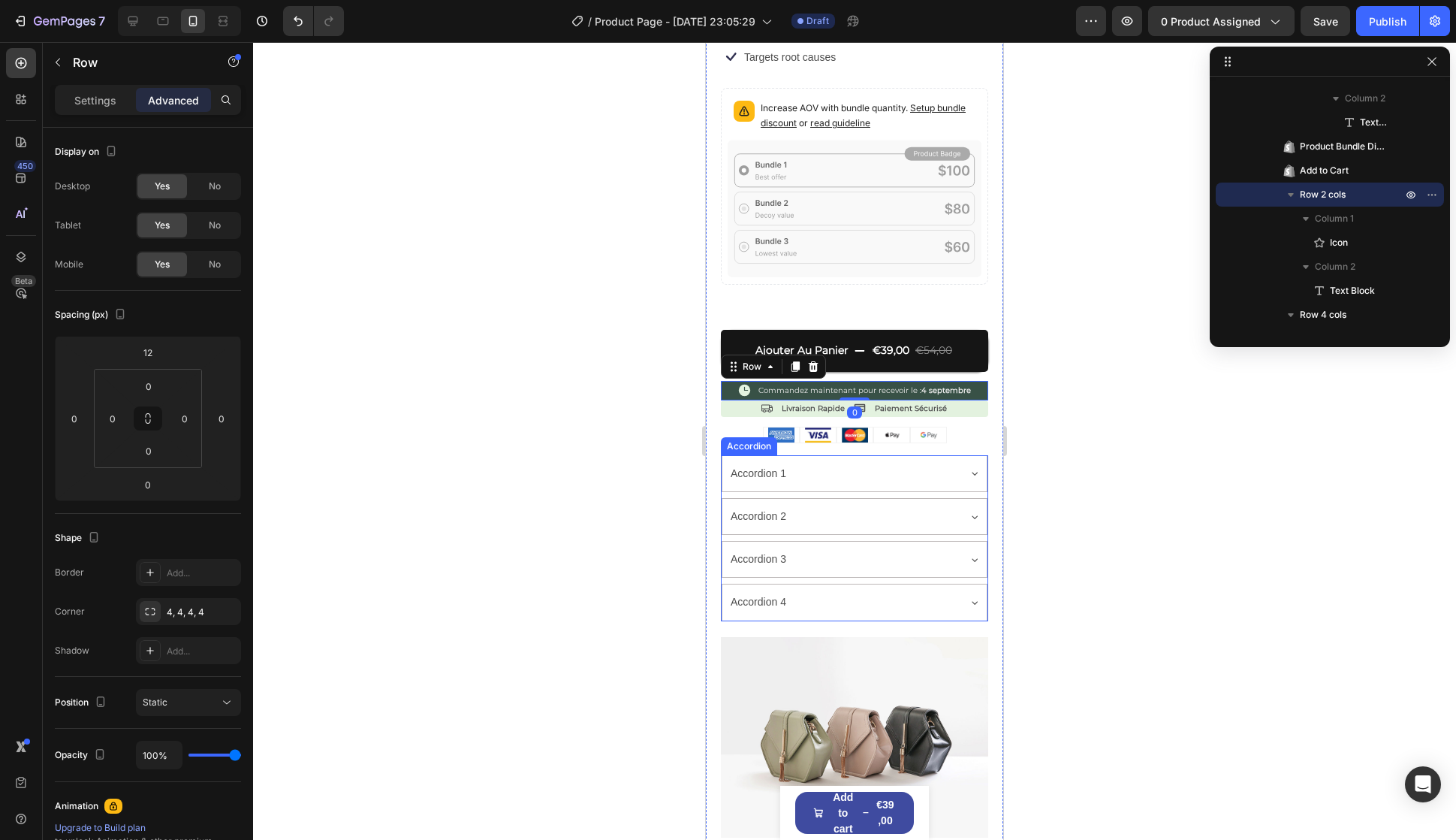
click at [853, 515] on div "Accordion 2" at bounding box center [855, 516] width 264 height 36
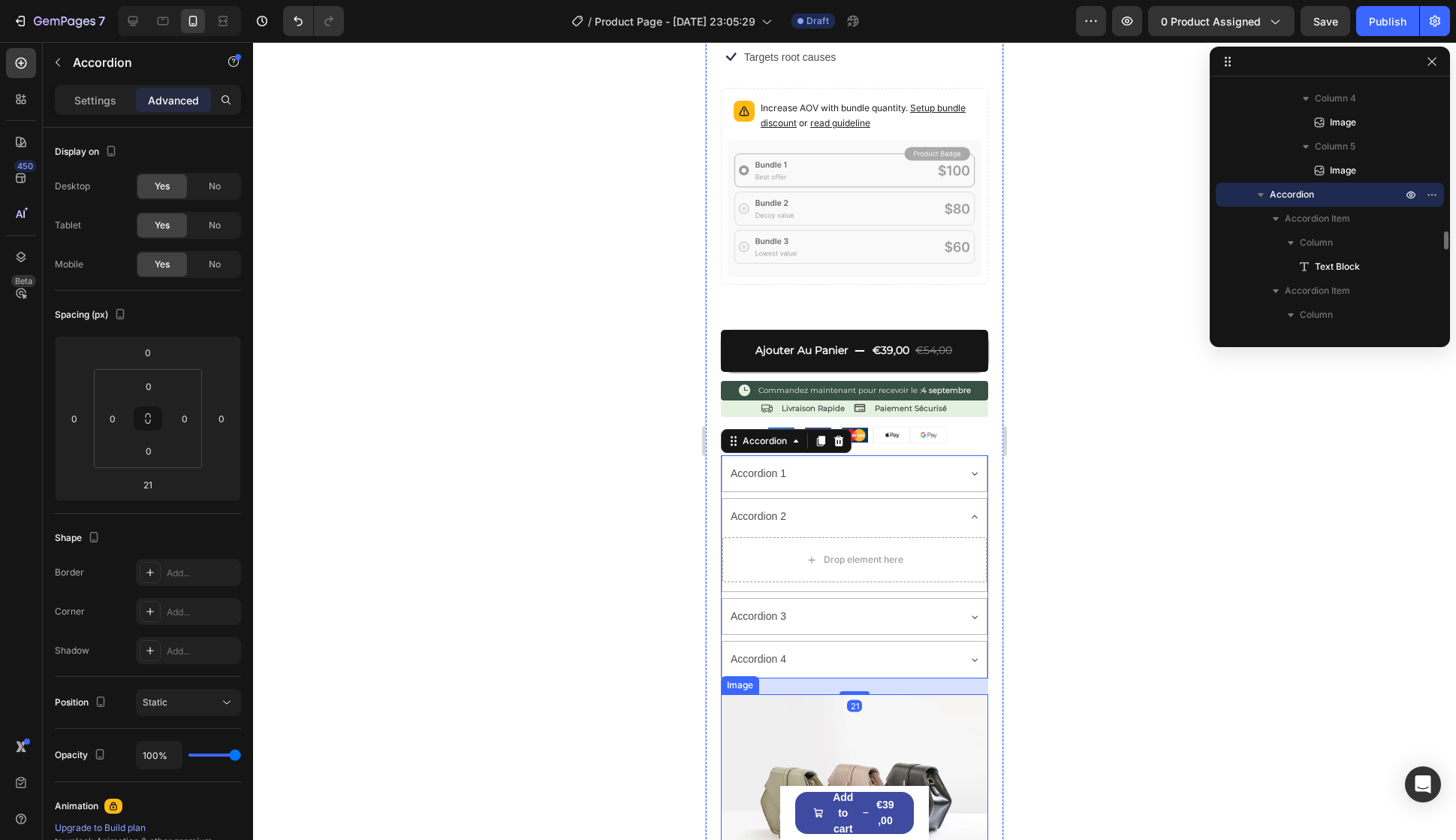
click at [947, 738] on img at bounding box center [855, 794] width 267 height 201
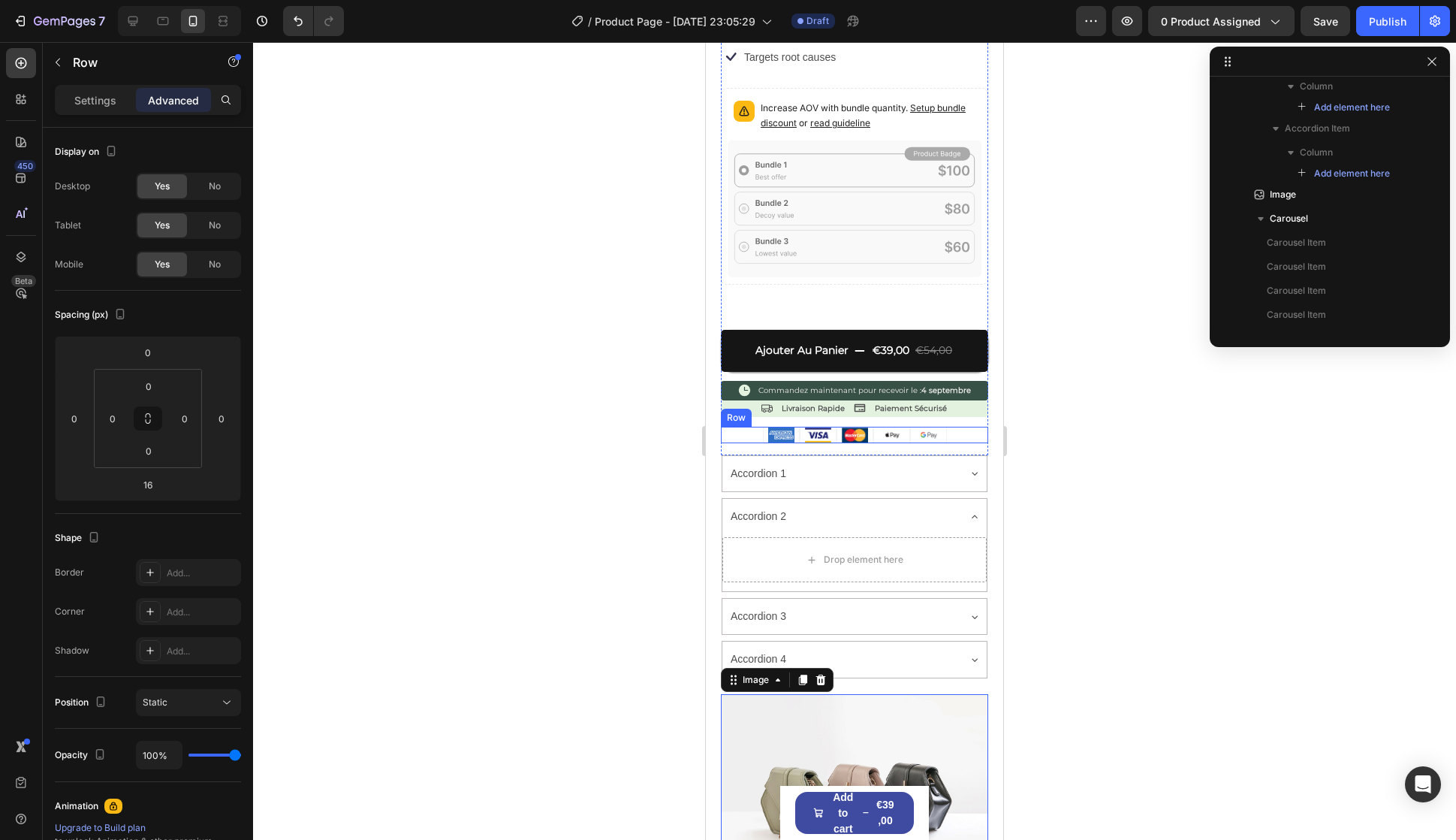
click at [744, 411] on div "Row" at bounding box center [736, 417] width 25 height 13
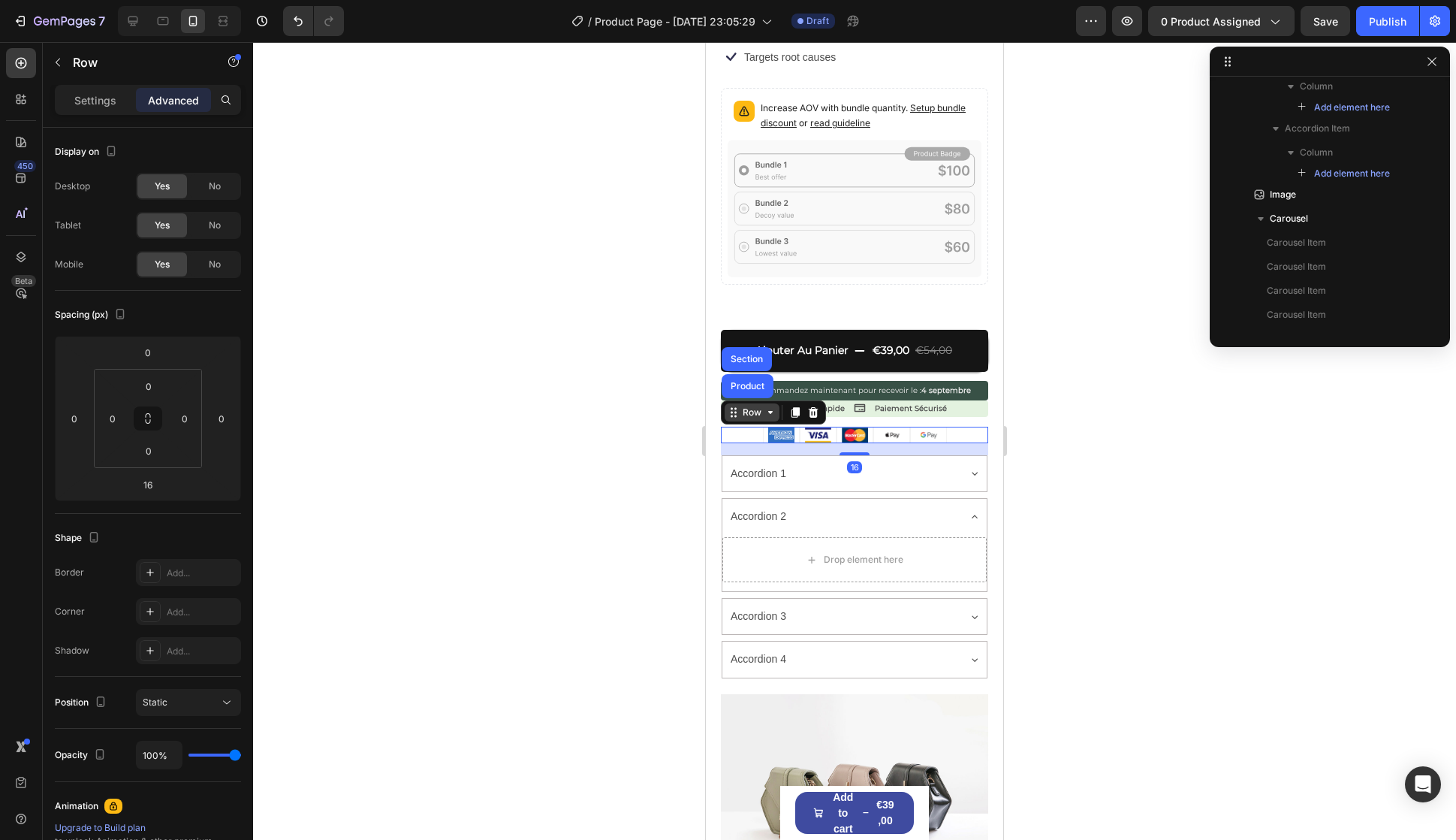
scroll to position [1727, 0]
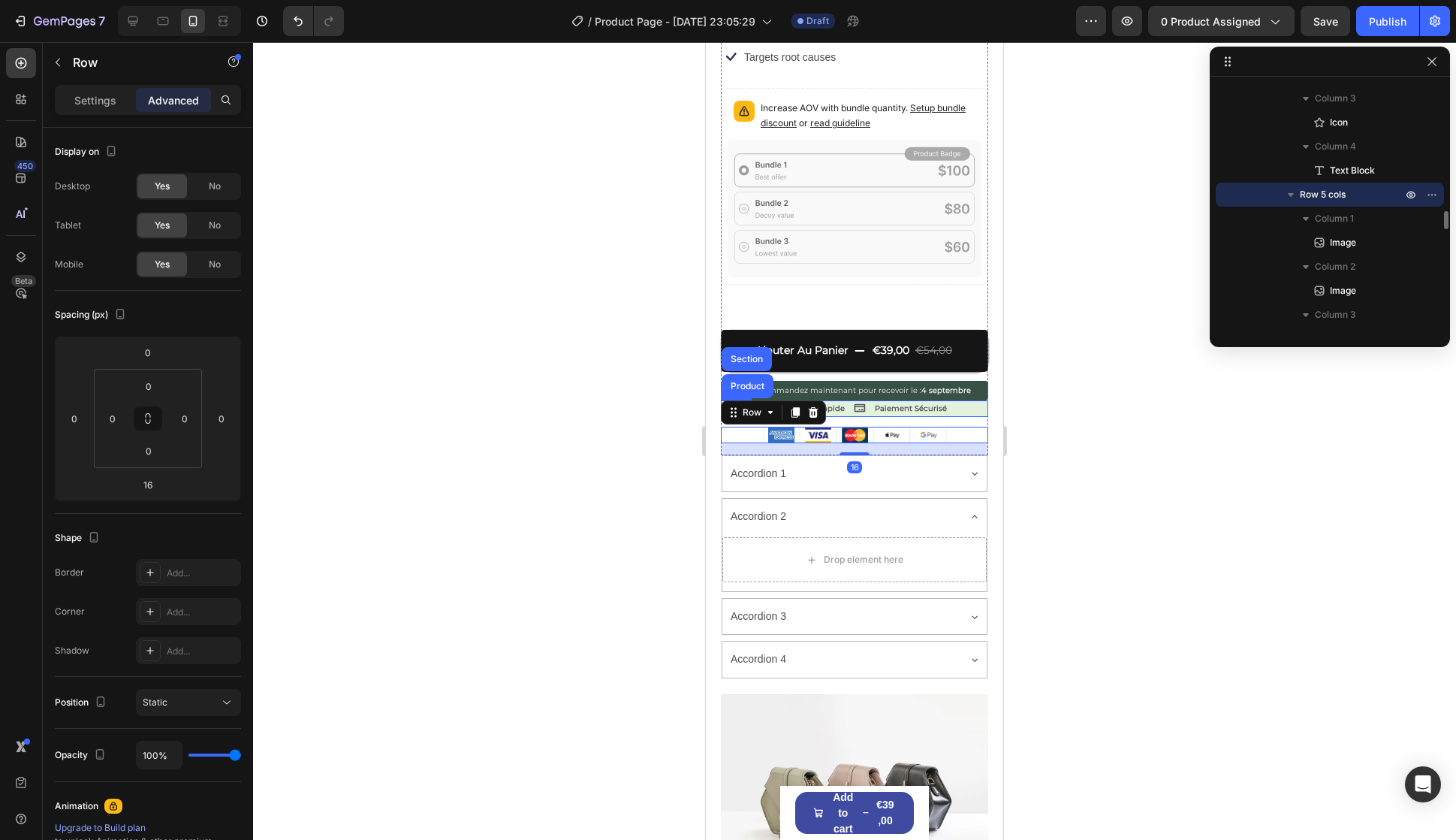
click at [955, 400] on div "Icon Livraison Rapide Text Block Icon Paiement Sécurisé Text Block Row" at bounding box center [855, 408] width 267 height 17
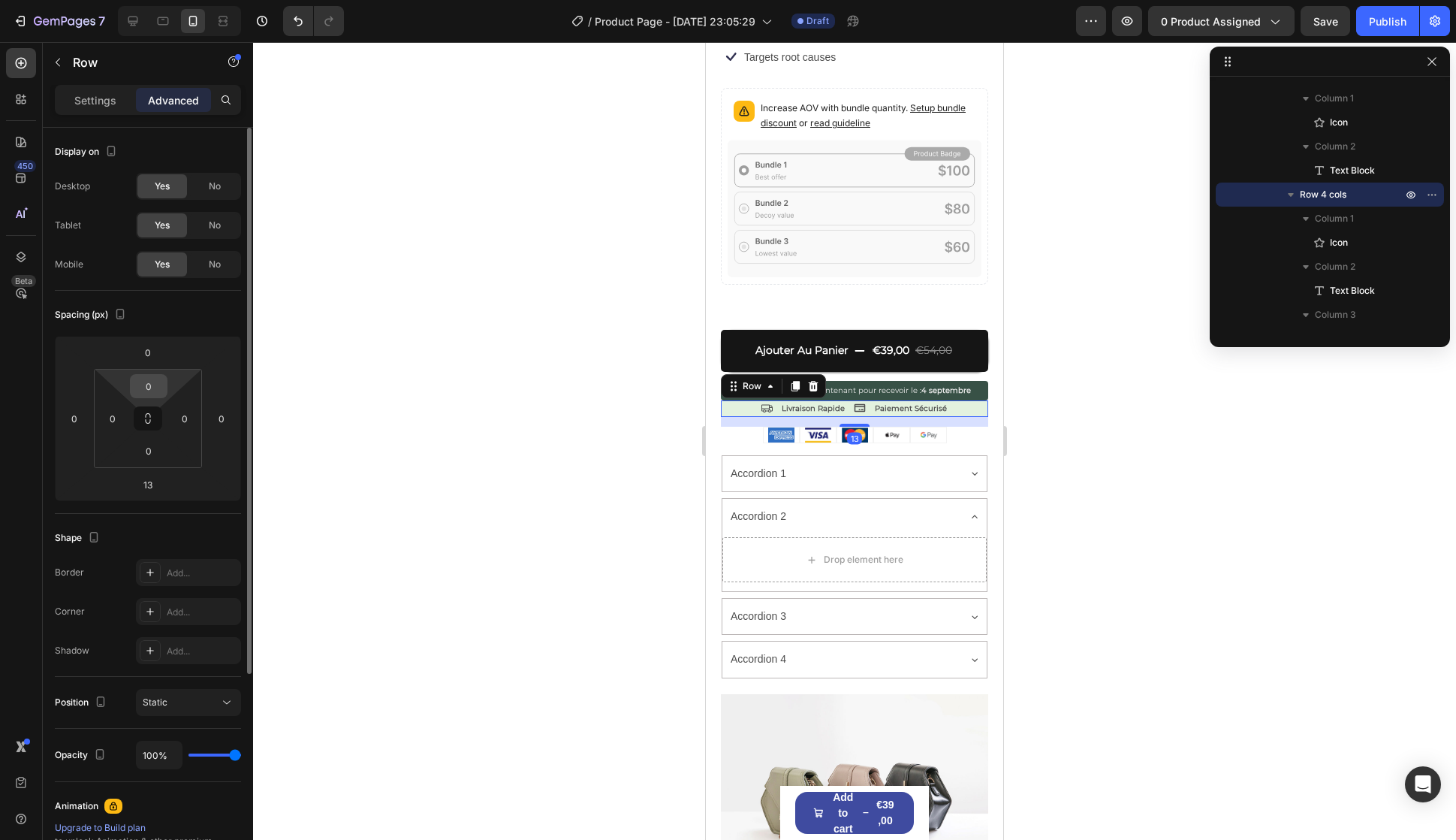
click at [155, 382] on input "0" at bounding box center [149, 386] width 30 height 22
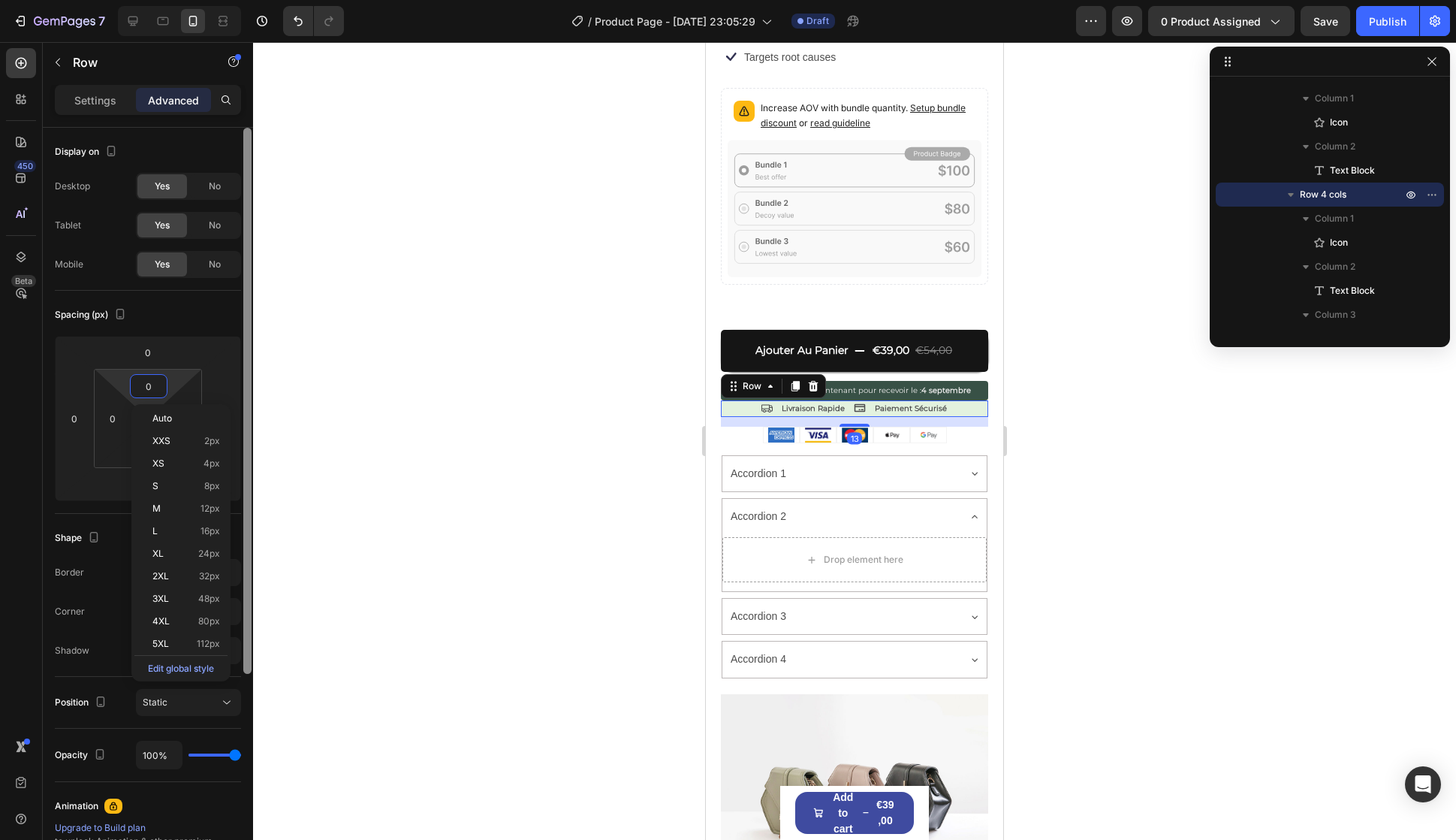
type input """
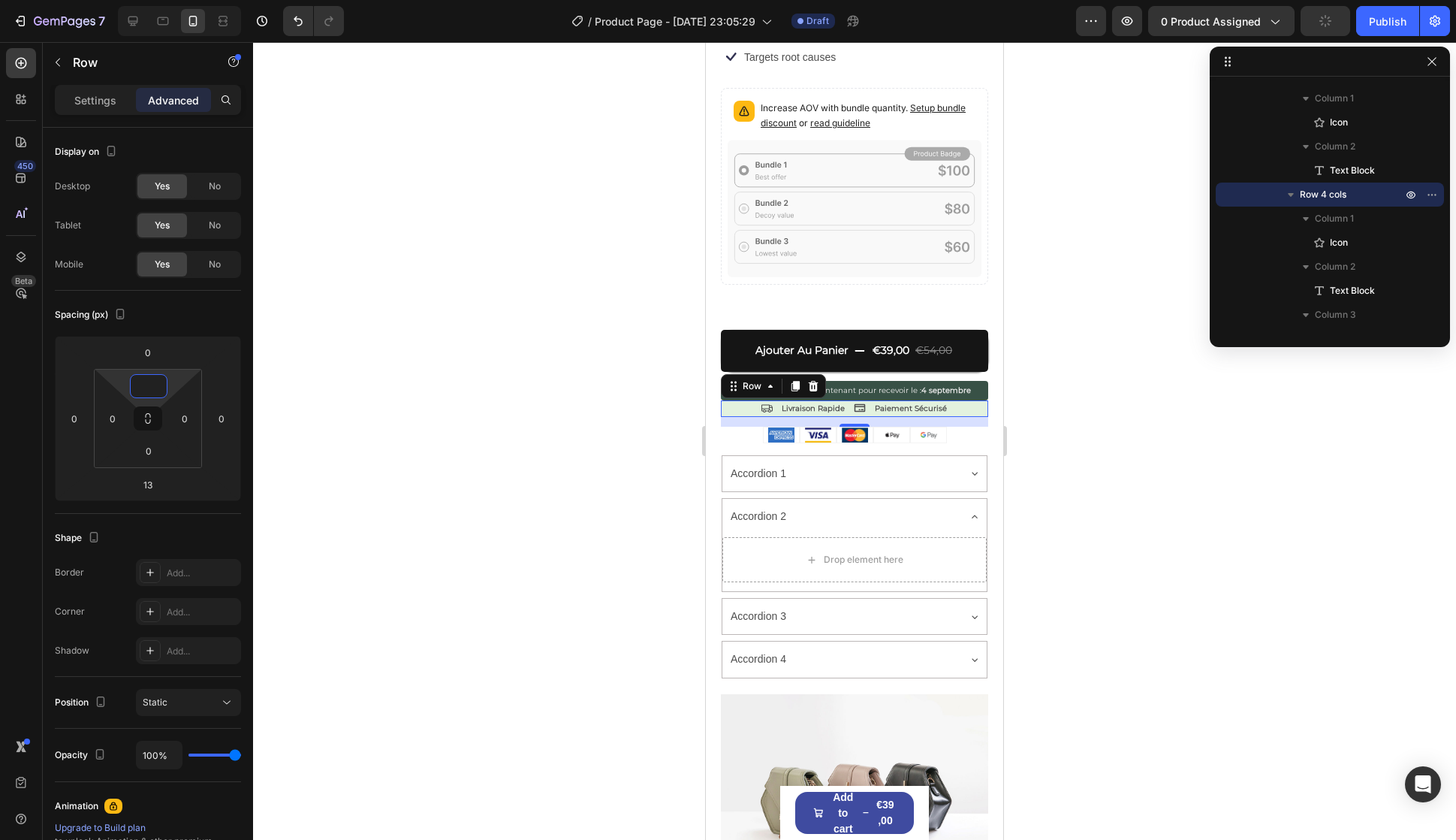
type input "4"
type input "3"
click at [153, 448] on input "0" at bounding box center [149, 451] width 30 height 22
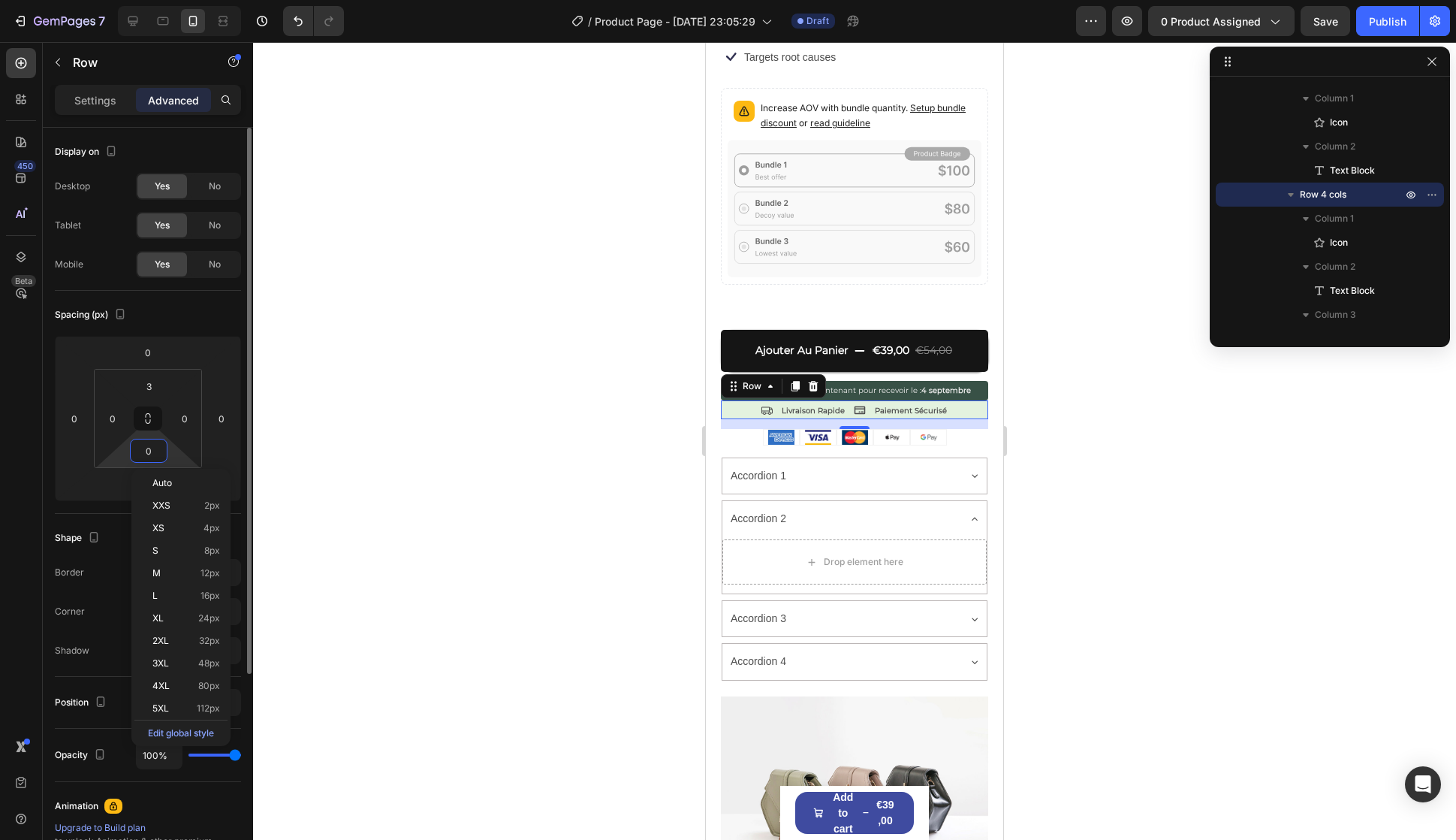
type input "3"
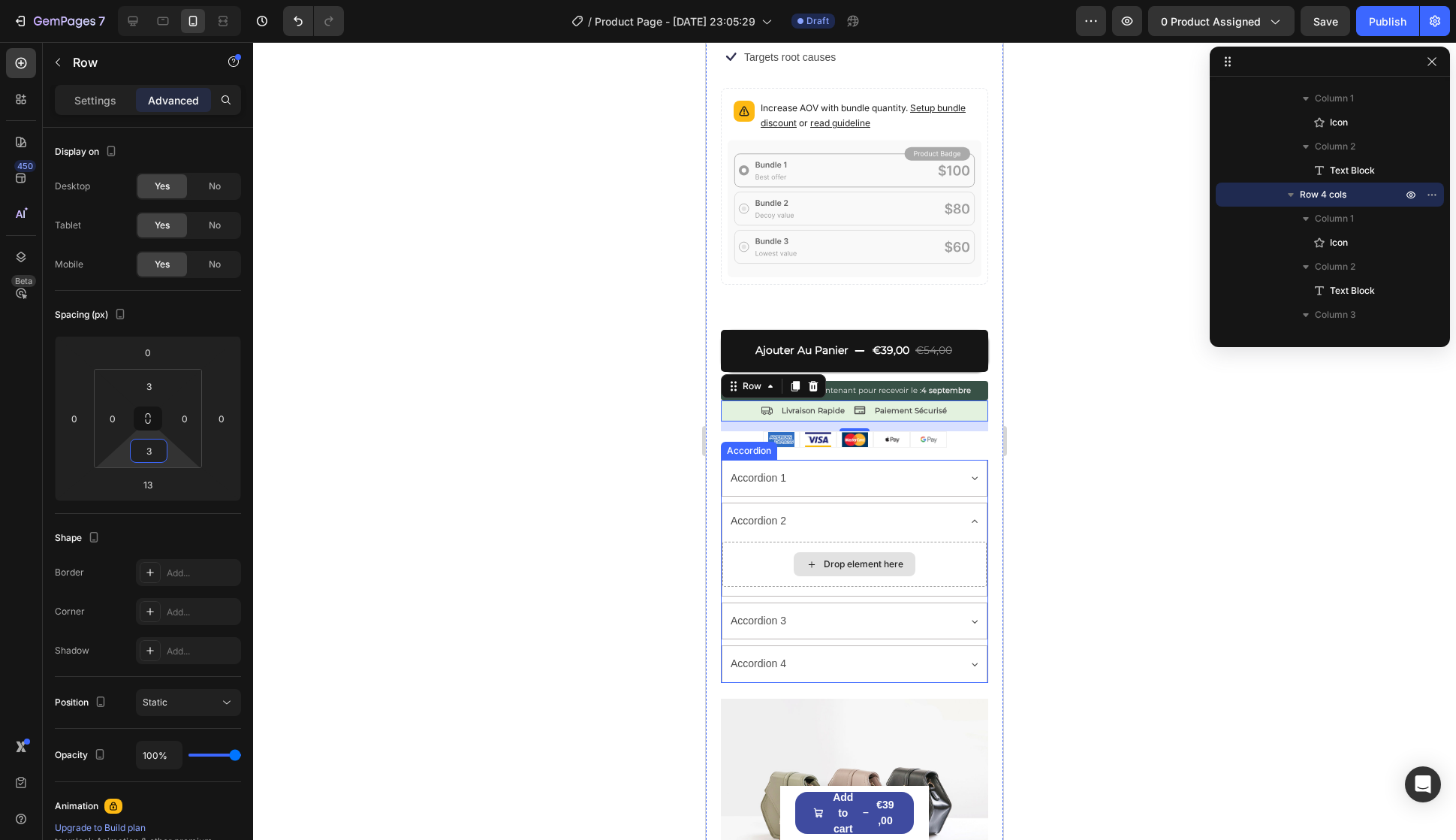
click at [824, 609] on div "Accordion 3" at bounding box center [842, 620] width 229 height 23
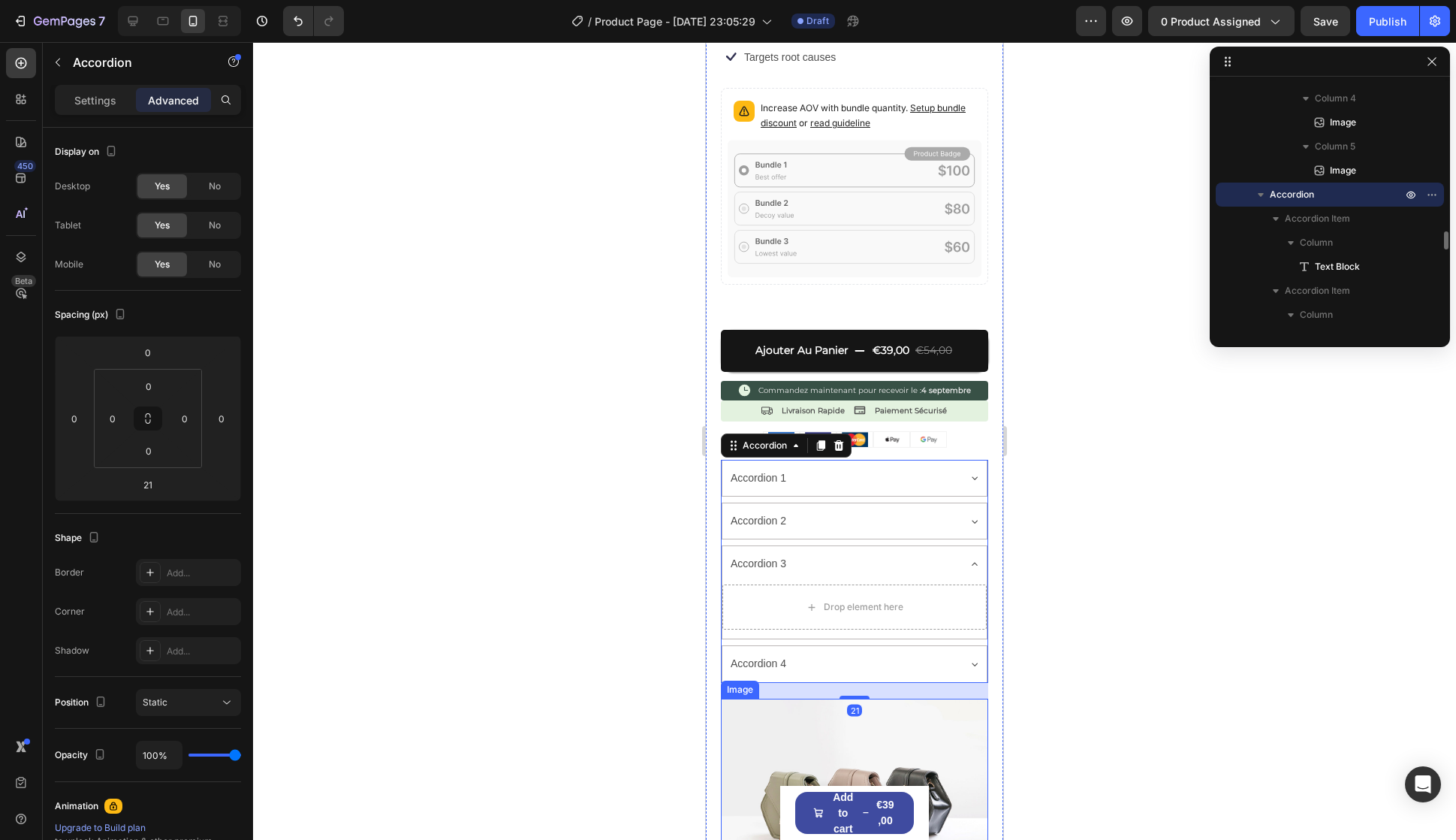
click at [894, 706] on img at bounding box center [855, 799] width 267 height 201
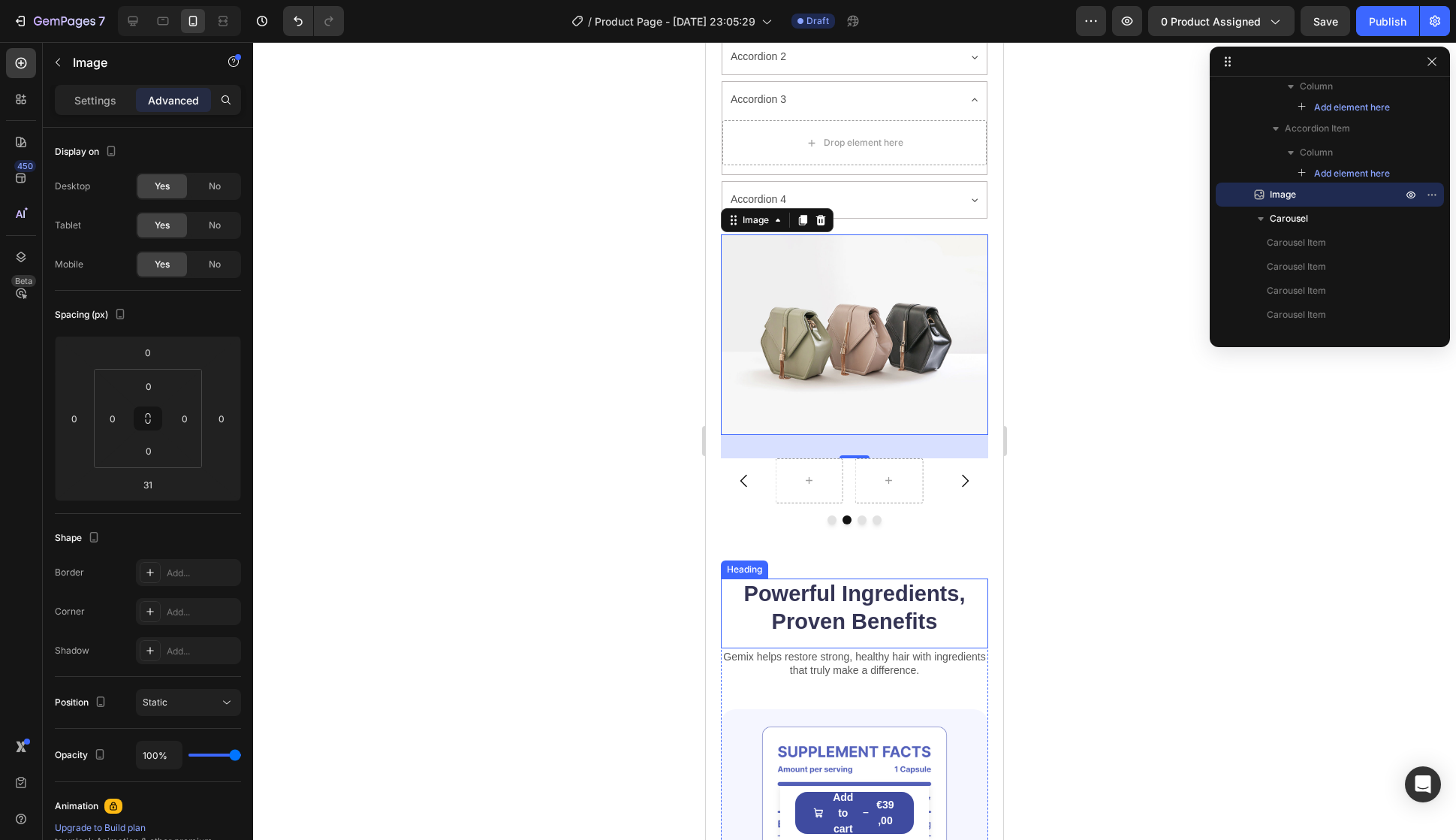
scroll to position [1427, 0]
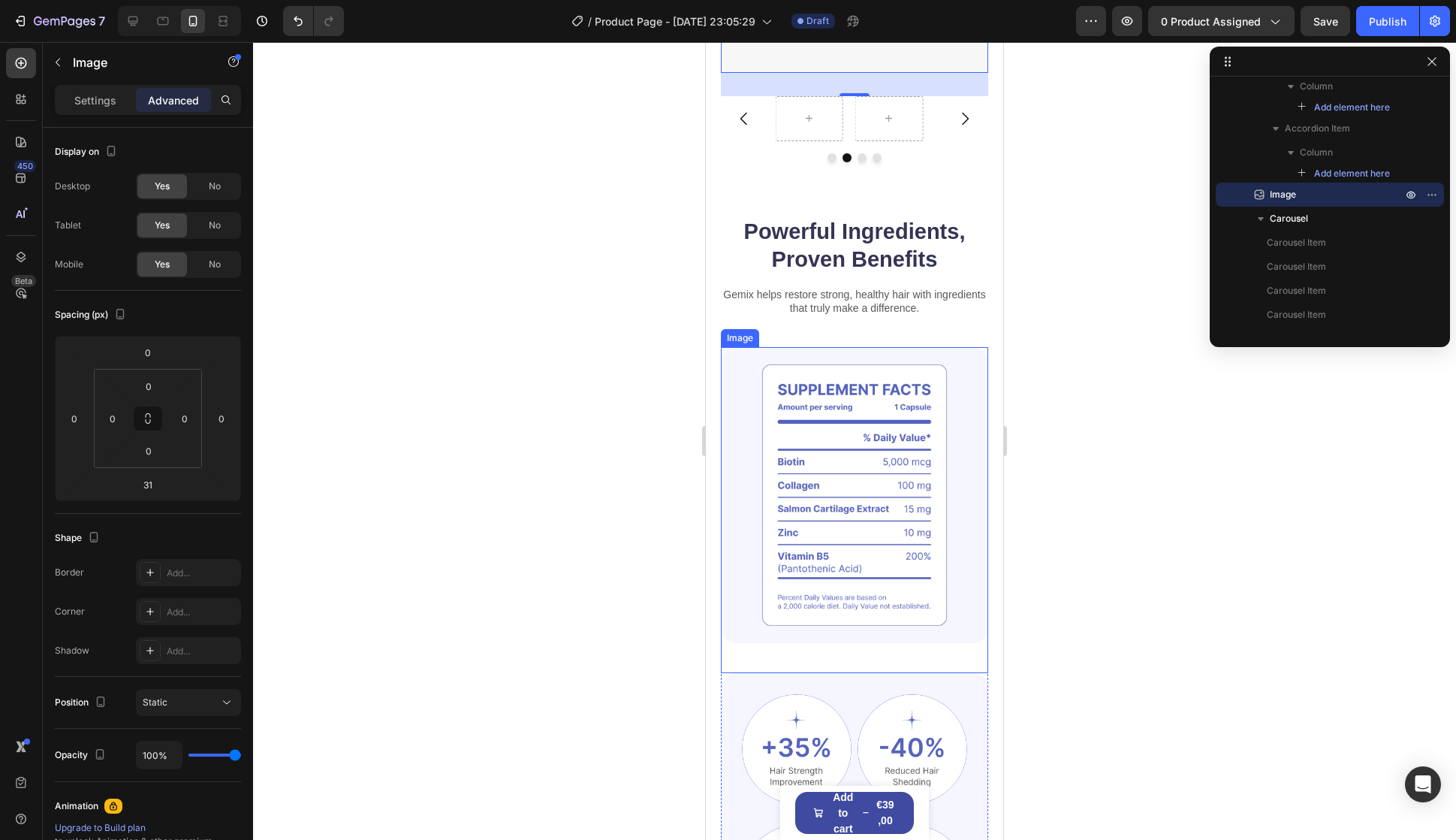
click at [877, 485] on img at bounding box center [855, 495] width 267 height 297
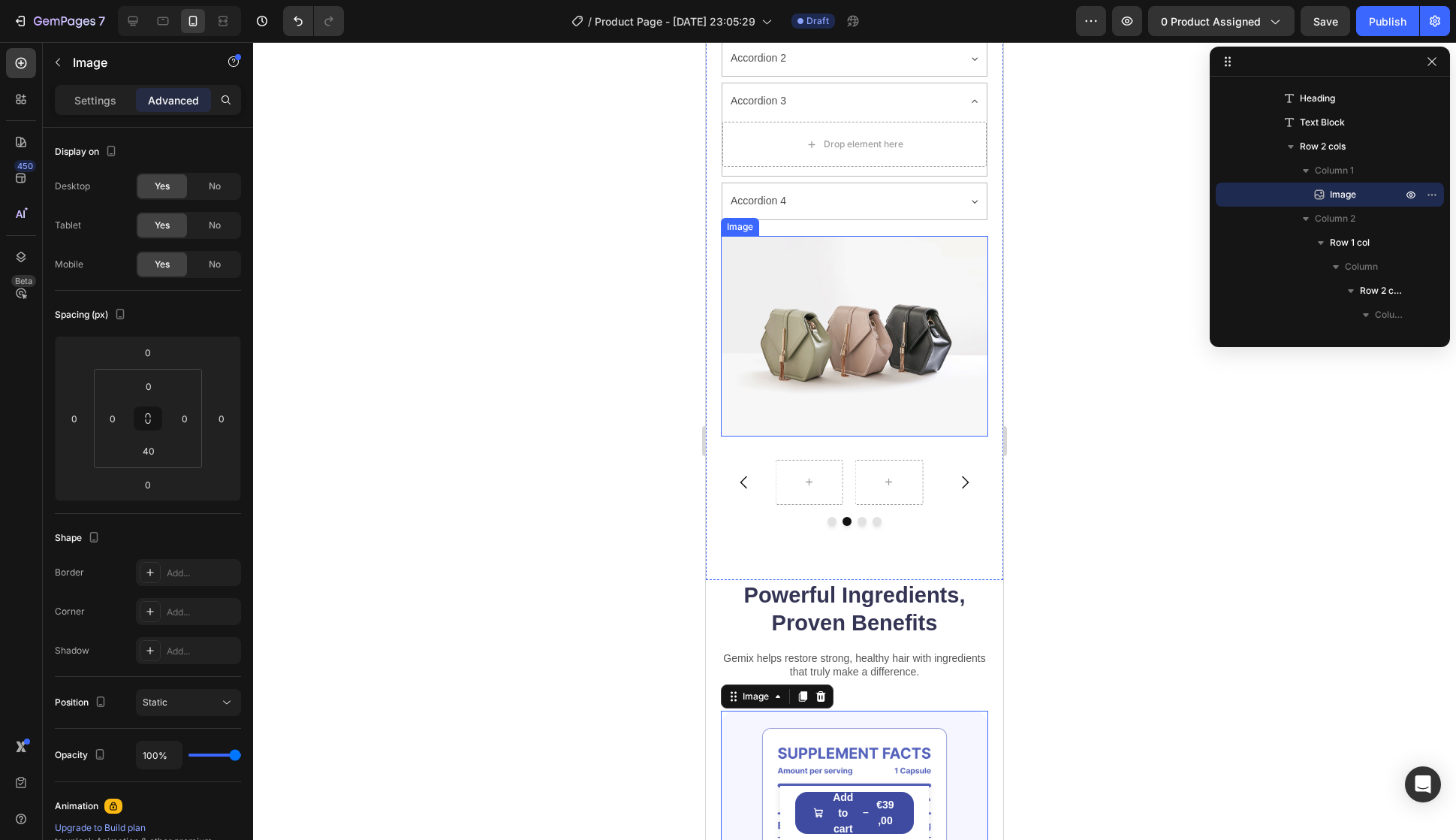
scroll to position [1052, 0]
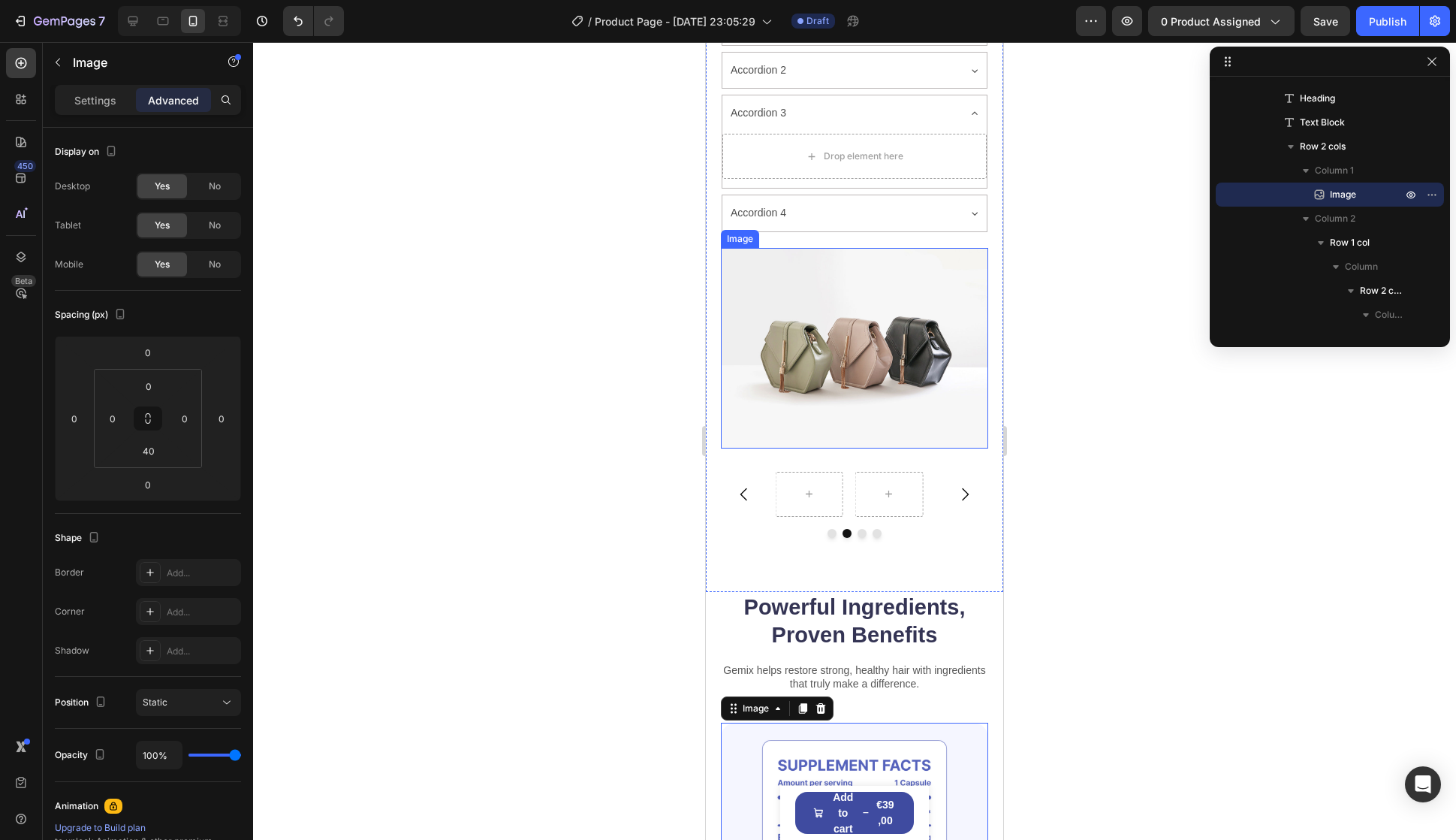
click at [887, 347] on img at bounding box center [855, 348] width 267 height 201
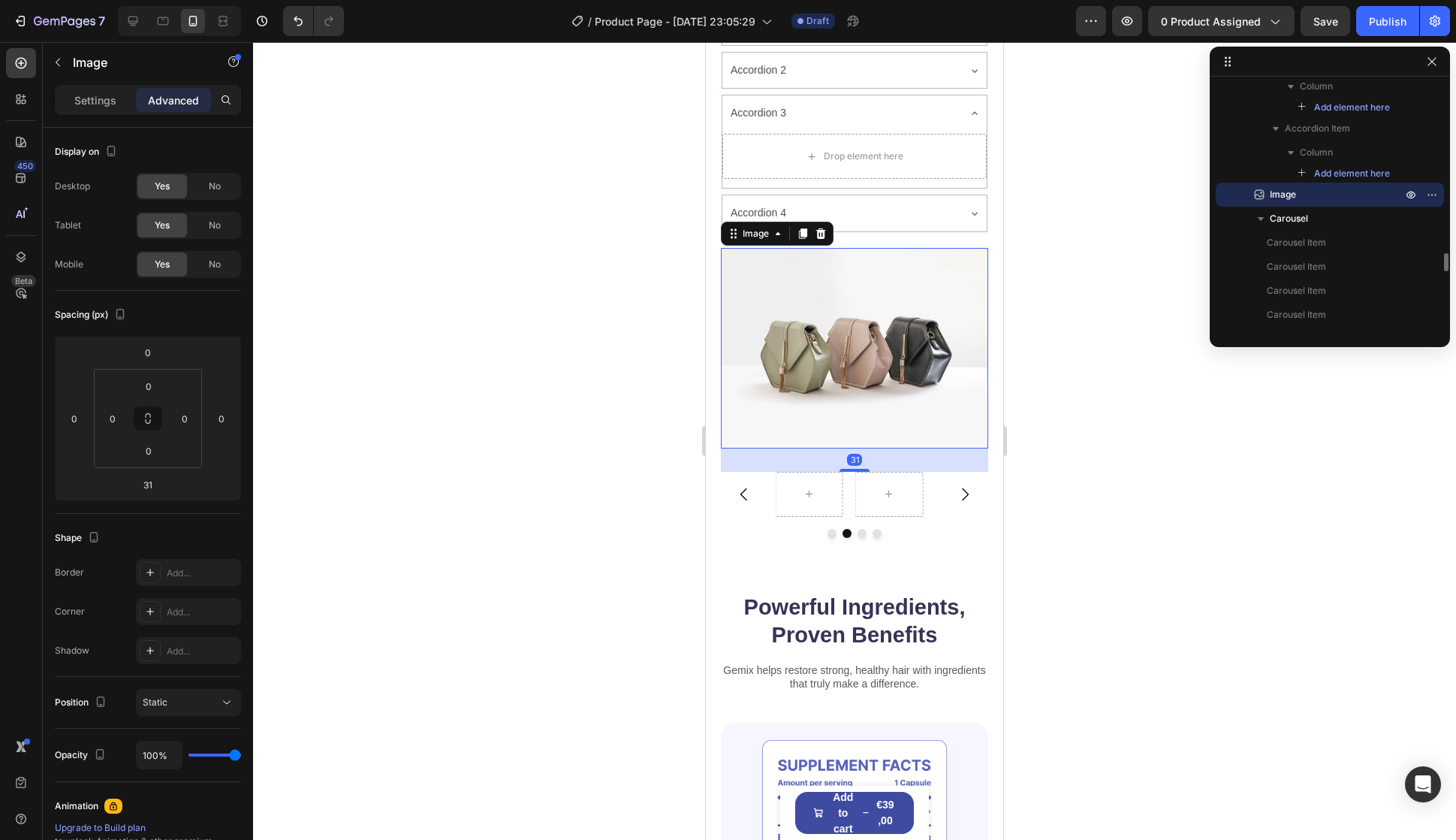
click at [802, 228] on icon at bounding box center [803, 233] width 12 height 12
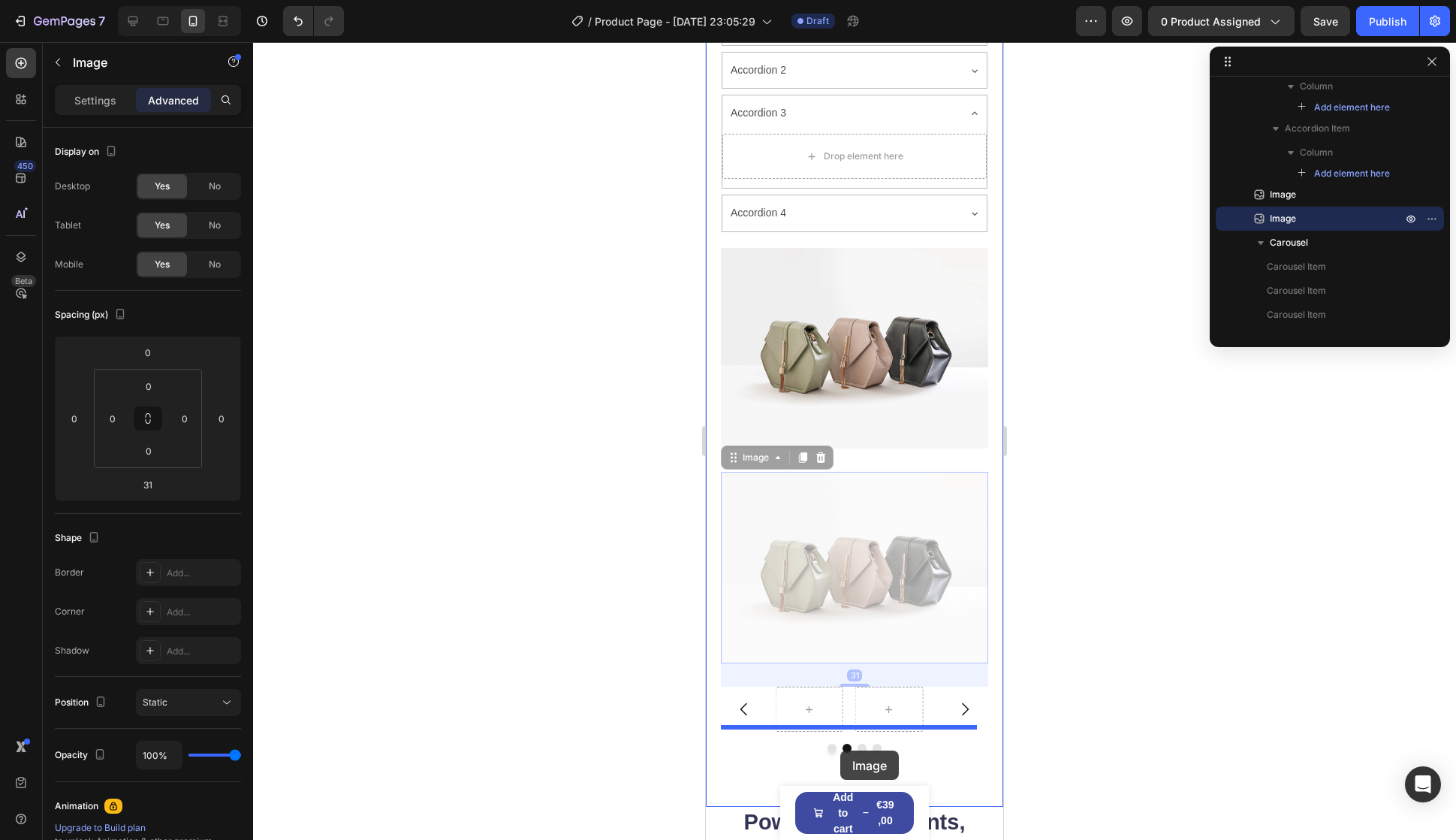
drag, startPoint x: 759, startPoint y: 438, endPoint x: 841, endPoint y: 750, distance: 322.6
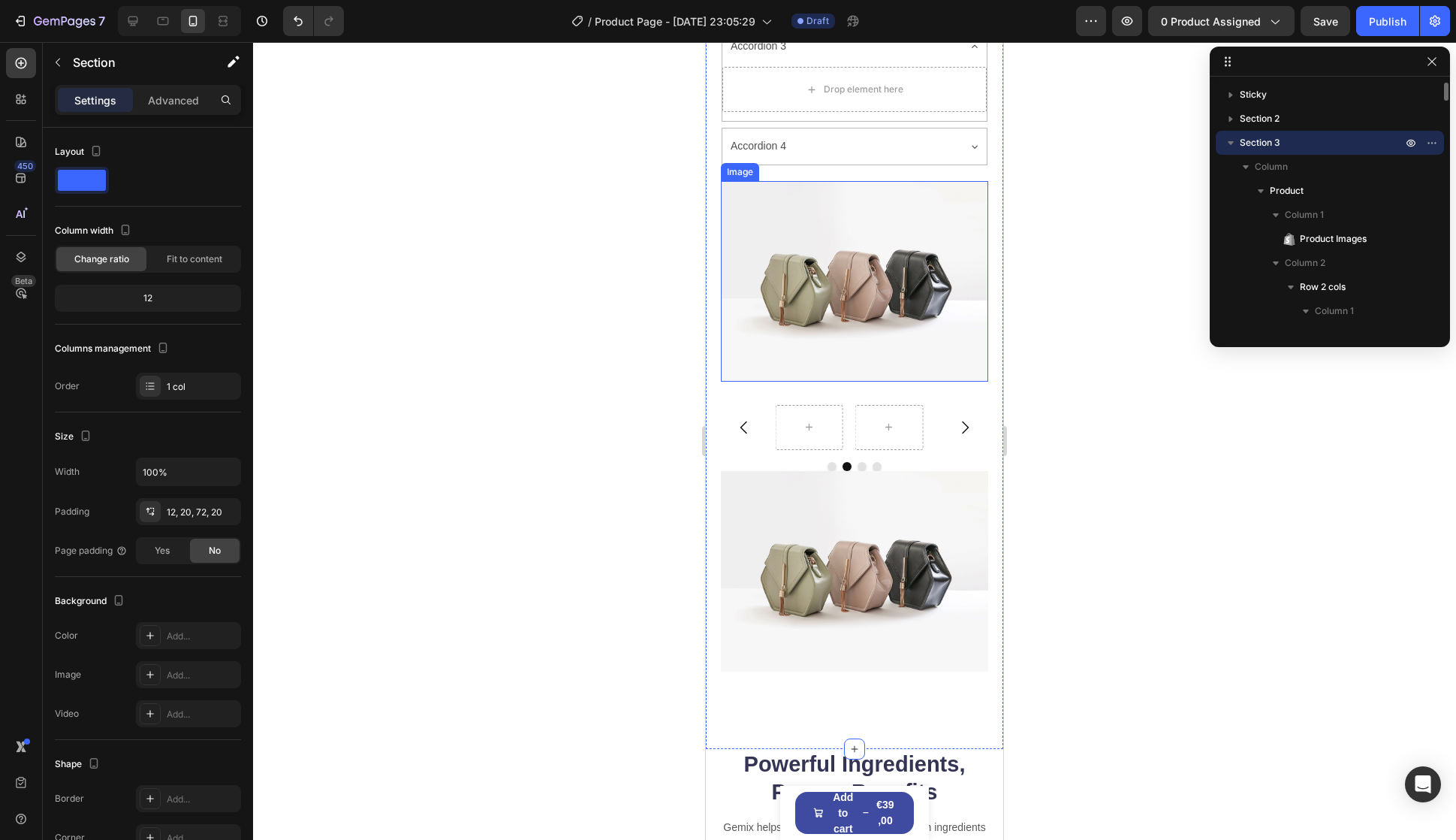
scroll to position [1126, 0]
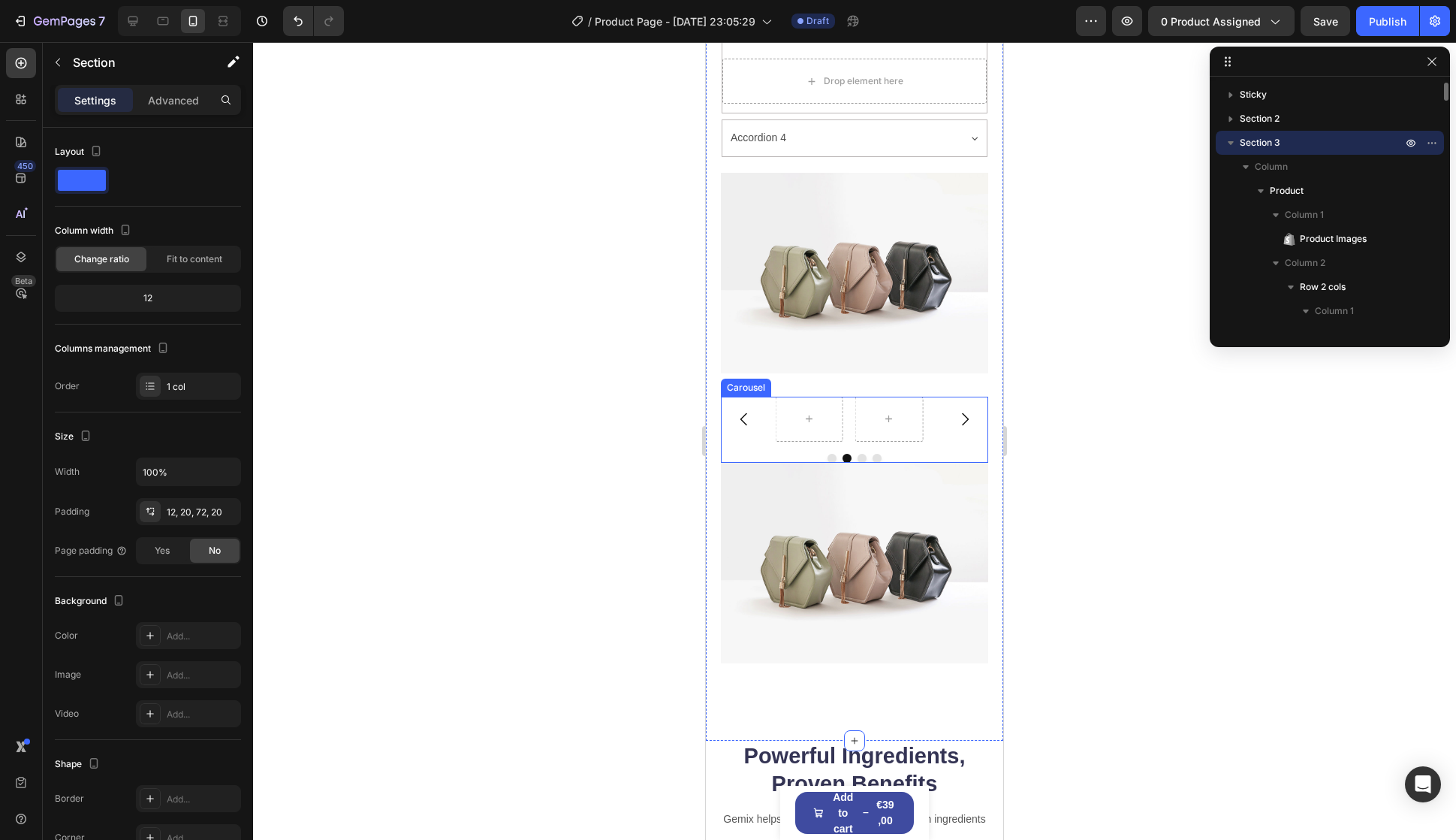
click at [936, 425] on div "Carousel" at bounding box center [855, 429] width 267 height 66
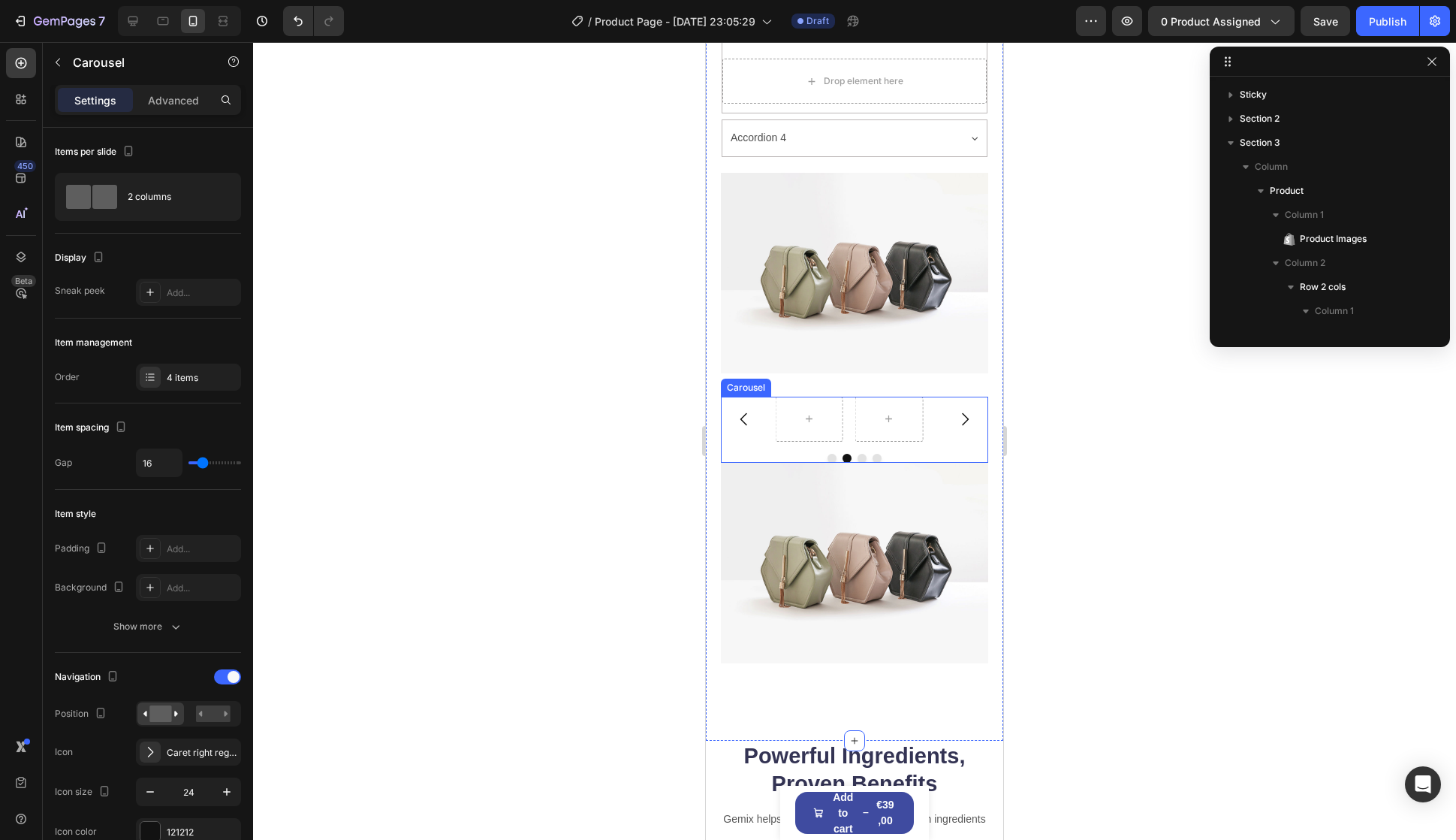
scroll to position [2310, 0]
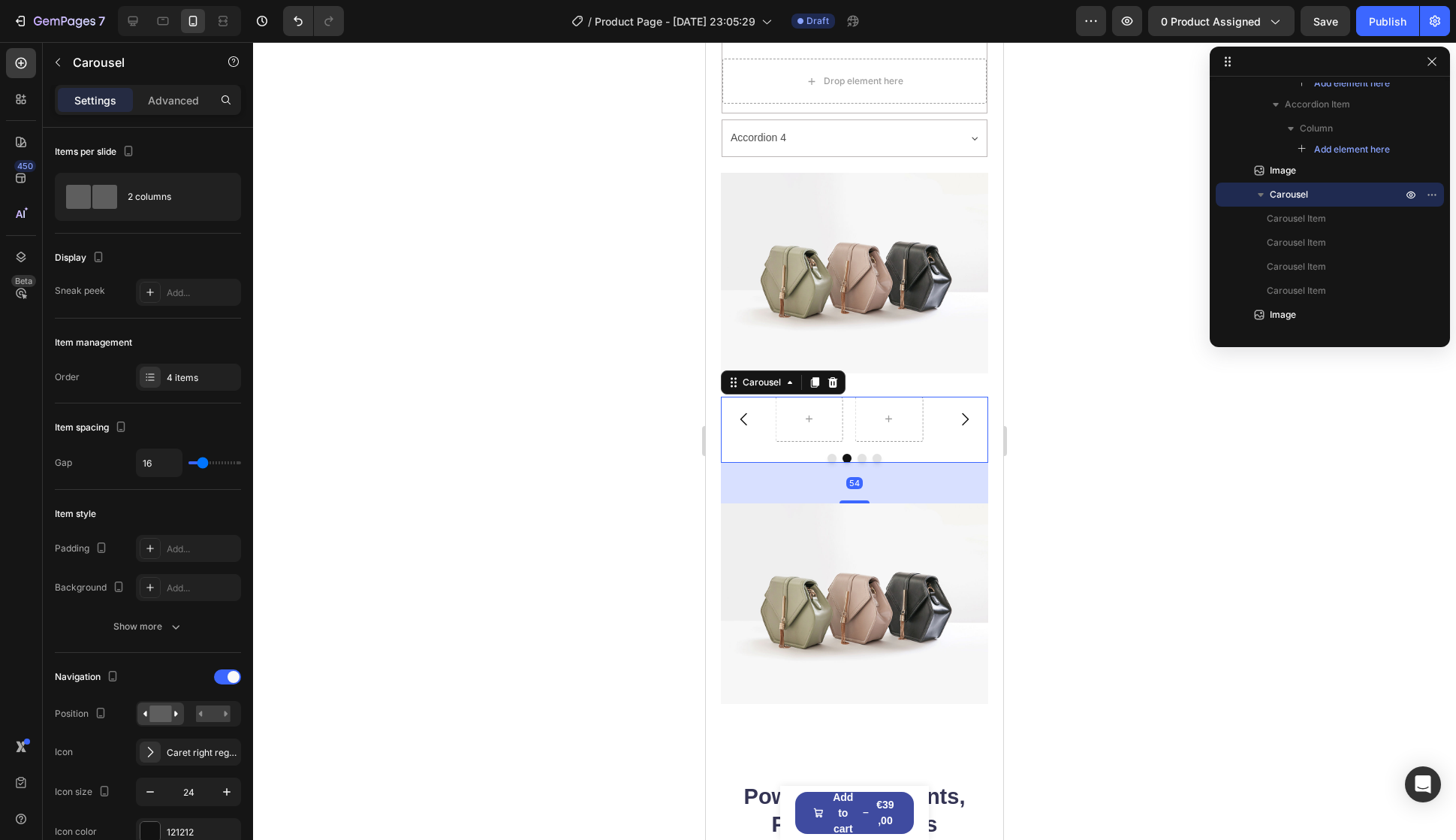
drag, startPoint x: 856, startPoint y: 433, endPoint x: 851, endPoint y: 546, distance: 113.1
click at [854, 500] on div at bounding box center [855, 501] width 30 height 3
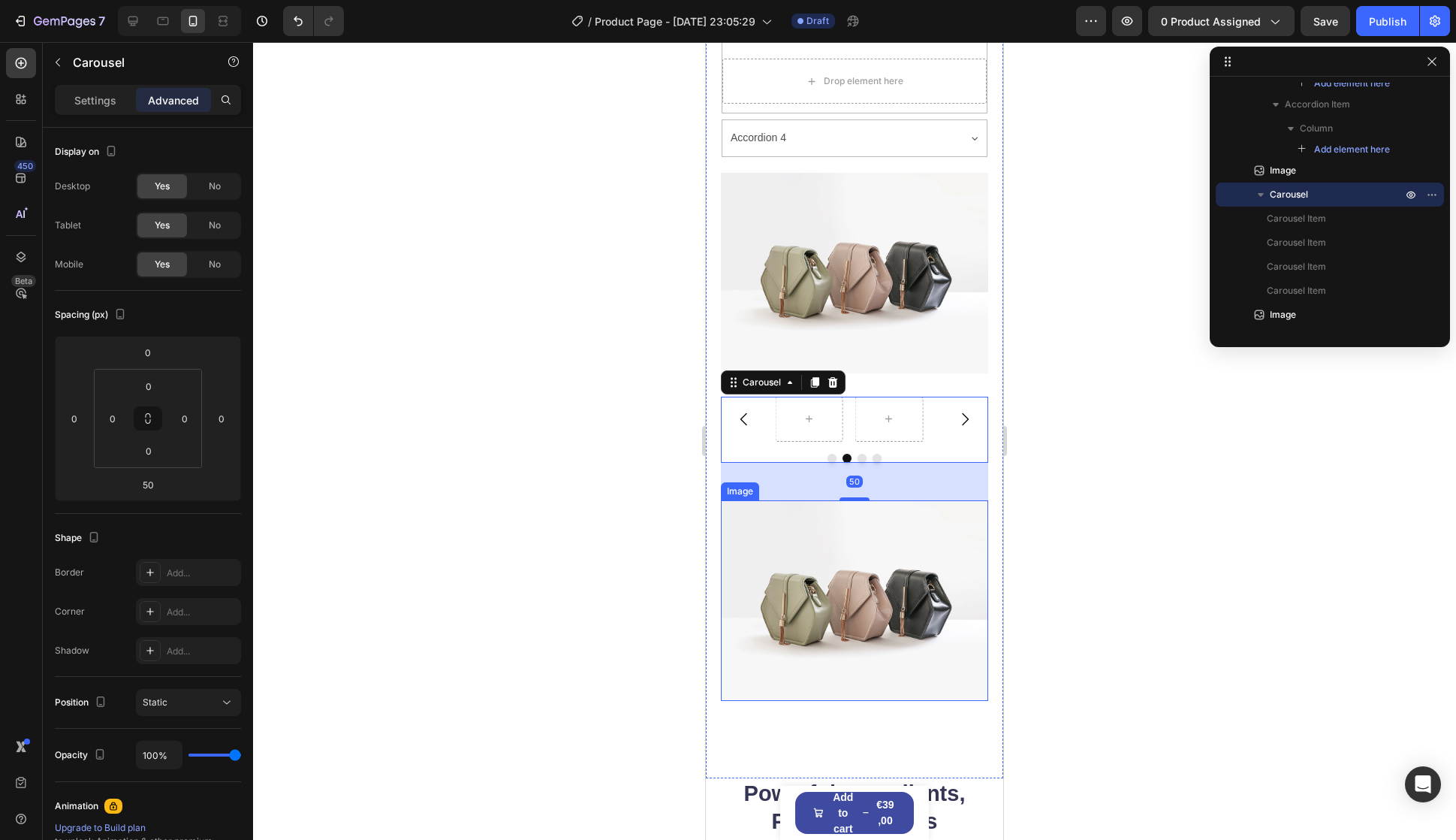
click at [843, 611] on img at bounding box center [855, 600] width 267 height 201
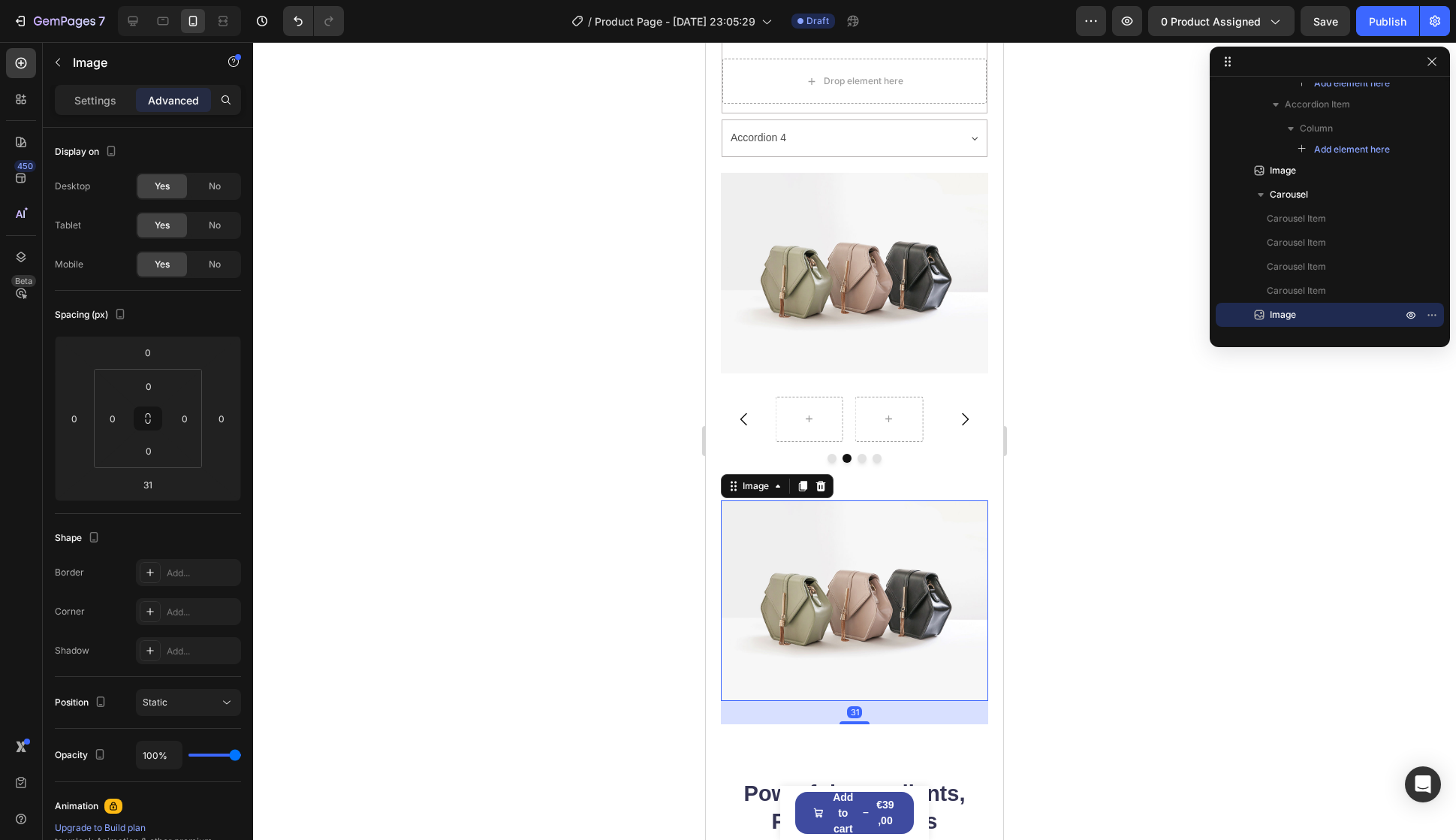
click at [851, 500] on img at bounding box center [855, 600] width 267 height 201
click at [877, 454] on div at bounding box center [855, 458] width 267 height 9
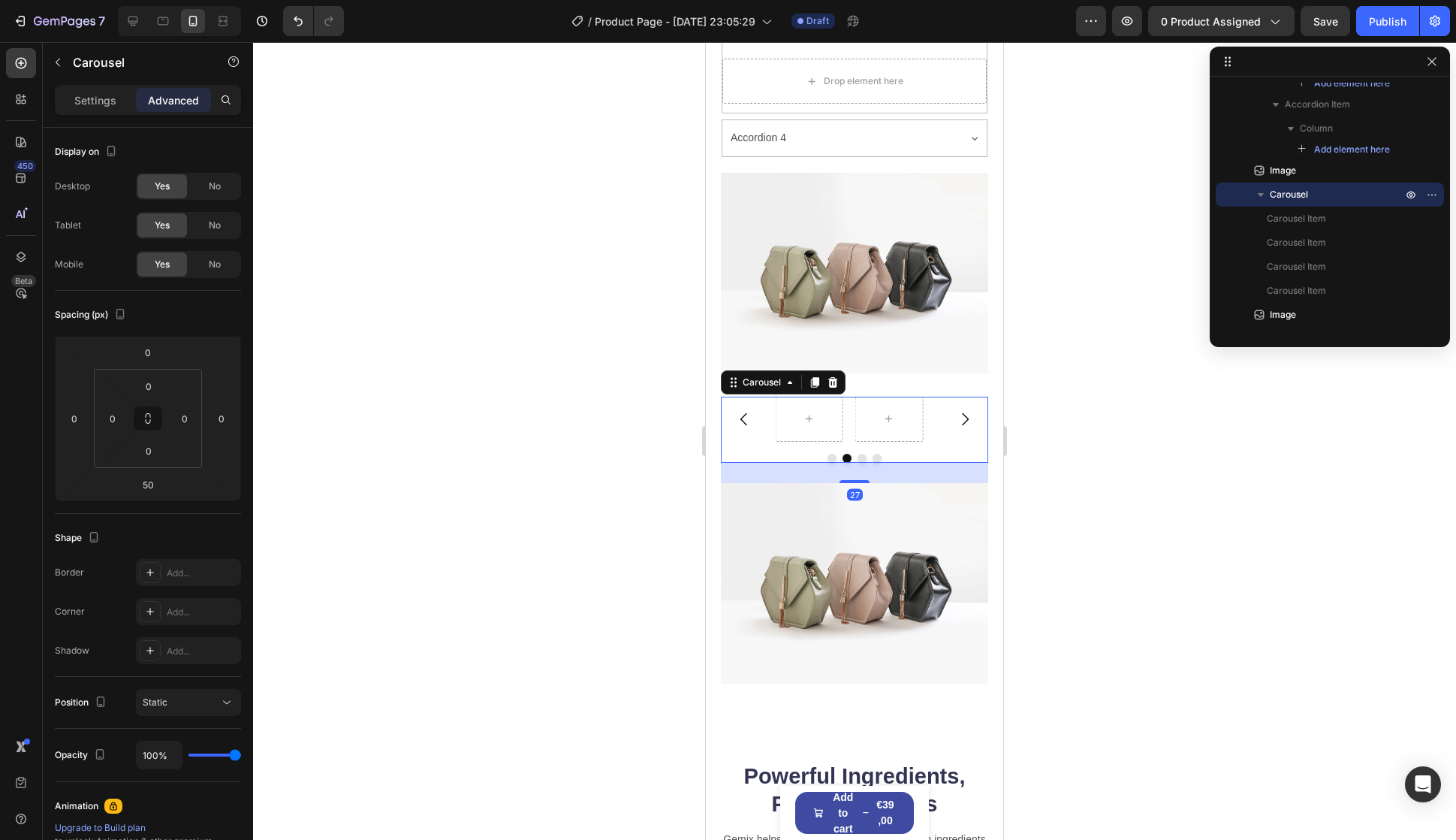
drag, startPoint x: 857, startPoint y: 471, endPoint x: 933, endPoint y: 339, distance: 152.3
click at [865, 463] on div "27" at bounding box center [855, 463] width 267 height 0
type input "26"
click at [936, 291] on img at bounding box center [855, 273] width 267 height 201
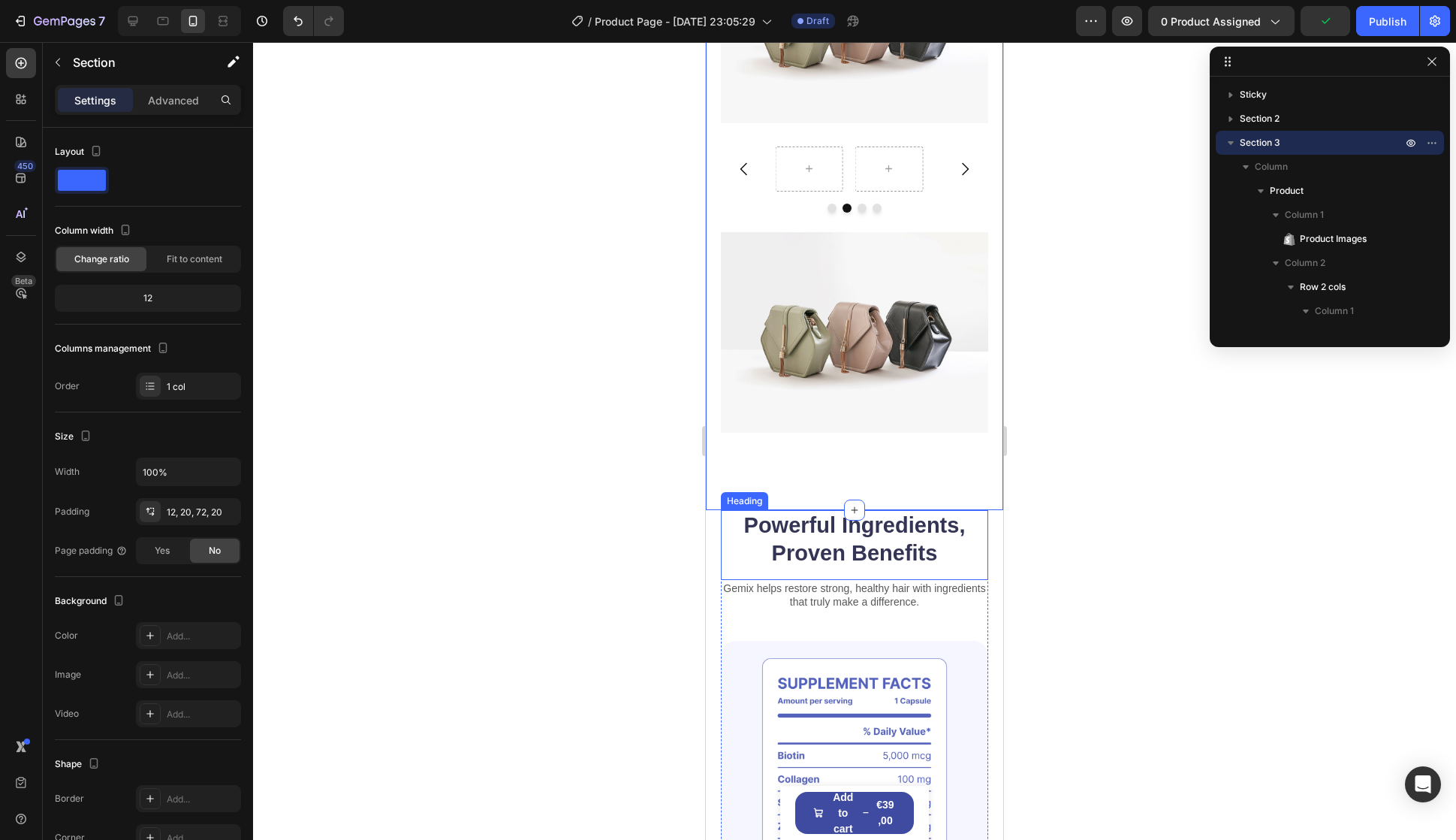
scroll to position [1427, 0]
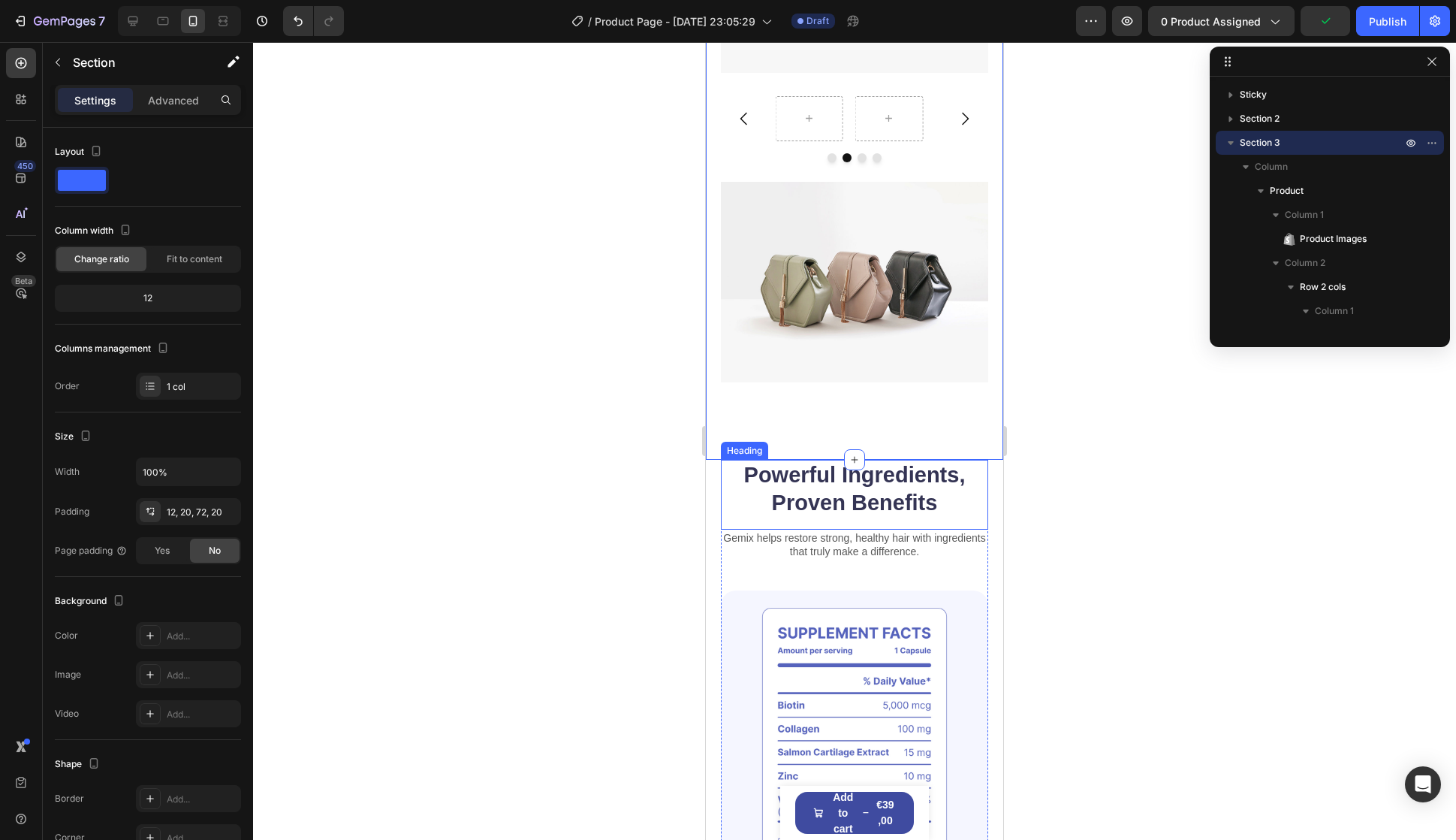
click at [834, 485] on h2 "Powerful Ingredients, Proven Benefits" at bounding box center [855, 489] width 267 height 59
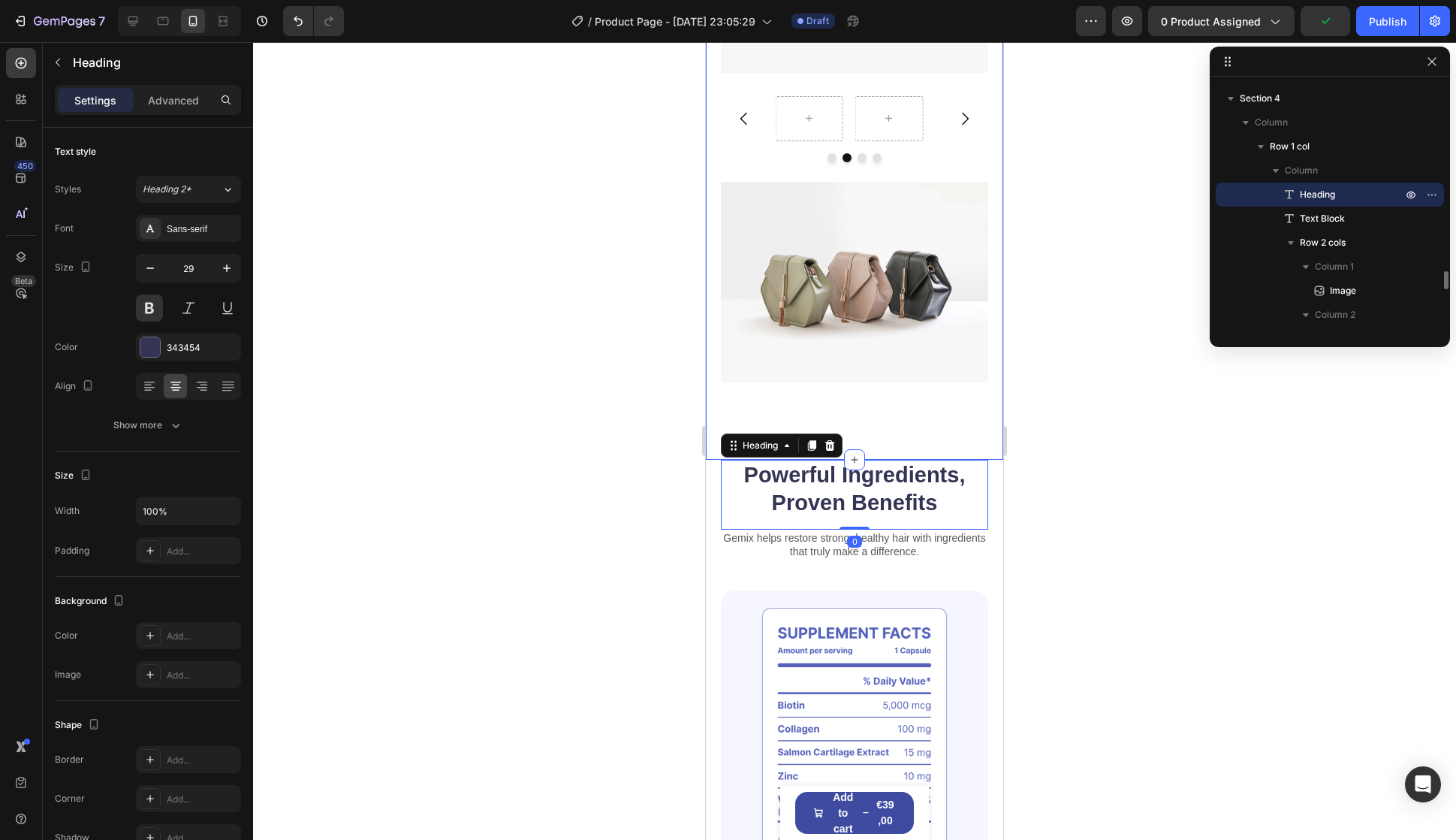
click at [857, 344] on img at bounding box center [855, 282] width 267 height 201
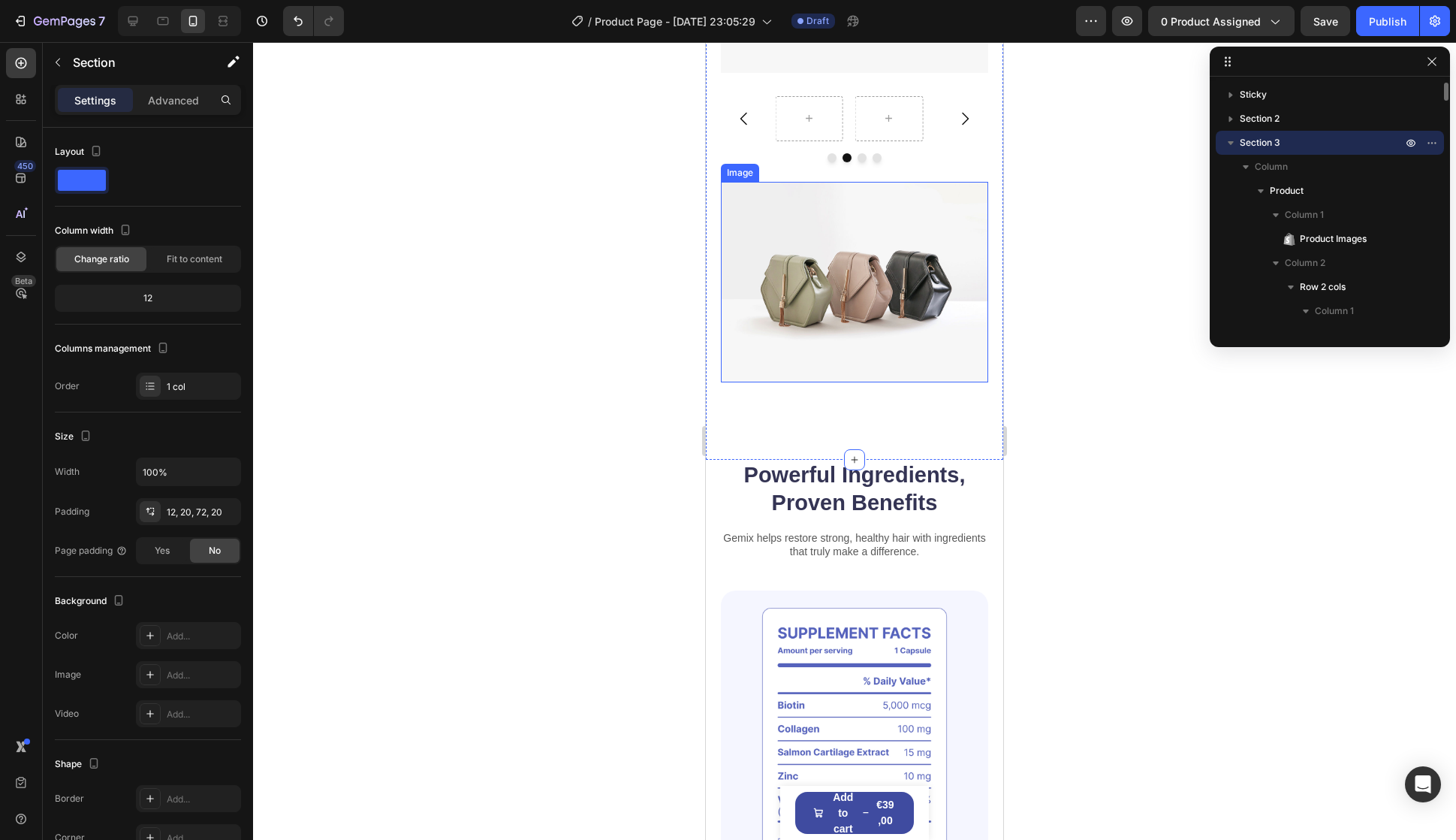
click at [813, 330] on img at bounding box center [855, 282] width 267 height 201
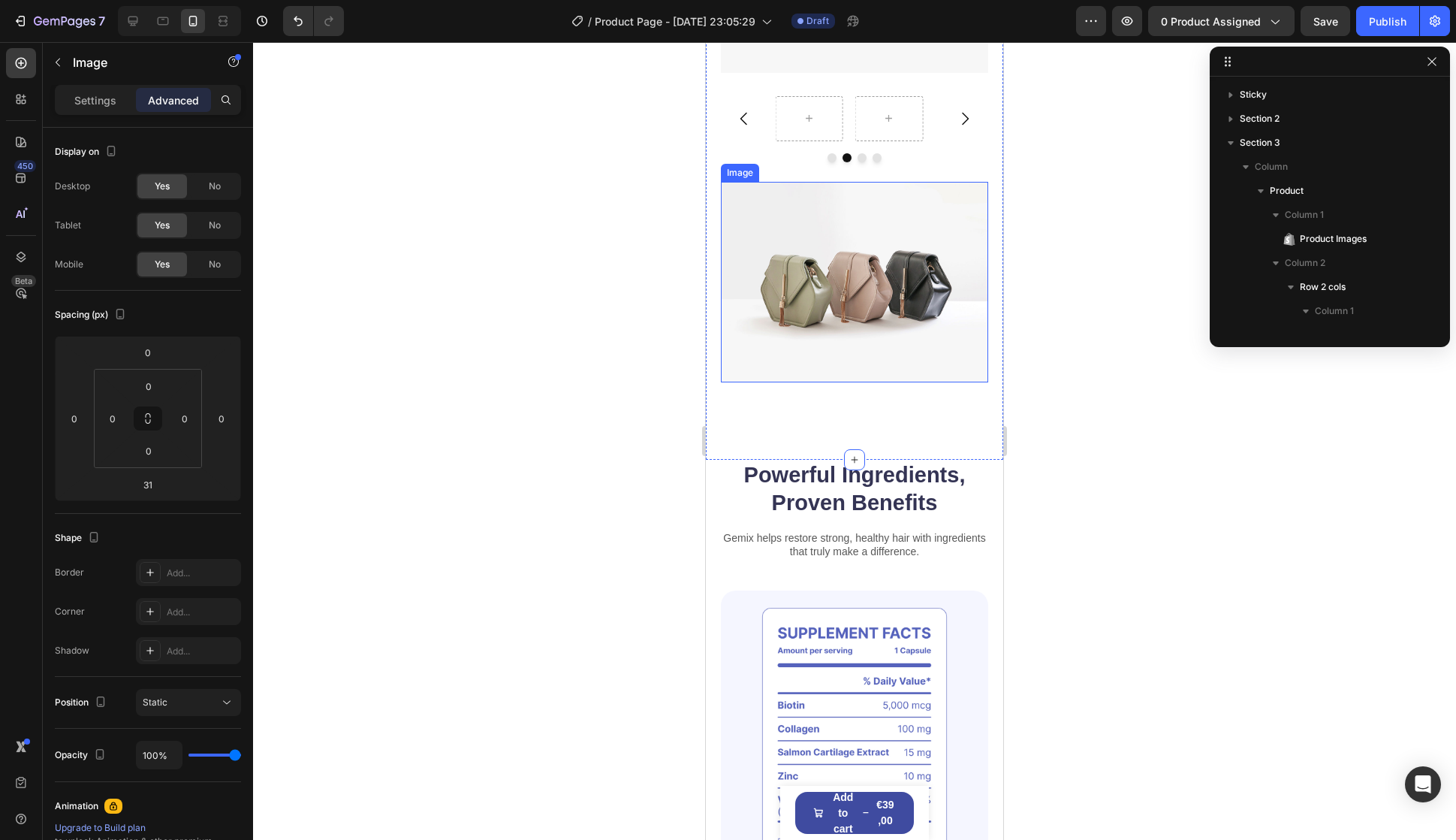
scroll to position [2430, 0]
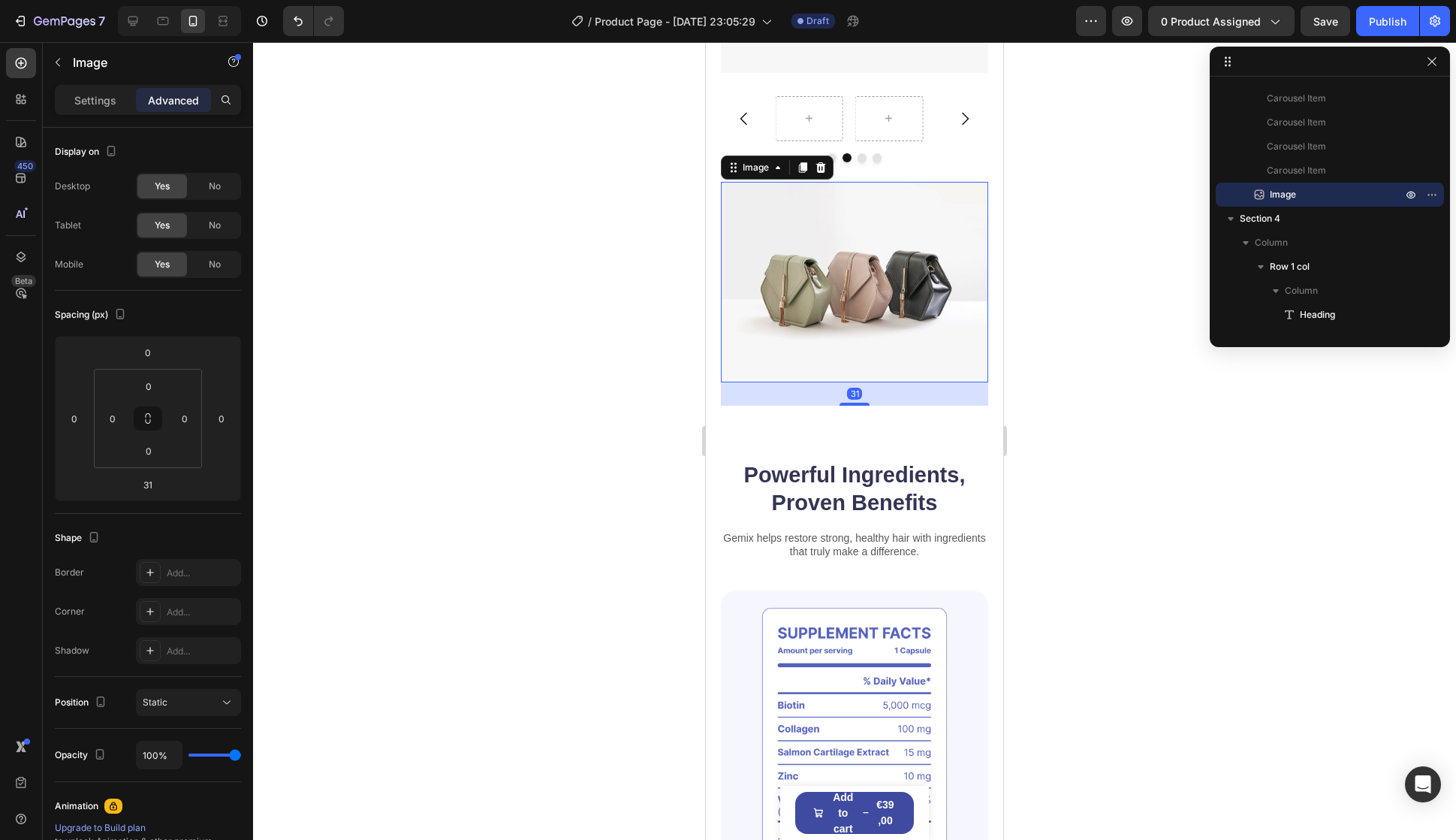
click at [67, 76] on div "Image" at bounding box center [128, 62] width 172 height 39
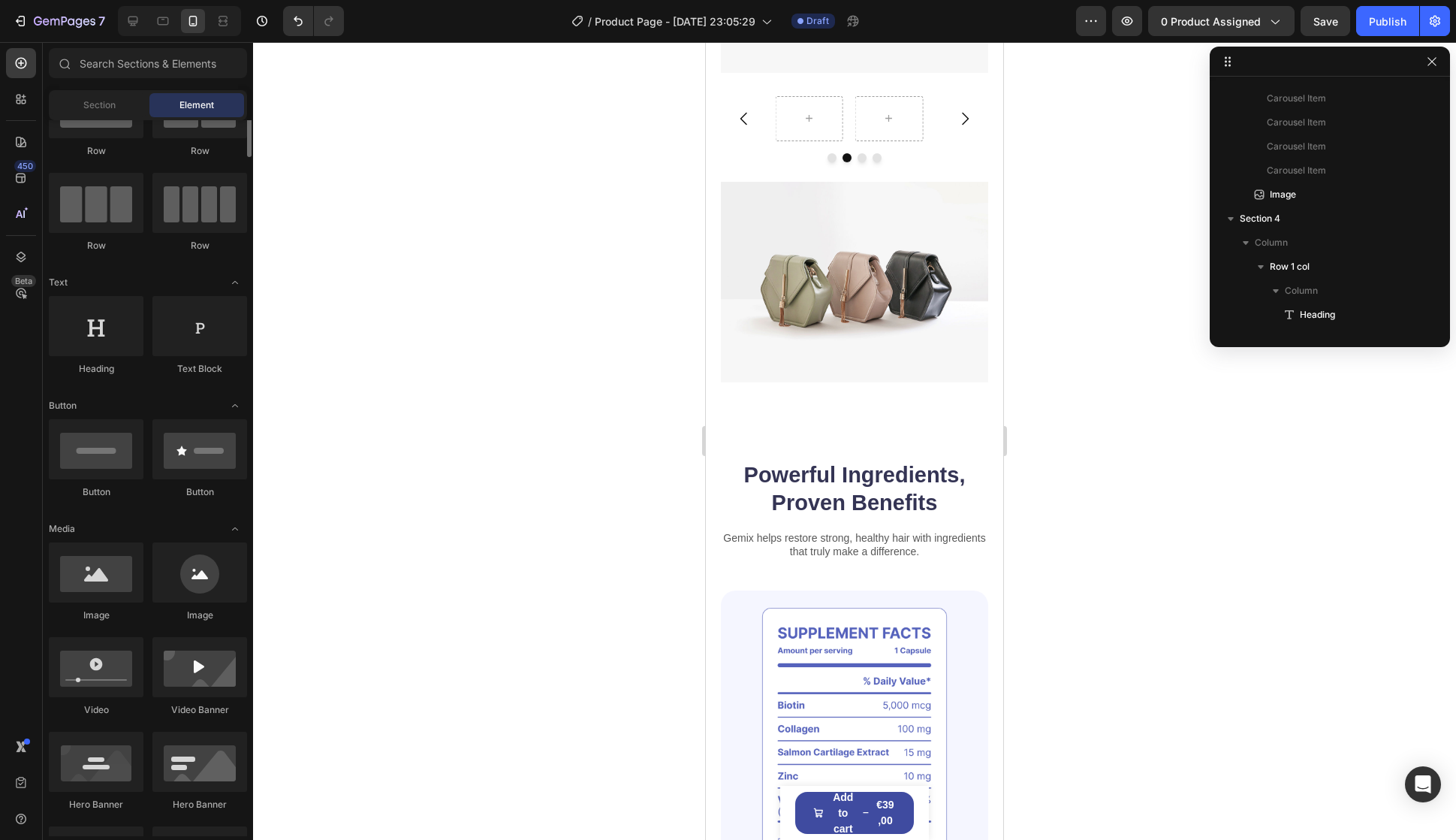
scroll to position [0, 0]
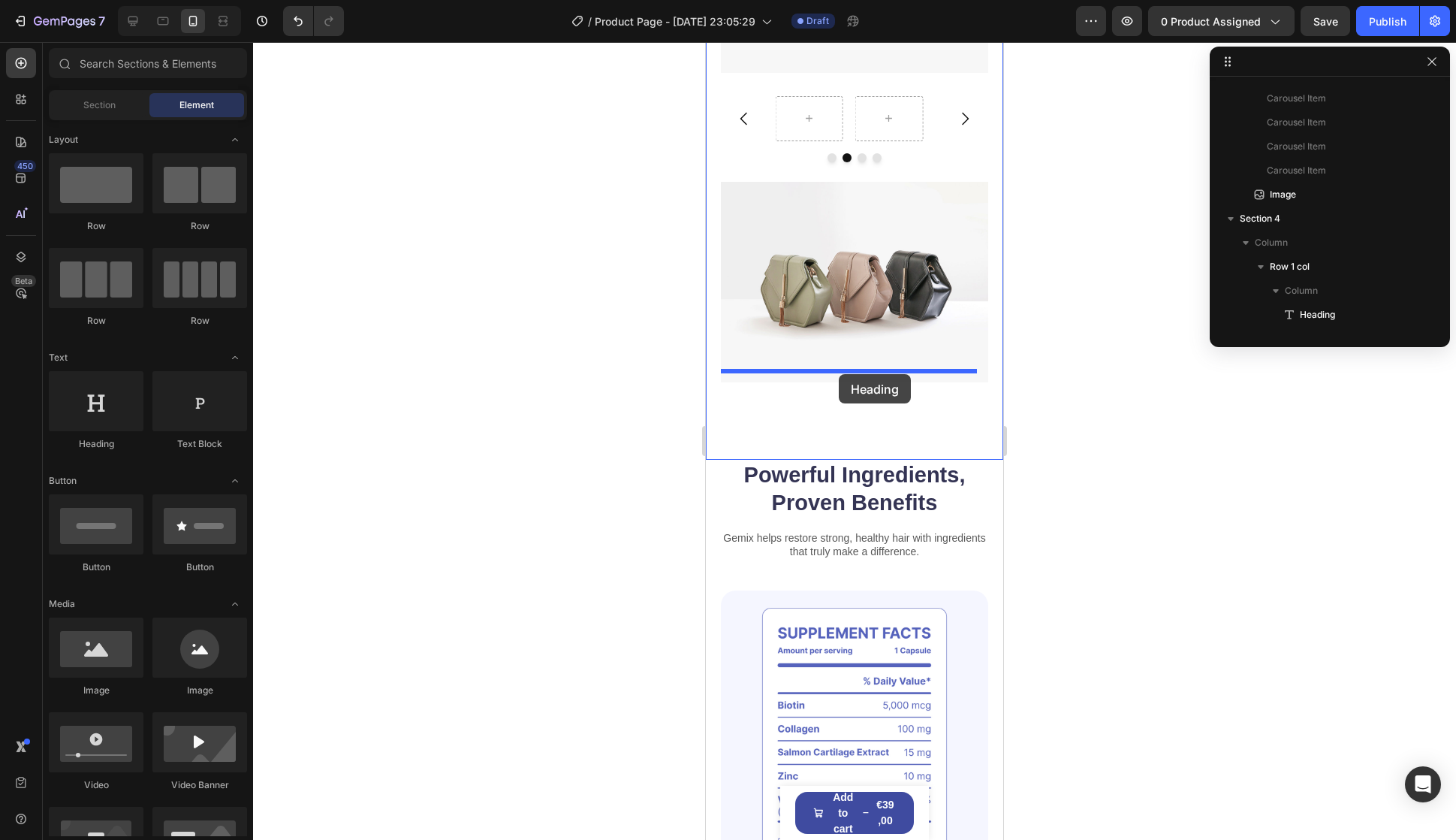
drag, startPoint x: 1340, startPoint y: 569, endPoint x: 839, endPoint y: 374, distance: 537.6
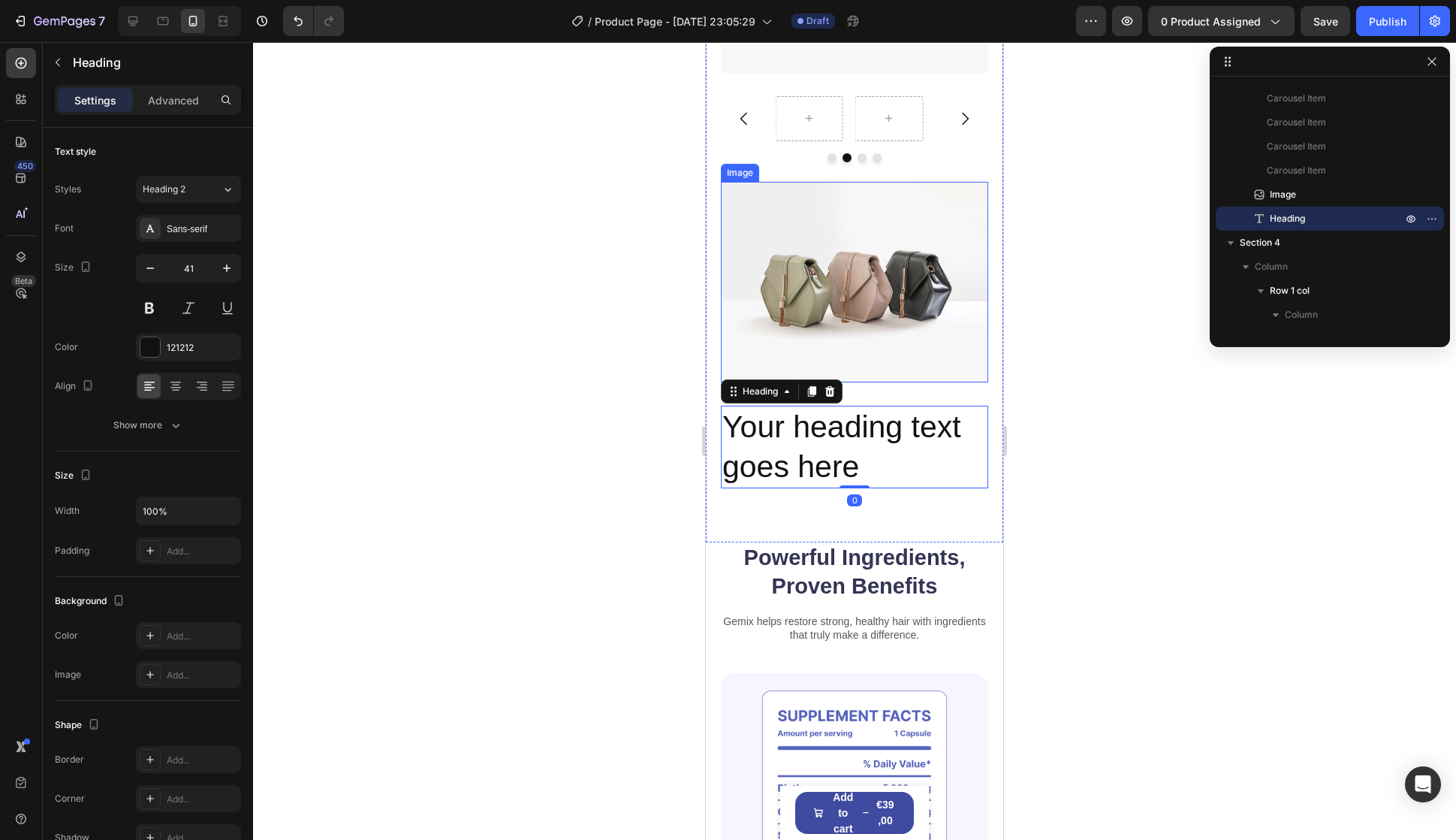
click at [794, 219] on img at bounding box center [855, 282] width 267 height 201
drag, startPoint x: 819, startPoint y: 438, endPoint x: 1179, endPoint y: 434, distance: 360.0
click at [819, 438] on h2 "Your heading text goes here" at bounding box center [855, 447] width 267 height 83
drag, startPoint x: 123, startPoint y: 151, endPoint x: 137, endPoint y: 116, distance: 37.7
click at [123, 151] on div "Text style" at bounding box center [148, 152] width 187 height 24
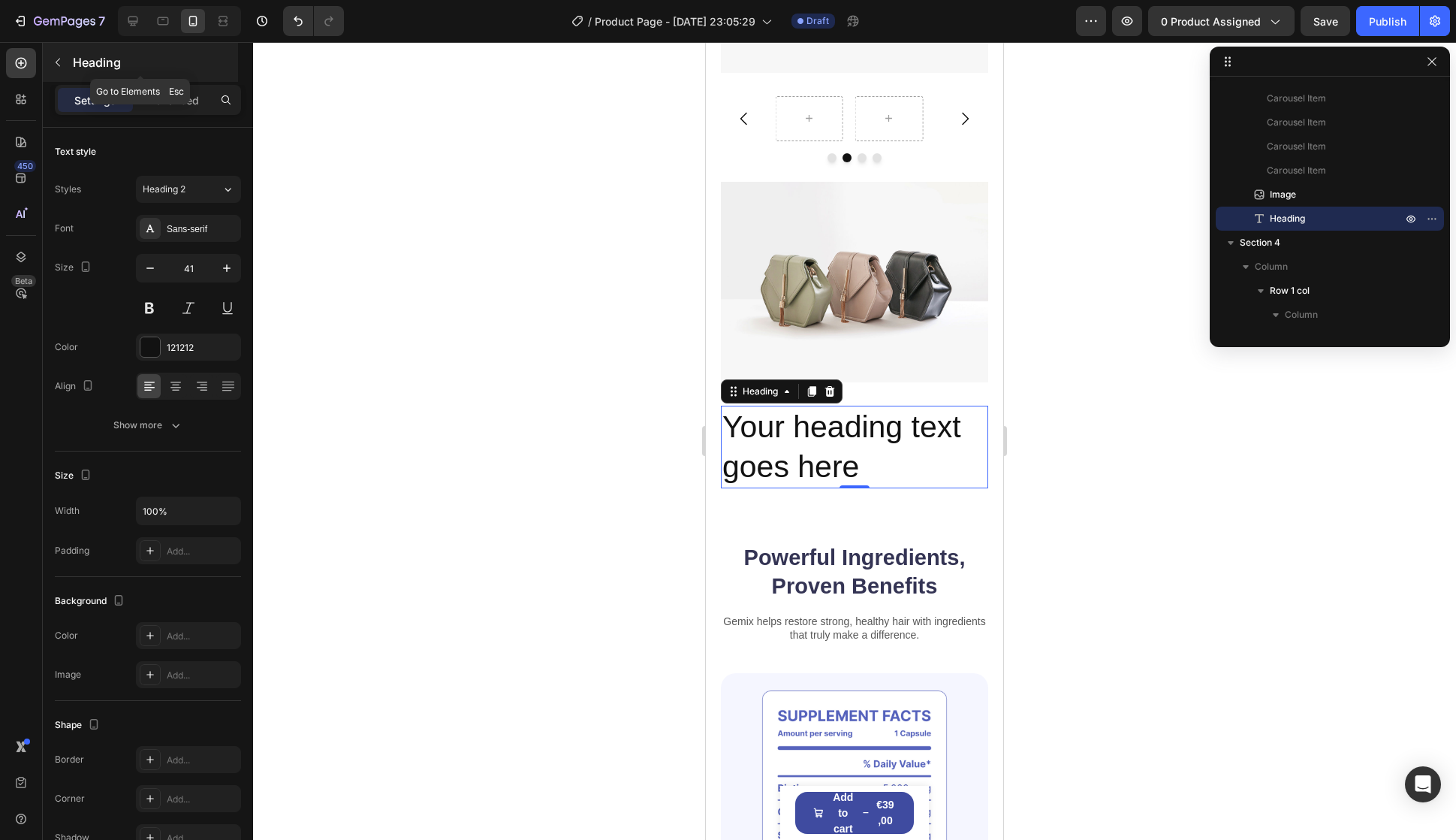
click at [65, 57] on button "button" at bounding box center [58, 62] width 24 height 24
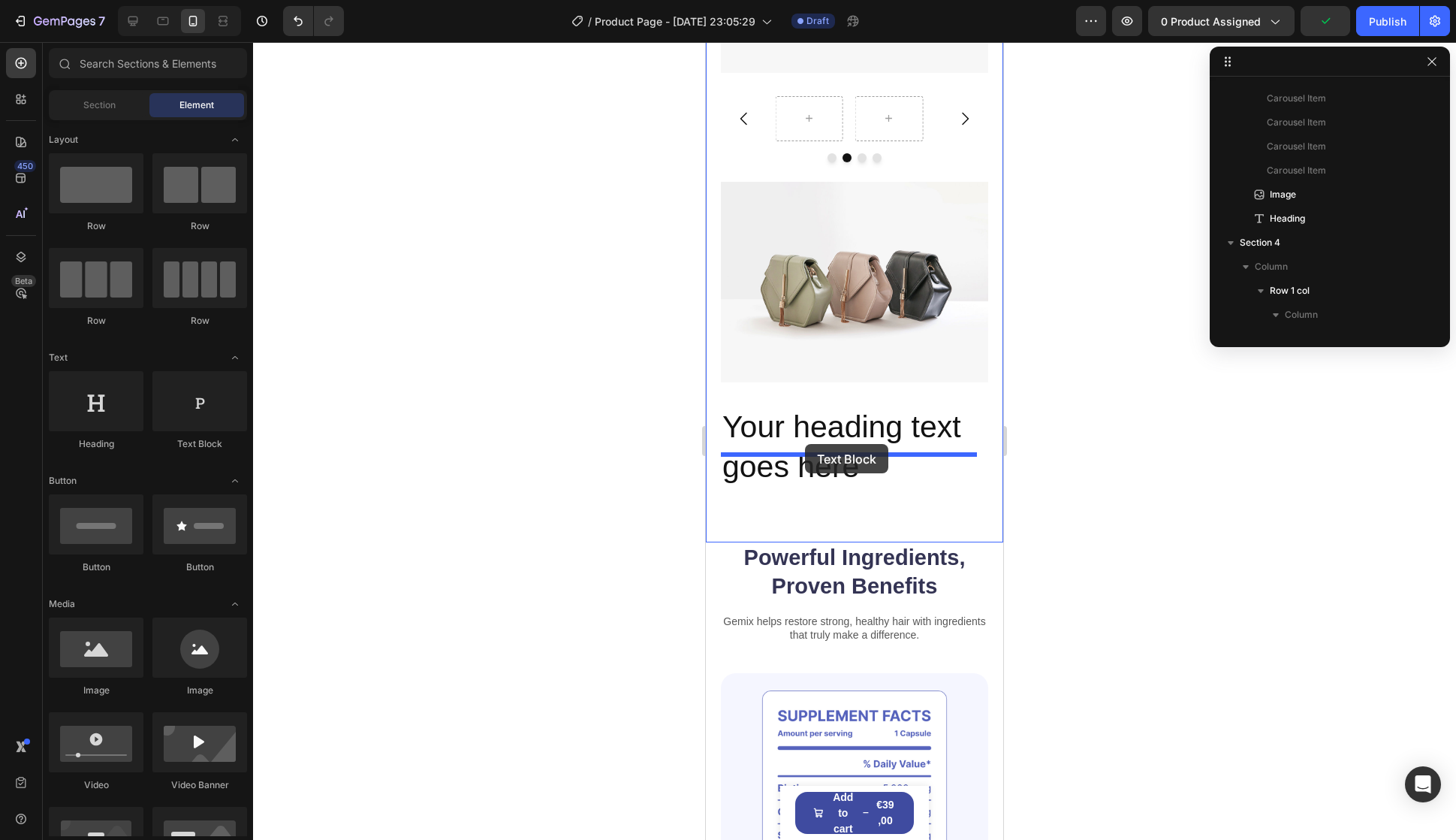
drag, startPoint x: 1221, startPoint y: 511, endPoint x: 805, endPoint y: 444, distance: 421.4
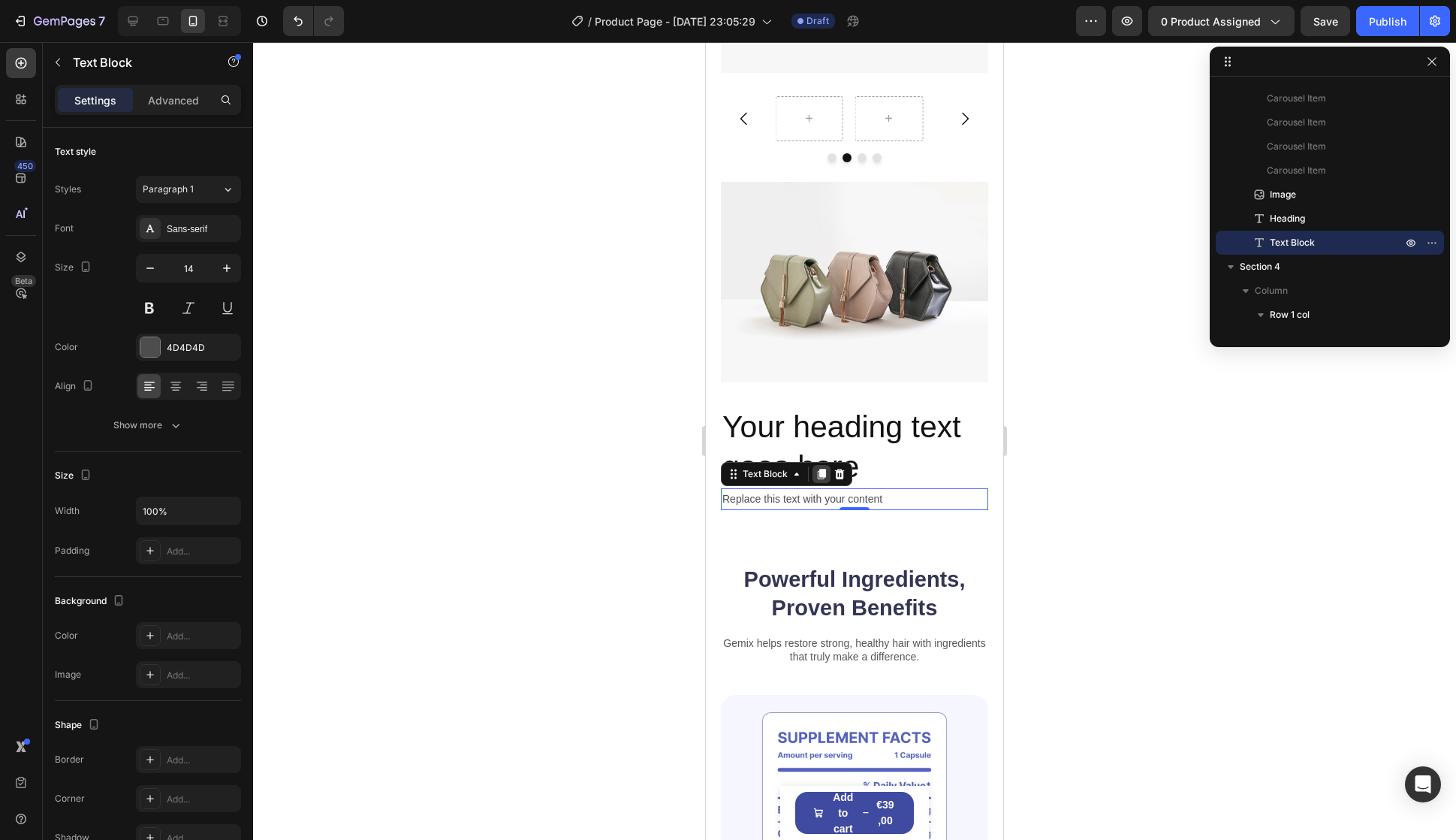
click at [829, 465] on div at bounding box center [822, 474] width 18 height 18
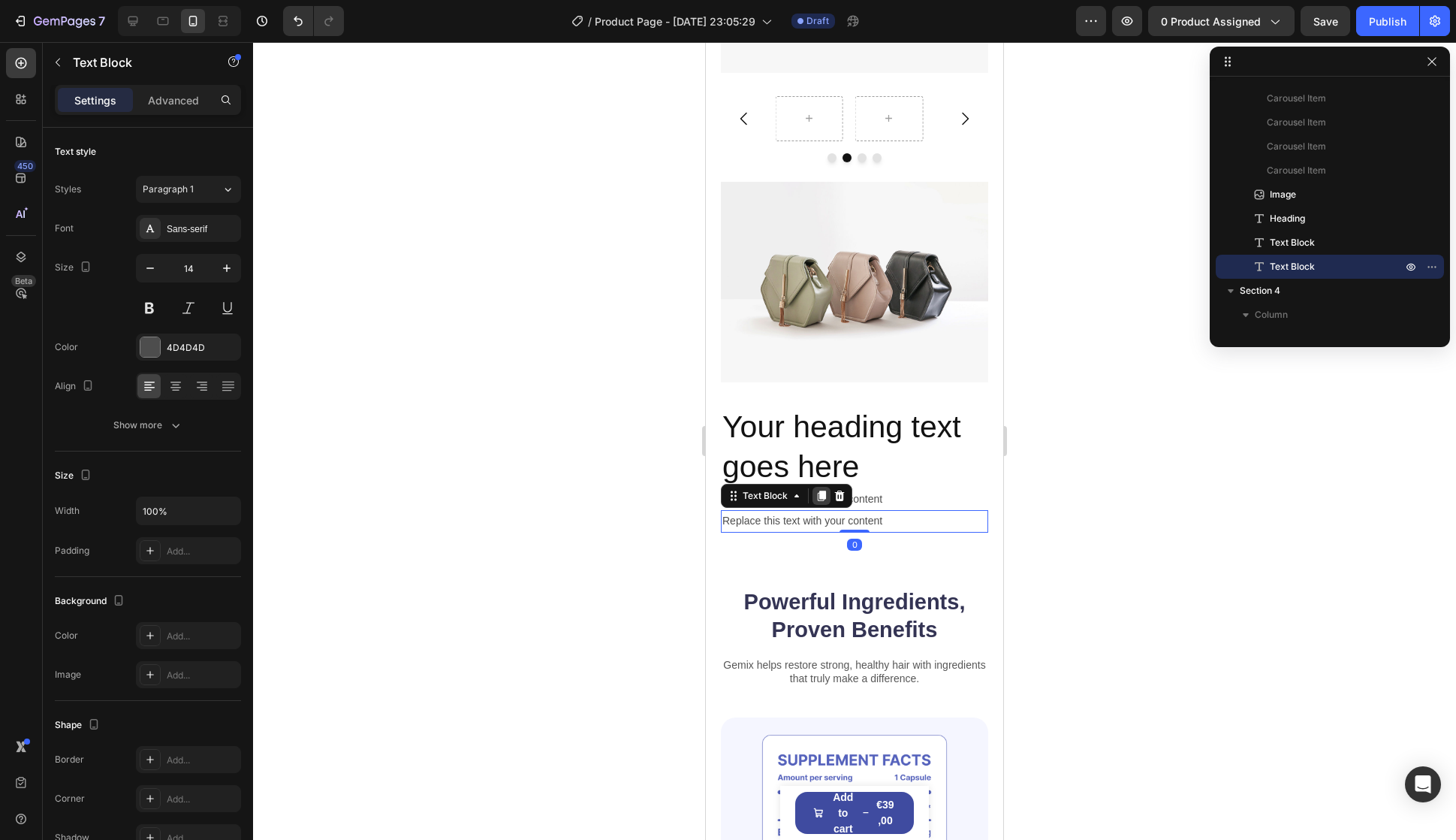
click at [825, 491] on icon at bounding box center [822, 496] width 8 height 10
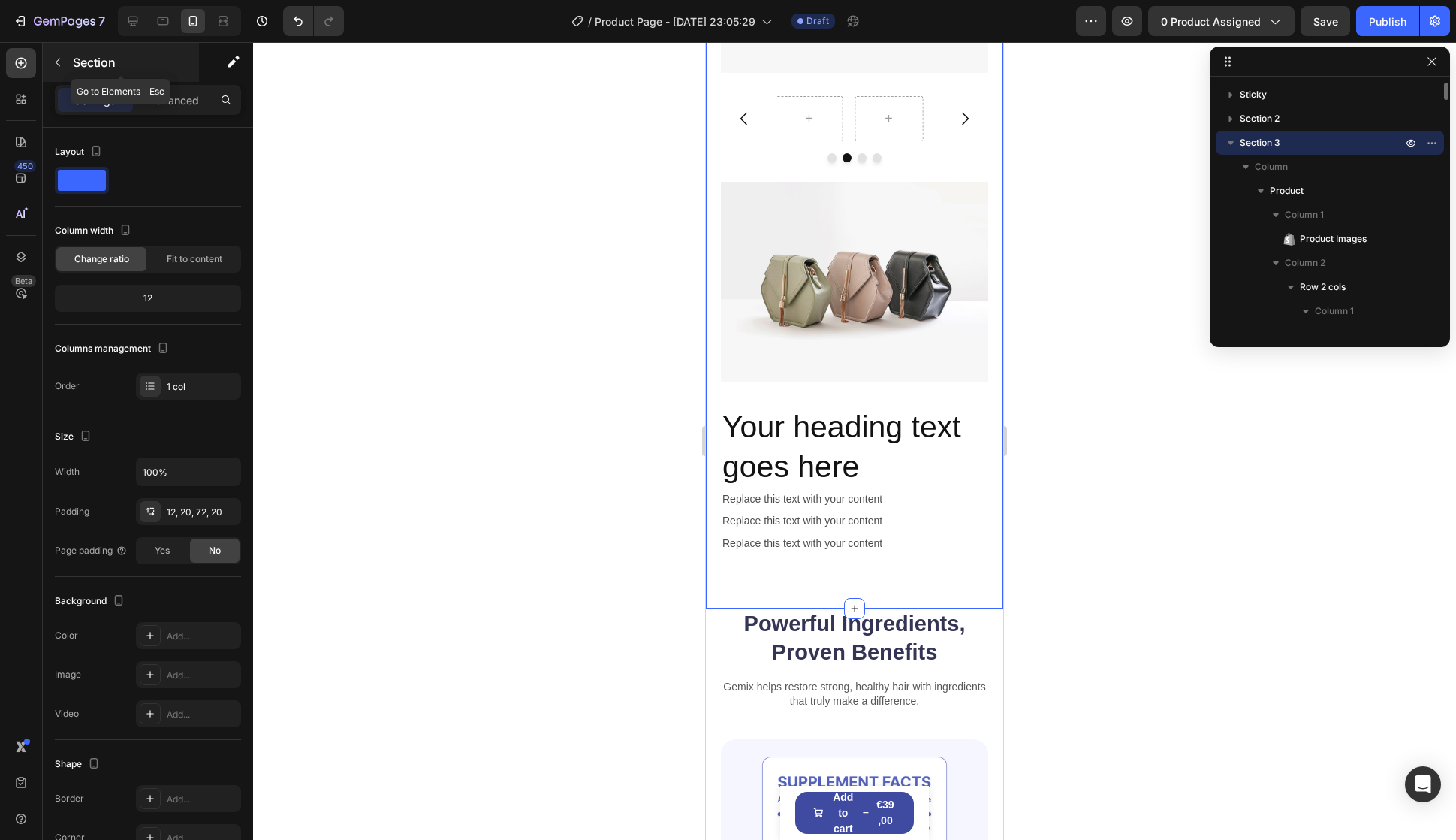
click at [74, 67] on p "Section" at bounding box center [134, 62] width 123 height 18
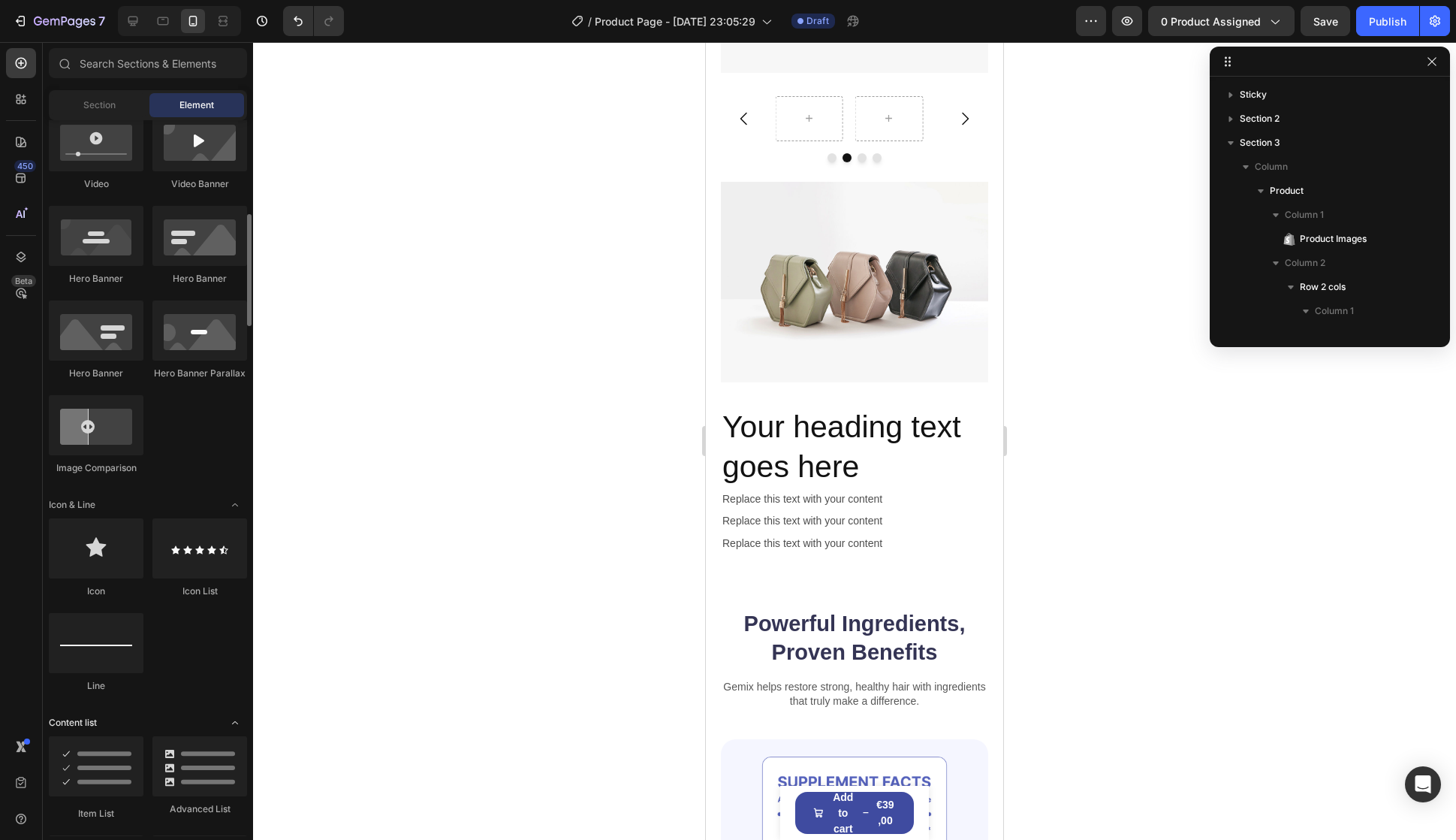
scroll to position [977, 0]
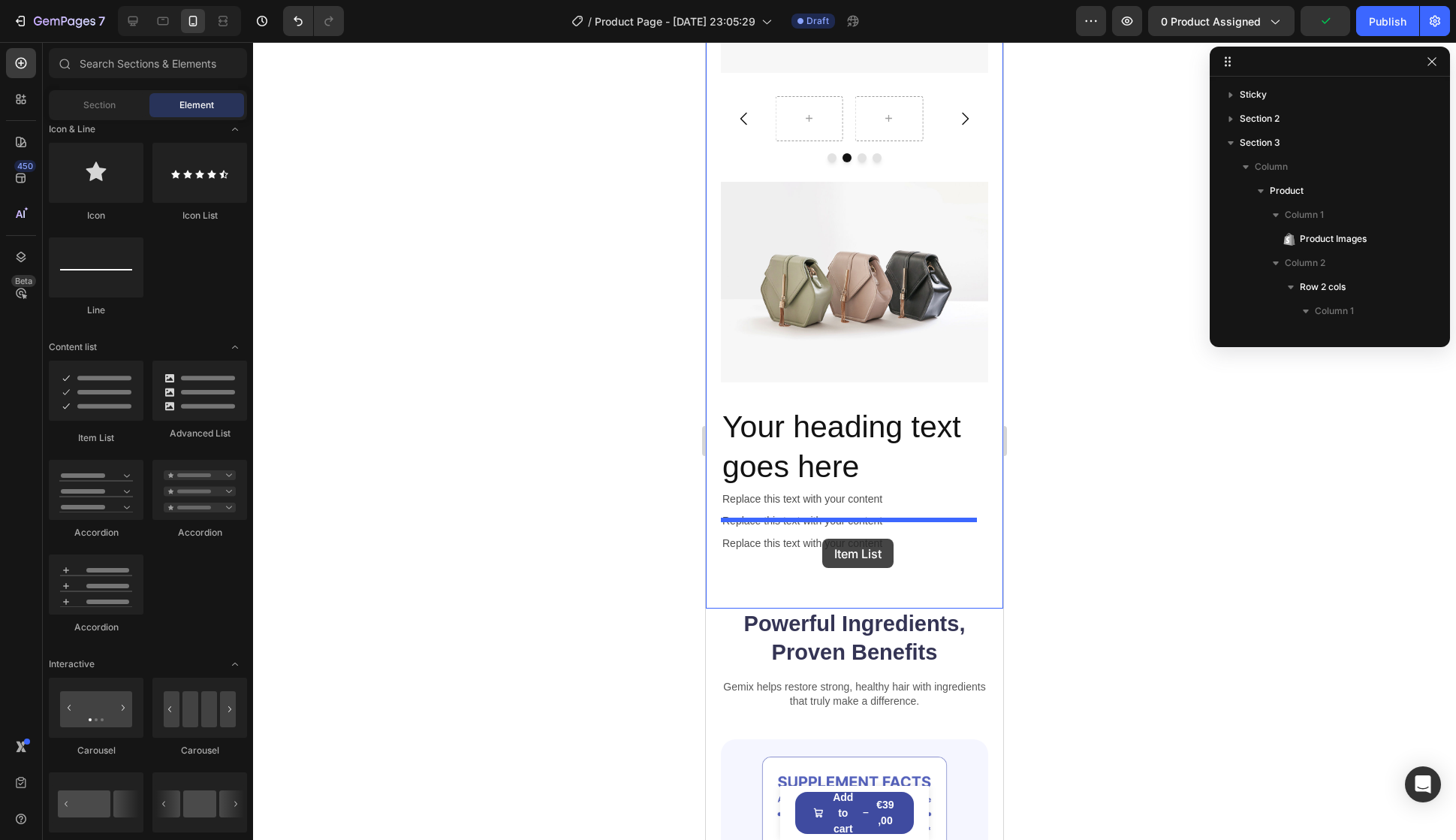
drag, startPoint x: 788, startPoint y: 441, endPoint x: 823, endPoint y: 524, distance: 90.1
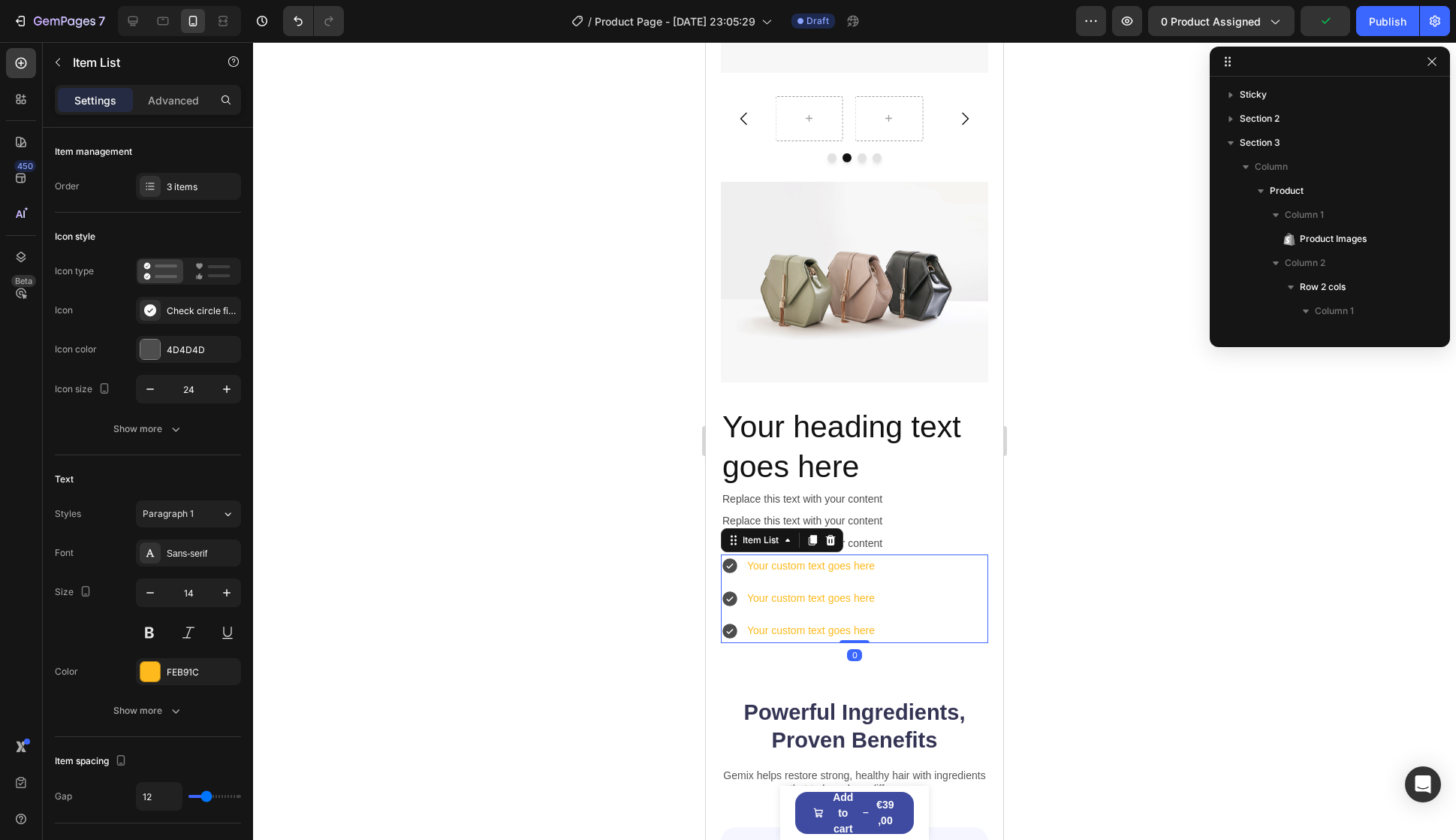
scroll to position [2550, 0]
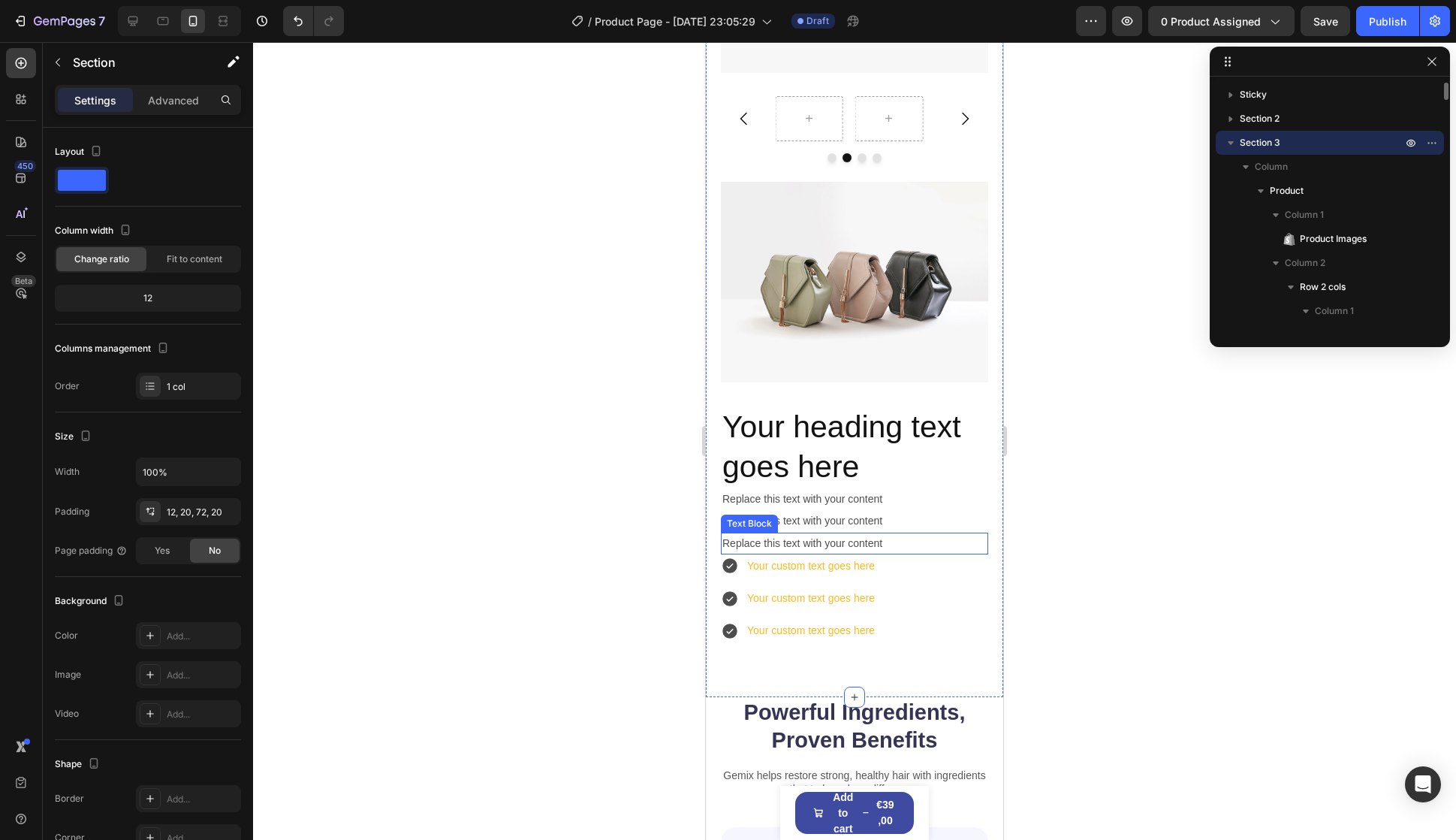
click at [898, 532] on div "Replace this text with your content" at bounding box center [855, 543] width 267 height 22
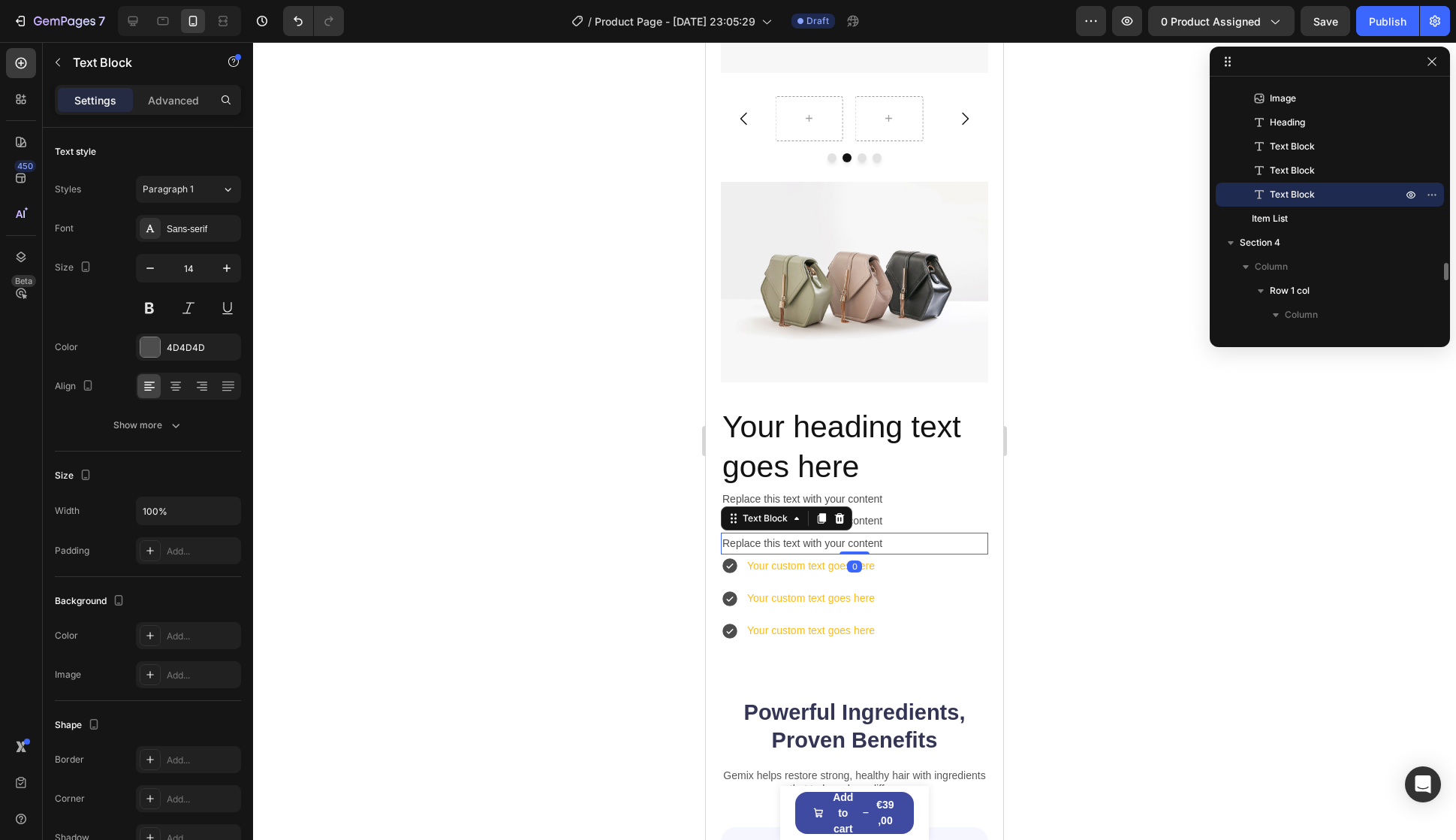
click at [927, 554] on div "Your custom text goes here Your custom text goes here Your custom text goes here" at bounding box center [855, 599] width 267 height 89
click at [913, 532] on div "Replace this text with your content" at bounding box center [855, 543] width 267 height 22
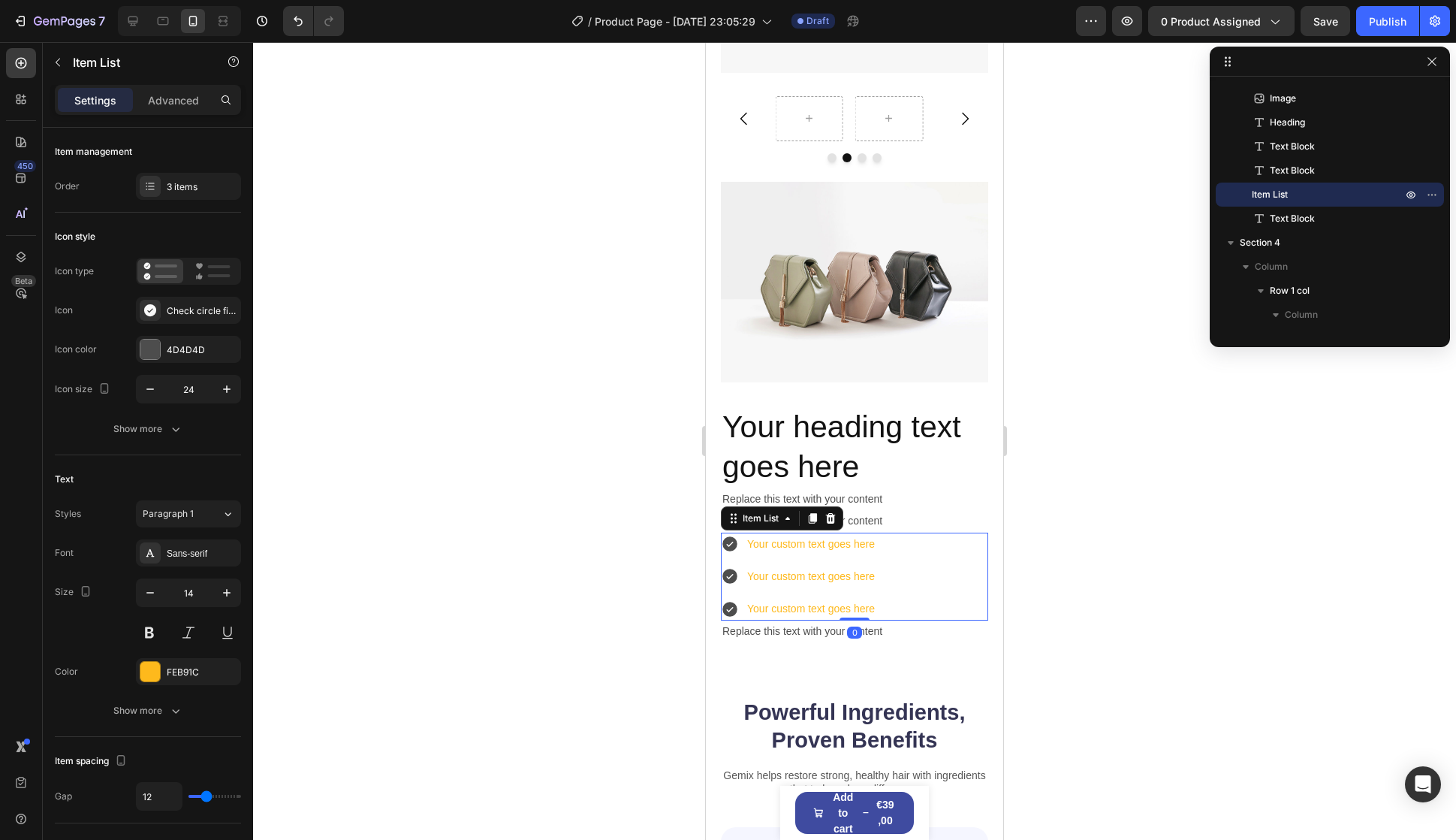
click at [917, 532] on div "Your custom text goes here Your custom text goes here Your custom text goes here" at bounding box center [855, 577] width 267 height 89
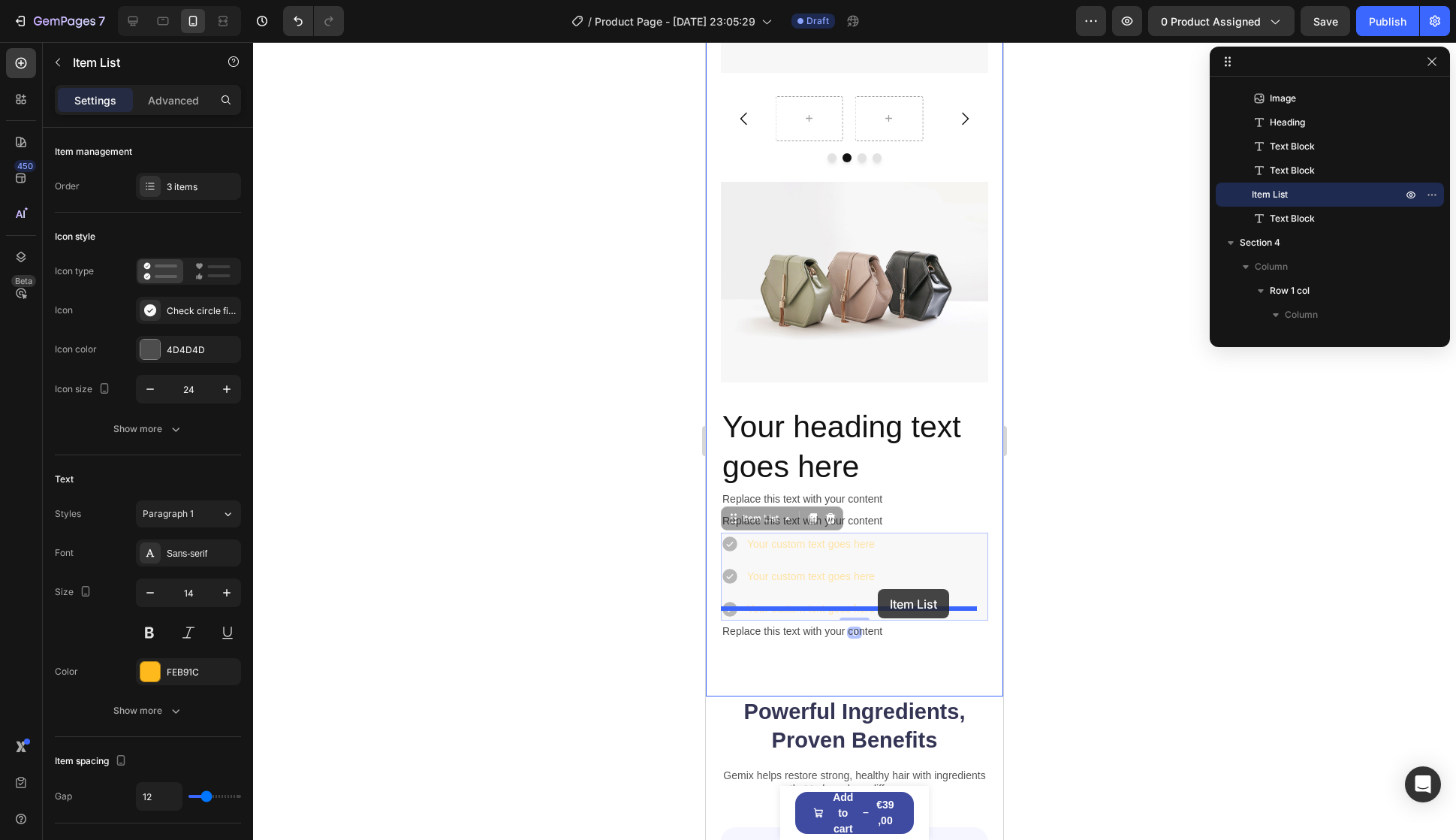
drag, startPoint x: 885, startPoint y: 555, endPoint x: 878, endPoint y: 589, distance: 34.7
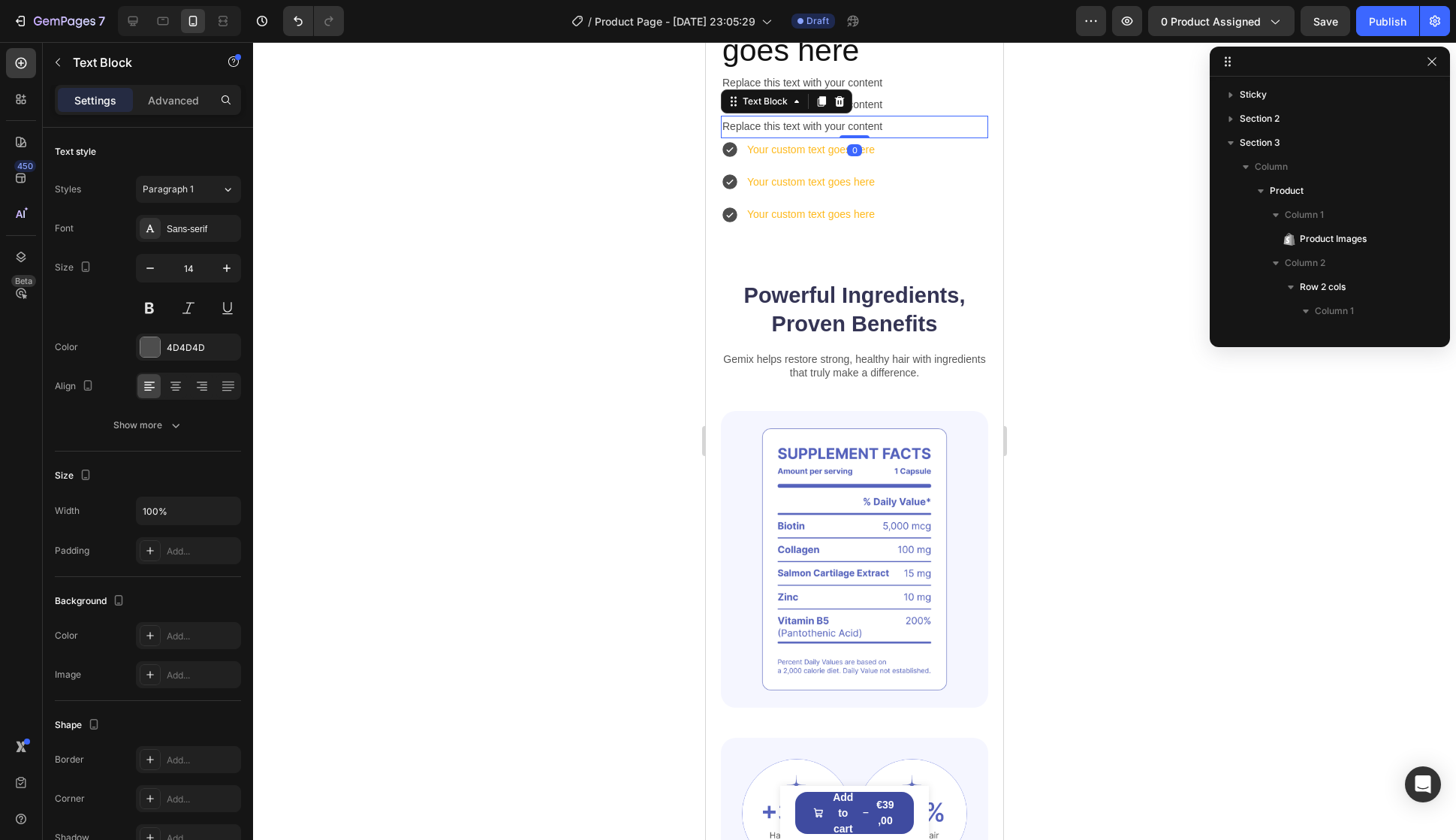
scroll to position [2526, 0]
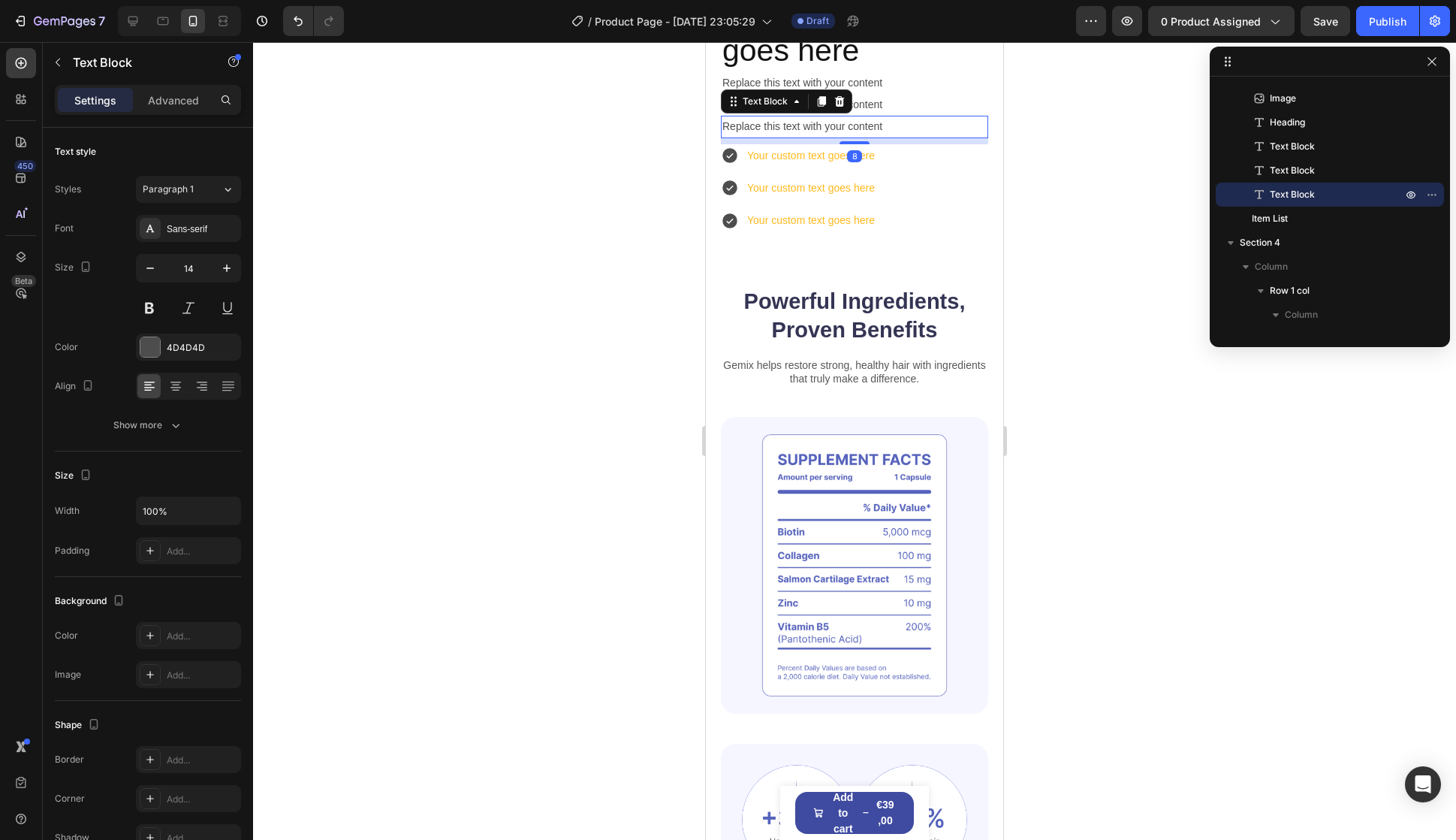
click at [846, 144] on div at bounding box center [855, 143] width 30 height 3
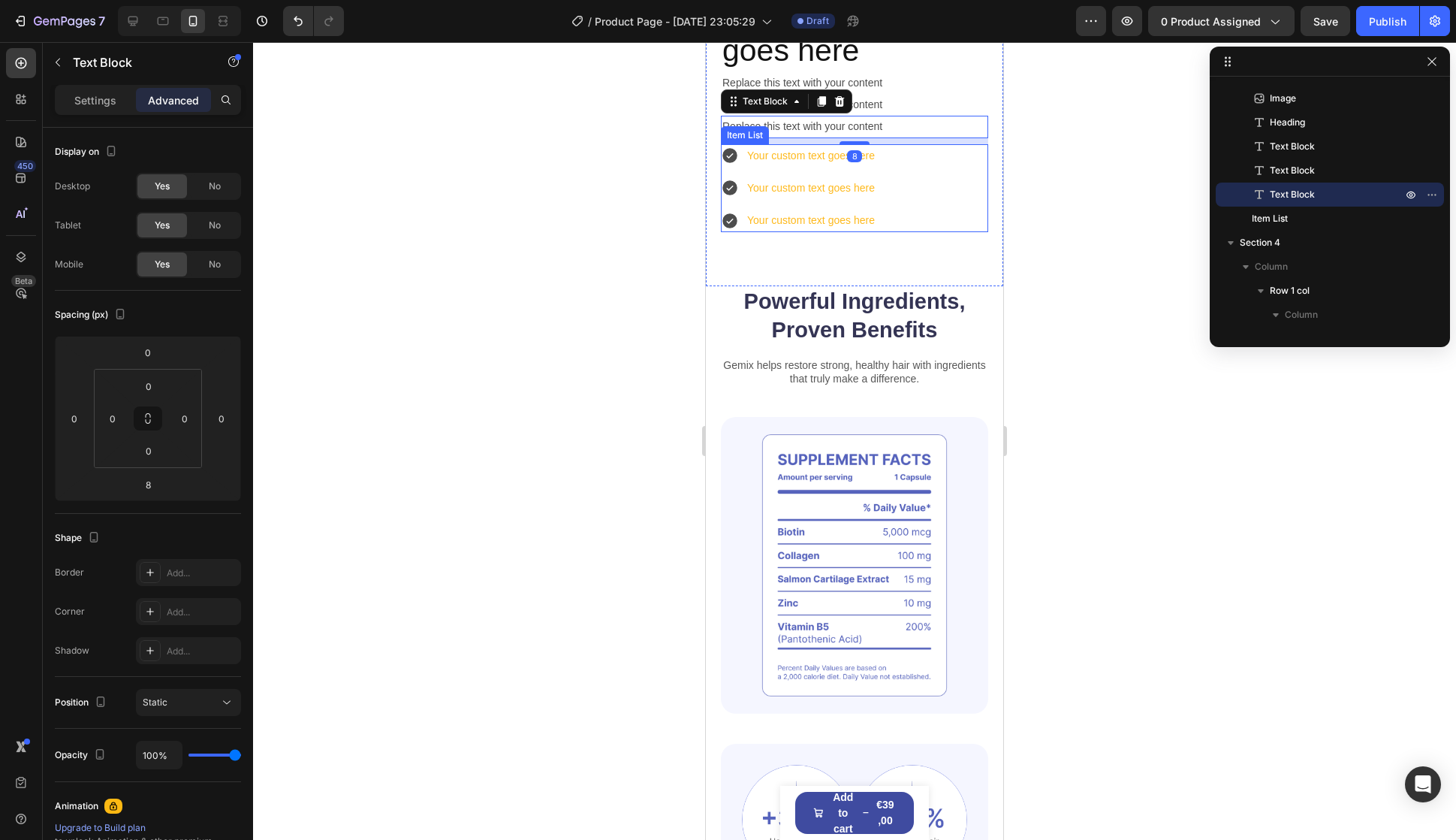
click at [945, 233] on div "Your custom text goes here Your custom text goes here Your custom text goes here" at bounding box center [855, 188] width 267 height 89
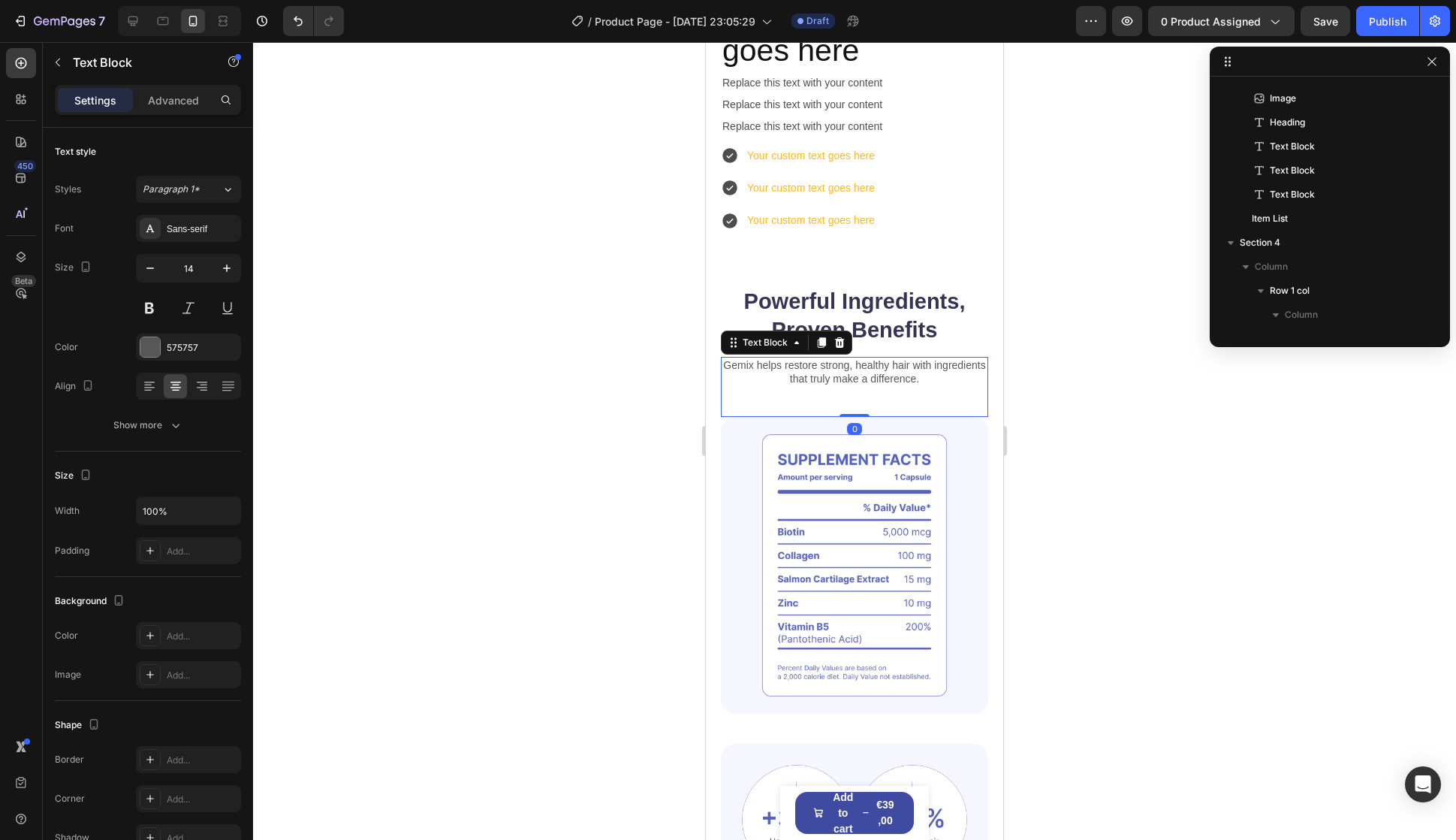
click at [858, 385] on p "Gemix helps restore strong, healthy hair with ingredients that truly make a dif…" at bounding box center [855, 372] width 264 height 27
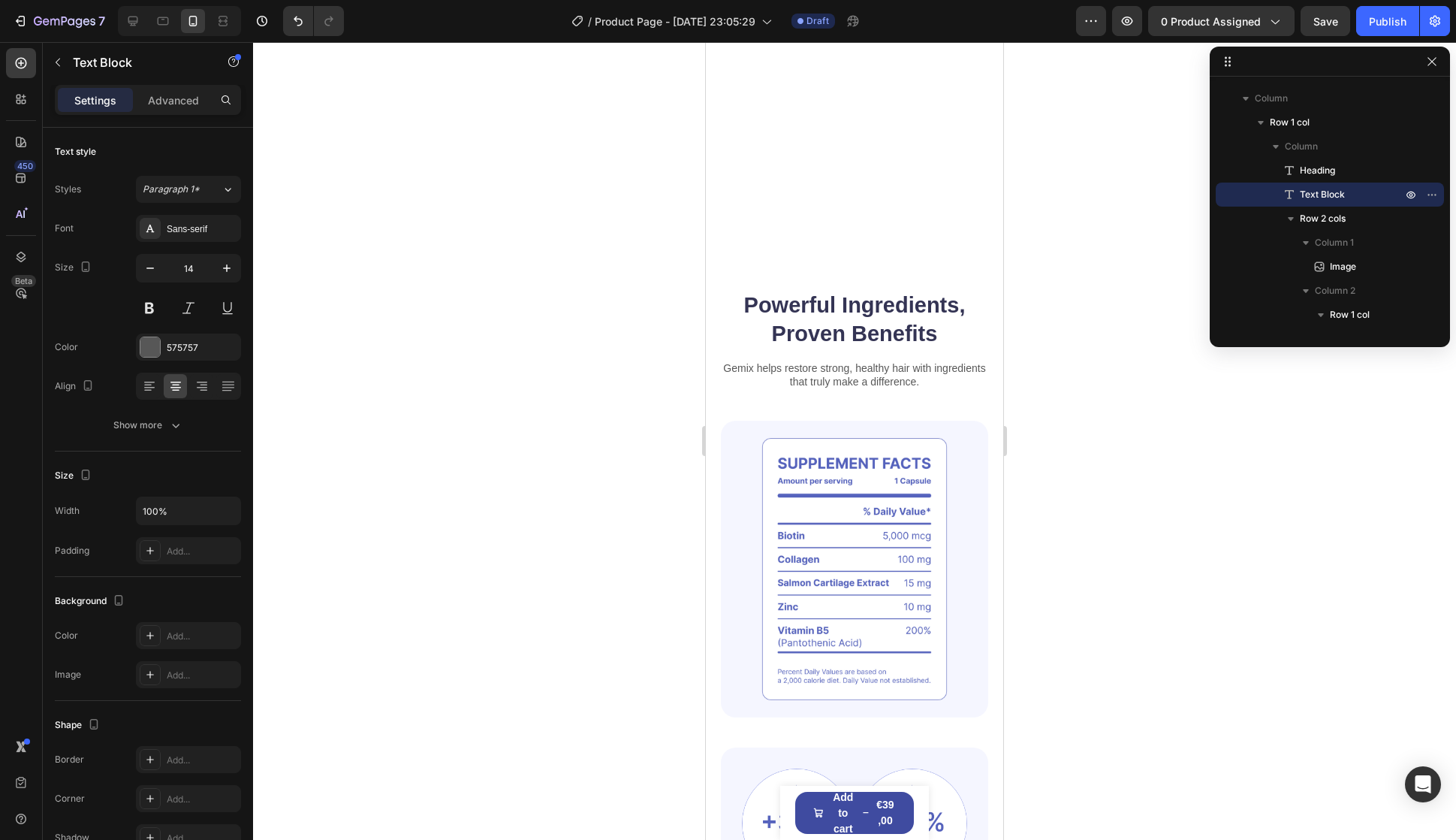
scroll to position [2067, 0]
